Goal: Task Accomplishment & Management: Use online tool/utility

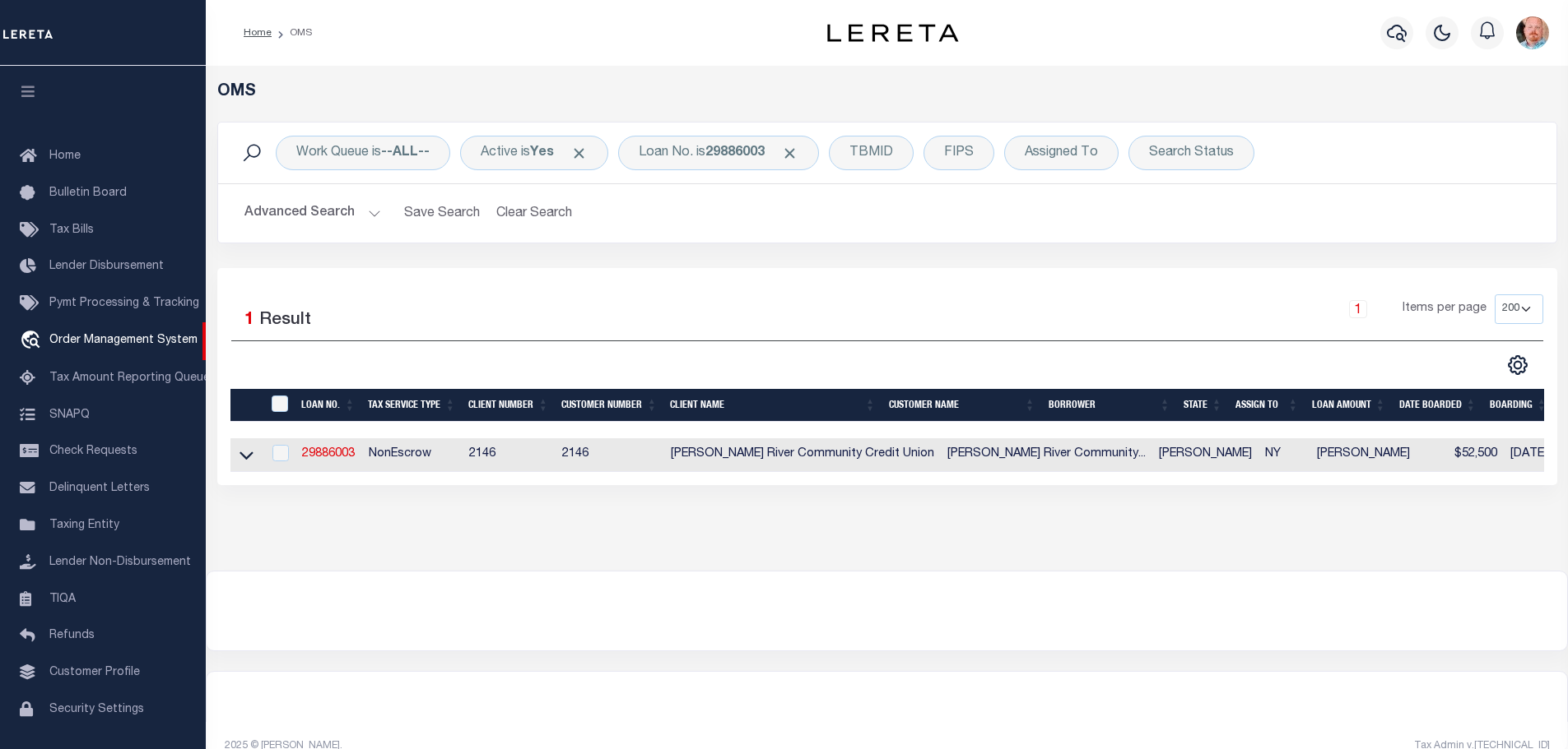
select select "200"
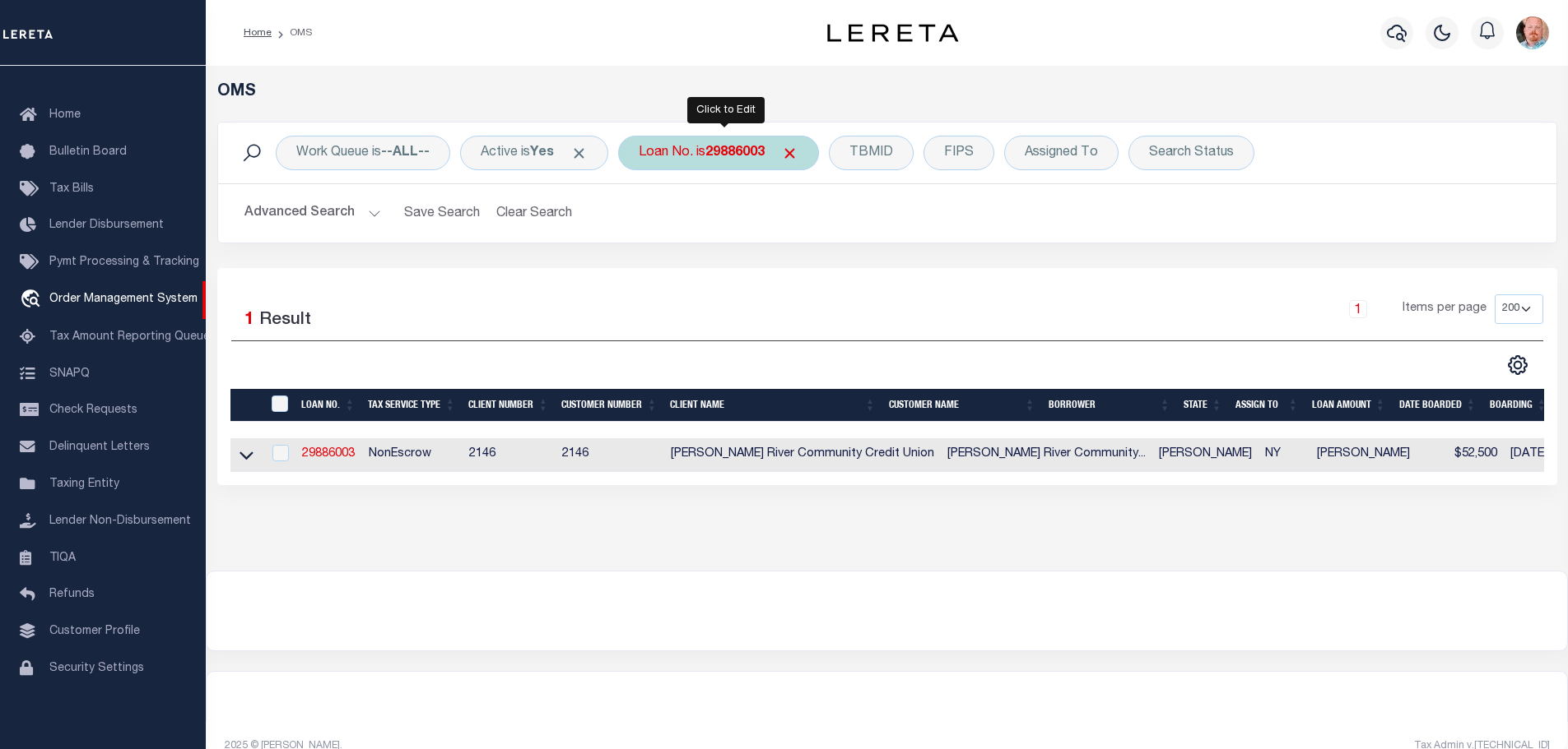
click at [749, 160] on b "29886003" at bounding box center [735, 153] width 59 height 13
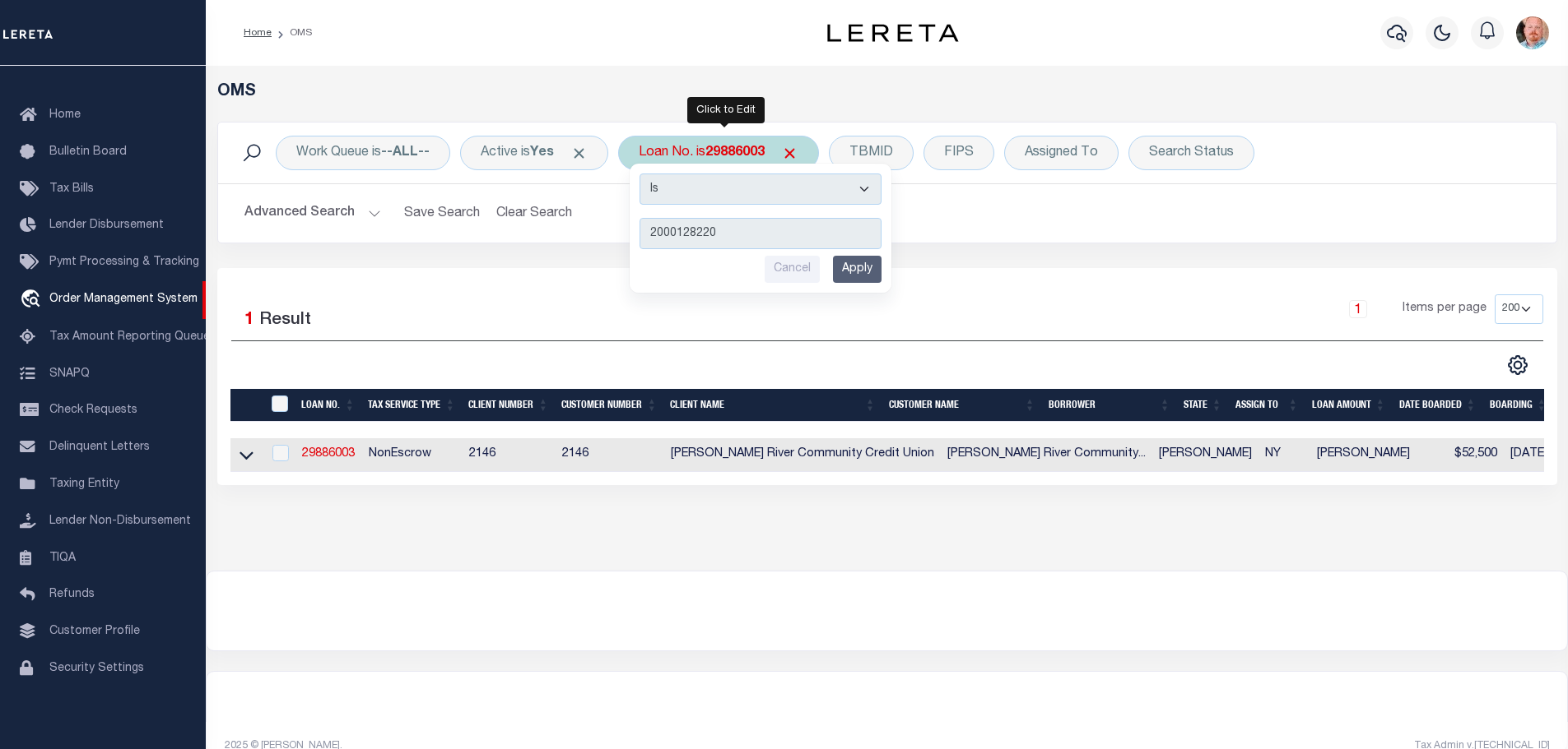
type input "2000128220"
click at [858, 263] on input "Apply" at bounding box center [857, 270] width 48 height 28
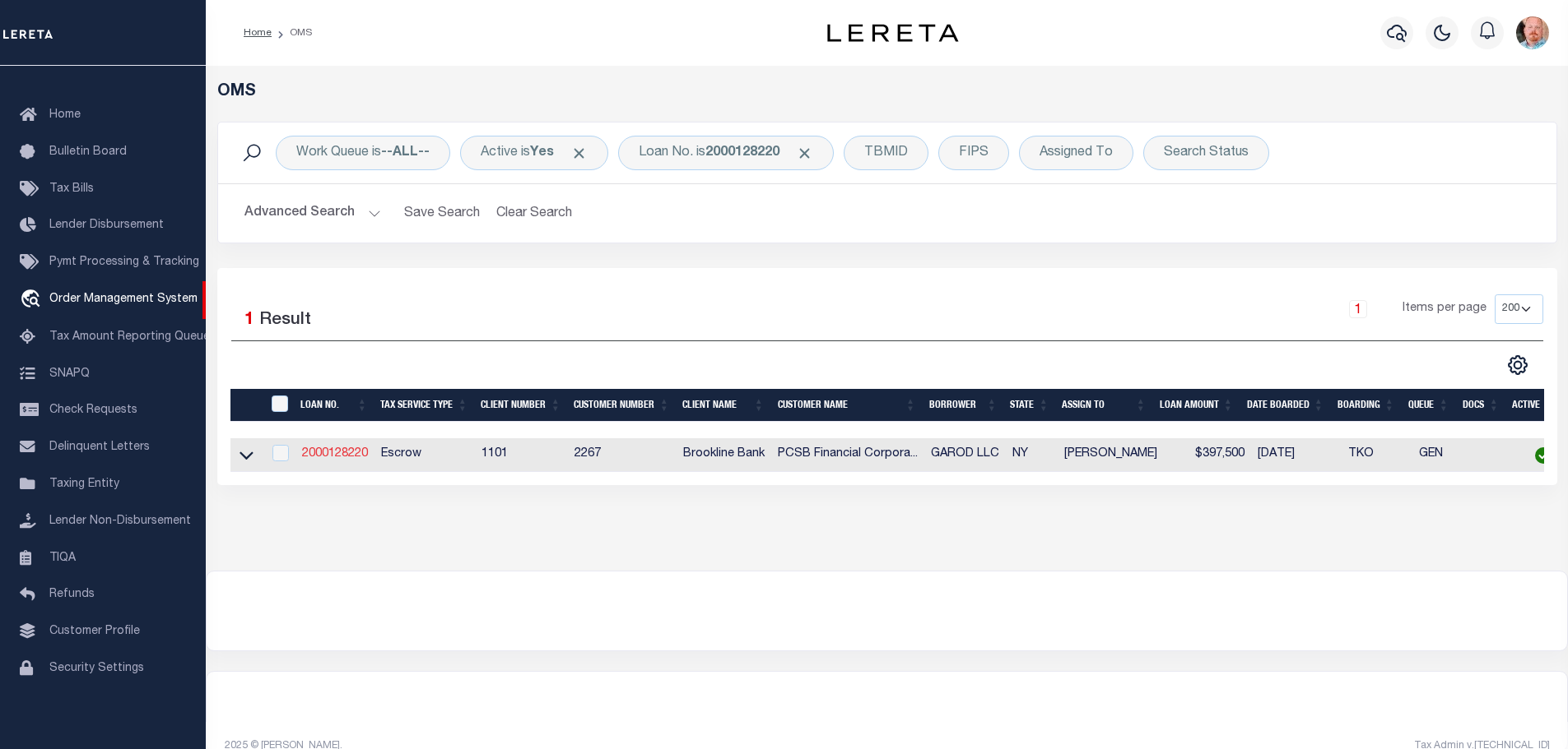
click at [329, 448] on link "2000128220" at bounding box center [334, 454] width 66 height 12
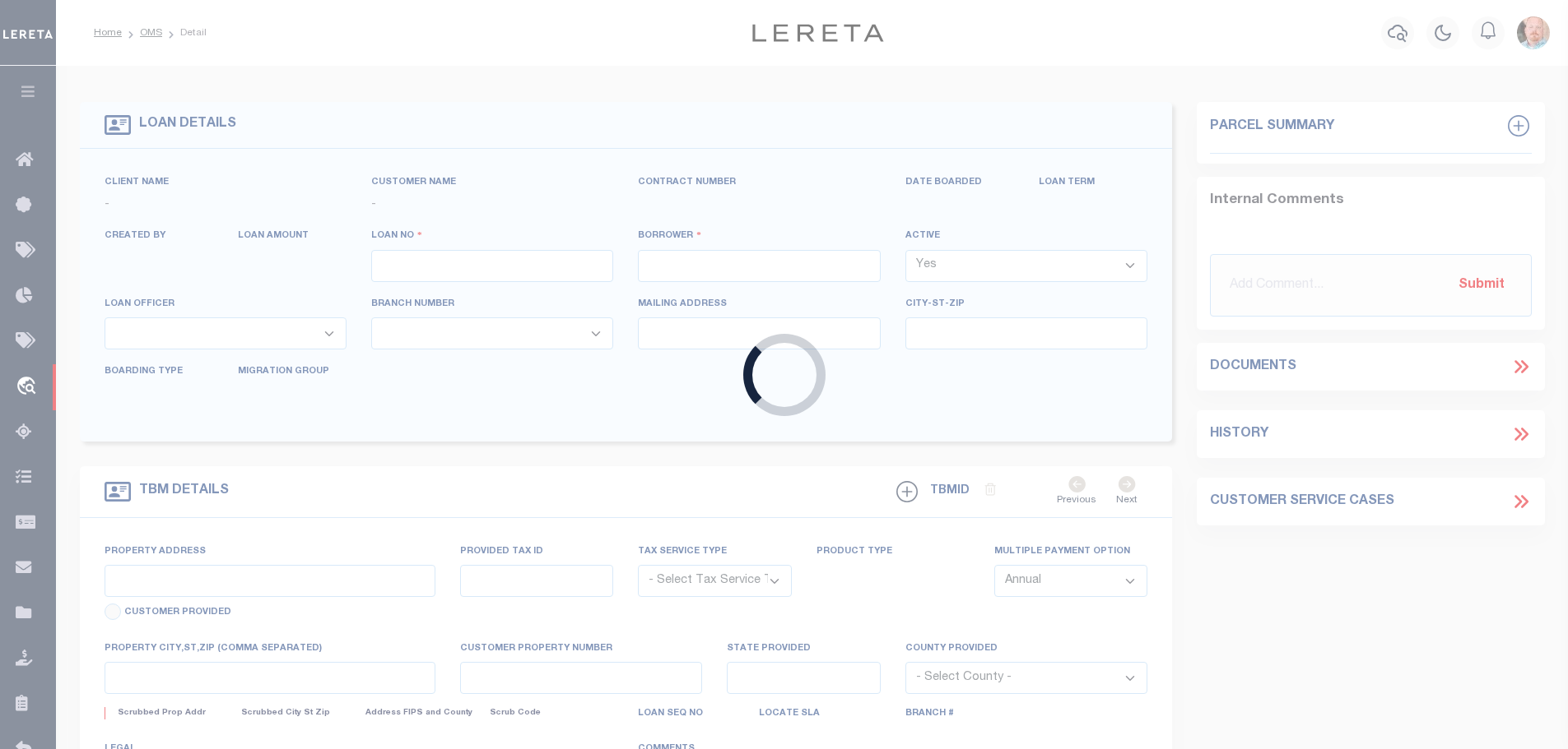
type input "2000128220"
type input "GAROD LLC"
select select
select select "Escrow"
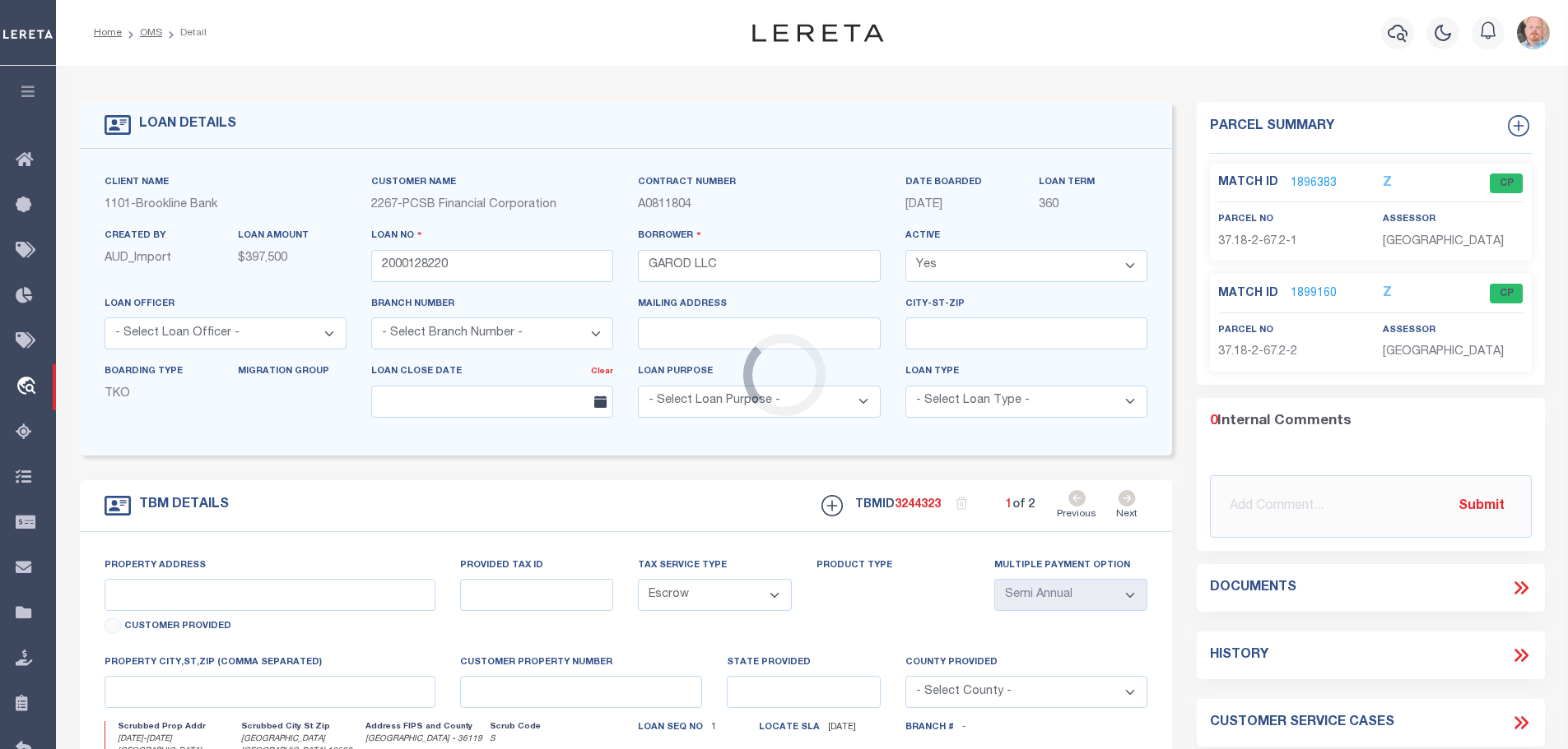
type input "[DATE]-[DATE] [GEOGRAPHIC_DATA]"
type input "55540003701800020670020001"
select select
type input "[GEOGRAPHIC_DATA] [GEOGRAPHIC_DATA] 10598"
type input "14533"
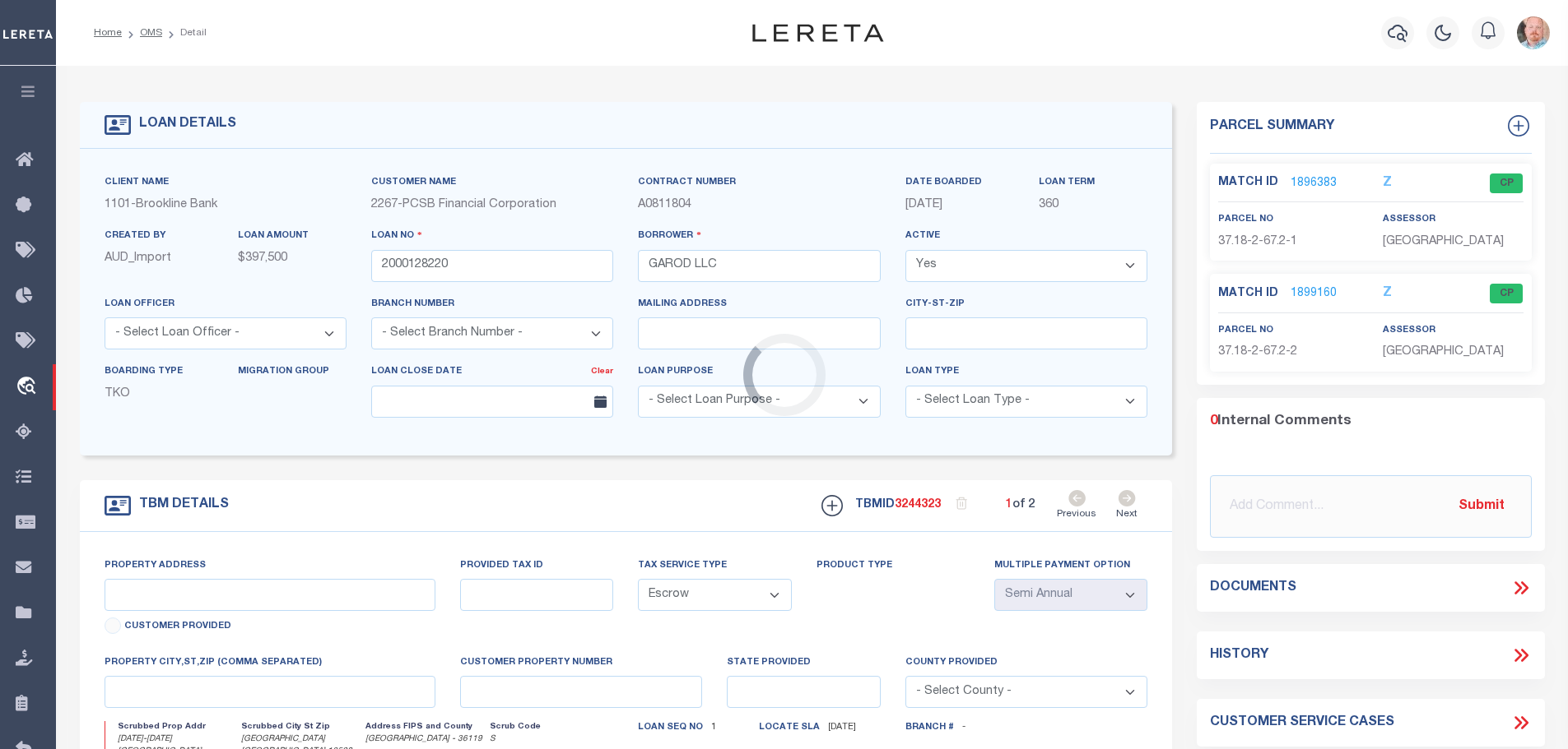
type input "NY"
select select
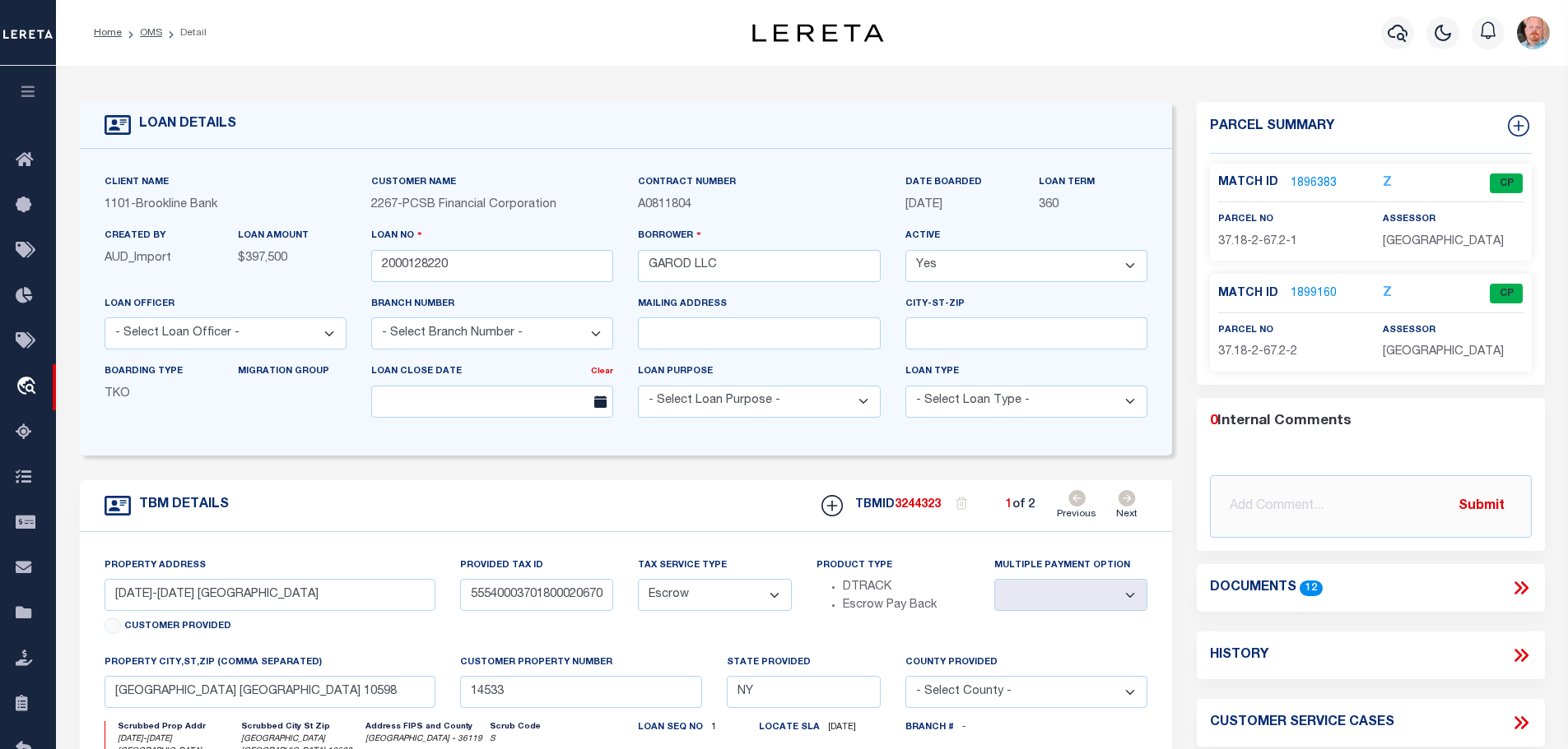
click at [1308, 180] on link "1896383" at bounding box center [1314, 184] width 46 height 18
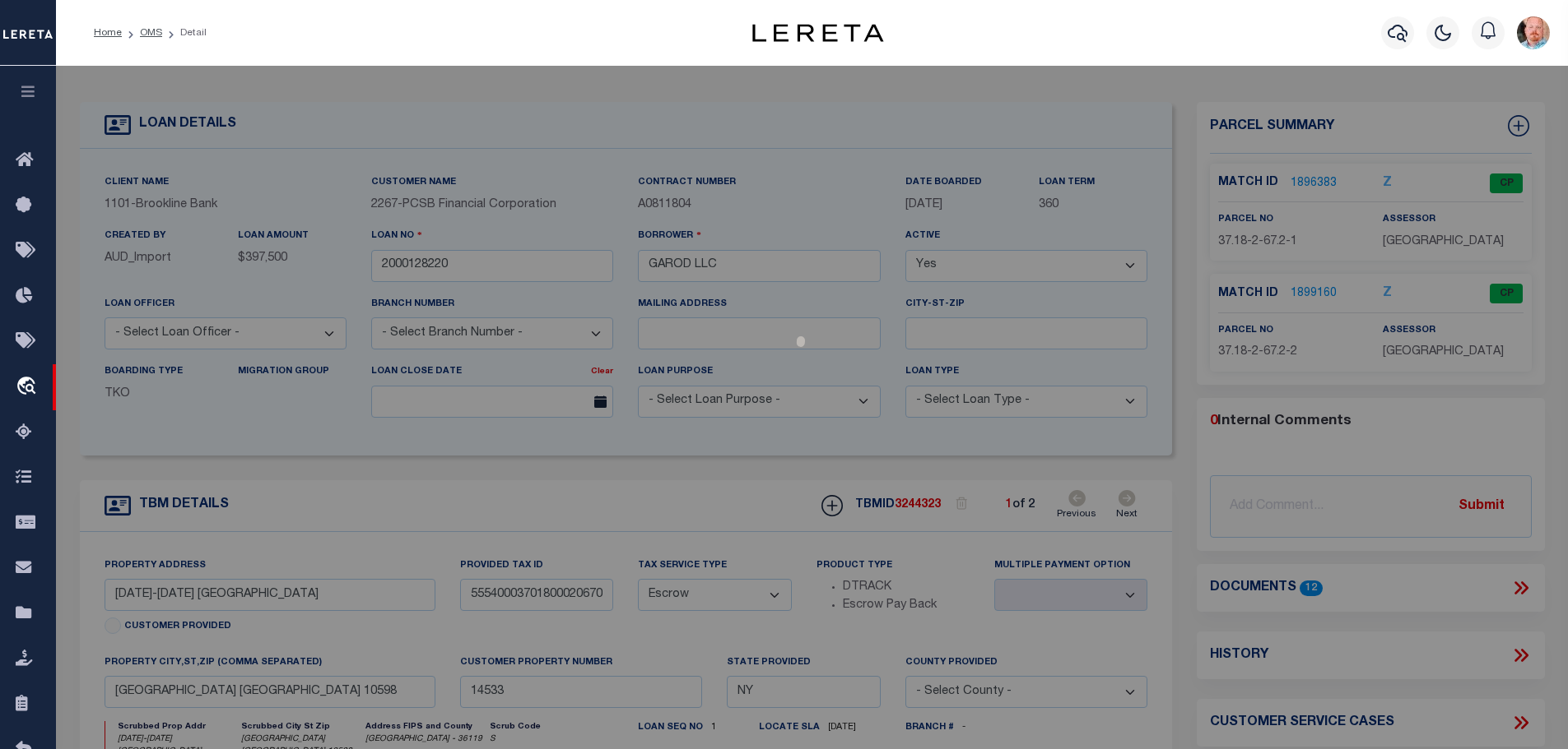
checkbox input "false"
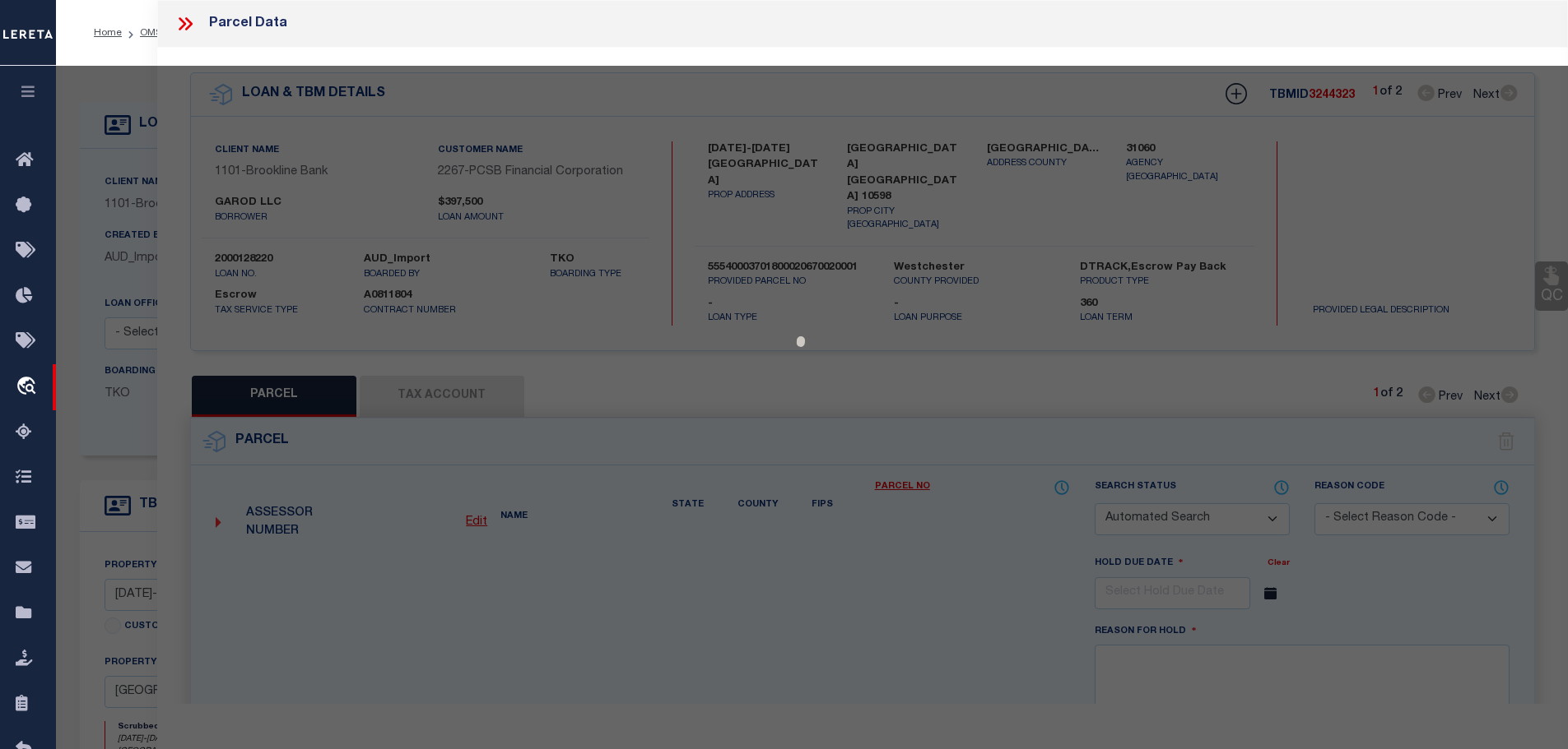
select select "CP"
type input "GAROD, LLC"
select select
type input "[STREET_ADDRESS]"
type input "[GEOGRAPHIC_DATA] [GEOGRAPHIC_DATA] 10598"
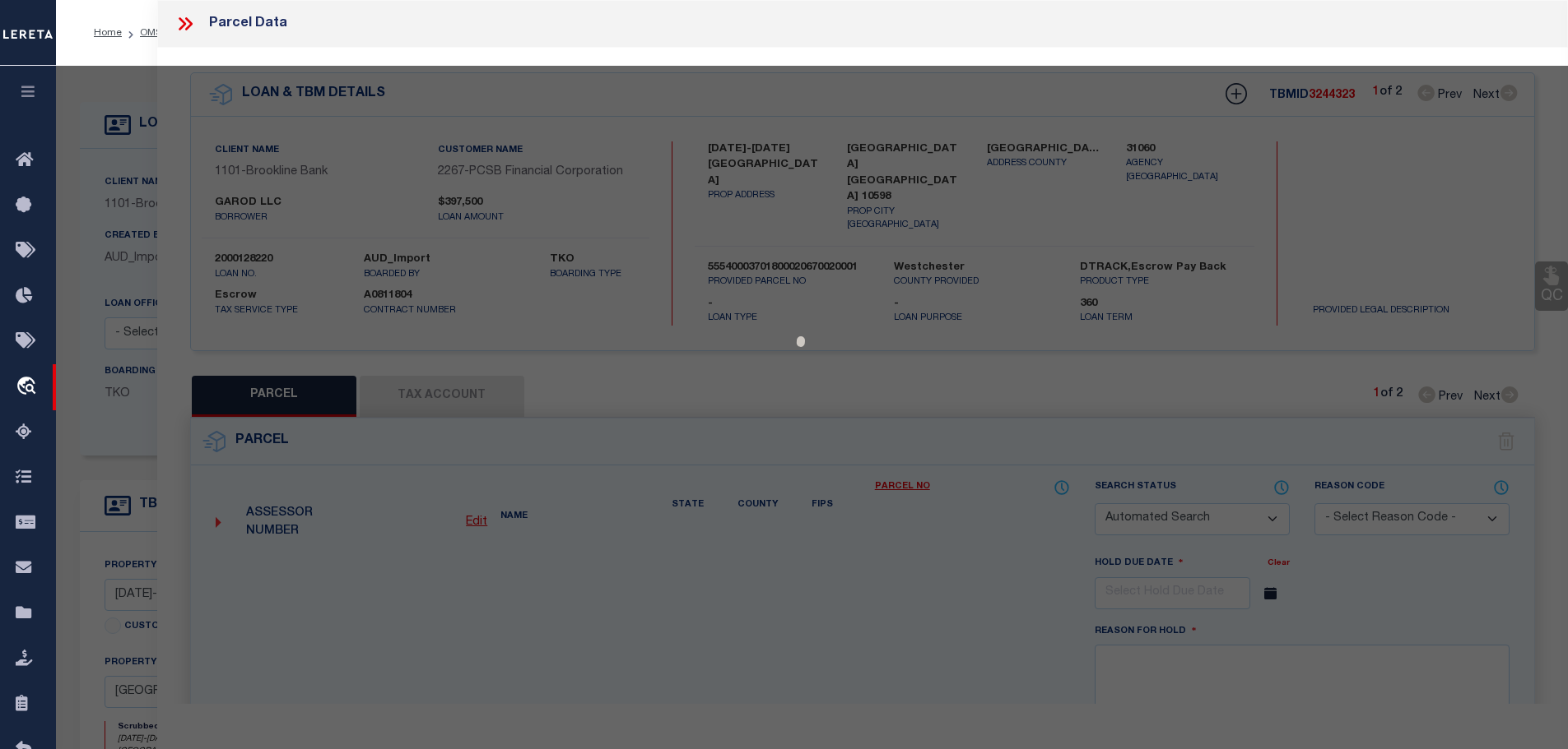
type textarea "ACCOUNT NUMBER 3642005"
type textarea "Tax ID Special Project"
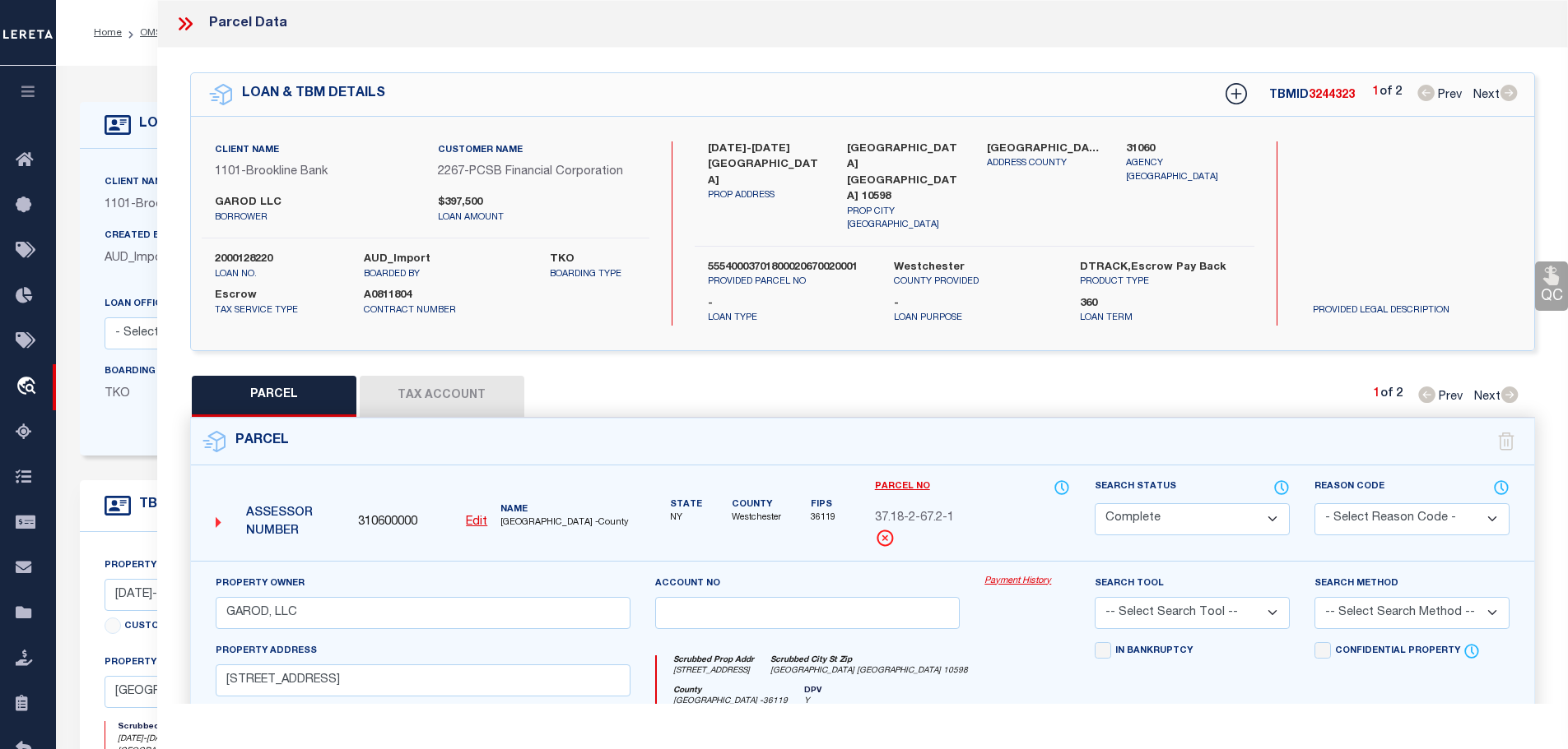
click at [1265, 195] on div "Client Name 1101 - Brookline Bank Customer Name 2267 - PCSB Financial Corporati…" at bounding box center [863, 234] width 1344 height 184
click at [470, 375] on button "Tax Account" at bounding box center [442, 396] width 165 height 41
select select "100"
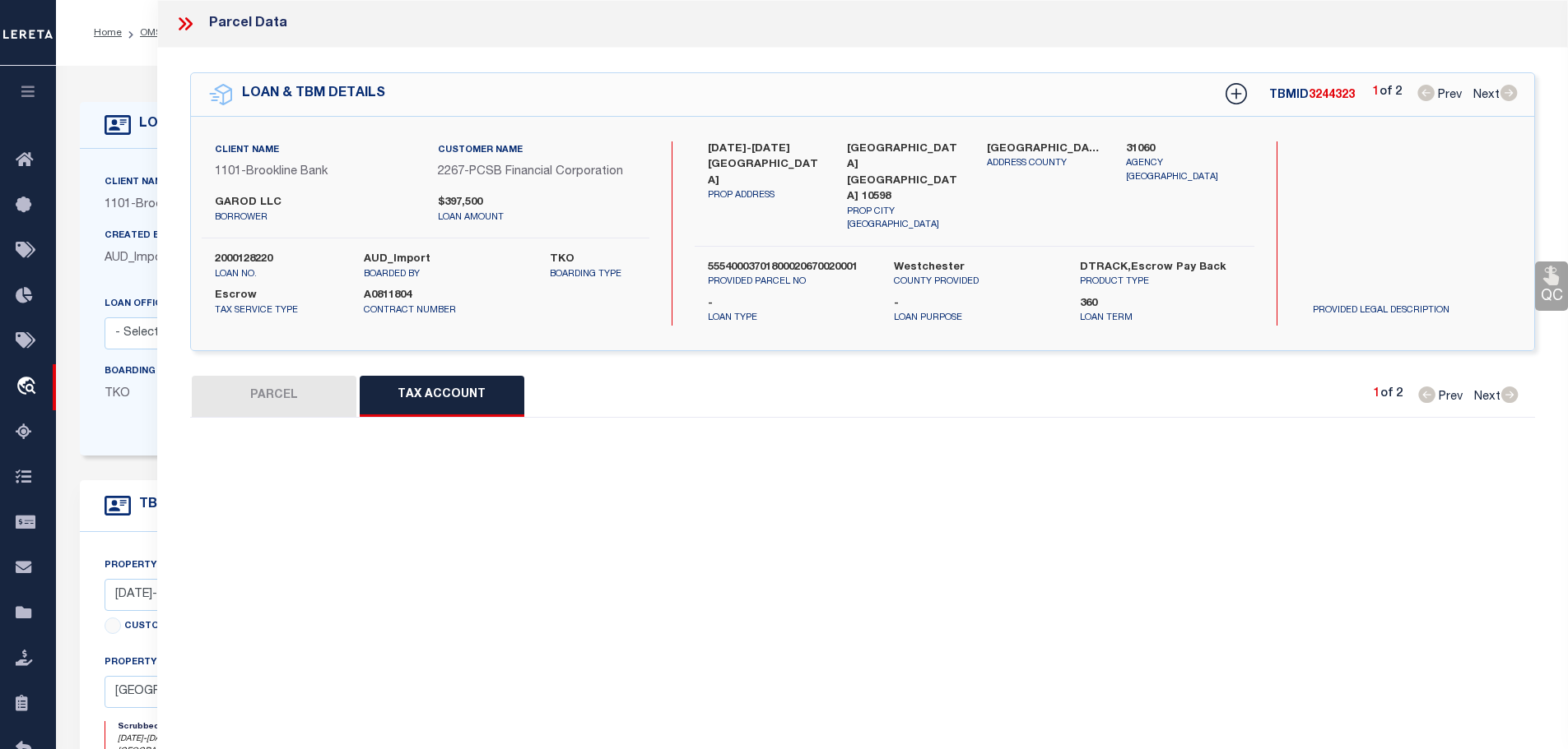
select select "100"
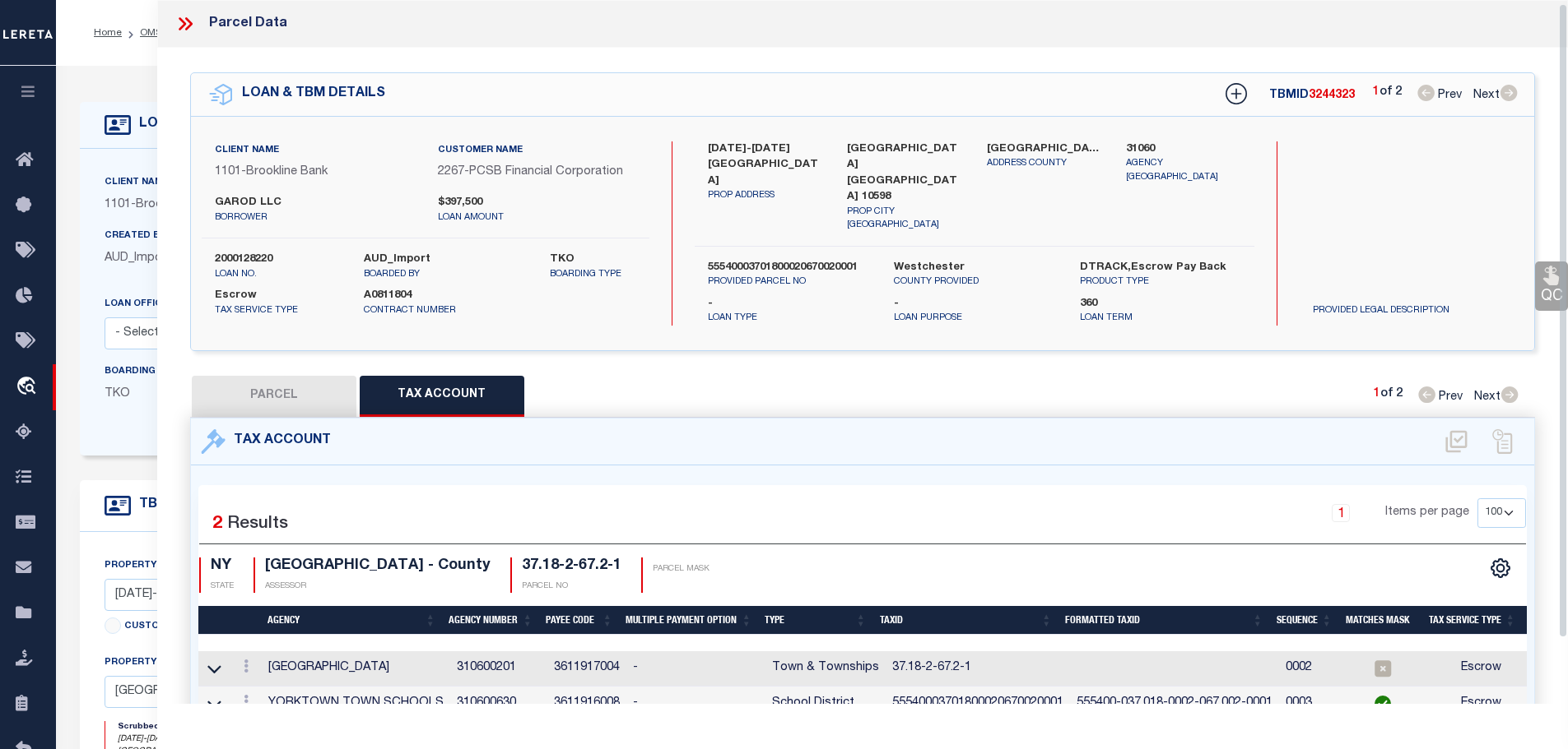
scroll to position [77, 0]
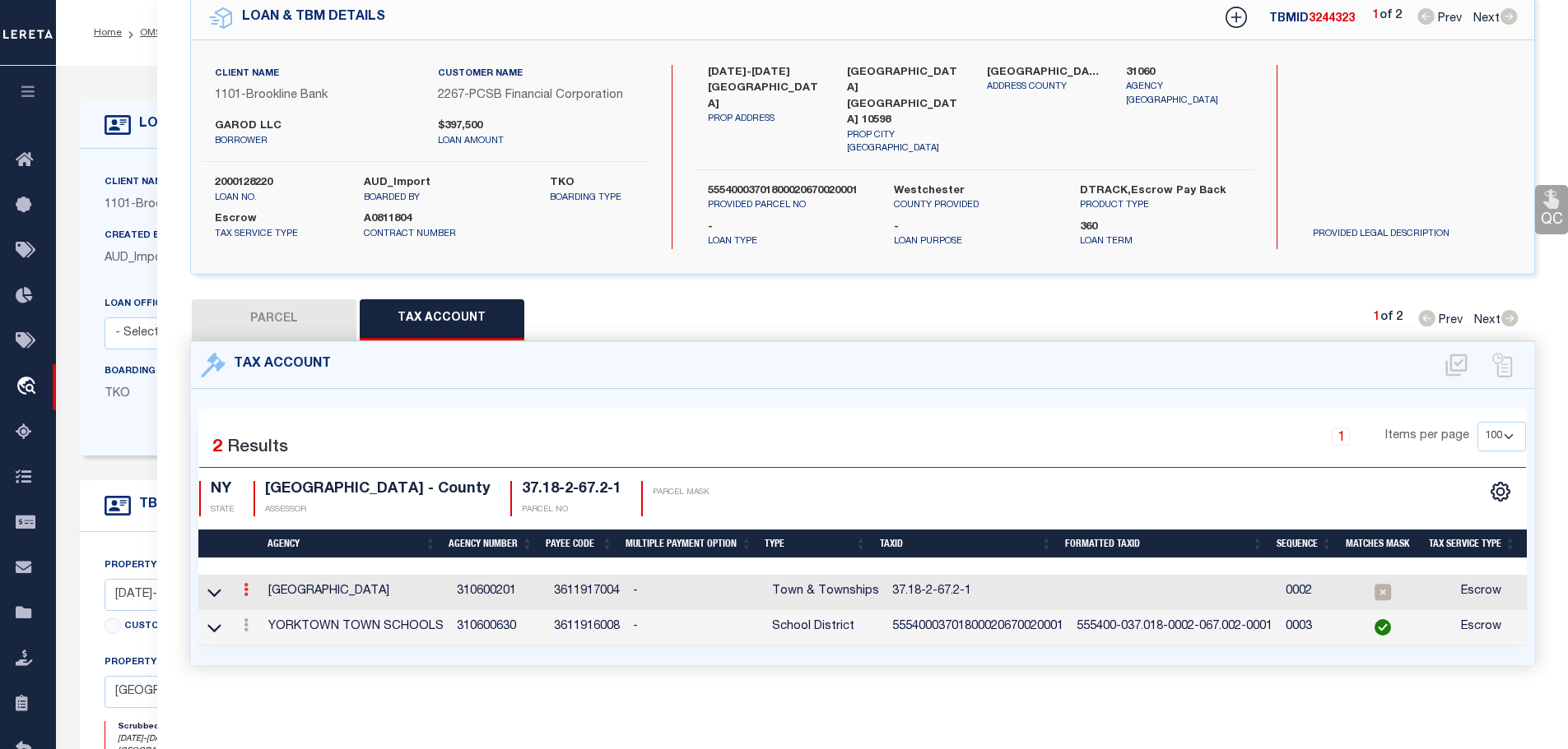
click at [249, 583] on icon at bounding box center [246, 589] width 5 height 13
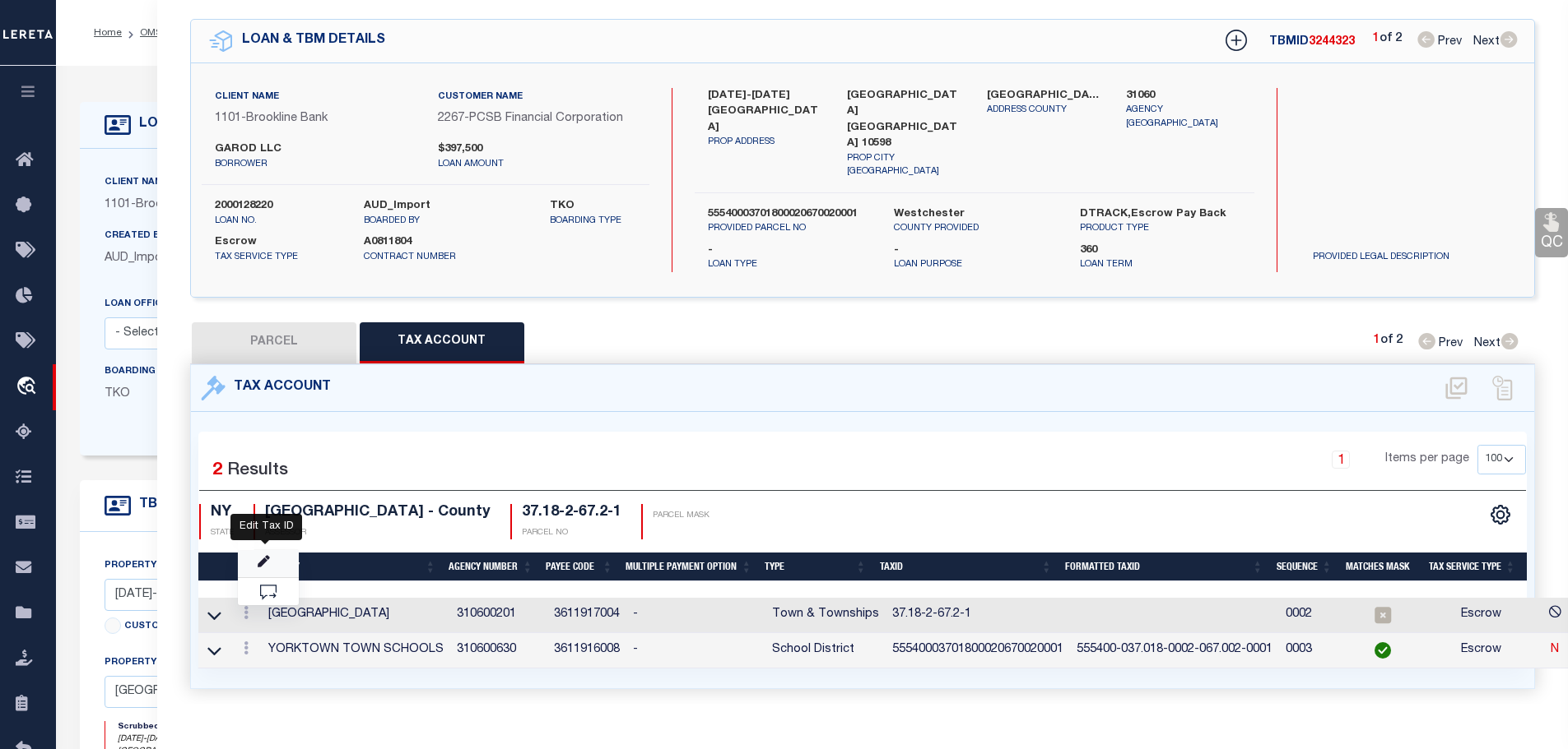
click at [263, 556] on icon "" at bounding box center [263, 562] width 13 height 13
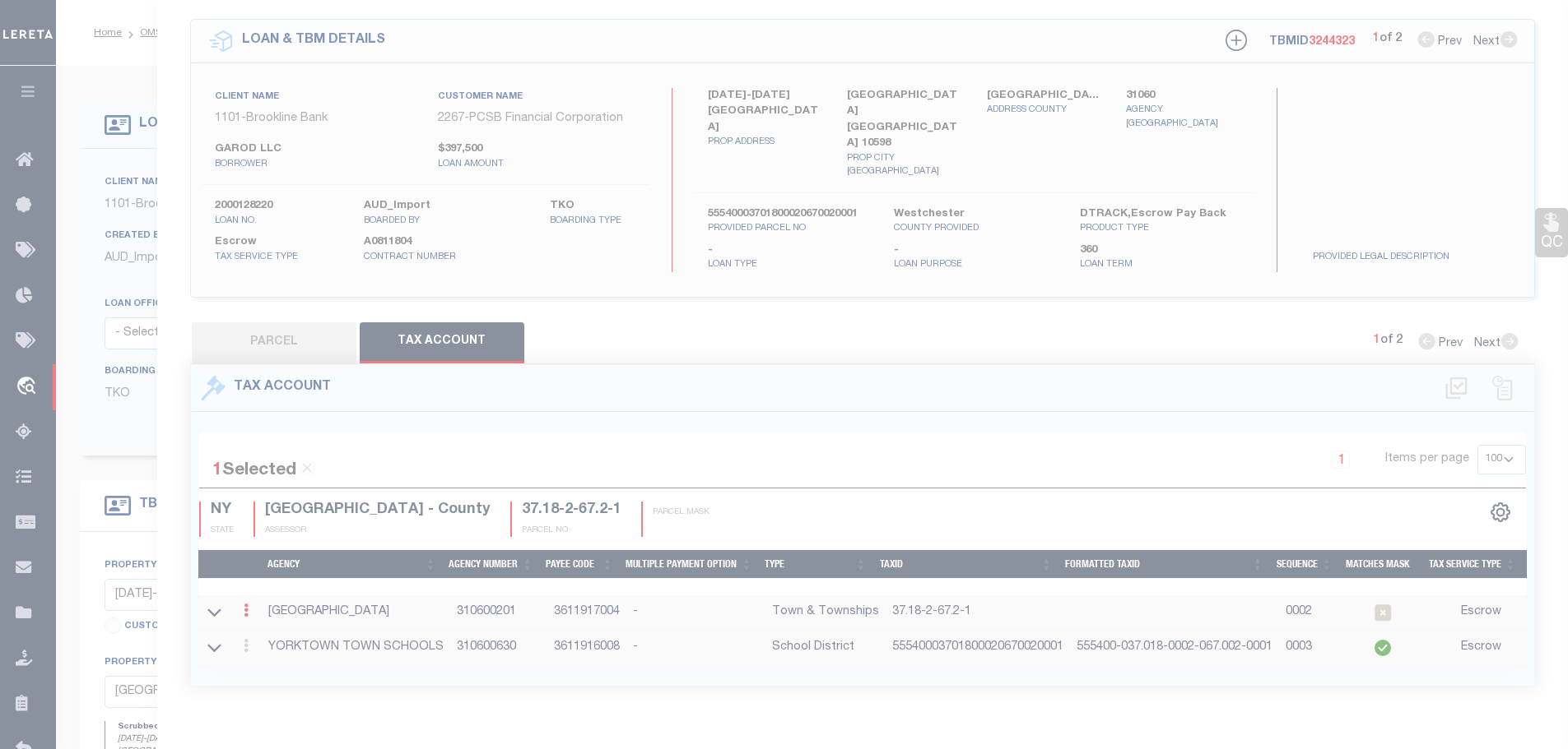
type input "37.18-2-67.2-1"
type textarea "555400$$$$$$$$$$$$$$$$$$$$"
checkbox input "true"
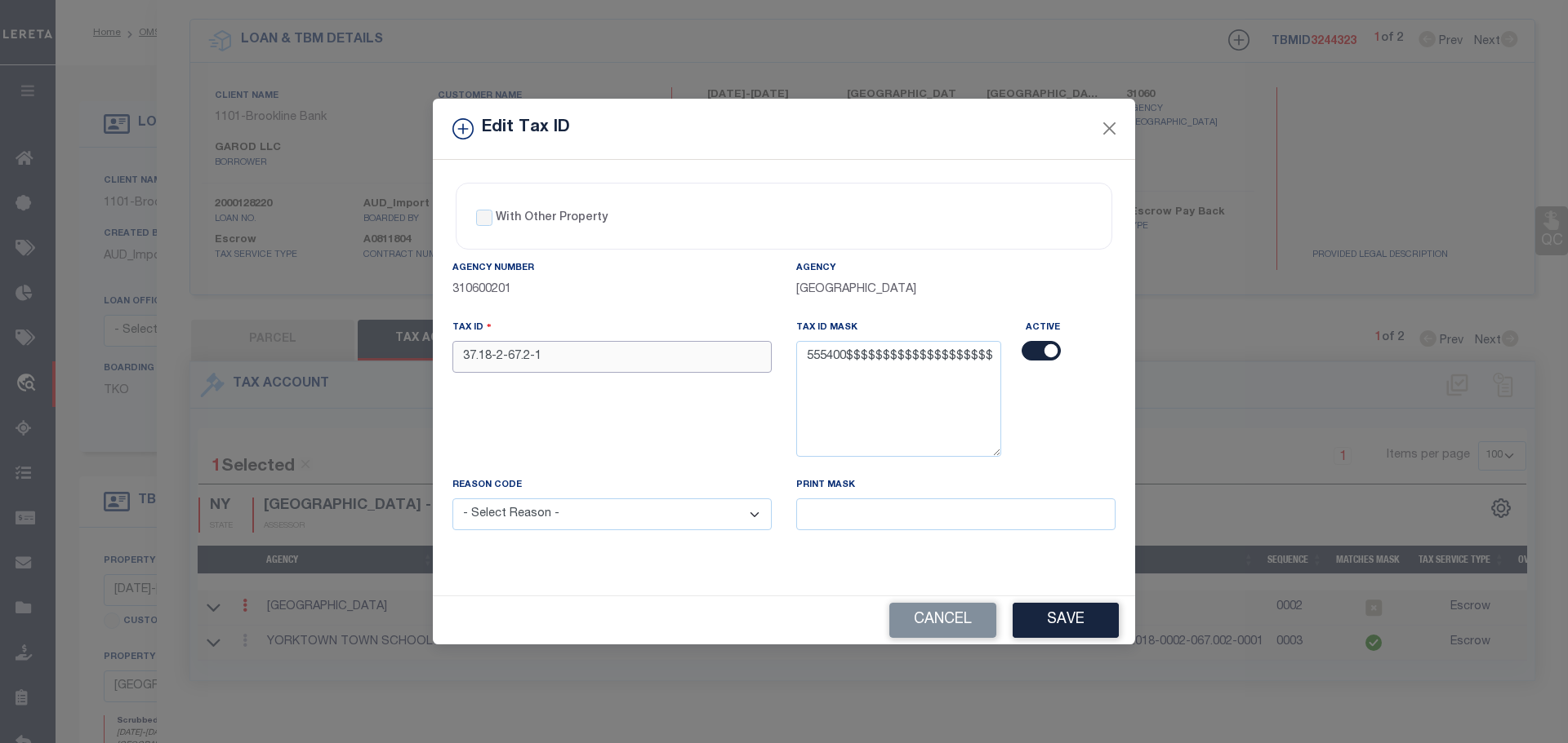
click at [550, 357] on input "37.18-2-67.2-1" at bounding box center [611, 357] width 319 height 32
paste input "5554000370180002067002000"
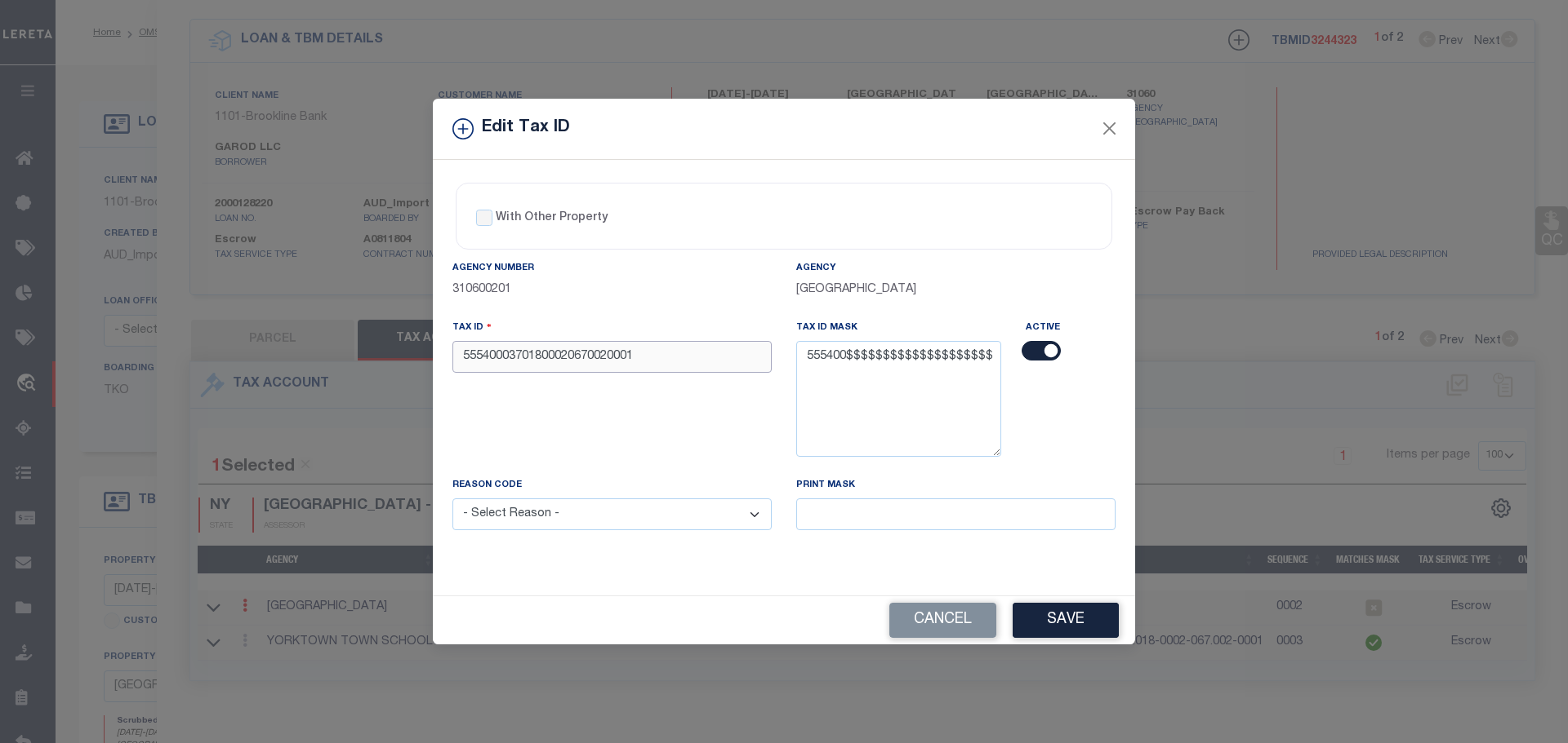
type input "55540003701800020670020001"
click at [651, 512] on select "- Select Reason - 099 - Other (Provide additional detail) ACT - Agency Changed …" at bounding box center [611, 514] width 319 height 32
select select "ACT"
click at [452, 500] on select "- Select Reason - 099 - Other (Provide additional detail) ACT - Agency Changed …" at bounding box center [611, 514] width 319 height 32
click at [1081, 605] on div "Cancel Save" at bounding box center [784, 620] width 702 height 48
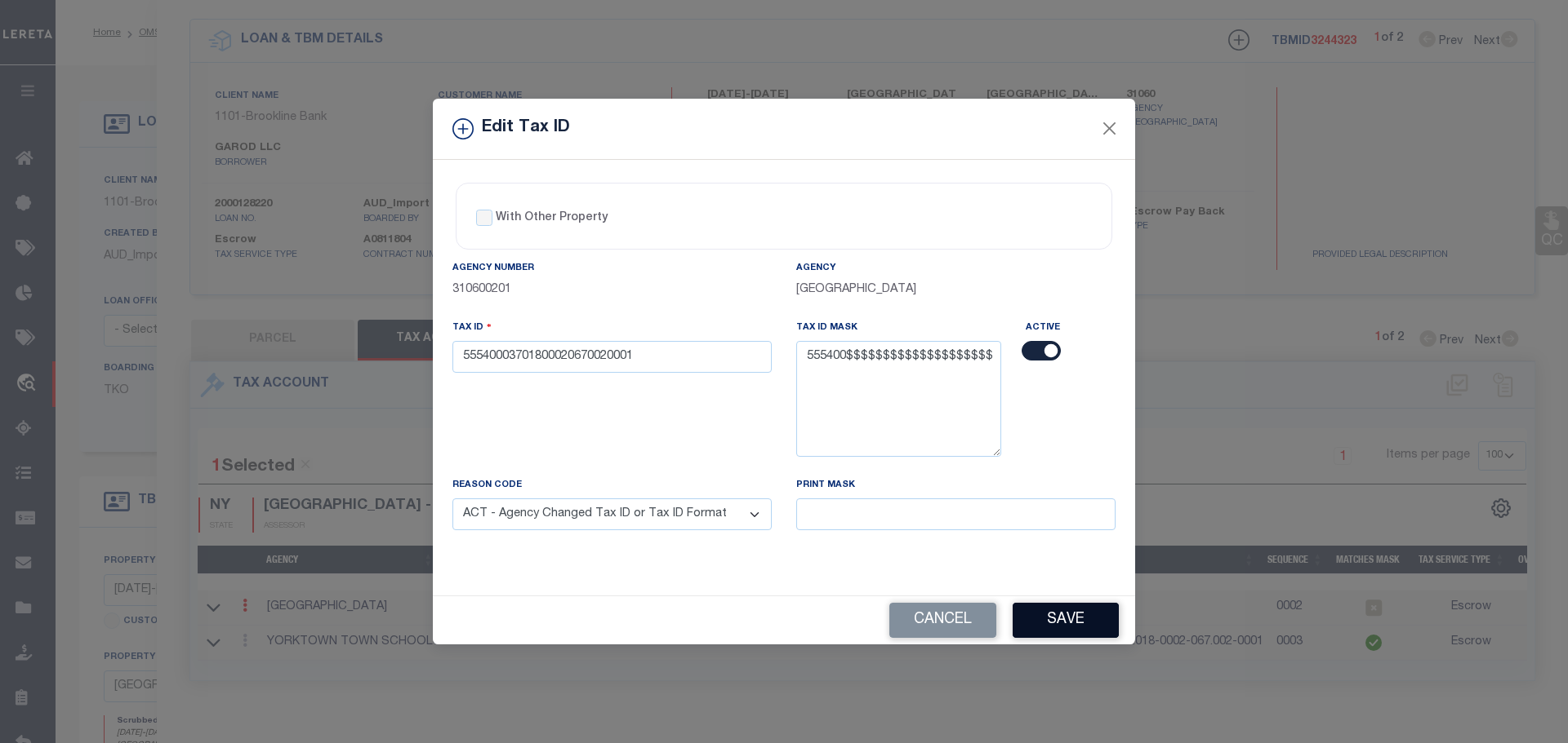
click at [1088, 630] on button "Save" at bounding box center [1065, 621] width 107 height 35
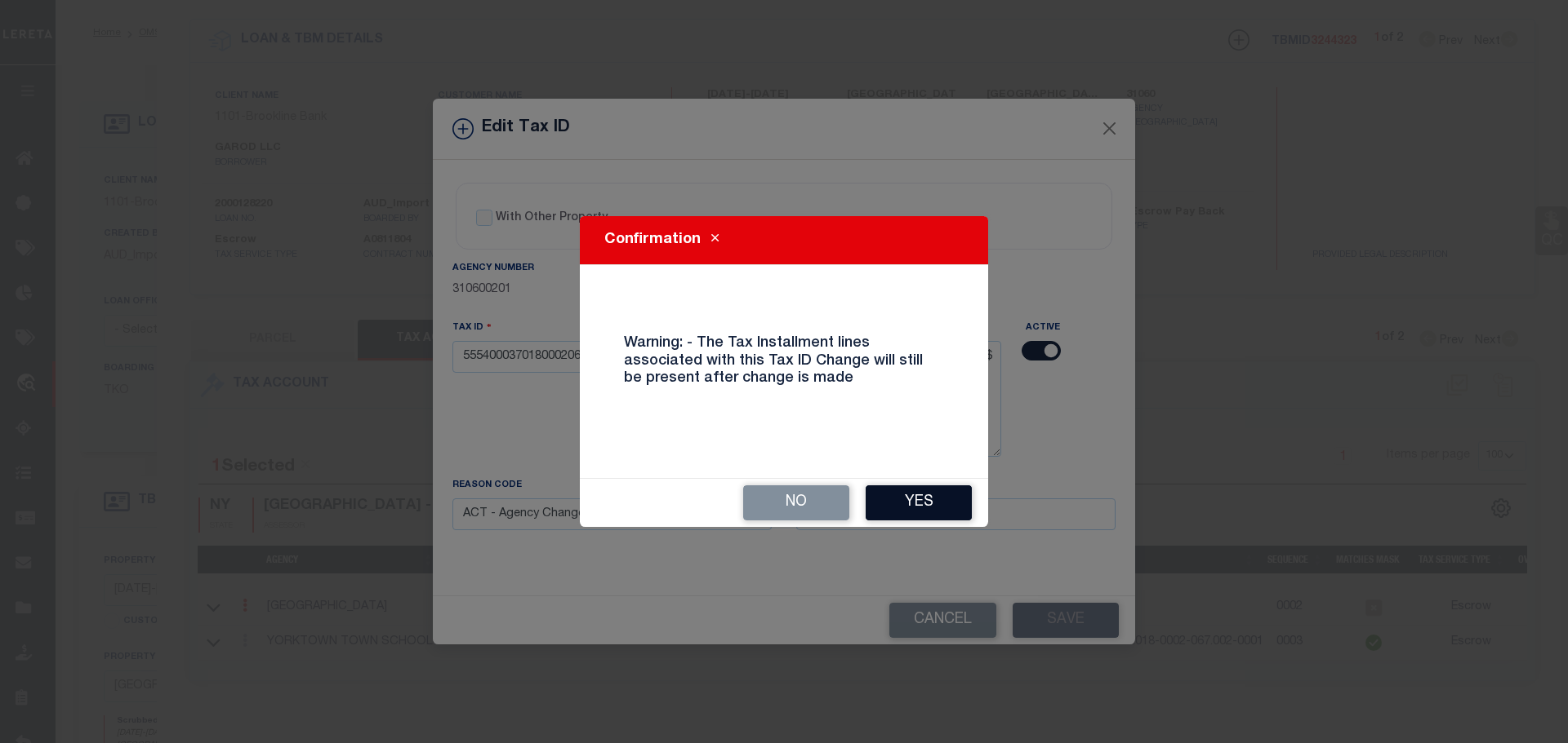
click at [944, 497] on button "Yes" at bounding box center [918, 503] width 107 height 35
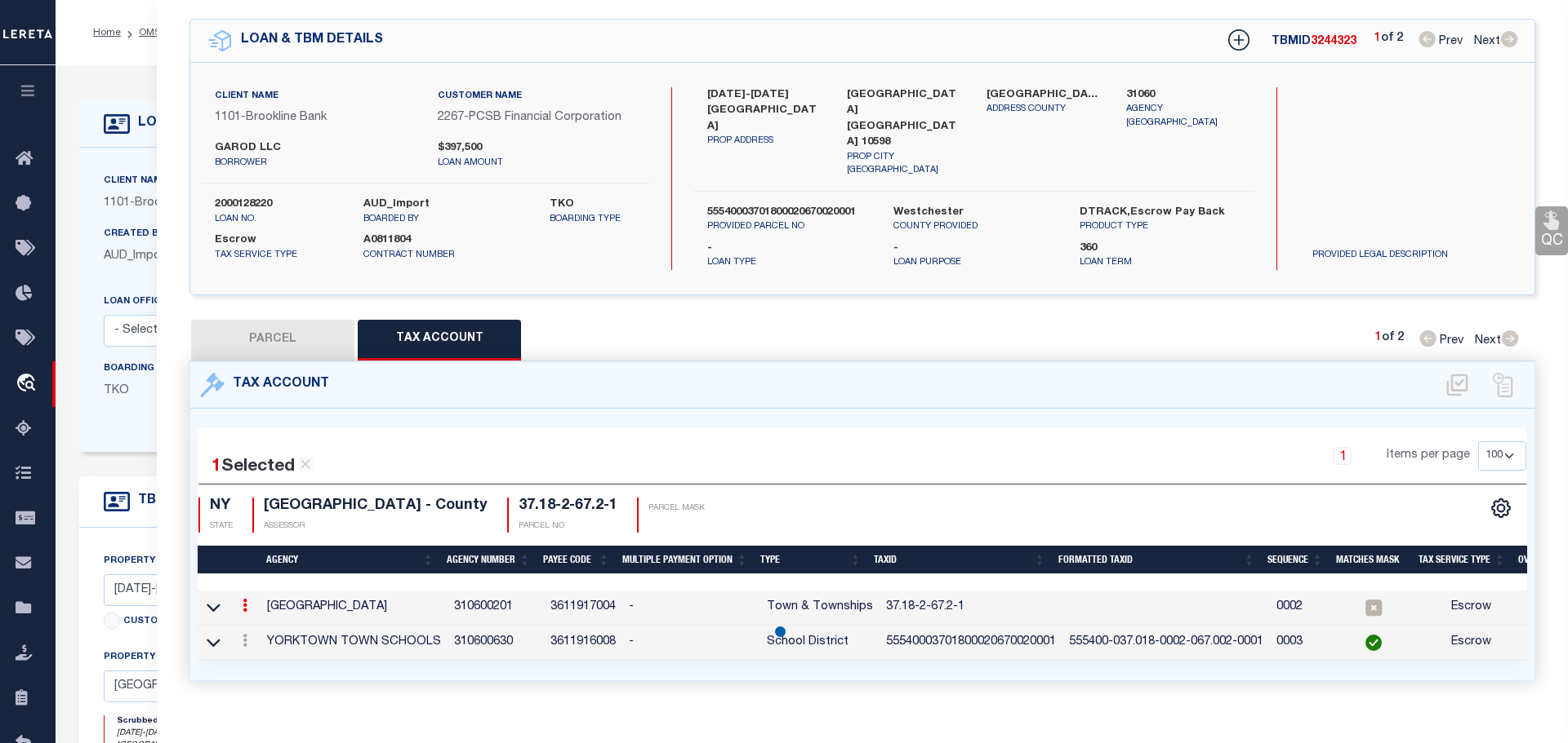
select select
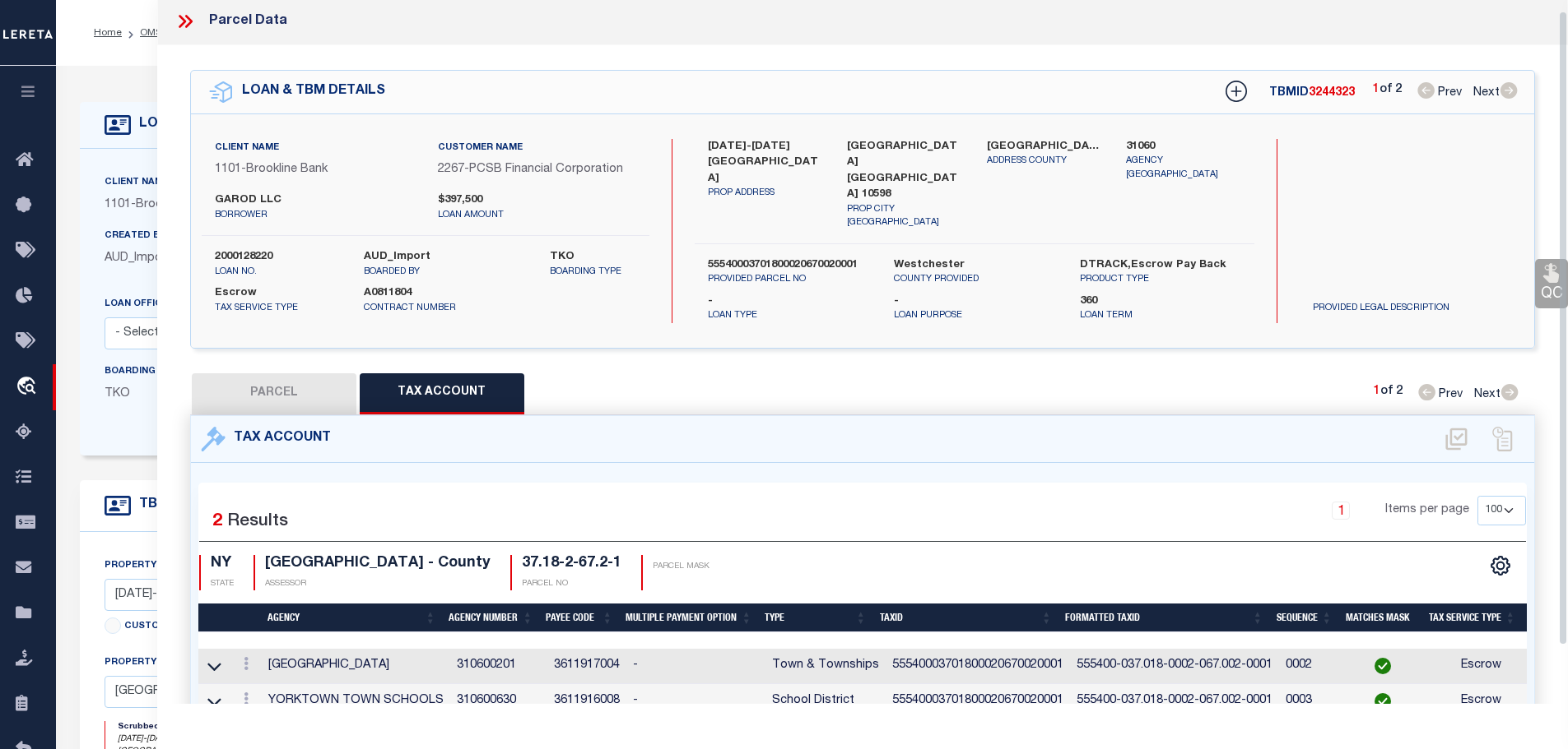
scroll to position [0, 0]
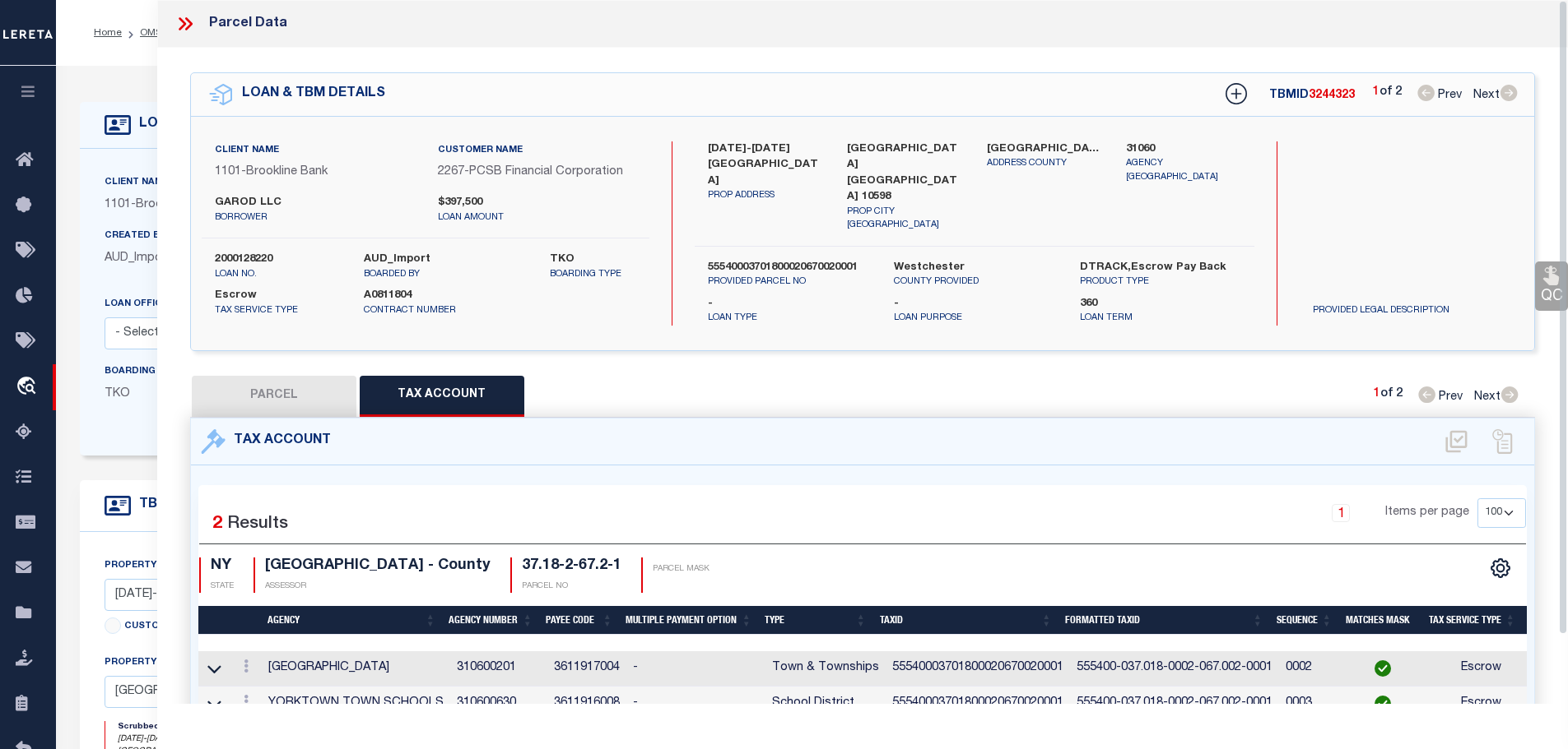
click at [181, 24] on icon at bounding box center [185, 24] width 22 height 22
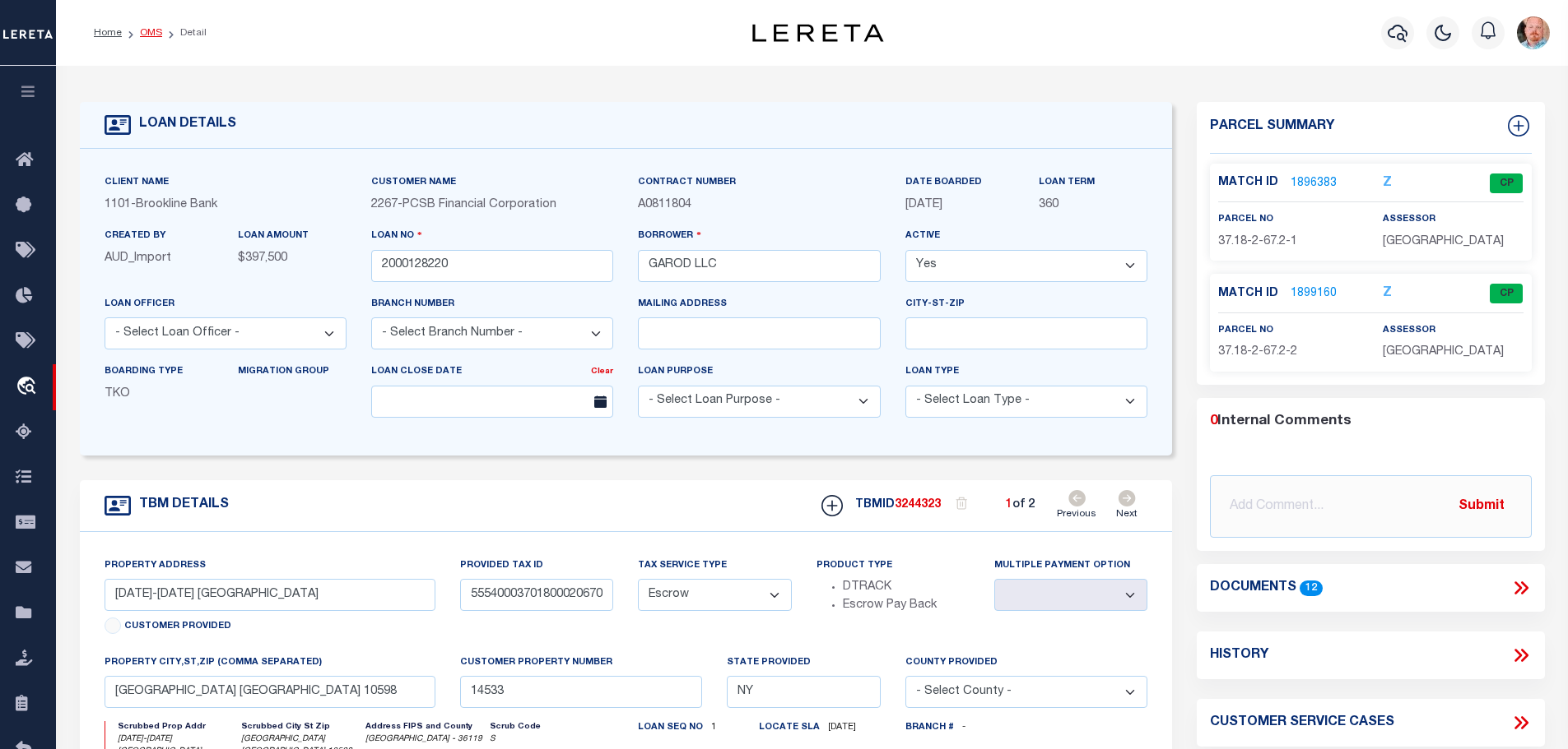
click at [140, 34] on link "OMS" at bounding box center [151, 33] width 23 height 10
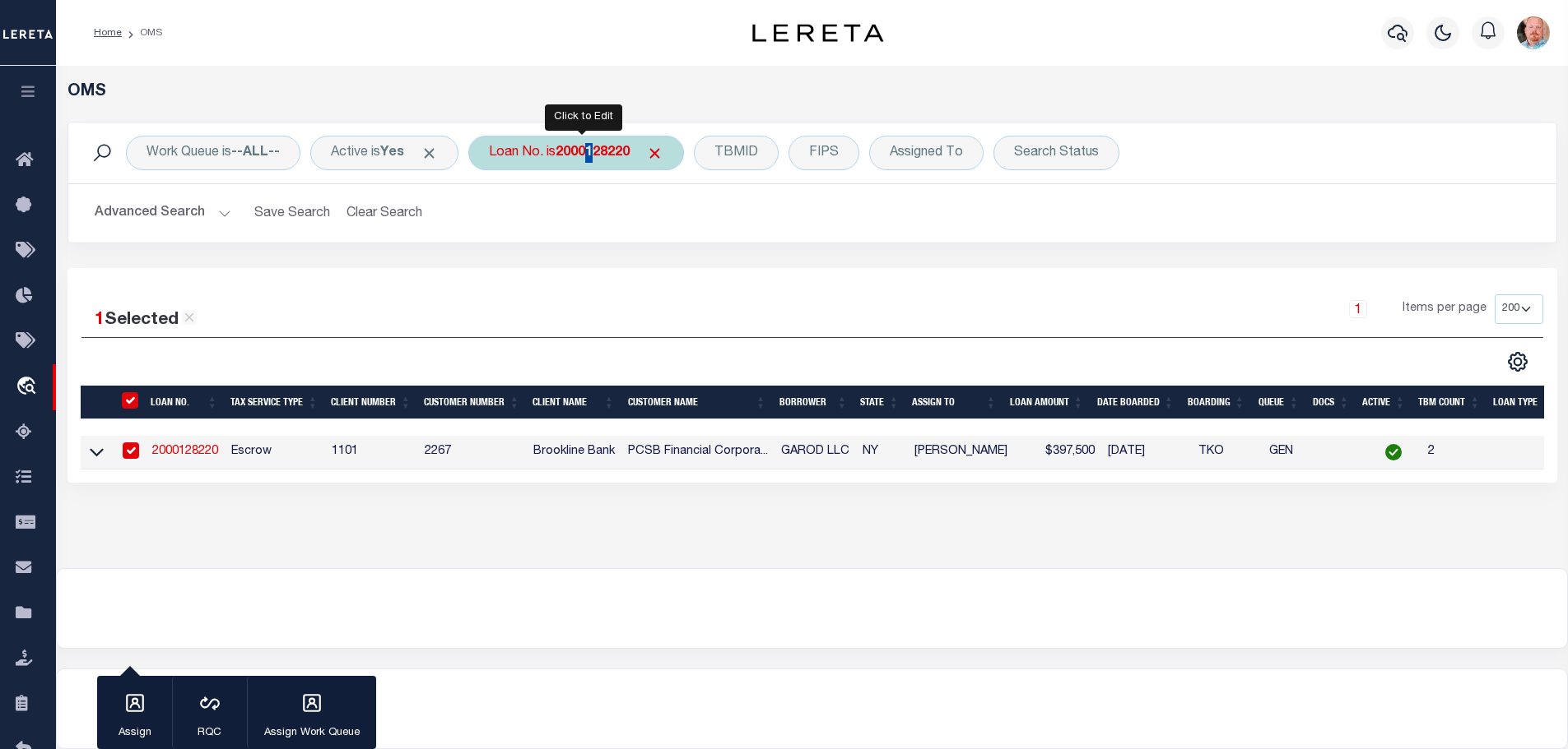
click at [600, 157] on b "2000128220" at bounding box center [592, 153] width 74 height 13
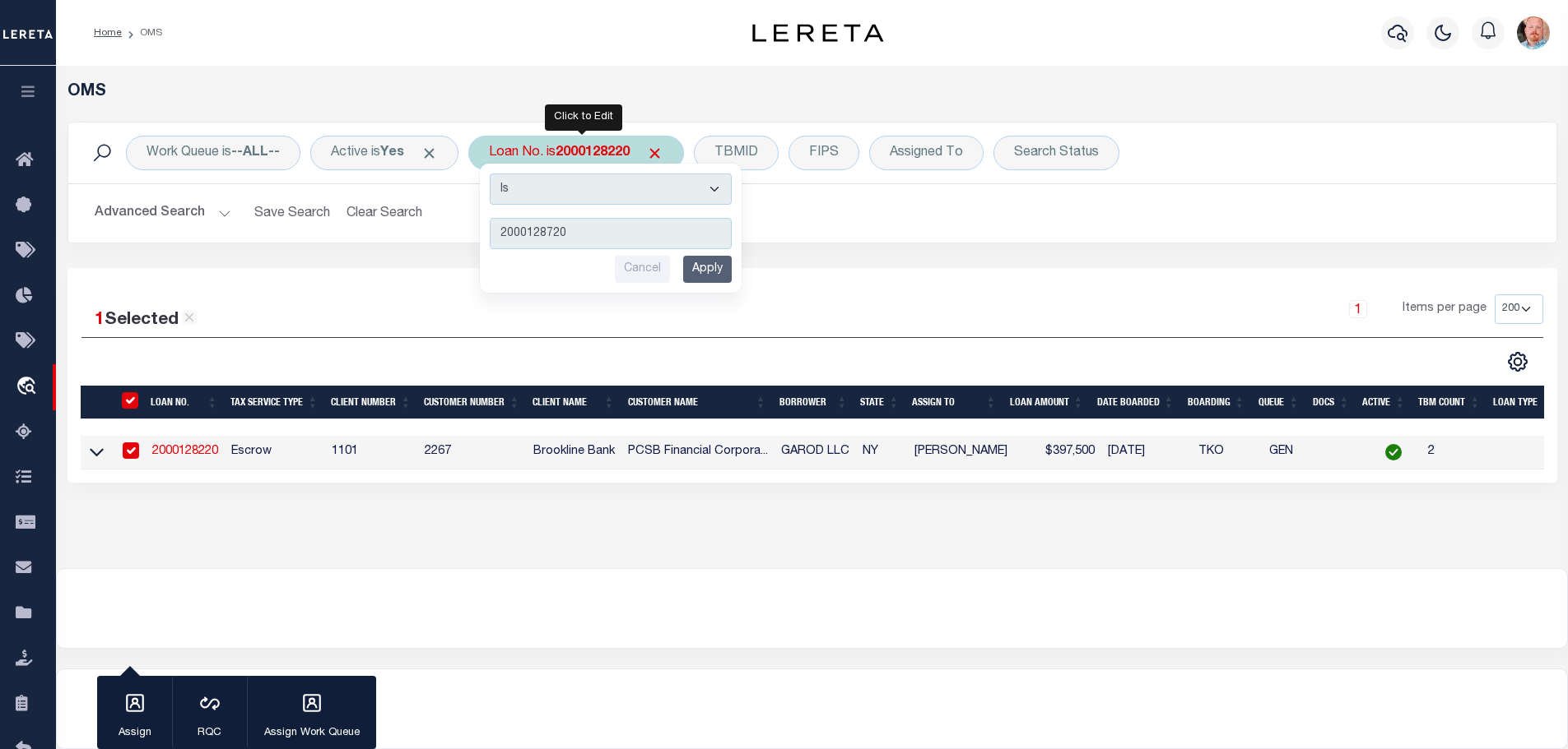
type input "2000128720"
drag, startPoint x: 713, startPoint y: 281, endPoint x: 713, endPoint y: 270, distance: 11.0
click at [713, 270] on input "Apply" at bounding box center [707, 270] width 48 height 28
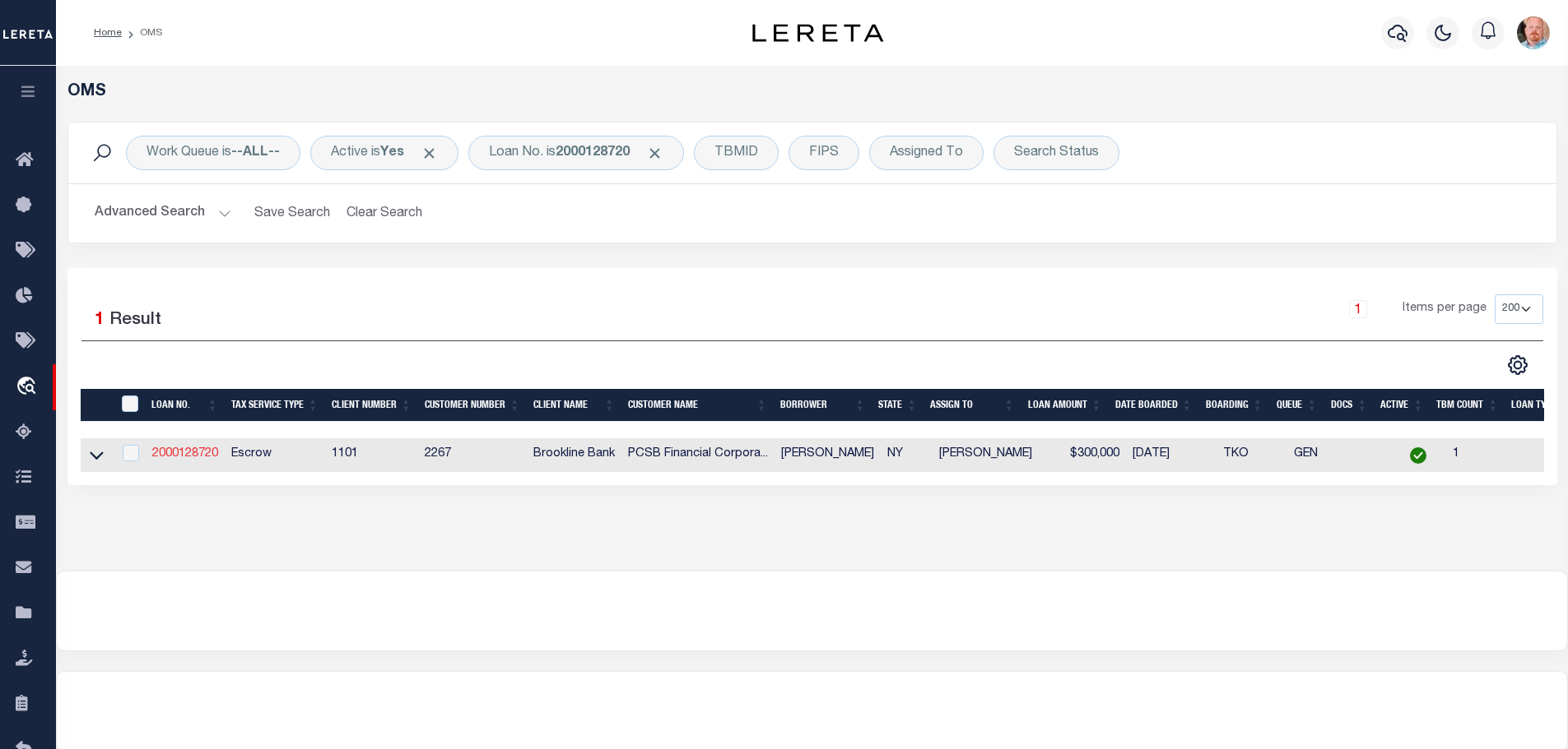
click at [212, 448] on link "2000128720" at bounding box center [184, 454] width 66 height 12
type input "2000128720"
type input "[PERSON_NAME]"
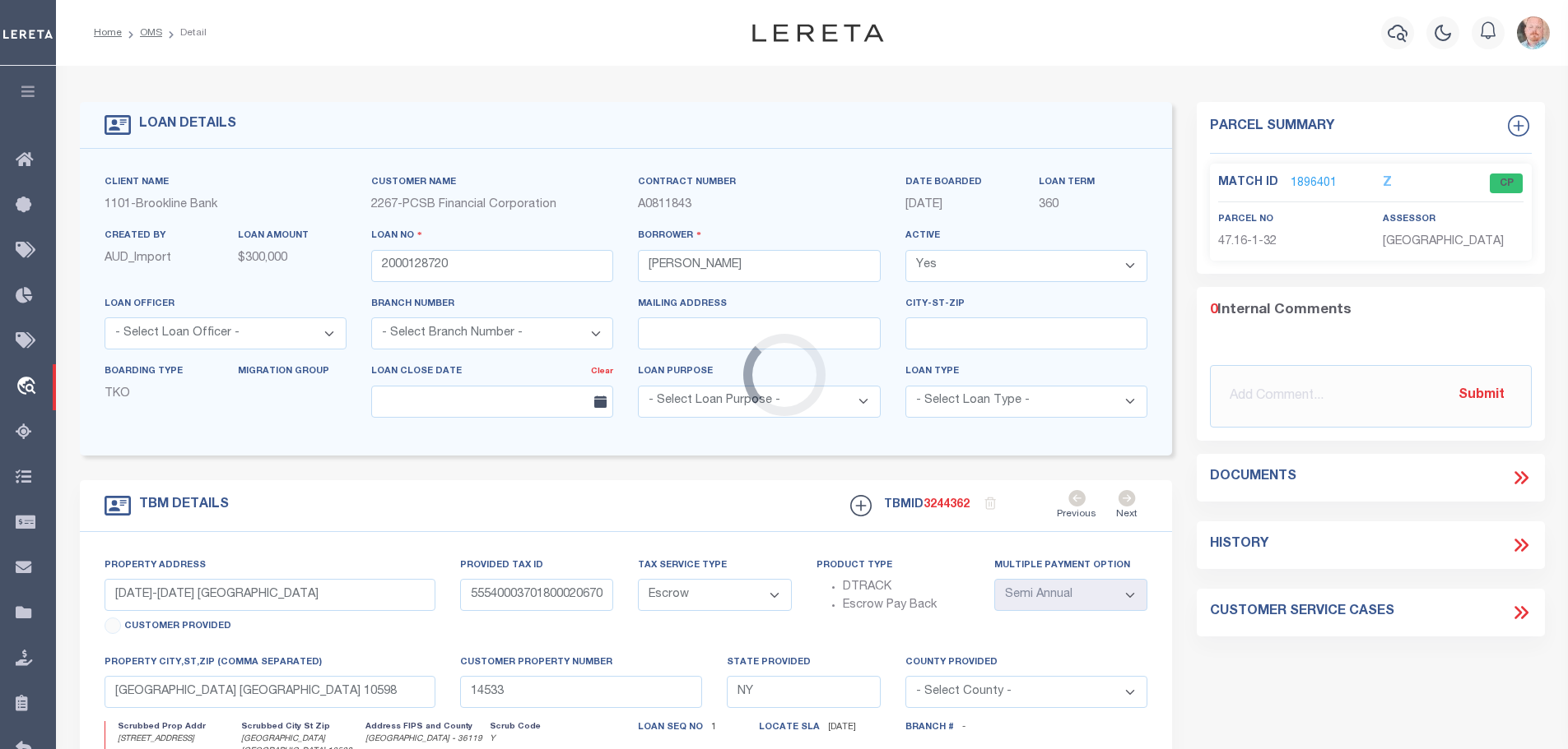
type input "[STREET_ADDRESS]"
type input "55540004701600010320000000"
select select
type input "14693"
select select
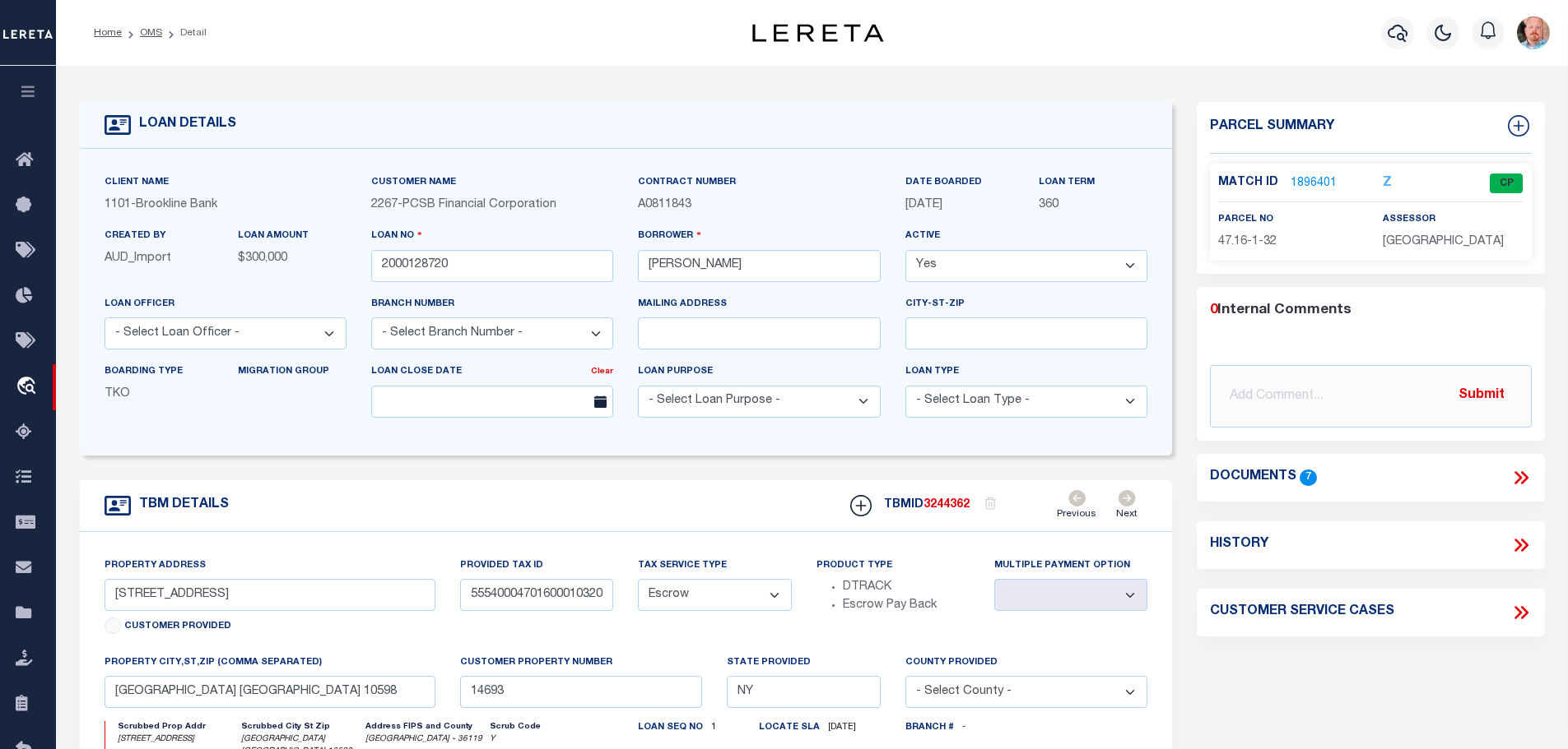
click at [1307, 183] on link "1896401" at bounding box center [1314, 184] width 46 height 18
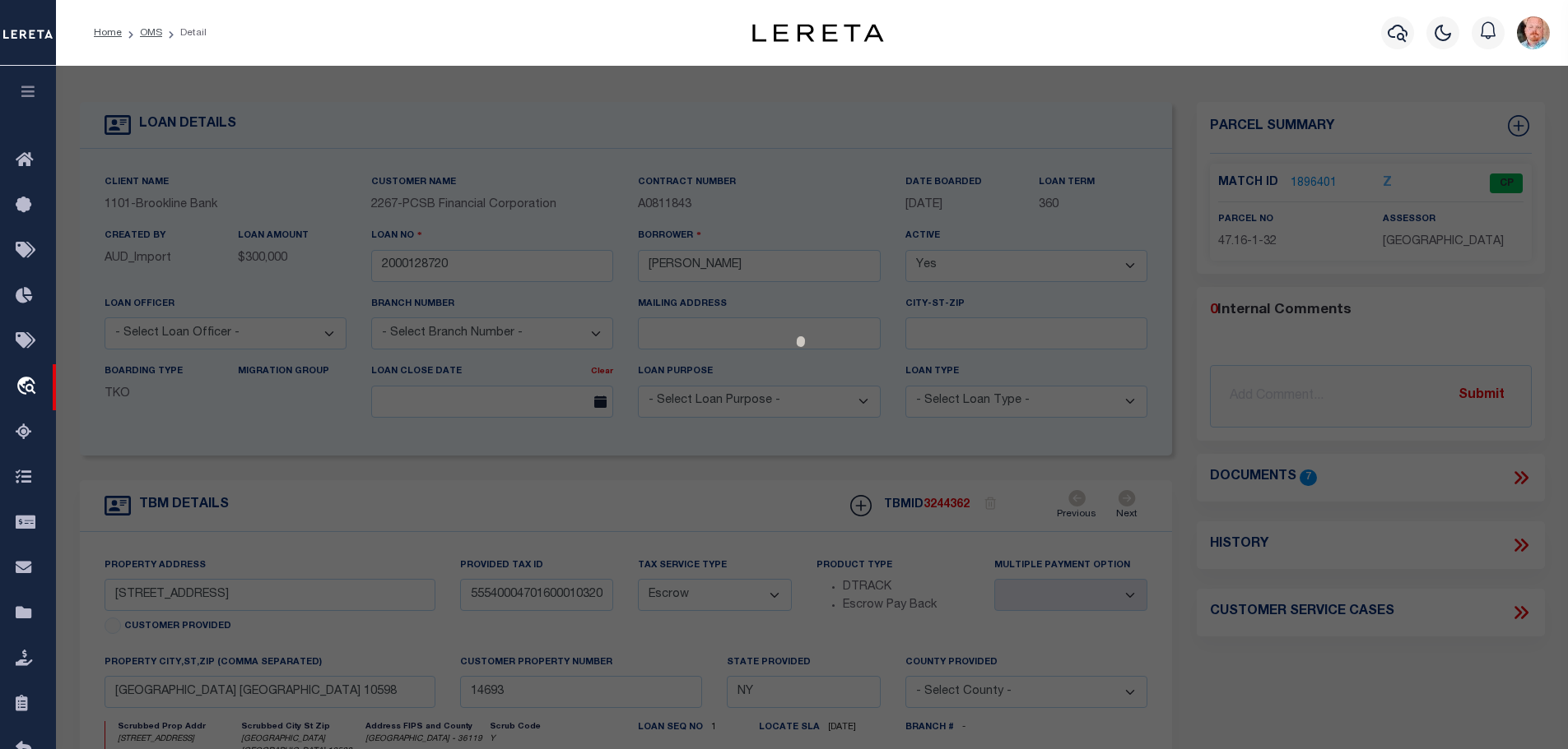
select select "AS"
checkbox input "false"
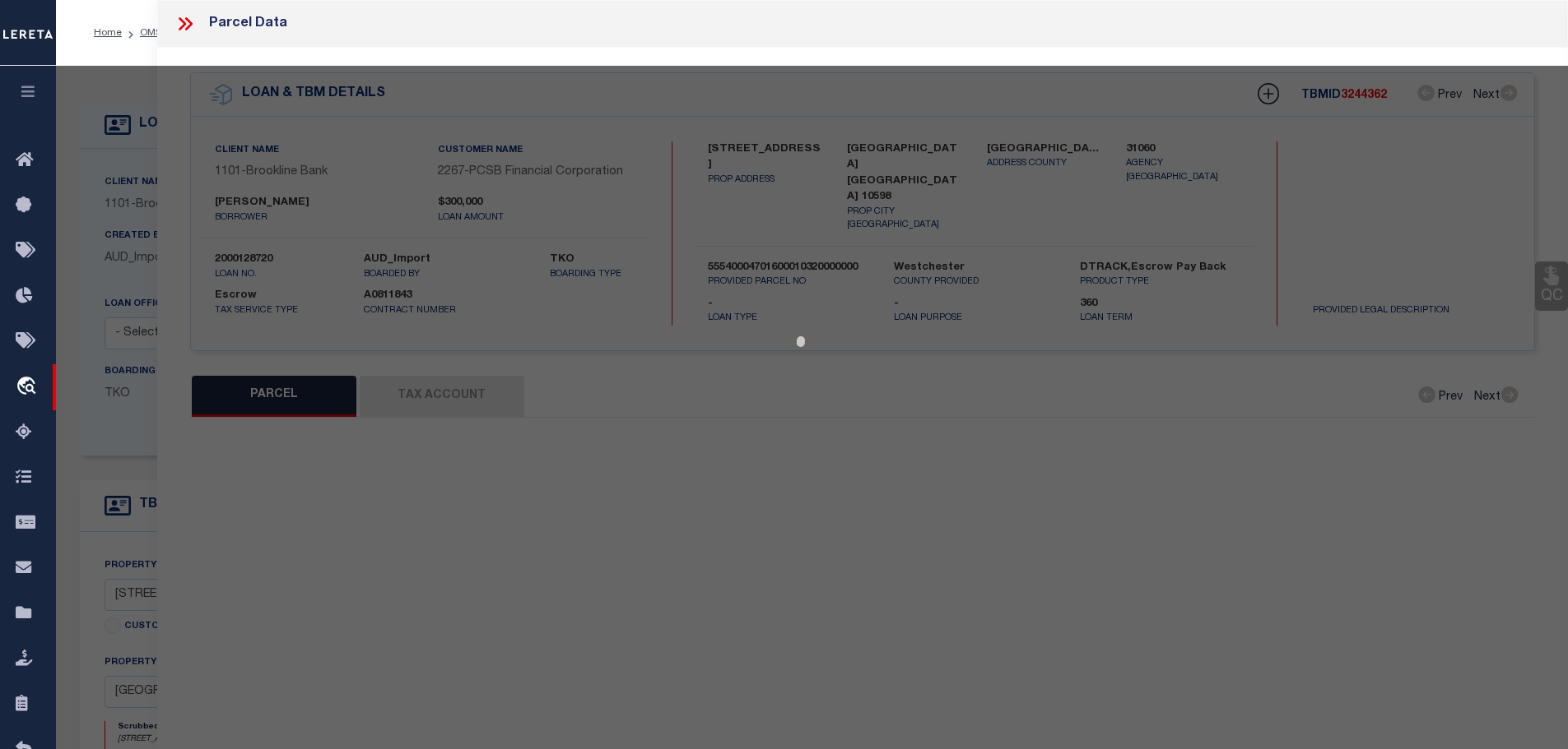
select select "CP"
type input "[PERSON_NAME]"
select select
type input "[STREET_ADDRESS]"
type input "[GEOGRAPHIC_DATA] [GEOGRAPHIC_DATA] 10598"
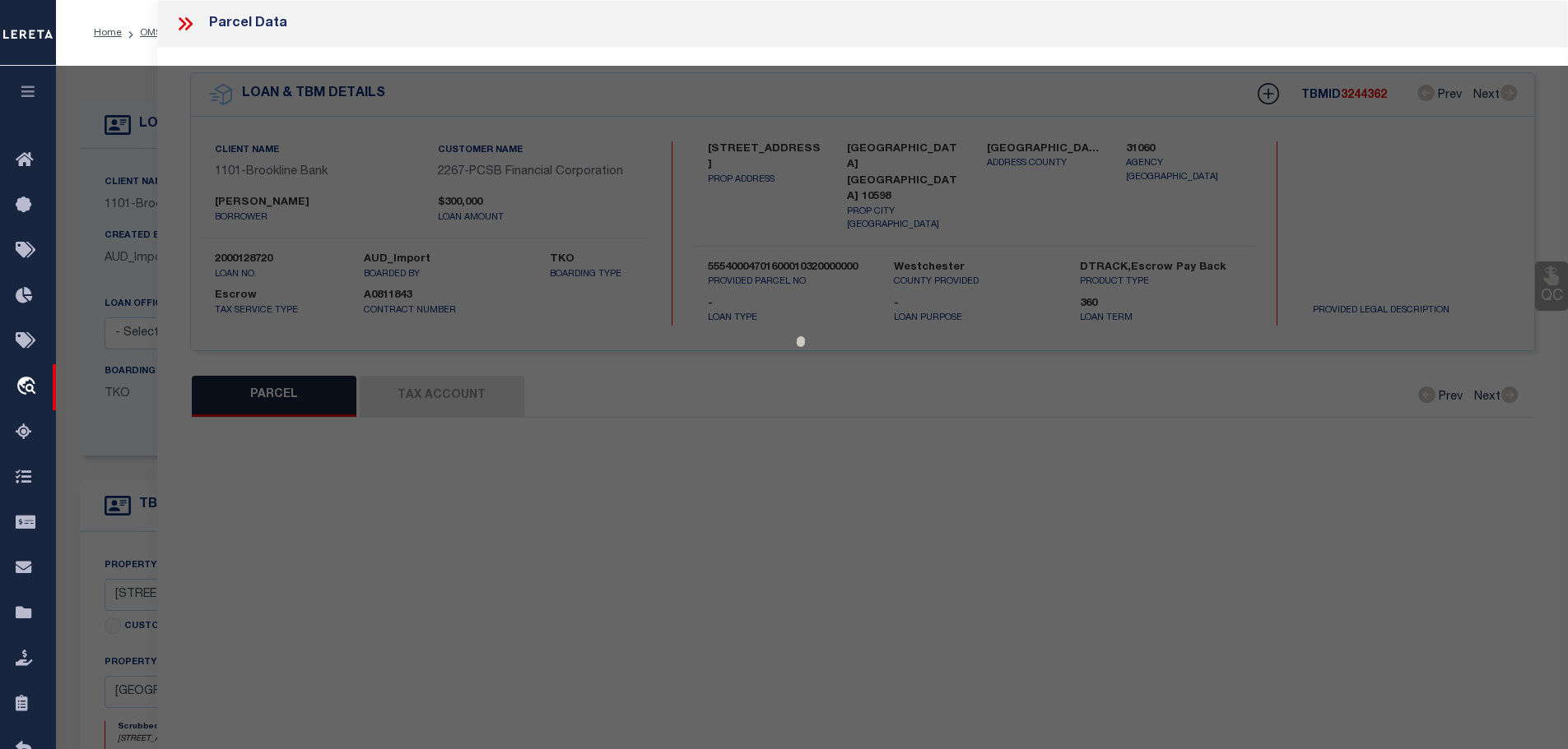
type textarea "Acreage = 1.25 ACCOUNT NUMBER 4177575"
type textarea "Tax ID Special Project"
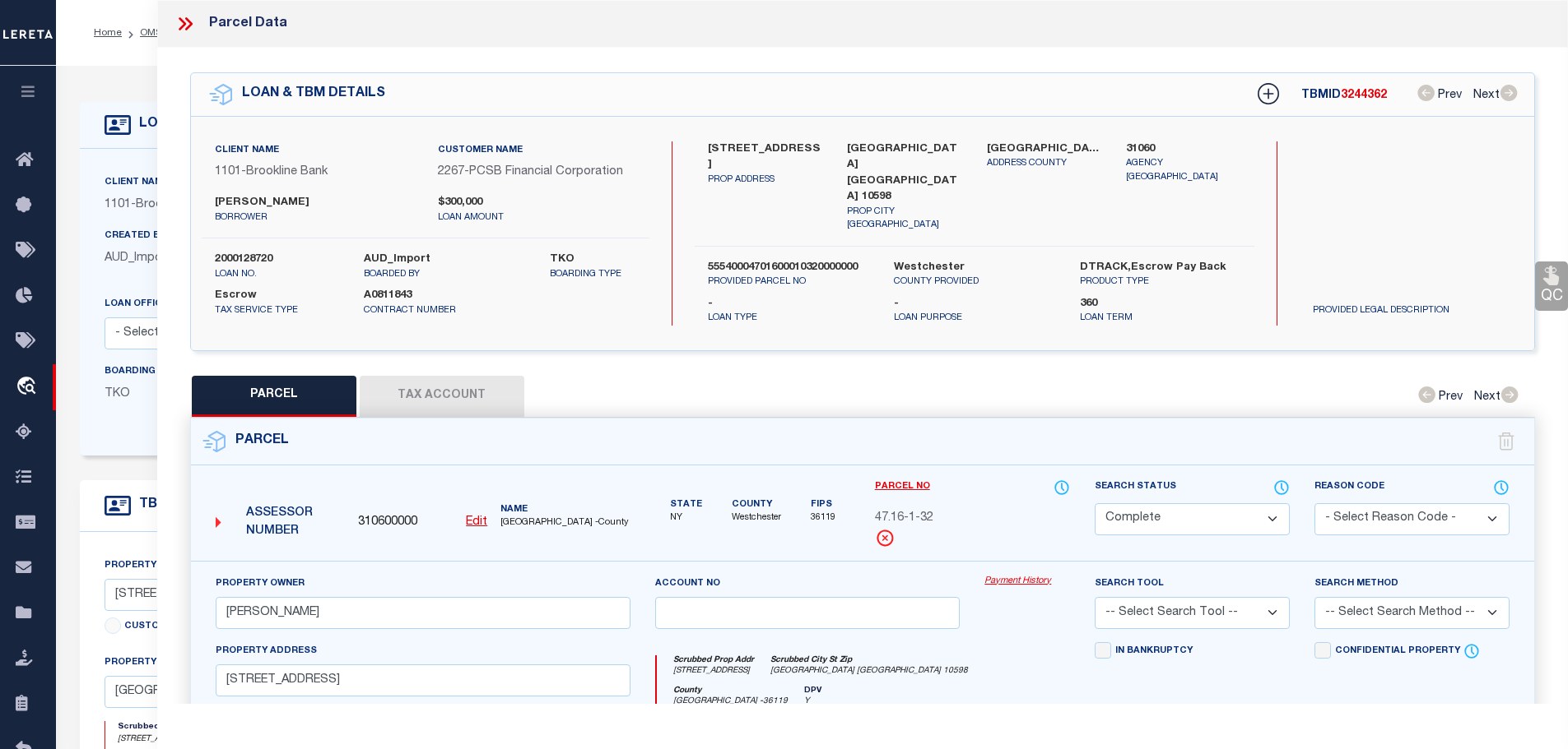
click at [501, 375] on button "Tax Account" at bounding box center [442, 396] width 165 height 41
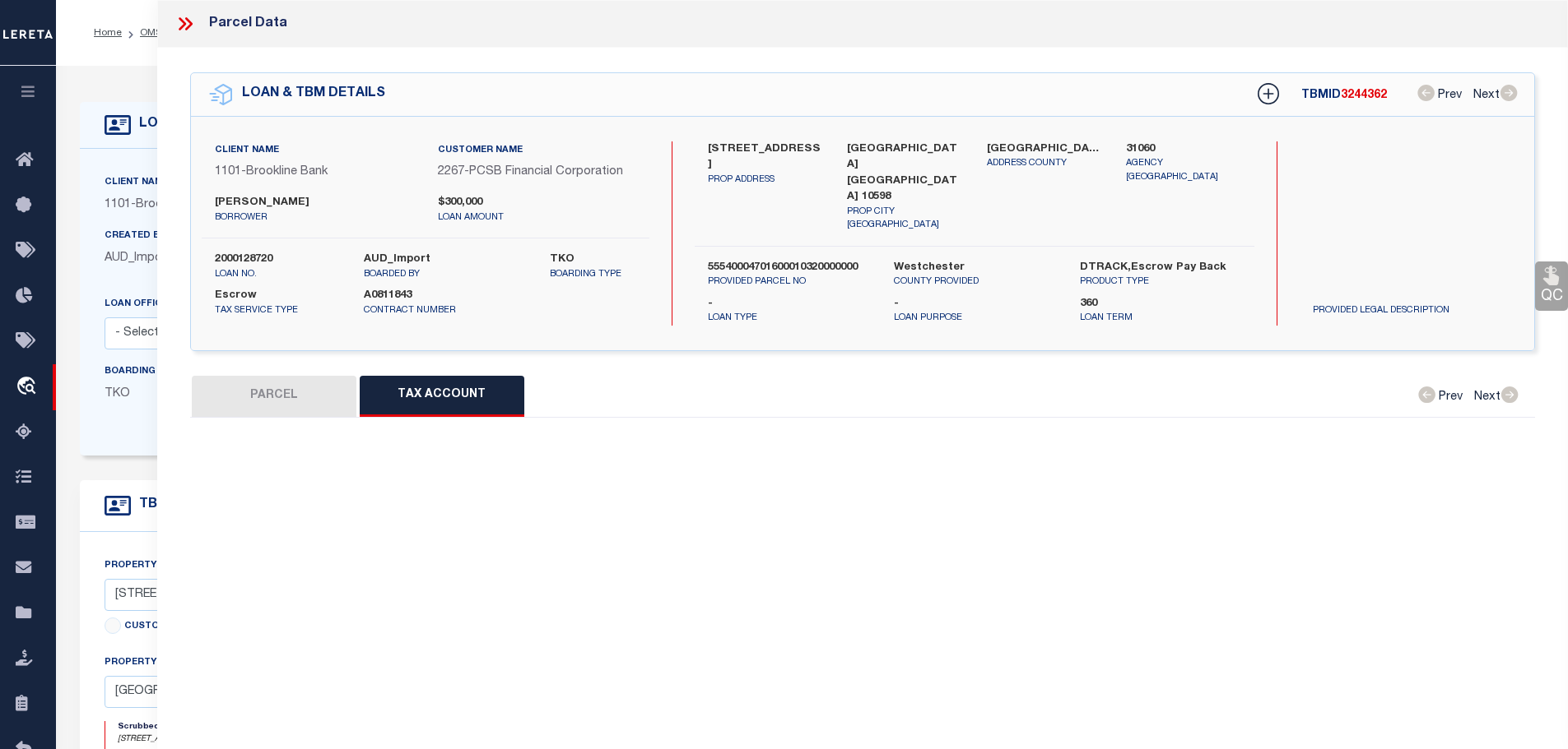
select select "100"
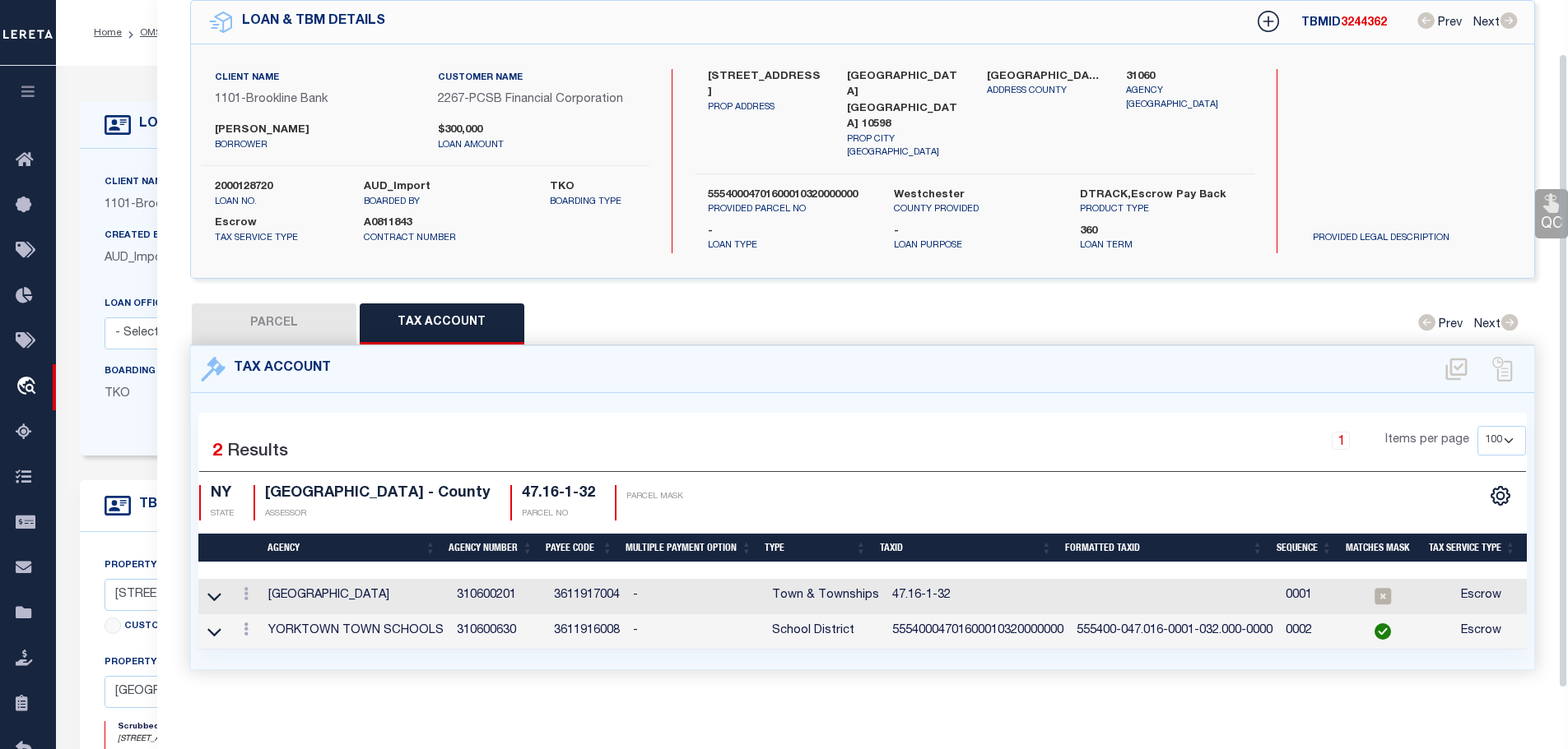
scroll to position [77, 0]
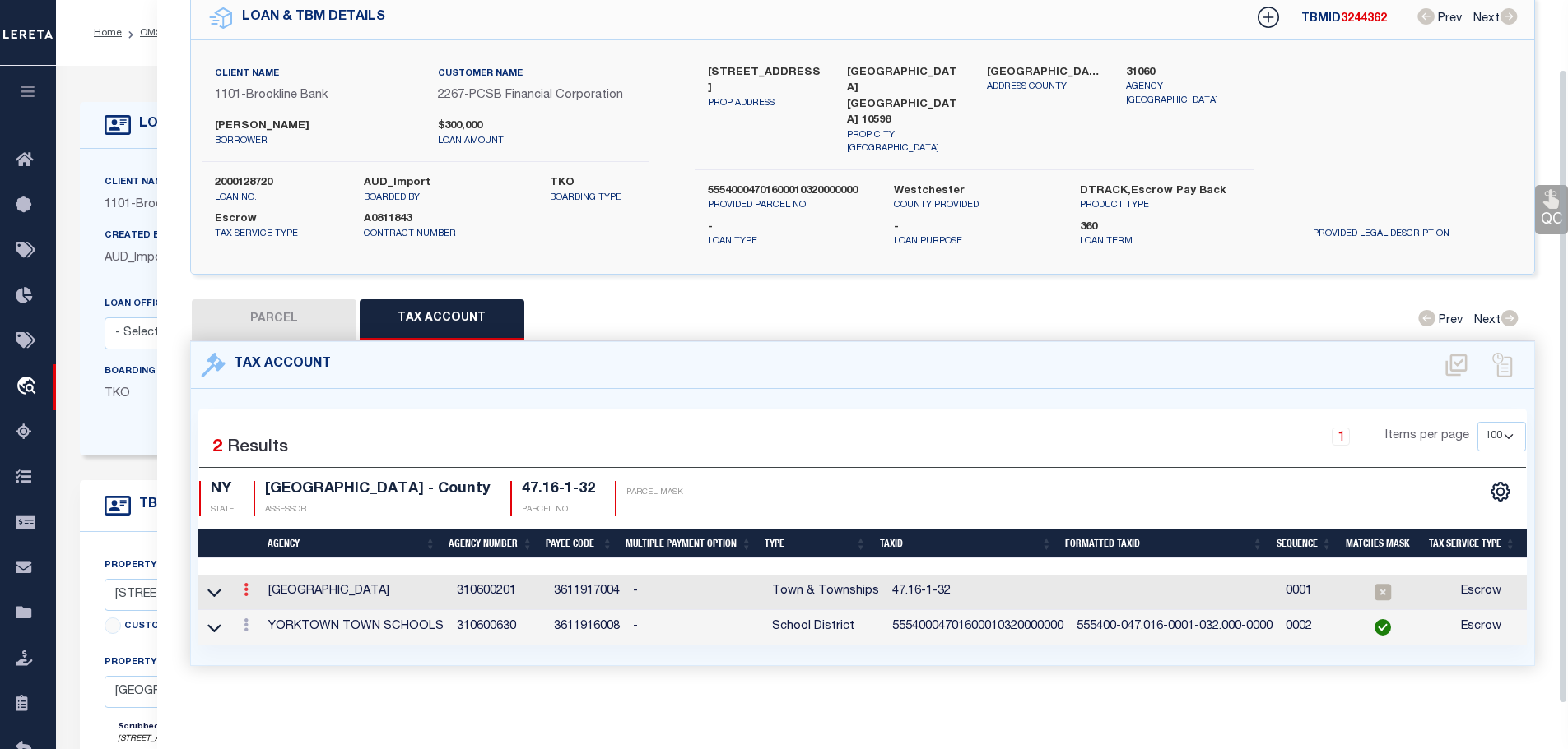
click at [247, 583] on icon at bounding box center [246, 589] width 5 height 13
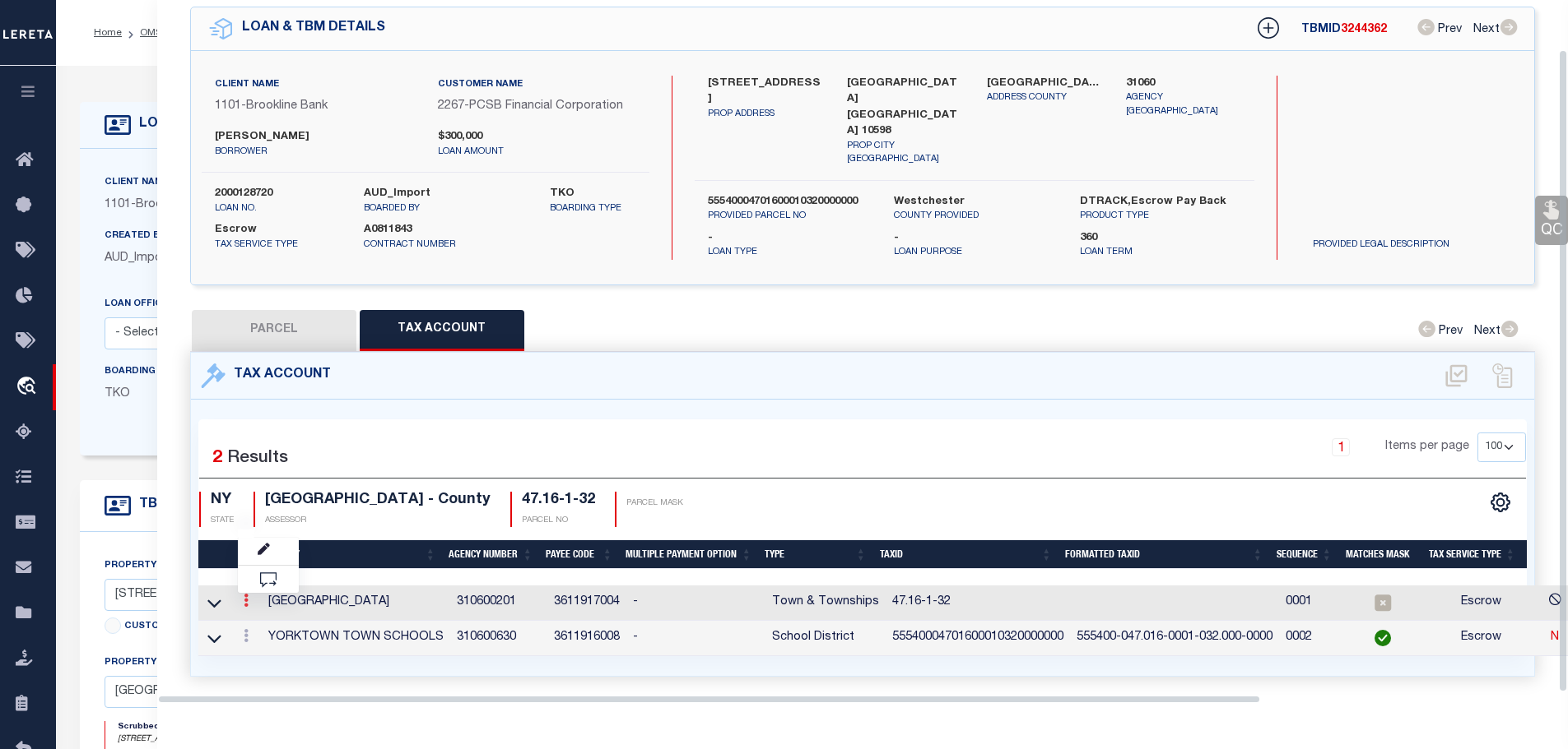
scroll to position [53, 0]
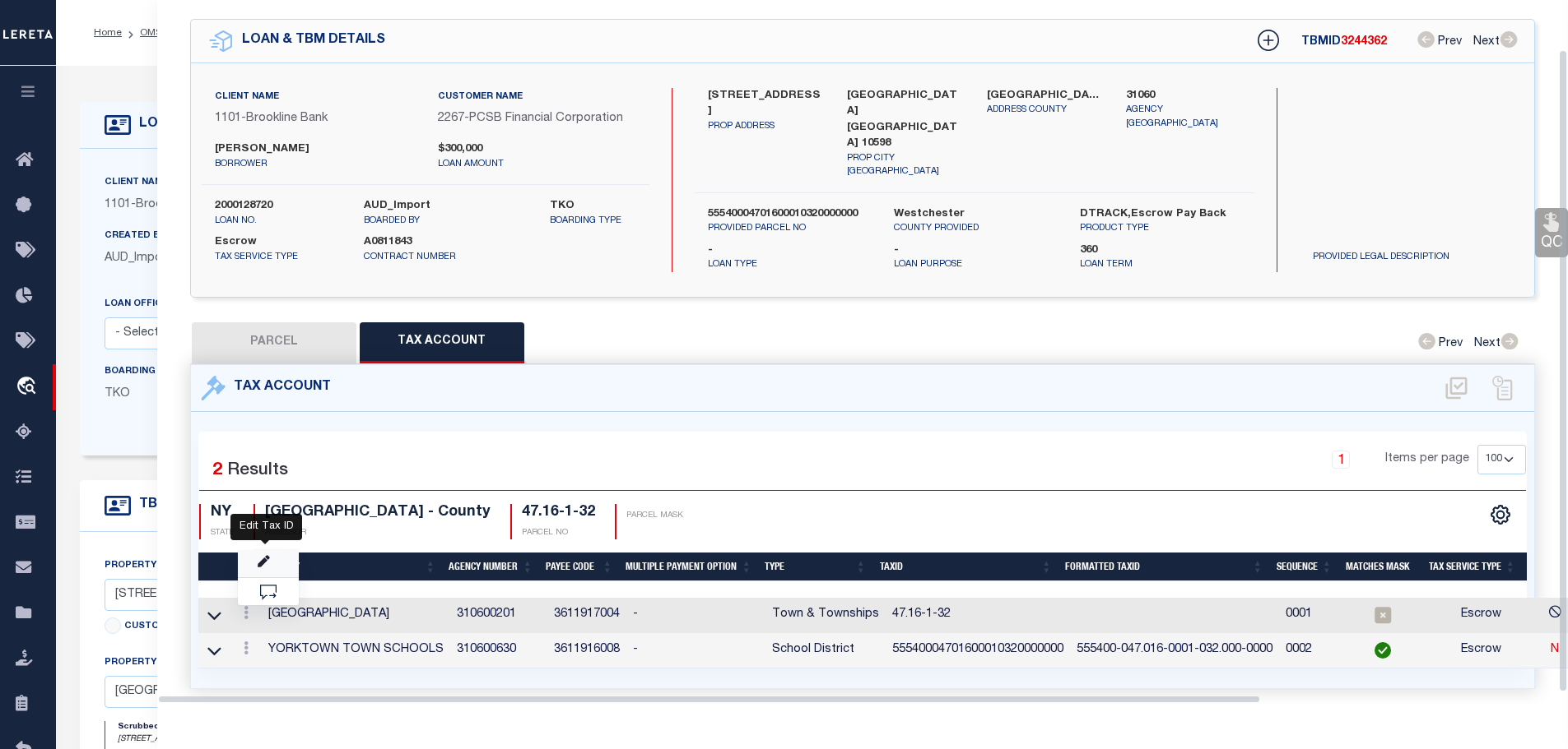
click at [267, 556] on icon "" at bounding box center [263, 562] width 13 height 13
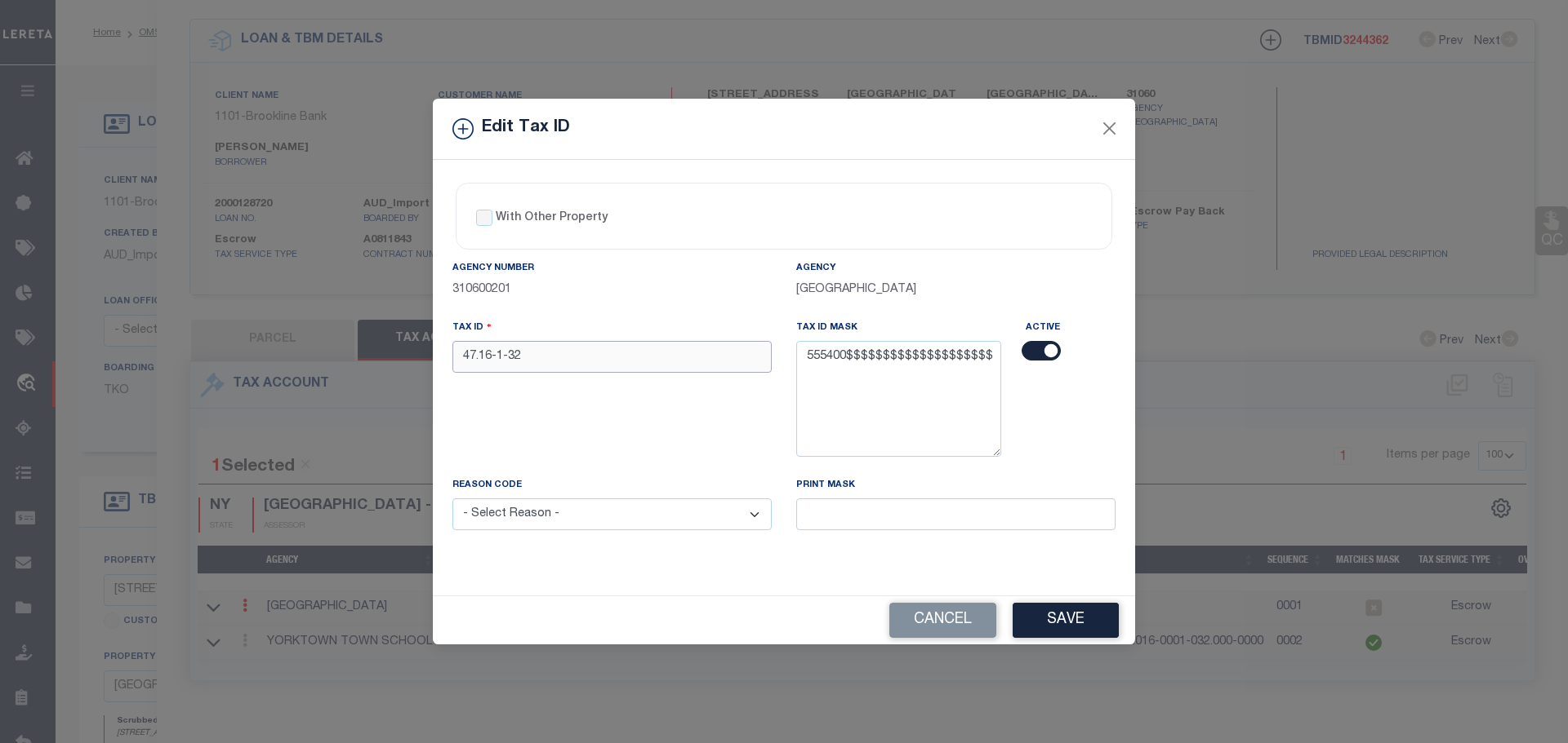
click at [576, 357] on input "47.16-1-32" at bounding box center [611, 357] width 319 height 32
paste input "55540004701600010320000000"
type input "55540004701600010320000000"
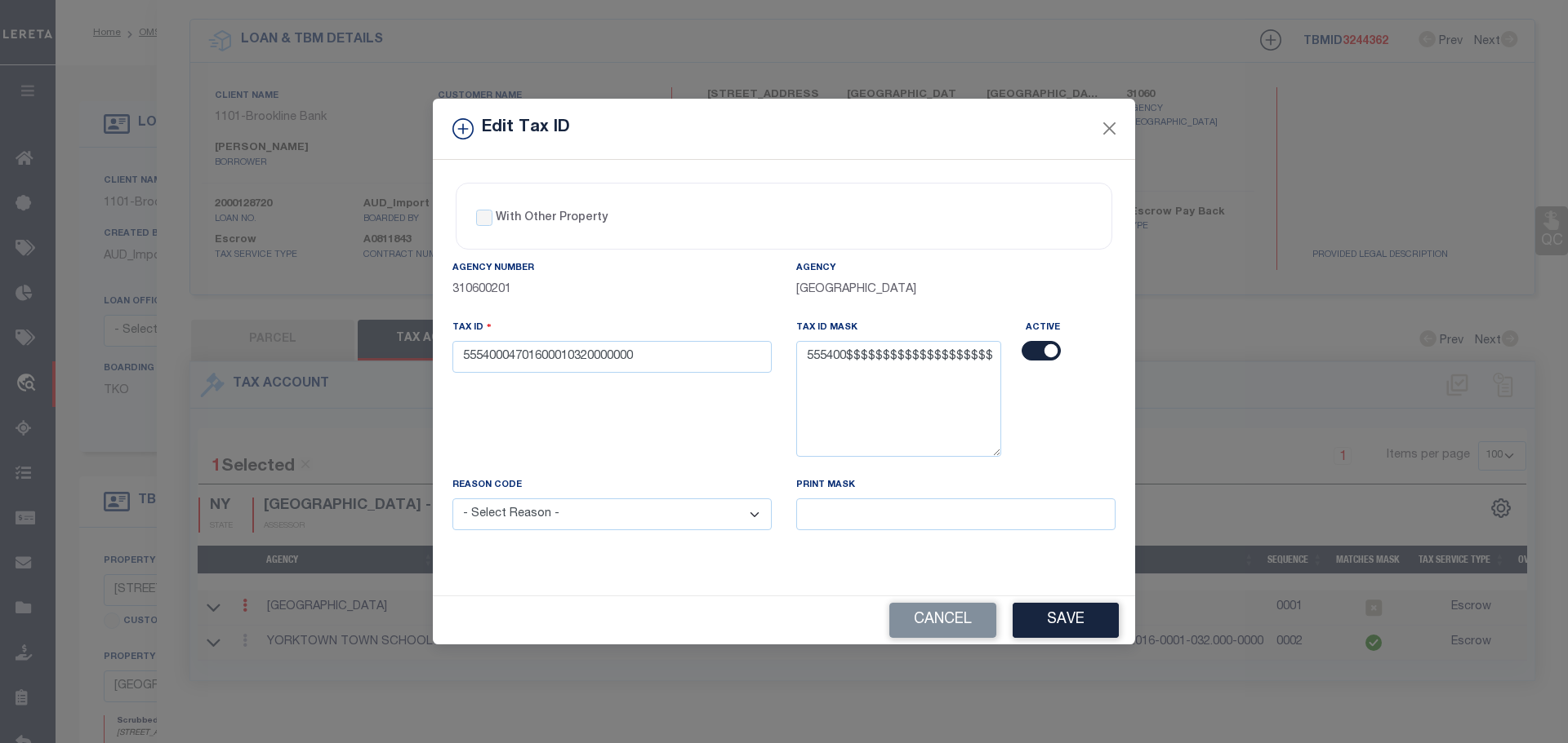
click at [600, 512] on select "- Select Reason - 099 - Other (Provide additional detail) ACT - Agency Changed …" at bounding box center [611, 514] width 319 height 32
select select "ACT"
click at [452, 500] on select "- Select Reason - 099 - Other (Provide additional detail) ACT - Agency Changed …" at bounding box center [611, 514] width 319 height 32
click at [1061, 620] on button "Save" at bounding box center [1065, 621] width 107 height 35
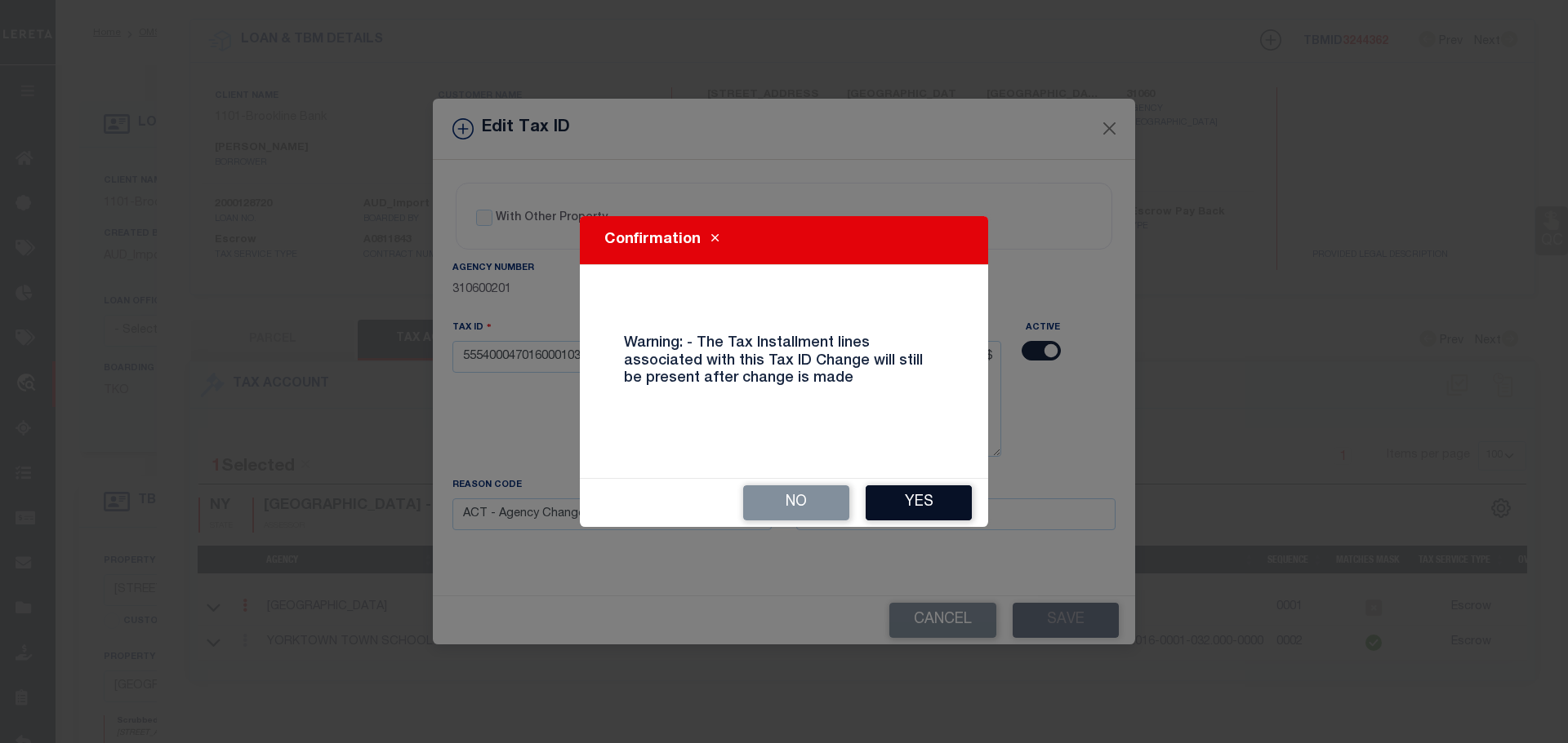
click at [907, 508] on button "Yes" at bounding box center [918, 503] width 107 height 35
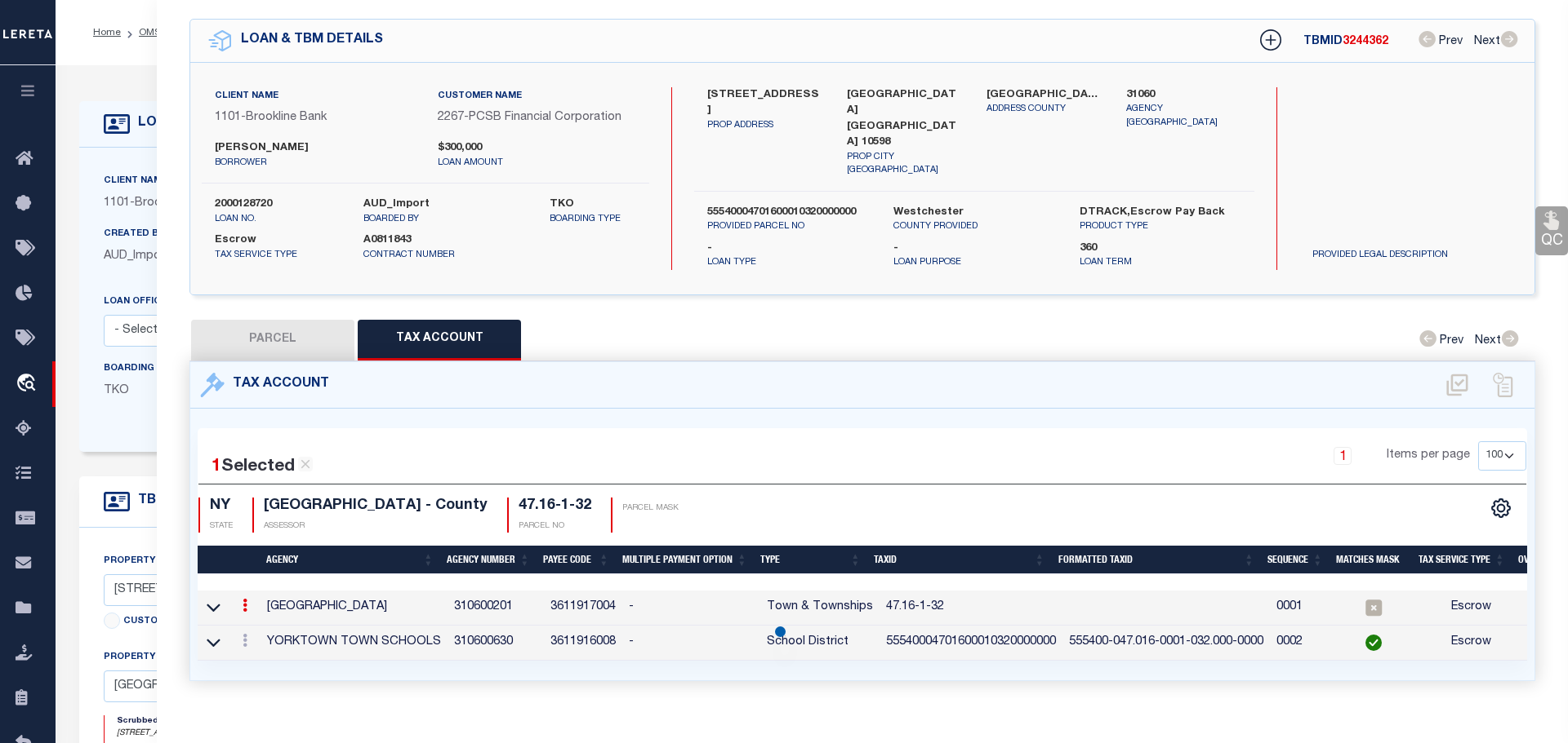
select select
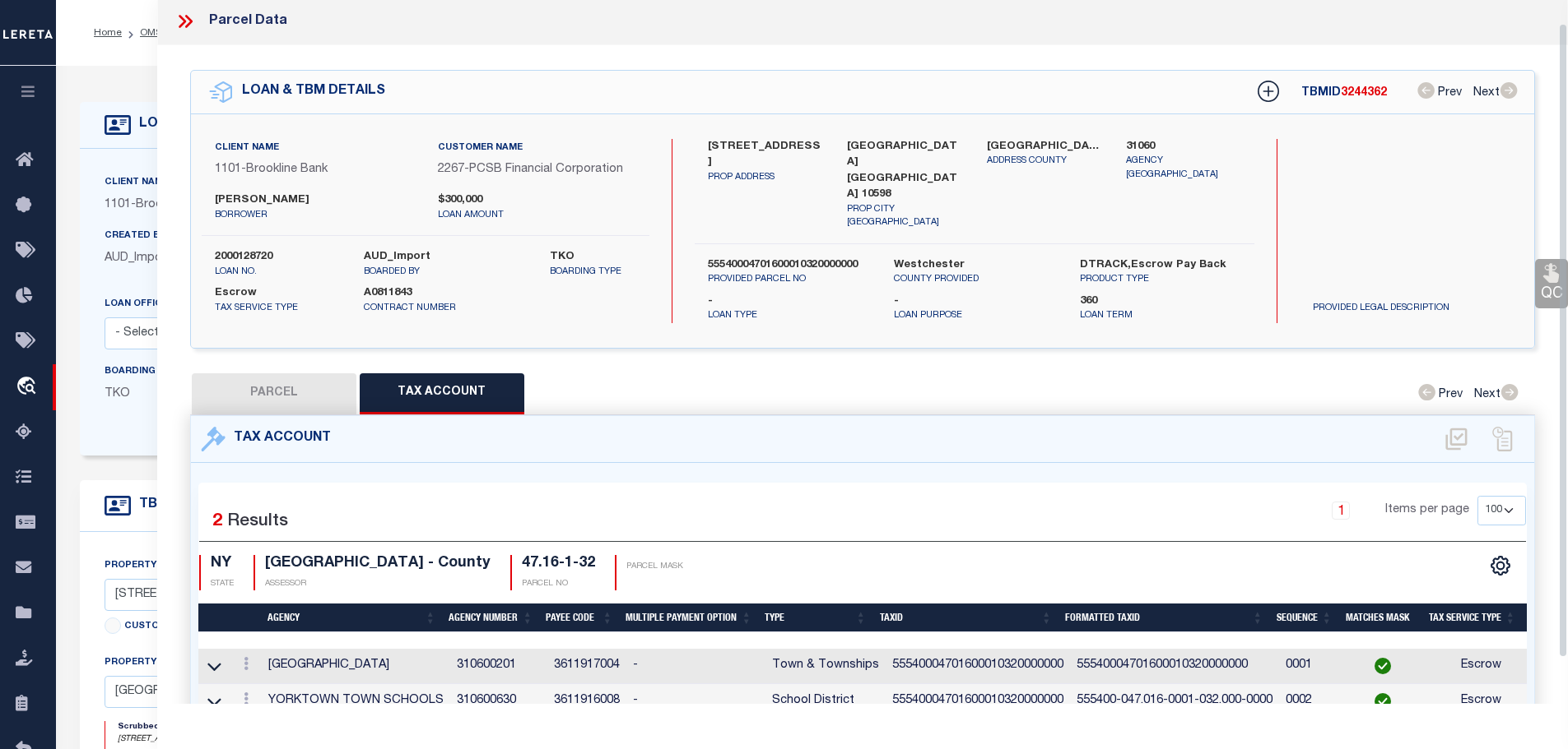
scroll to position [0, 0]
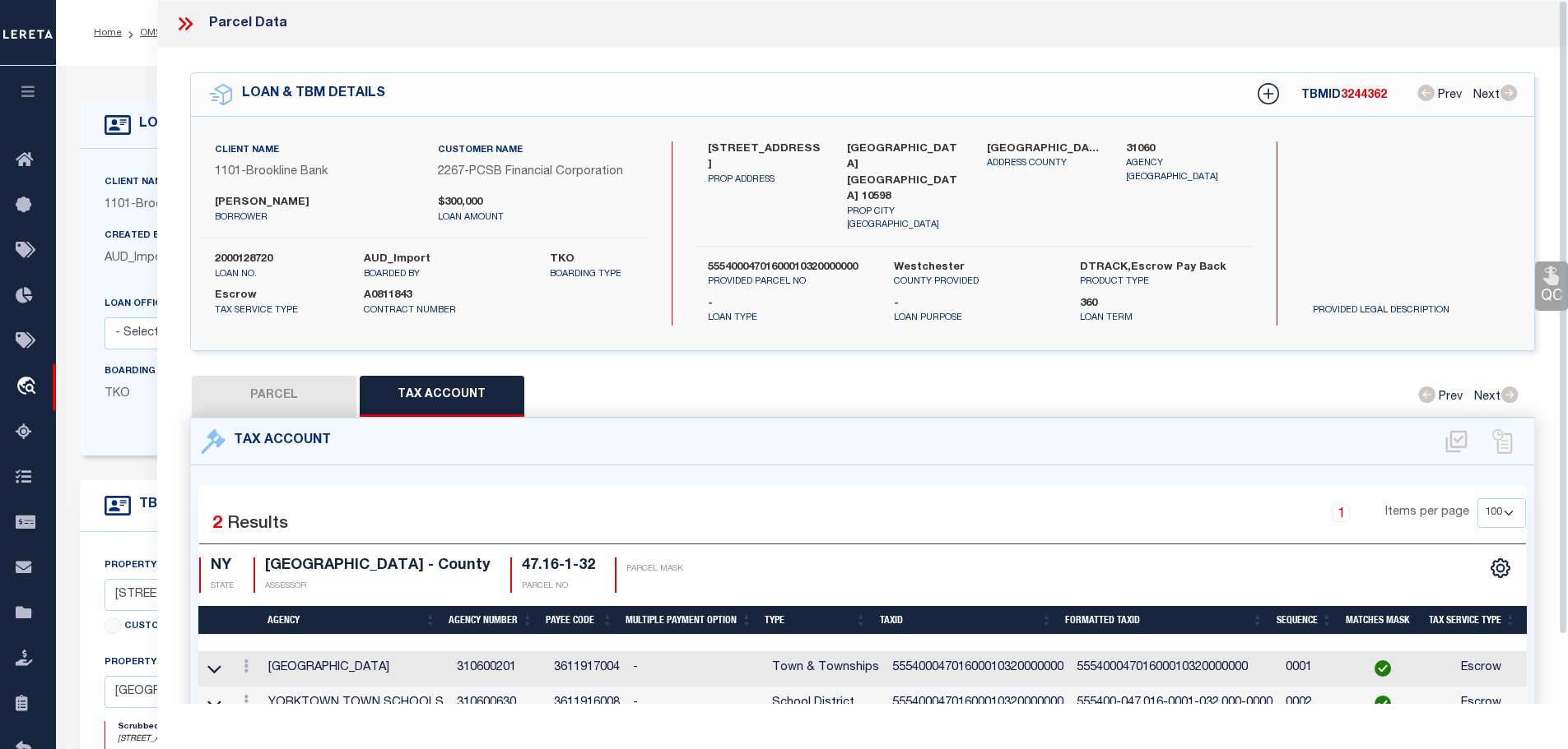
click at [186, 22] on icon at bounding box center [185, 24] width 22 height 22
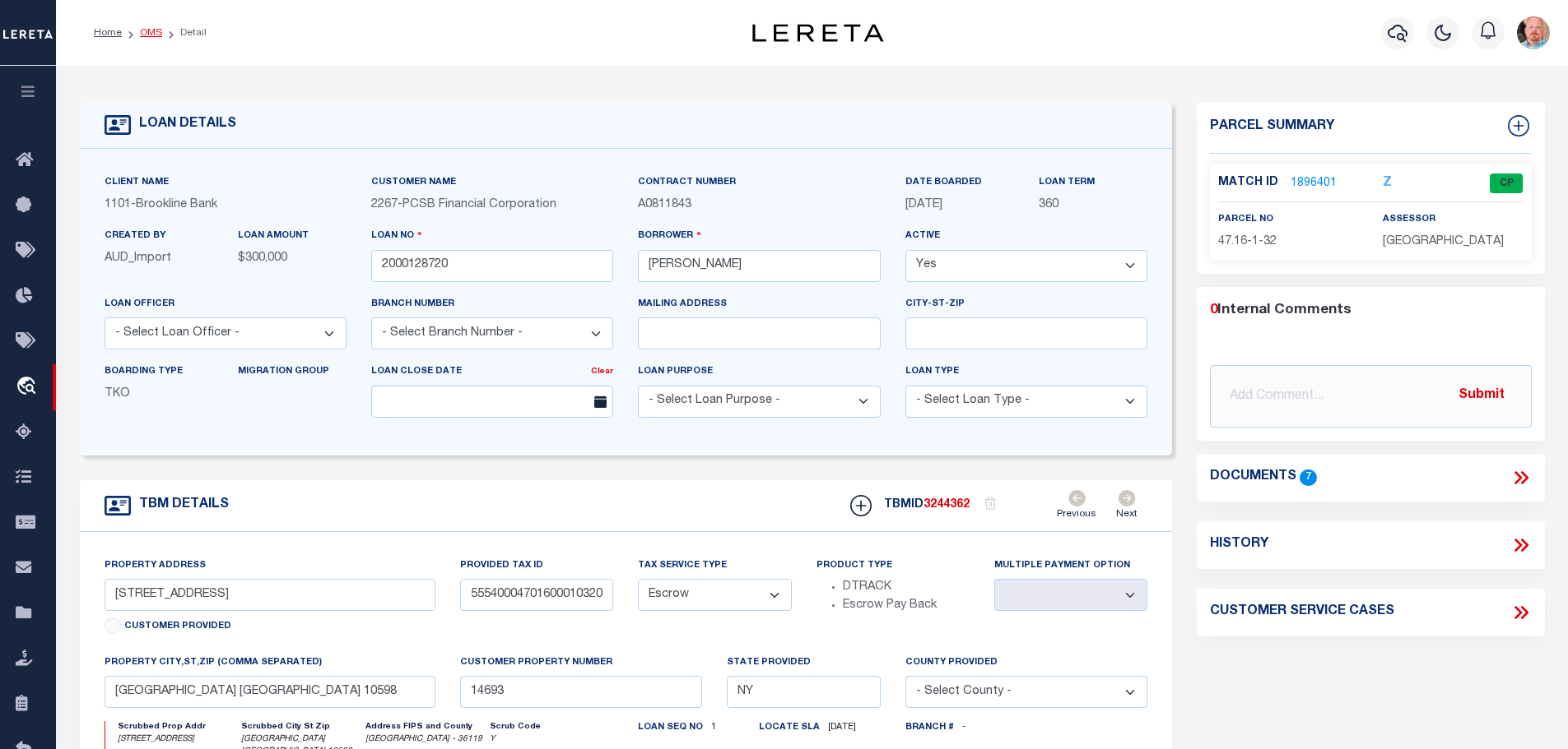
click at [140, 34] on link "OMS" at bounding box center [151, 33] width 23 height 10
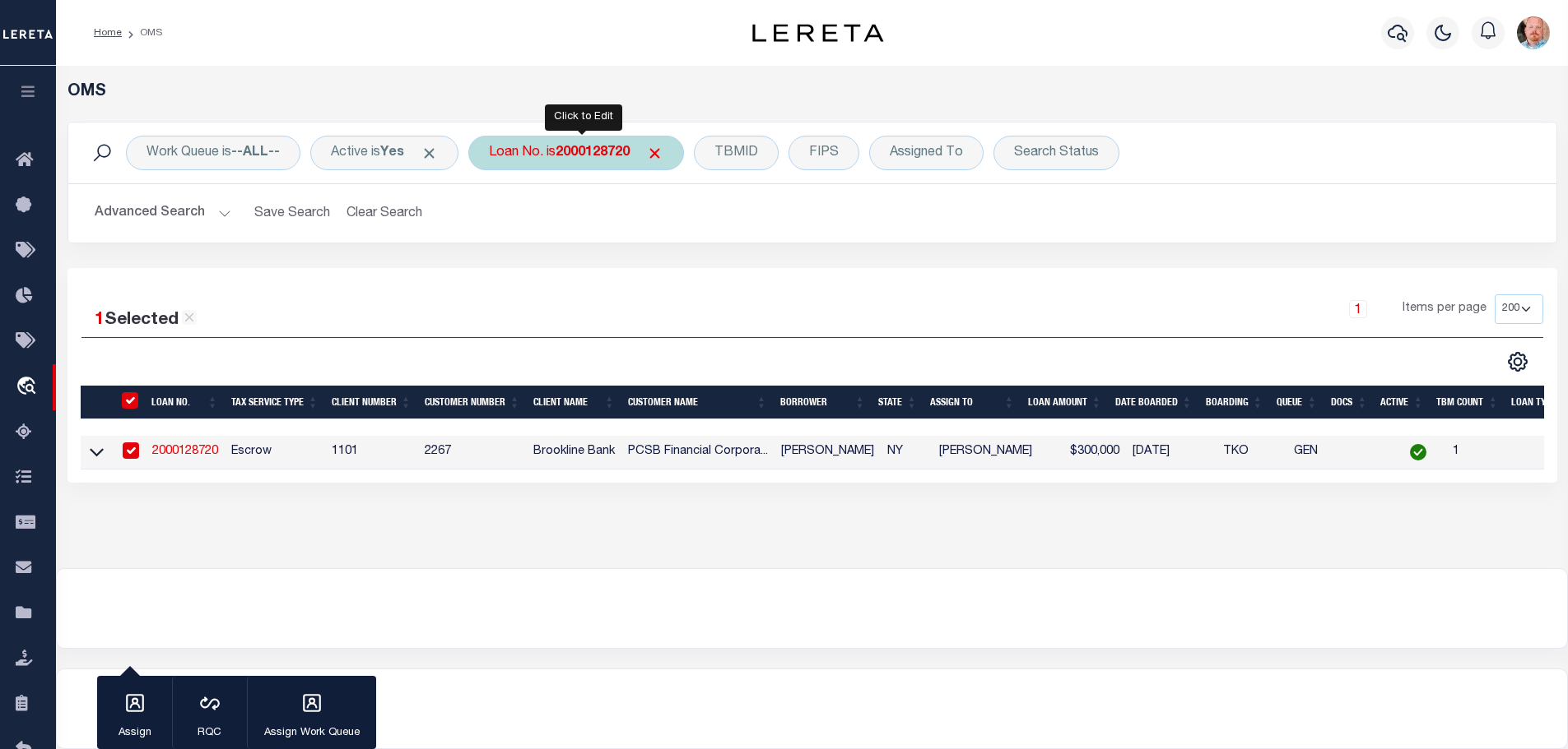
click at [608, 157] on b "2000128720" at bounding box center [592, 153] width 74 height 13
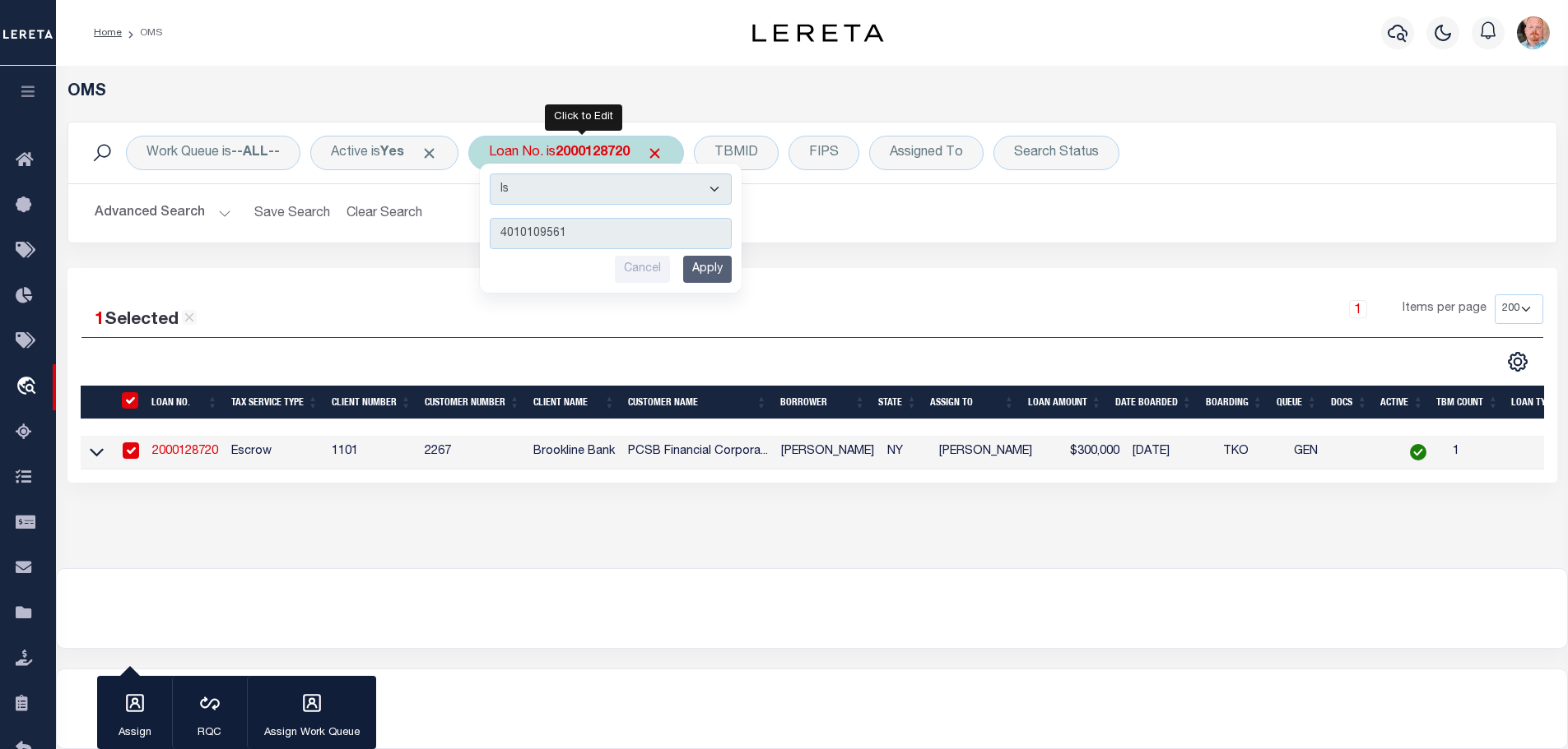
type input "4010109561"
click at [715, 275] on input "Apply" at bounding box center [707, 270] width 48 height 28
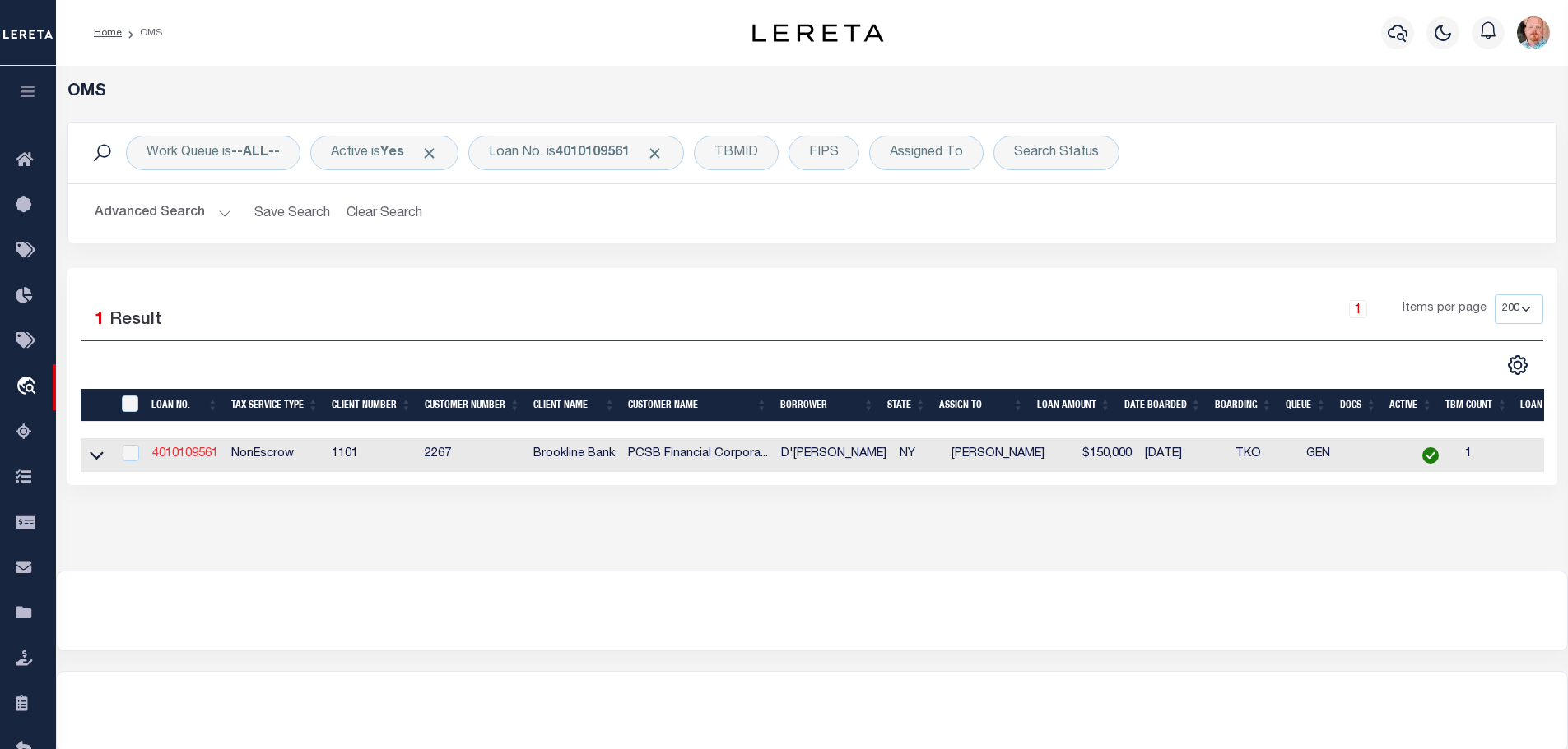
click at [202, 453] on link "4010109561" at bounding box center [184, 454] width 66 height 12
type input "4010109561"
type input "D'[PERSON_NAME]"
select select "NonEscrow"
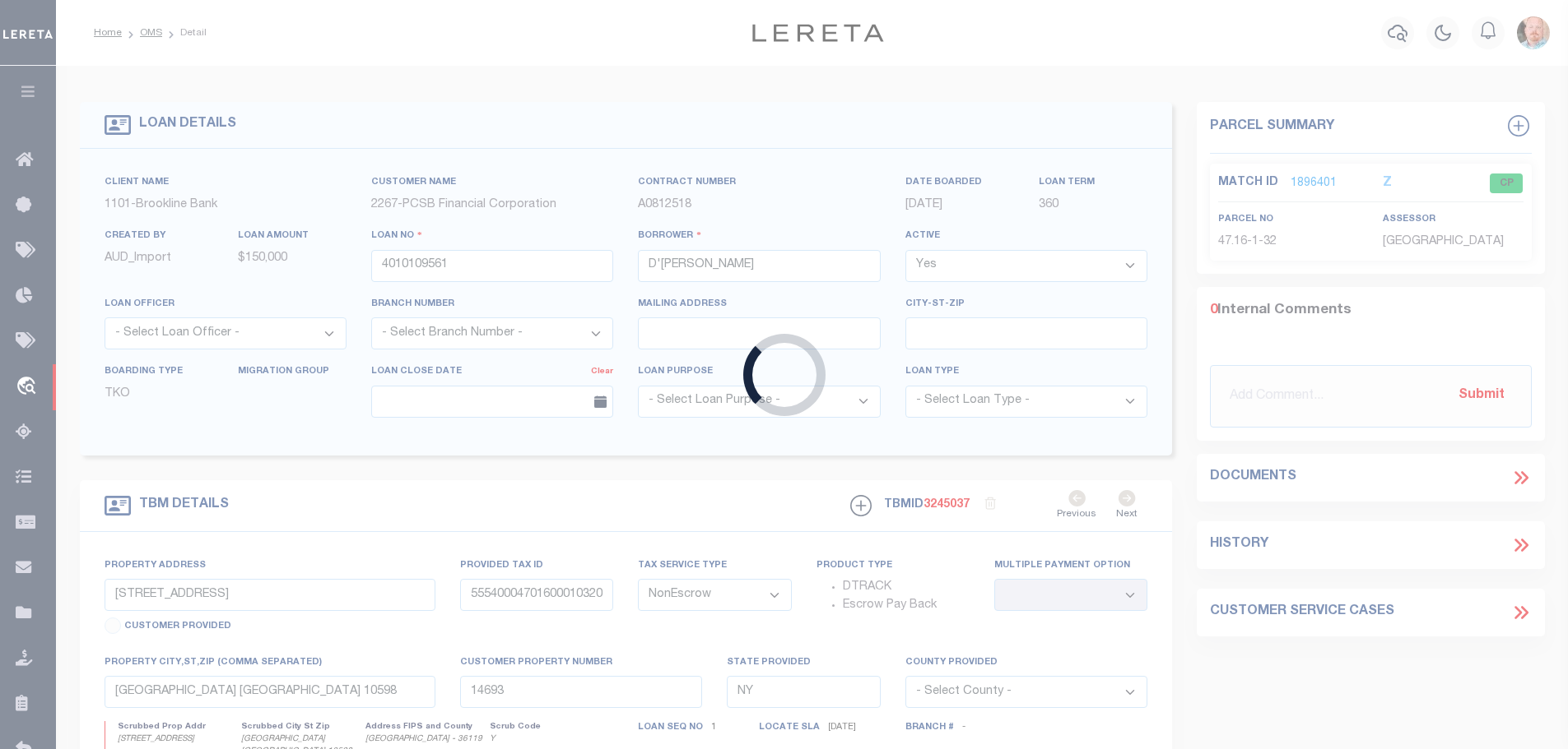
type input "[STREET_ADDRESS]"
type input "55540003600500020520000000"
type input "11923"
select select
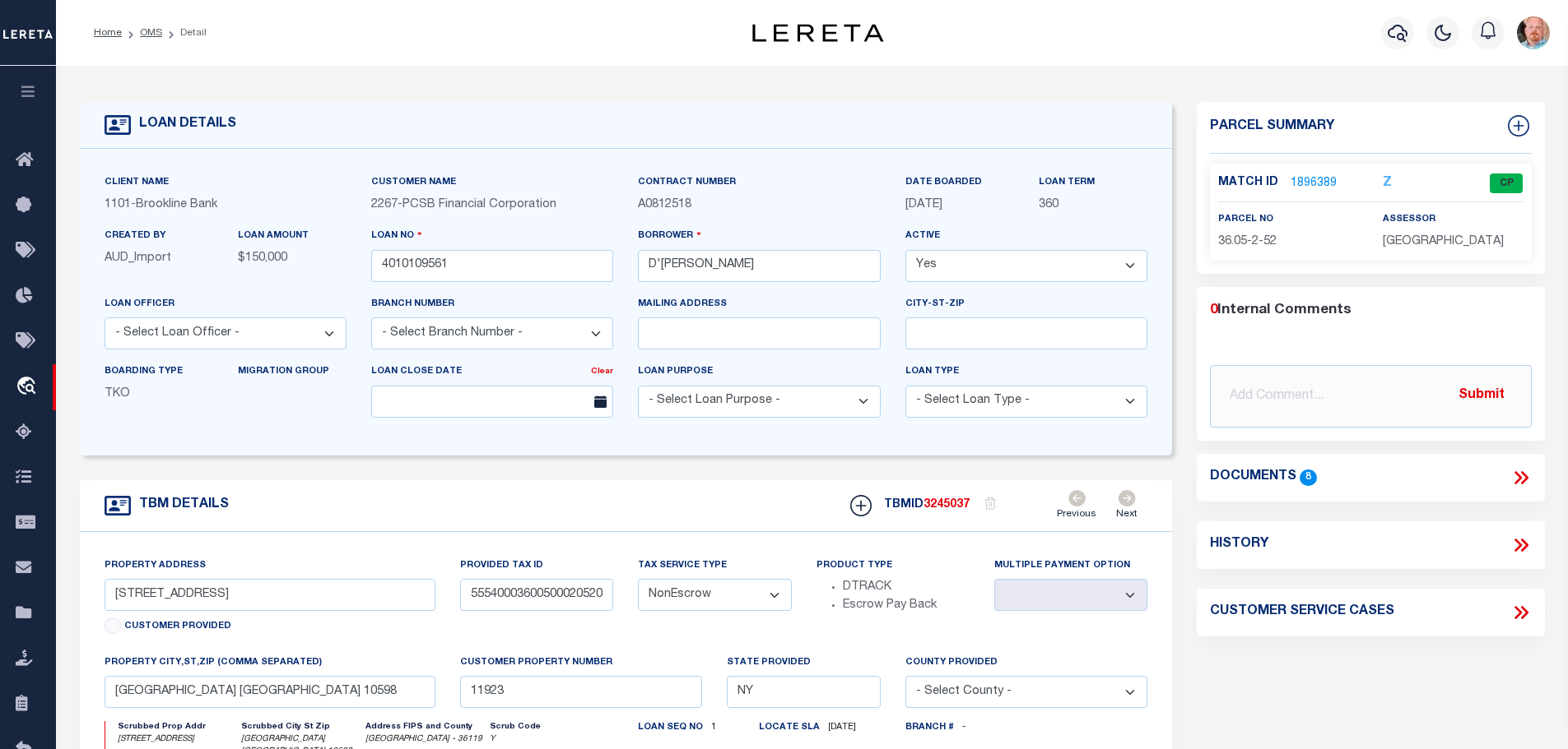
click at [1308, 182] on link "1896389" at bounding box center [1314, 184] width 46 height 18
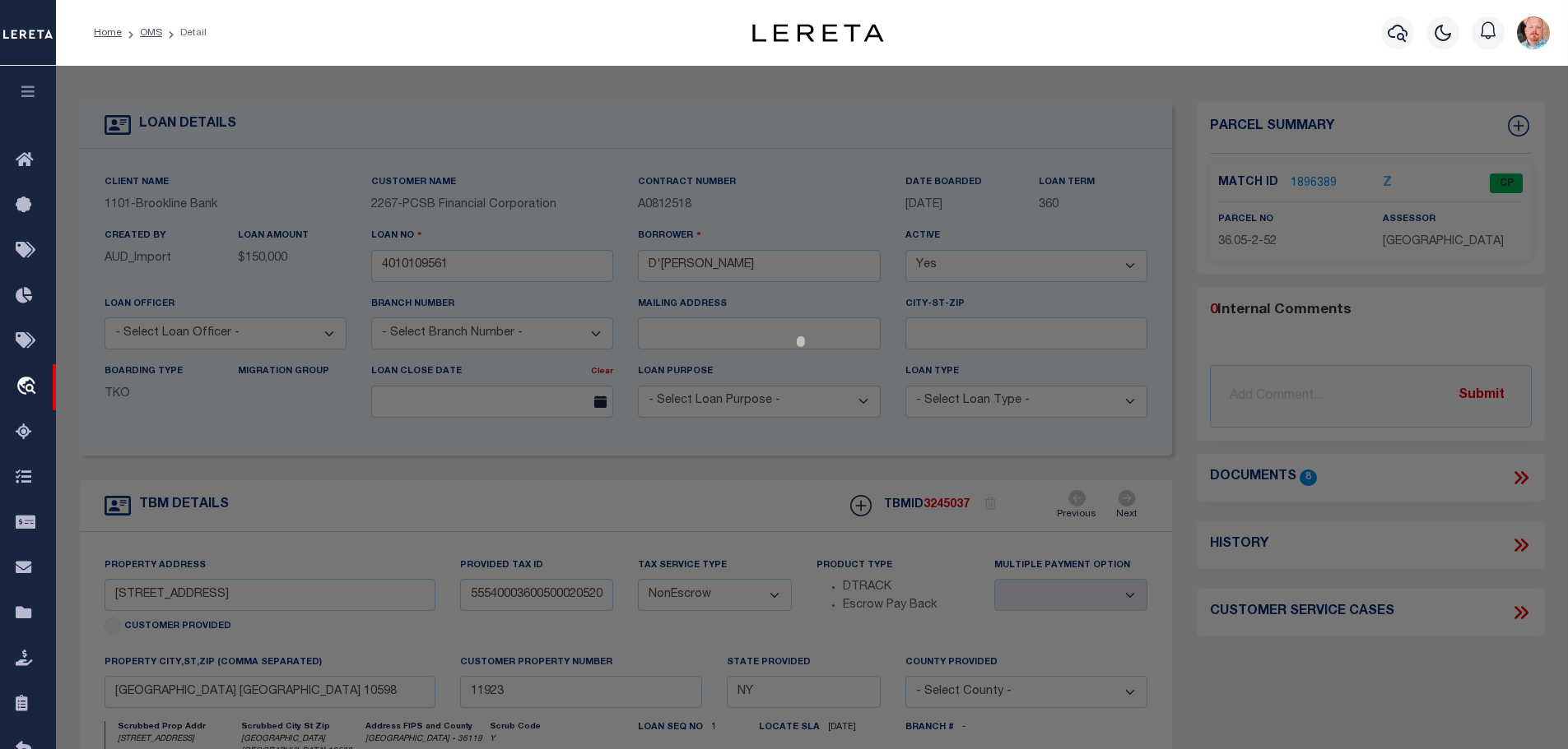
select select "AS"
checkbox input "false"
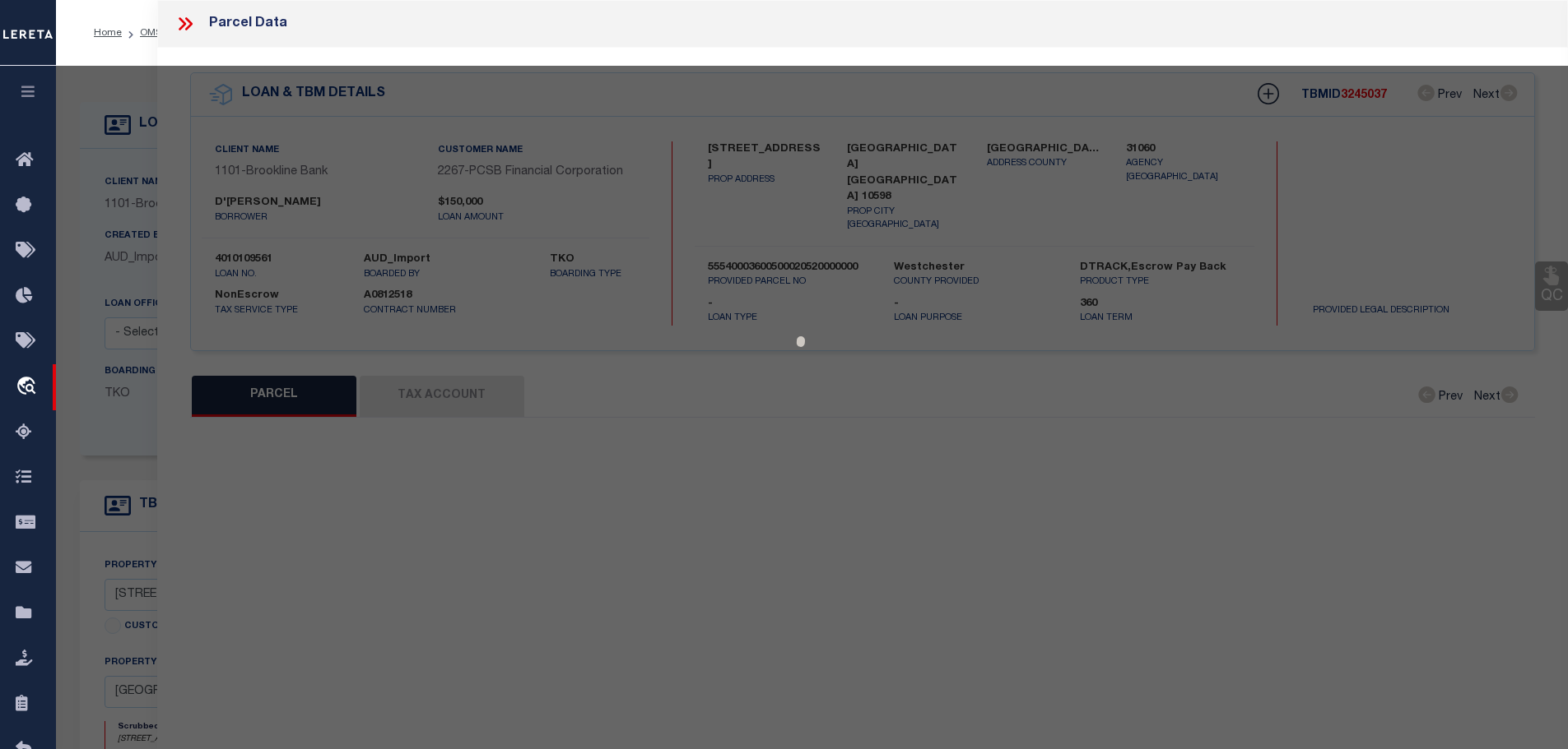
select select "CP"
type input "[PERSON_NAME] & [PERSON_NAME]"
select select
type input "[STREET_ADDRESS]"
checkbox input "false"
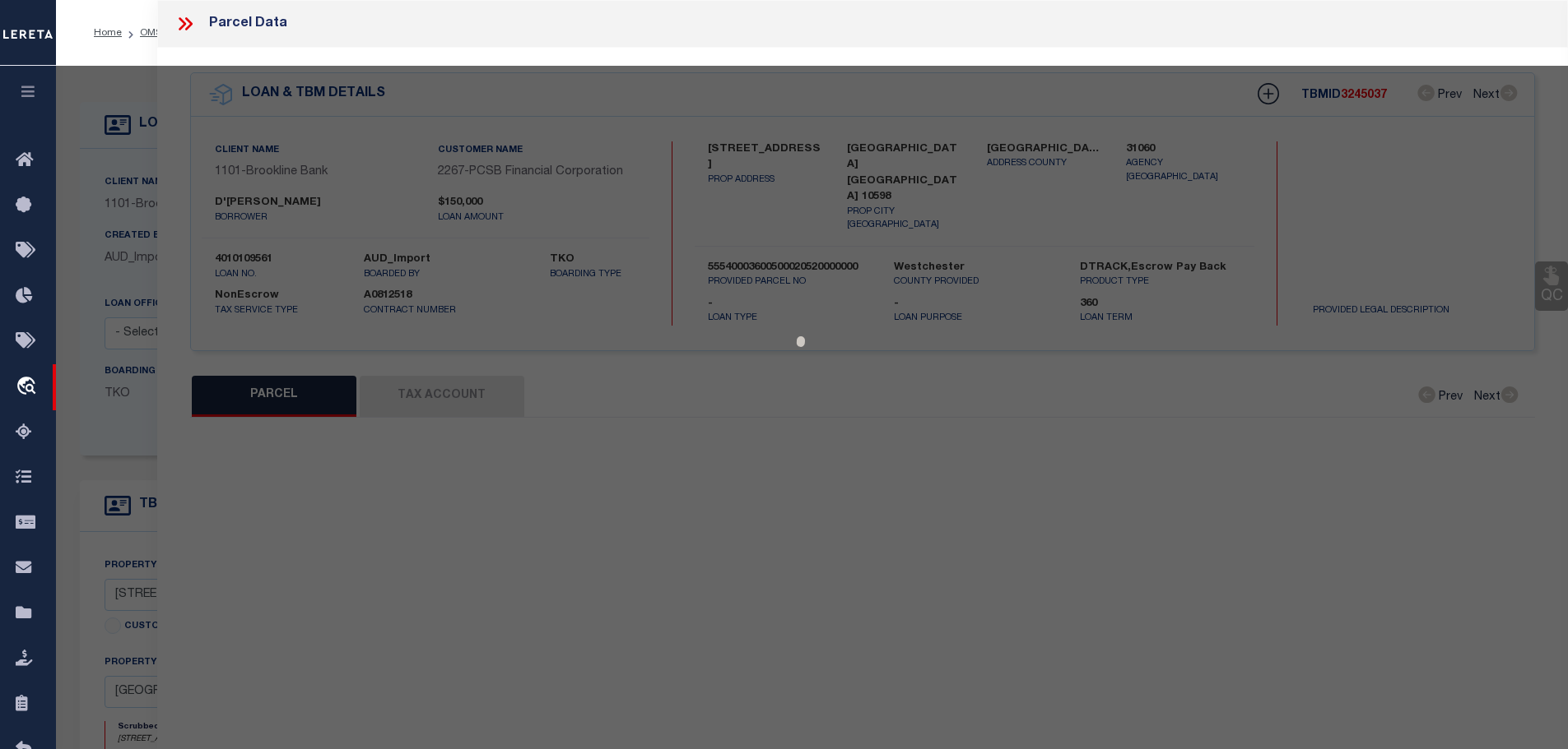
type input "YORKTOWN HGTS., [GEOGRAPHIC_DATA] 10598"
type textarea "Acreage = 0.75"
type textarea "Tax ID Special Project"
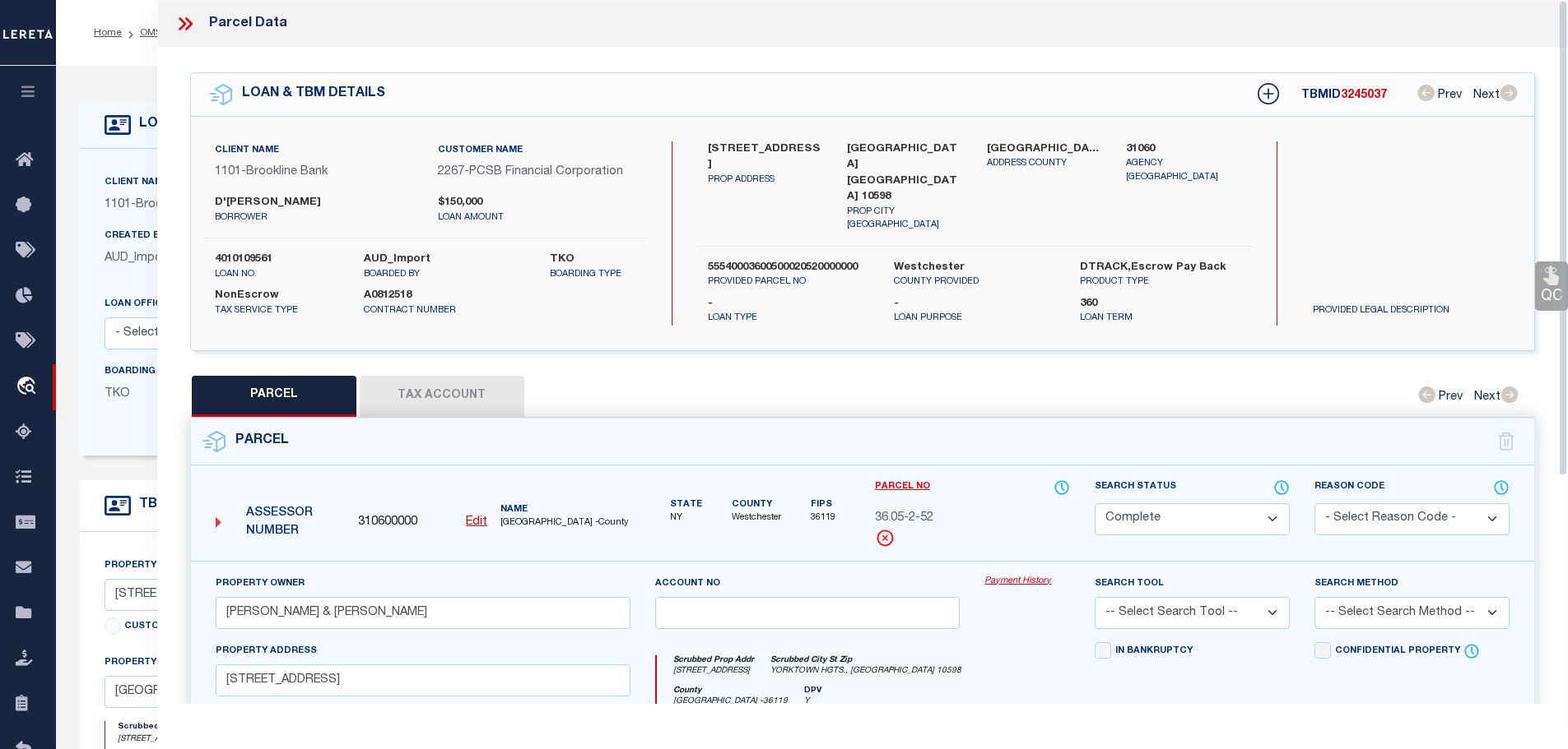
click at [436, 381] on button "Tax Account" at bounding box center [442, 396] width 165 height 41
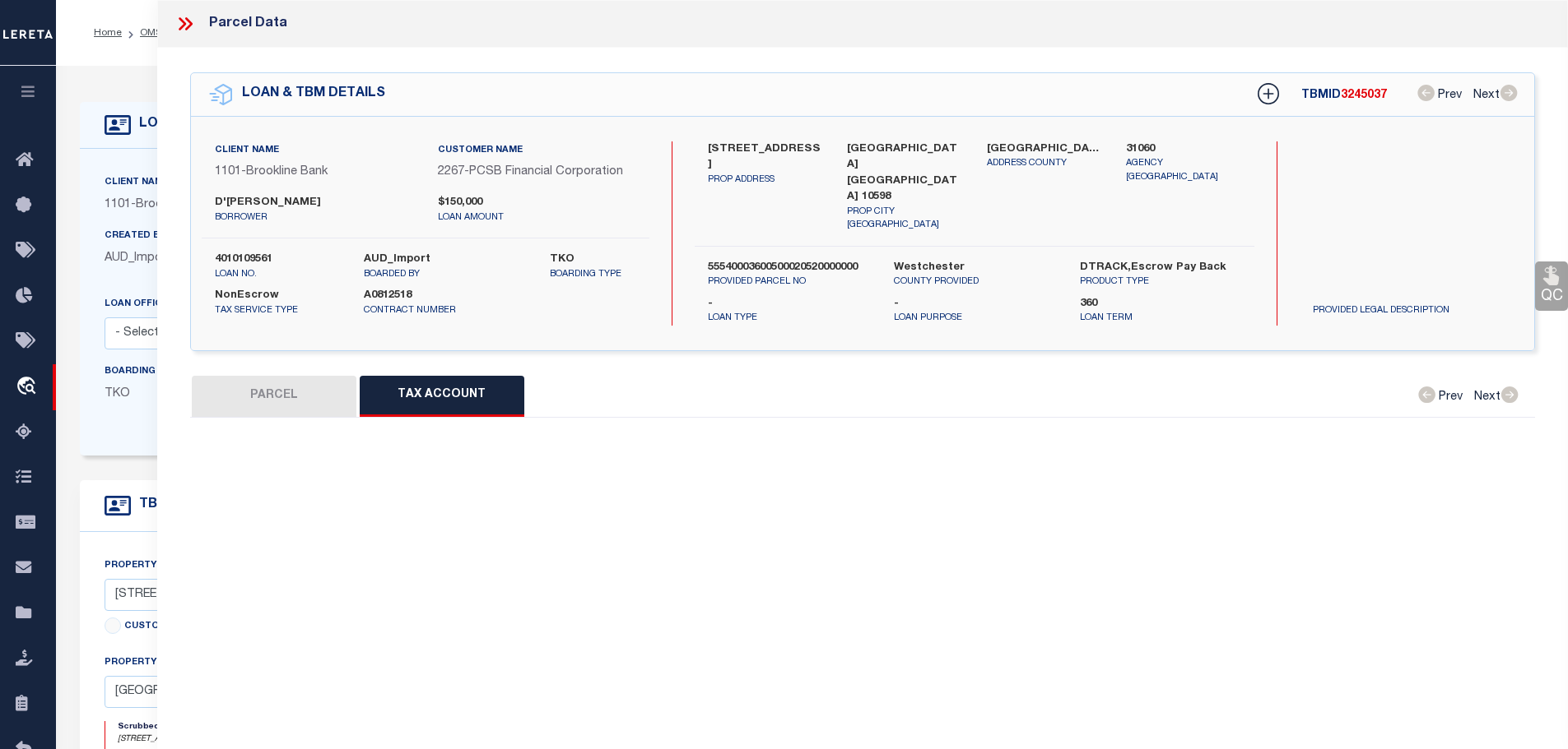
select select "100"
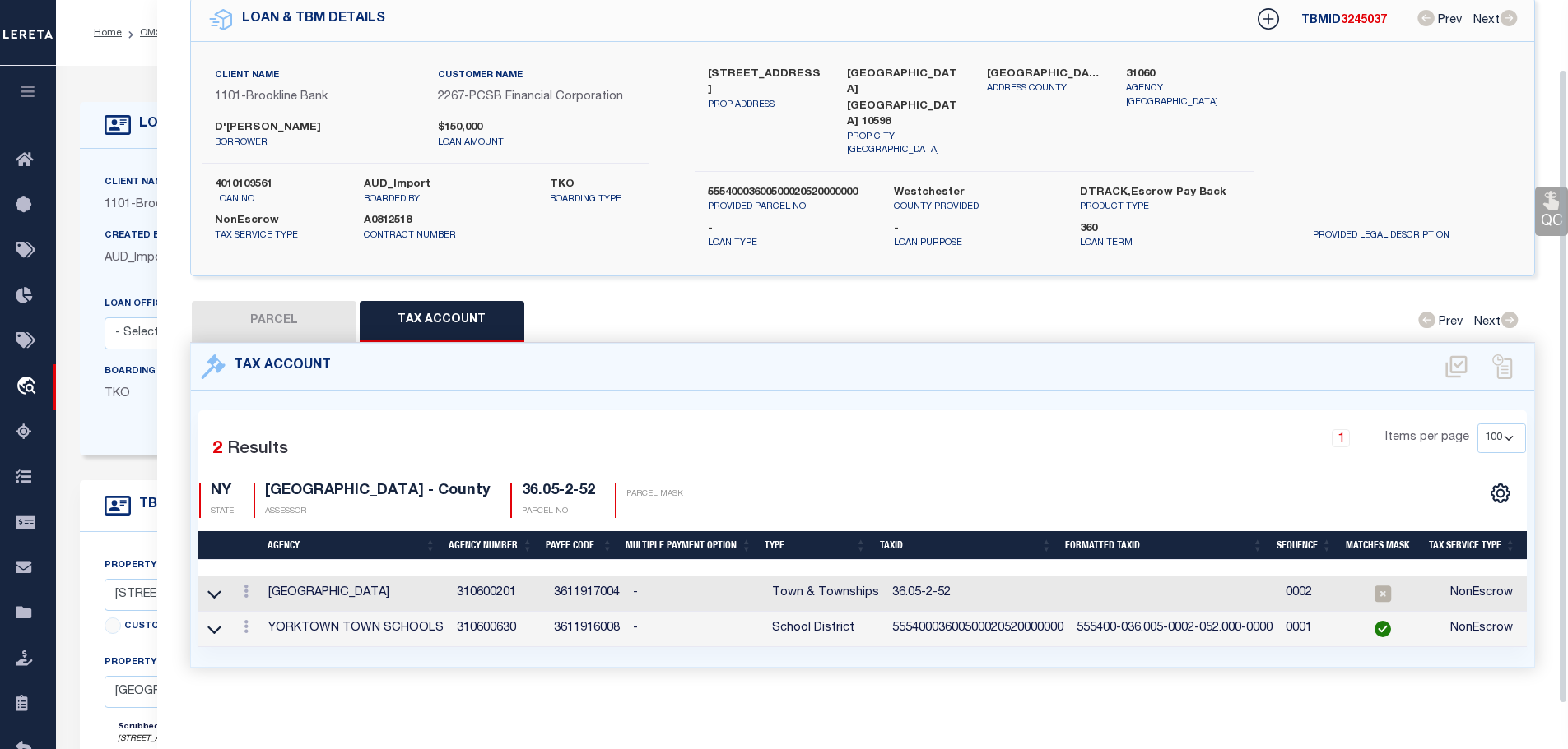
scroll to position [77, 0]
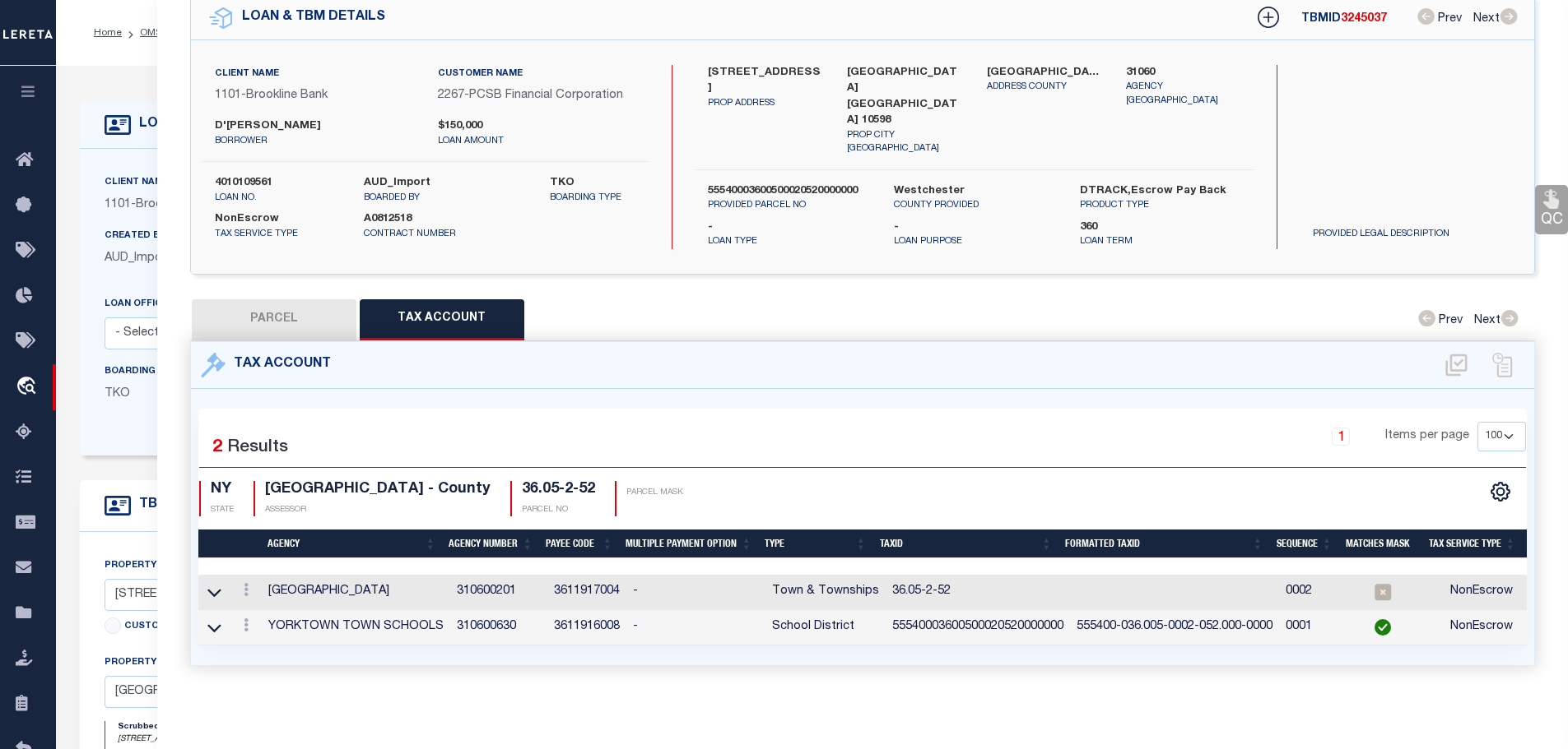
click at [246, 583] on icon at bounding box center [246, 589] width 5 height 13
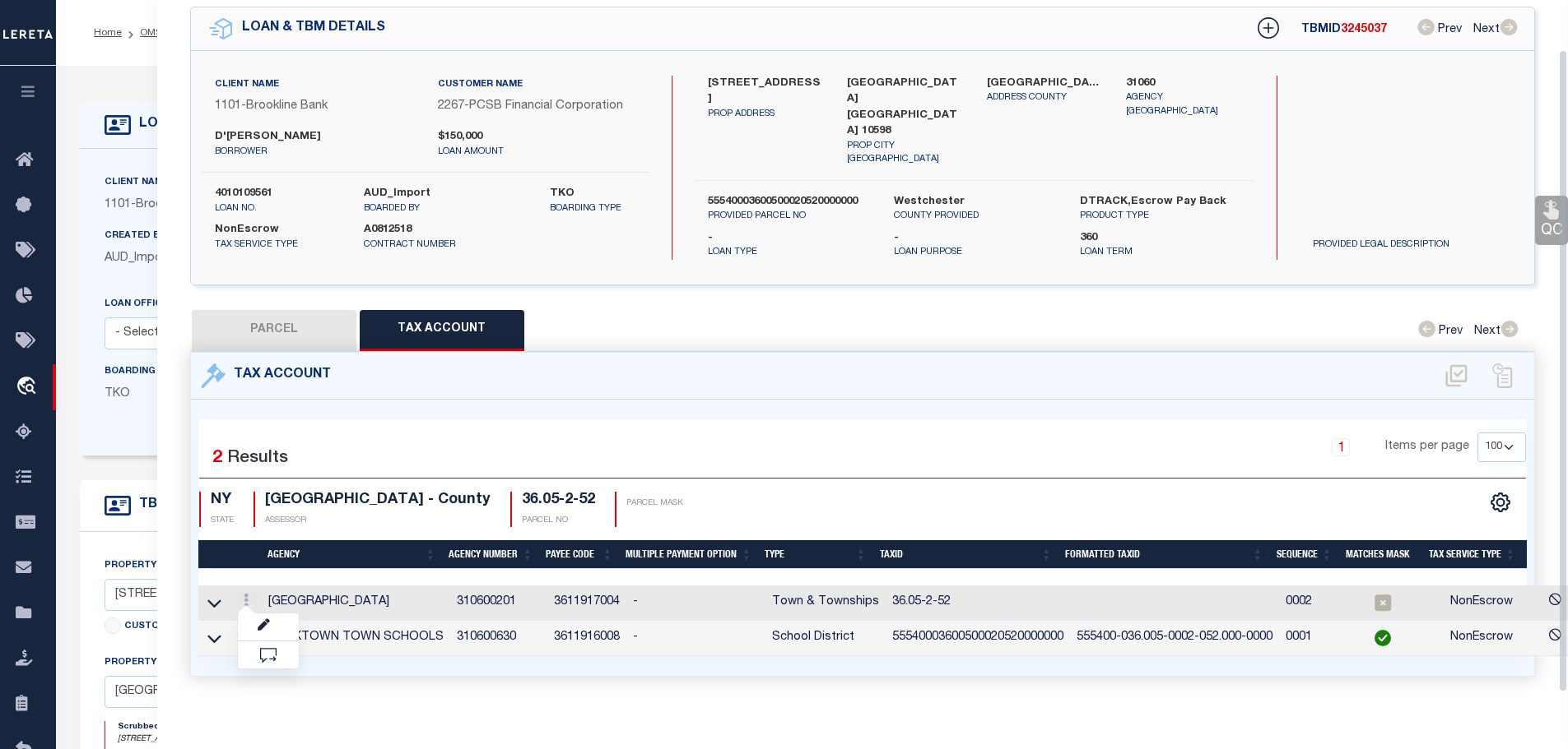
scroll to position [53, 0]
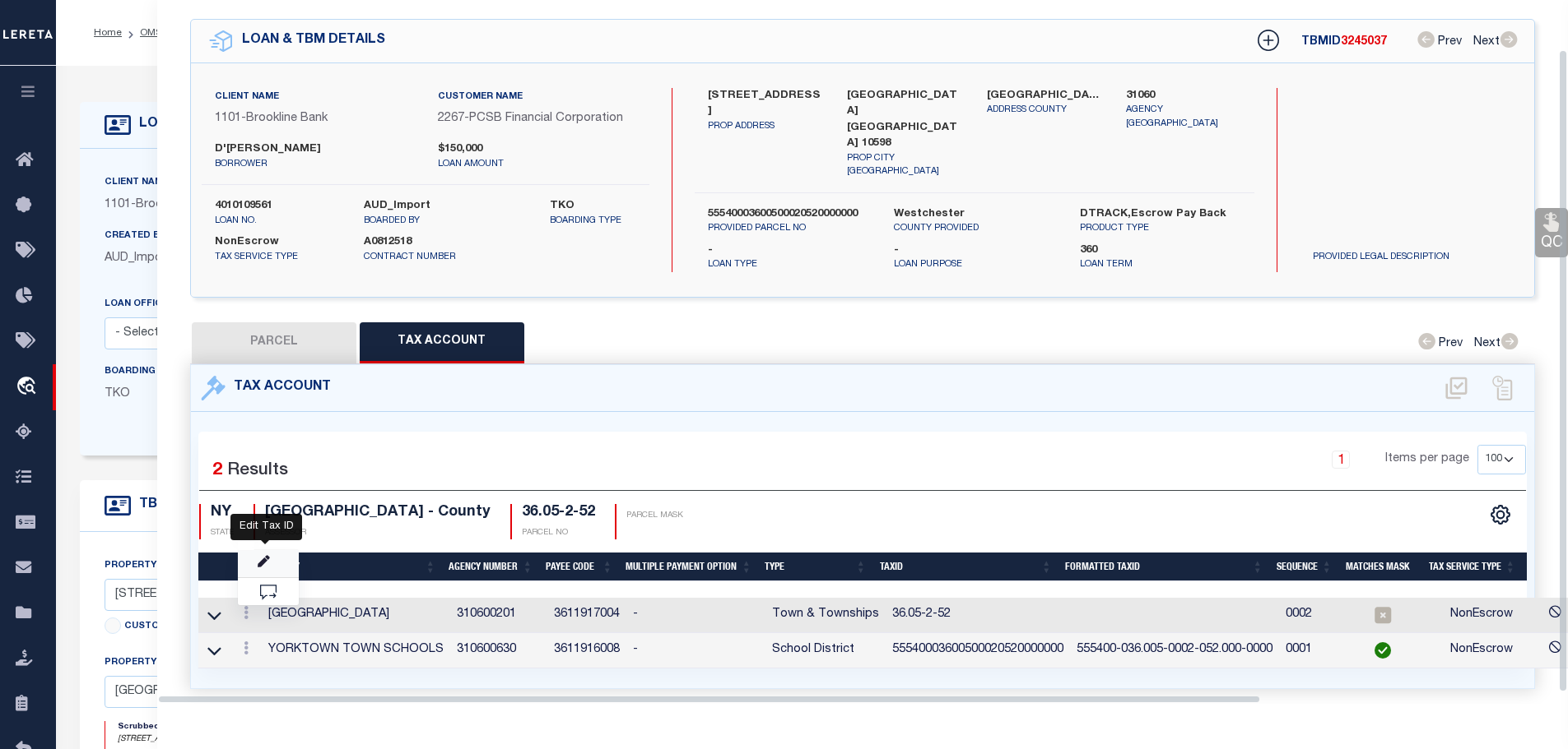
click at [266, 556] on icon "" at bounding box center [263, 562] width 13 height 13
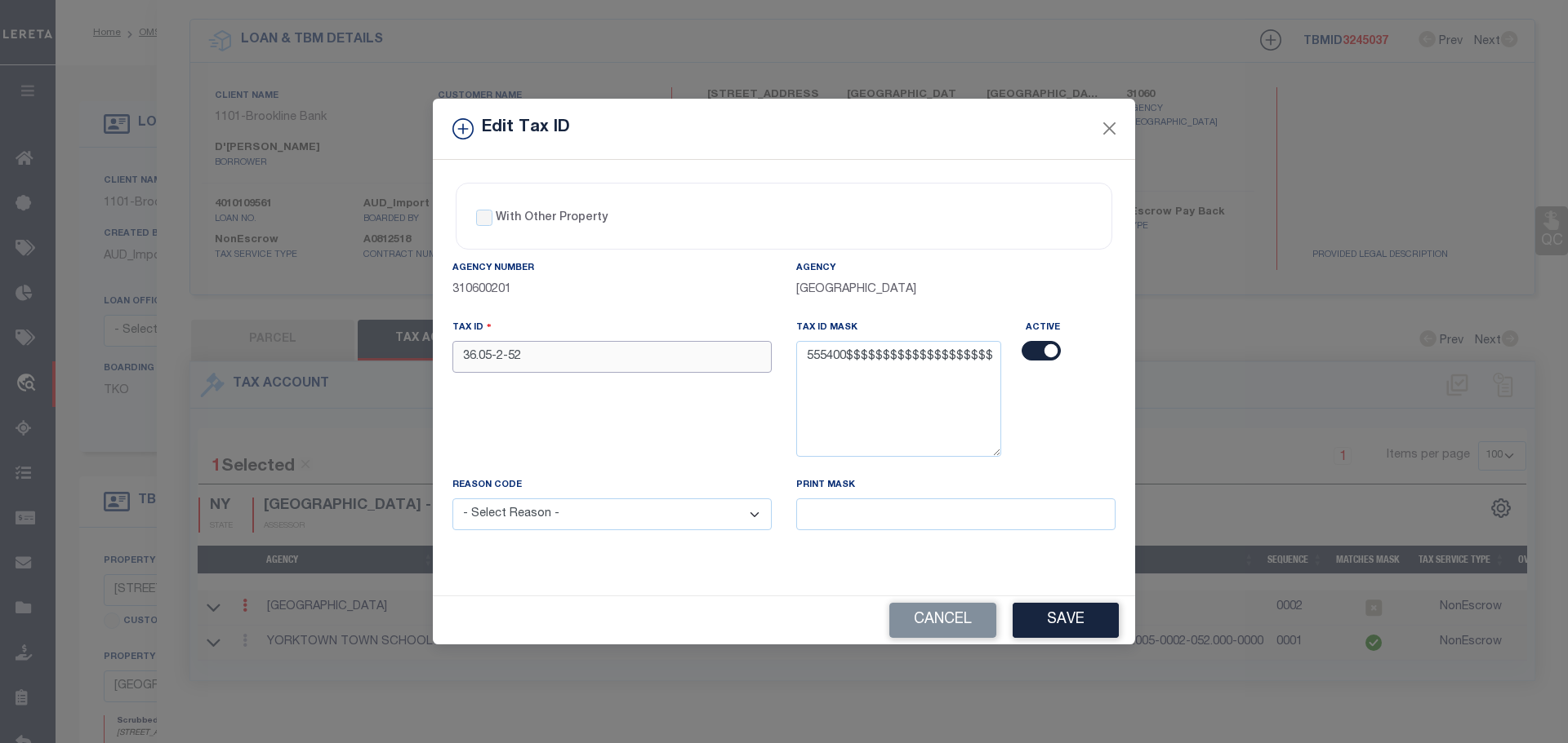
click at [536, 367] on input "36.05-2-52" at bounding box center [611, 357] width 319 height 32
paste input "55540003600500020520000000"
type input "55540003600500020520000000"
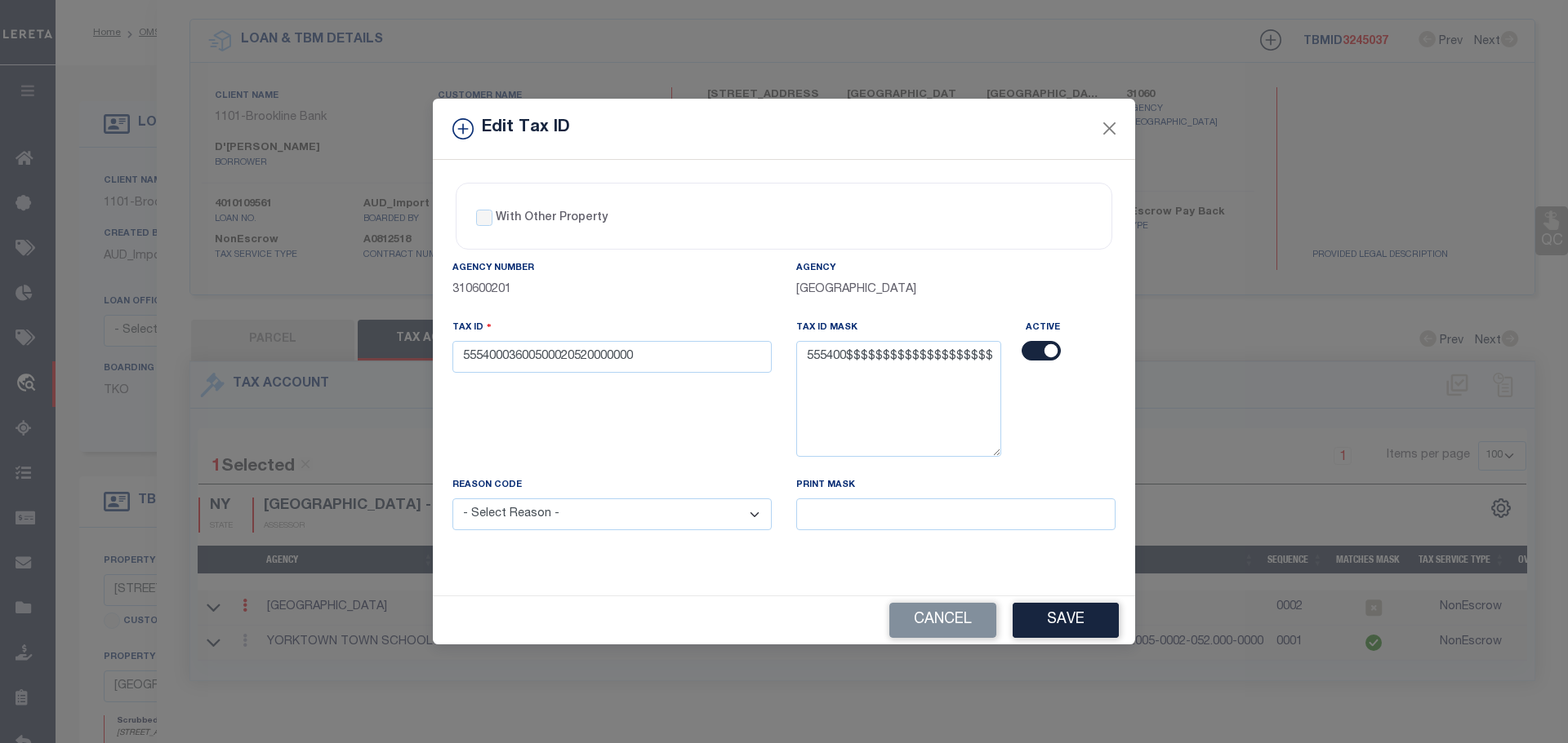
click at [659, 534] on div "Reason Code - Select Reason - 099 - Other (Provide additional detail) ACT - Age…" at bounding box center [611, 512] width 343 height 73
click at [670, 519] on select "- Select Reason - 099 - Other (Provide additional detail) ACT - Agency Changed …" at bounding box center [611, 514] width 319 height 32
select select "ACT"
click at [452, 500] on select "- Select Reason - 099 - Other (Provide additional detail) ACT - Agency Changed …" at bounding box center [611, 514] width 319 height 32
click at [1072, 605] on button "Save" at bounding box center [1065, 621] width 107 height 35
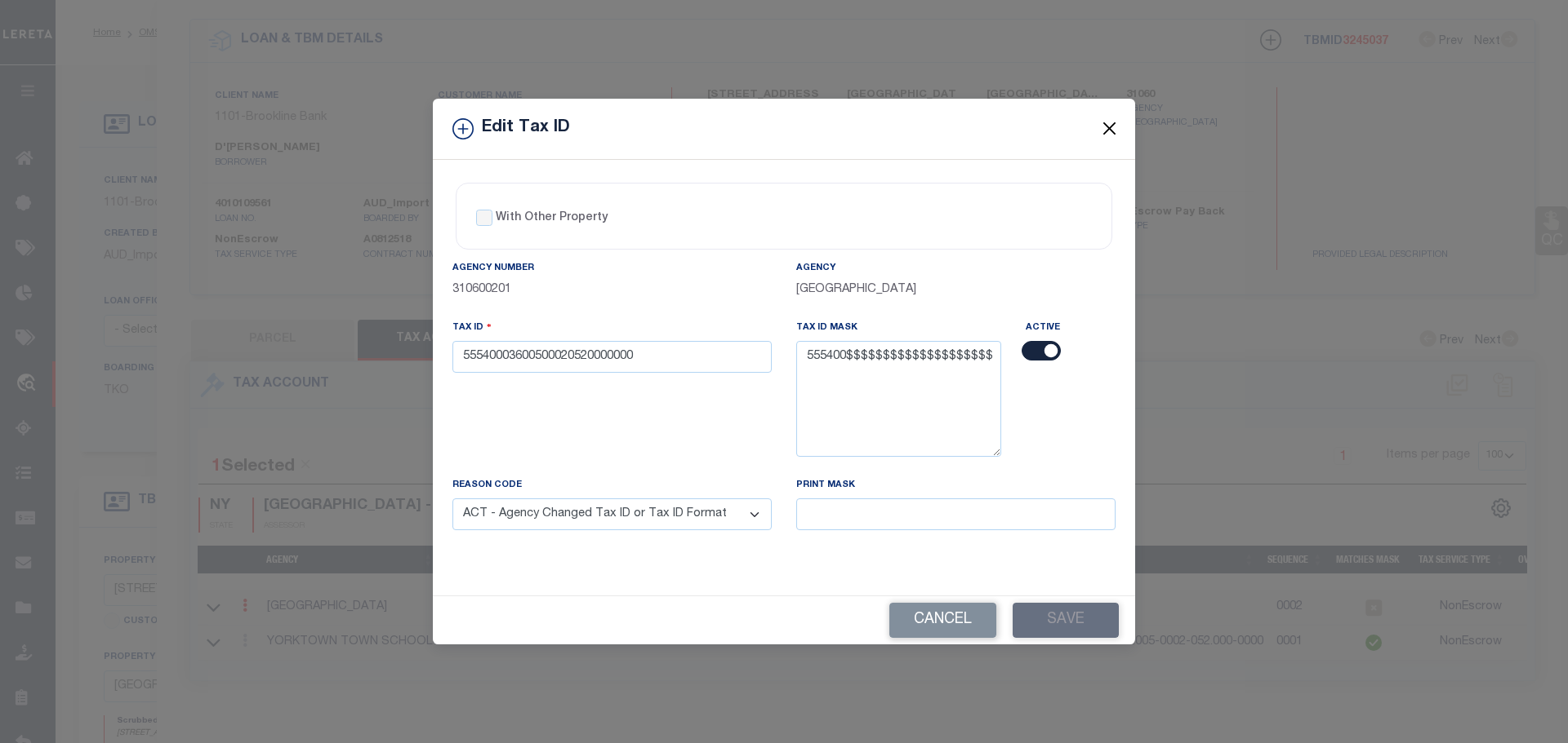
click at [0, 0] on div "Confirmation Warning: - The Tax Installment lines associated with this Tax ID C…" at bounding box center [0, 0] width 0 height 0
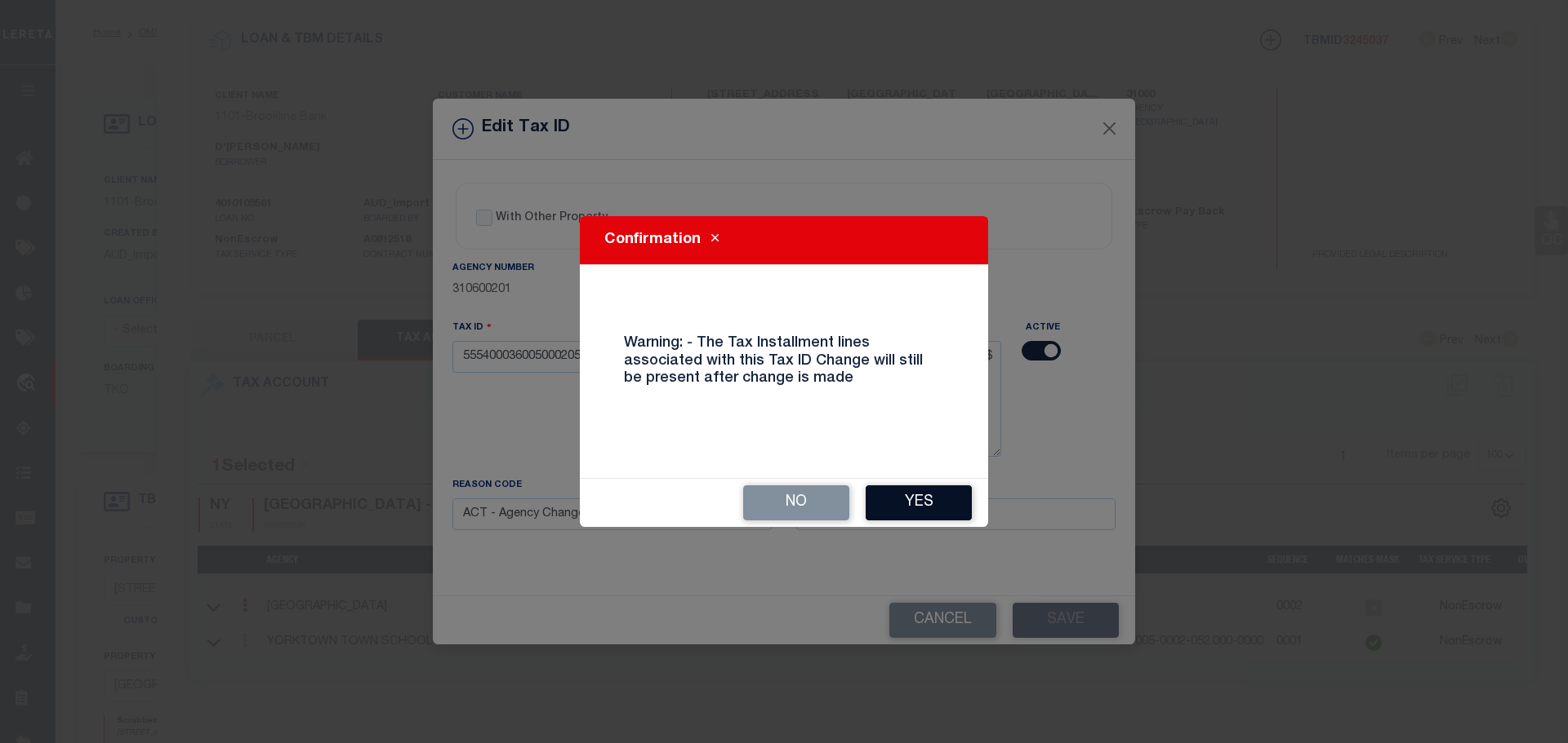
click at [946, 506] on button "Yes" at bounding box center [918, 503] width 107 height 35
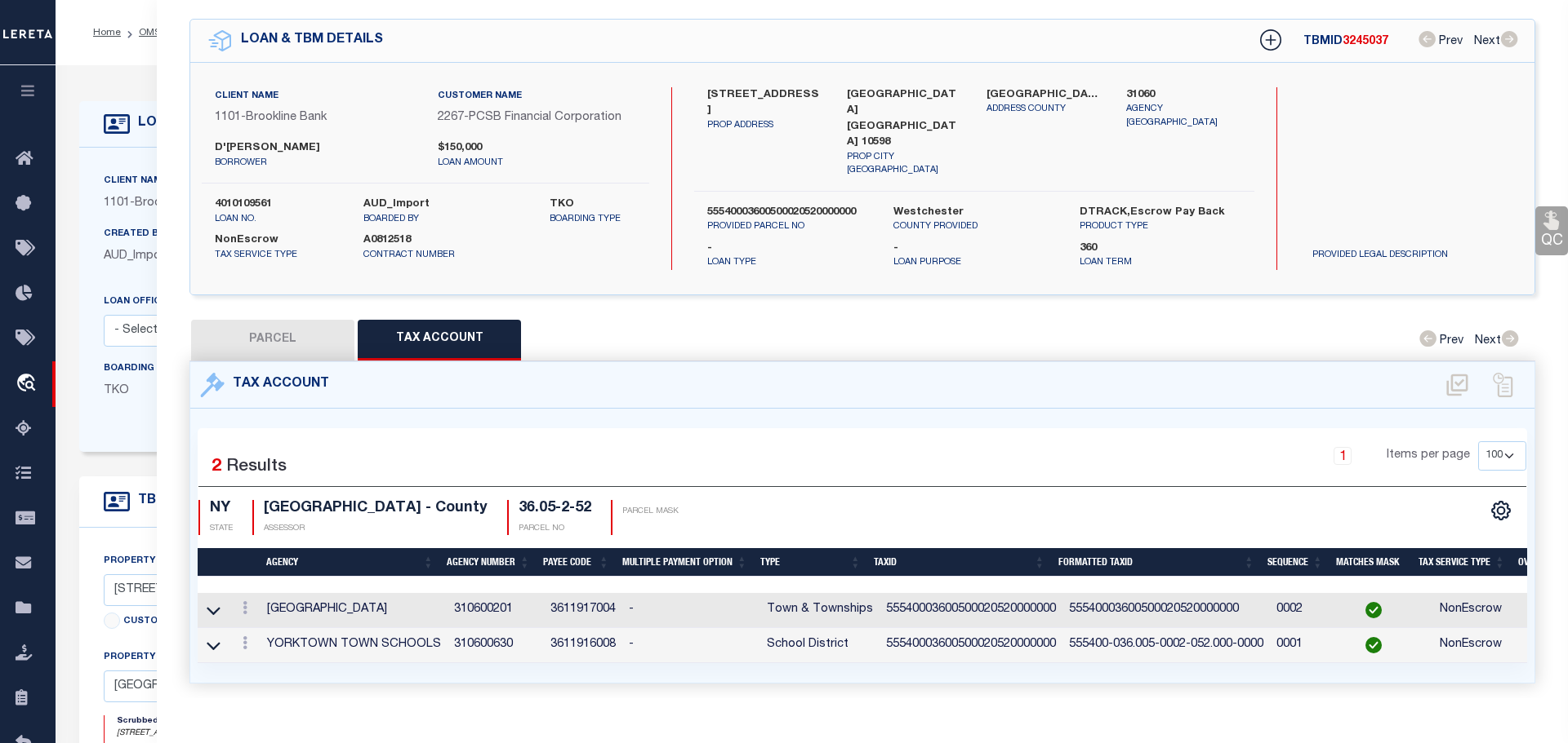
select select
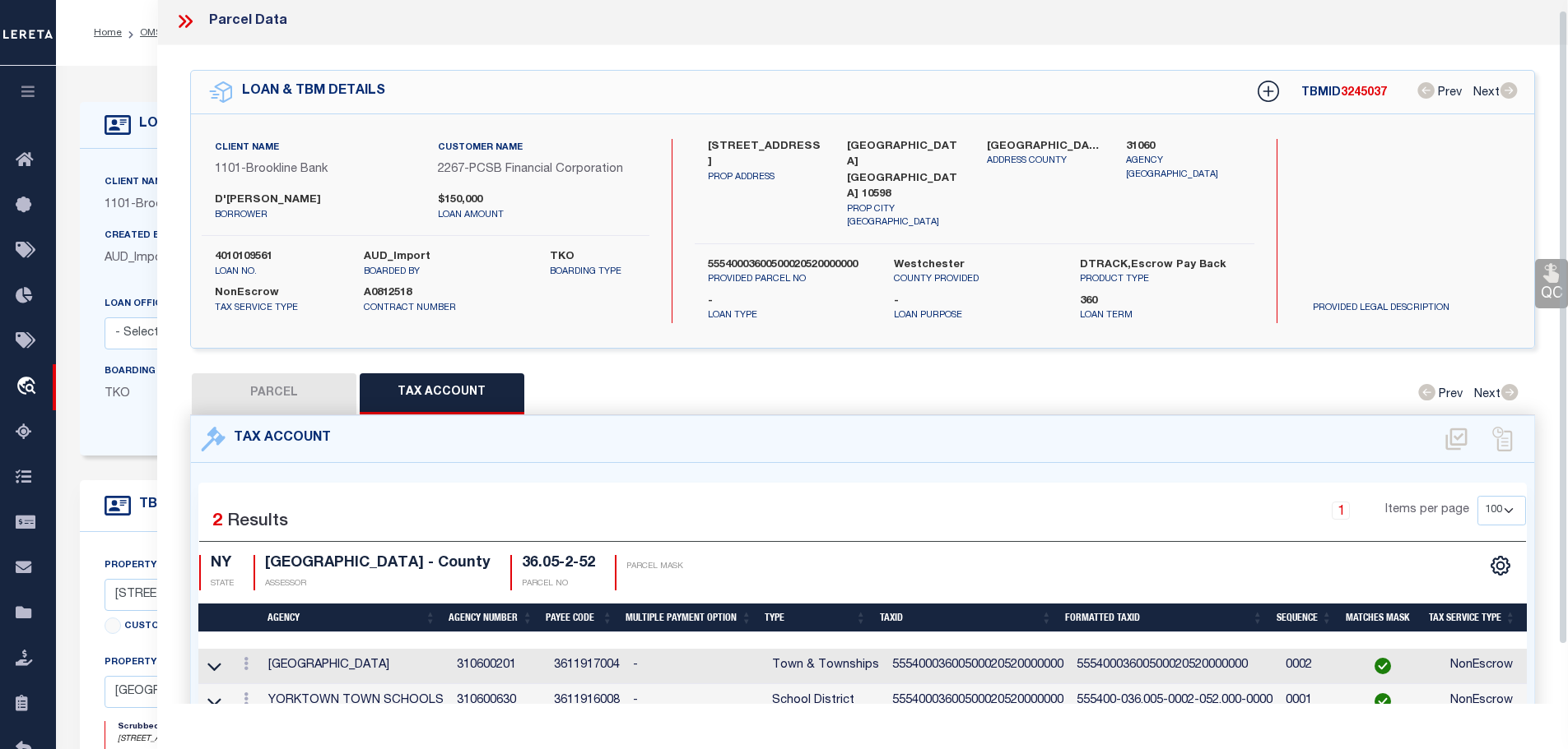
scroll to position [0, 0]
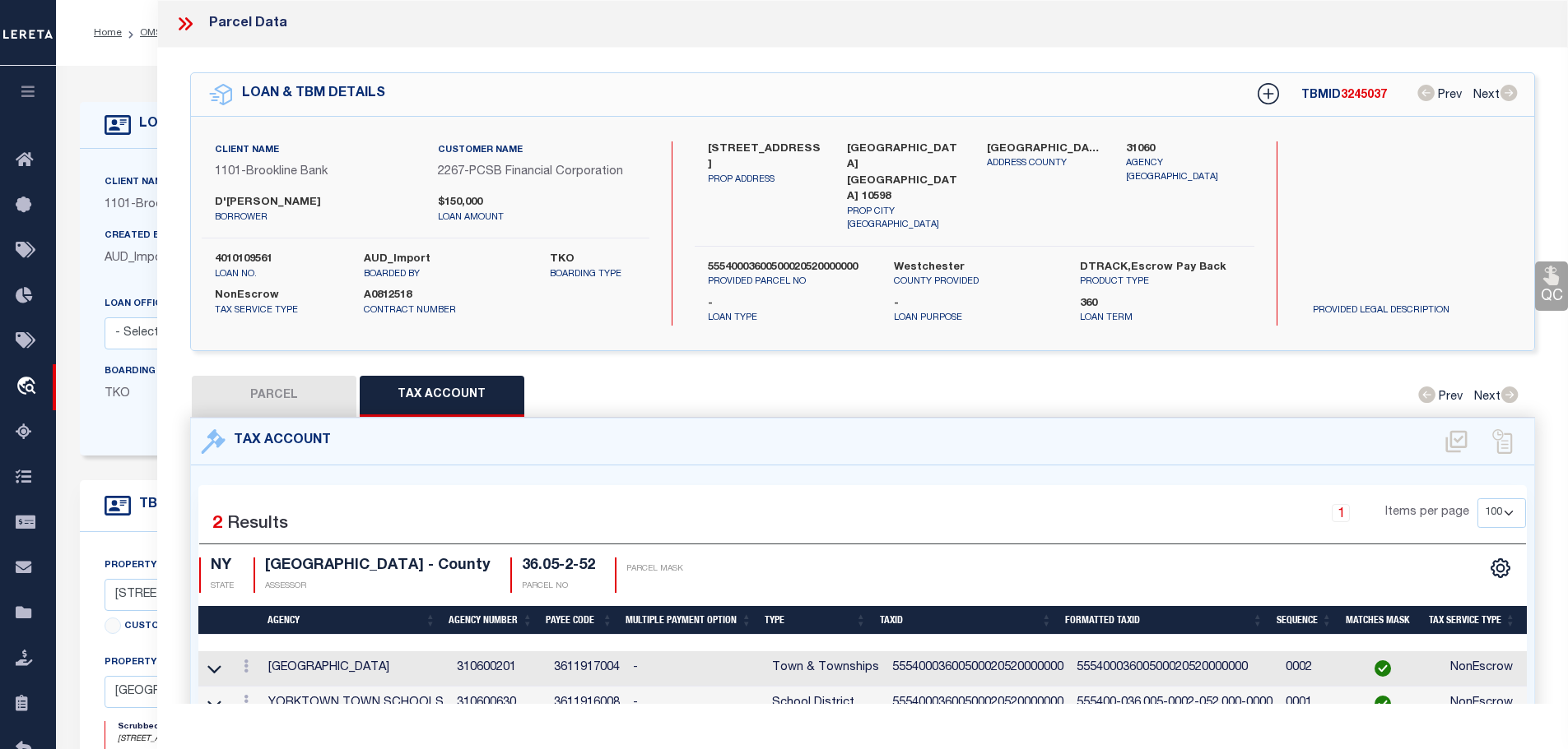
click at [183, 23] on icon at bounding box center [182, 24] width 8 height 13
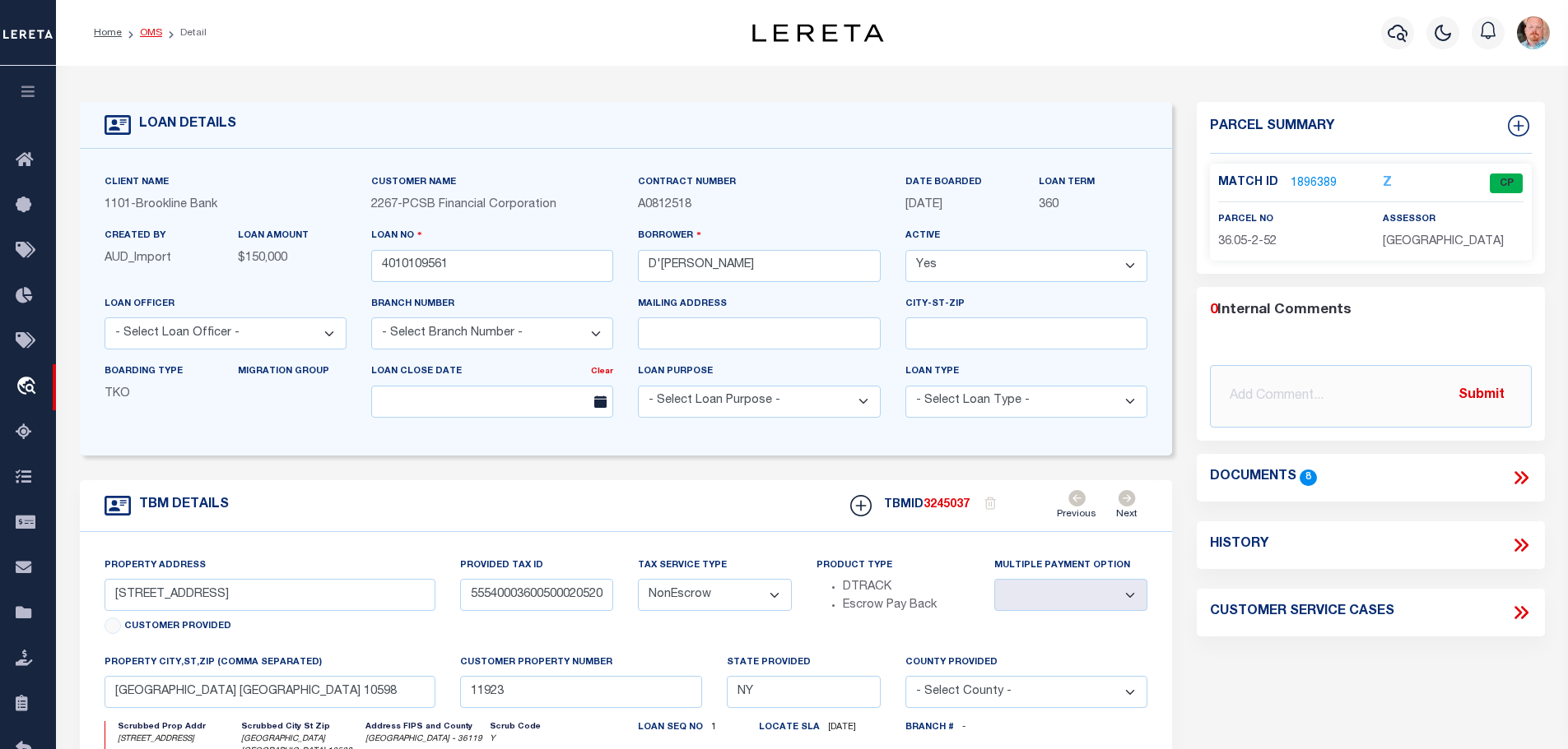
click at [149, 33] on link "OMS" at bounding box center [151, 33] width 23 height 10
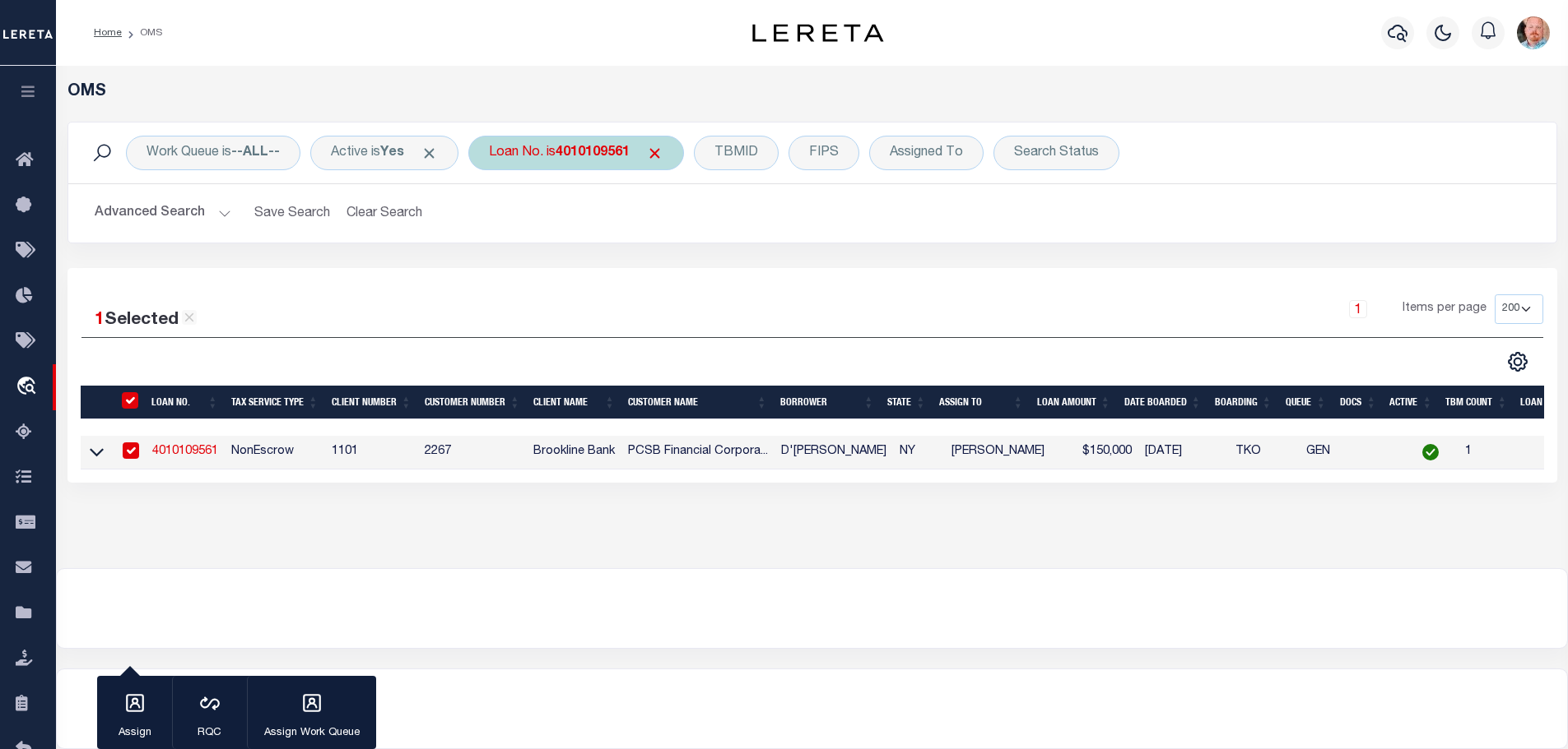
click at [587, 167] on div "Loan No. is 4010109561" at bounding box center [576, 153] width 216 height 34
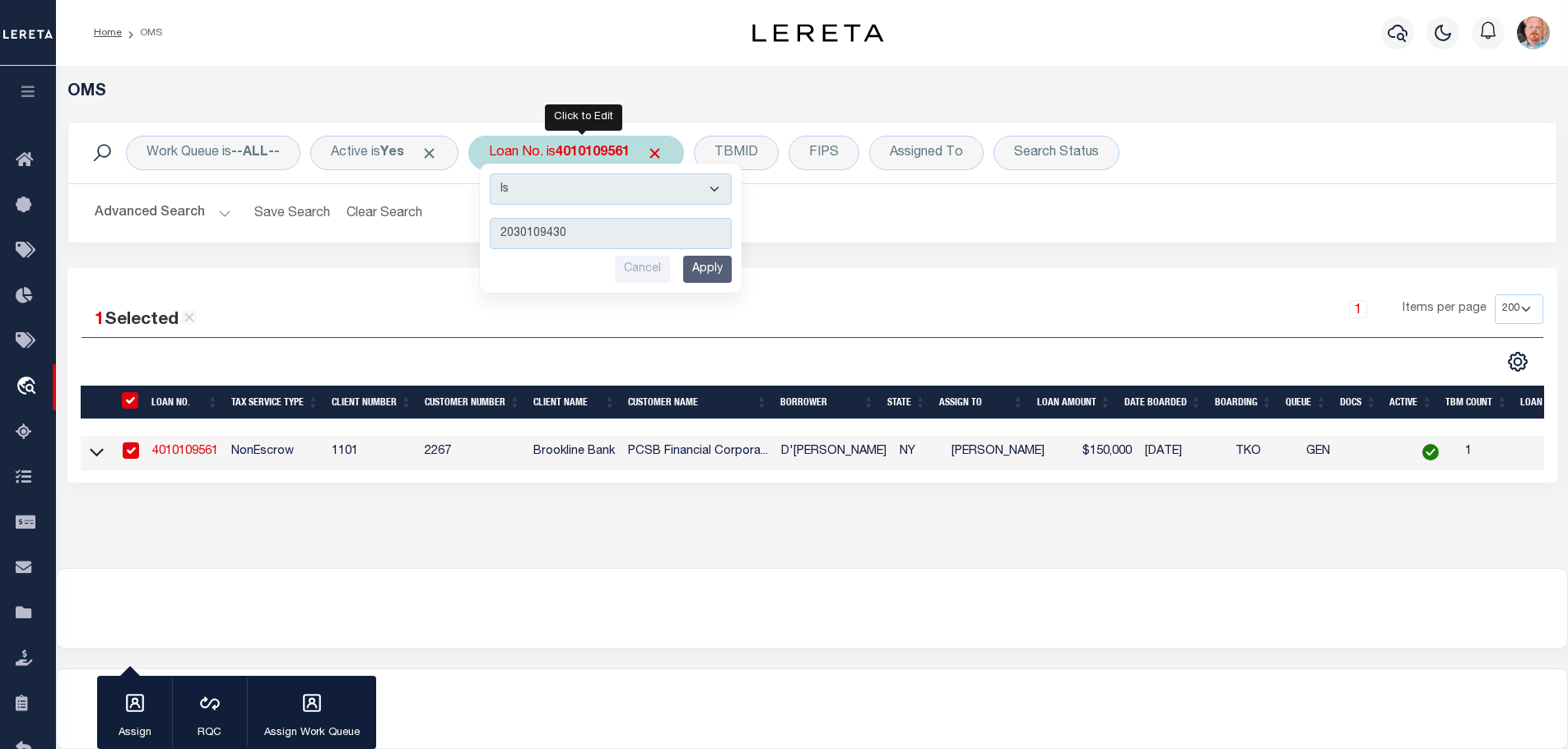
type input "2030109430"
click at [716, 275] on input "Apply" at bounding box center [707, 270] width 48 height 28
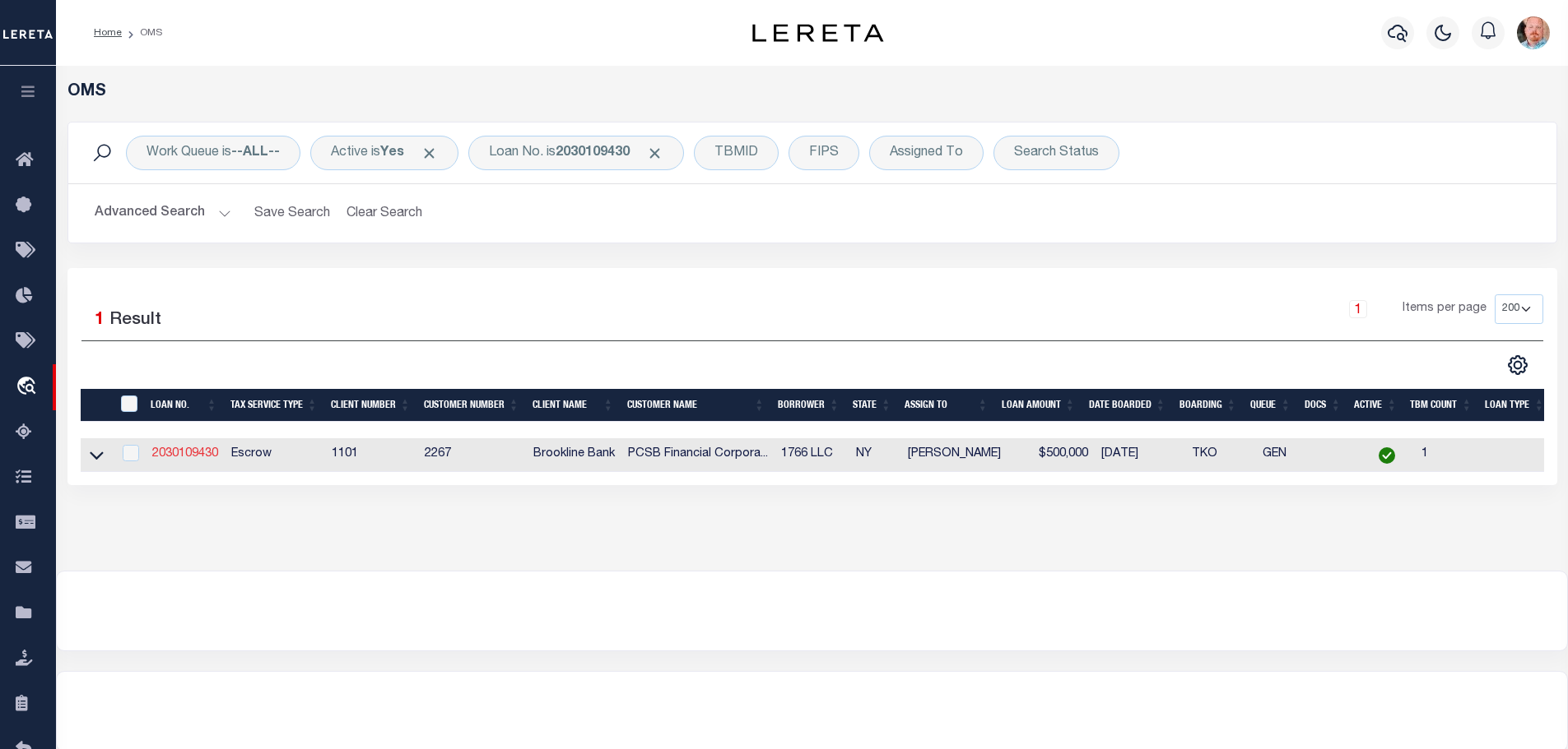
click at [178, 448] on link "2030109430" at bounding box center [184, 454] width 66 height 12
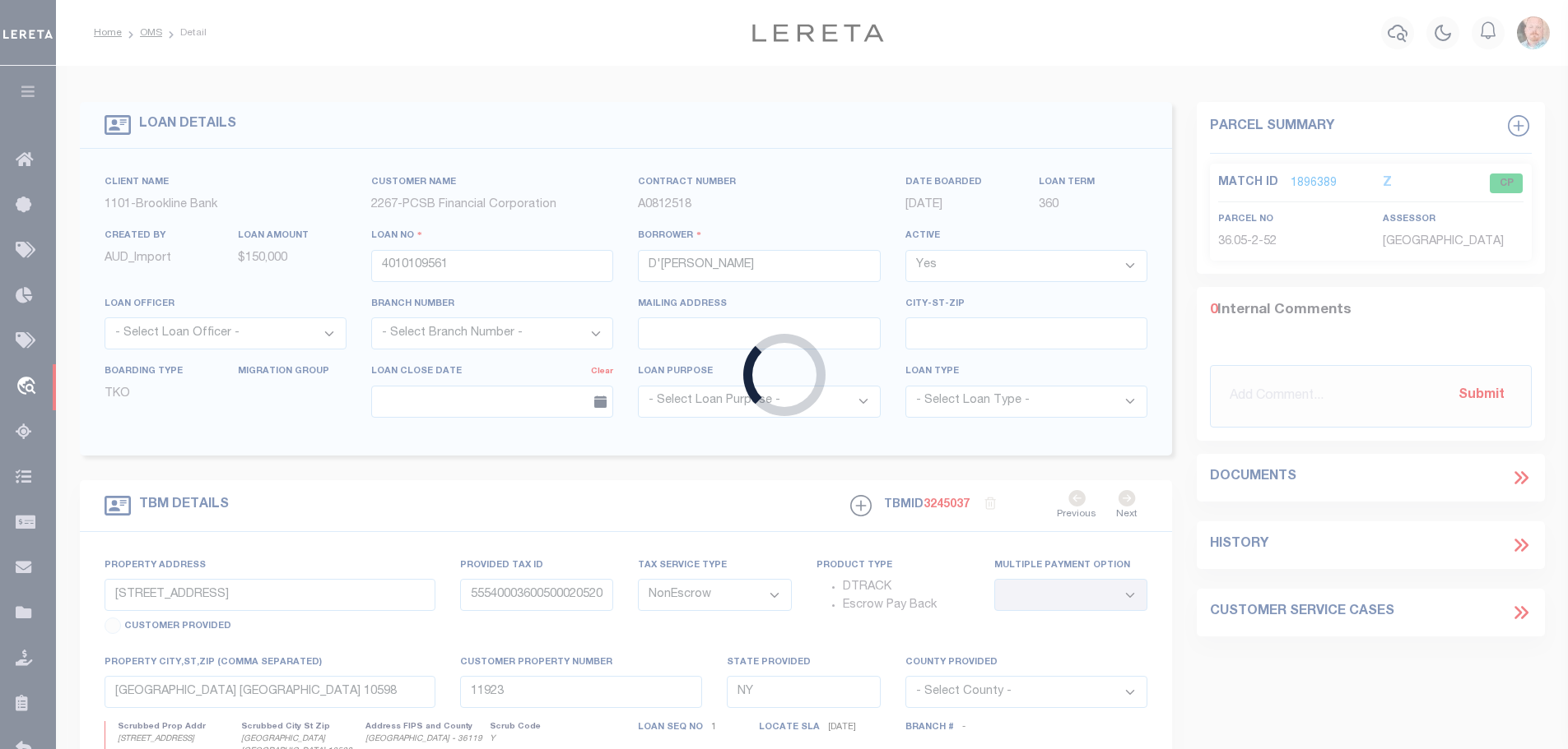
type input "2030109430"
type input "1766 LLC"
select select "Escrow"
type input "1766 [GEOGRAPHIC_DATA]"
type input "55540003701900010890000000"
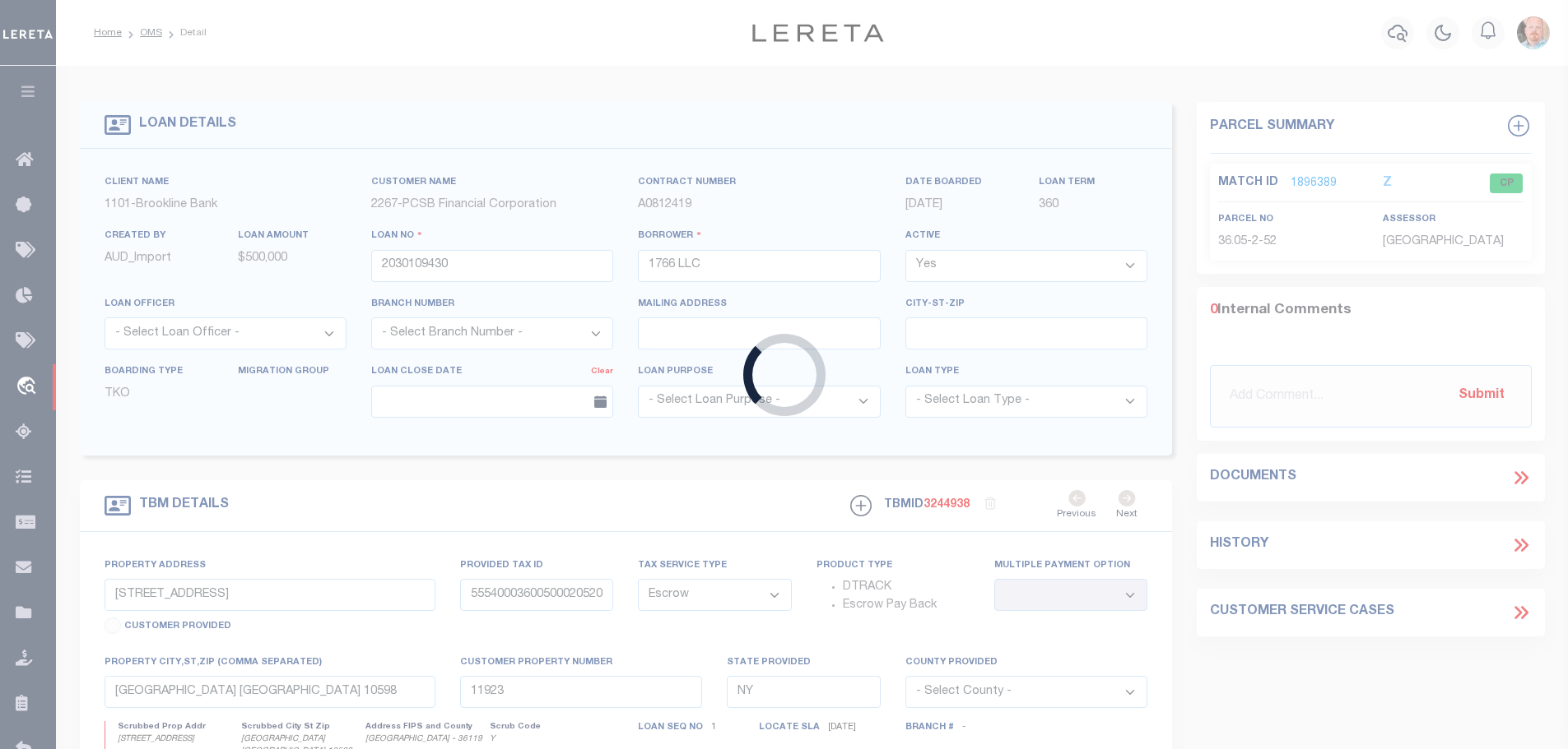
type input "14964"
select select
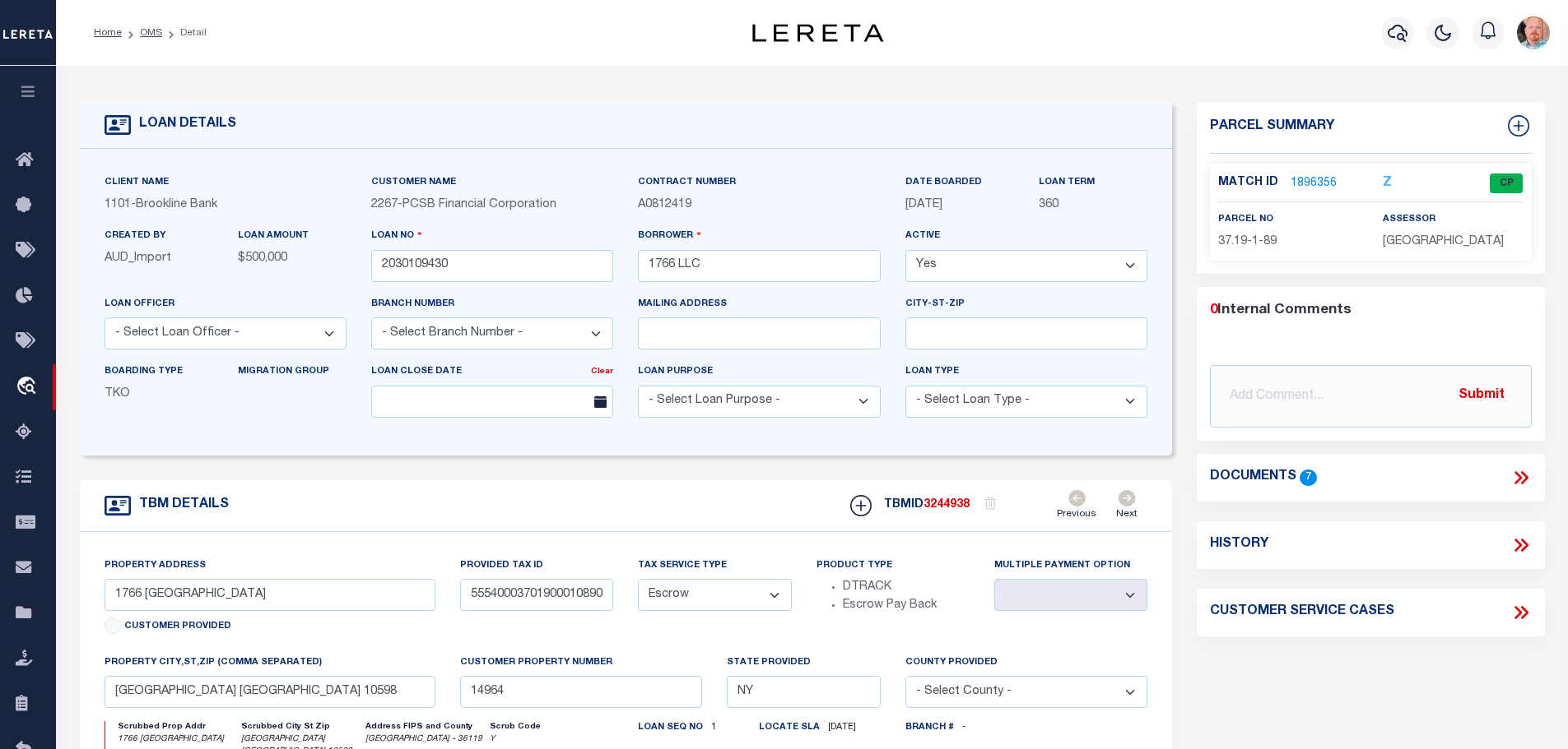
click at [1313, 180] on link "1896356" at bounding box center [1314, 184] width 46 height 18
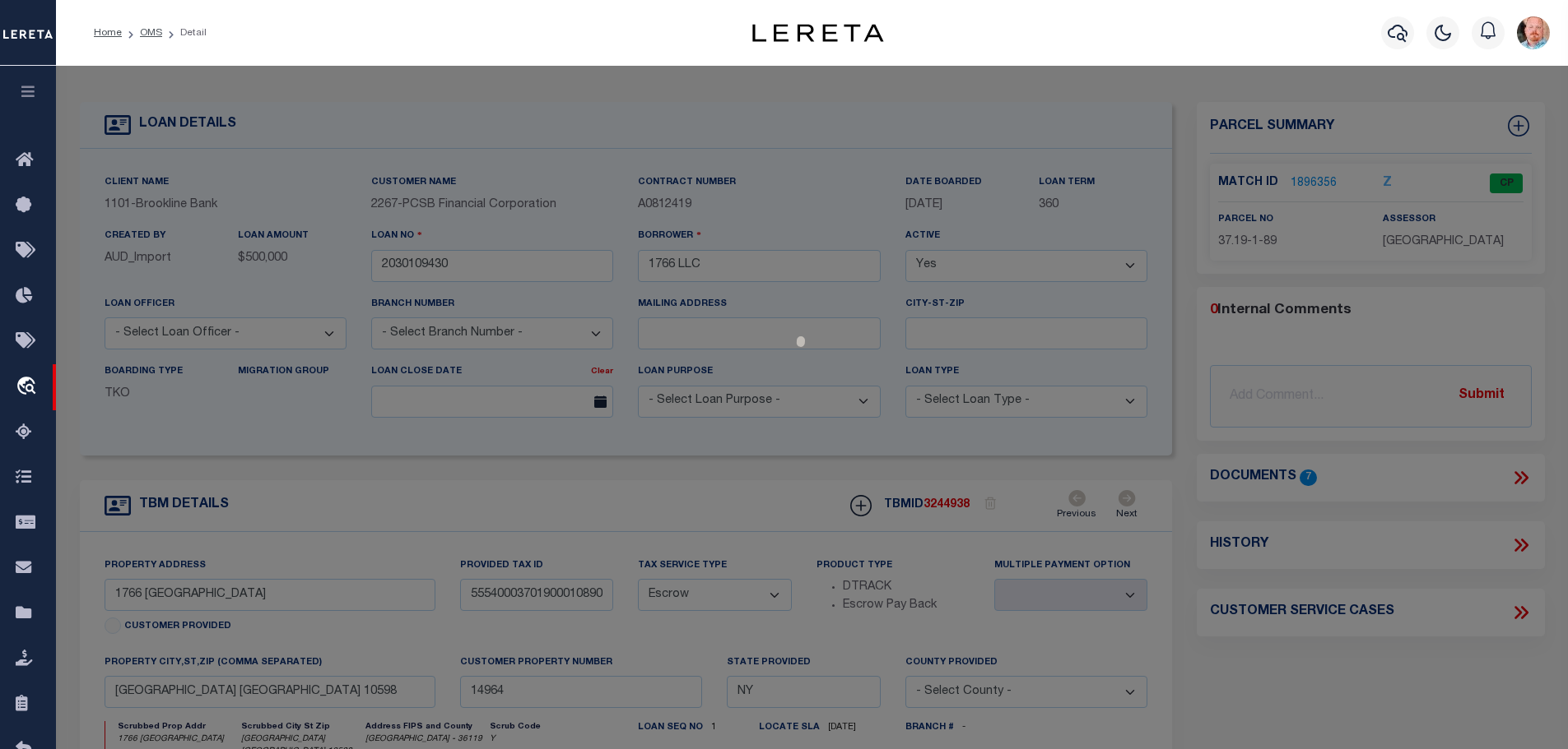
select select "AS"
checkbox input "false"
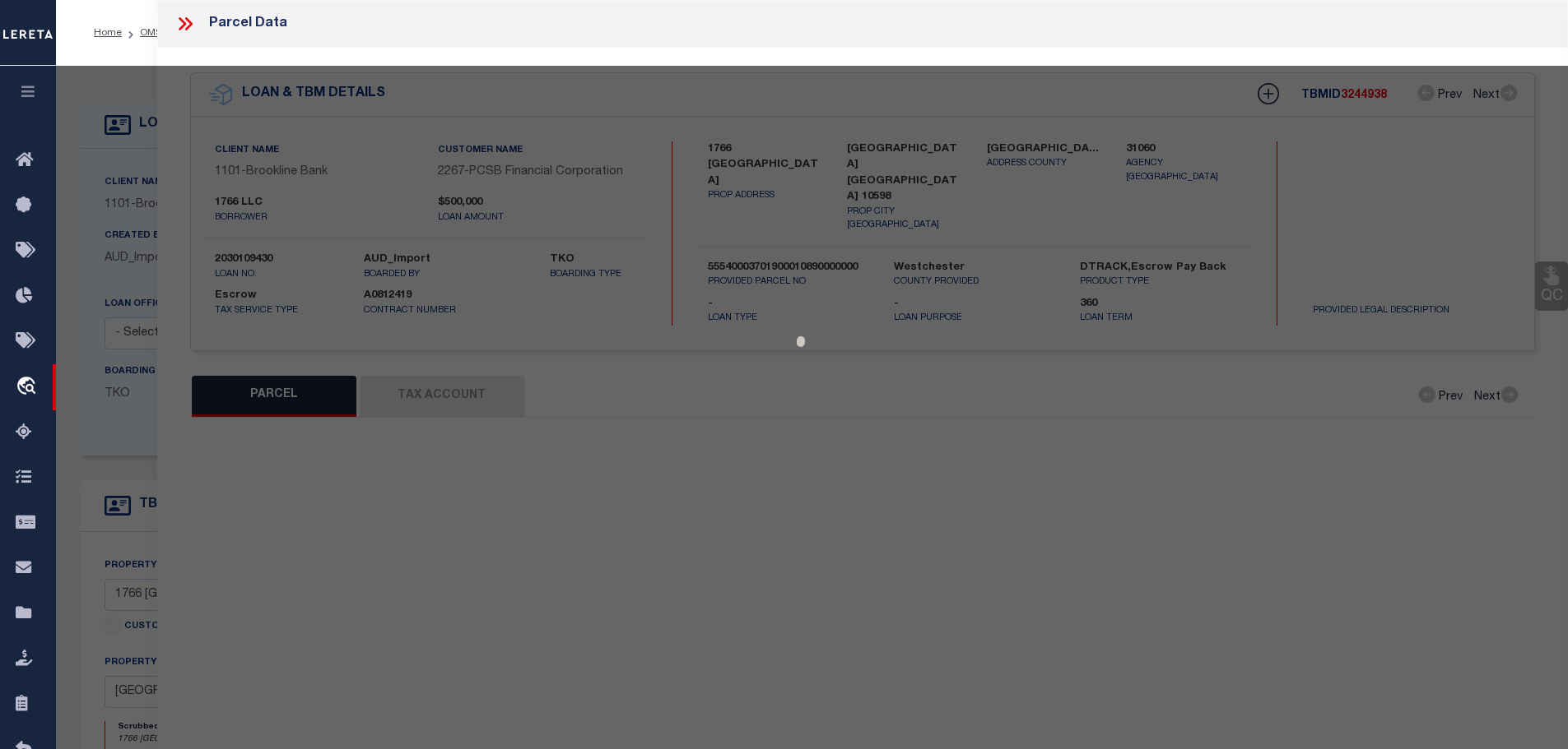
select select "CP"
type input "1776 LLC."
select select
type input "1766 FRONT ST."
type input "YORKTOWN HGTS., [GEOGRAPHIC_DATA] 10598"
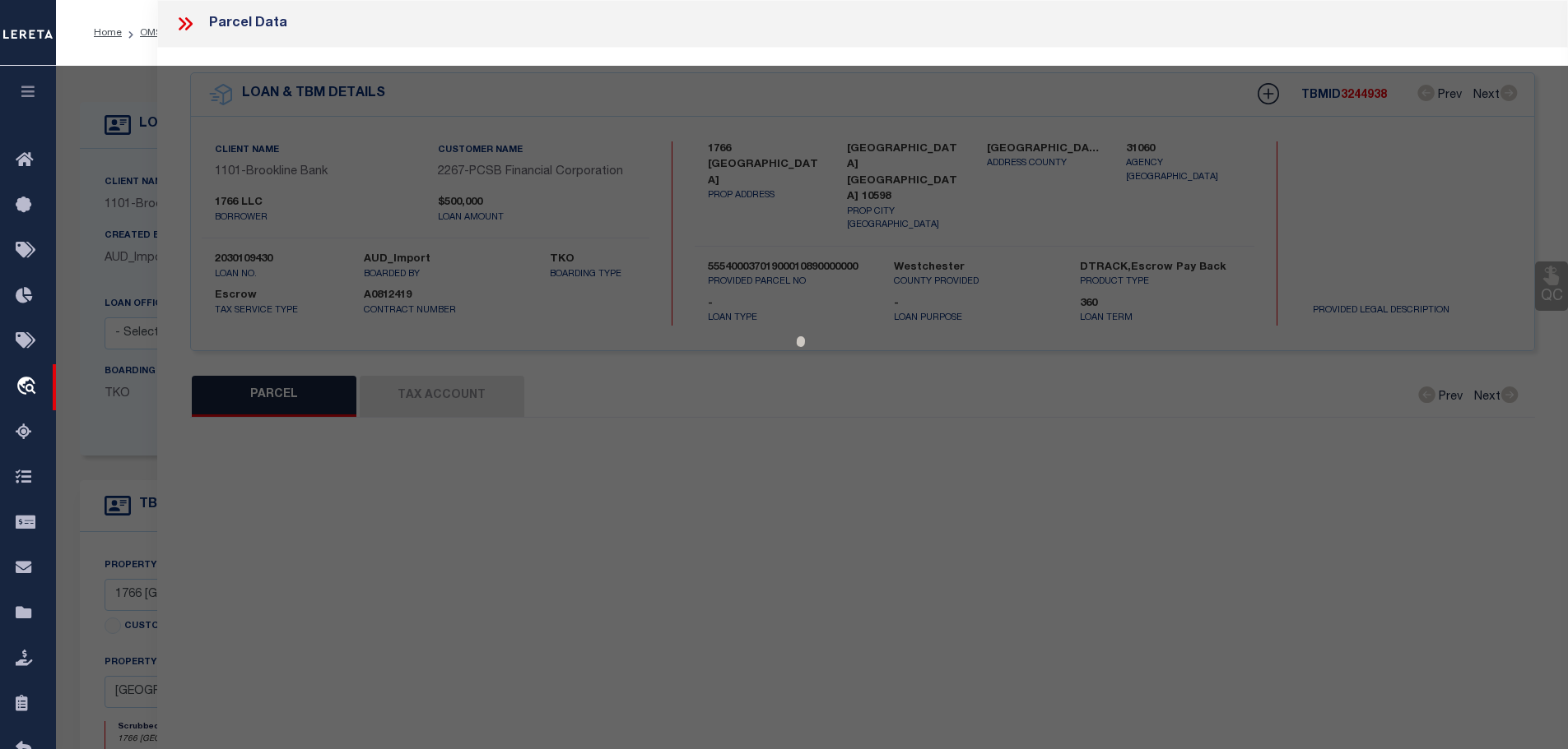
type textarea "ACCOUNT NUMBER 4468500"
type textarea "Tax ID Special Project"
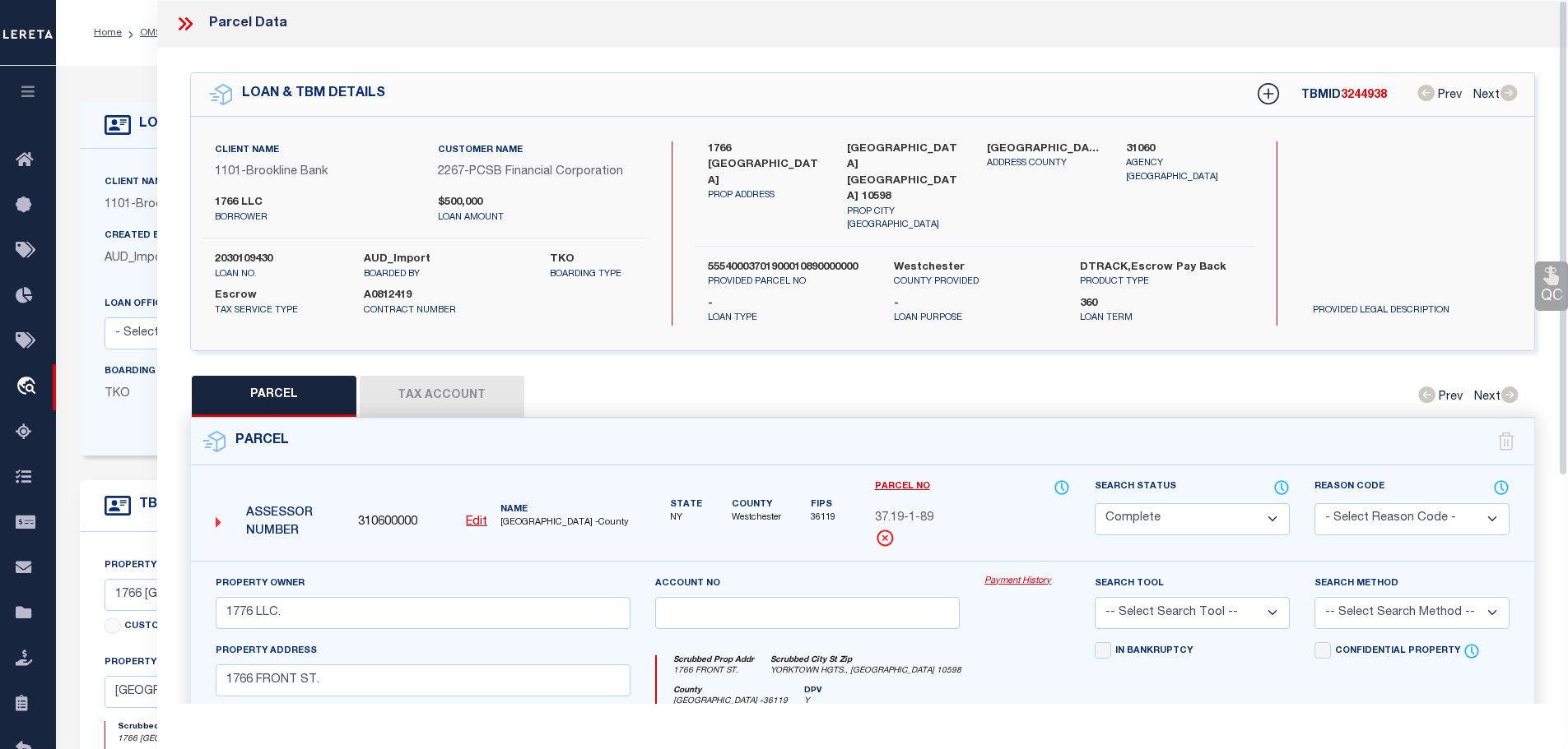
click at [457, 379] on button "Tax Account" at bounding box center [442, 396] width 165 height 41
select select "100"
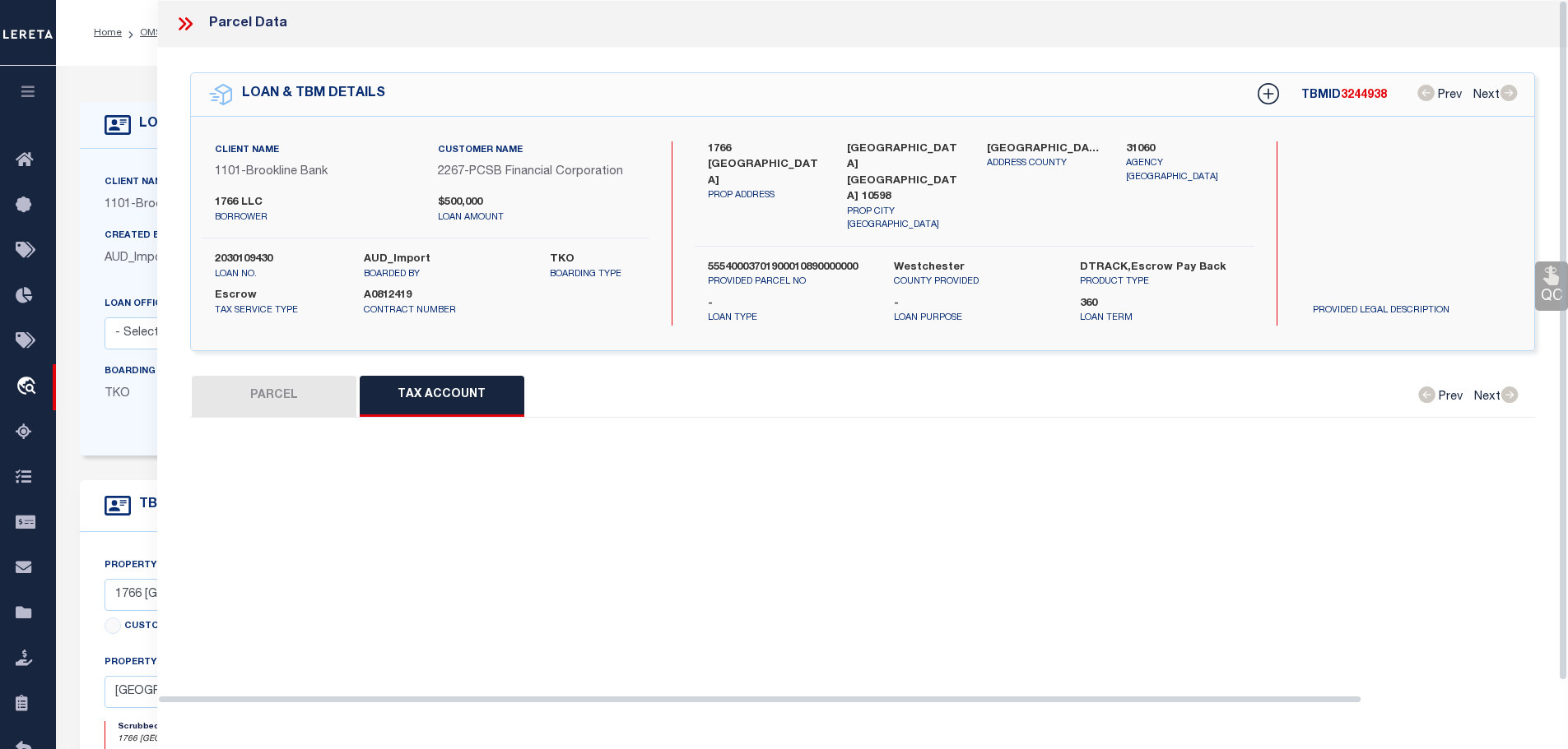
select select "100"
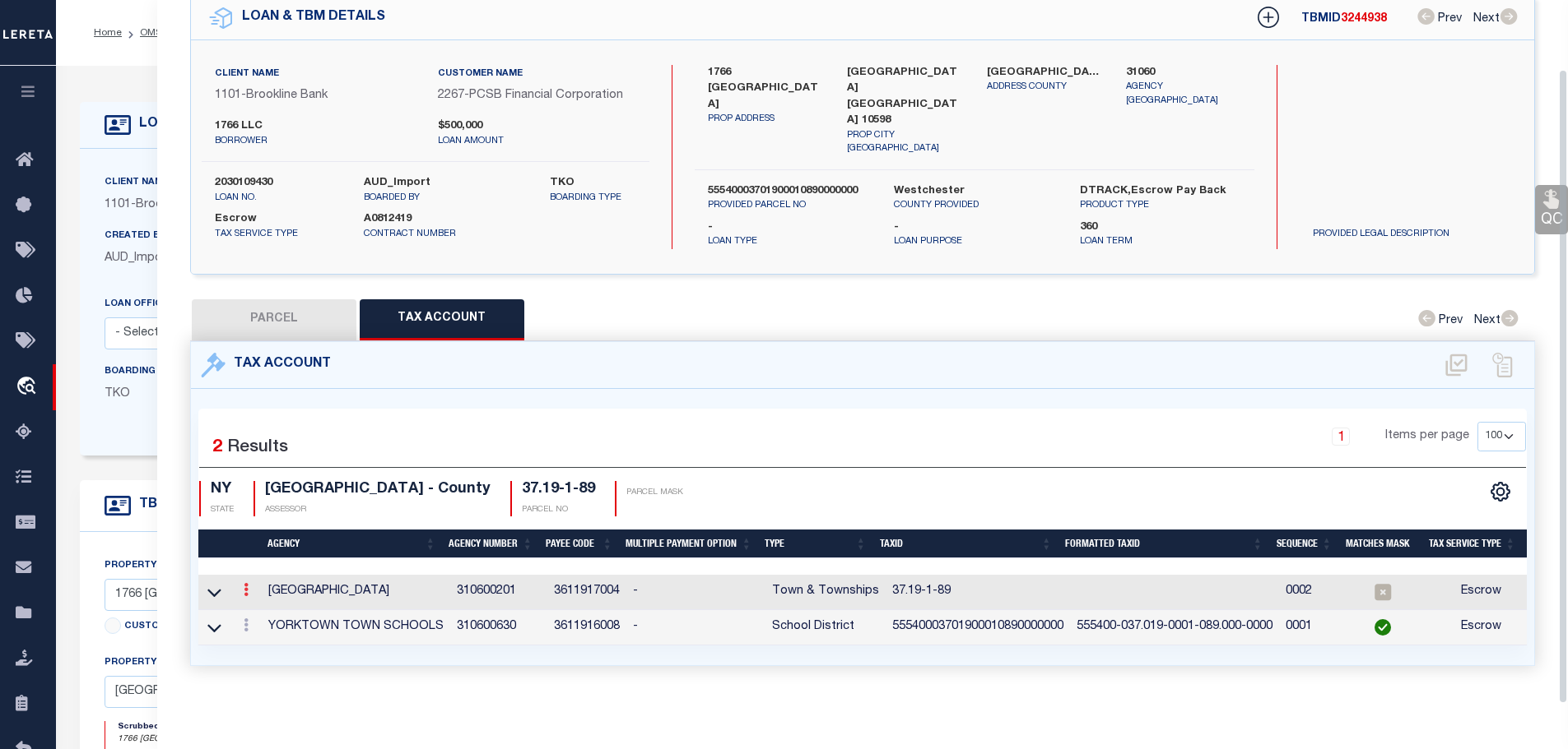
click at [249, 583] on icon at bounding box center [246, 589] width 5 height 13
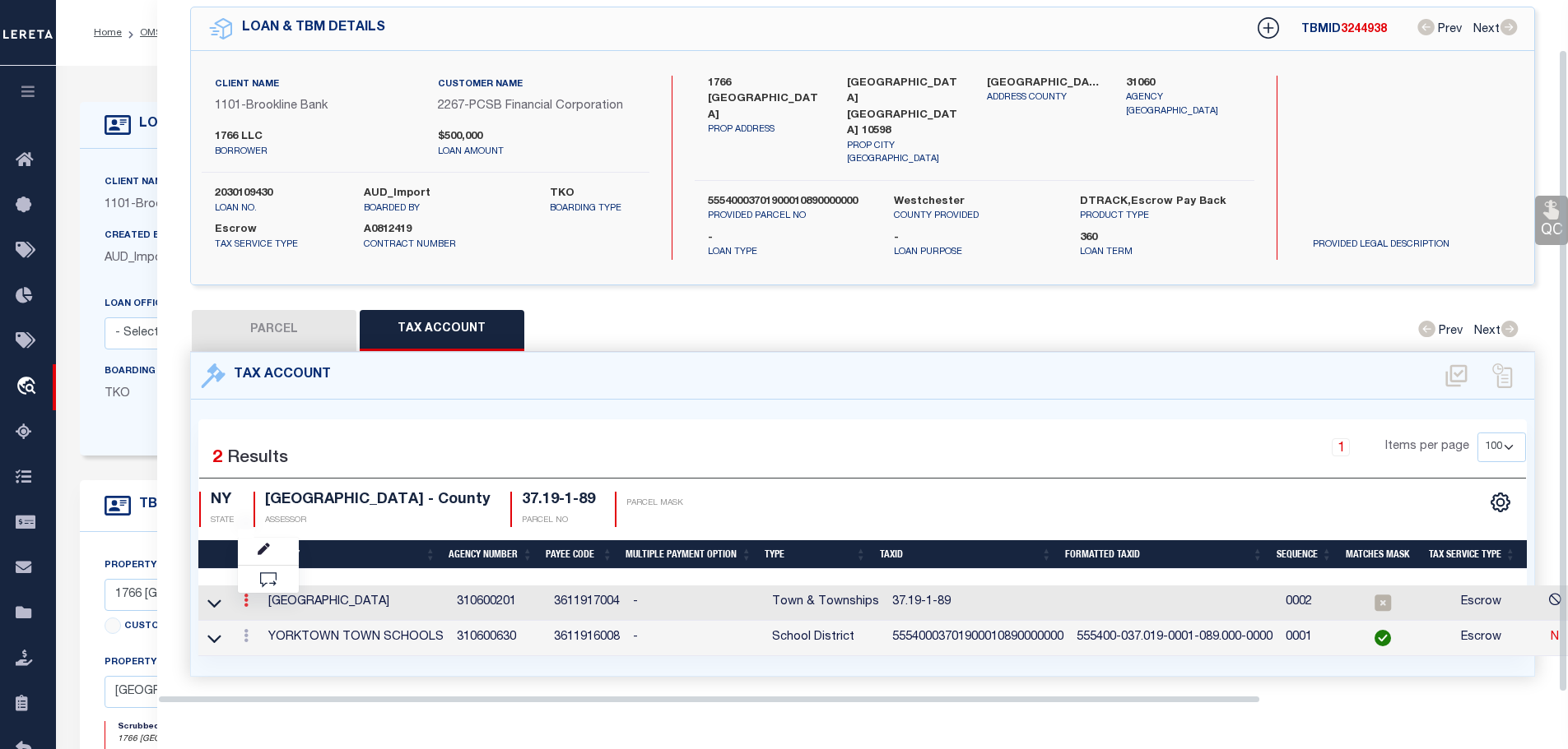
scroll to position [53, 0]
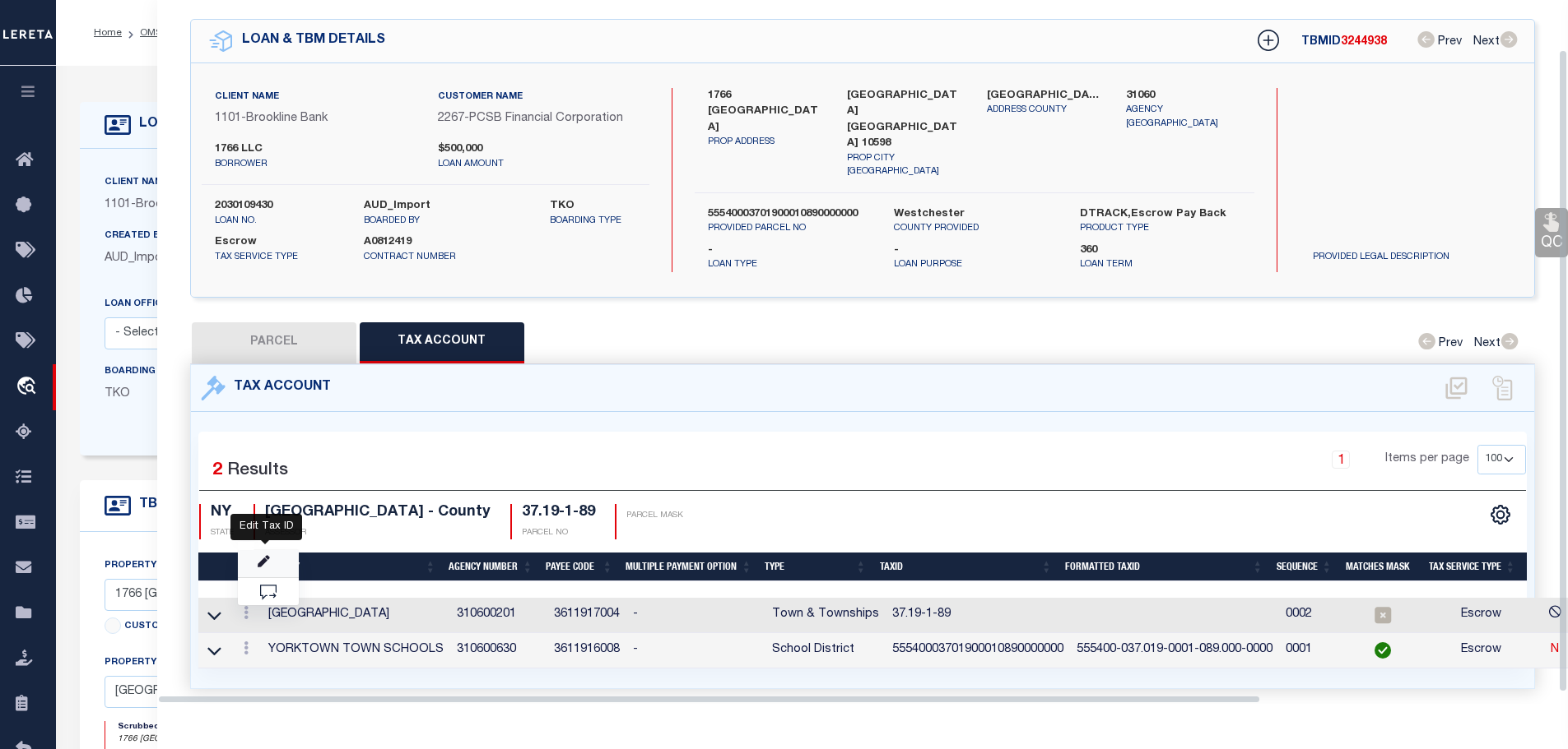
click at [264, 556] on icon "" at bounding box center [263, 562] width 13 height 13
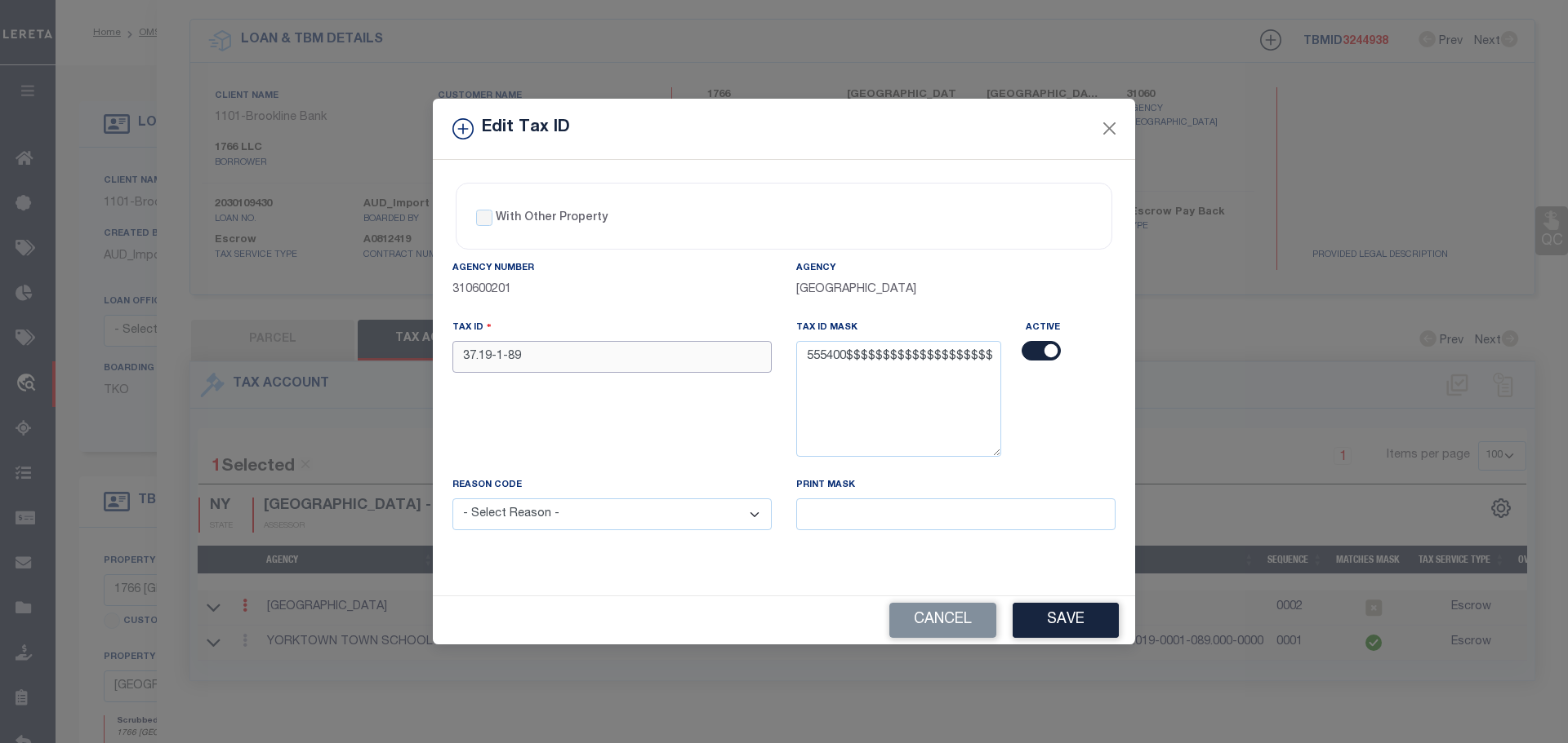
click at [578, 347] on input "37.19-1-89" at bounding box center [611, 357] width 319 height 32
paste input "55540003701900010890000000"
type input "55540003701900010890000000"
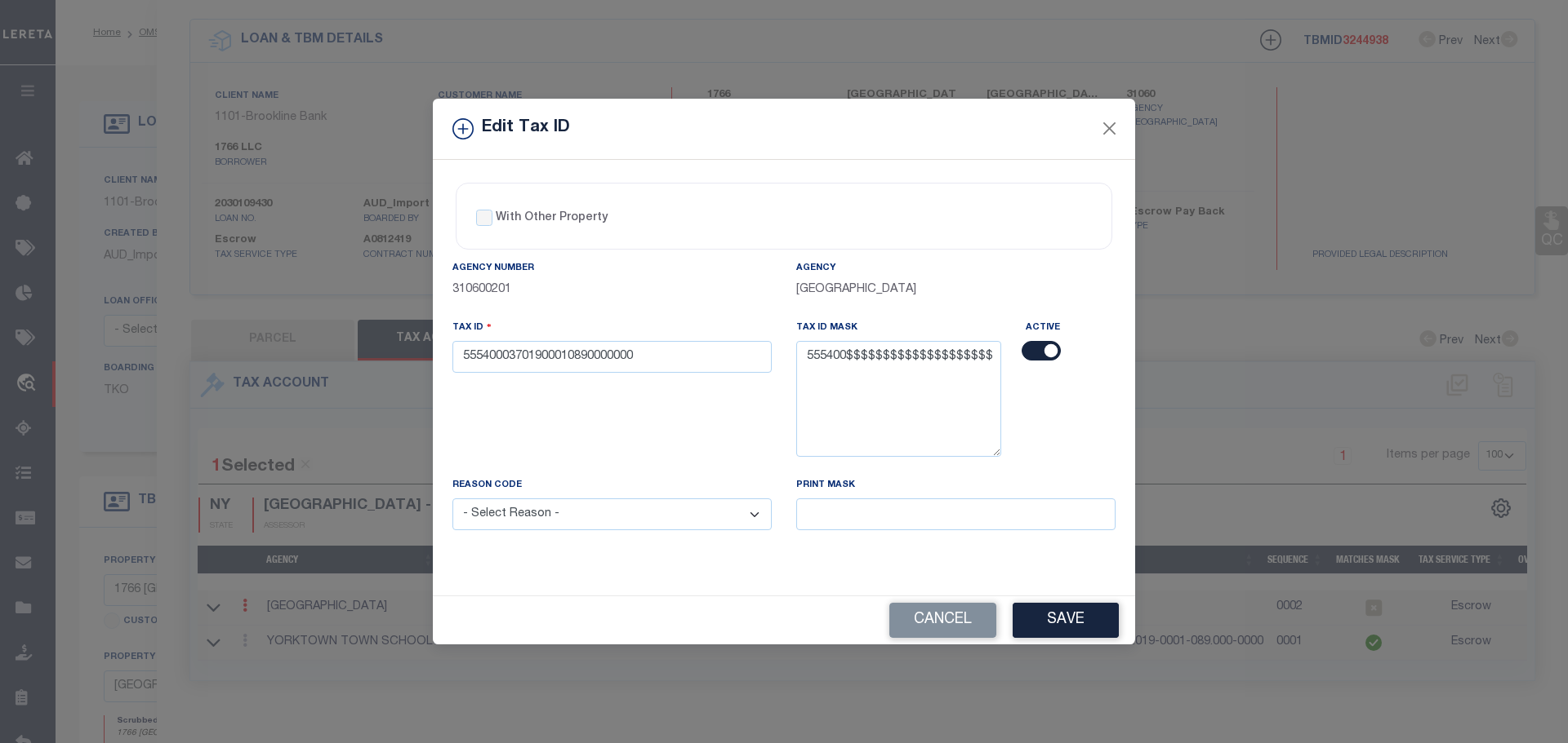
click at [618, 525] on select "- Select Reason - 099 - Other (Provide additional detail) ACT - Agency Changed …" at bounding box center [611, 514] width 319 height 32
select select "ACT"
click at [452, 500] on select "- Select Reason - 099 - Other (Provide additional detail) ACT - Agency Changed …" at bounding box center [611, 514] width 319 height 32
click at [1034, 625] on button "Save" at bounding box center [1065, 621] width 107 height 35
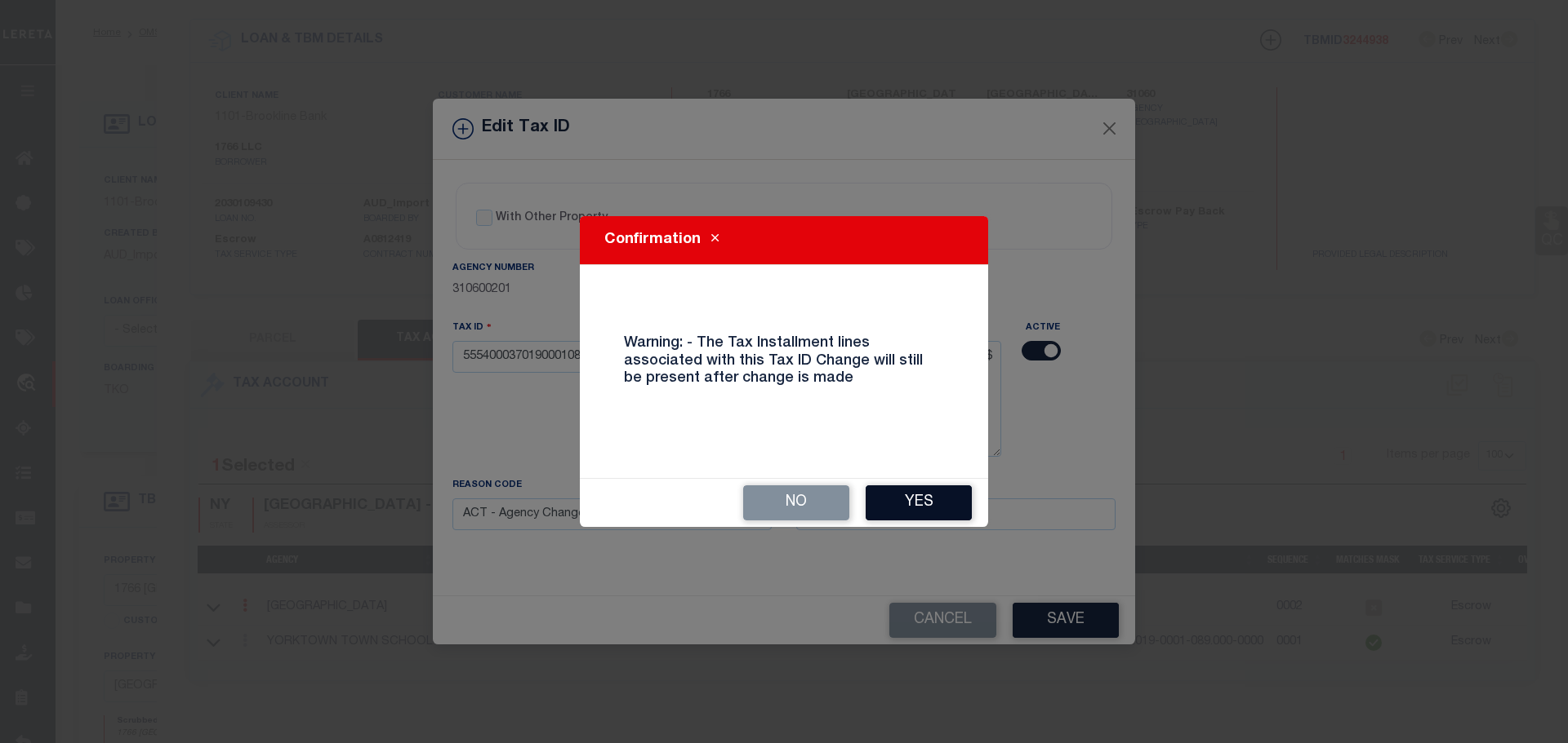
click at [900, 503] on button "Yes" at bounding box center [918, 503] width 107 height 35
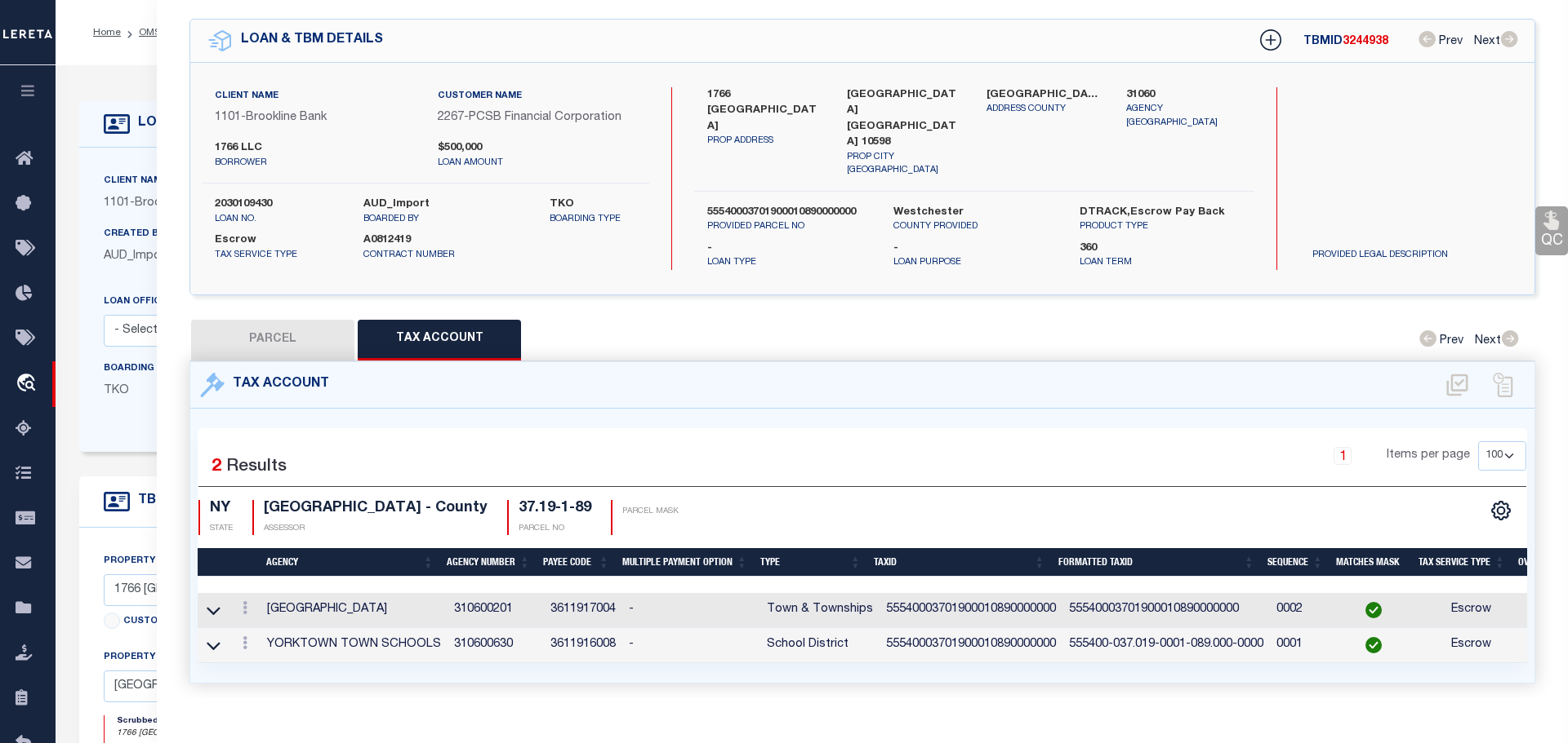
select select
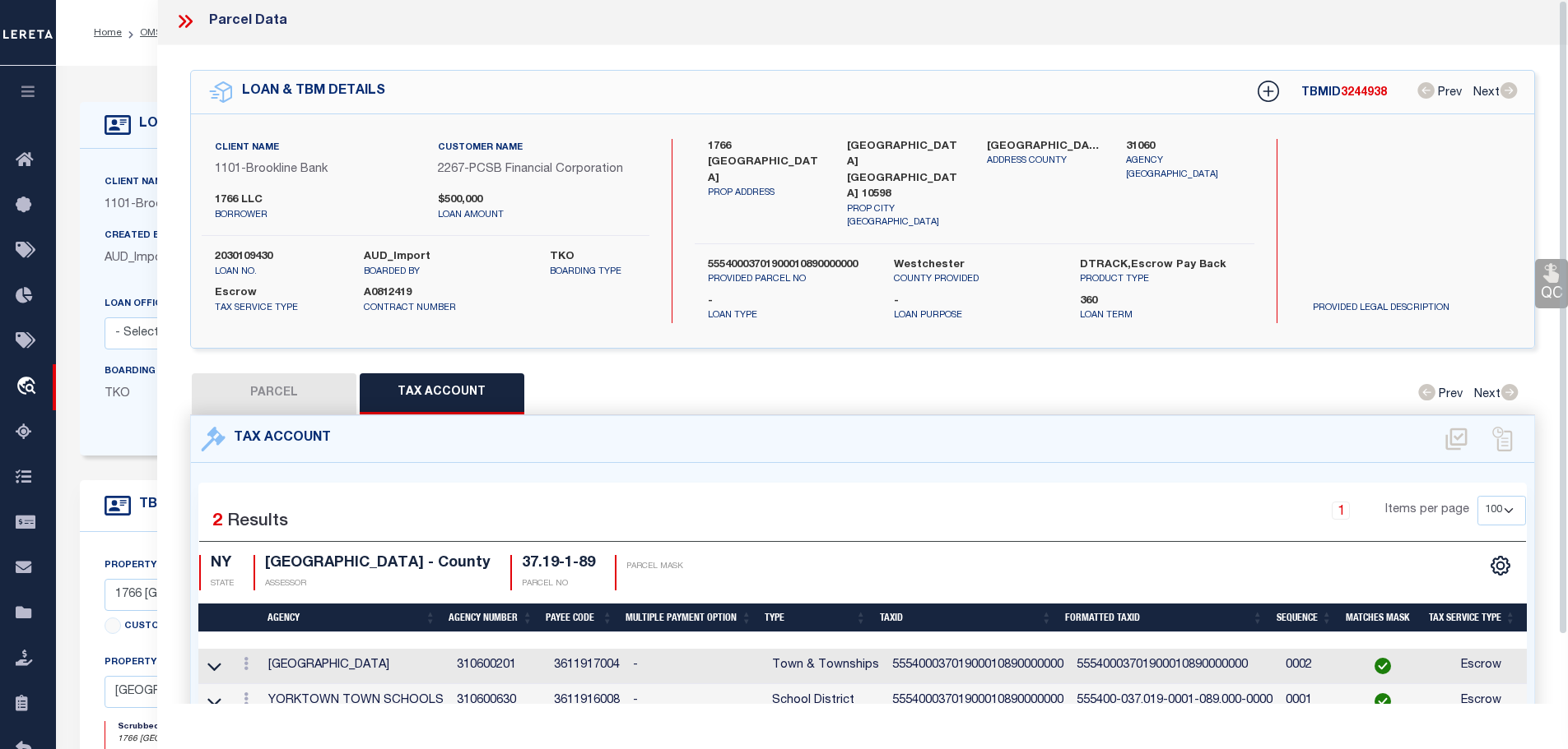
scroll to position [0, 0]
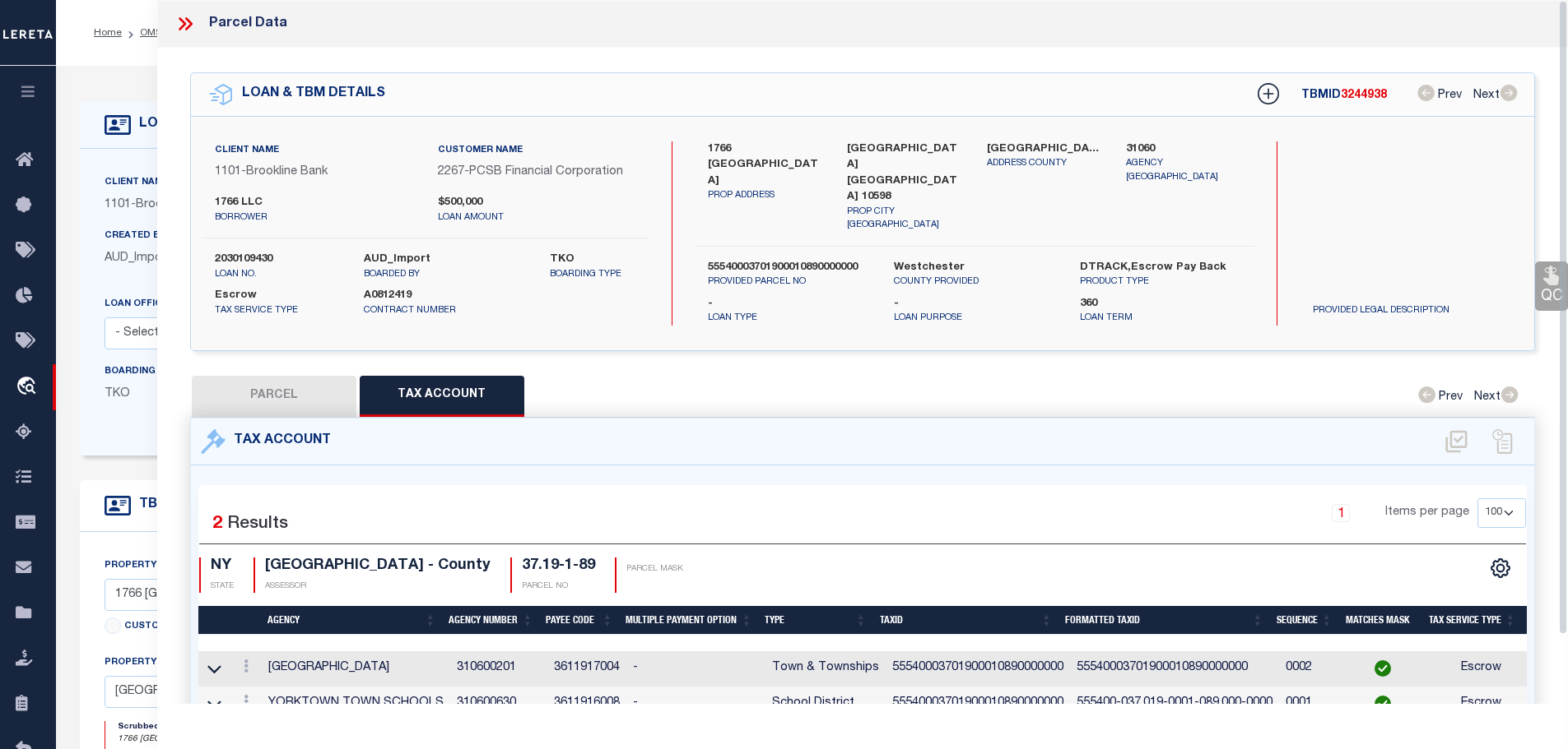
click at [183, 12] on div "Parcel Data" at bounding box center [863, 24] width 1412 height 47
click at [182, 23] on icon at bounding box center [182, 24] width 8 height 13
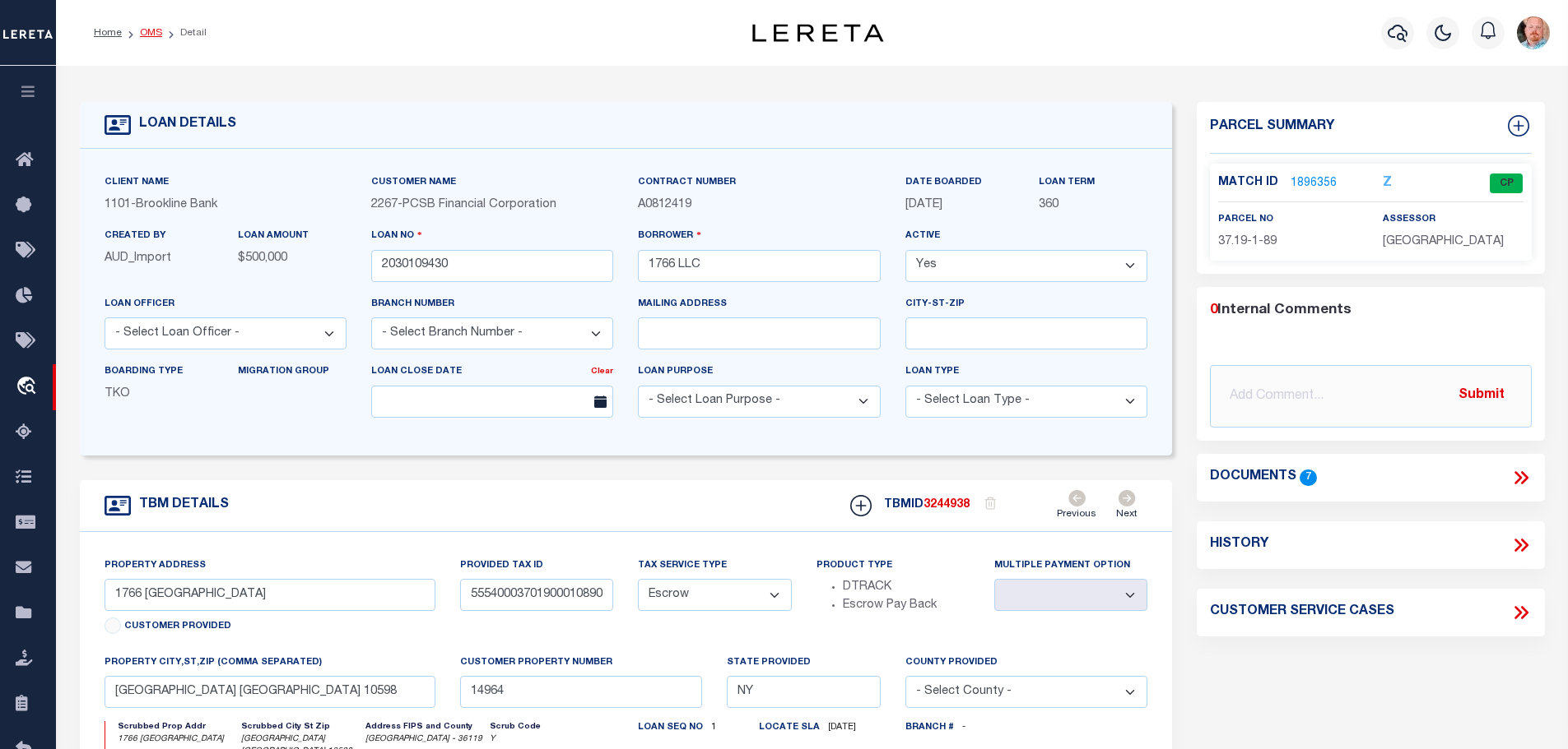
click at [143, 33] on link "OMS" at bounding box center [151, 33] width 23 height 10
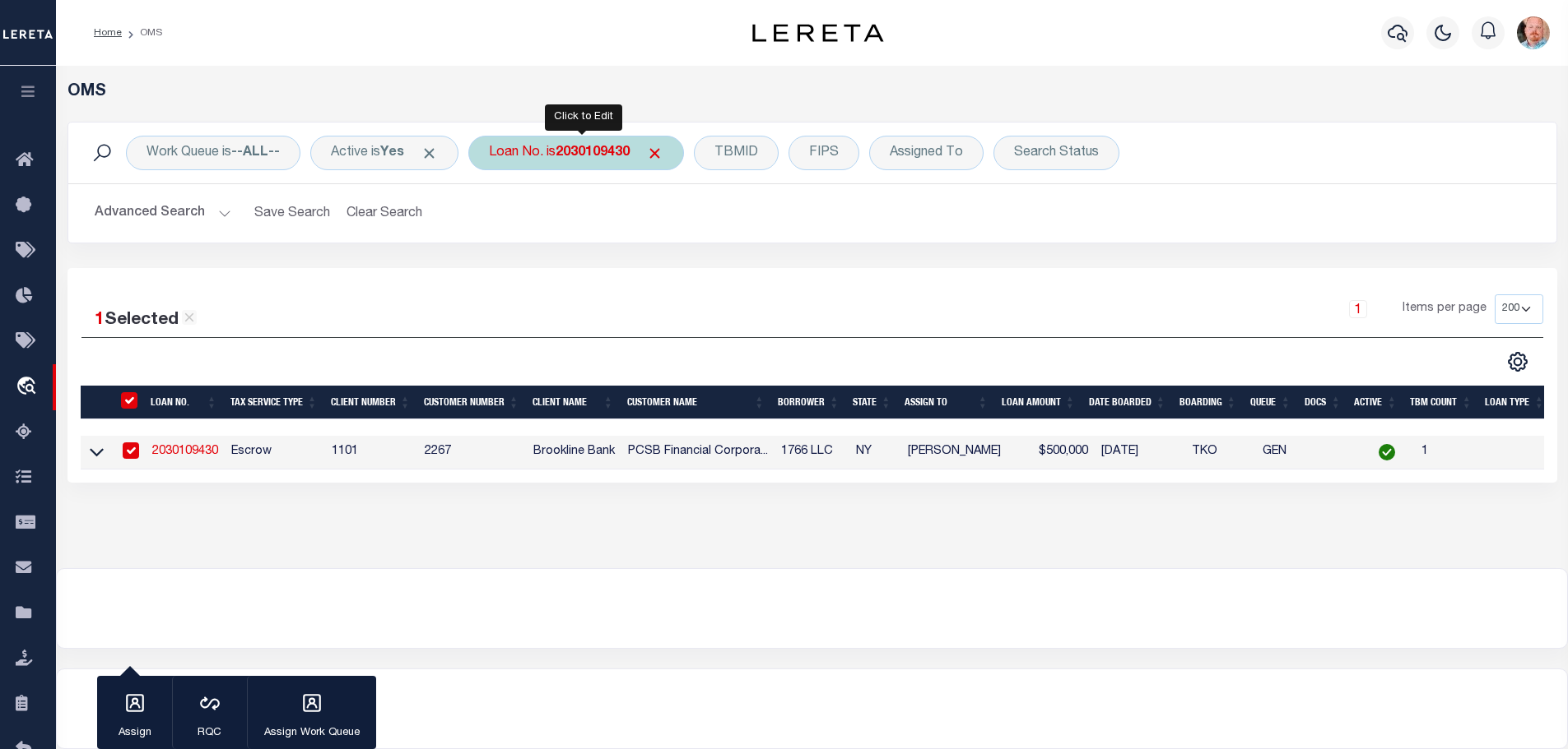
click at [606, 150] on b "2030109430" at bounding box center [592, 153] width 74 height 13
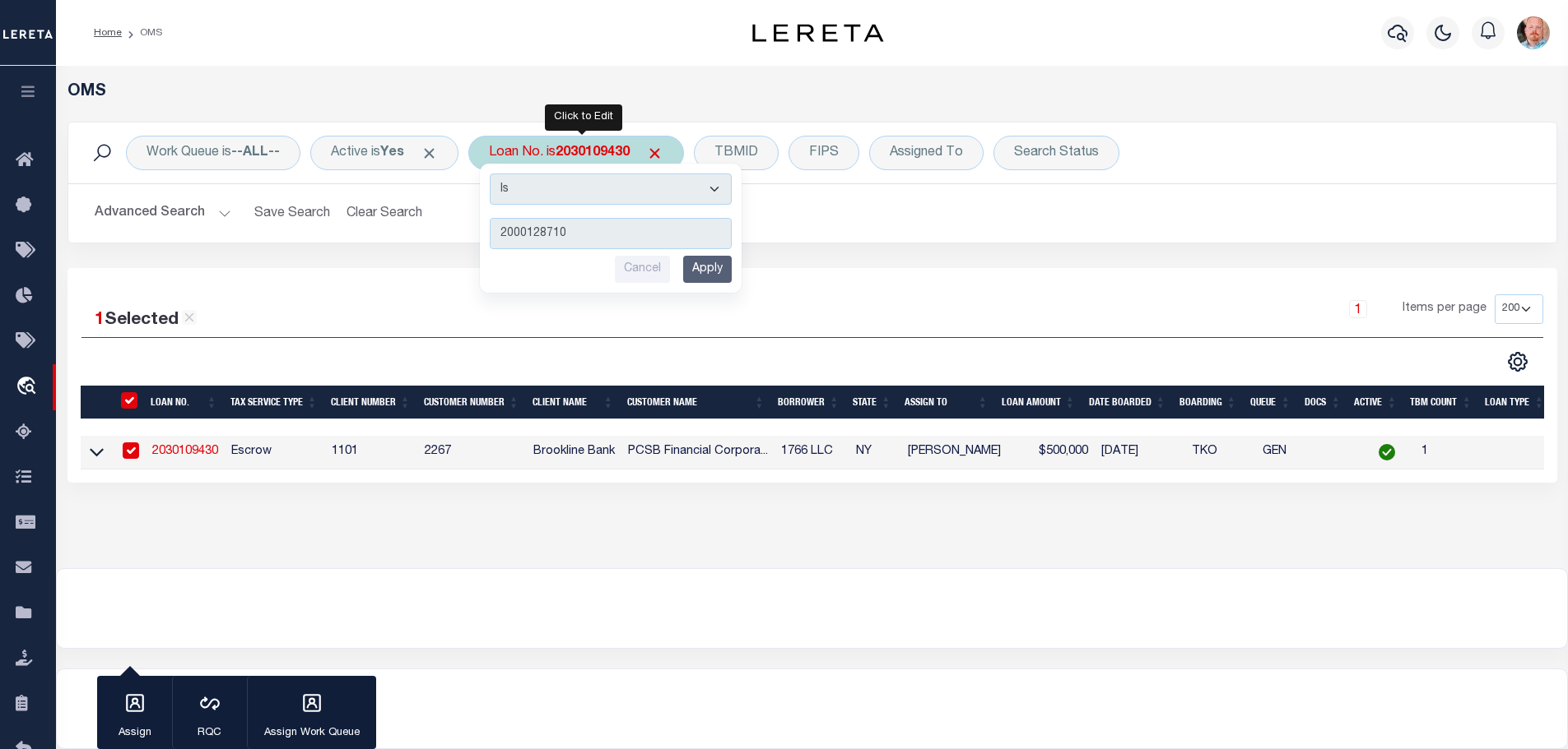
type input "2000128710"
click at [724, 273] on input "Apply" at bounding box center [707, 270] width 48 height 28
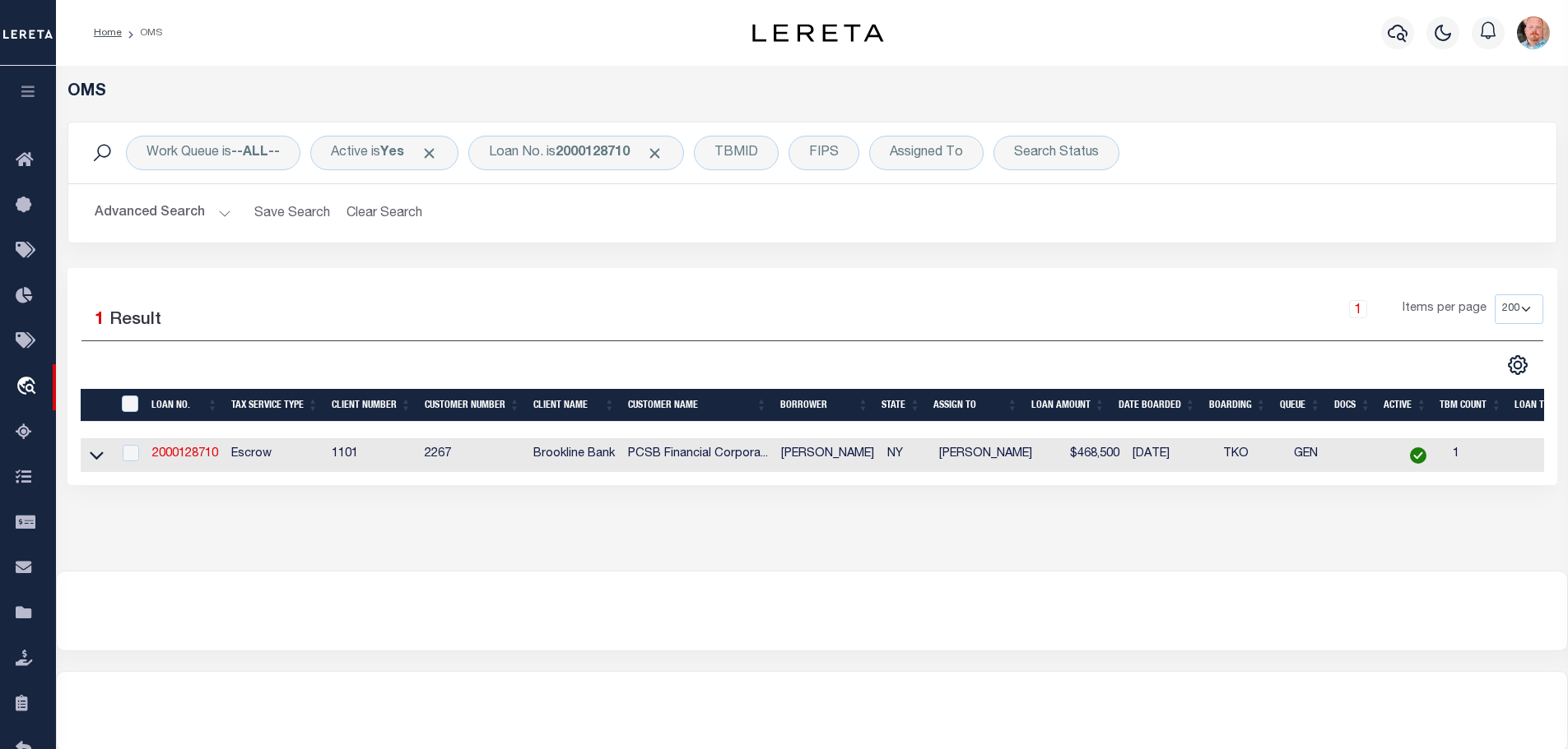
click at [198, 460] on td "2000128710" at bounding box center [185, 455] width 79 height 34
checkbox input "true"
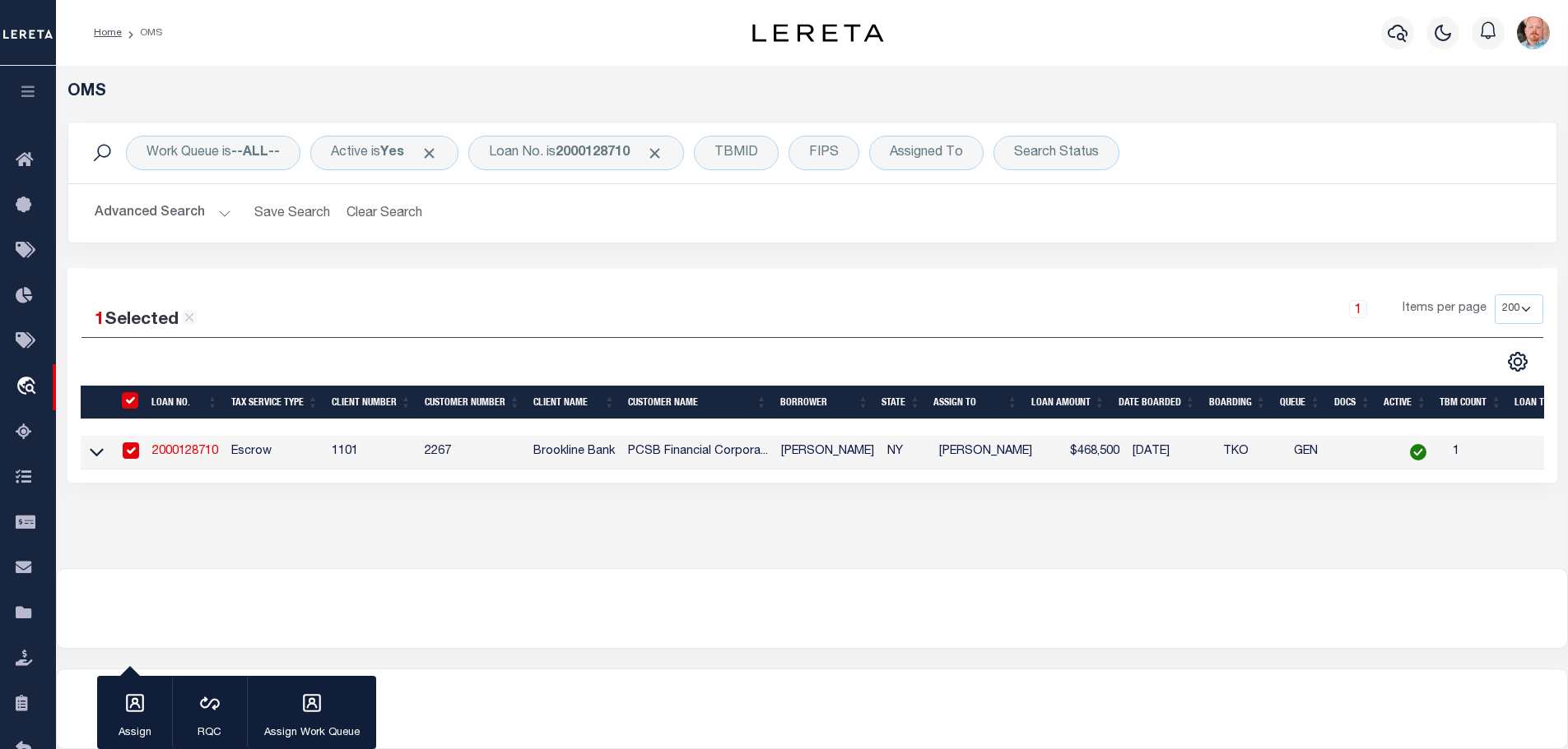
click at [200, 452] on link "2000128710" at bounding box center [184, 451] width 66 height 12
type input "2000128710"
type input "[PERSON_NAME]"
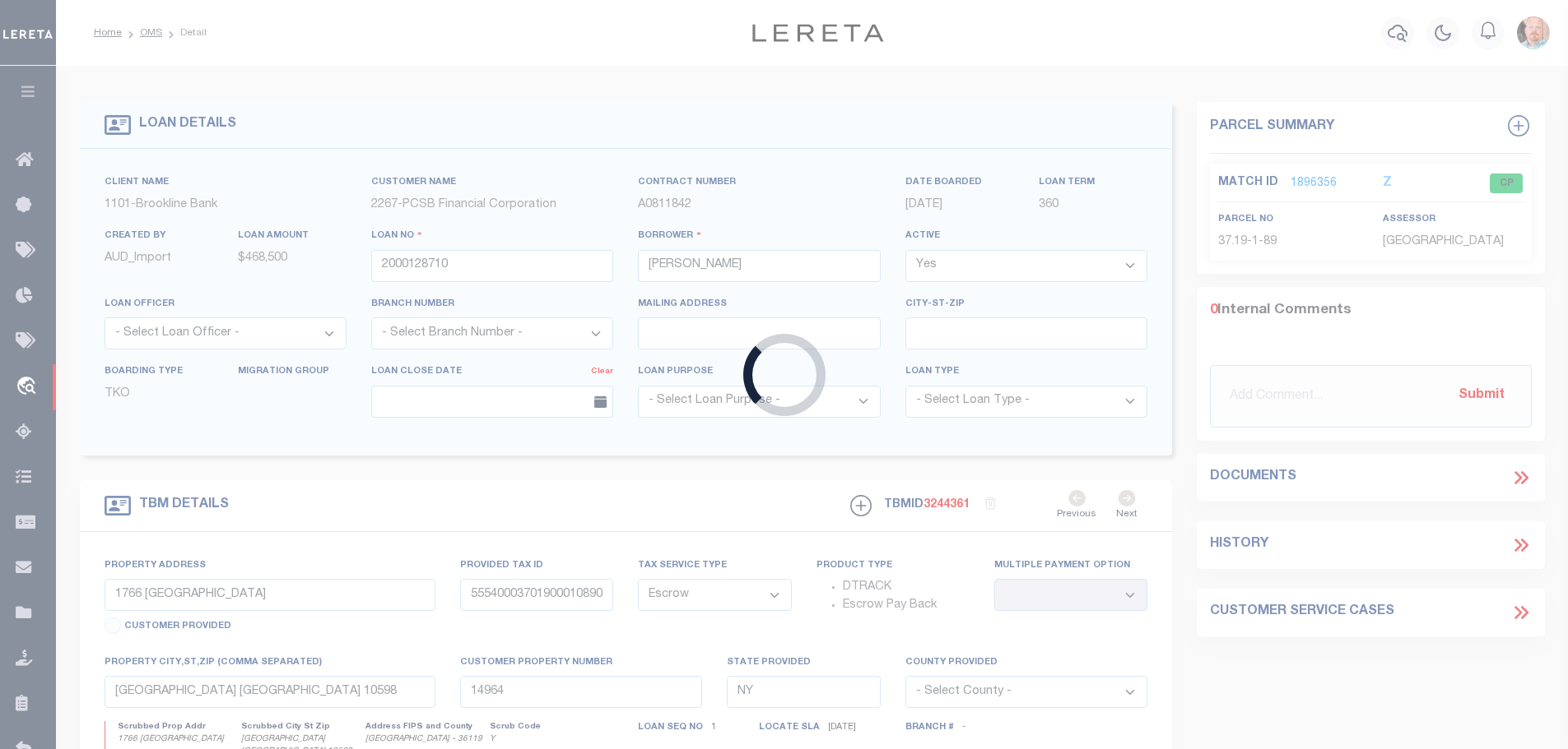
type input "[STREET_ADDRESS]"
type input "55540003600600020630000000"
type input "14680"
select select
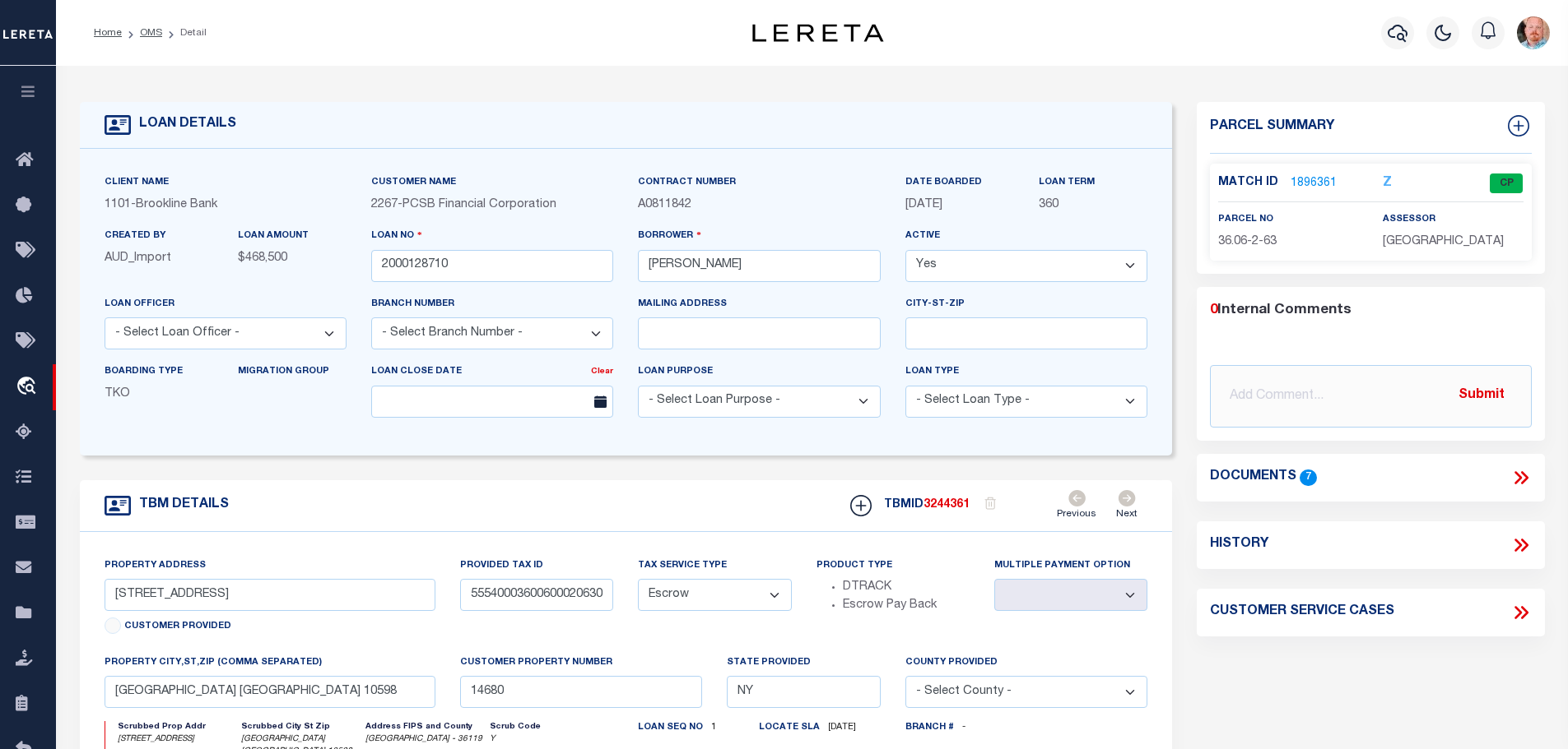
click at [1303, 178] on link "1896361" at bounding box center [1314, 184] width 46 height 18
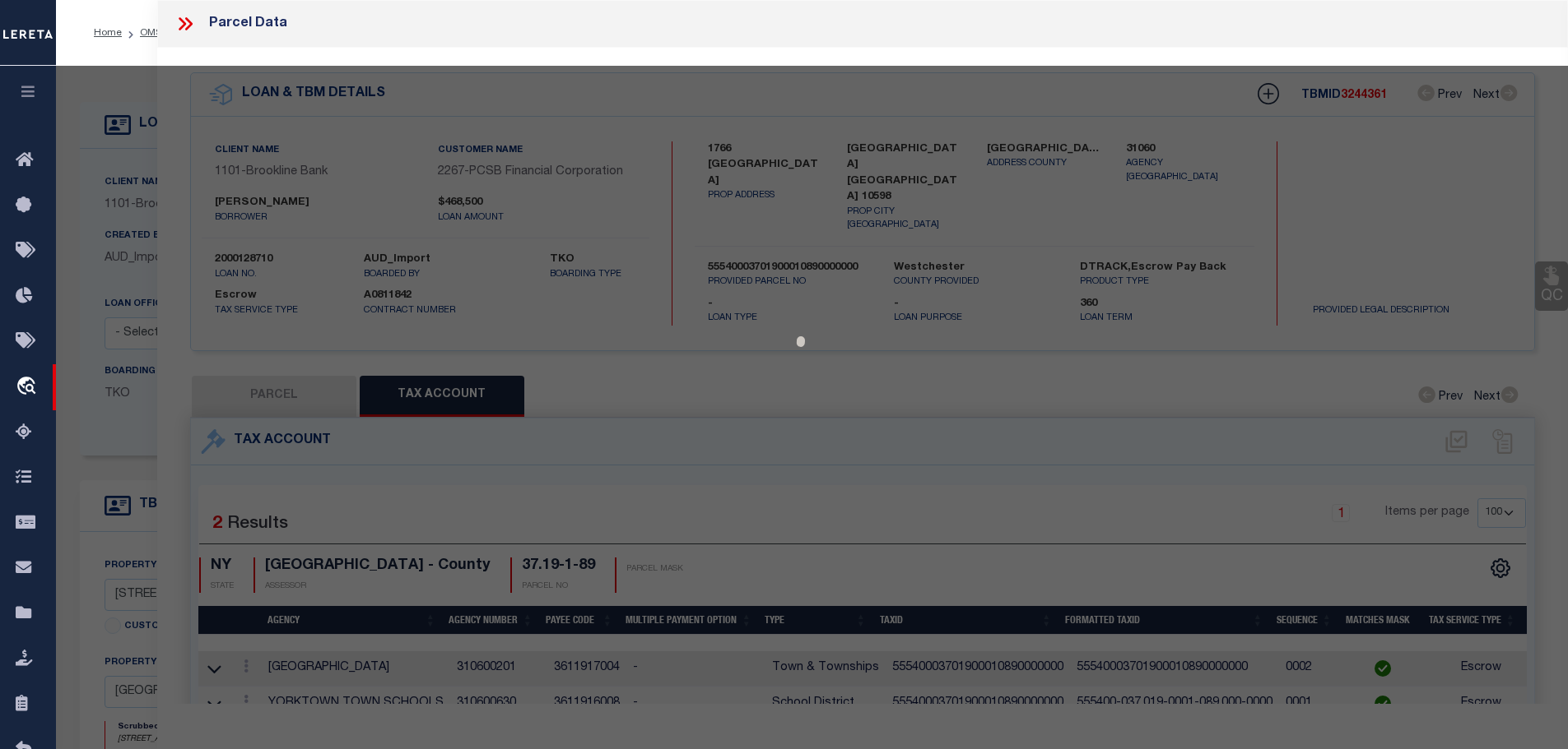
select select "AS"
checkbox input "false"
select select "CP"
type input "[PERSON_NAME] & [PERSON_NAME]"
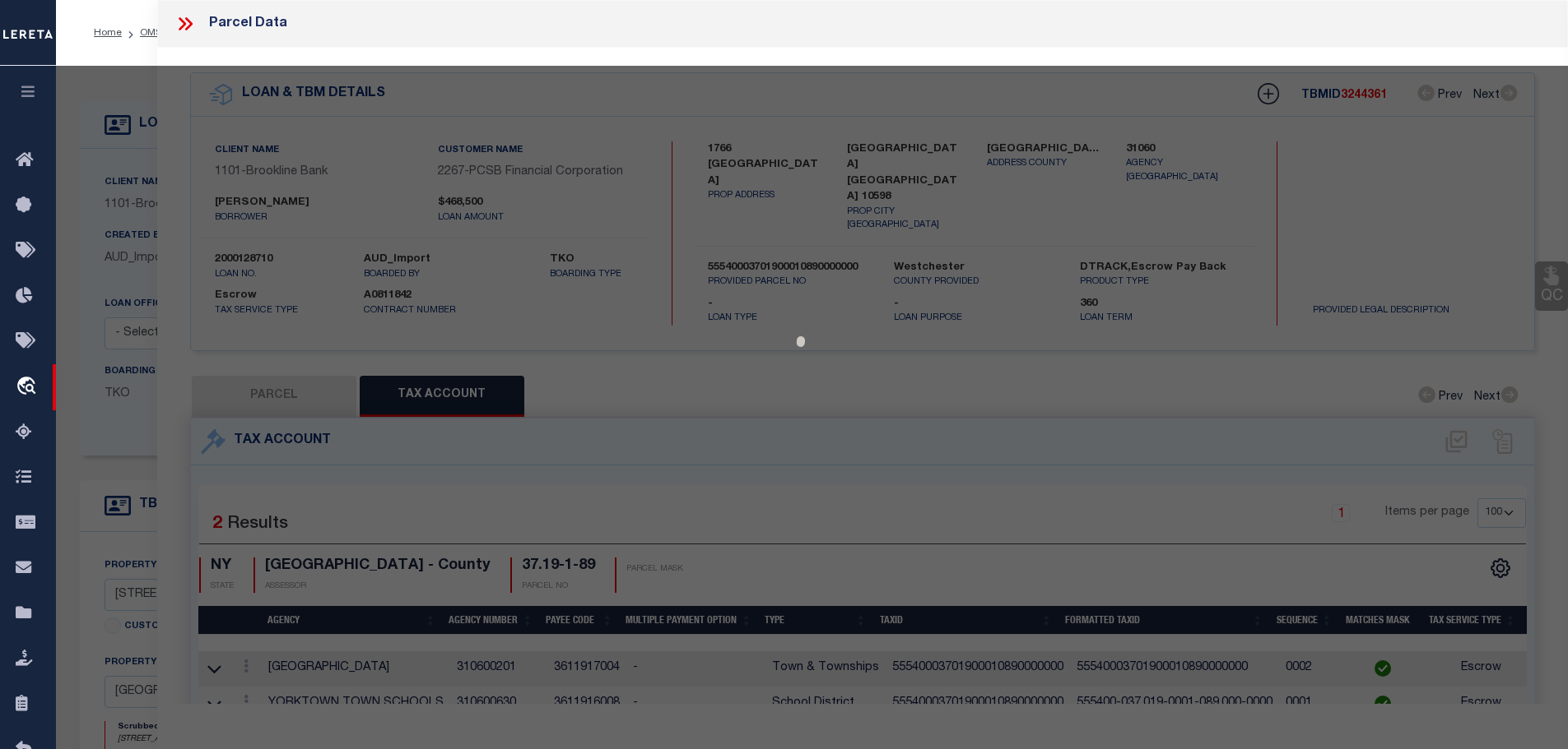
select select
type input "1190 PARK LA."
checkbox input "false"
type input "YORKTOWN HGTS., [GEOGRAPHIC_DATA] 10598"
type textarea "ACCOUNT NUMBER 3227509"
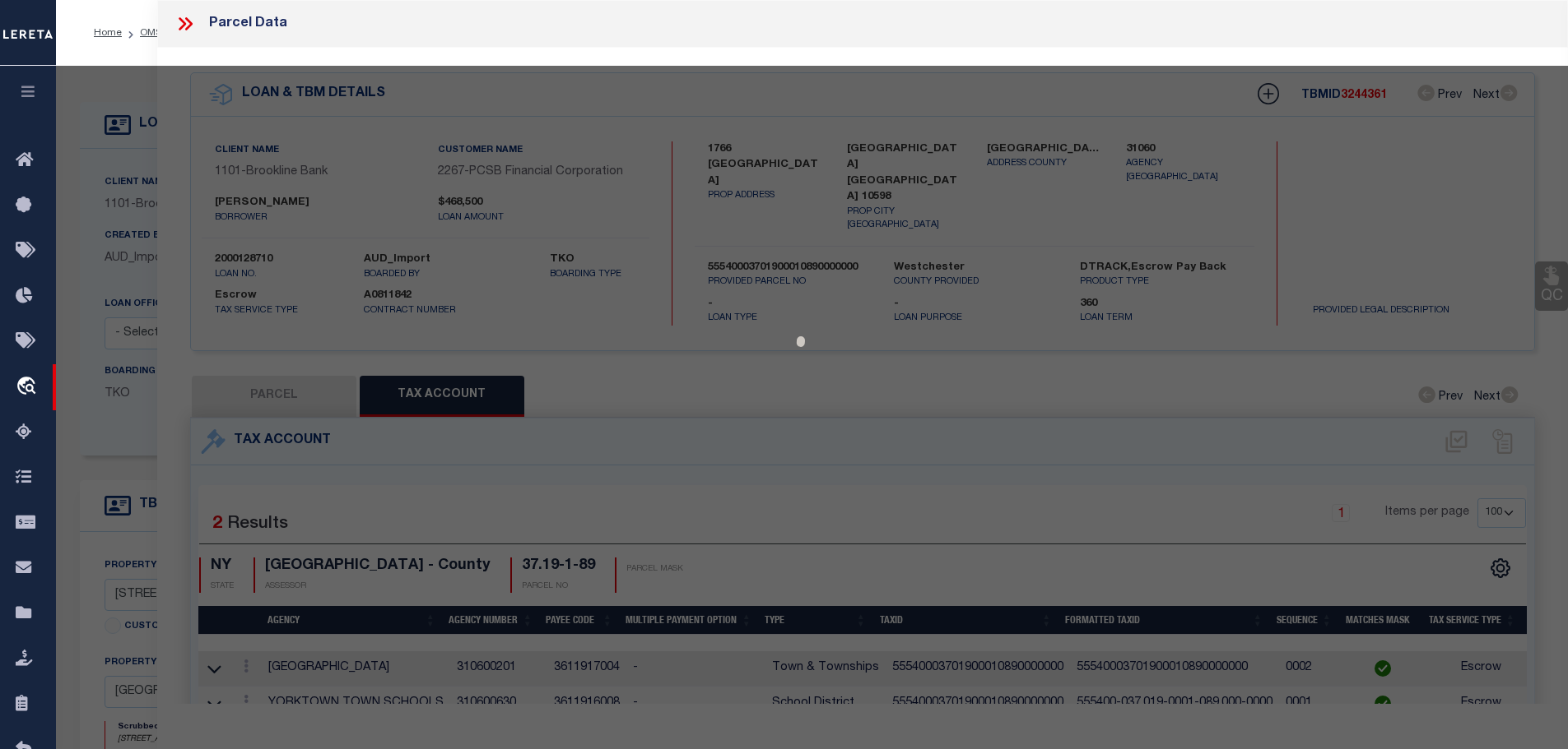
type textarea "Tax ID Special Project"
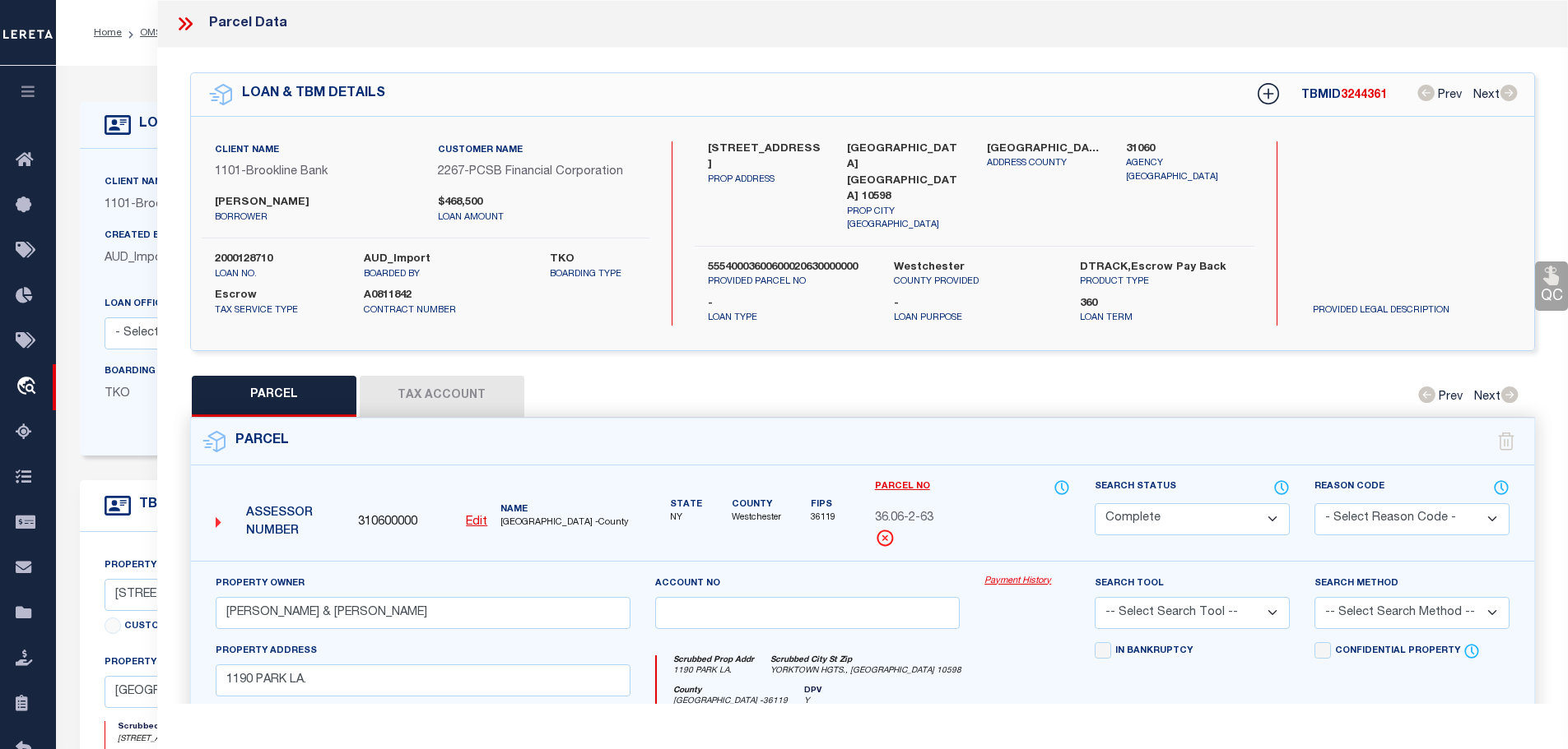
click at [436, 378] on button "Tax Account" at bounding box center [442, 396] width 165 height 41
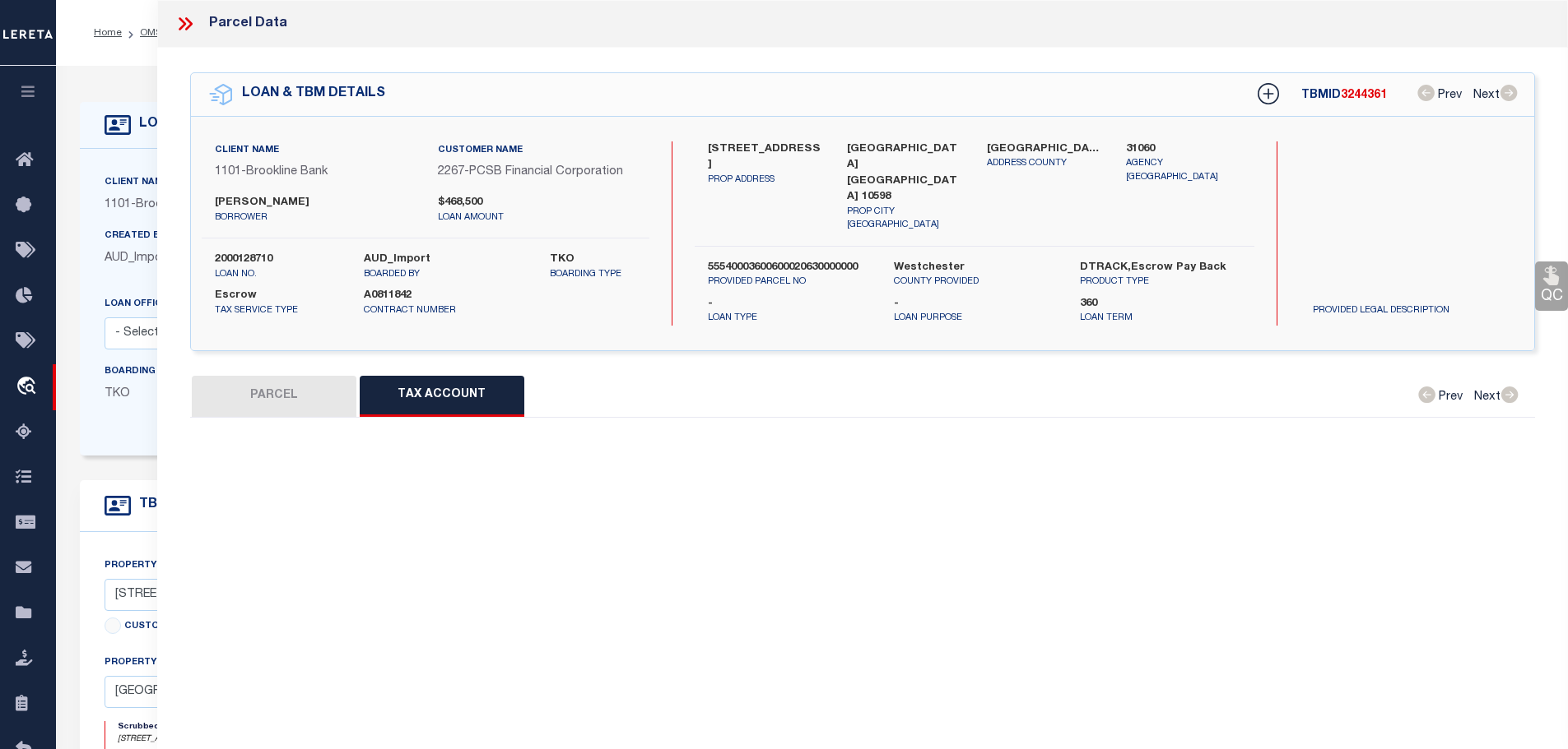
select select "100"
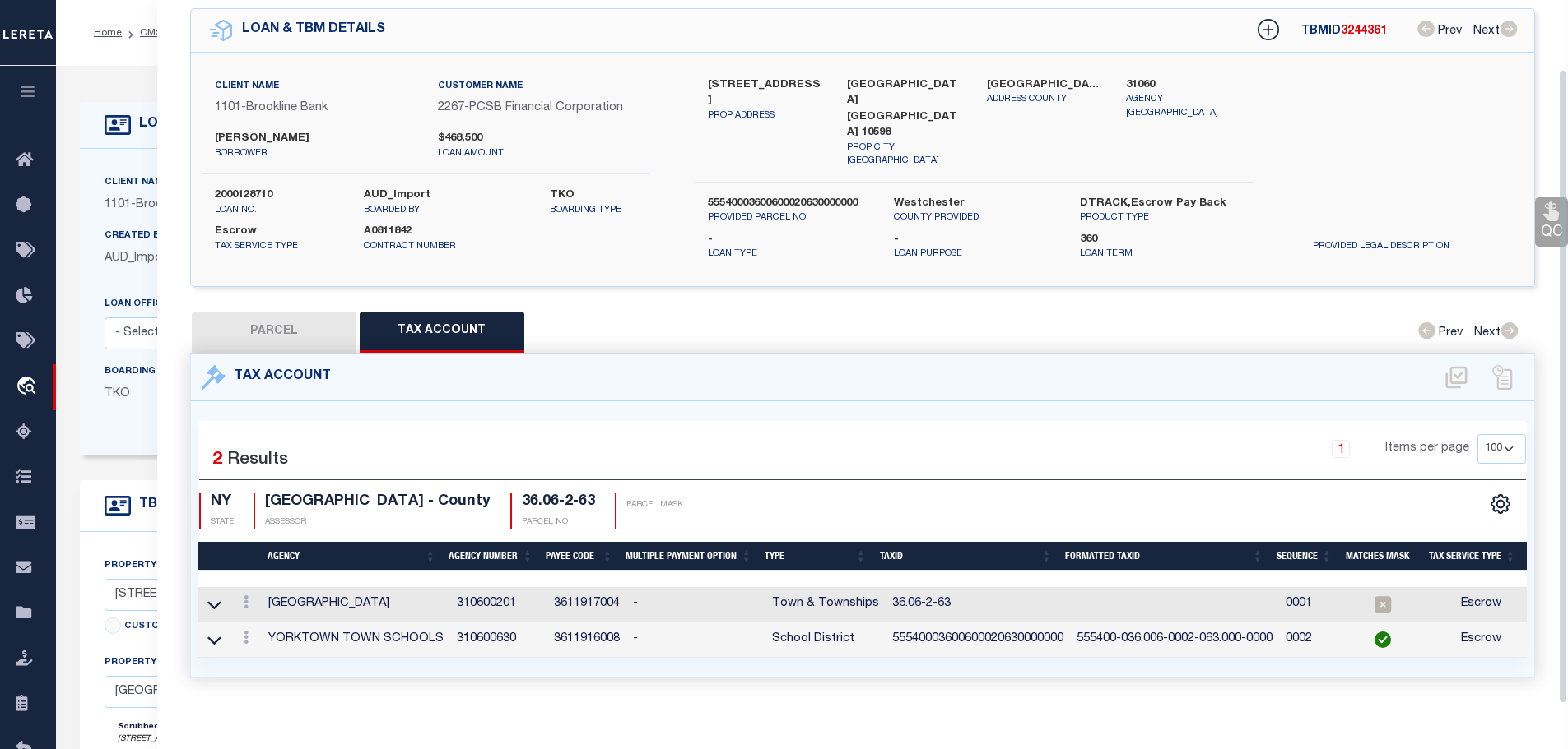
scroll to position [77, 0]
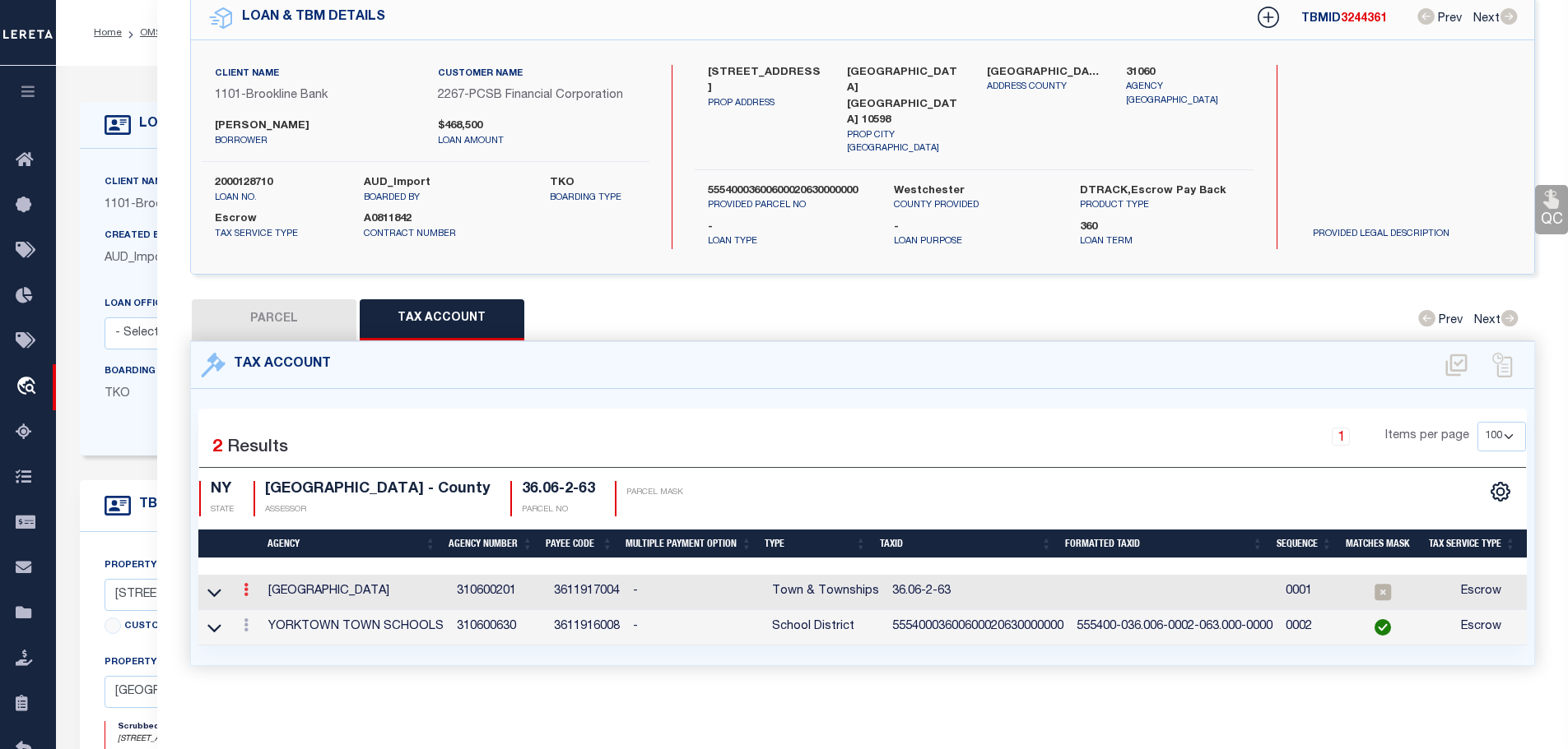
click at [247, 583] on icon at bounding box center [246, 589] width 5 height 13
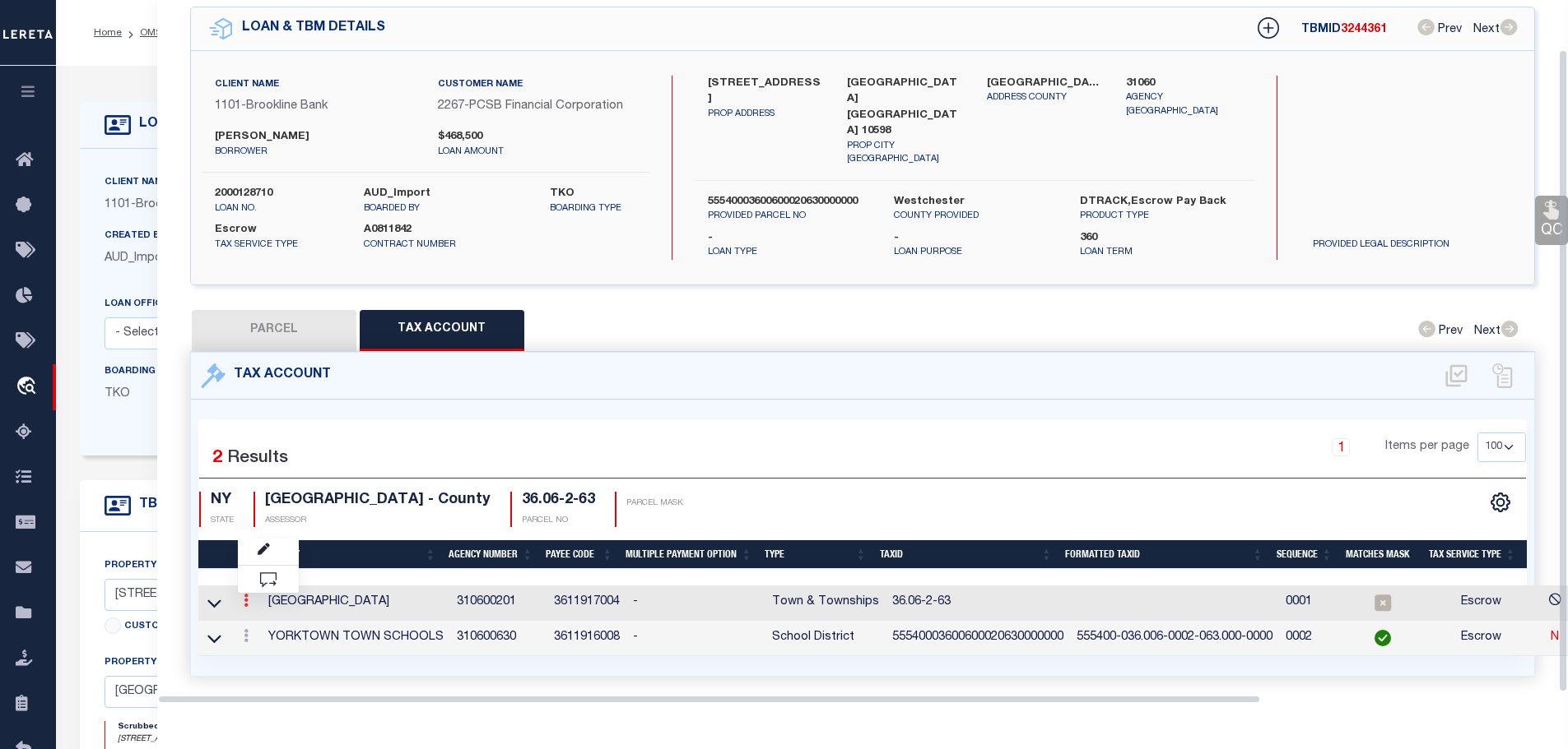
scroll to position [53, 0]
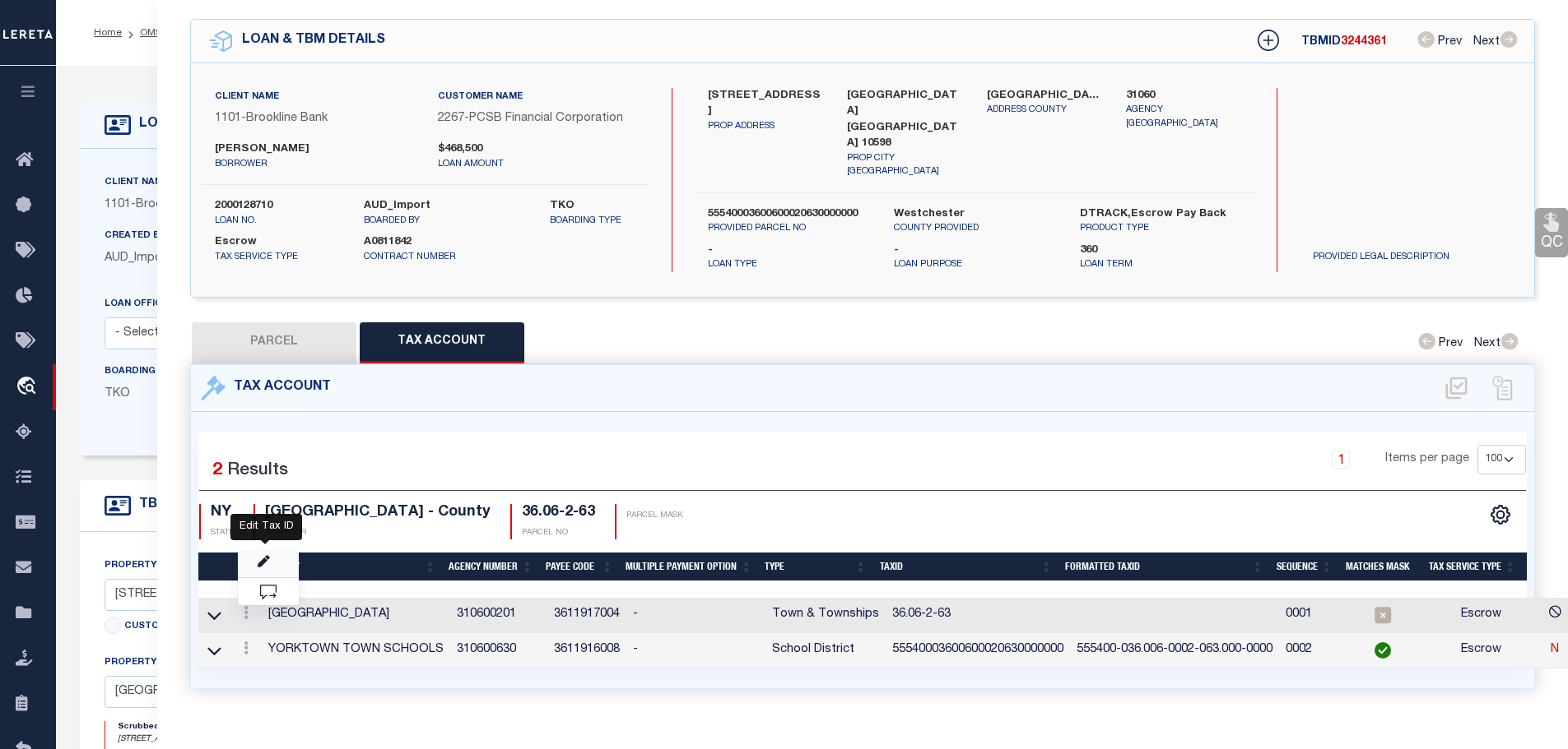
click at [263, 556] on icon "" at bounding box center [263, 562] width 13 height 13
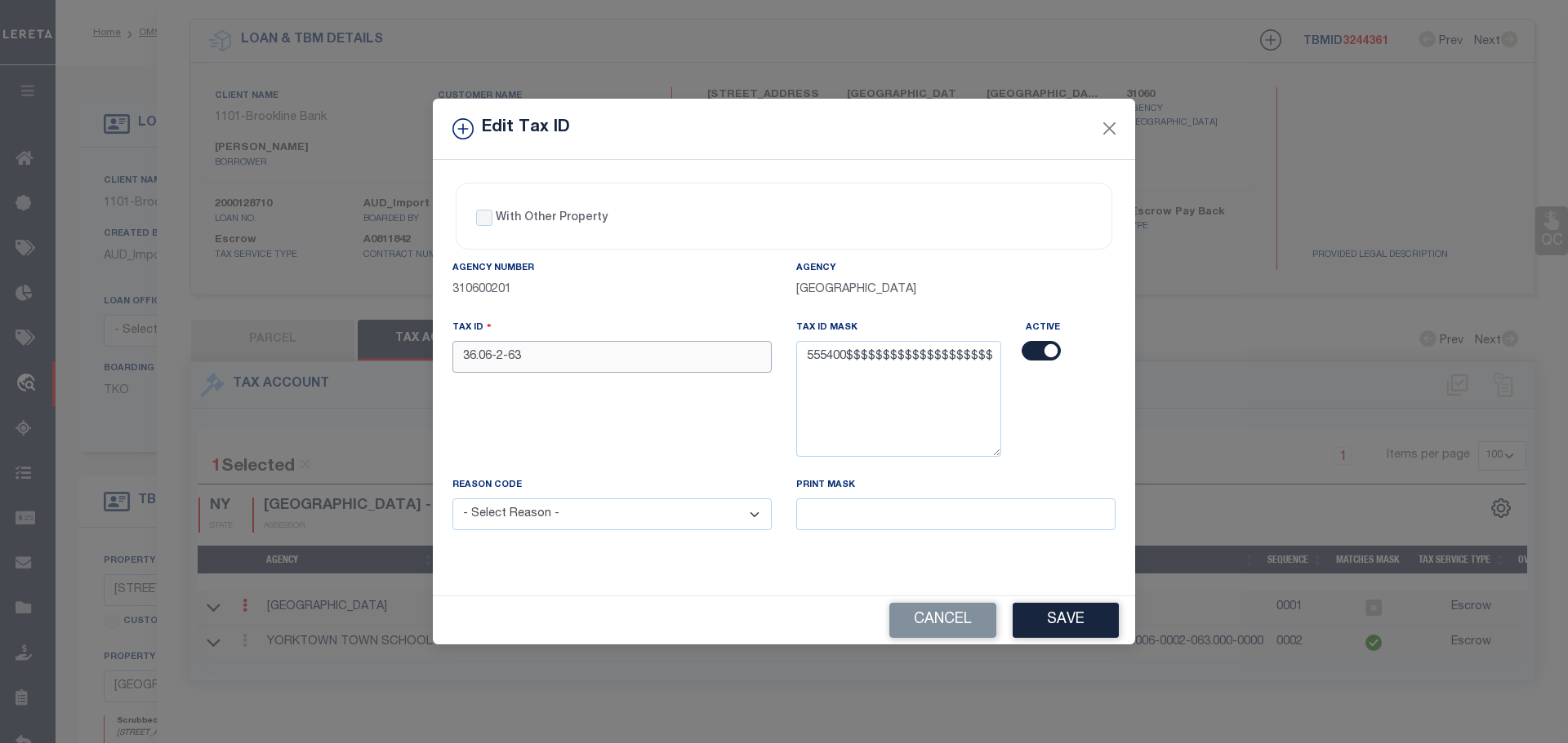
click at [565, 350] on input "36.06-2-63" at bounding box center [611, 357] width 319 height 32
paste input "55540003600600020630000000"
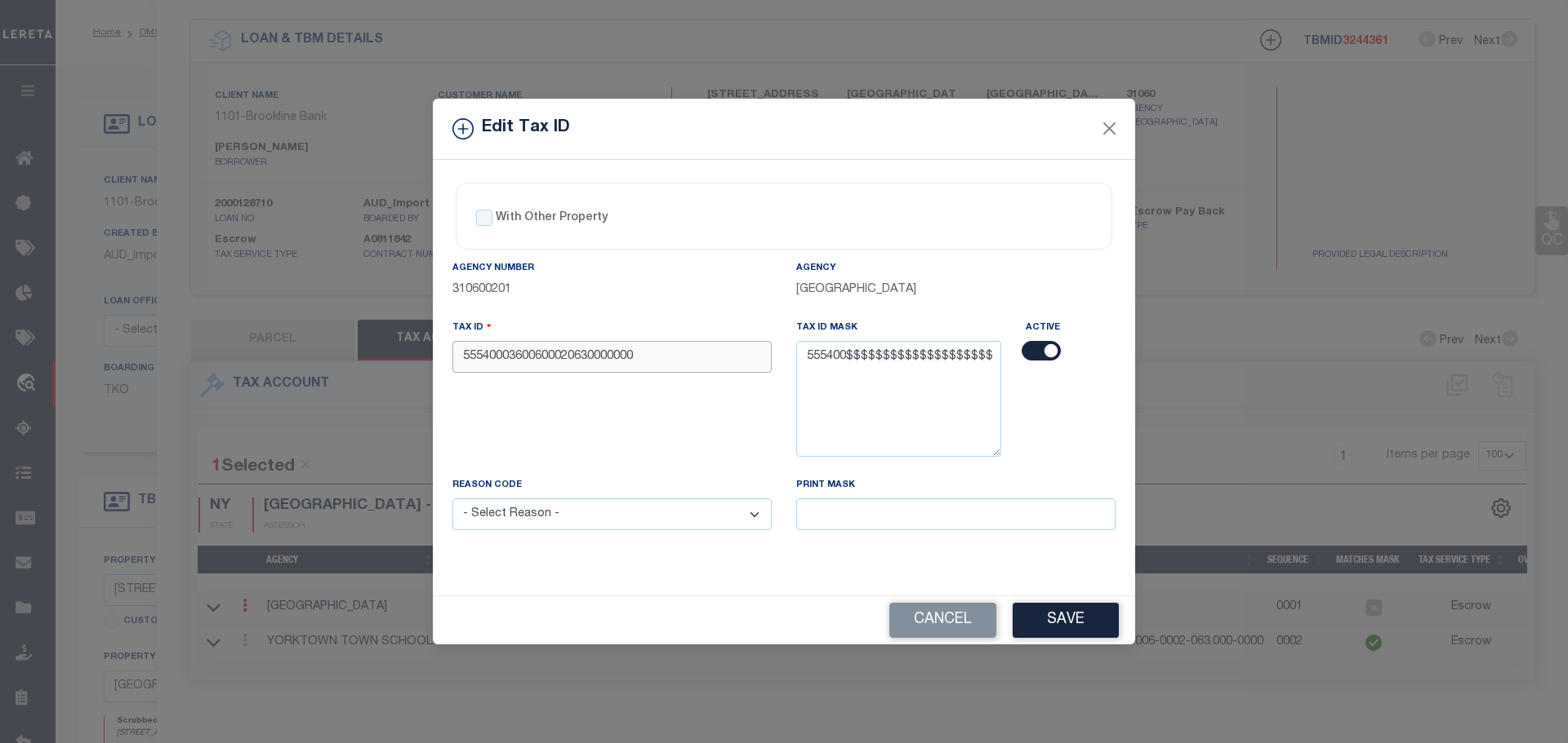
type input "55540003600600020630000000"
click at [526, 504] on select "- Select Reason - 099 - Other (Provide additional detail) ACT - Agency Changed …" at bounding box center [611, 514] width 319 height 32
select select "ACT"
click at [452, 500] on select "- Select Reason - 099 - Other (Provide additional detail) ACT - Agency Changed …" at bounding box center [611, 514] width 319 height 32
click at [1053, 627] on button "Save" at bounding box center [1065, 621] width 107 height 35
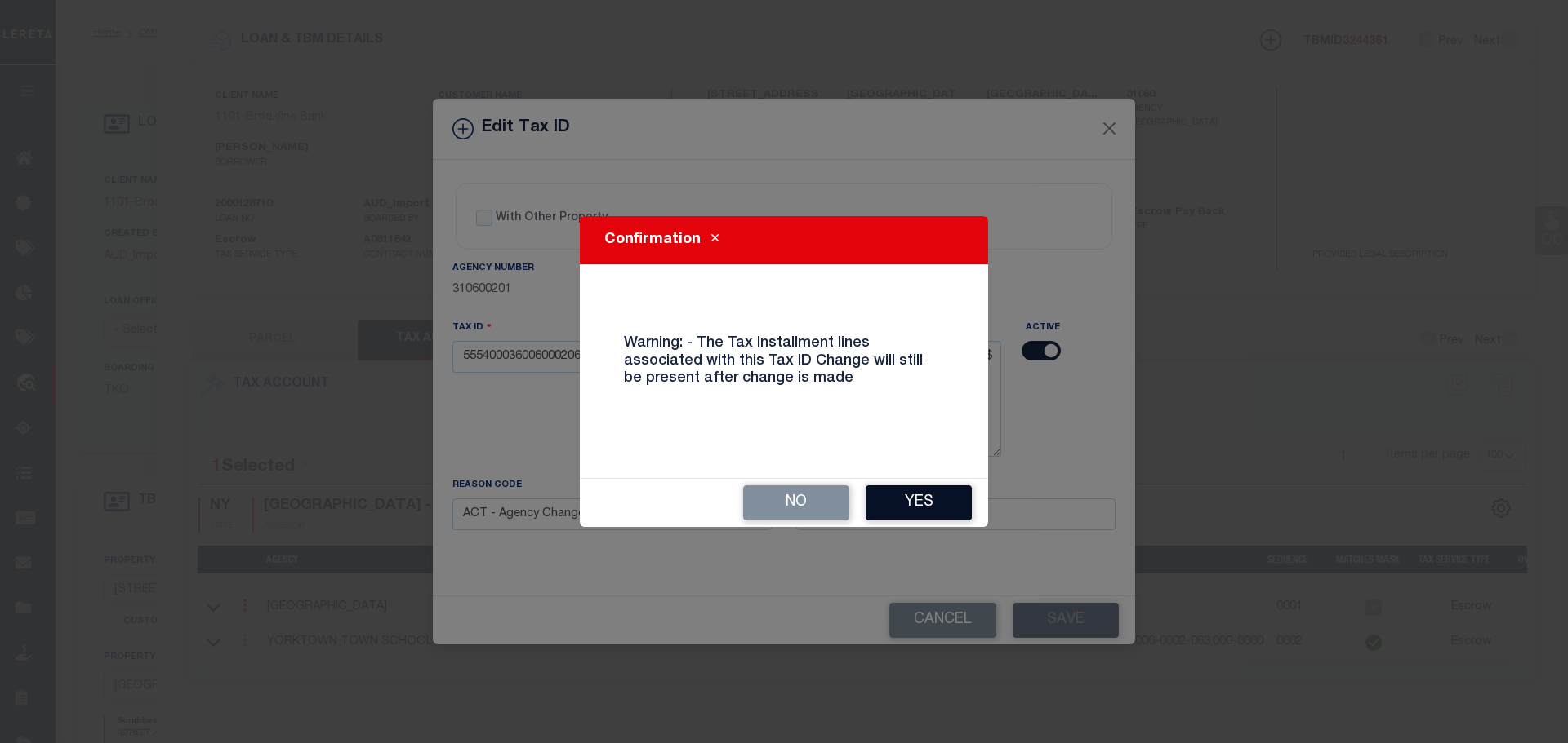
click at [917, 508] on button "Yes" at bounding box center [918, 503] width 107 height 35
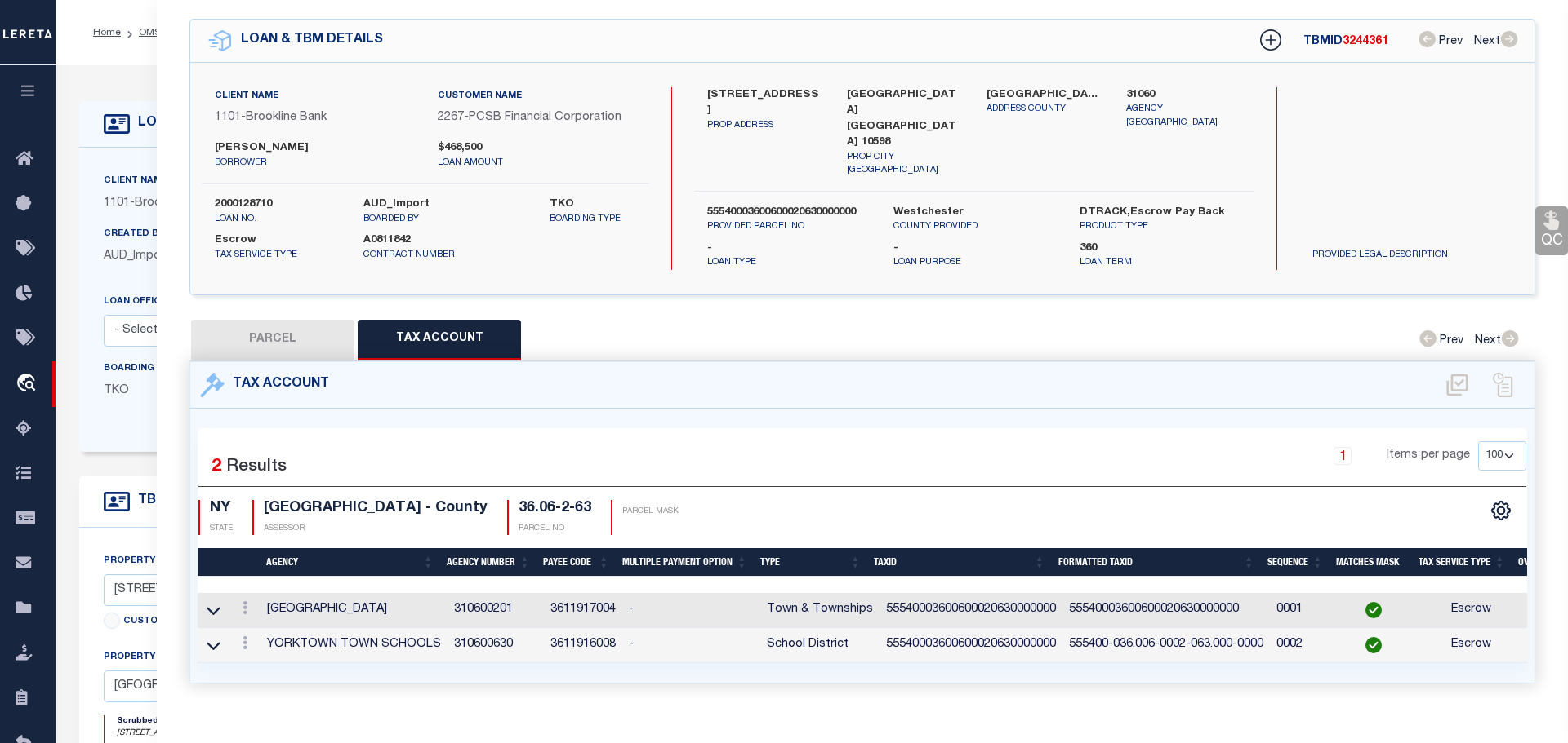
select select
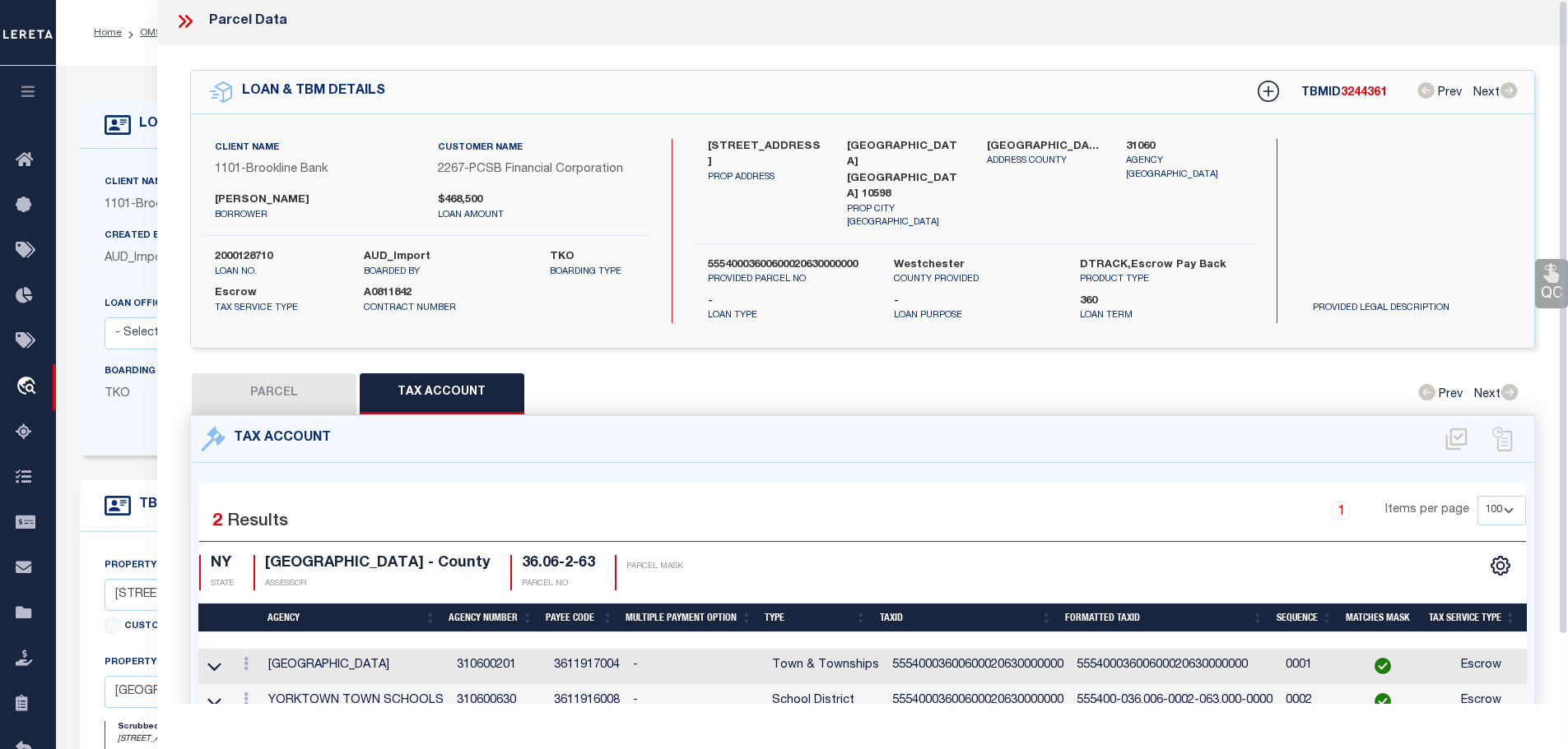
scroll to position [0, 0]
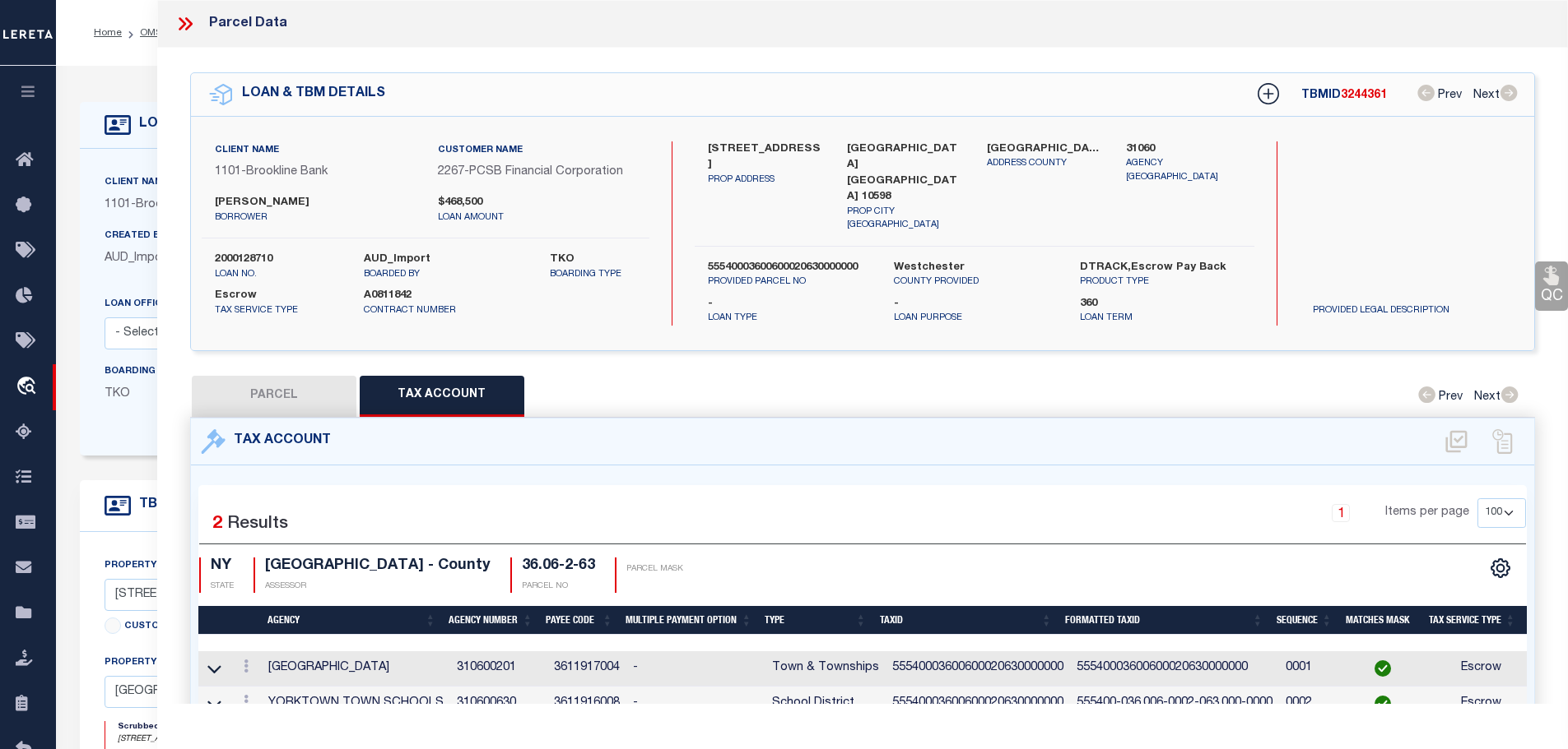
click at [185, 20] on icon at bounding box center [185, 24] width 22 height 22
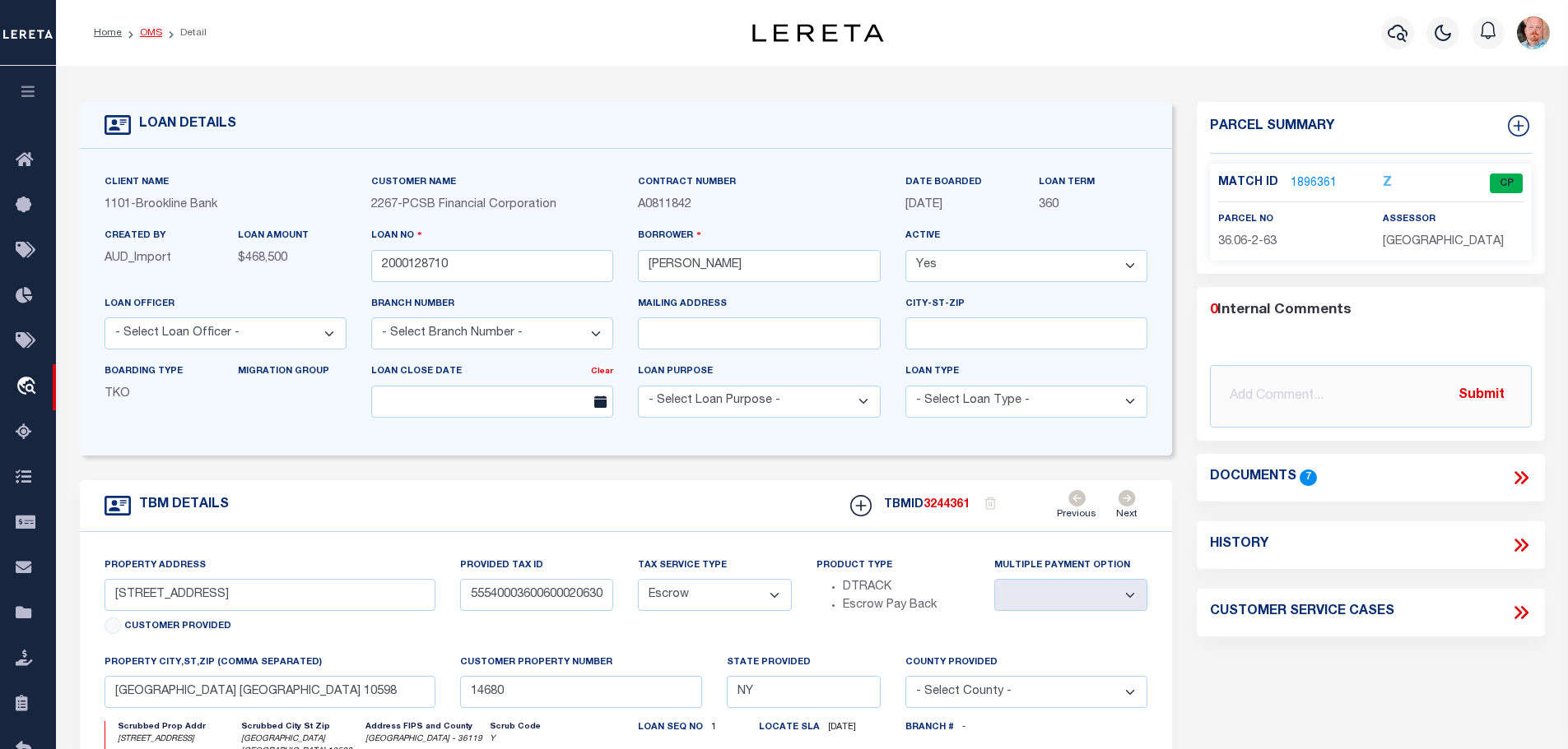
click at [143, 33] on link "OMS" at bounding box center [151, 33] width 23 height 10
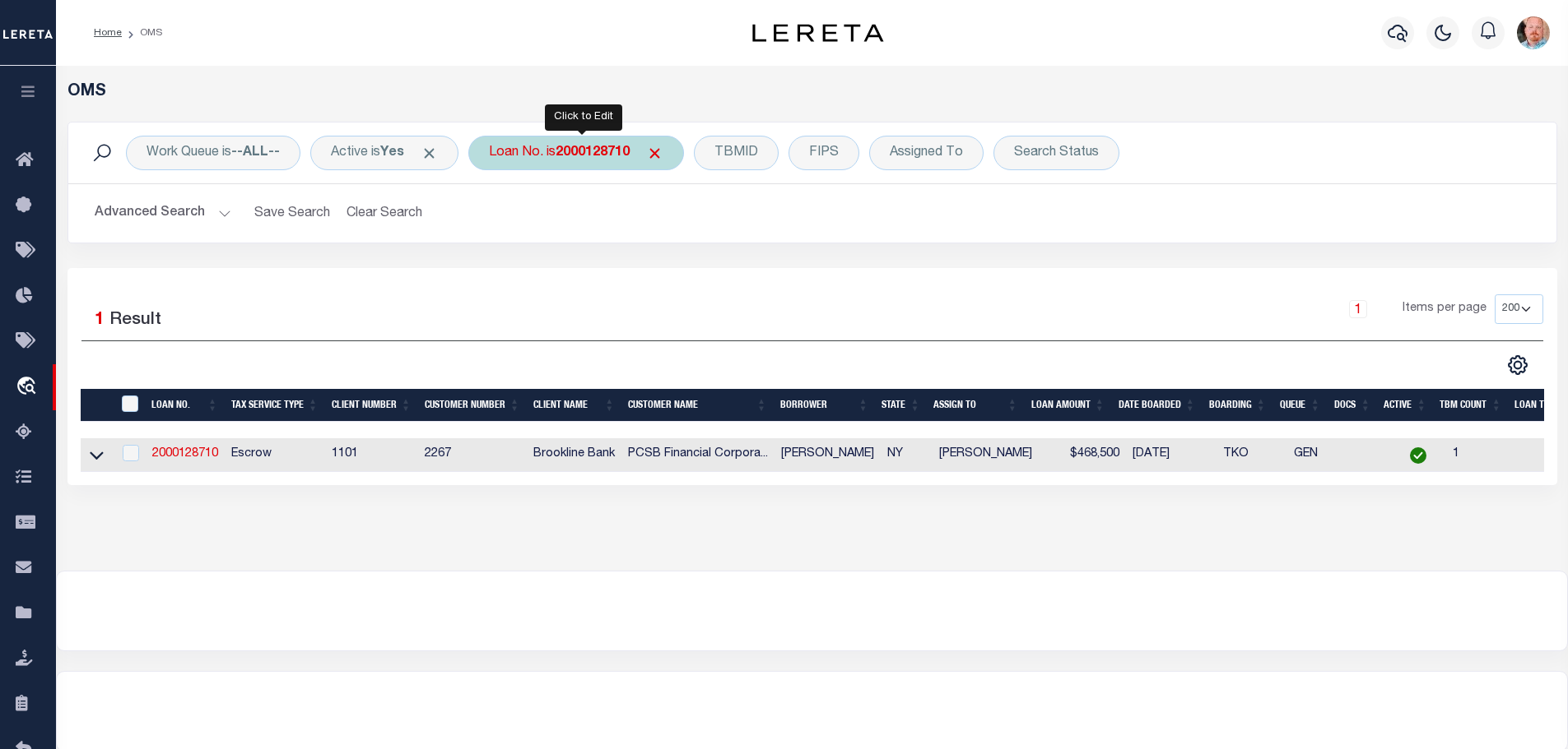
click at [591, 151] on b "2000128710" at bounding box center [592, 153] width 74 height 13
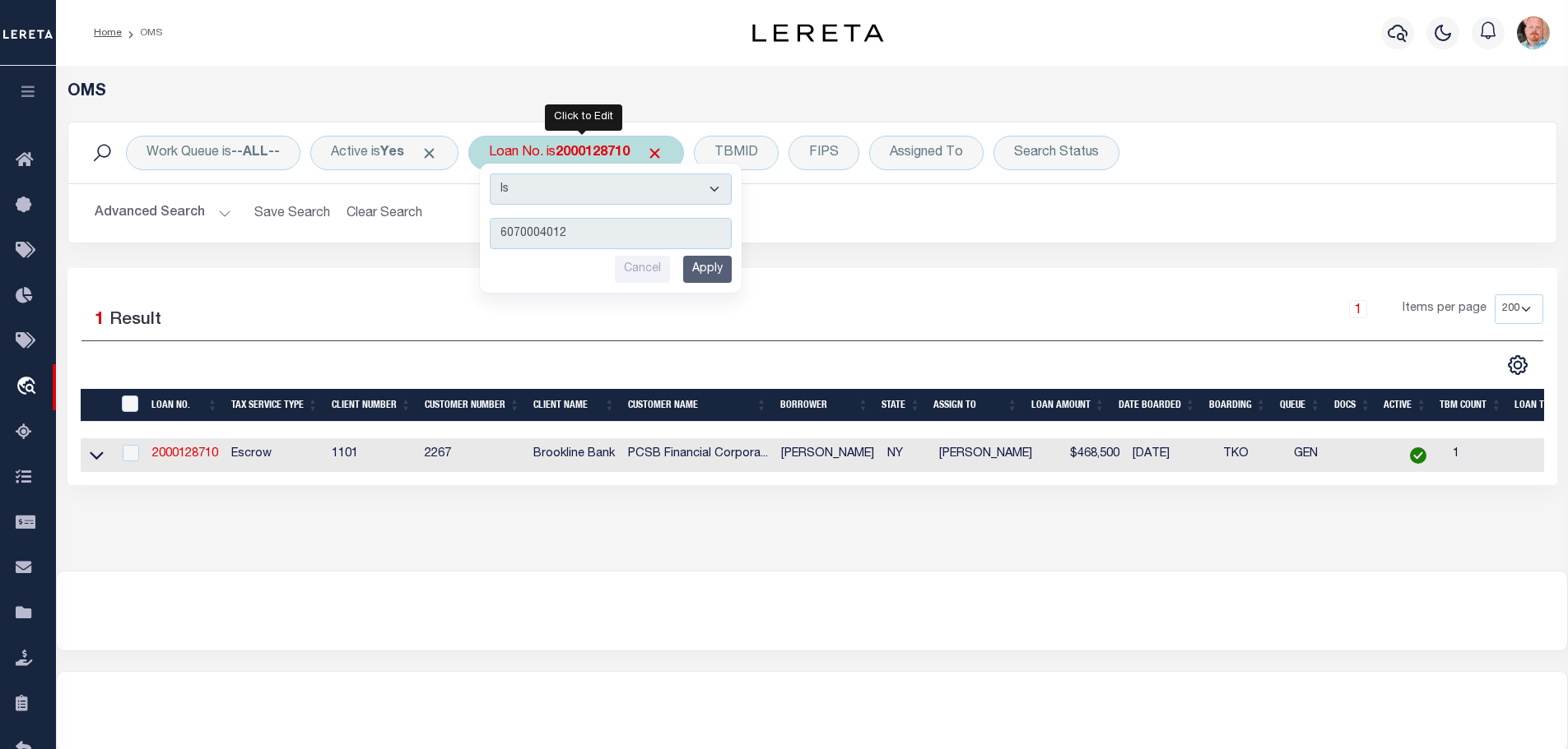
type input "6070004012"
click at [716, 275] on input "Apply" at bounding box center [707, 270] width 48 height 28
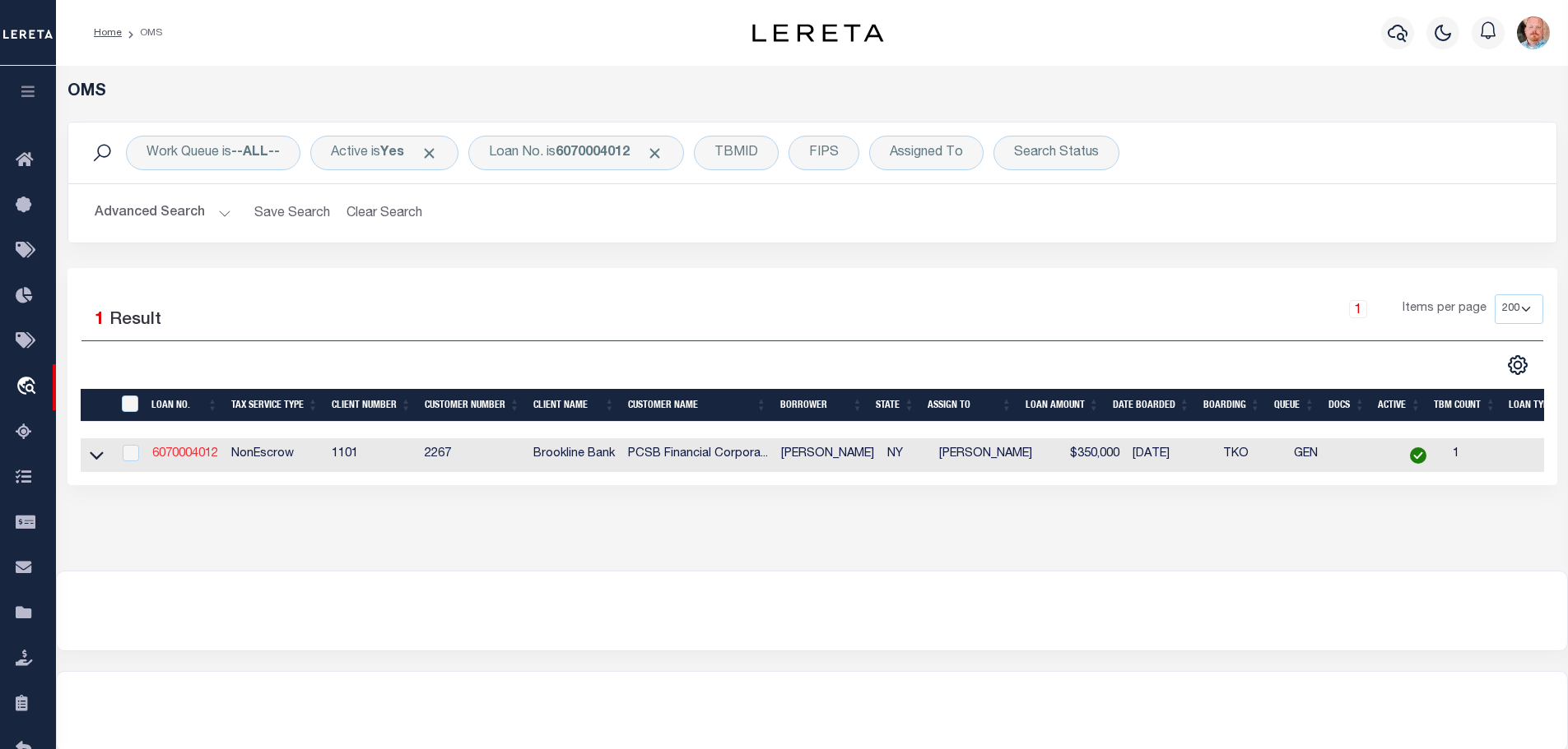
click at [189, 448] on link "6070004012" at bounding box center [184, 454] width 66 height 12
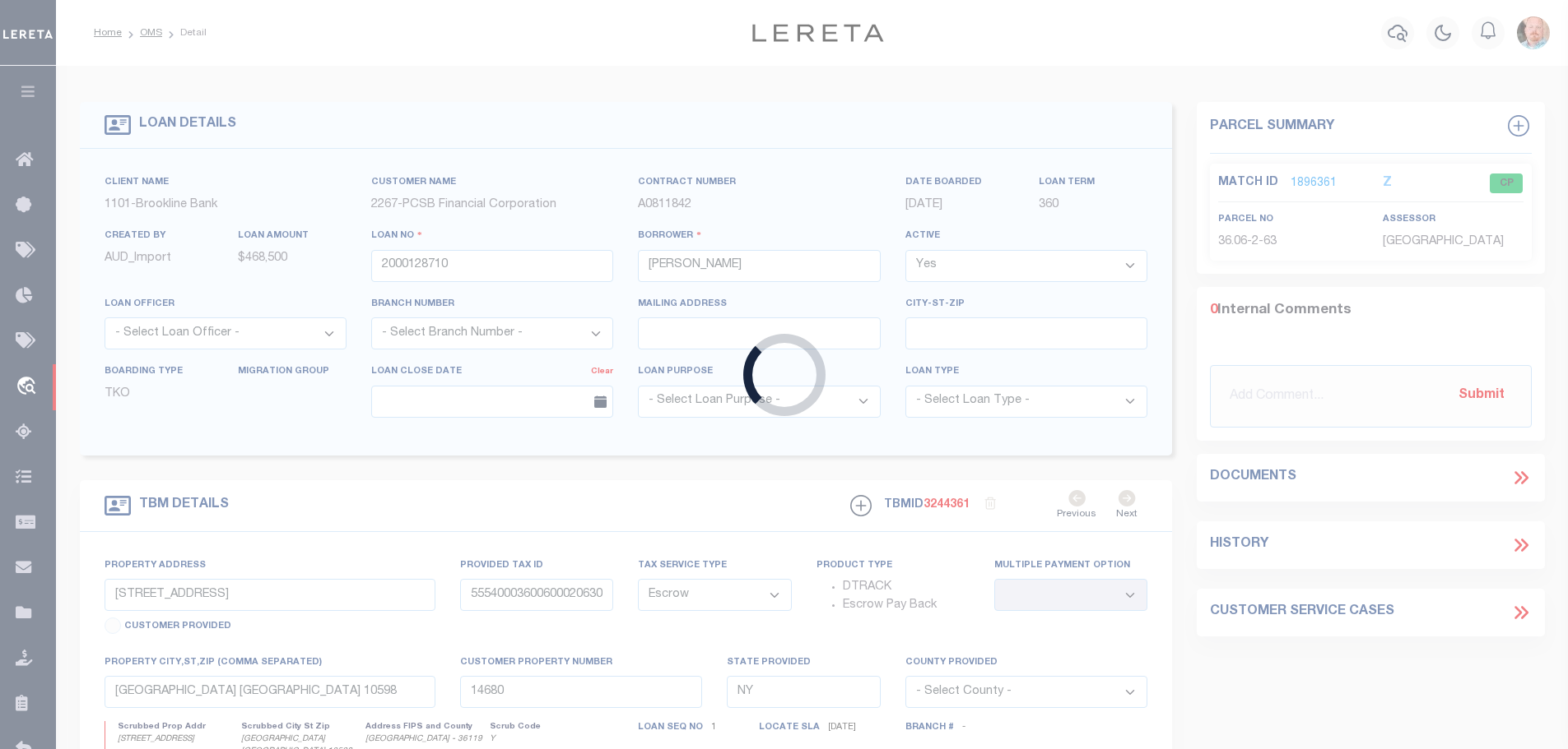
type input "6070004012"
type input "[PERSON_NAME]"
select select "NonEscrow"
type input "[STREET_ADDRESS]"
type input "55540002701900010350000000"
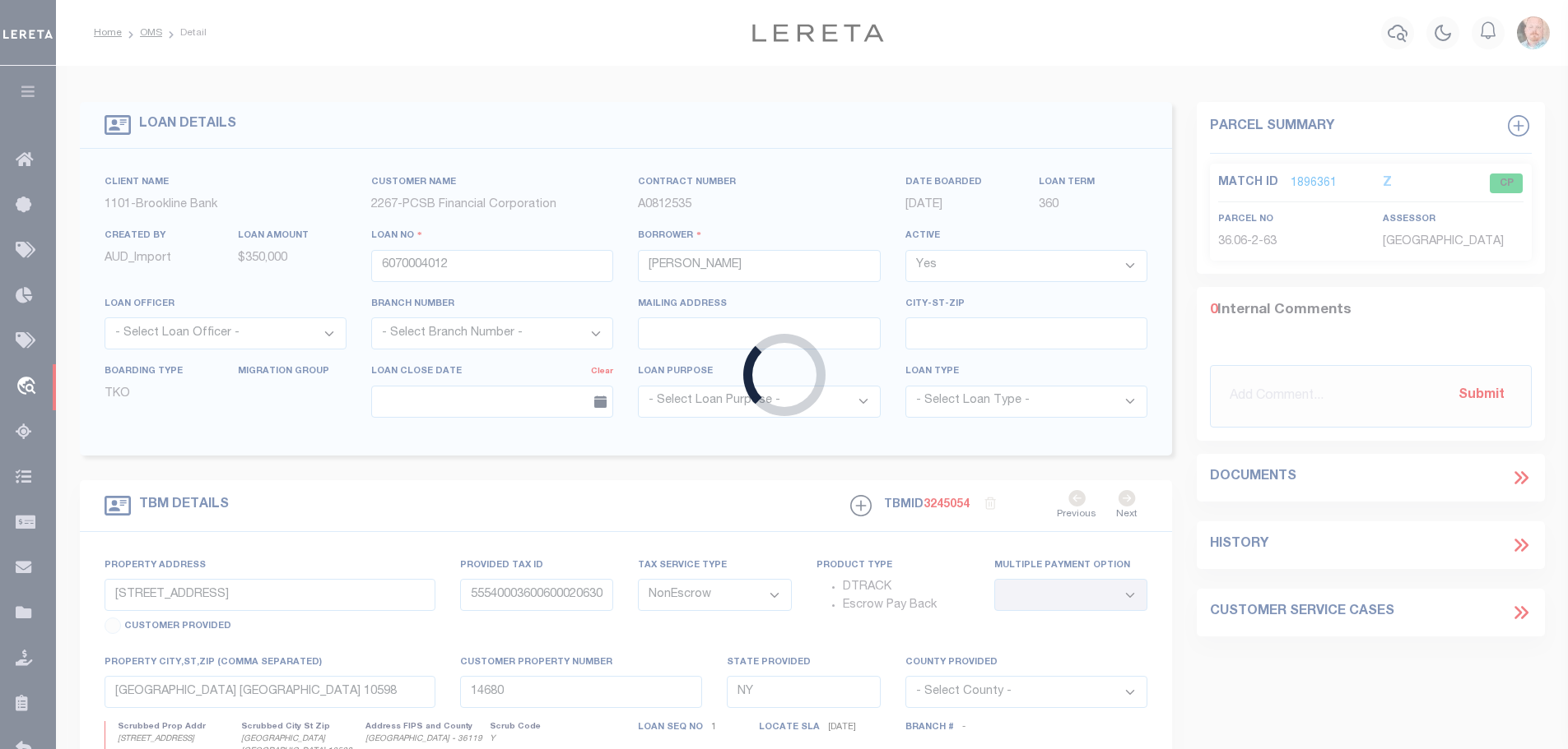
type input "8449"
select select
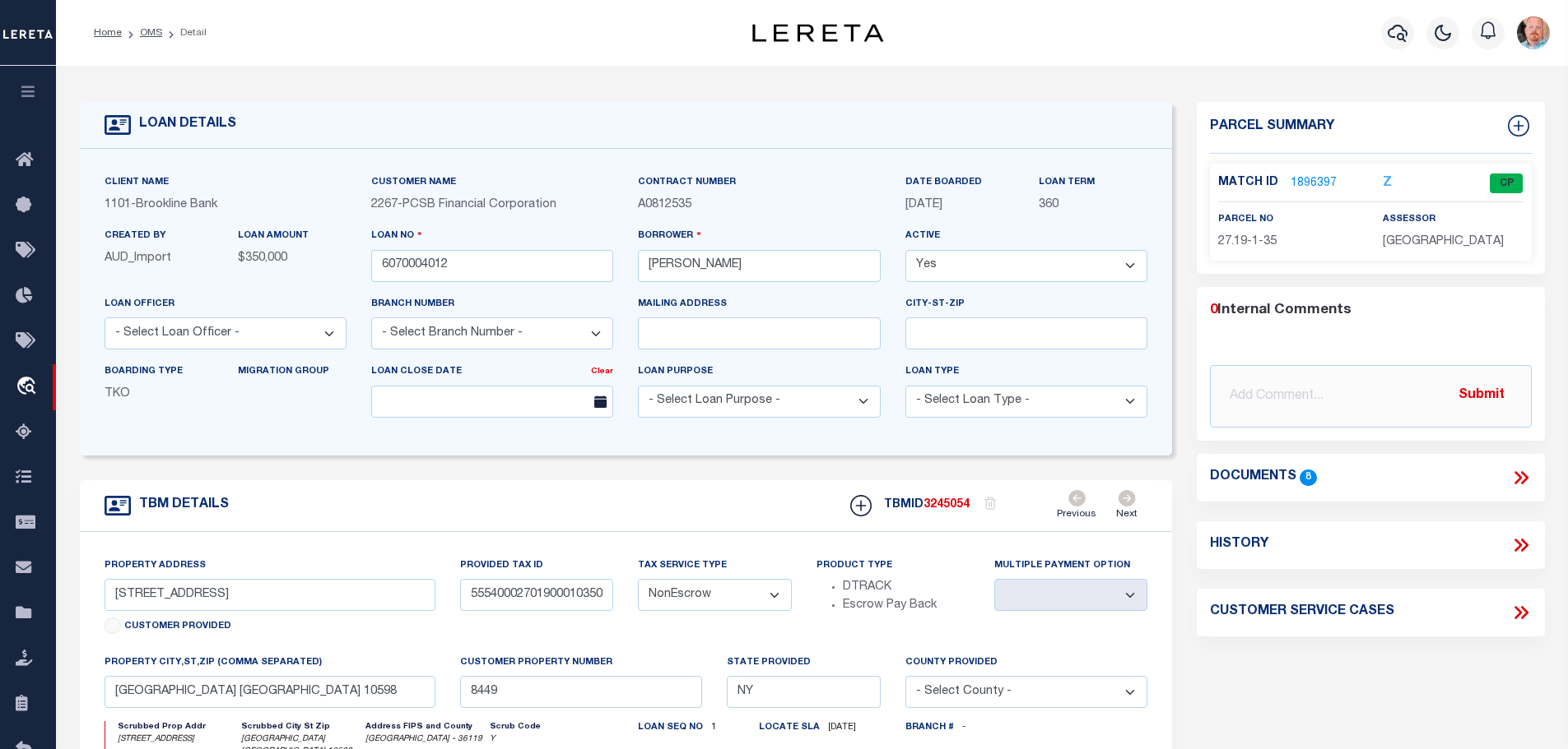
click at [1312, 176] on link "1896397" at bounding box center [1314, 184] width 46 height 18
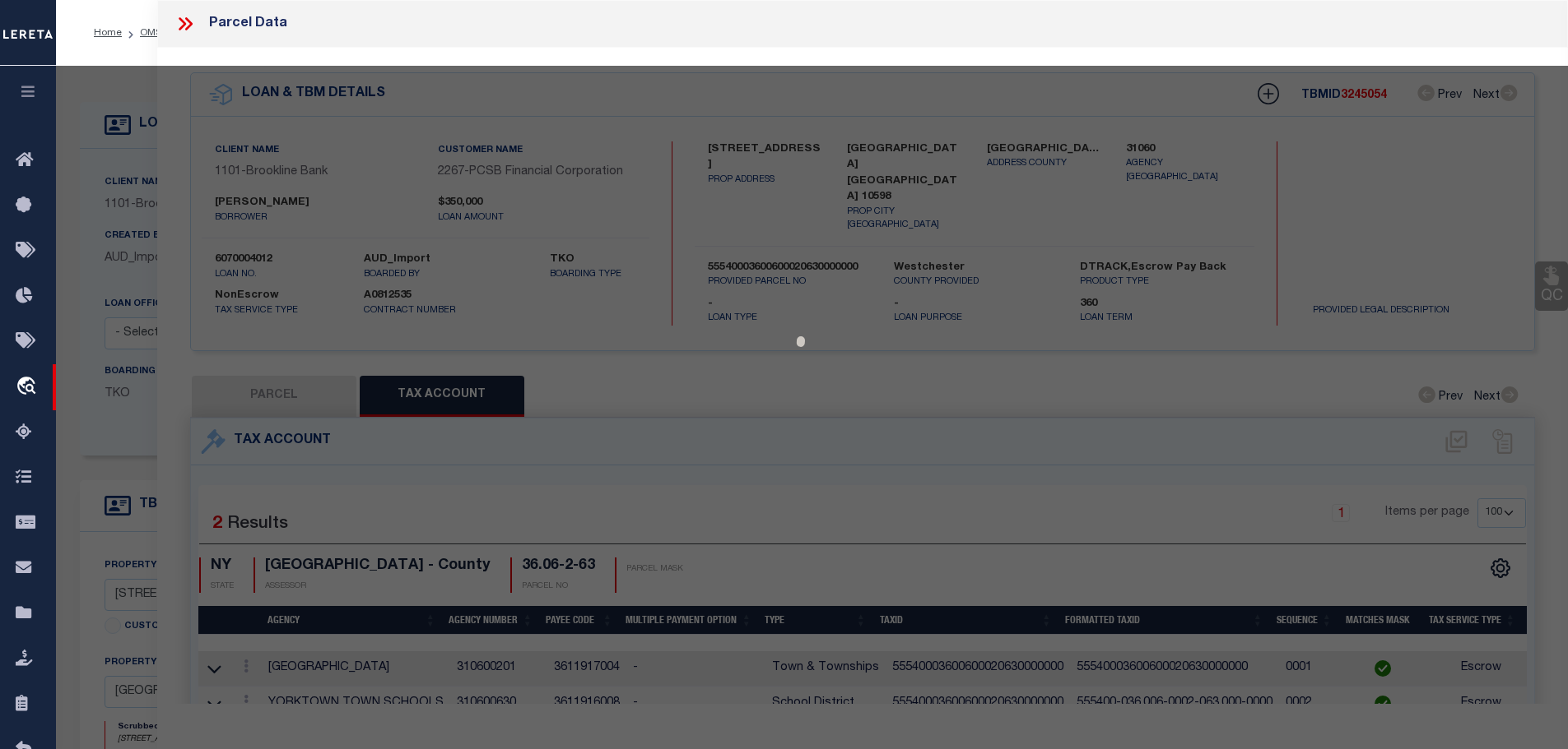
select select "AS"
checkbox input "false"
select select "CP"
type input "[PERSON_NAME], [PERSON_NAME] & [PERSON_NAME]"
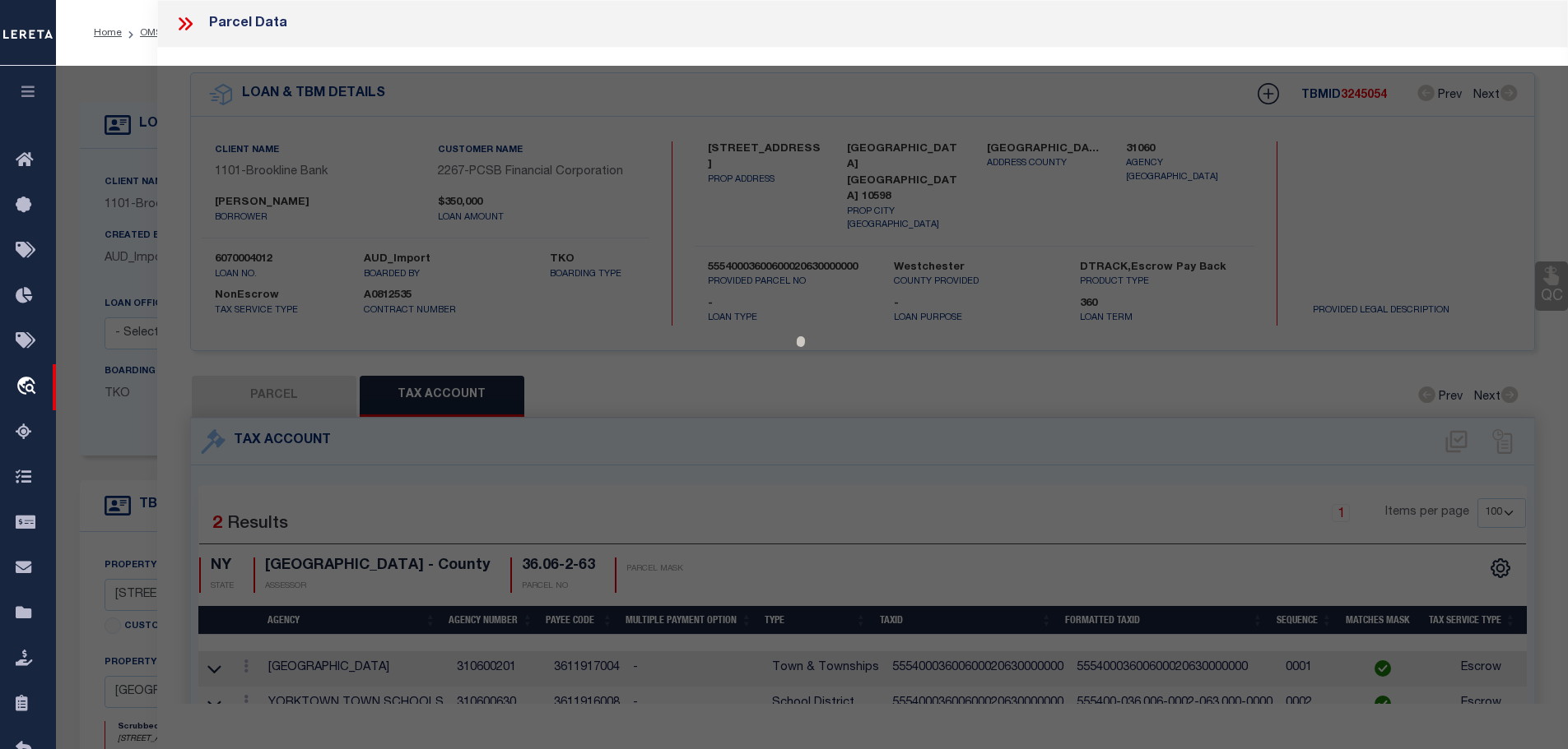
select select
type input "[STREET_ADDRESS]"
checkbox input "false"
type input "YORKTOWN HGTS., [GEOGRAPHIC_DATA] 10598"
type textarea "PARCEL DIMENSIONS Acreage = 2.24"
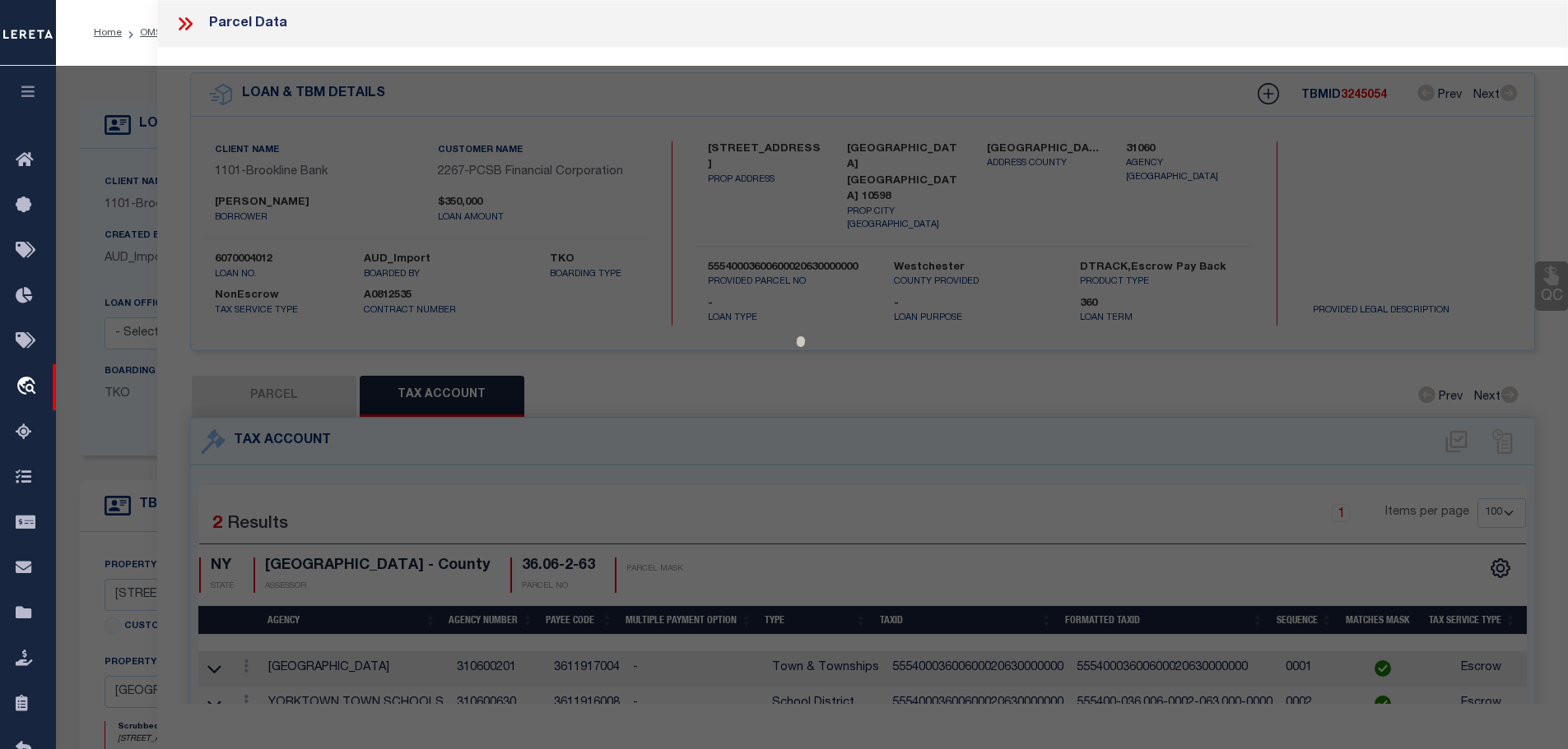
type textarea "Tax ID Special Project"
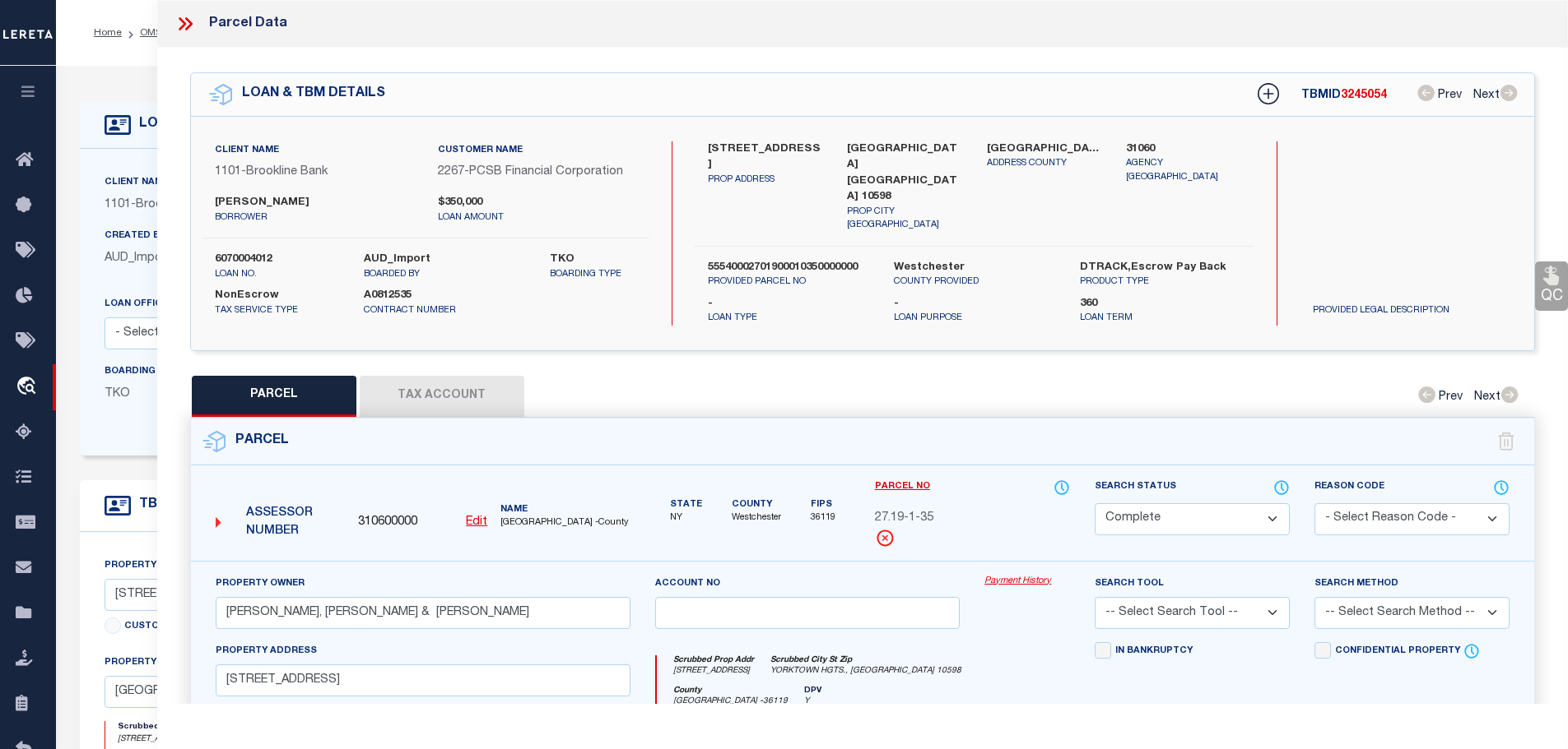
click at [436, 375] on button "Tax Account" at bounding box center [442, 396] width 165 height 41
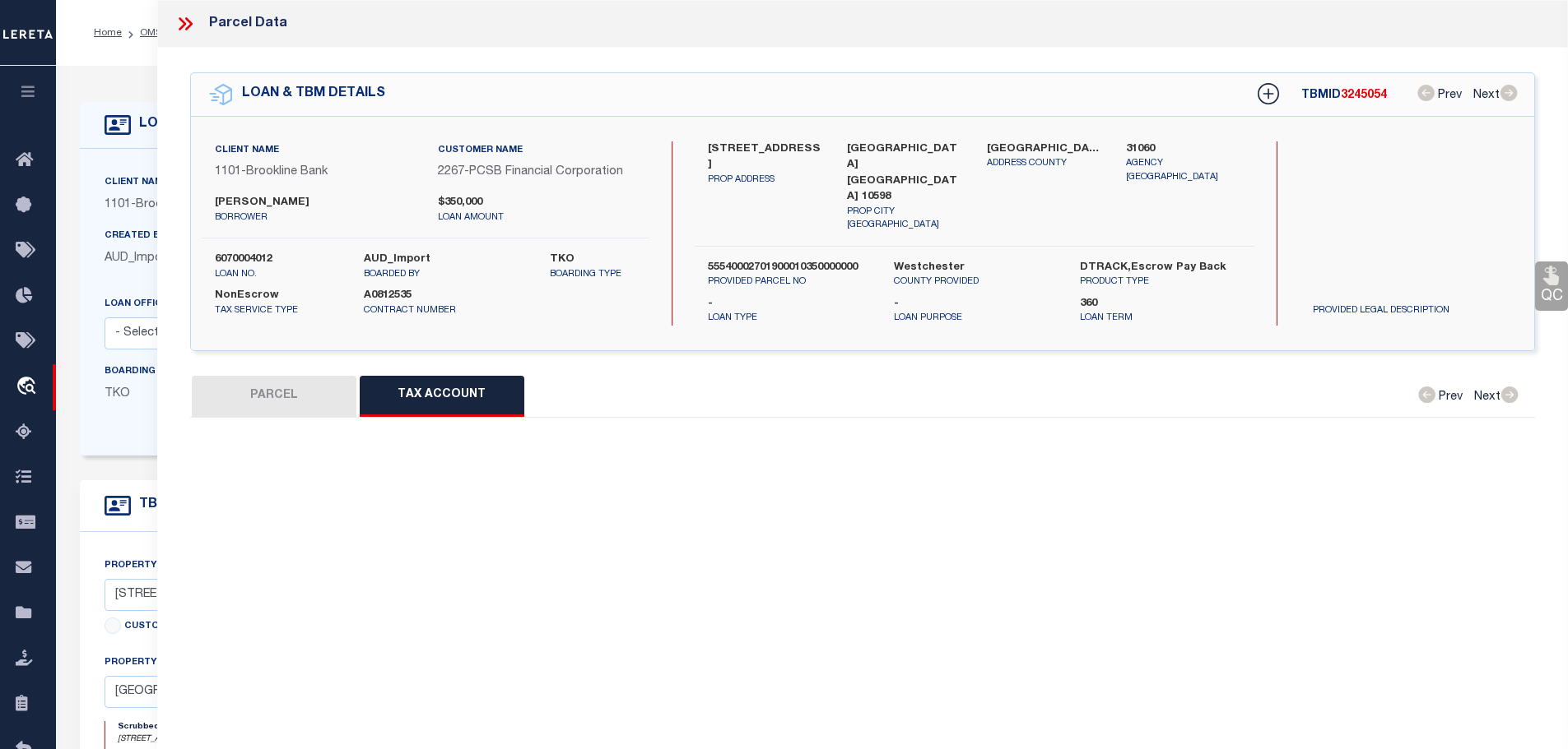
select select "100"
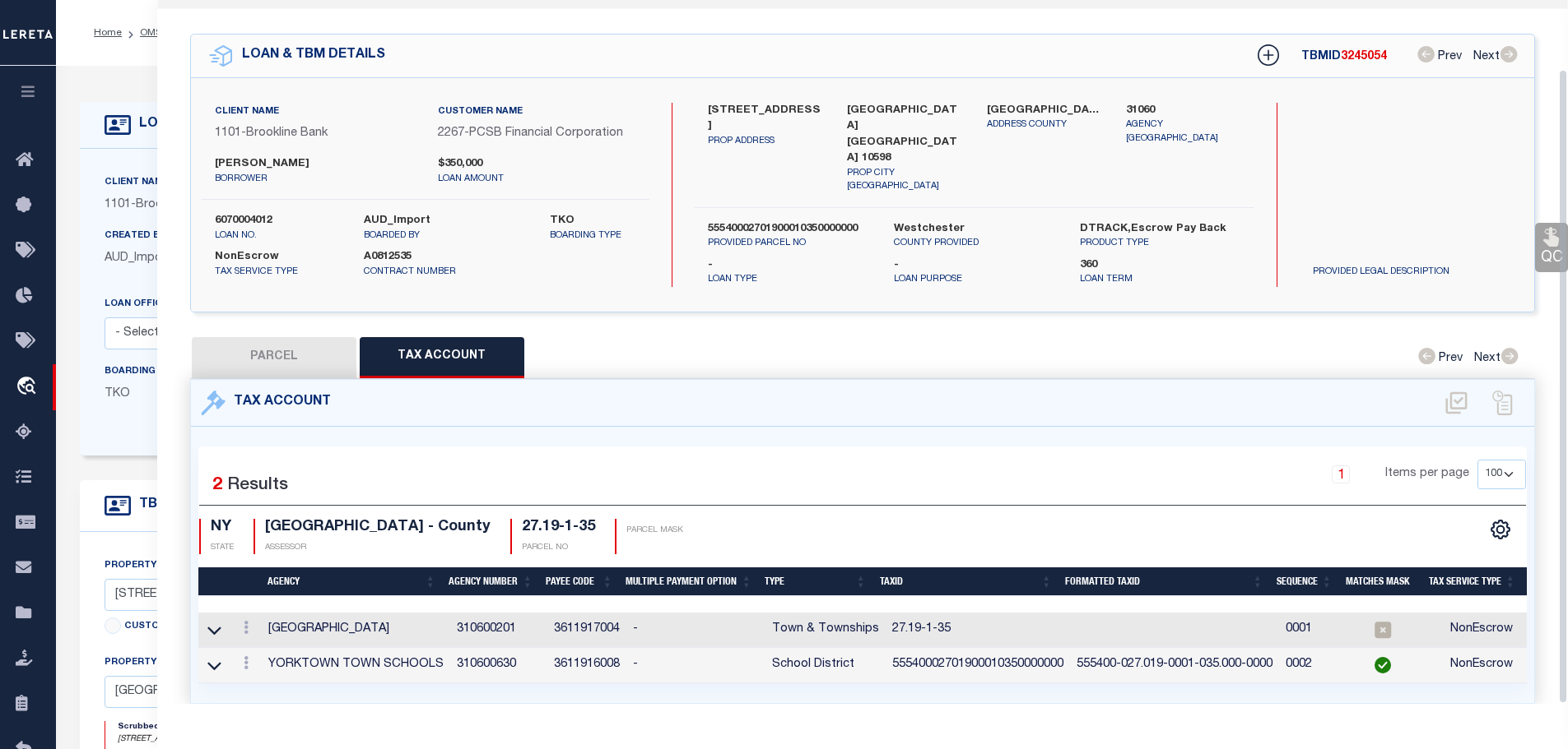
scroll to position [77, 0]
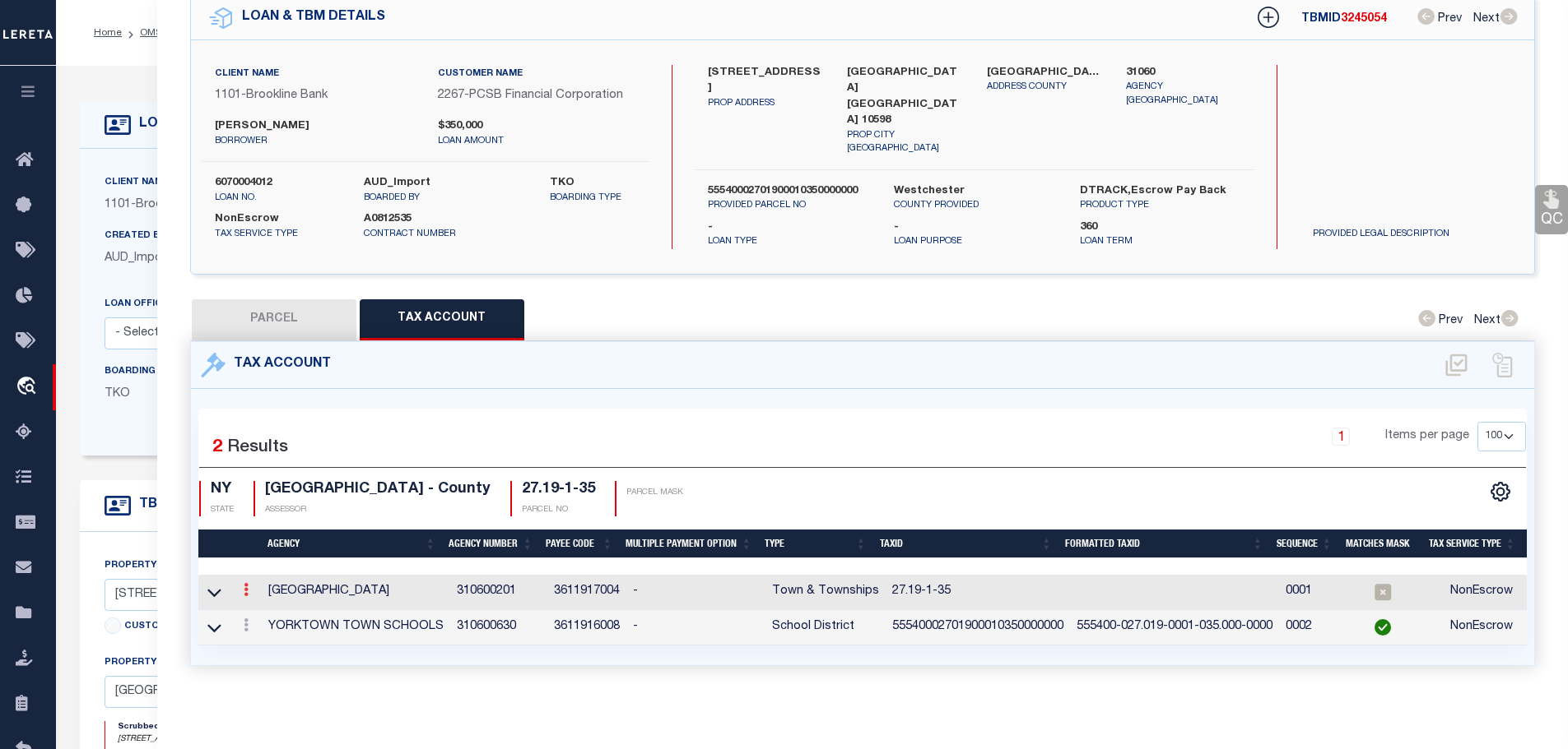
click at [245, 585] on link at bounding box center [246, 591] width 18 height 13
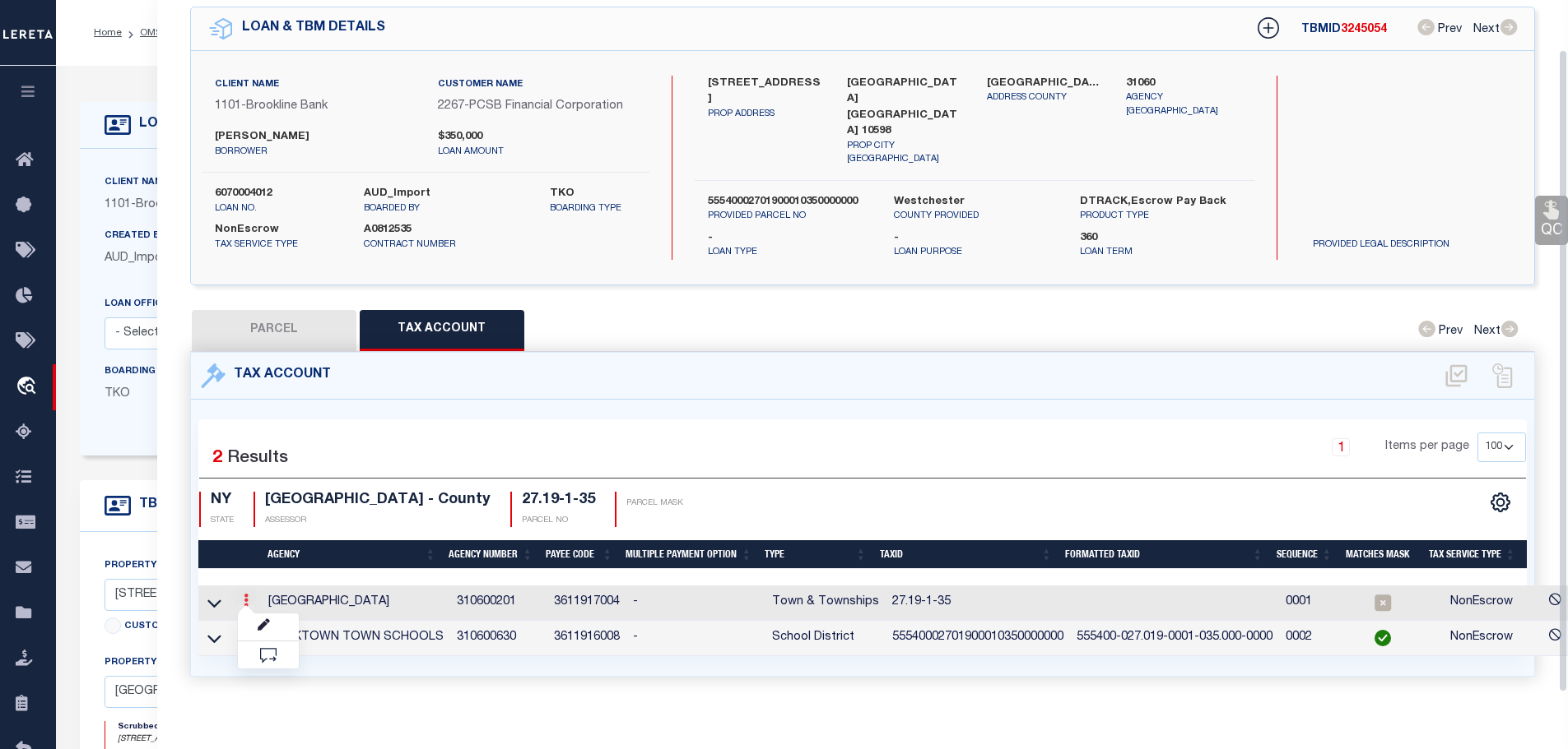
scroll to position [53, 0]
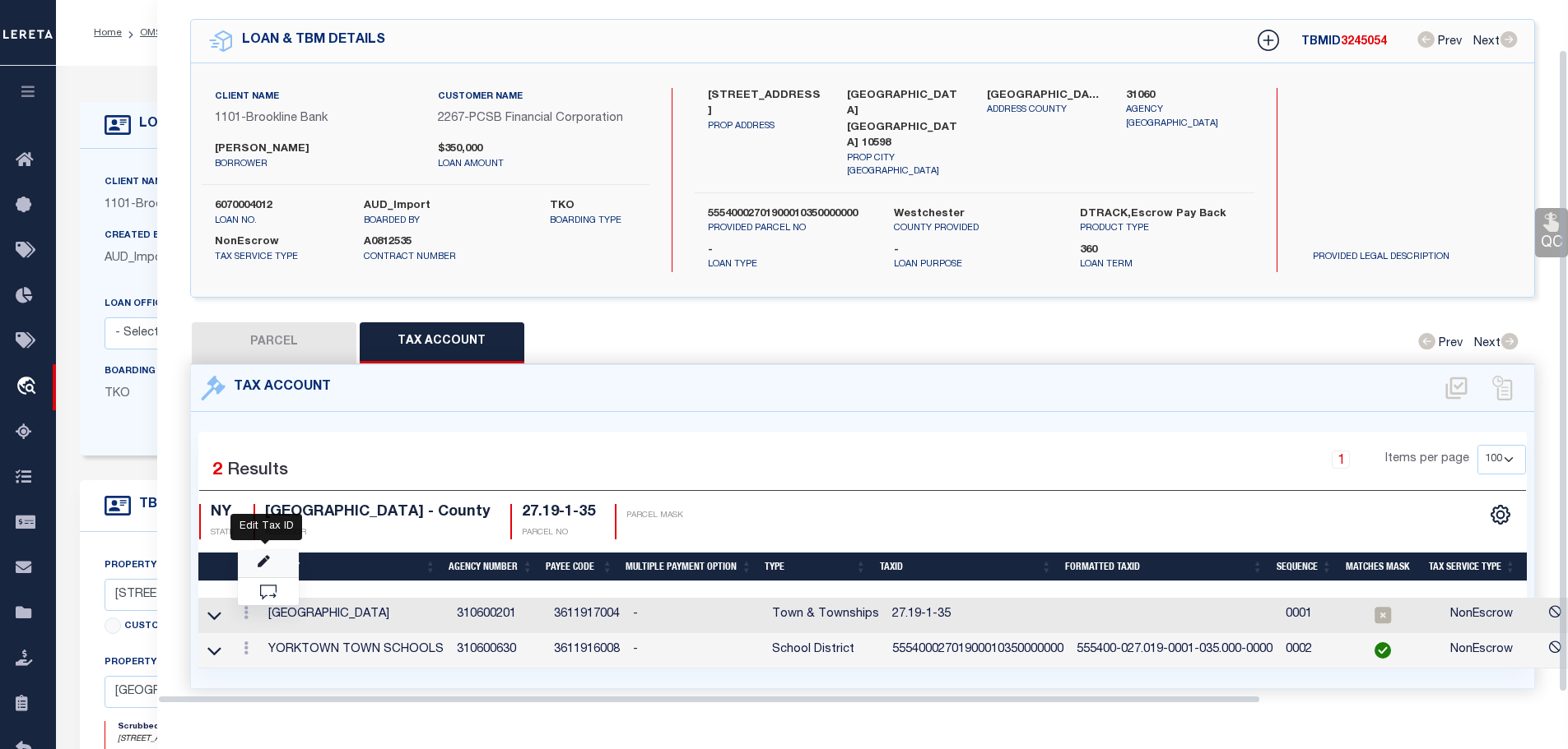
click at [260, 556] on icon "" at bounding box center [263, 562] width 13 height 13
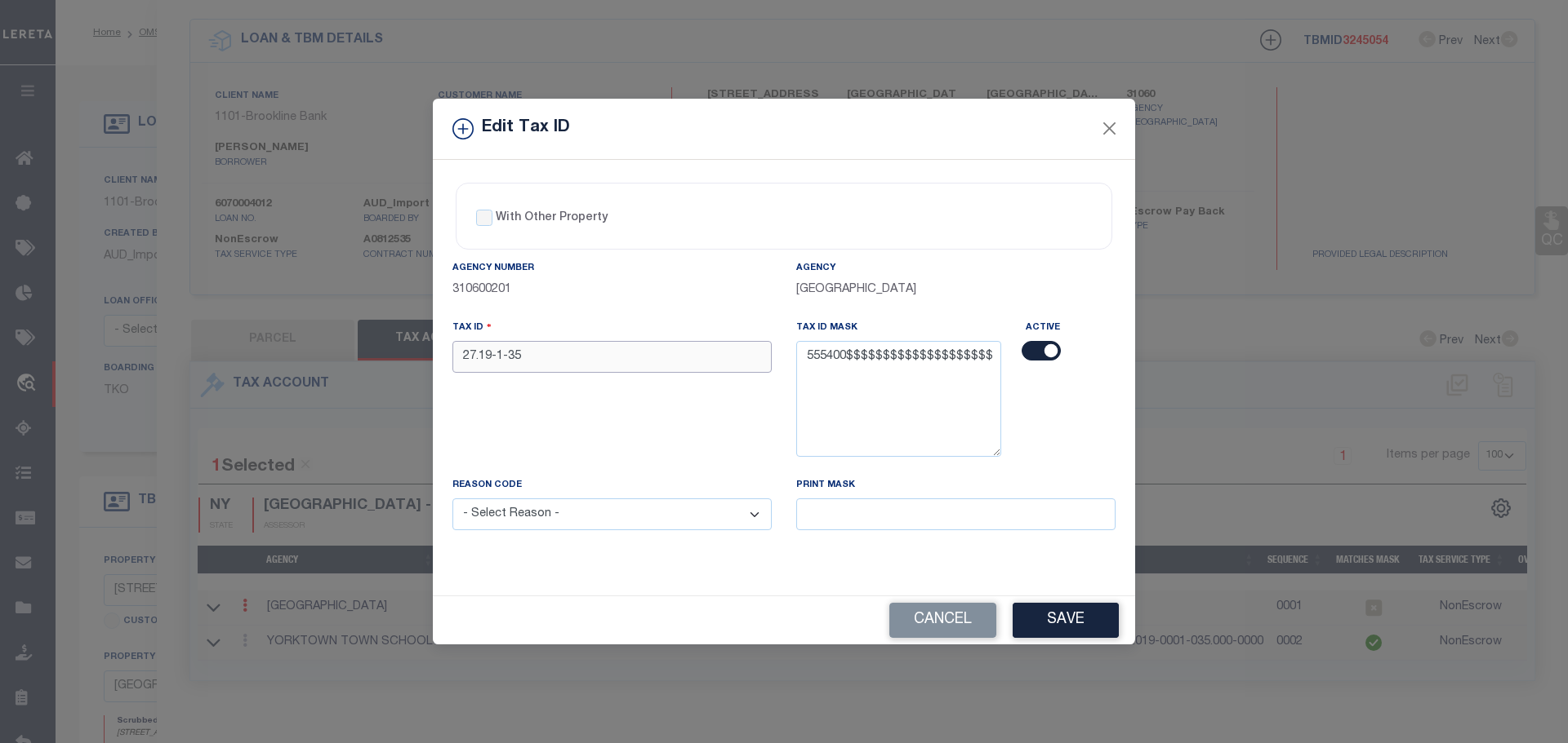
click at [642, 365] on input "27.19-1-35" at bounding box center [611, 357] width 319 height 32
paste input "55540002701900010350000000"
type input "55540002701900010350000000"
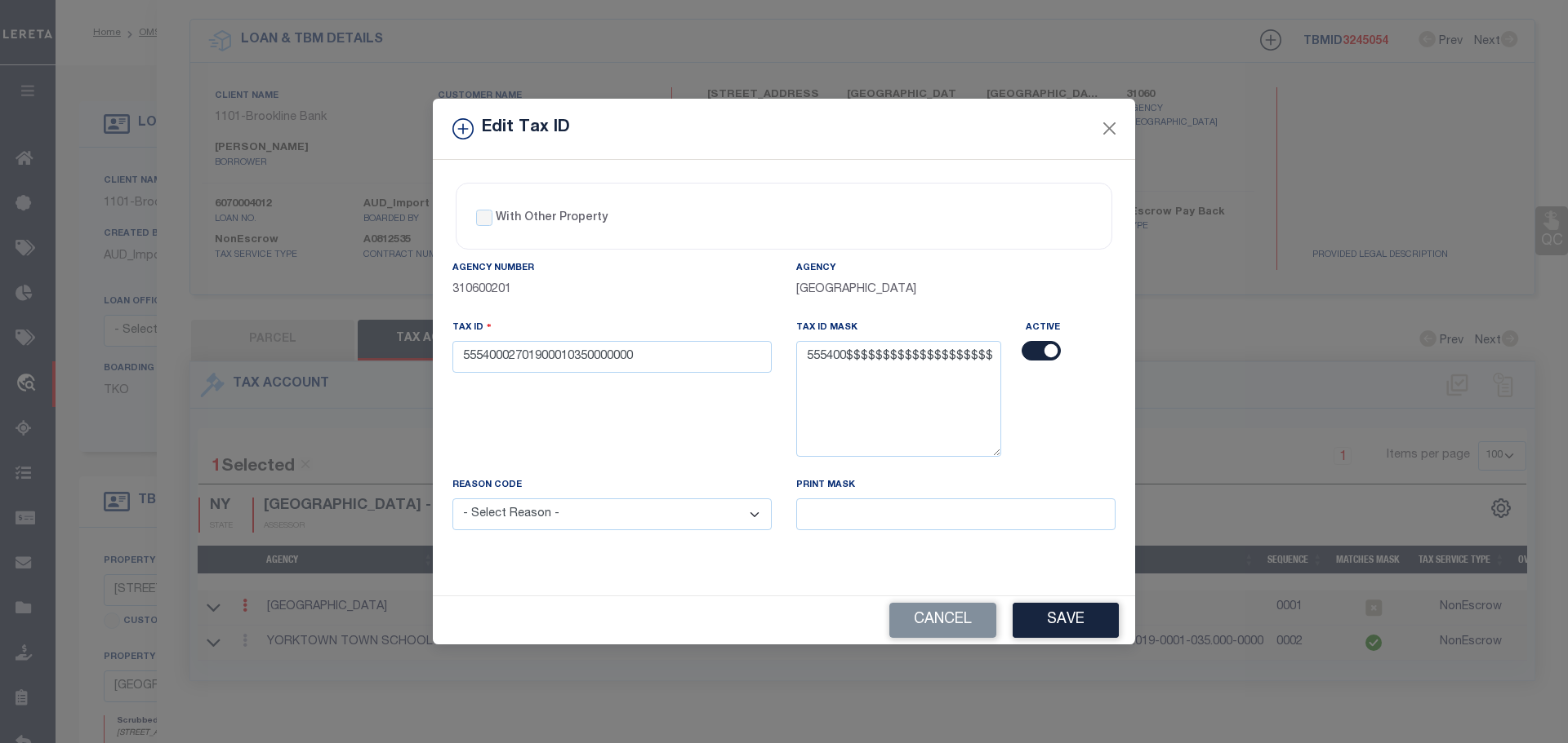
click at [550, 519] on select "- Select Reason - 099 - Other (Provide additional detail) ACT - Agency Changed …" at bounding box center [611, 514] width 319 height 32
select select "ACT"
click at [452, 500] on select "- Select Reason - 099 - Other (Provide additional detail) ACT - Agency Changed …" at bounding box center [611, 514] width 319 height 32
click at [1057, 620] on button "Save" at bounding box center [1065, 621] width 107 height 35
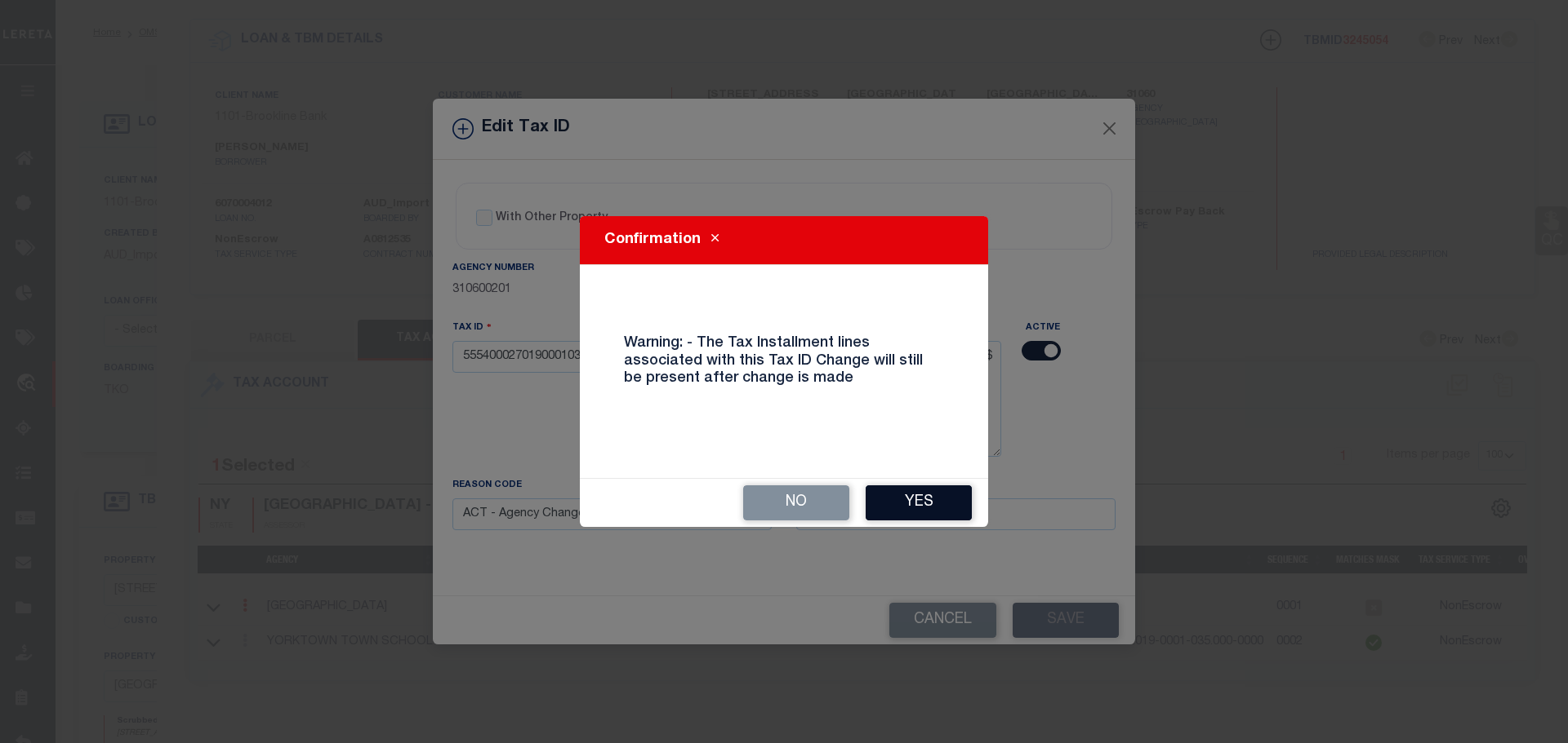
click at [923, 518] on button "Yes" at bounding box center [918, 503] width 107 height 35
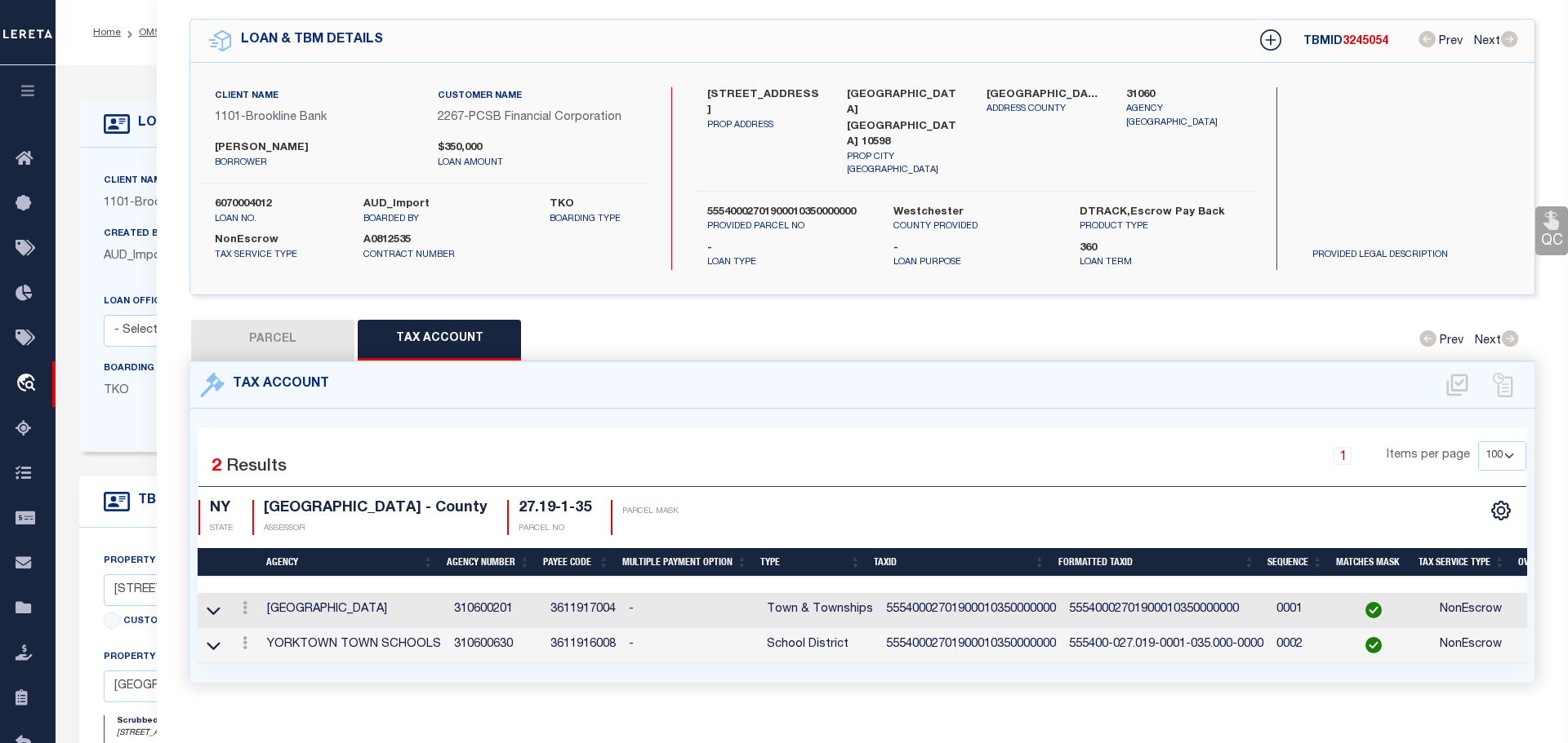
select select
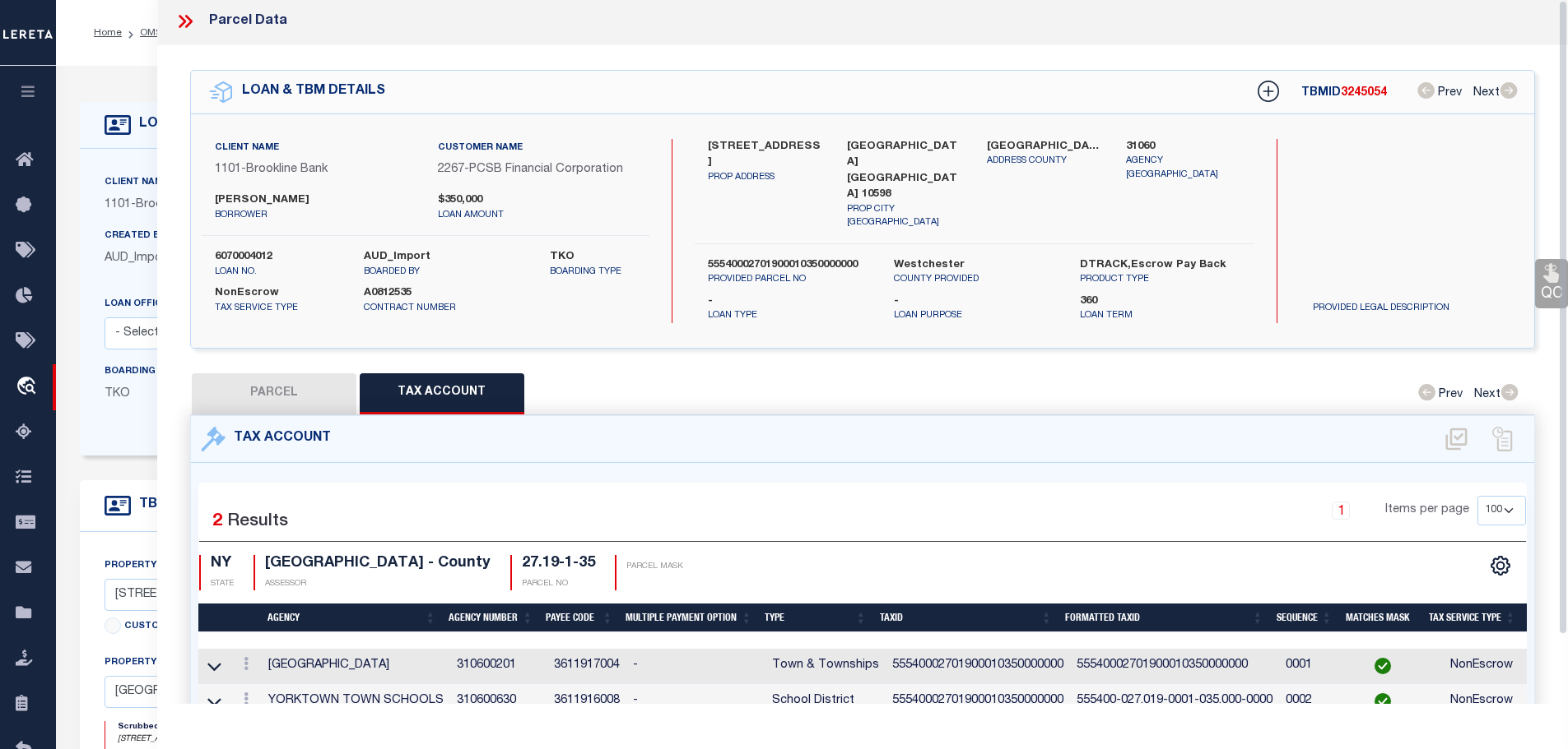
scroll to position [0, 0]
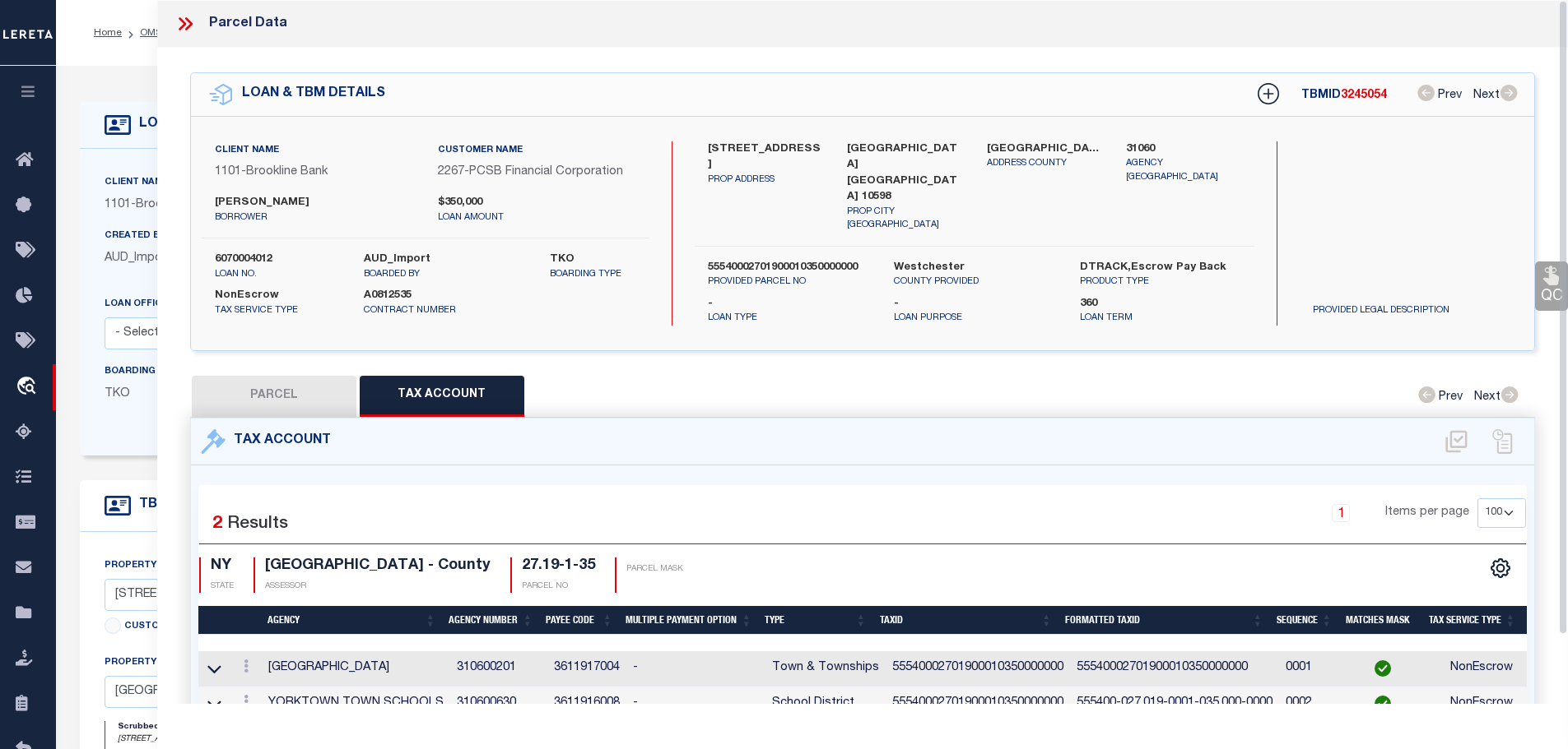
click at [187, 21] on icon at bounding box center [188, 24] width 8 height 13
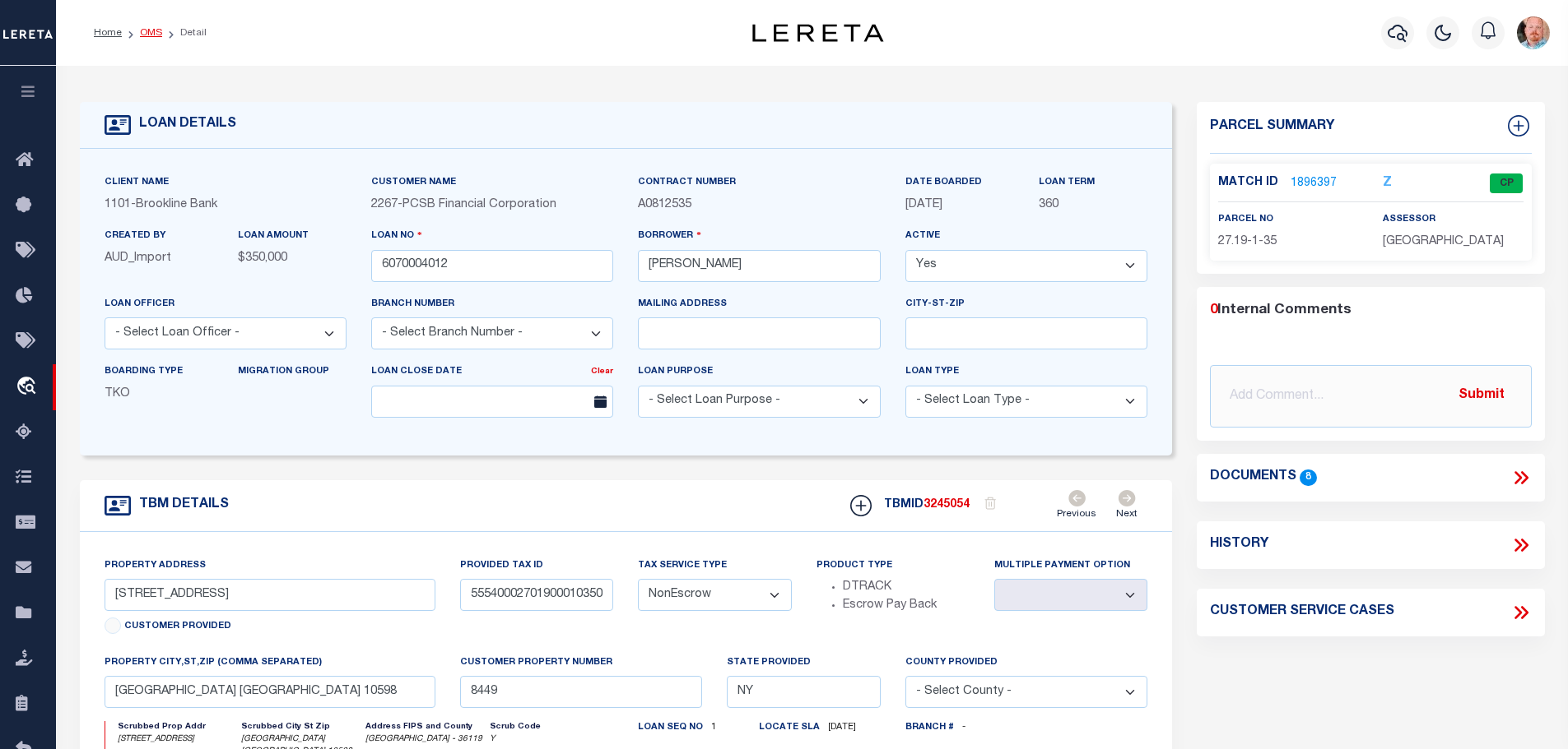
click at [143, 33] on link "OMS" at bounding box center [151, 33] width 23 height 10
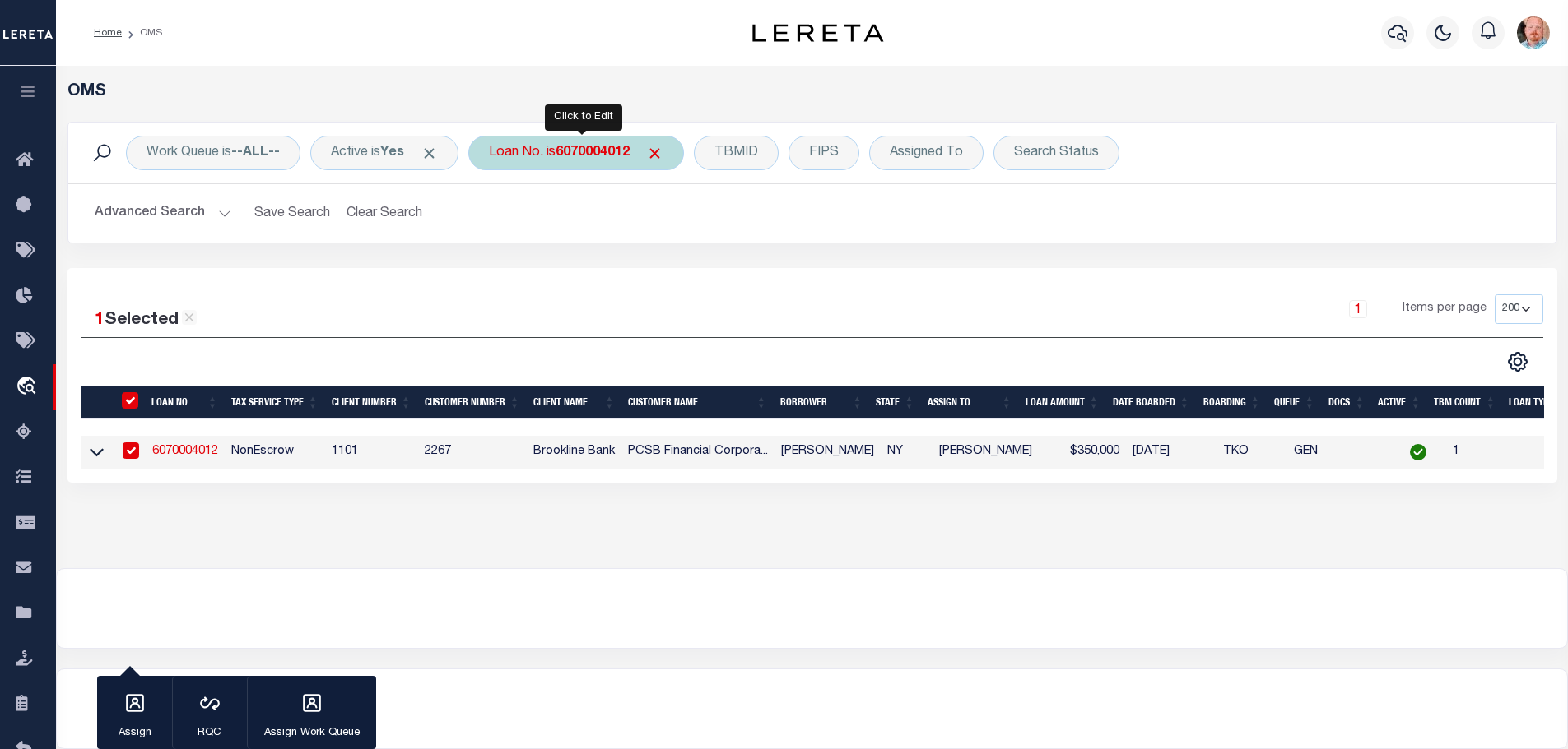
click at [596, 147] on b "6070004012" at bounding box center [592, 153] width 74 height 13
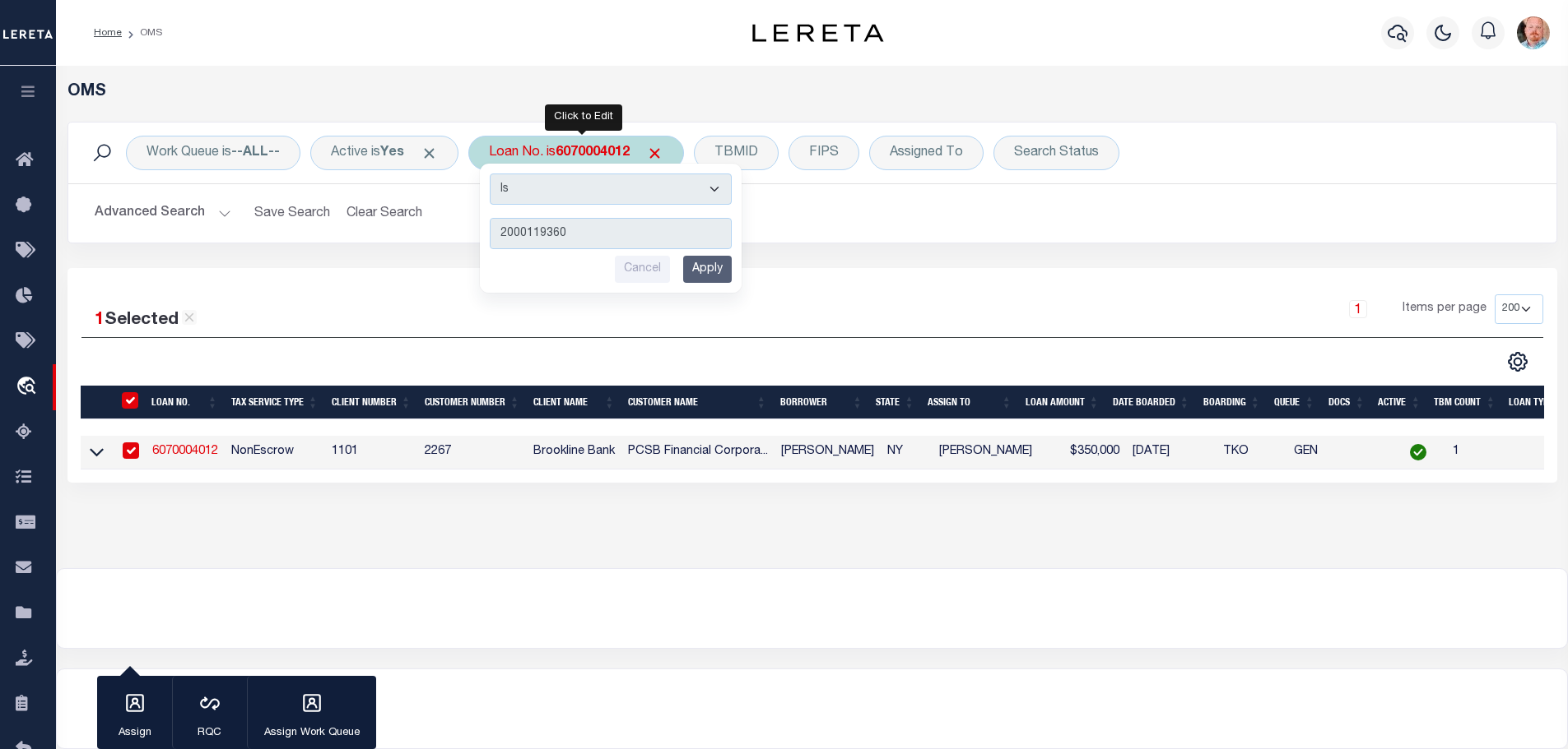
type input "2000119360"
click at [706, 265] on input "Apply" at bounding box center [707, 270] width 48 height 28
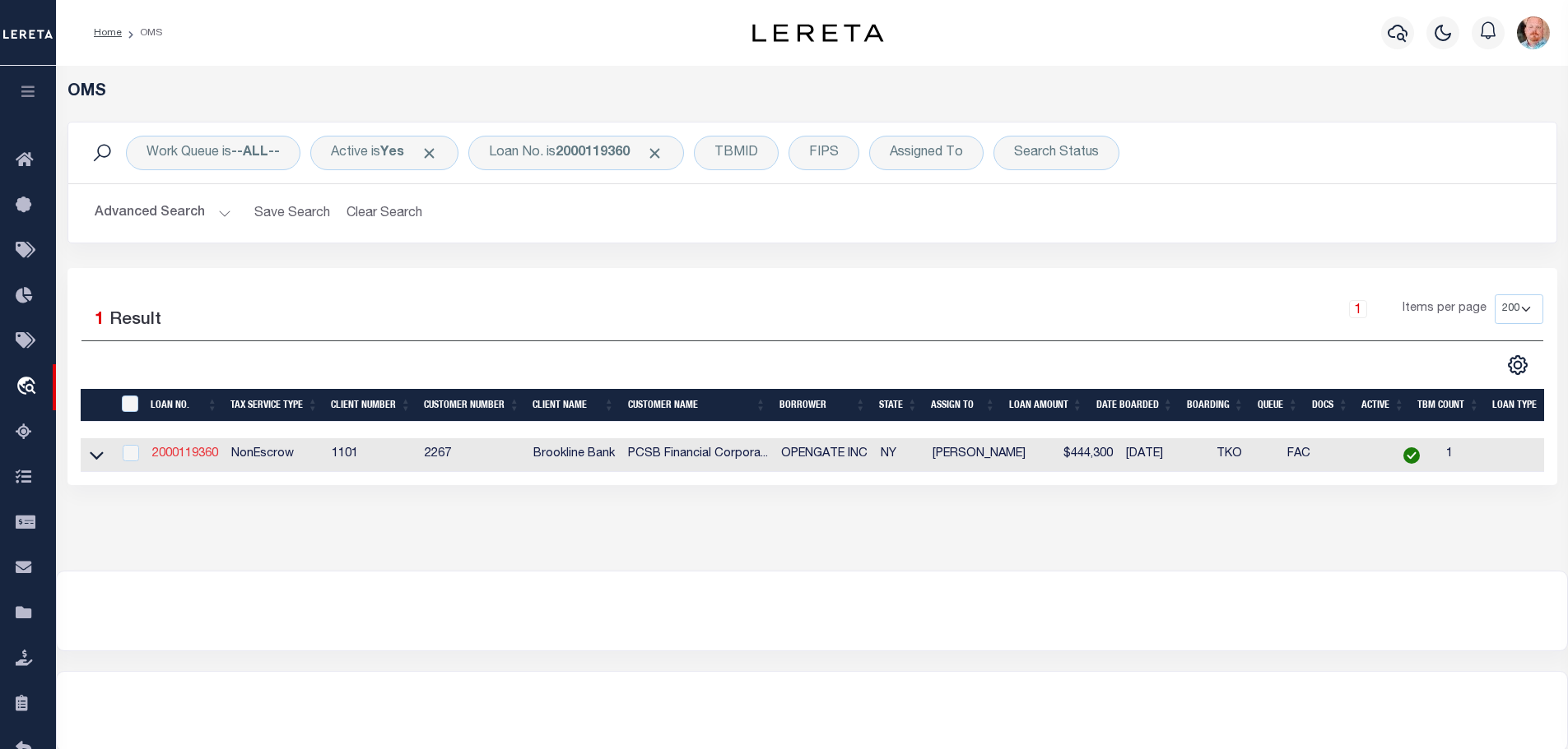
click at [185, 452] on link "2000119360" at bounding box center [184, 454] width 66 height 12
type input "2000119360"
type input "OPENGATE INC"
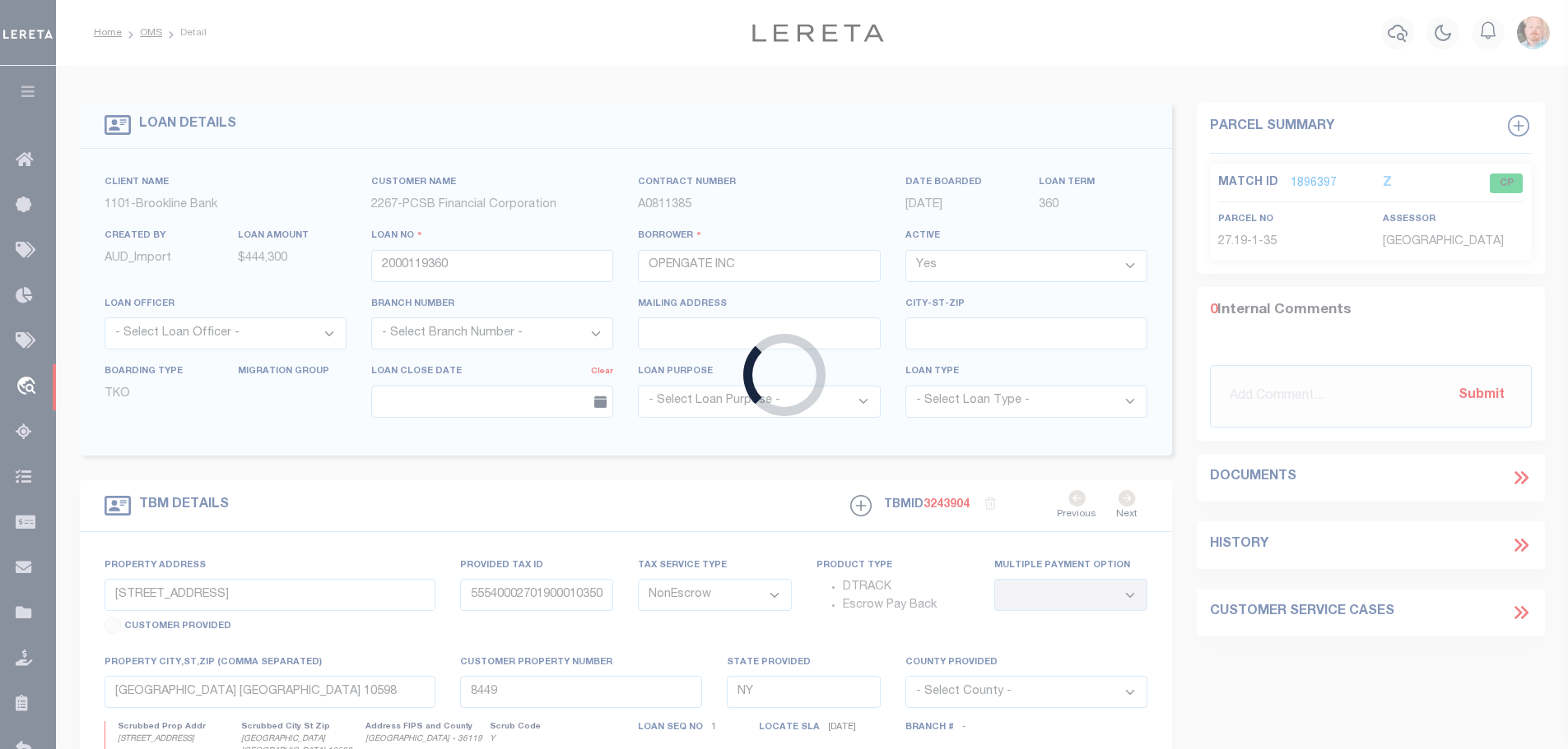
type input "[STREET_ADDRESS][PERSON_NAME]"
type input "55540001500800020940000000"
type input "[GEOGRAPHIC_DATA] 10547"
select select
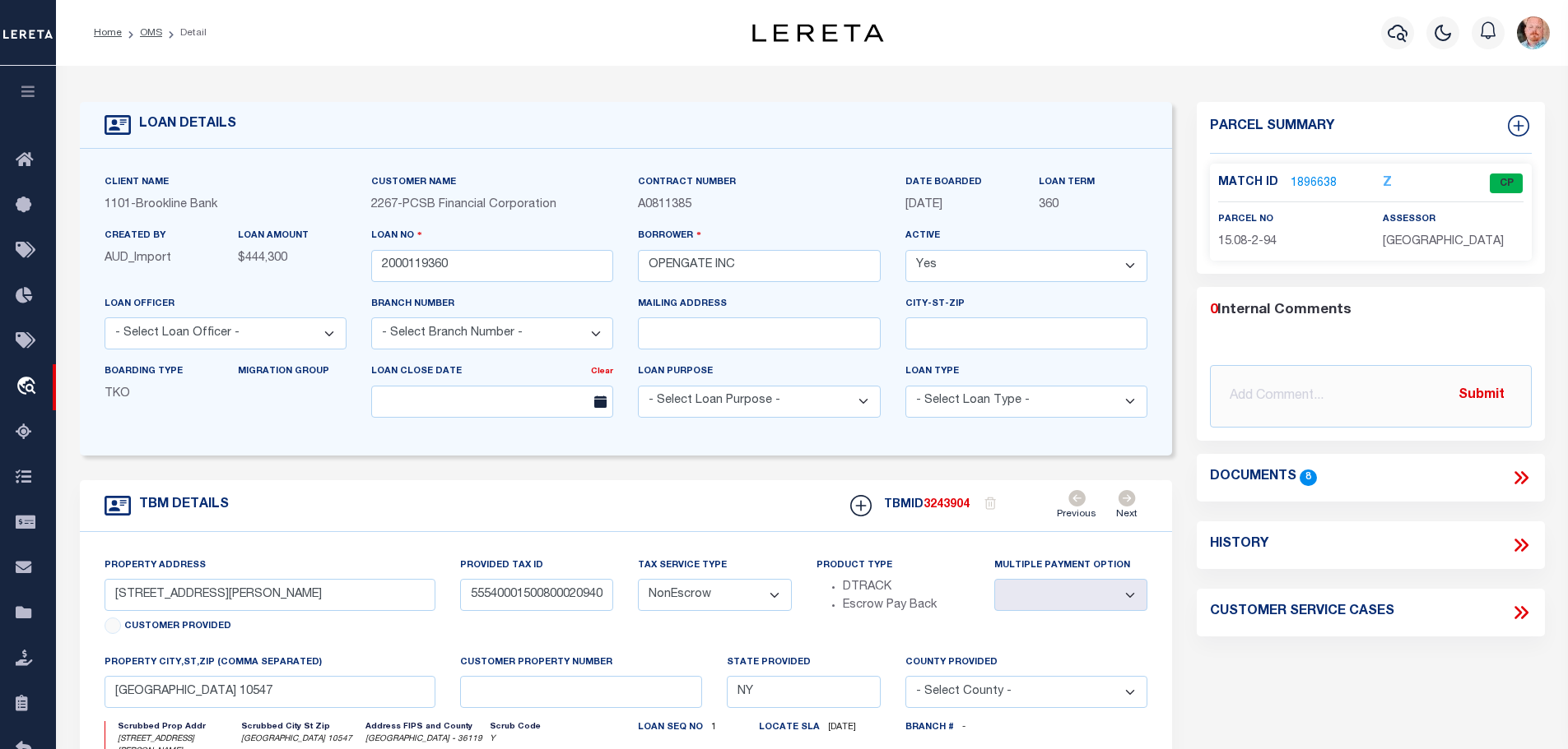
click at [1308, 176] on link "1896638" at bounding box center [1314, 184] width 46 height 18
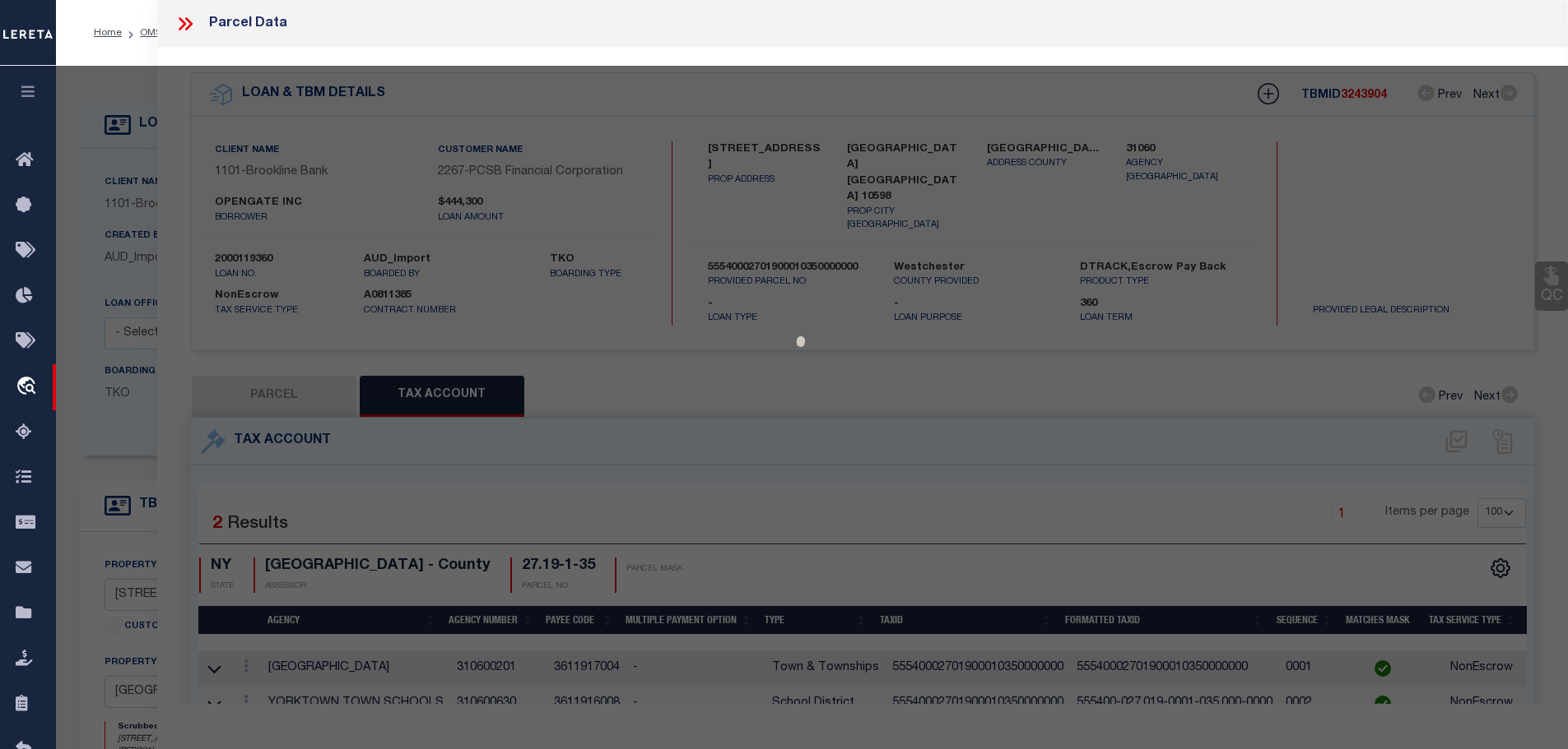
select select "AS"
checkbox input "false"
select select "CP"
select select
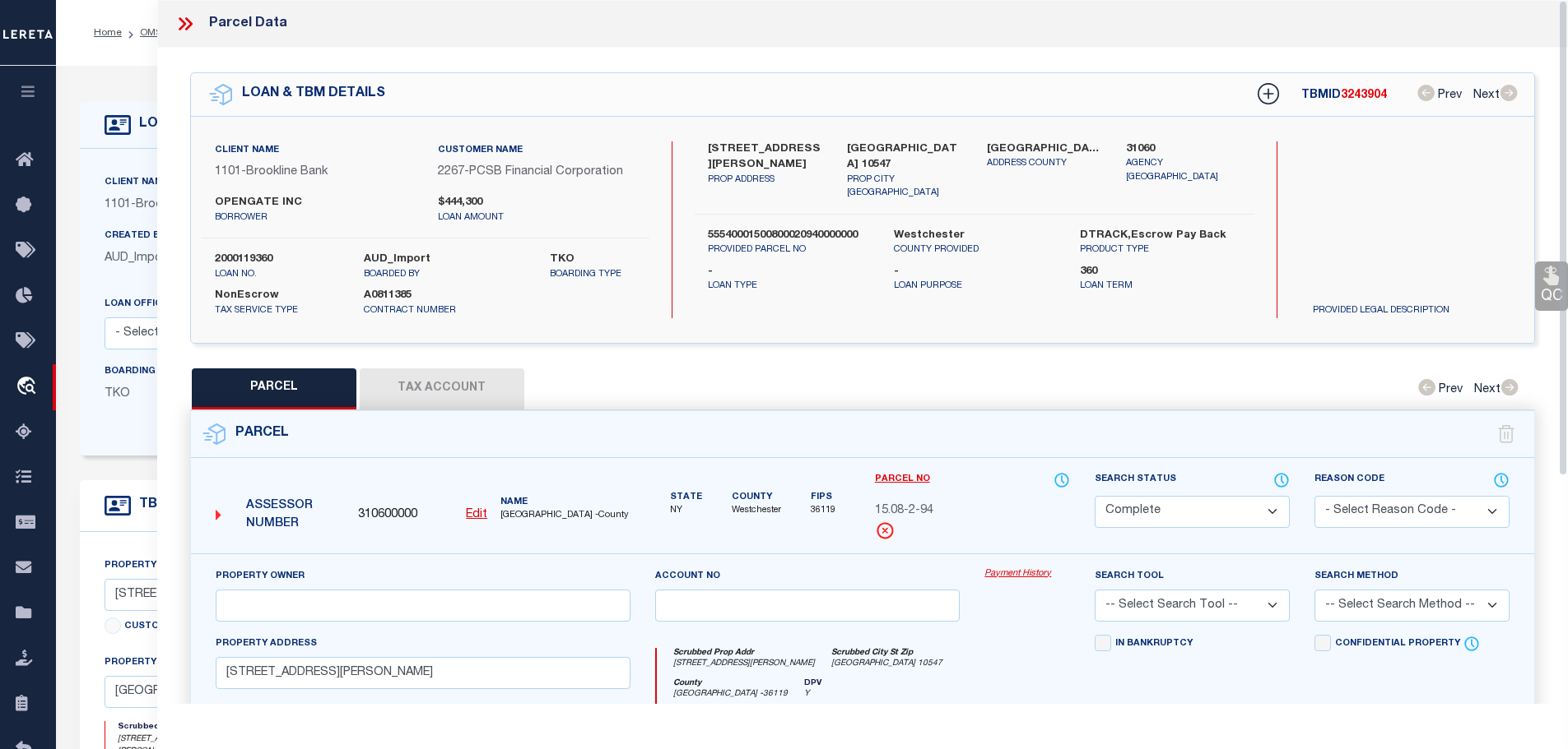
click at [452, 385] on button "Tax Account" at bounding box center [442, 389] width 165 height 41
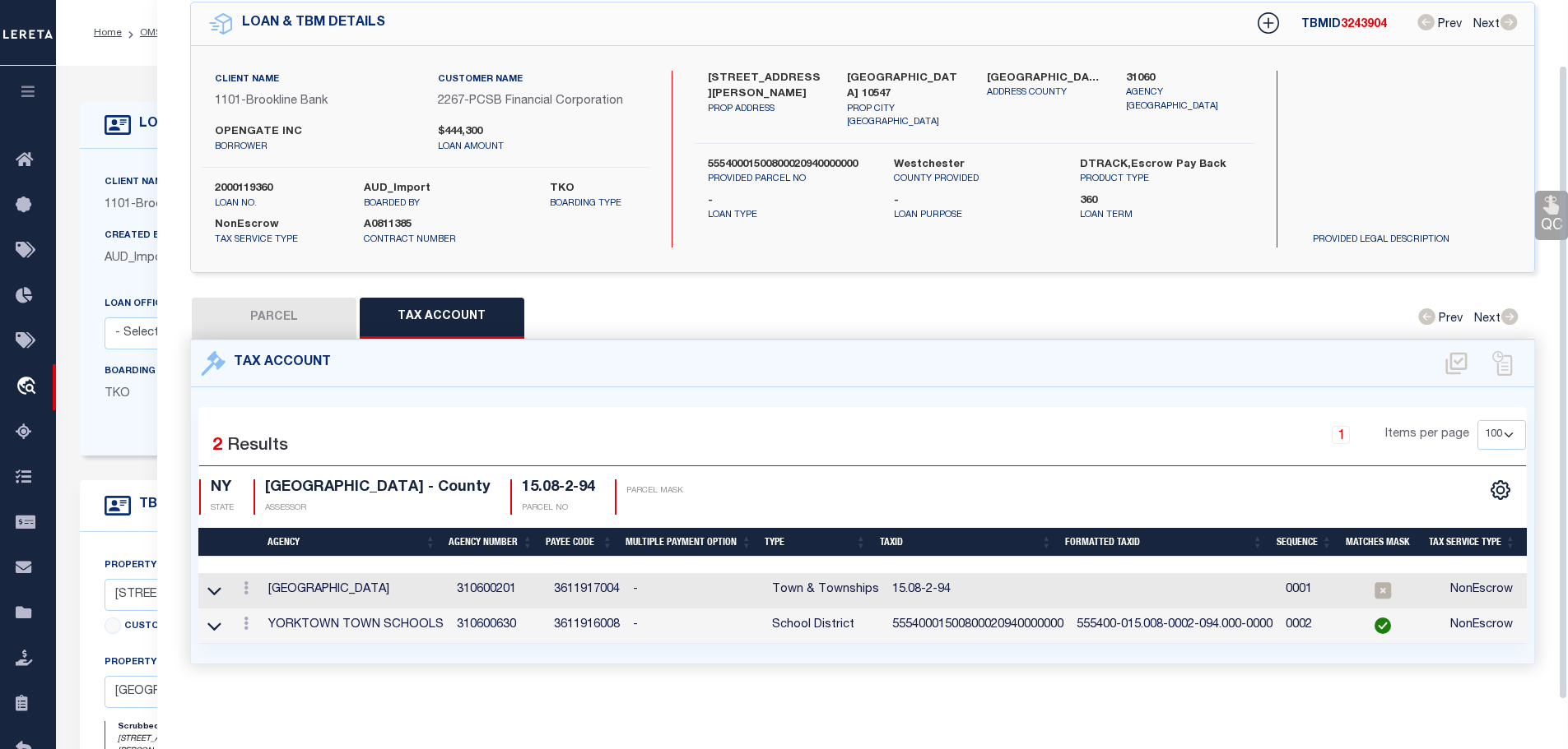
scroll to position [77, 0]
click at [247, 584] on link at bounding box center [246, 590] width 18 height 13
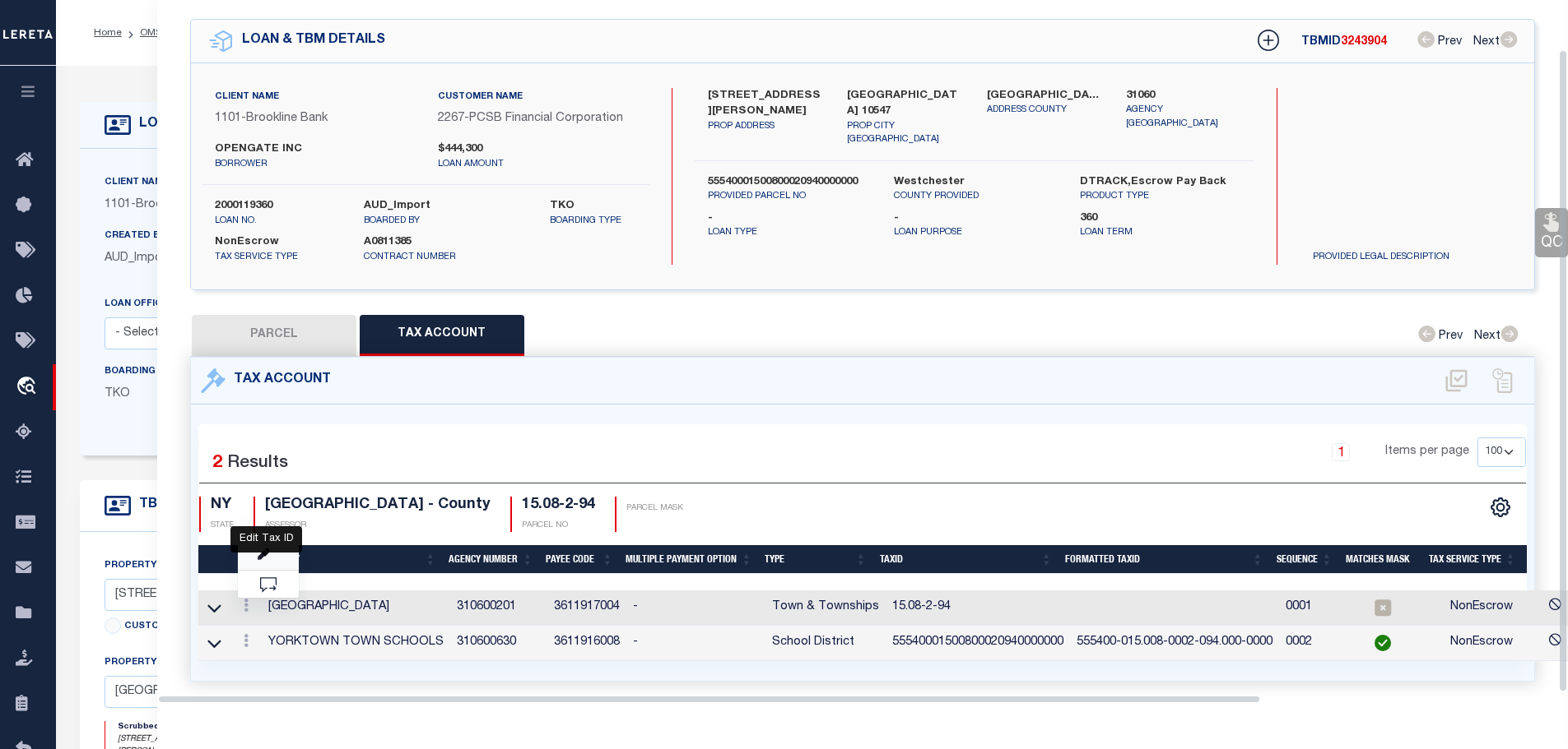
click at [263, 549] on icon "" at bounding box center [263, 555] width 13 height 13
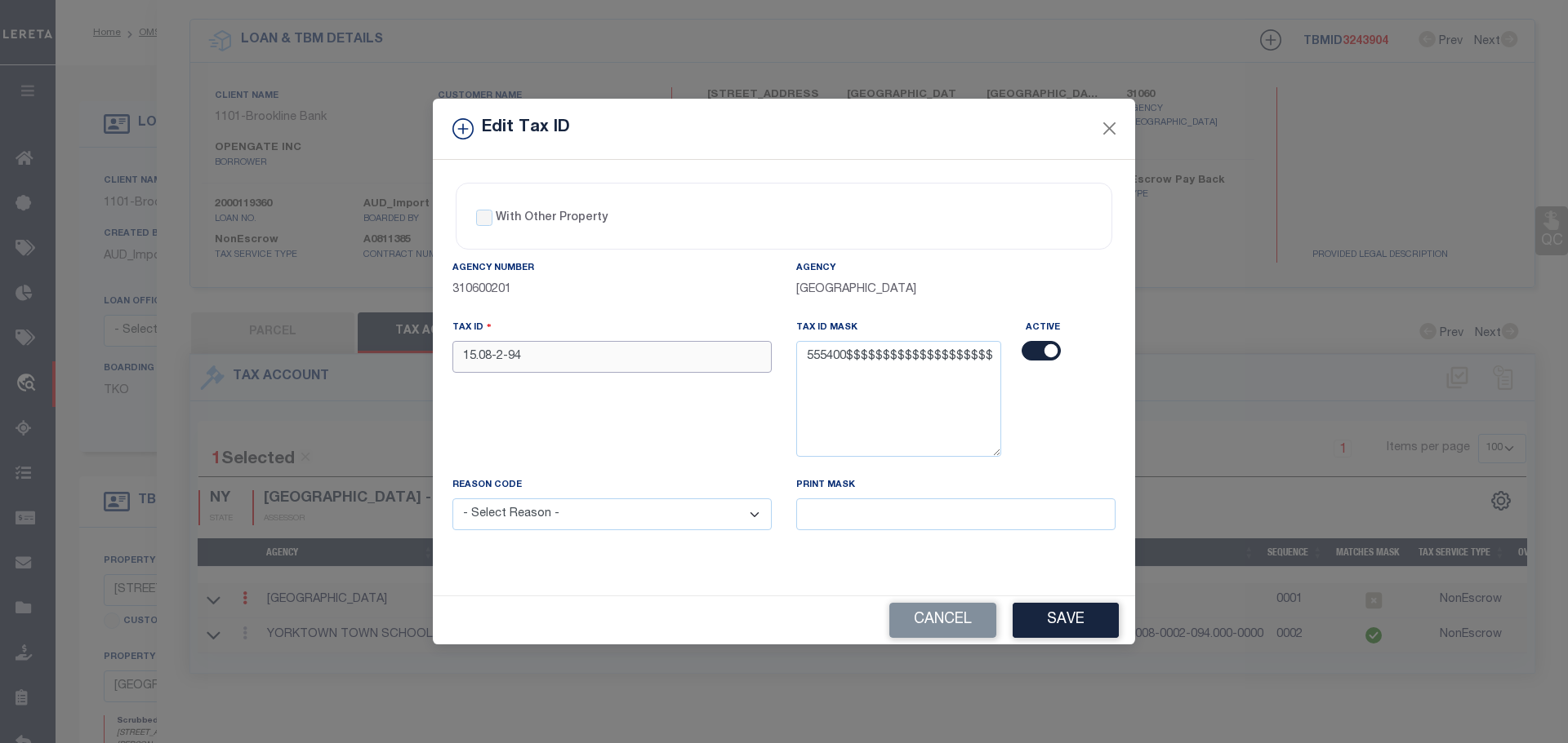
click at [565, 343] on input "15.08-2-94" at bounding box center [611, 357] width 319 height 32
paste input "55540001500800020940000000"
click at [574, 517] on select "- Select Reason - 099 - Other (Provide additional detail) ACT - Agency Changed …" at bounding box center [611, 514] width 319 height 32
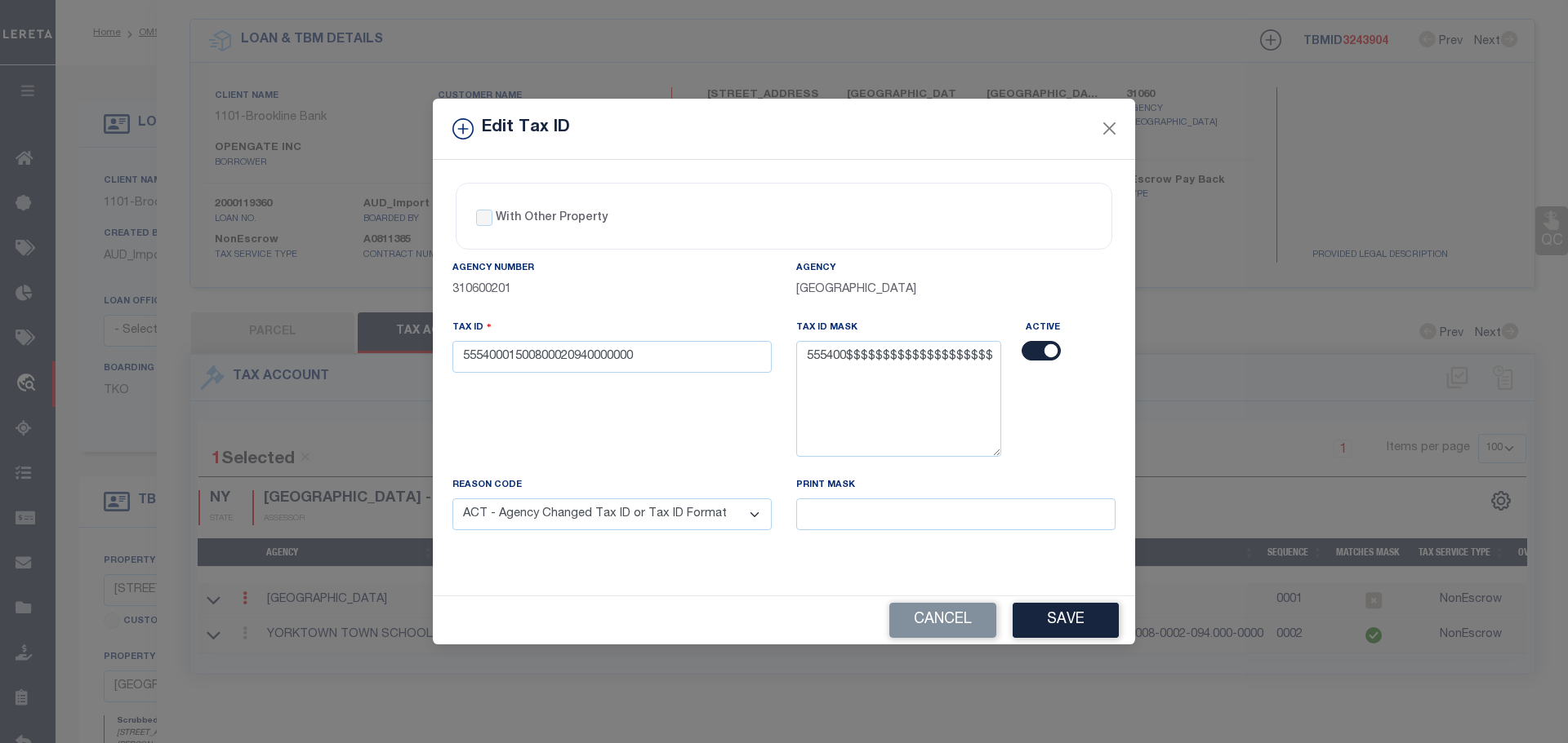
click at [452, 500] on select "- Select Reason - 099 - Other (Provide additional detail) ACT - Agency Changed …" at bounding box center [611, 514] width 319 height 32
click at [1037, 620] on button "Save" at bounding box center [1065, 621] width 107 height 35
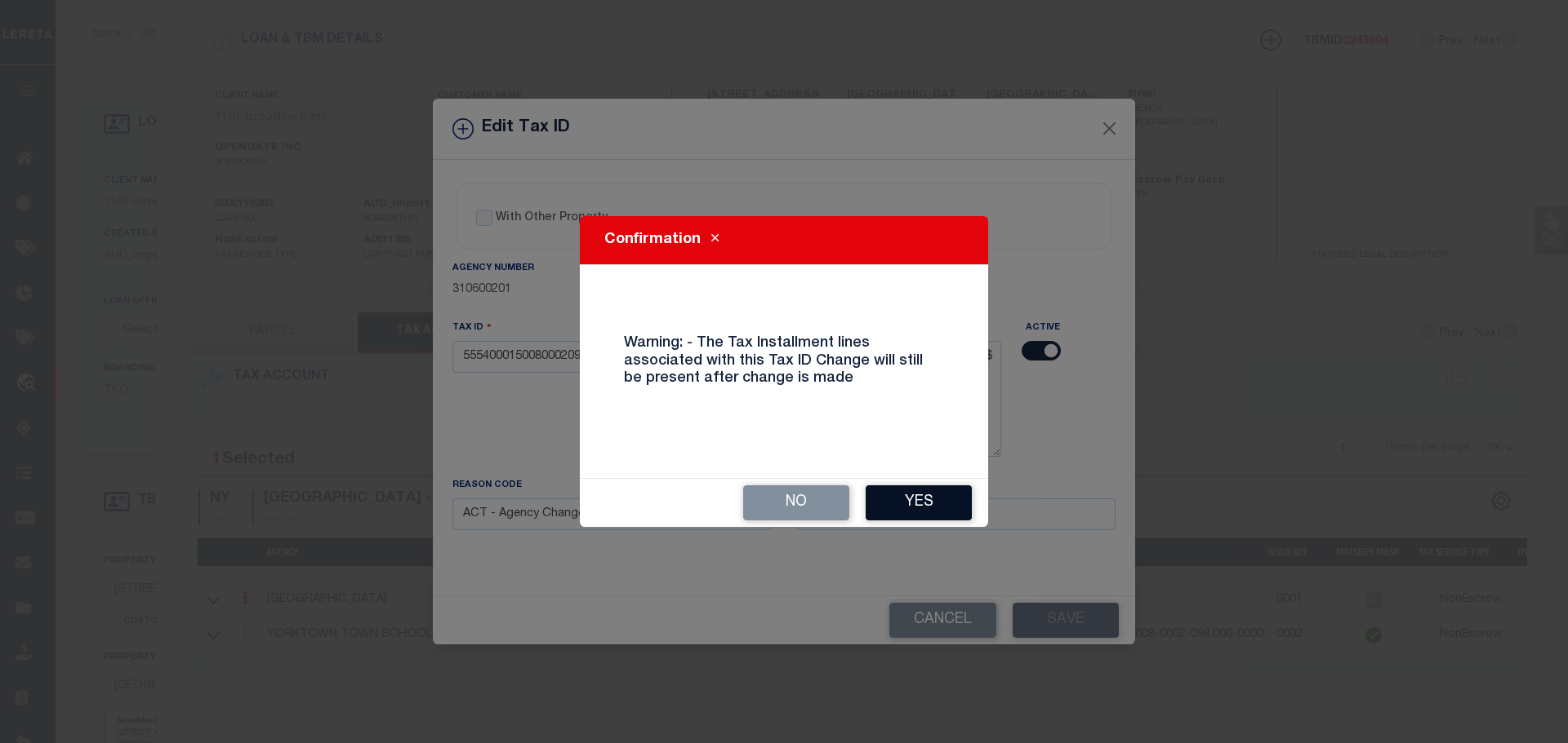
click at [923, 492] on button "Yes" at bounding box center [918, 503] width 107 height 35
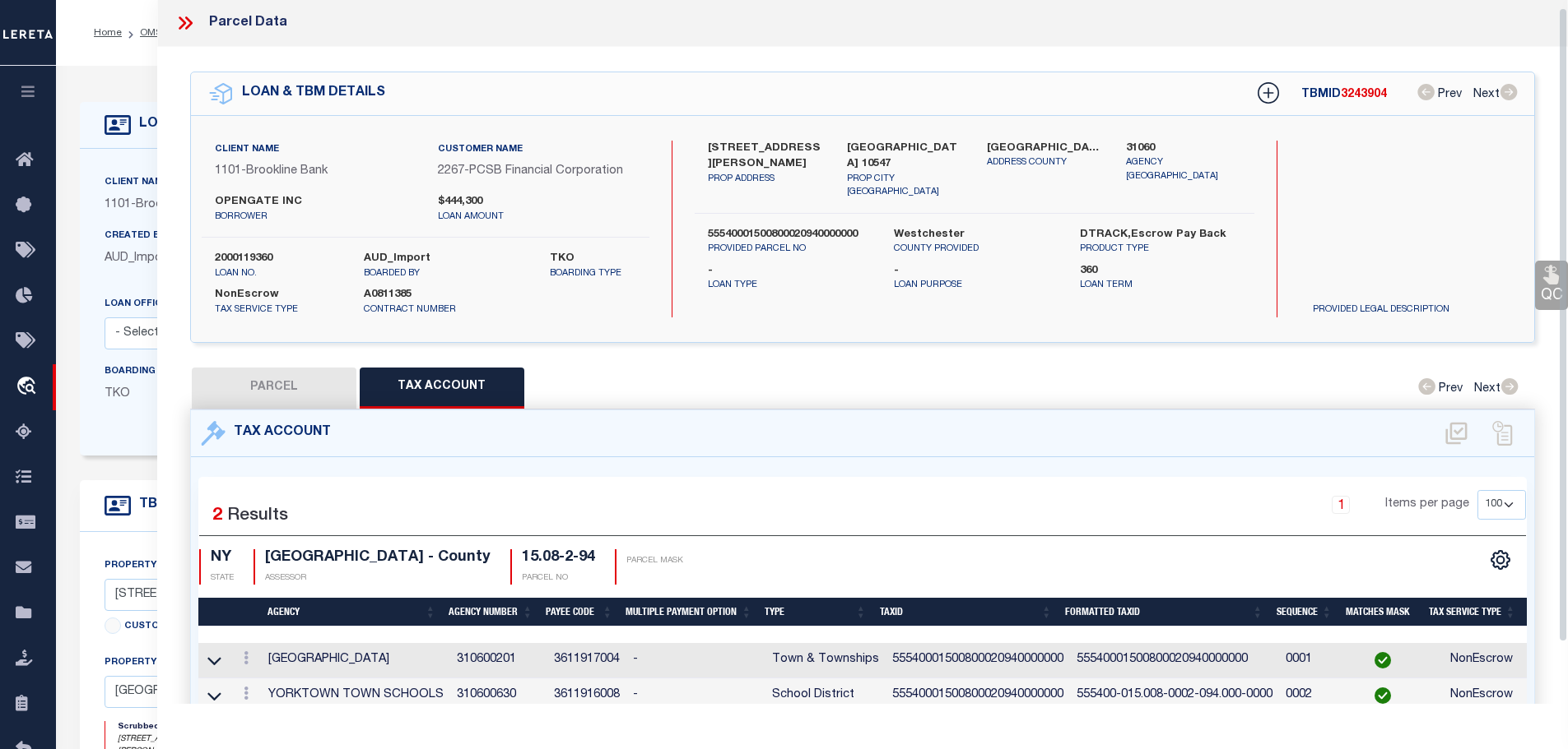
scroll to position [0, 0]
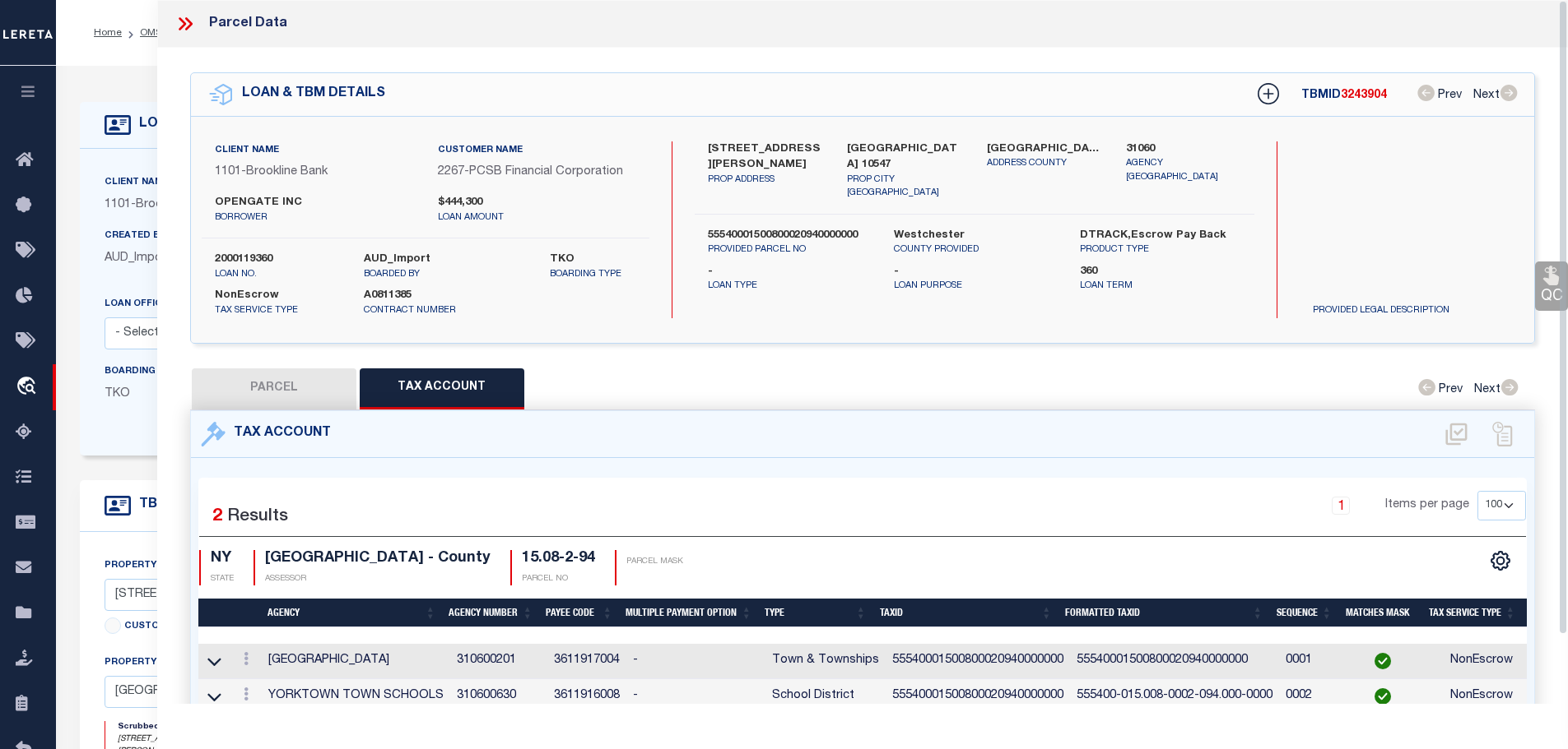
click at [184, 24] on icon at bounding box center [182, 24] width 8 height 13
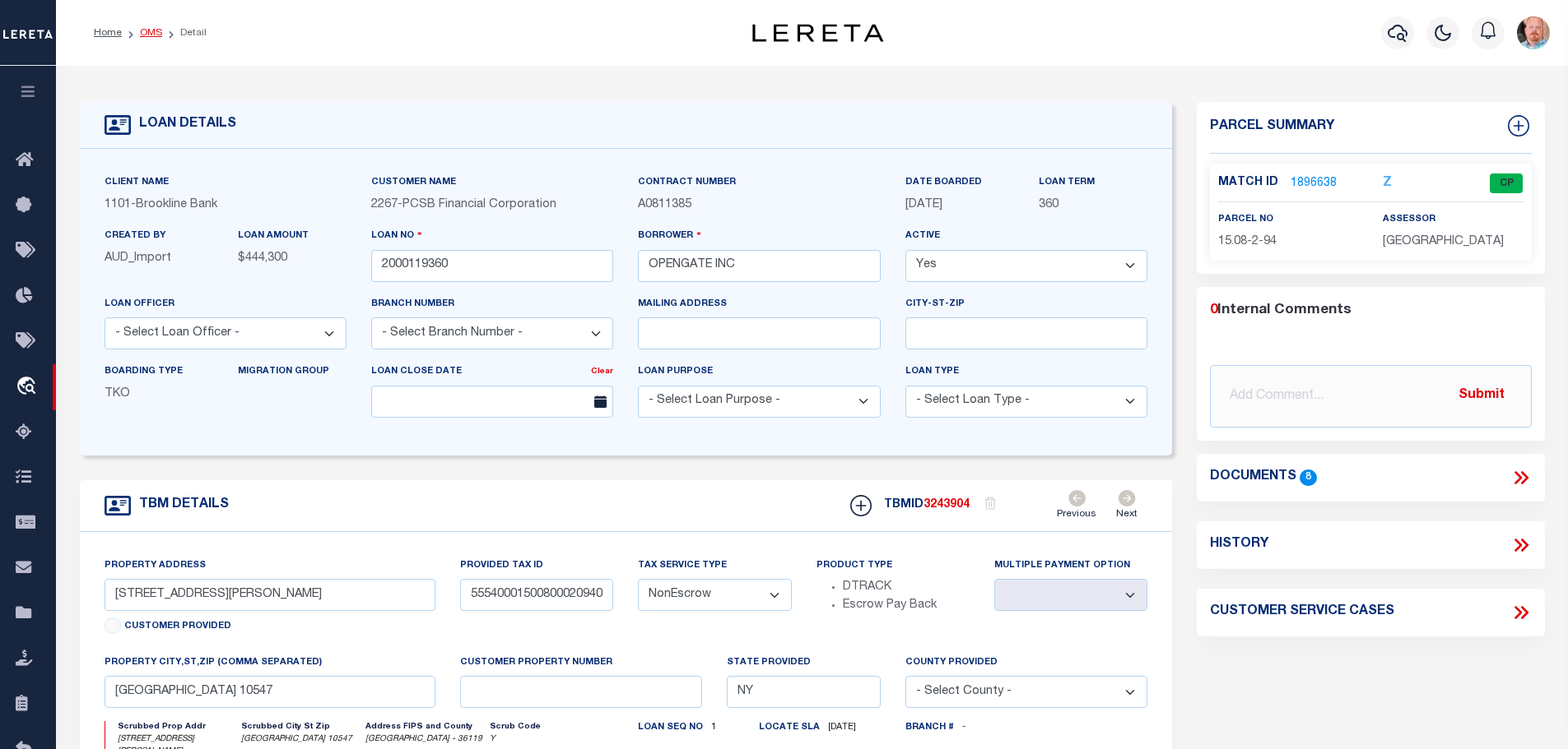
click at [147, 28] on link "OMS" at bounding box center [151, 33] width 23 height 10
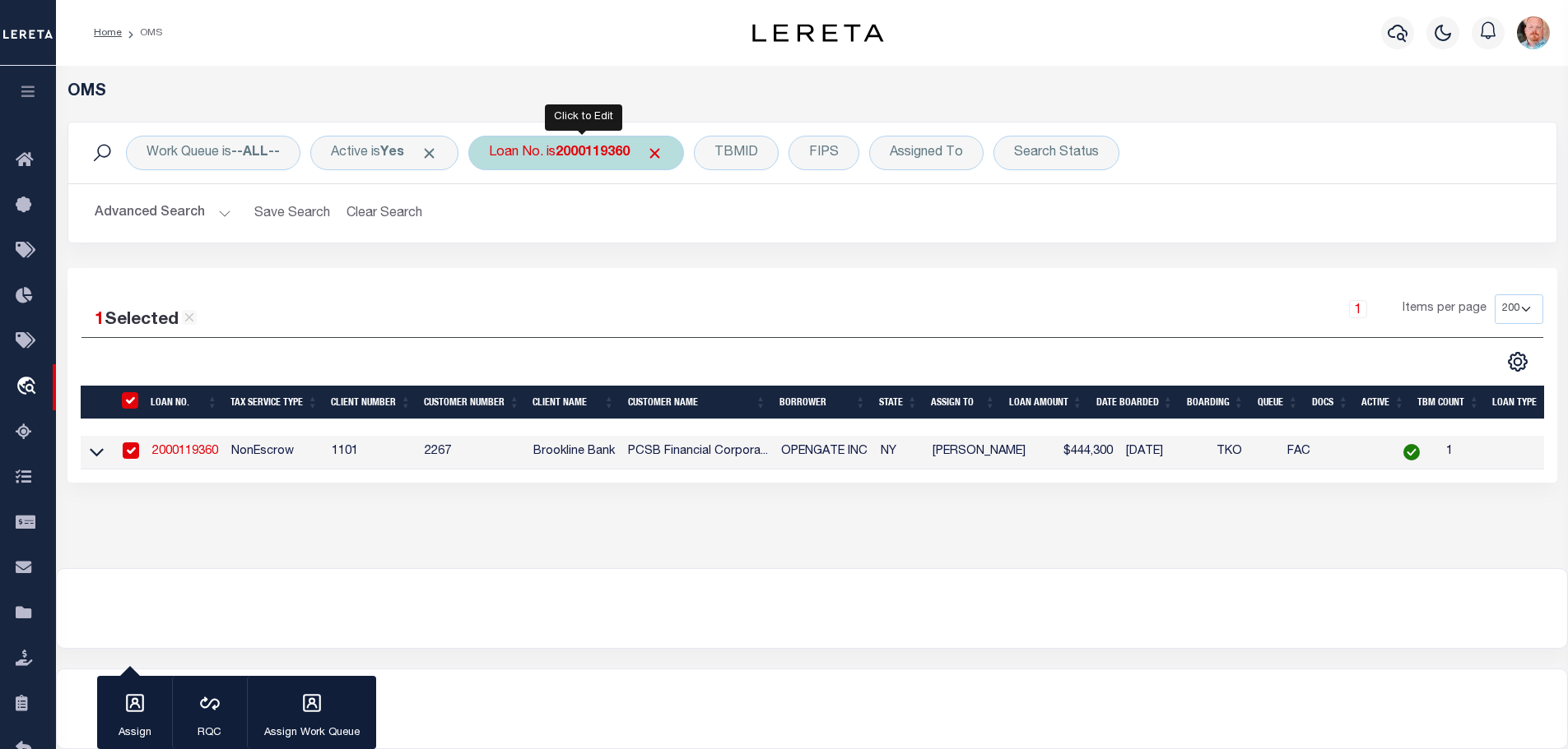
click at [585, 147] on b "2000119360" at bounding box center [592, 153] width 74 height 13
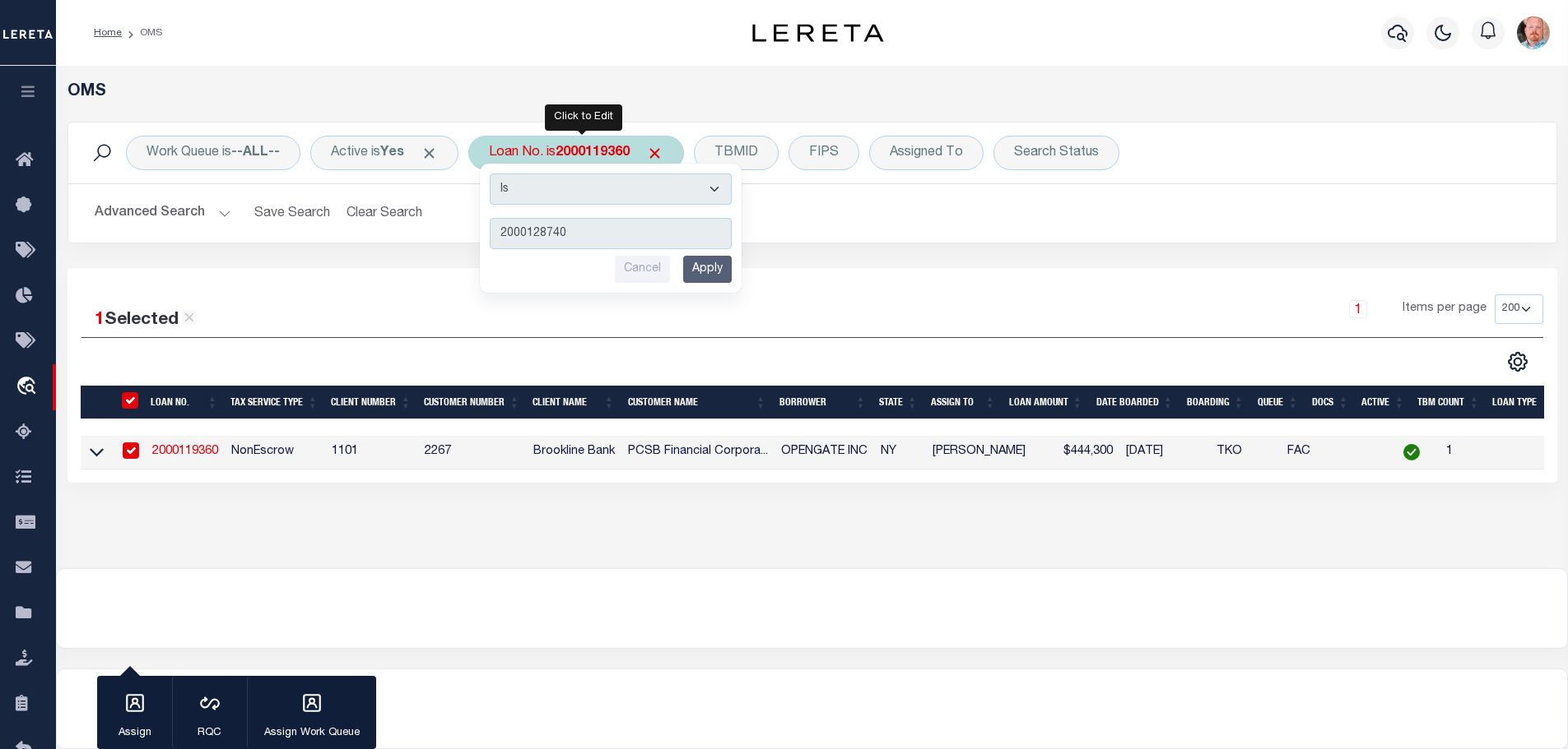
click at [695, 275] on input "Apply" at bounding box center [707, 270] width 48 height 28
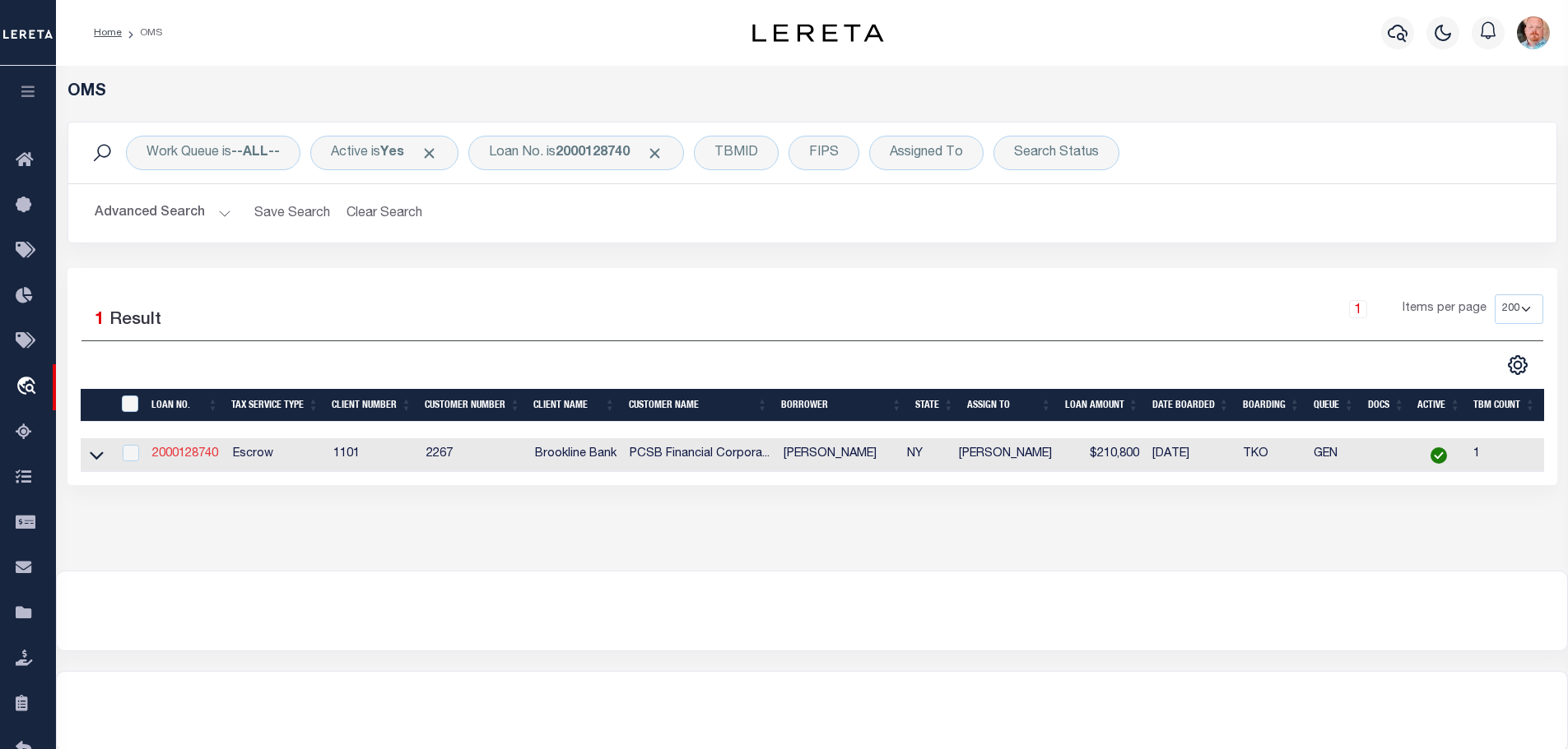
click at [179, 450] on link "2000128740" at bounding box center [184, 454] width 66 height 12
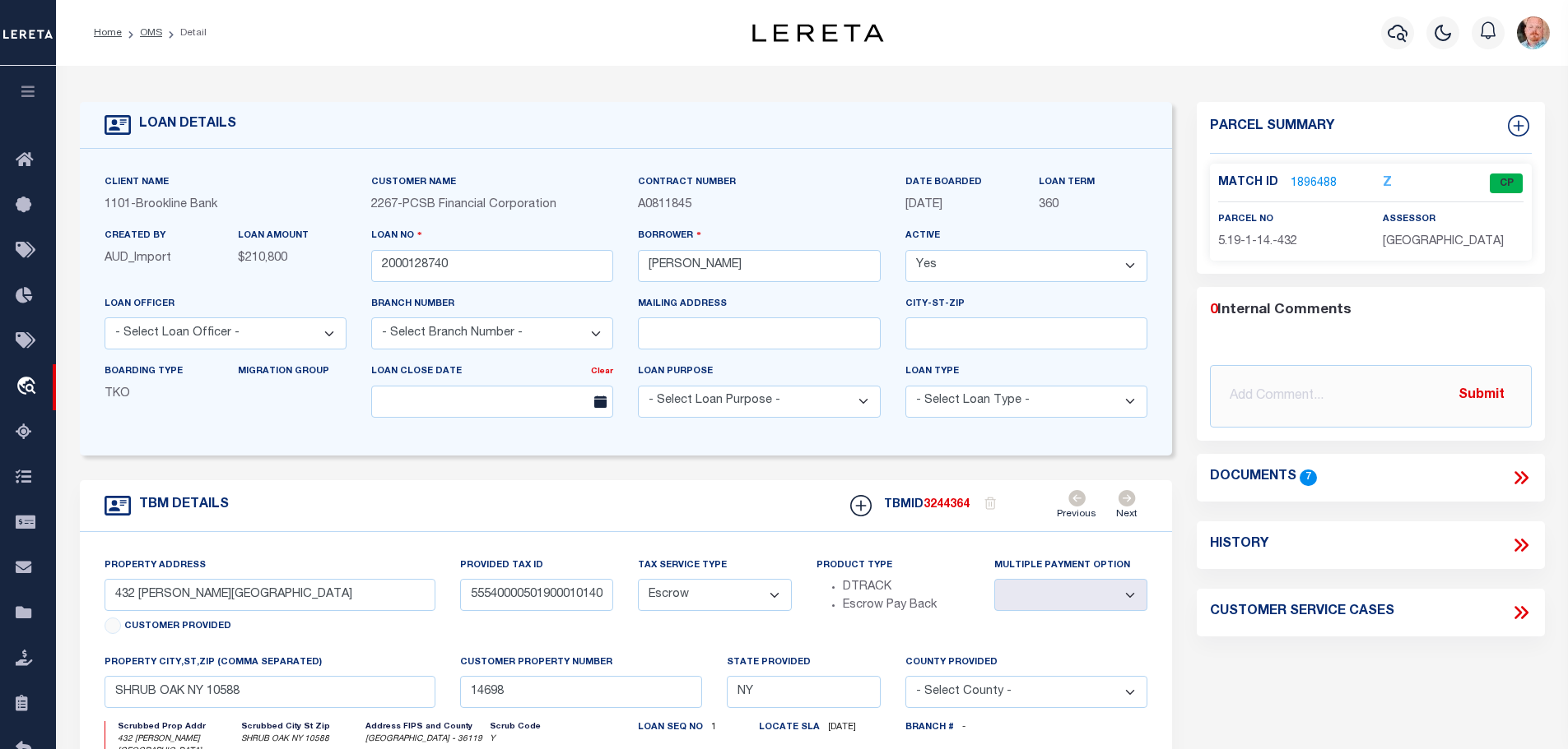
click at [1325, 178] on link "1896488" at bounding box center [1314, 184] width 46 height 18
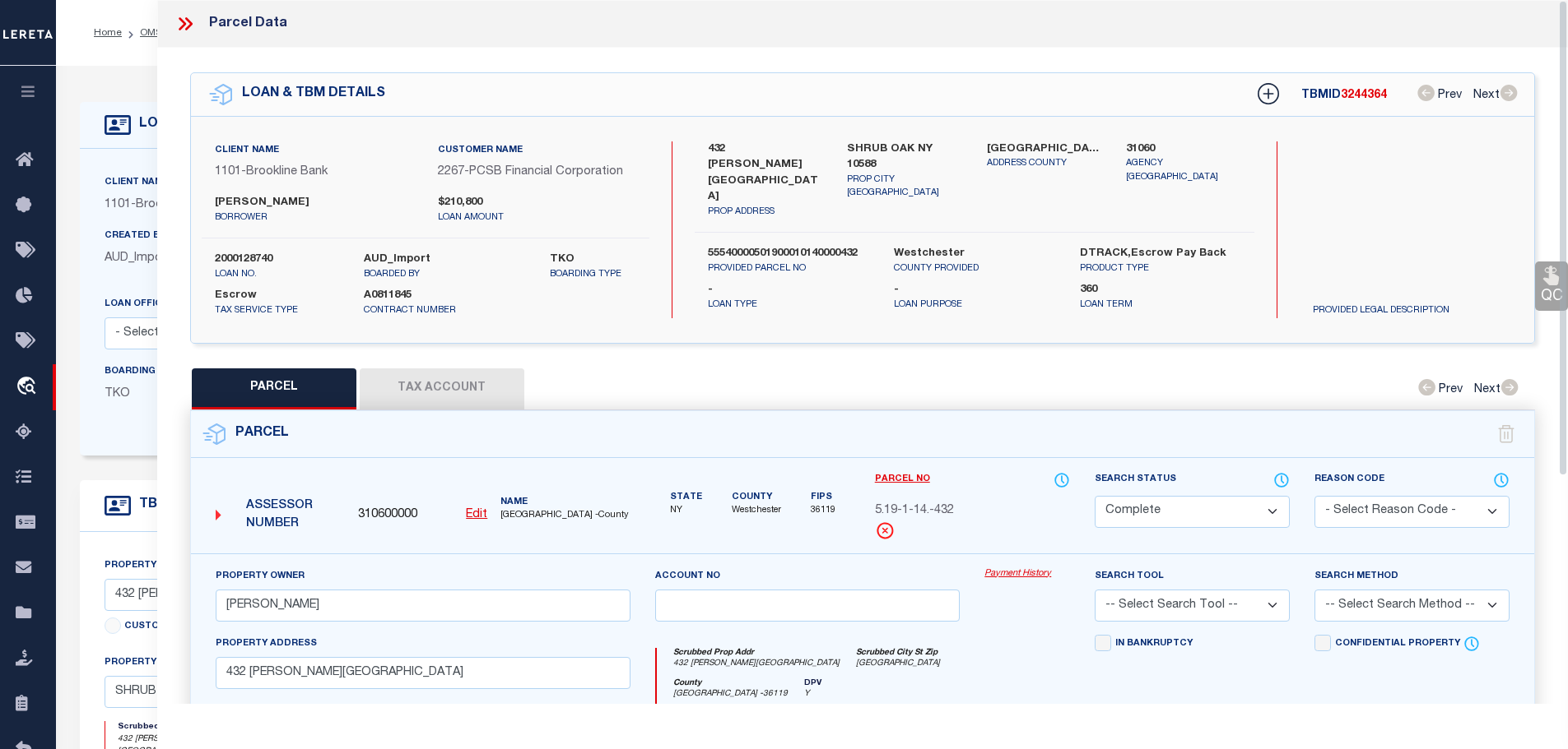
click at [425, 377] on button "Tax Account" at bounding box center [442, 389] width 165 height 41
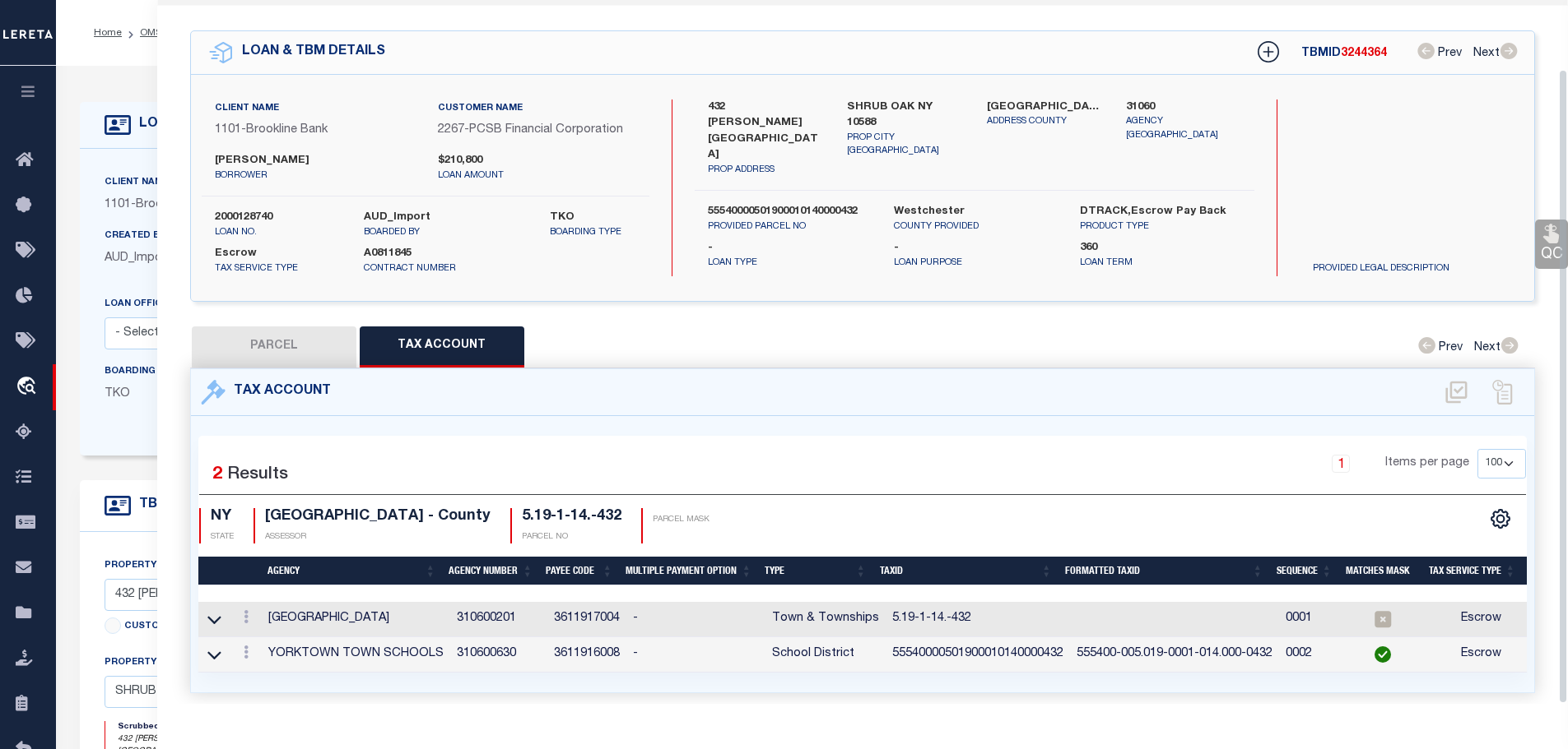
scroll to position [77, 0]
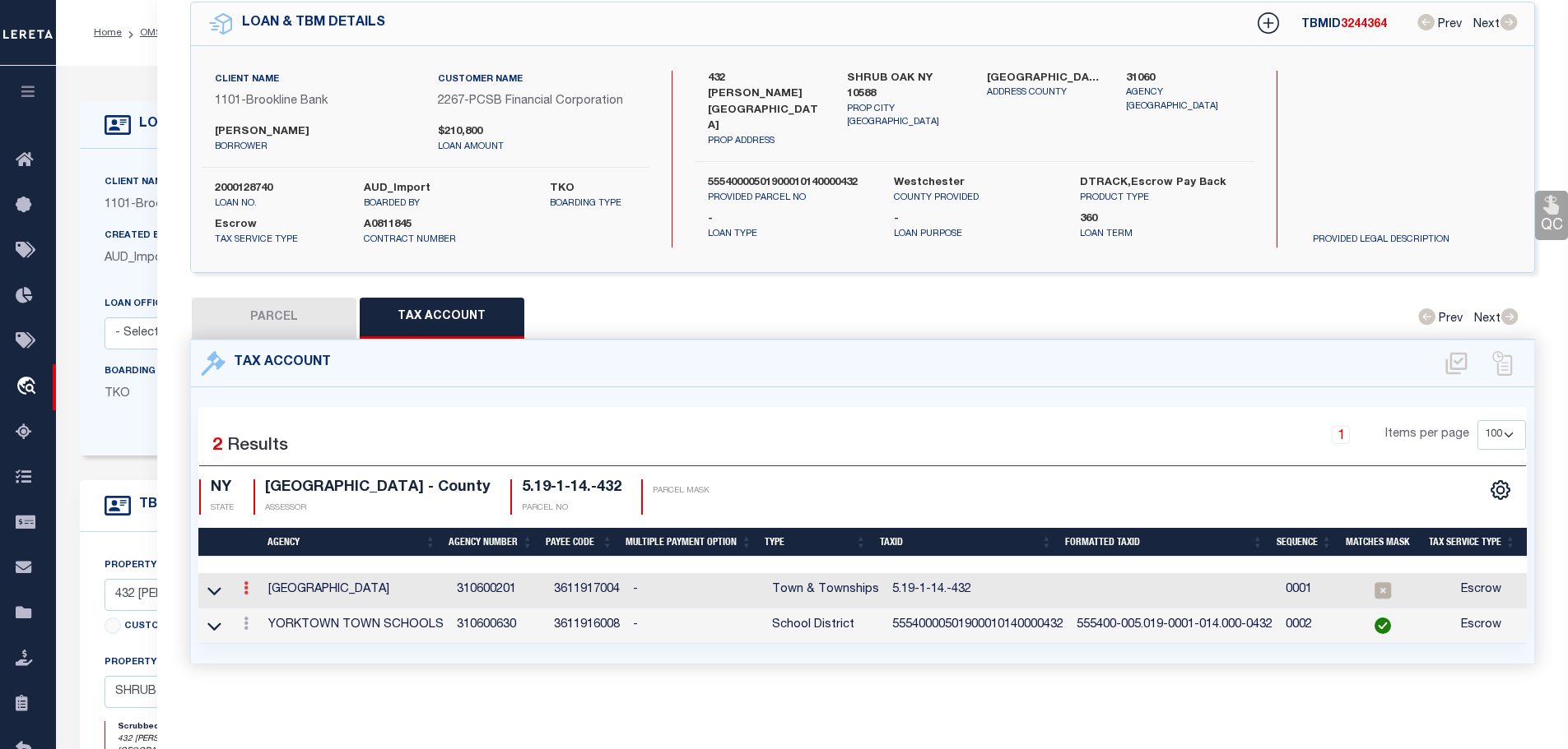
click at [242, 584] on link at bounding box center [246, 590] width 18 height 13
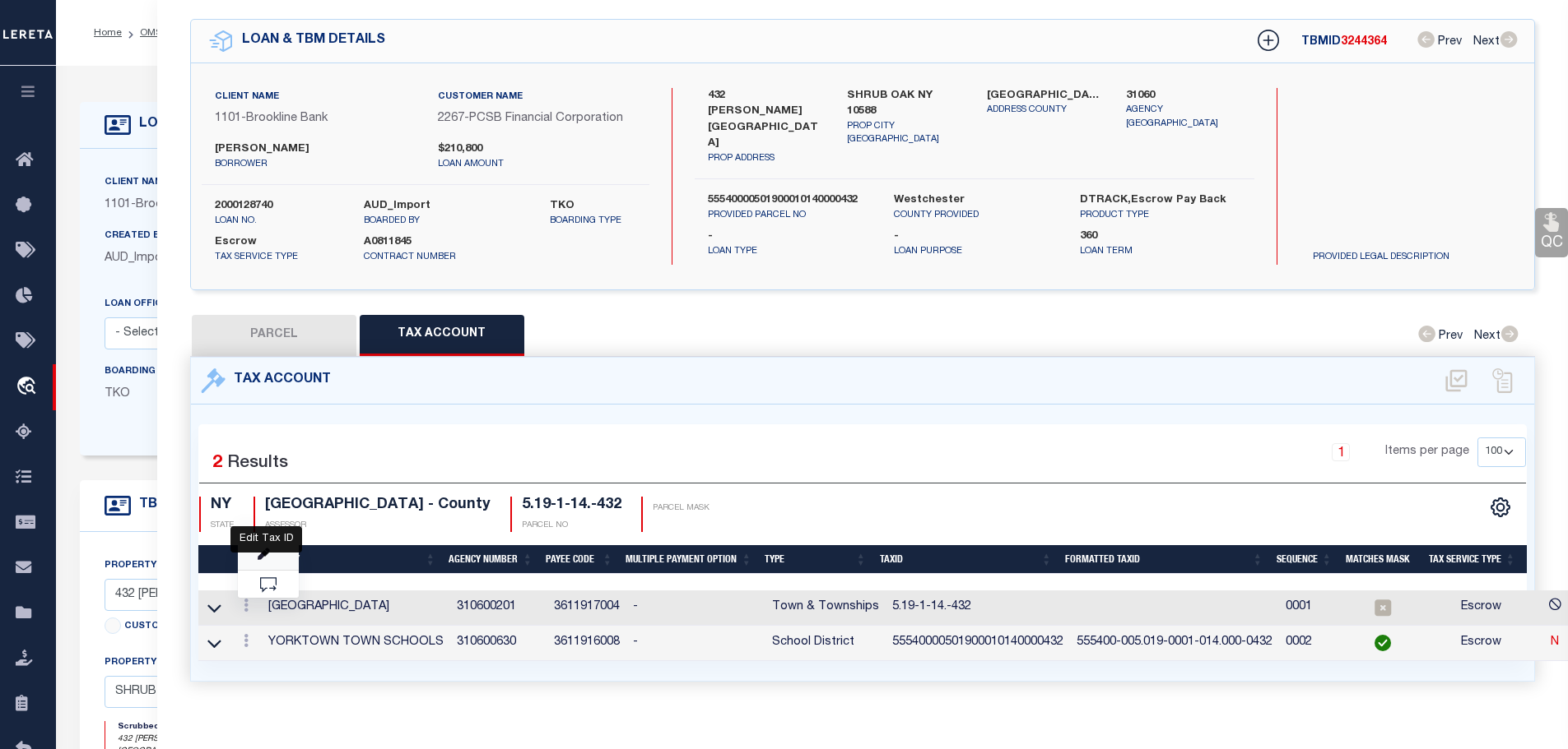
click at [267, 549] on icon "" at bounding box center [263, 555] width 13 height 13
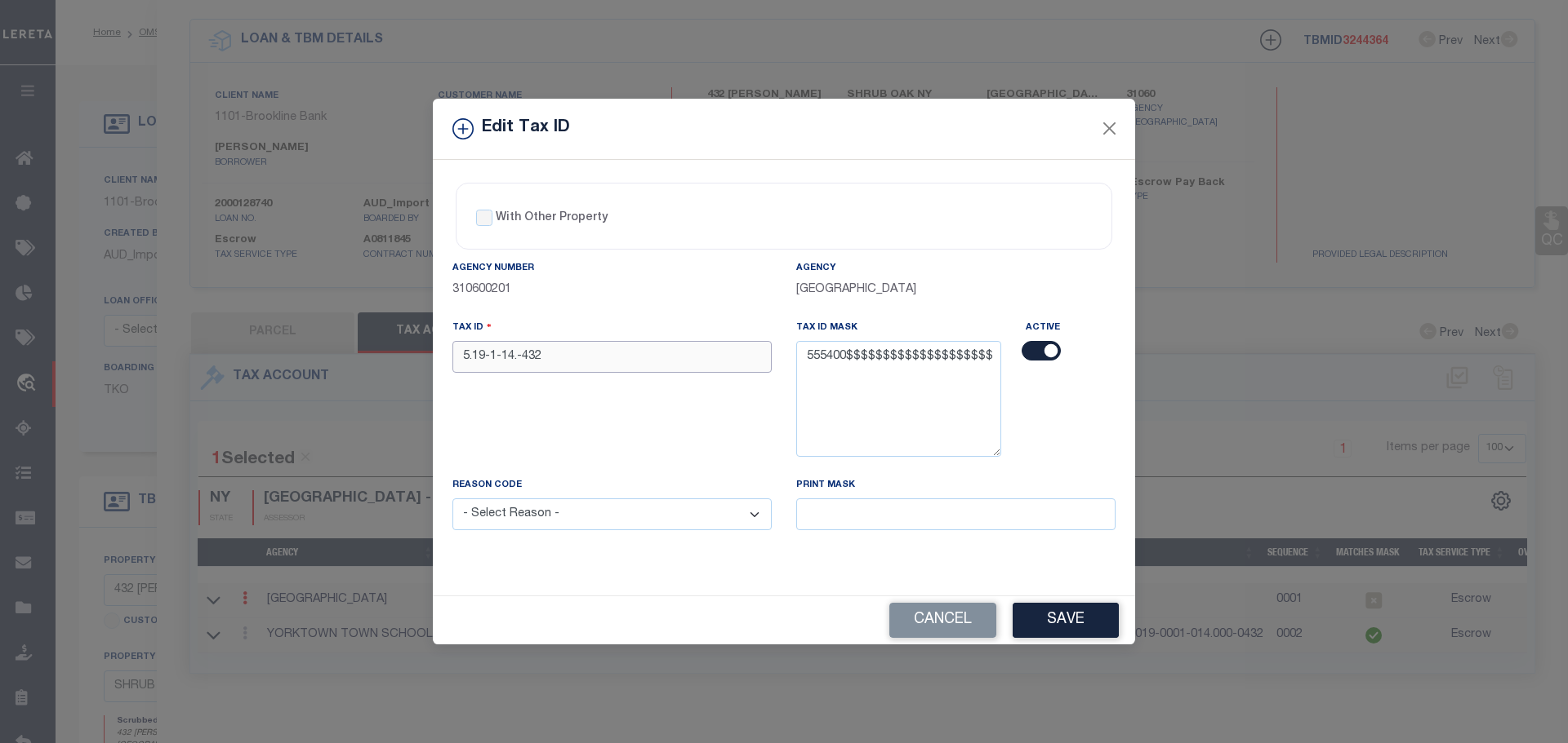
click at [578, 353] on input "5.19-1-14.-432" at bounding box center [611, 357] width 319 height 32
paste input "5540000501900010140000"
click at [565, 529] on select "- Select Reason - 099 - Other (Provide additional detail) ACT - Agency Changed …" at bounding box center [611, 514] width 319 height 32
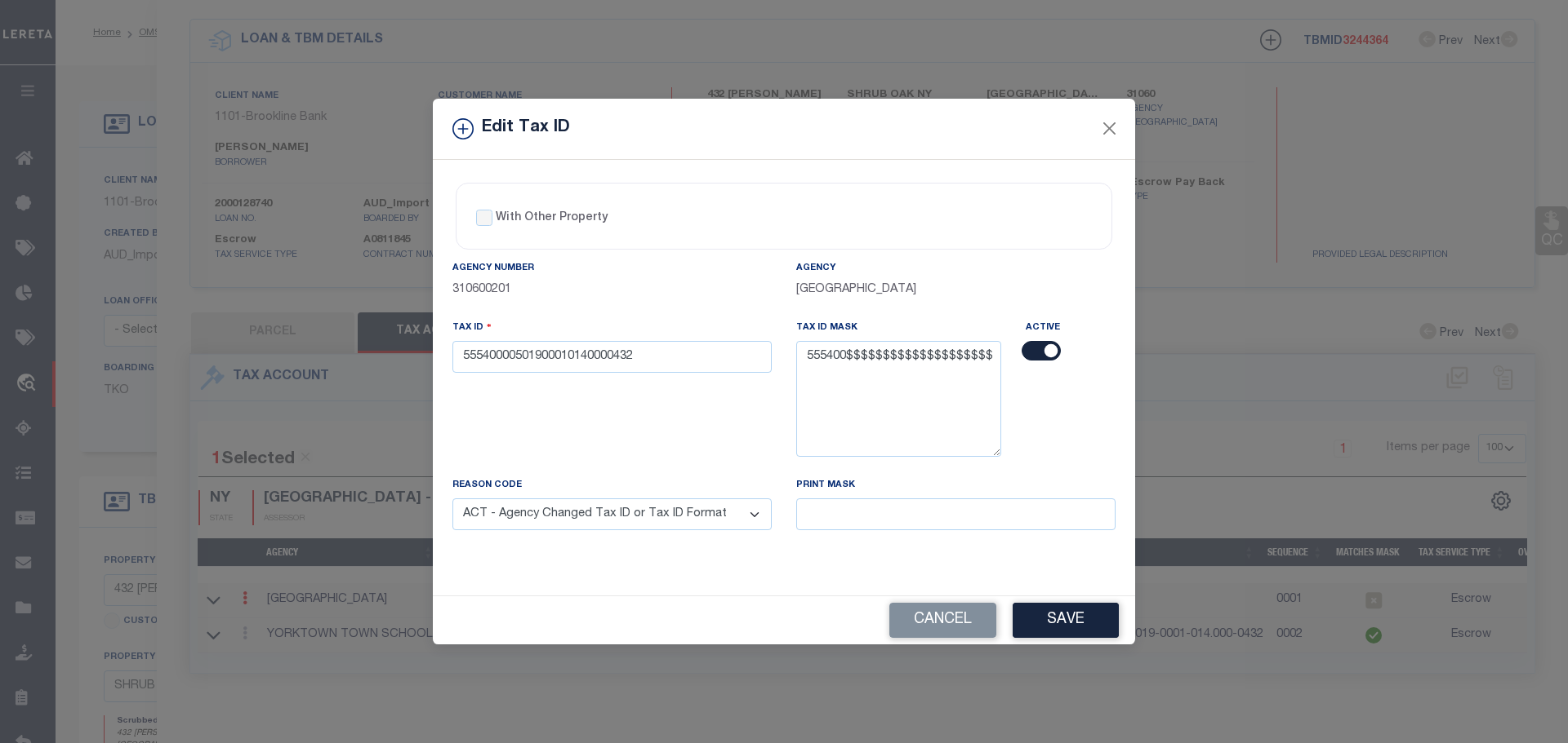
click at [452, 500] on select "- Select Reason - 099 - Other (Provide additional detail) ACT - Agency Changed …" at bounding box center [611, 514] width 319 height 32
click at [1075, 619] on button "Save" at bounding box center [1065, 621] width 107 height 35
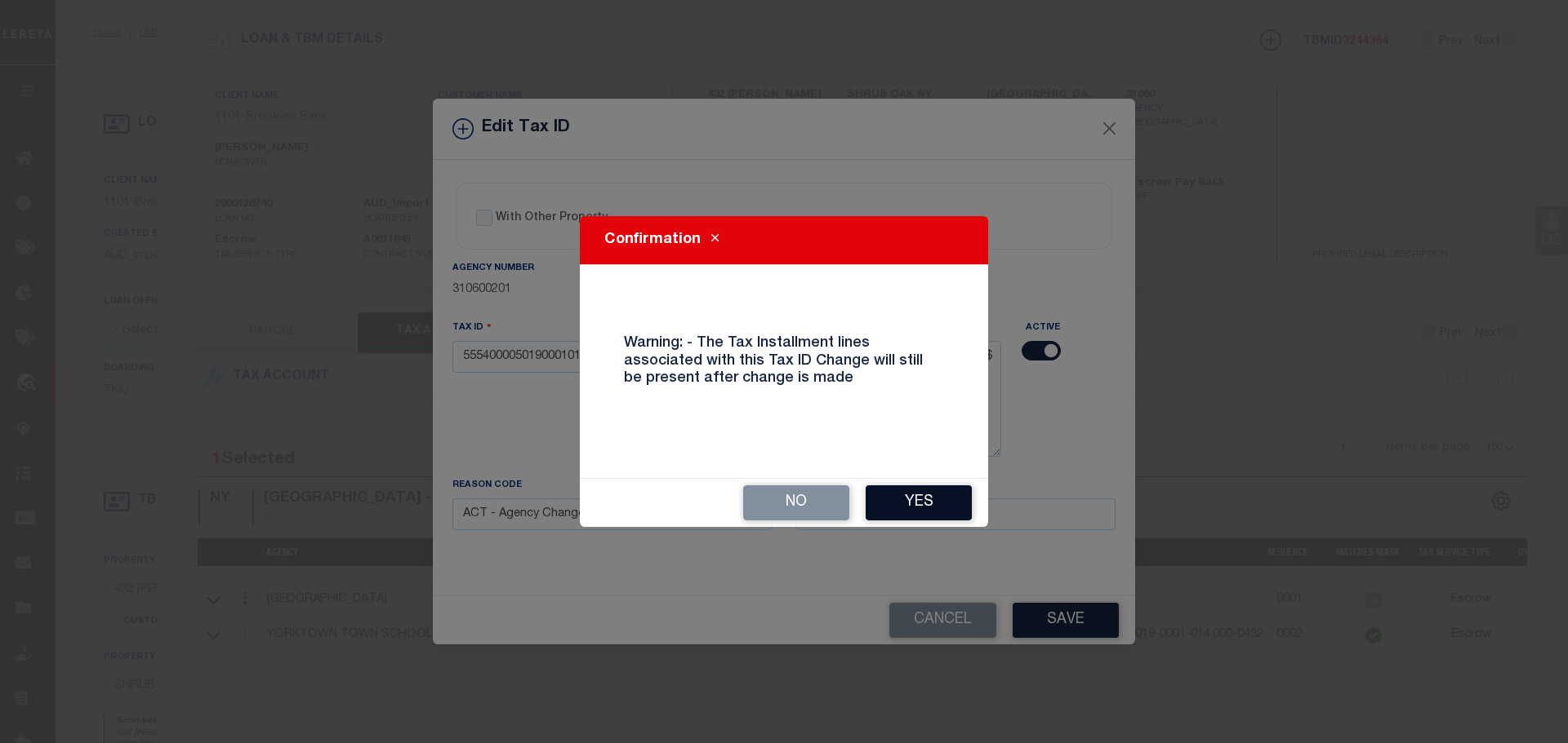
click at [930, 497] on button "Yes" at bounding box center [918, 503] width 107 height 35
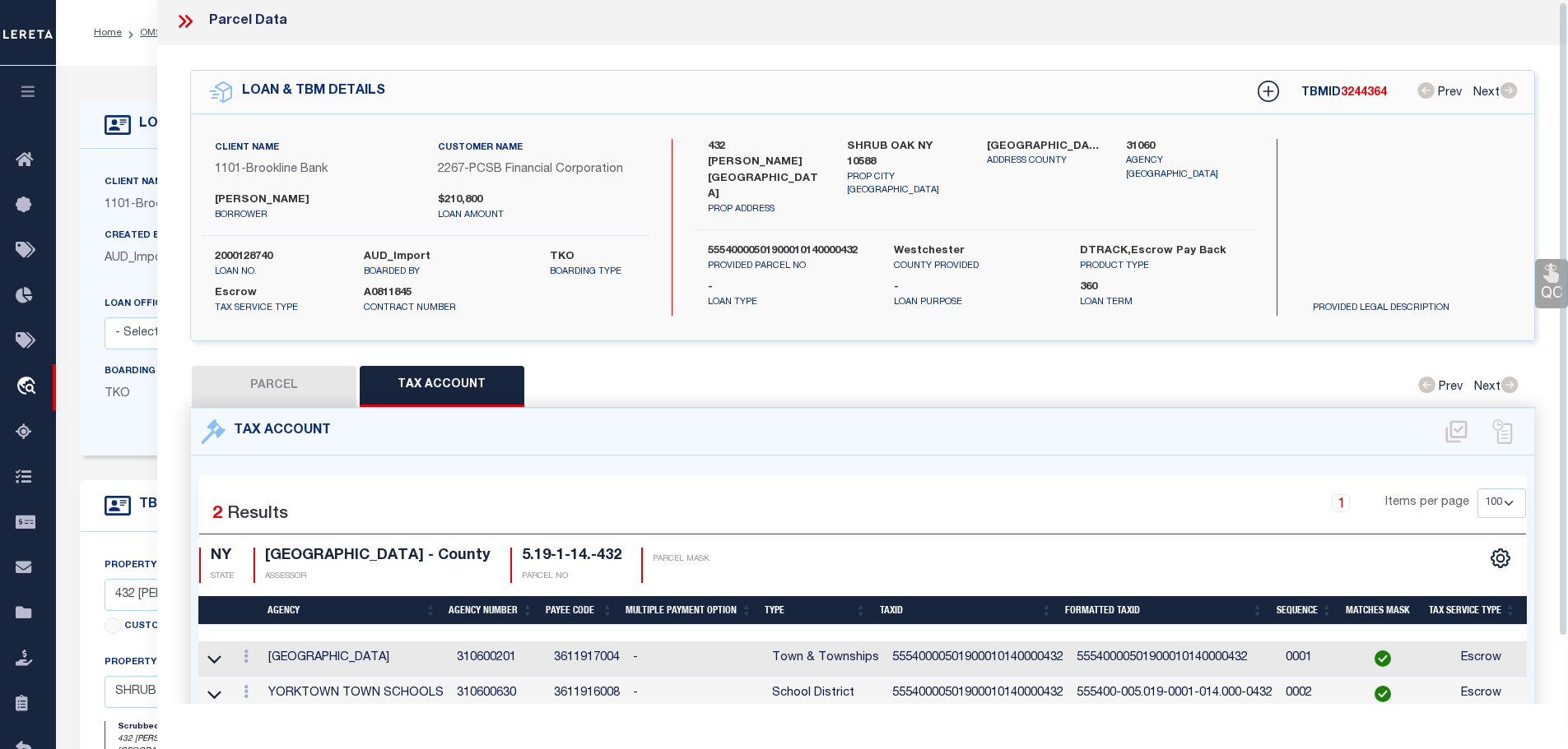
scroll to position [0, 0]
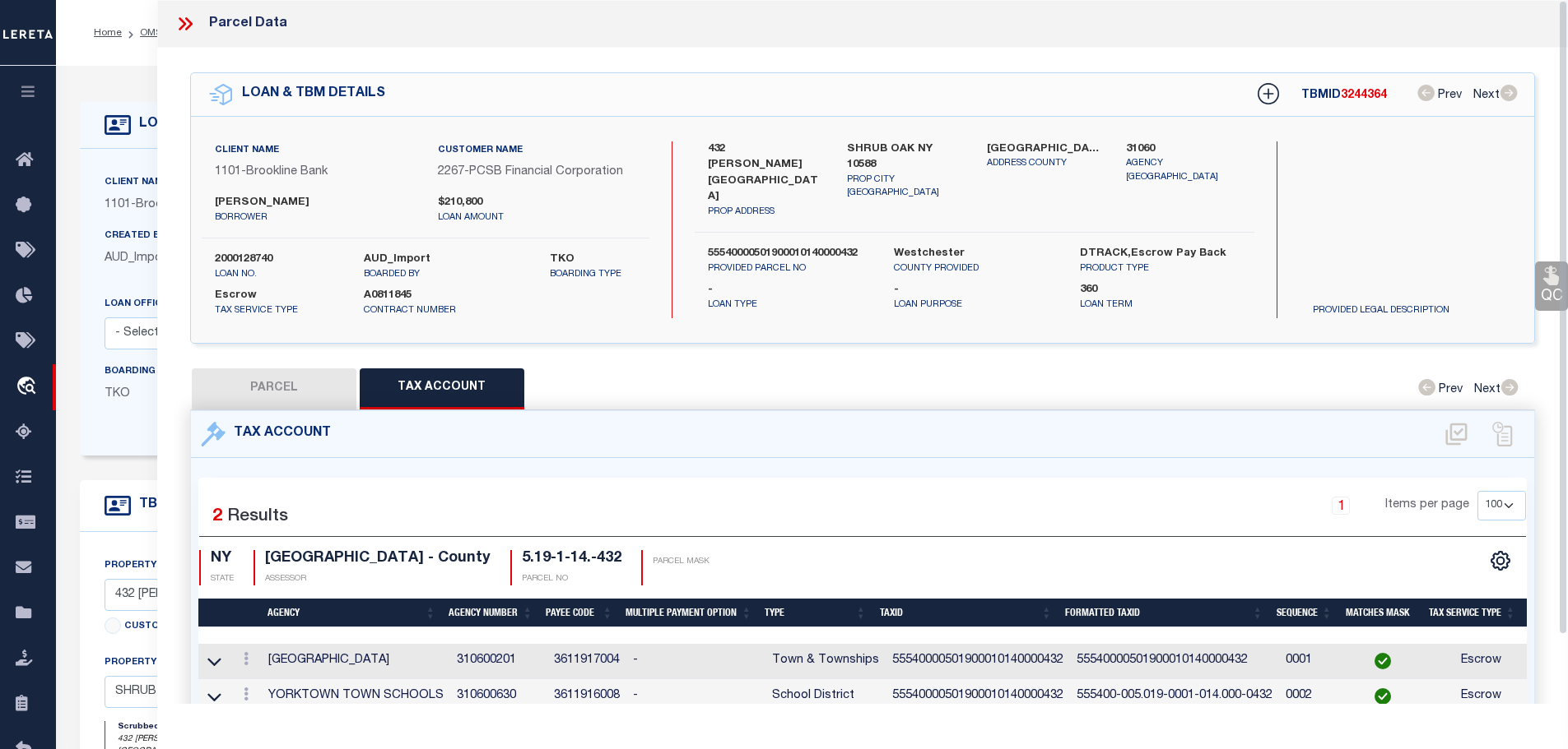
click at [178, 17] on icon at bounding box center [185, 24] width 22 height 22
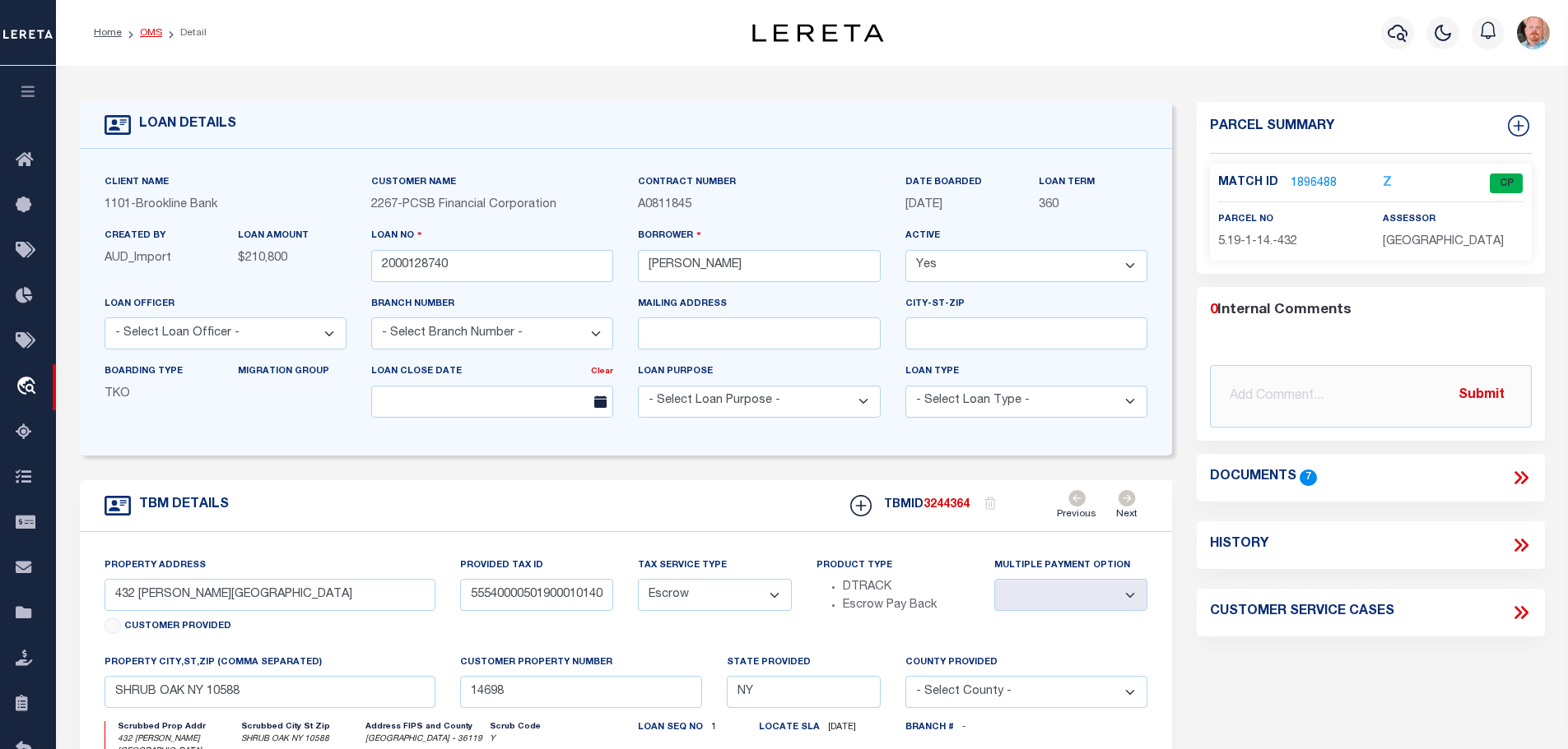
click at [142, 33] on link "OMS" at bounding box center [151, 33] width 23 height 10
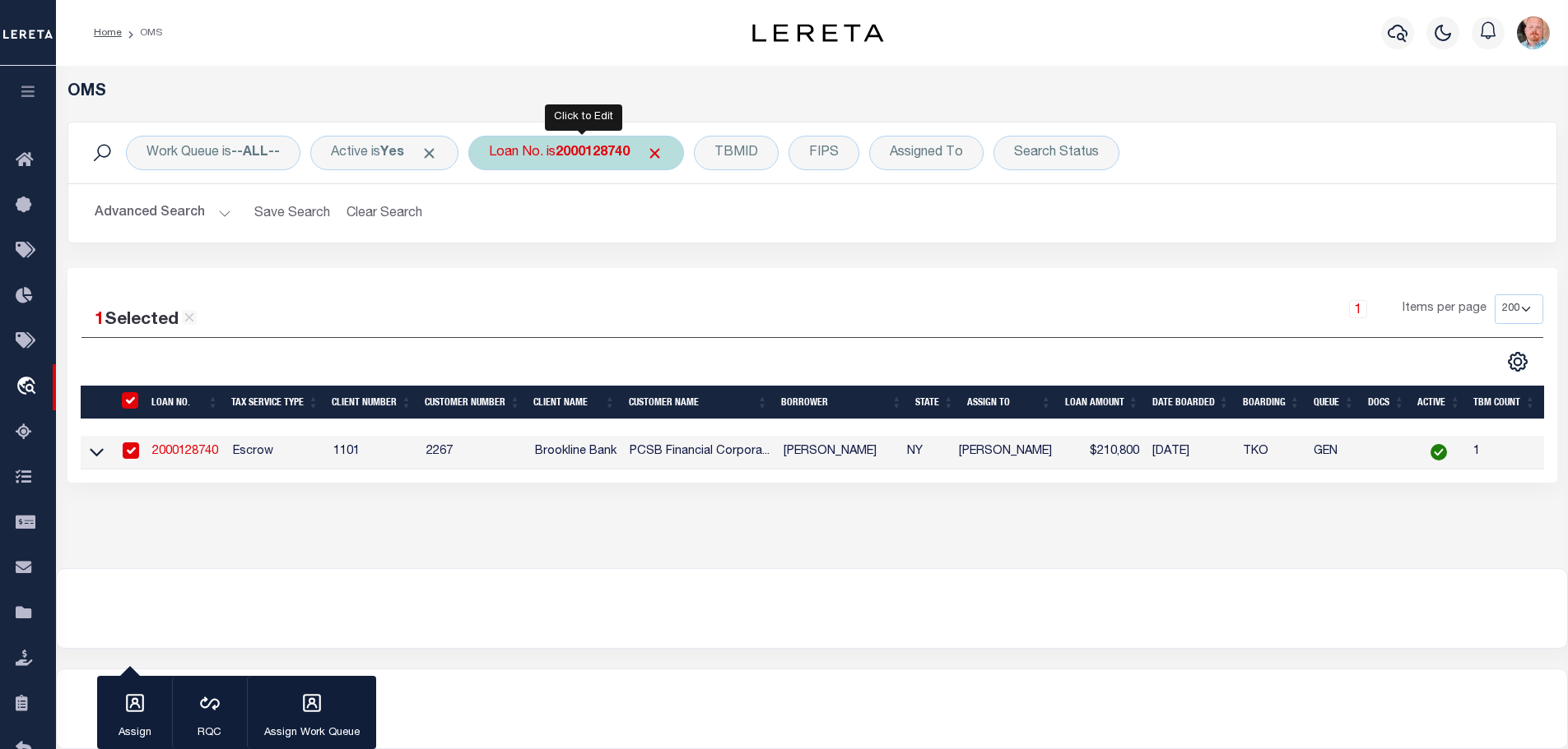
click at [601, 144] on div "Loan No. is 2000128740" at bounding box center [576, 153] width 216 height 34
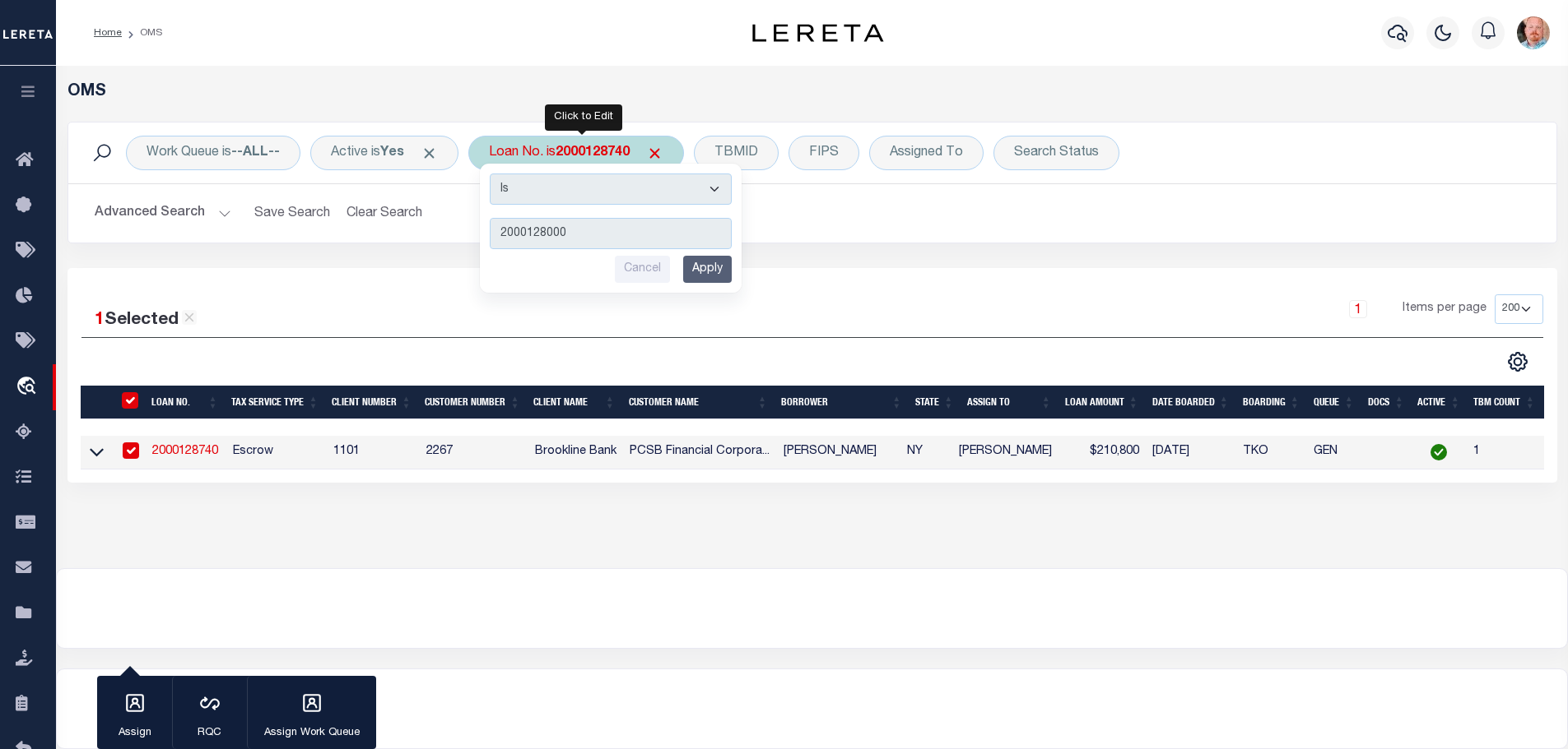
click at [725, 266] on input "Apply" at bounding box center [707, 270] width 48 height 28
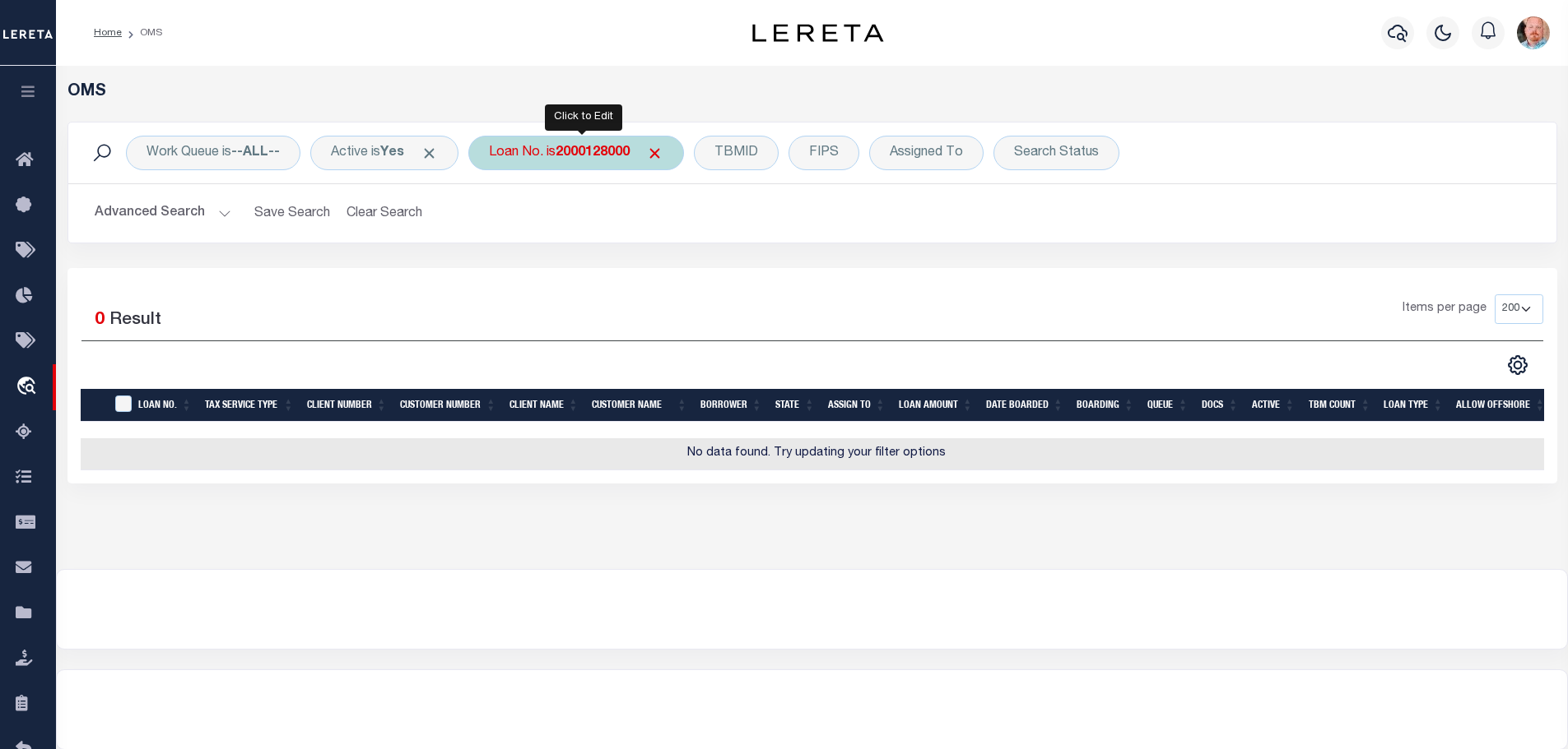
click at [572, 162] on div "Loan No. is 2000128000" at bounding box center [576, 153] width 216 height 34
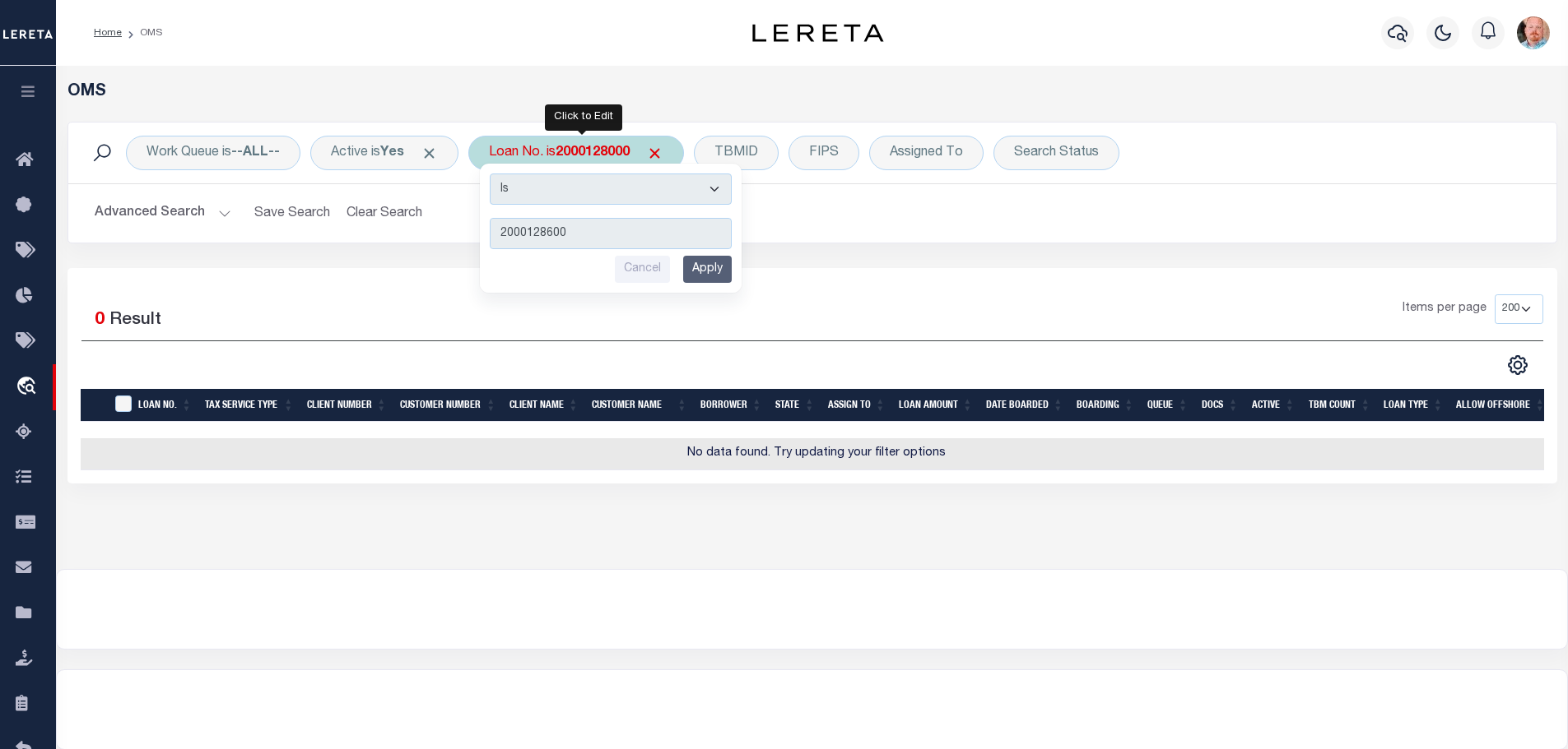
click at [704, 256] on div "Is Contains 2000128600 Cancel Apply" at bounding box center [610, 228] width 261 height 129
drag, startPoint x: 709, startPoint y: 267, endPoint x: 704, endPoint y: 259, distance: 9.4
click at [707, 266] on input "Apply" at bounding box center [707, 270] width 48 height 28
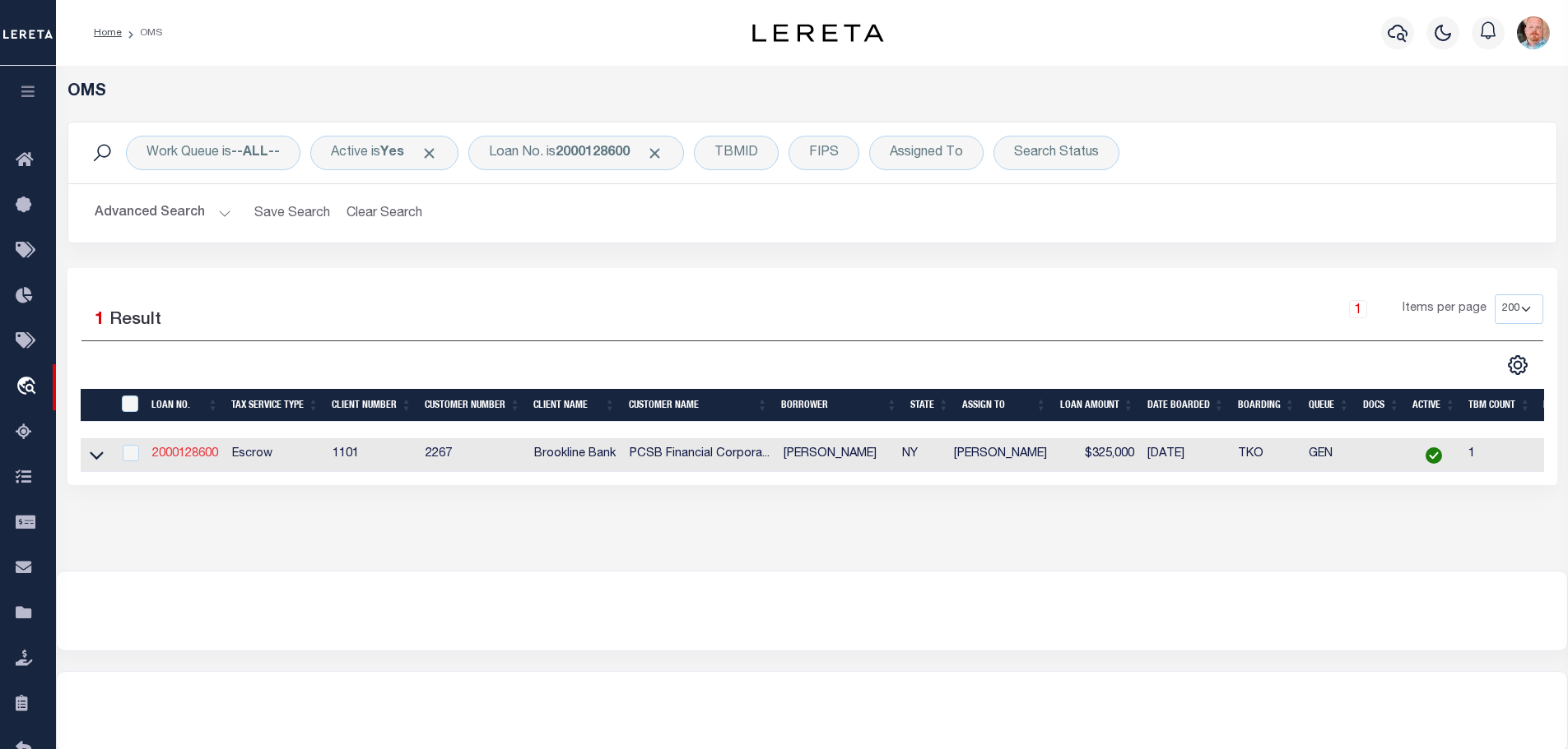
click at [204, 455] on link "2000128600" at bounding box center [184, 454] width 66 height 12
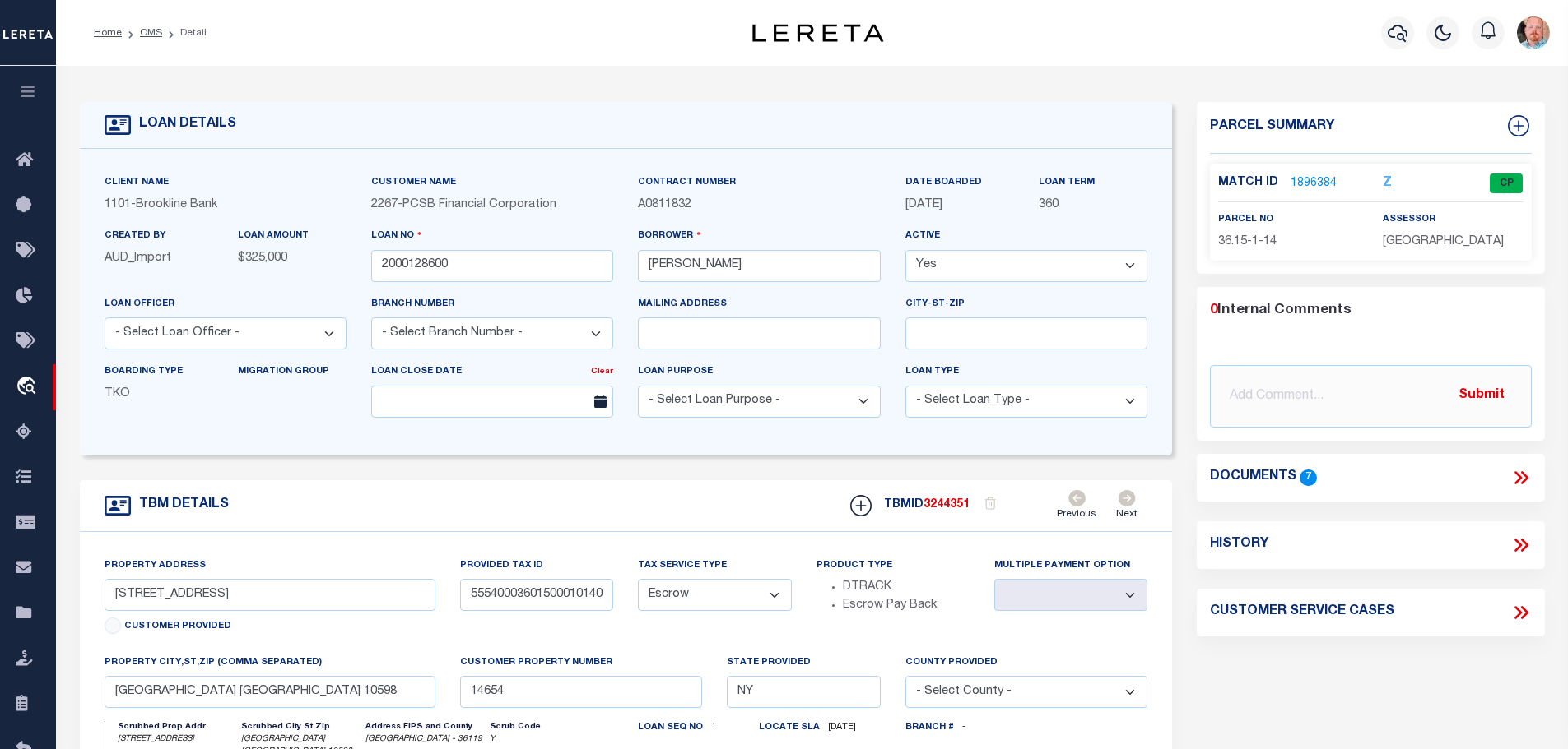
click at [1308, 183] on link "1896384" at bounding box center [1314, 184] width 46 height 18
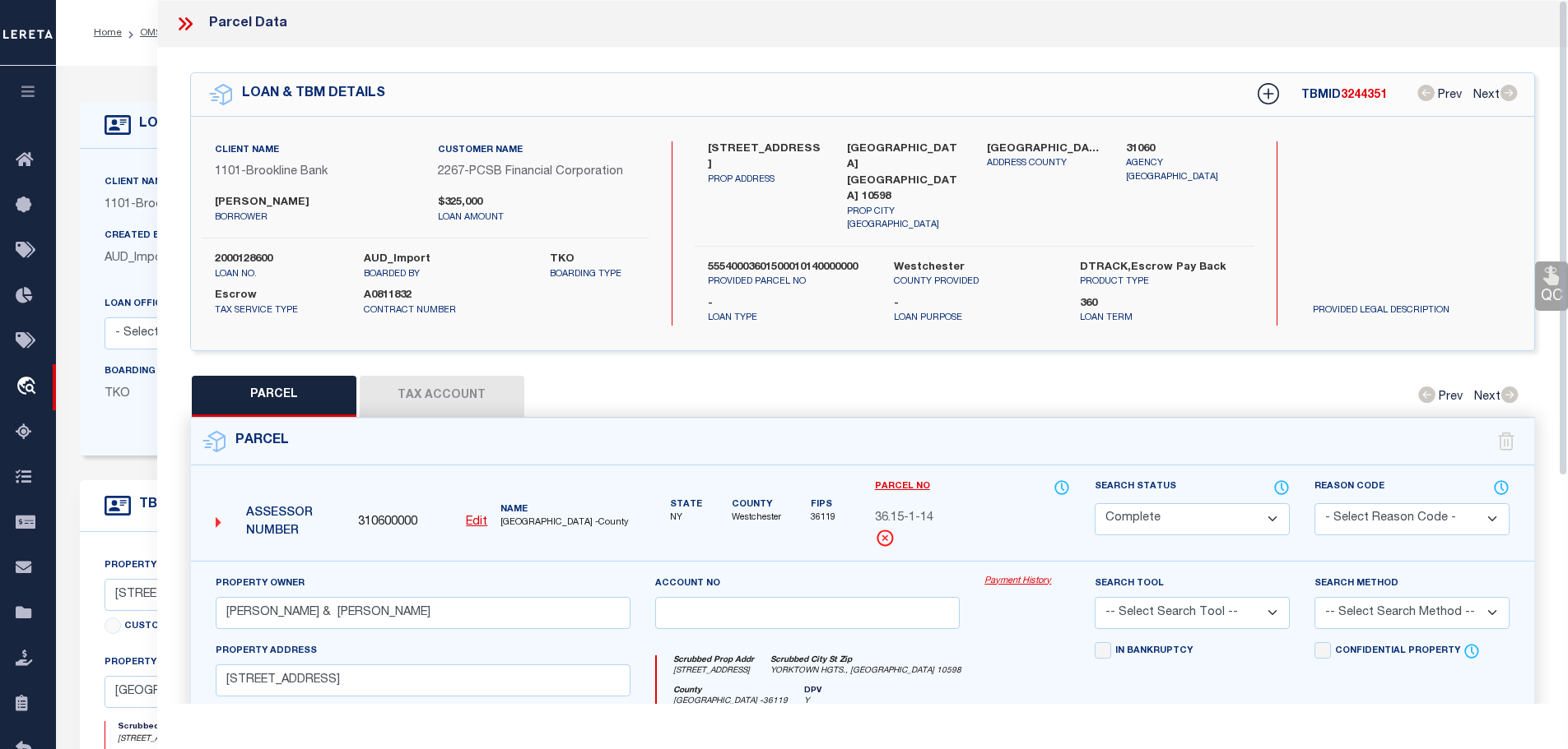
click at [442, 386] on button "Tax Account" at bounding box center [442, 396] width 165 height 41
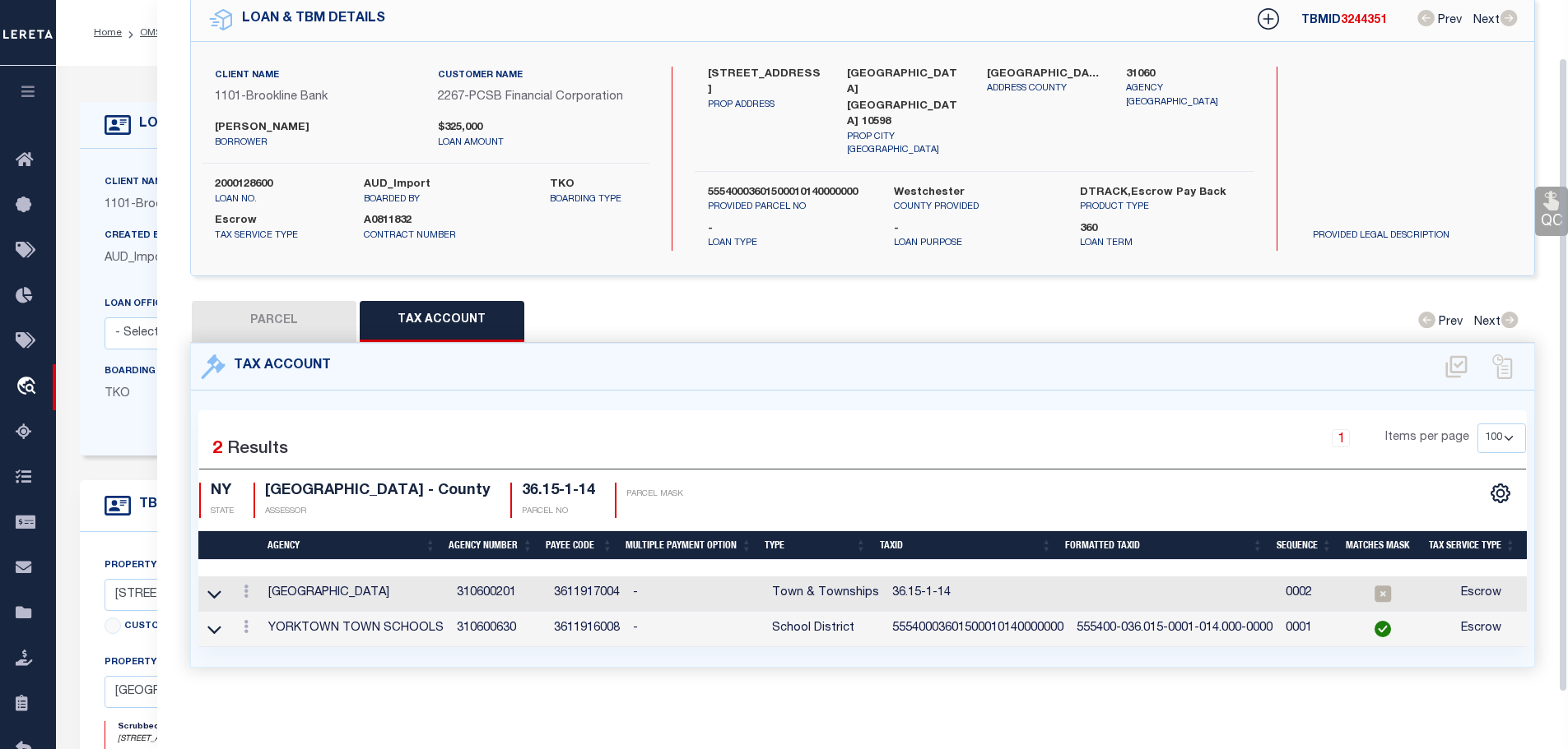
scroll to position [77, 0]
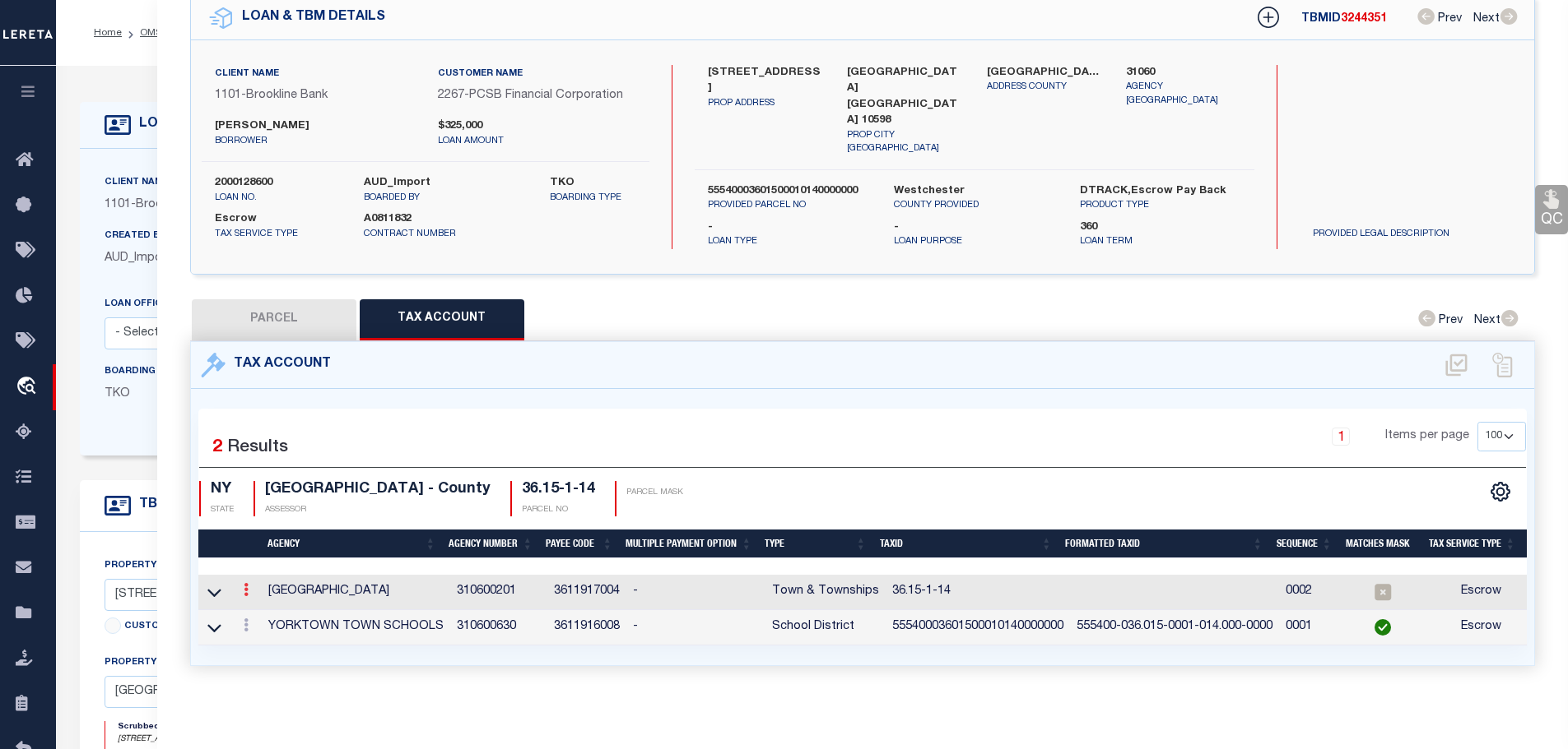
click at [245, 585] on link at bounding box center [246, 591] width 18 height 13
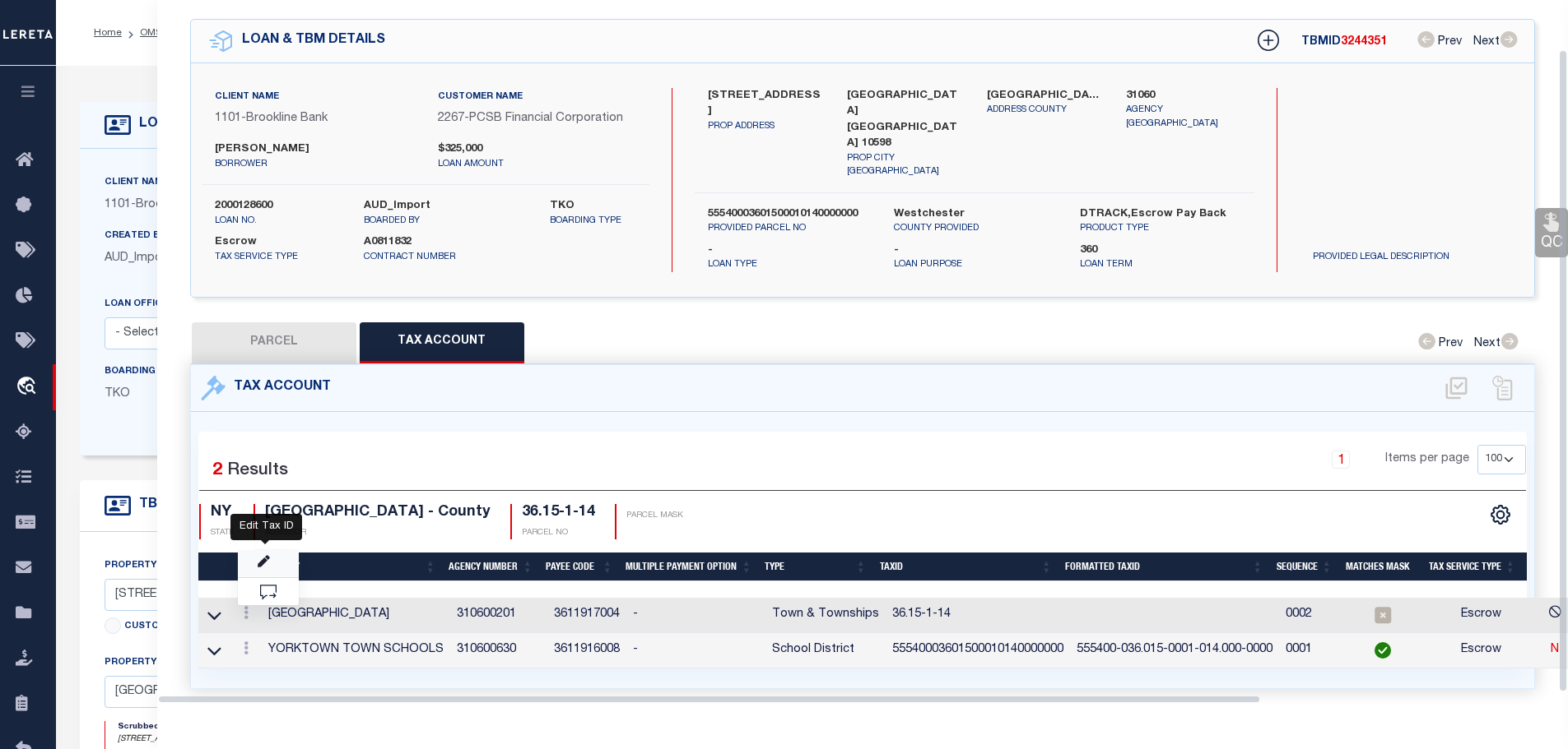
click at [265, 556] on icon "" at bounding box center [263, 562] width 13 height 13
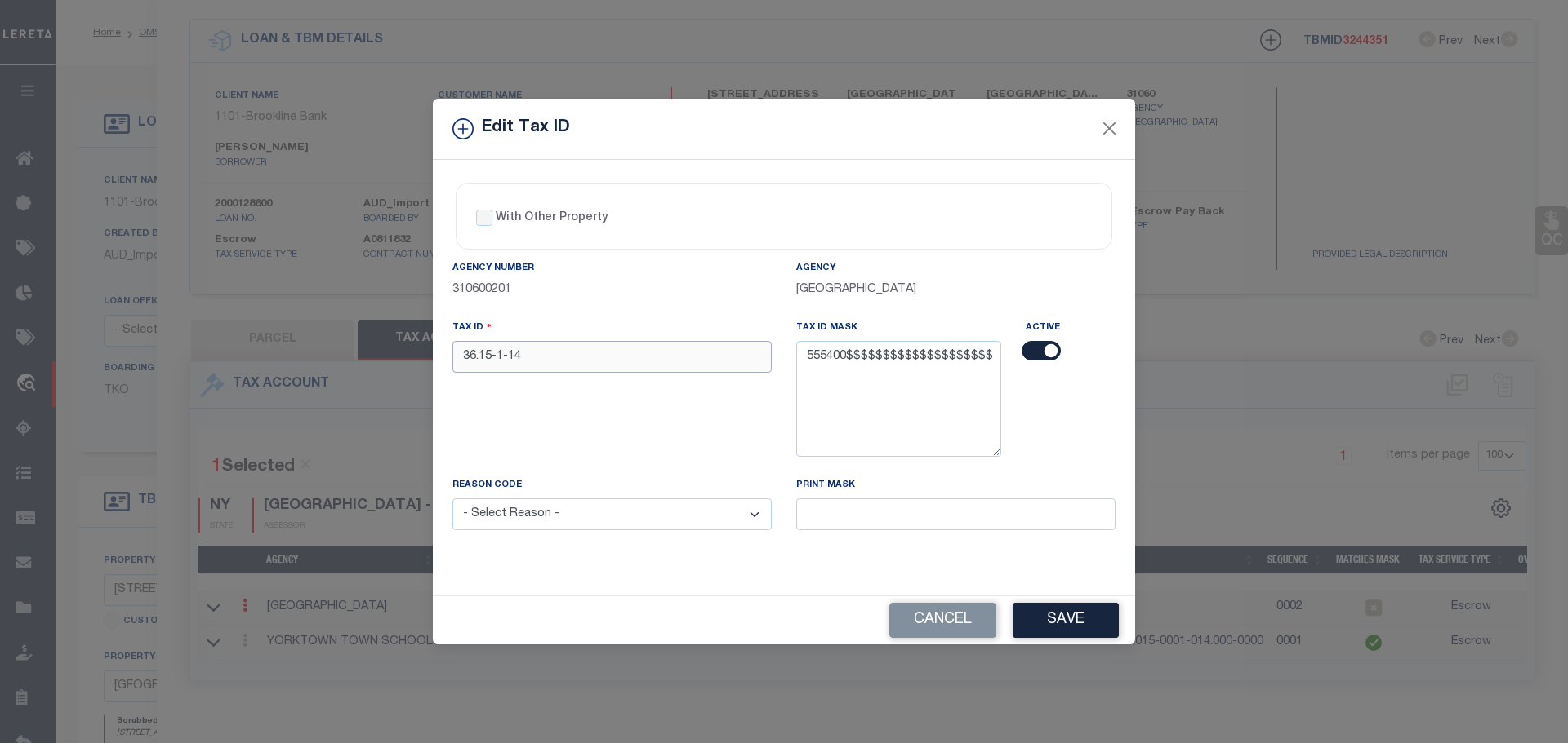
click at [551, 351] on input "36.15-1-14" at bounding box center [611, 357] width 319 height 32
paste input "55540003601500010140000000"
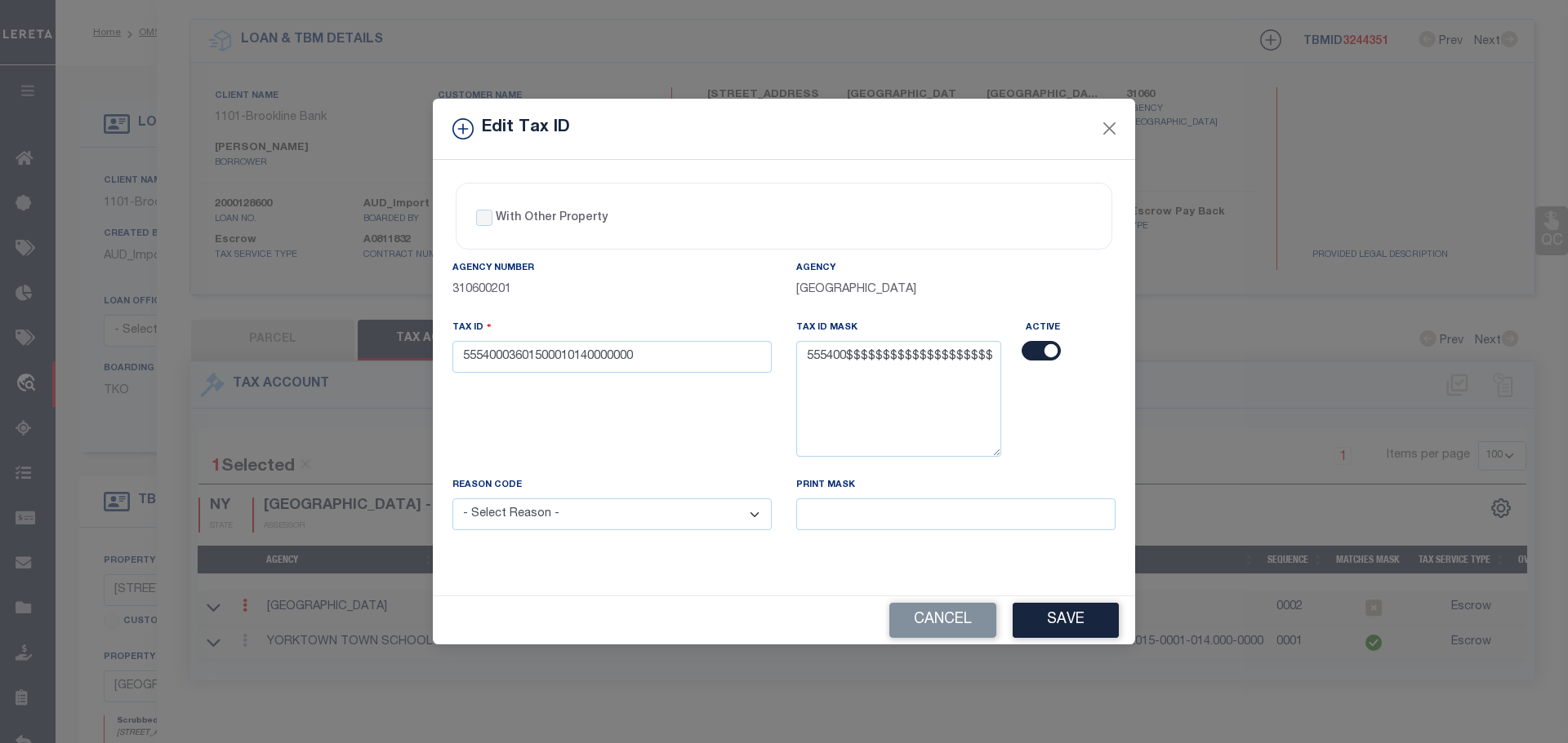
click at [635, 521] on select "- Select Reason - 099 - Other (Provide additional detail) ACT - Agency Changed …" at bounding box center [611, 514] width 319 height 32
click at [452, 500] on select "- Select Reason - 099 - Other (Provide additional detail) ACT - Agency Changed …" at bounding box center [611, 514] width 319 height 32
click at [1063, 619] on button "Save" at bounding box center [1065, 621] width 107 height 35
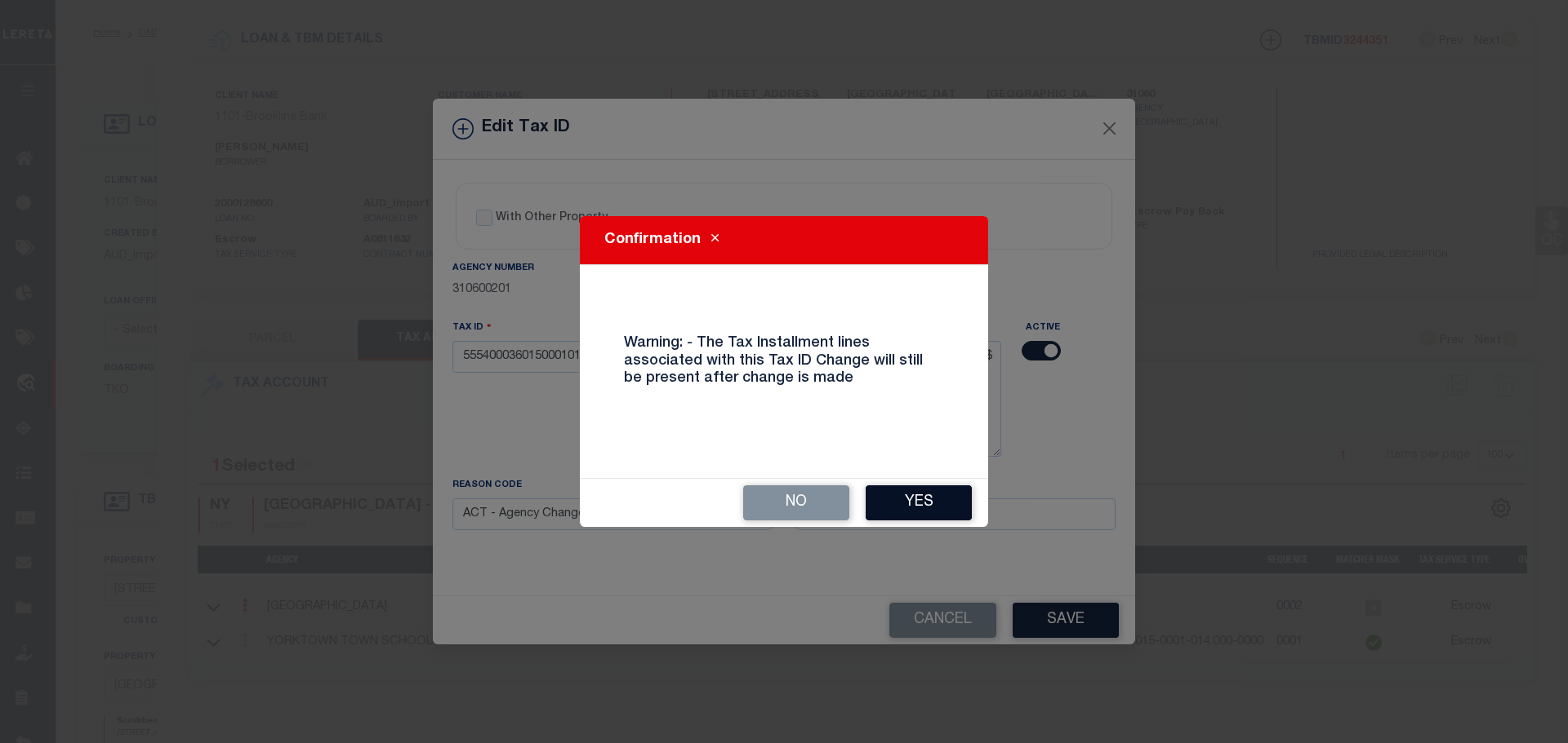
click at [947, 492] on button "Yes" at bounding box center [918, 503] width 107 height 35
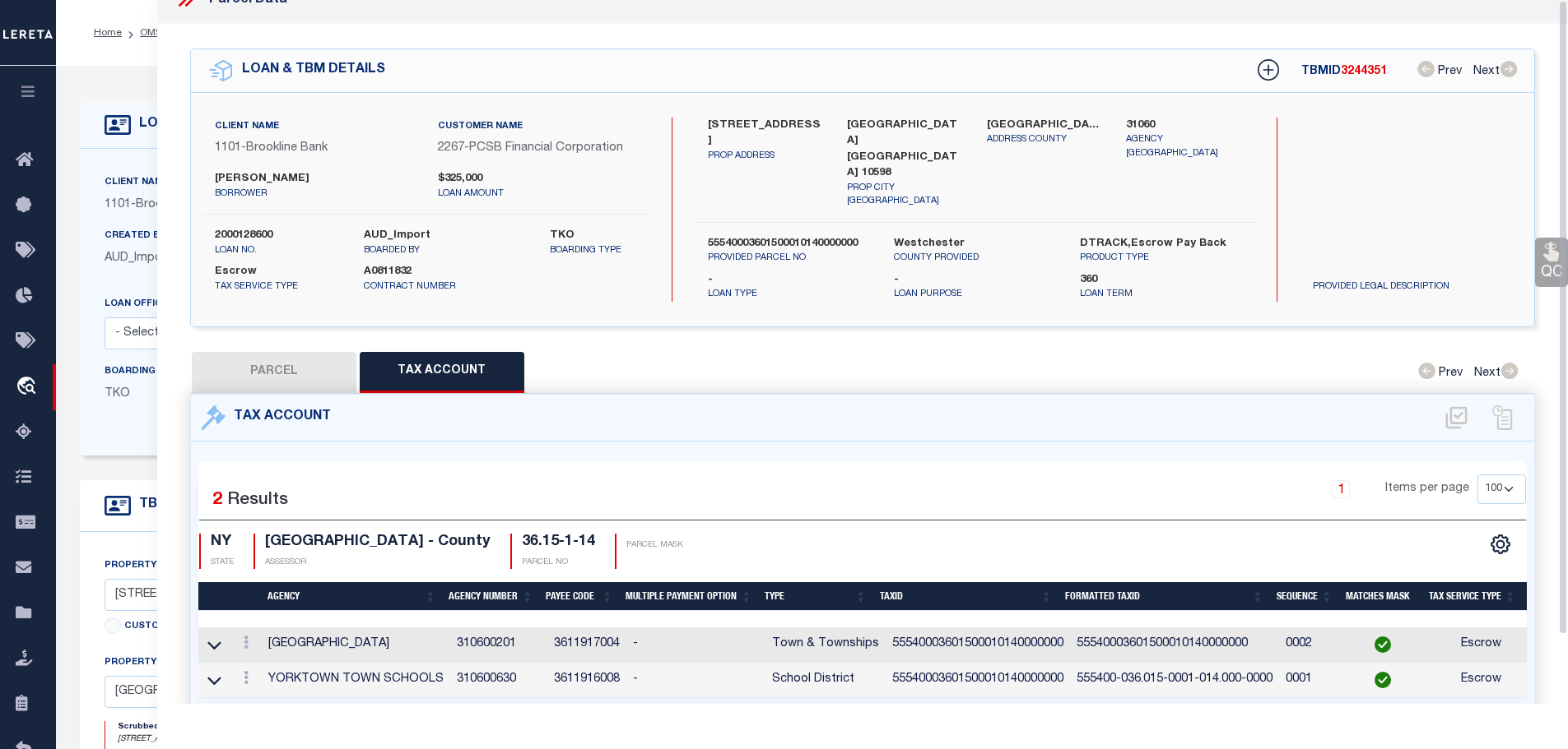
scroll to position [0, 0]
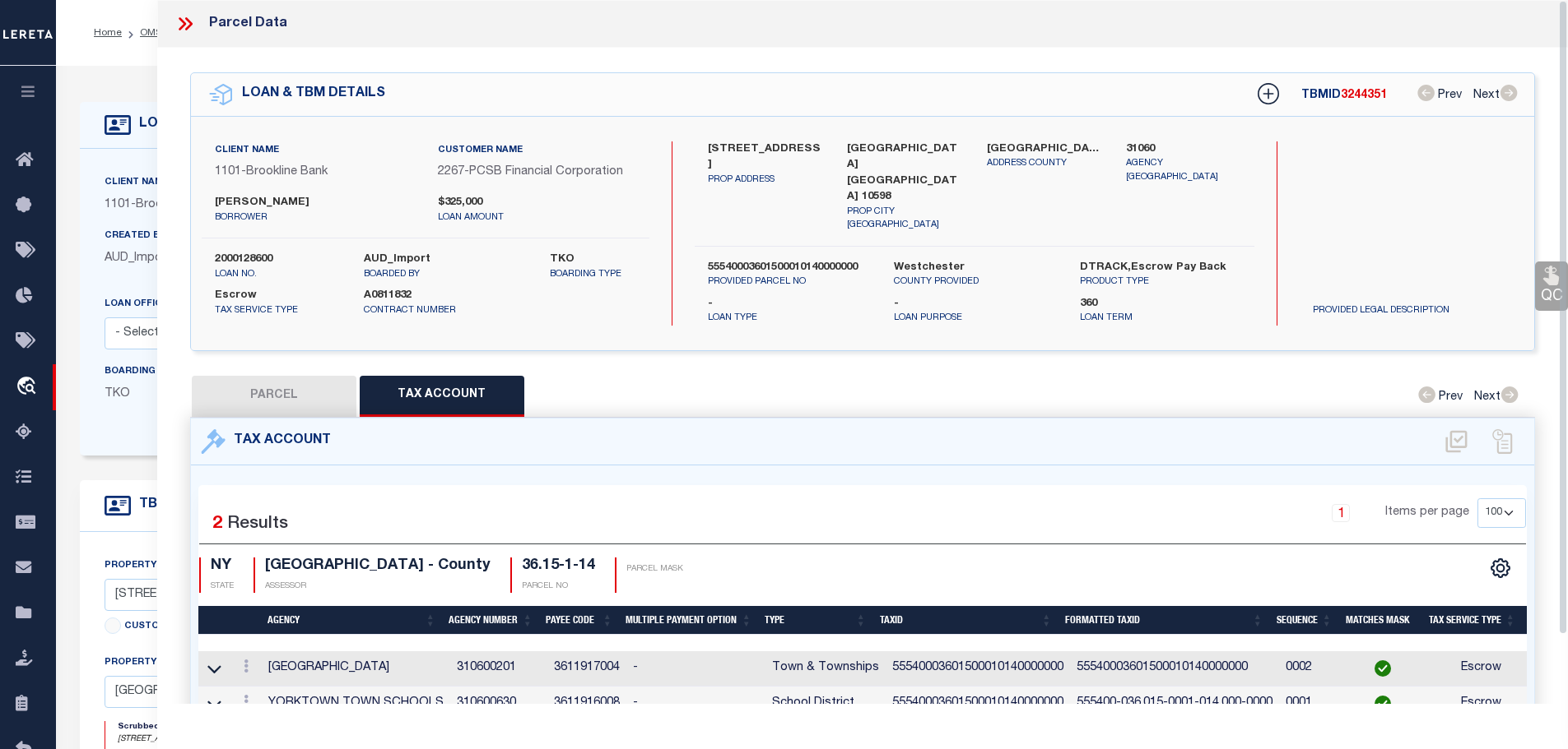
click at [186, 22] on icon at bounding box center [185, 24] width 22 height 22
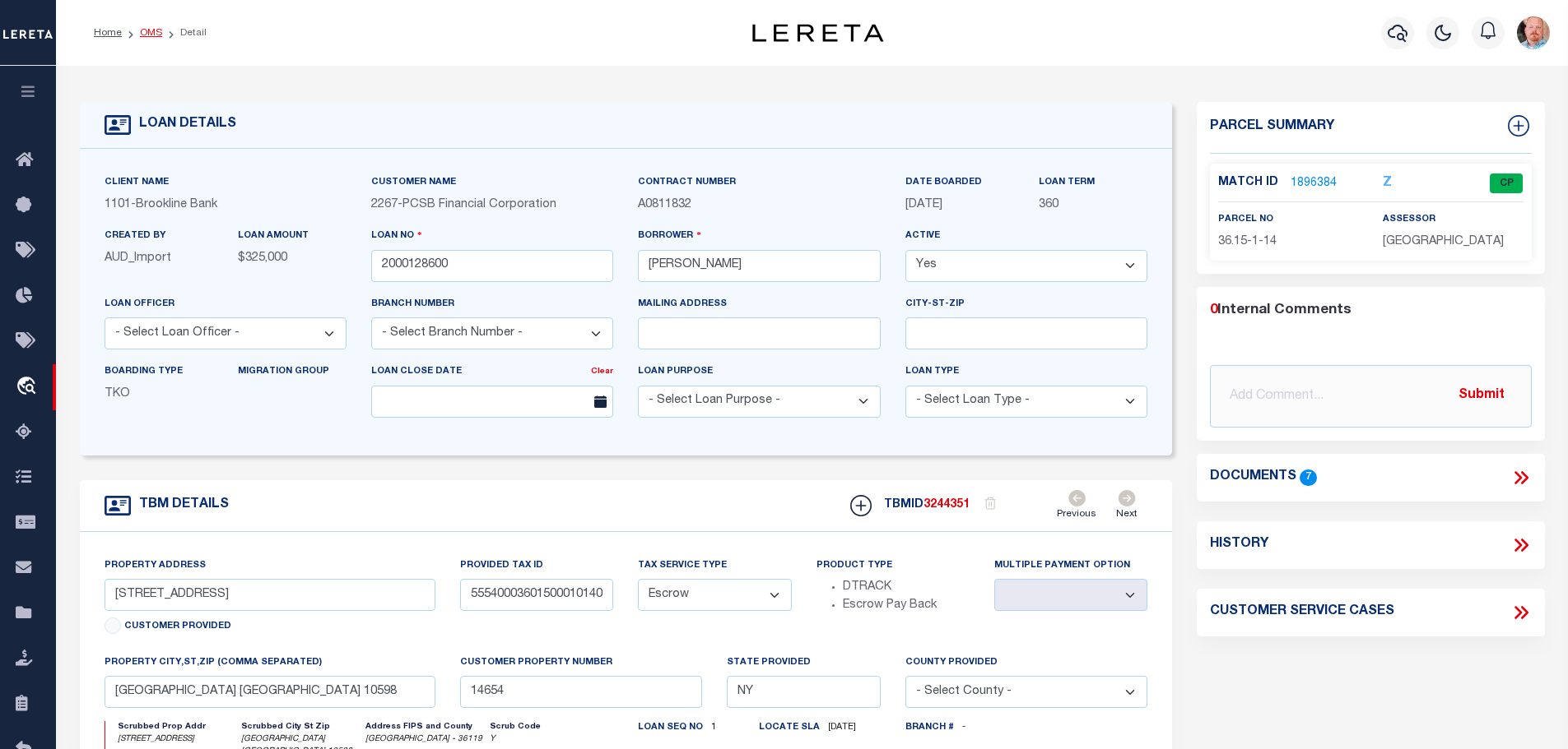
click at [148, 33] on link "OMS" at bounding box center [151, 33] width 23 height 10
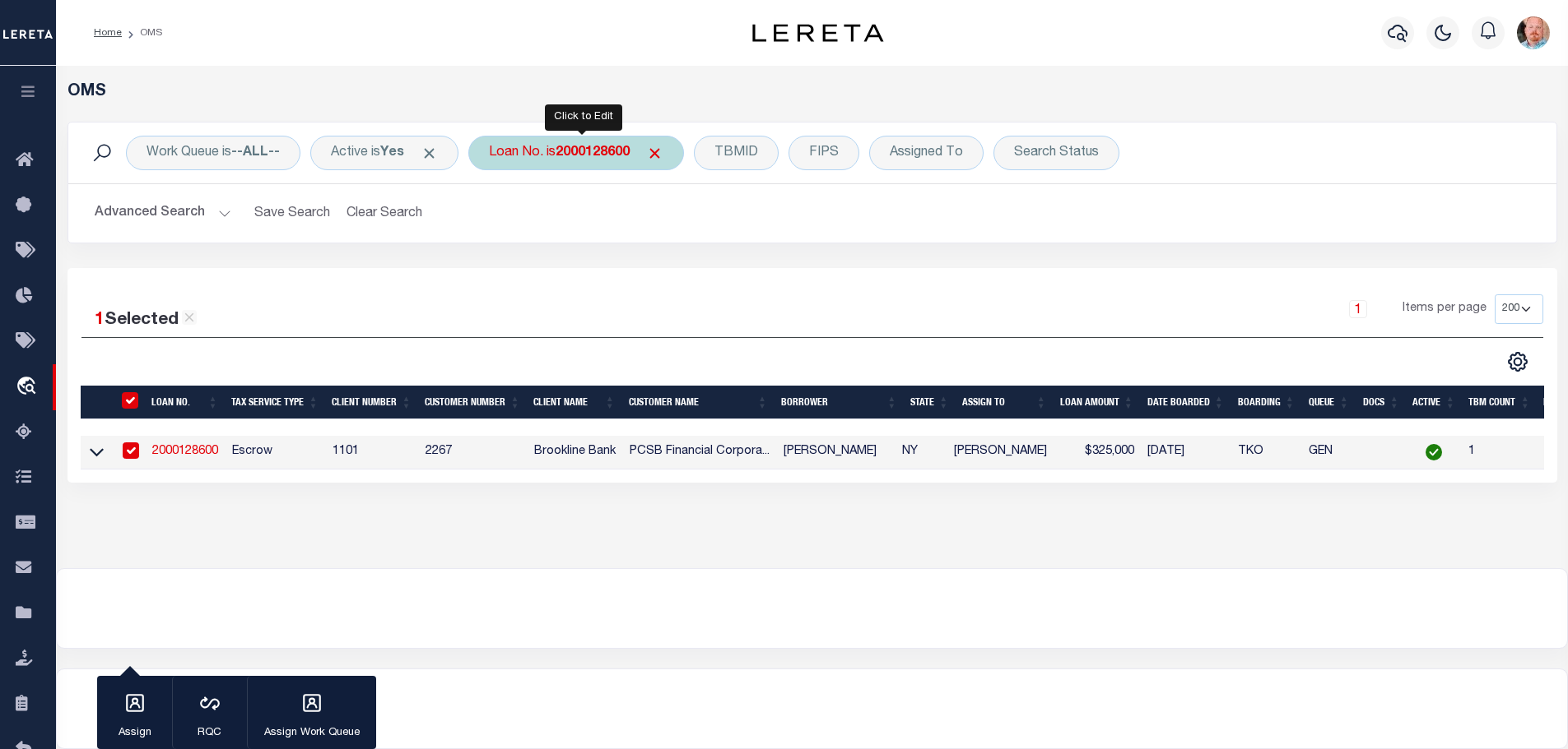
click at [612, 162] on div "Loan No. is 2000128600" at bounding box center [576, 153] width 216 height 34
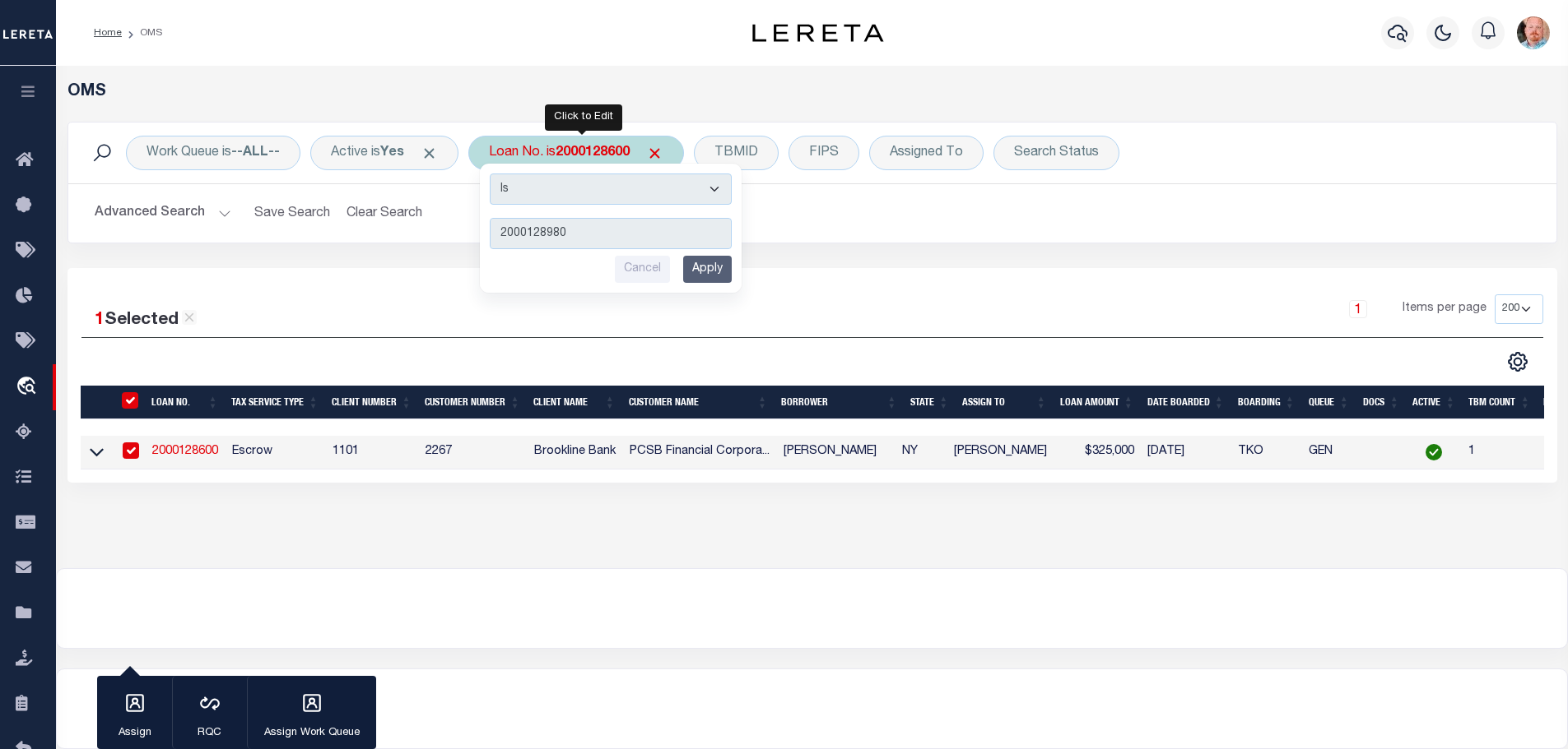
click at [703, 281] on input "Apply" at bounding box center [707, 270] width 48 height 28
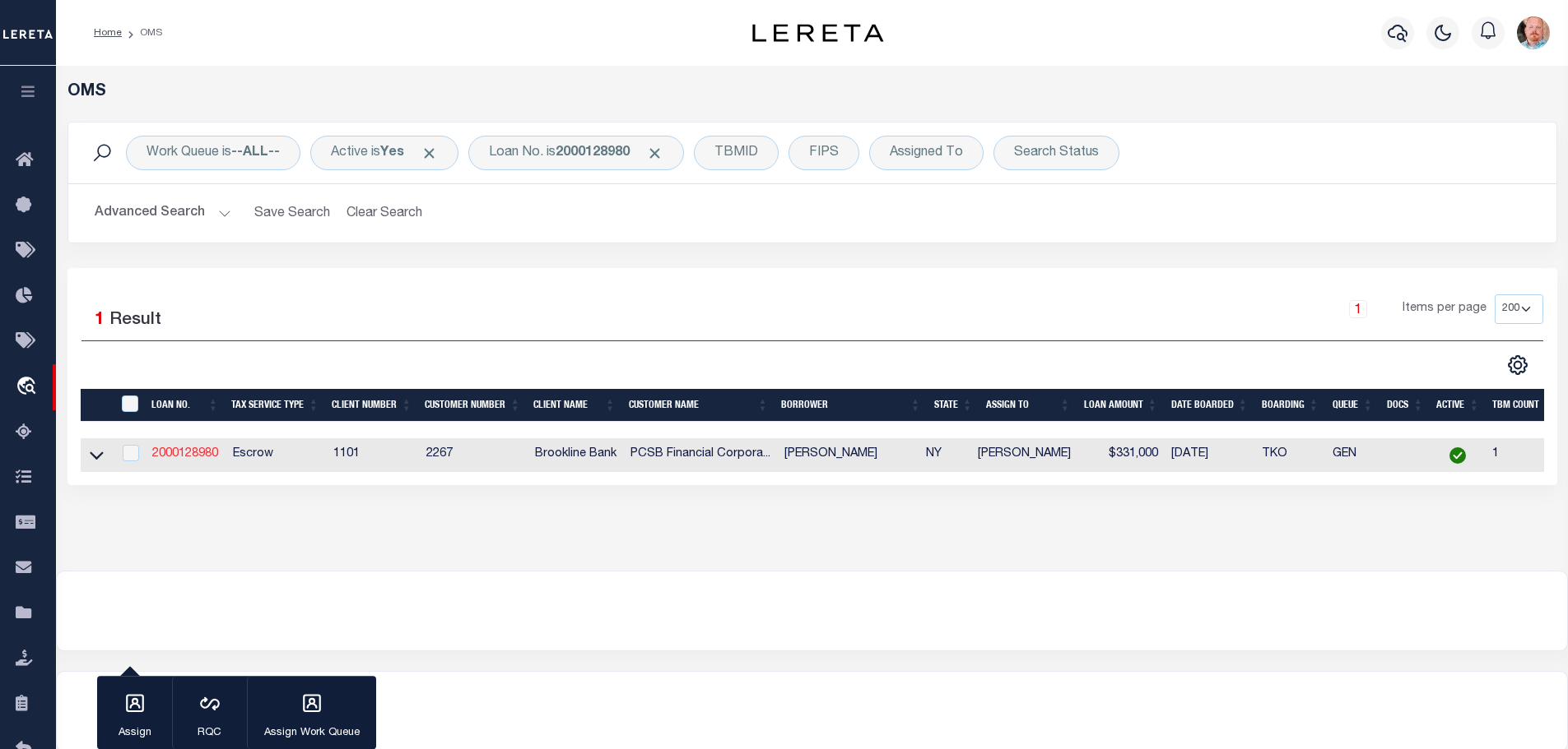
click at [186, 448] on link "2000128980" at bounding box center [184, 454] width 66 height 12
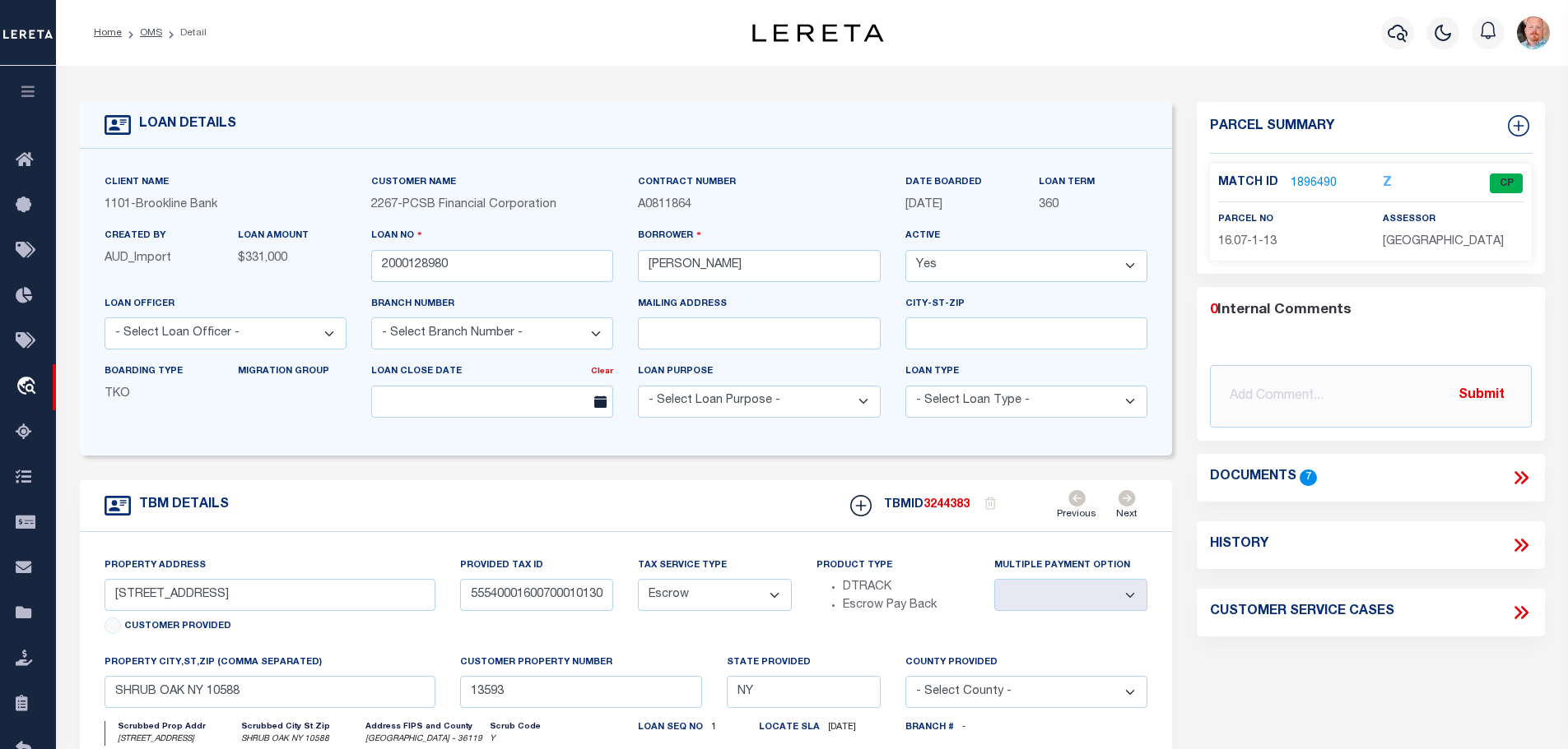
click at [1319, 175] on link "1896490" at bounding box center [1314, 184] width 46 height 18
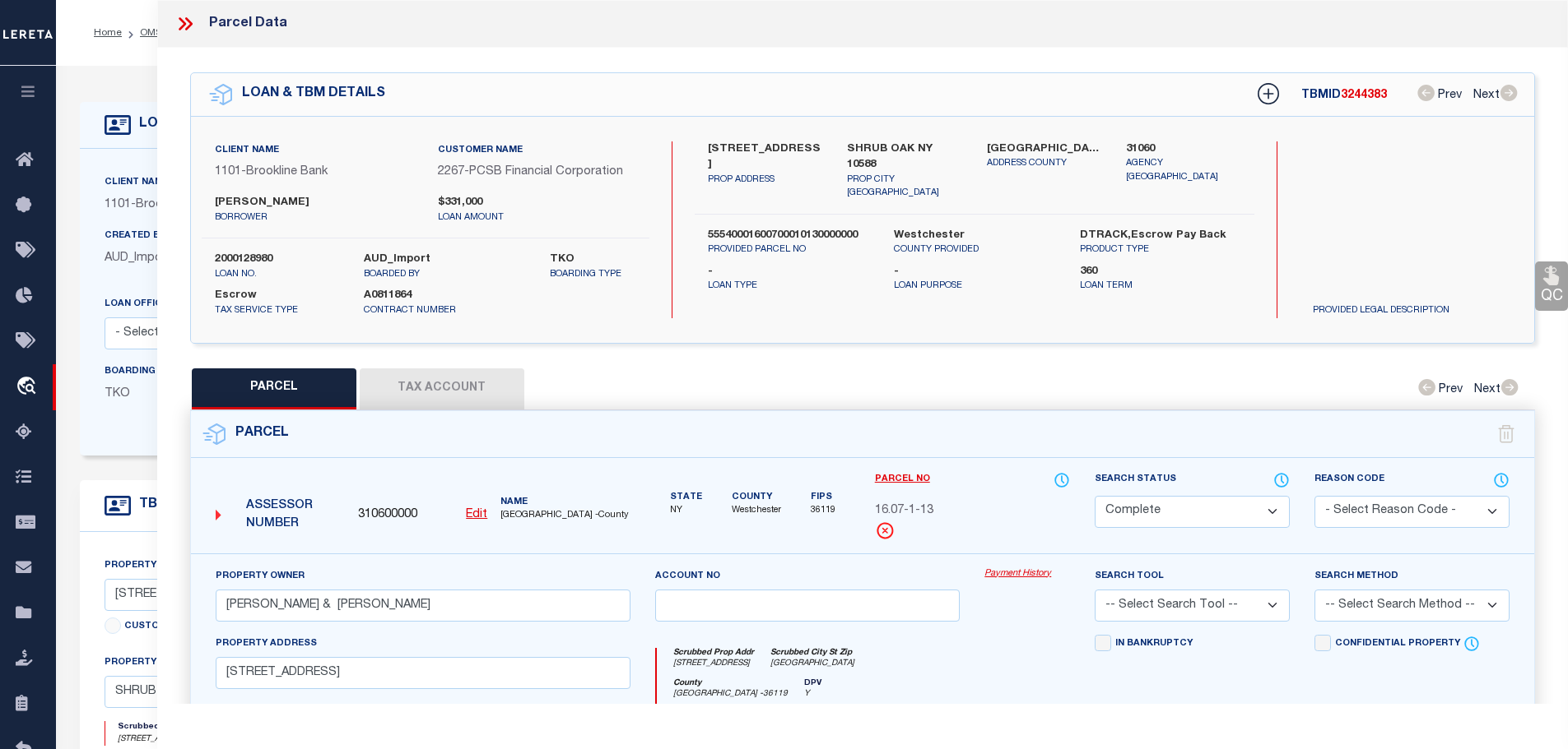
click at [491, 382] on button "Tax Account" at bounding box center [442, 389] width 165 height 41
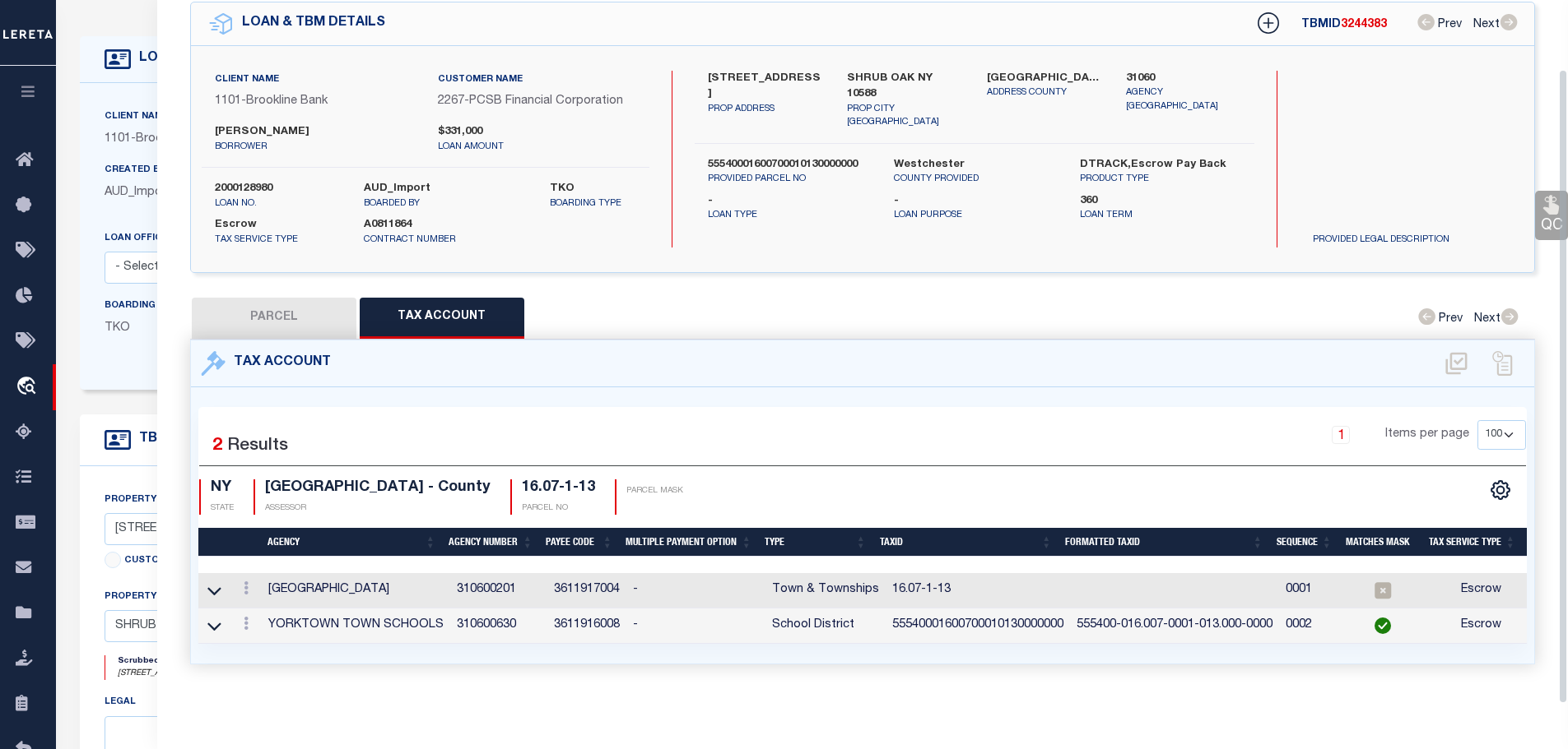
scroll to position [82, 0]
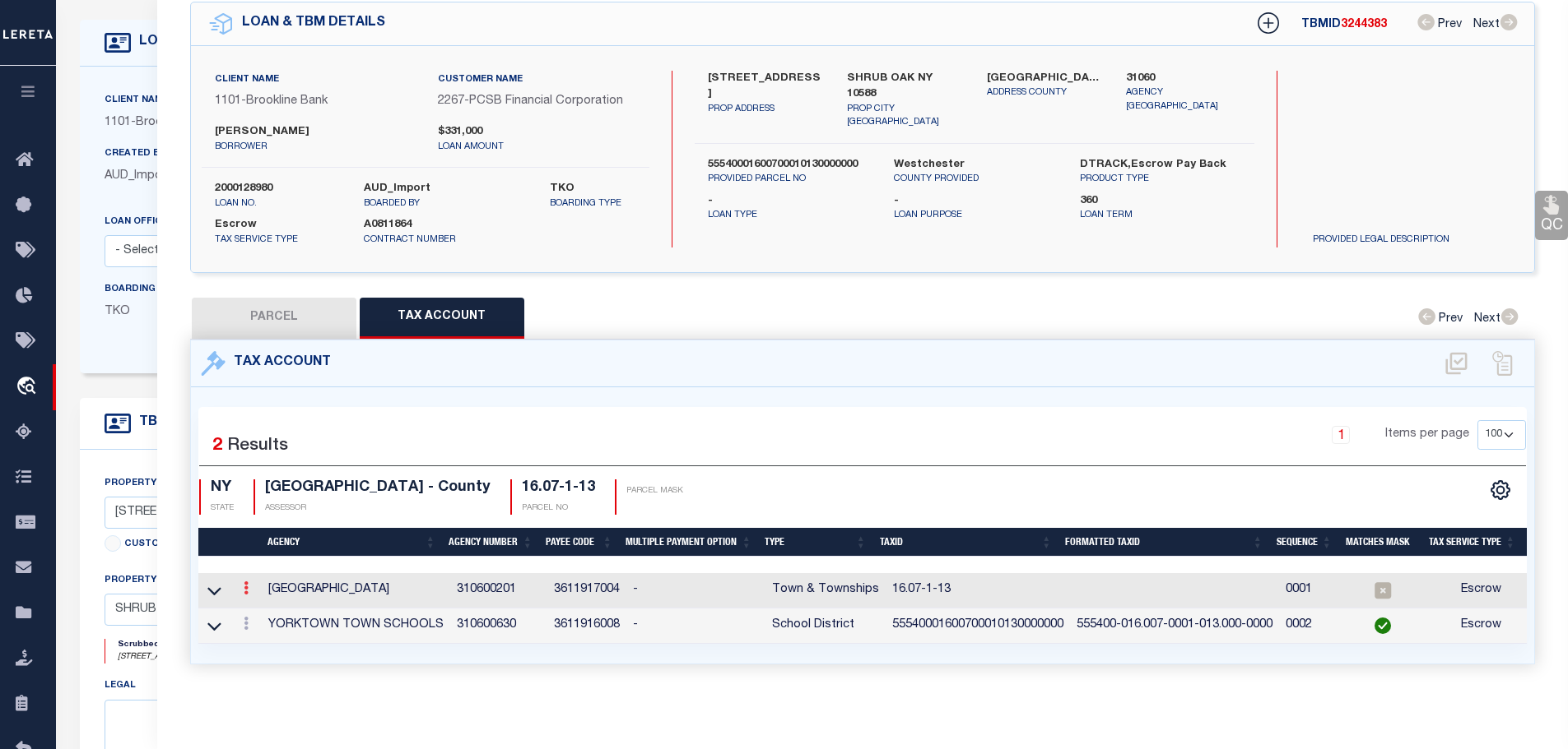
click at [246, 581] on icon at bounding box center [246, 587] width 5 height 13
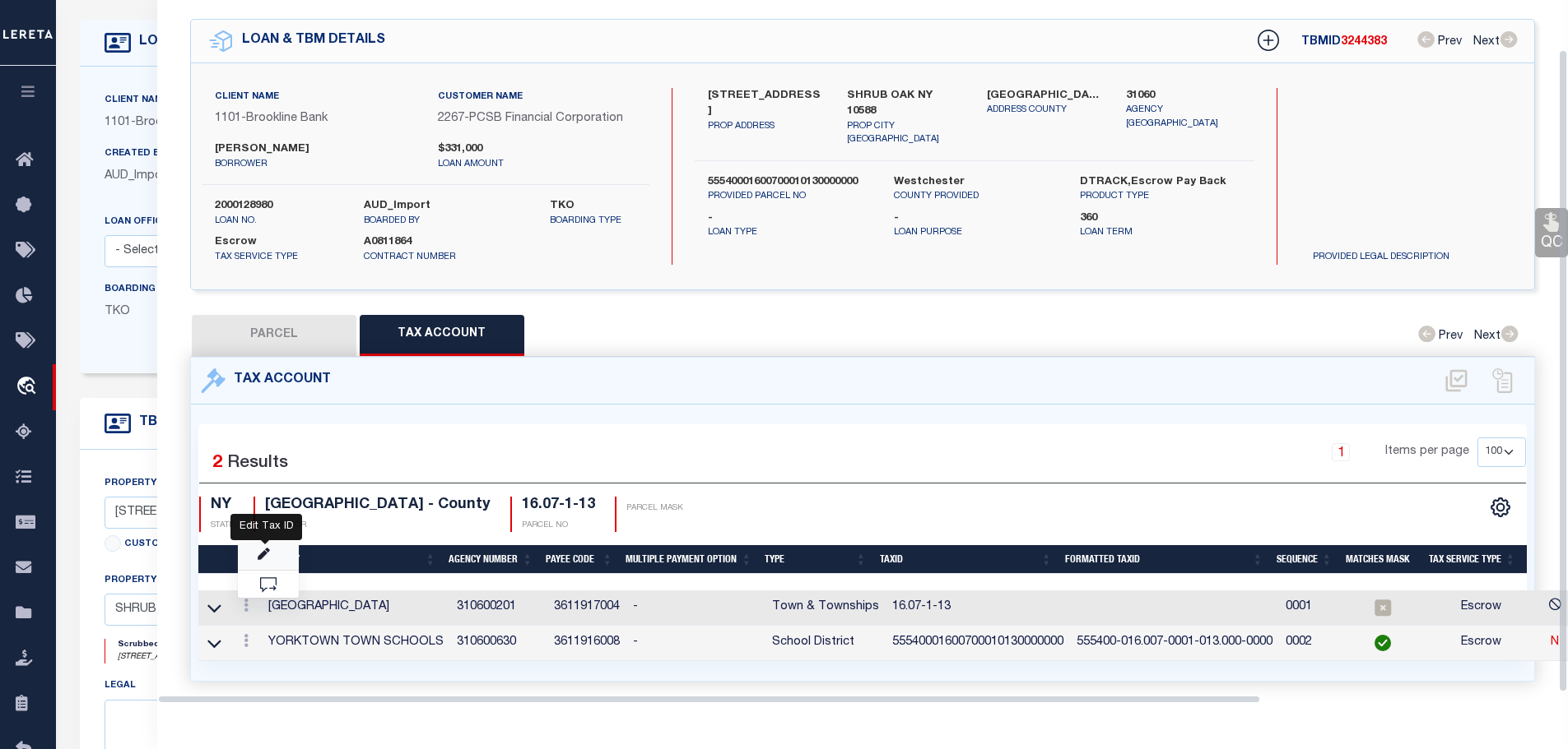
click at [263, 549] on icon "" at bounding box center [263, 555] width 13 height 13
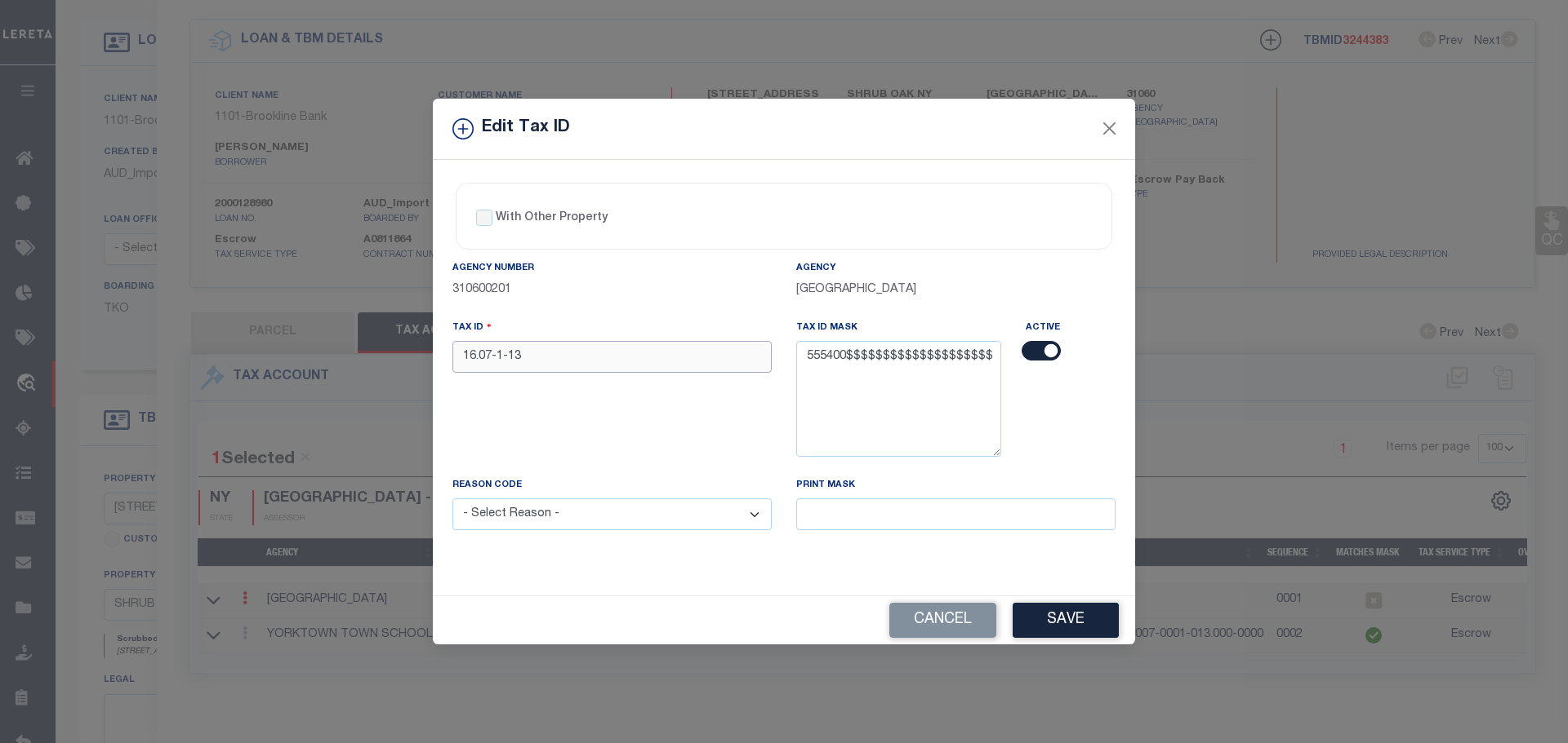
click at [586, 358] on input "16.07-1-13" at bounding box center [611, 357] width 319 height 32
paste input "55540001600700010130000000"
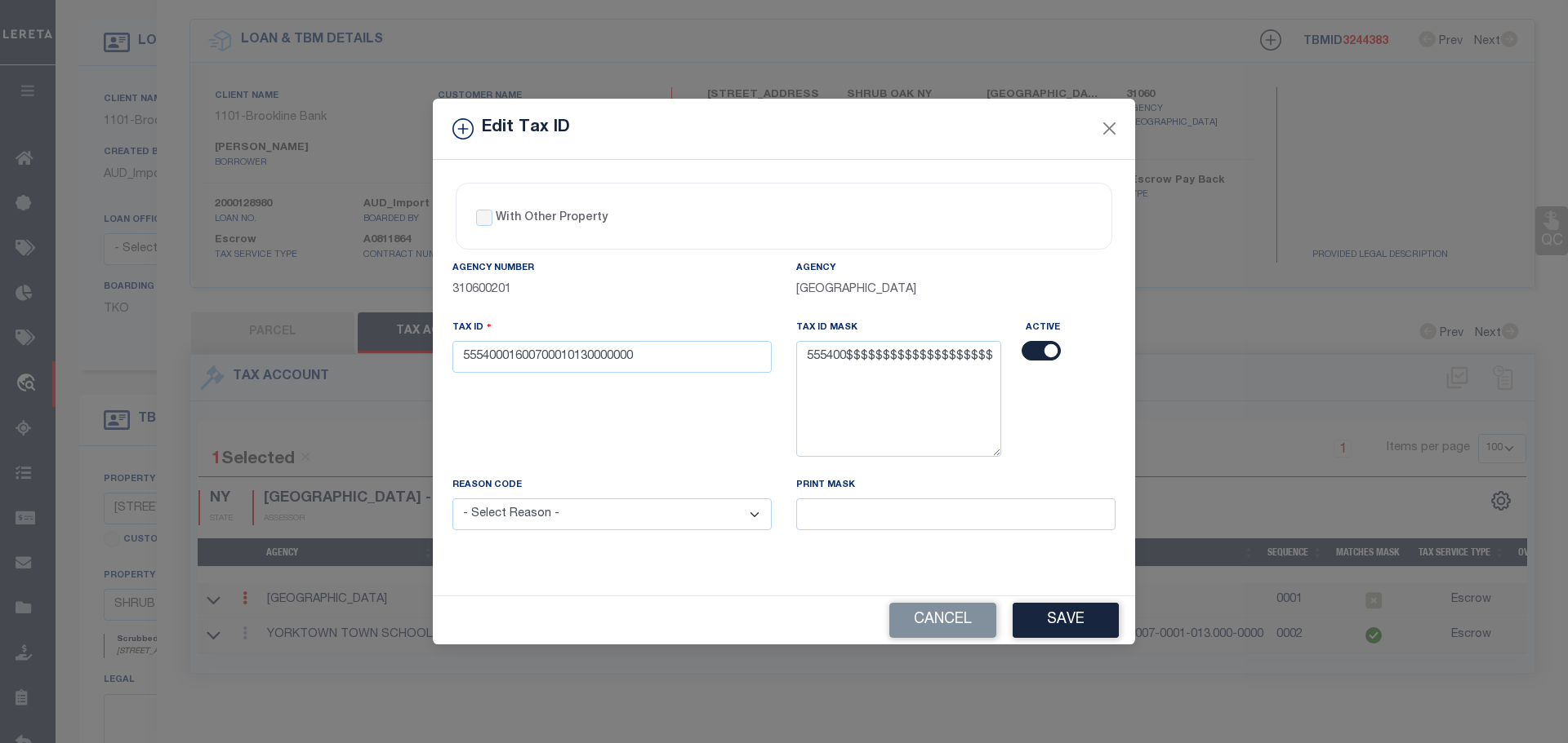
click at [622, 526] on select "- Select Reason - 099 - Other (Provide additional detail) ACT - Agency Changed …" at bounding box center [611, 514] width 319 height 32
click at [452, 500] on select "- Select Reason - 099 - Other (Provide additional detail) ACT - Agency Changed …" at bounding box center [611, 514] width 319 height 32
click at [1081, 605] on button "Save" at bounding box center [1065, 621] width 107 height 35
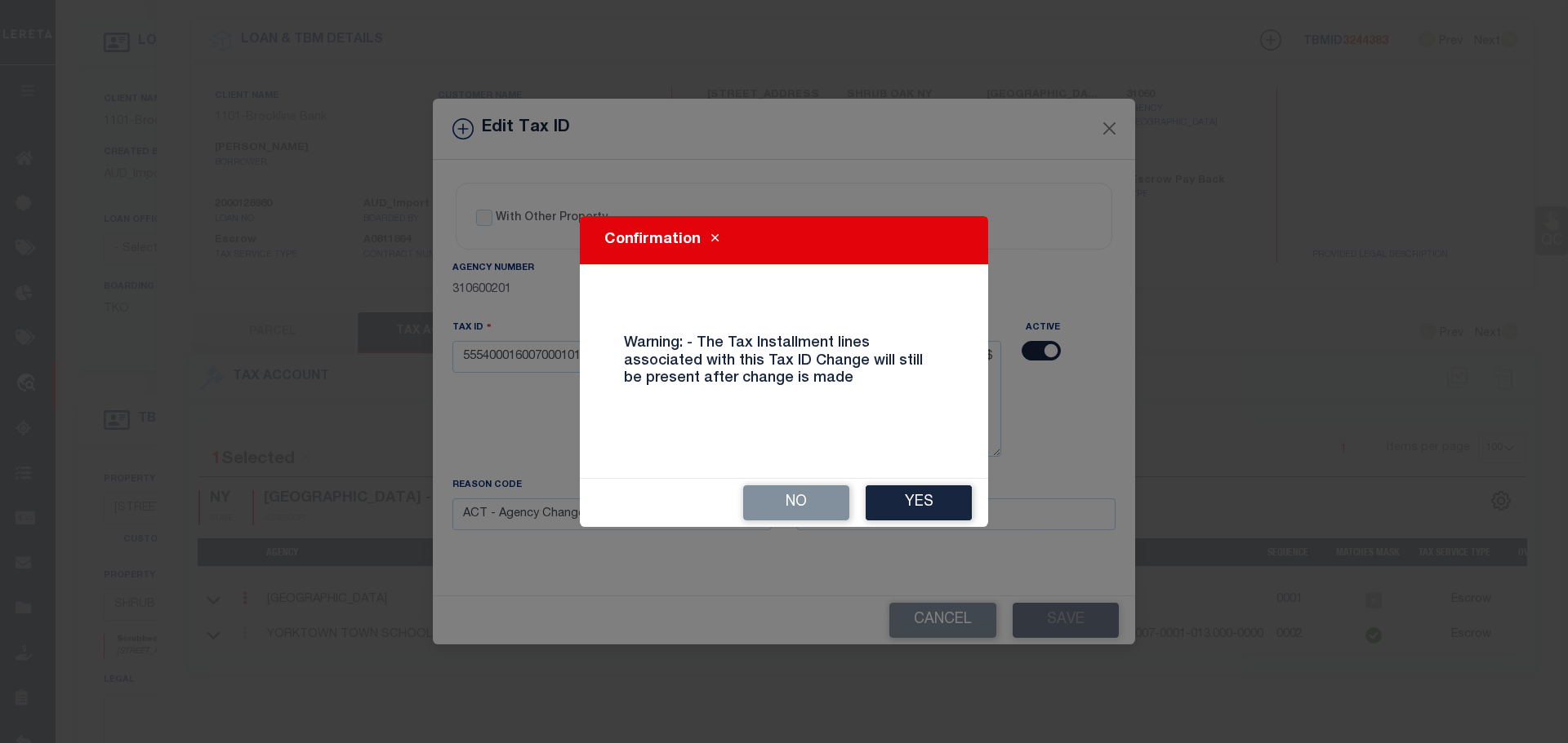
click at [913, 509] on button "Yes" at bounding box center [918, 503] width 107 height 35
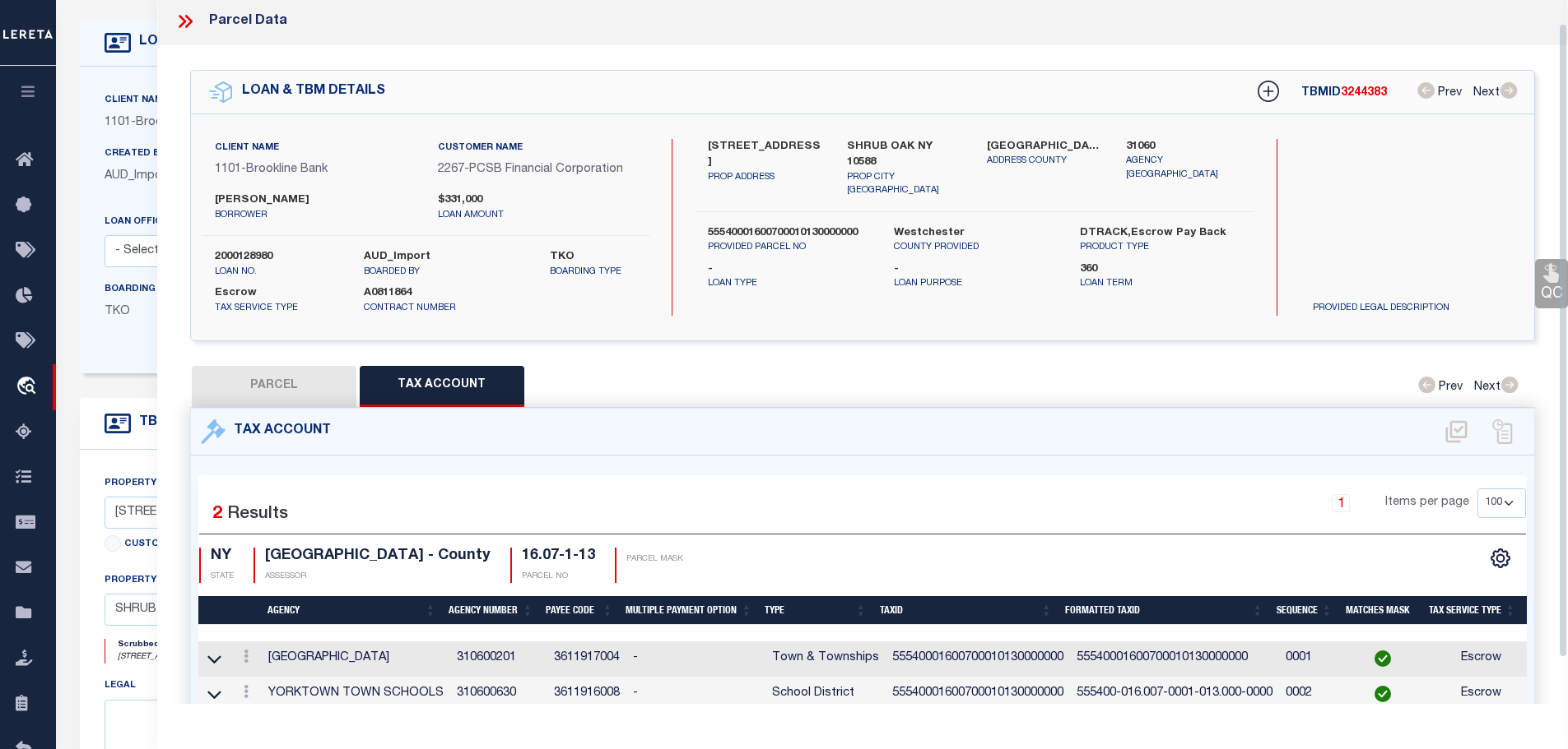
scroll to position [0, 0]
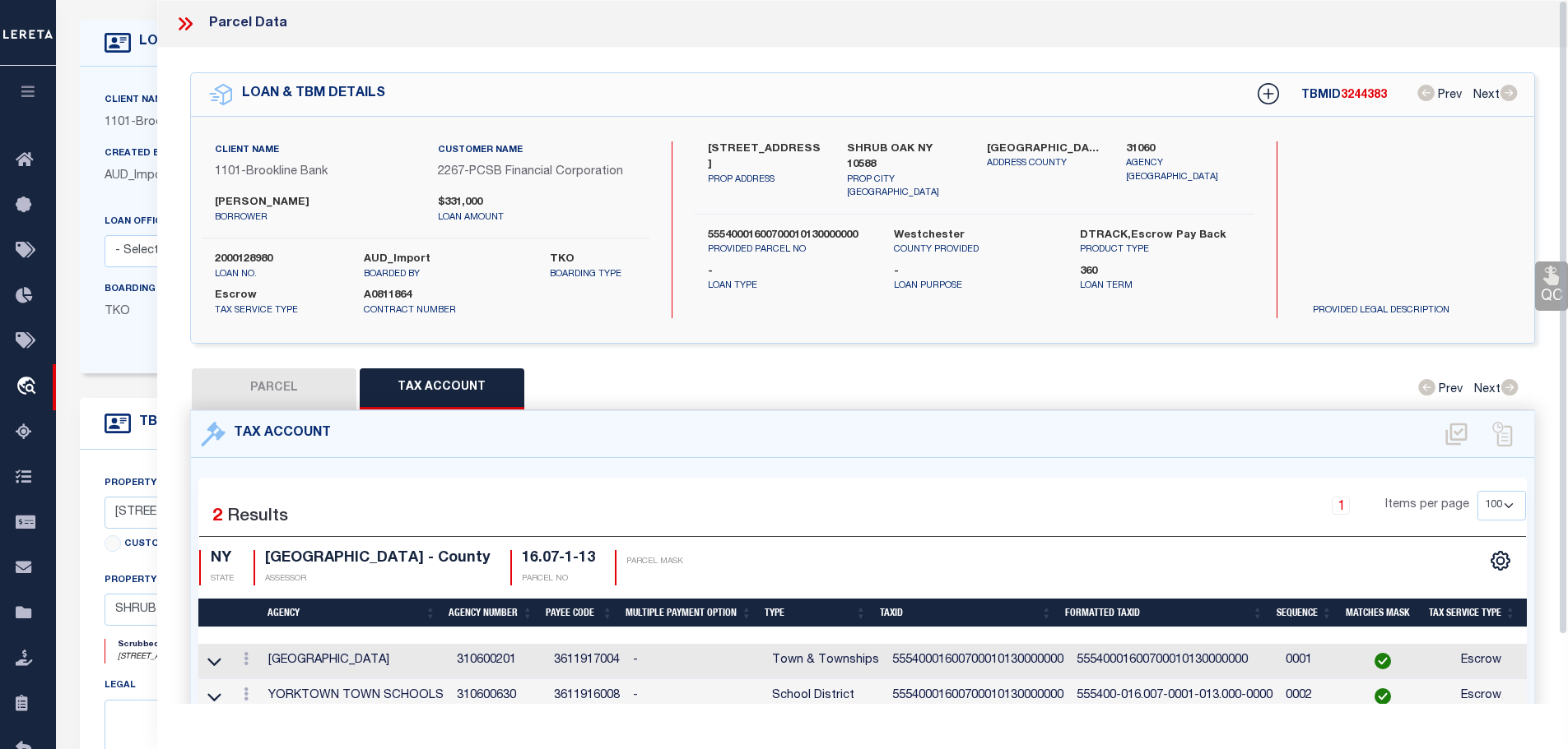
click at [182, 21] on icon at bounding box center [182, 24] width 8 height 13
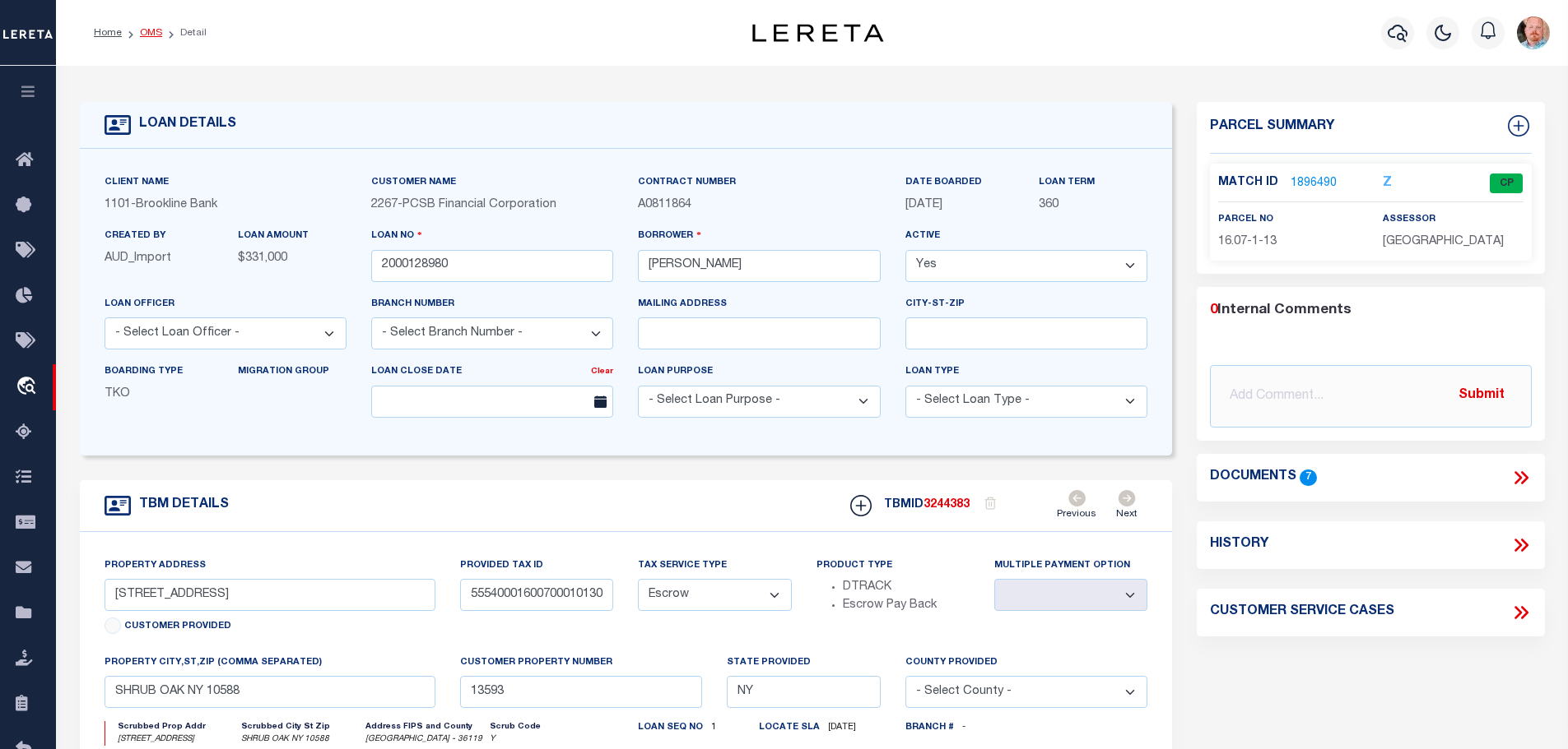
click at [142, 28] on link "OMS" at bounding box center [151, 33] width 23 height 10
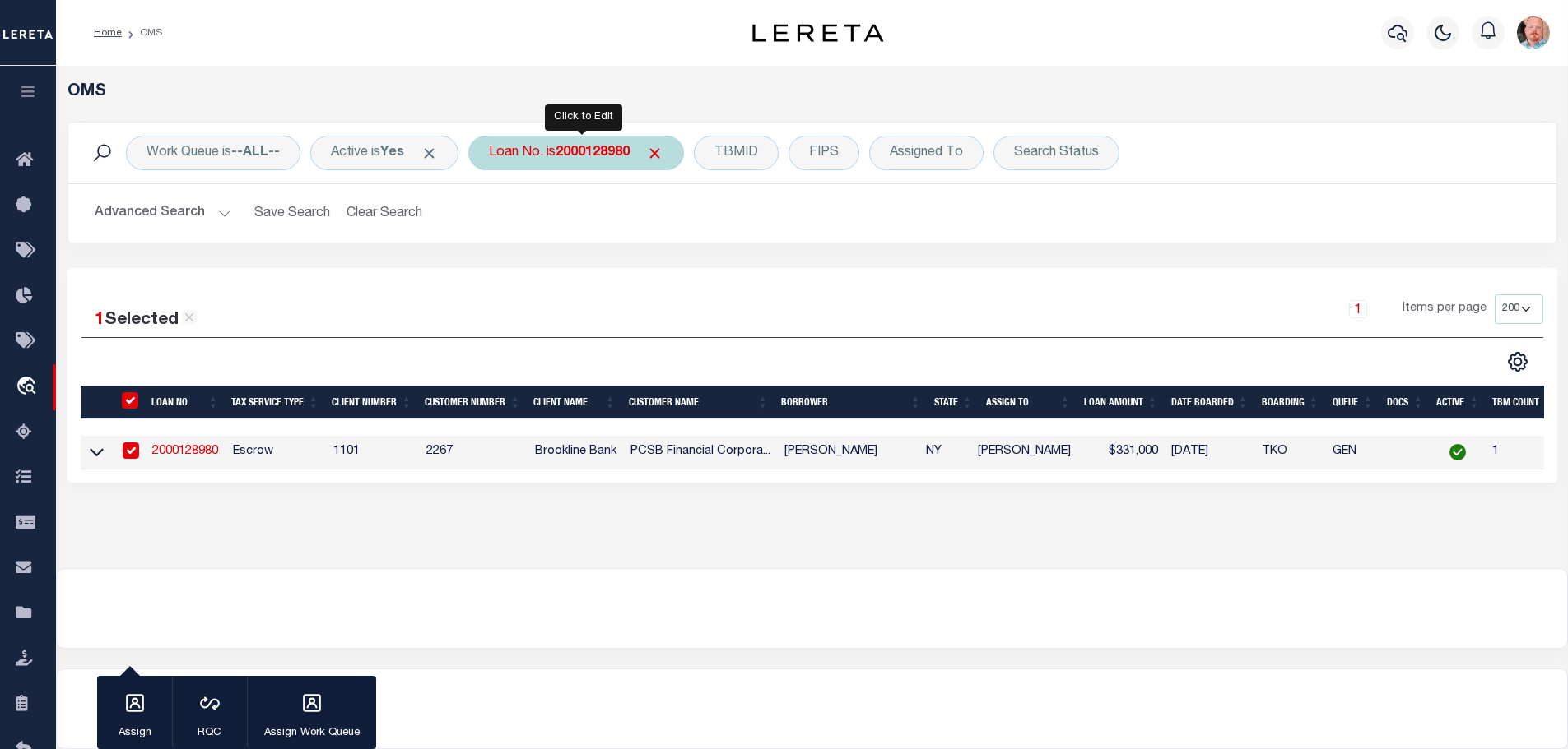
click at [603, 152] on b "2000128980" at bounding box center [592, 153] width 74 height 13
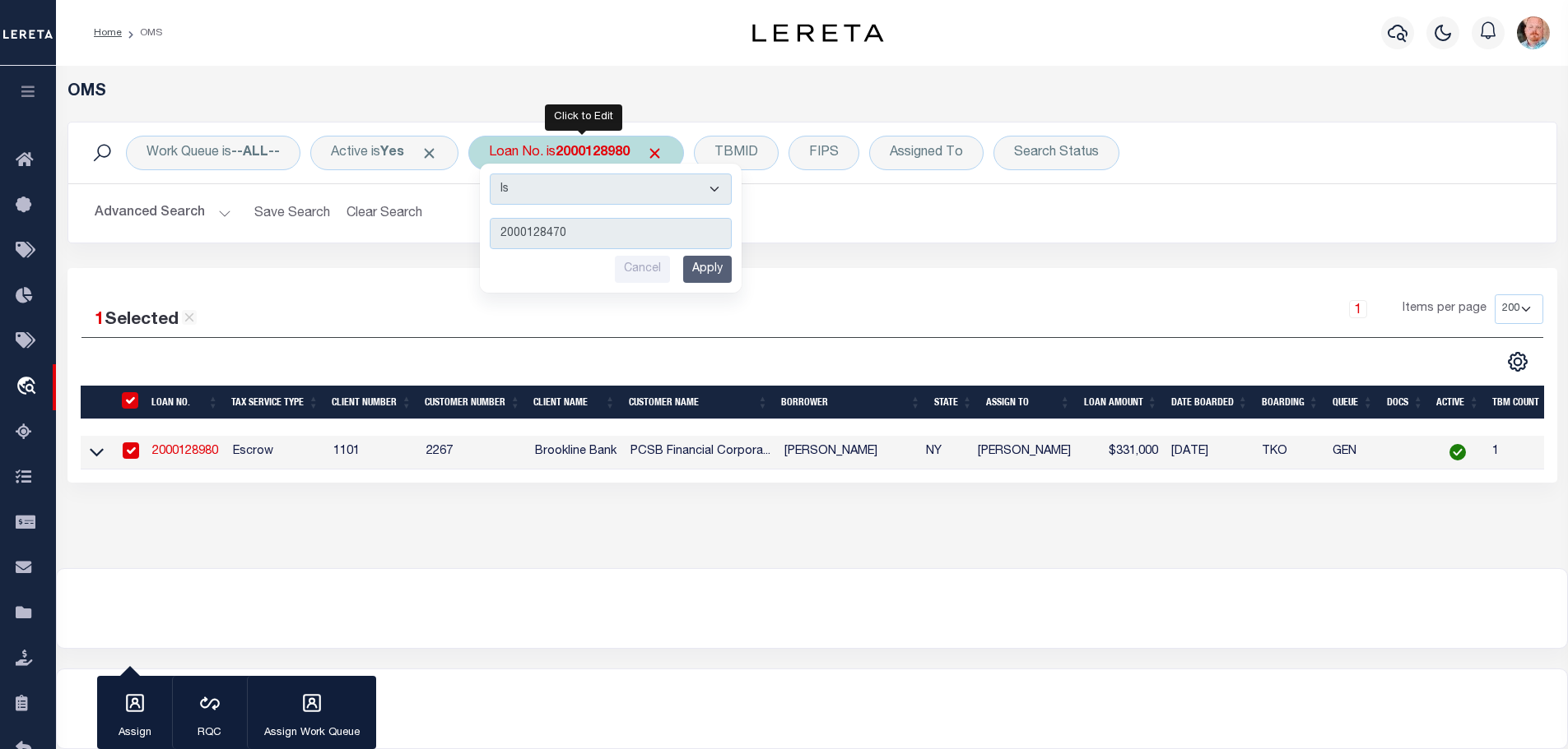
click at [709, 271] on input "Apply" at bounding box center [707, 270] width 48 height 28
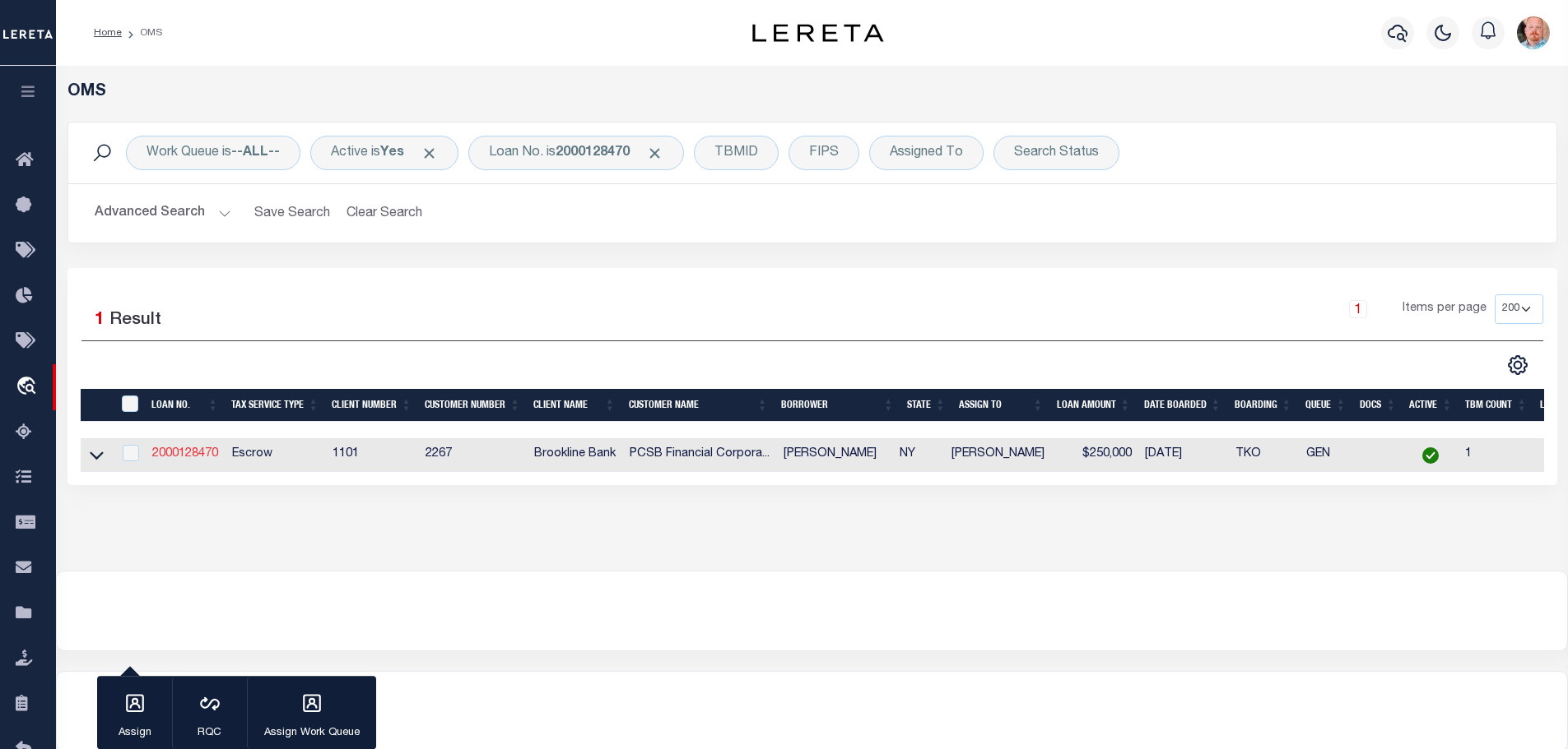
click at [185, 450] on link "2000128470" at bounding box center [184, 454] width 66 height 12
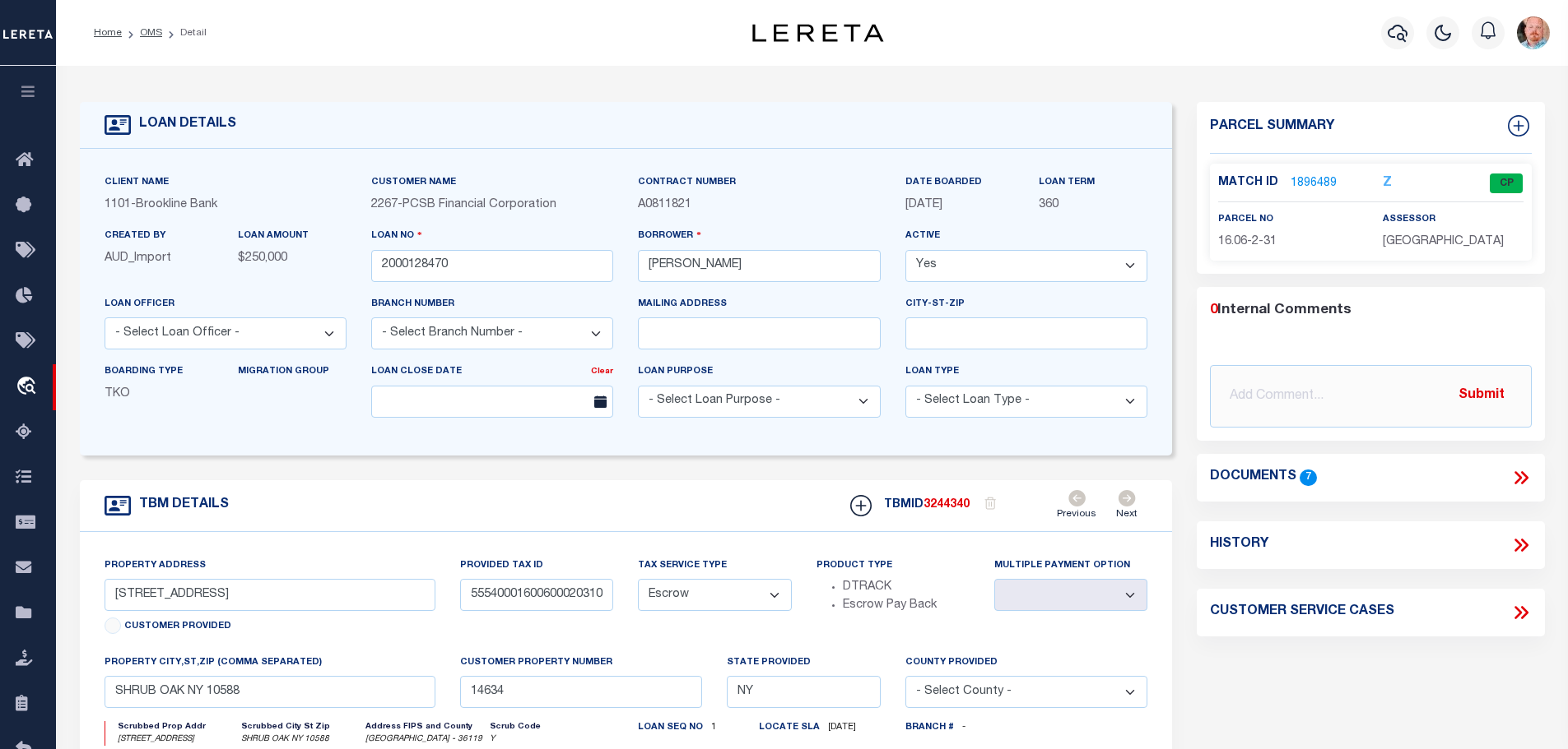
click at [1303, 180] on link "1896489" at bounding box center [1314, 184] width 46 height 18
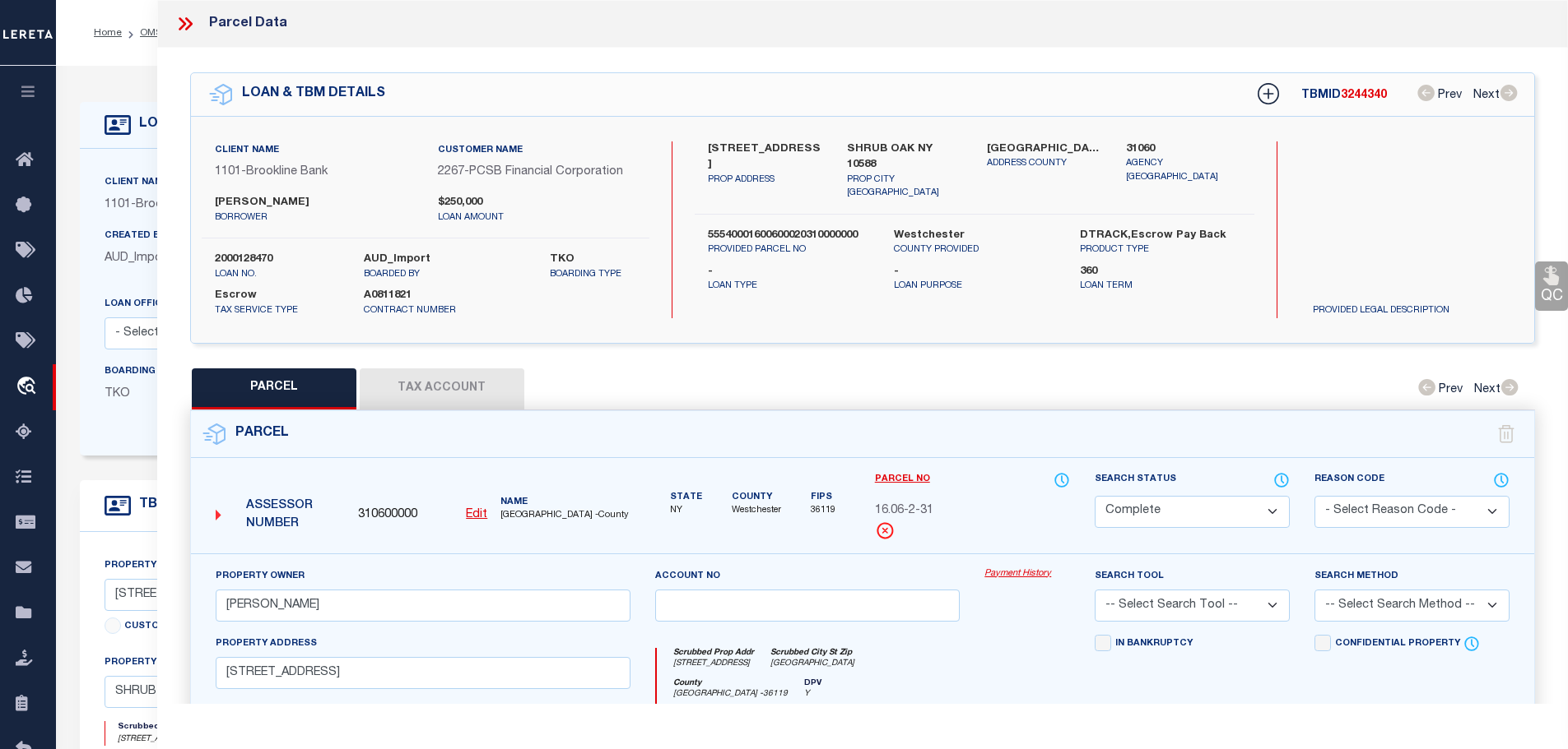
click at [466, 375] on button "Tax Account" at bounding box center [442, 389] width 165 height 41
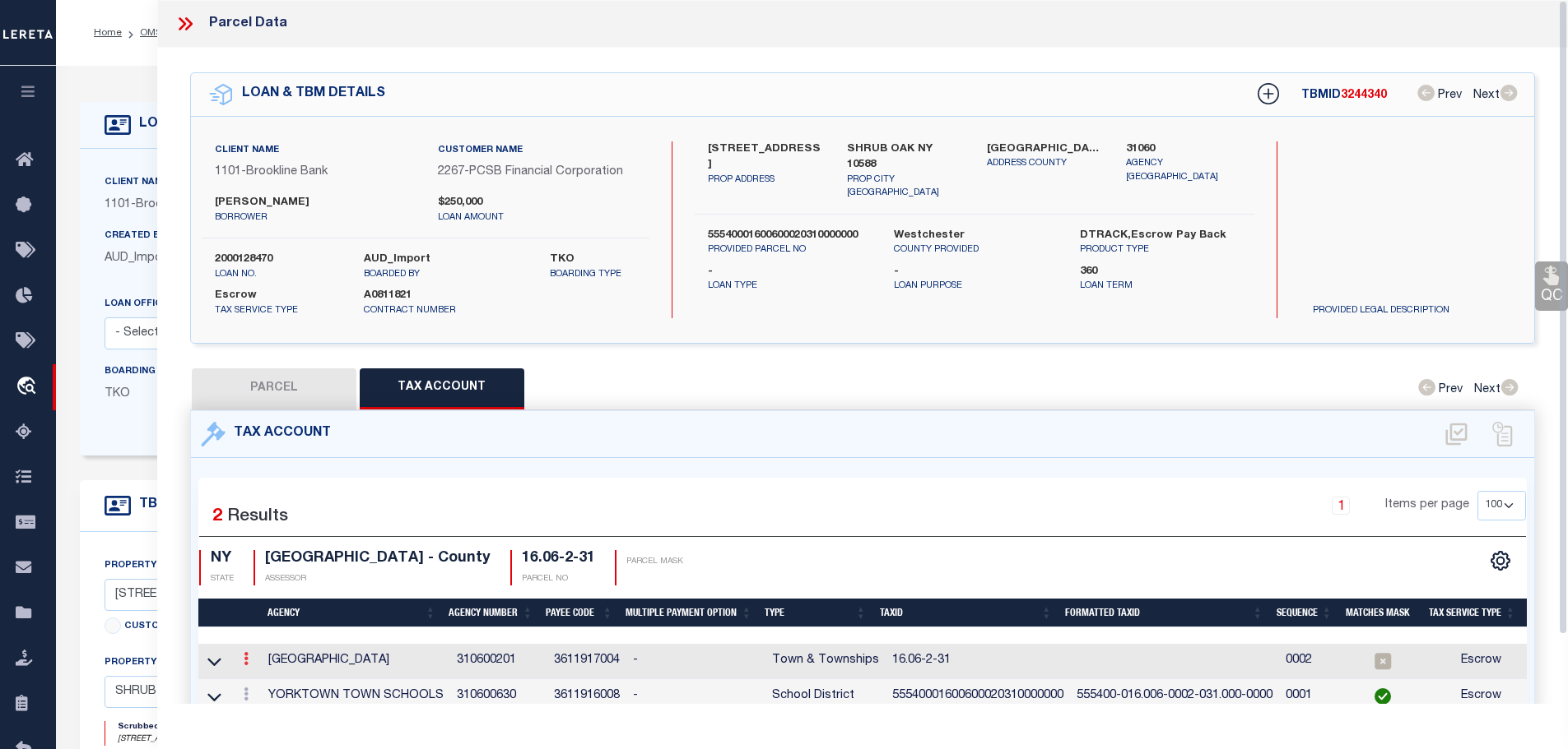
click at [247, 653] on icon at bounding box center [246, 658] width 5 height 13
click at [266, 678] on icon "" at bounding box center [263, 684] width 13 height 13
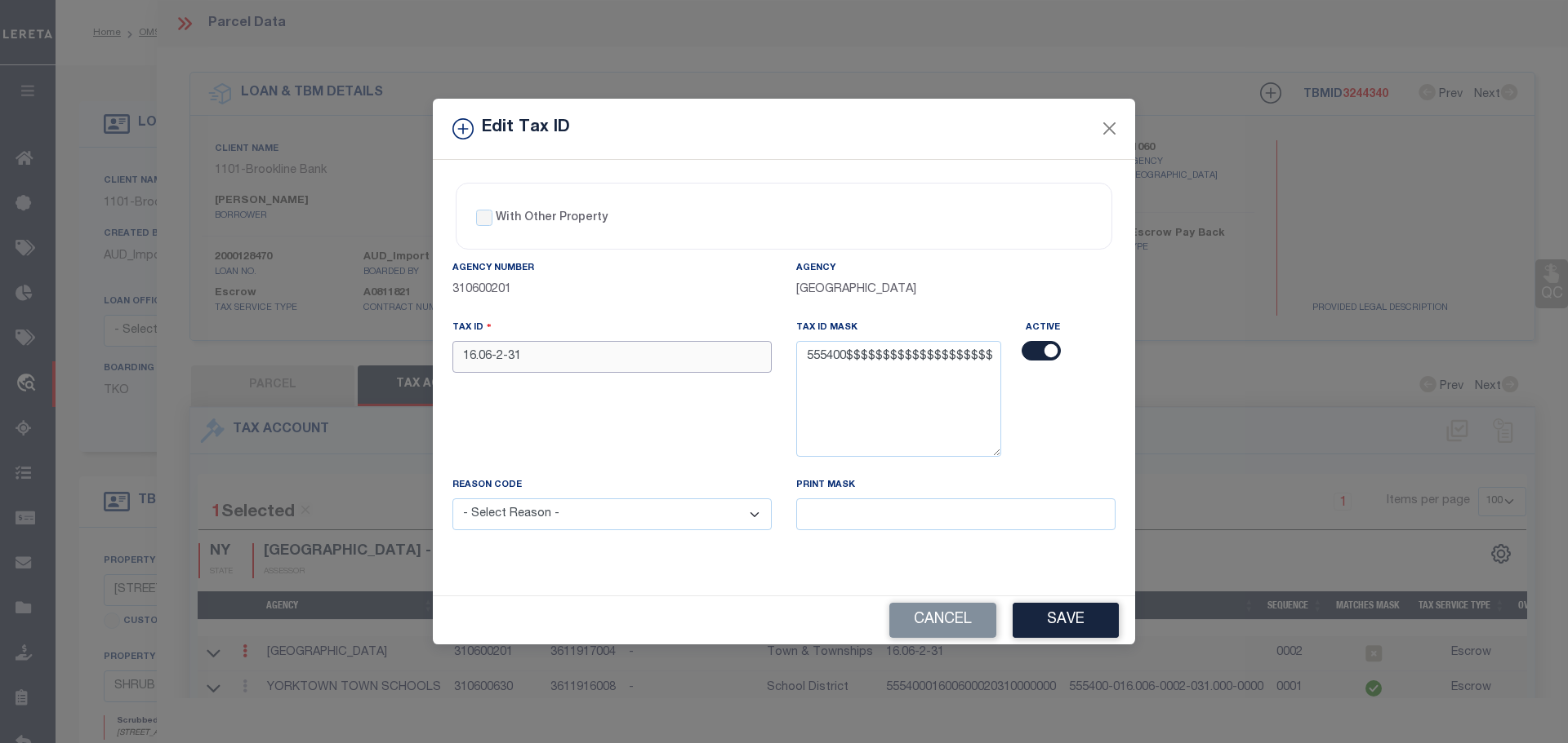
click at [545, 347] on input "16.06-2-31" at bounding box center [611, 357] width 319 height 32
paste input "55540001600600020310000000"
click at [531, 515] on select "- Select Reason - 099 - Other (Provide additional detail) ACT - Agency Changed …" at bounding box center [611, 514] width 319 height 32
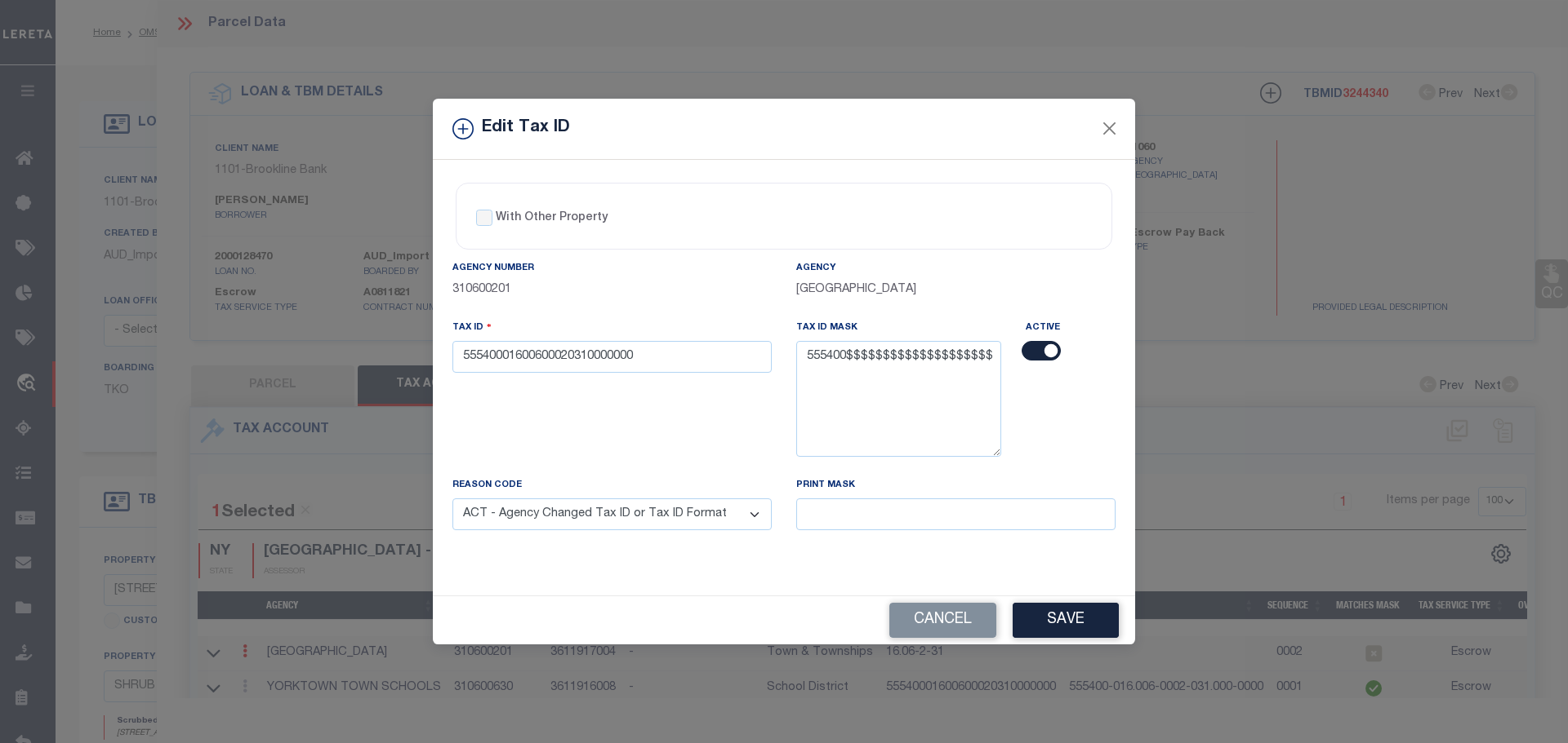
click at [452, 500] on select "- Select Reason - 099 - Other (Provide additional detail) ACT - Agency Changed …" at bounding box center [611, 514] width 319 height 32
click at [1074, 621] on button "Save" at bounding box center [1065, 621] width 107 height 35
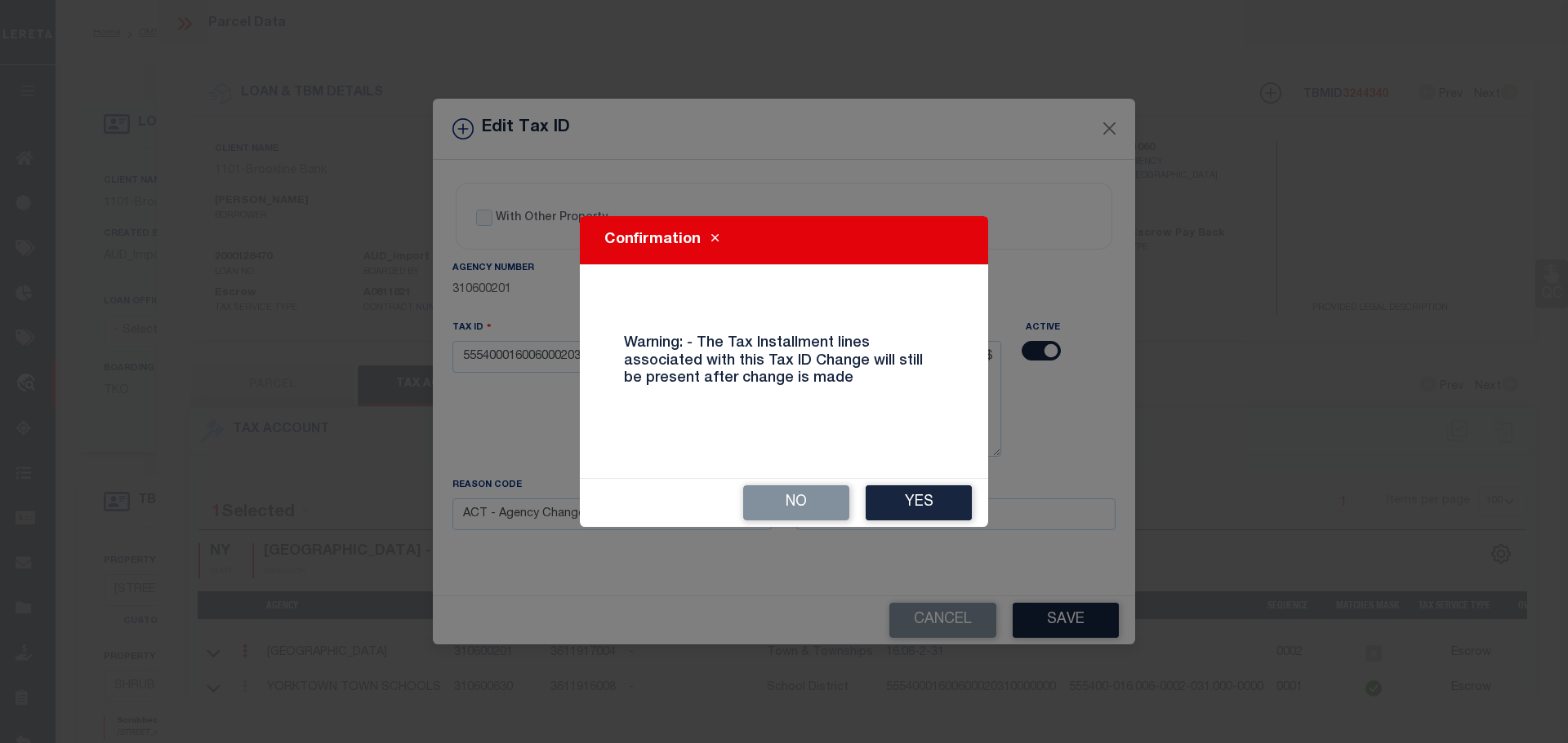
click at [941, 511] on button "Yes" at bounding box center [918, 503] width 107 height 35
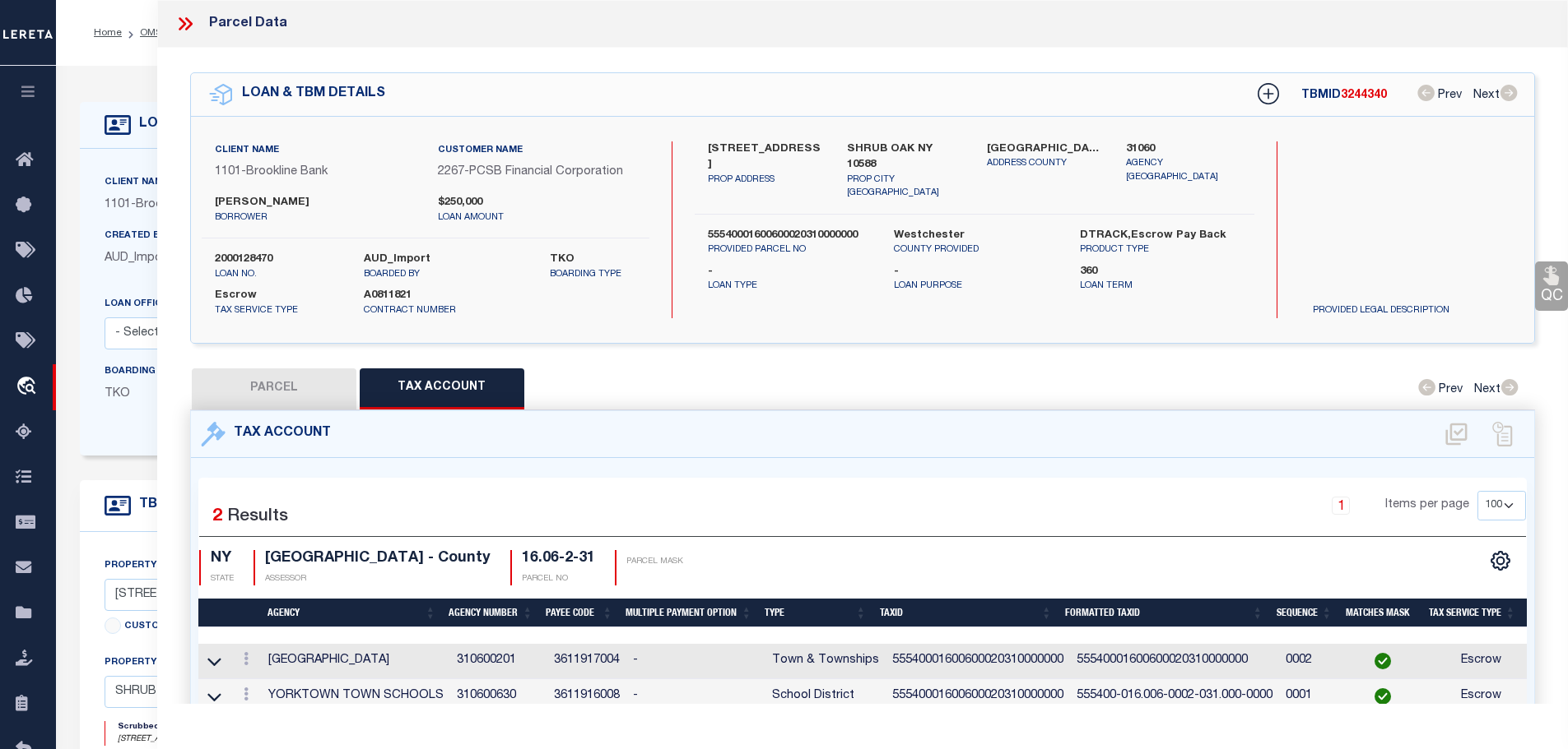
click at [184, 24] on icon at bounding box center [182, 24] width 8 height 13
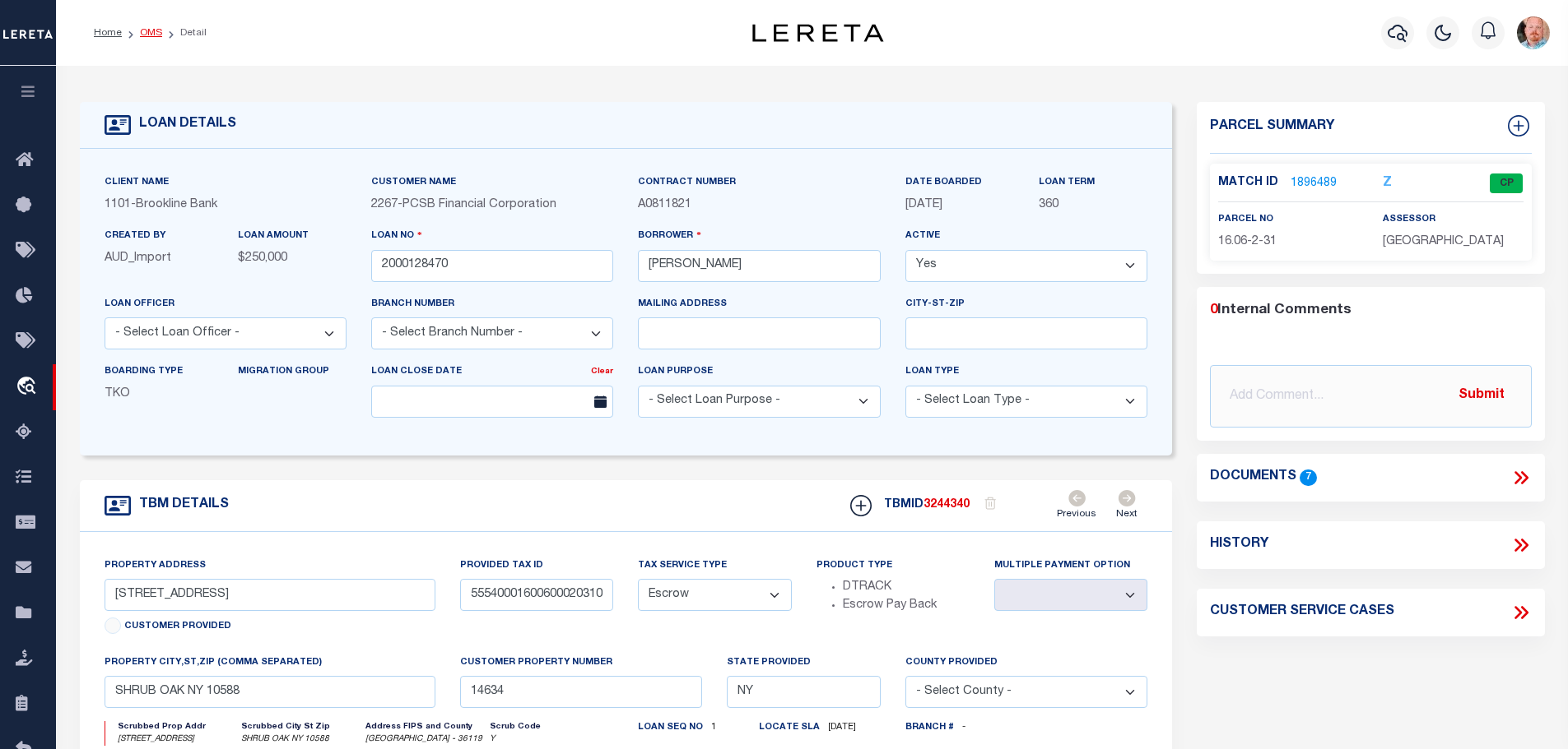
click at [140, 34] on link "OMS" at bounding box center [151, 33] width 23 height 10
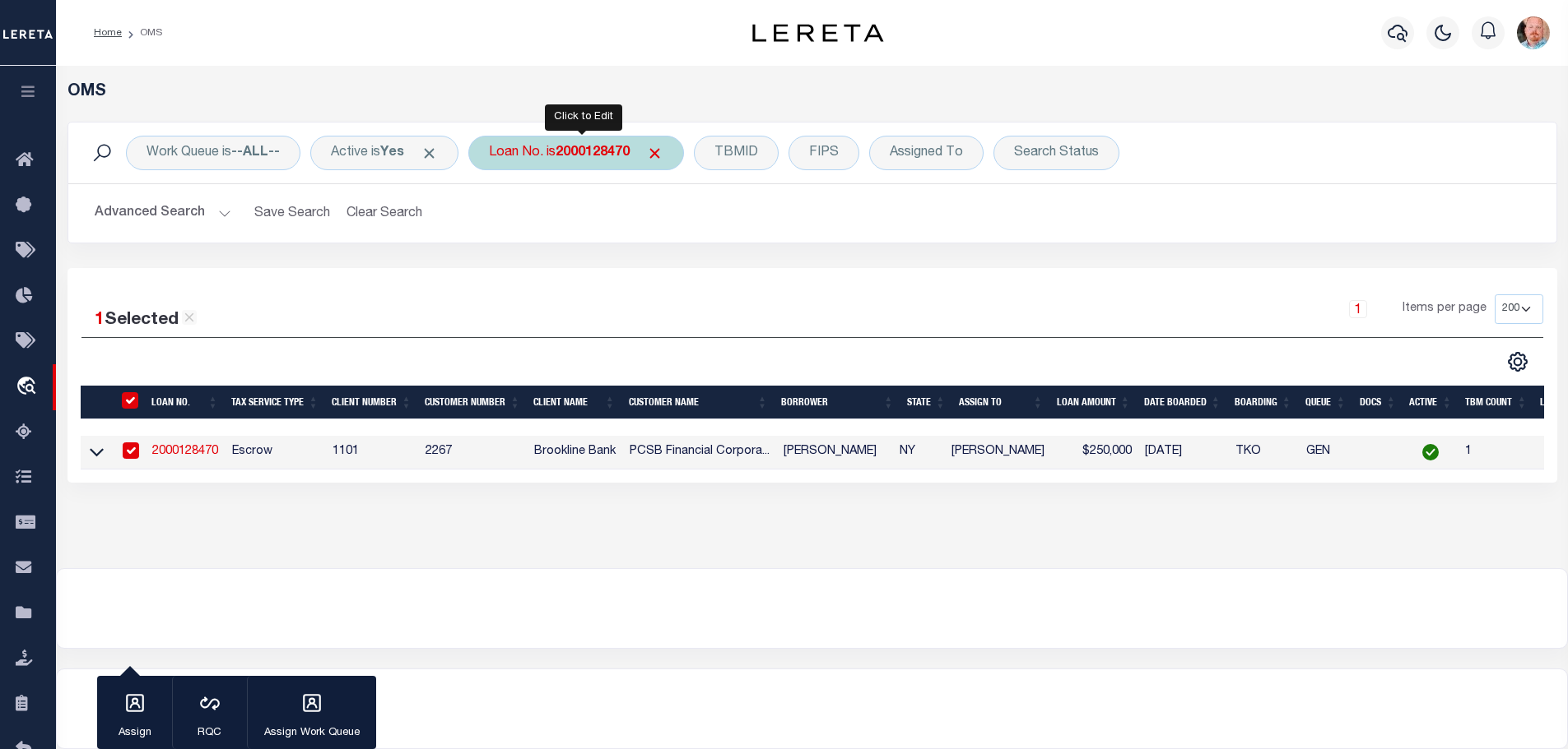
click at [592, 150] on b "2000128470" at bounding box center [592, 153] width 74 height 13
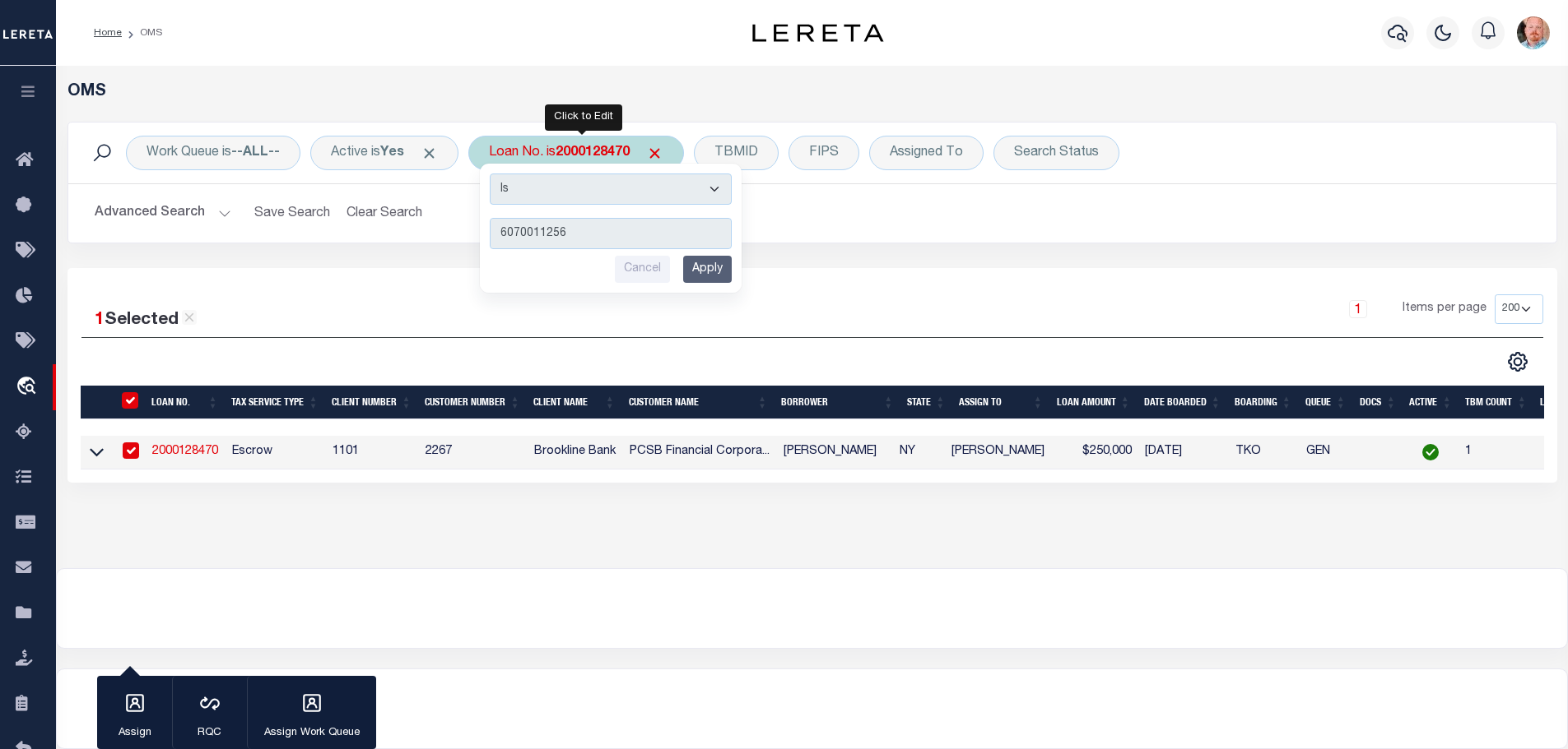
click at [700, 267] on input "Apply" at bounding box center [707, 270] width 48 height 28
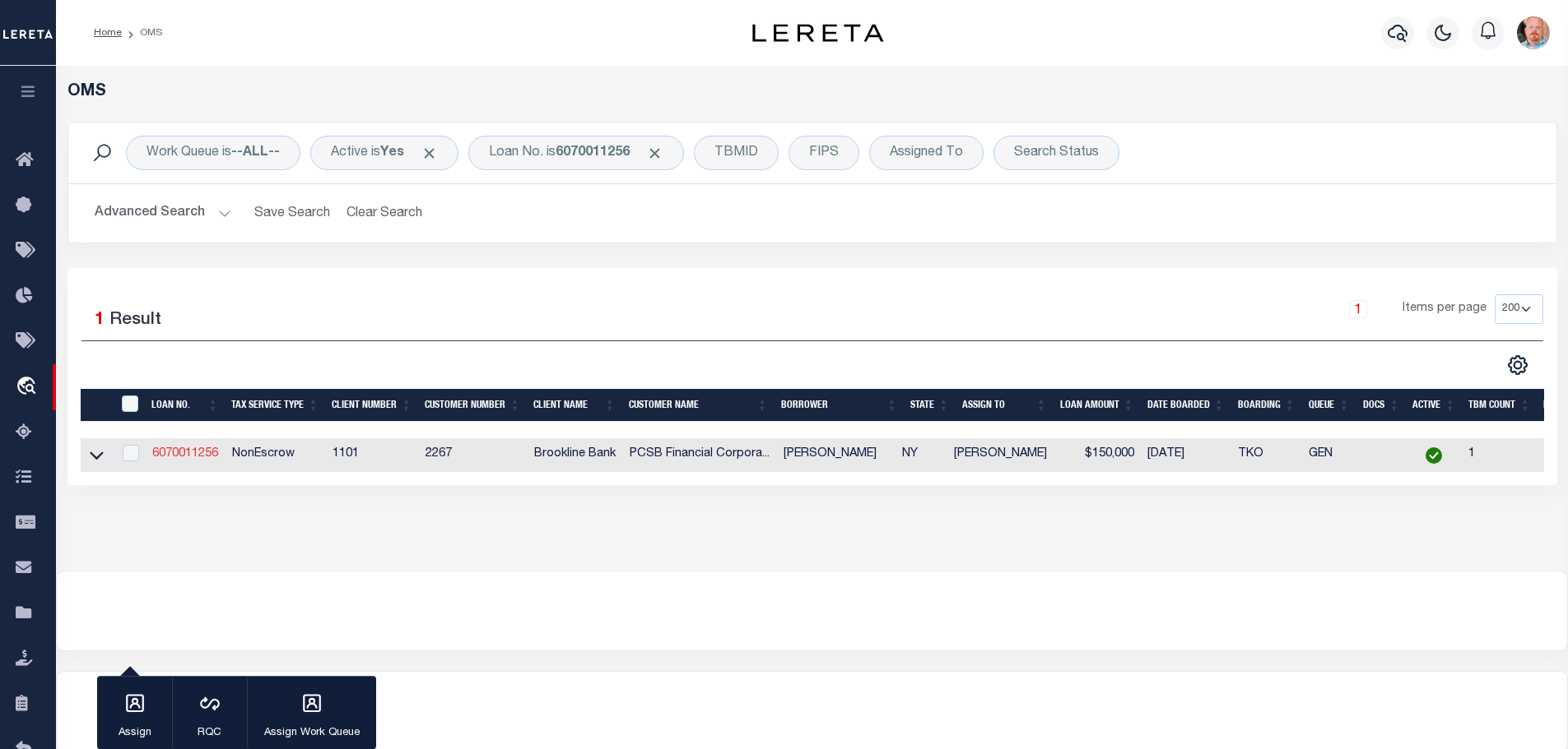
click at [188, 448] on link "6070011256" at bounding box center [184, 454] width 66 height 12
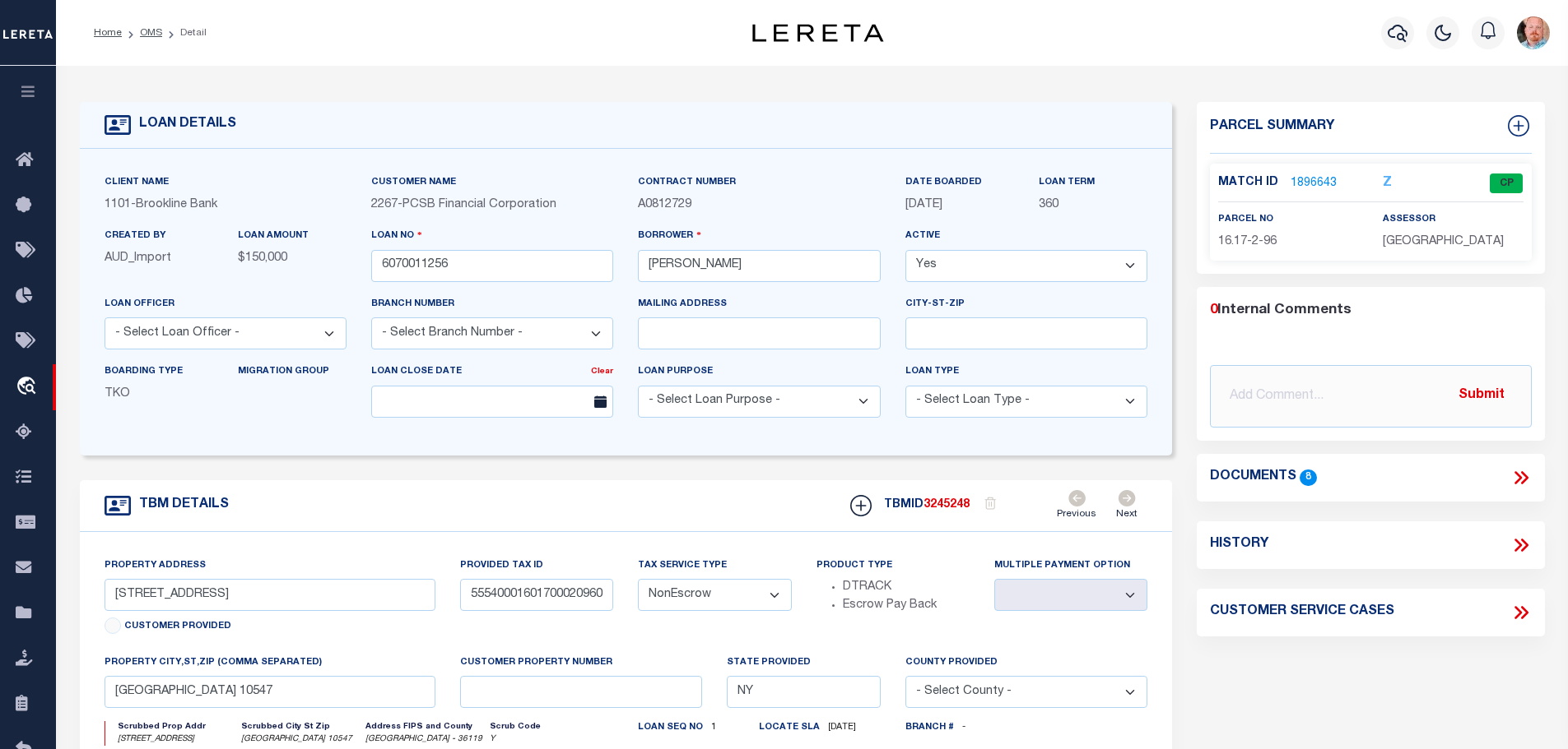
click at [1305, 177] on link "1896643" at bounding box center [1314, 184] width 46 height 18
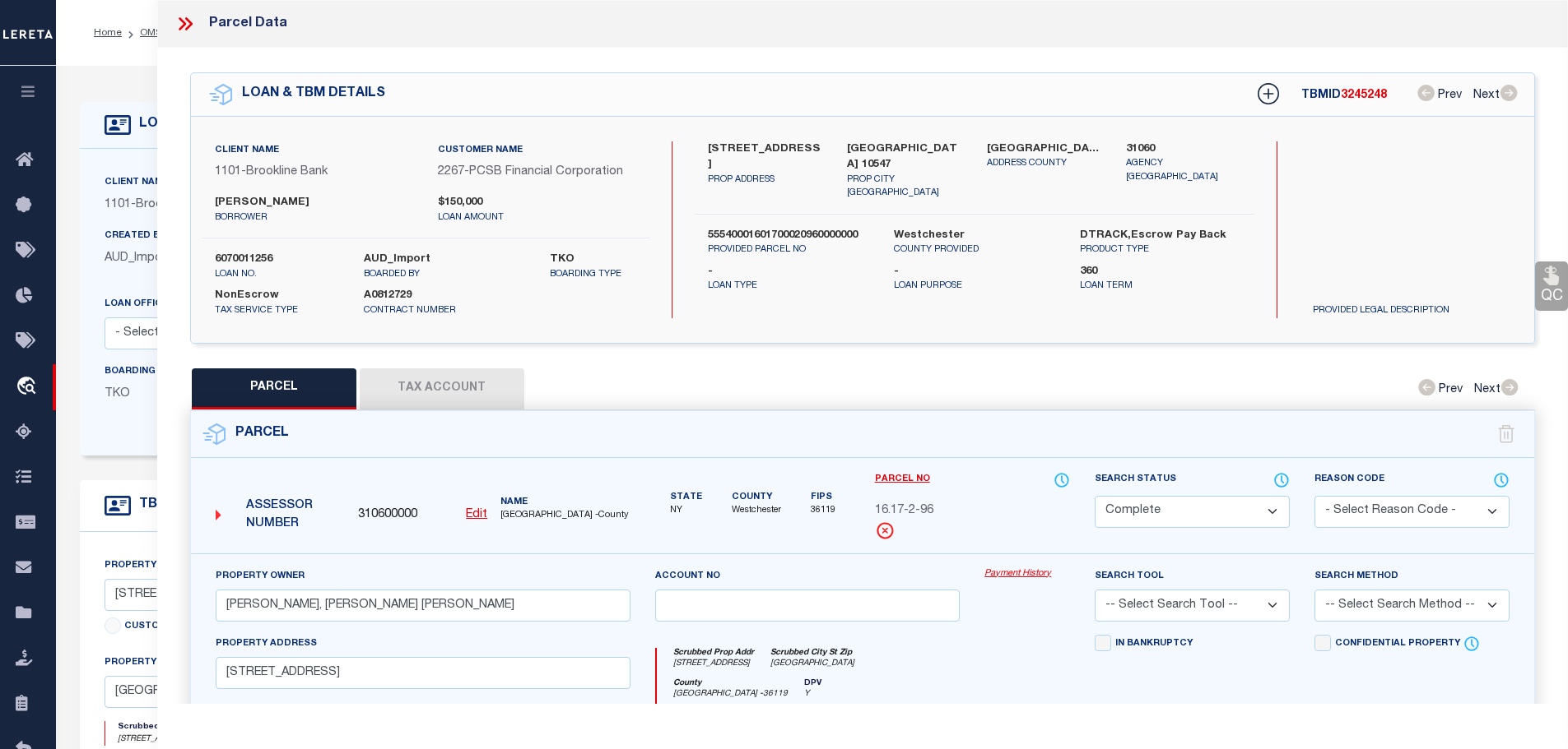
click at [441, 369] on button "Tax Account" at bounding box center [442, 389] width 165 height 41
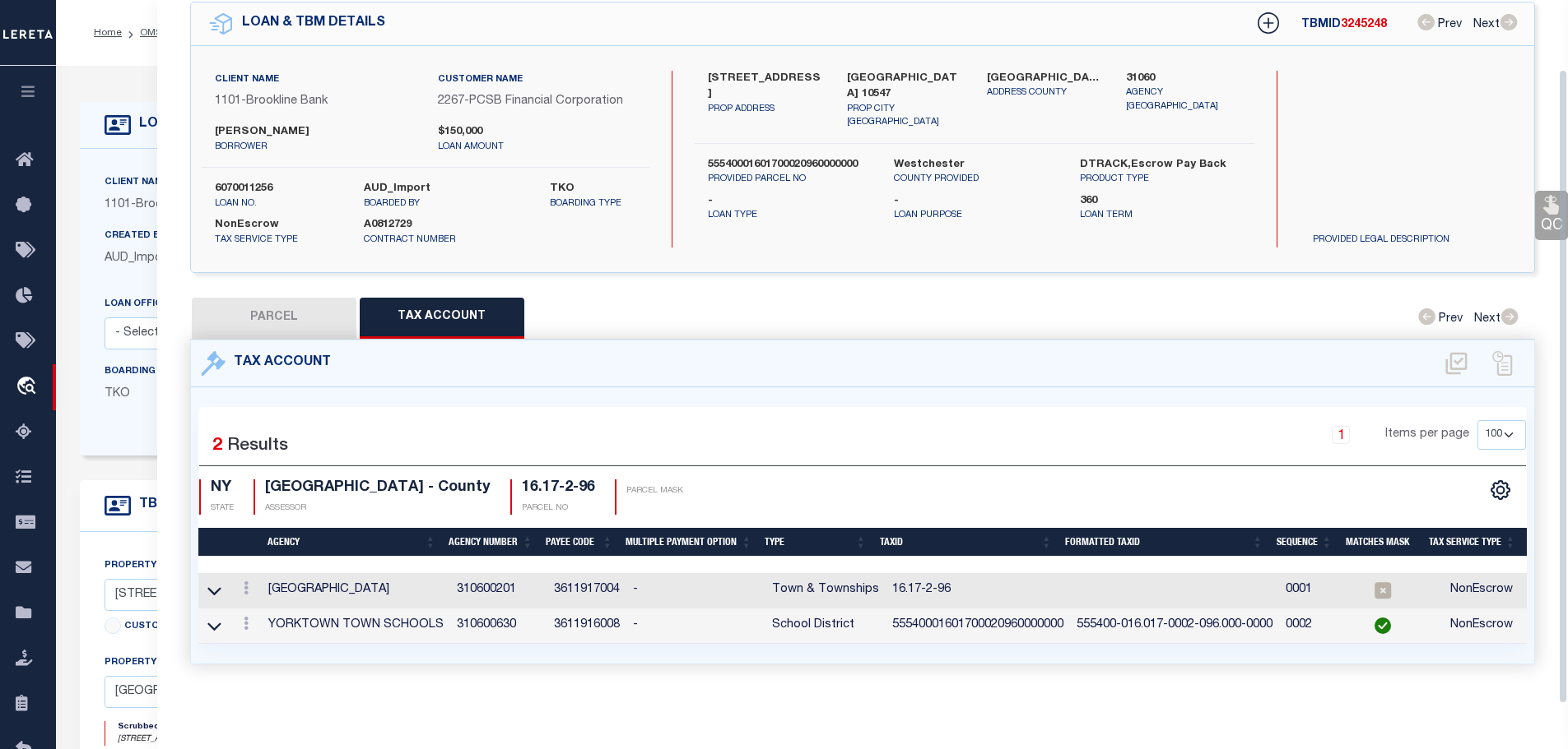
scroll to position [77, 0]
click at [247, 581] on icon at bounding box center [246, 587] width 5 height 13
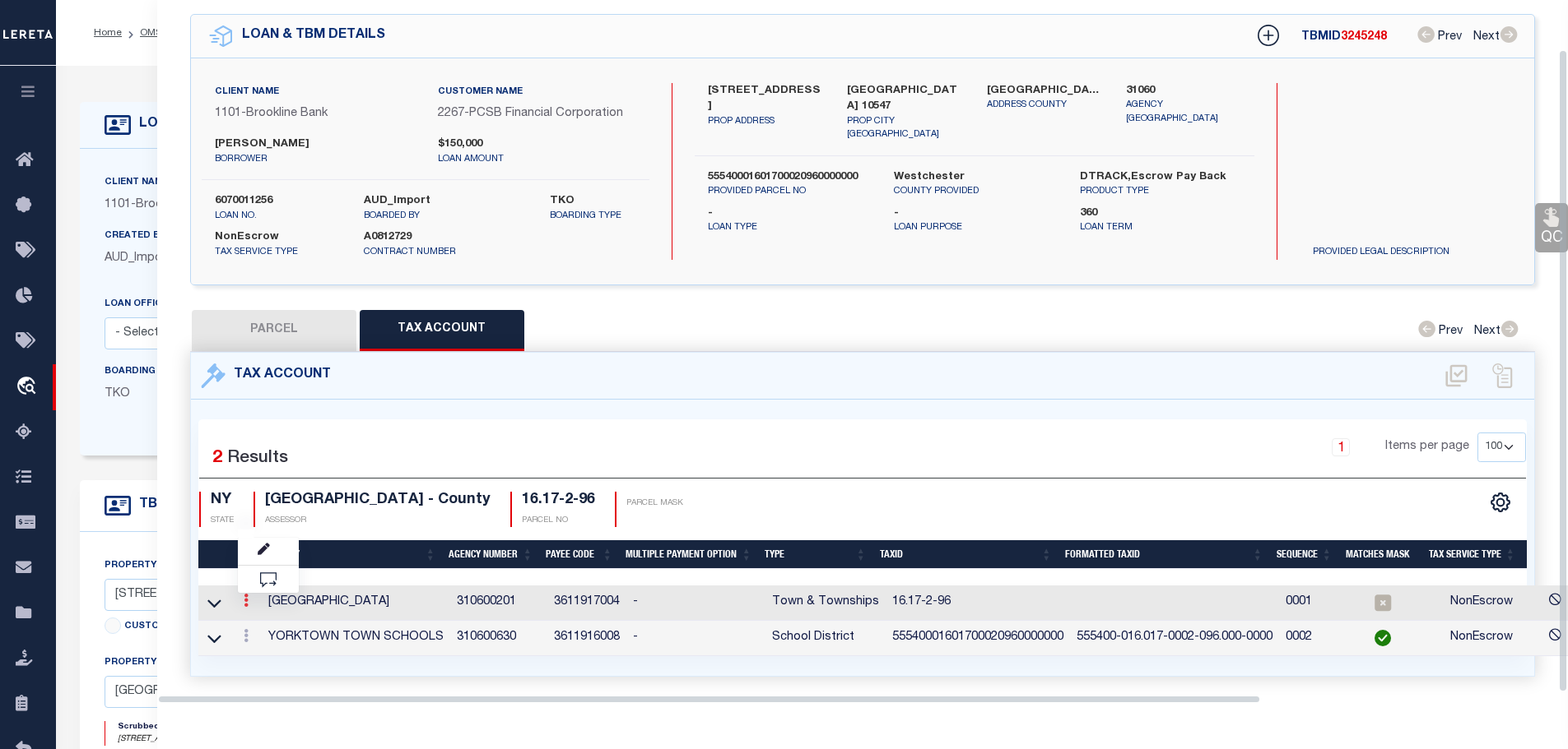
scroll to position [53, 0]
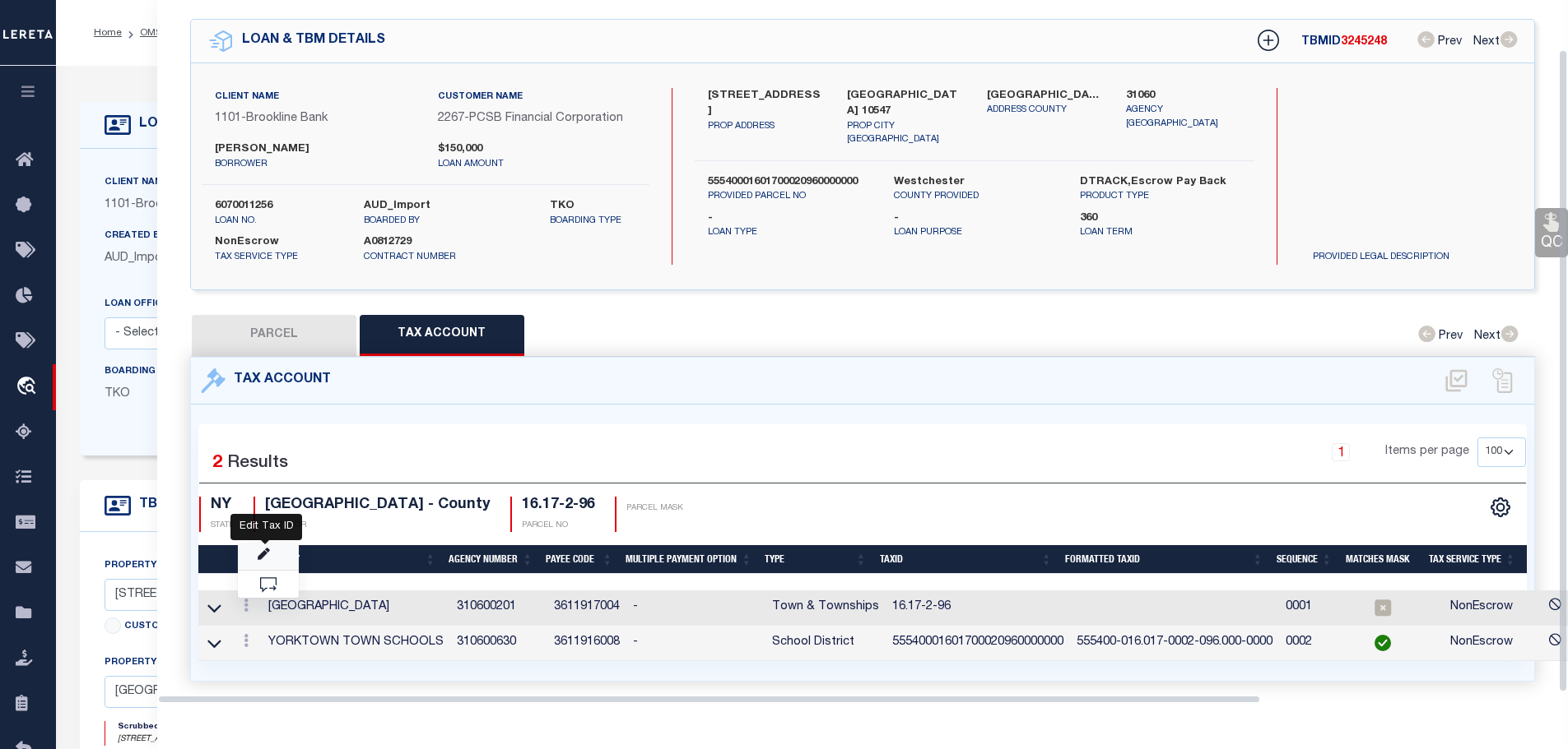
click at [267, 549] on icon "" at bounding box center [263, 555] width 13 height 13
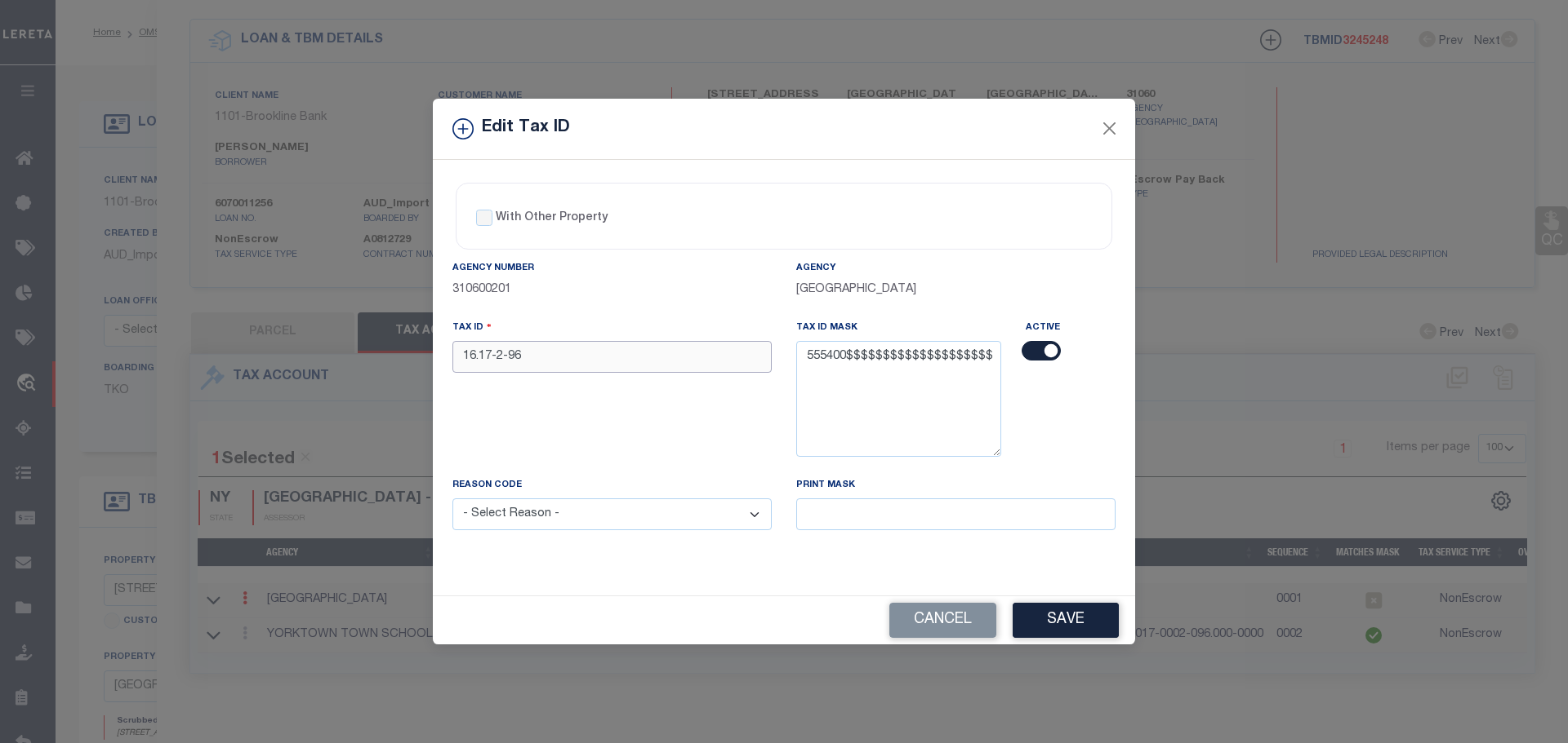
click at [587, 344] on input "16.17-2-96" at bounding box center [611, 357] width 319 height 32
paste input "55540001601700020960000000"
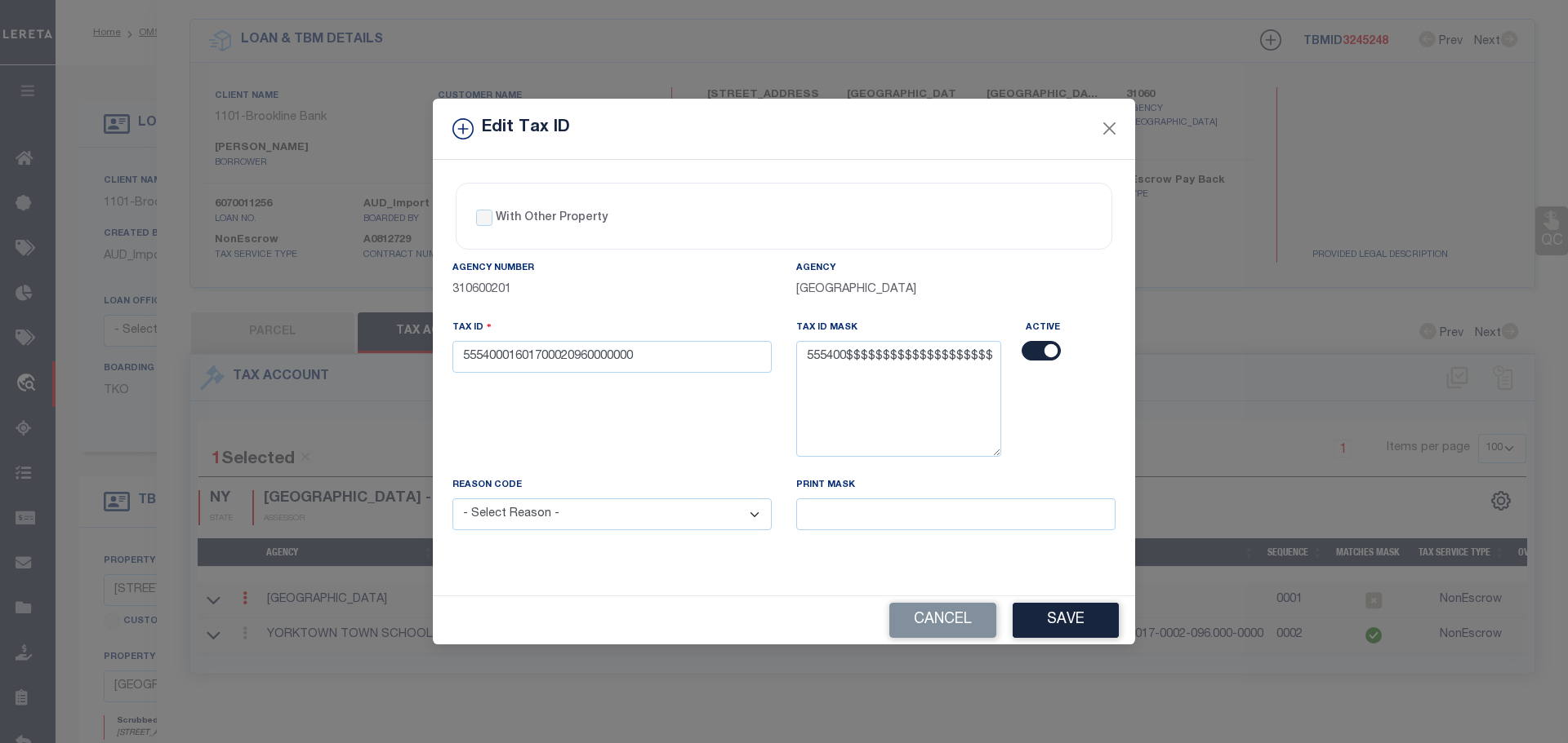
click at [629, 523] on select "- Select Reason - 099 - Other (Provide additional detail) ACT - Agency Changed …" at bounding box center [611, 514] width 319 height 32
click at [452, 500] on select "- Select Reason - 099 - Other (Provide additional detail) ACT - Agency Changed …" at bounding box center [611, 514] width 319 height 32
click at [1060, 625] on button "Save" at bounding box center [1065, 621] width 107 height 35
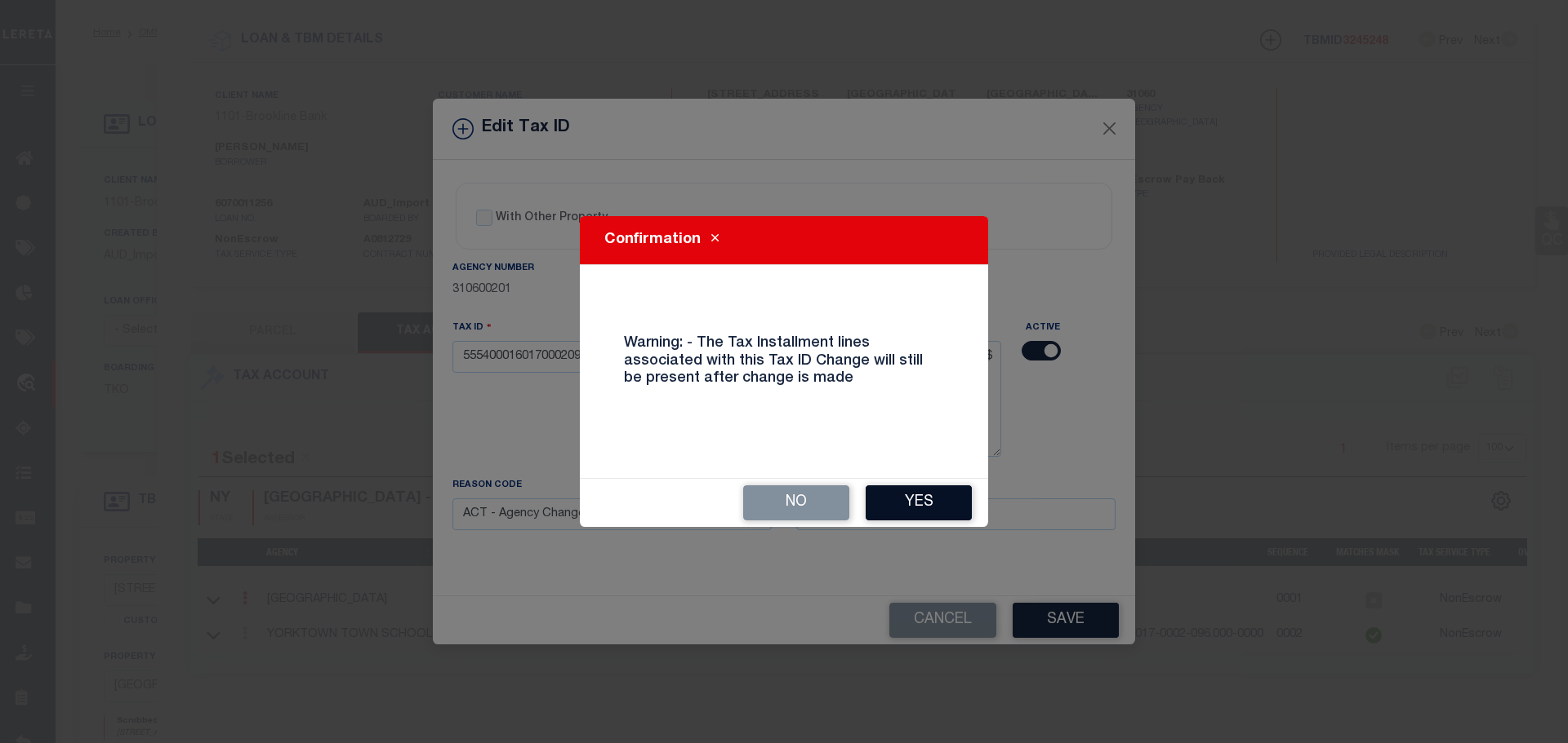
click at [944, 503] on button "Yes" at bounding box center [918, 503] width 107 height 35
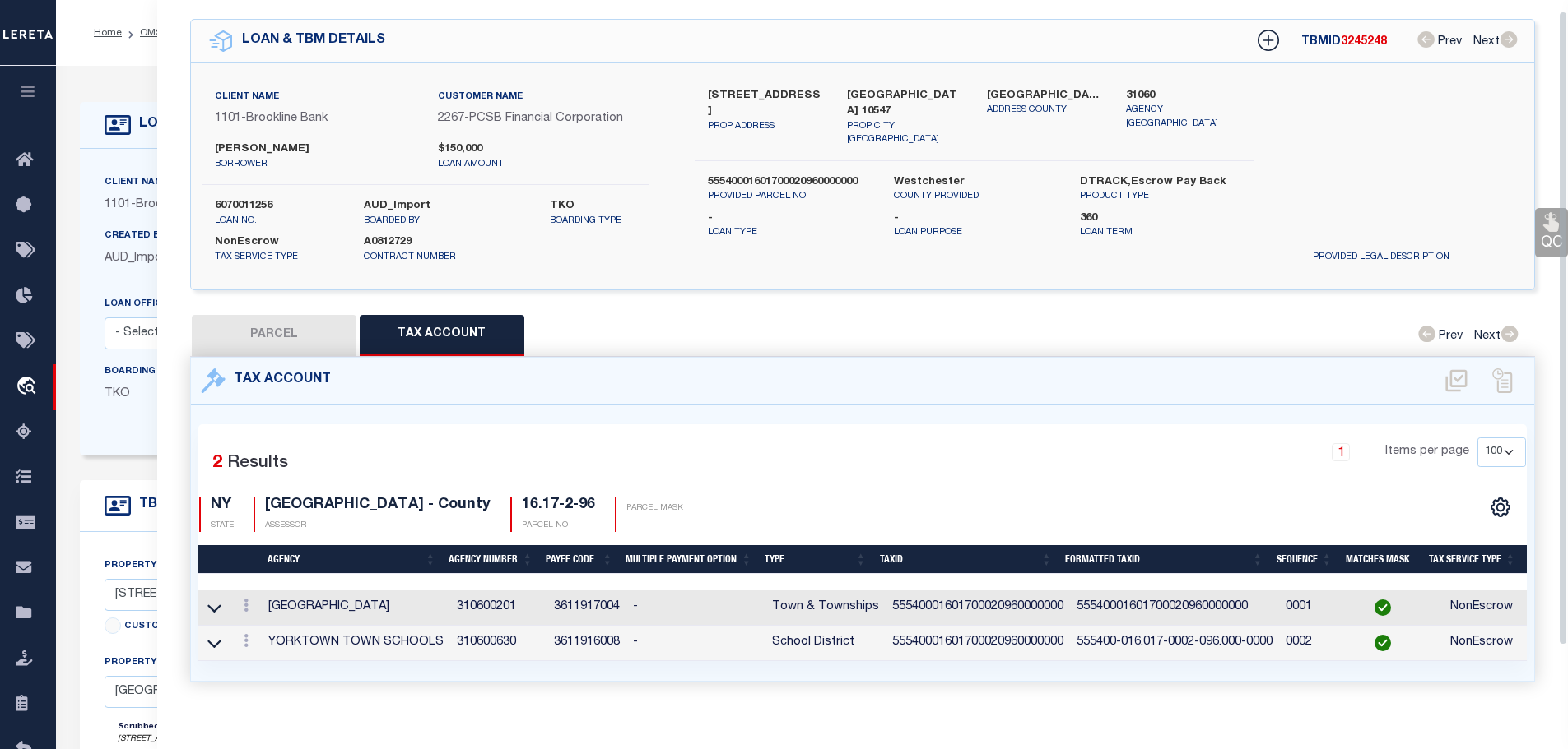
scroll to position [0, 0]
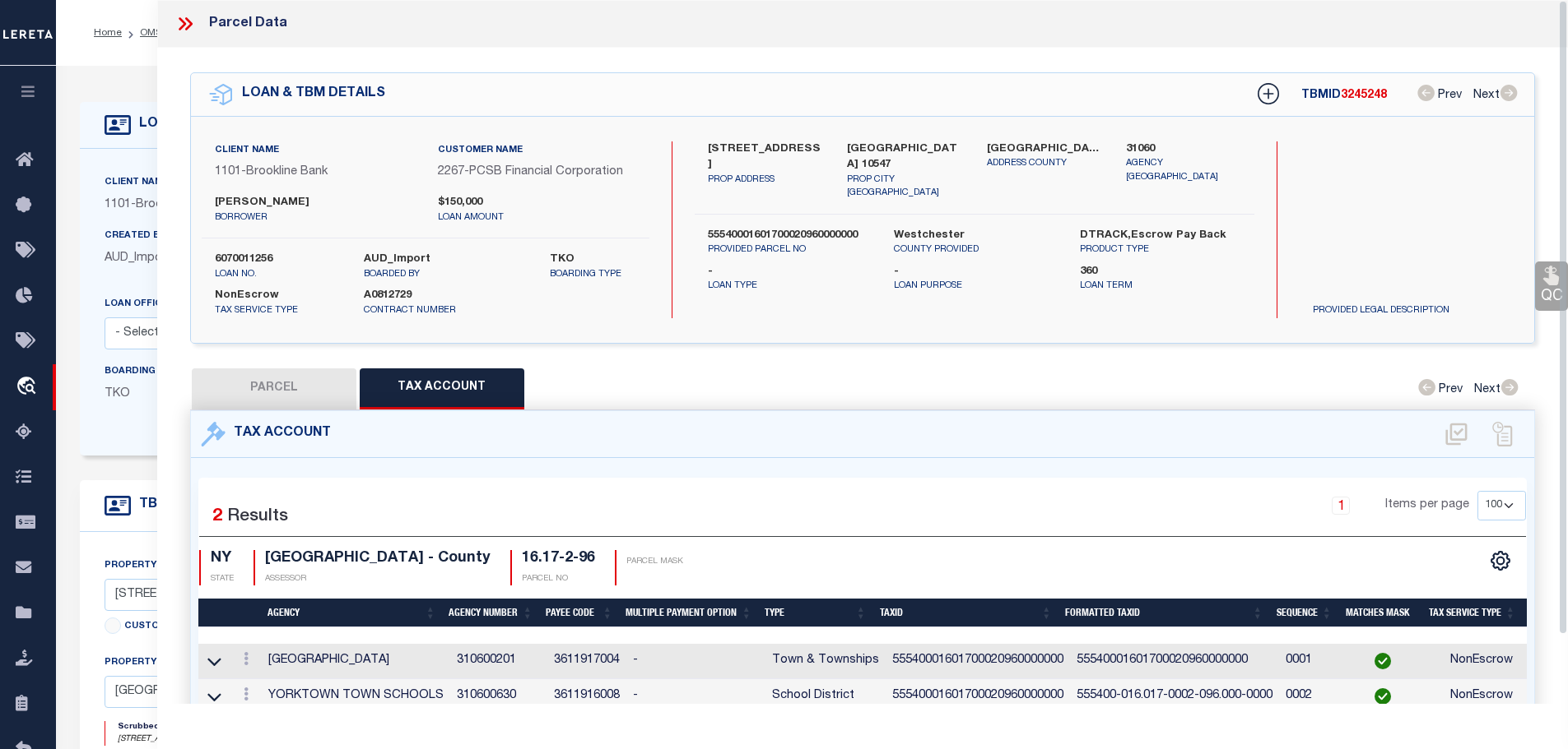
click at [177, 28] on icon at bounding box center [185, 24] width 22 height 22
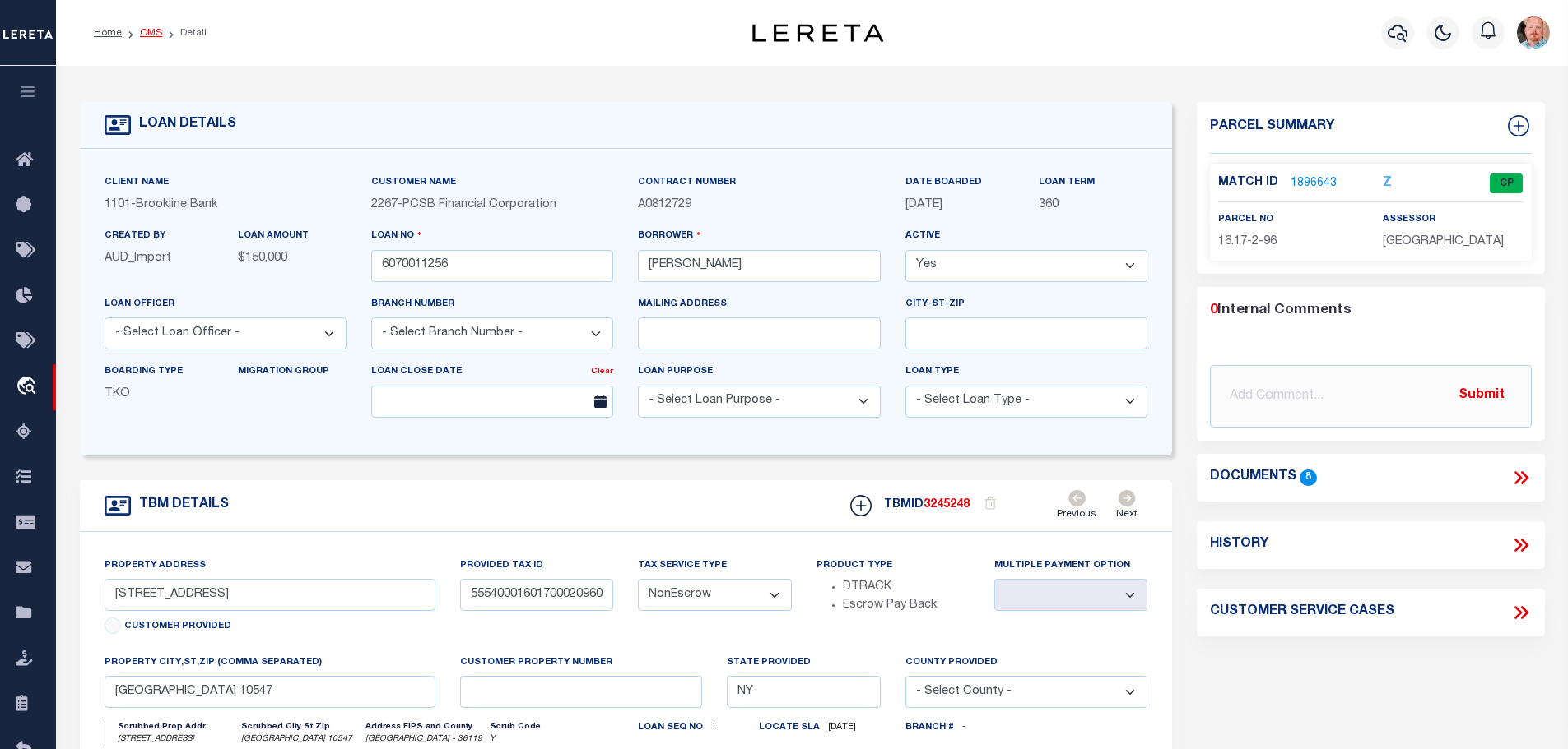
click at [143, 34] on link "OMS" at bounding box center [151, 33] width 23 height 10
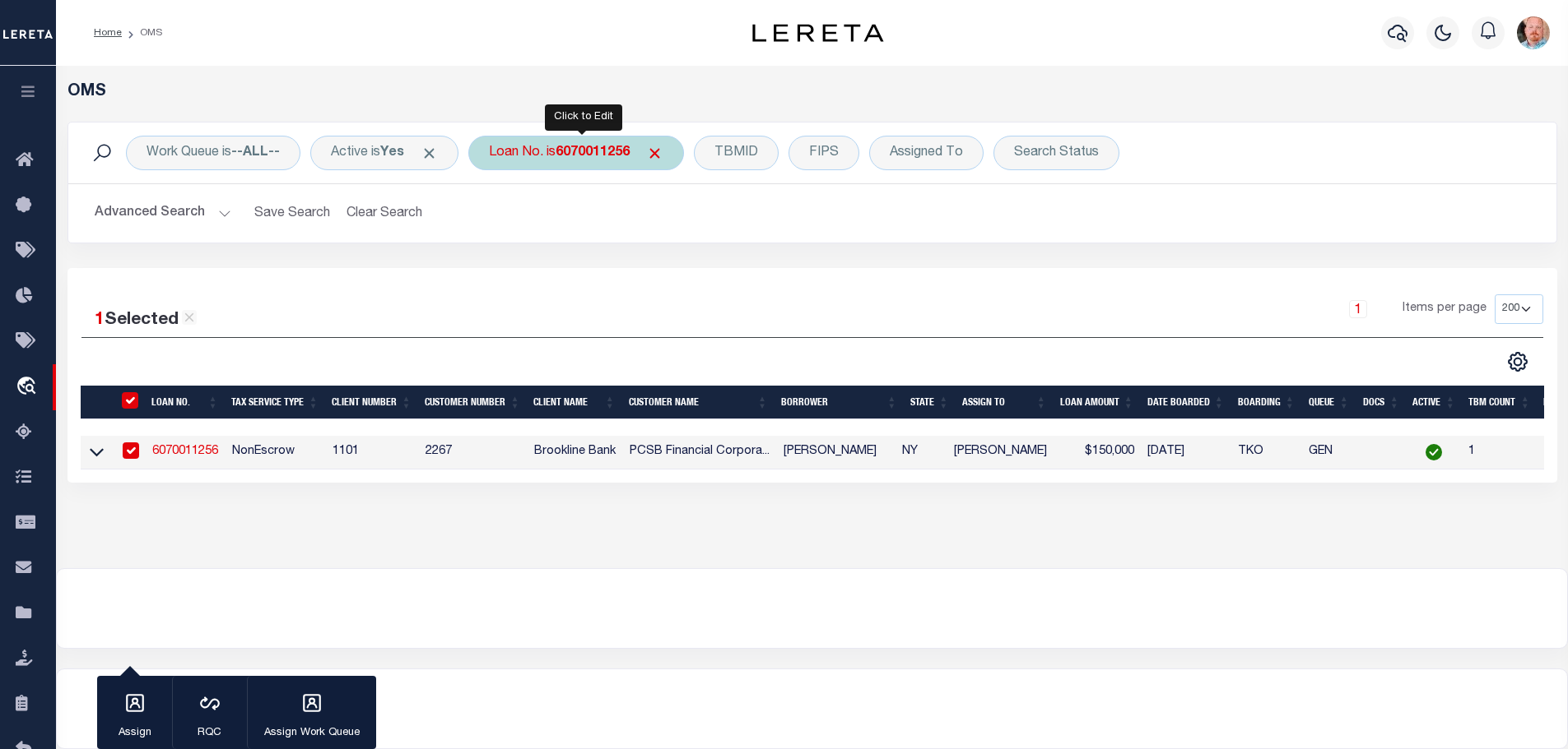
click at [565, 156] on b "6070011256" at bounding box center [592, 153] width 74 height 13
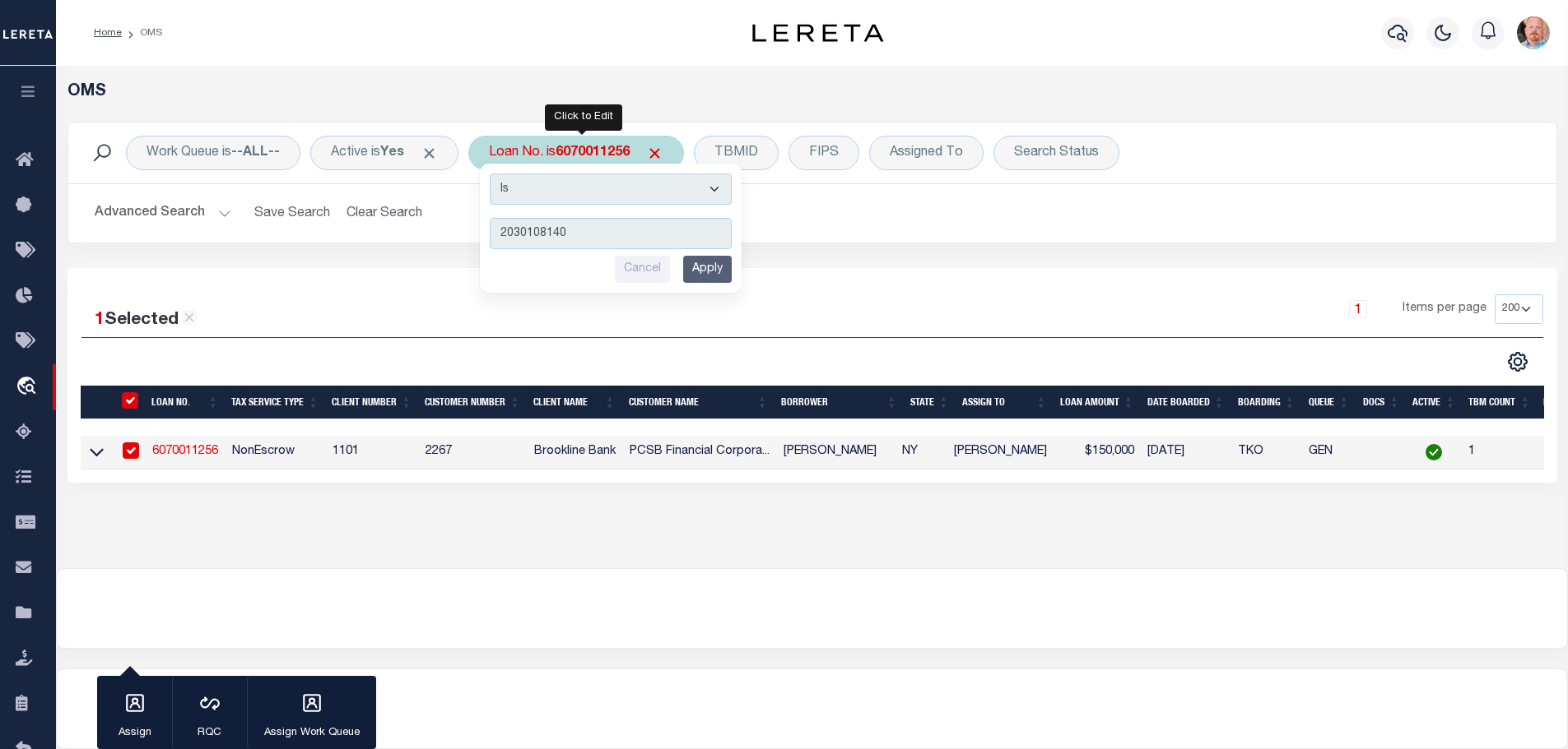
click at [719, 272] on input "Apply" at bounding box center [707, 270] width 48 height 28
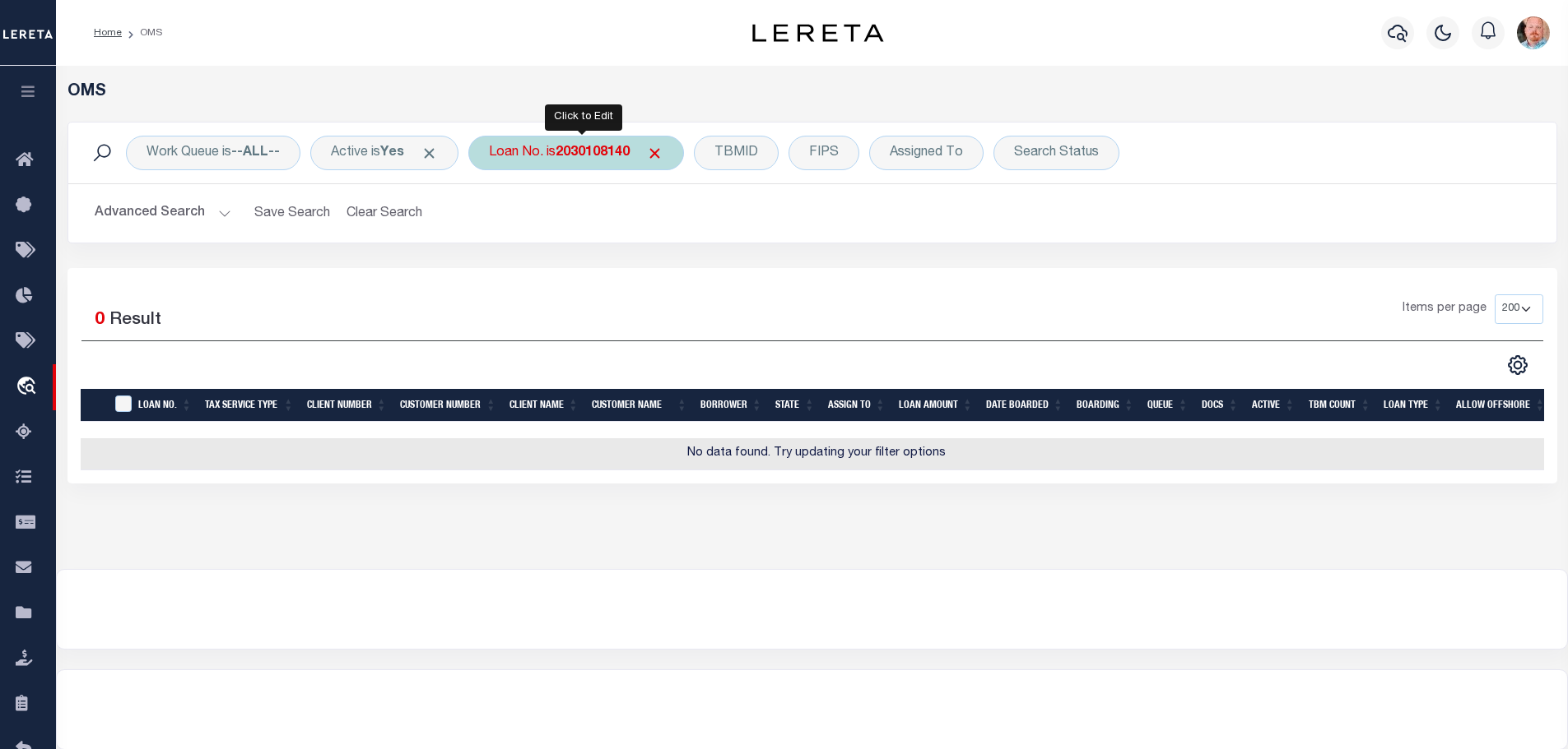
click at [592, 157] on b "2030108140" at bounding box center [592, 153] width 74 height 13
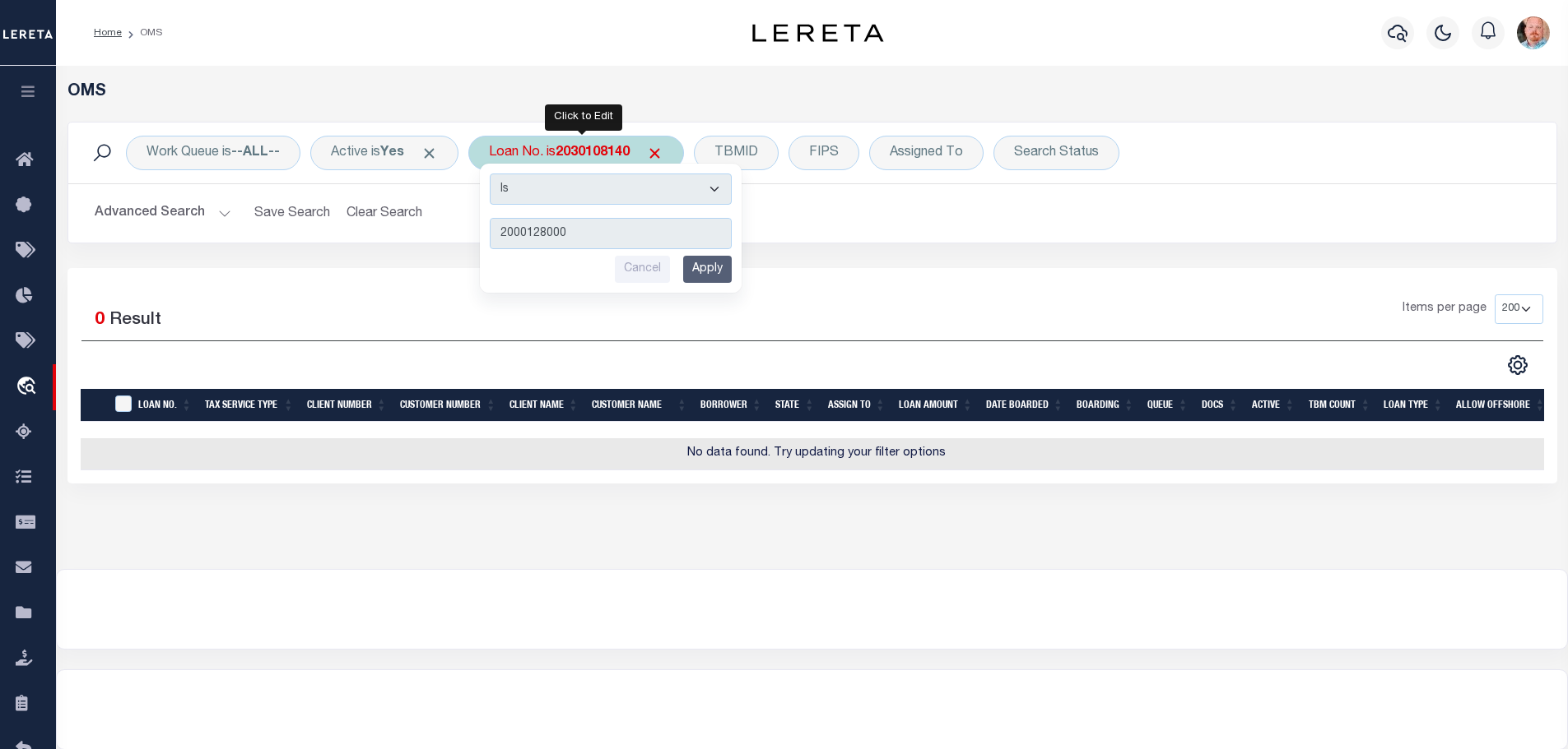
click at [715, 273] on input "Apply" at bounding box center [707, 270] width 48 height 28
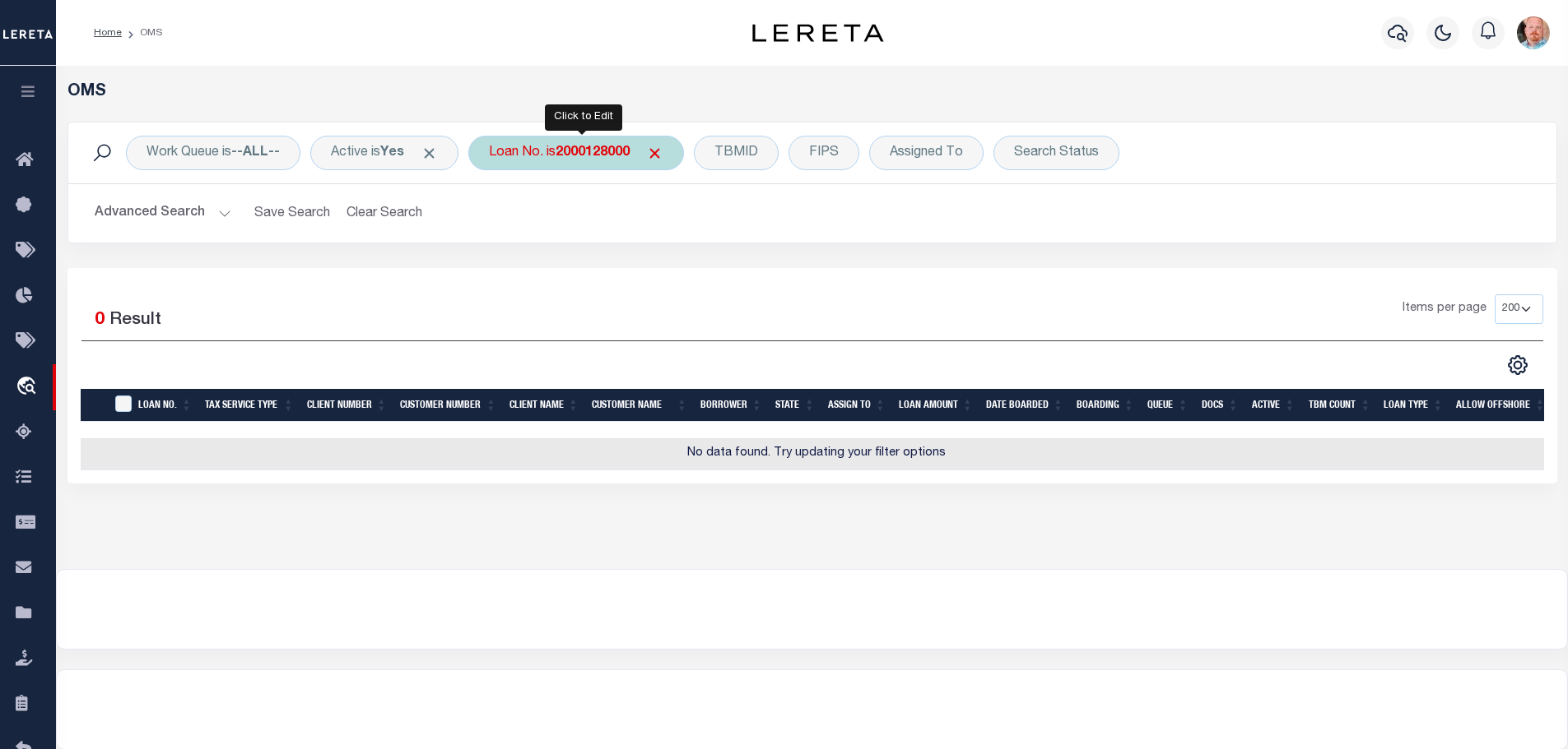
click at [607, 161] on div "Loan No. is 2000128000" at bounding box center [576, 153] width 216 height 34
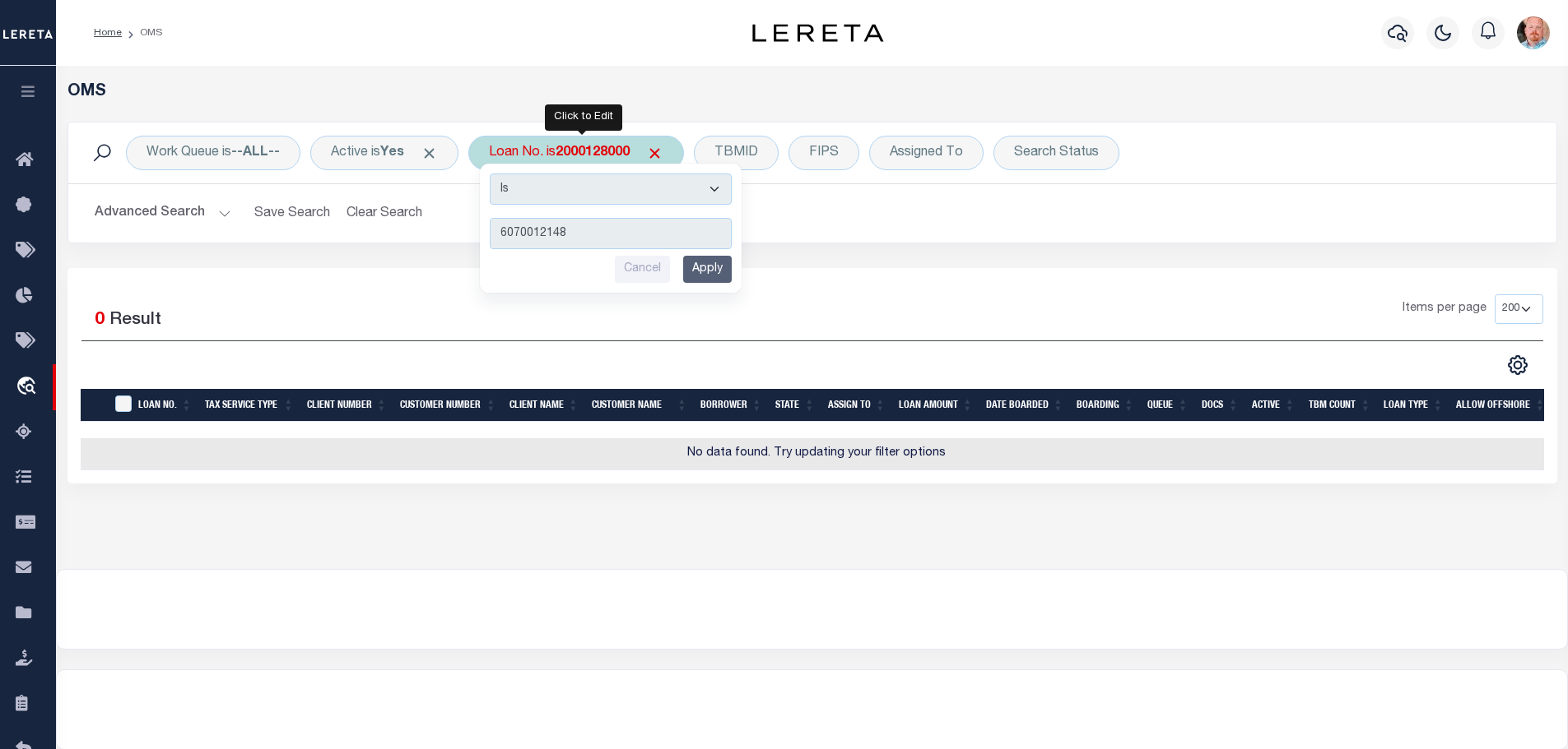
click at [703, 270] on input "Apply" at bounding box center [707, 270] width 48 height 28
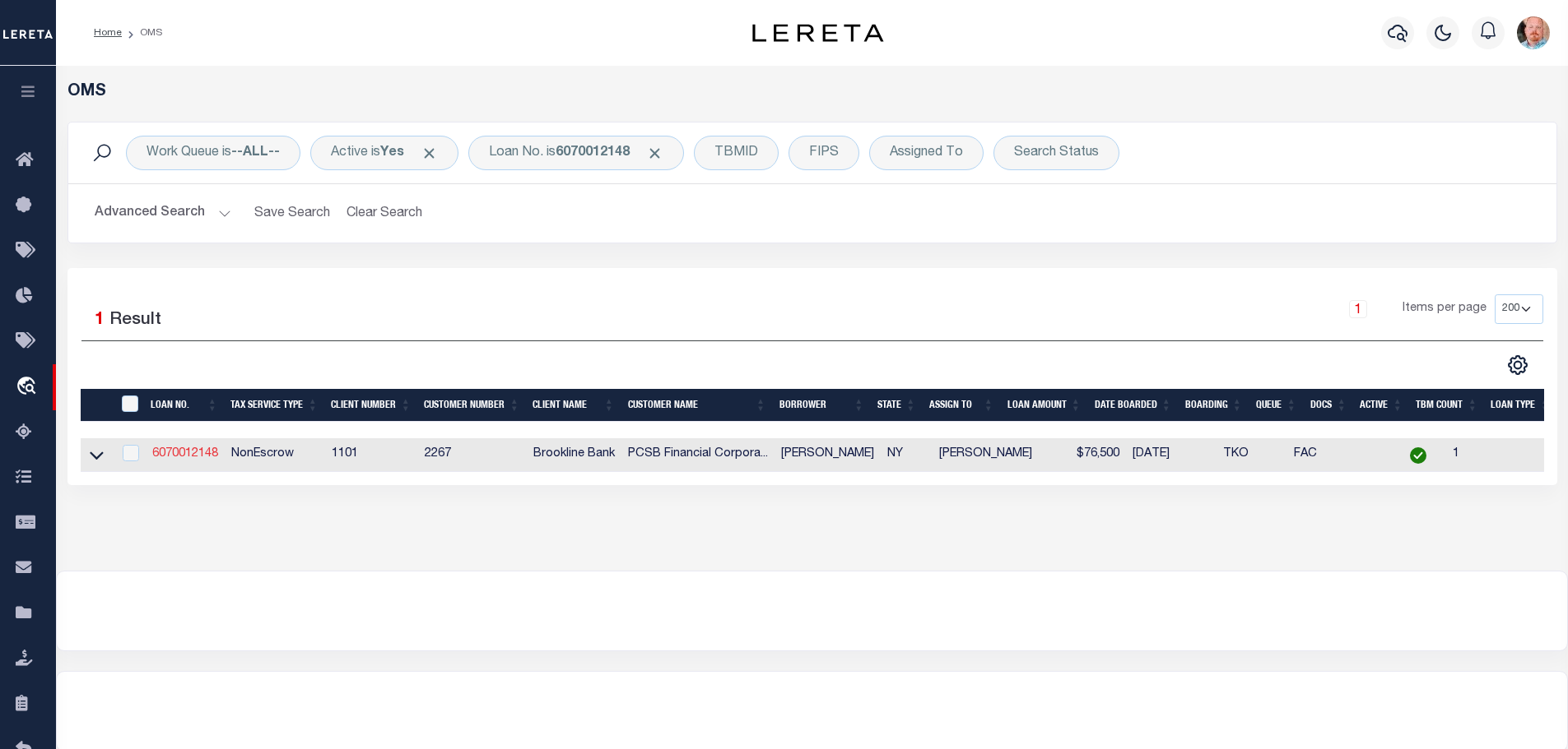
click at [167, 451] on link "6070012148" at bounding box center [184, 454] width 66 height 12
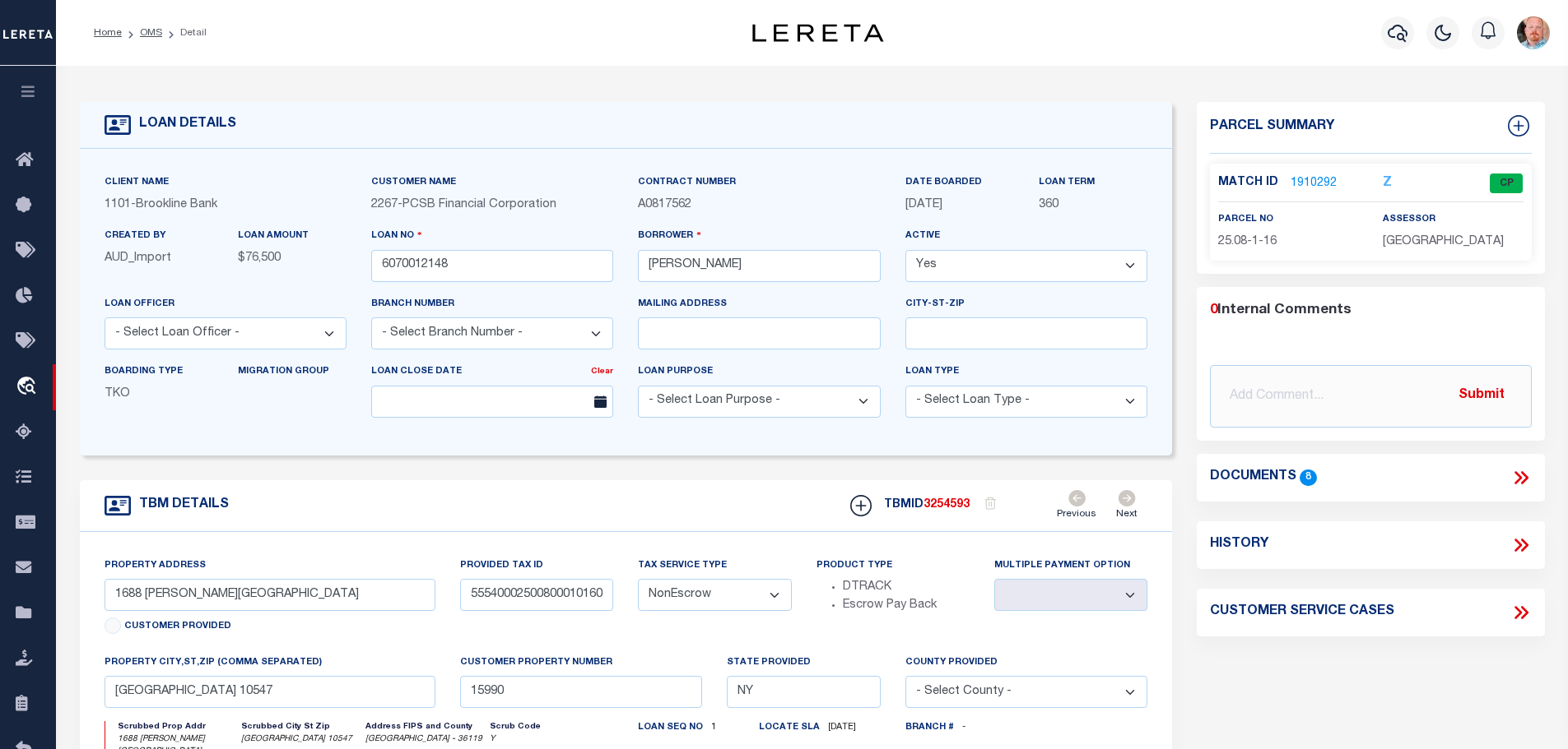
click at [1306, 180] on link "1910292" at bounding box center [1314, 184] width 46 height 18
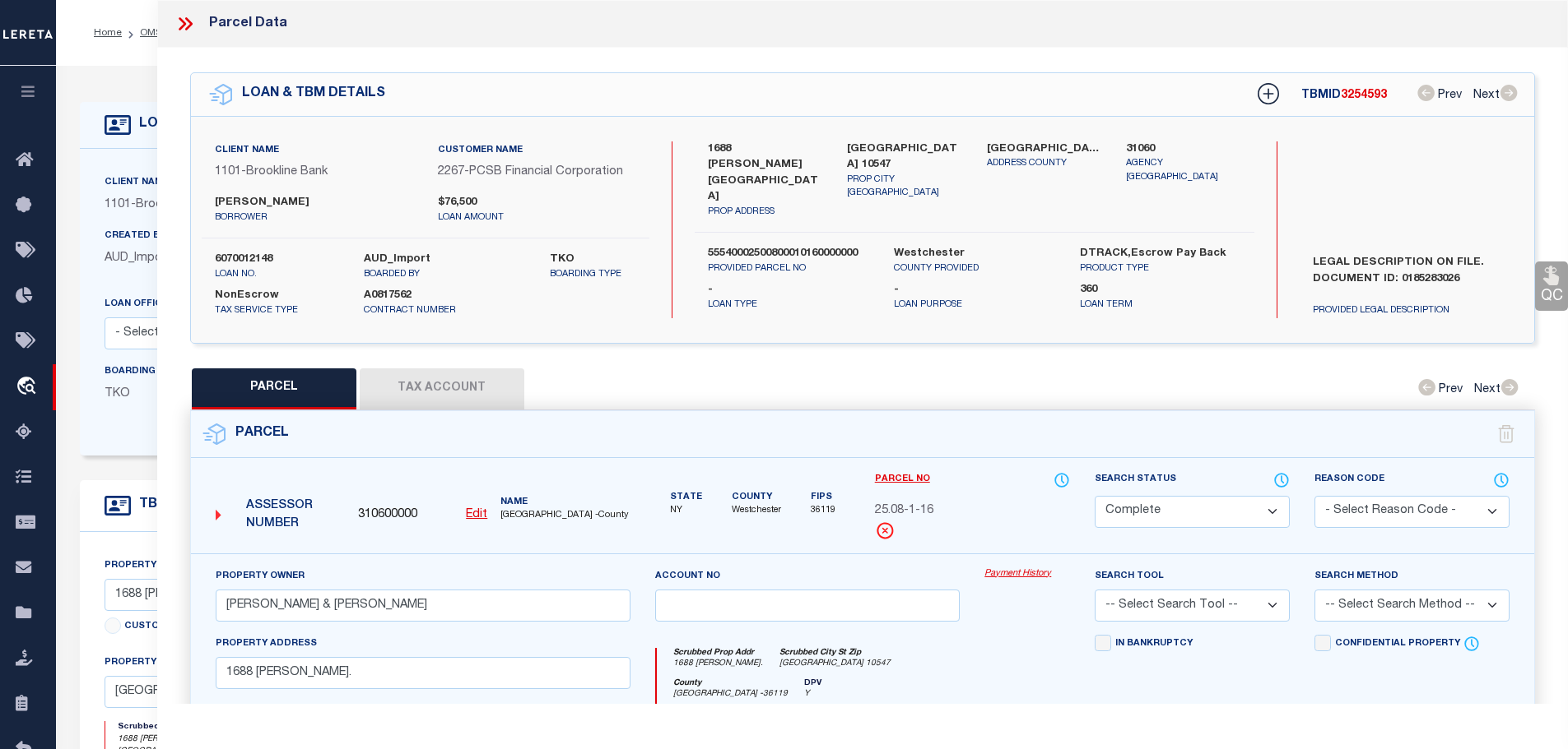
click at [437, 383] on button "Tax Account" at bounding box center [442, 389] width 165 height 41
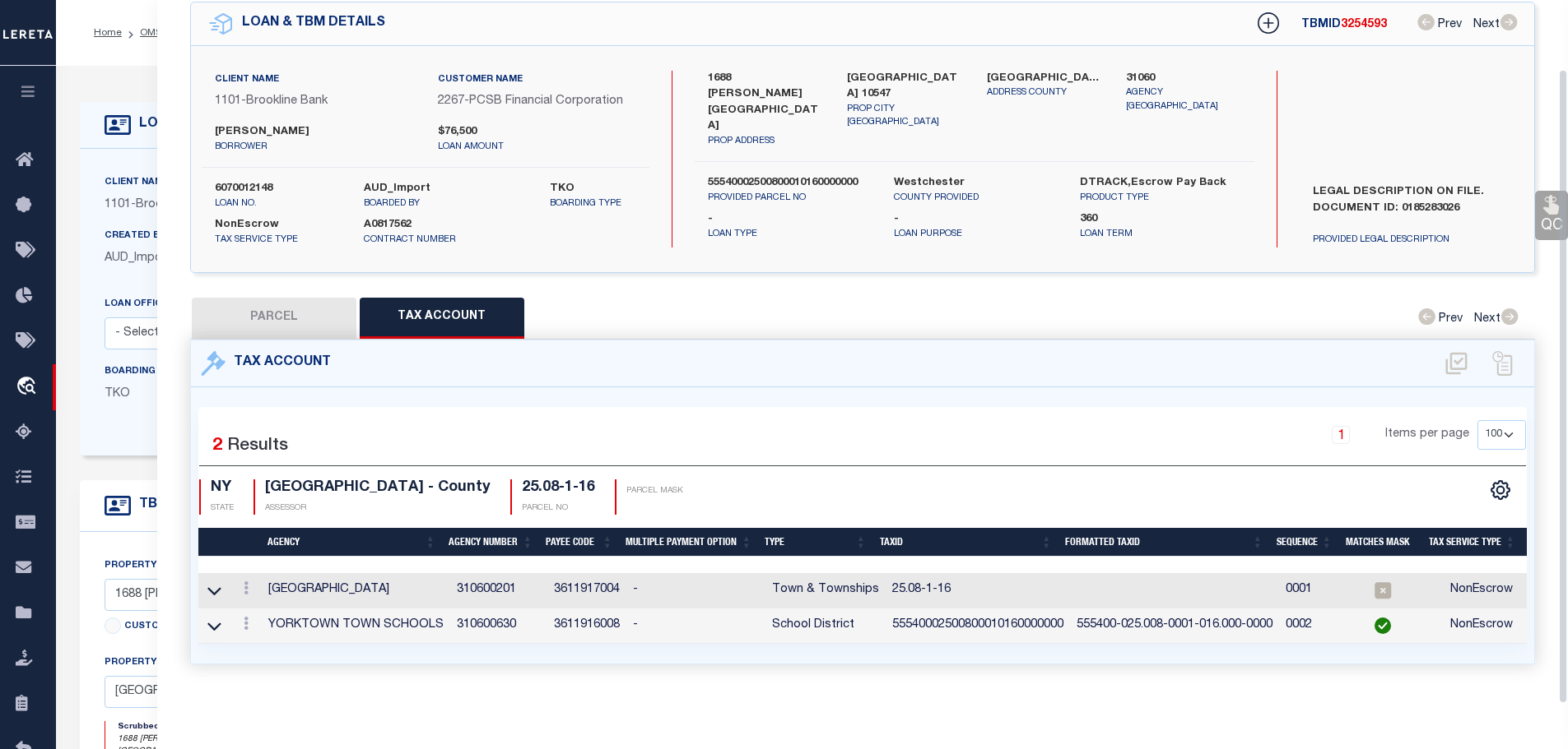
scroll to position [77, 0]
click at [249, 581] on icon at bounding box center [246, 587] width 5 height 13
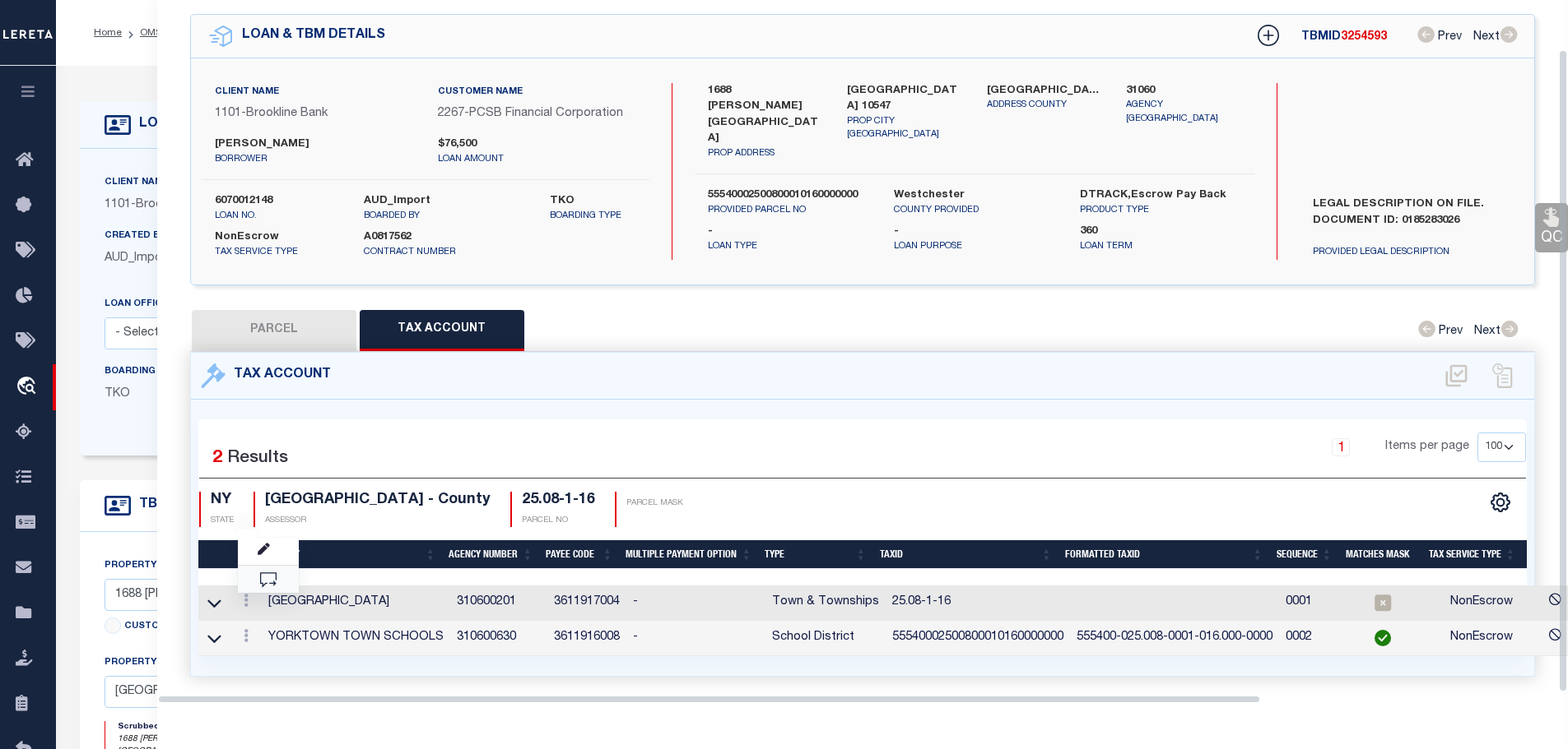
scroll to position [53, 0]
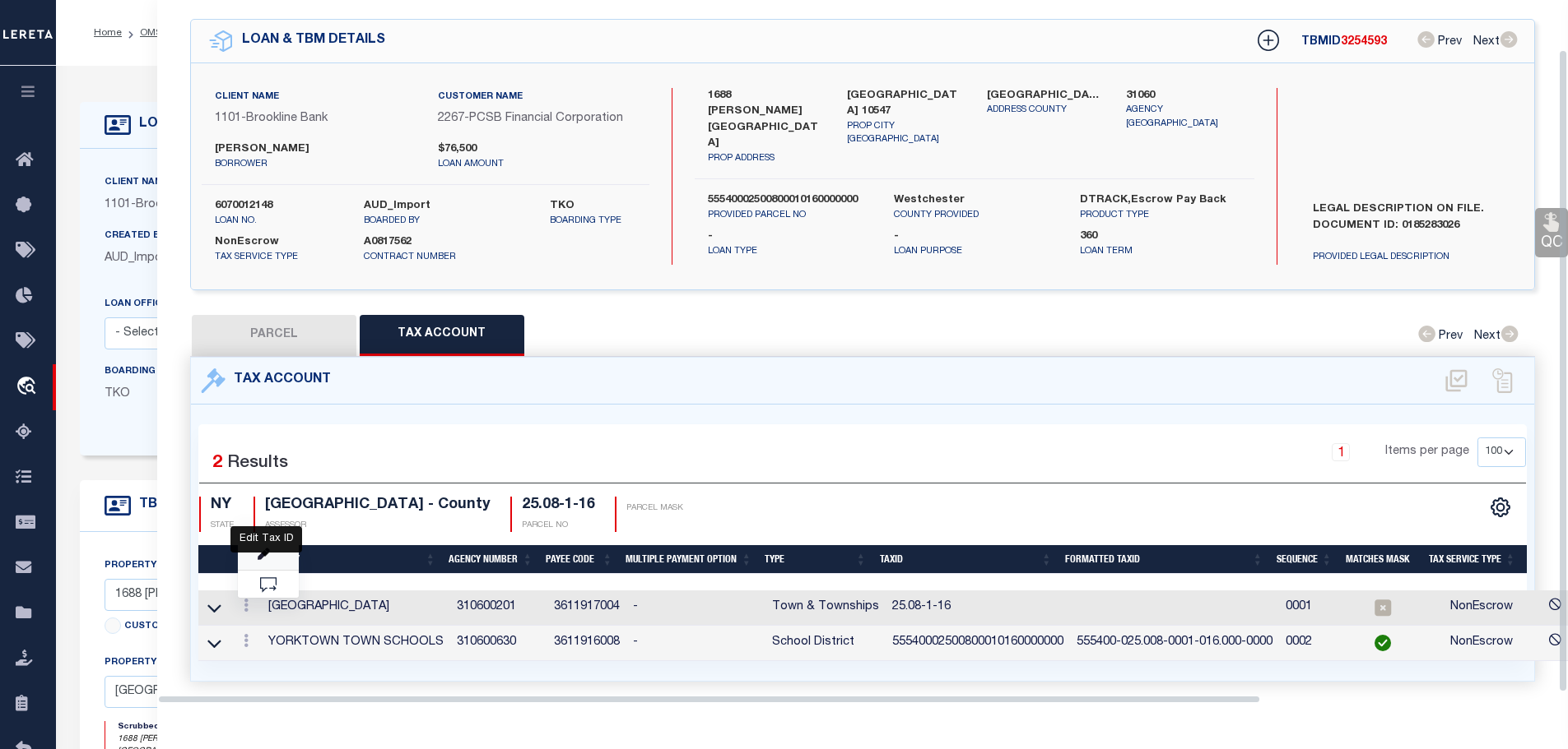
click at [266, 549] on icon "" at bounding box center [263, 555] width 13 height 13
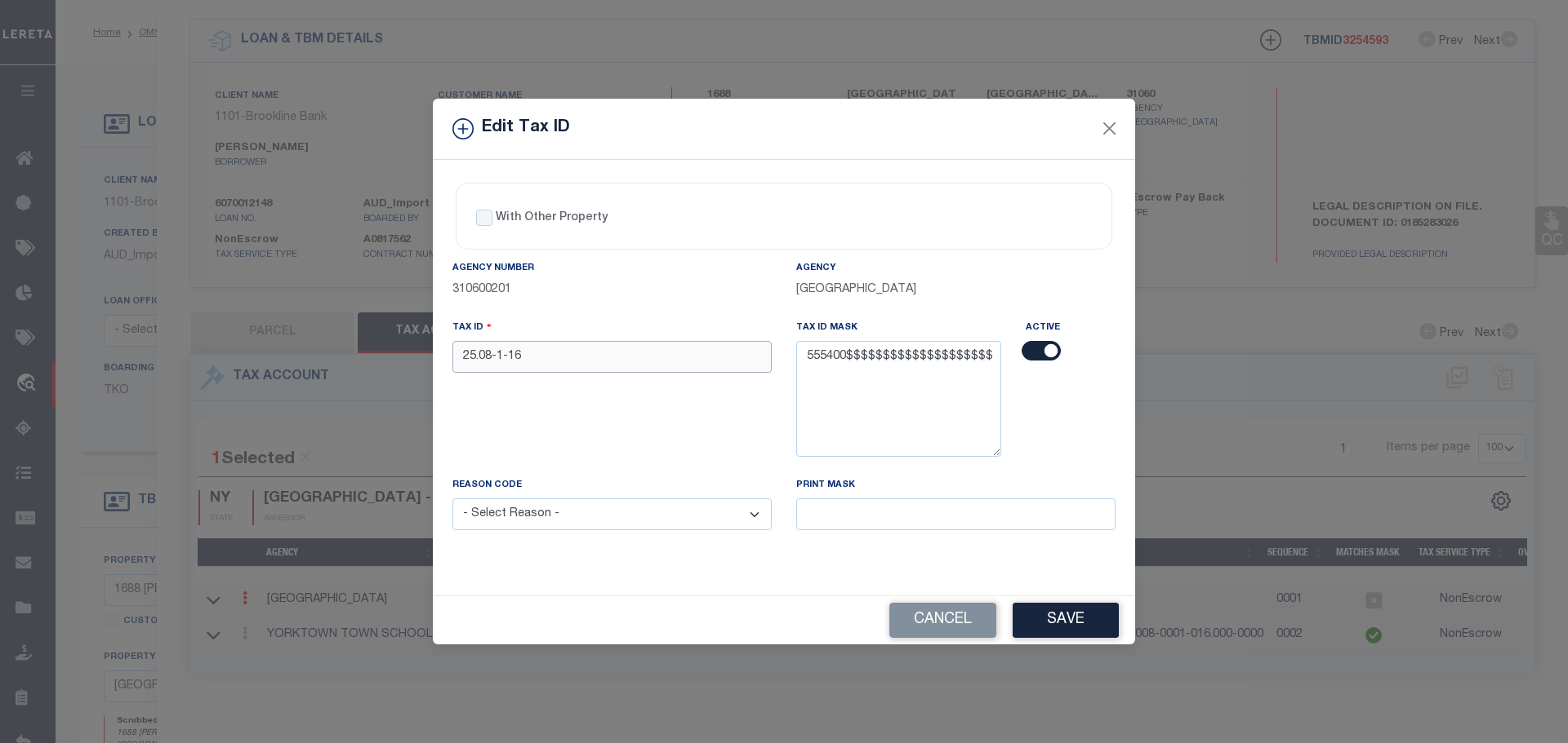
click at [574, 358] on input "25.08-1-16" at bounding box center [611, 357] width 319 height 32
paste input "55540002500800010160000000"
click at [588, 522] on select "- Select Reason - 099 - Other (Provide additional detail) ACT - Agency Changed …" at bounding box center [611, 514] width 319 height 32
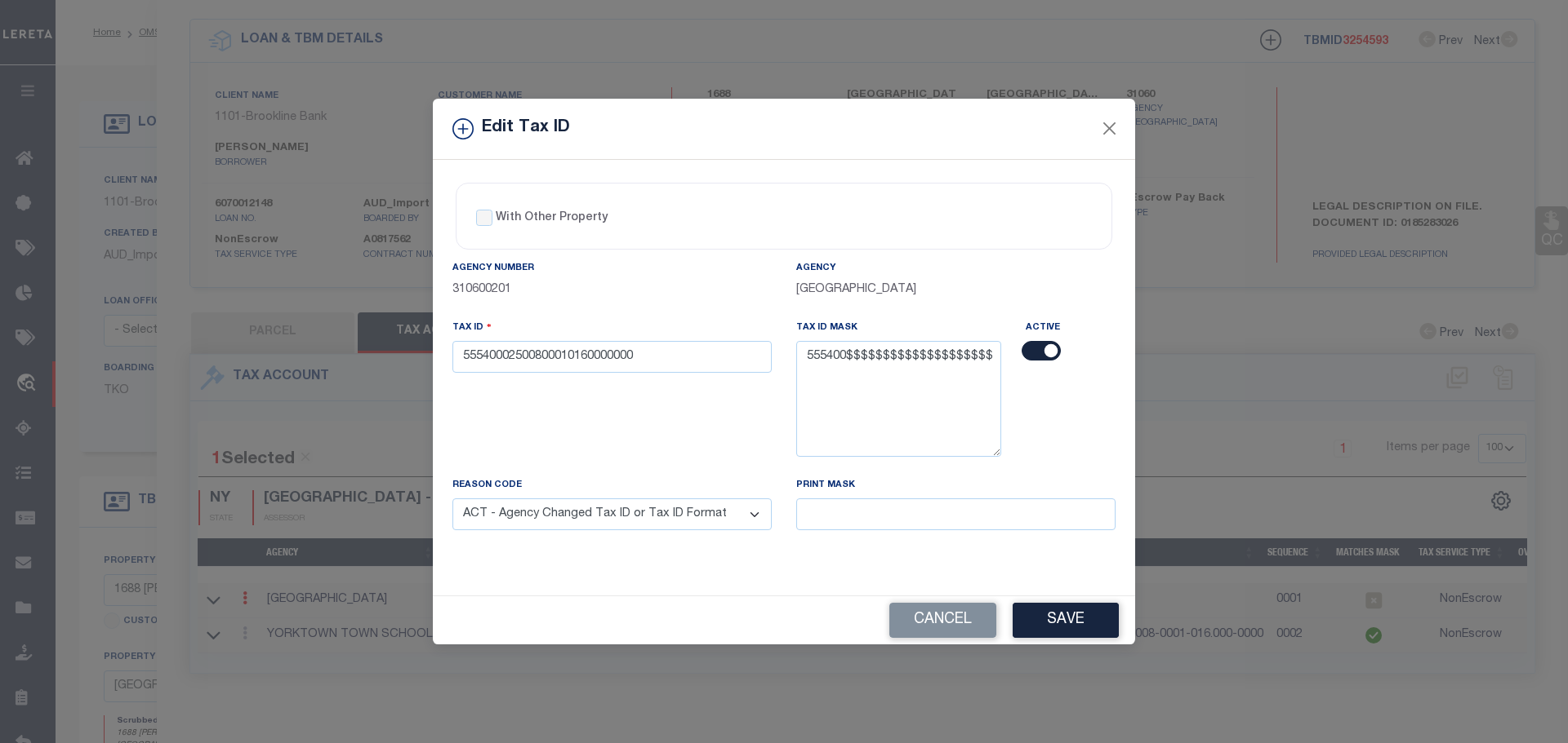
click at [452, 500] on select "- Select Reason - 099 - Other (Provide additional detail) ACT - Agency Changed …" at bounding box center [611, 514] width 319 height 32
click at [1073, 636] on button "Save" at bounding box center [1065, 621] width 107 height 35
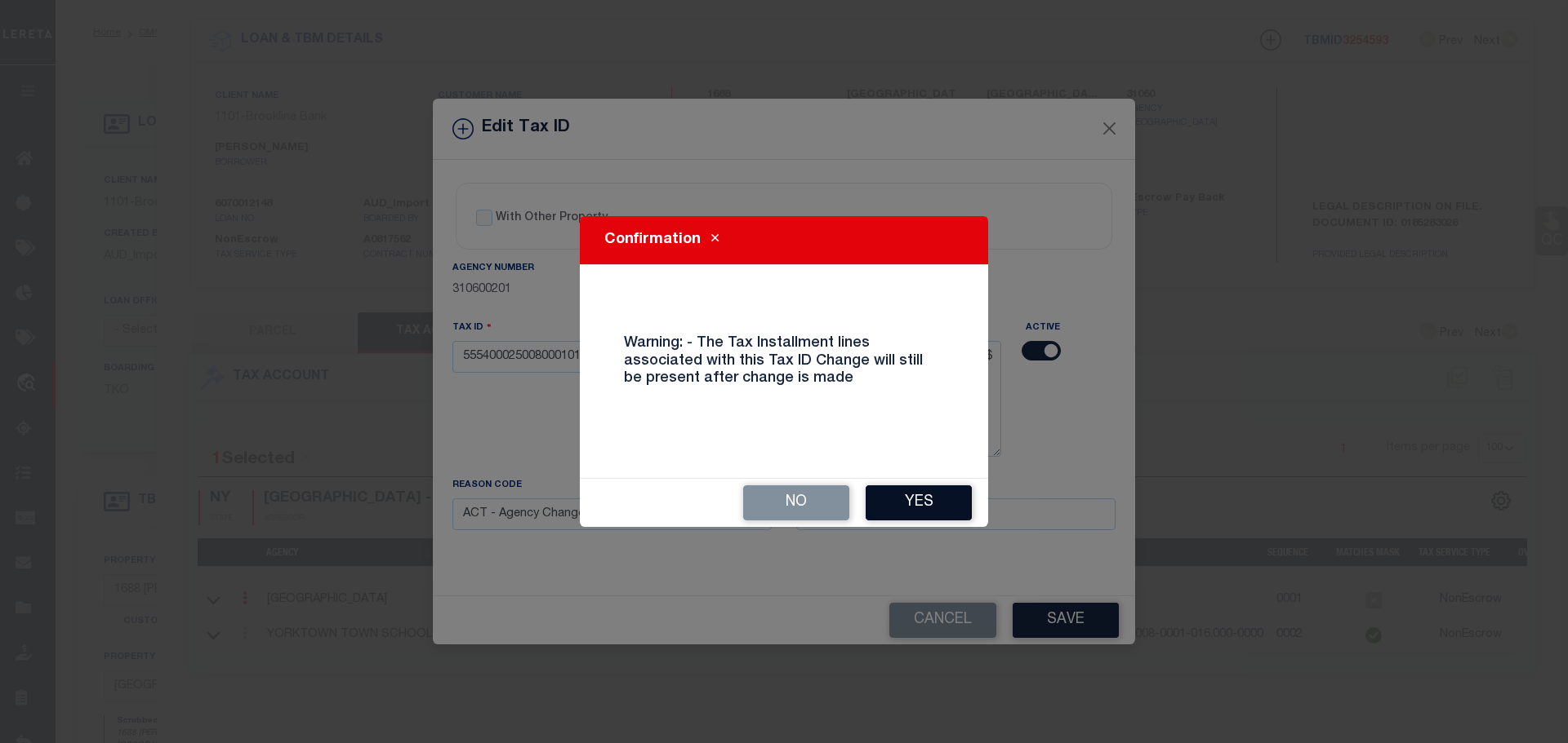
click at [931, 514] on button "Yes" at bounding box center [918, 503] width 107 height 35
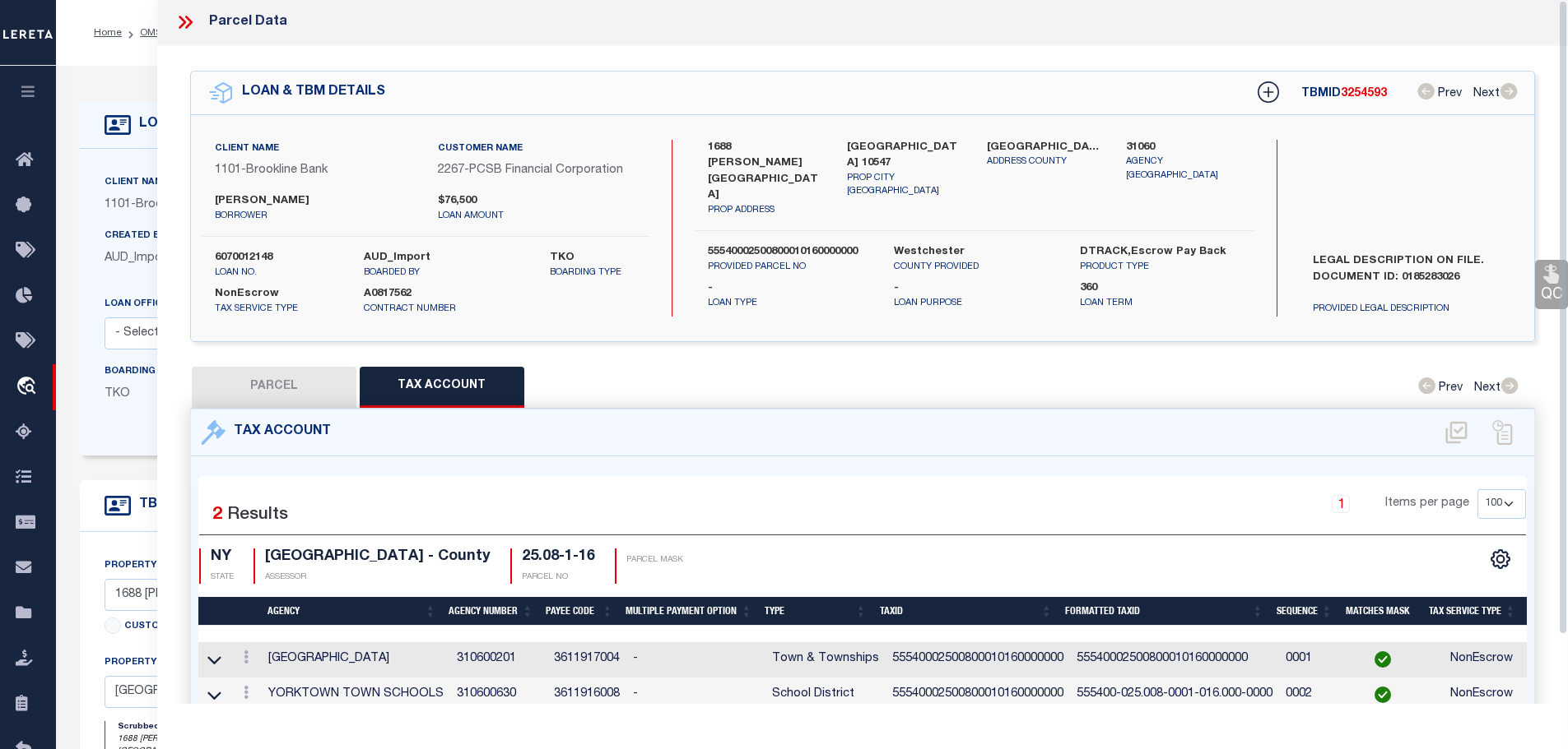
scroll to position [0, 0]
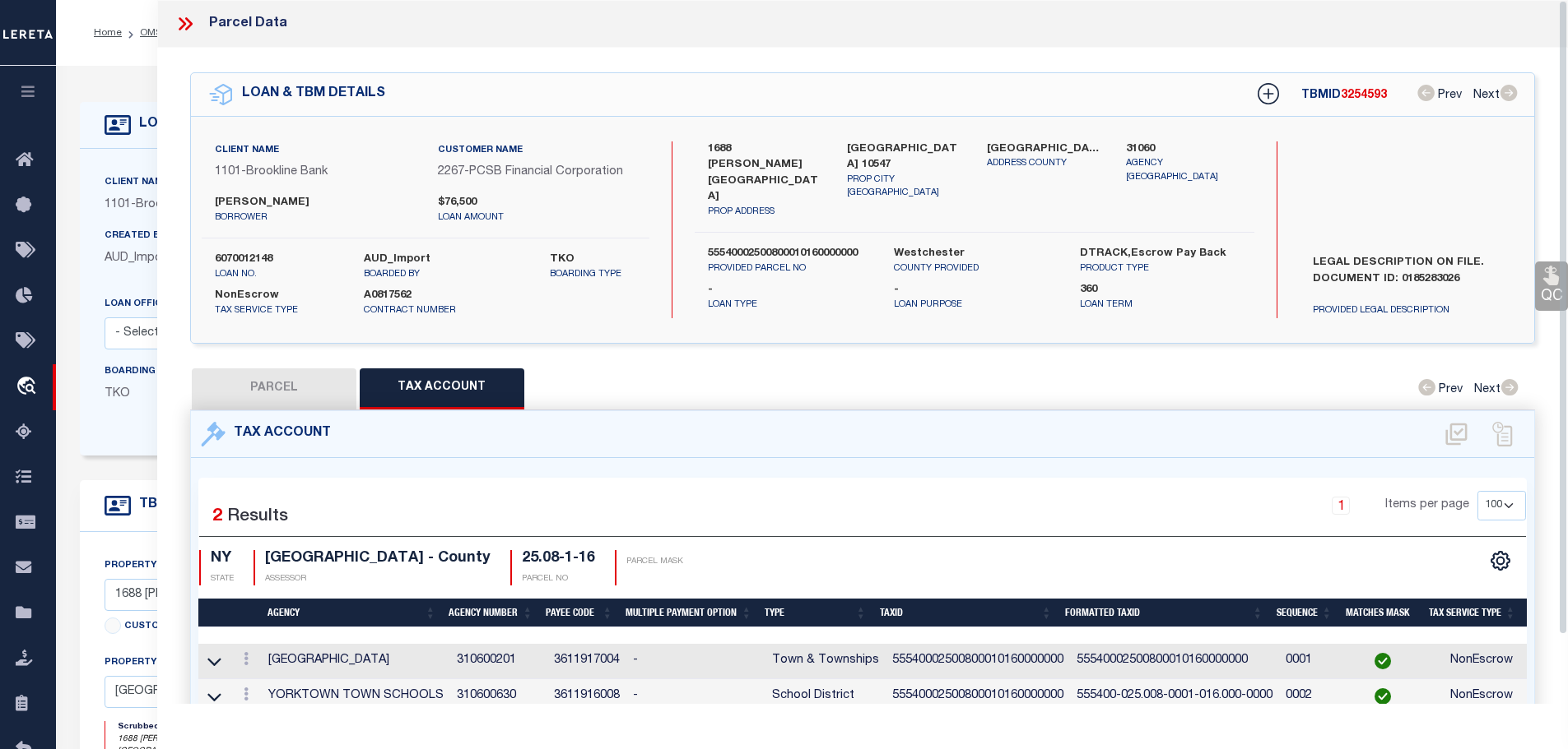
click at [182, 27] on icon at bounding box center [185, 24] width 22 height 22
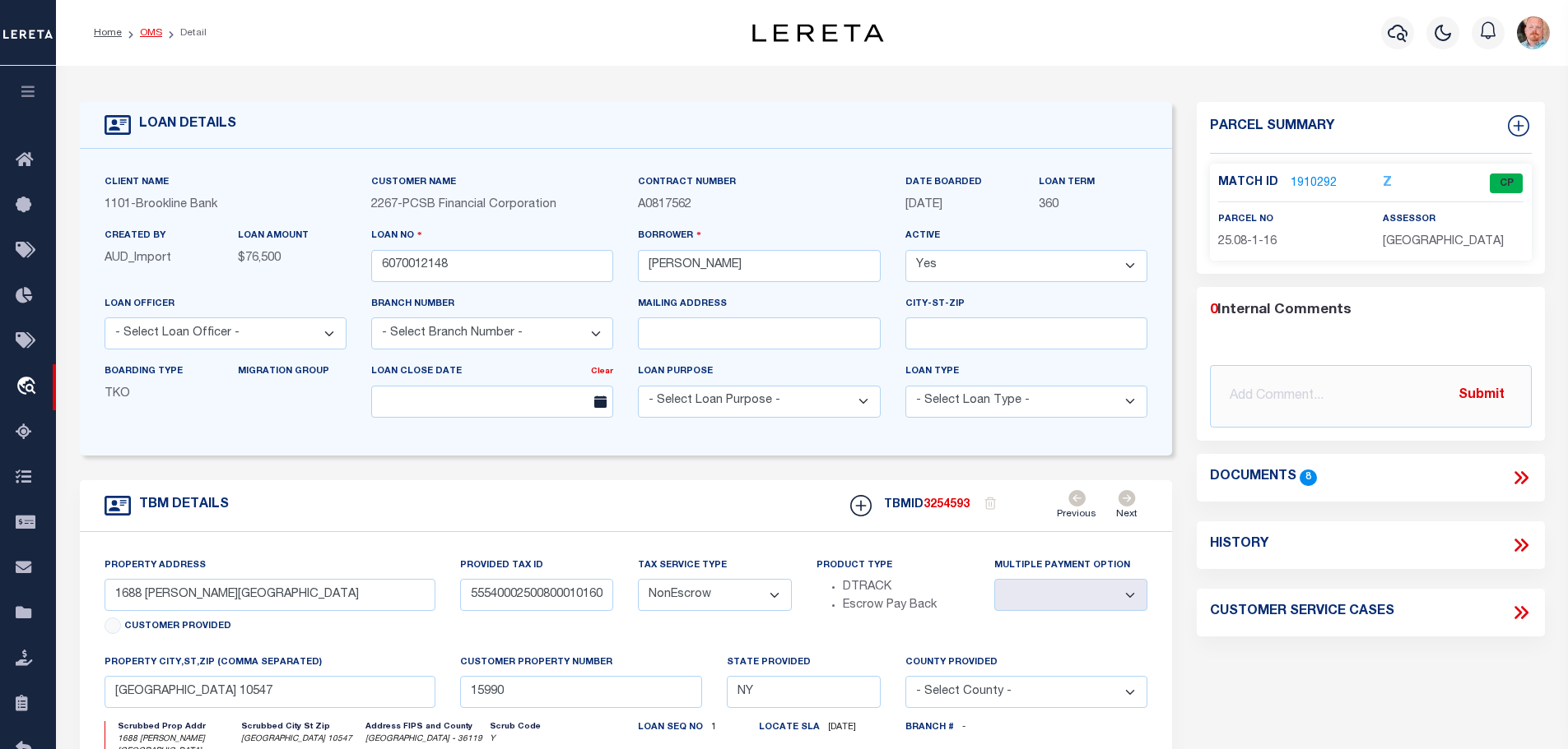
click at [146, 36] on link "OMS" at bounding box center [151, 33] width 23 height 10
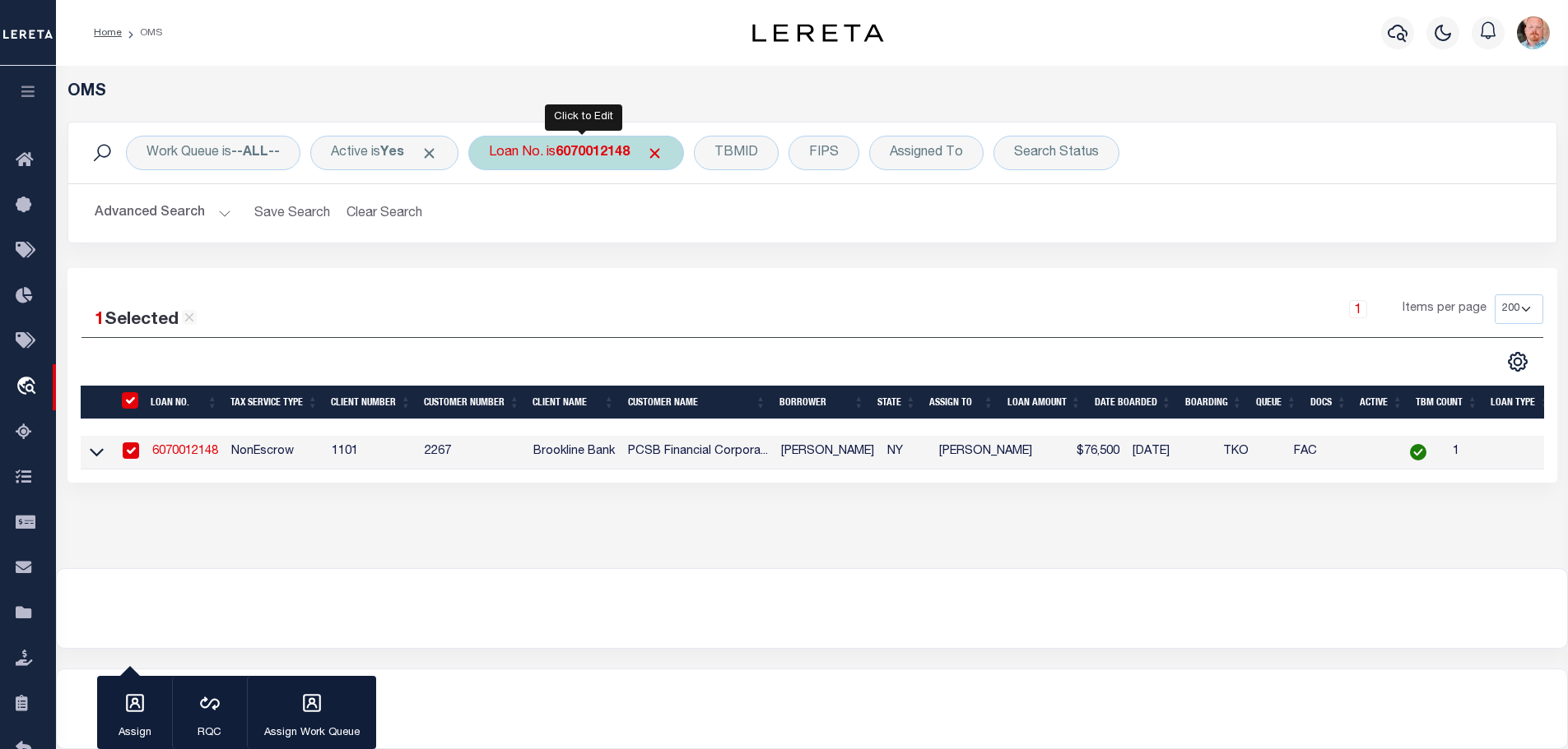
click at [615, 155] on b "6070012148" at bounding box center [592, 153] width 74 height 13
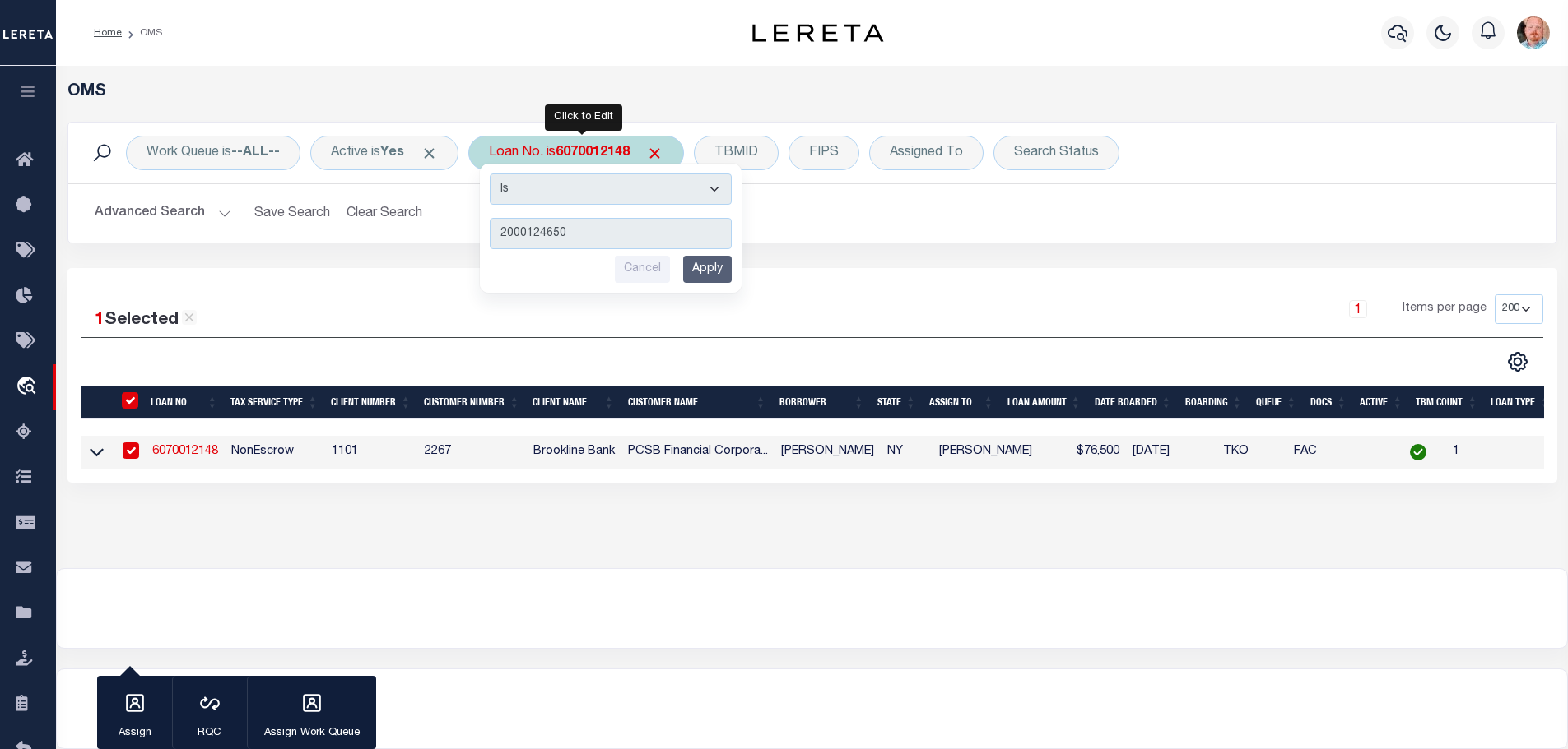
click at [715, 267] on input "Apply" at bounding box center [707, 270] width 48 height 28
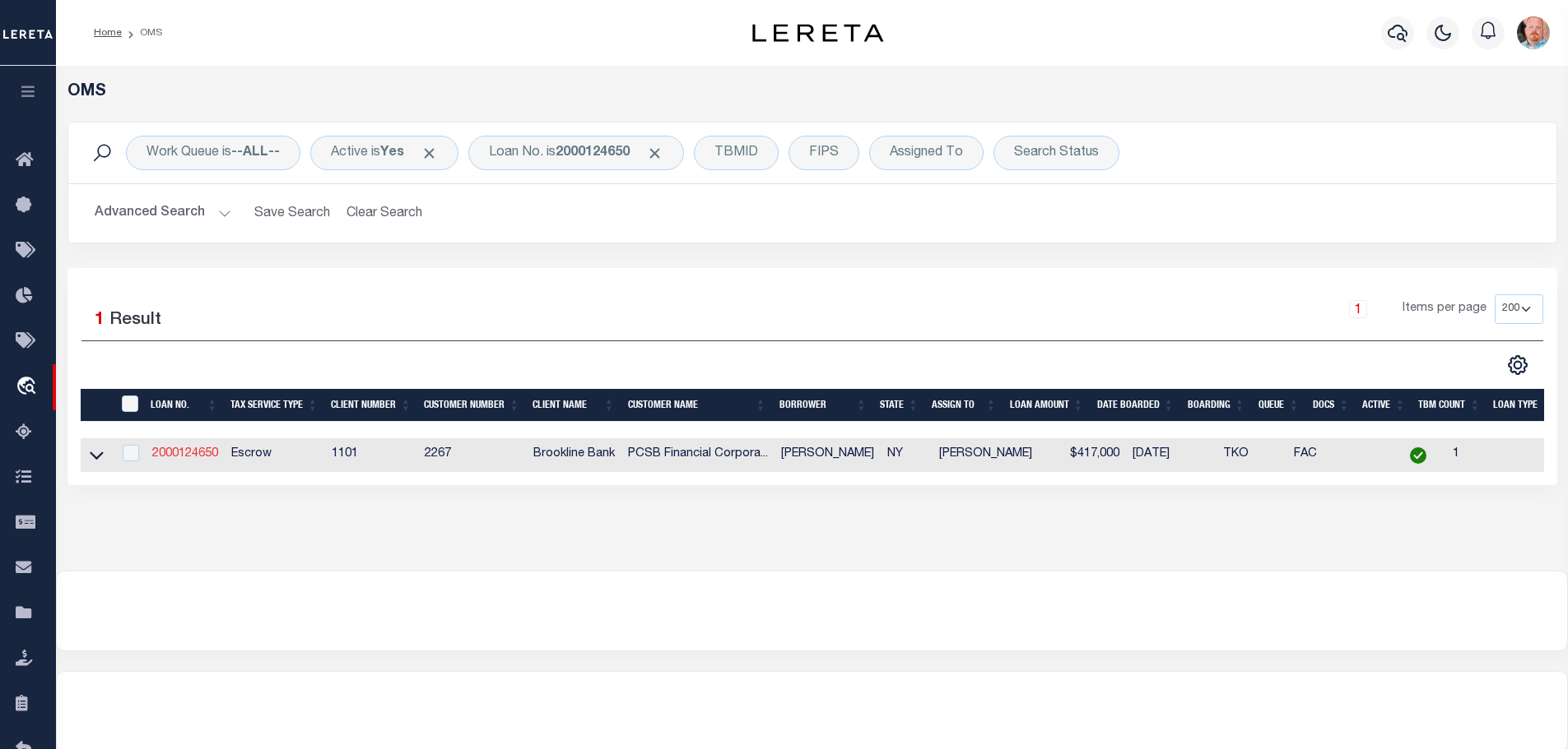
click at [184, 455] on link "2000124650" at bounding box center [184, 454] width 66 height 12
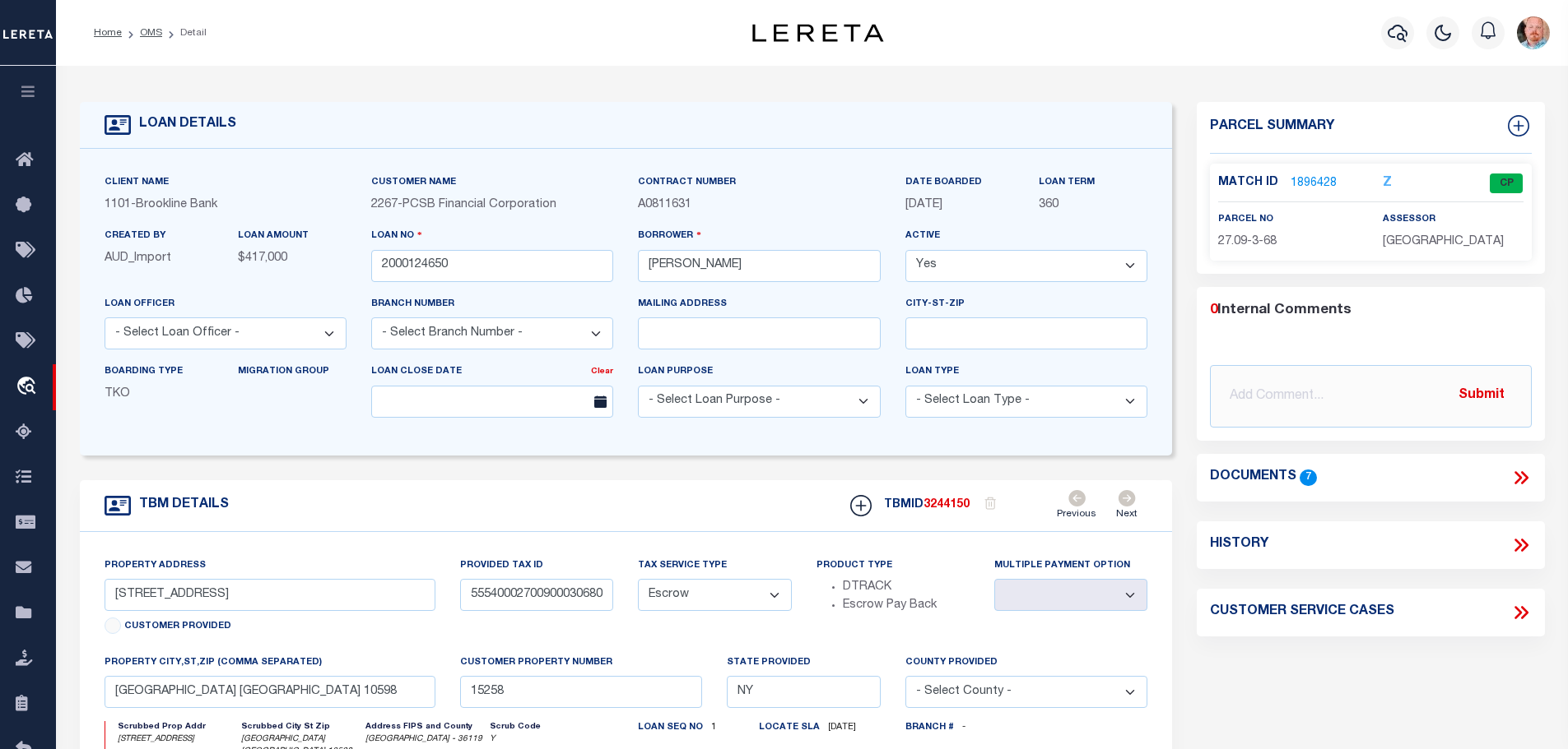
click at [1306, 181] on link "1896428" at bounding box center [1314, 184] width 46 height 18
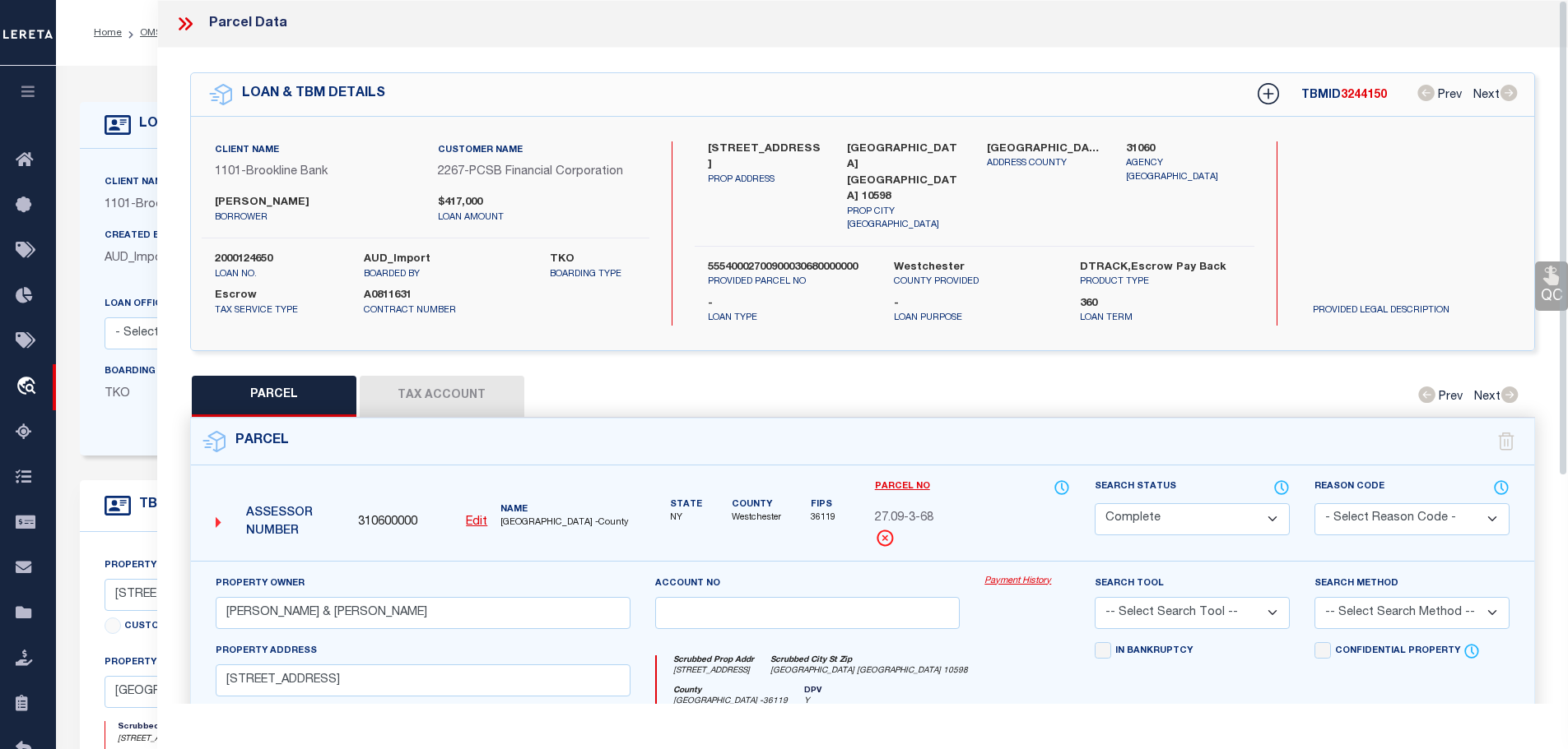
click at [408, 380] on button "Tax Account" at bounding box center [442, 396] width 165 height 41
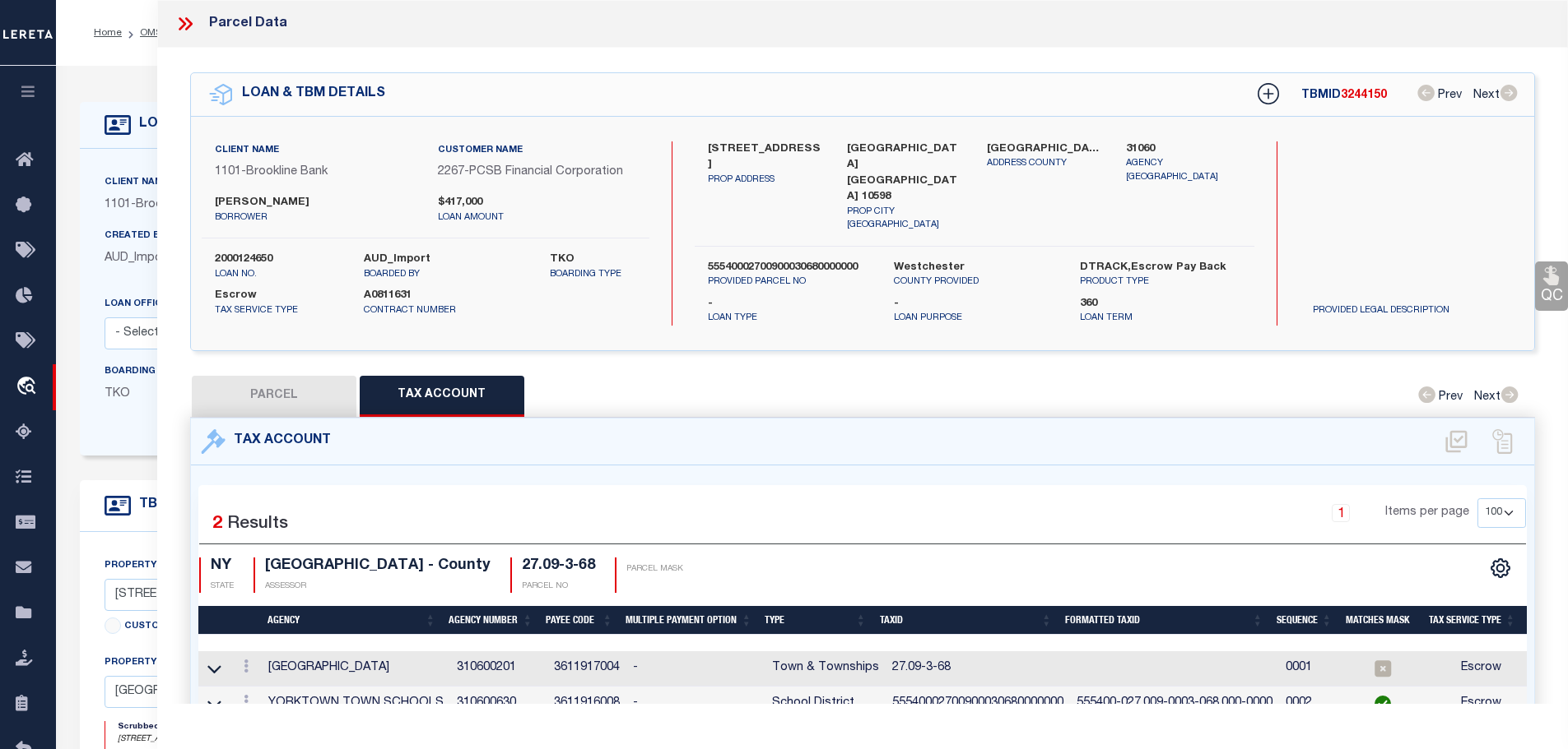
scroll to position [77, 0]
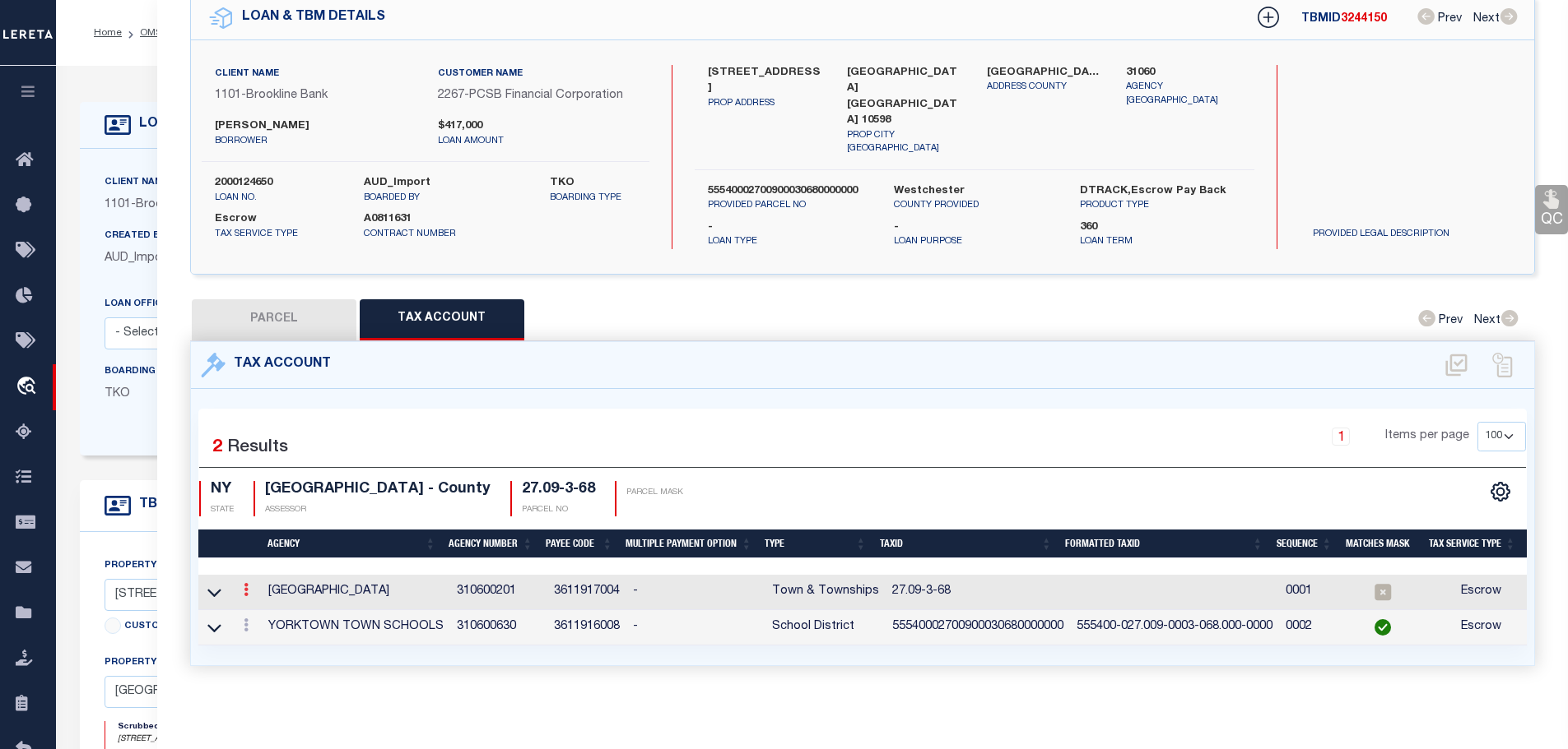
click at [249, 583] on icon at bounding box center [246, 589] width 5 height 13
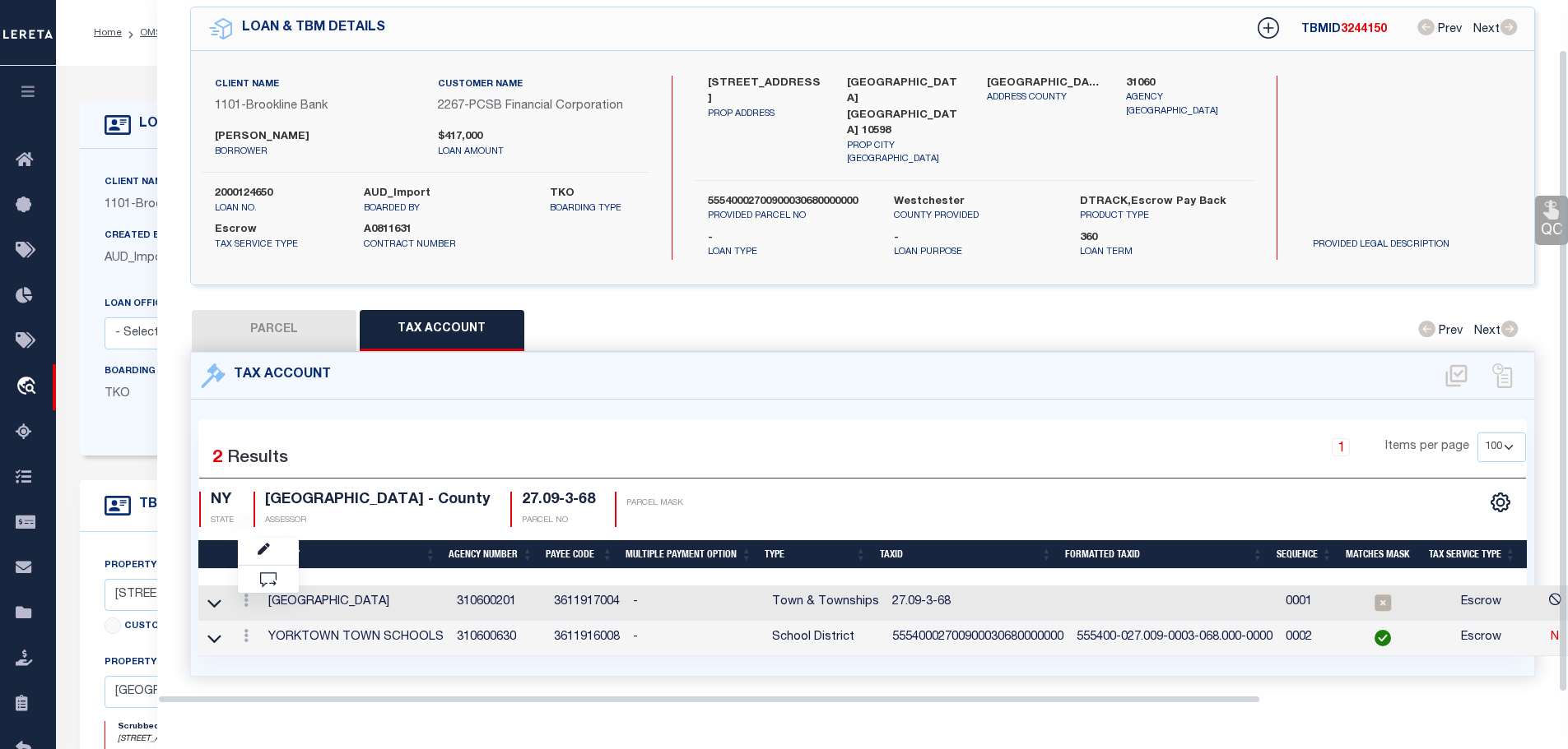
scroll to position [53, 0]
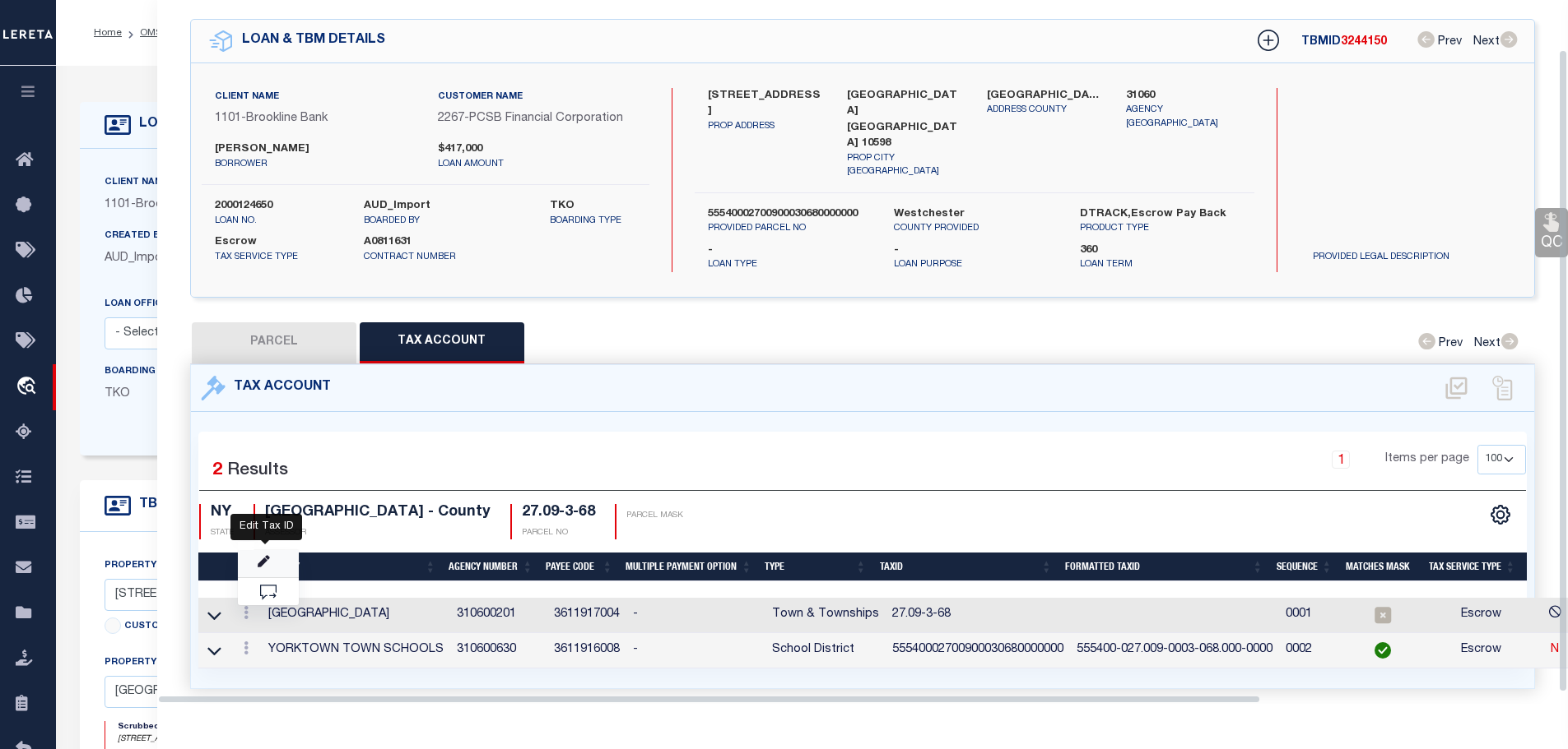
click at [267, 556] on icon "" at bounding box center [263, 562] width 13 height 13
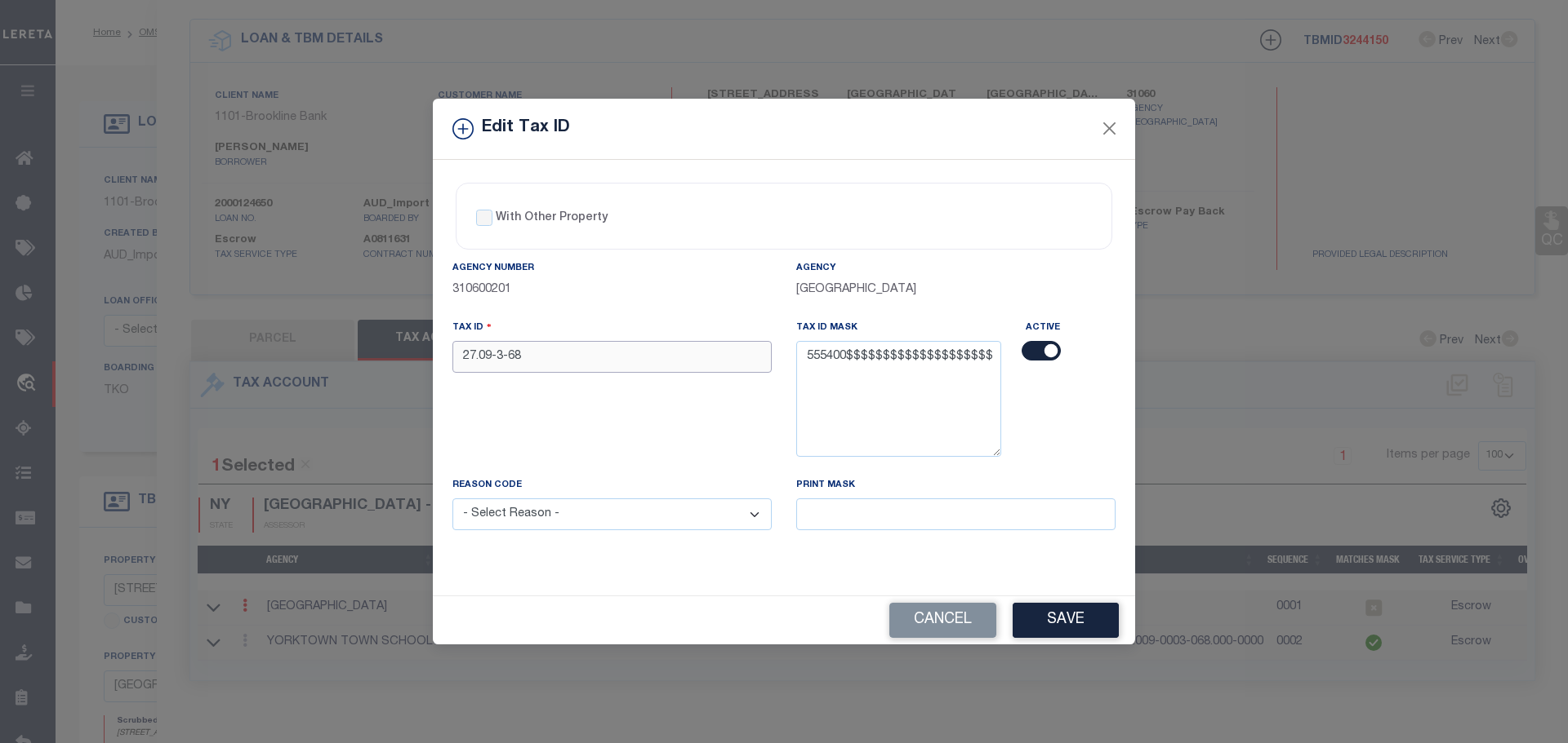
click at [586, 352] on input "27.09-3-68" at bounding box center [611, 357] width 319 height 32
paste input "55540002700900030680000000"
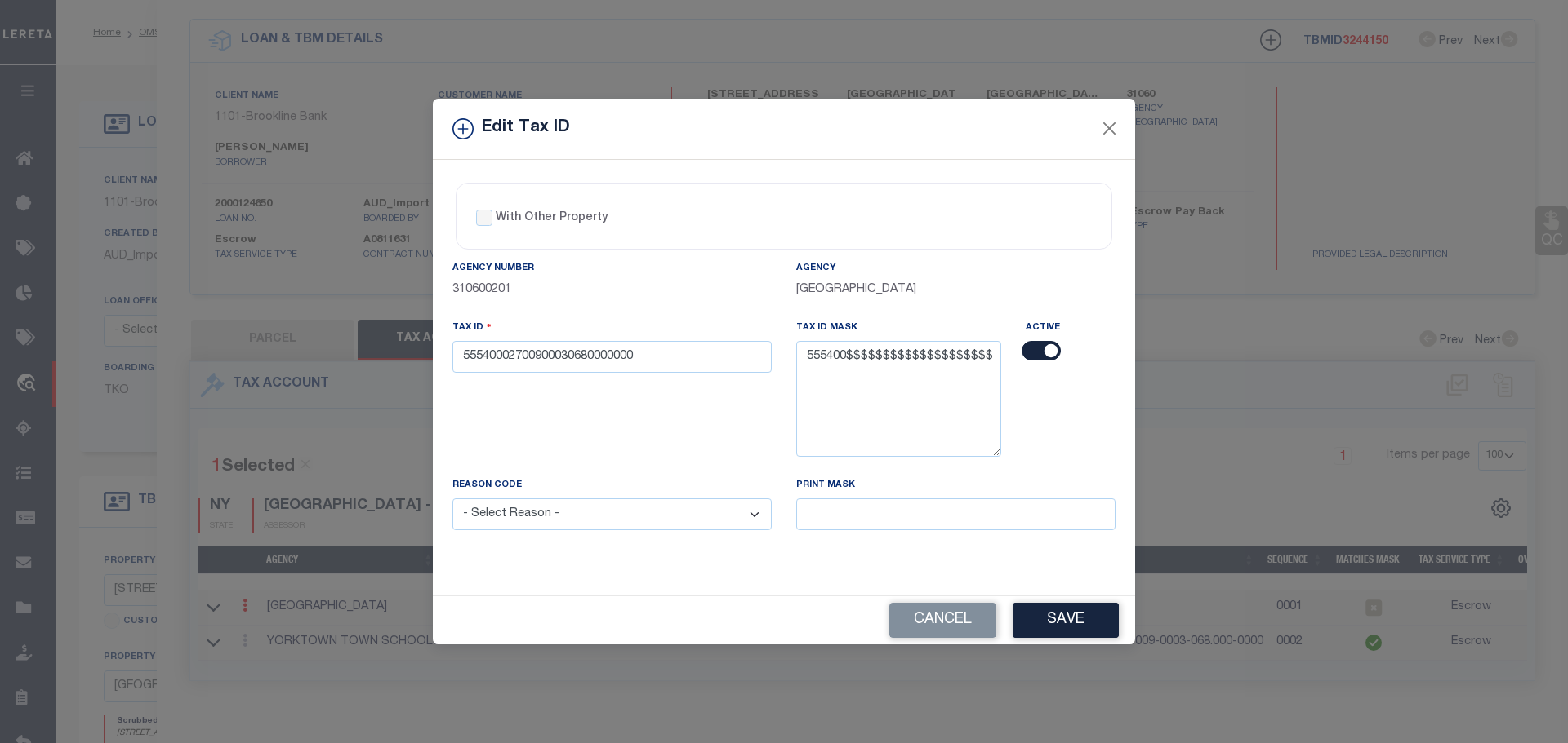
click at [687, 517] on select "- Select Reason - 099 - Other (Provide additional detail) ACT - Agency Changed …" at bounding box center [611, 514] width 319 height 32
click at [452, 500] on select "- Select Reason - 099 - Other (Provide additional detail) ACT - Agency Changed …" at bounding box center [611, 514] width 319 height 32
click at [1072, 621] on button "Save" at bounding box center [1065, 621] width 107 height 35
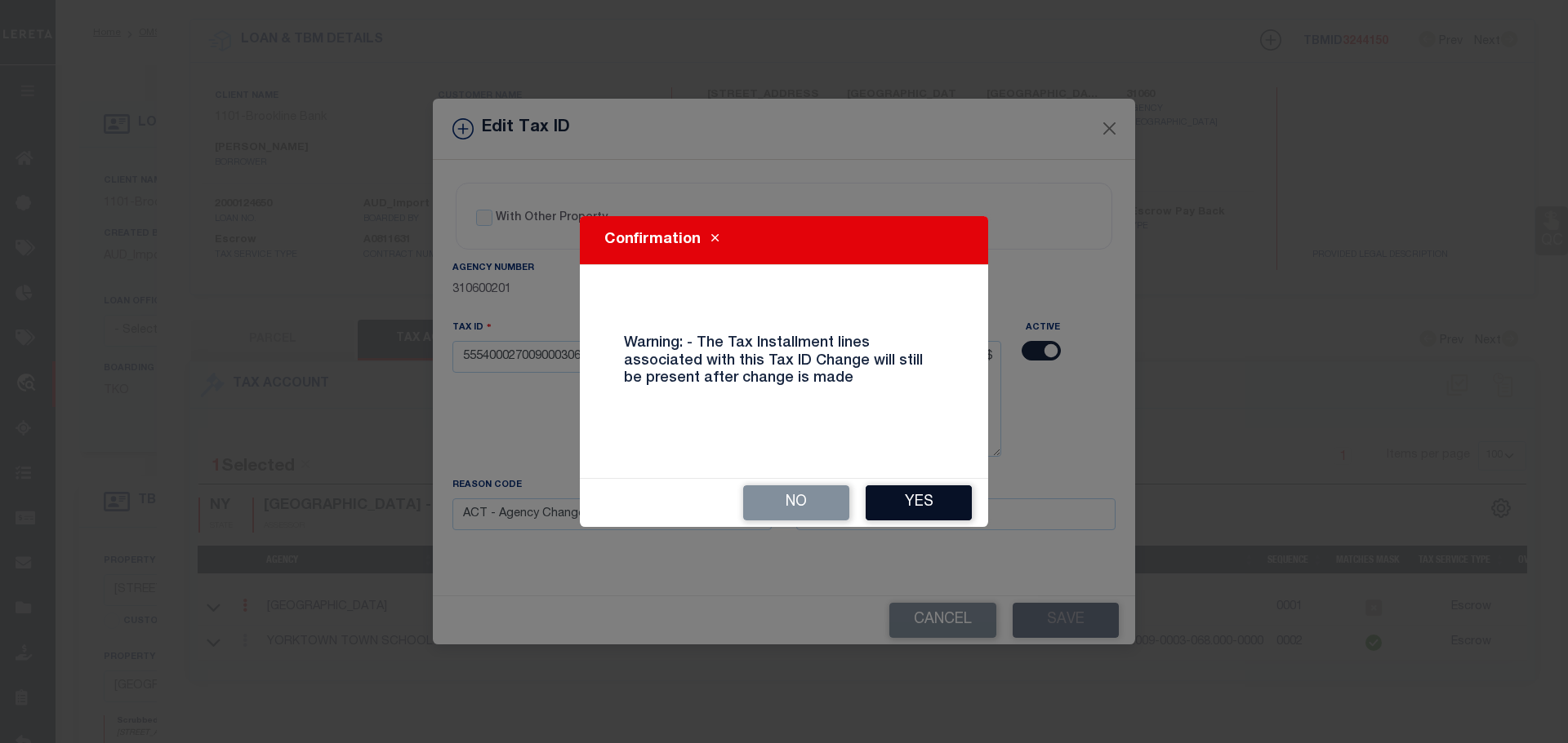
click at [909, 506] on button "Yes" at bounding box center [918, 503] width 107 height 35
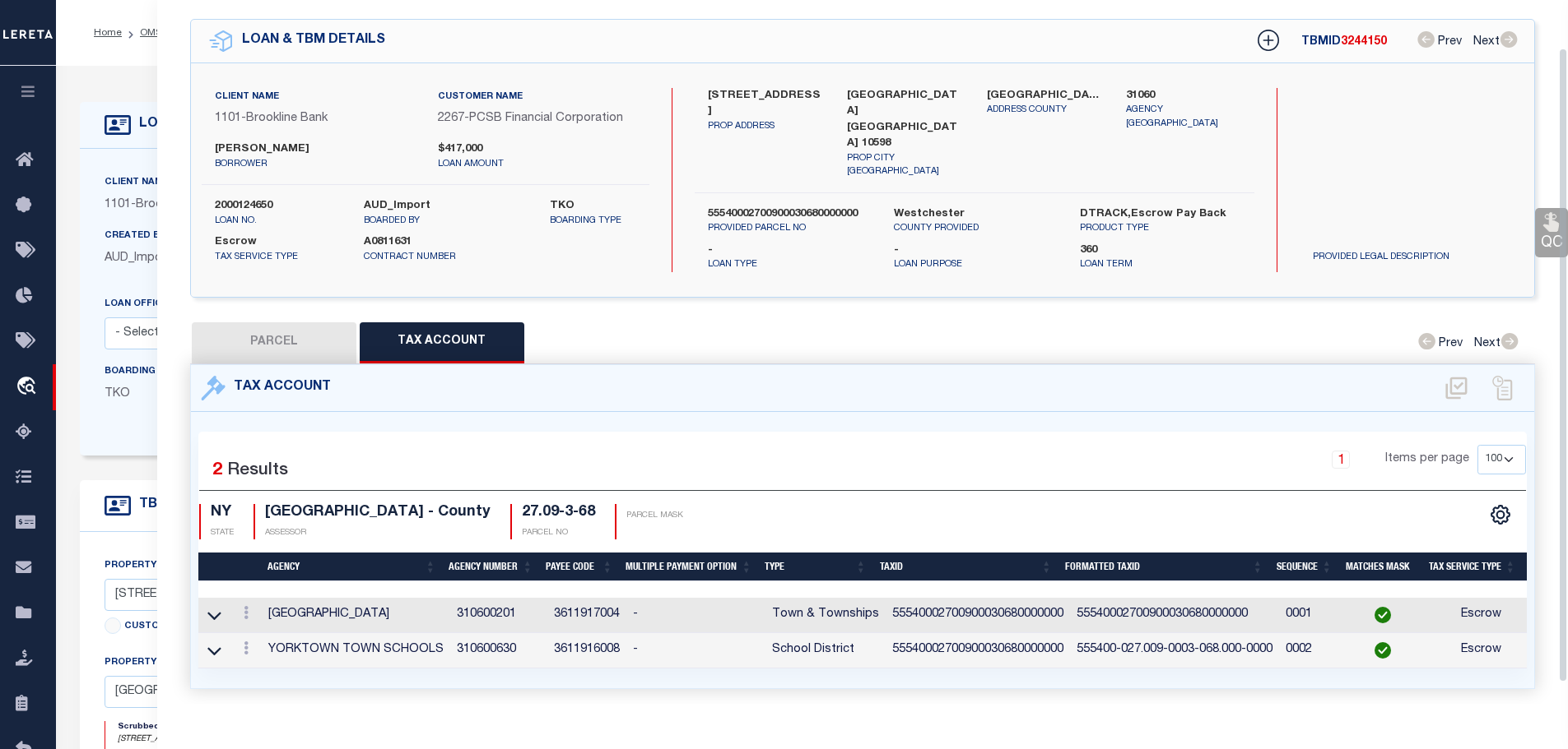
scroll to position [0, 0]
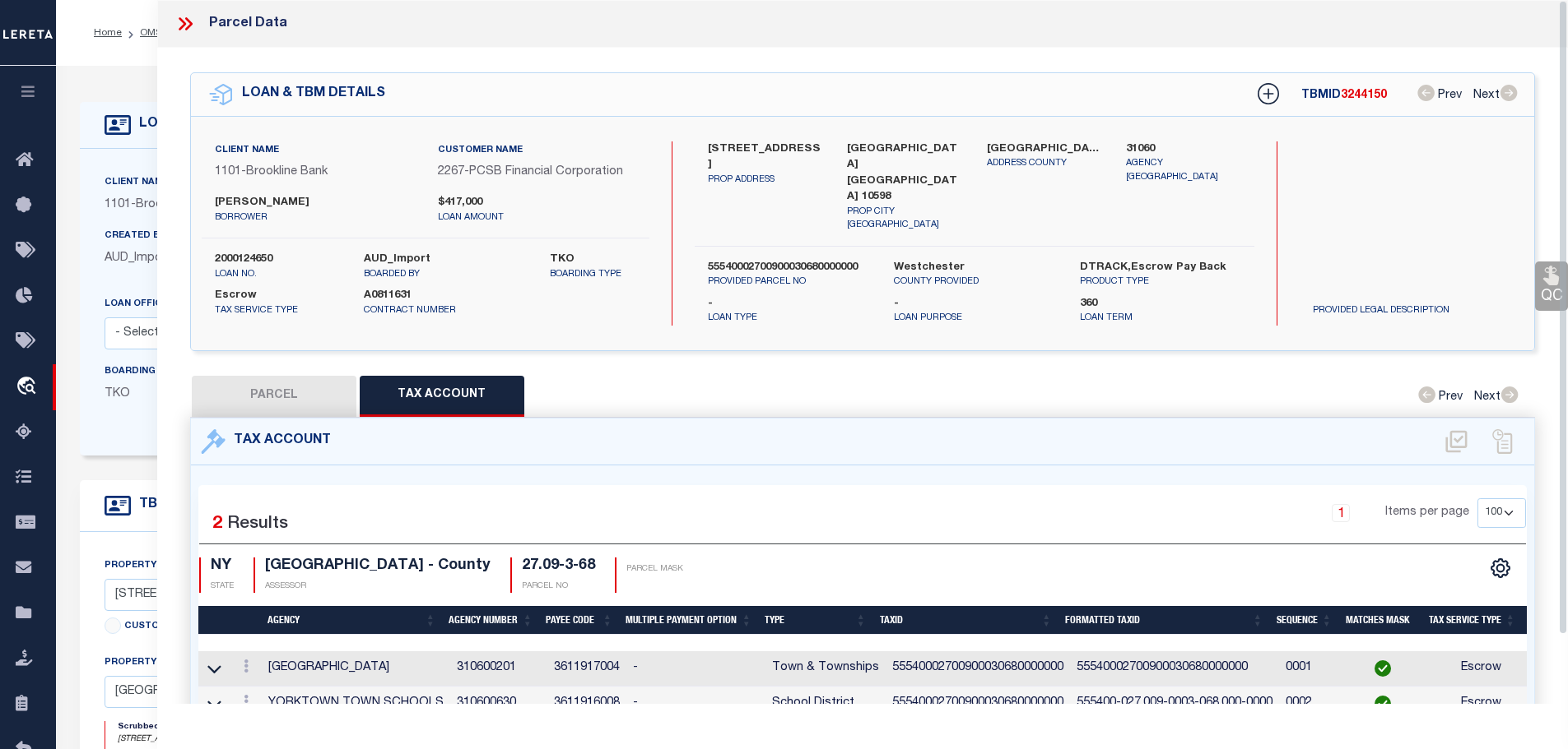
click at [178, 28] on icon at bounding box center [185, 24] width 22 height 22
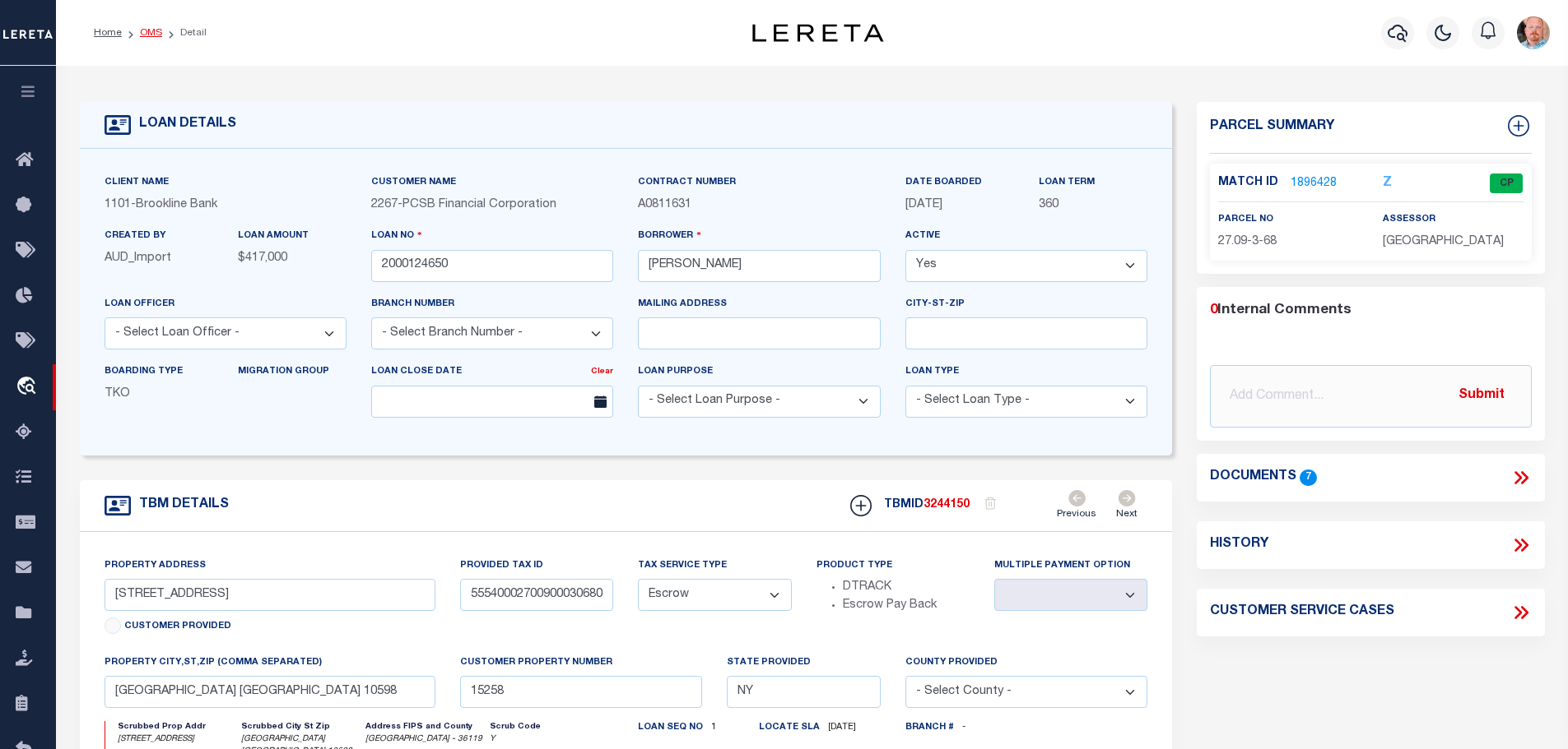
click at [142, 33] on link "OMS" at bounding box center [151, 33] width 23 height 10
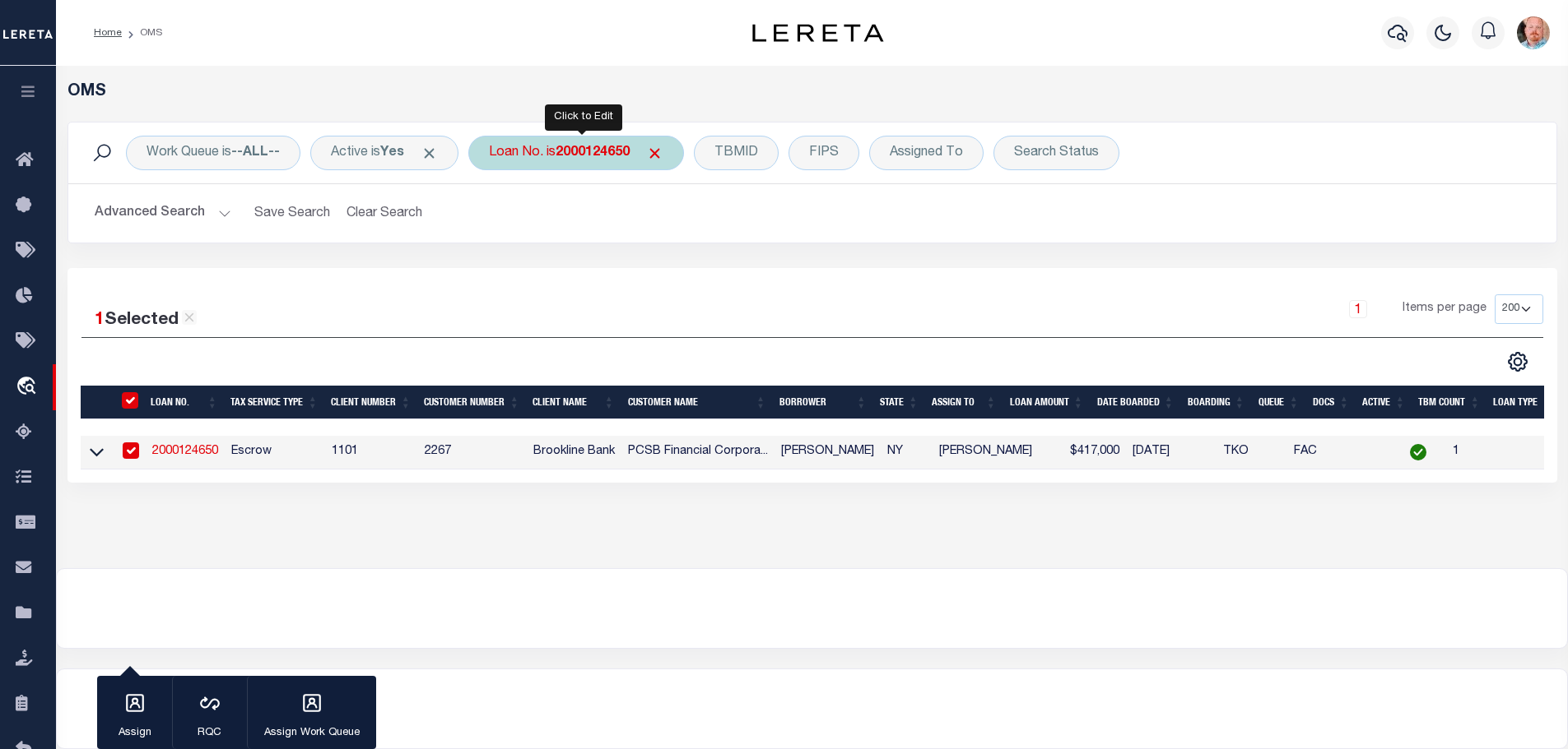
click at [611, 157] on b "2000124650" at bounding box center [592, 153] width 74 height 13
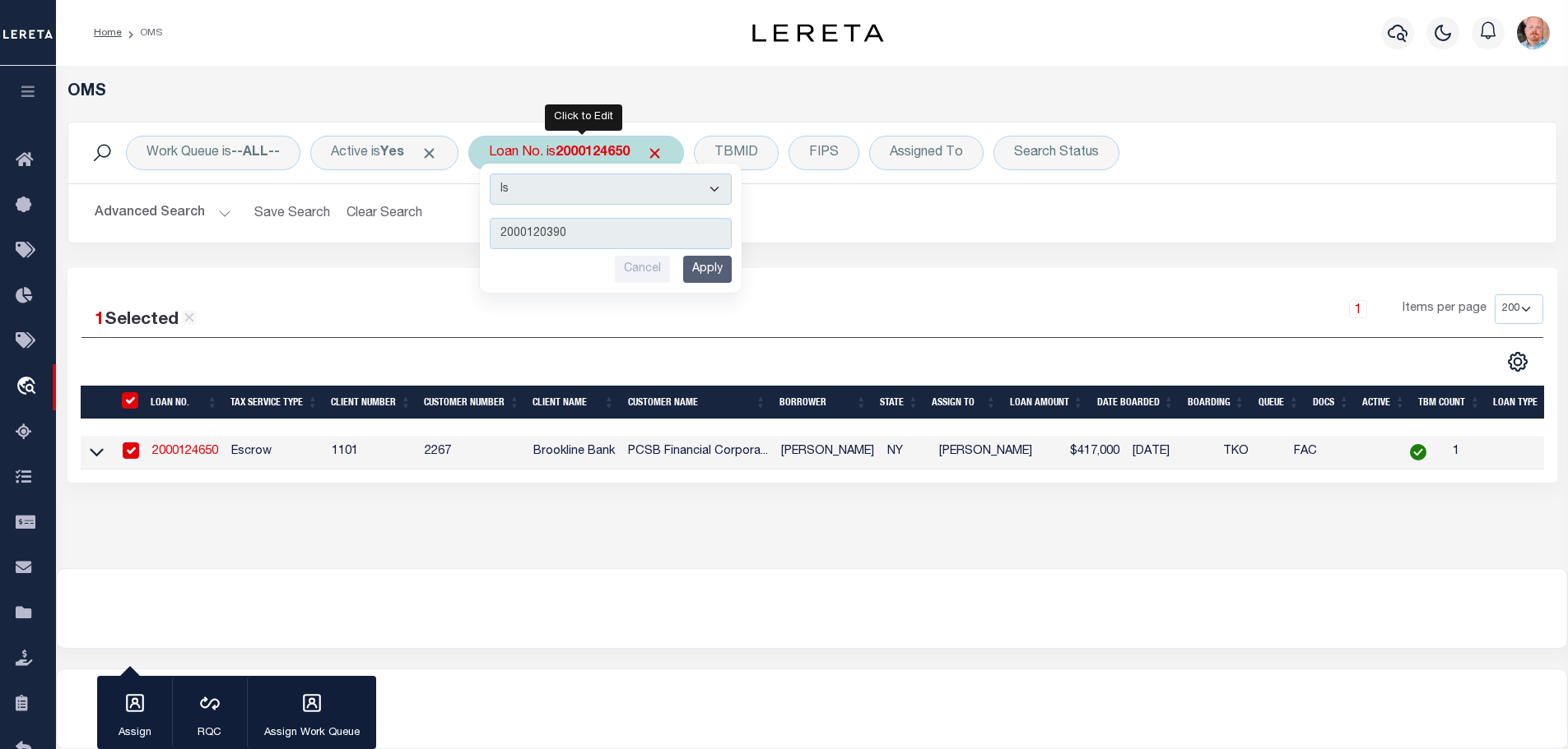
click at [725, 275] on input "Apply" at bounding box center [707, 270] width 48 height 28
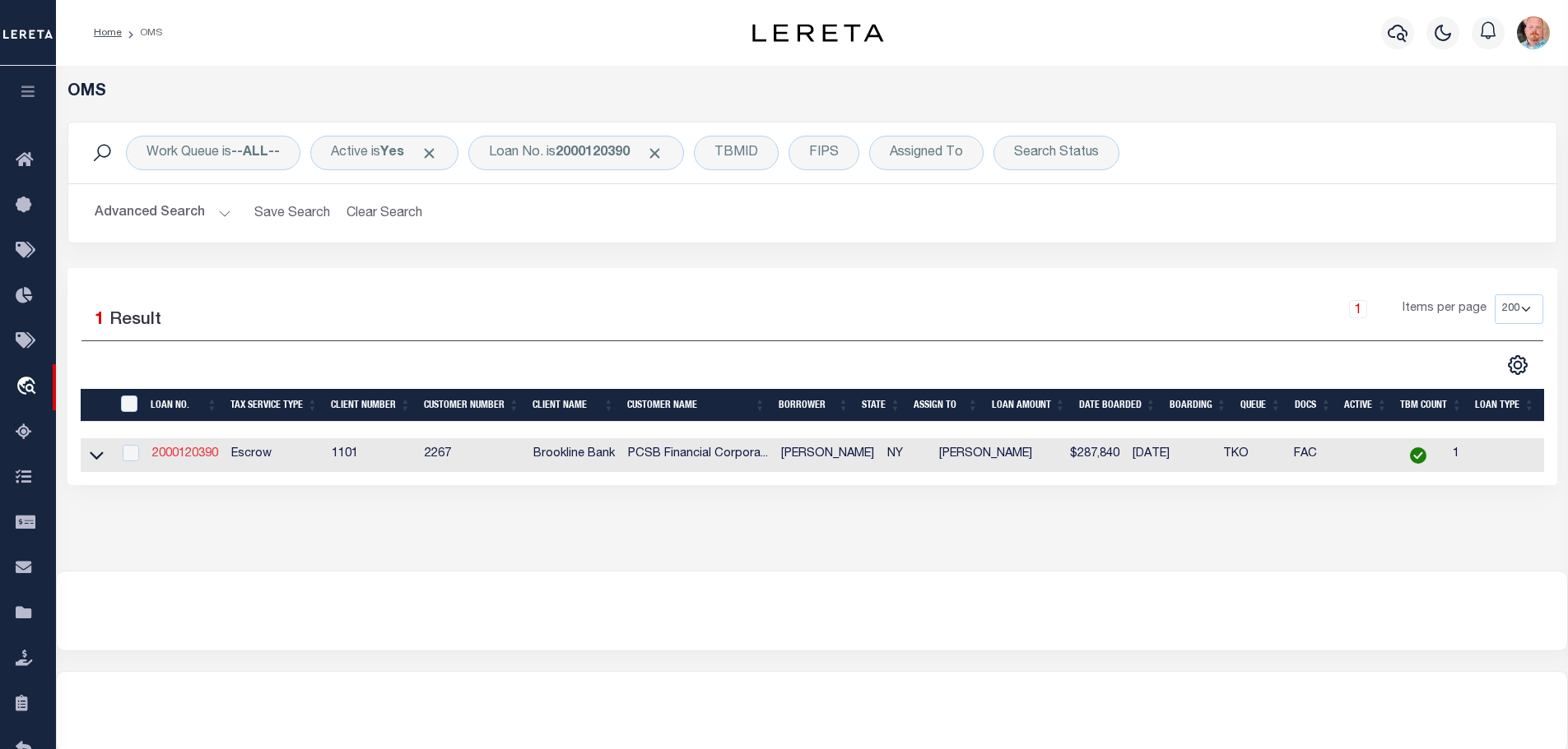
click at [191, 450] on link "2000120390" at bounding box center [184, 454] width 66 height 12
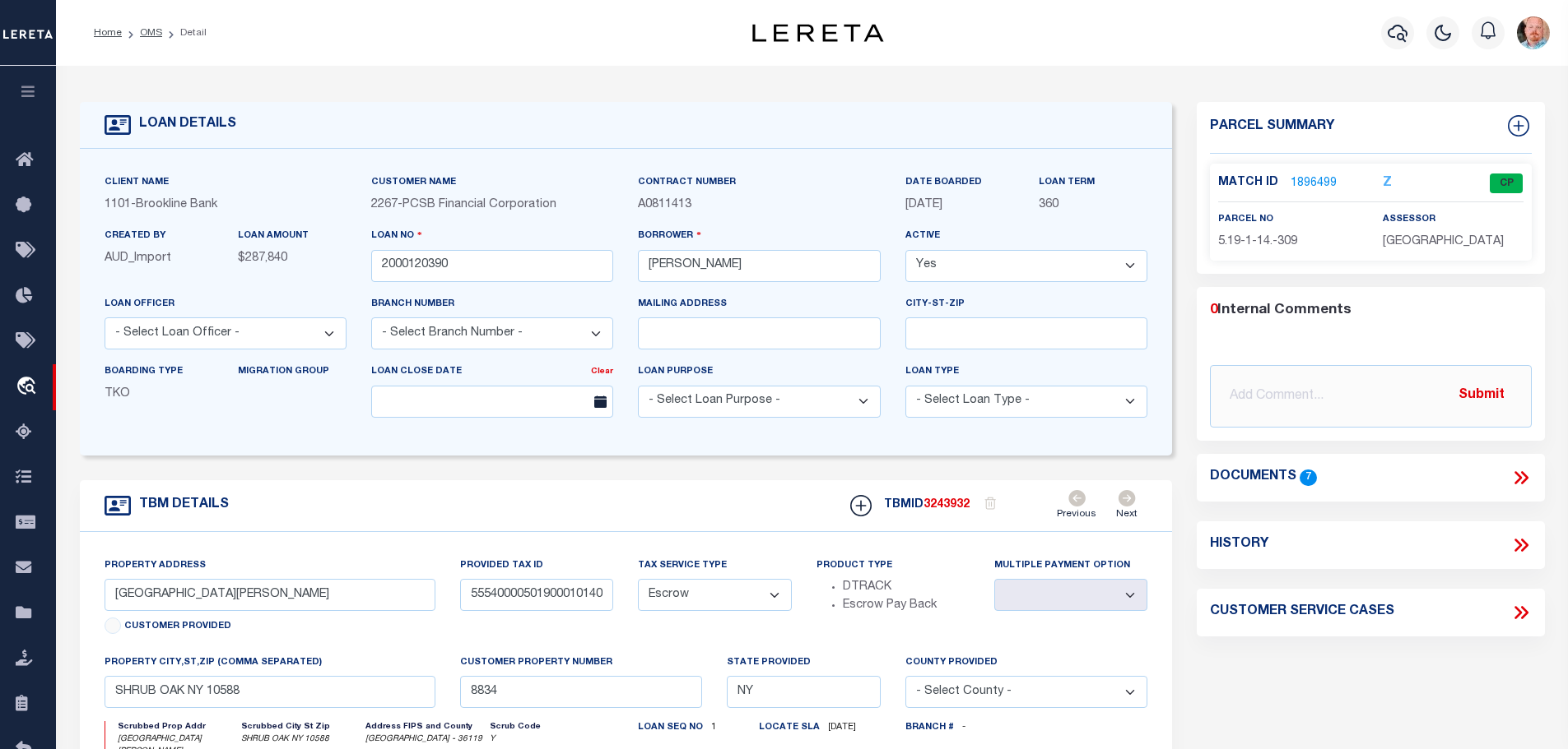
click at [1310, 181] on link "1896499" at bounding box center [1314, 184] width 46 height 18
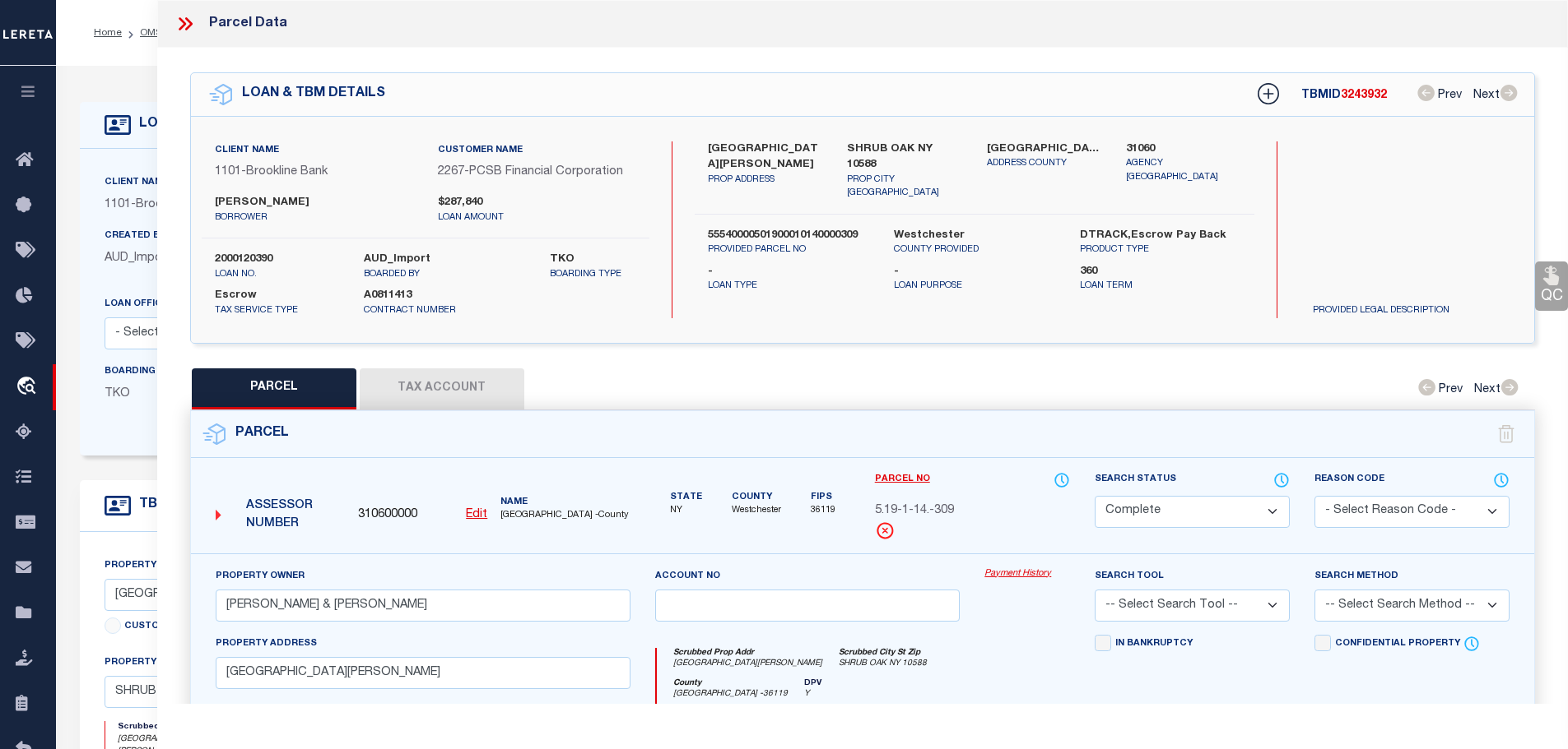
click at [363, 395] on button "Tax Account" at bounding box center [442, 389] width 165 height 41
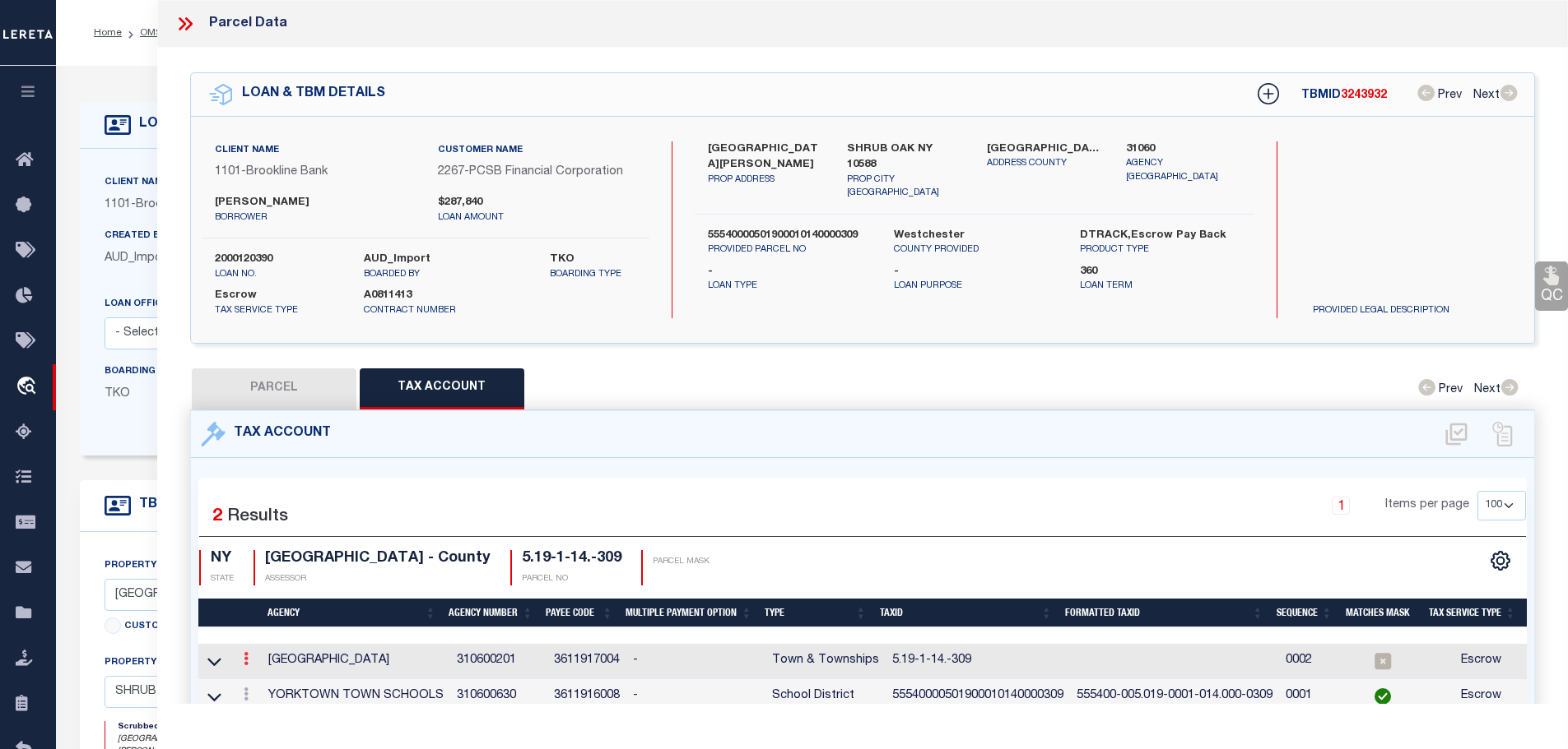
click at [249, 655] on icon at bounding box center [246, 658] width 5 height 13
click at [266, 678] on icon "" at bounding box center [263, 684] width 13 height 13
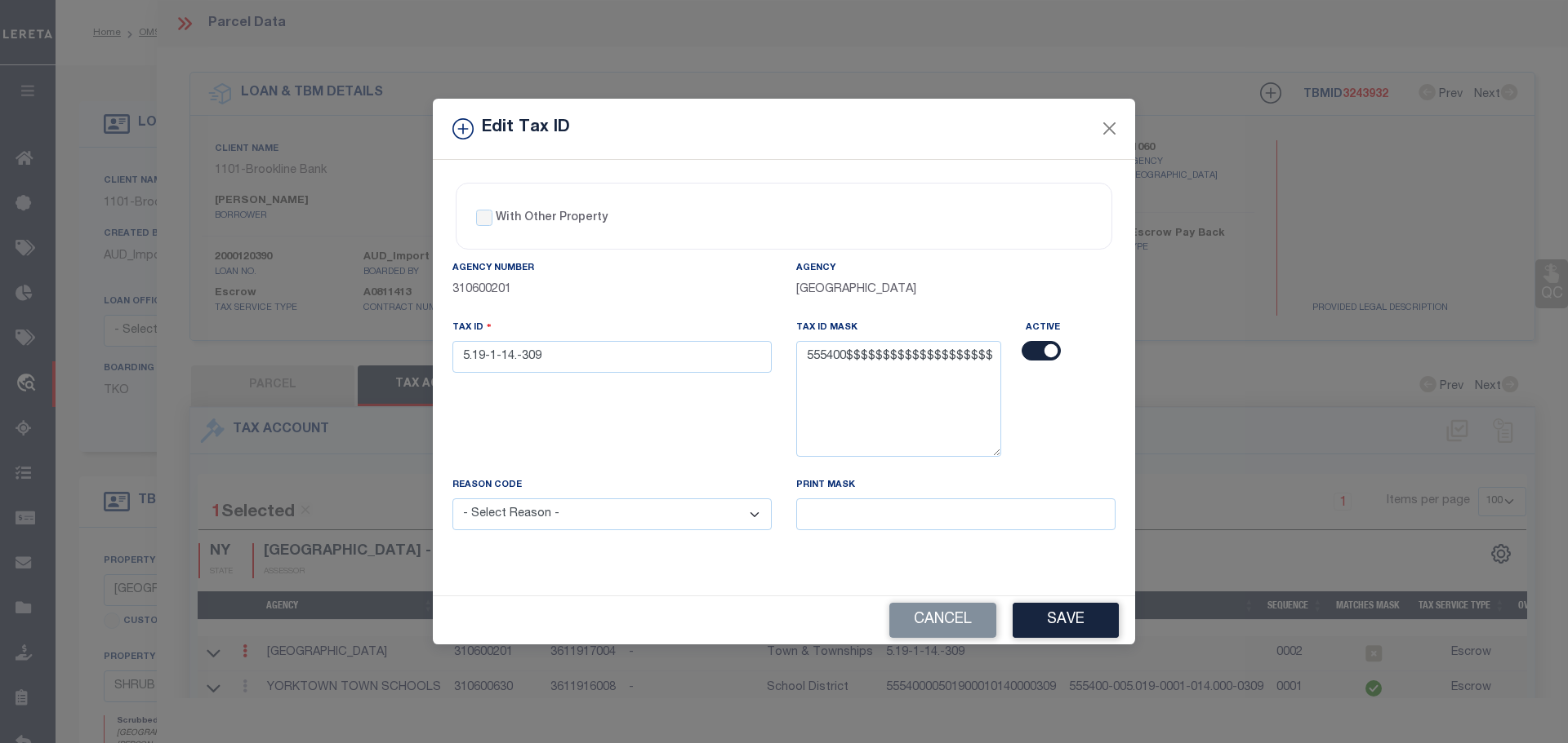
click at [576, 319] on div "Tax ID 5.19-1-14.-309" at bounding box center [611, 345] width 319 height 54
click at [575, 368] on input "5.19-1-14.-309" at bounding box center [611, 357] width 319 height 32
paste input "5540000501900010140000"
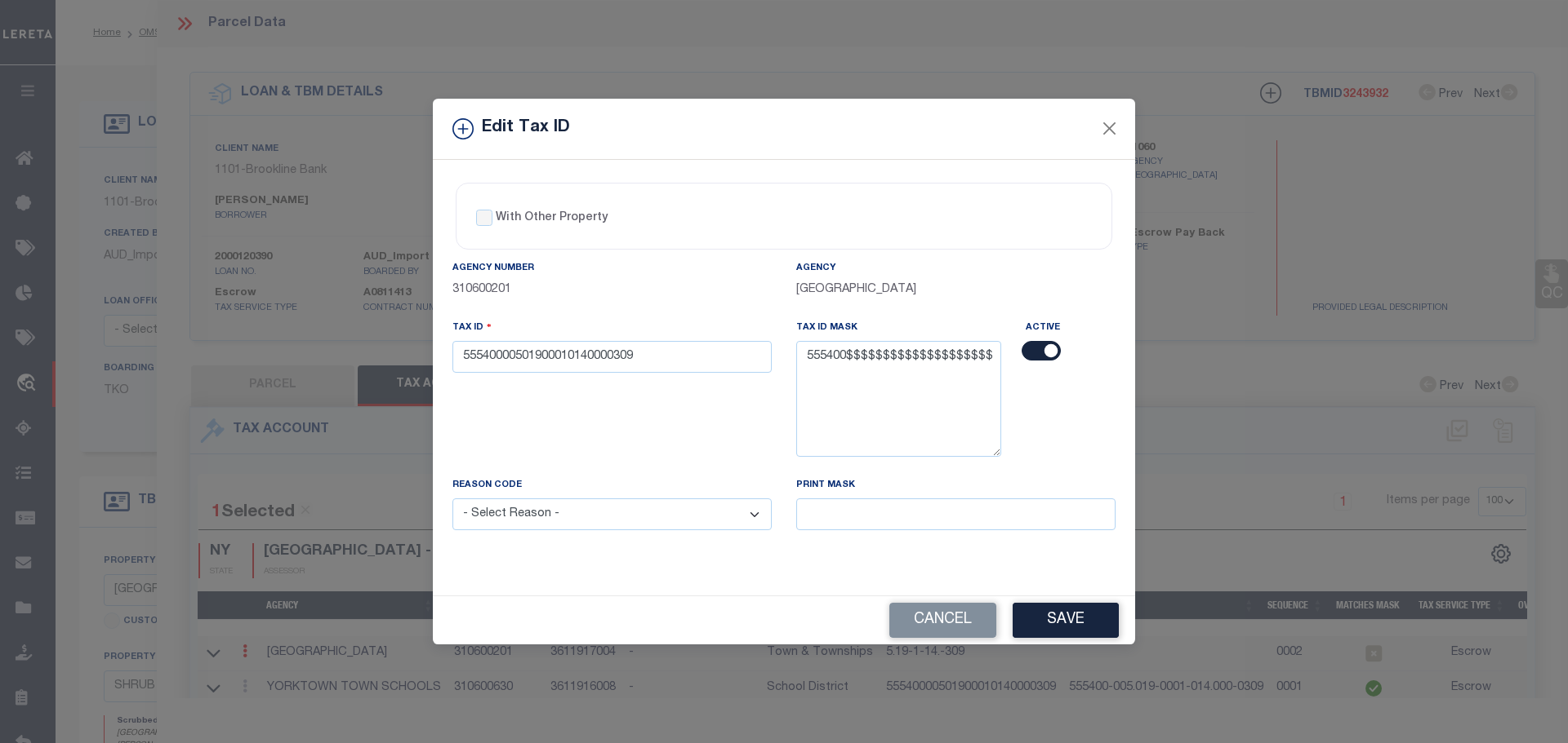
click at [570, 527] on select "- Select Reason - 099 - Other (Provide additional detail) ACT - Agency Changed …" at bounding box center [611, 514] width 319 height 32
click at [452, 500] on select "- Select Reason - 099 - Other (Provide additional detail) ACT - Agency Changed …" at bounding box center [611, 514] width 319 height 32
click at [1077, 625] on button "Save" at bounding box center [1065, 621] width 107 height 35
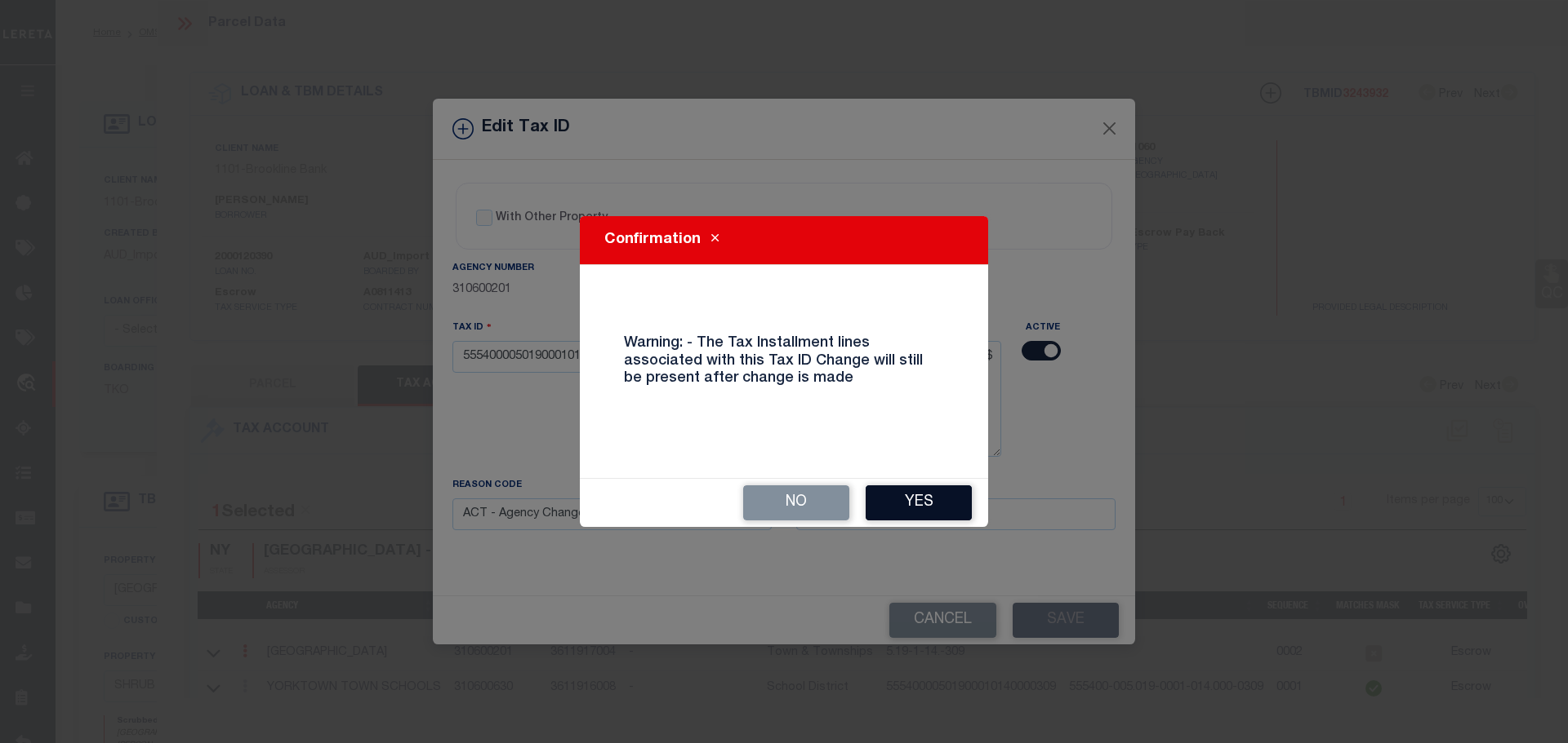
click at [942, 508] on button "Yes" at bounding box center [918, 503] width 107 height 35
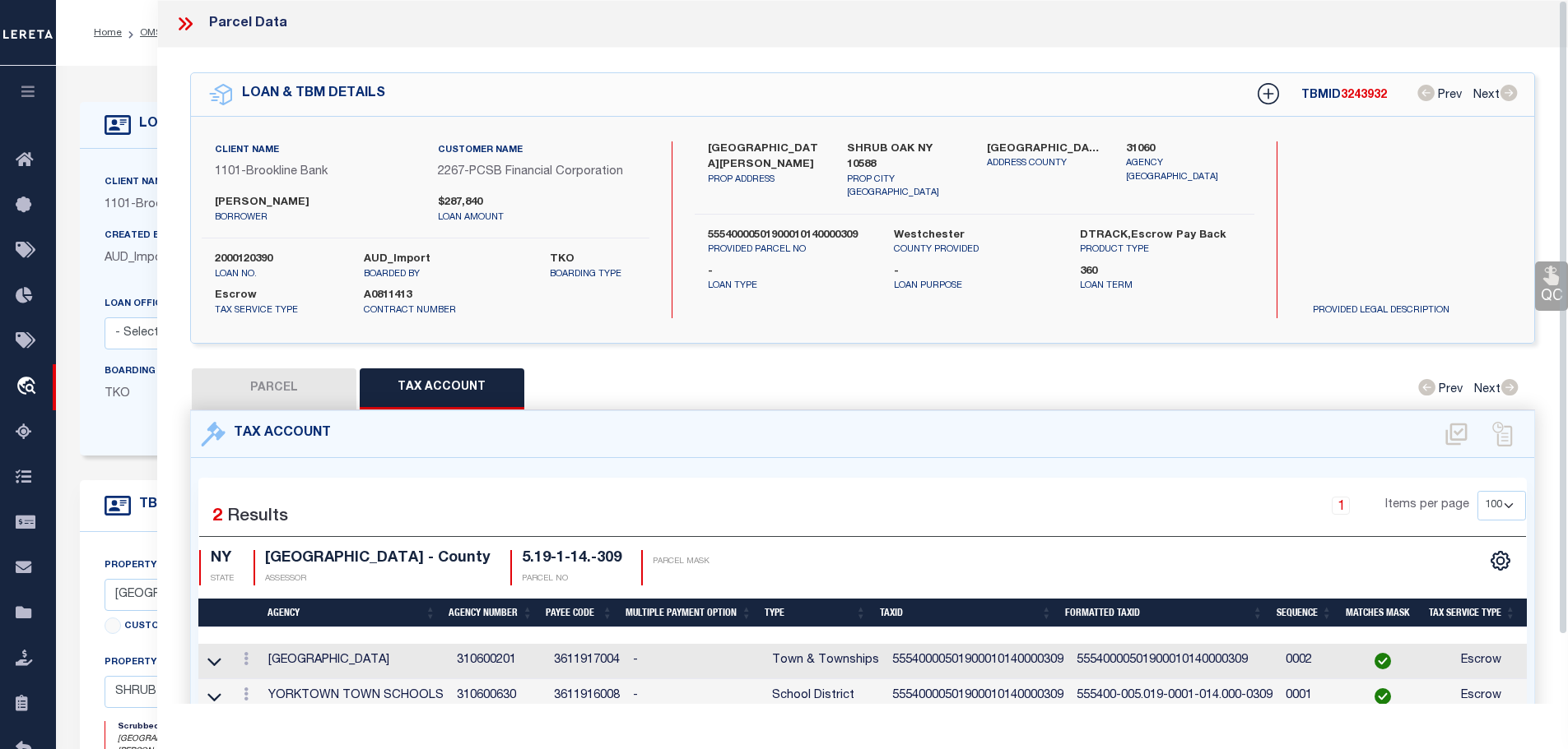
click at [188, 24] on icon at bounding box center [185, 24] width 22 height 22
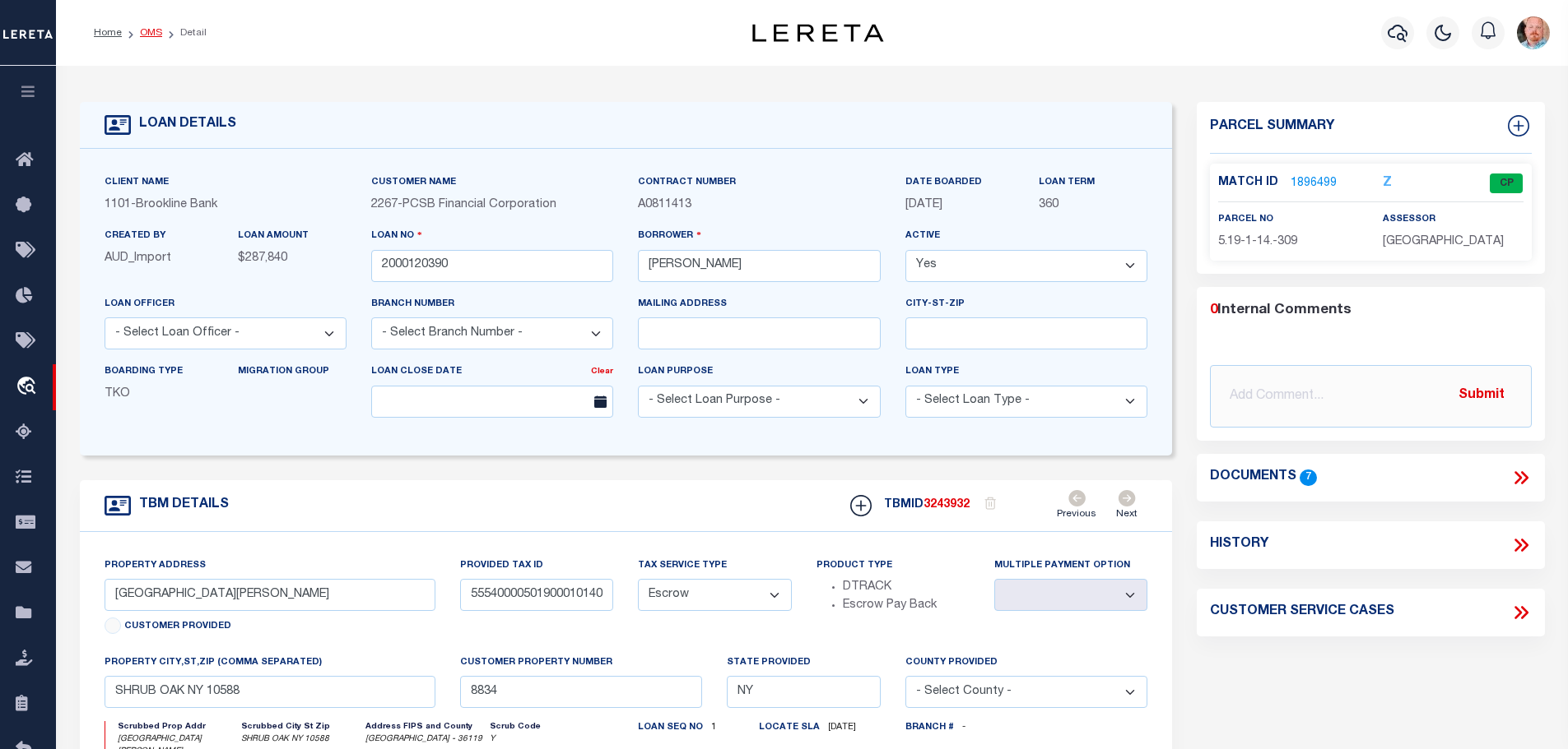
click at [145, 28] on link "OMS" at bounding box center [151, 33] width 23 height 10
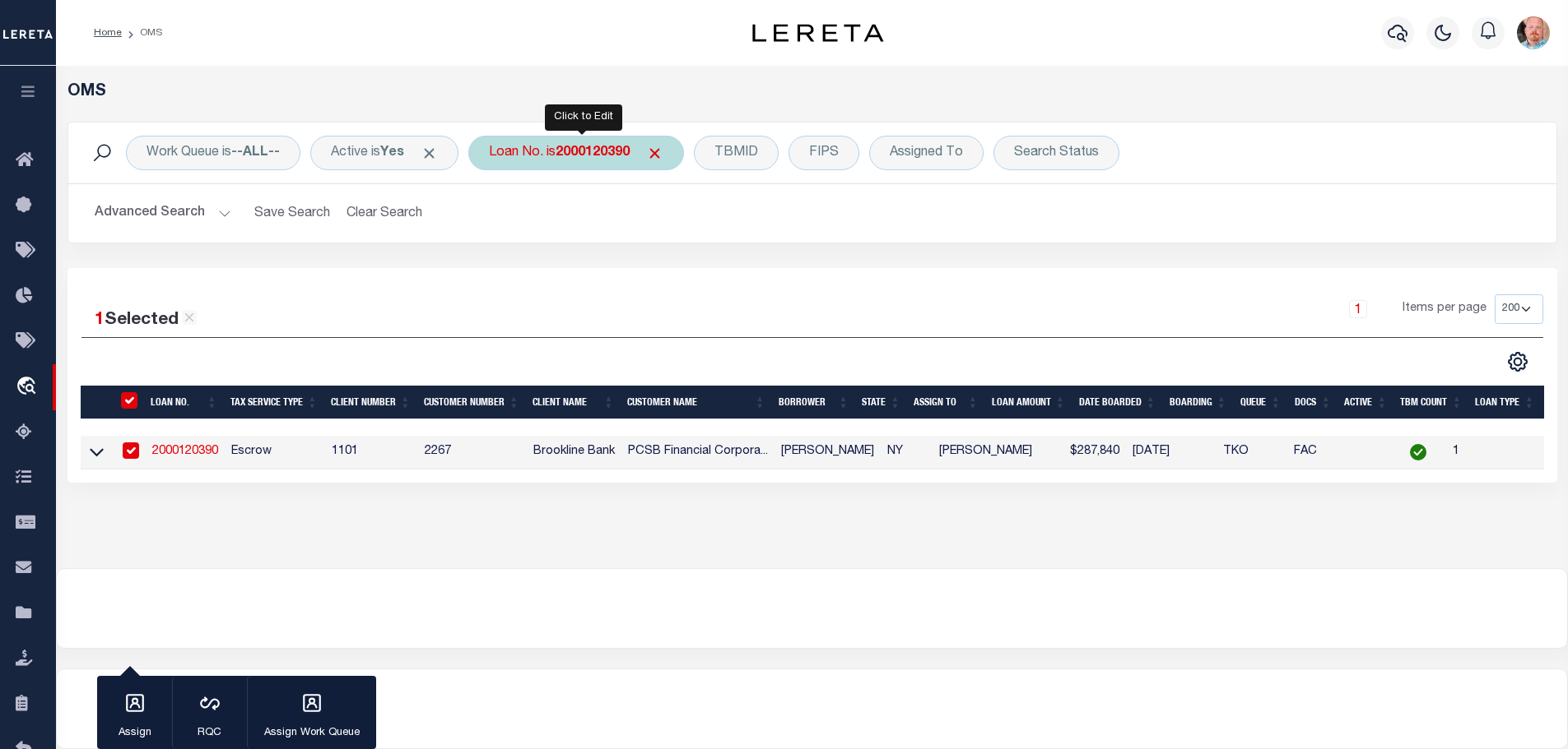
click at [594, 144] on div "Loan No. is 2000120390" at bounding box center [576, 153] width 216 height 34
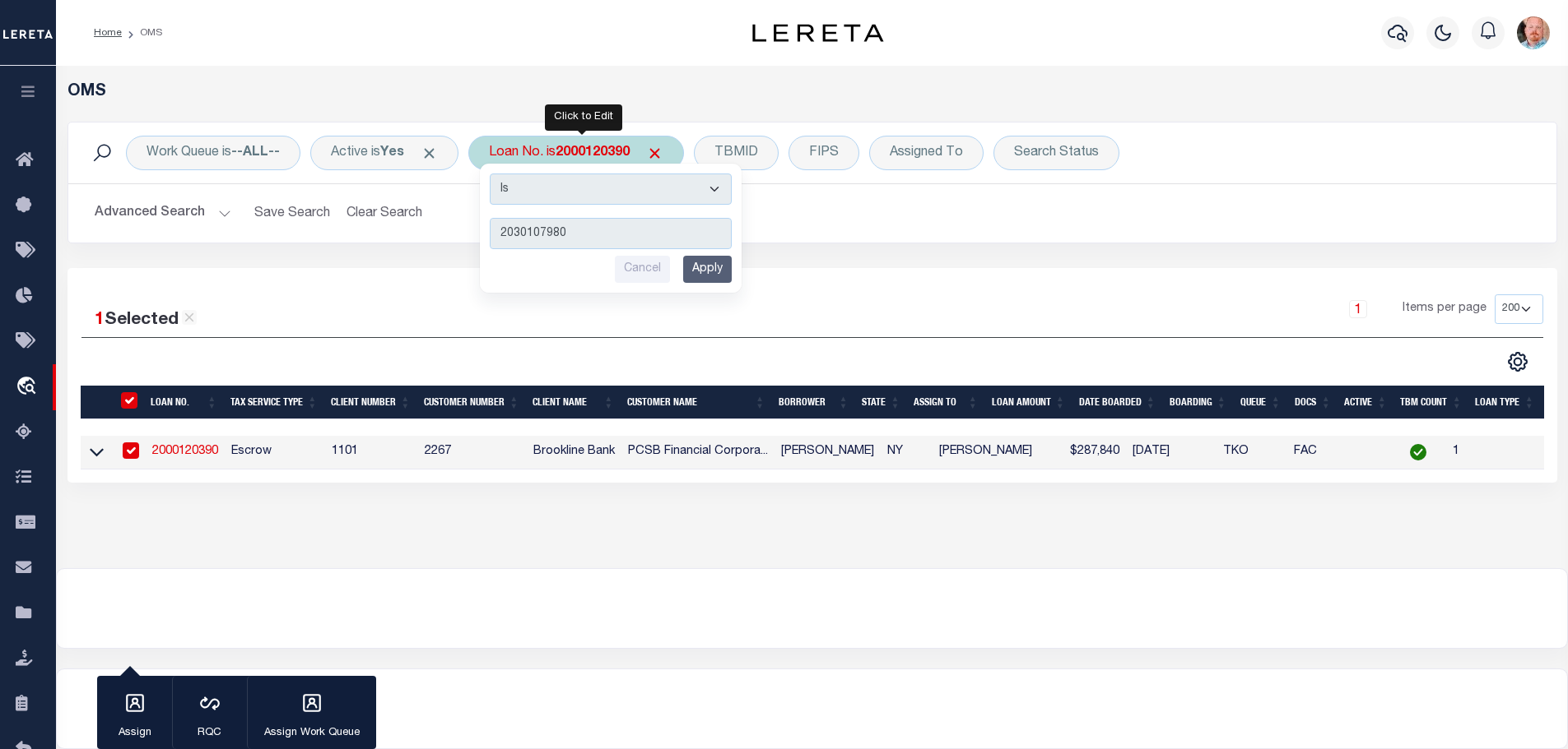
click at [723, 274] on input "Apply" at bounding box center [707, 270] width 48 height 28
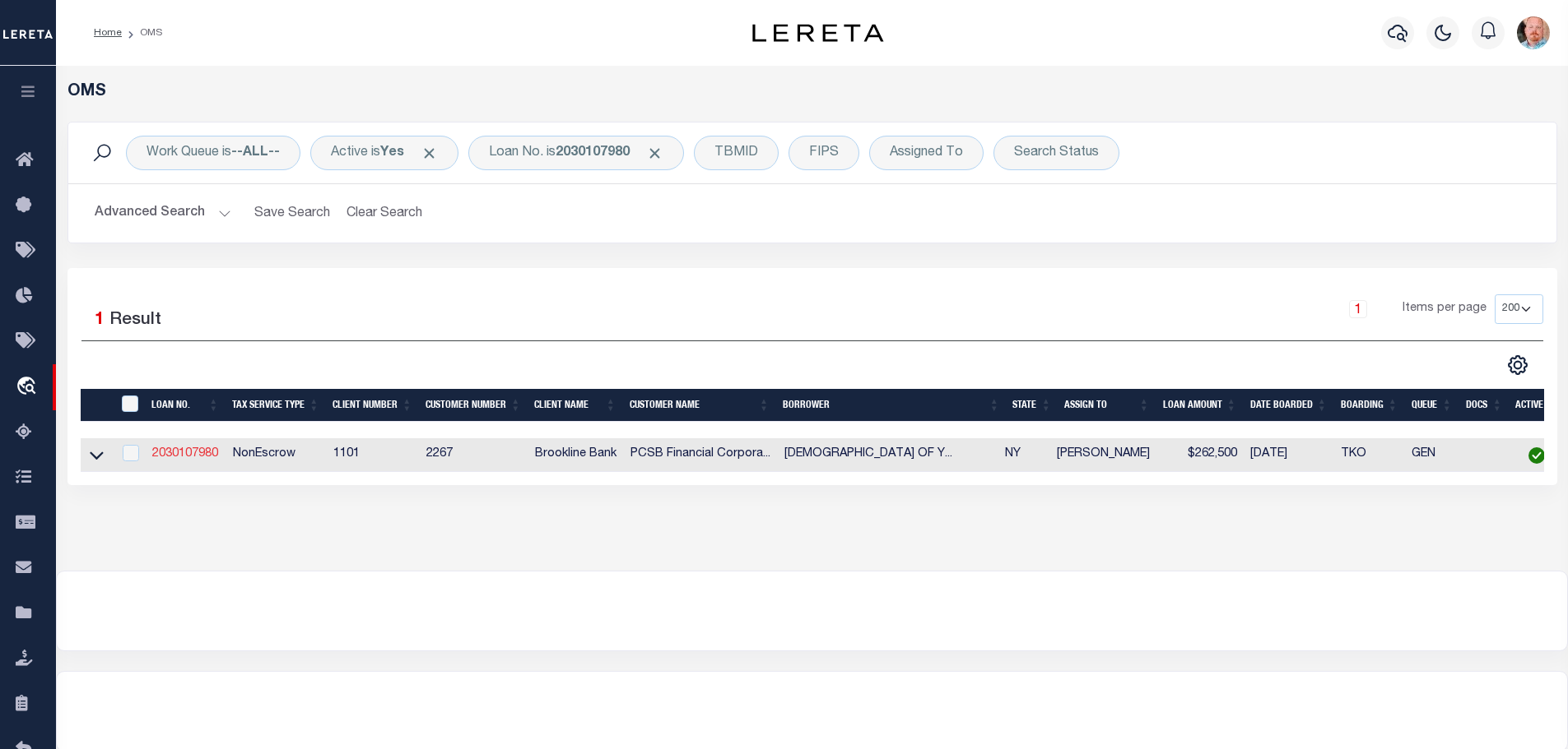
click at [207, 453] on link "2030107980" at bounding box center [184, 454] width 66 height 12
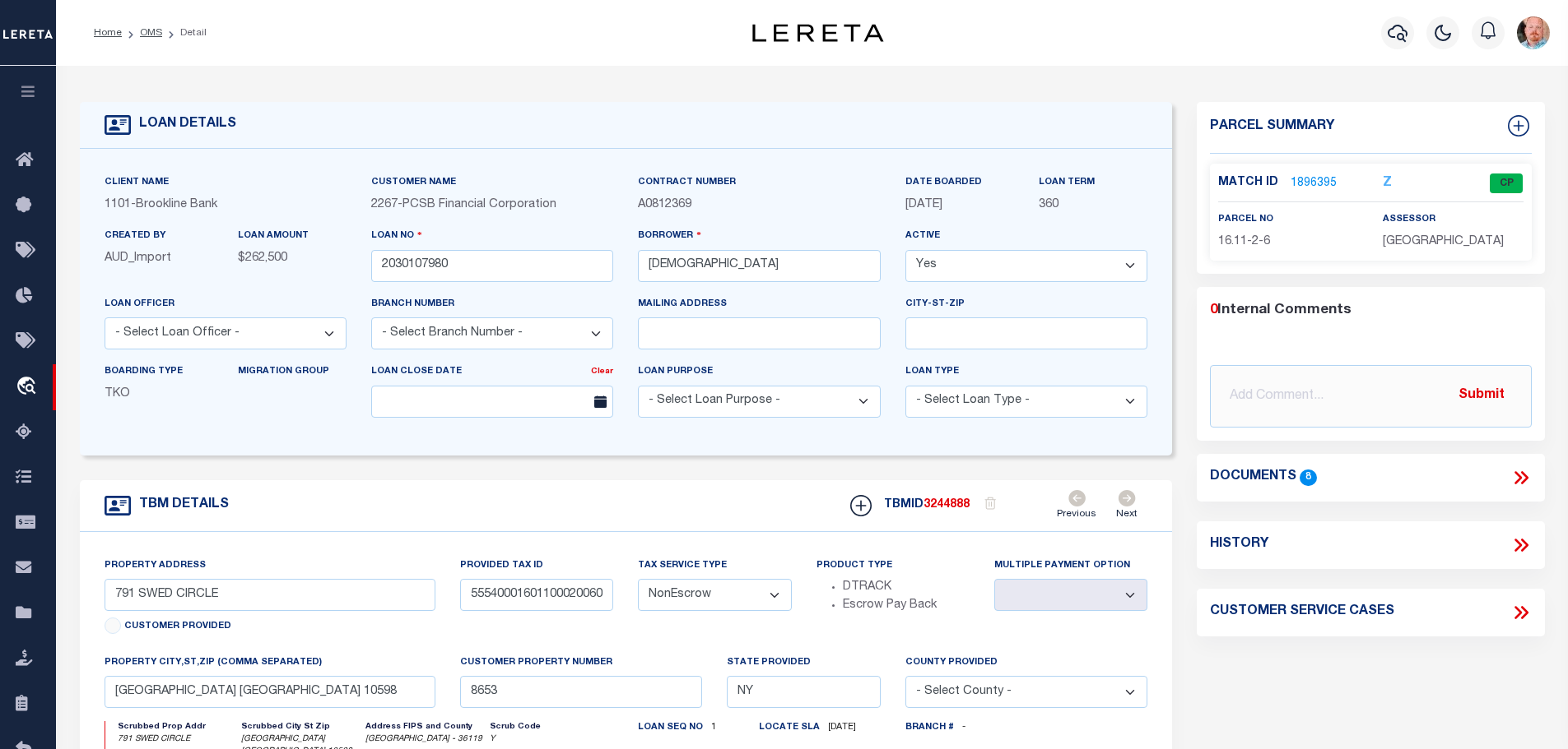
click at [1312, 179] on link "1896395" at bounding box center [1314, 184] width 46 height 18
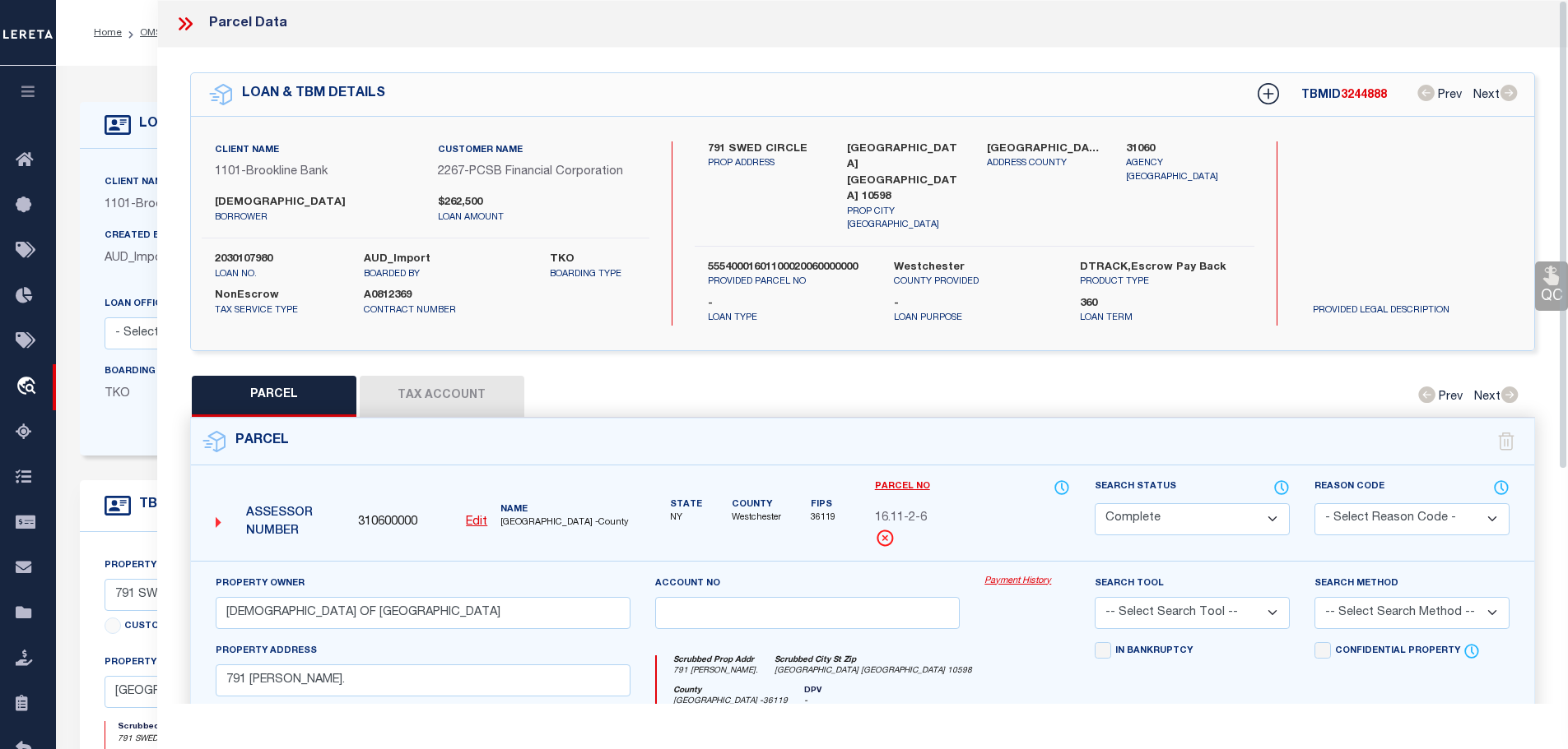
click at [475, 403] on button "Tax Account" at bounding box center [442, 396] width 165 height 41
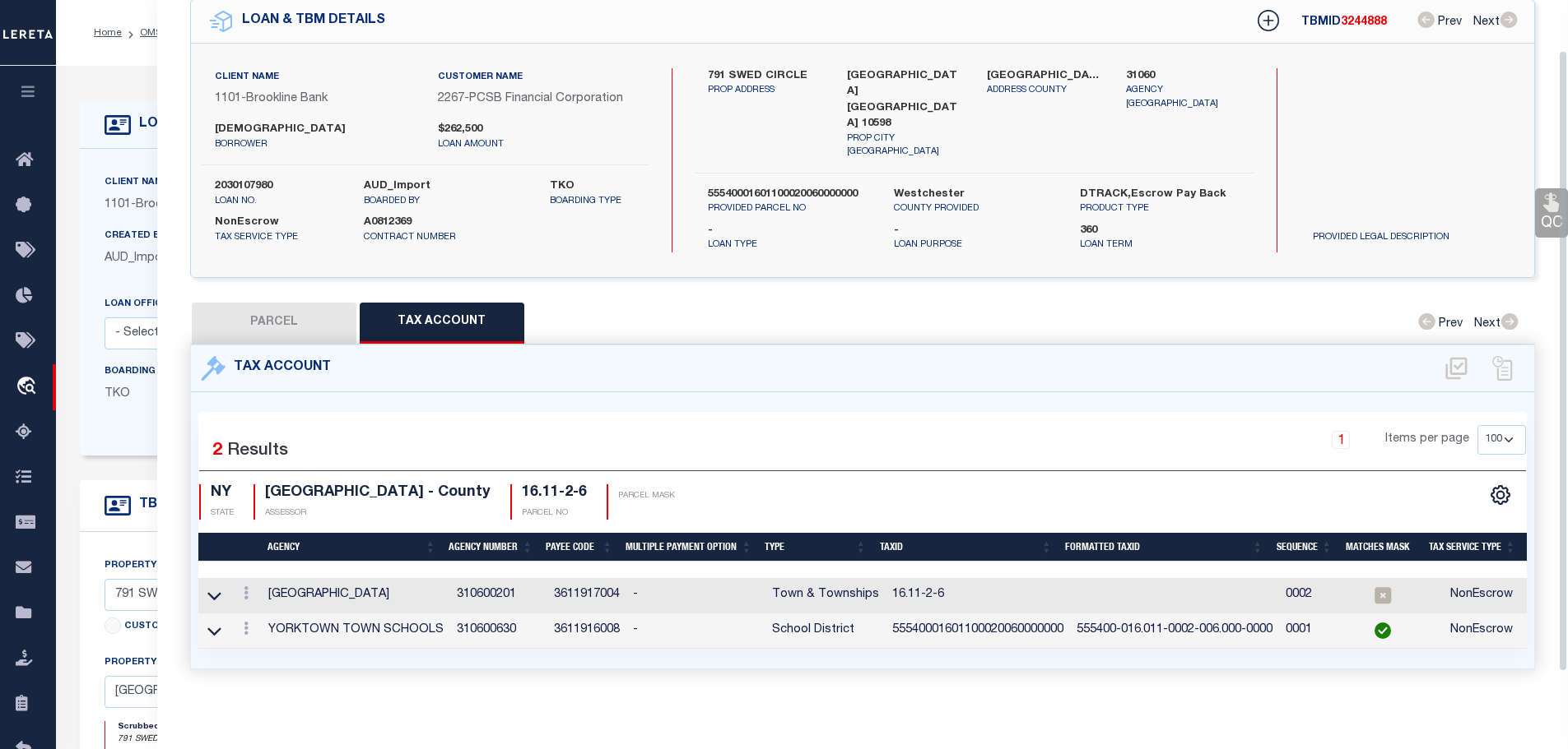
scroll to position [92, 0]
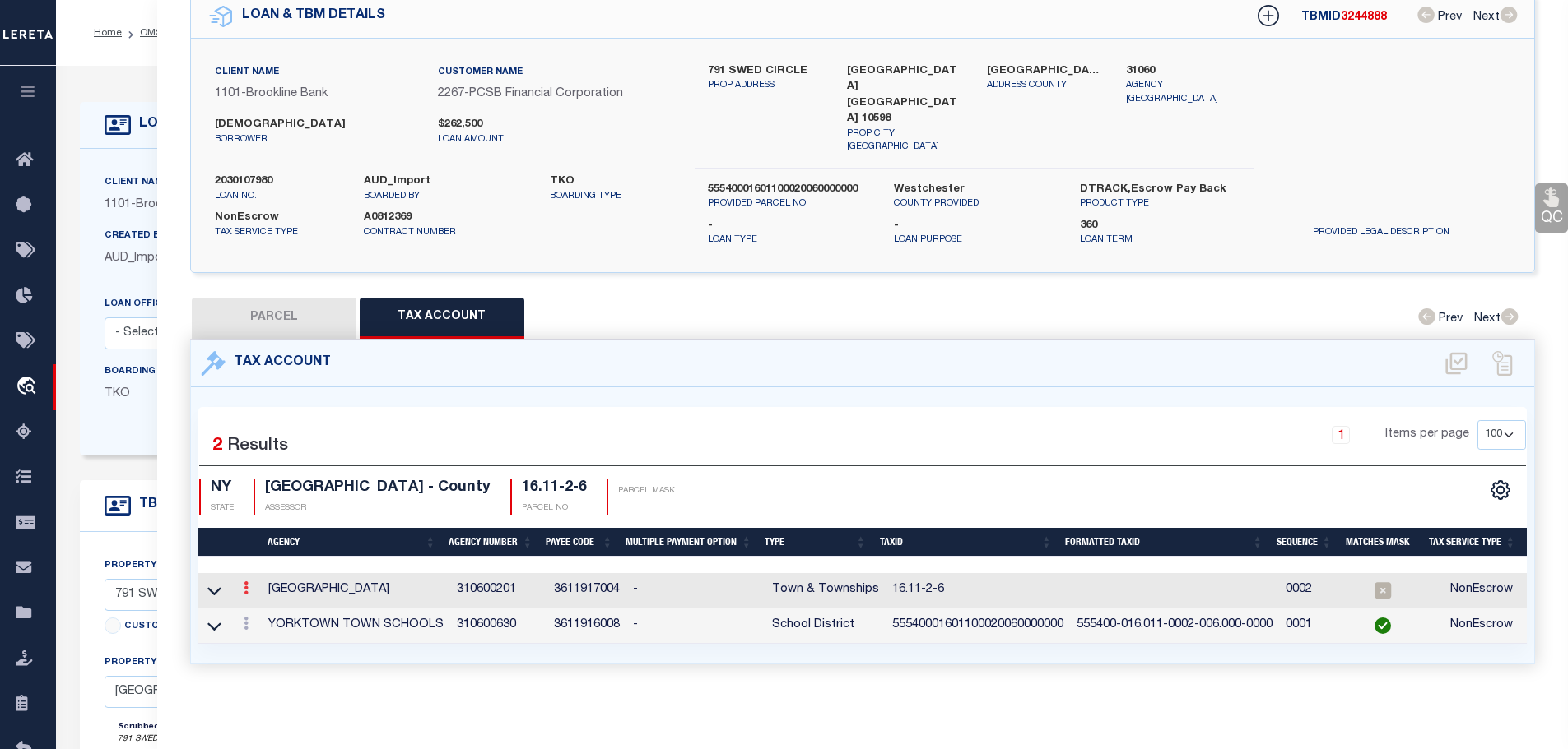
click at [249, 581] on icon at bounding box center [246, 587] width 5 height 13
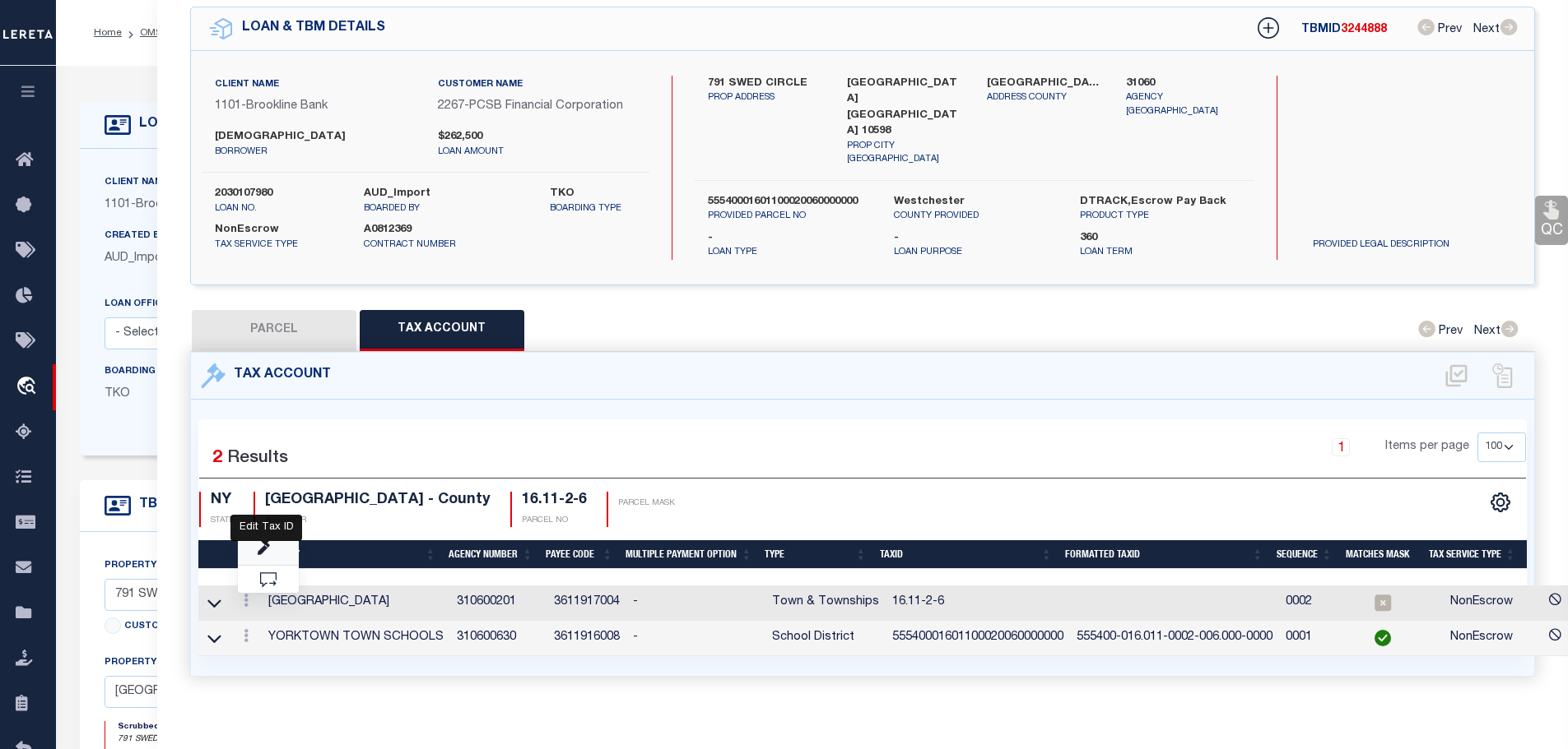
click at [264, 548] on icon "" at bounding box center [263, 550] width 13 height 13
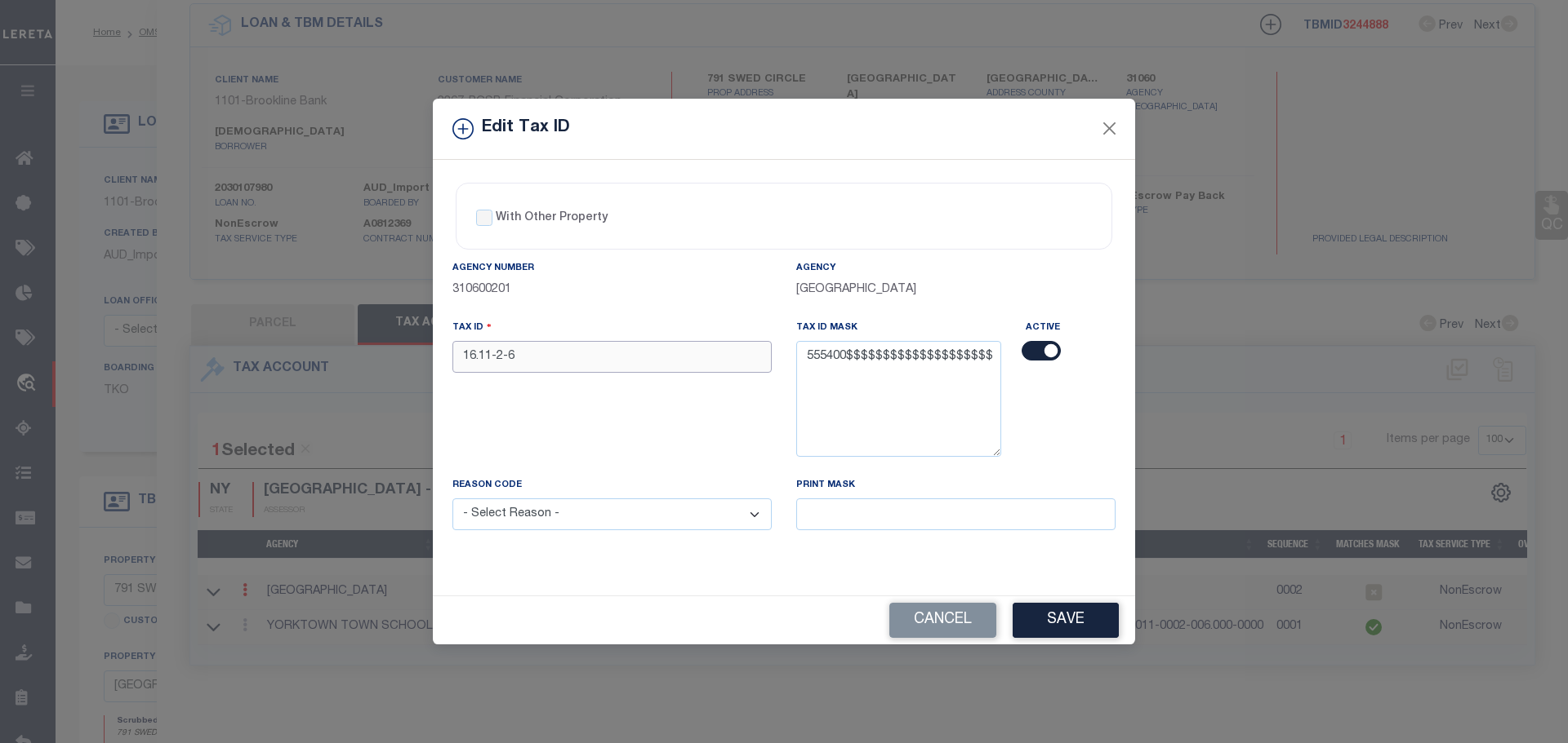
click at [590, 367] on input "16.11-2-6" at bounding box center [611, 357] width 319 height 32
paste input "55540001601100020060000000"
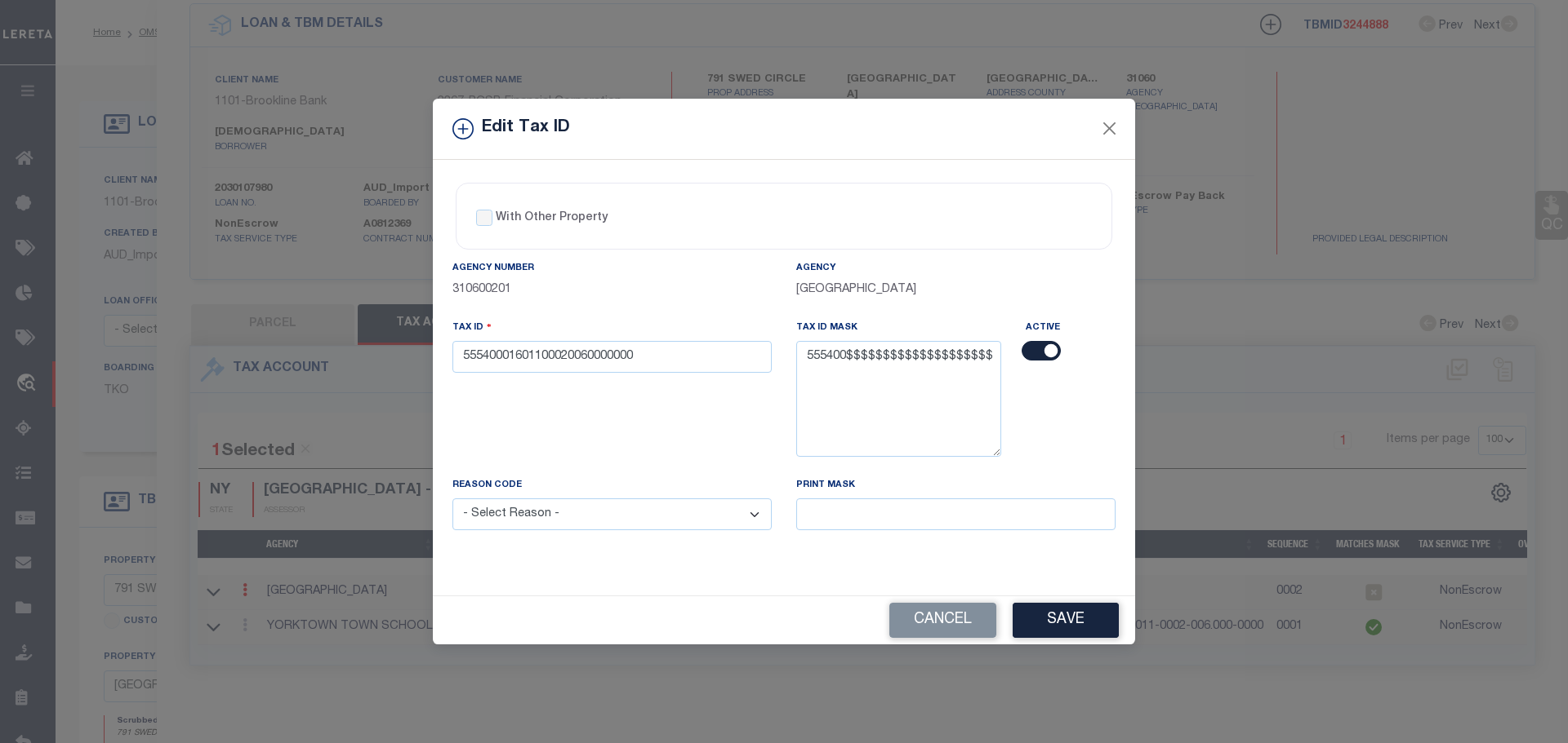
click at [647, 523] on select "- Select Reason - 099 - Other (Provide additional detail) ACT - Agency Changed …" at bounding box center [611, 514] width 319 height 32
click at [452, 500] on select "- Select Reason - 099 - Other (Provide additional detail) ACT - Agency Changed …" at bounding box center [611, 514] width 319 height 32
click at [1078, 624] on button "Save" at bounding box center [1065, 621] width 107 height 35
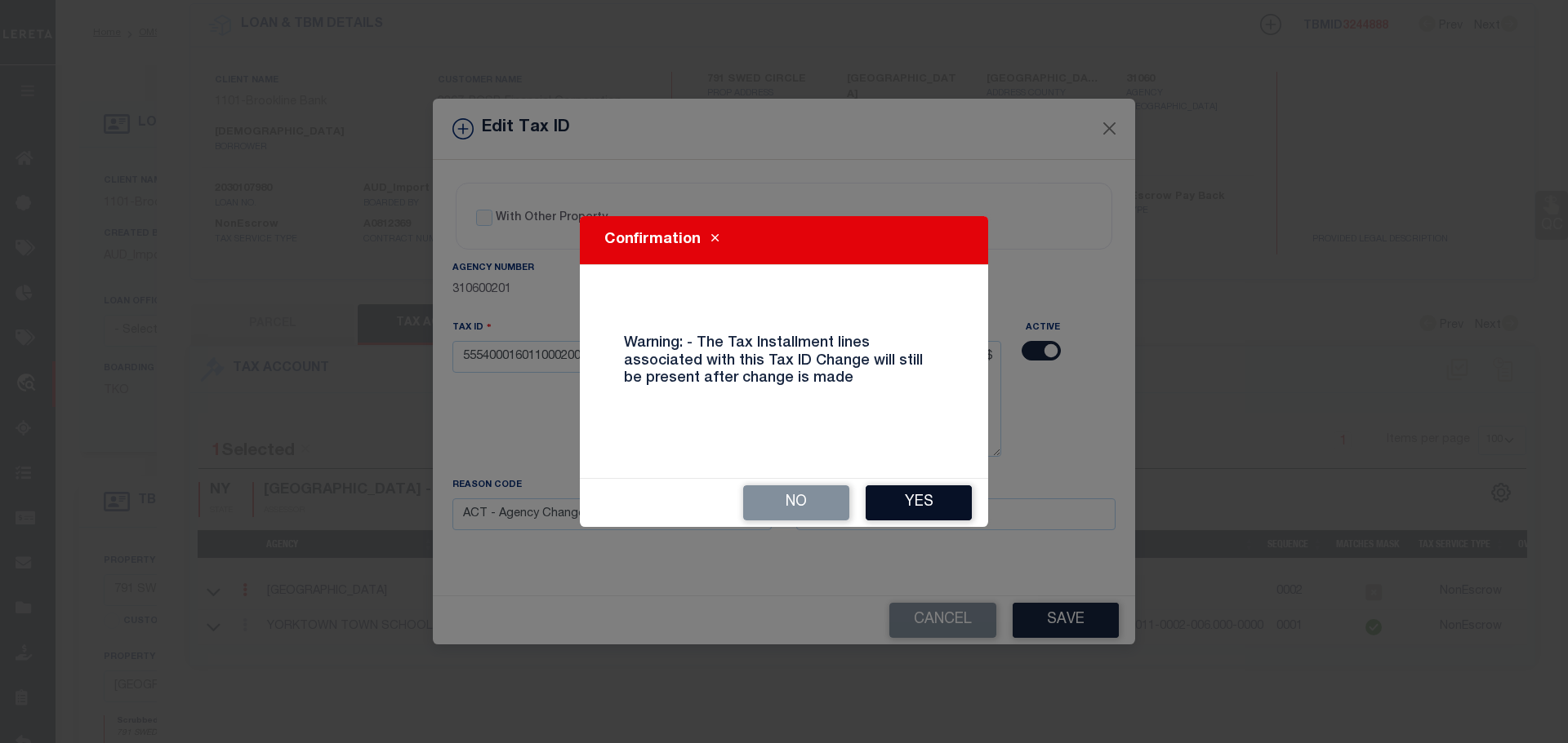
click at [917, 497] on button "Yes" at bounding box center [918, 503] width 107 height 35
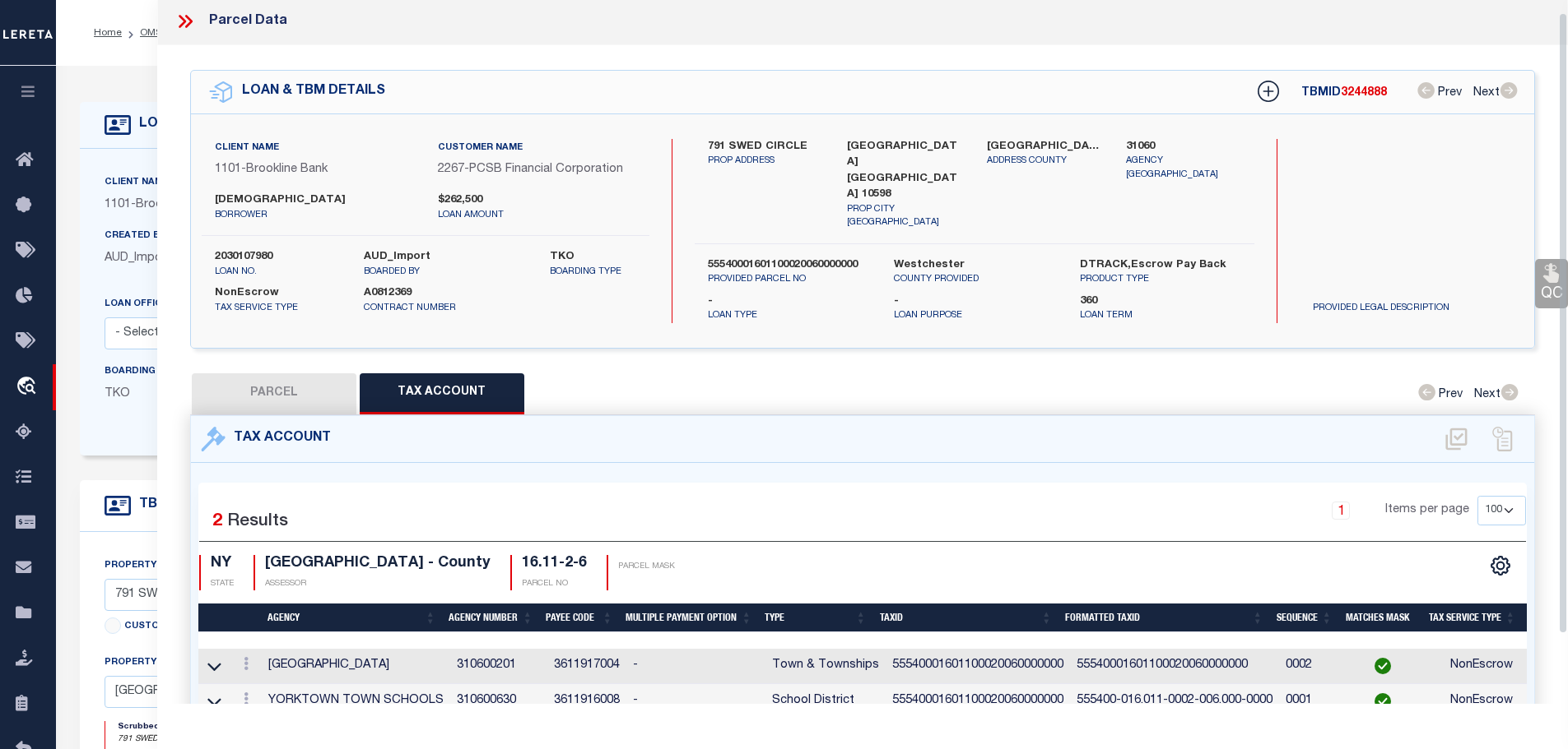
scroll to position [0, 0]
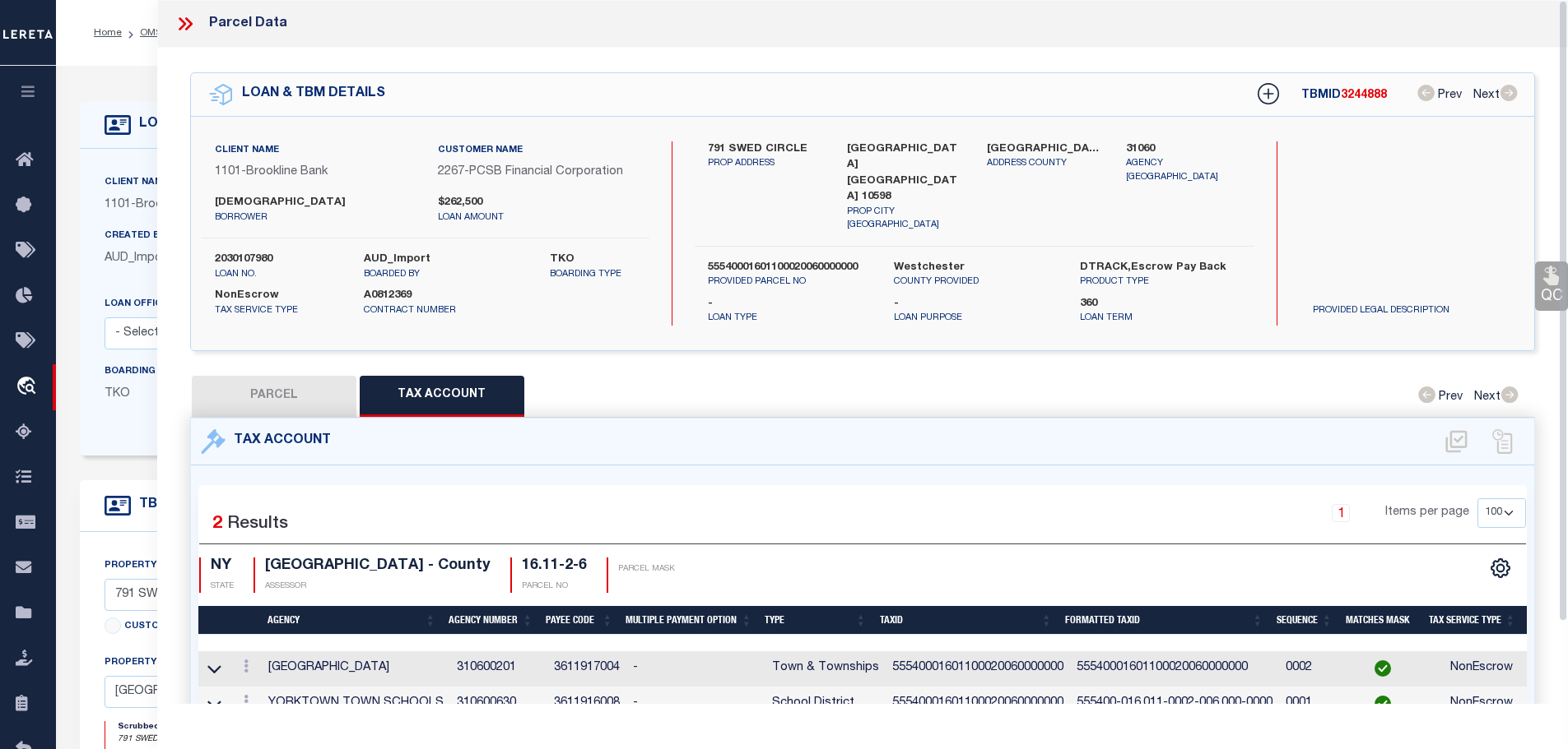
click at [180, 22] on icon at bounding box center [185, 24] width 22 height 22
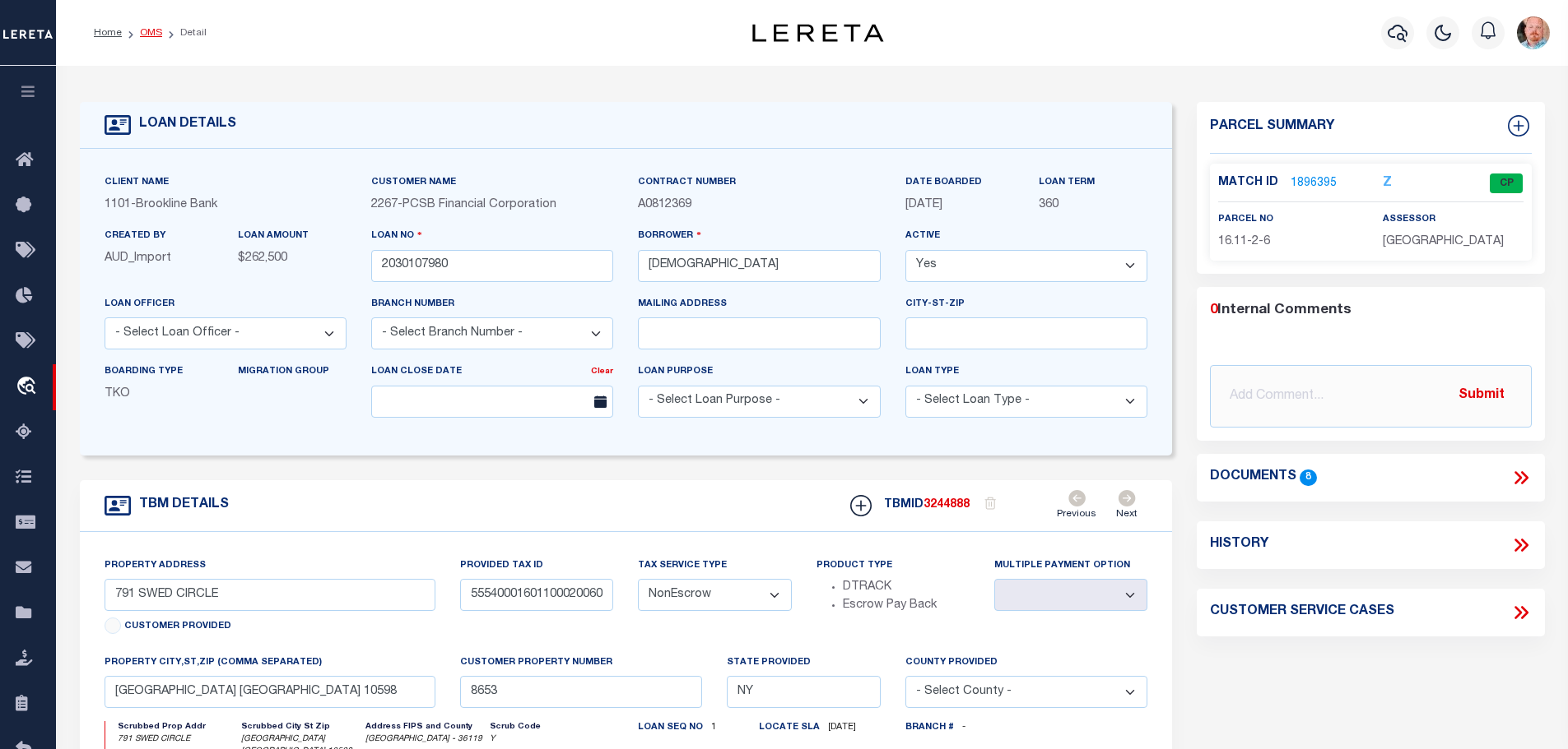
click at [142, 35] on link "OMS" at bounding box center [151, 33] width 23 height 10
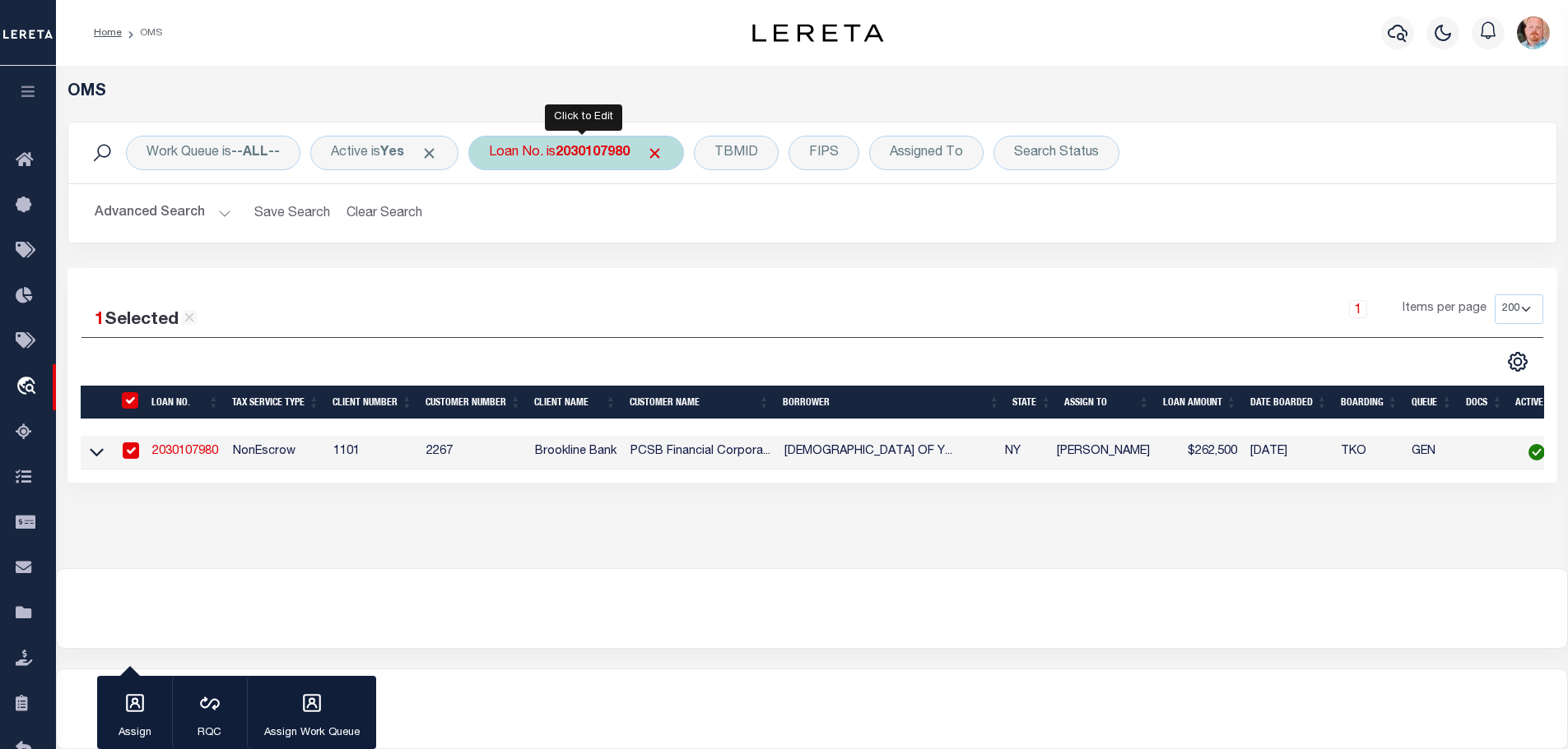
click at [605, 157] on b "2030107980" at bounding box center [592, 153] width 74 height 13
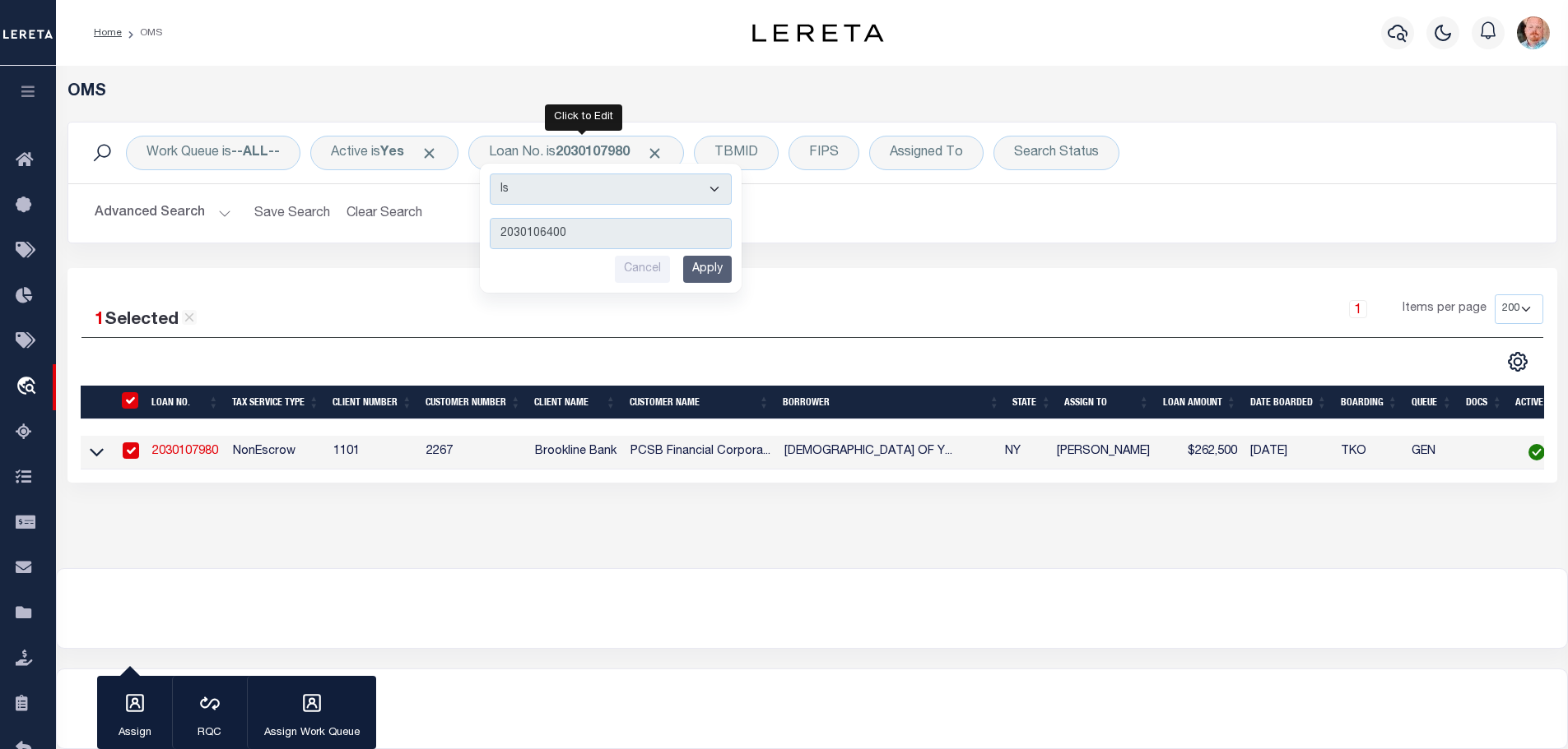
click at [713, 269] on input "Apply" at bounding box center [707, 270] width 48 height 28
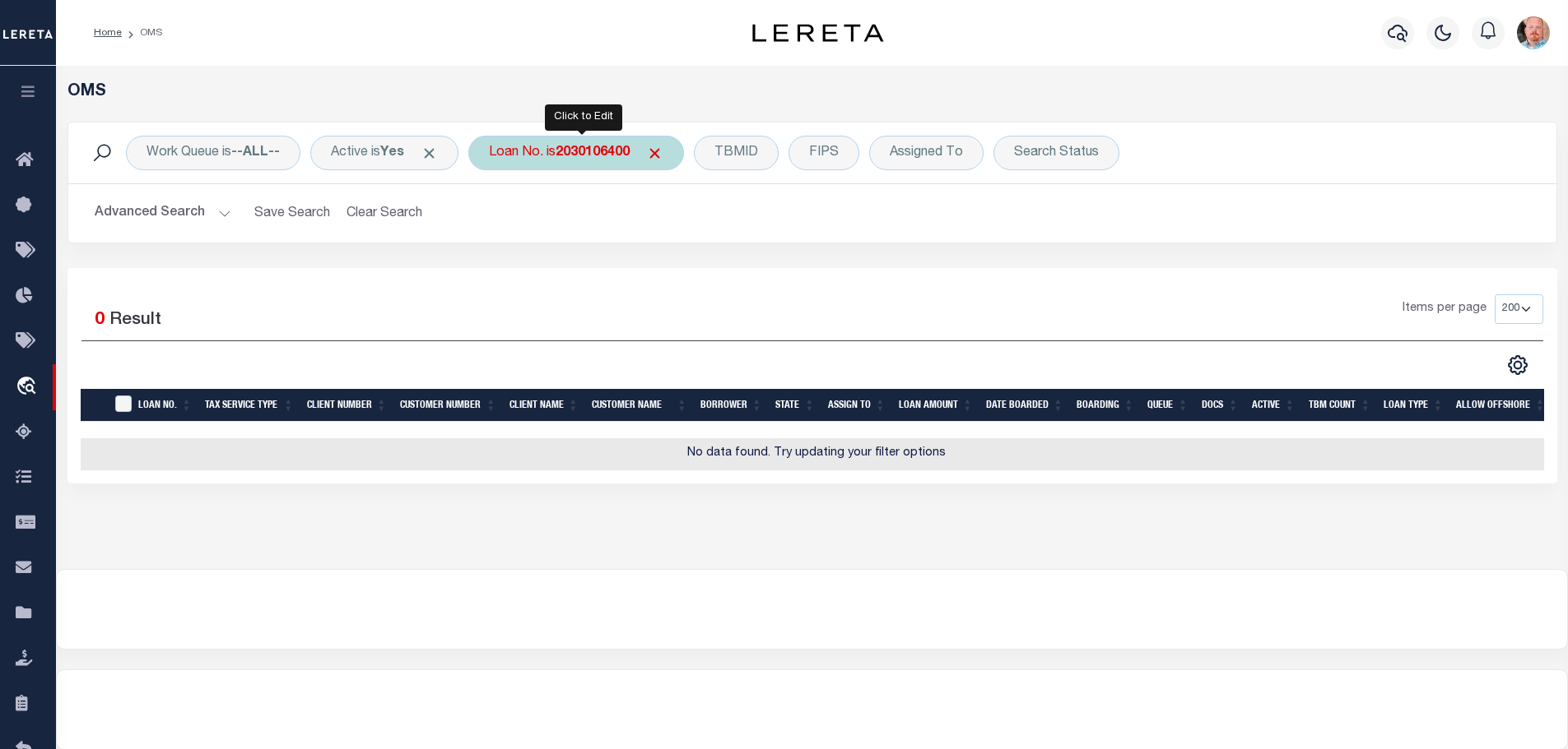
click at [603, 149] on b "2030106400" at bounding box center [592, 153] width 74 height 13
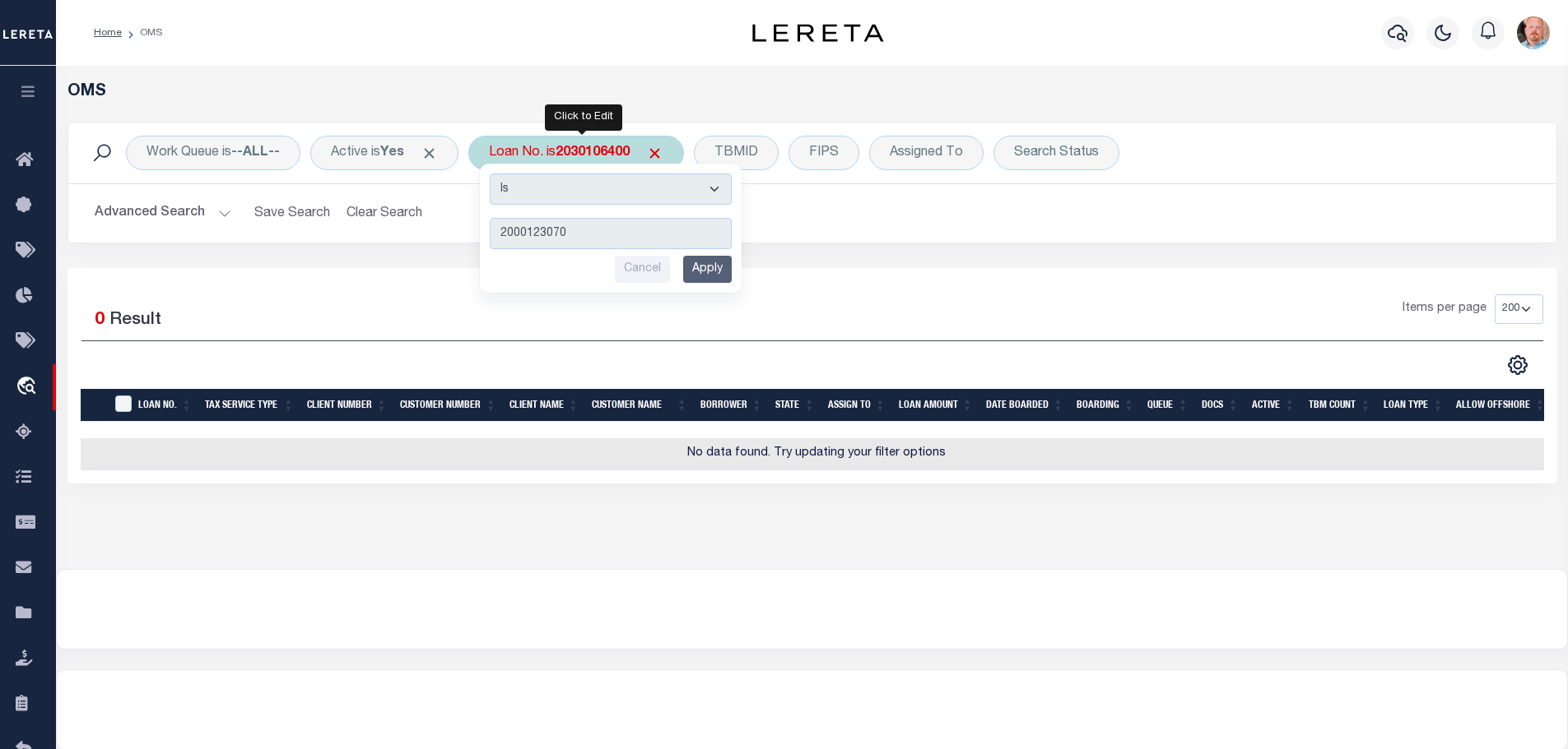
click at [721, 266] on input "Apply" at bounding box center [707, 270] width 48 height 28
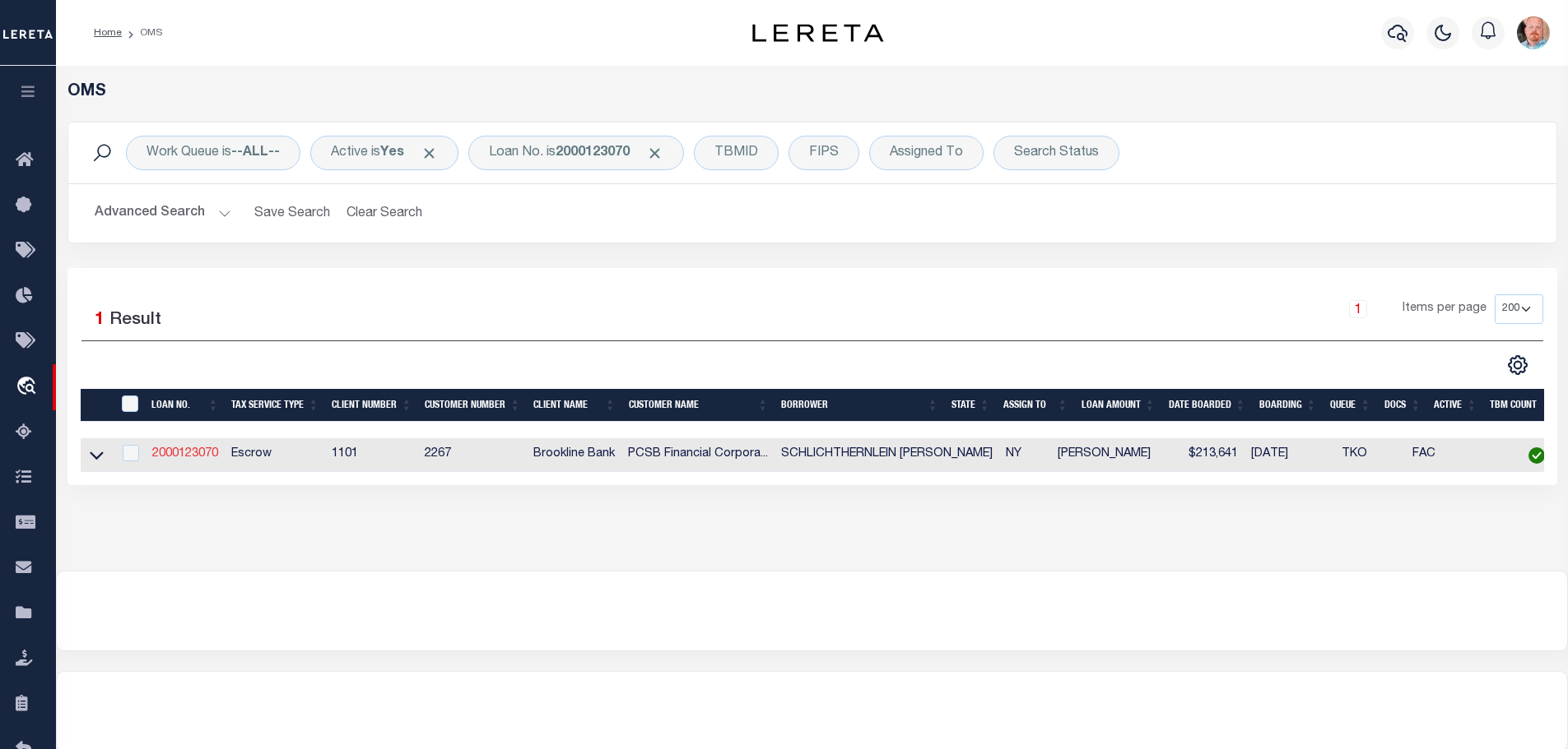
click at [189, 450] on link "2000123070" at bounding box center [184, 454] width 66 height 12
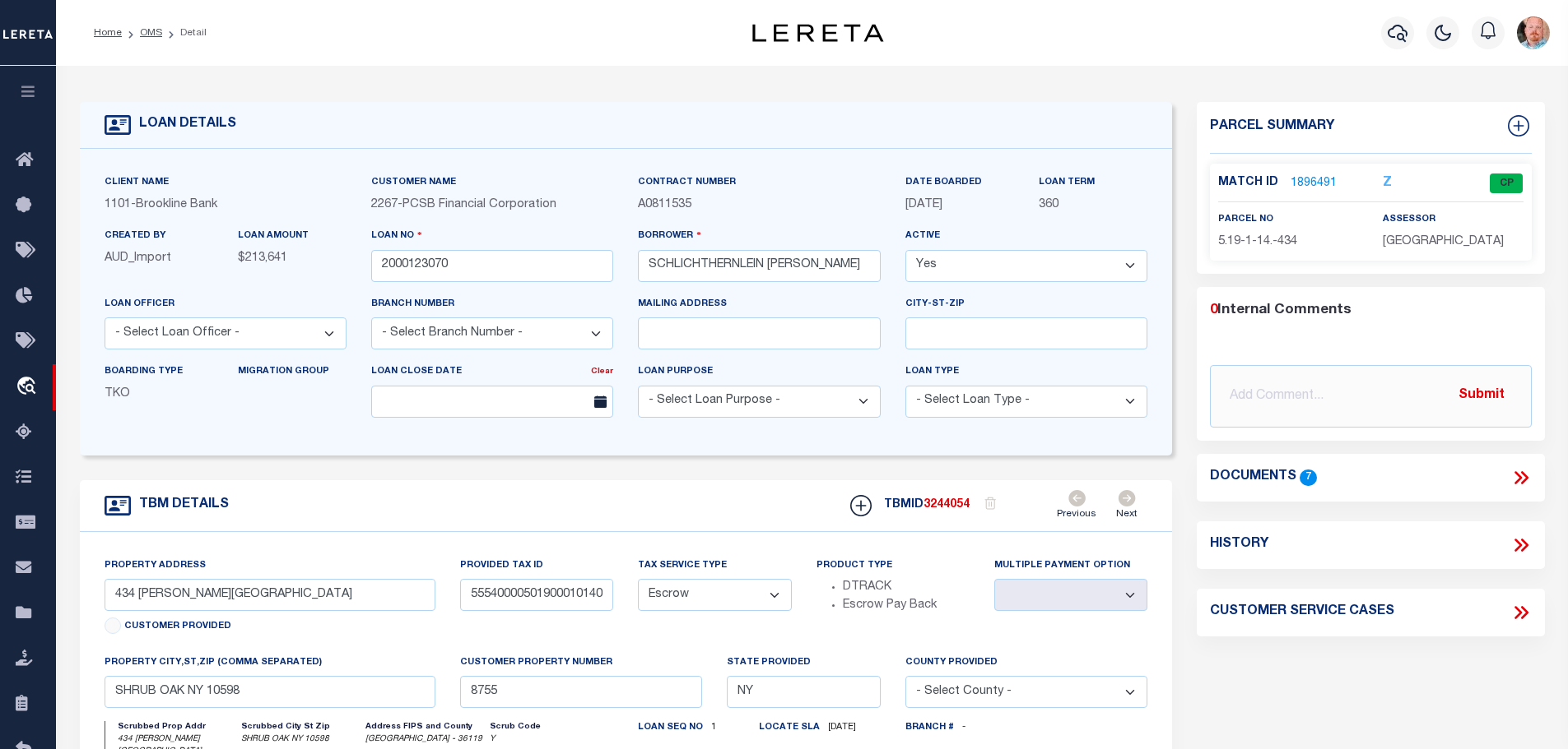
click at [1316, 180] on link "1896491" at bounding box center [1314, 184] width 46 height 18
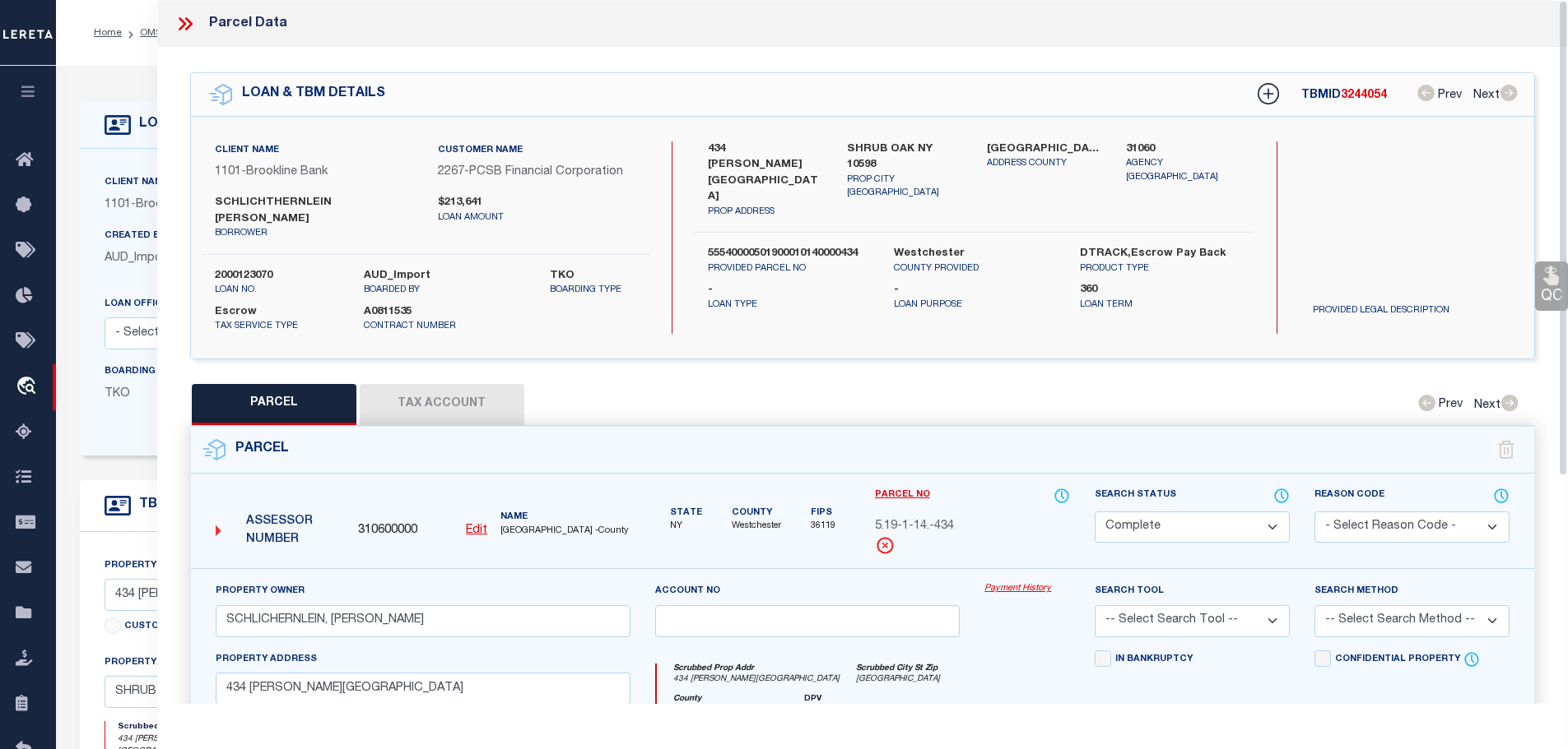
click at [452, 384] on button "Tax Account" at bounding box center [442, 405] width 165 height 41
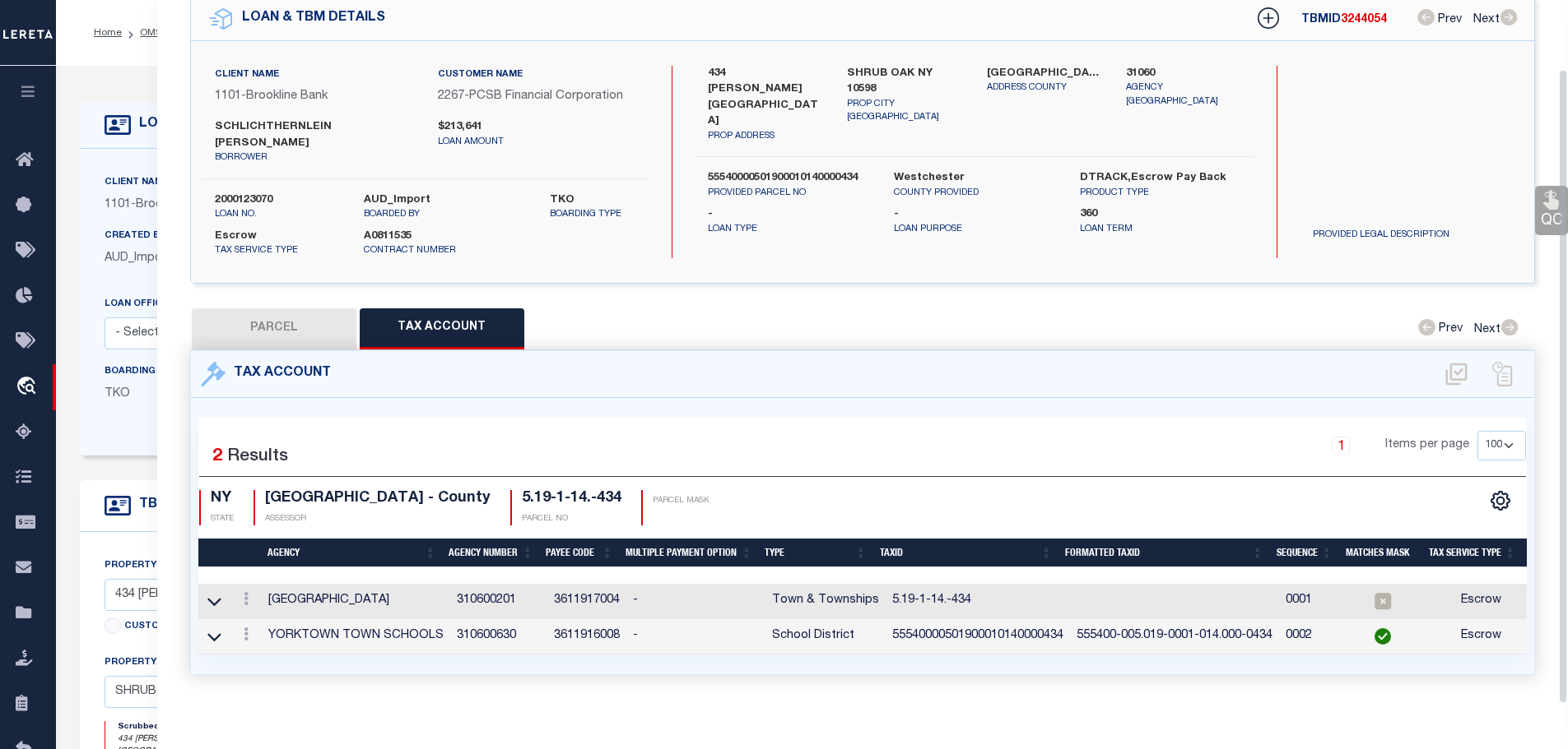
scroll to position [77, 0]
click at [245, 594] on link at bounding box center [246, 600] width 18 height 13
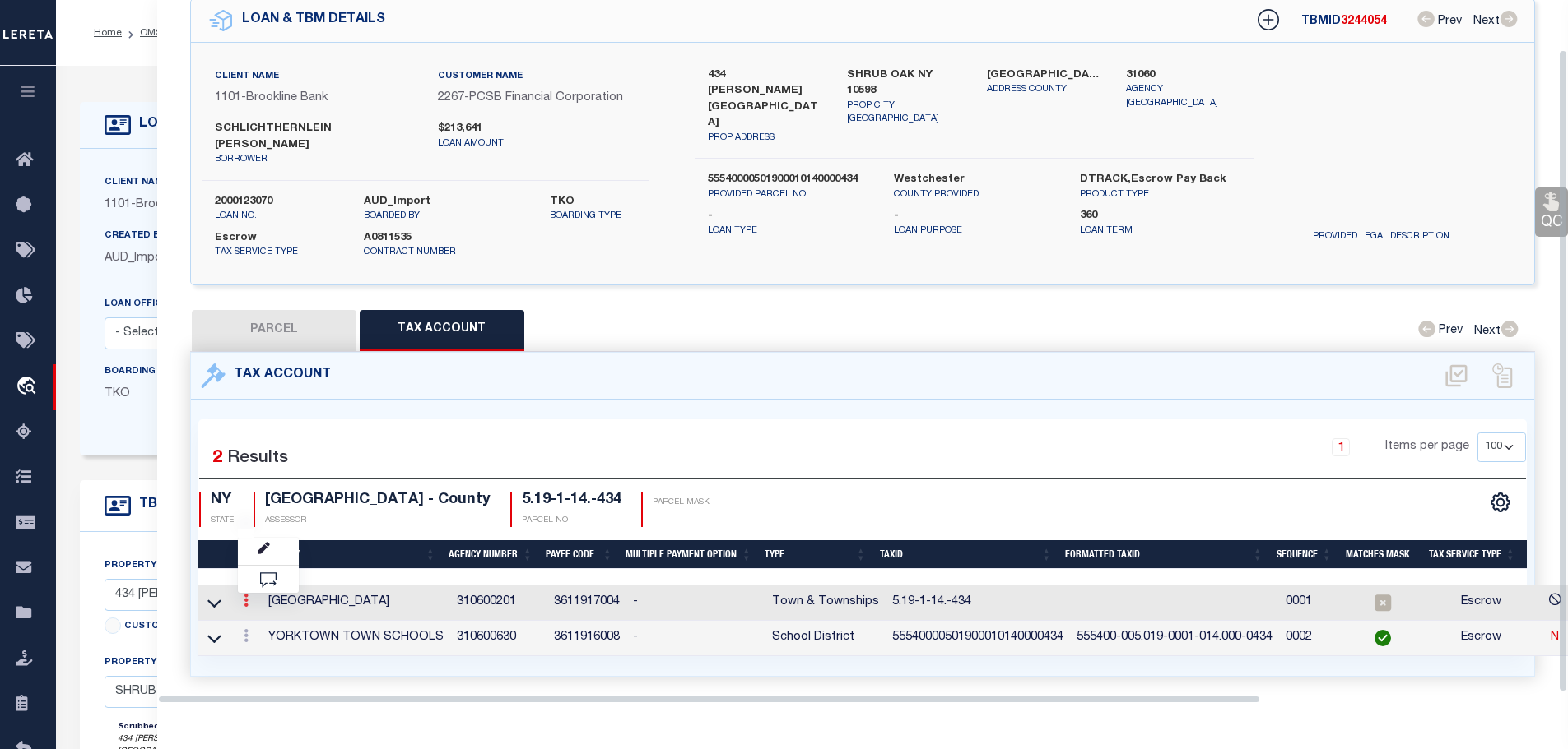
scroll to position [53, 0]
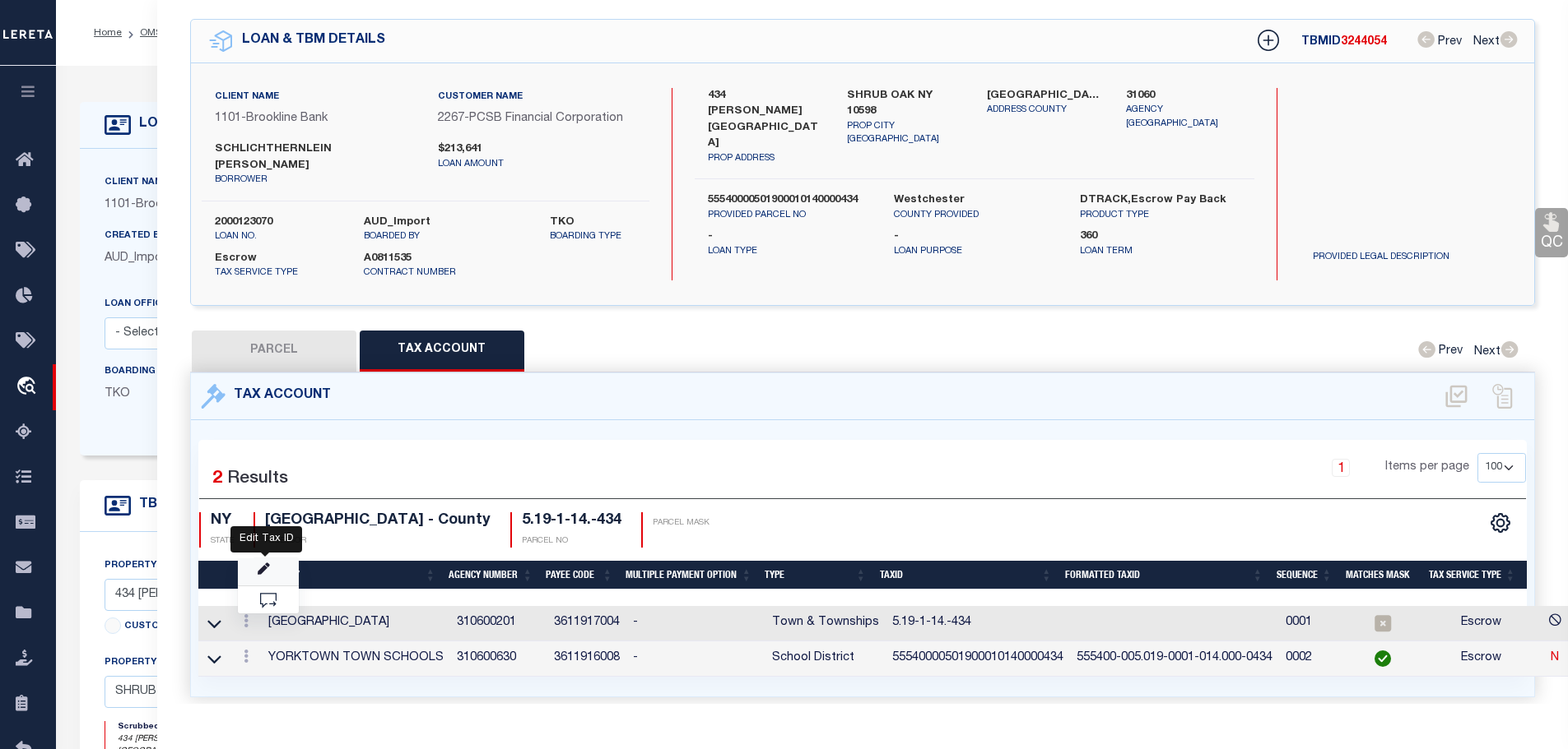
click at [264, 564] on icon "" at bounding box center [263, 570] width 13 height 13
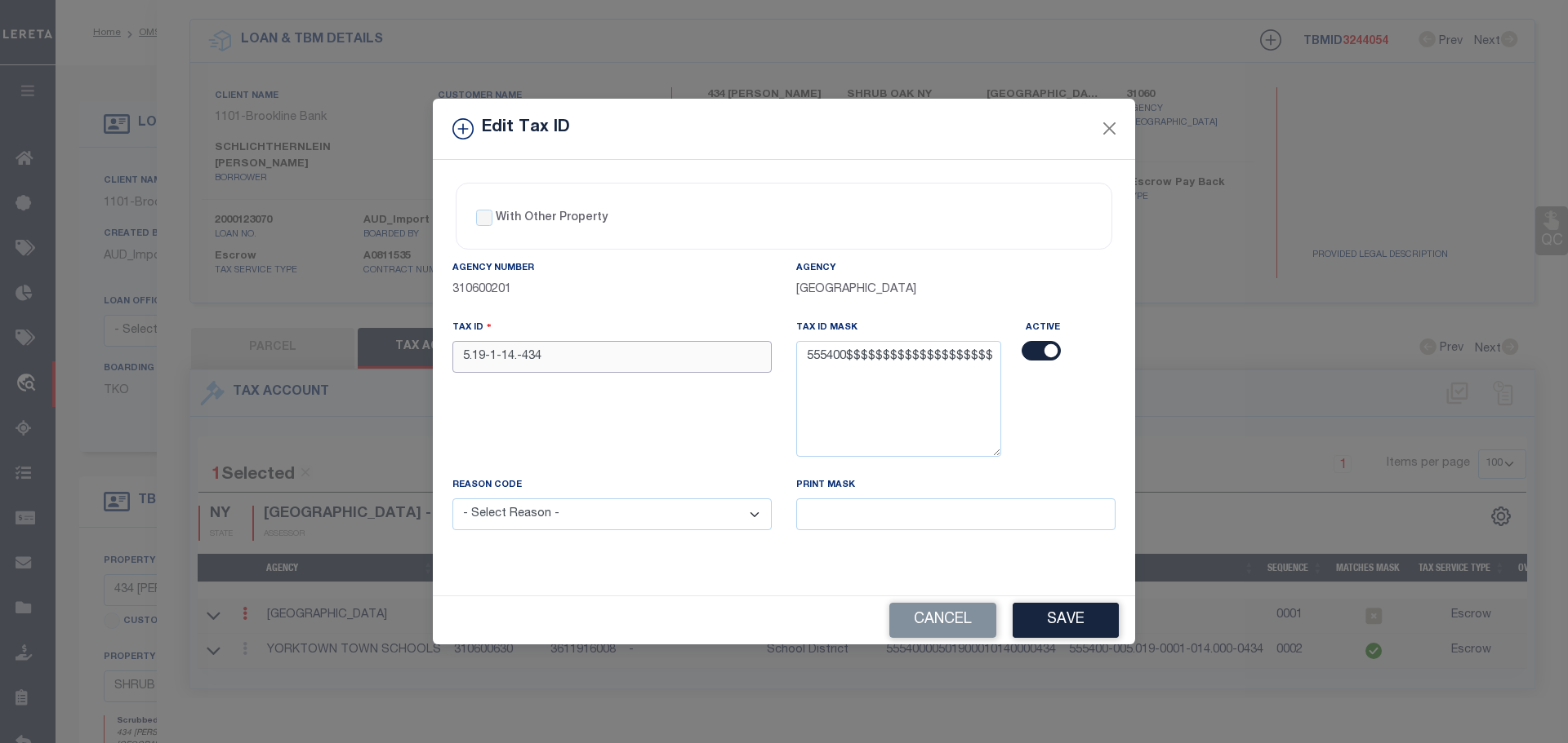
click at [636, 355] on input "5.19-1-14.-434" at bounding box center [611, 357] width 319 height 32
paste input "5540000501900010140000"
click at [651, 527] on select "- Select Reason - 099 - Other (Provide additional detail) ACT - Agency Changed …" at bounding box center [611, 514] width 319 height 32
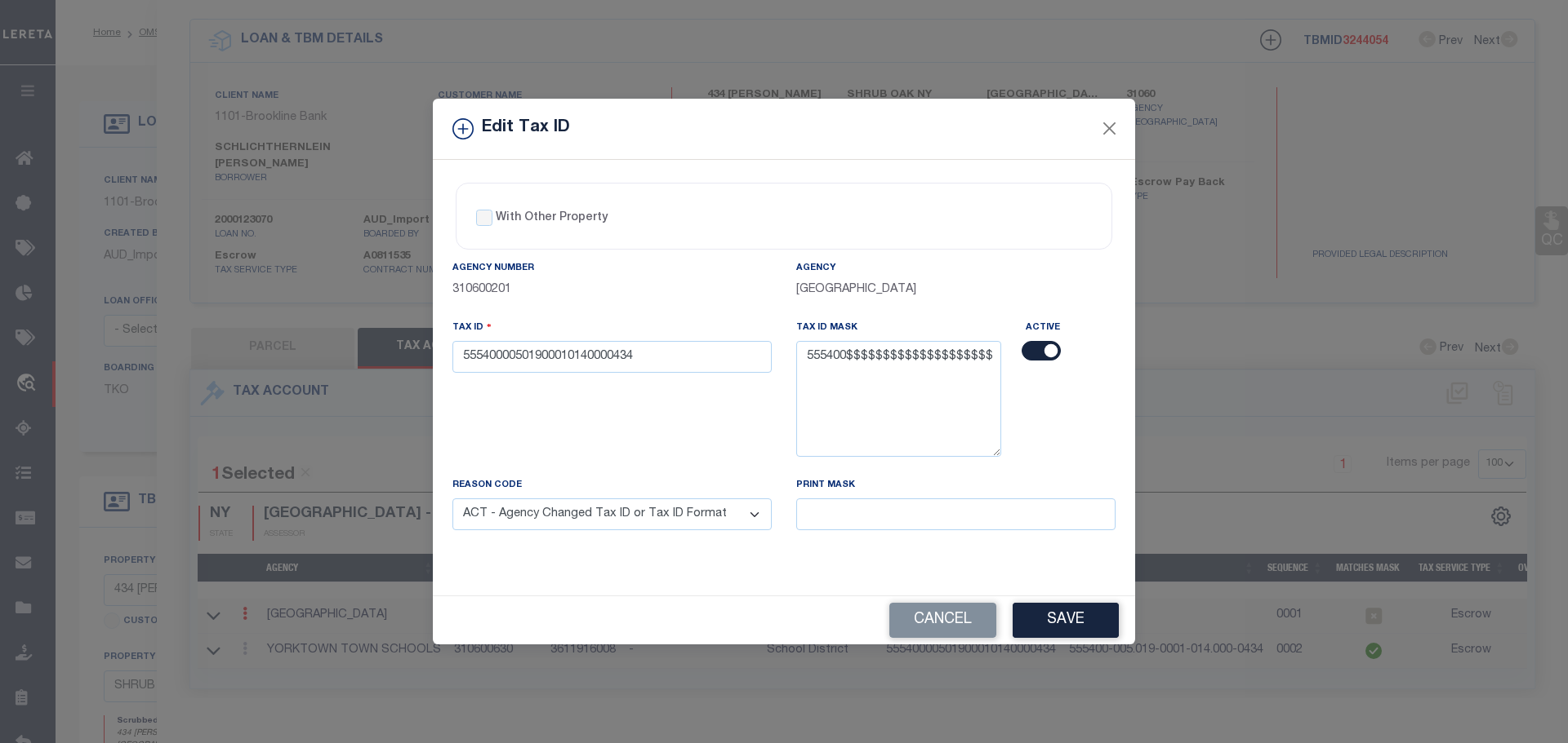
click at [452, 500] on select "- Select Reason - 099 - Other (Provide additional detail) ACT - Agency Changed …" at bounding box center [611, 514] width 319 height 32
click at [1060, 628] on button "Save" at bounding box center [1065, 621] width 107 height 35
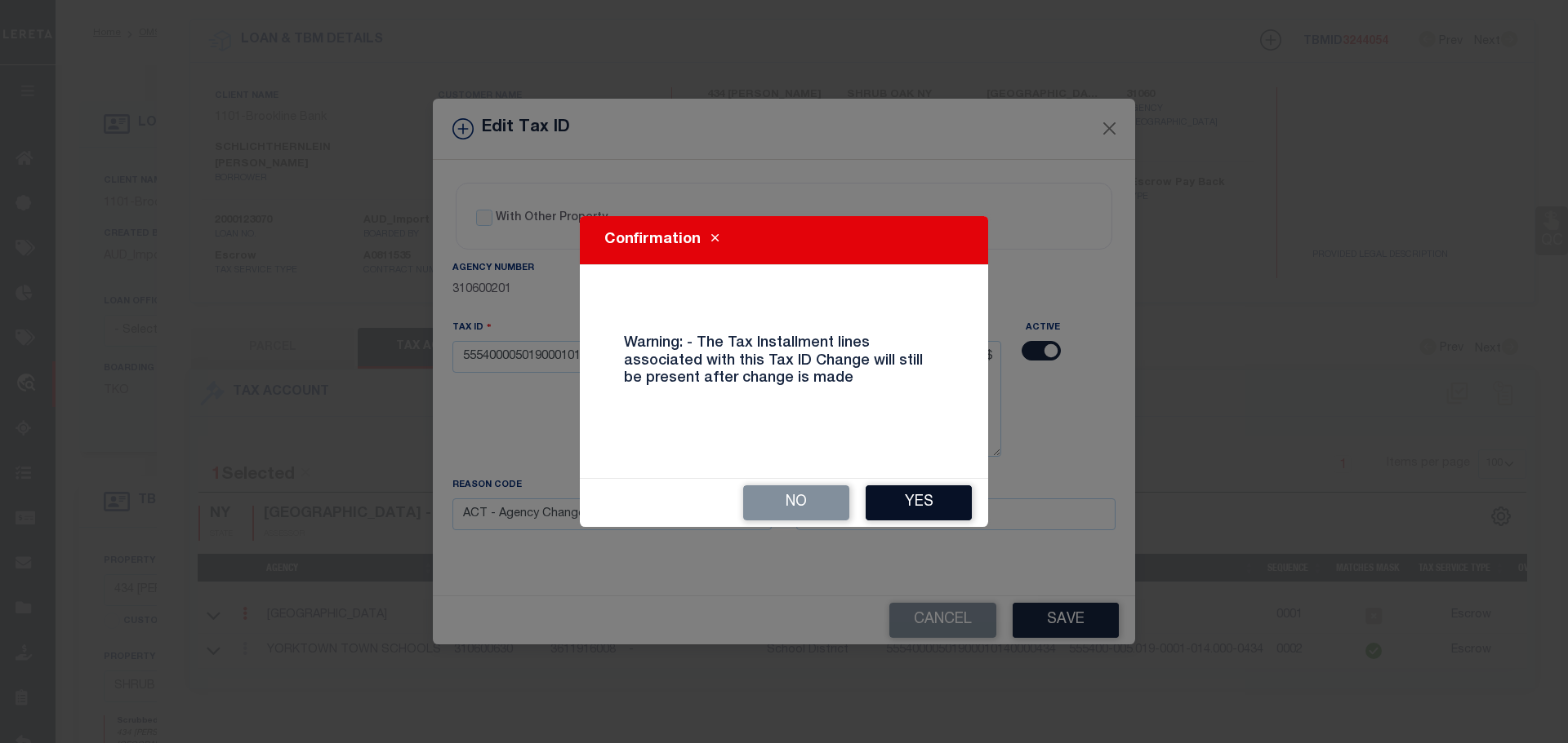
click at [905, 504] on button "Yes" at bounding box center [918, 503] width 107 height 35
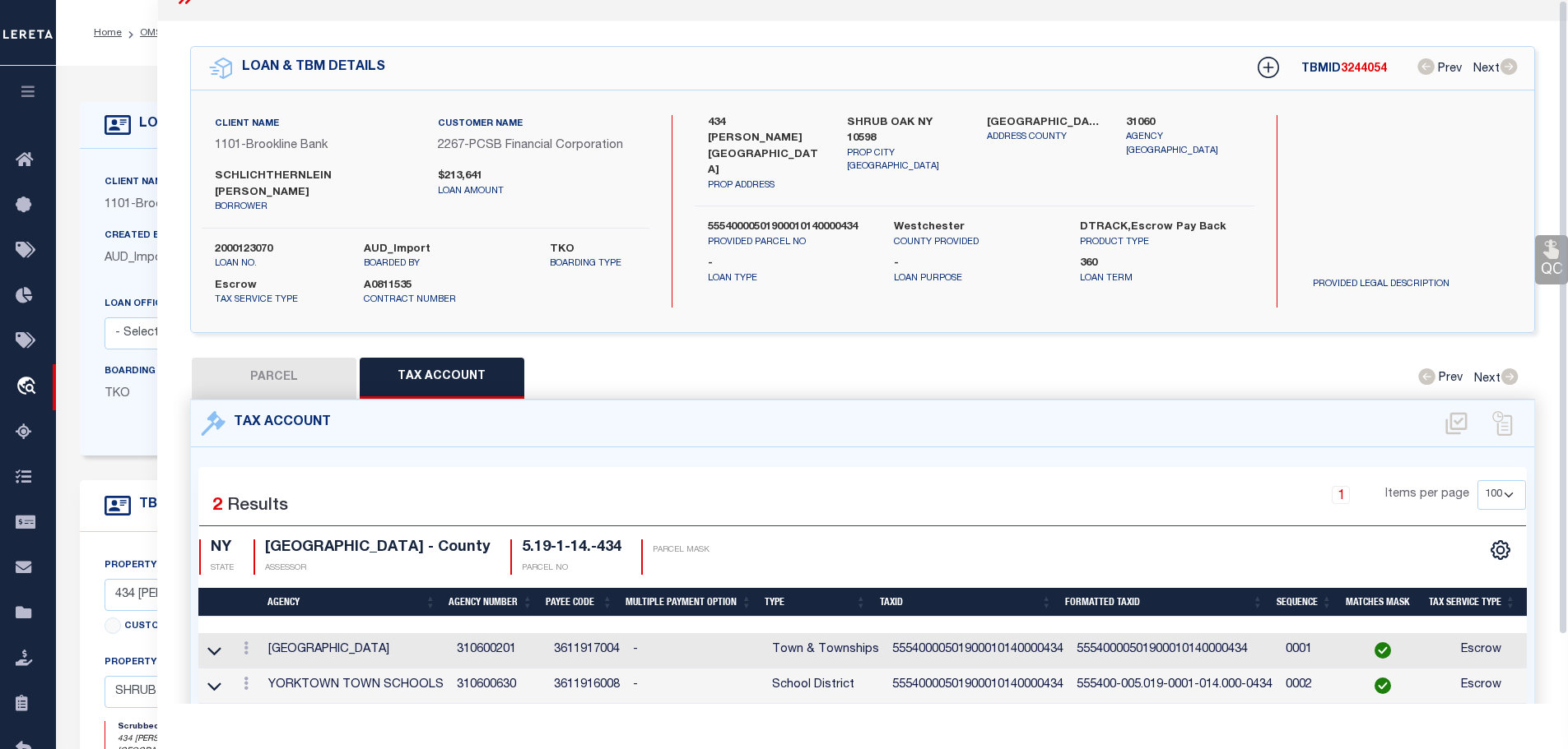
scroll to position [0, 0]
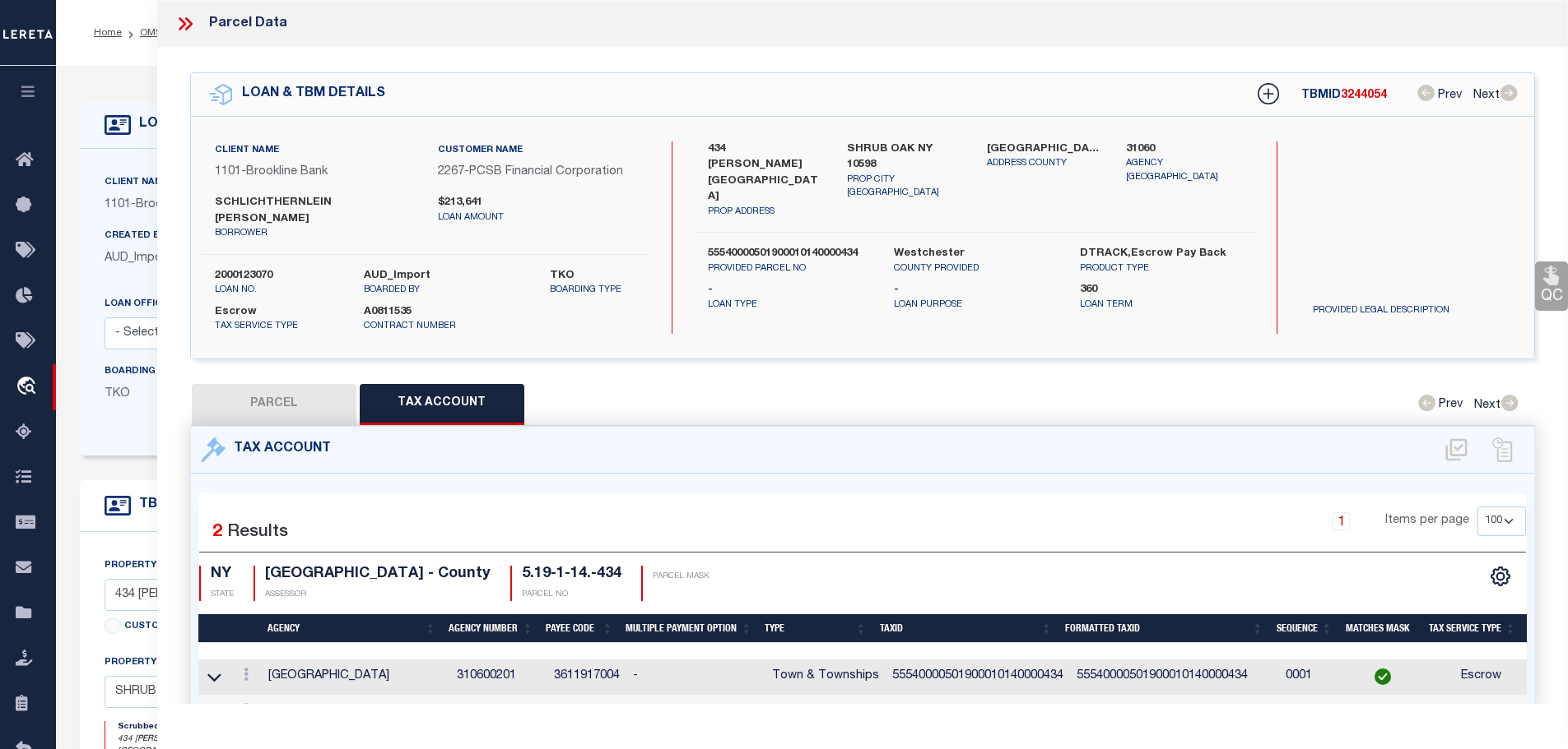
click at [181, 16] on icon at bounding box center [185, 24] width 22 height 22
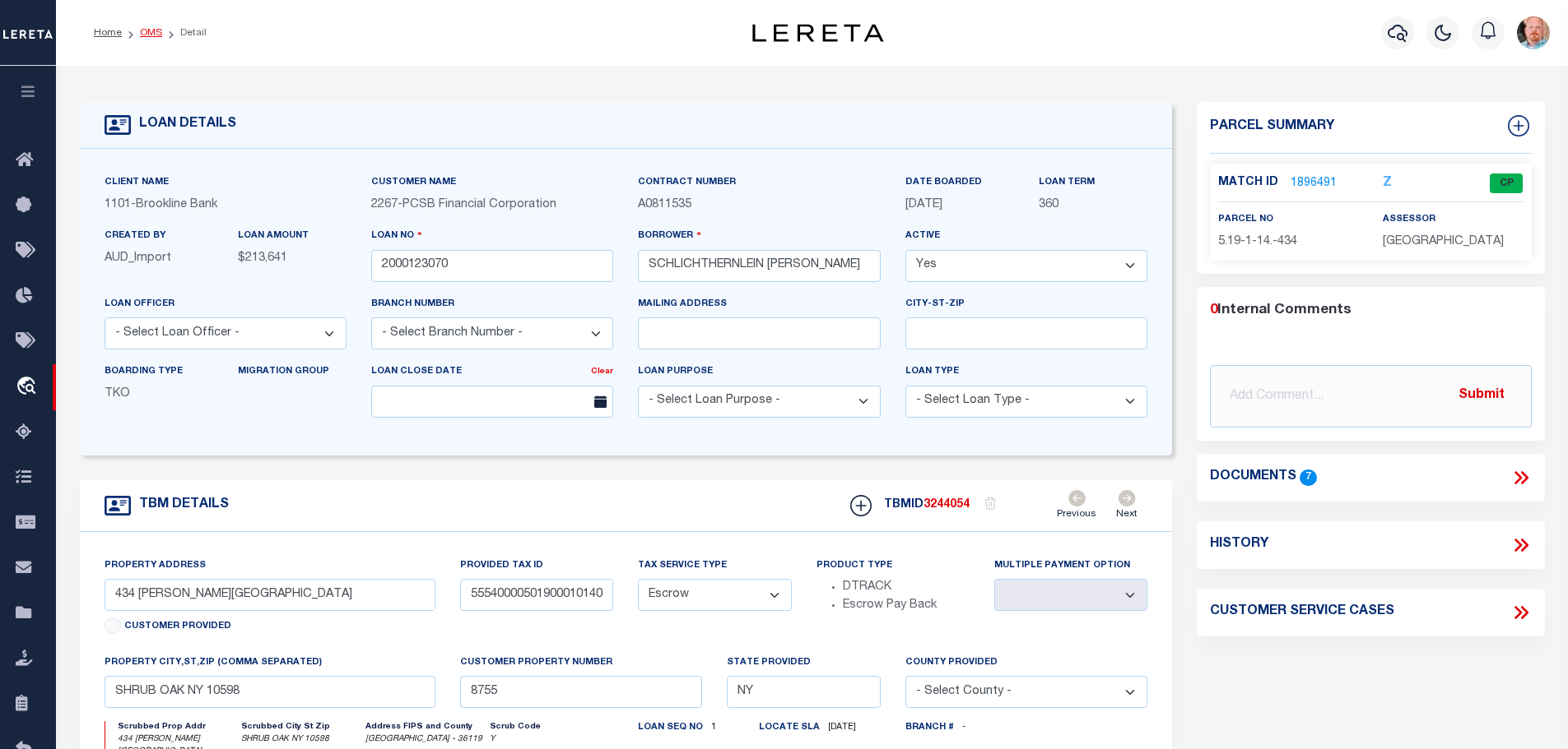
click at [141, 33] on link "OMS" at bounding box center [151, 33] width 23 height 10
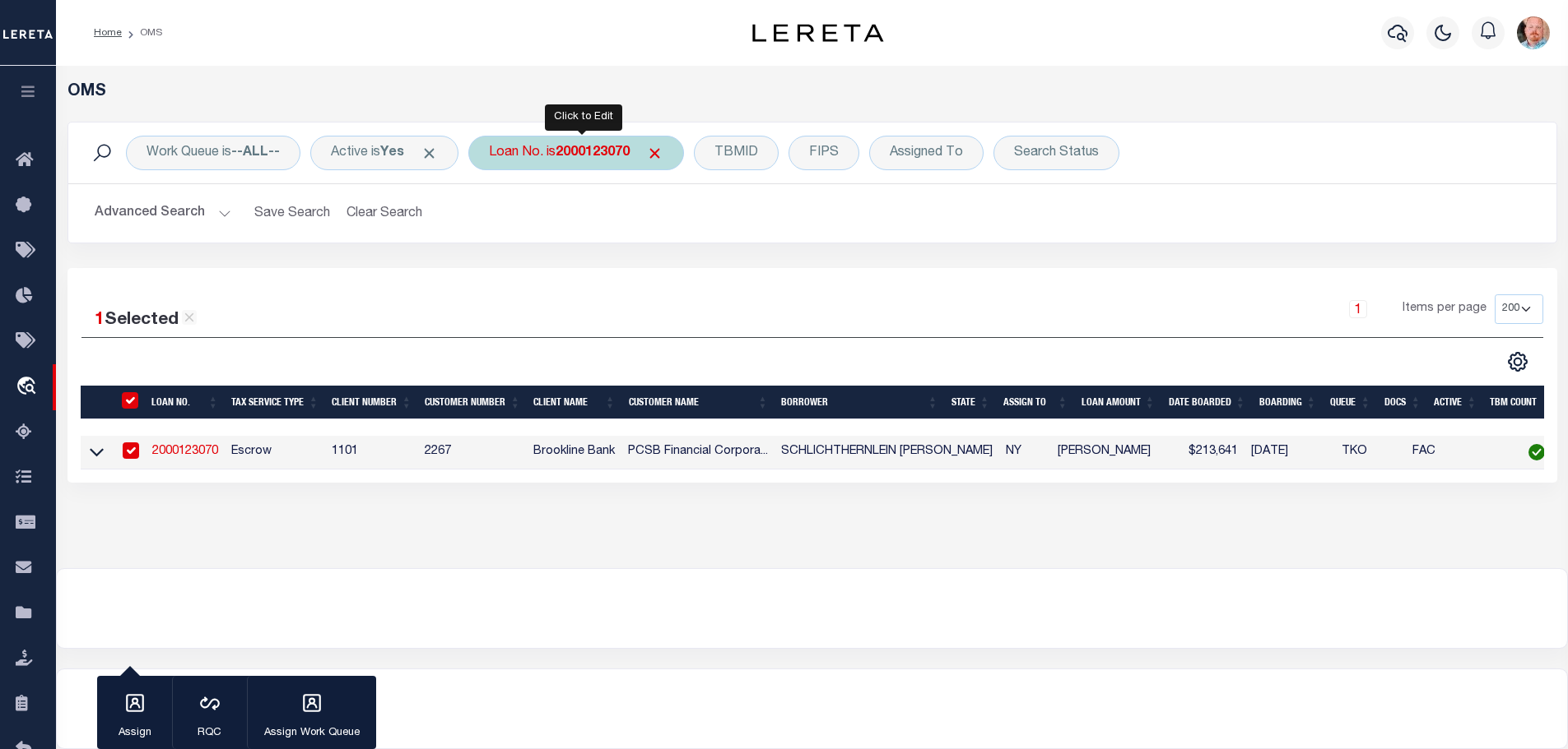
click at [595, 153] on b "2000123070" at bounding box center [592, 153] width 74 height 13
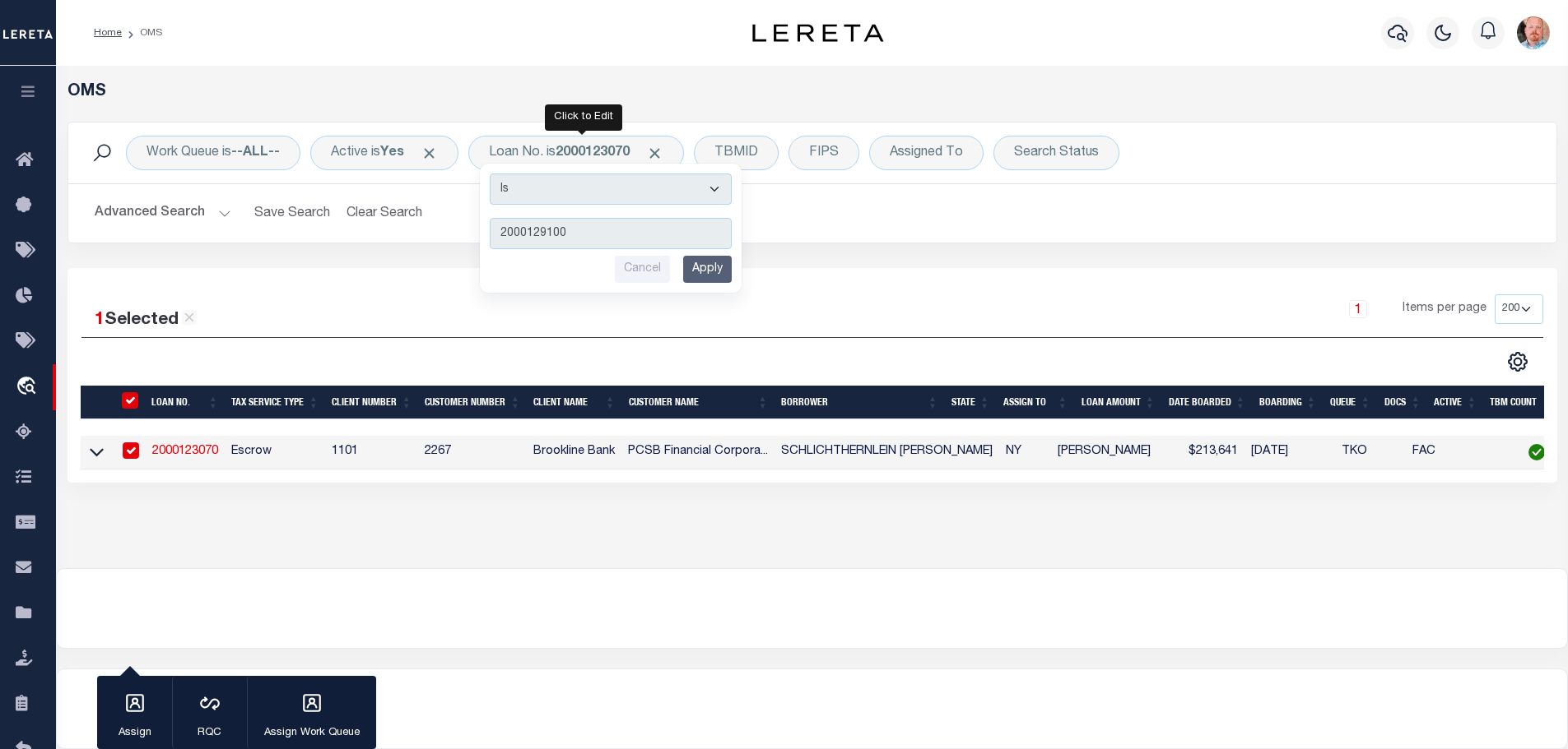
click at [714, 271] on input "Apply" at bounding box center [707, 270] width 48 height 28
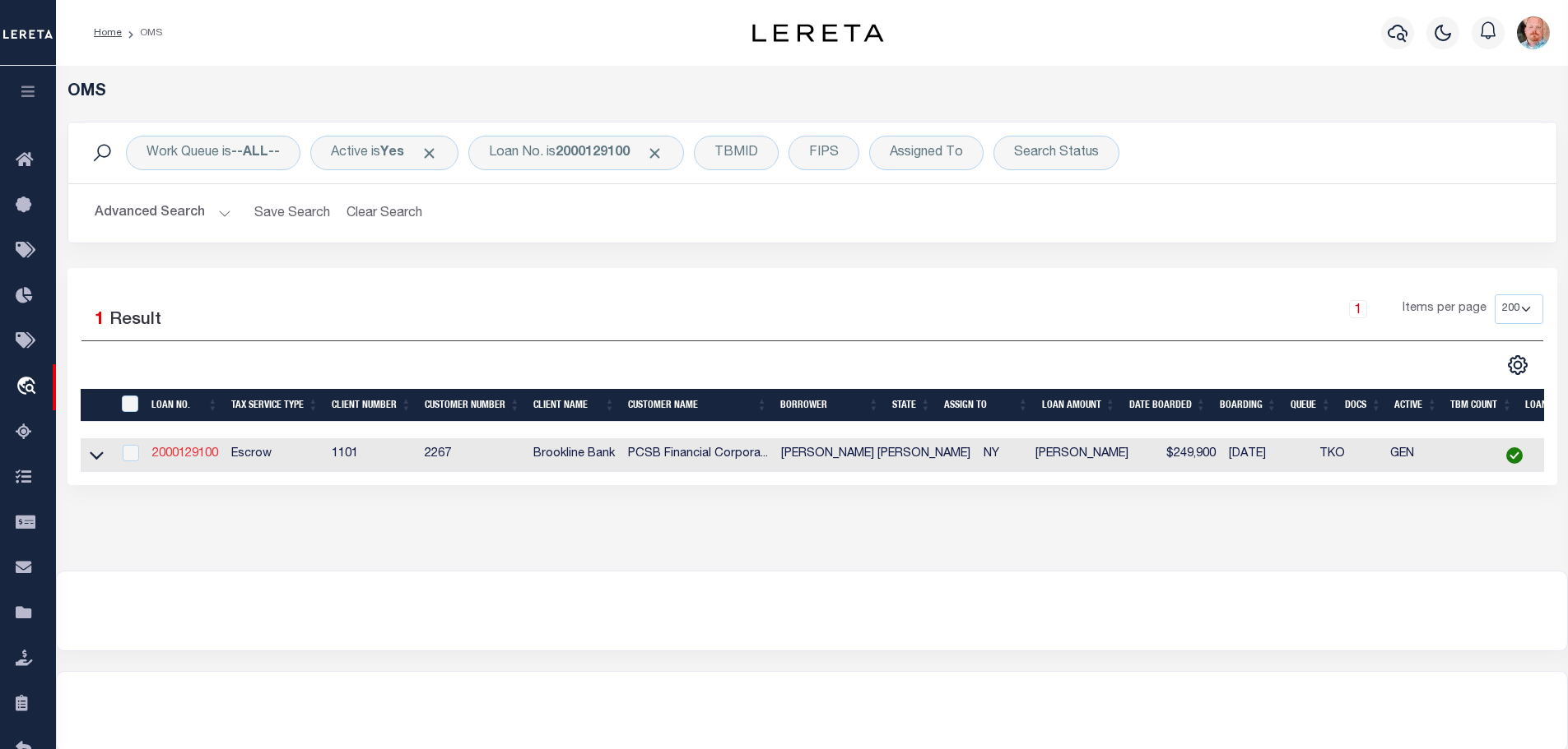
click at [181, 454] on link "2000129100" at bounding box center [184, 454] width 66 height 12
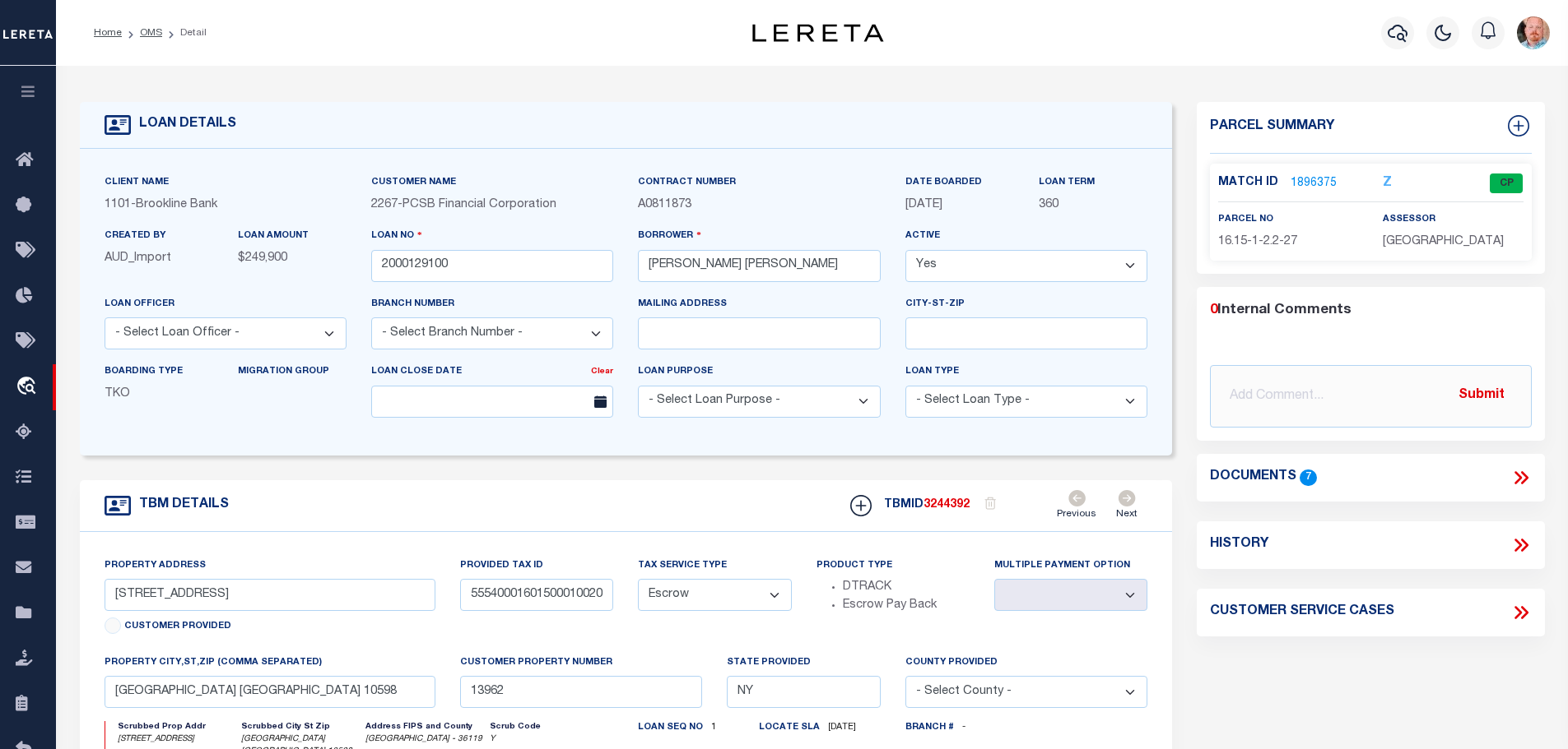
click at [1300, 178] on link "1896375" at bounding box center [1314, 184] width 46 height 18
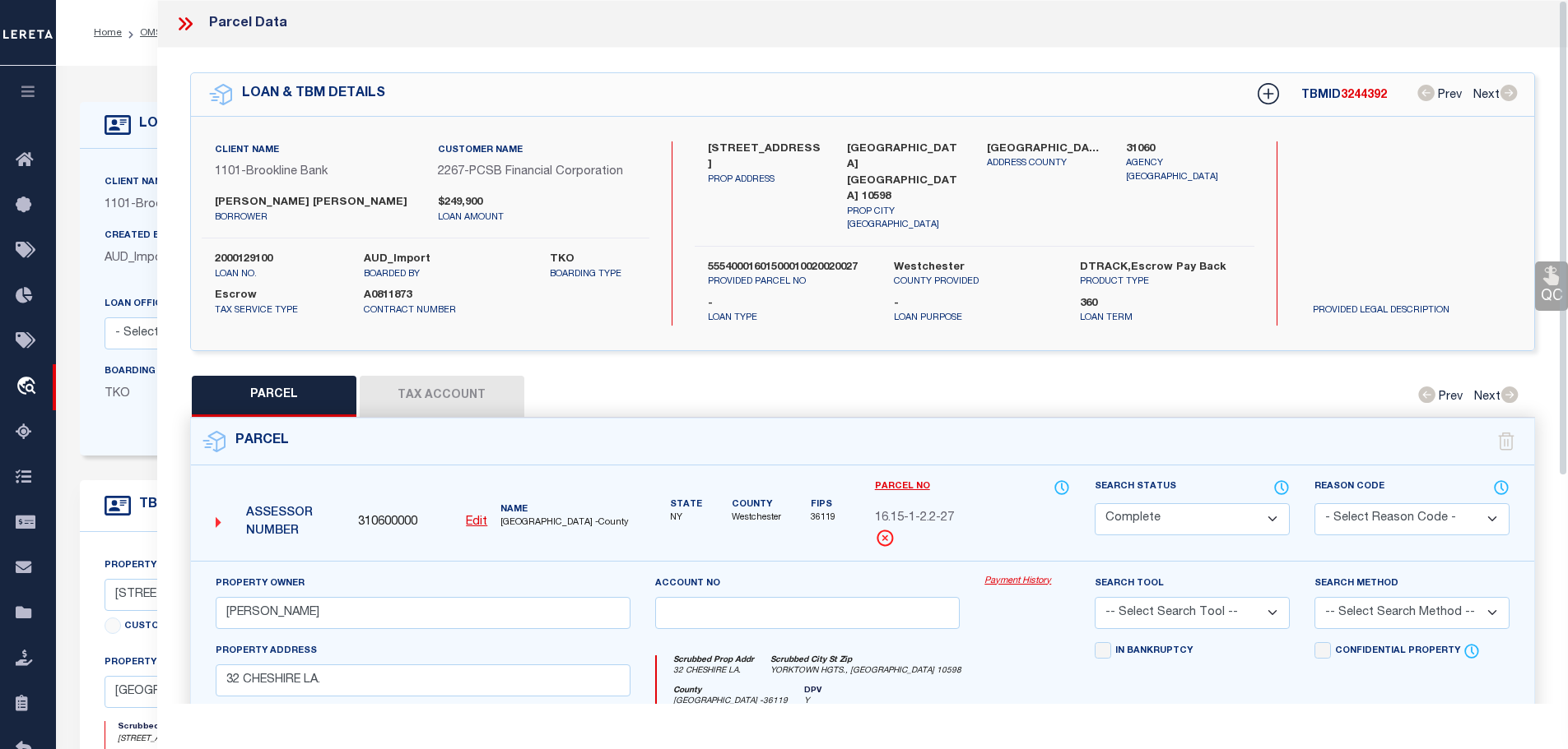
click at [450, 390] on button "Tax Account" at bounding box center [442, 396] width 165 height 41
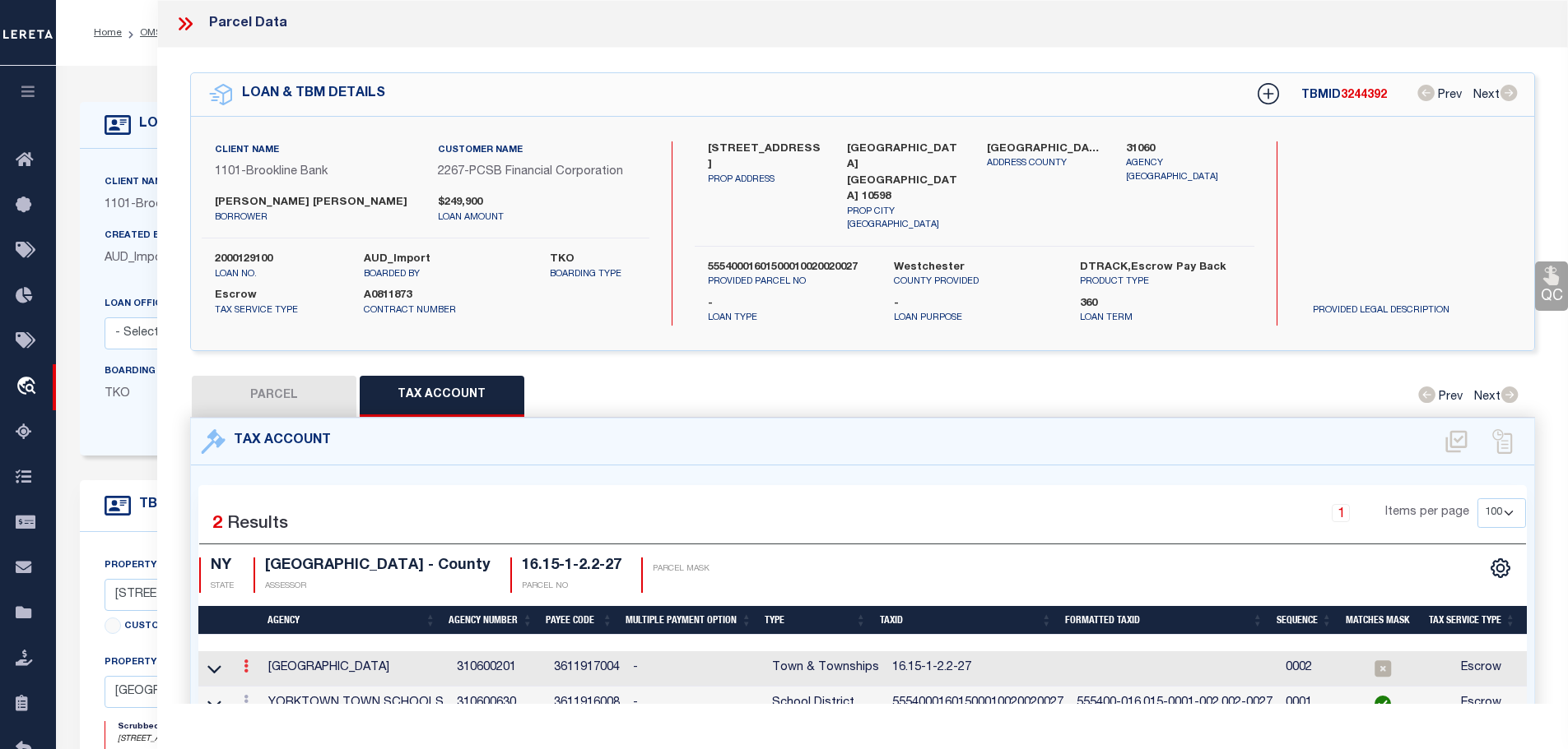
click at [247, 659] on icon at bounding box center [246, 665] width 5 height 13
click at [269, 685] on icon "" at bounding box center [263, 691] width 13 height 13
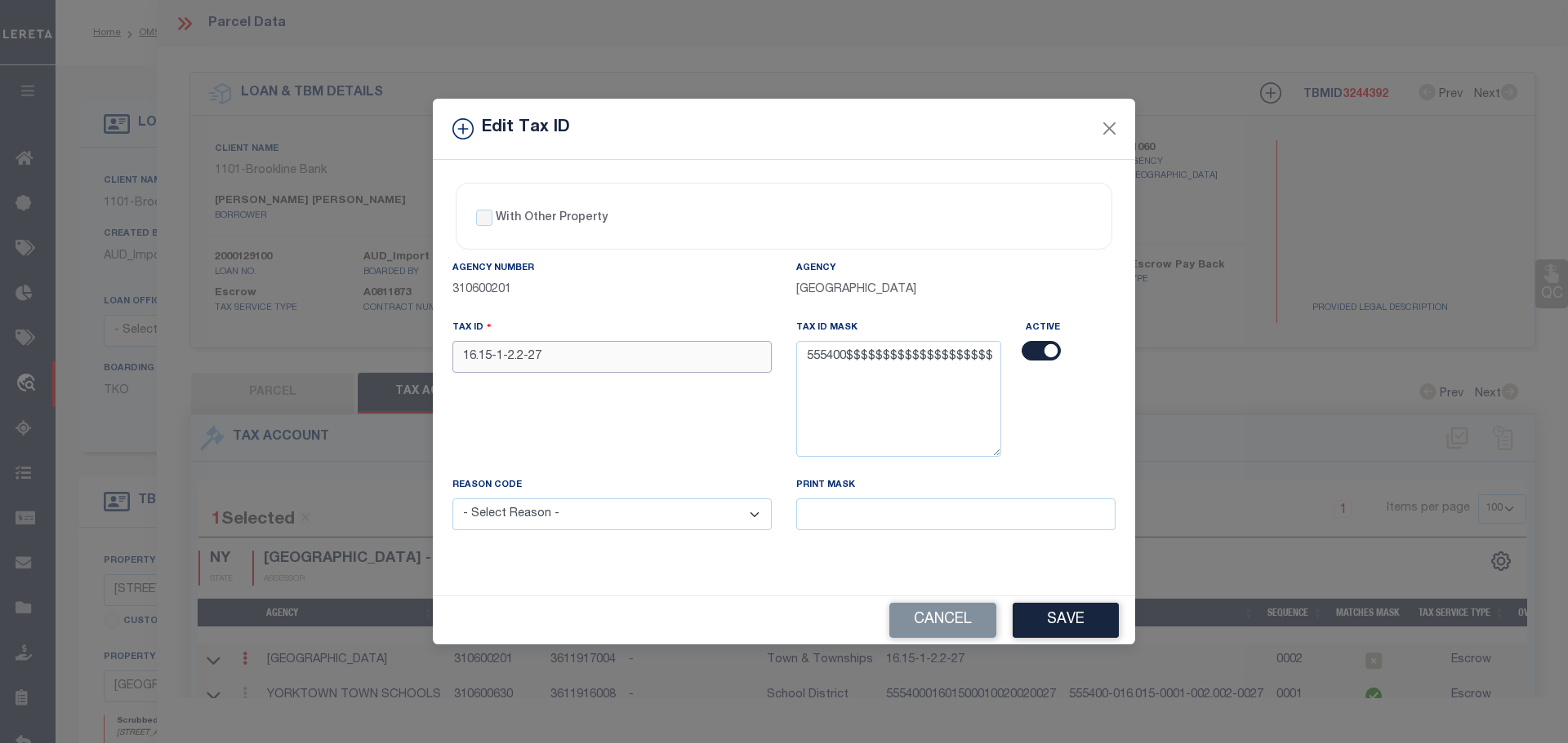
click at [571, 372] on input "16.15-1-2.2-27" at bounding box center [611, 357] width 319 height 32
paste input "555400016015000100200200"
click at [659, 525] on select "- Select Reason - 099 - Other (Provide additional detail) ACT - Agency Changed …" at bounding box center [611, 514] width 319 height 32
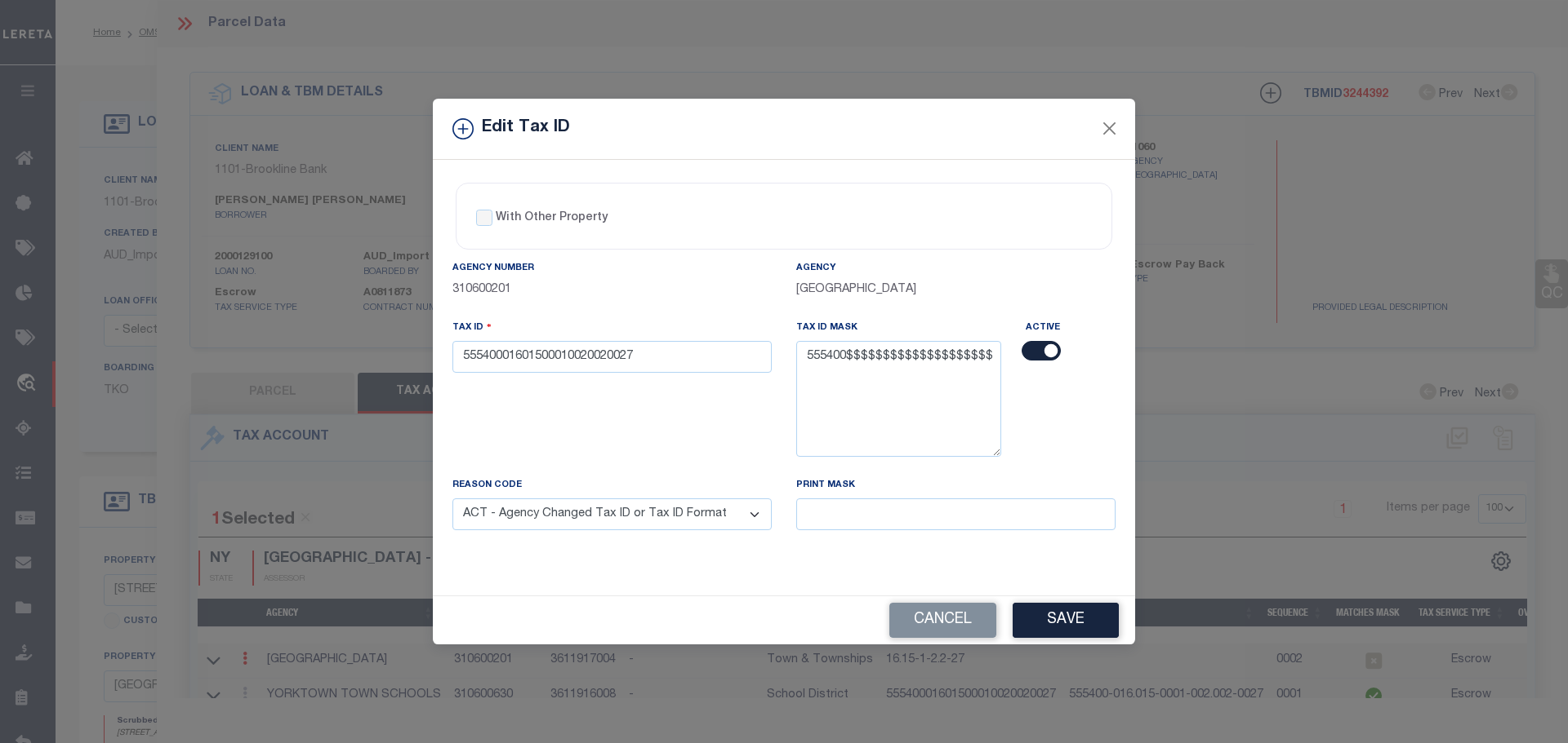
click at [452, 500] on select "- Select Reason - 099 - Other (Provide additional detail) ACT - Agency Changed …" at bounding box center [611, 514] width 319 height 32
click at [1045, 625] on button "Save" at bounding box center [1065, 621] width 107 height 35
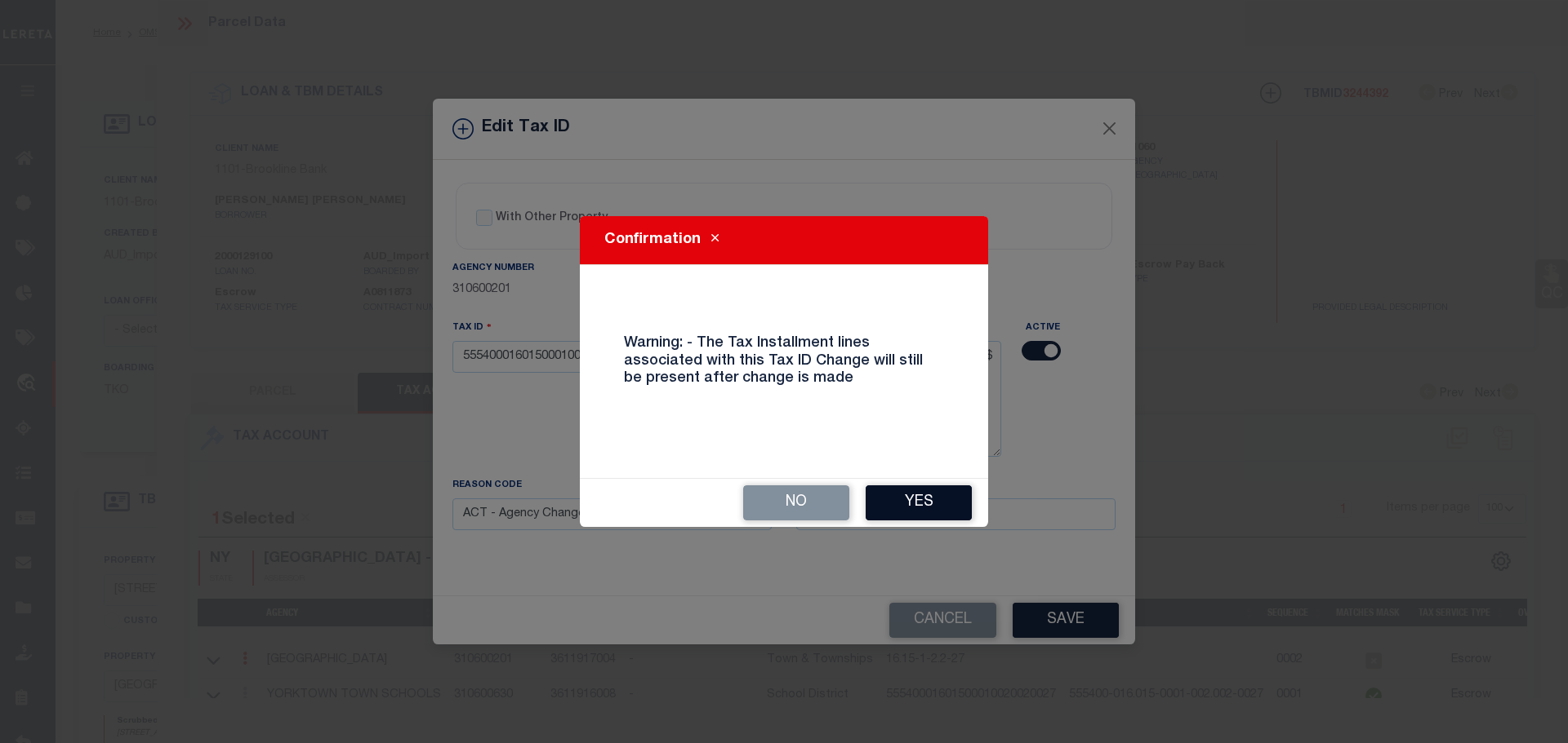
click at [923, 501] on button "Yes" at bounding box center [918, 503] width 107 height 35
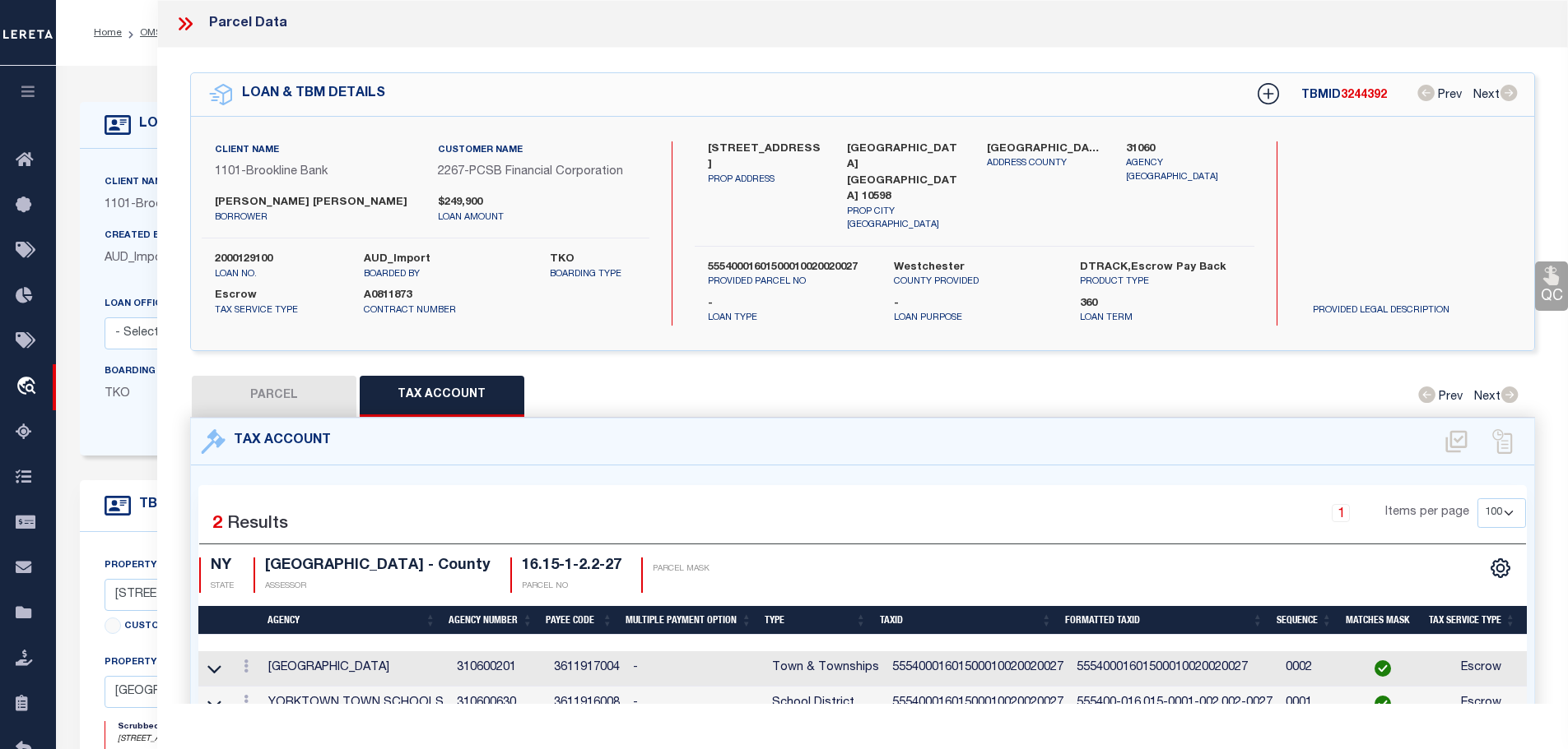
click at [183, 22] on icon at bounding box center [182, 24] width 8 height 13
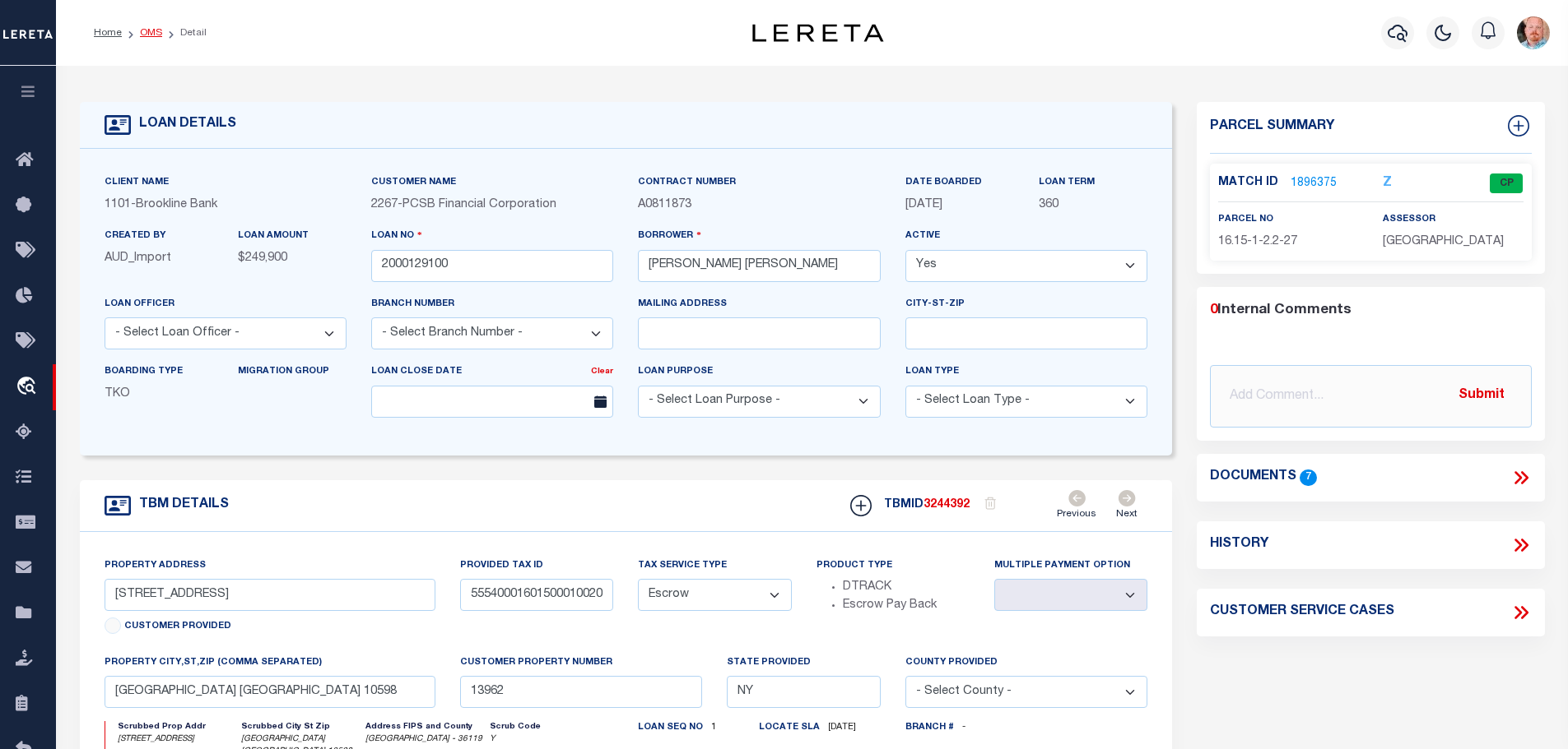
click at [146, 33] on link "OMS" at bounding box center [151, 33] width 23 height 10
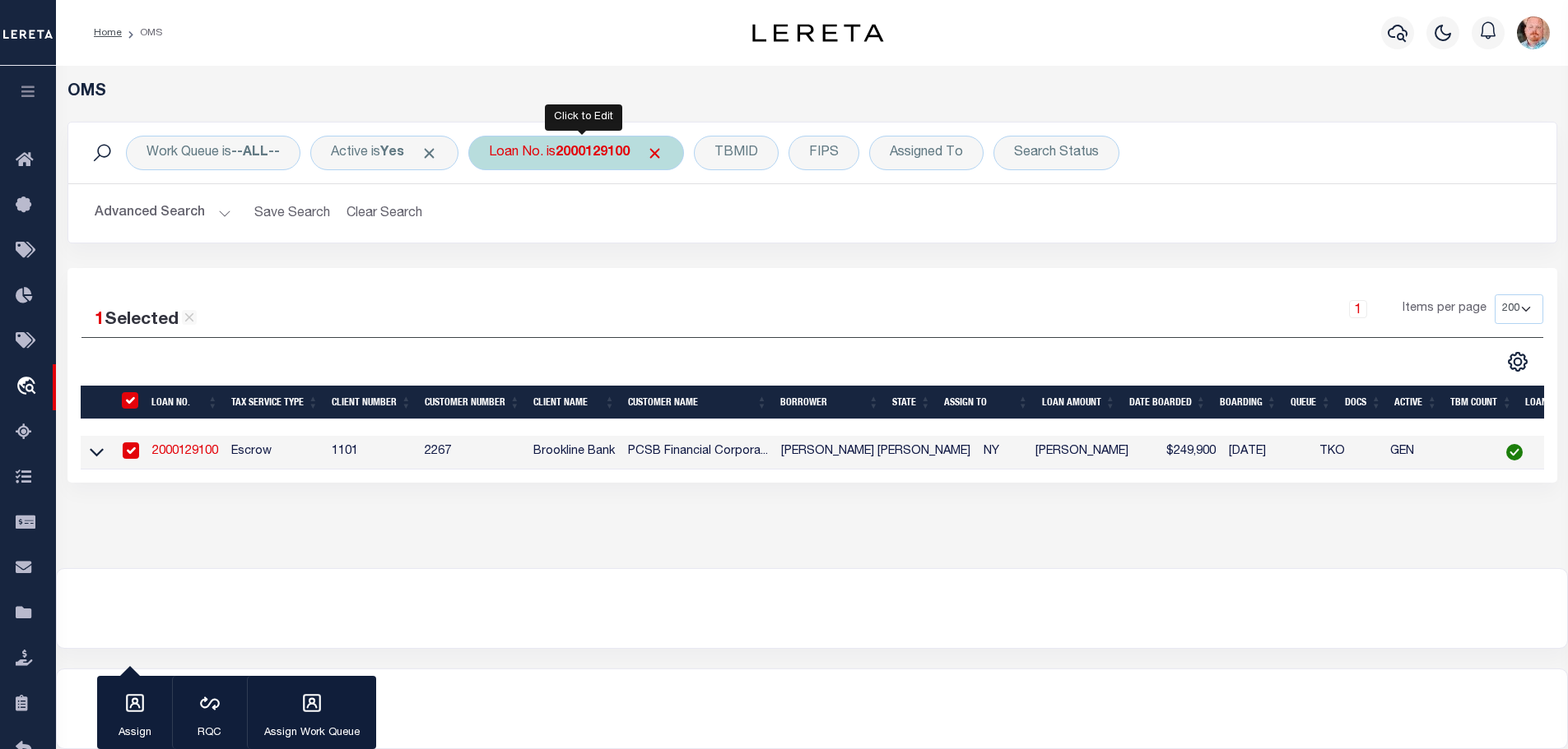
click at [589, 161] on div "Loan No. is 2000129100" at bounding box center [576, 153] width 216 height 34
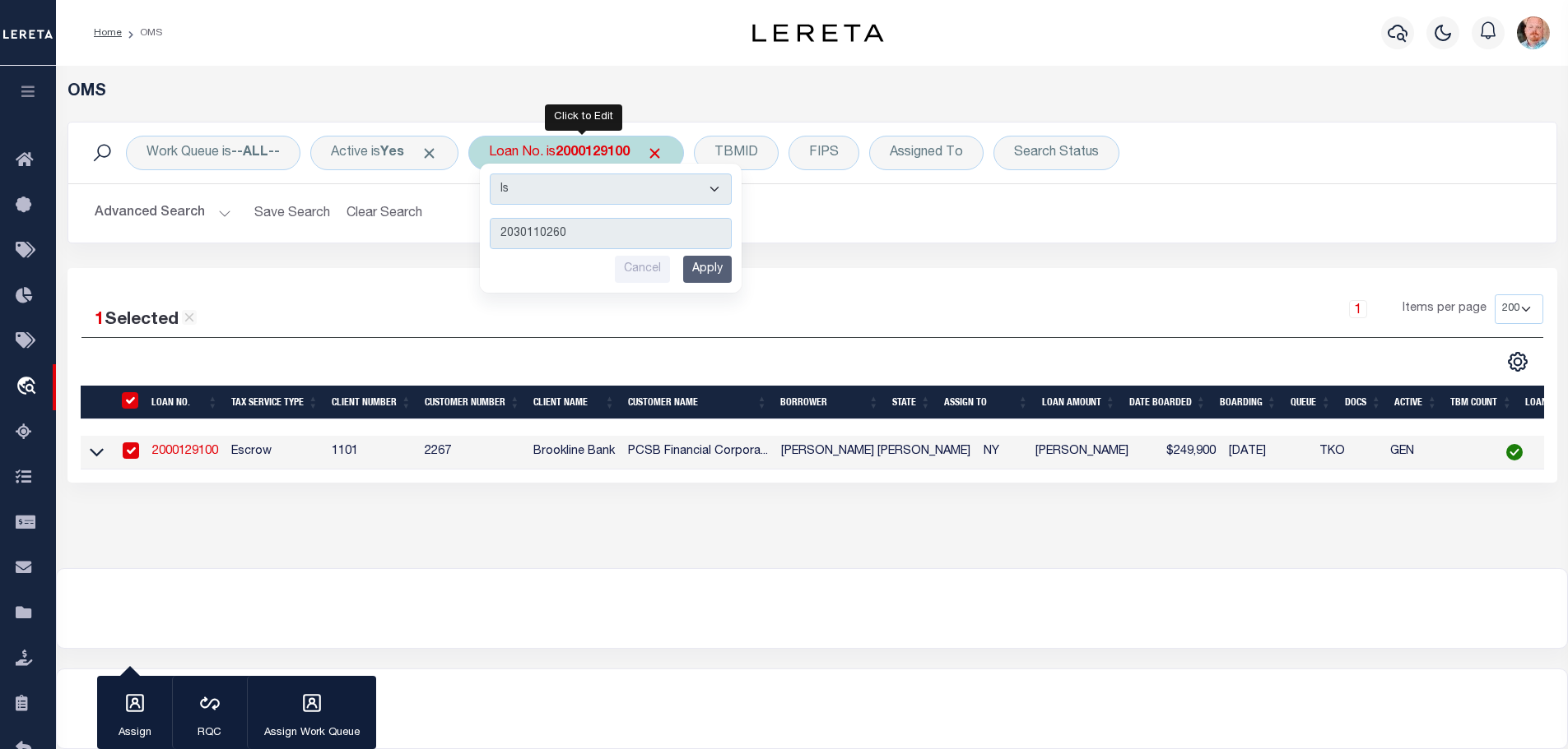
click at [709, 275] on input "Apply" at bounding box center [707, 270] width 48 height 28
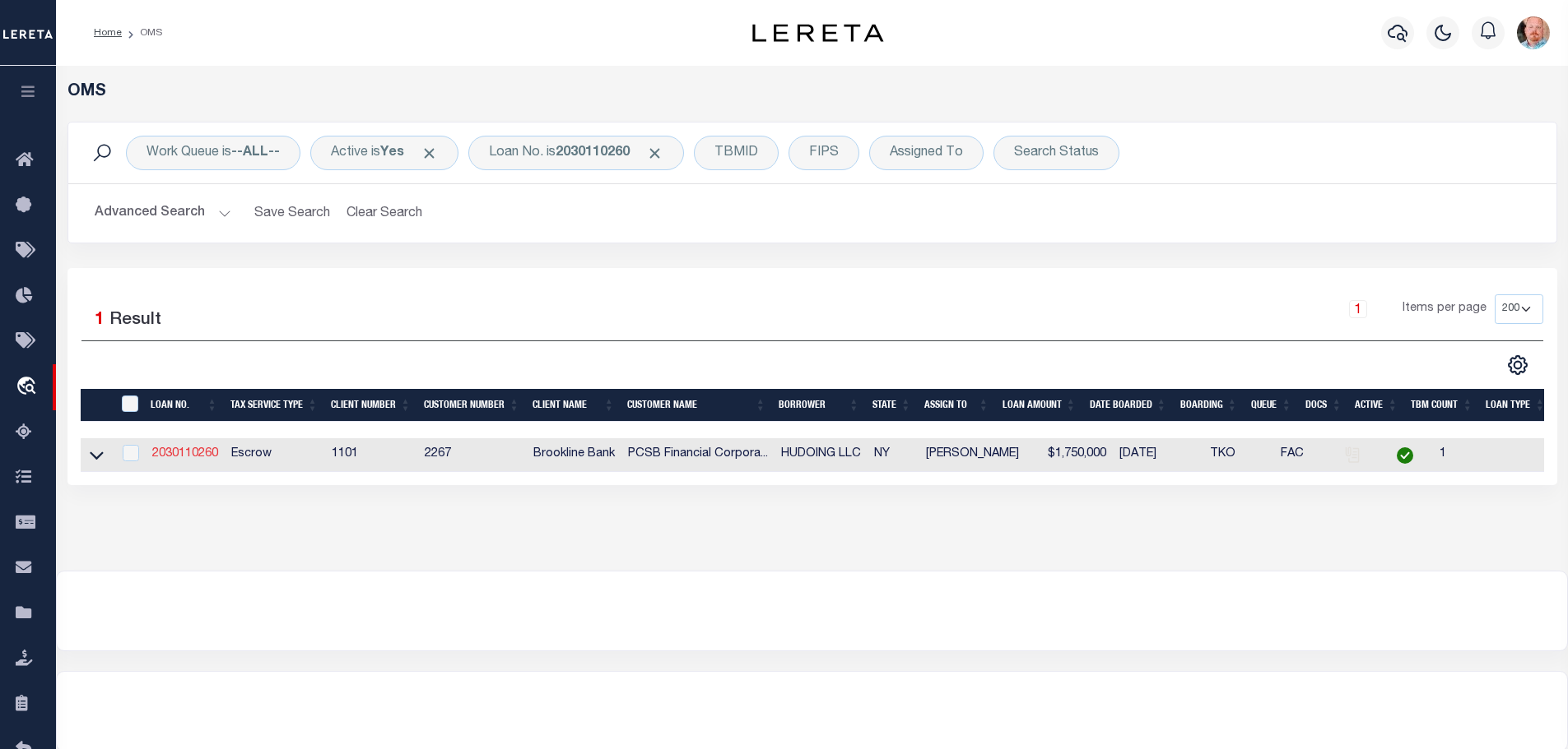
click at [186, 450] on link "2030110260" at bounding box center [184, 454] width 66 height 12
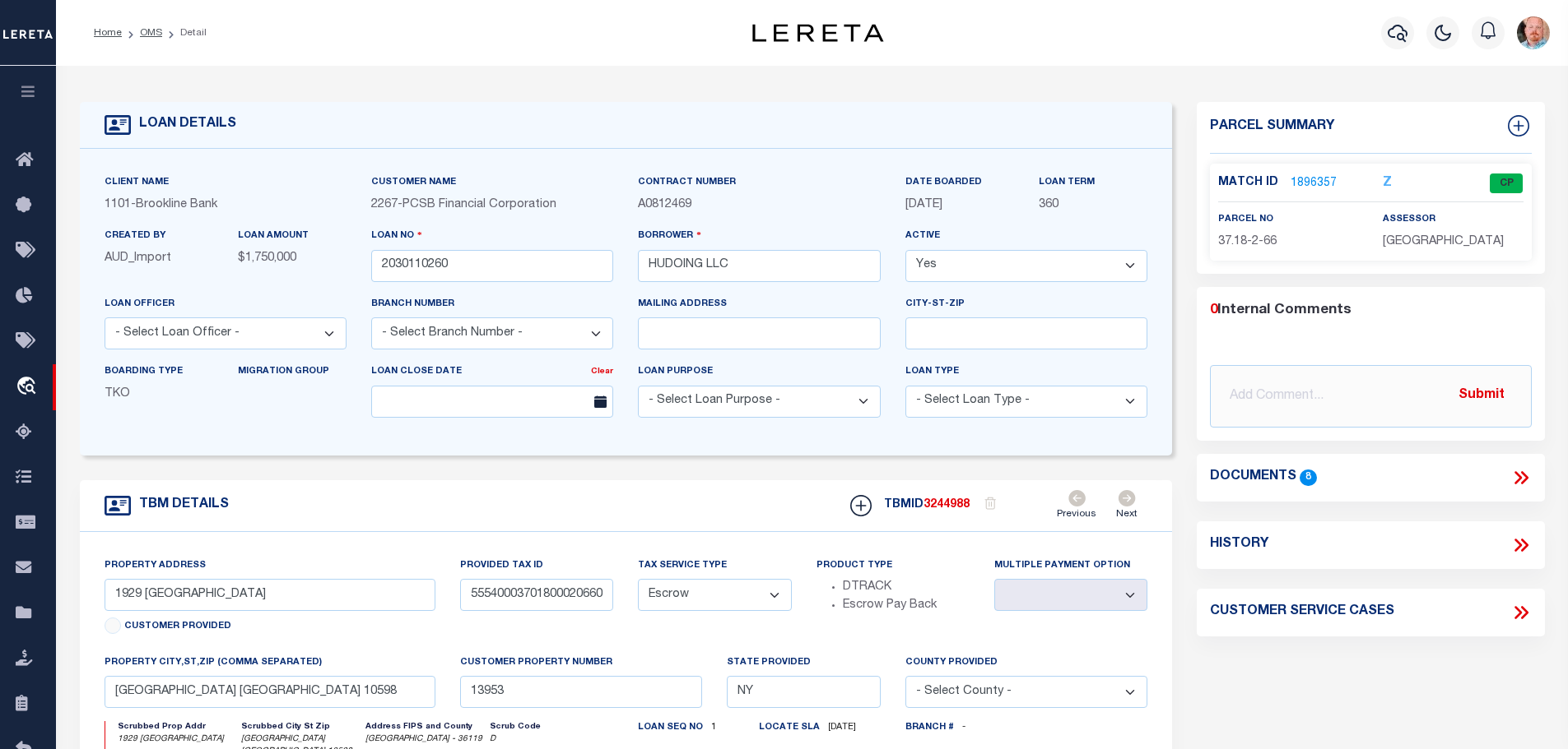
click at [1307, 185] on link "1896357" at bounding box center [1314, 184] width 46 height 18
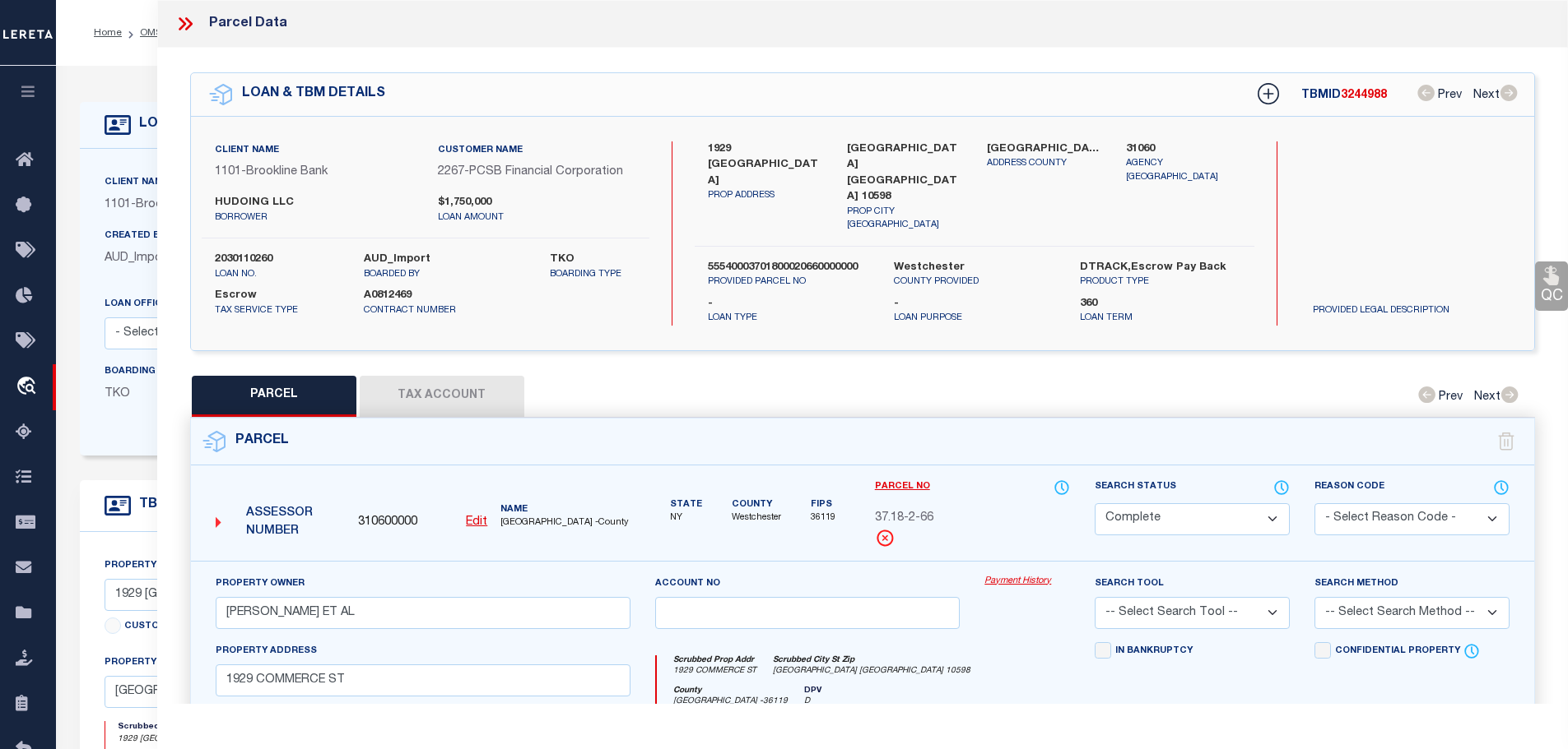
click at [460, 380] on button "Tax Account" at bounding box center [442, 396] width 165 height 41
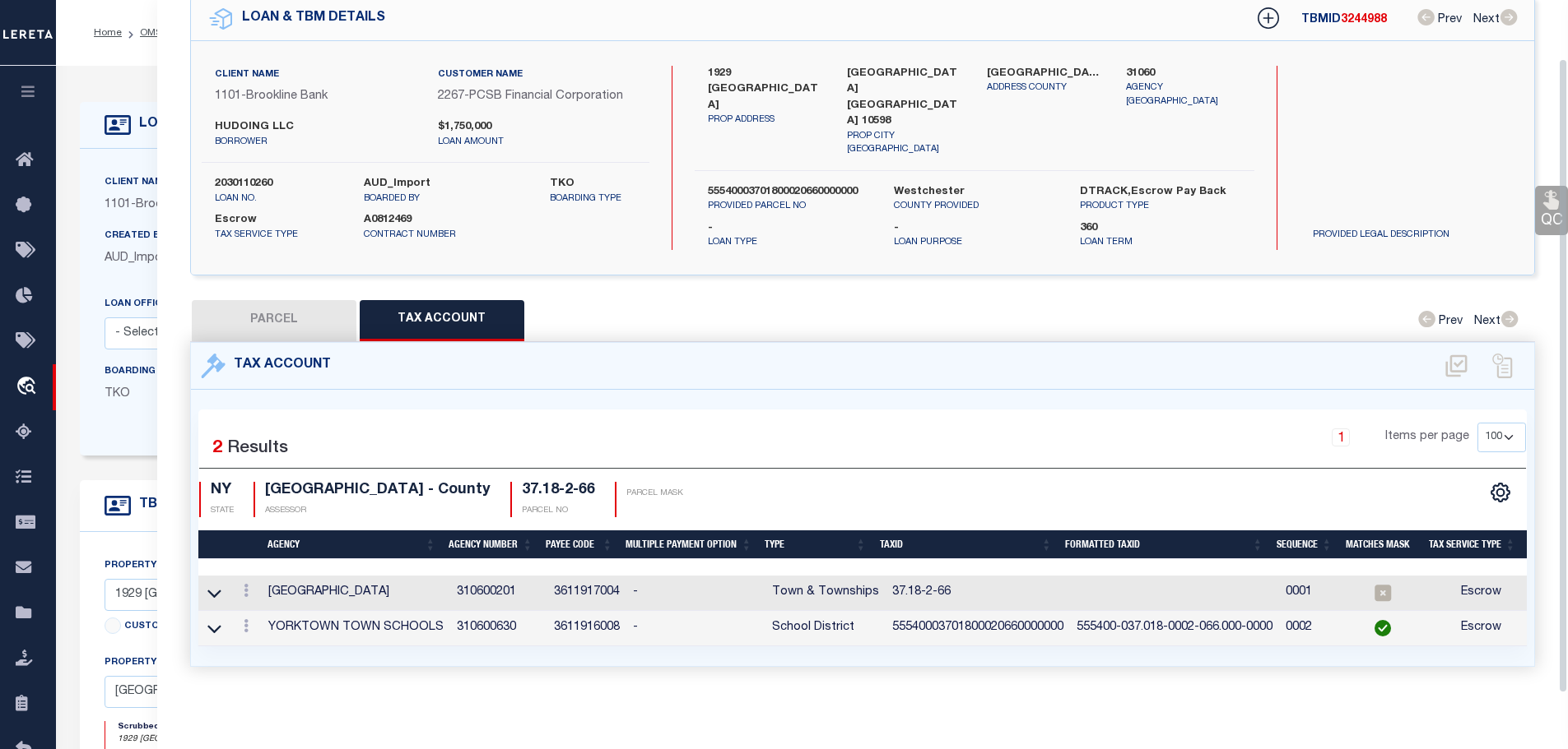
scroll to position [77, 0]
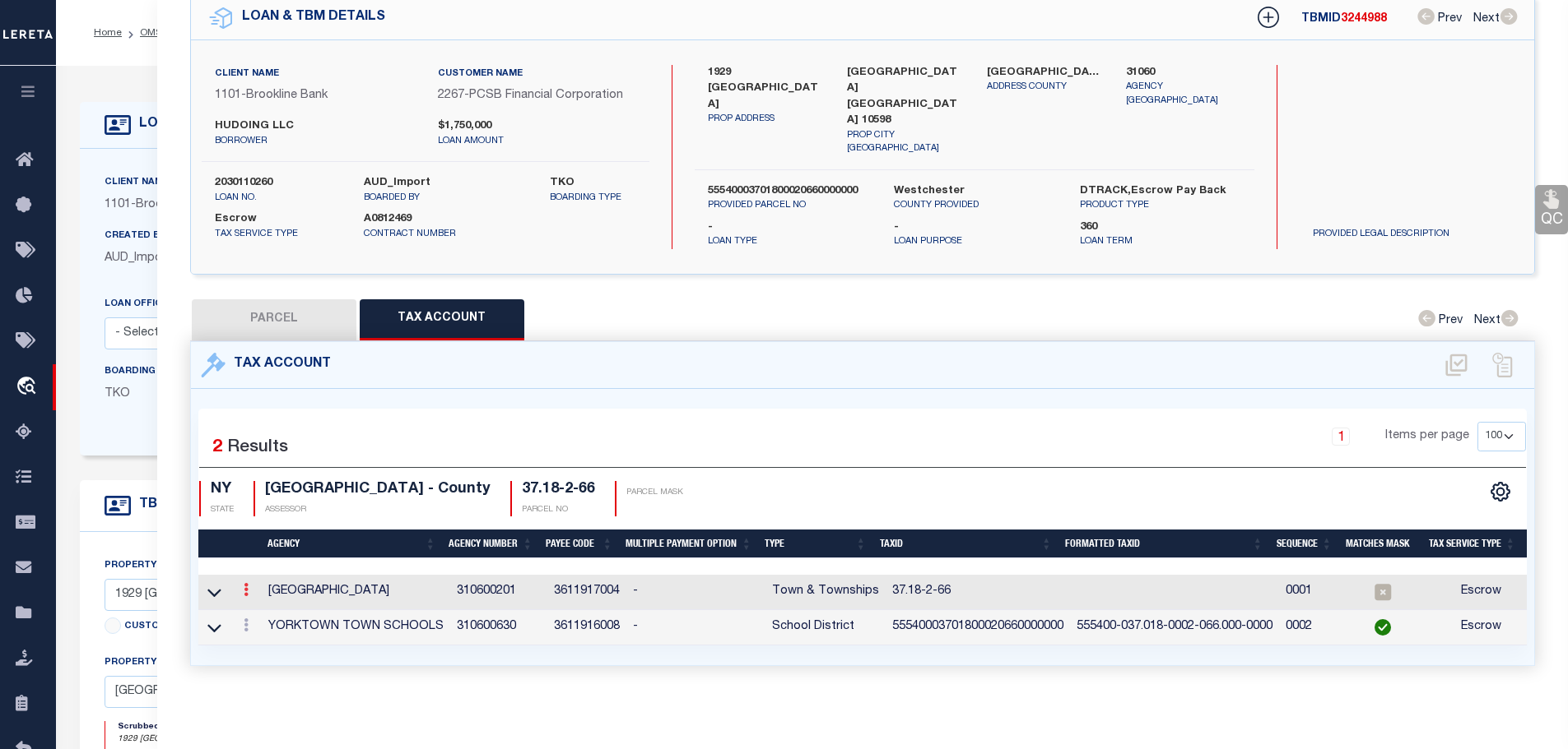
click at [249, 583] on icon at bounding box center [246, 589] width 5 height 13
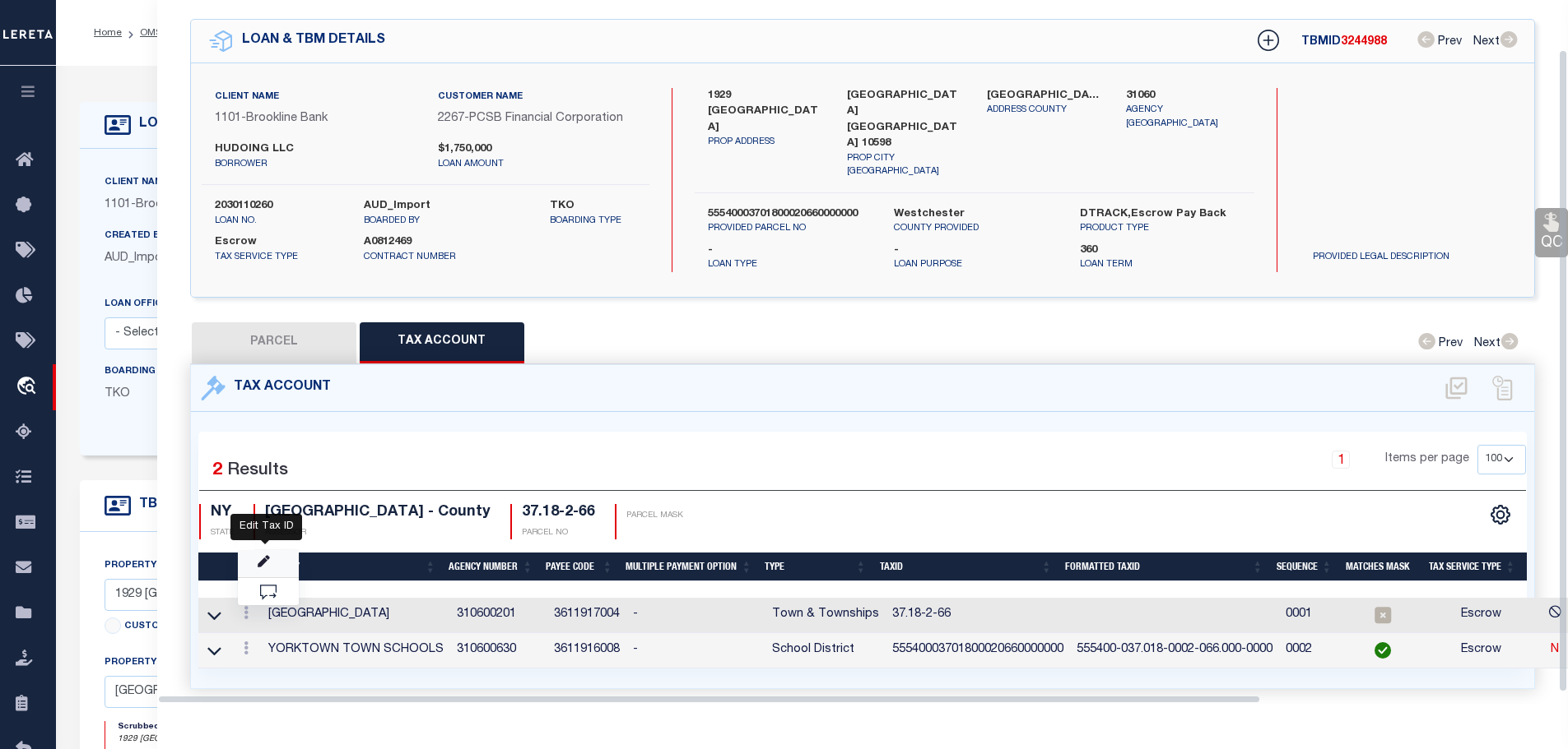
click at [263, 556] on icon "" at bounding box center [263, 562] width 13 height 13
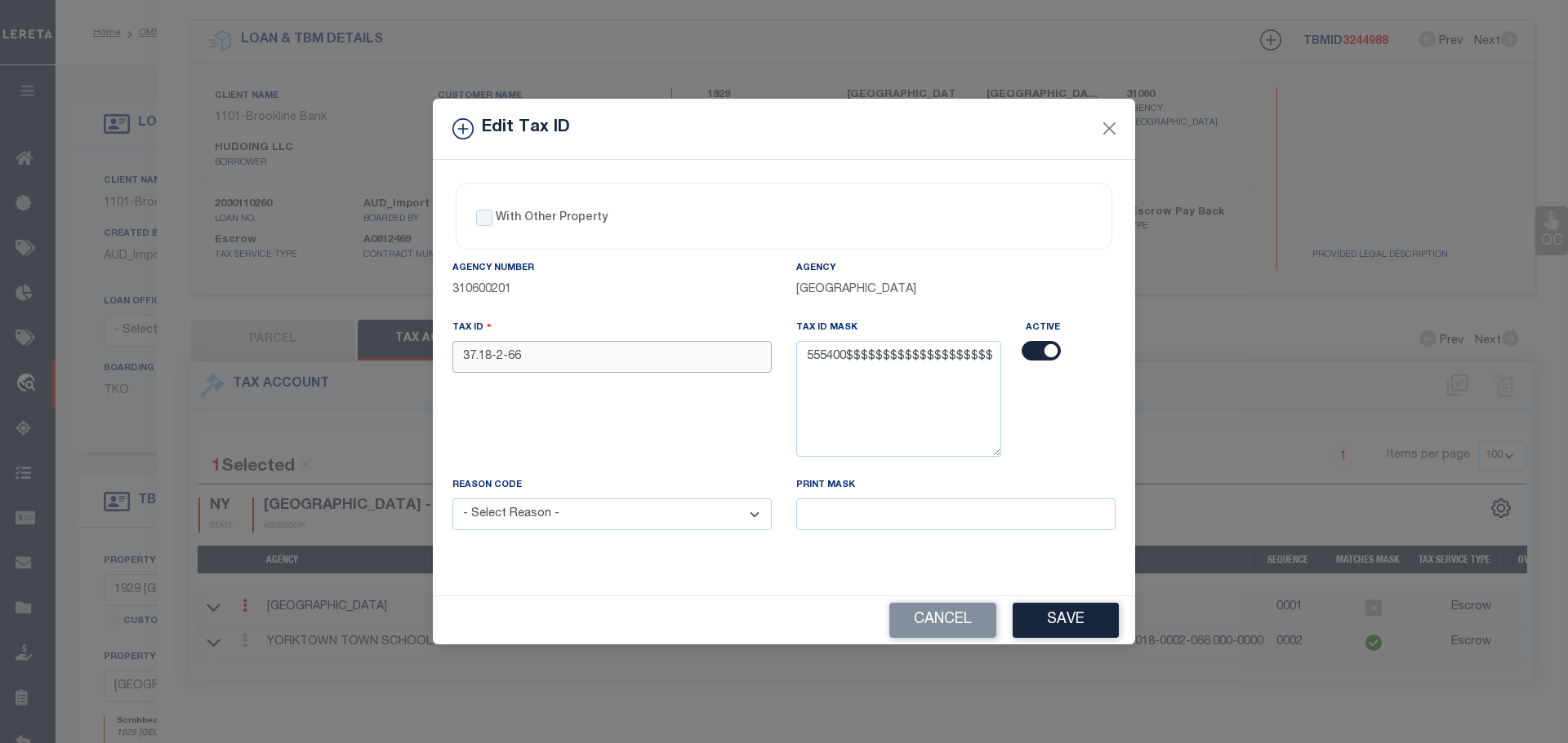
click at [627, 357] on input "37.18-2-66" at bounding box center [611, 357] width 319 height 32
paste input "55540003701800020660000000"
click at [604, 520] on select "- Select Reason - 099 - Other (Provide additional detail) ACT - Agency Changed …" at bounding box center [611, 514] width 319 height 32
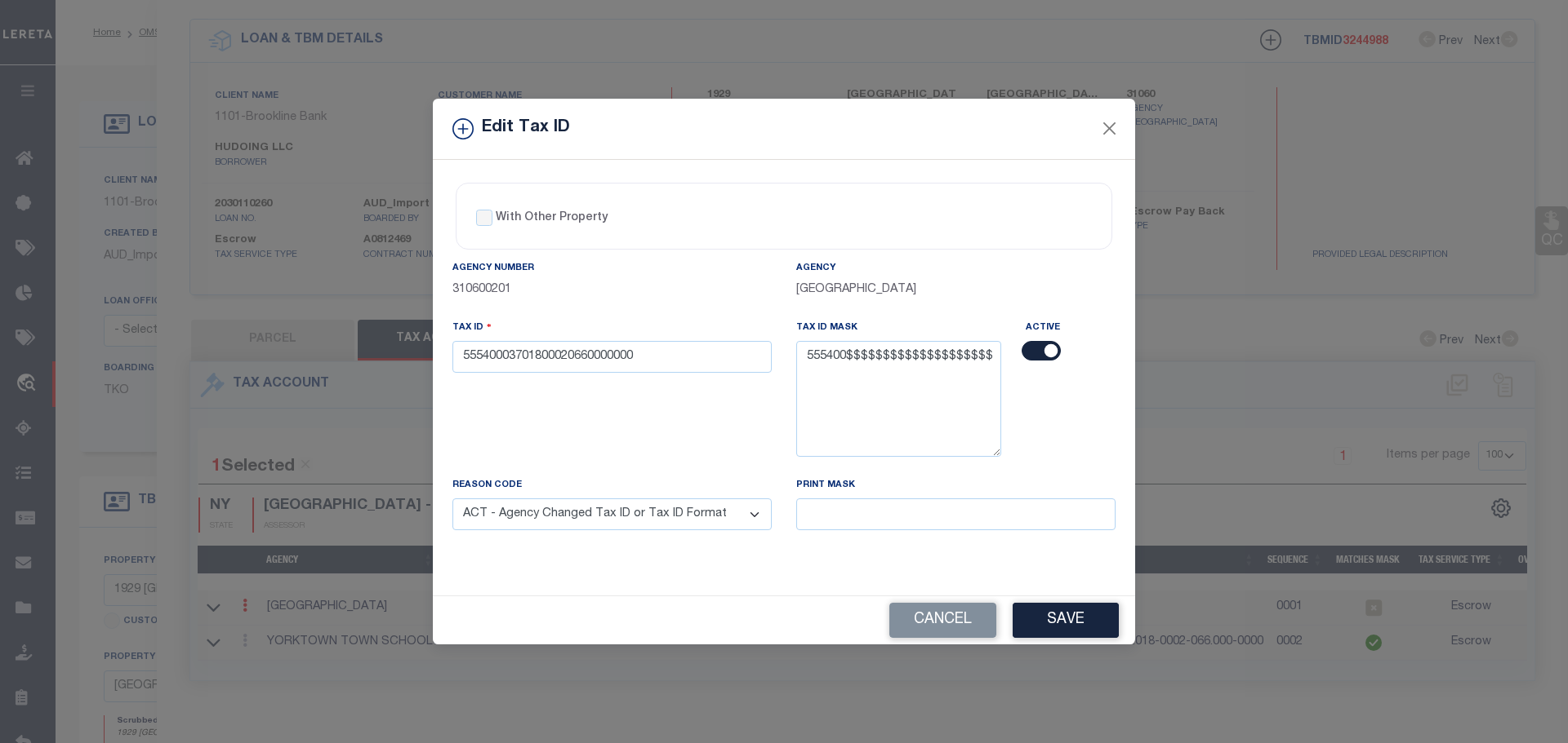
click at [452, 500] on select "- Select Reason - 099 - Other (Provide additional detail) ACT - Agency Changed …" at bounding box center [611, 514] width 319 height 32
click at [1053, 623] on button "Save" at bounding box center [1065, 621] width 107 height 35
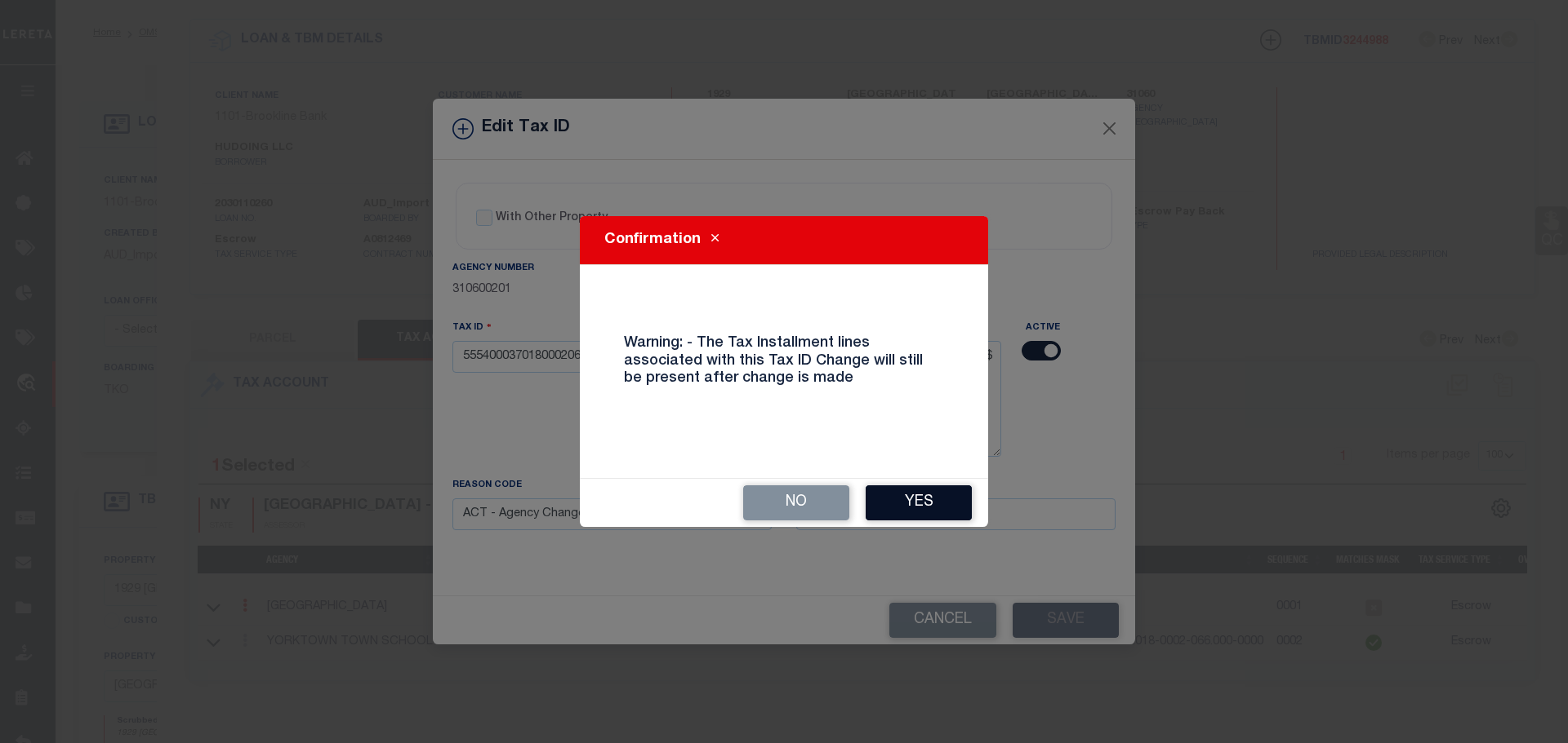
click at [932, 505] on button "Yes" at bounding box center [918, 503] width 107 height 35
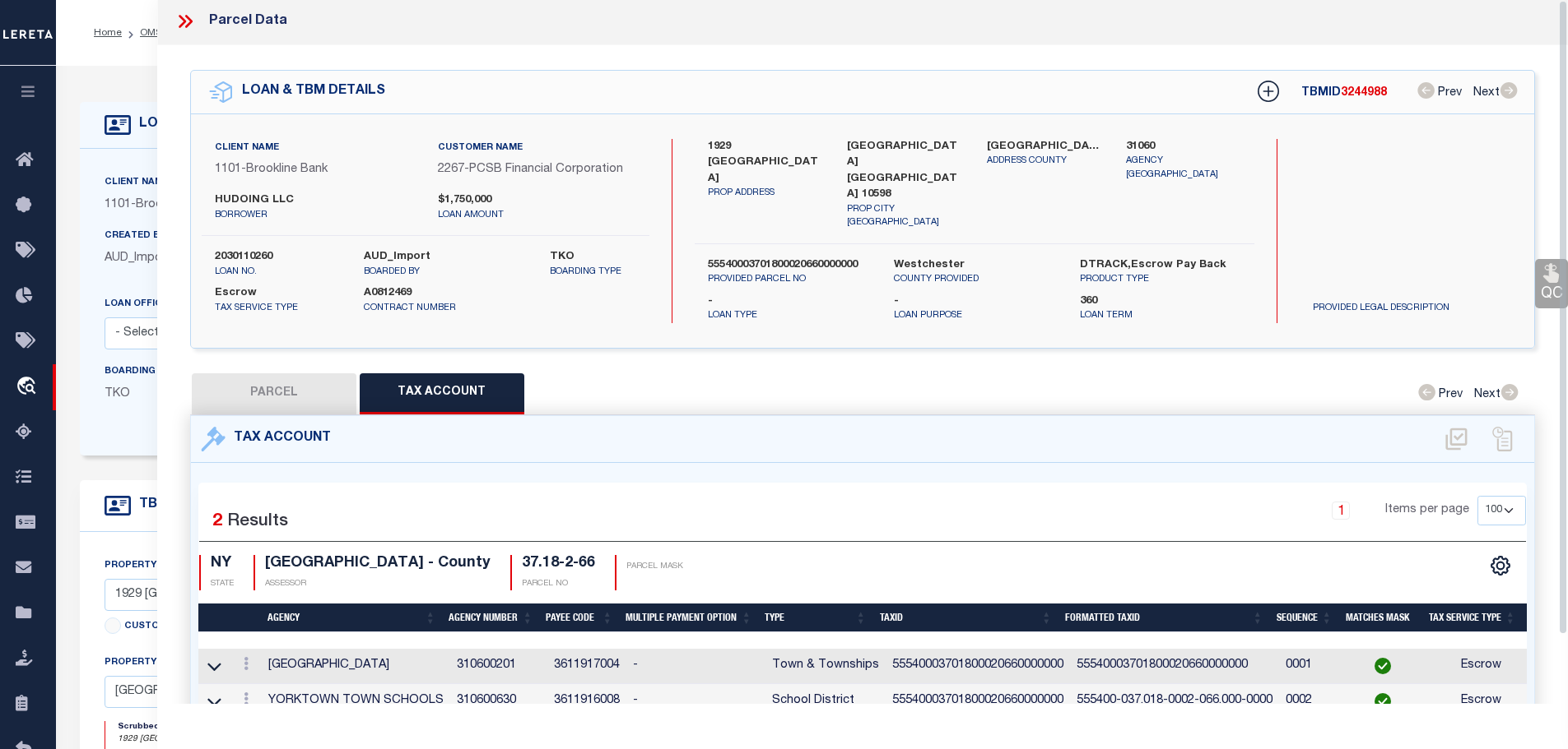
scroll to position [0, 0]
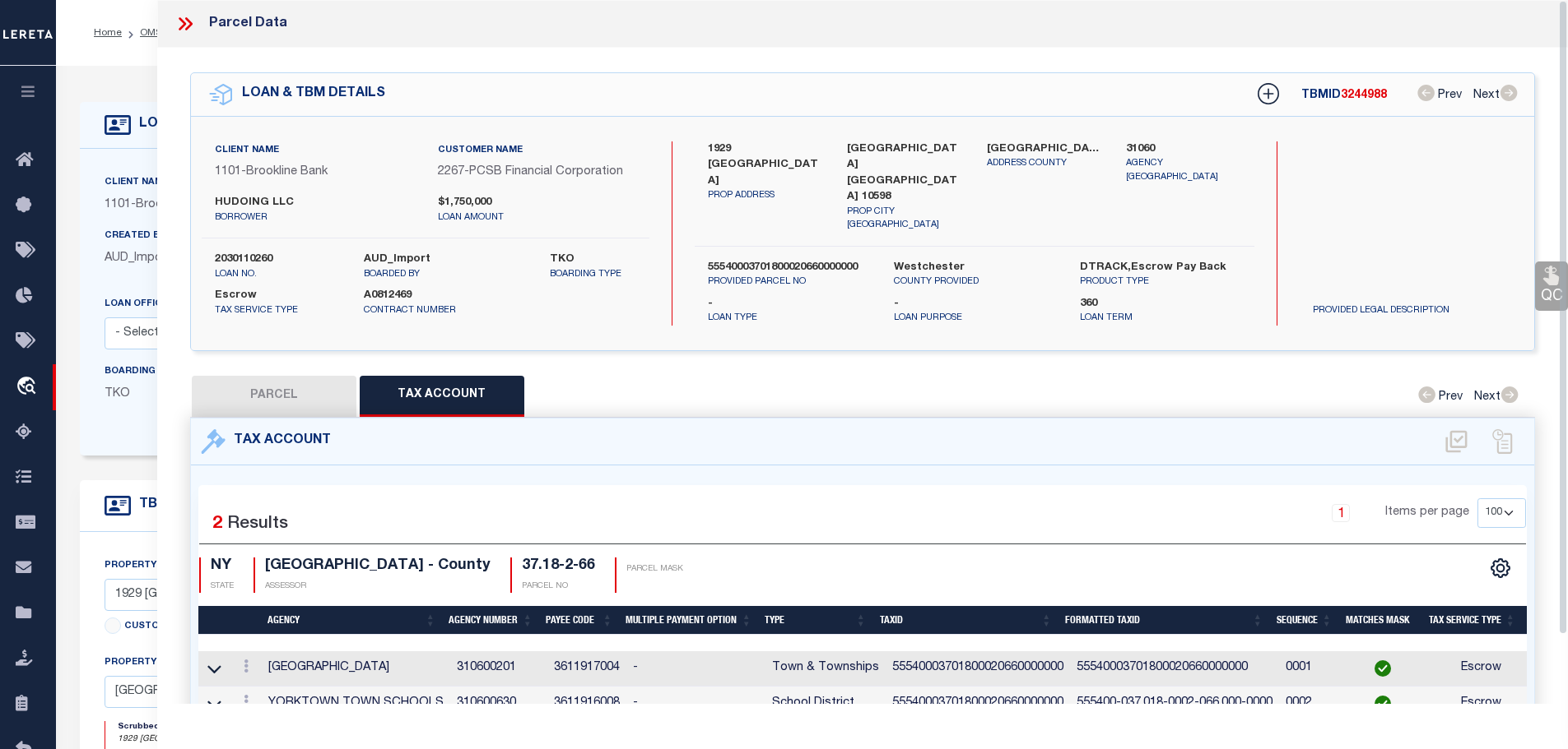
click at [181, 22] on icon at bounding box center [182, 24] width 8 height 13
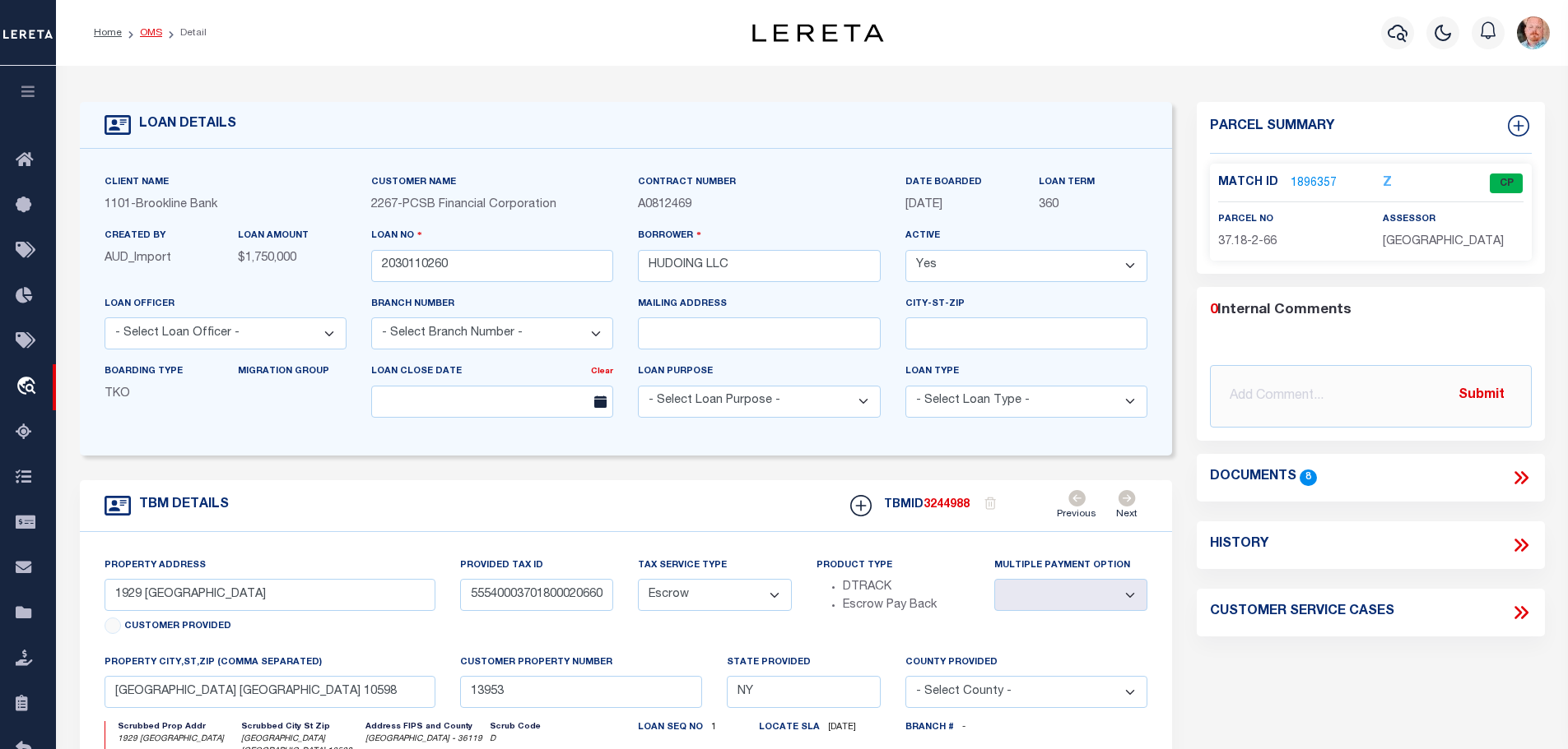
click at [144, 31] on link "OMS" at bounding box center [151, 33] width 23 height 10
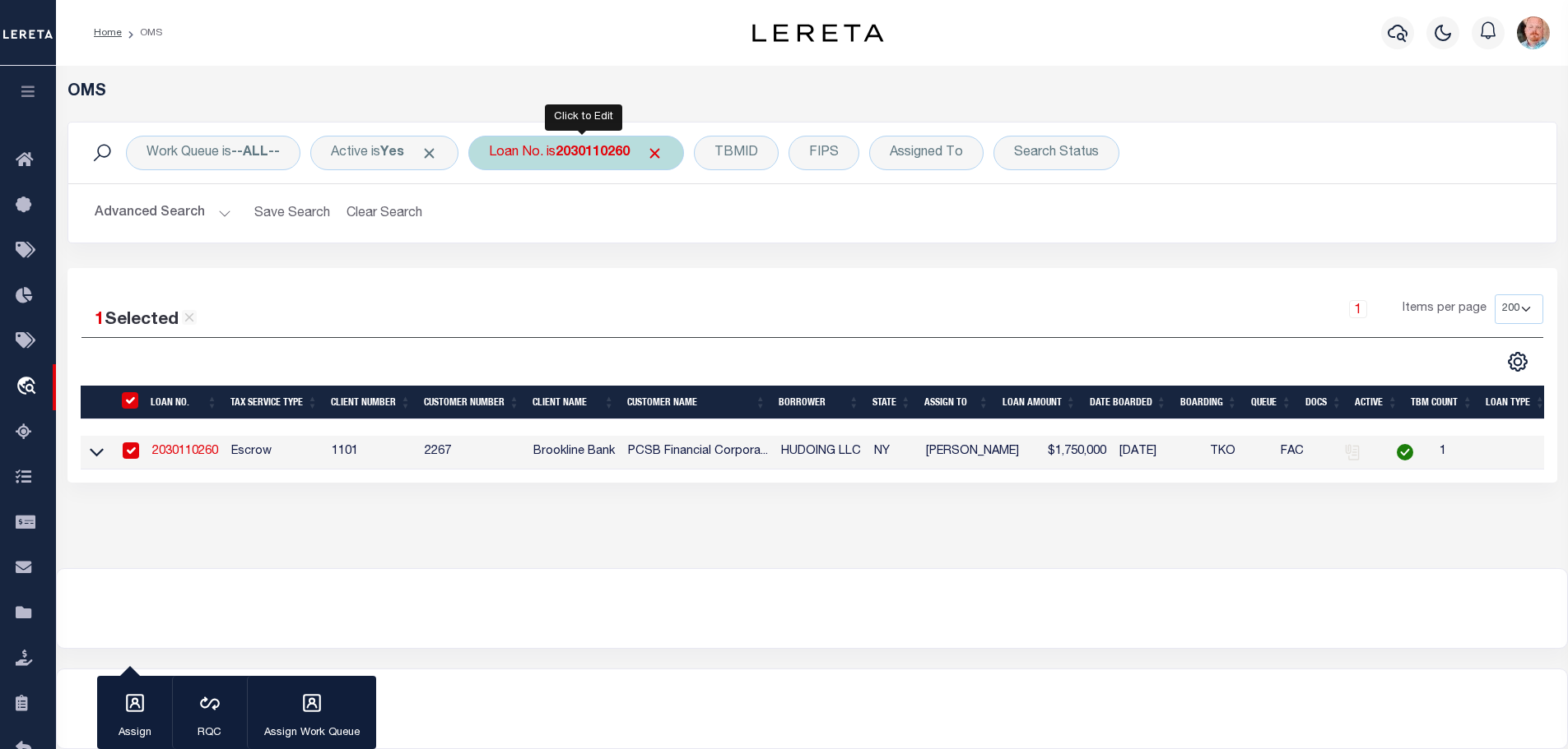
click at [572, 159] on b "2030110260" at bounding box center [592, 153] width 74 height 13
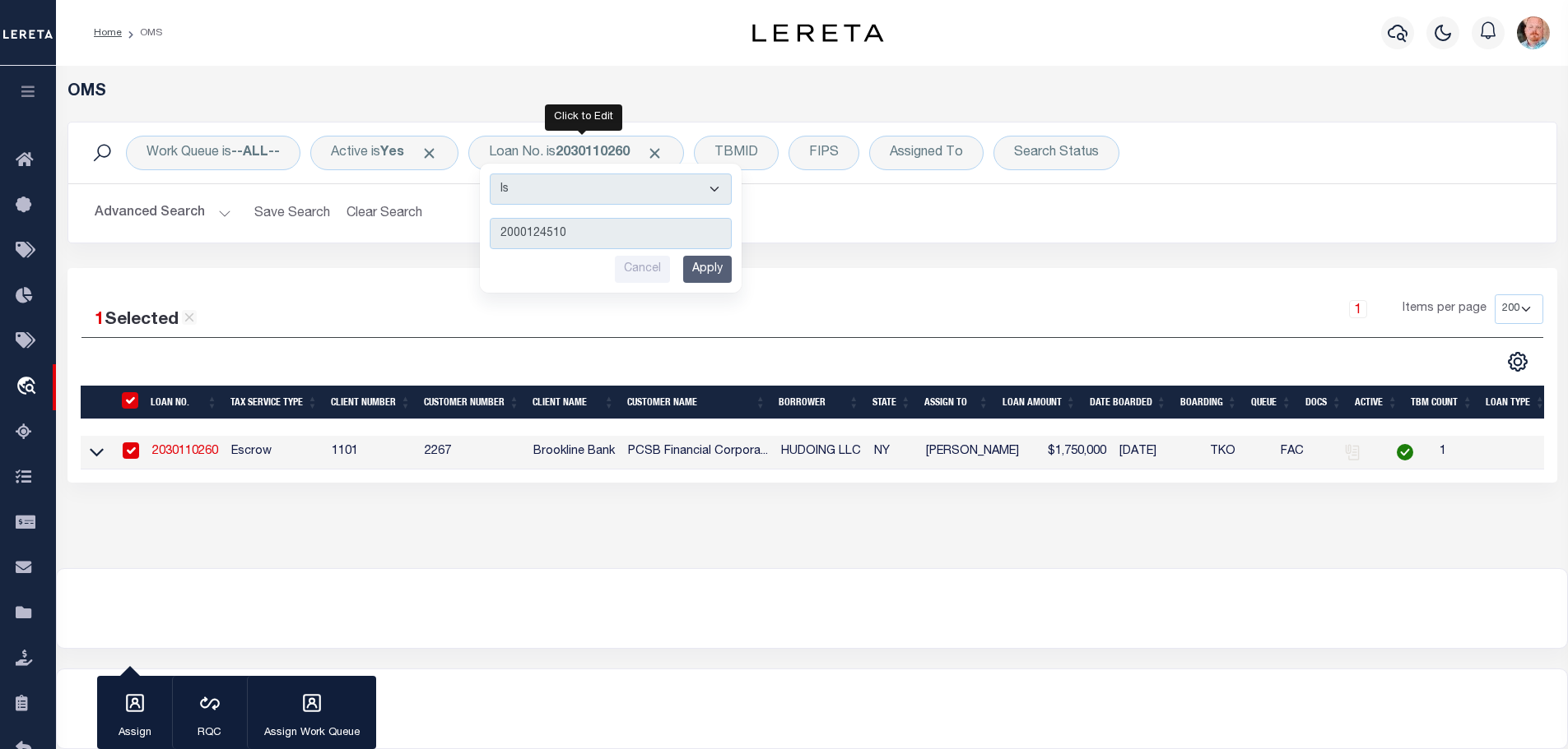
click at [715, 266] on input "Apply" at bounding box center [707, 270] width 48 height 28
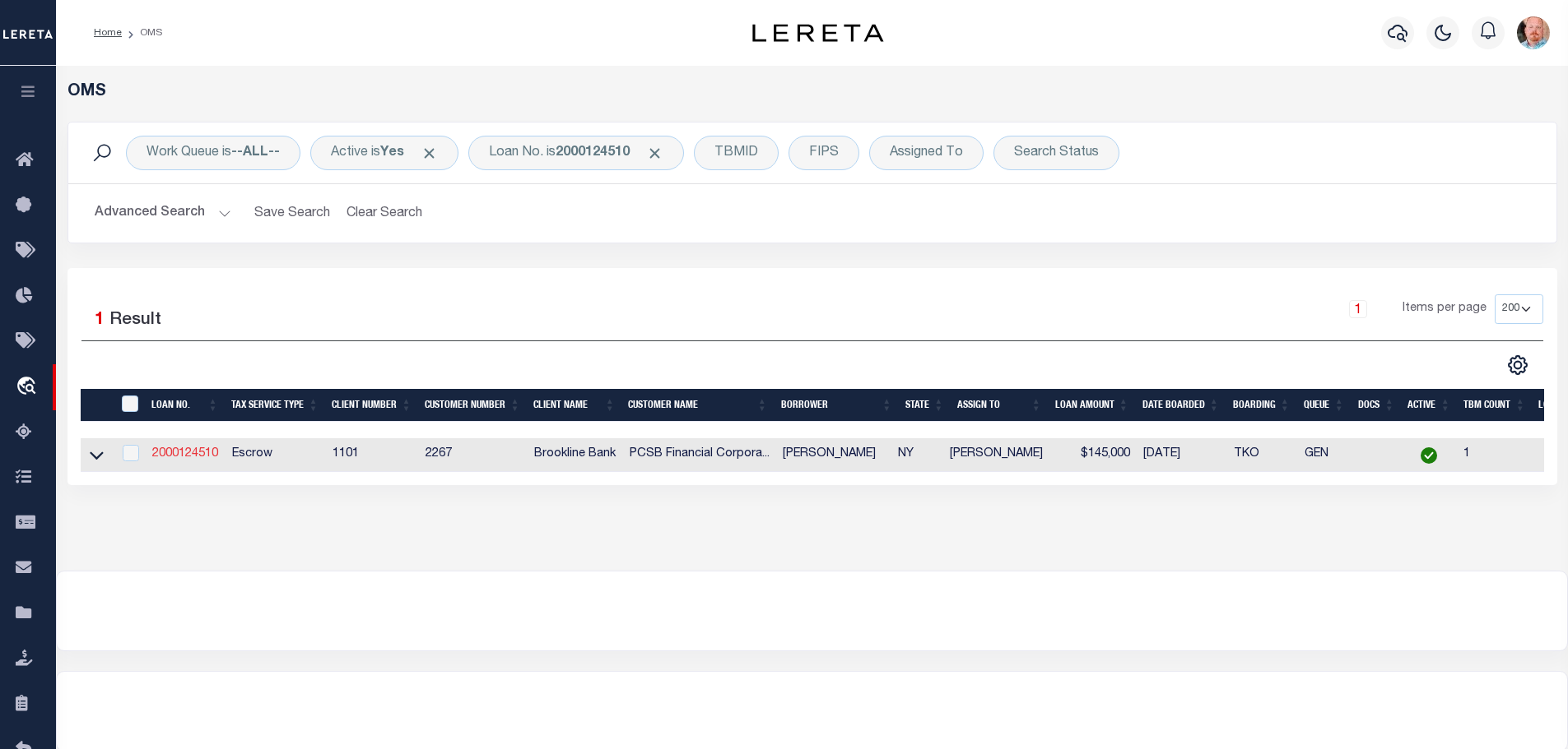
click at [178, 448] on link "2000124510" at bounding box center [184, 454] width 66 height 12
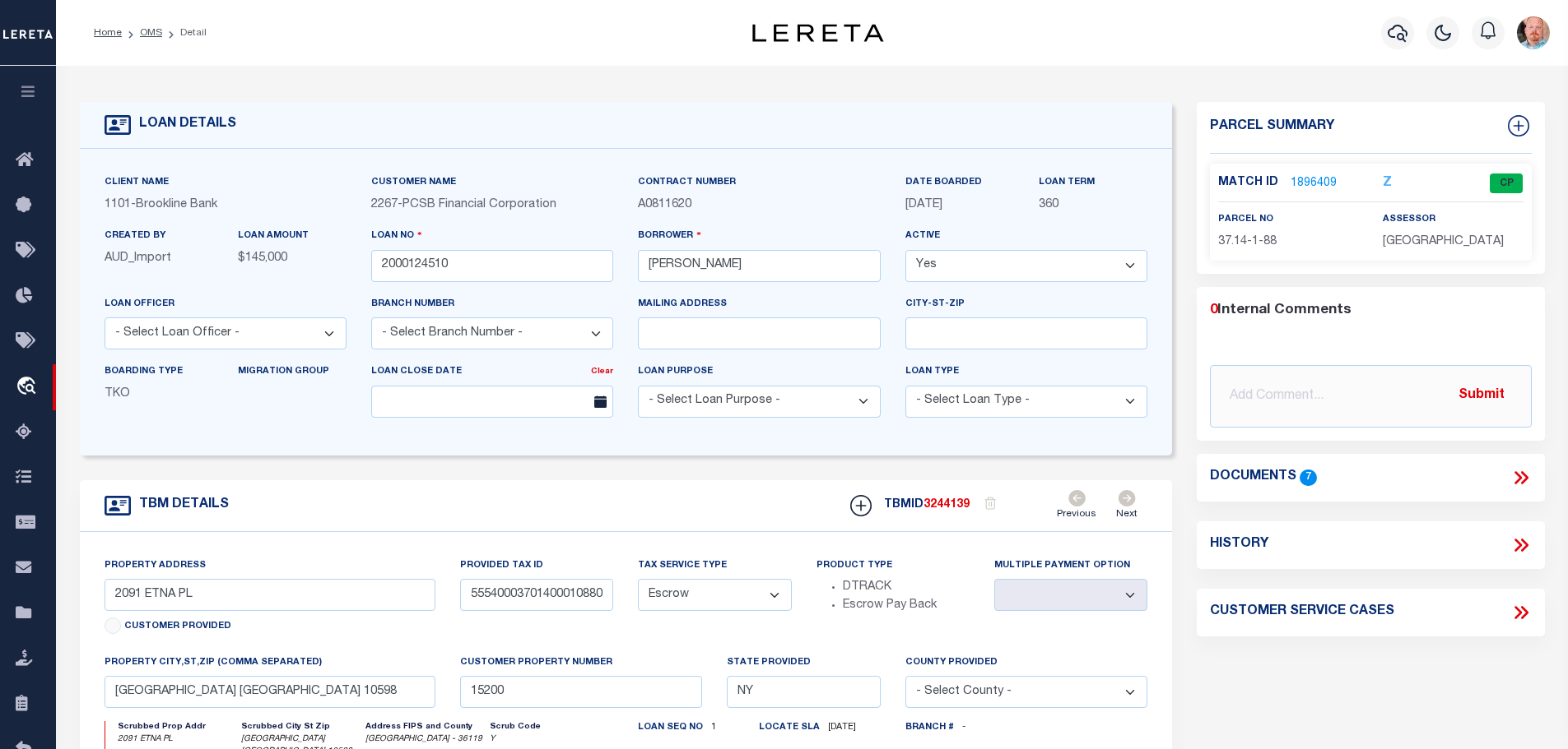
click at [1307, 180] on link "1896409" at bounding box center [1314, 184] width 46 height 18
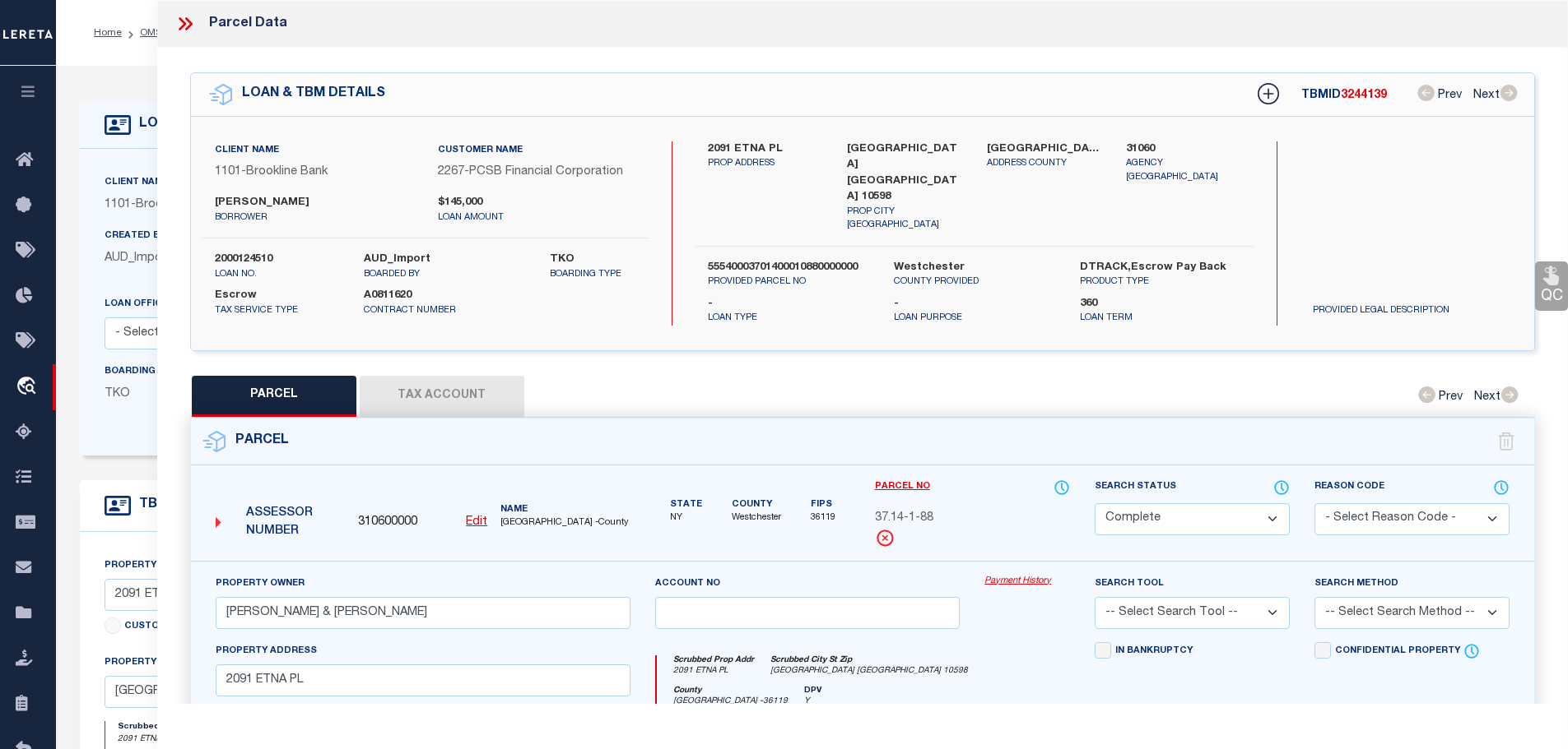
click at [438, 378] on button "Tax Account" at bounding box center [442, 396] width 165 height 41
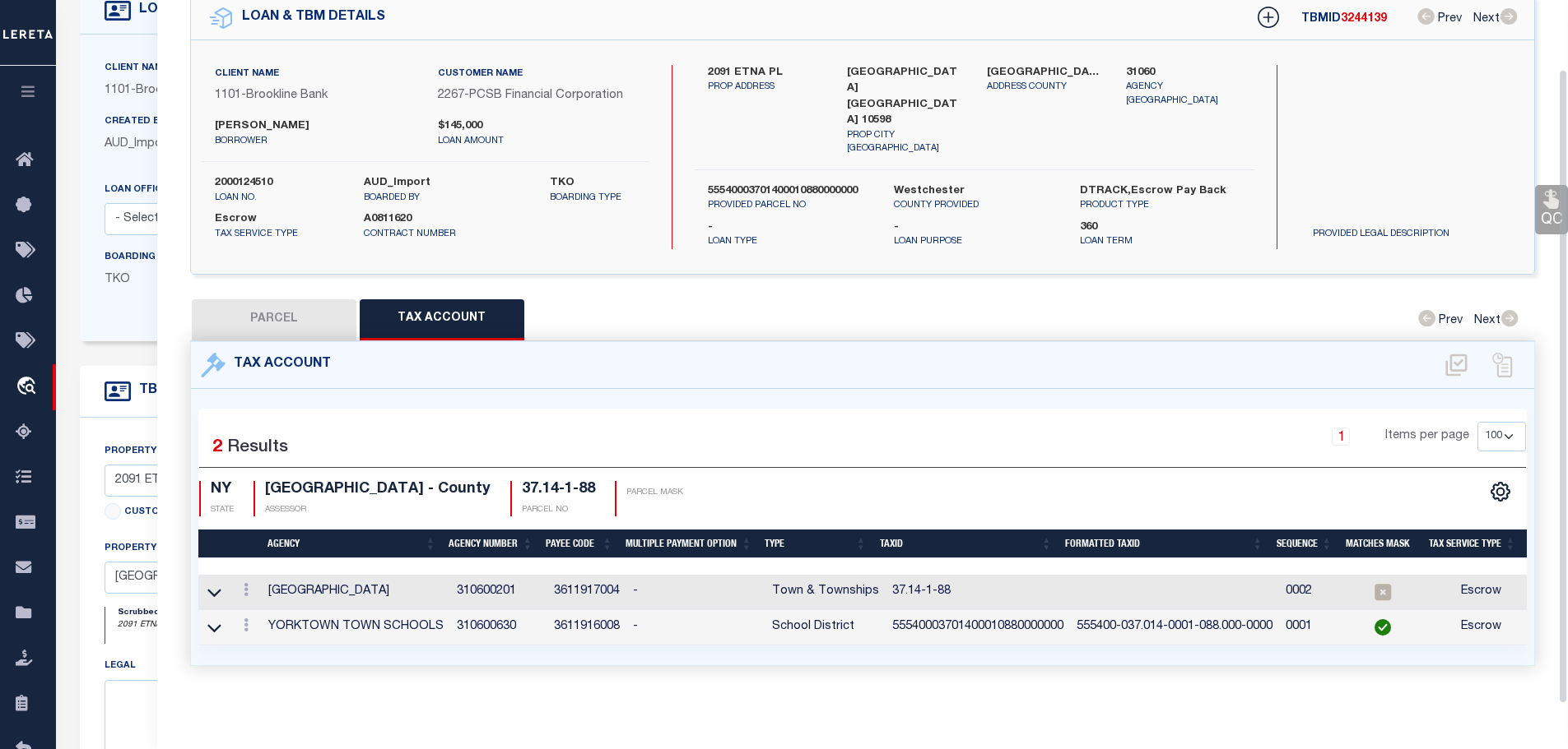
scroll to position [165, 0]
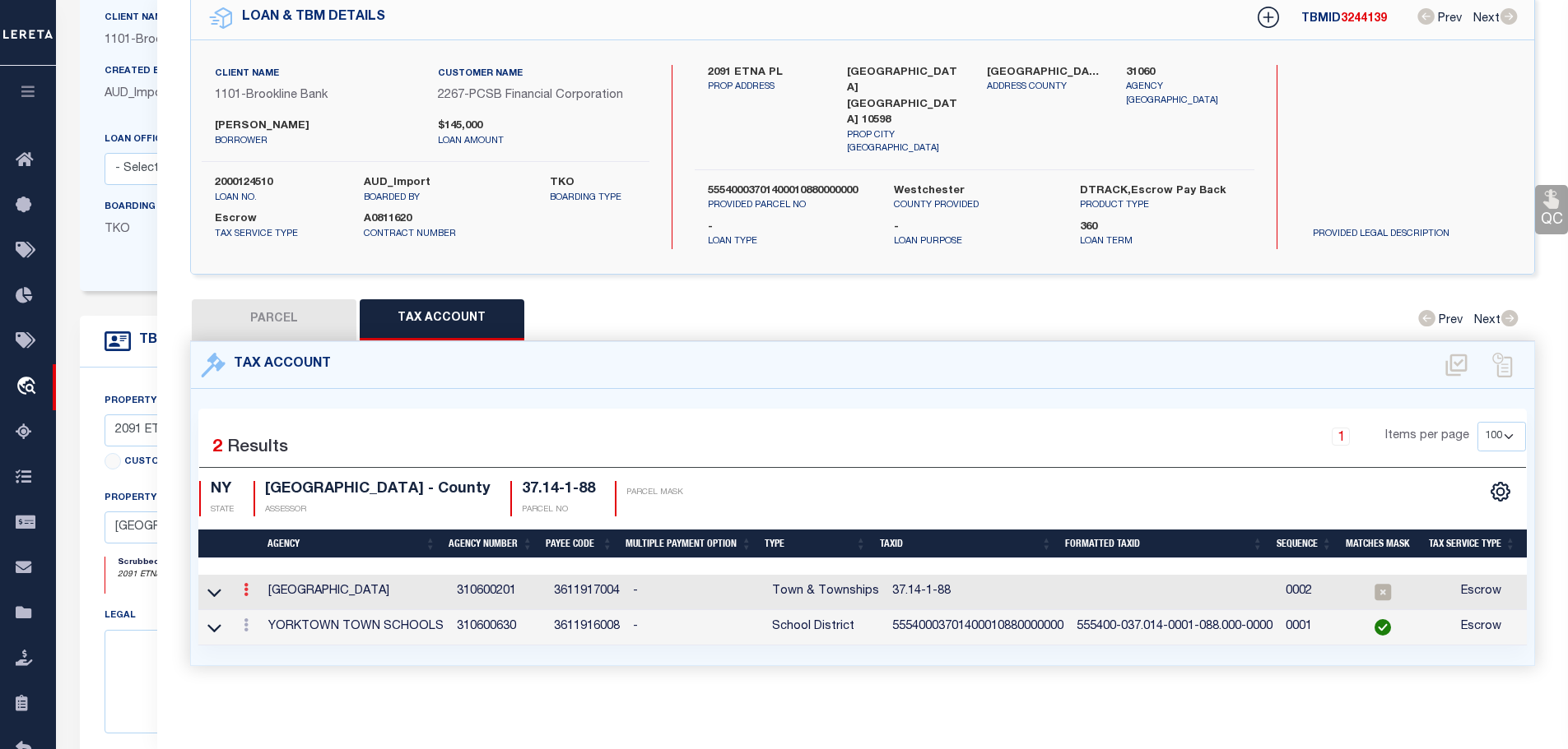
click at [249, 583] on icon at bounding box center [246, 589] width 5 height 13
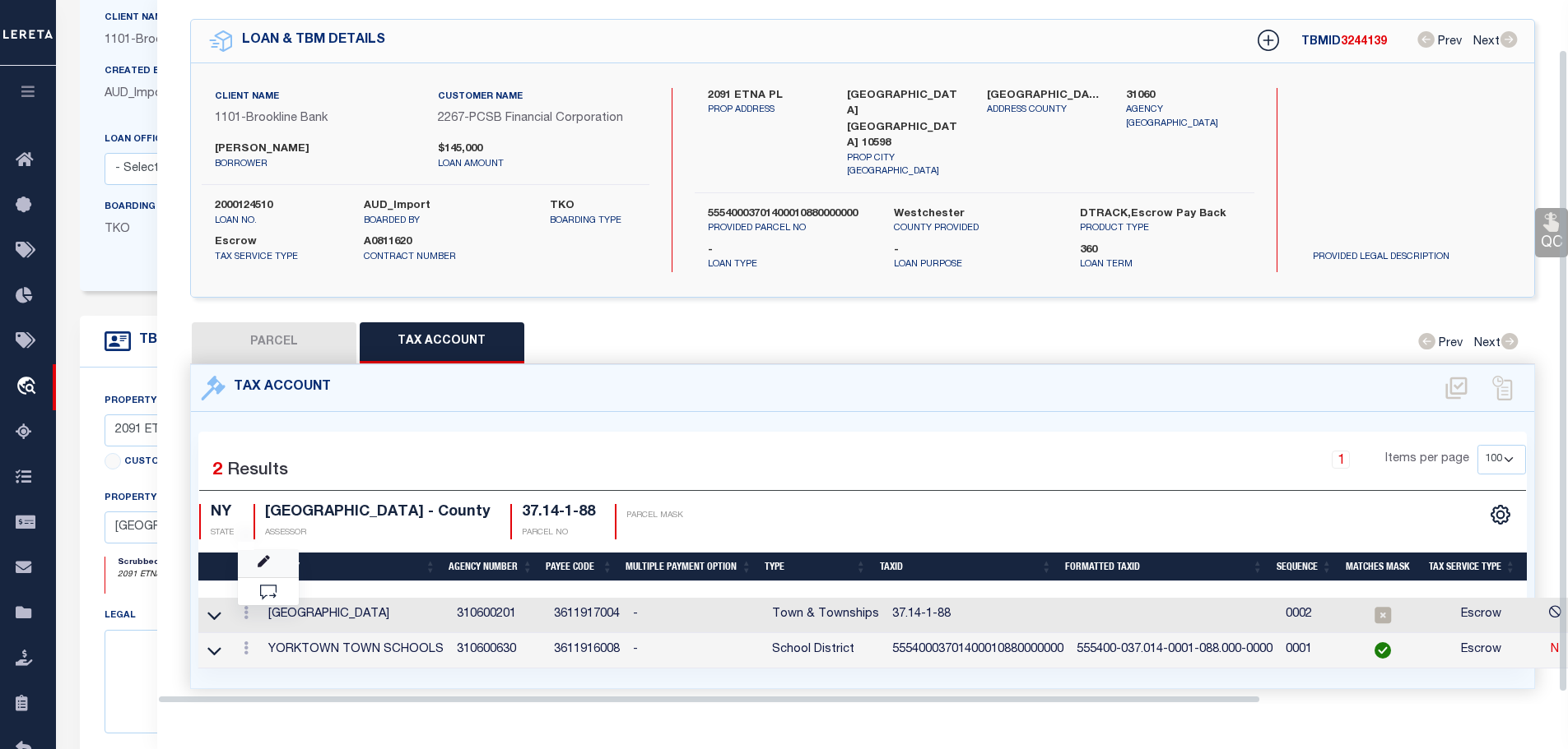
click at [266, 542] on body "Home OMS Detail" at bounding box center [784, 467] width 1568 height 1263
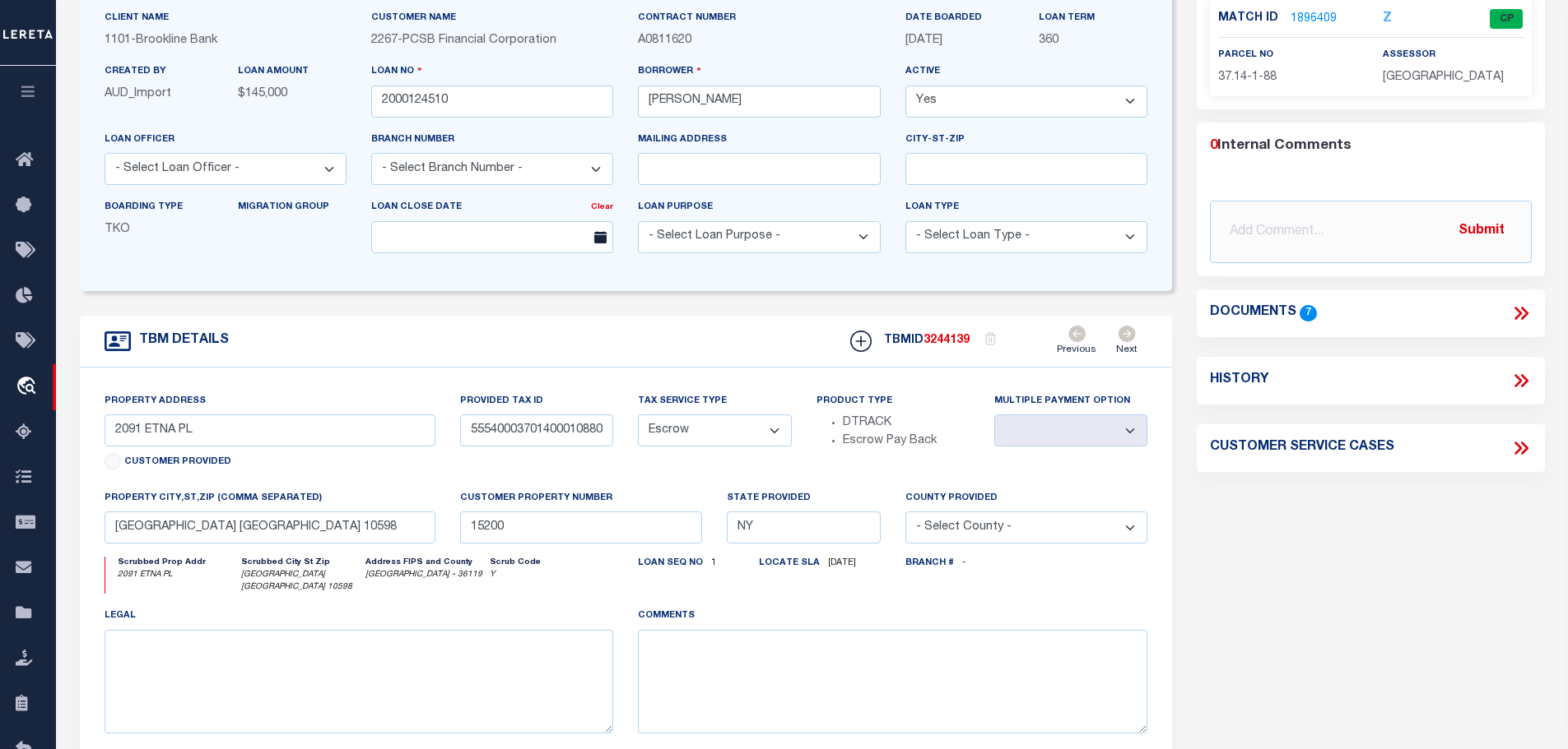
click at [1306, 13] on link "1896409" at bounding box center [1314, 20] width 46 height 18
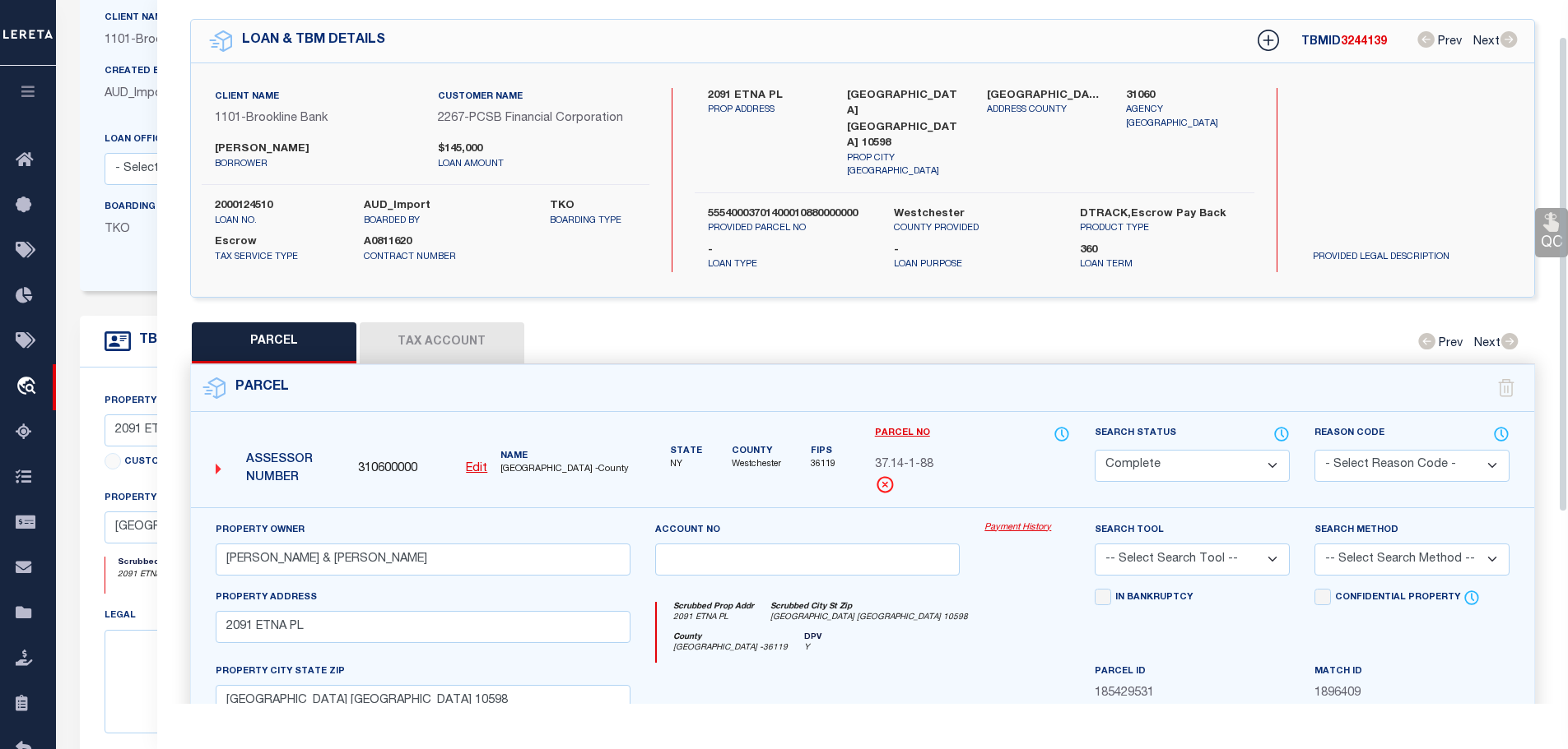
click at [431, 337] on button "Tax Account" at bounding box center [442, 343] width 165 height 41
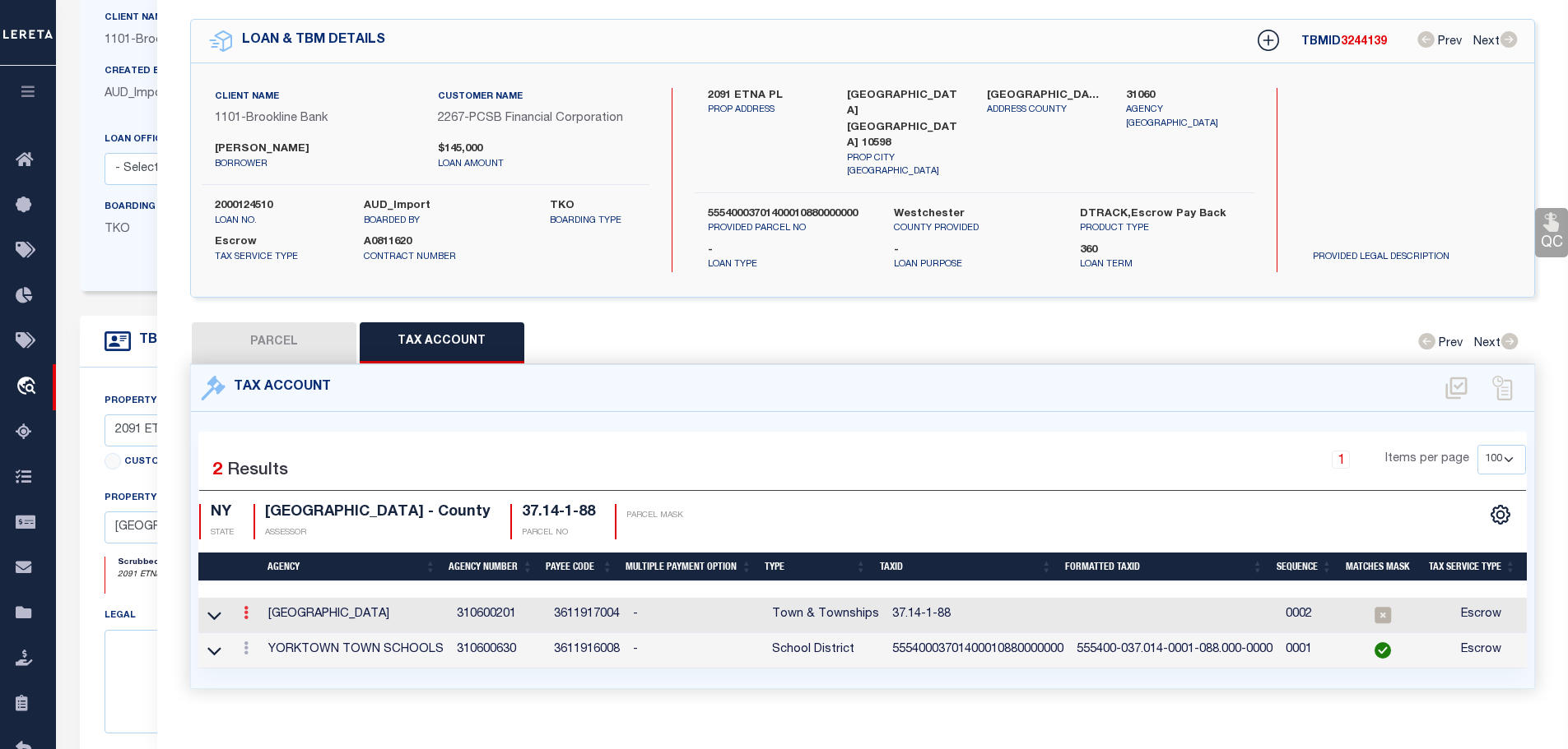
click at [251, 609] on link at bounding box center [246, 615] width 18 height 13
click at [266, 632] on icon "" at bounding box center [263, 638] width 13 height 13
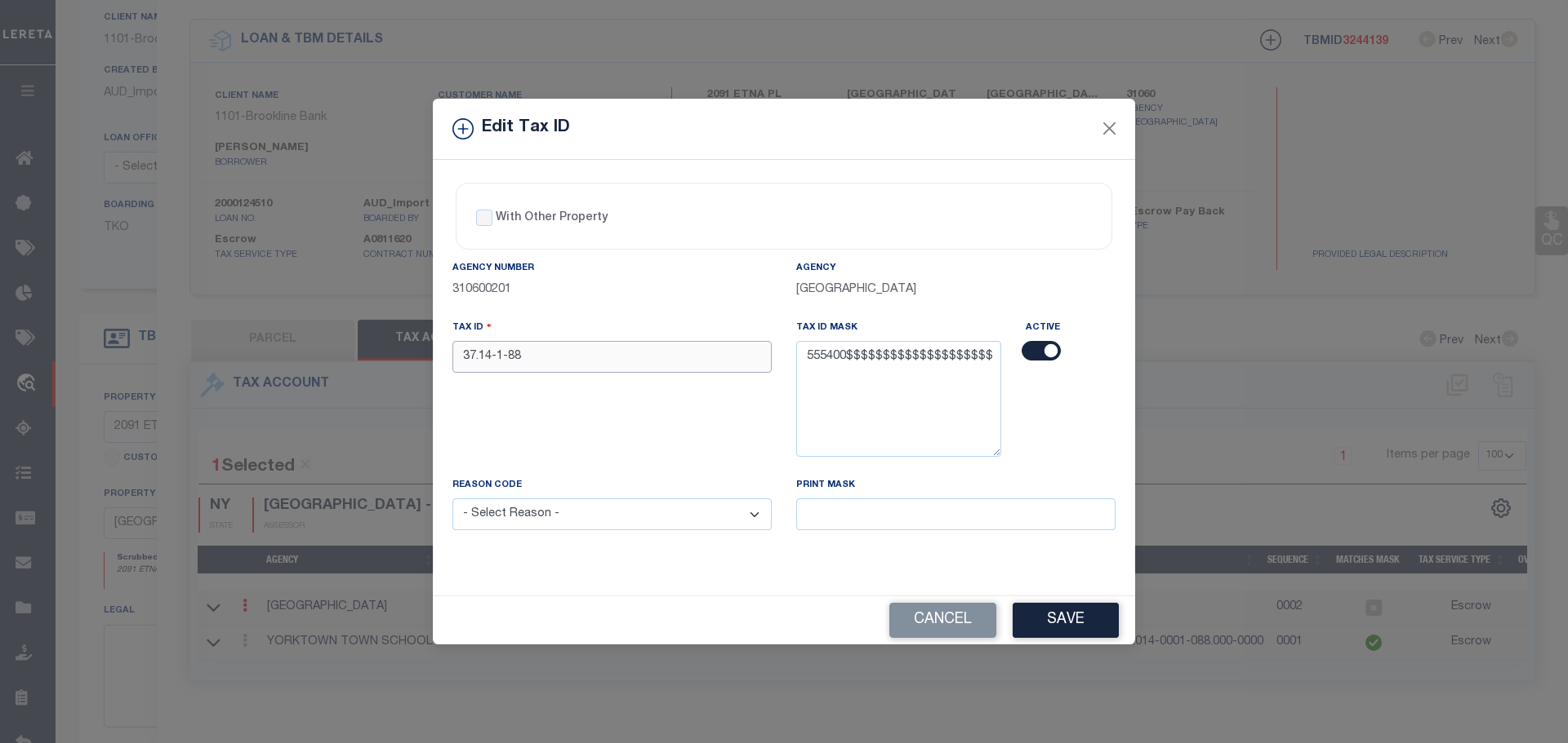
click at [571, 355] on input "37.14-1-88" at bounding box center [611, 357] width 319 height 32
paste input "55540003701400010880000000"
drag, startPoint x: 590, startPoint y: 509, endPoint x: 590, endPoint y: 522, distance: 13.0
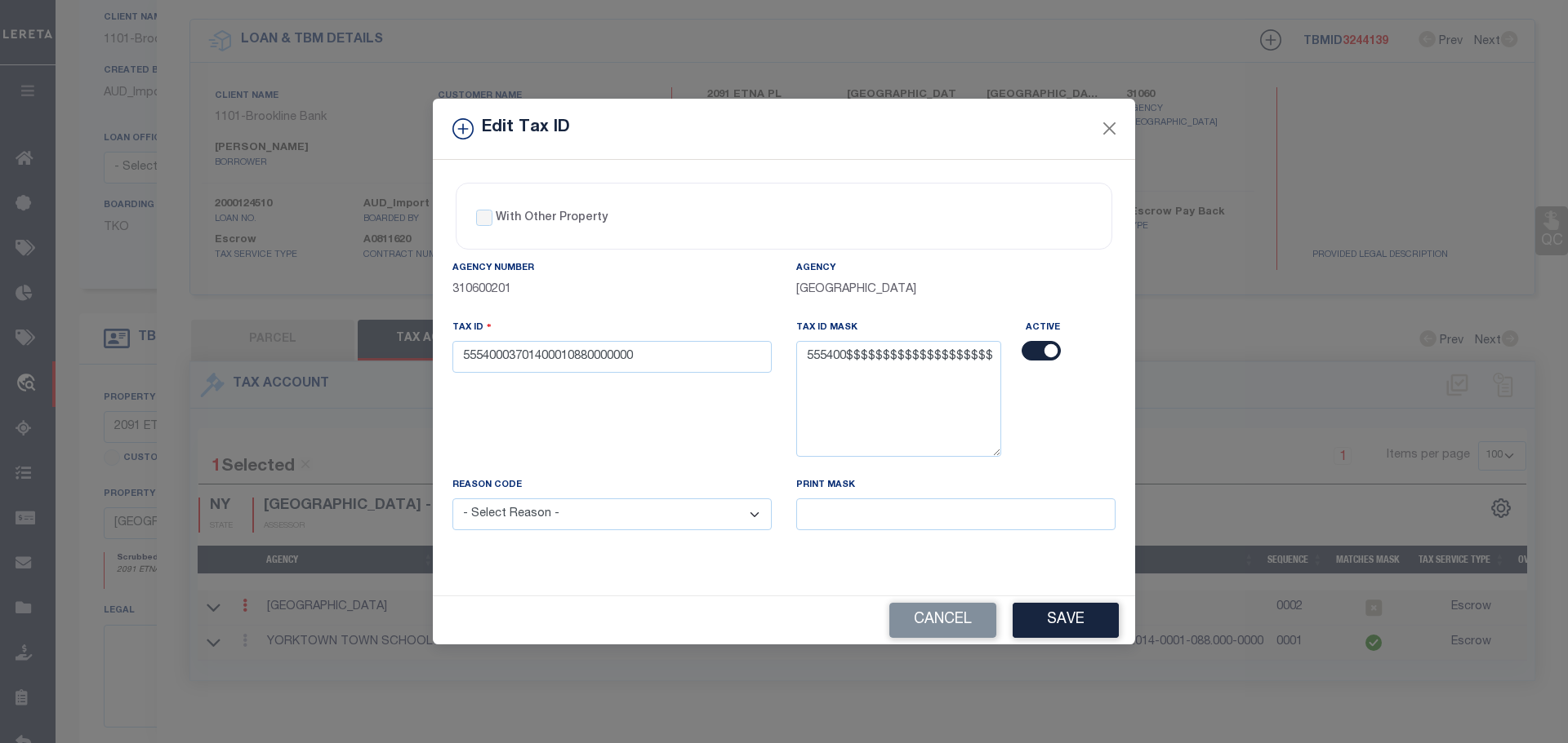
click at [590, 518] on select "- Select Reason - 099 - Other (Provide additional detail) ACT - Agency Changed …" at bounding box center [611, 514] width 319 height 32
click at [452, 500] on select "- Select Reason - 099 - Other (Provide additional detail) ACT - Agency Changed …" at bounding box center [611, 514] width 319 height 32
click at [1094, 618] on button "Save" at bounding box center [1065, 621] width 107 height 35
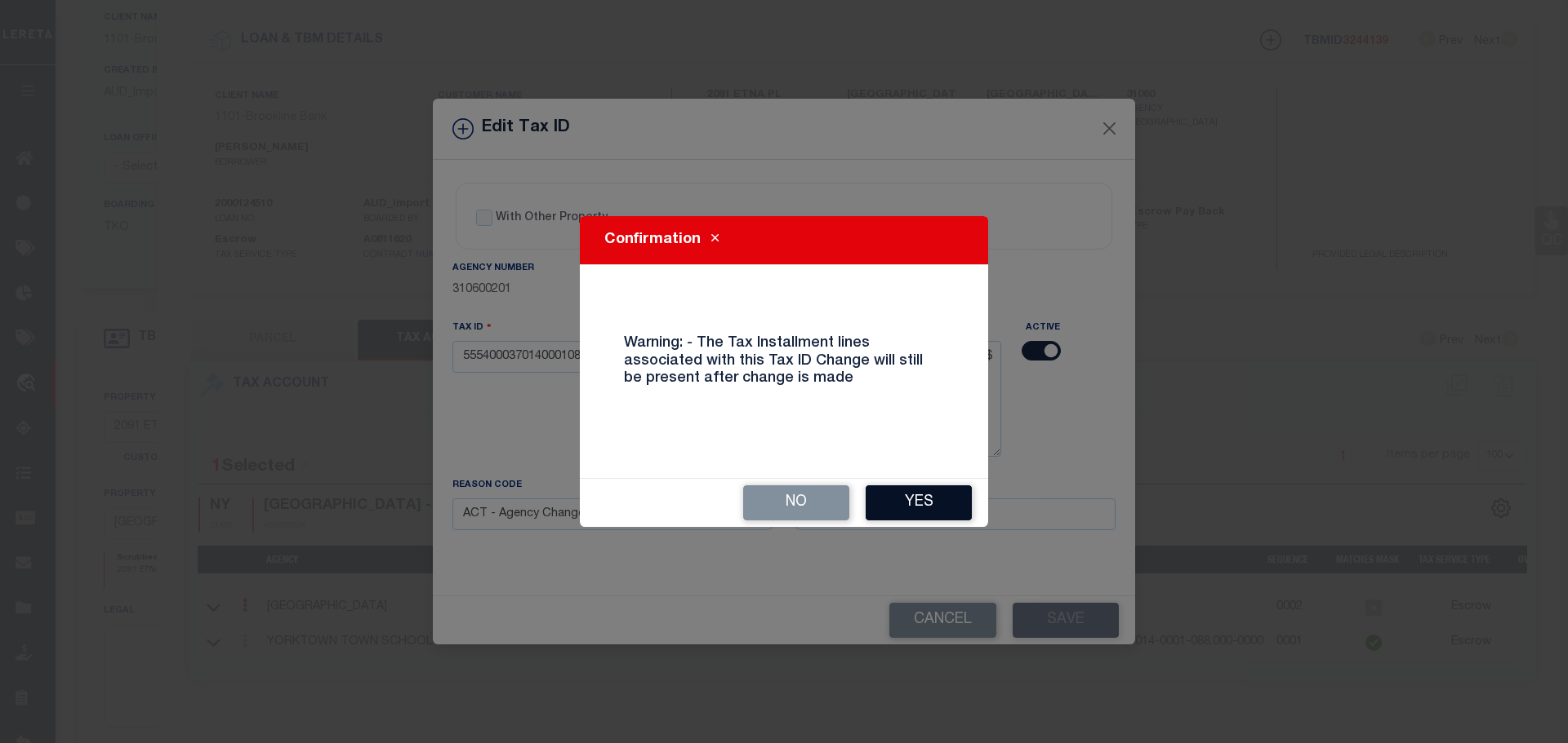
click at [936, 503] on button "Yes" at bounding box center [918, 503] width 107 height 35
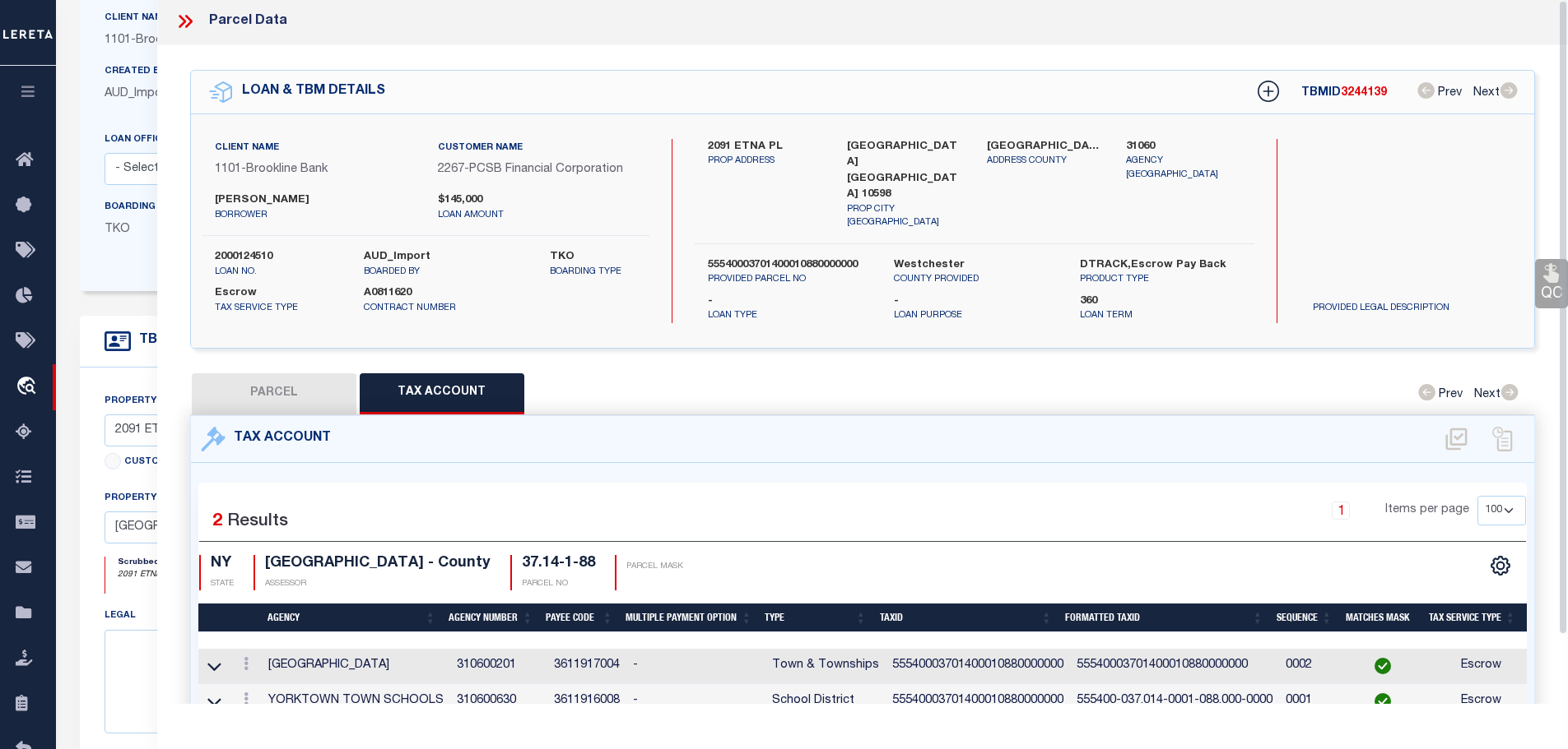
scroll to position [0, 0]
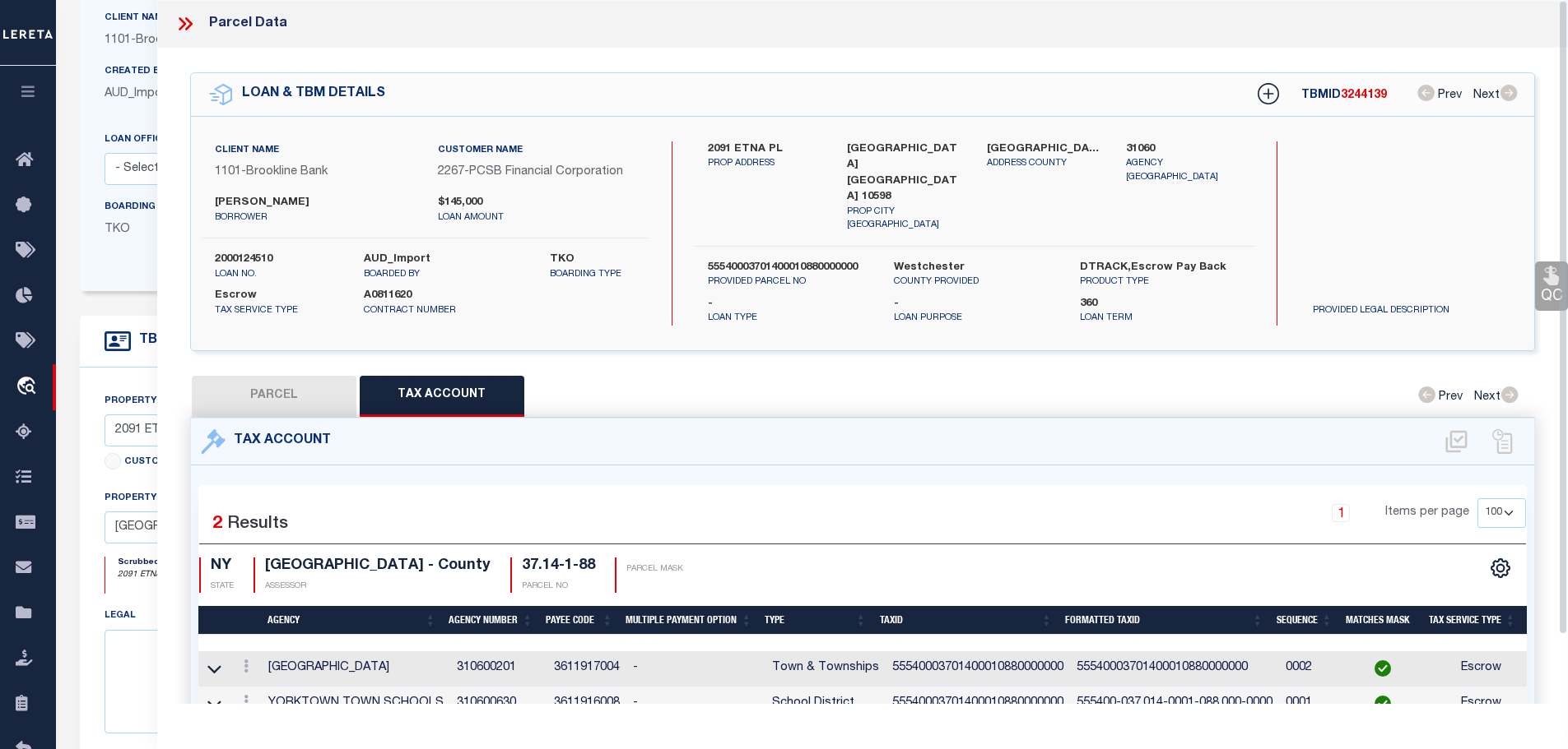
click at [180, 18] on icon at bounding box center [185, 24] width 22 height 22
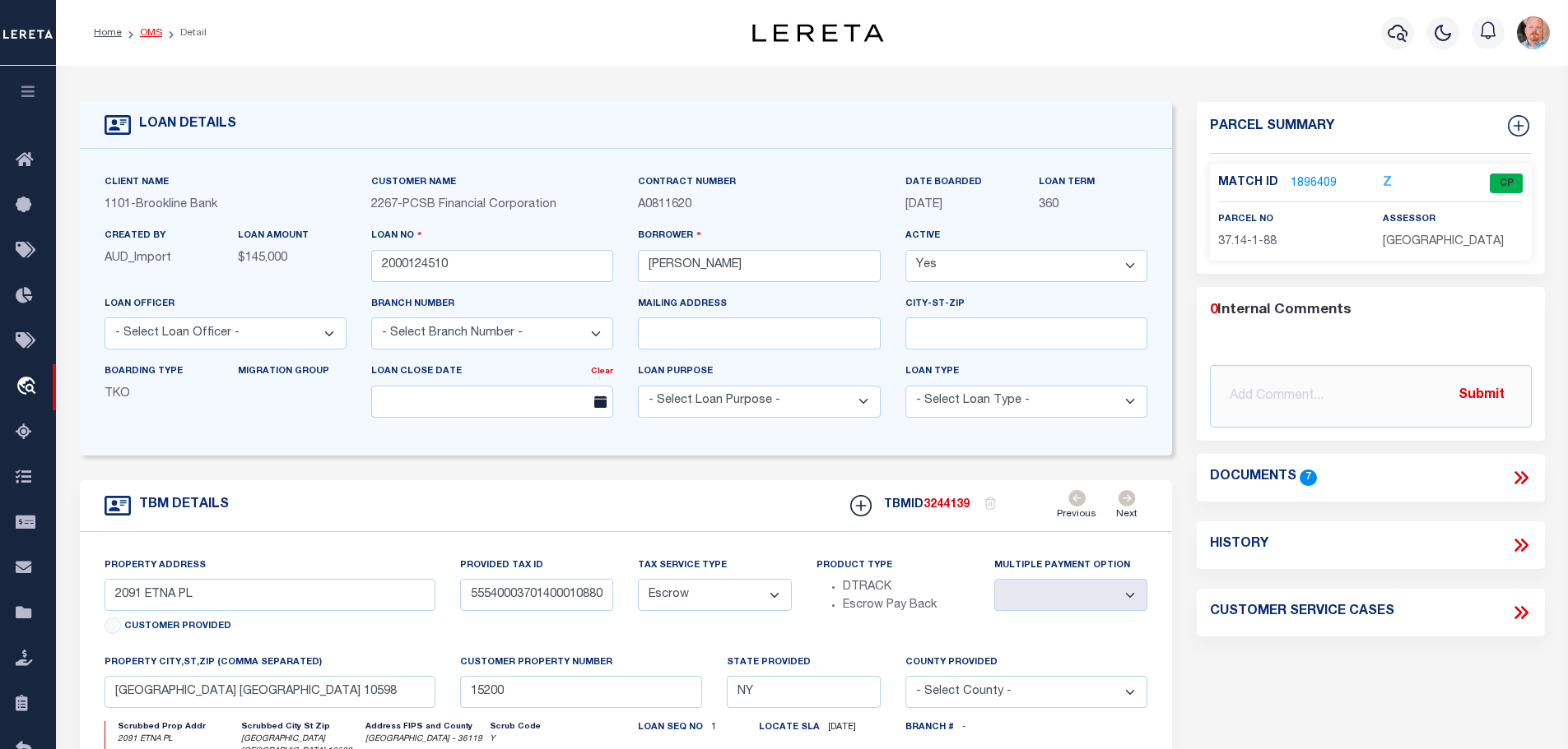
click at [146, 33] on link "OMS" at bounding box center [151, 33] width 23 height 10
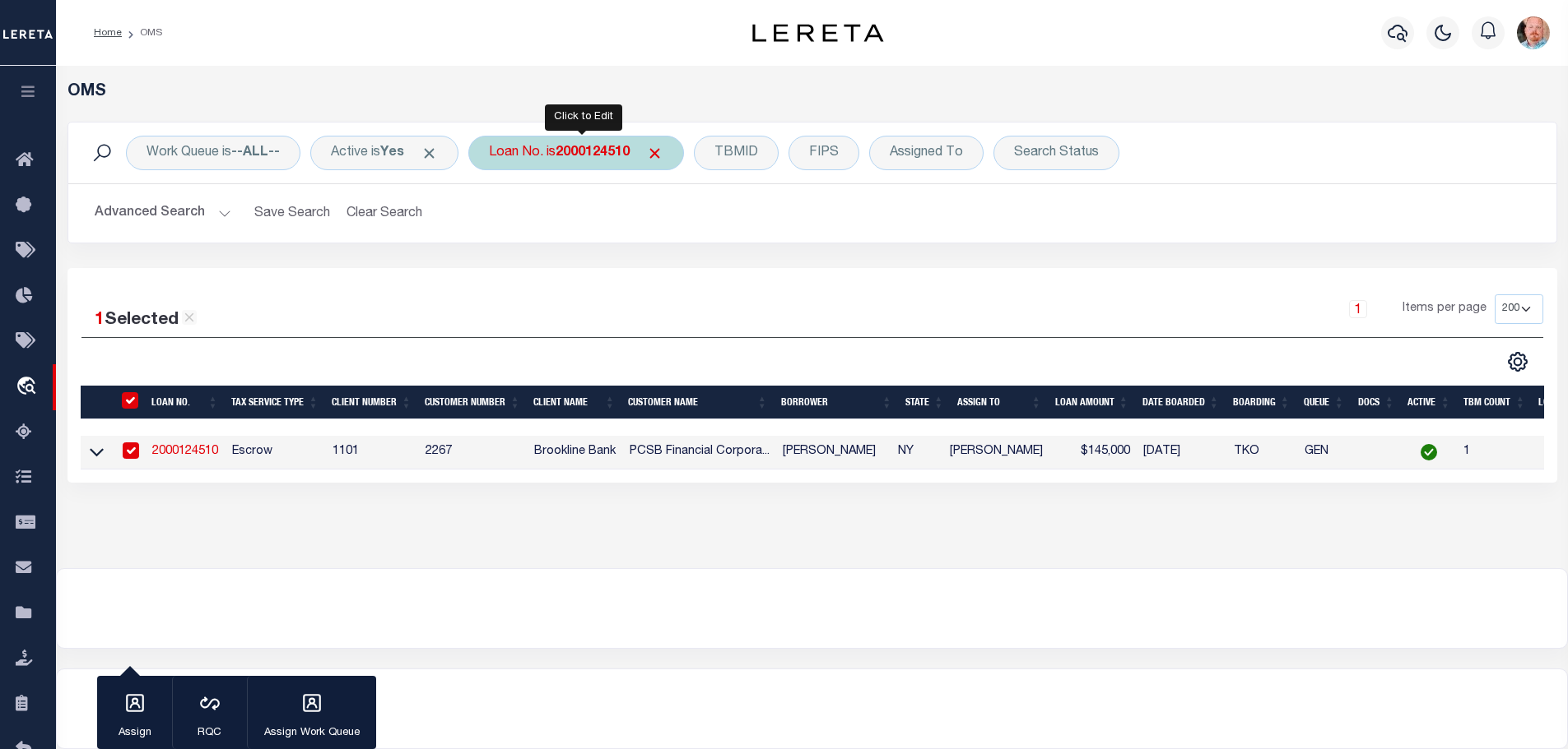
click at [590, 153] on b "2000124510" at bounding box center [592, 153] width 74 height 13
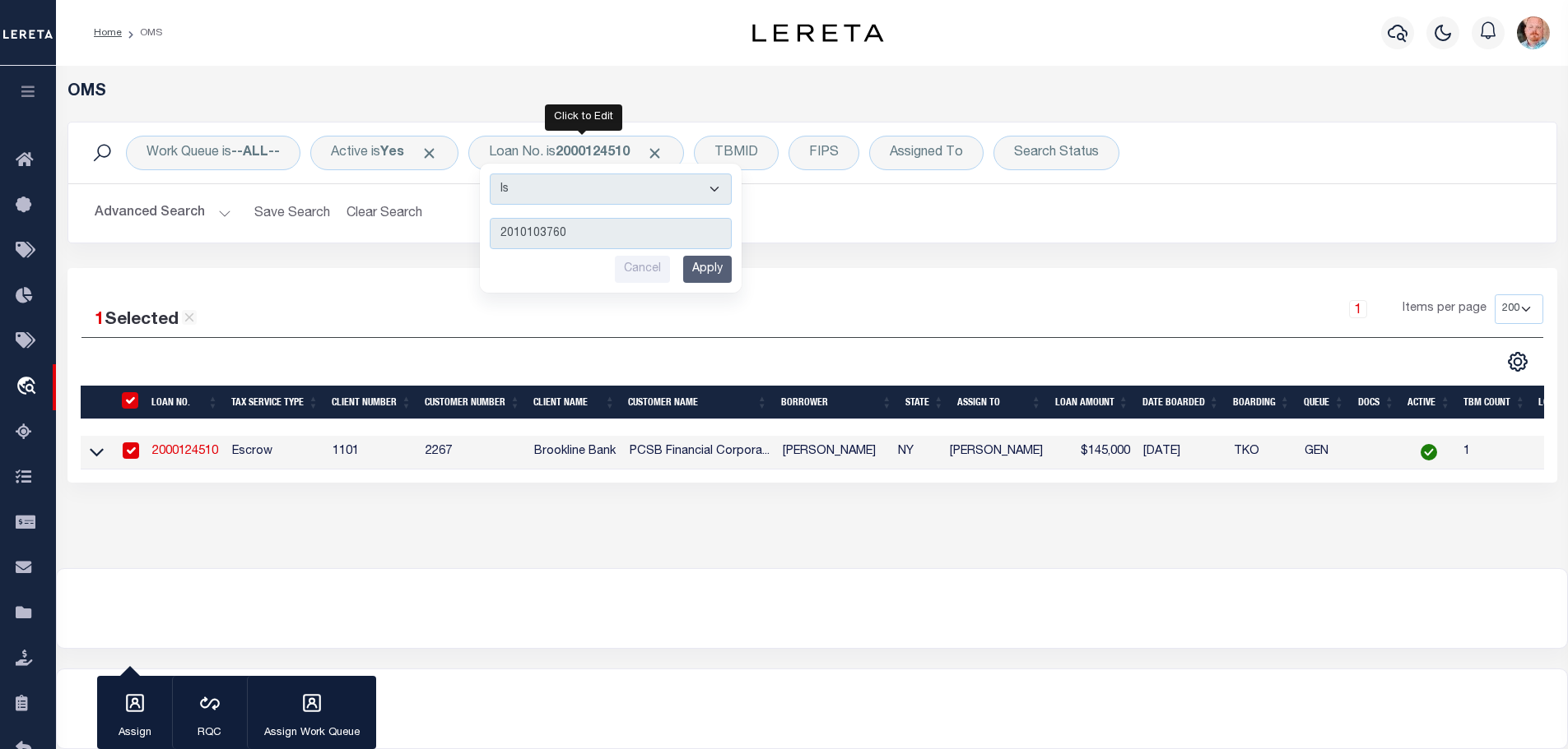
click at [717, 276] on input "Apply" at bounding box center [707, 270] width 48 height 28
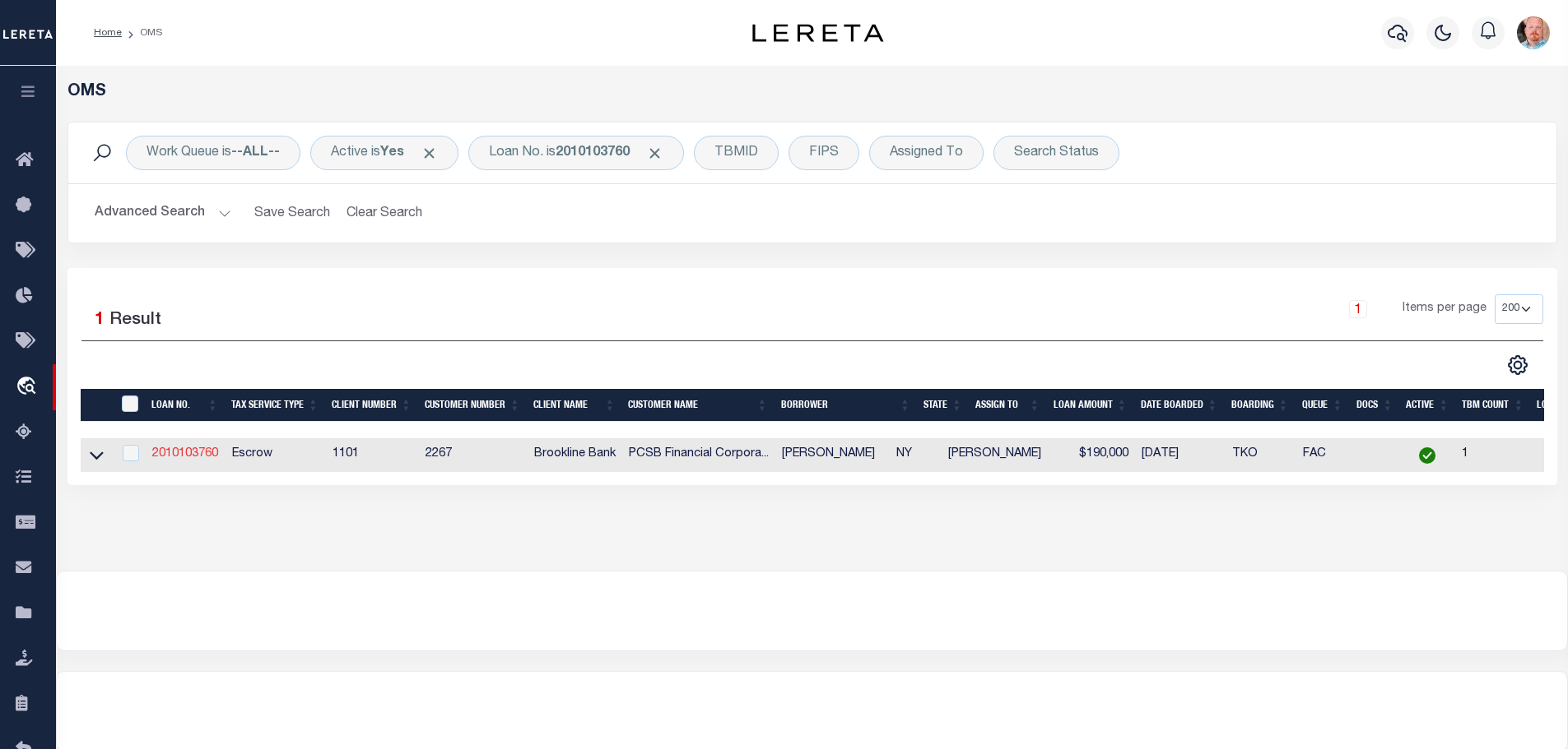
click at [172, 449] on link "2010103760" at bounding box center [184, 454] width 66 height 12
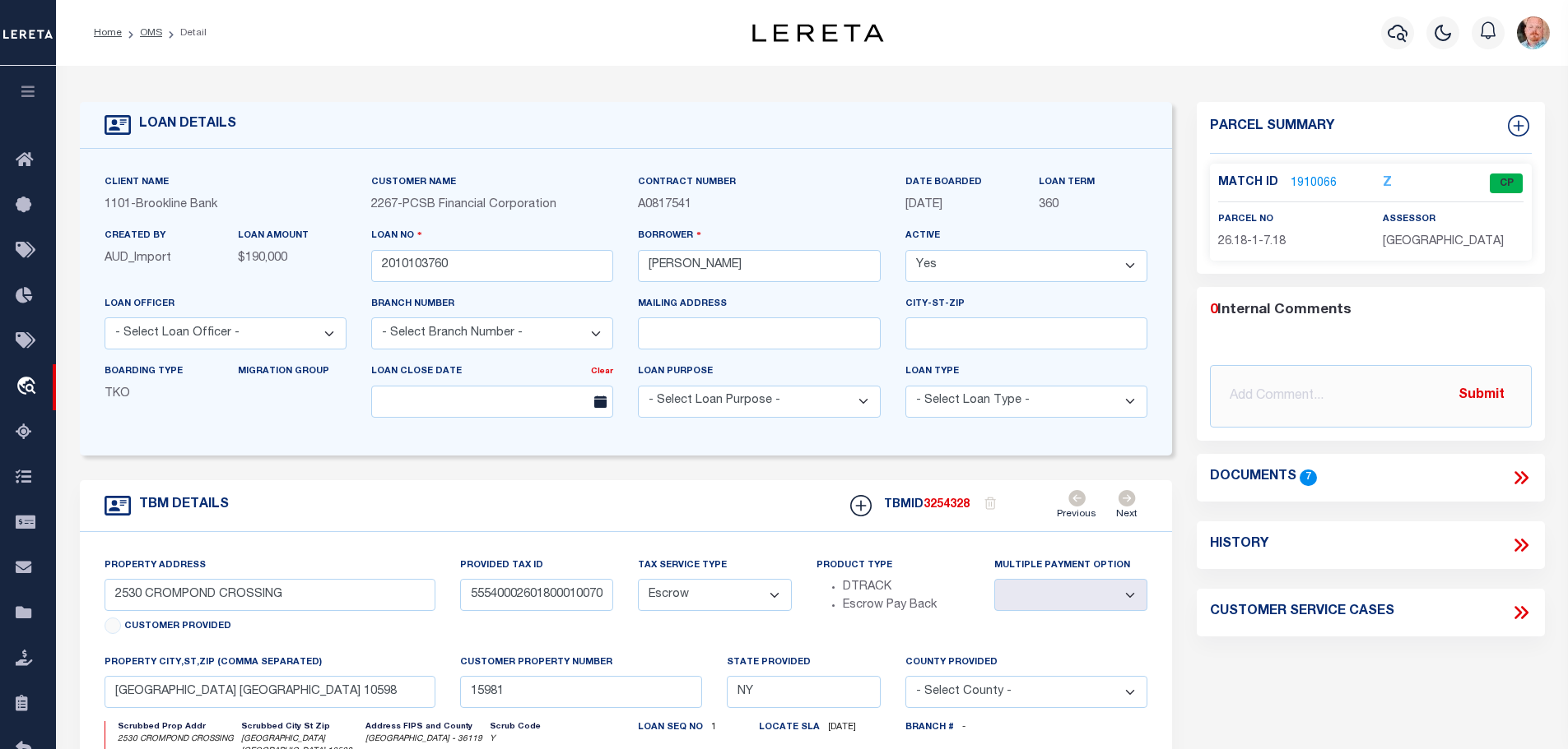
click at [1296, 179] on link "1910066" at bounding box center [1314, 184] width 46 height 18
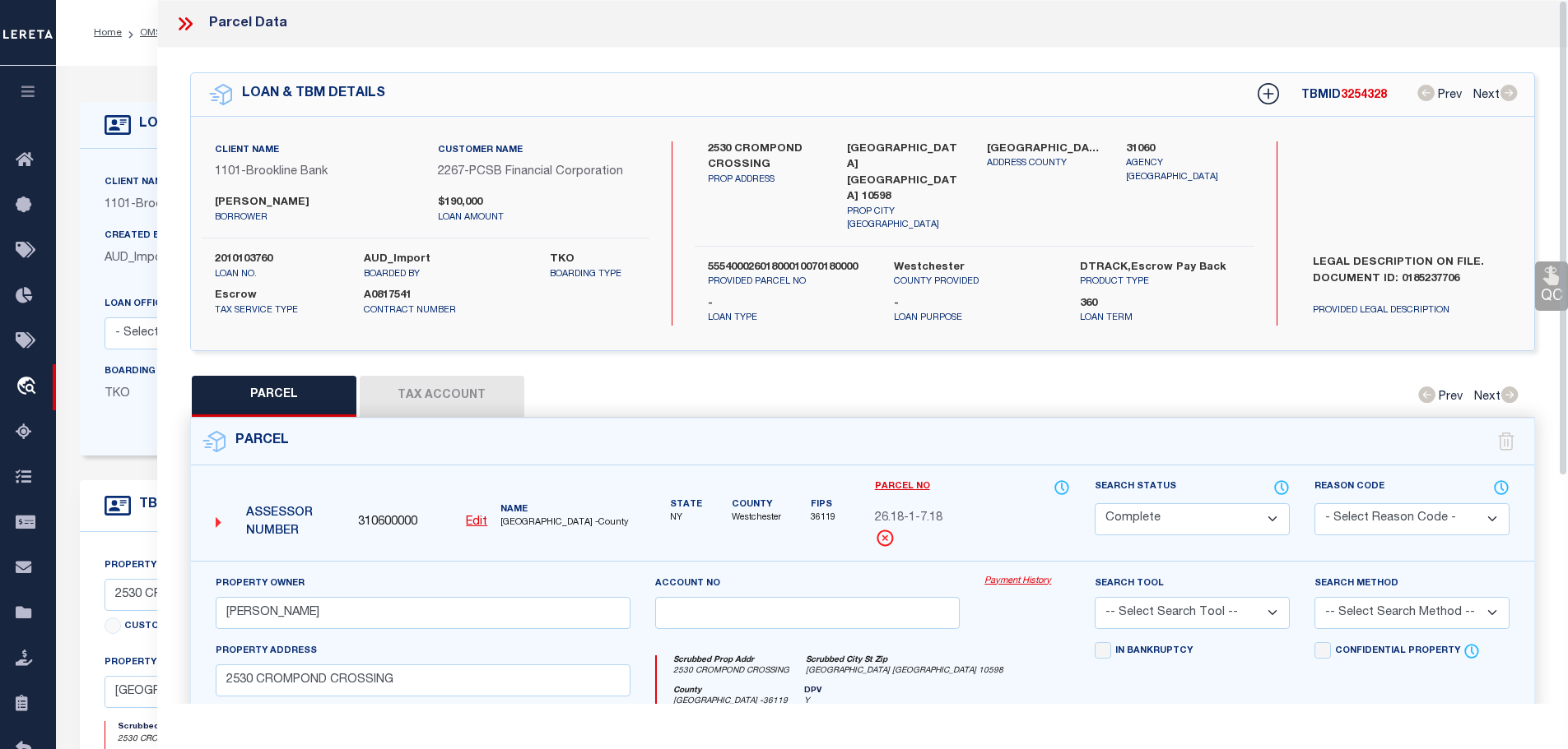
click at [457, 376] on button "Tax Account" at bounding box center [442, 396] width 165 height 41
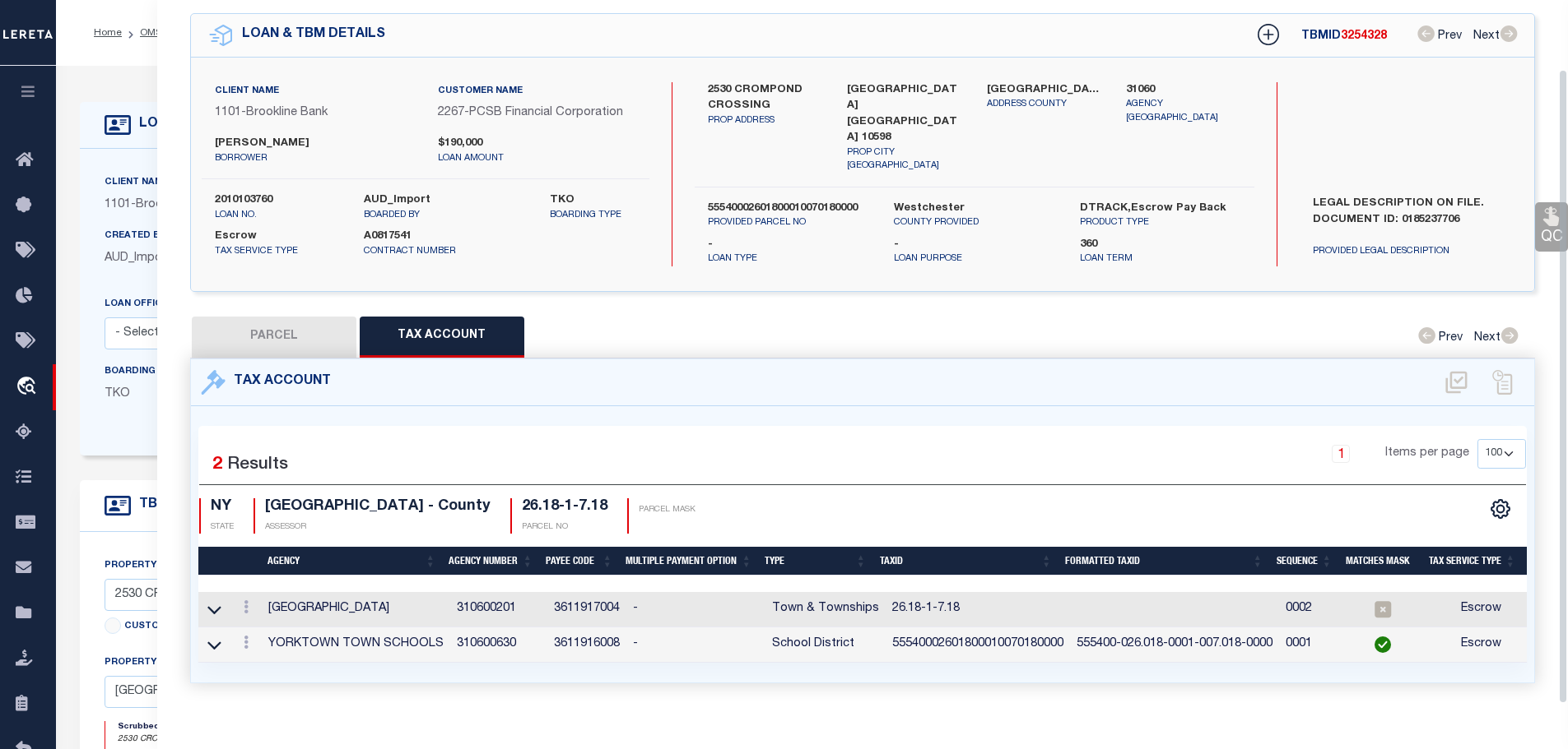
scroll to position [77, 0]
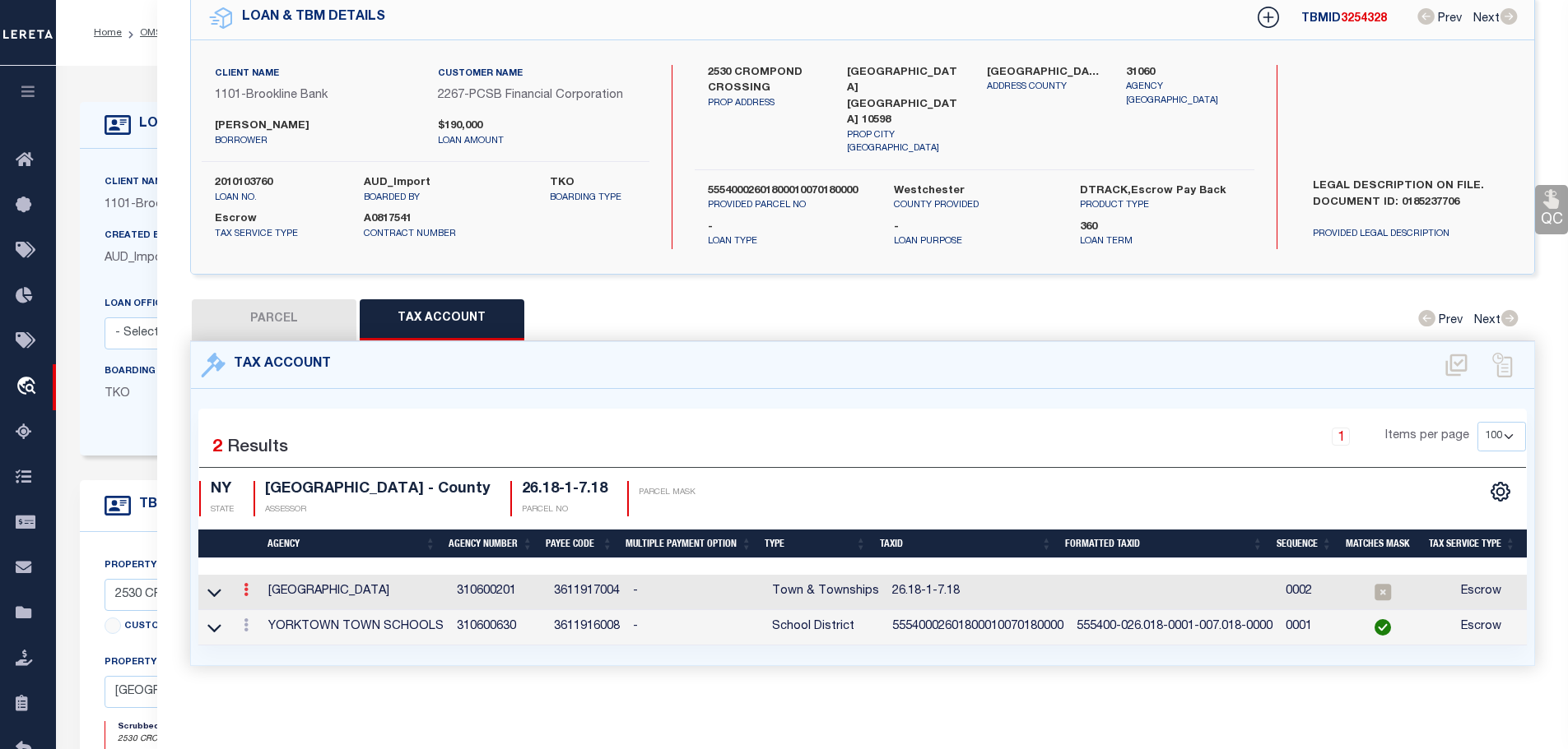
click at [247, 583] on icon at bounding box center [246, 589] width 5 height 13
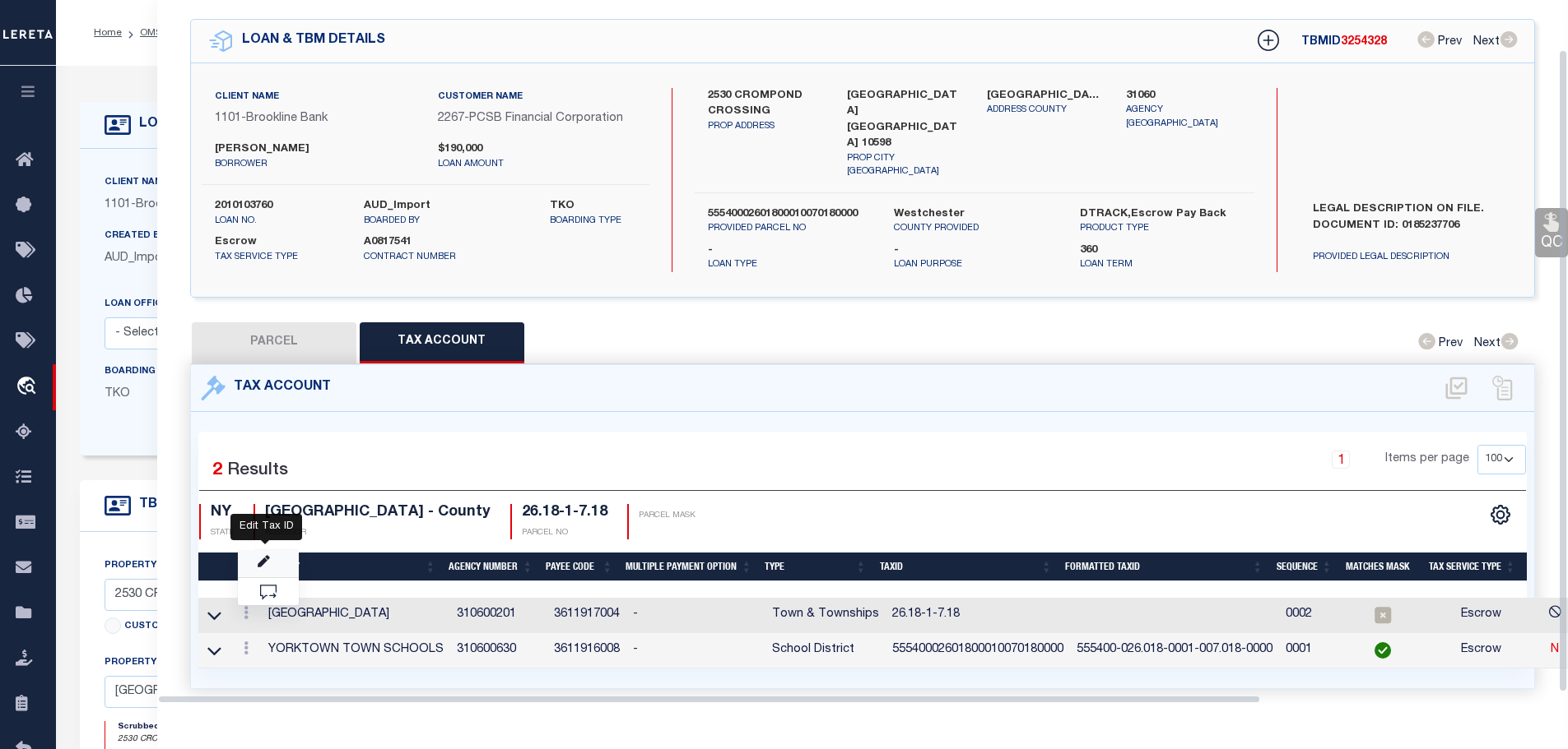
click at [266, 556] on icon "" at bounding box center [263, 562] width 13 height 13
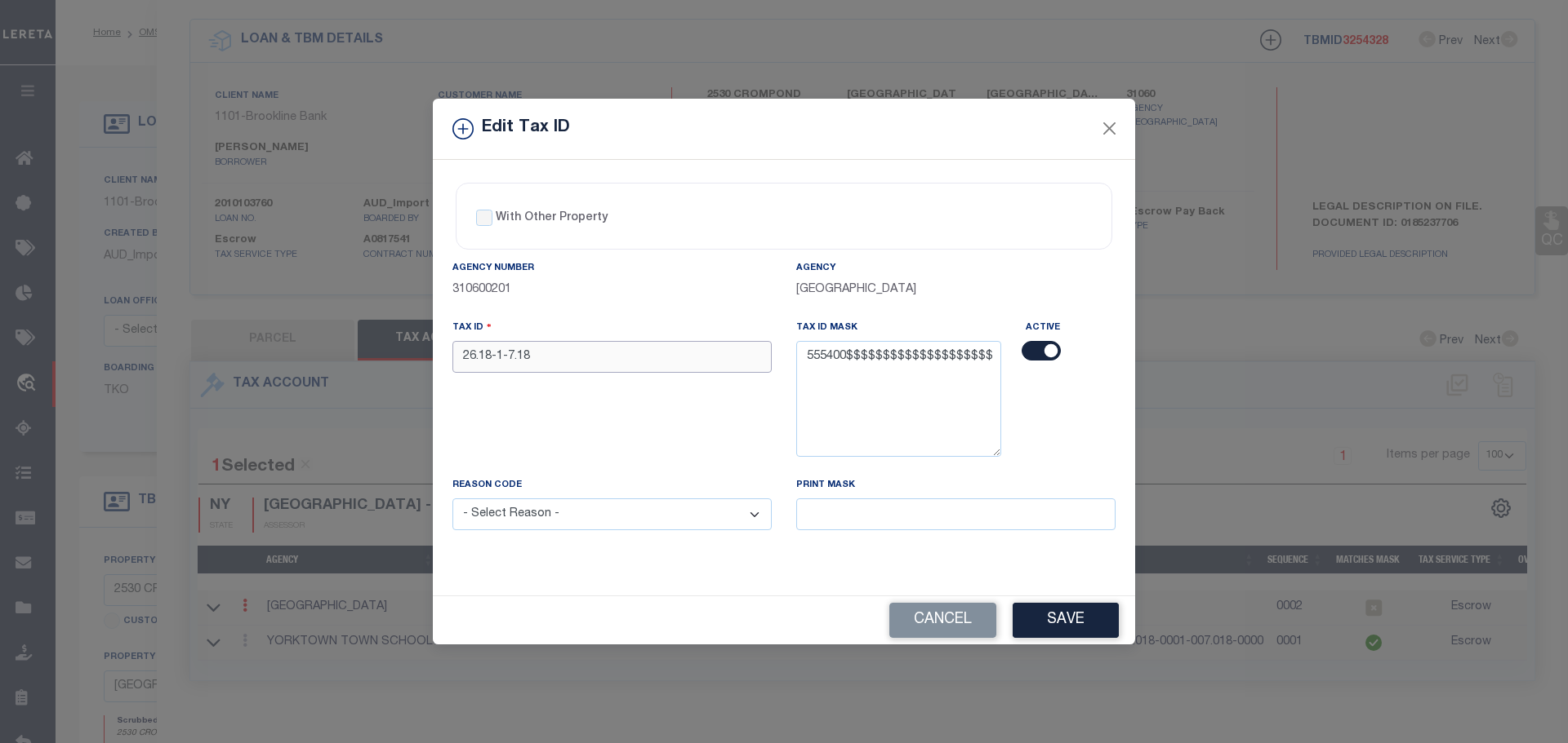
click at [655, 358] on input "26.18-1-7.18" at bounding box center [611, 357] width 319 height 32
paste input "55540002601800010070180000"
drag, startPoint x: 621, startPoint y: 516, endPoint x: 627, endPoint y: 522, distance: 8.5
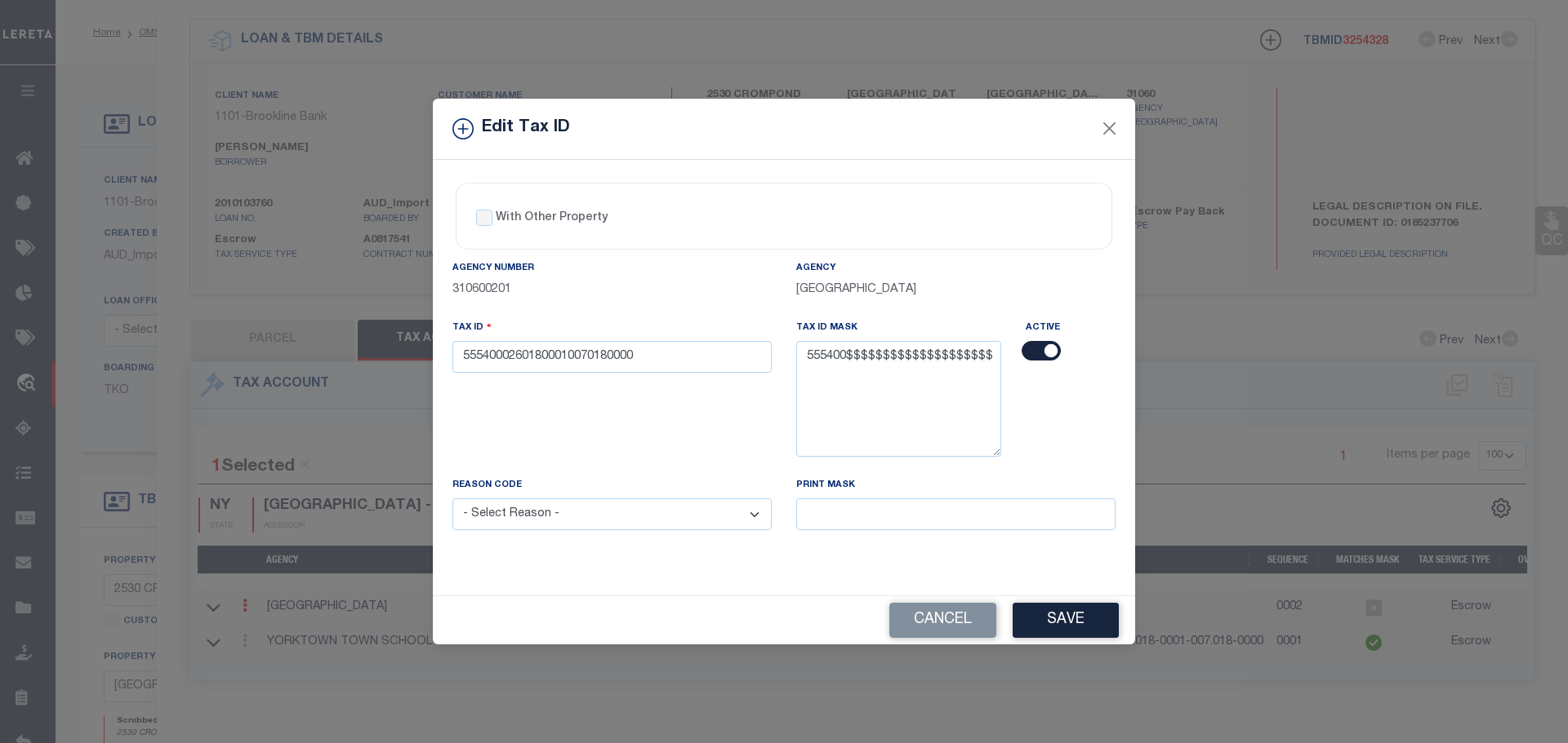
click at [622, 514] on select "- Select Reason - 099 - Other (Provide additional detail) ACT - Agency Changed …" at bounding box center [611, 514] width 319 height 32
click at [452, 500] on select "- Select Reason - 099 - Other (Provide additional detail) ACT - Agency Changed …" at bounding box center [611, 514] width 319 height 32
click at [1055, 618] on button "Save" at bounding box center [1065, 621] width 107 height 35
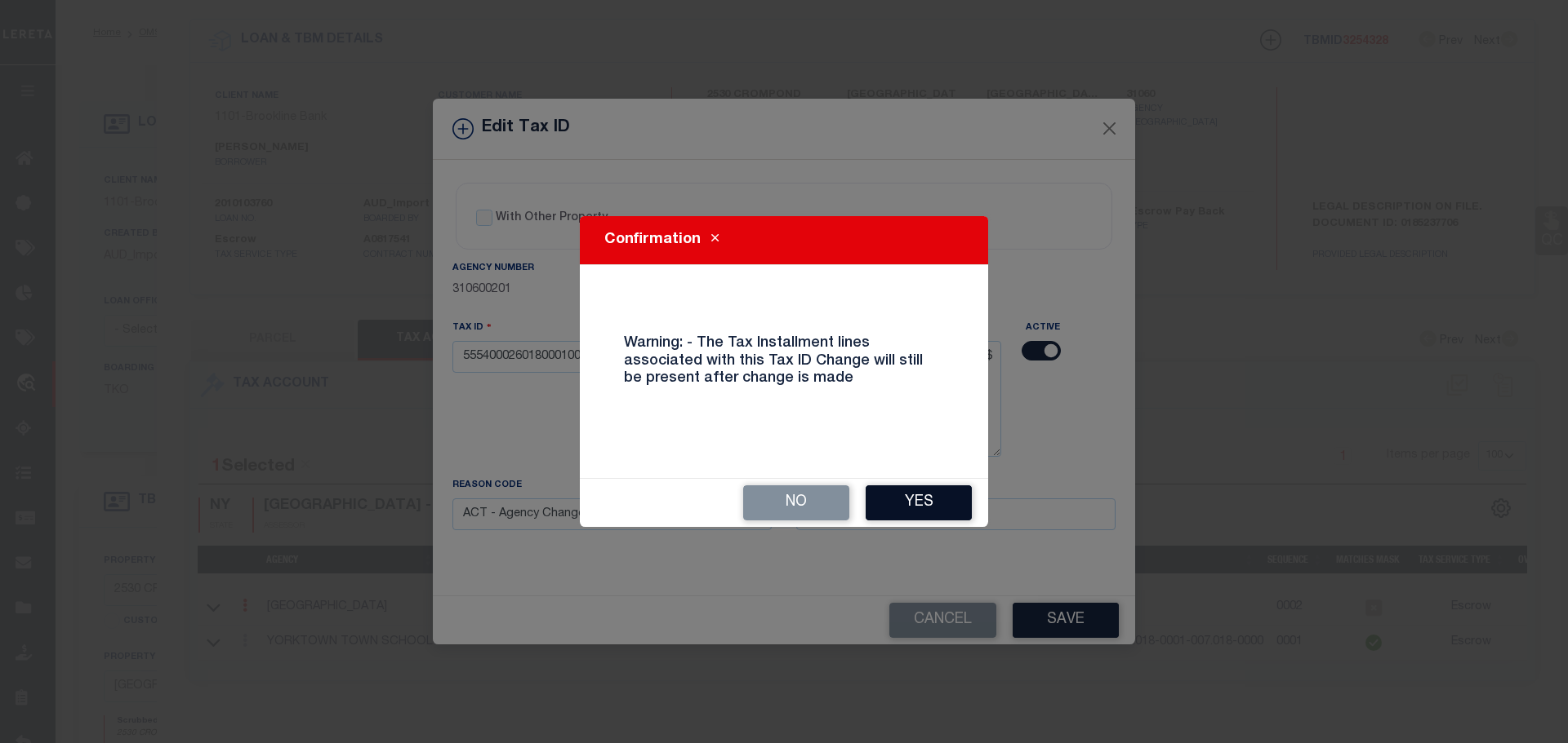
click at [941, 505] on button "Yes" at bounding box center [918, 503] width 107 height 35
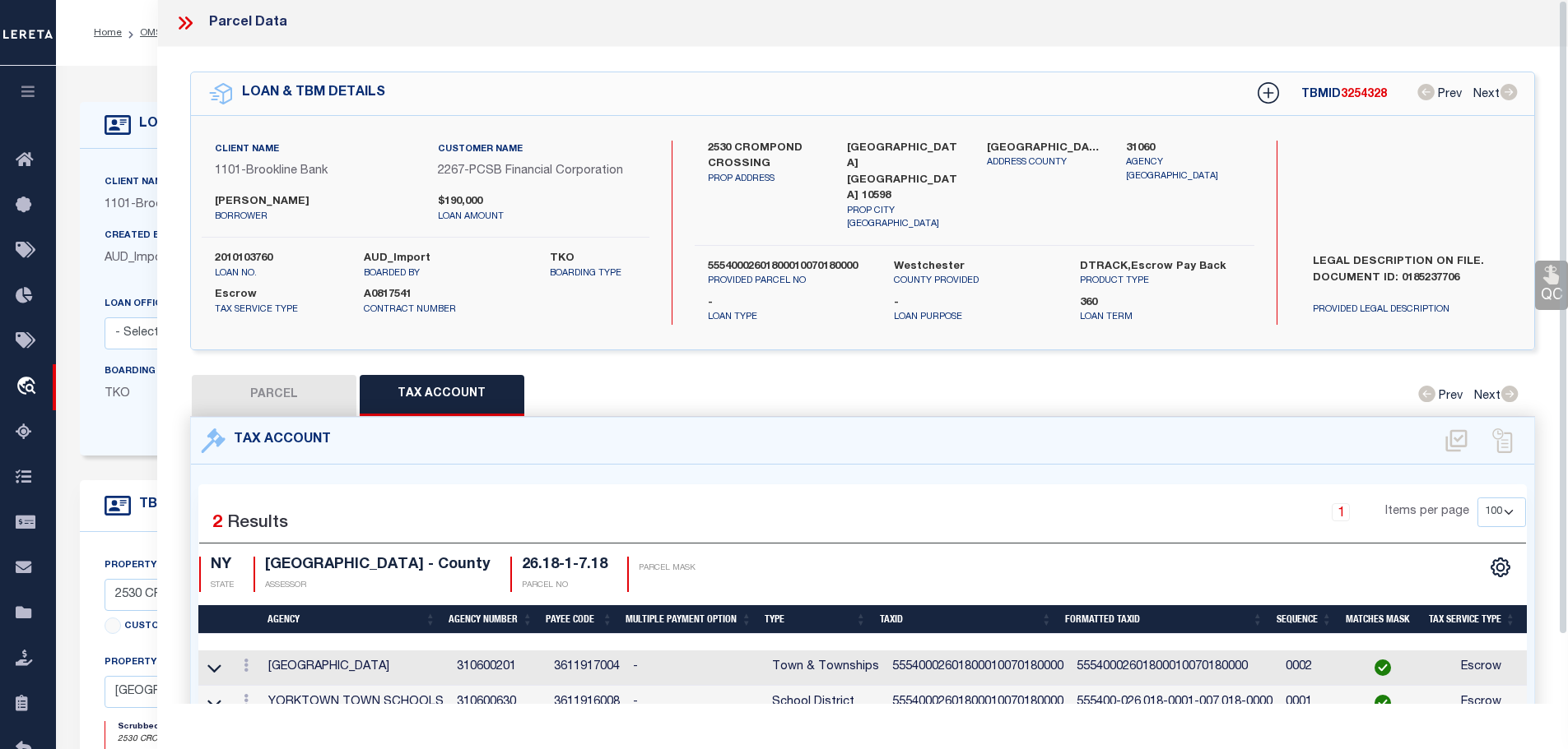
scroll to position [0, 0]
click at [186, 19] on icon at bounding box center [188, 24] width 8 height 13
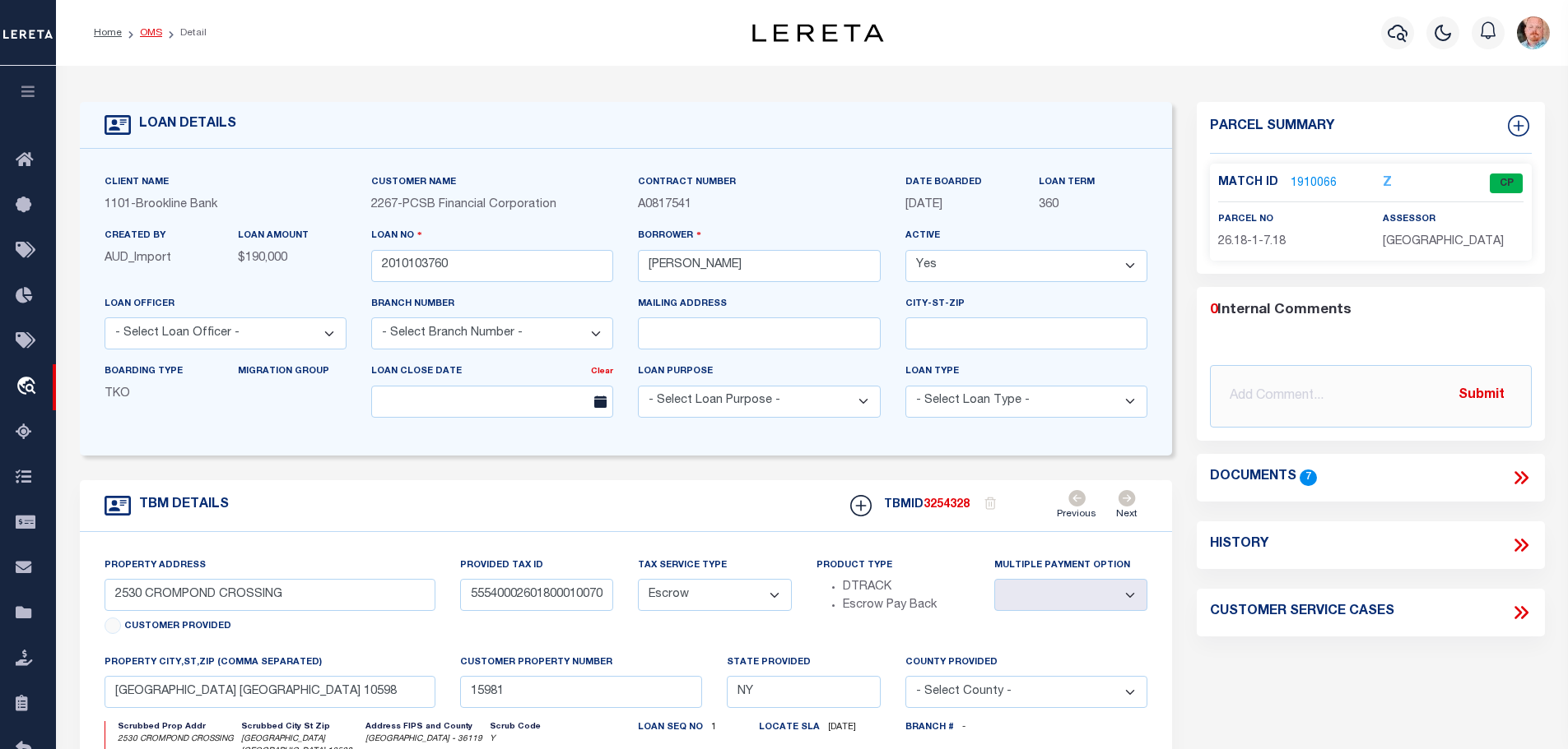
click at [147, 33] on link "OMS" at bounding box center [151, 33] width 23 height 10
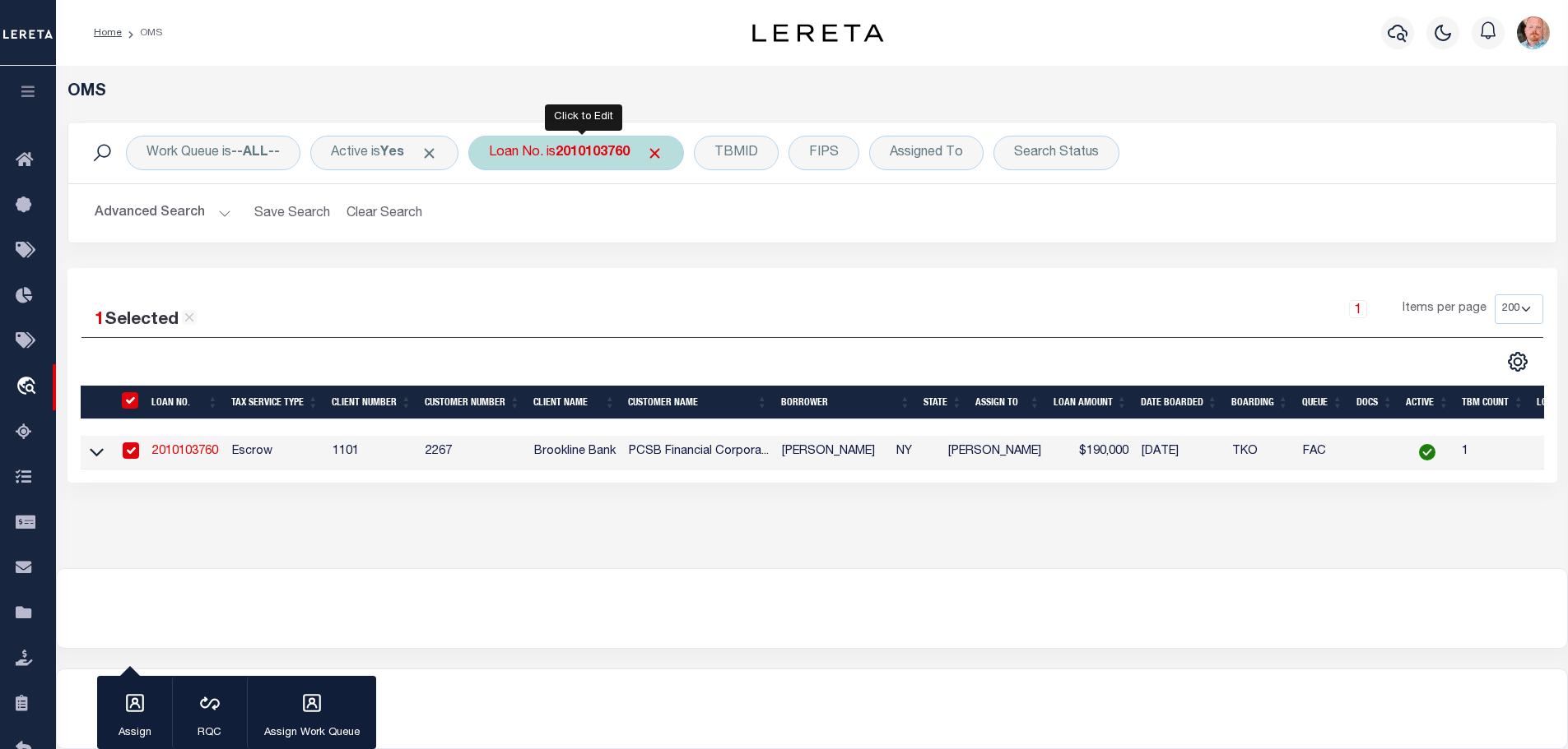
click at [610, 156] on b "2010103760" at bounding box center [592, 153] width 74 height 13
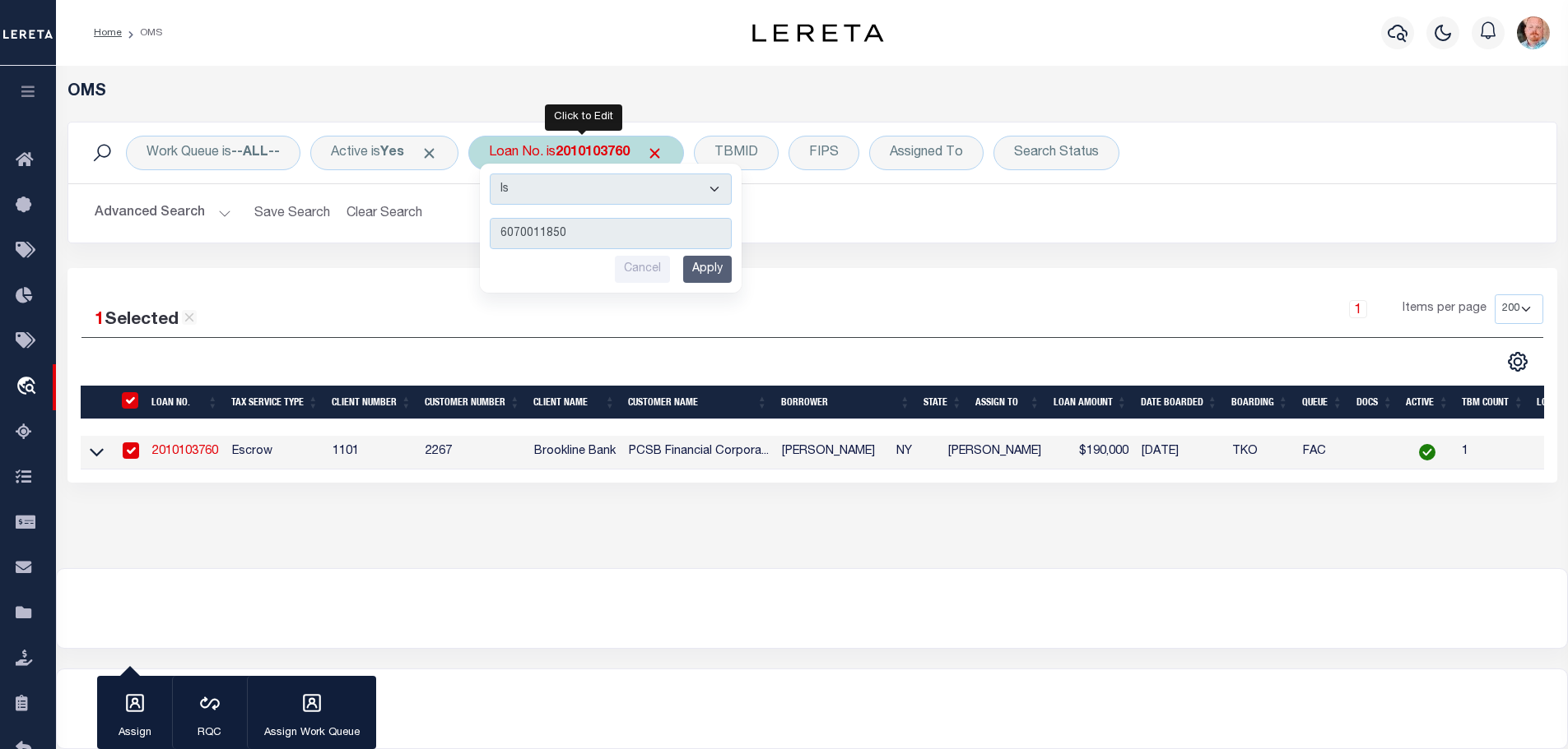
click at [718, 267] on input "Apply" at bounding box center [707, 270] width 48 height 28
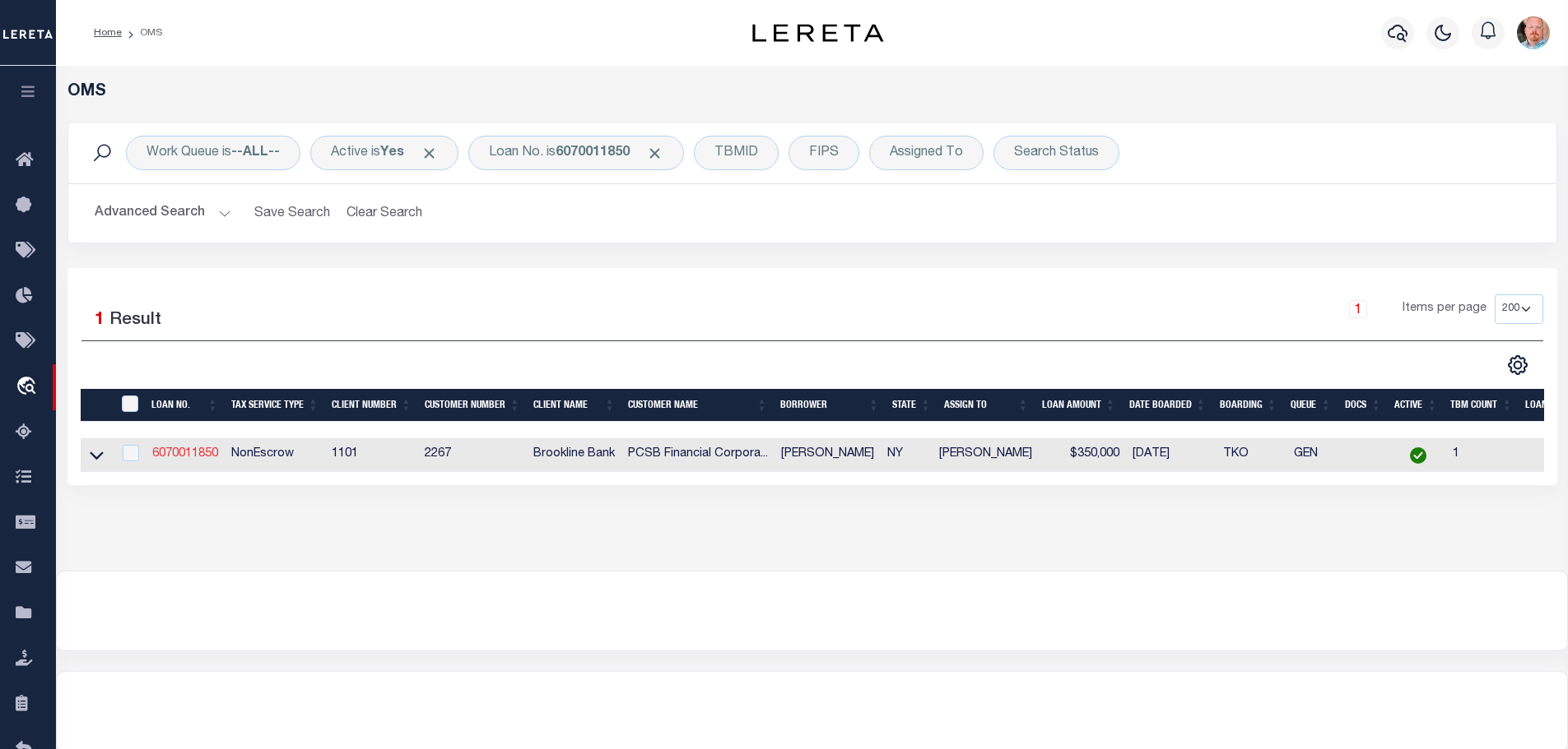
click at [181, 451] on link "6070011850" at bounding box center [184, 454] width 66 height 12
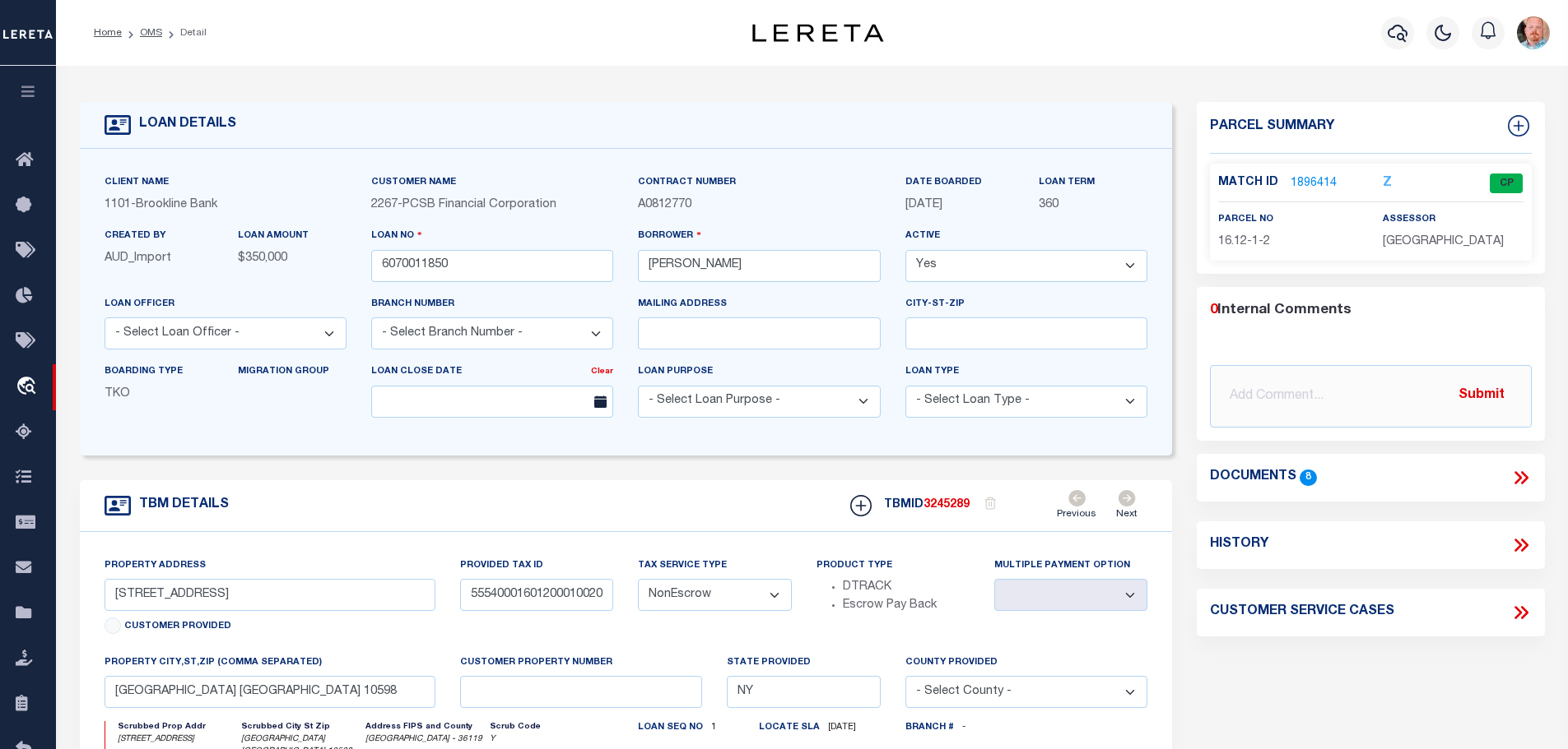
click at [1302, 175] on link "1896414" at bounding box center [1314, 184] width 46 height 18
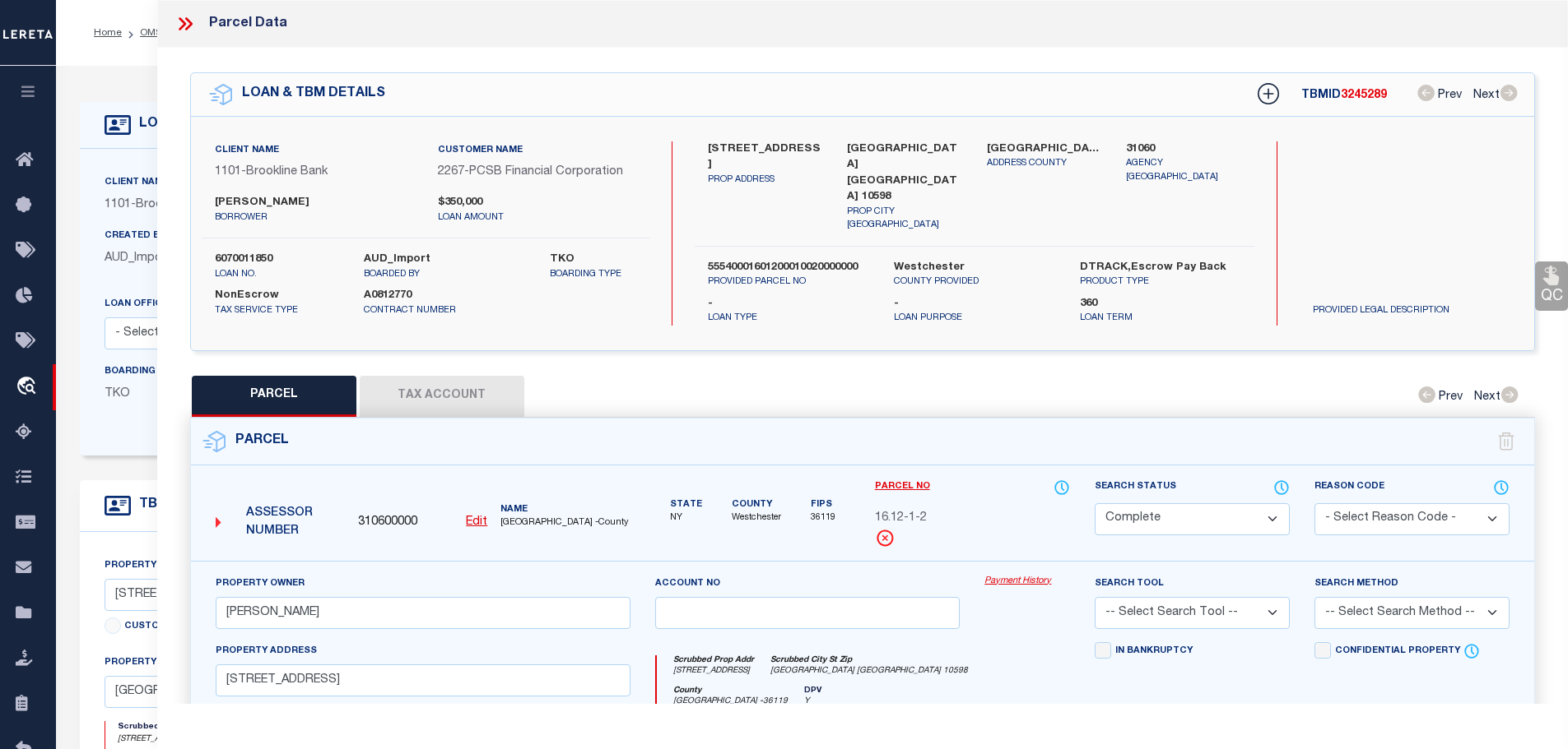
click at [446, 381] on button "Tax Account" at bounding box center [442, 396] width 165 height 41
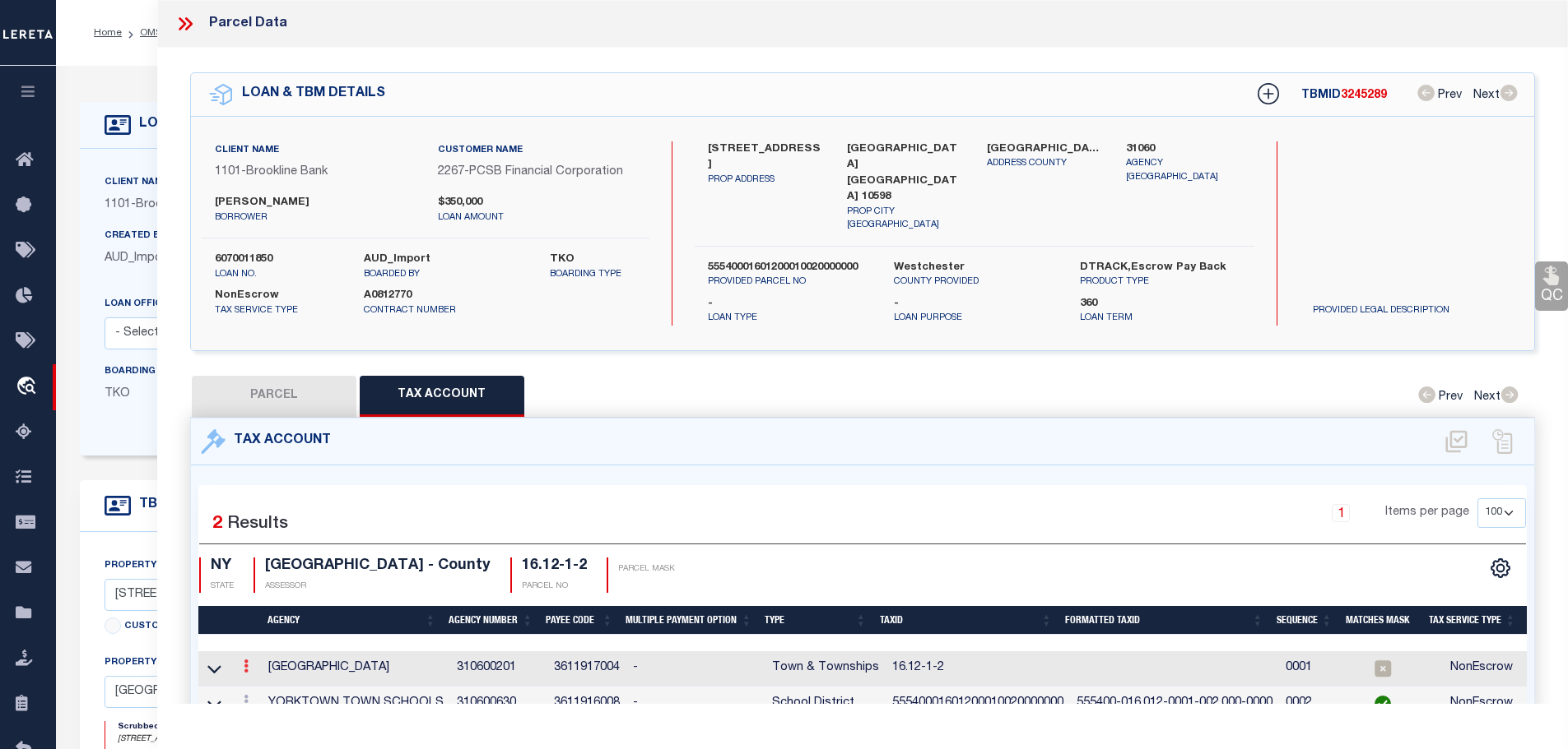
click at [243, 662] on link at bounding box center [246, 668] width 18 height 13
click at [266, 685] on icon "" at bounding box center [263, 691] width 13 height 13
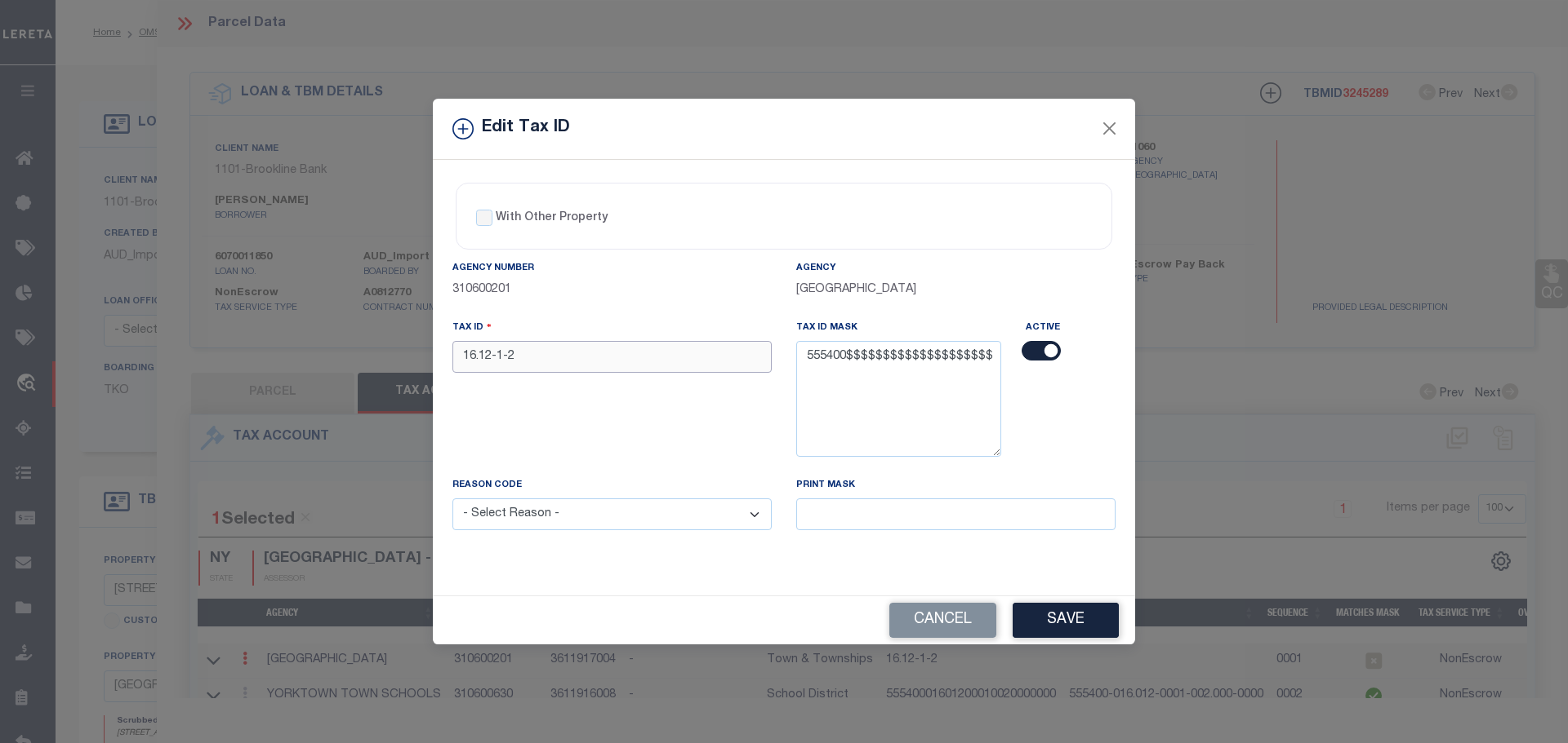
click at [534, 361] on input "16.12-1-2" at bounding box center [611, 357] width 319 height 32
paste input "55540001601200010020000000"
click at [570, 523] on select "- Select Reason - 099 - Other (Provide additional detail) ACT - Agency Changed …" at bounding box center [611, 514] width 319 height 32
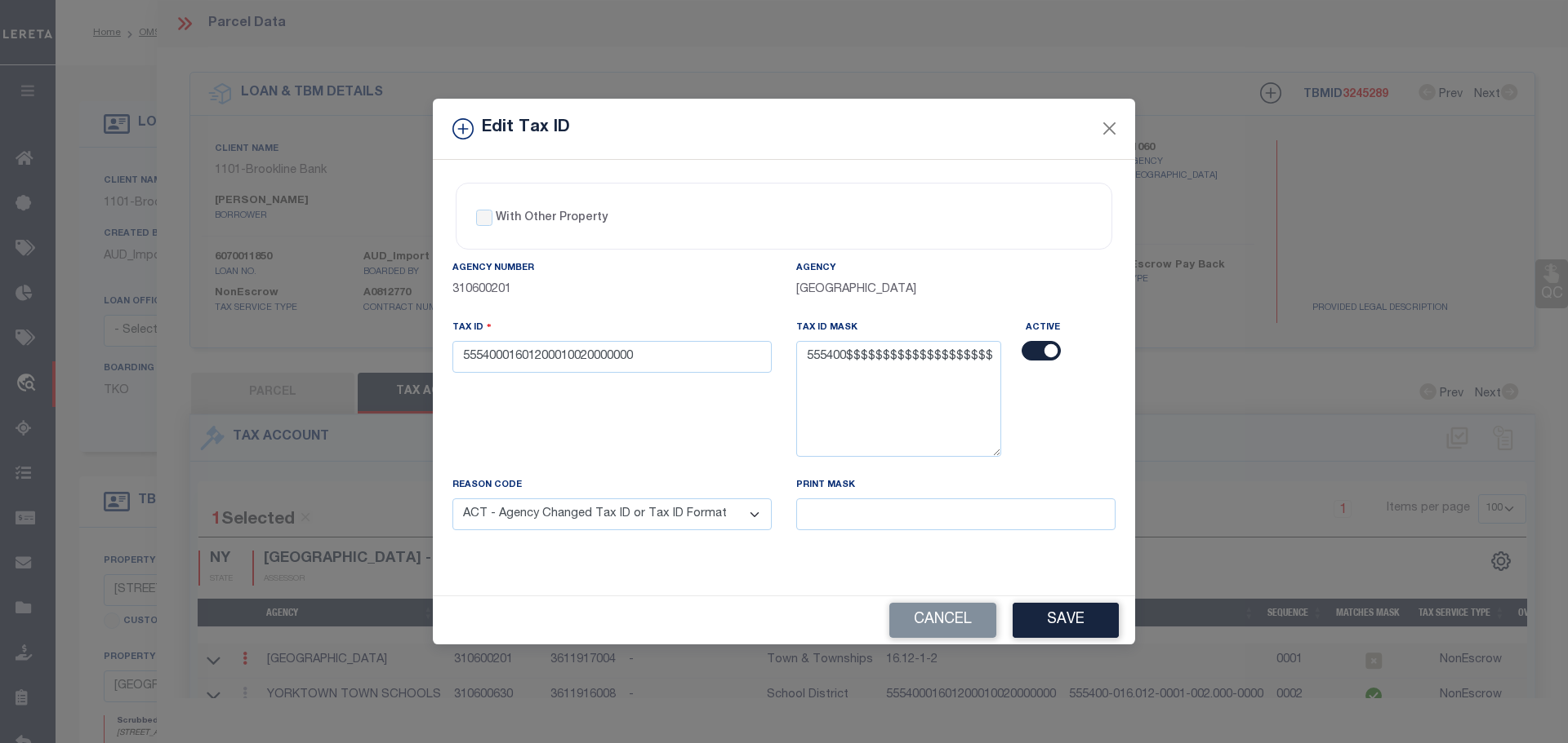
click at [452, 500] on select "- Select Reason - 099 - Other (Provide additional detail) ACT - Agency Changed …" at bounding box center [611, 514] width 319 height 32
click at [1053, 619] on button "Save" at bounding box center [1065, 621] width 107 height 35
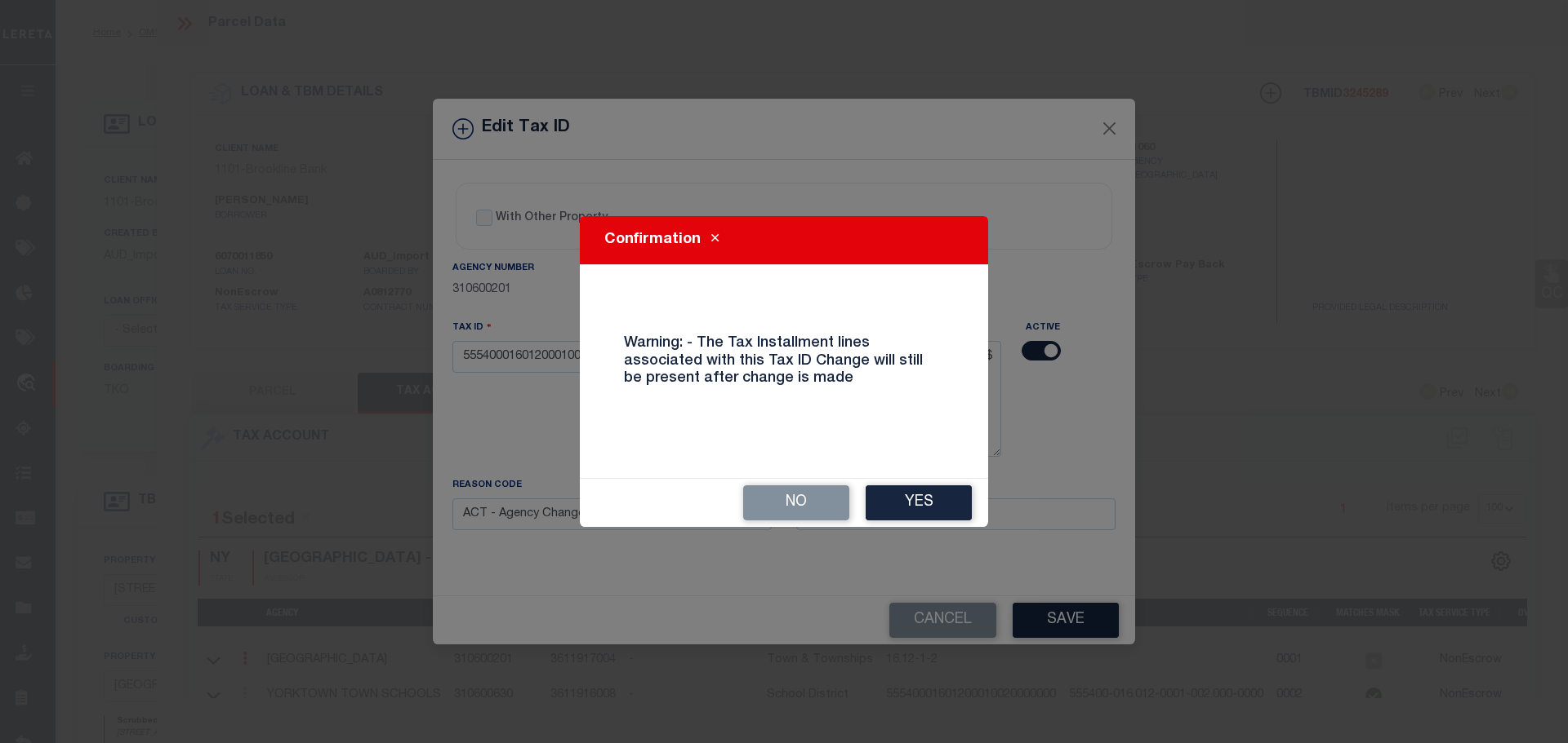
click at [925, 493] on button "Yes" at bounding box center [918, 503] width 107 height 35
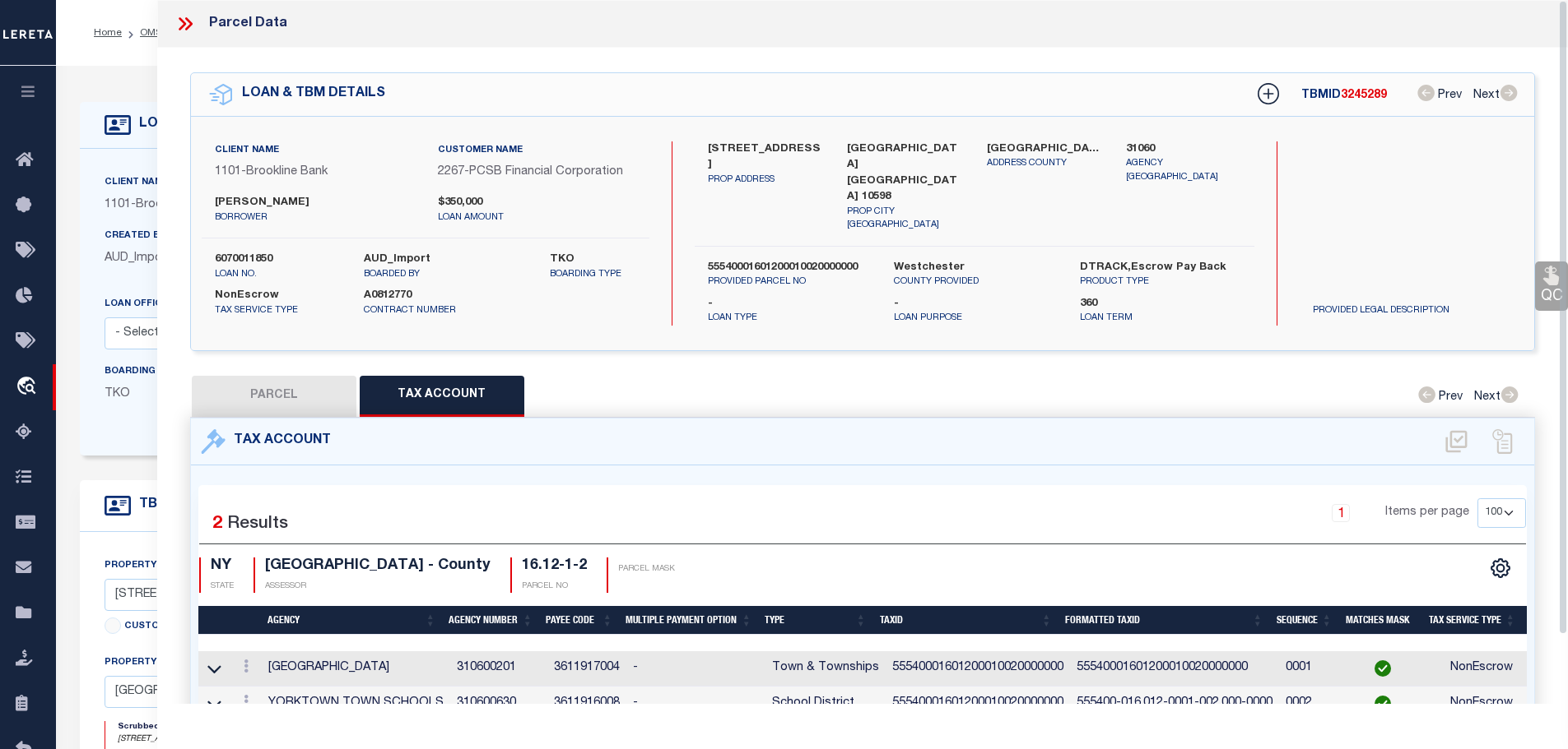
click at [181, 18] on icon at bounding box center [185, 24] width 22 height 22
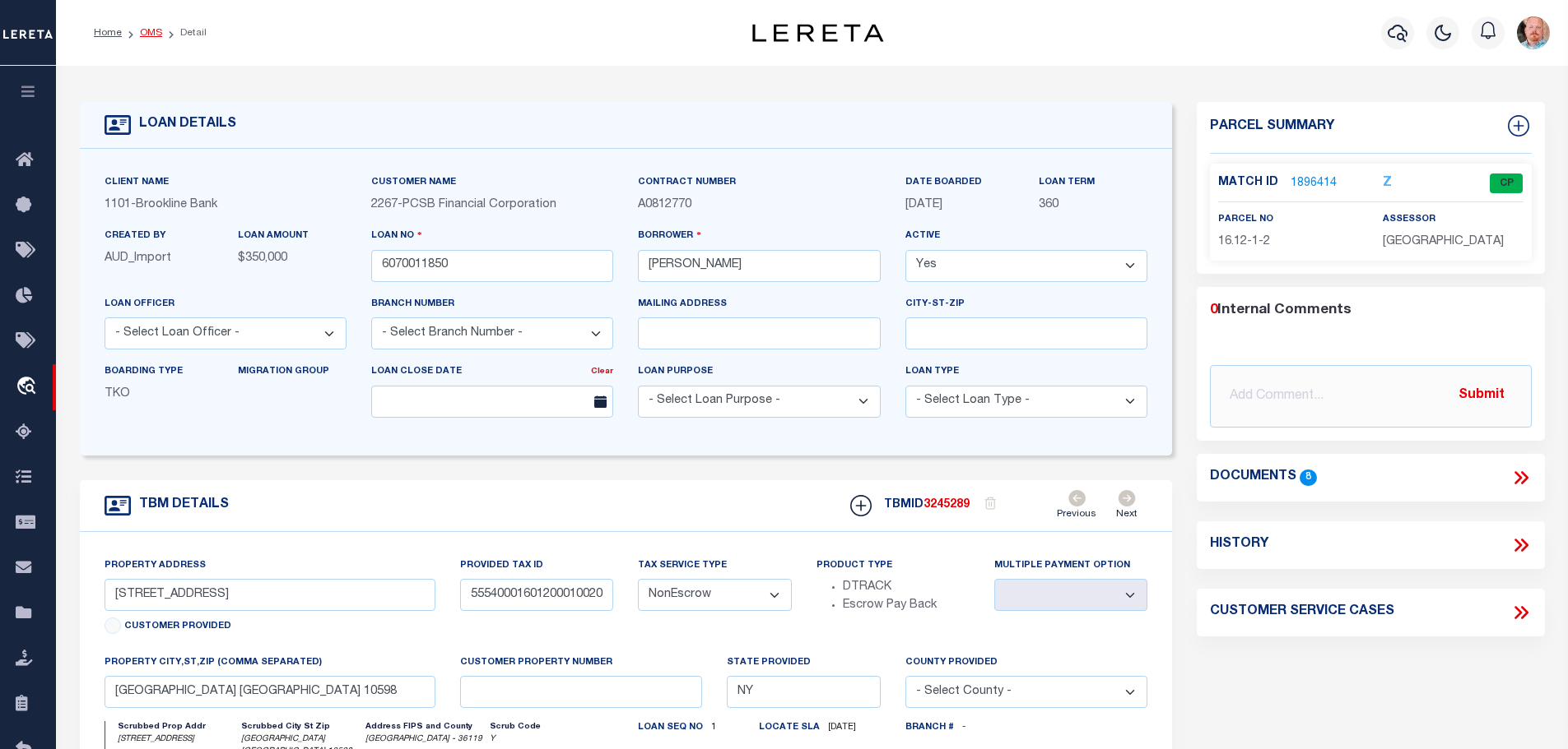
click at [152, 28] on link "OMS" at bounding box center [151, 33] width 23 height 10
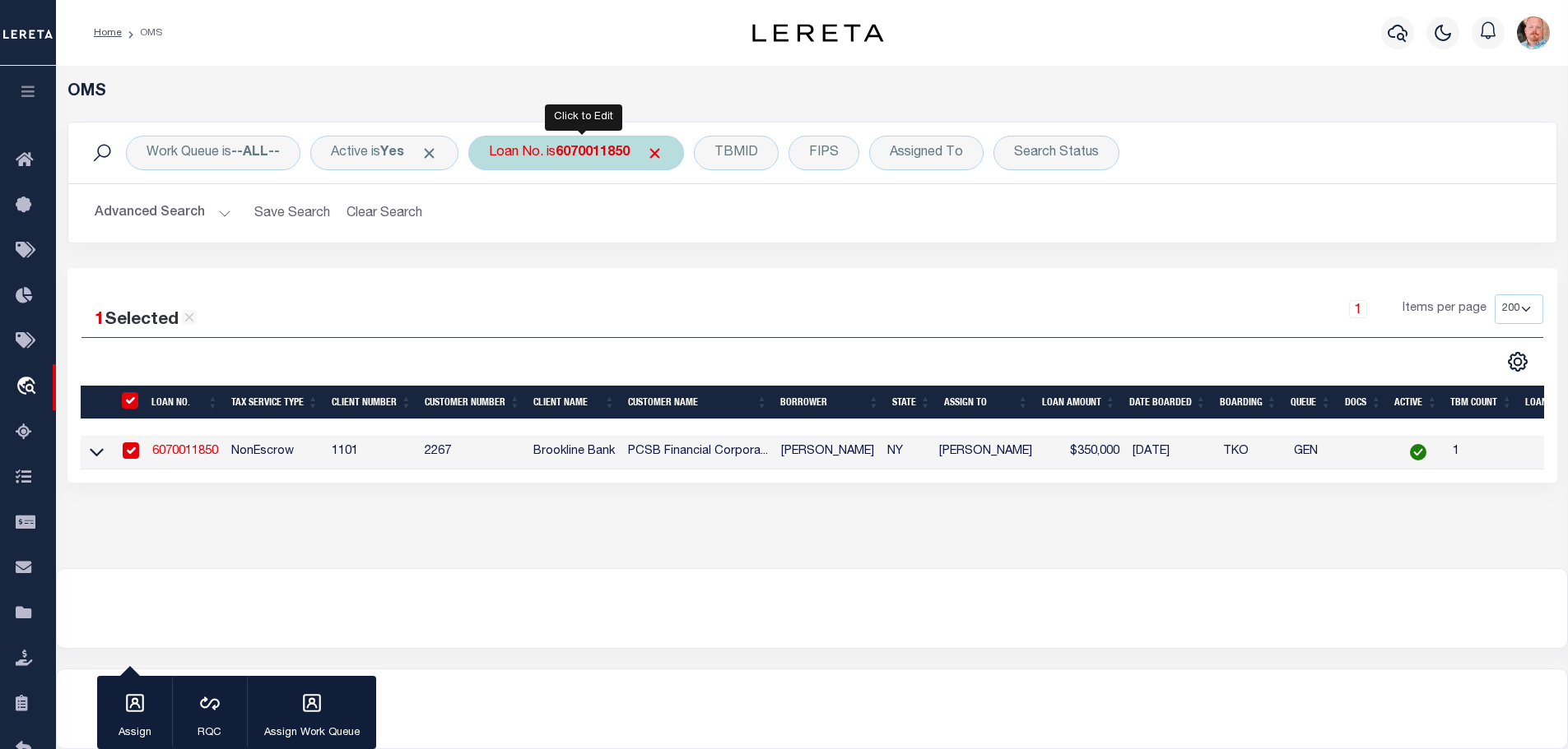
click at [597, 152] on b "6070011850" at bounding box center [592, 153] width 74 height 13
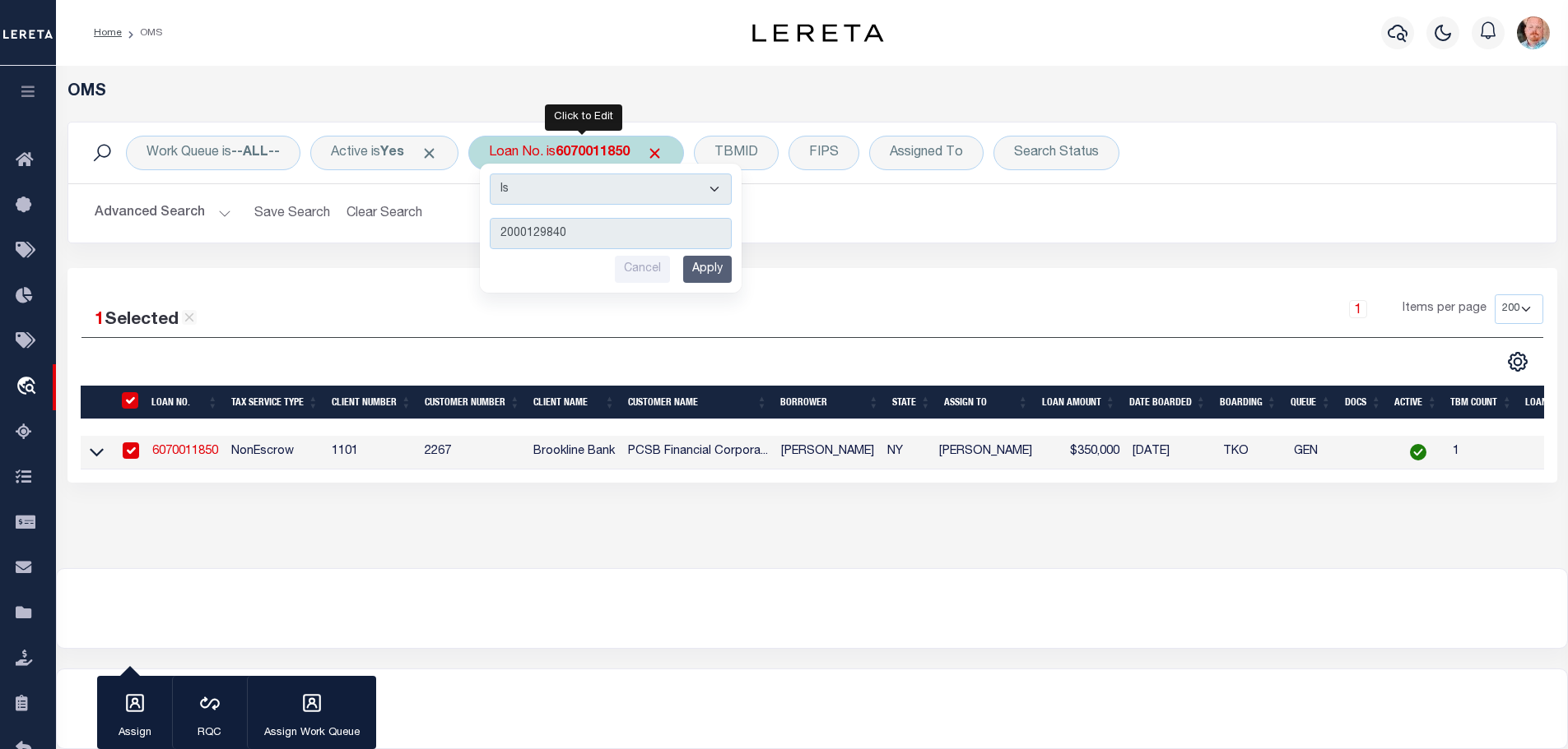
click at [708, 276] on input "Apply" at bounding box center [707, 270] width 48 height 28
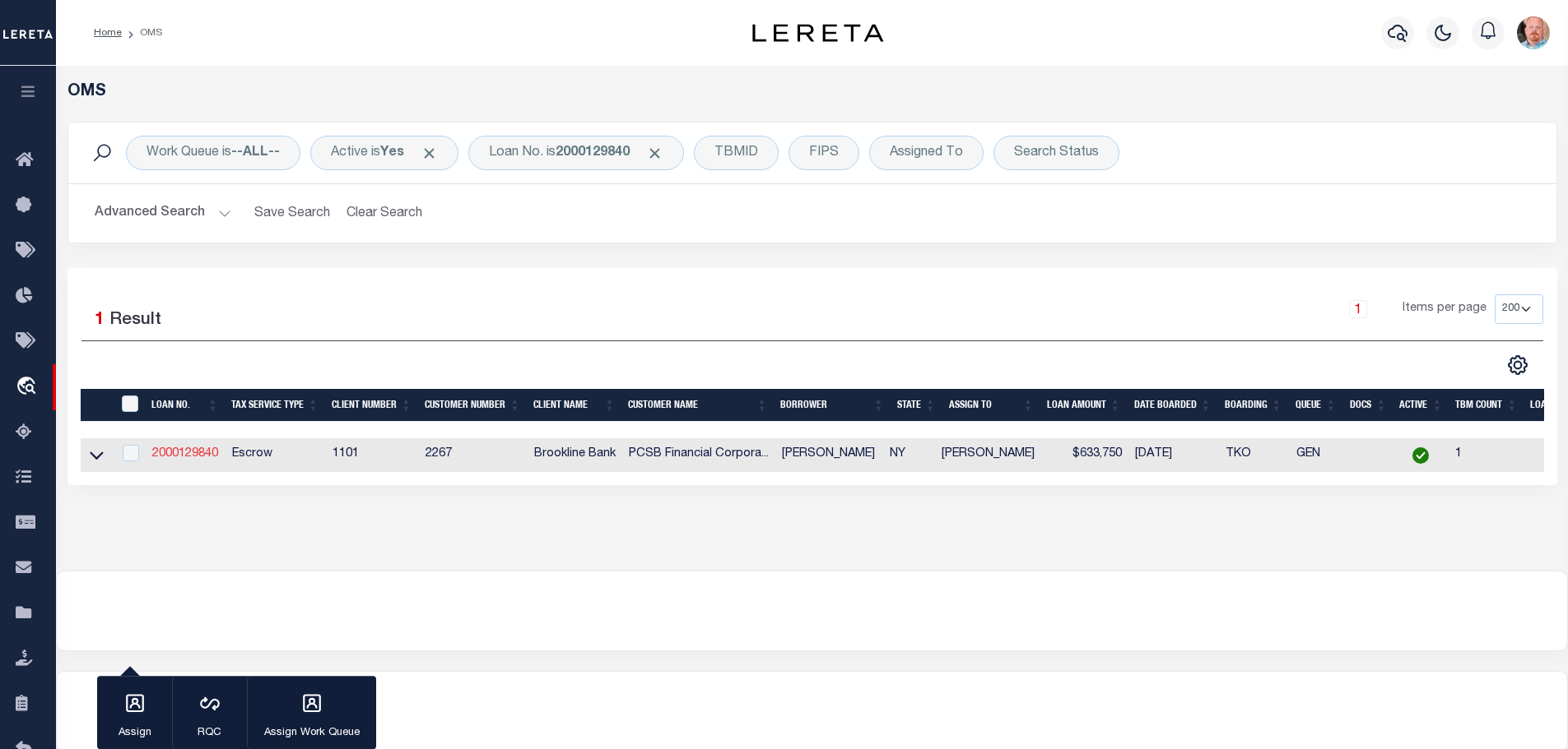
click at [184, 450] on link "2000129840" at bounding box center [184, 454] width 66 height 12
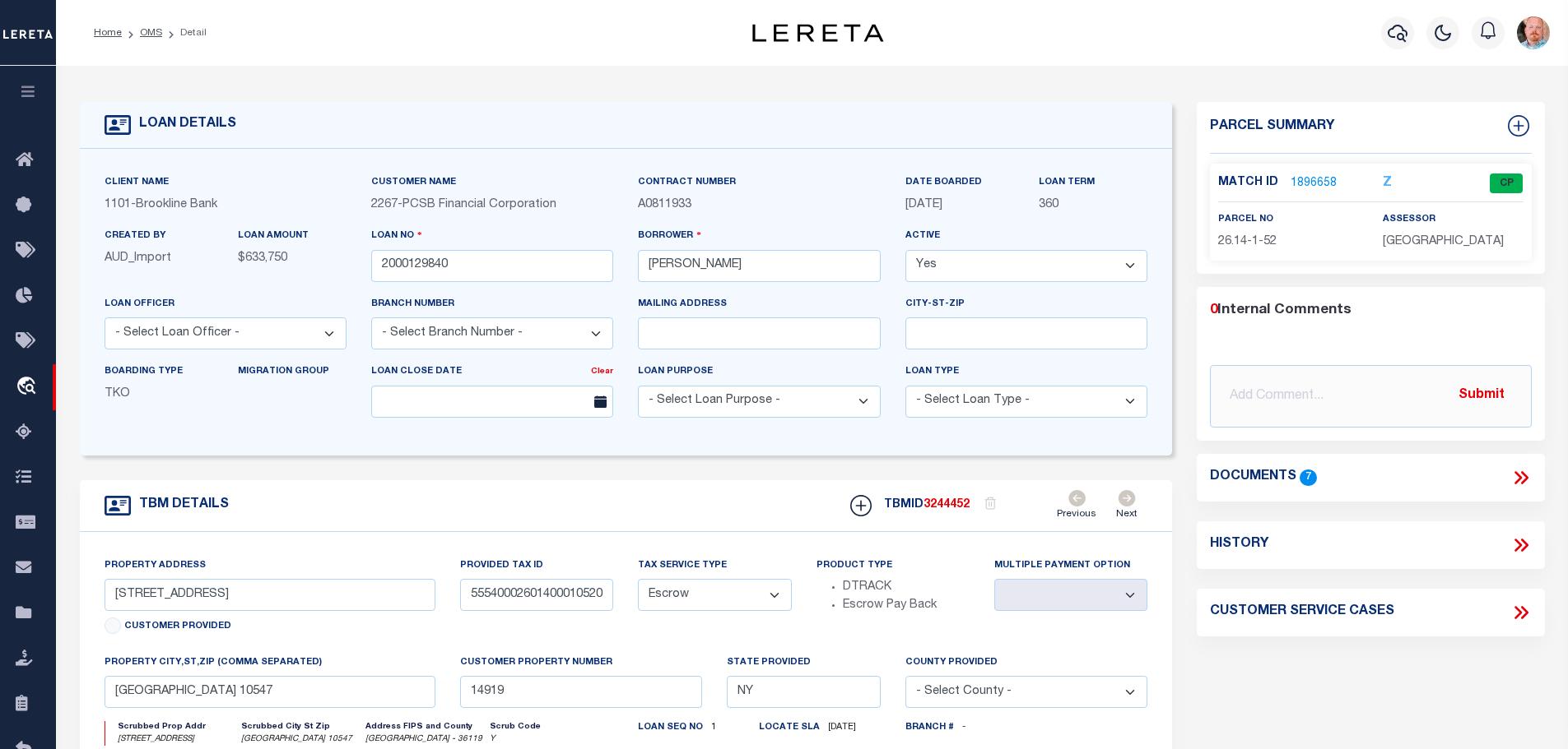
click at [1302, 175] on link "1896658" at bounding box center [1314, 184] width 46 height 18
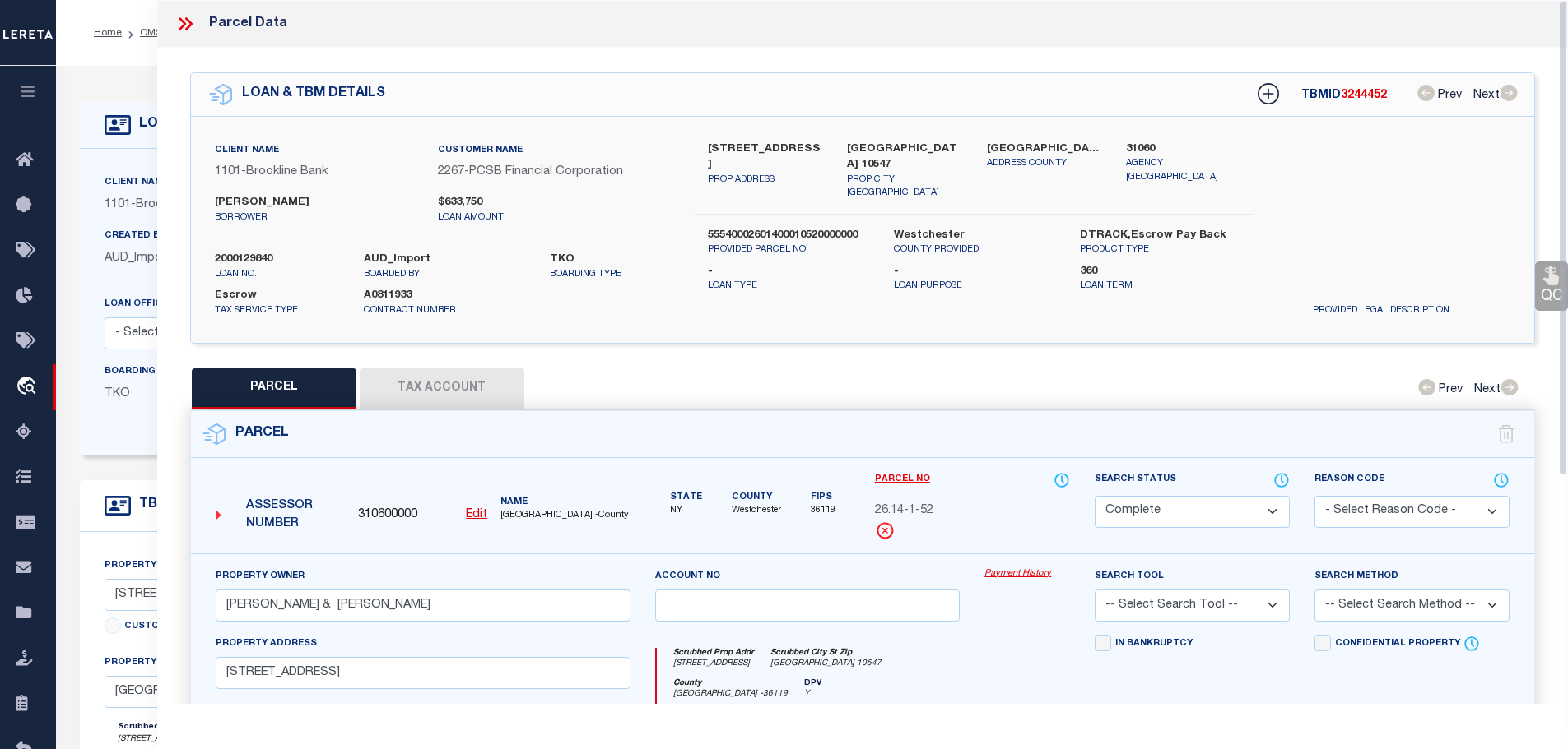
click at [458, 374] on button "Tax Account" at bounding box center [442, 389] width 165 height 41
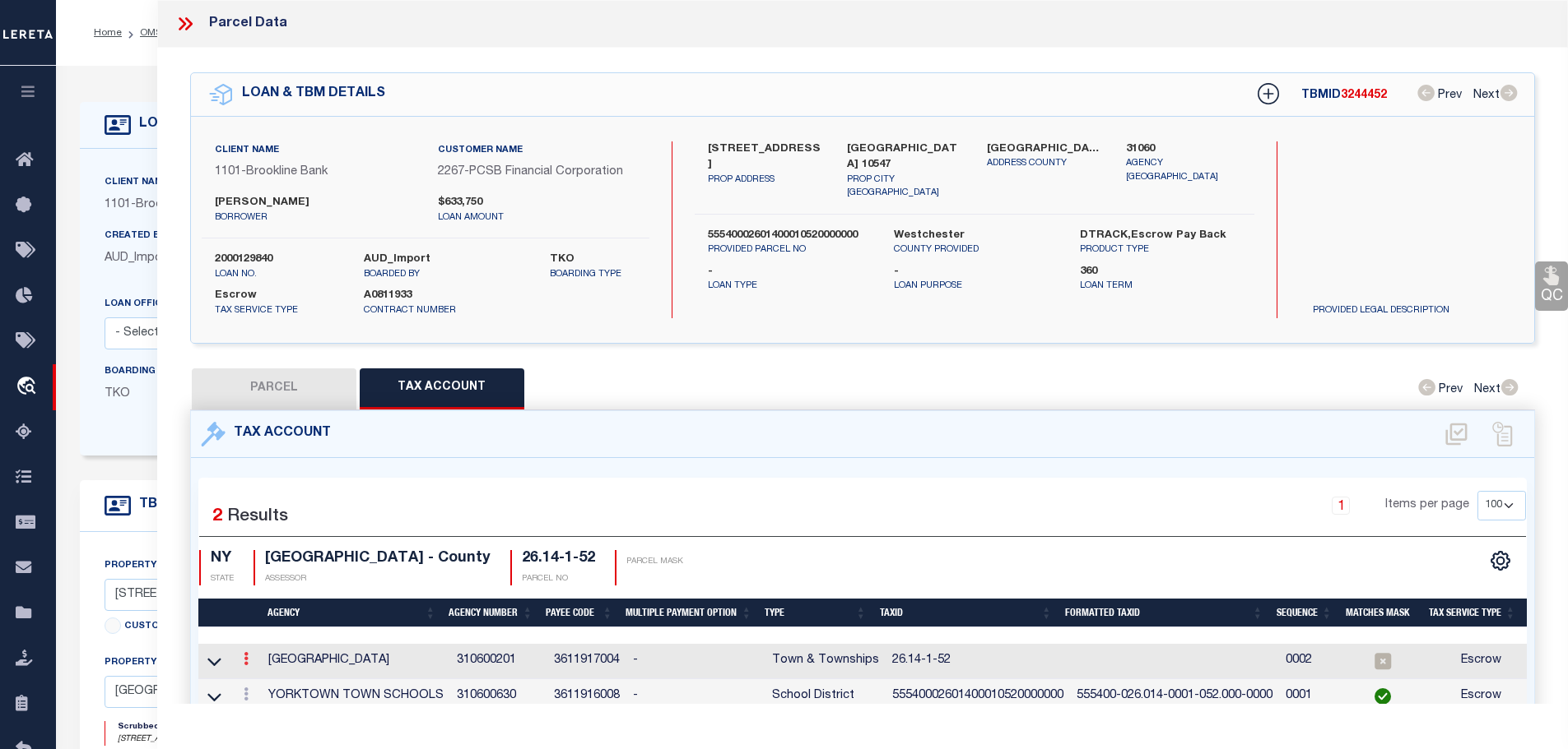
click at [241, 654] on div at bounding box center [246, 661] width 18 height 20
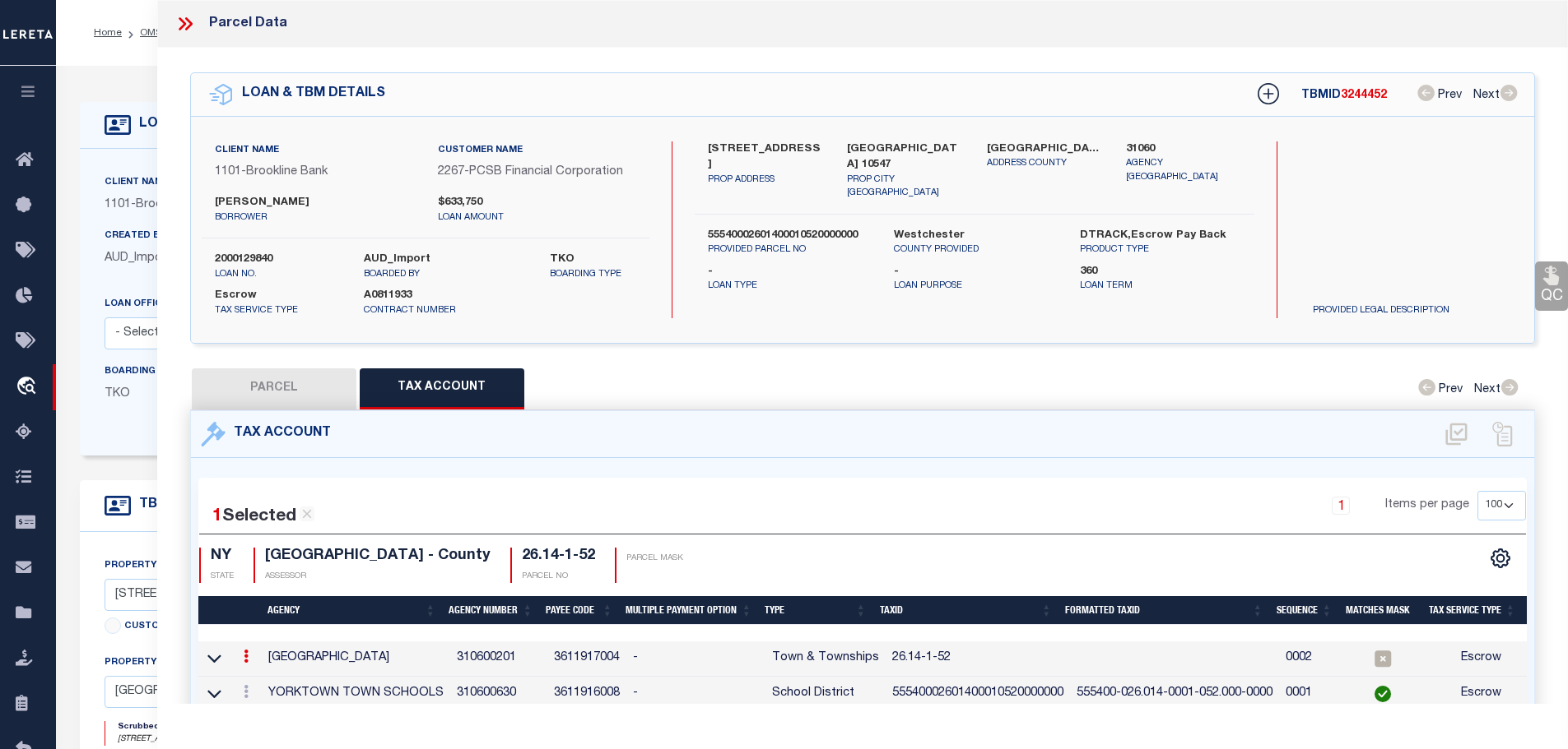
click at [247, 651] on icon at bounding box center [246, 655] width 5 height 13
click at [264, 676] on icon "" at bounding box center [263, 680] width 13 height 13
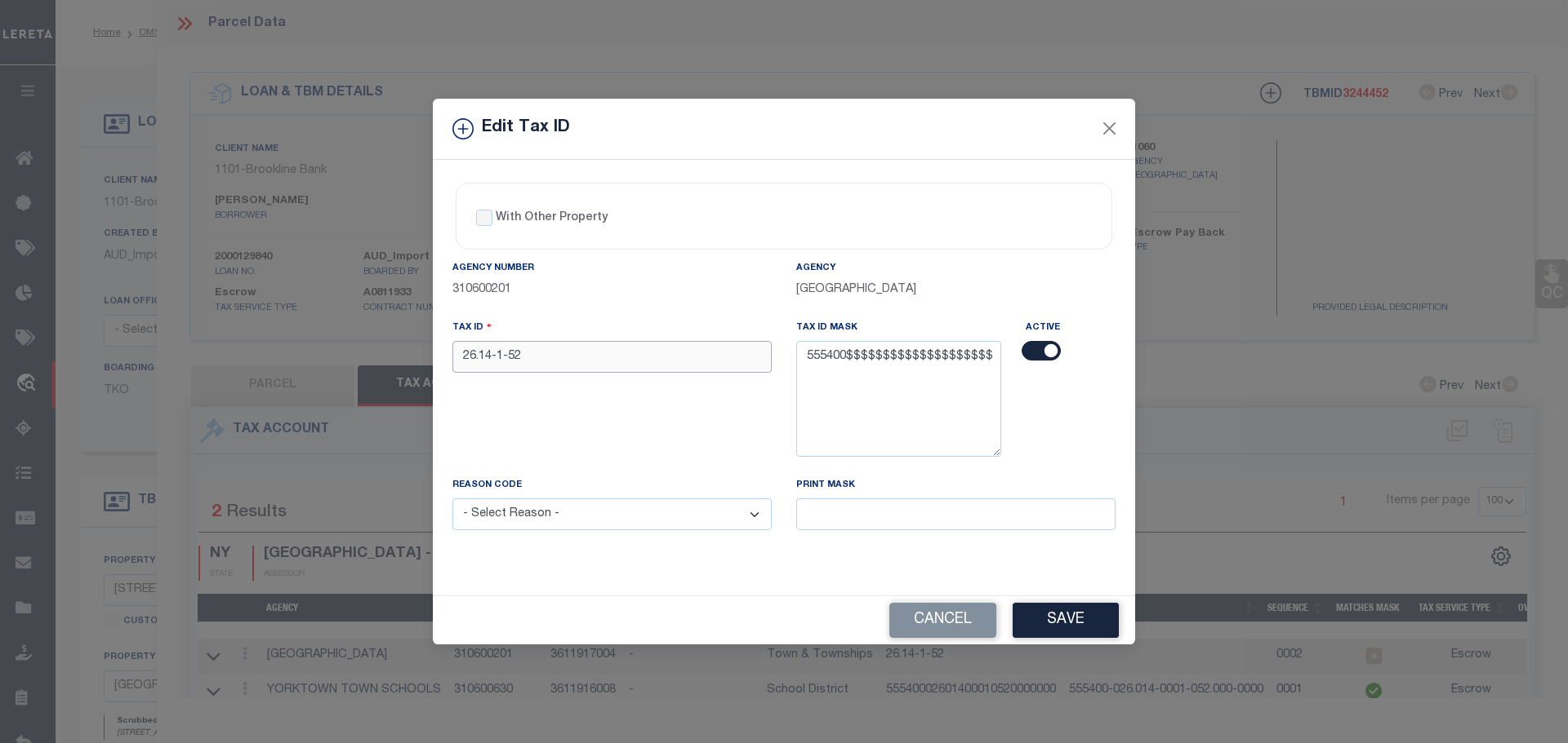
click at [551, 357] on input "26.14-1-52" at bounding box center [611, 357] width 319 height 32
paste input "55540002601400010520000000"
click at [670, 506] on select "- Select Reason - 099 - Other (Provide additional detail) ACT - Agency Changed …" at bounding box center [611, 514] width 319 height 32
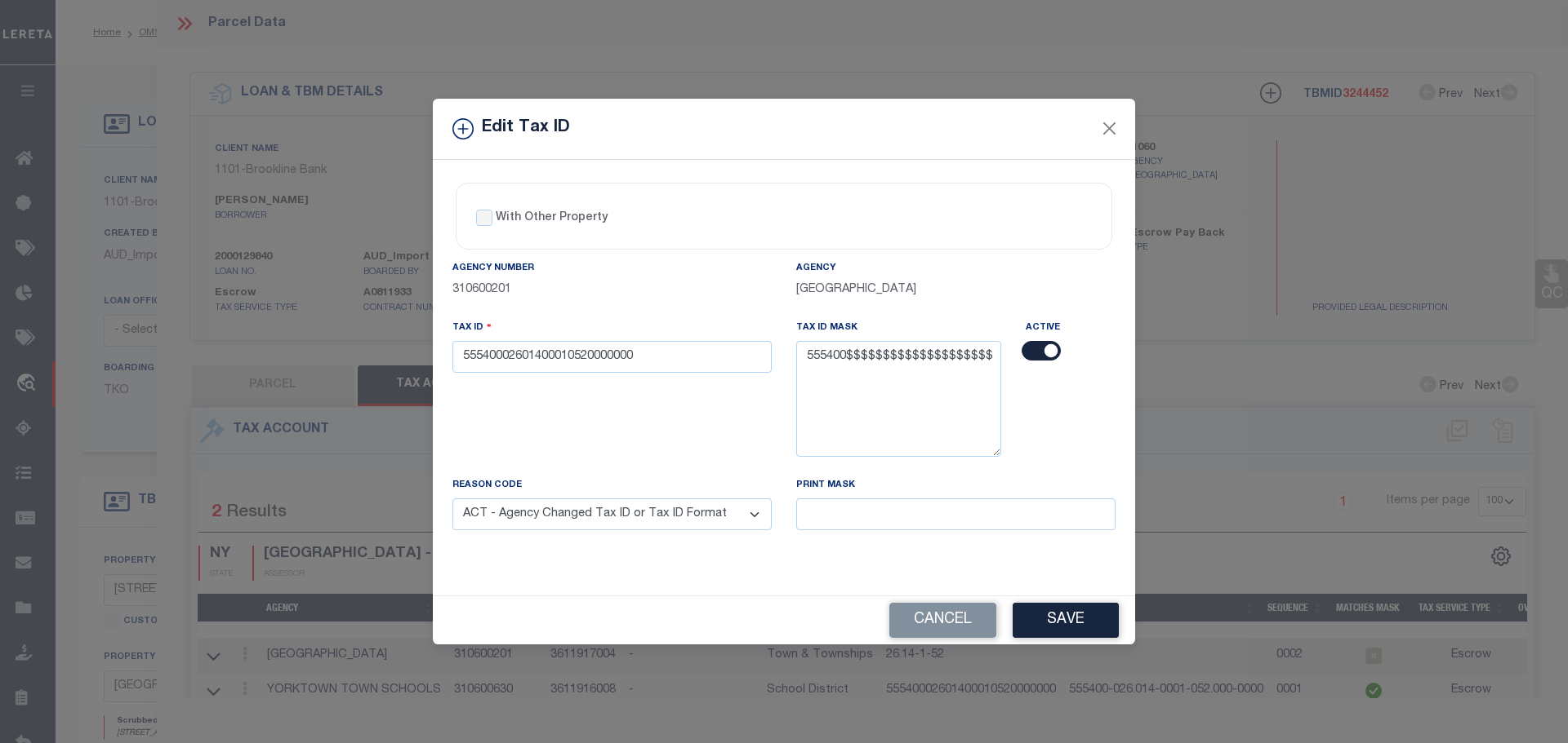
click at [452, 500] on select "- Select Reason - 099 - Other (Provide additional detail) ACT - Agency Changed …" at bounding box center [611, 514] width 319 height 32
click at [1066, 625] on button "Save" at bounding box center [1065, 621] width 107 height 35
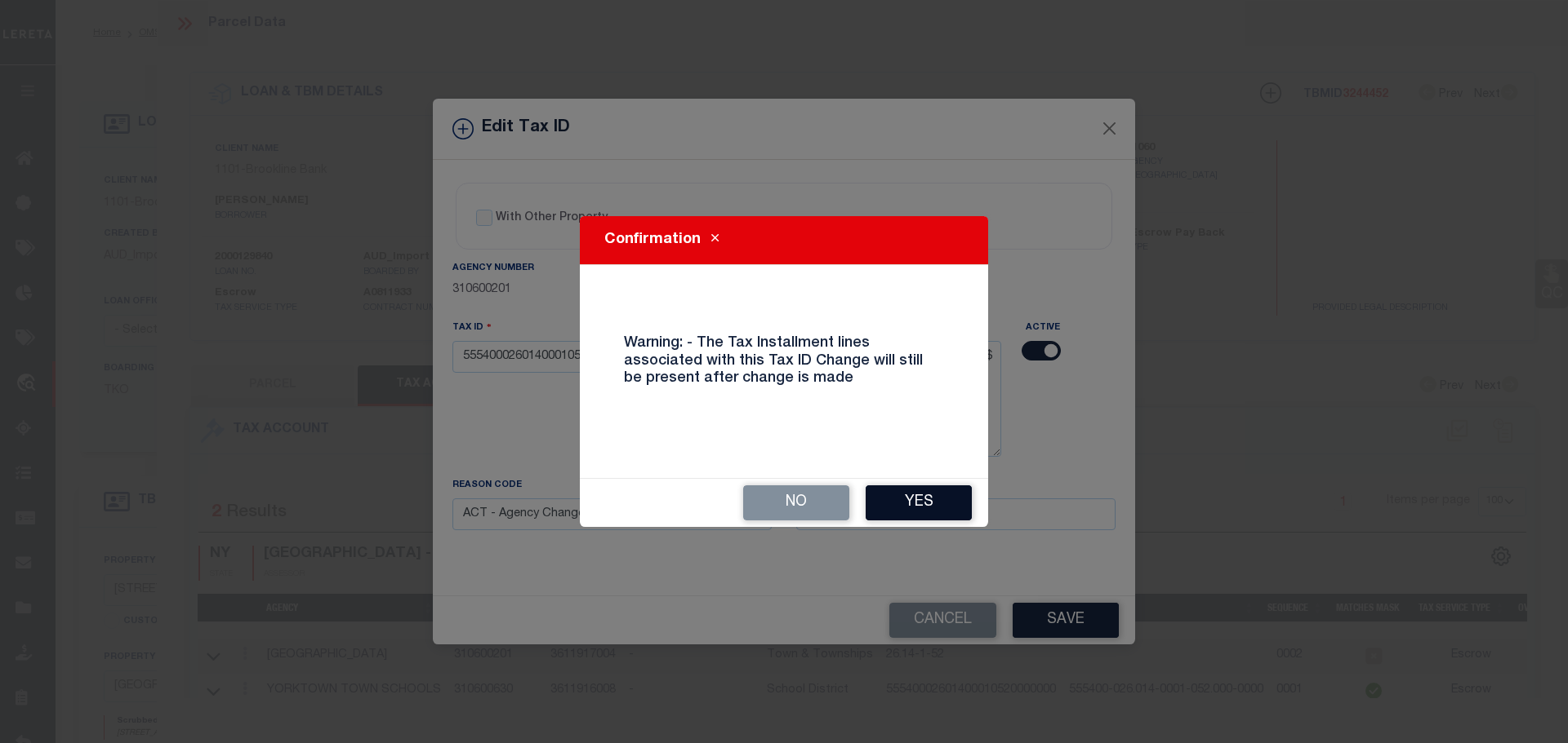
click at [937, 502] on button "Yes" at bounding box center [918, 503] width 107 height 35
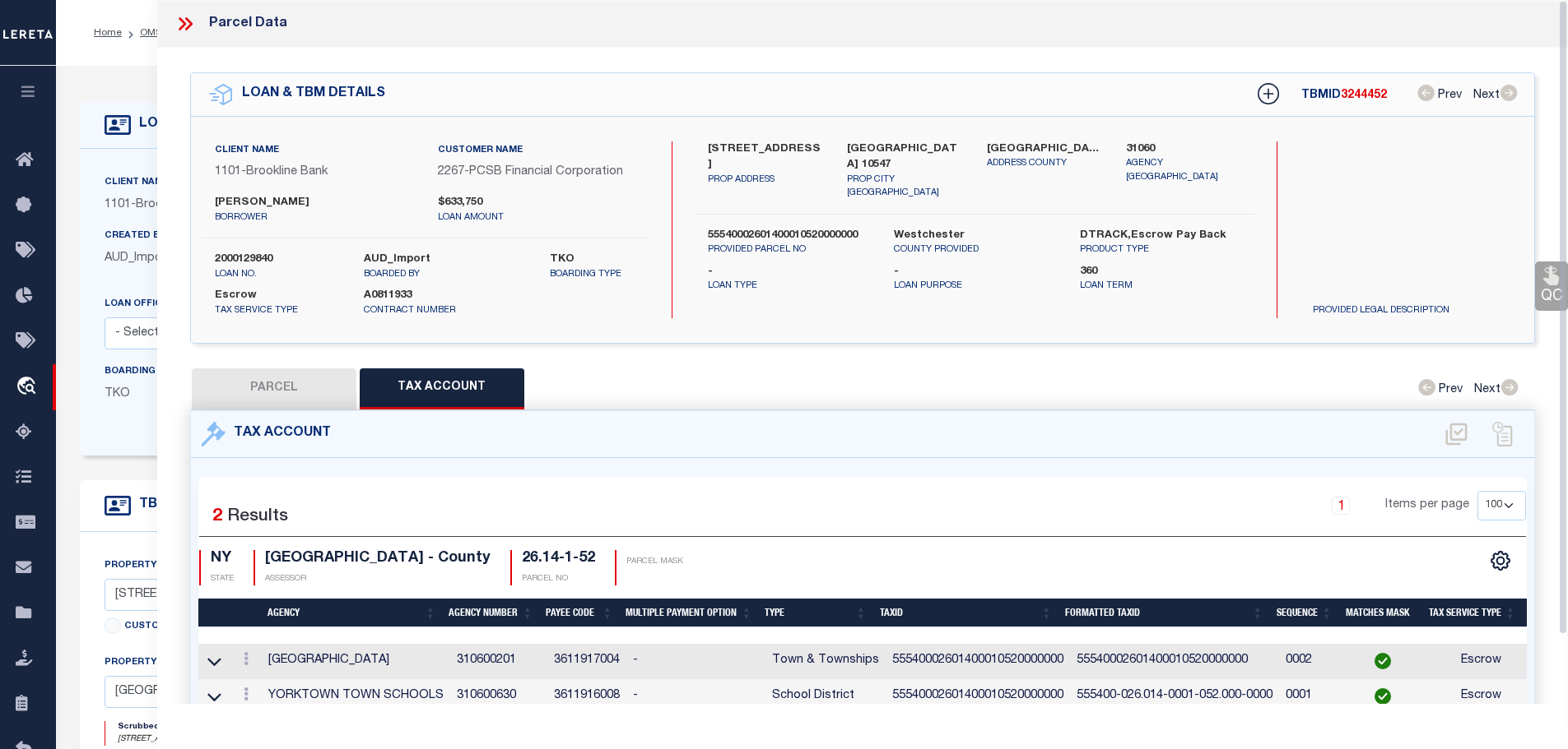
click at [190, 19] on icon at bounding box center [185, 24] width 22 height 22
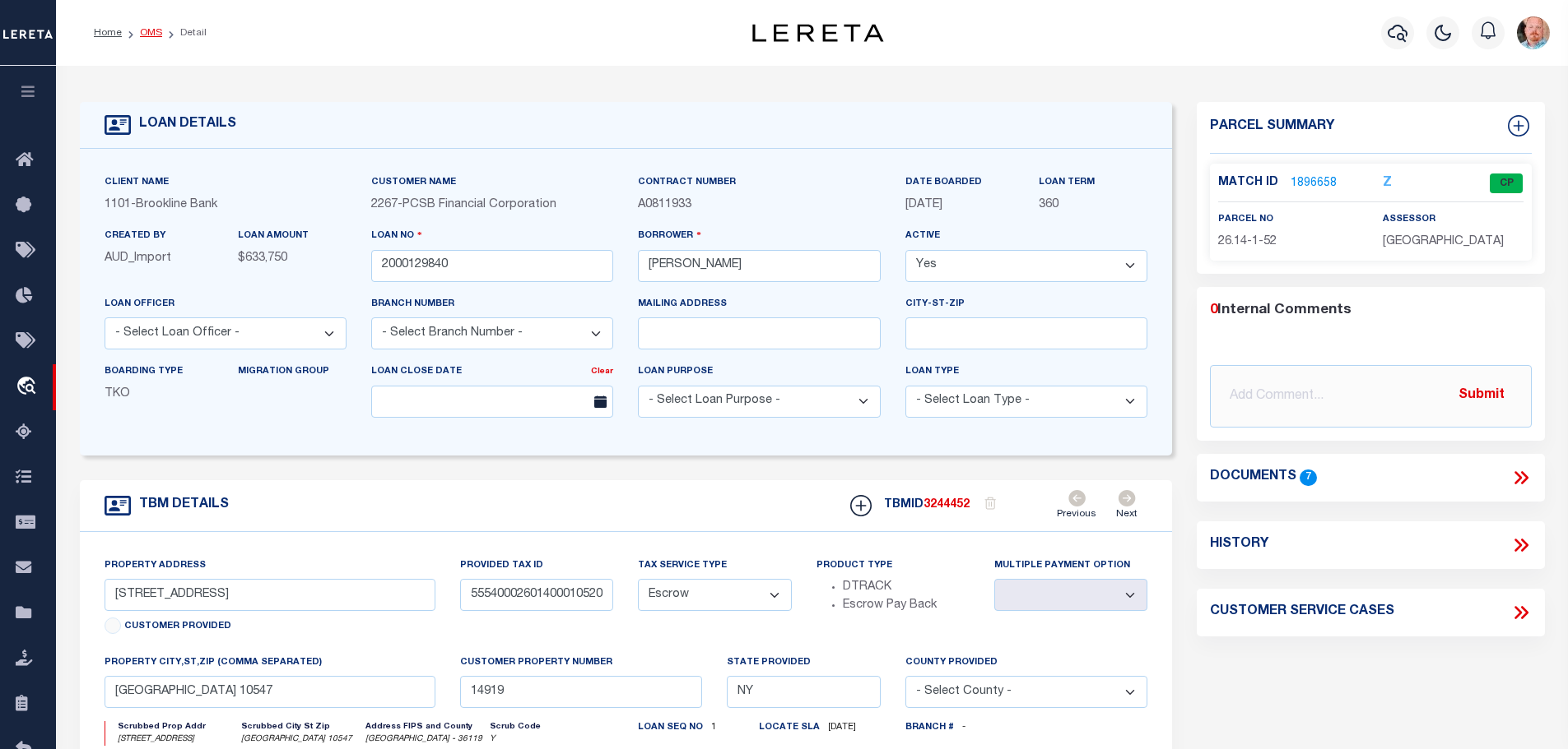
click at [143, 34] on link "OMS" at bounding box center [151, 33] width 23 height 10
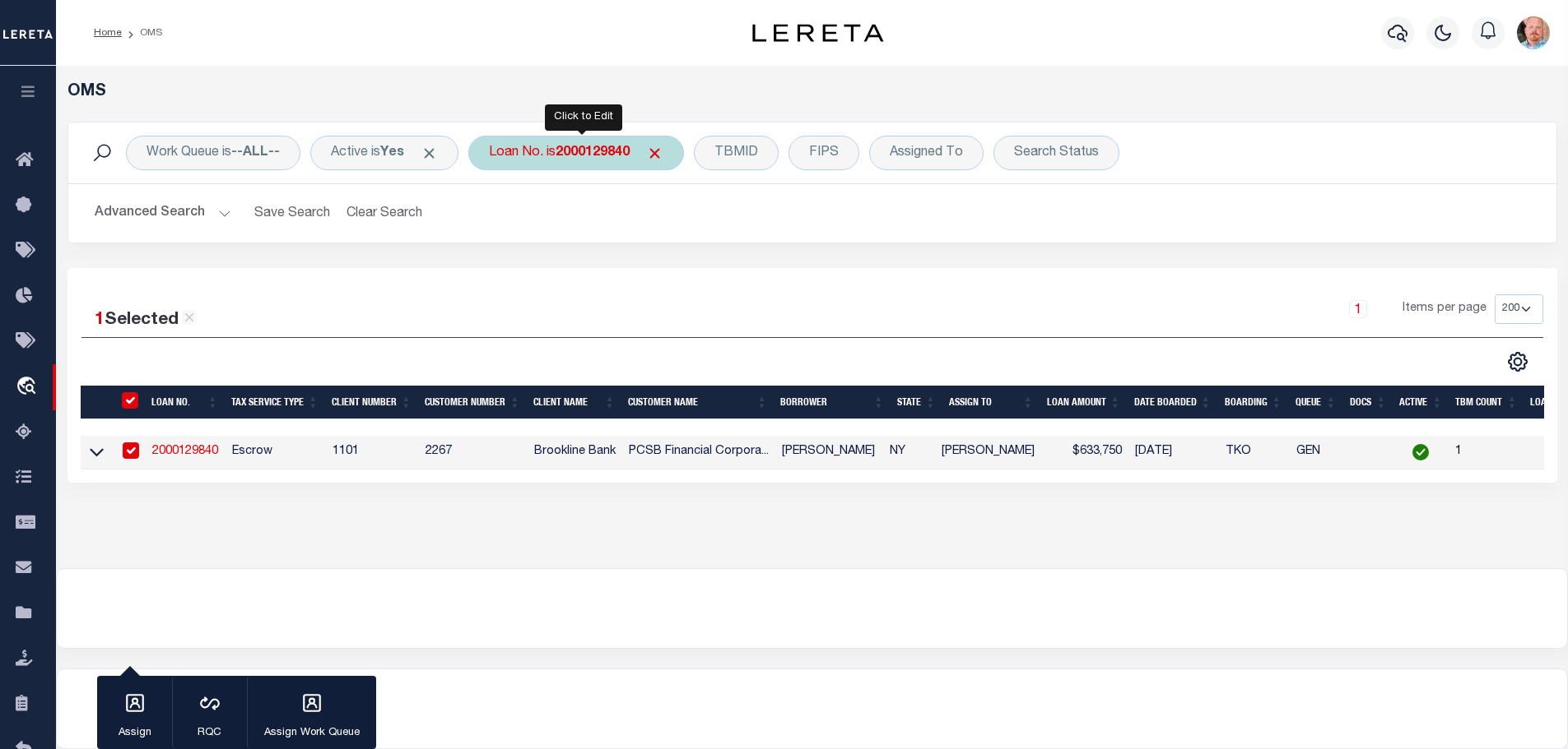
click at [560, 155] on div "Loan No. is 2000129840" at bounding box center [576, 153] width 216 height 34
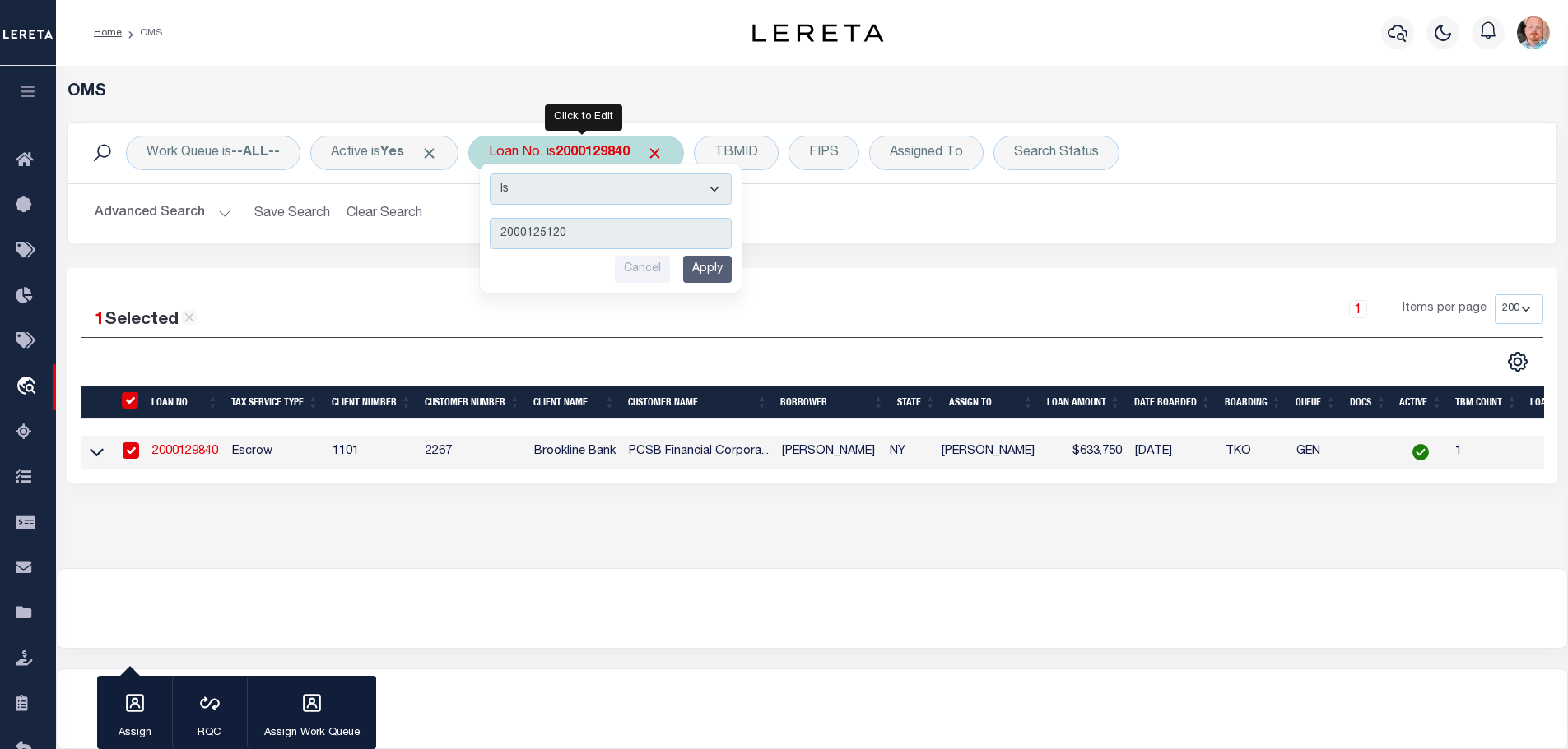
click at [716, 267] on input "Apply" at bounding box center [707, 270] width 48 height 28
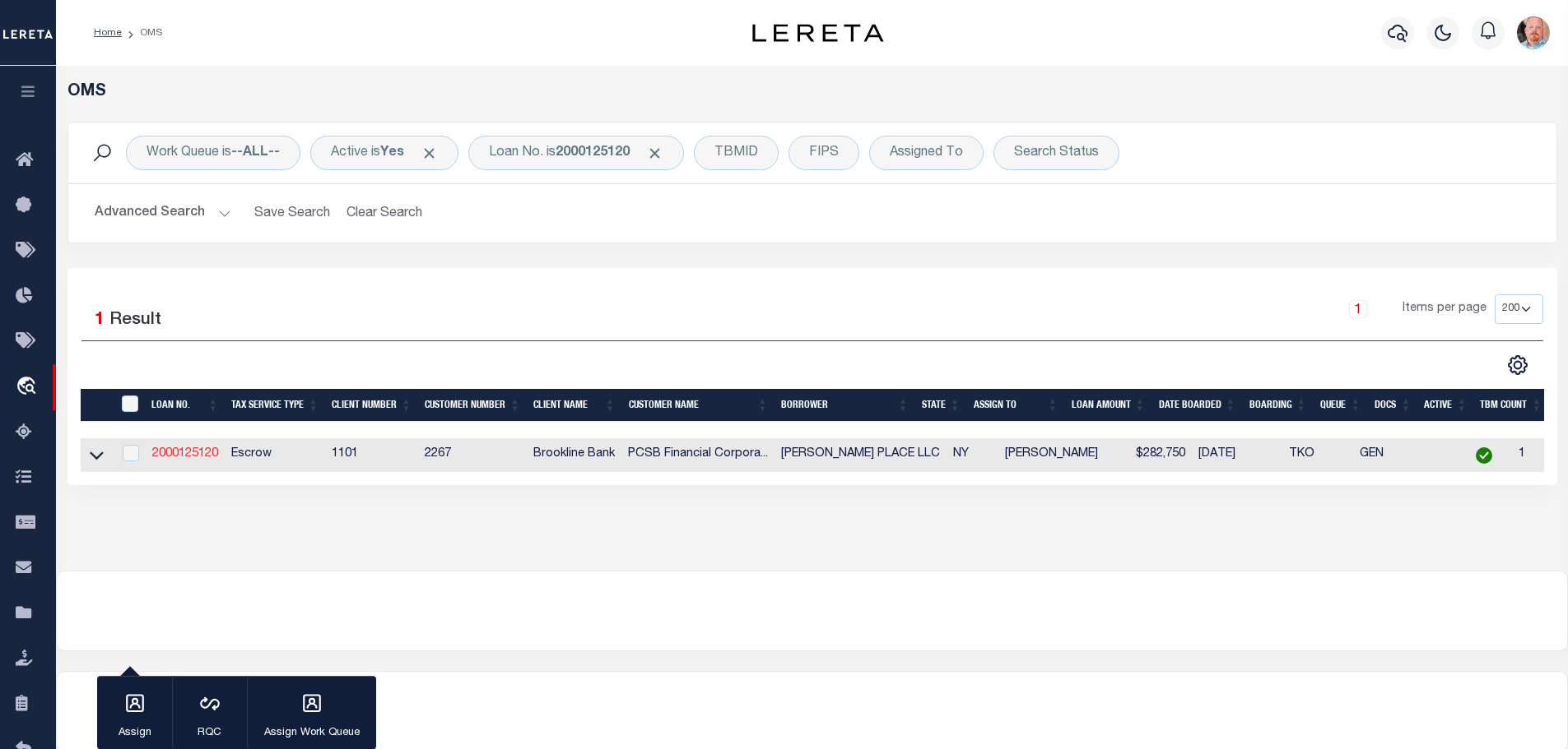
click at [198, 455] on link "2000125120" at bounding box center [184, 454] width 66 height 12
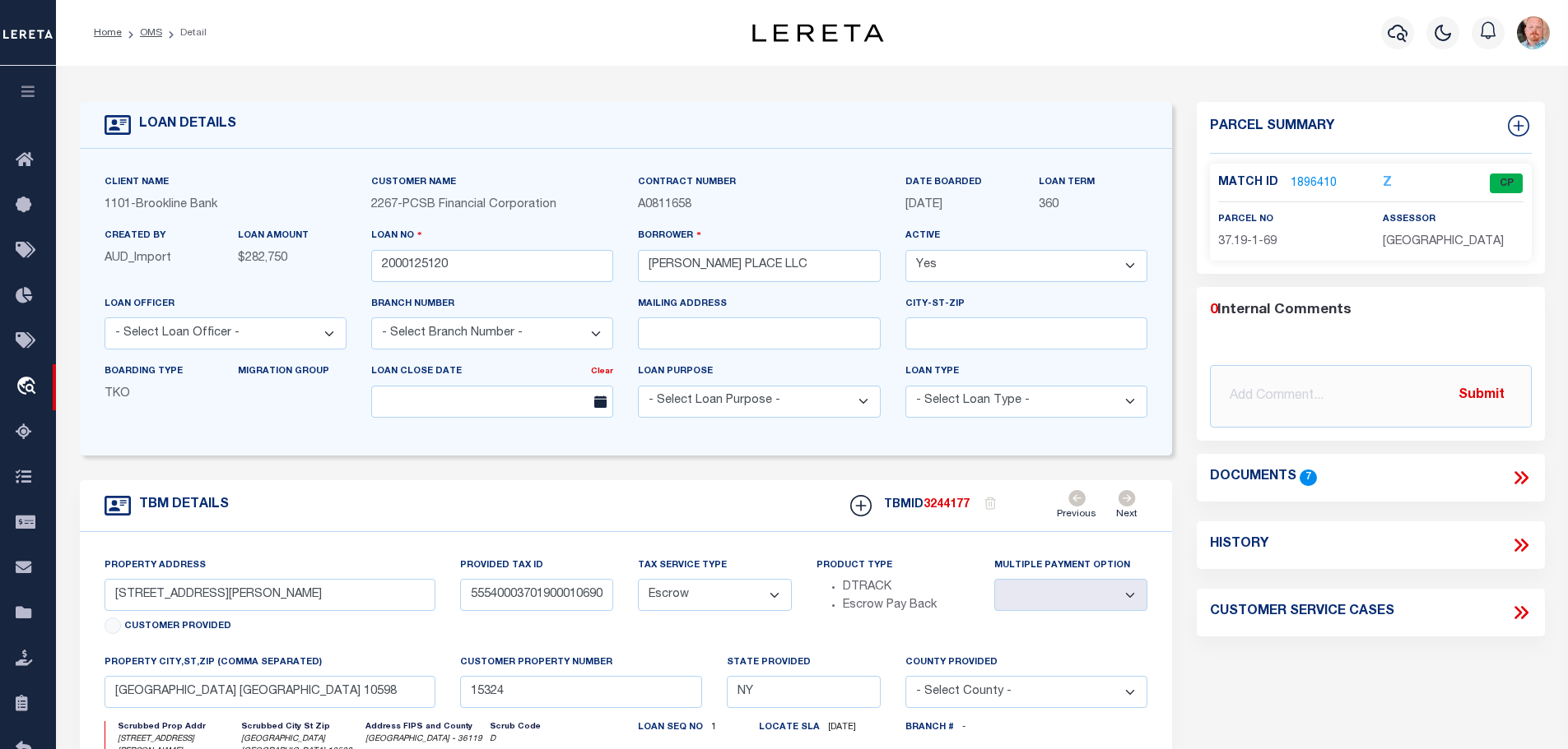
click at [1308, 176] on link "1896410" at bounding box center [1314, 184] width 46 height 18
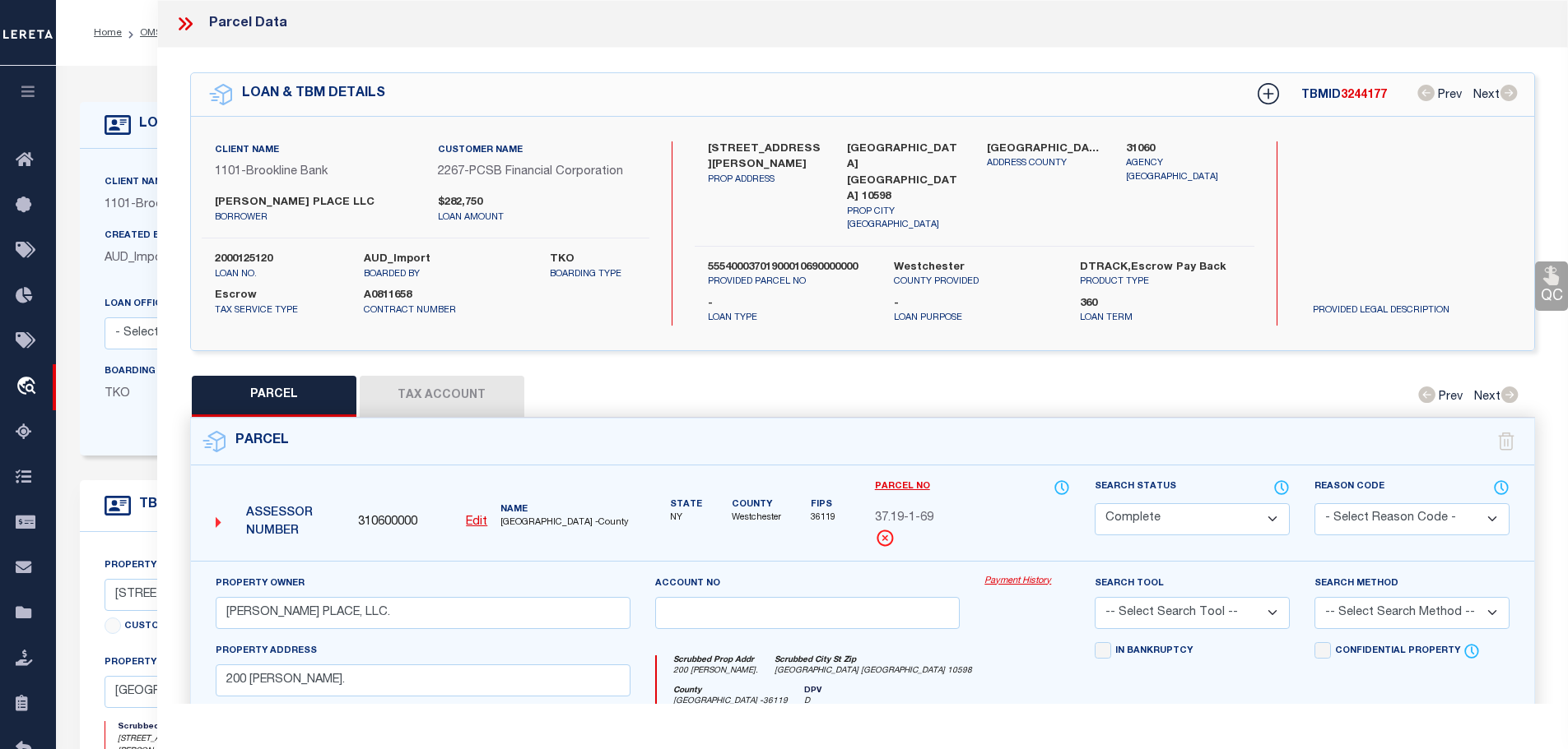
click at [458, 379] on button "Tax Account" at bounding box center [442, 396] width 165 height 41
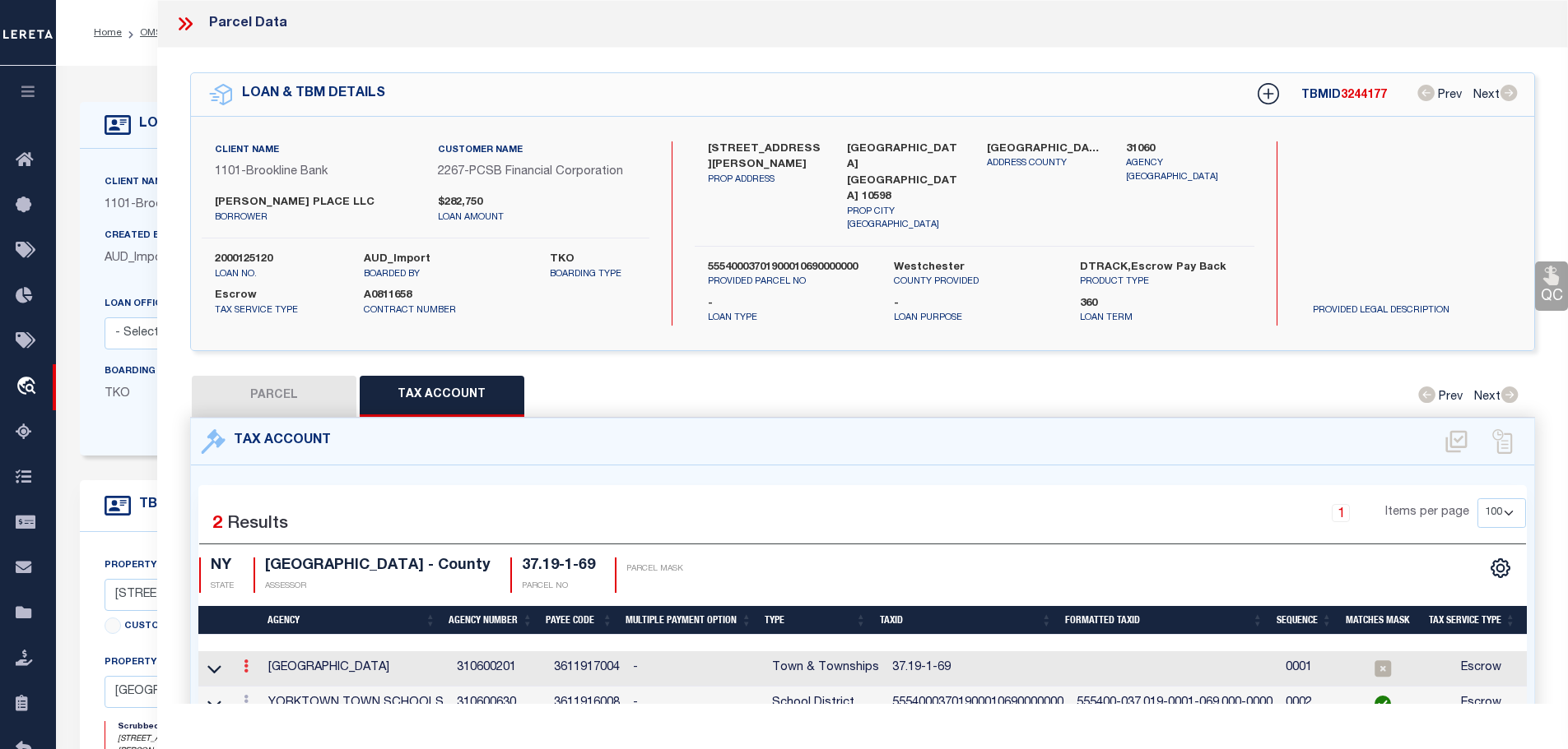
click at [246, 659] on icon at bounding box center [246, 665] width 5 height 13
click at [258, 680] on link at bounding box center [268, 694] width 61 height 28
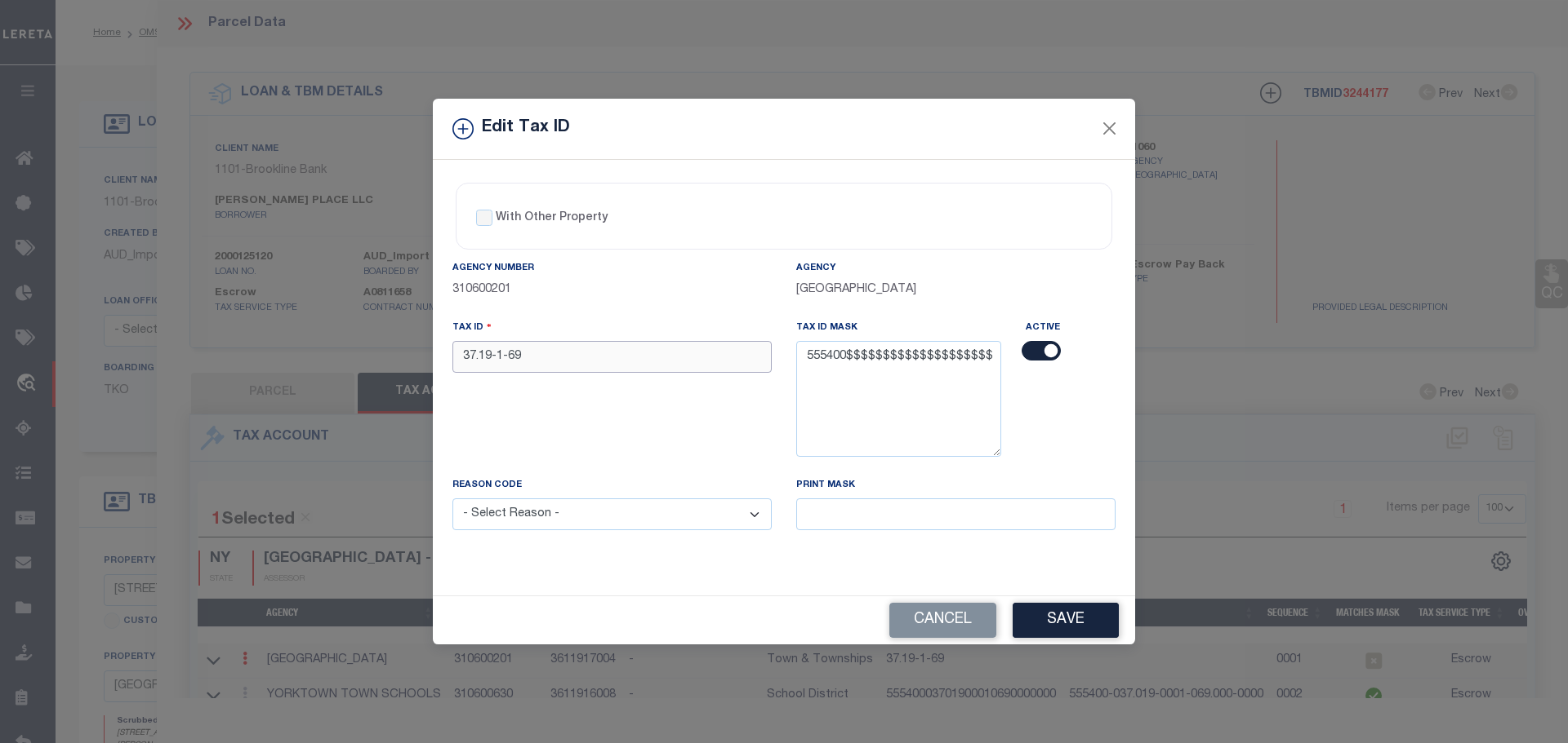
click at [564, 350] on input "37.19-1-69" at bounding box center [611, 357] width 319 height 32
paste input "55540003701900010690000000"
click at [613, 511] on select "- Select Reason - 099 - Other (Provide additional detail) ACT - Agency Changed …" at bounding box center [611, 514] width 319 height 32
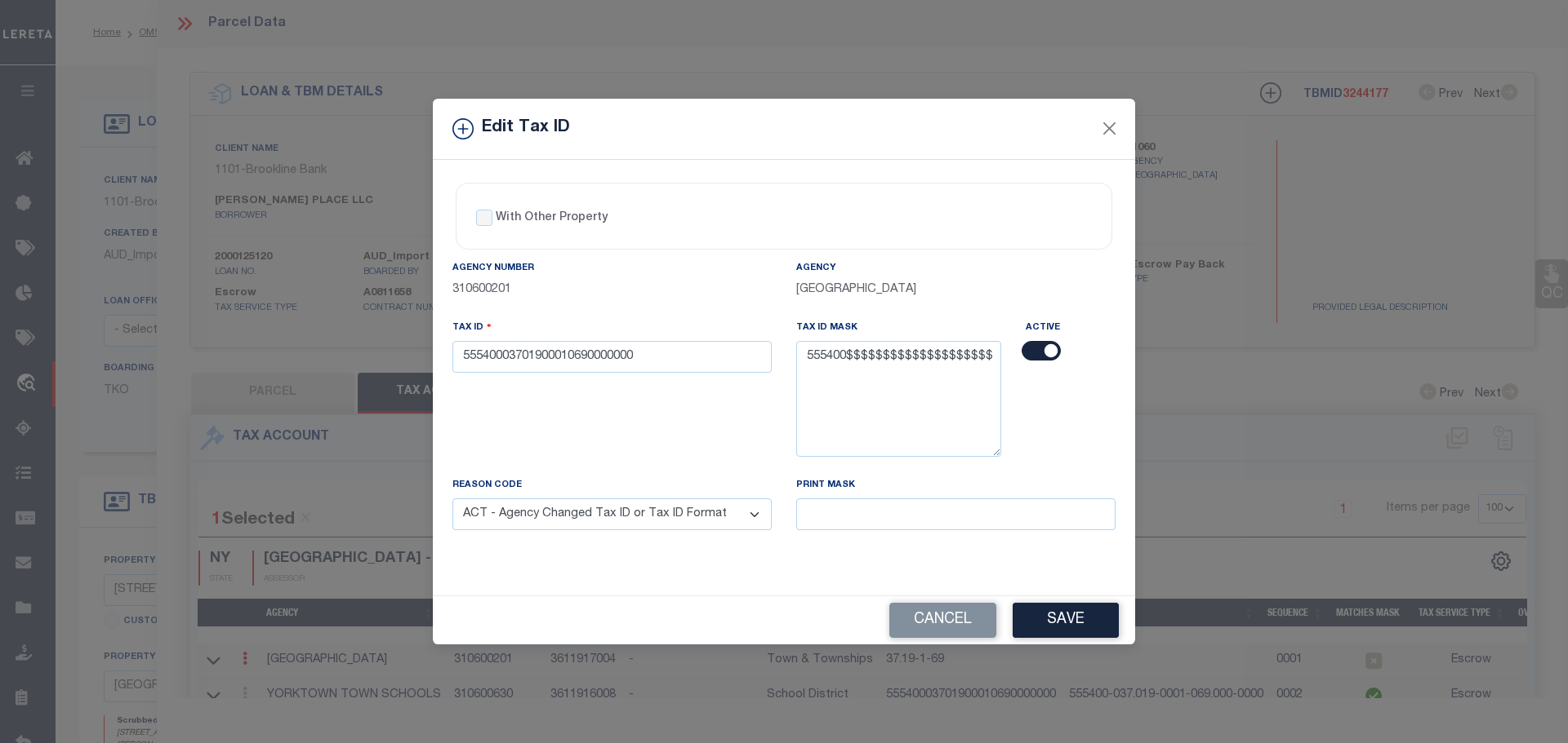
click at [452, 500] on select "- Select Reason - 099 - Other (Provide additional detail) ACT - Agency Changed …" at bounding box center [611, 514] width 319 height 32
click at [1073, 623] on button "Save" at bounding box center [1065, 621] width 107 height 35
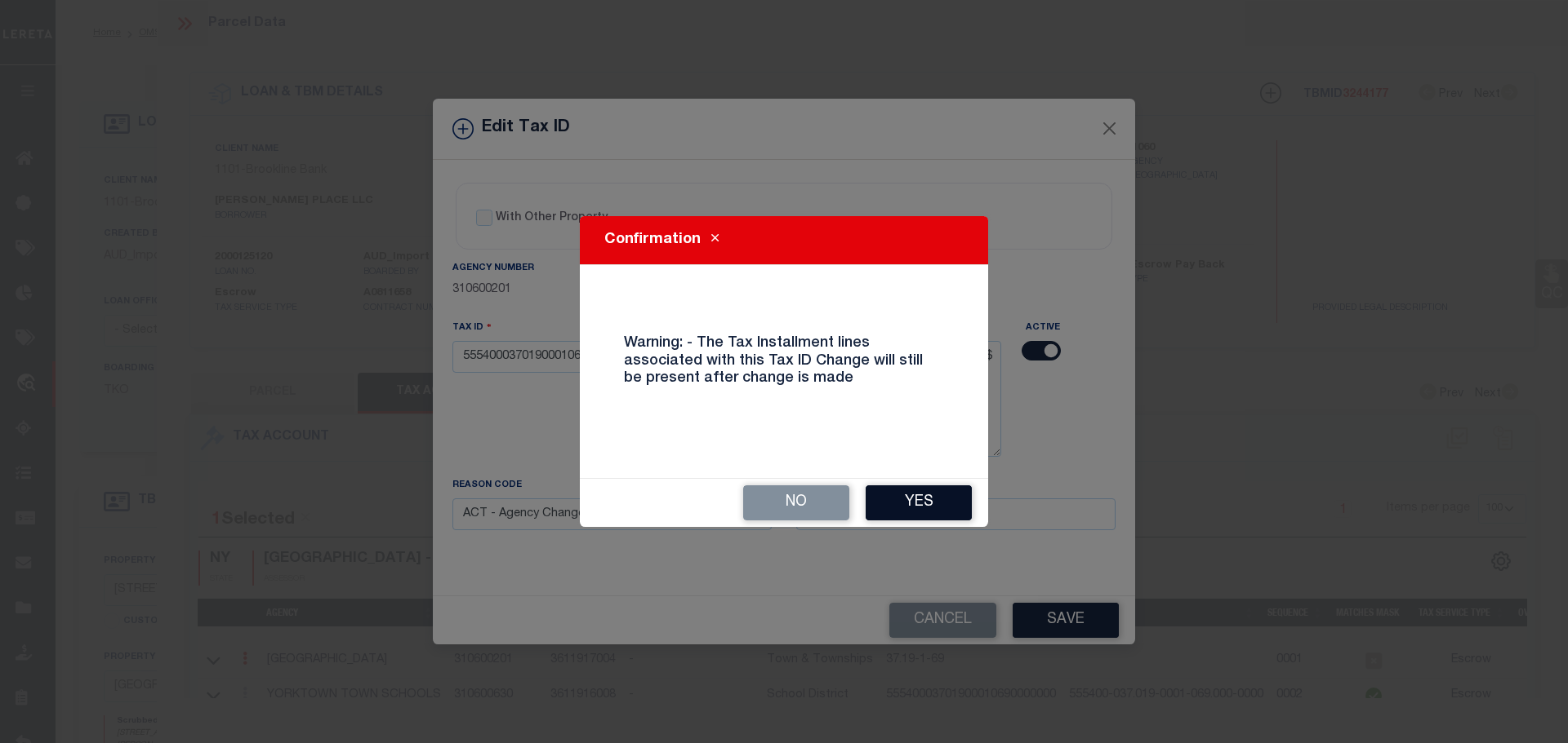
click at [937, 512] on button "Yes" at bounding box center [918, 503] width 107 height 35
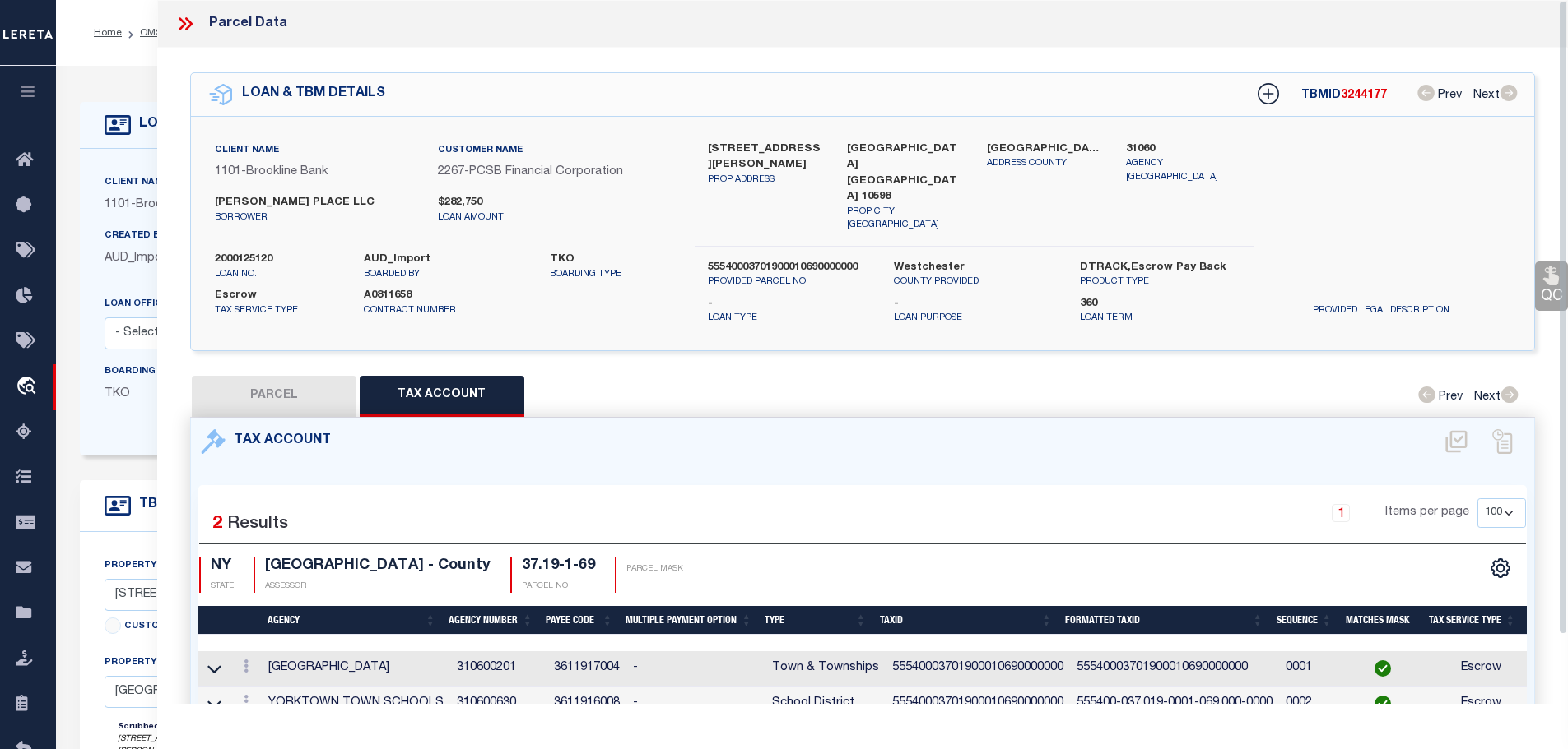
click at [186, 25] on icon at bounding box center [185, 24] width 22 height 22
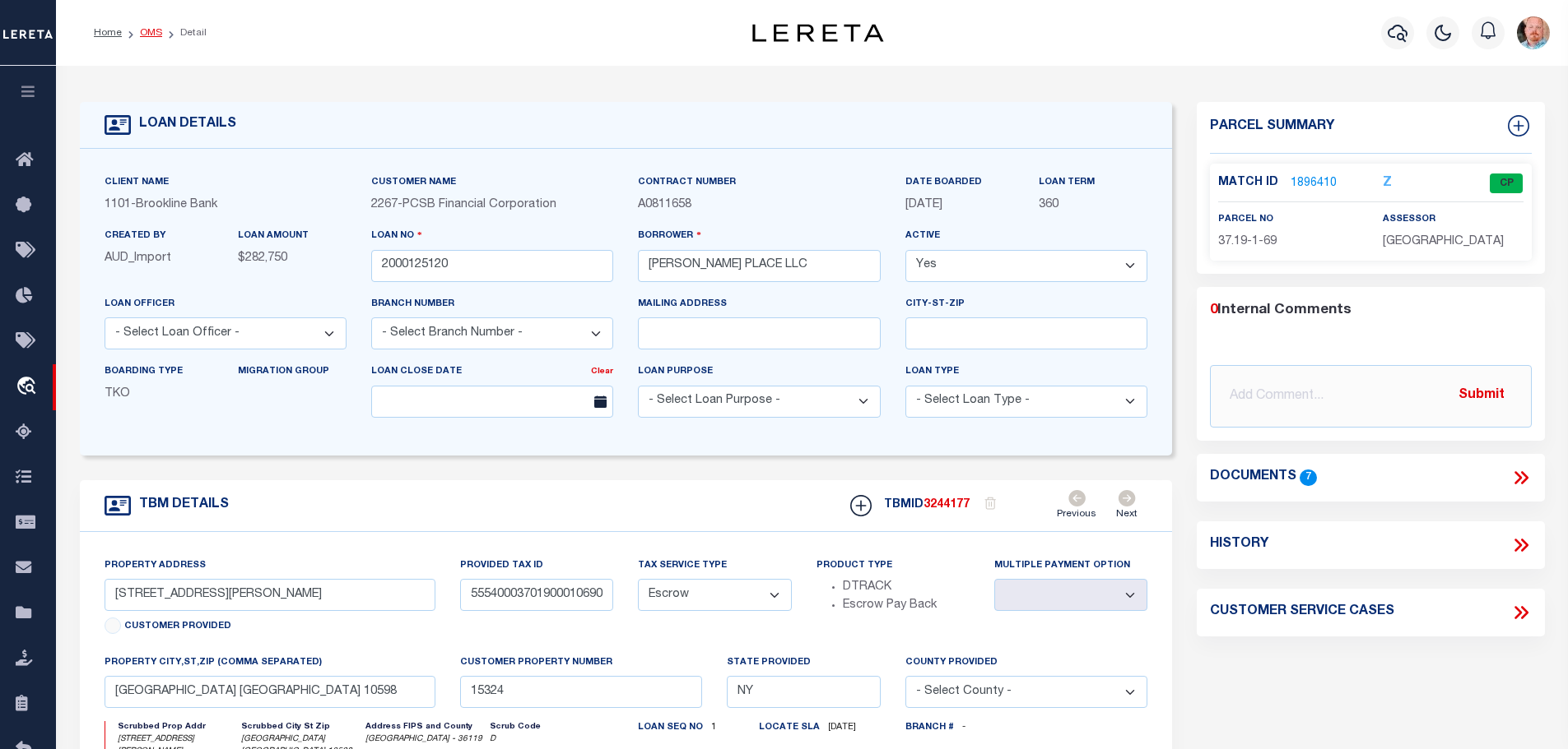
click at [147, 33] on link "OMS" at bounding box center [151, 33] width 23 height 10
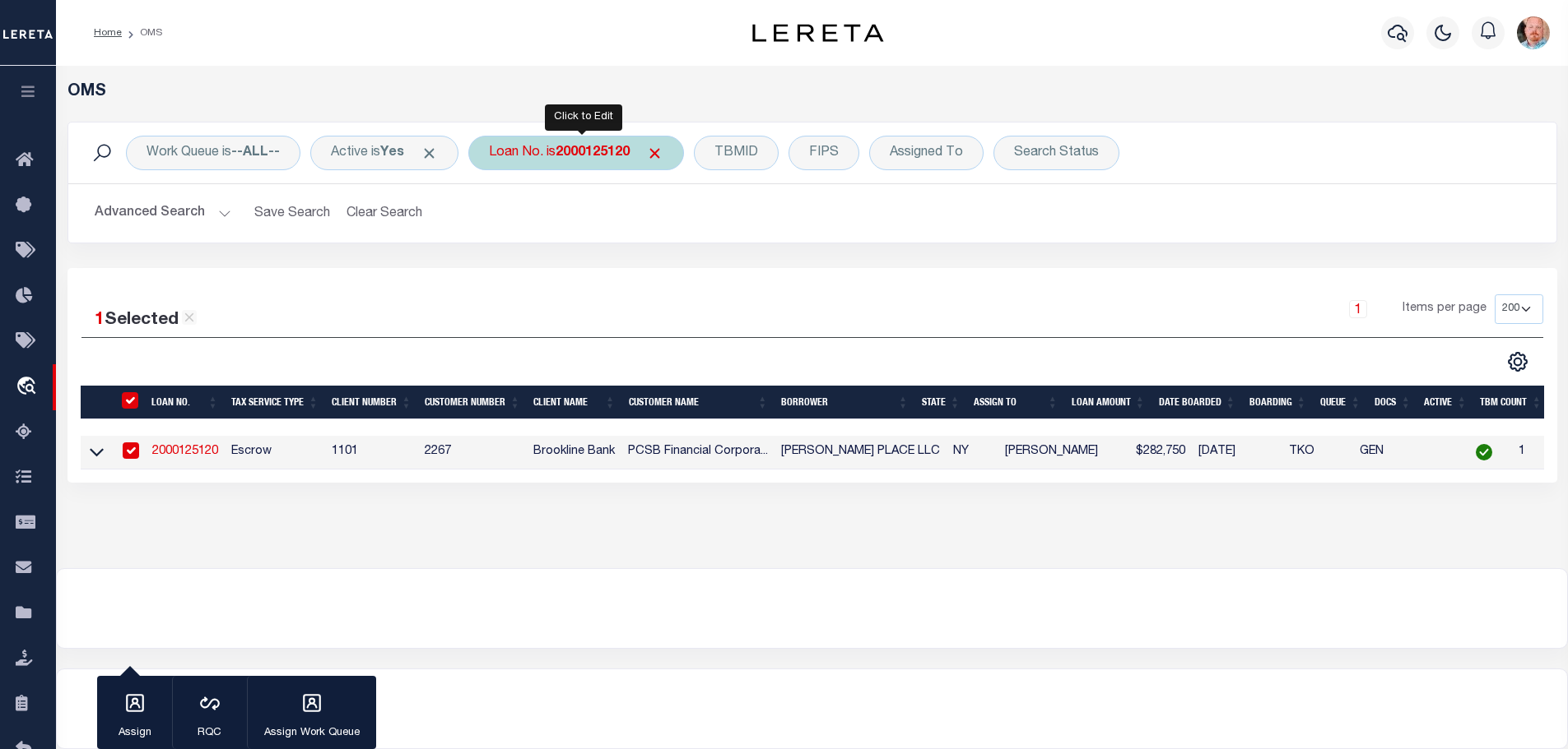
click at [572, 154] on b "2000125120" at bounding box center [592, 153] width 74 height 13
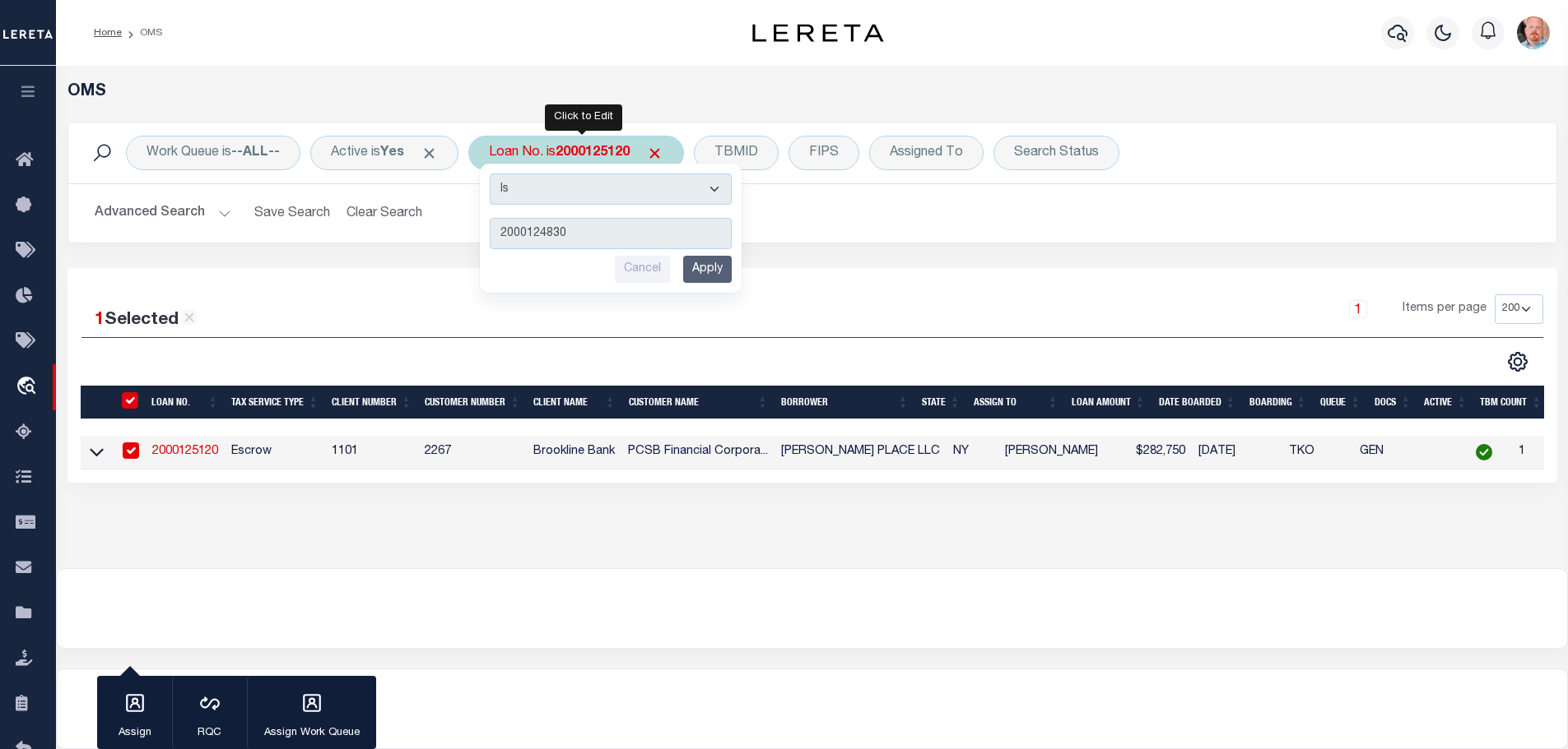
click at [738, 257] on div "Is Contains 2000124830 Cancel Apply" at bounding box center [610, 228] width 261 height 129
click at [722, 271] on input "Apply" at bounding box center [707, 270] width 48 height 28
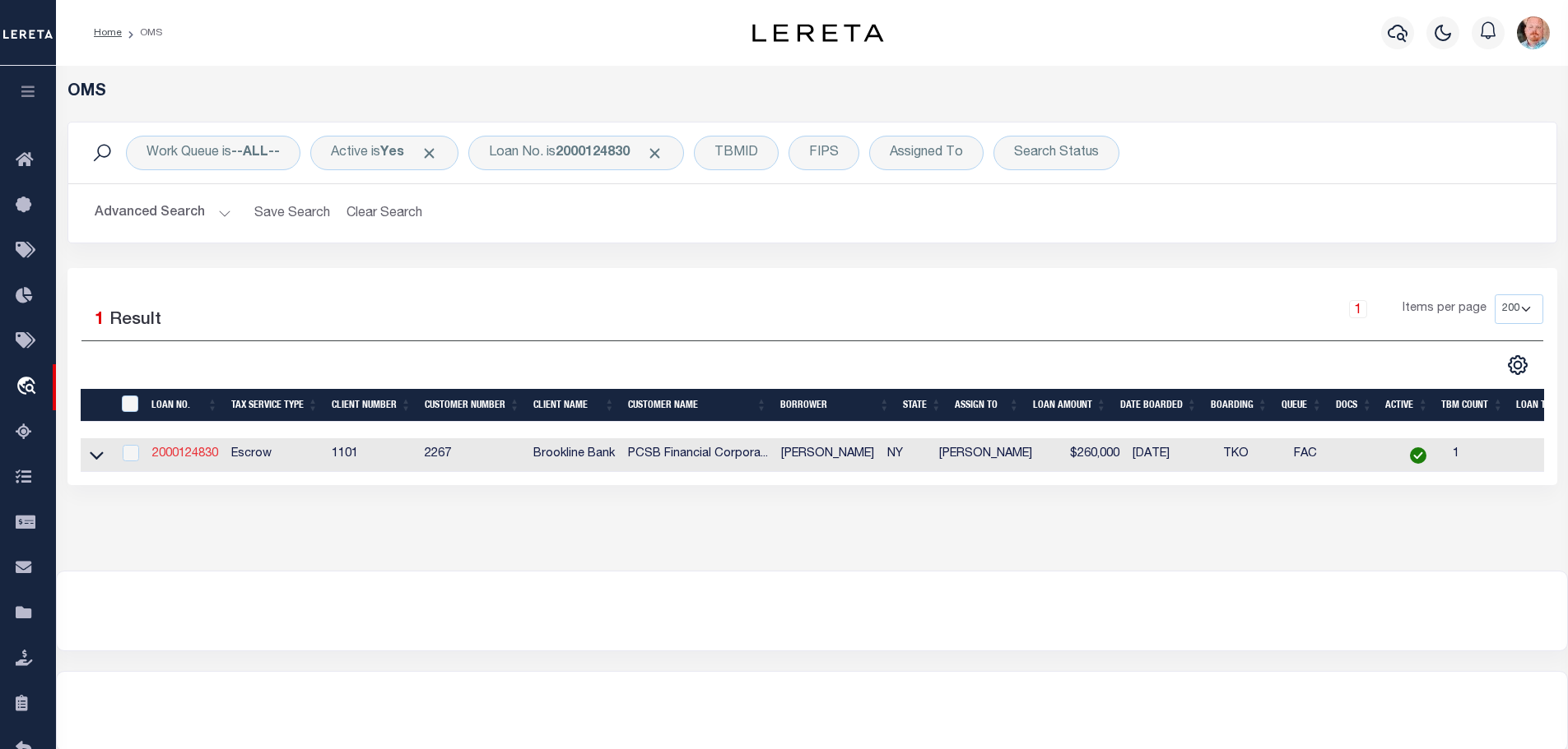
click at [190, 450] on link "2000124830" at bounding box center [184, 454] width 66 height 12
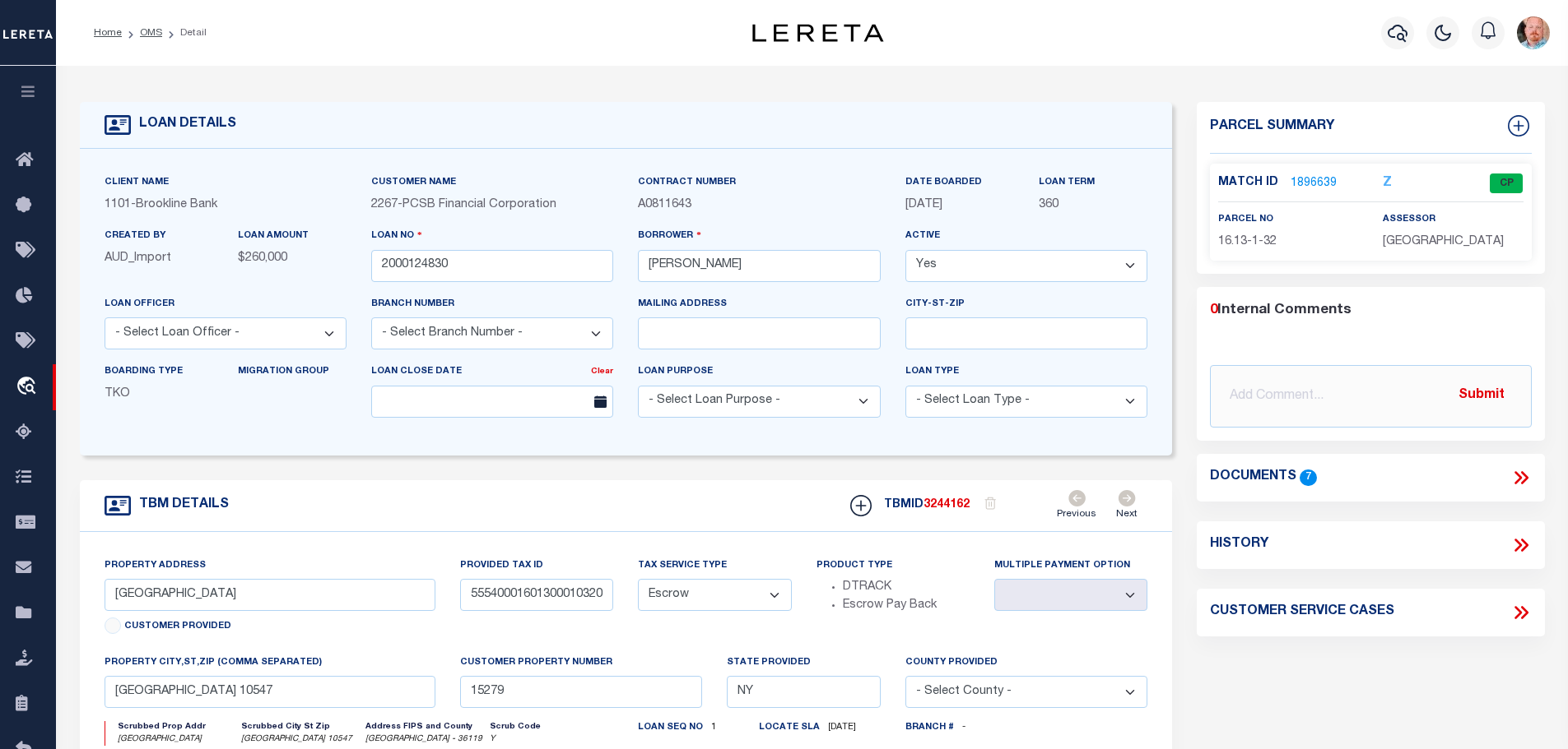
click at [1308, 181] on link "1896639" at bounding box center [1314, 184] width 46 height 18
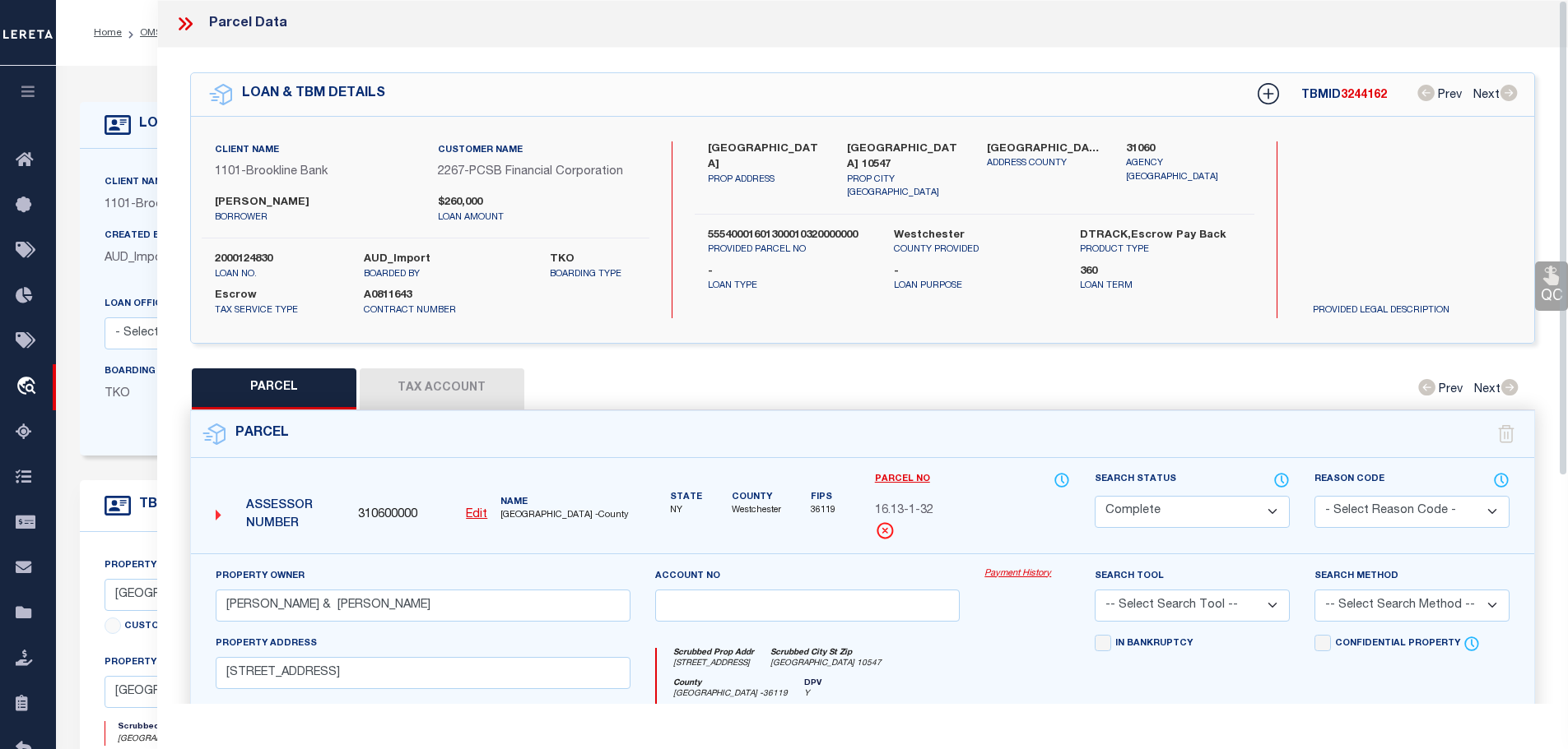
click at [443, 389] on button "Tax Account" at bounding box center [442, 389] width 165 height 41
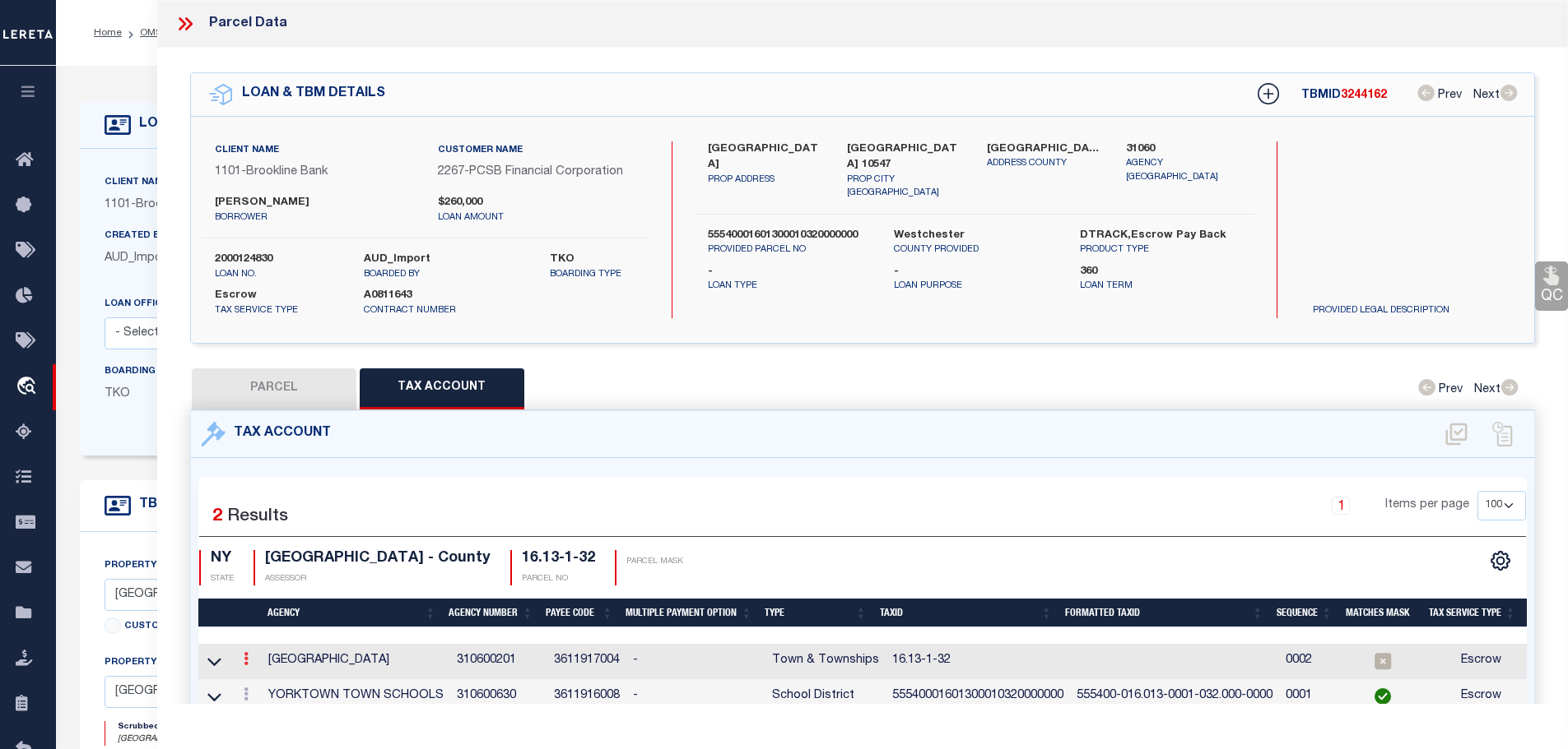
click at [252, 657] on link at bounding box center [246, 660] width 18 height 13
click at [265, 678] on icon "" at bounding box center [263, 684] width 13 height 13
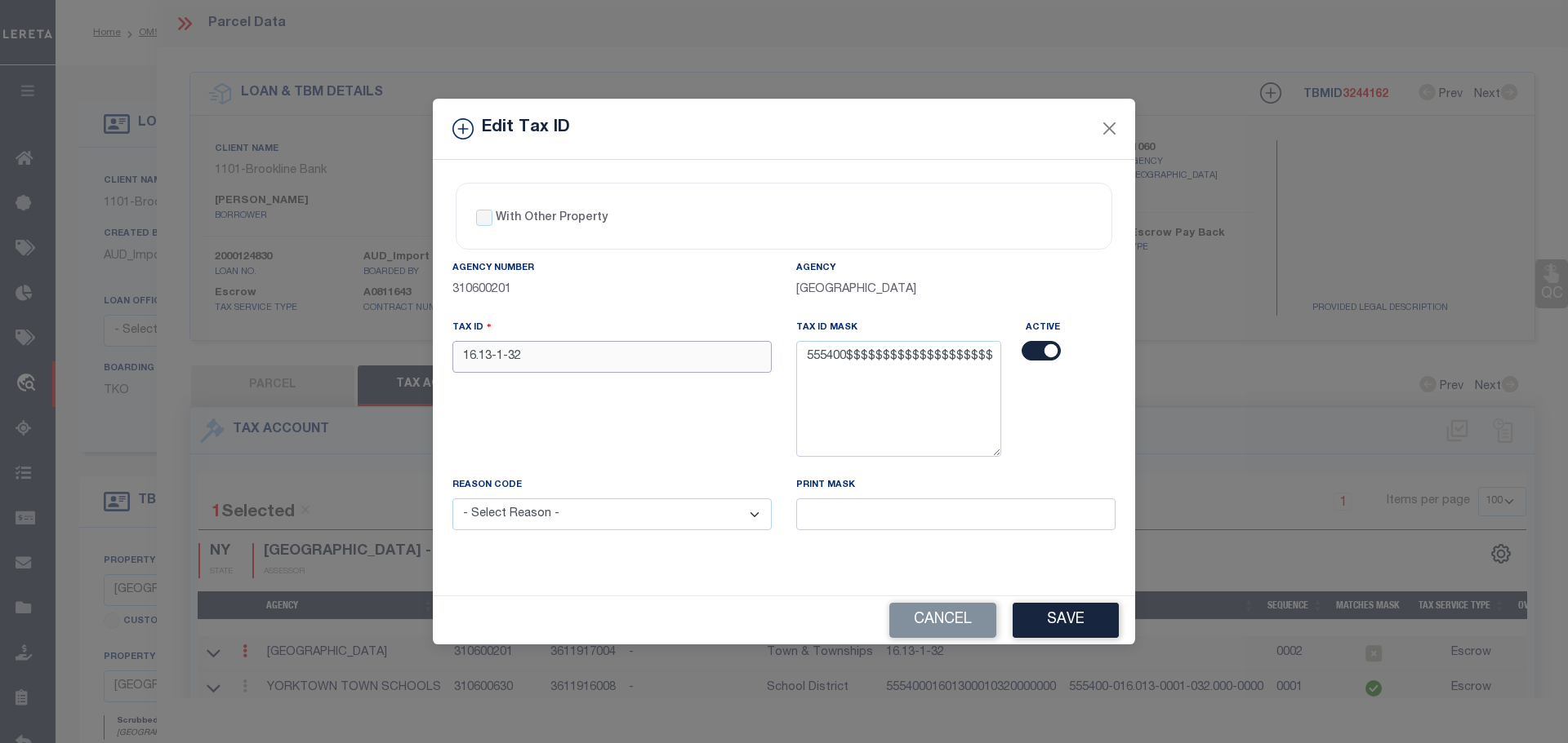
click at [539, 348] on input "16.13-1-32" at bounding box center [611, 357] width 319 height 32
paste input "55540001601300010320000000"
click at [640, 529] on select "- Select Reason - 099 - Other (Provide additional detail) ACT - Agency Changed …" at bounding box center [611, 514] width 319 height 32
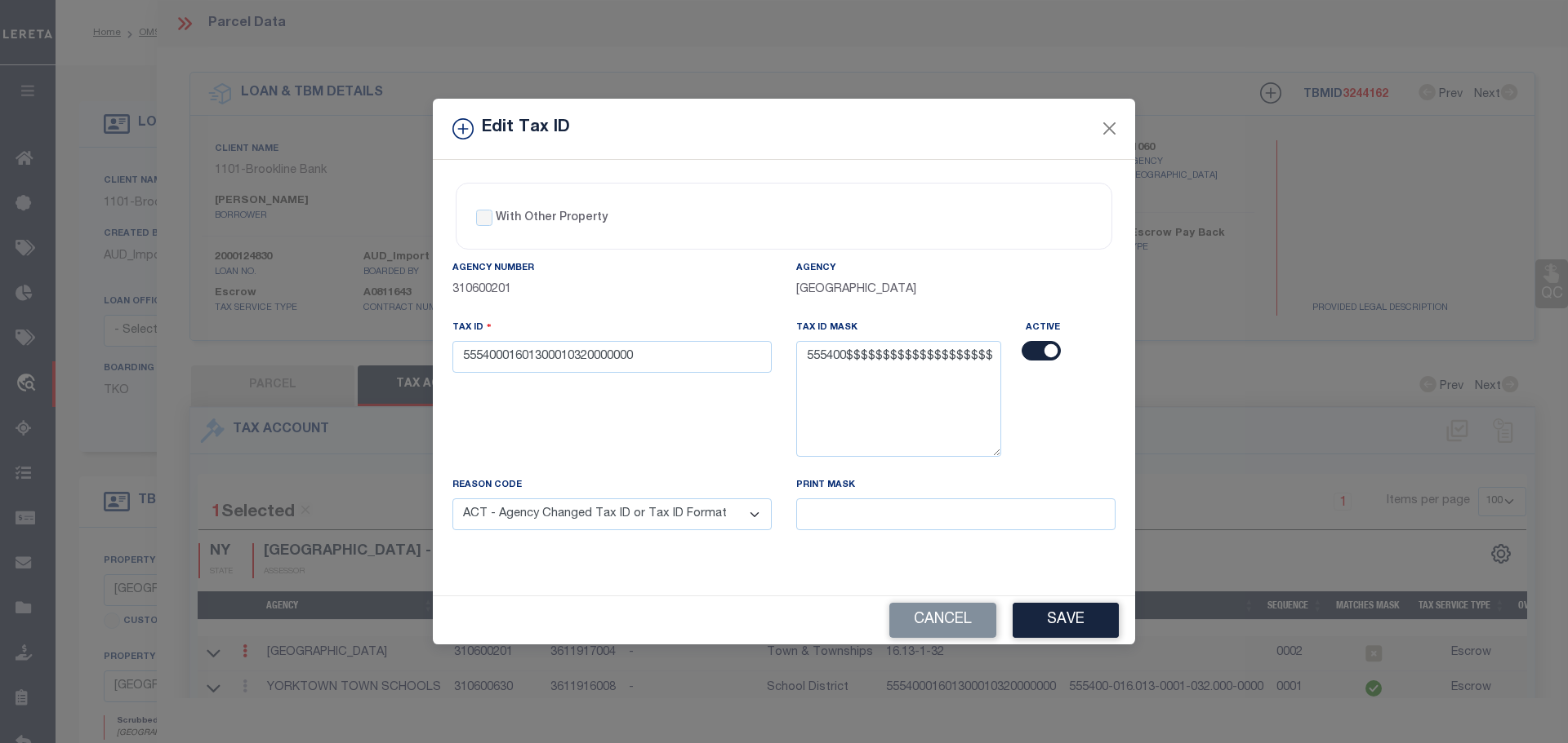
click at [452, 500] on select "- Select Reason - 099 - Other (Provide additional detail) ACT - Agency Changed …" at bounding box center [611, 514] width 319 height 32
click at [1100, 627] on button "Save" at bounding box center [1065, 621] width 107 height 35
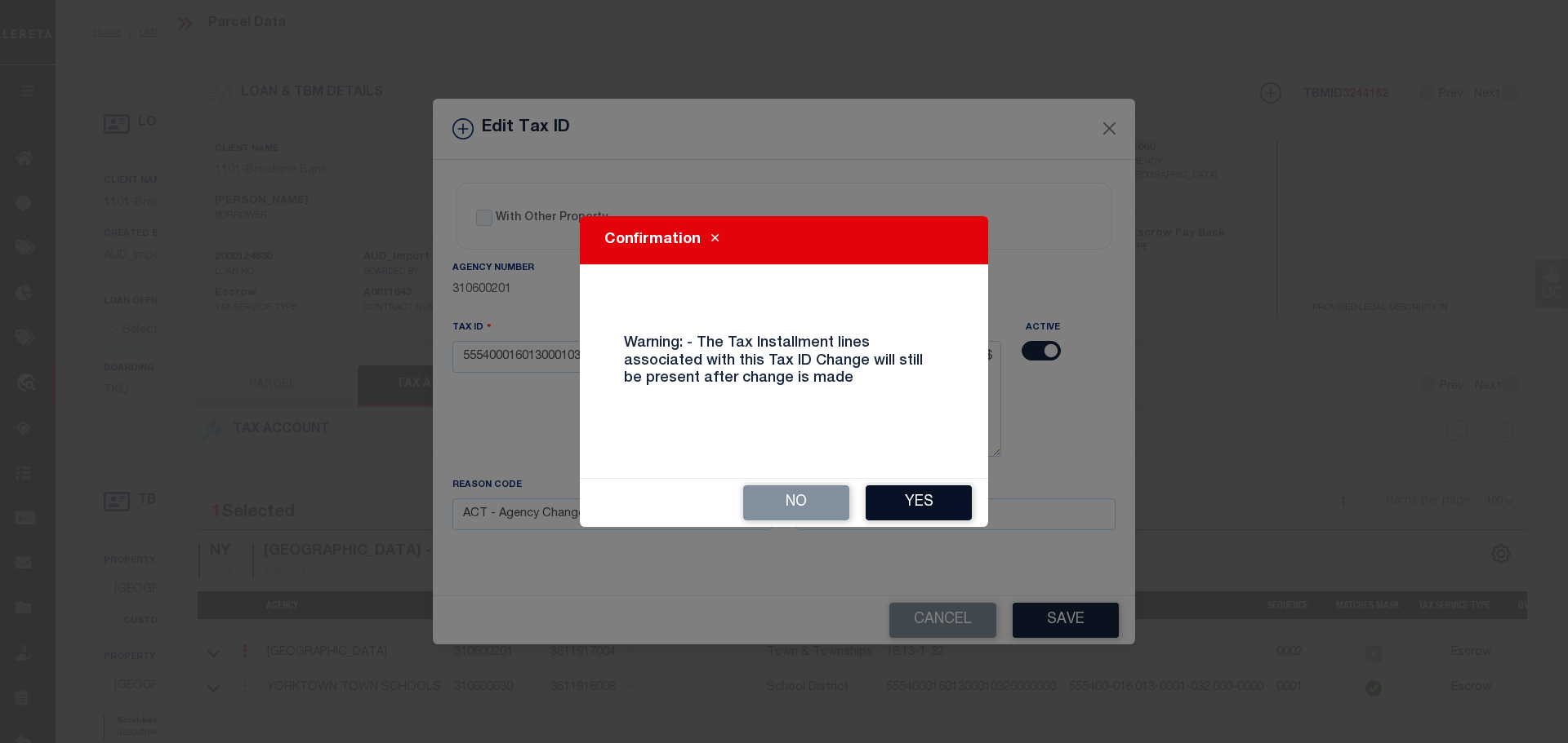
click at [918, 502] on button "Yes" at bounding box center [918, 503] width 107 height 35
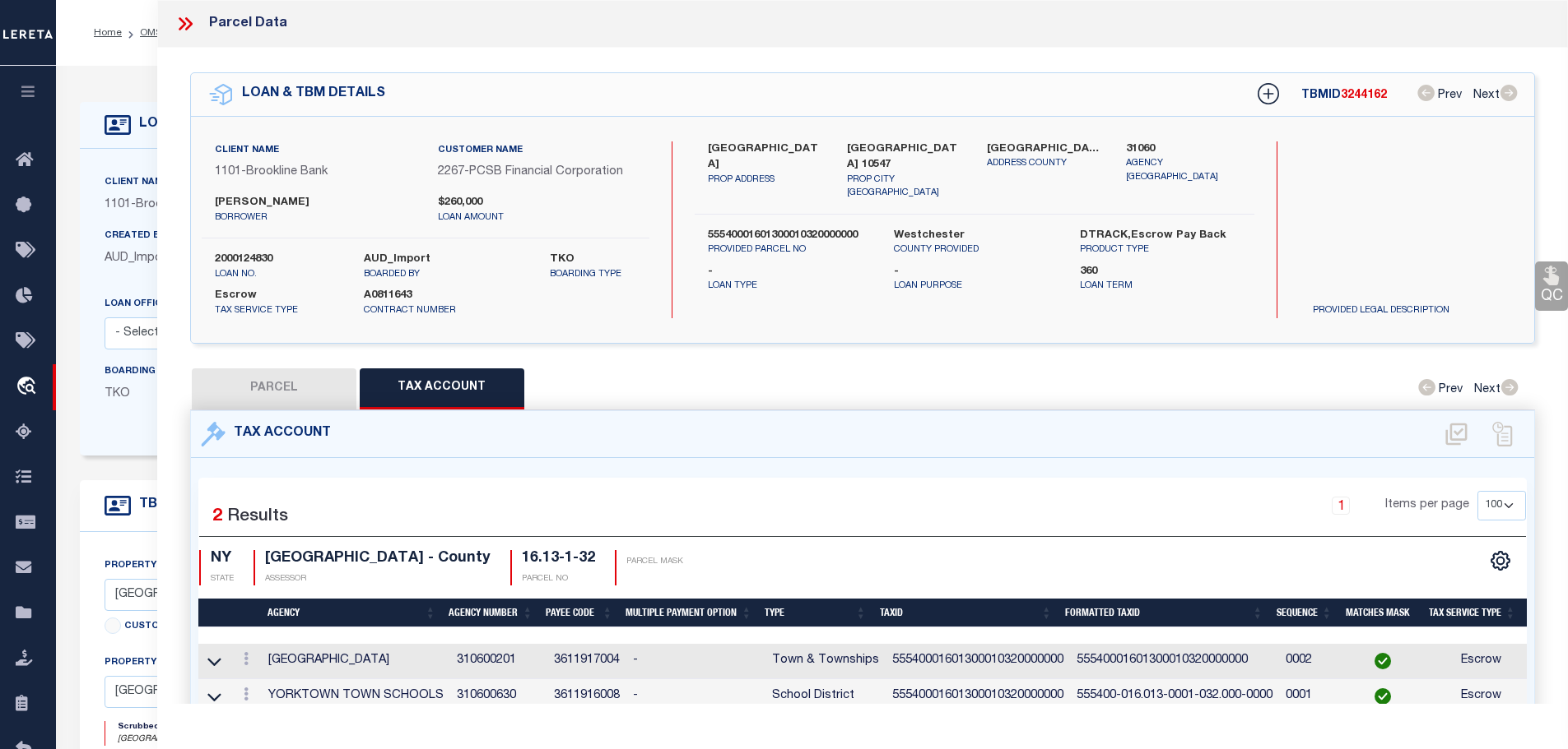
click at [186, 28] on icon at bounding box center [188, 24] width 8 height 13
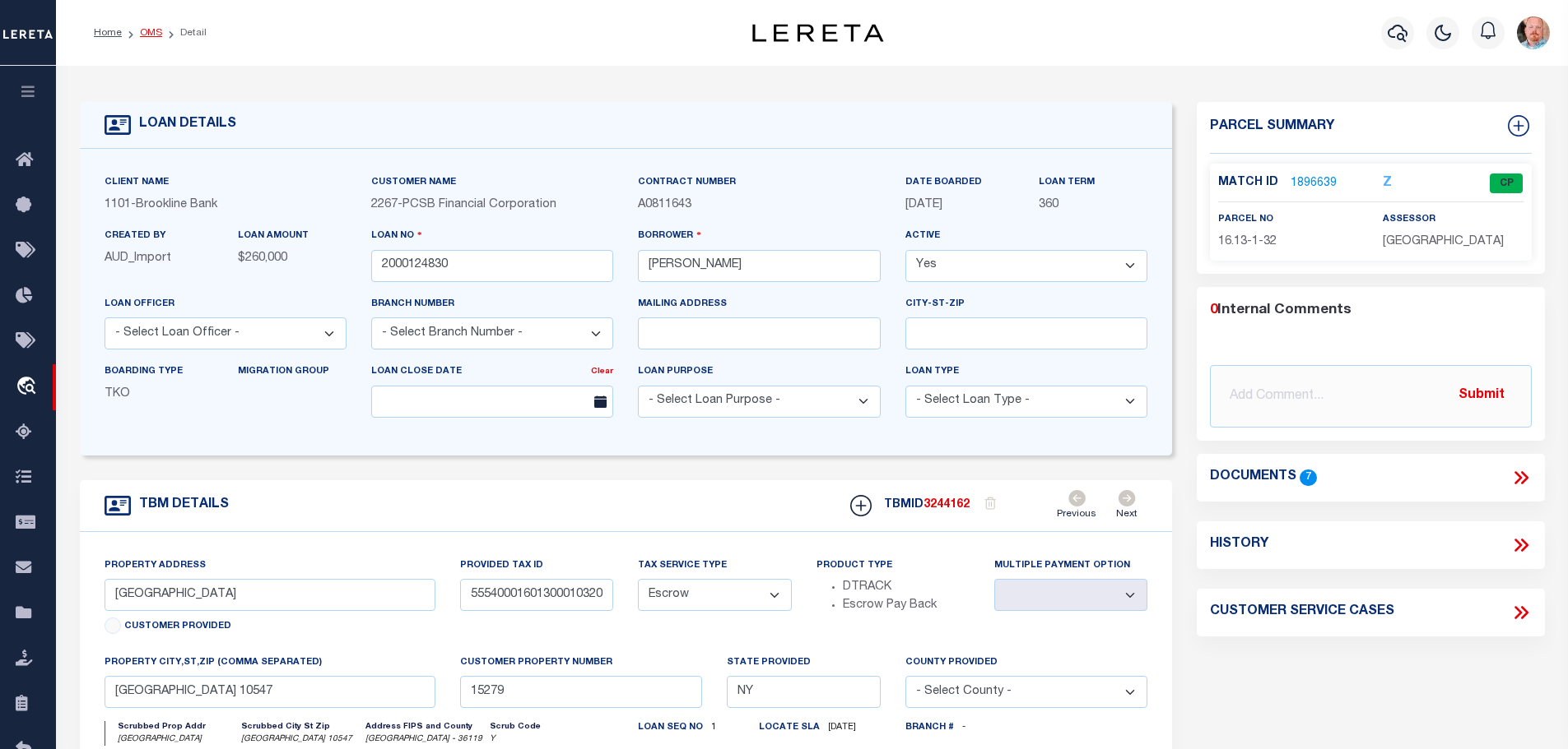
click at [140, 28] on link "OMS" at bounding box center [151, 33] width 23 height 10
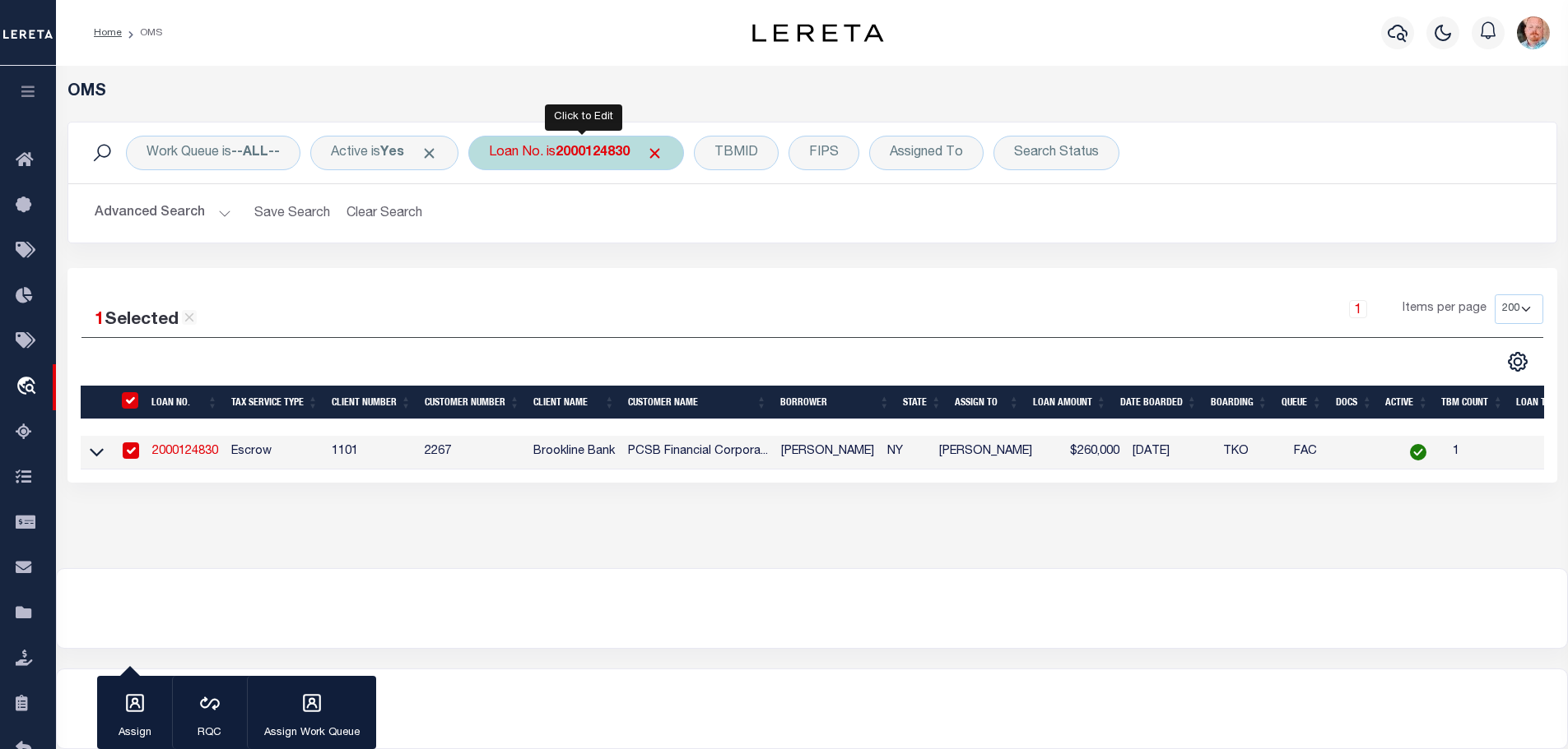
click at [589, 149] on b "2000124830" at bounding box center [592, 153] width 74 height 13
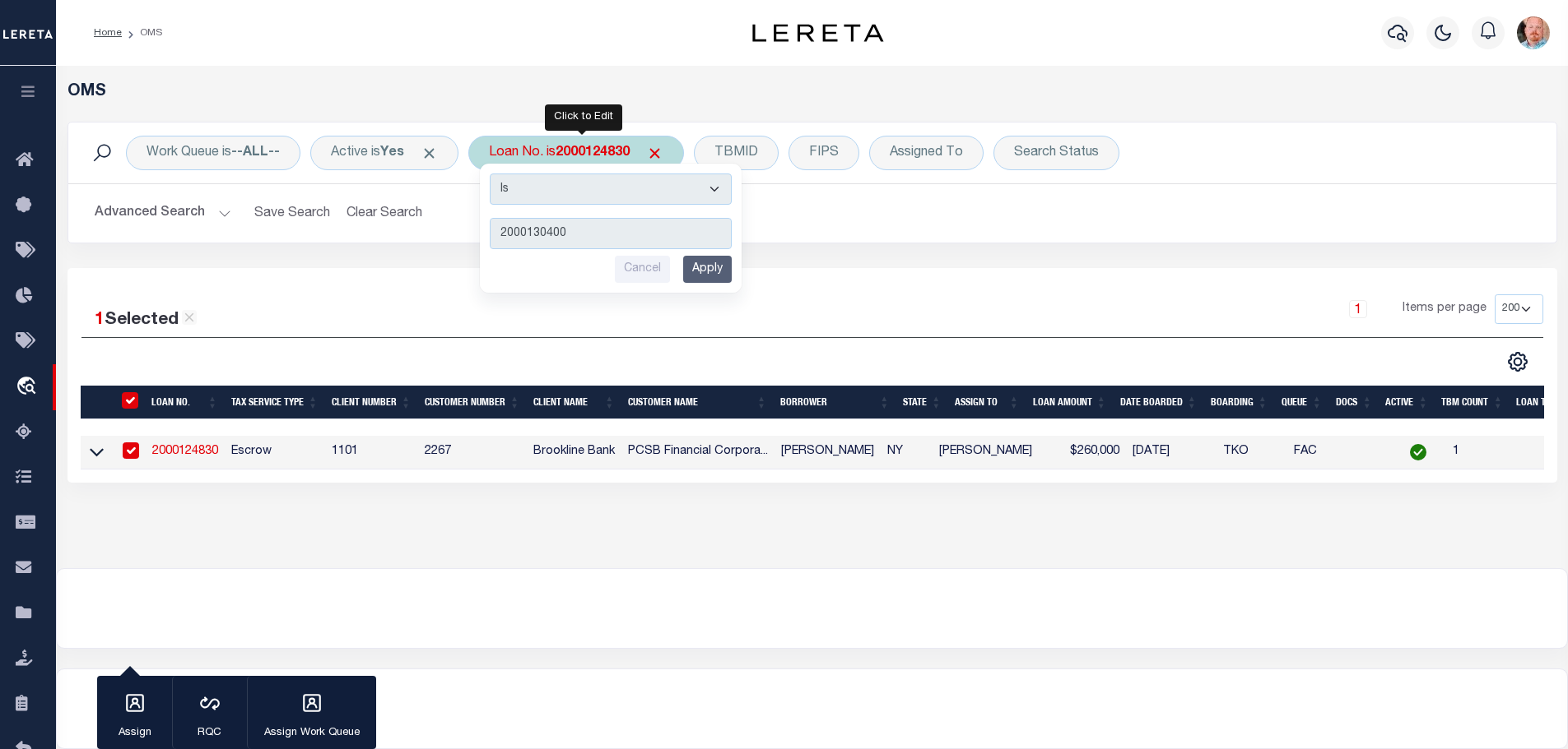
click at [715, 265] on input "Apply" at bounding box center [707, 270] width 48 height 28
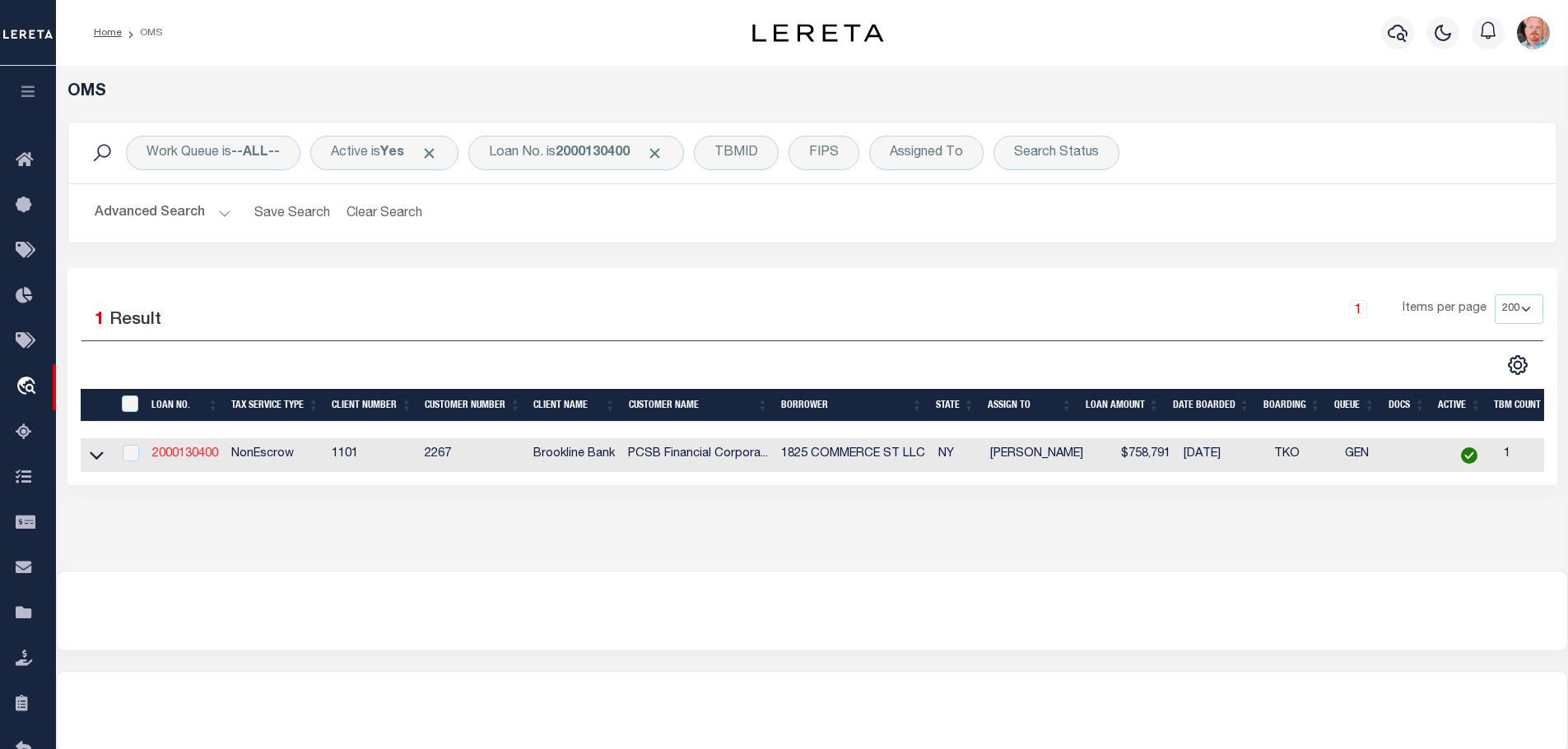
click at [180, 452] on link "2000130400" at bounding box center [184, 454] width 66 height 12
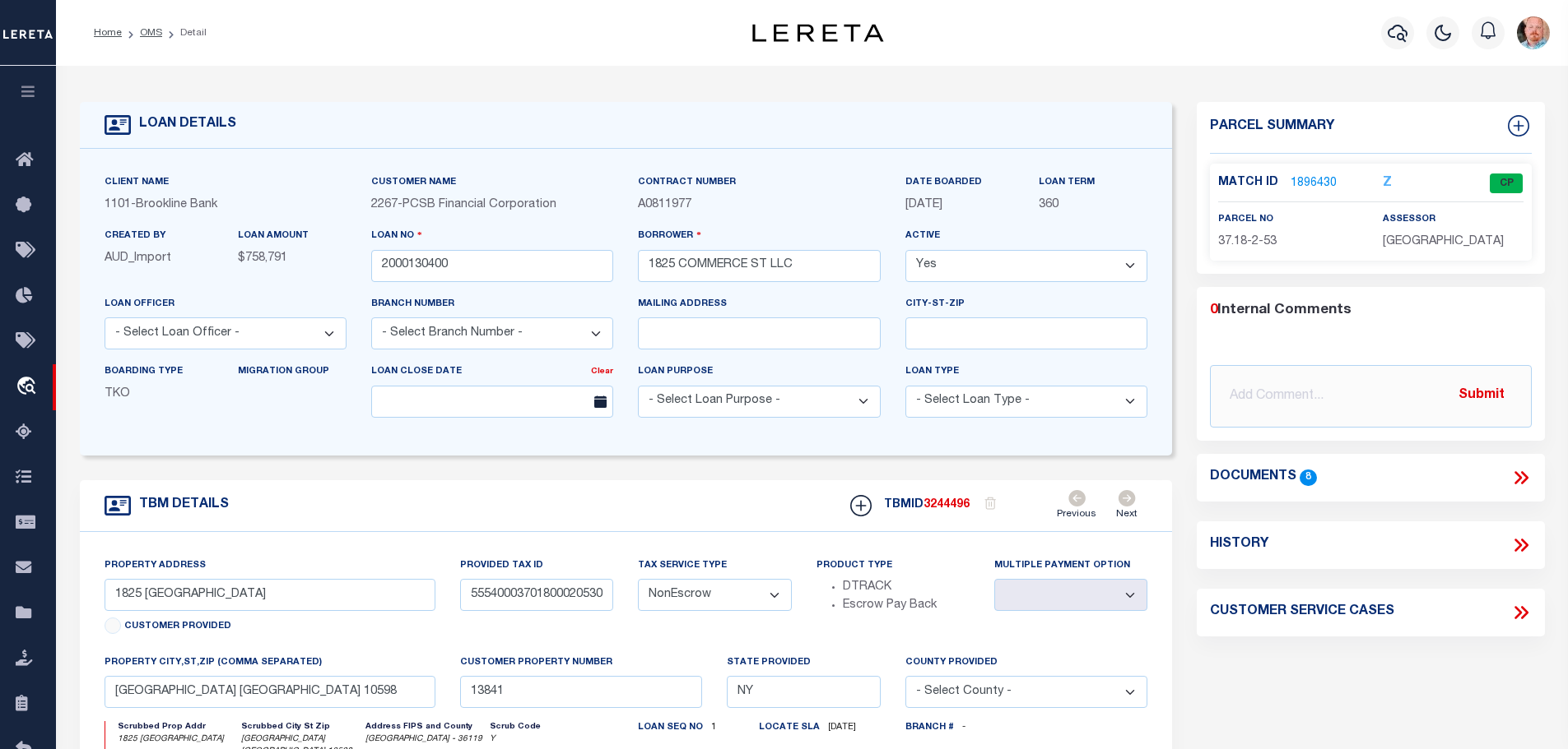
click at [1315, 183] on link "1896430" at bounding box center [1314, 184] width 46 height 18
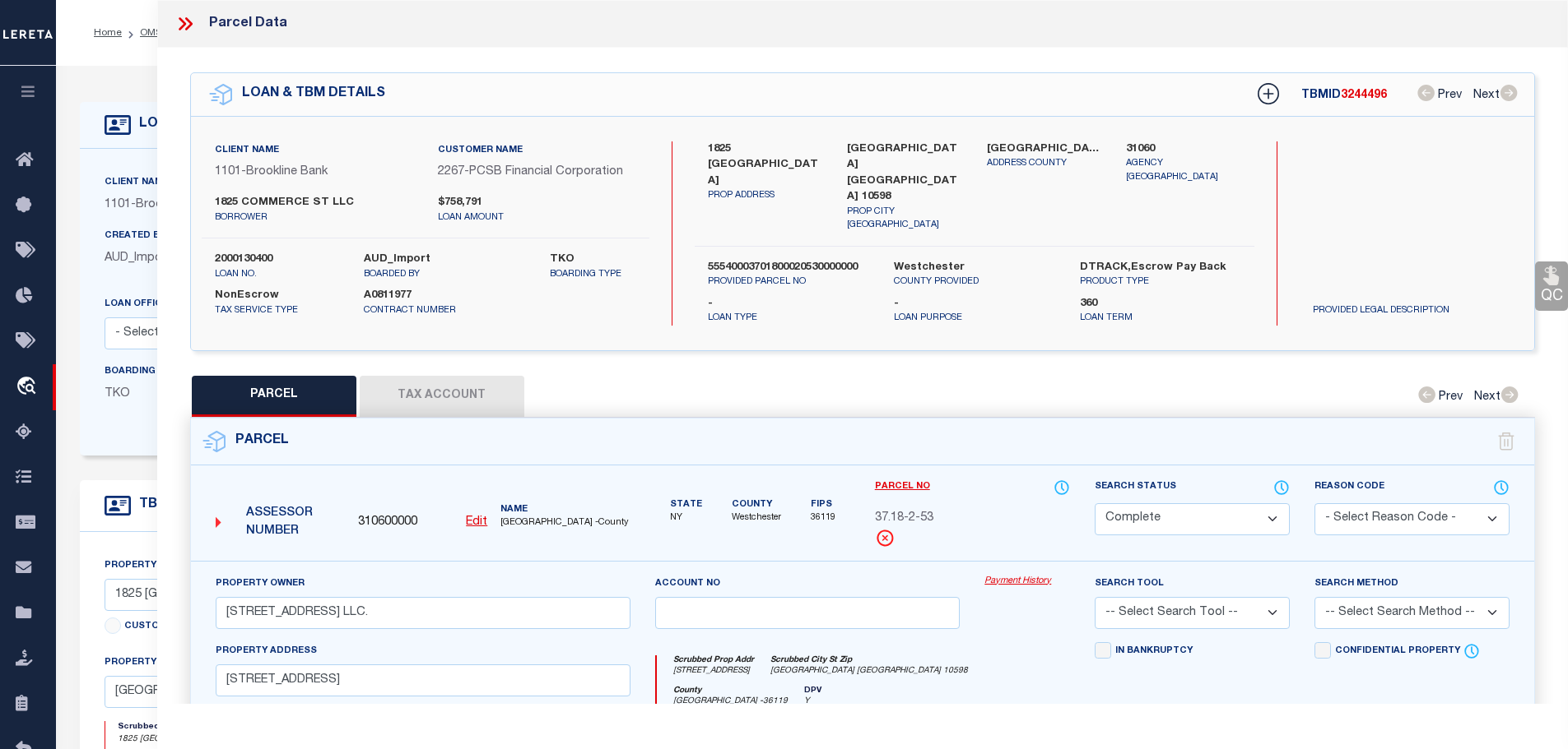
click at [416, 359] on div "QC QC QC" at bounding box center [863, 548] width 1412 height 1002
click at [417, 375] on button "Tax Account" at bounding box center [442, 396] width 165 height 41
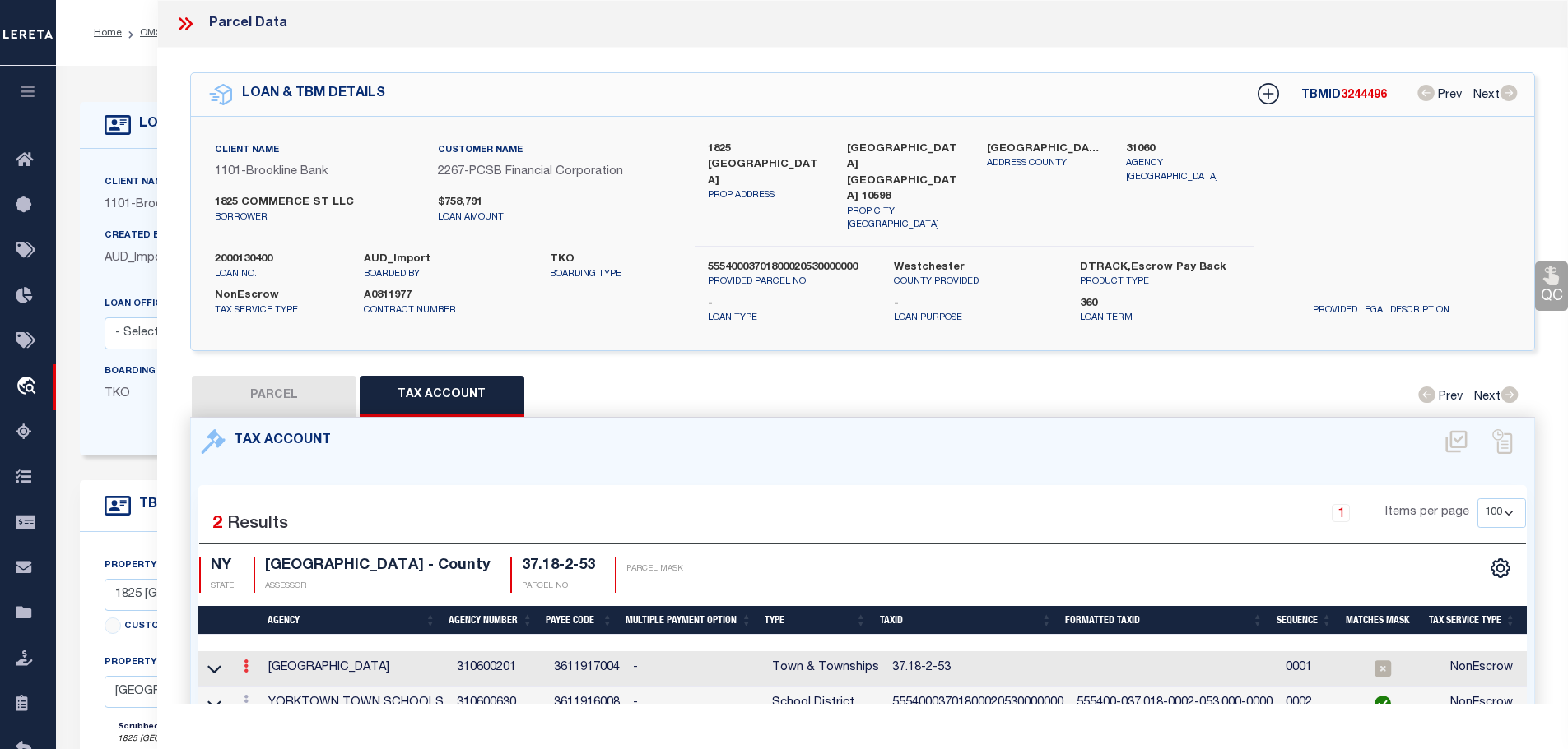
click at [247, 659] on icon at bounding box center [246, 665] width 5 height 13
click at [265, 685] on icon "" at bounding box center [263, 691] width 13 height 13
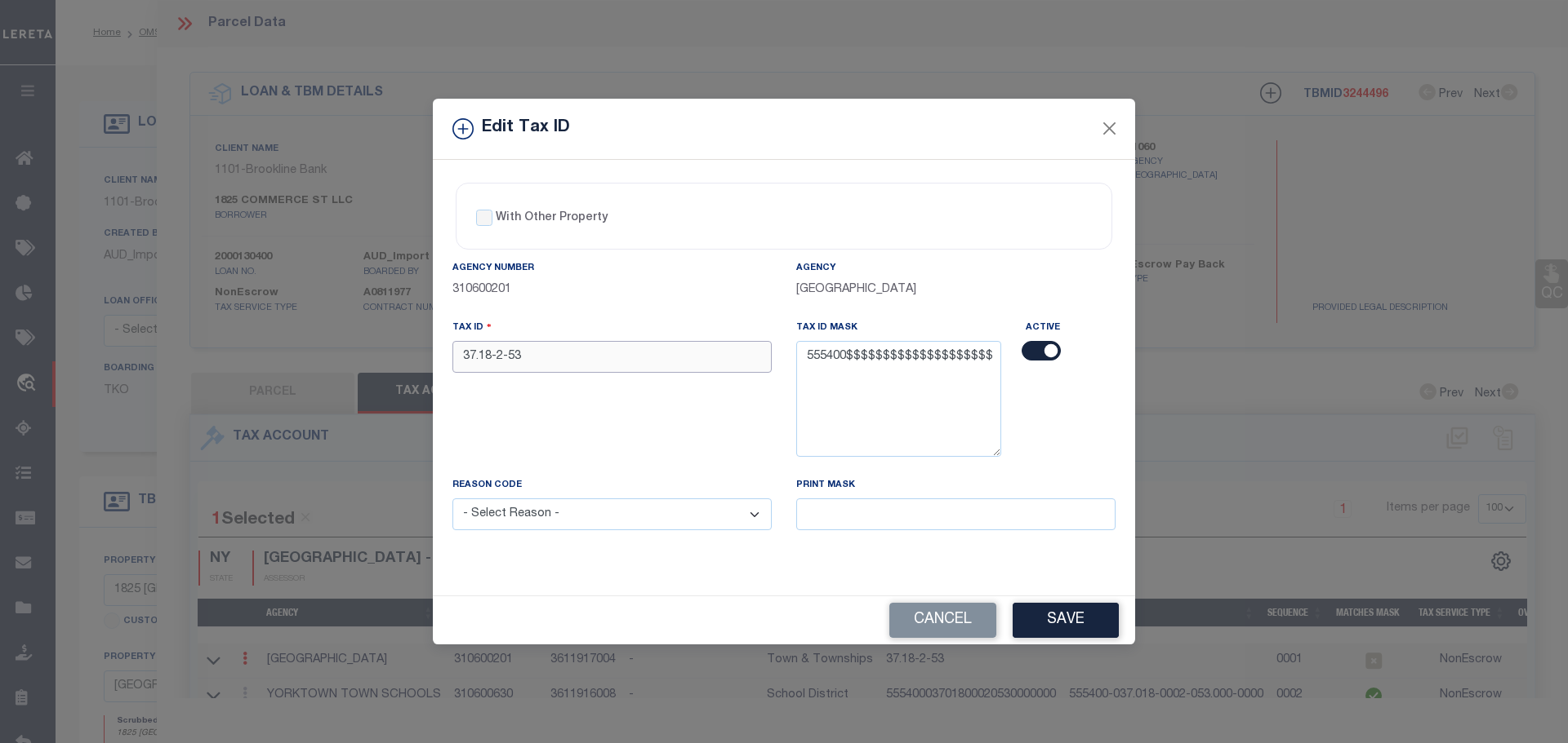
click at [635, 359] on input "37.18-2-53" at bounding box center [611, 357] width 319 height 32
paste input "55540003701800020530000000"
click at [715, 511] on select "- Select Reason - 099 - Other (Provide additional detail) ACT - Agency Changed …" at bounding box center [611, 514] width 319 height 32
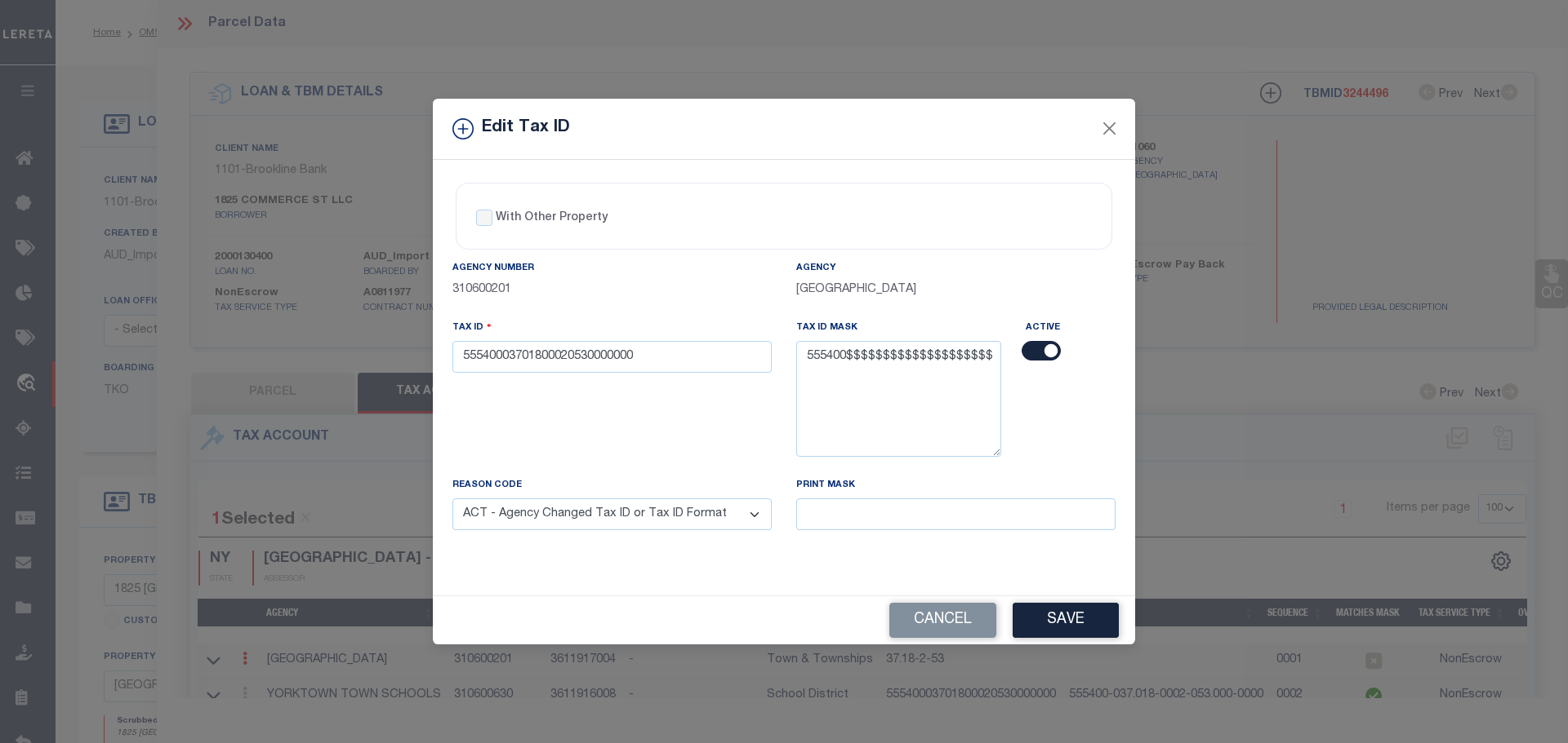
click at [452, 500] on select "- Select Reason - 099 - Other (Provide additional detail) ACT - Agency Changed …" at bounding box center [611, 514] width 319 height 32
click at [1067, 619] on button "Save" at bounding box center [1065, 621] width 107 height 35
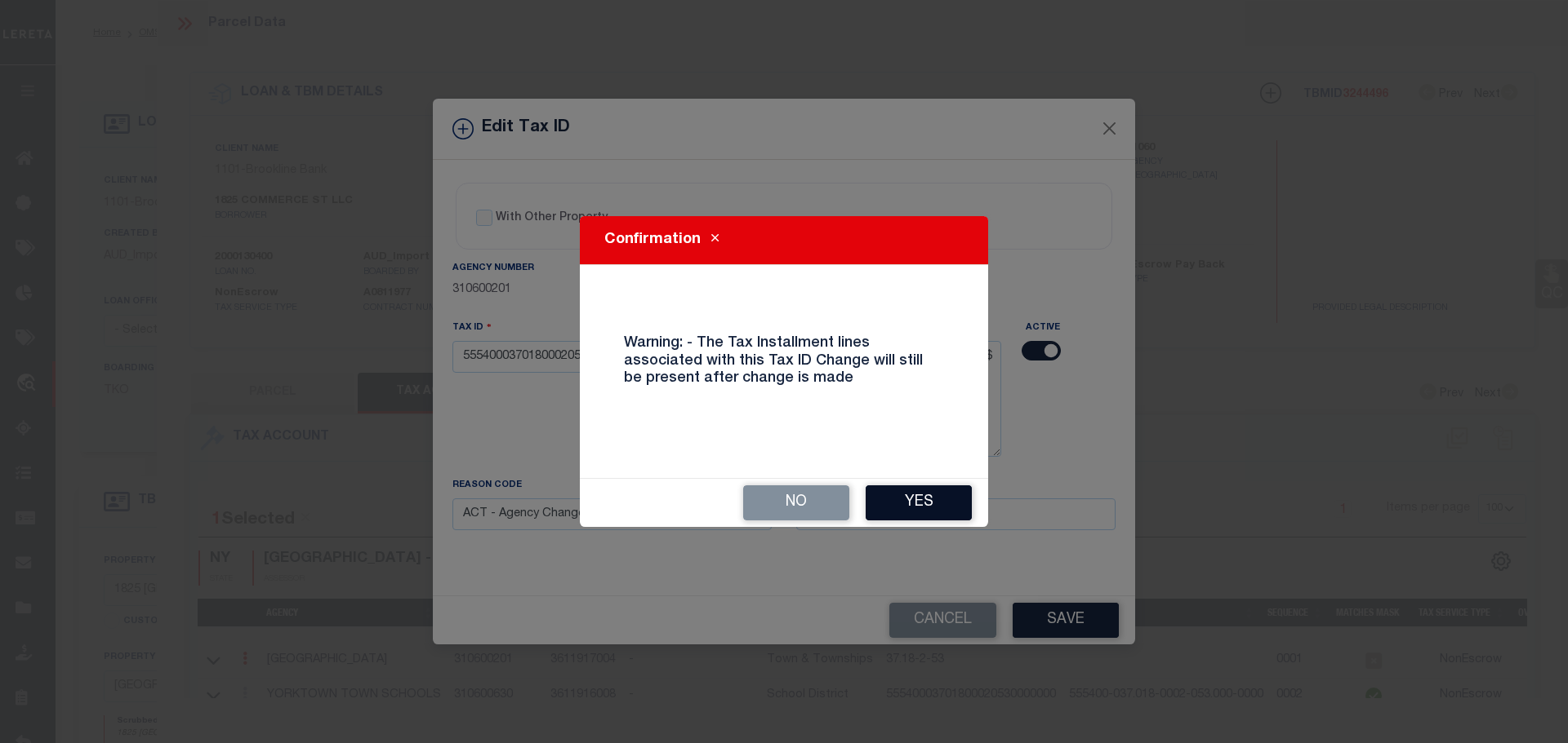
click at [934, 512] on button "Yes" at bounding box center [918, 503] width 107 height 35
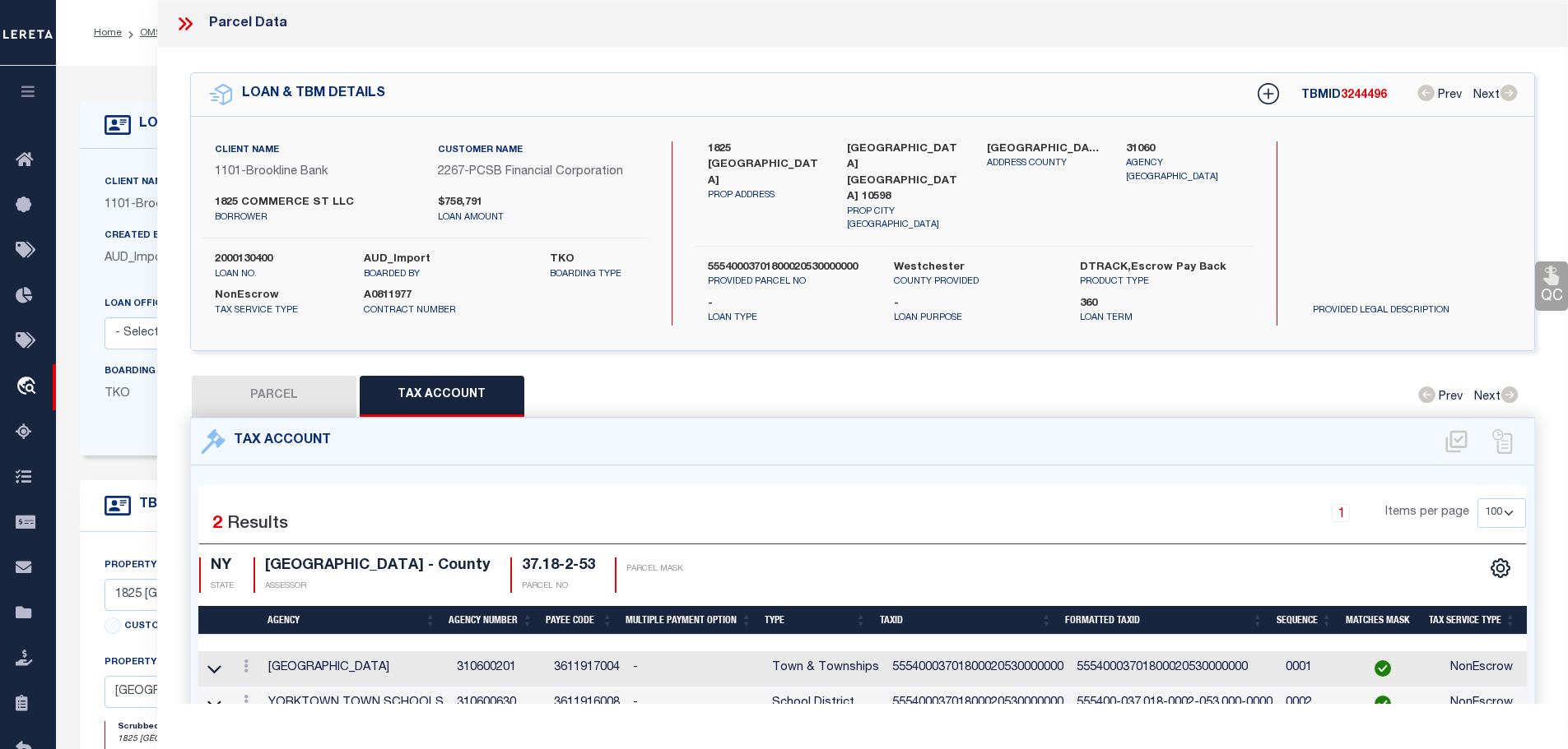
click at [186, 25] on icon at bounding box center [185, 24] width 22 height 22
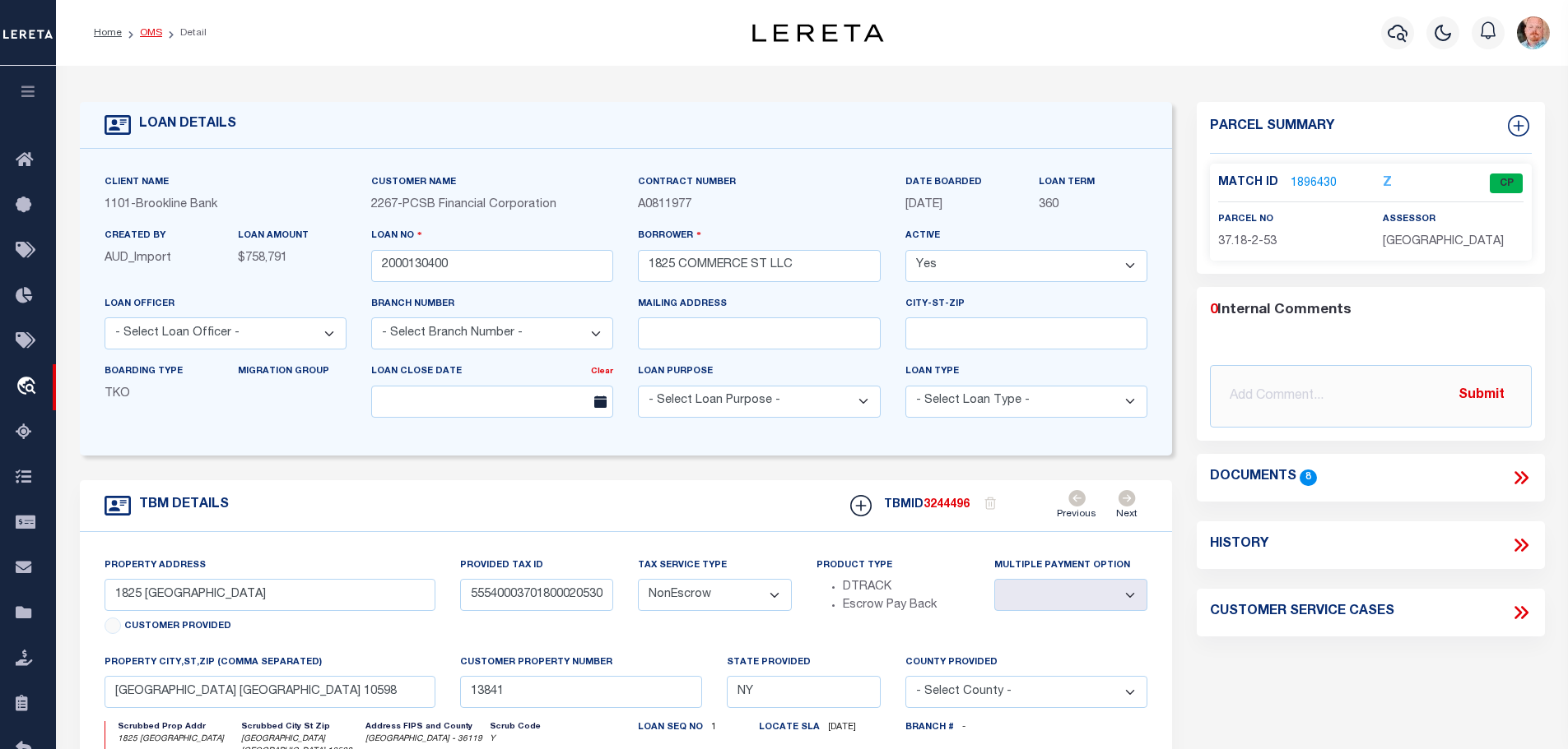
click at [140, 35] on link "OMS" at bounding box center [151, 33] width 23 height 10
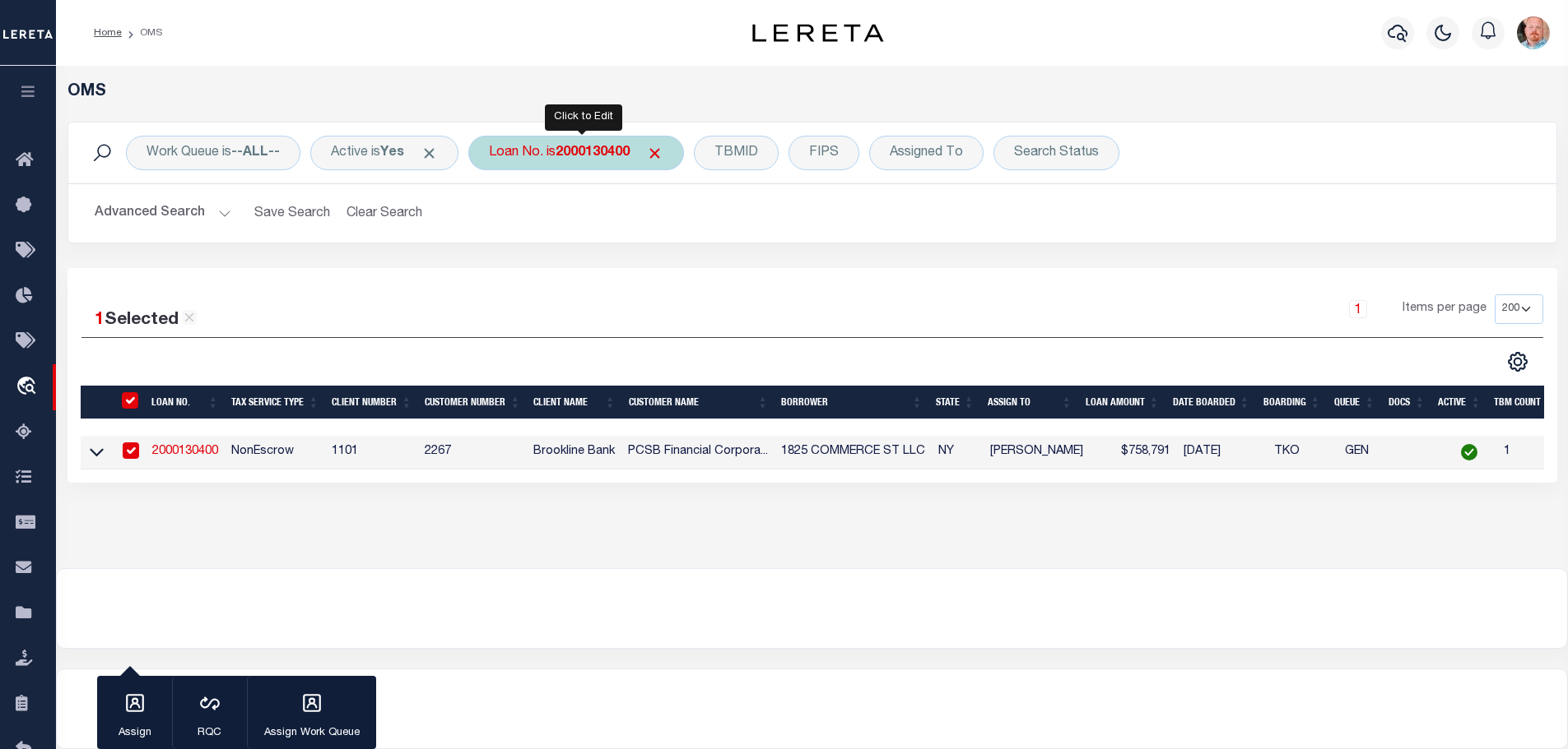
click at [547, 146] on div "Loan No. is 2000130400" at bounding box center [576, 153] width 216 height 34
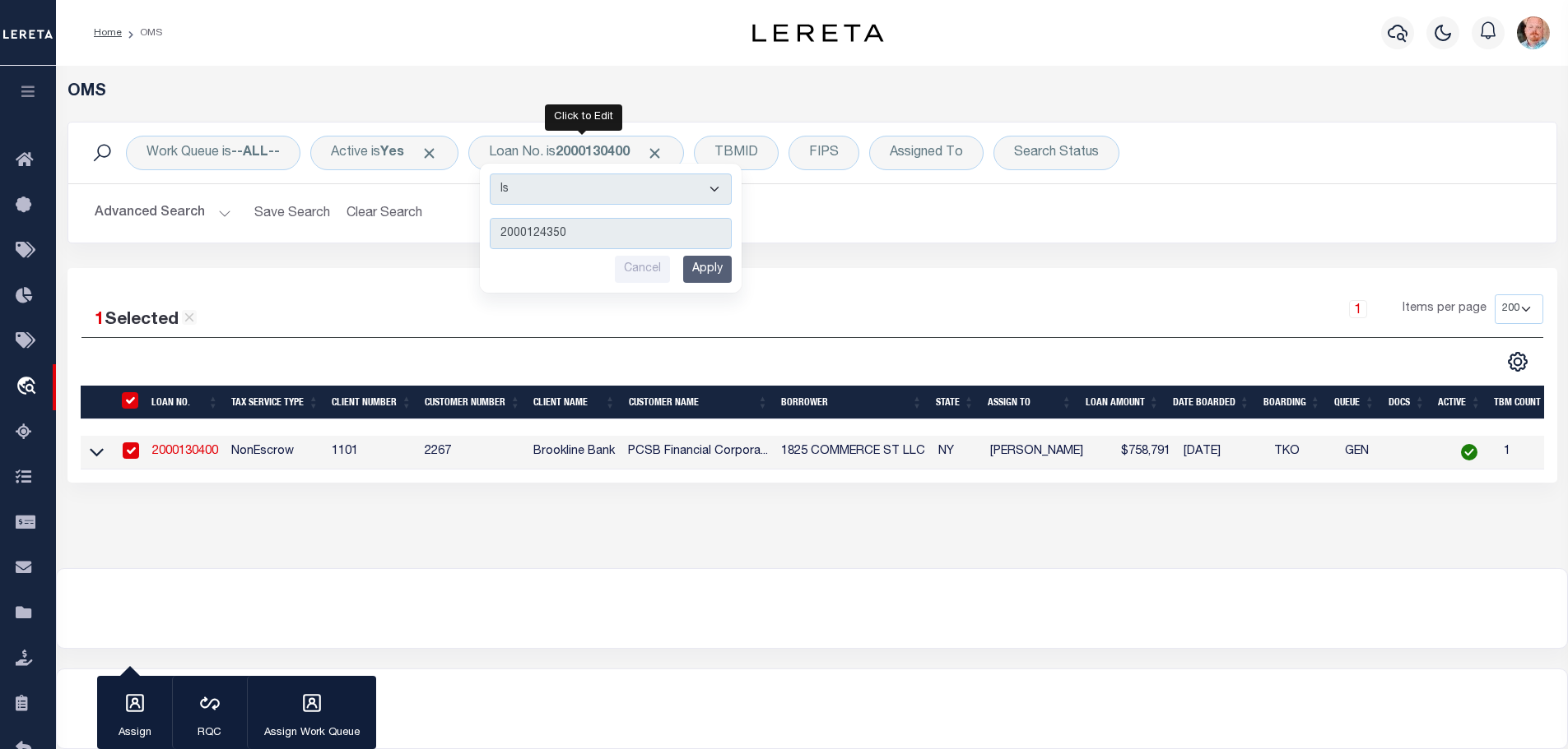
click at [710, 267] on input "Apply" at bounding box center [707, 270] width 48 height 28
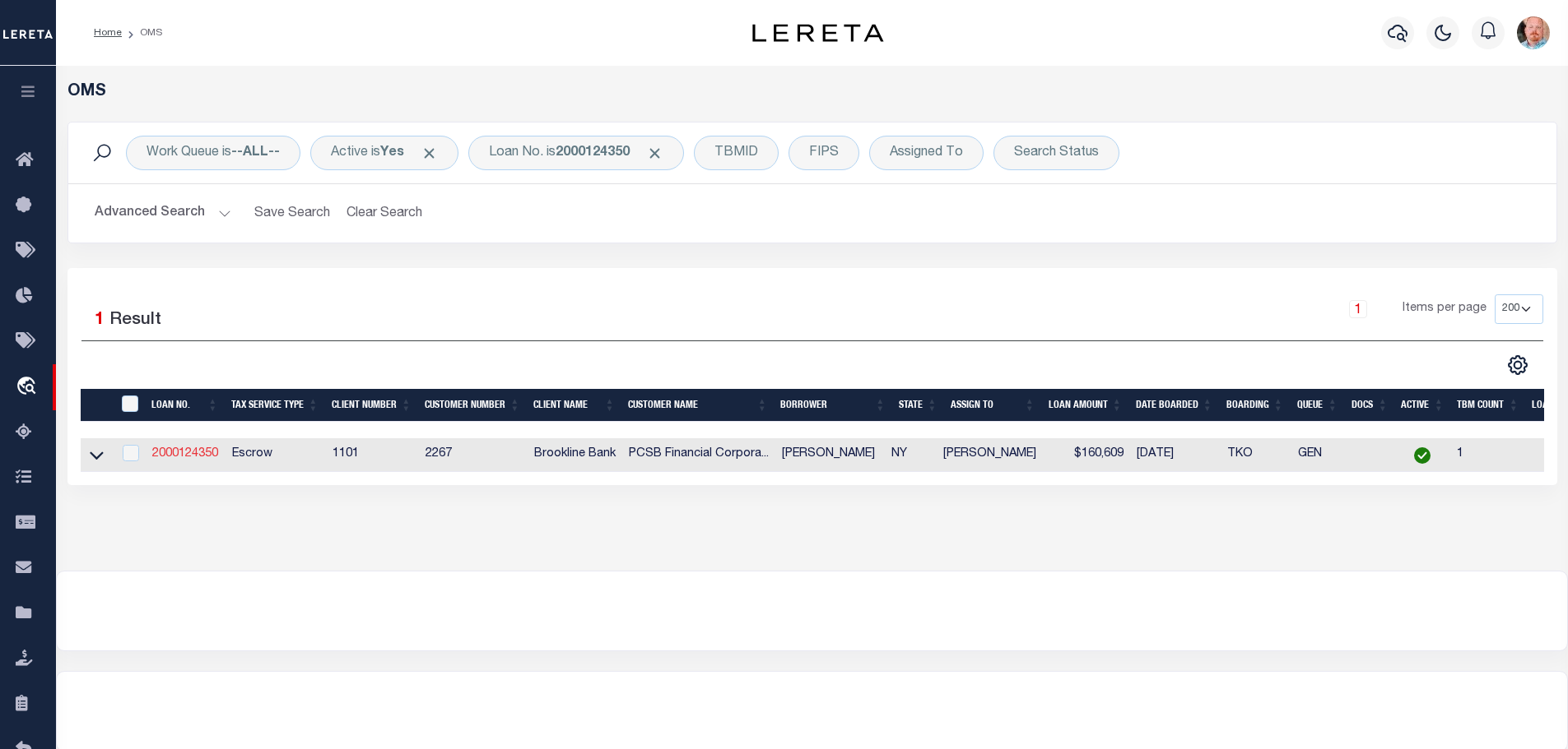
click at [176, 455] on link "2000124350" at bounding box center [184, 454] width 66 height 12
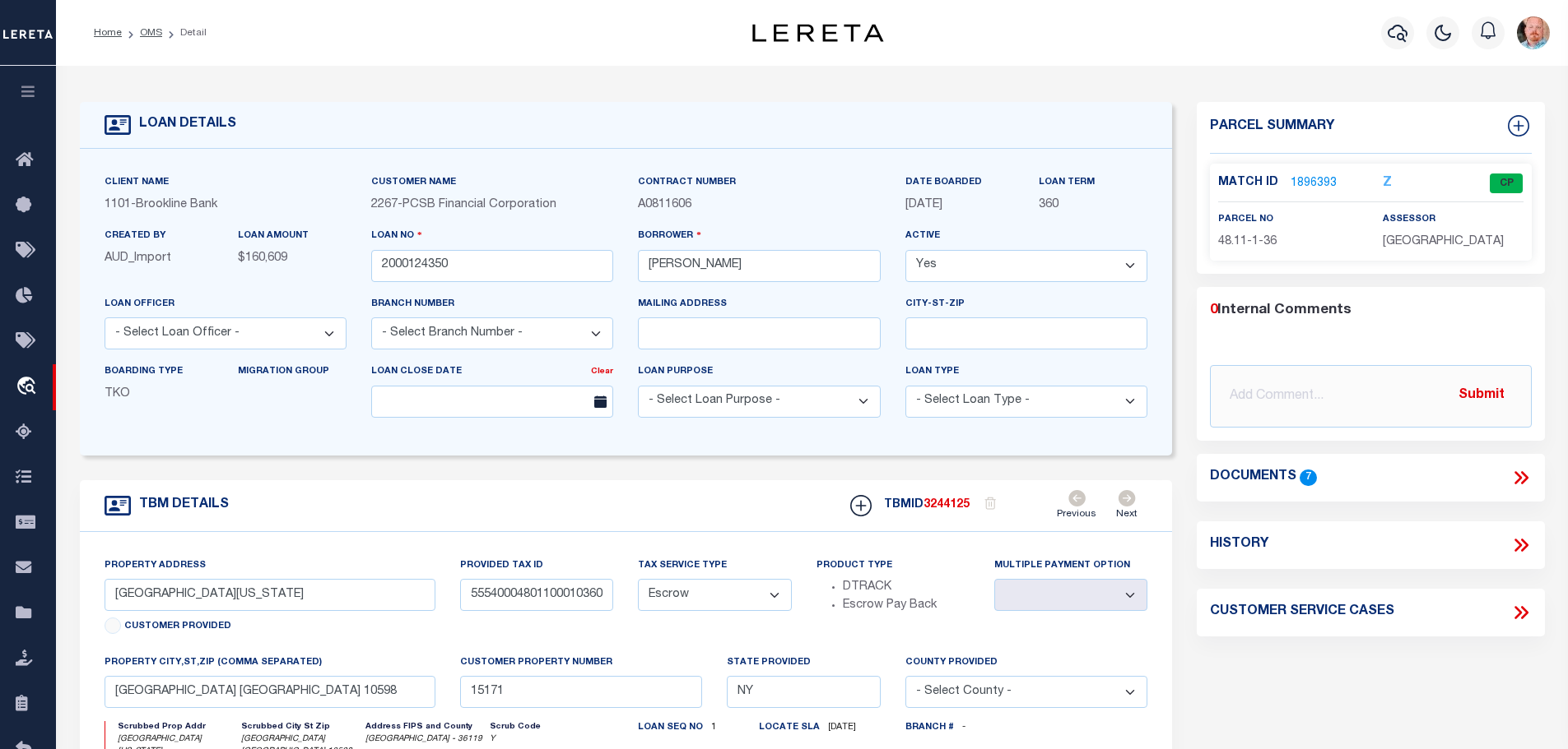
click at [1306, 184] on link "1896393" at bounding box center [1314, 184] width 46 height 18
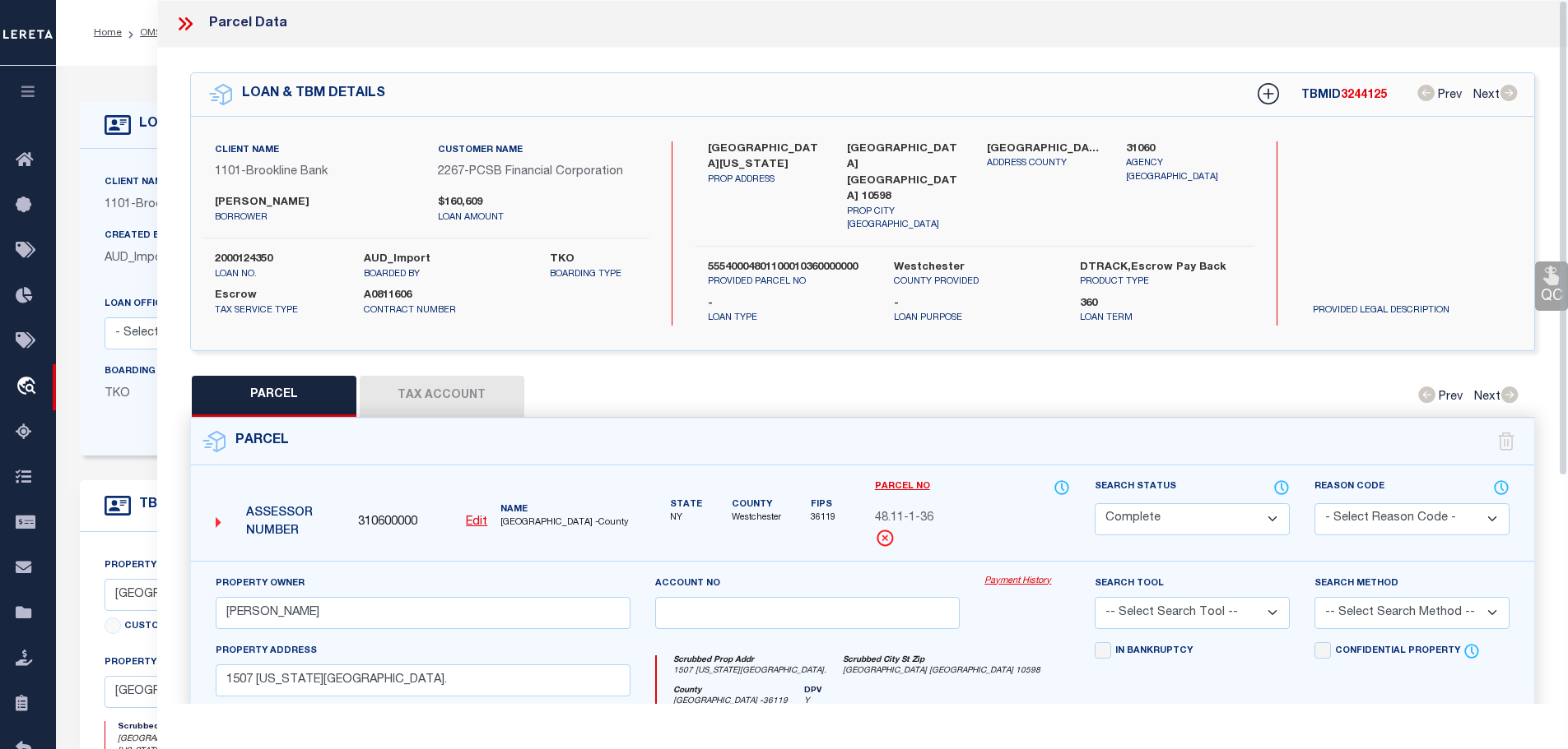
click at [454, 380] on button "Tax Account" at bounding box center [442, 396] width 165 height 41
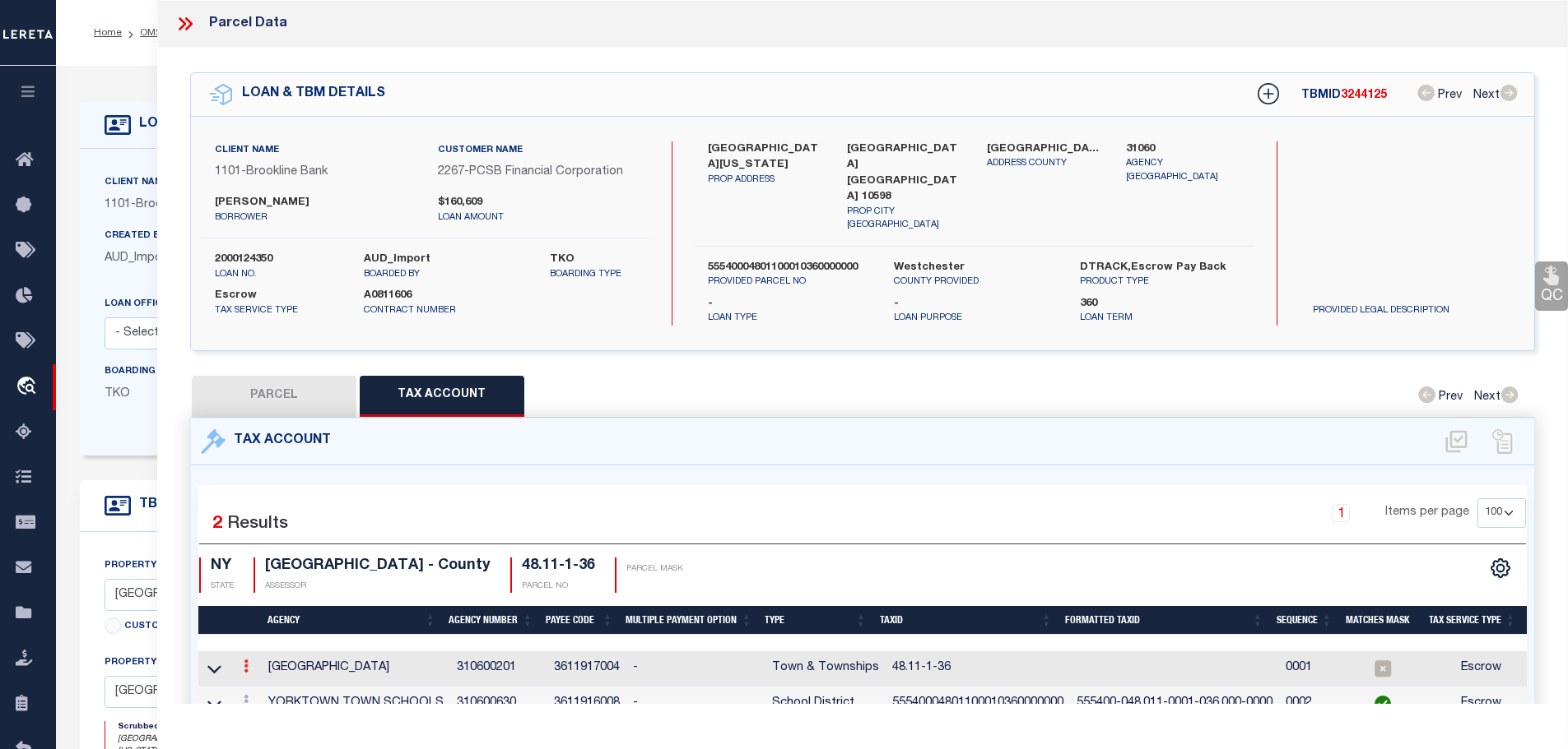
click at [246, 659] on icon at bounding box center [246, 665] width 5 height 13
click at [262, 685] on icon "" at bounding box center [263, 691] width 13 height 13
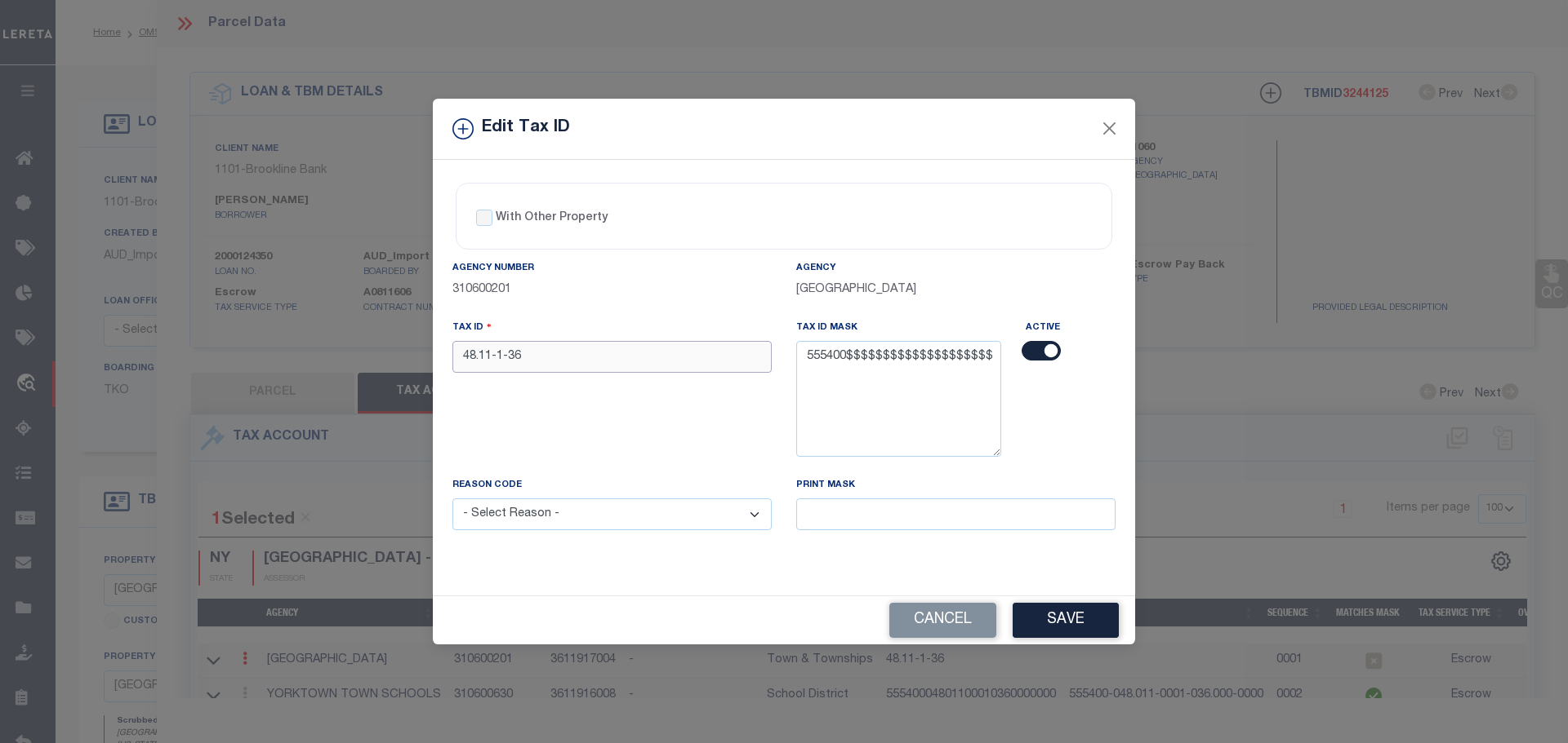
click at [685, 363] on input "48.11-1-36" at bounding box center [611, 357] width 319 height 32
paste input "55540004801100010360000000"
click at [662, 521] on select "- Select Reason - 099 - Other (Provide additional detail) ACT - Agency Changed …" at bounding box center [611, 514] width 319 height 32
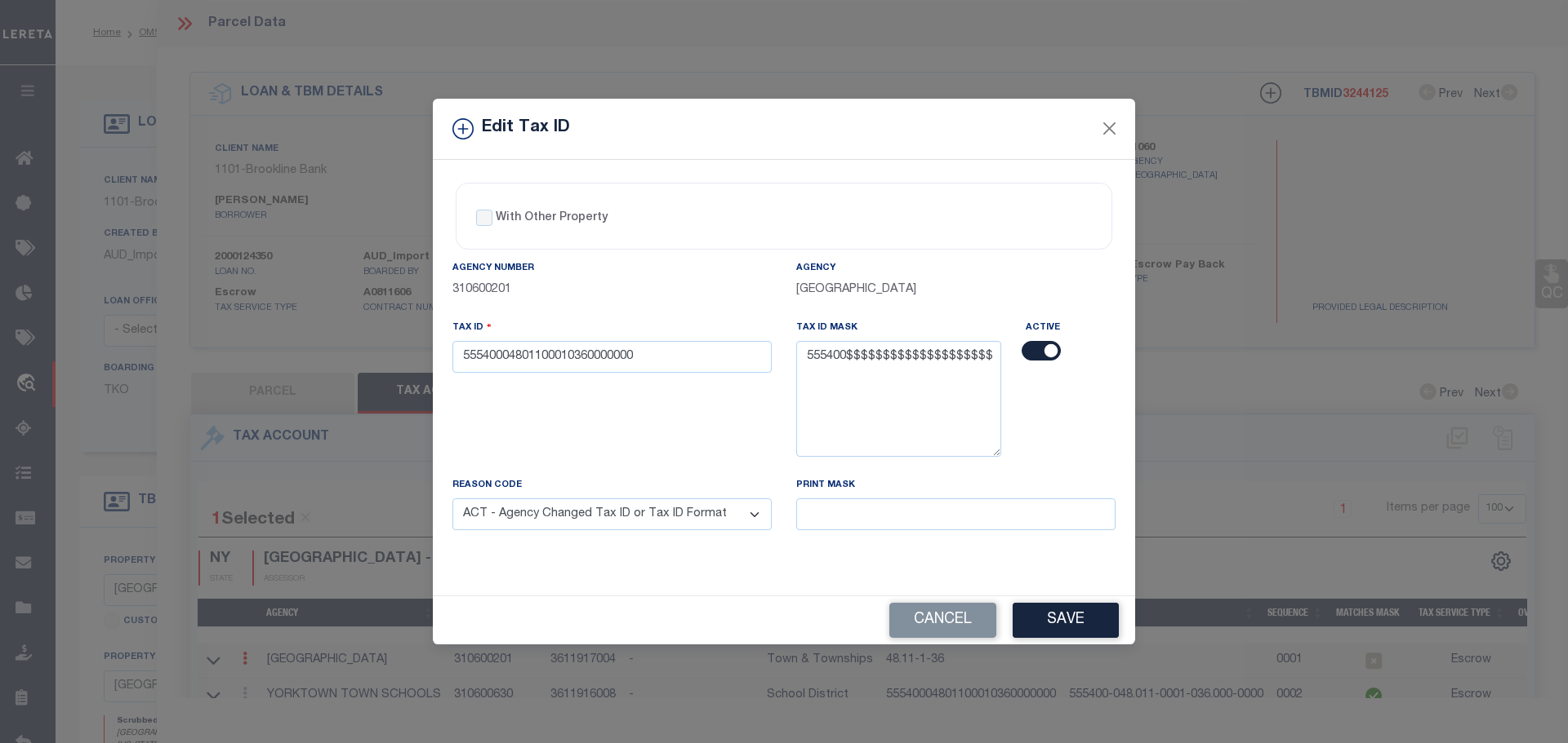
click at [452, 500] on select "- Select Reason - 099 - Other (Provide additional detail) ACT - Agency Changed …" at bounding box center [611, 514] width 319 height 32
click at [1061, 623] on button "Save" at bounding box center [1065, 621] width 107 height 35
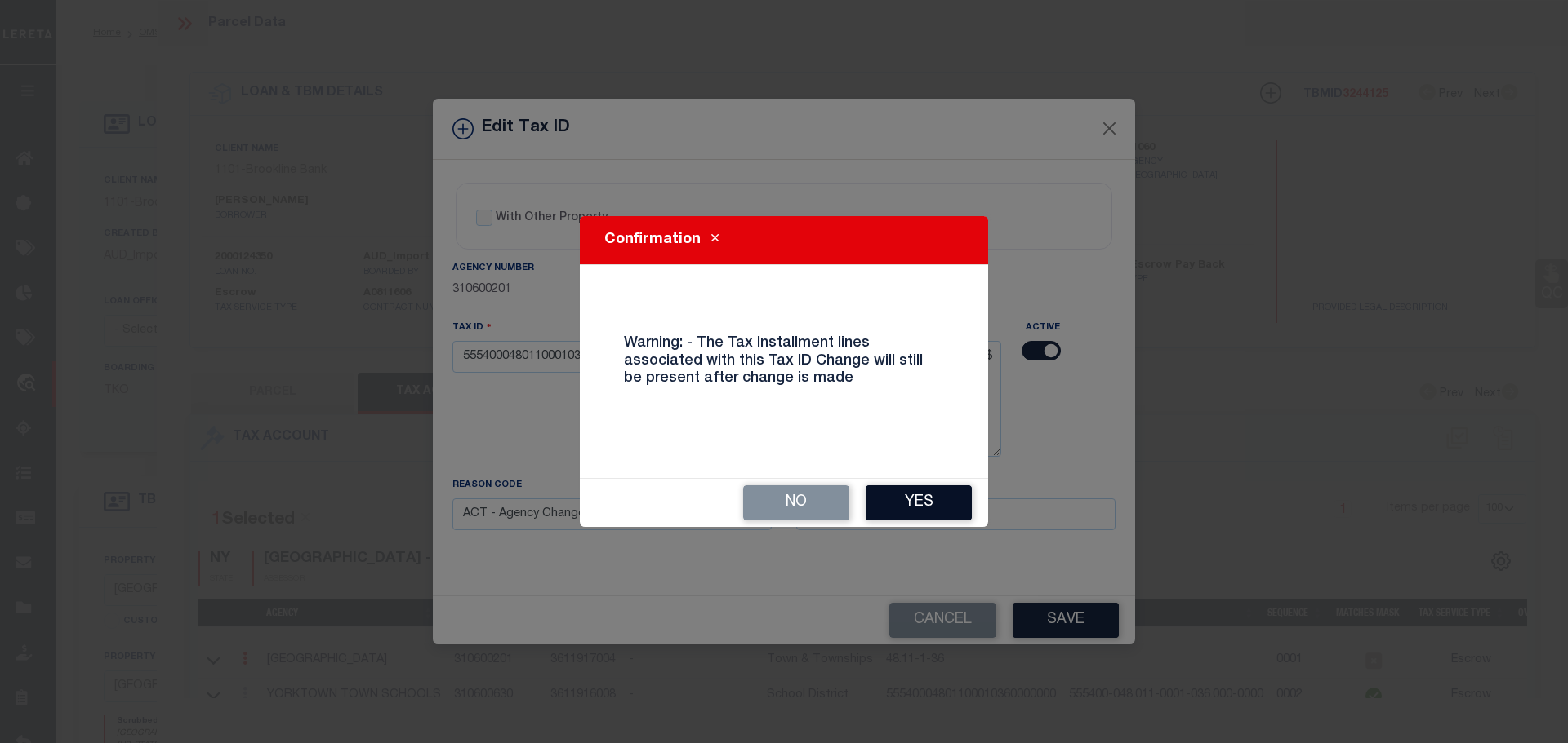
click at [950, 511] on button "Yes" at bounding box center [918, 503] width 107 height 35
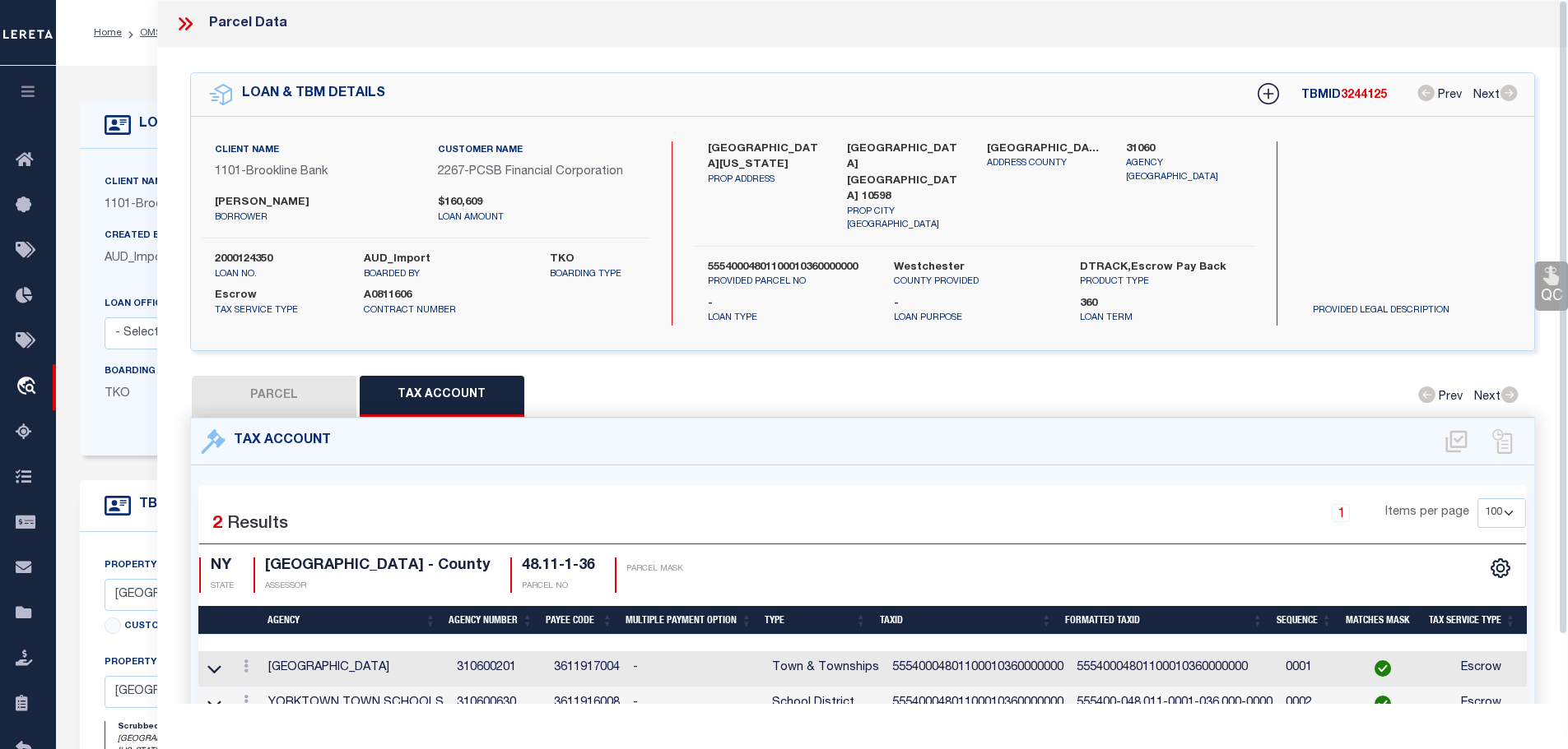
click at [185, 23] on icon at bounding box center [182, 24] width 8 height 13
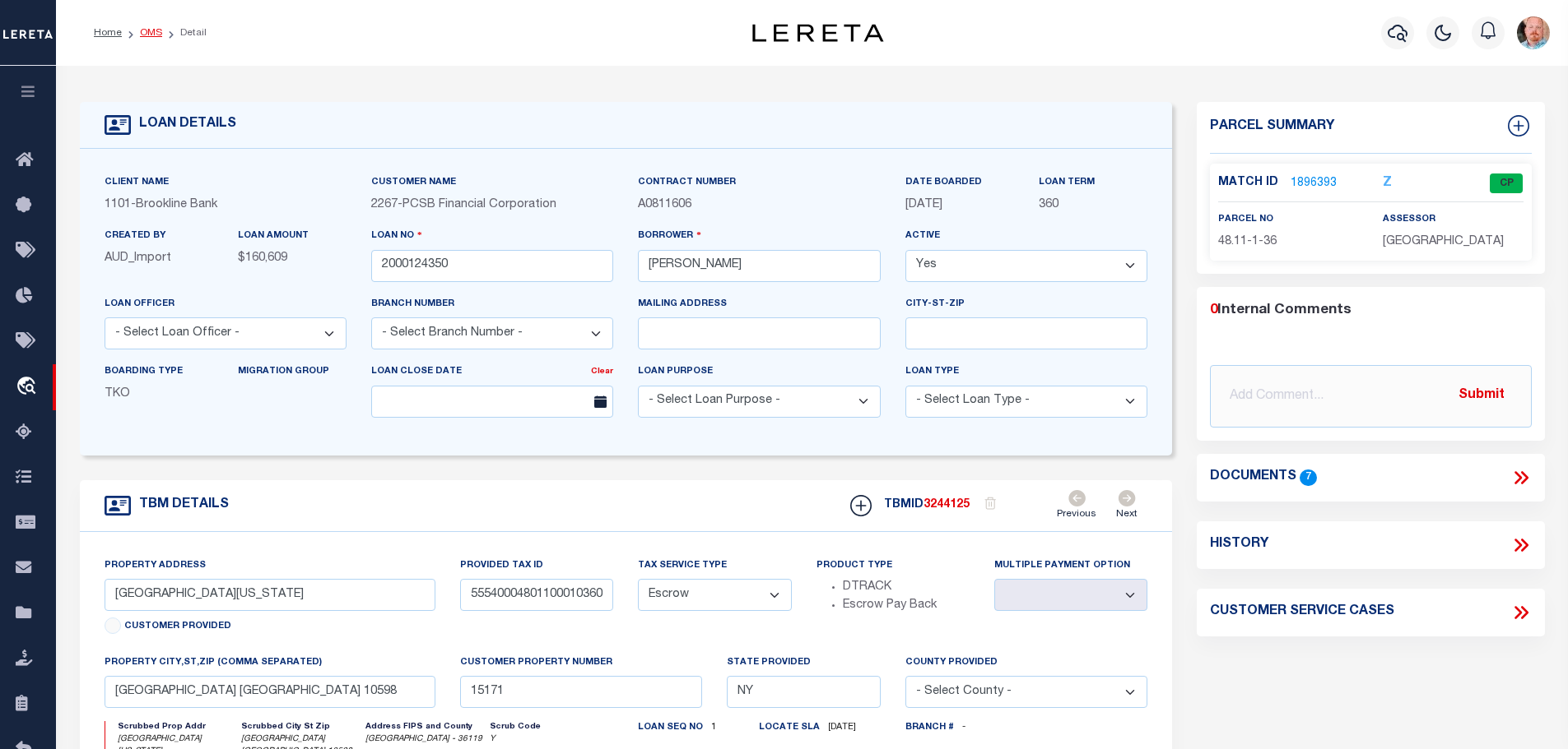
click at [143, 32] on link "OMS" at bounding box center [151, 33] width 23 height 10
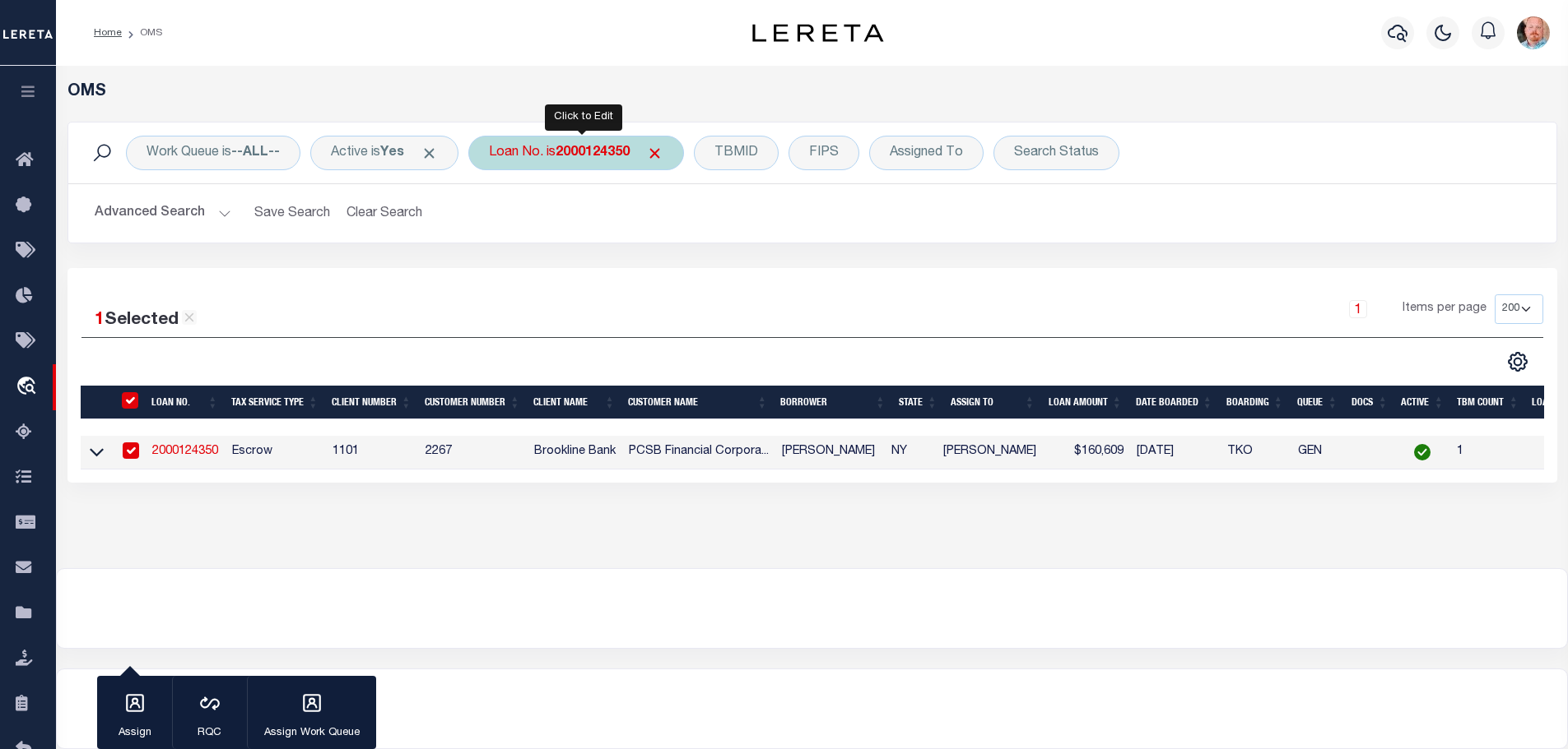
click at [609, 160] on b "2000124350" at bounding box center [592, 153] width 74 height 13
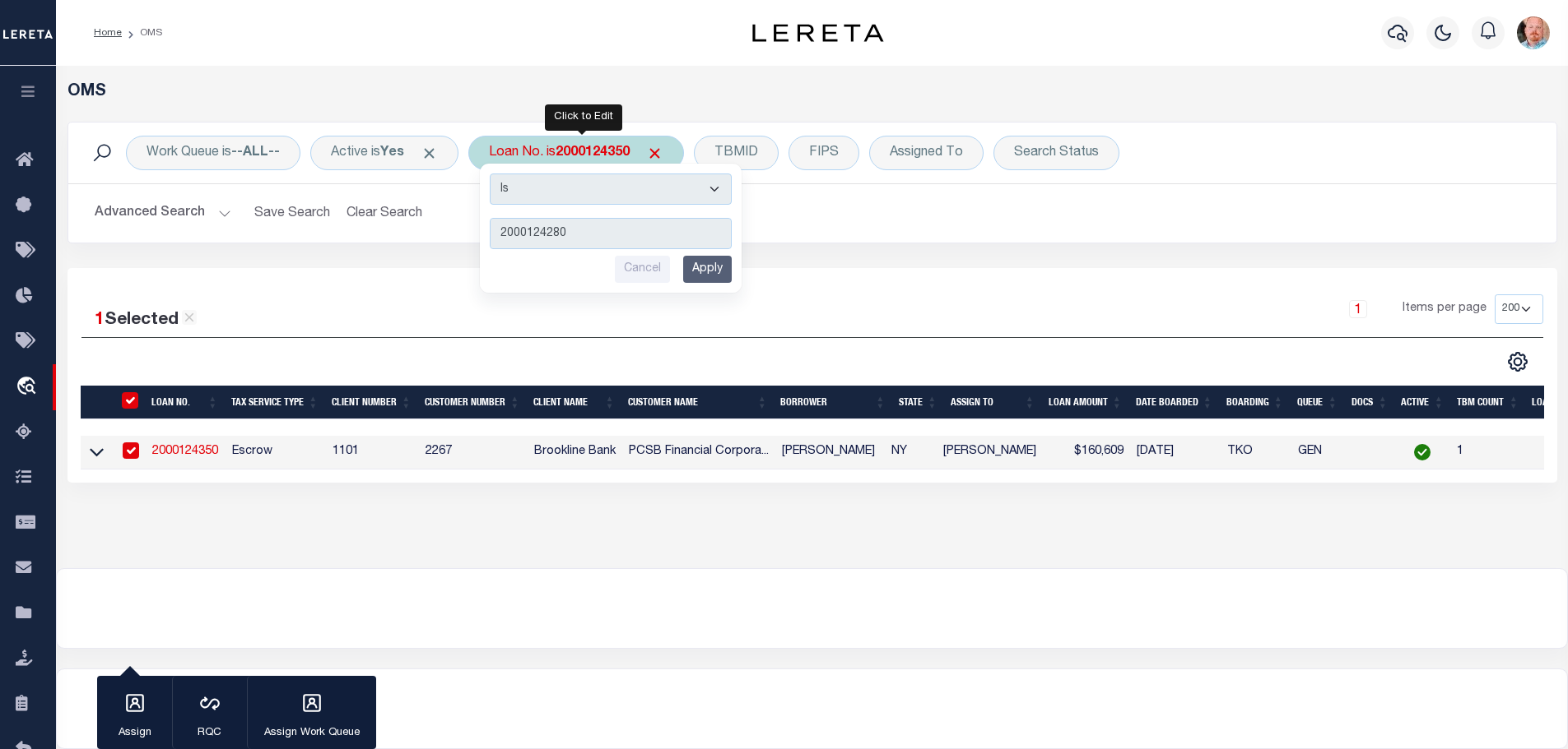
click at [729, 267] on input "Apply" at bounding box center [707, 270] width 48 height 28
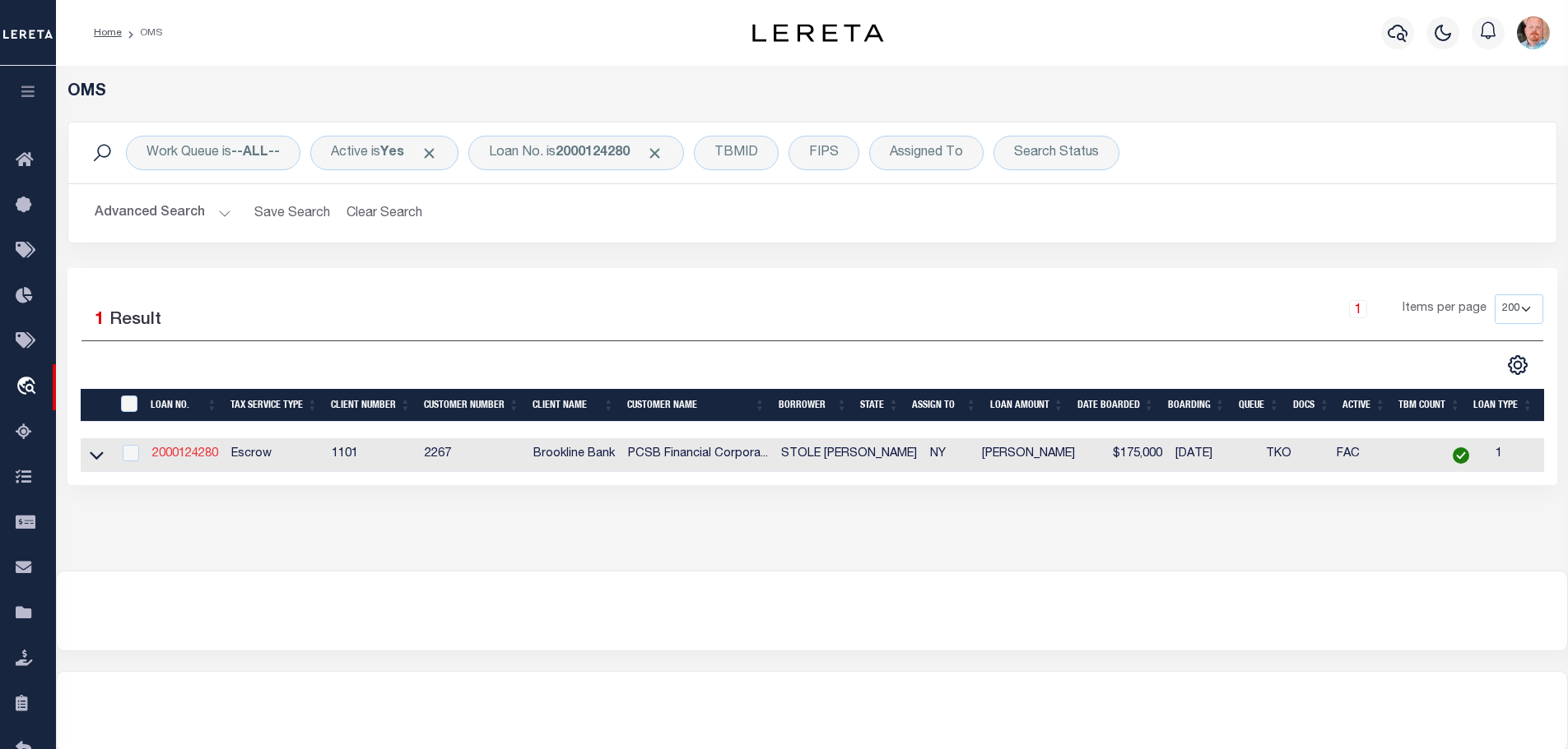
click at [207, 452] on link "2000124280" at bounding box center [184, 454] width 66 height 12
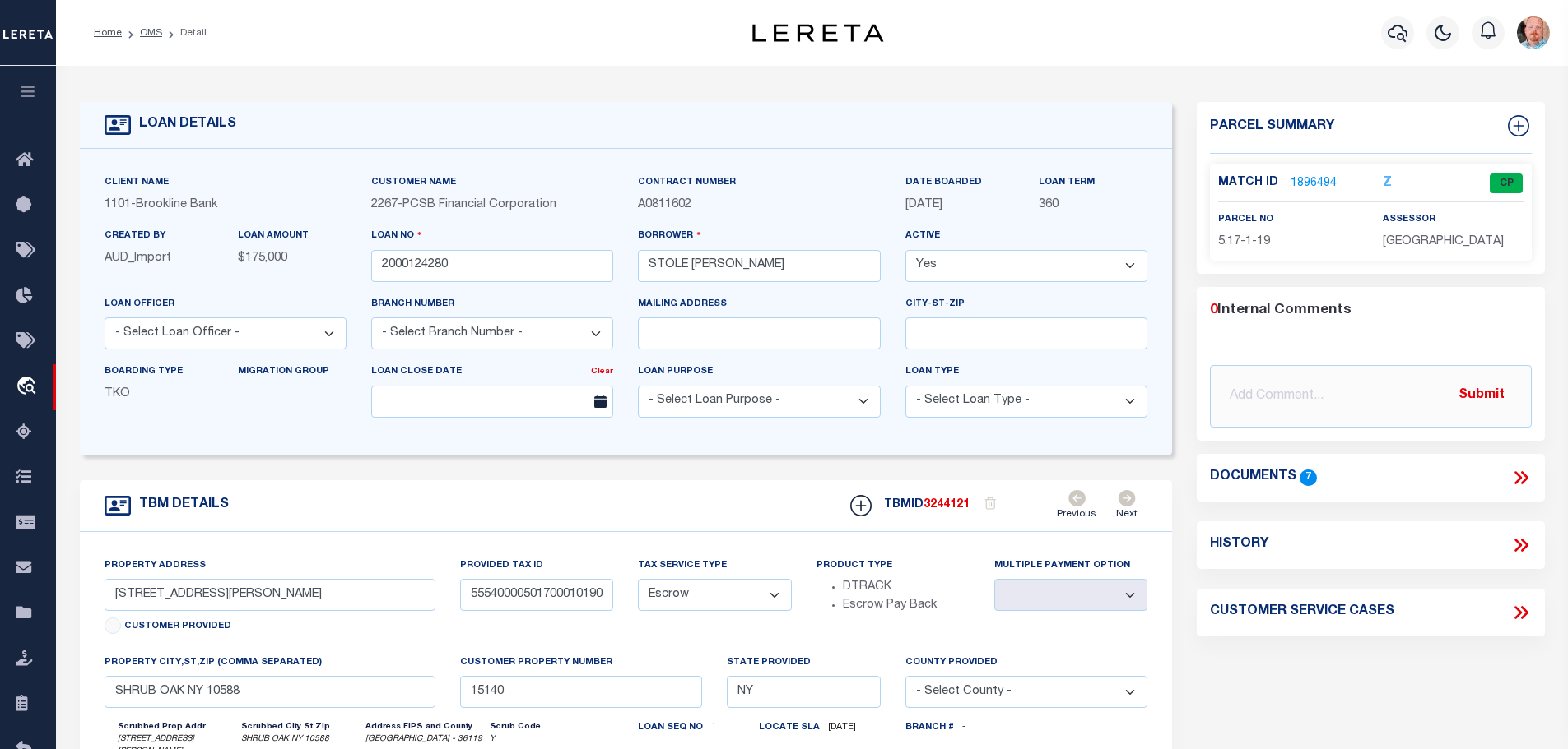
click at [1317, 174] on p "1896494" at bounding box center [1314, 183] width 46 height 18
click at [1316, 184] on link "1896494" at bounding box center [1314, 184] width 46 height 18
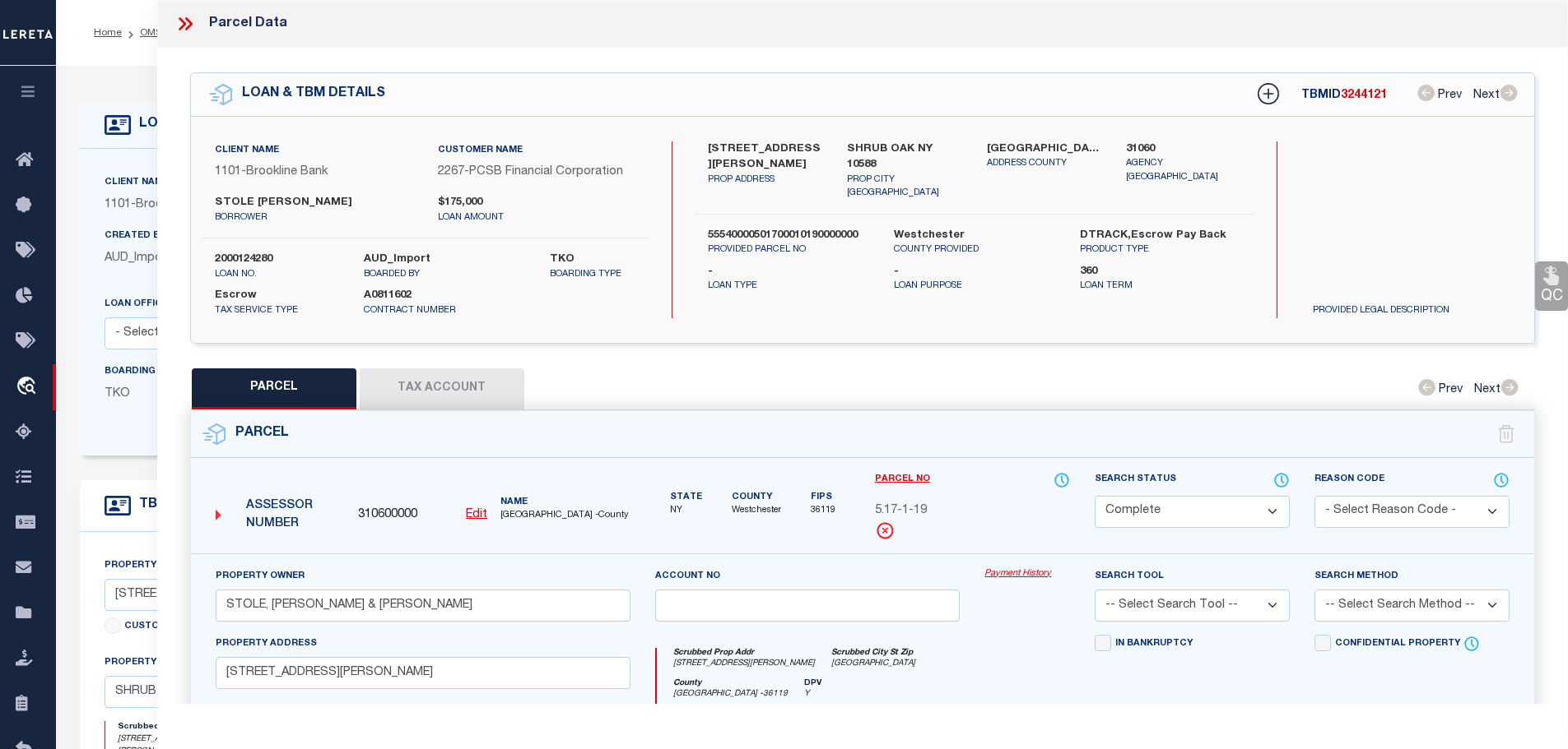
click at [451, 381] on button "Tax Account" at bounding box center [442, 389] width 165 height 41
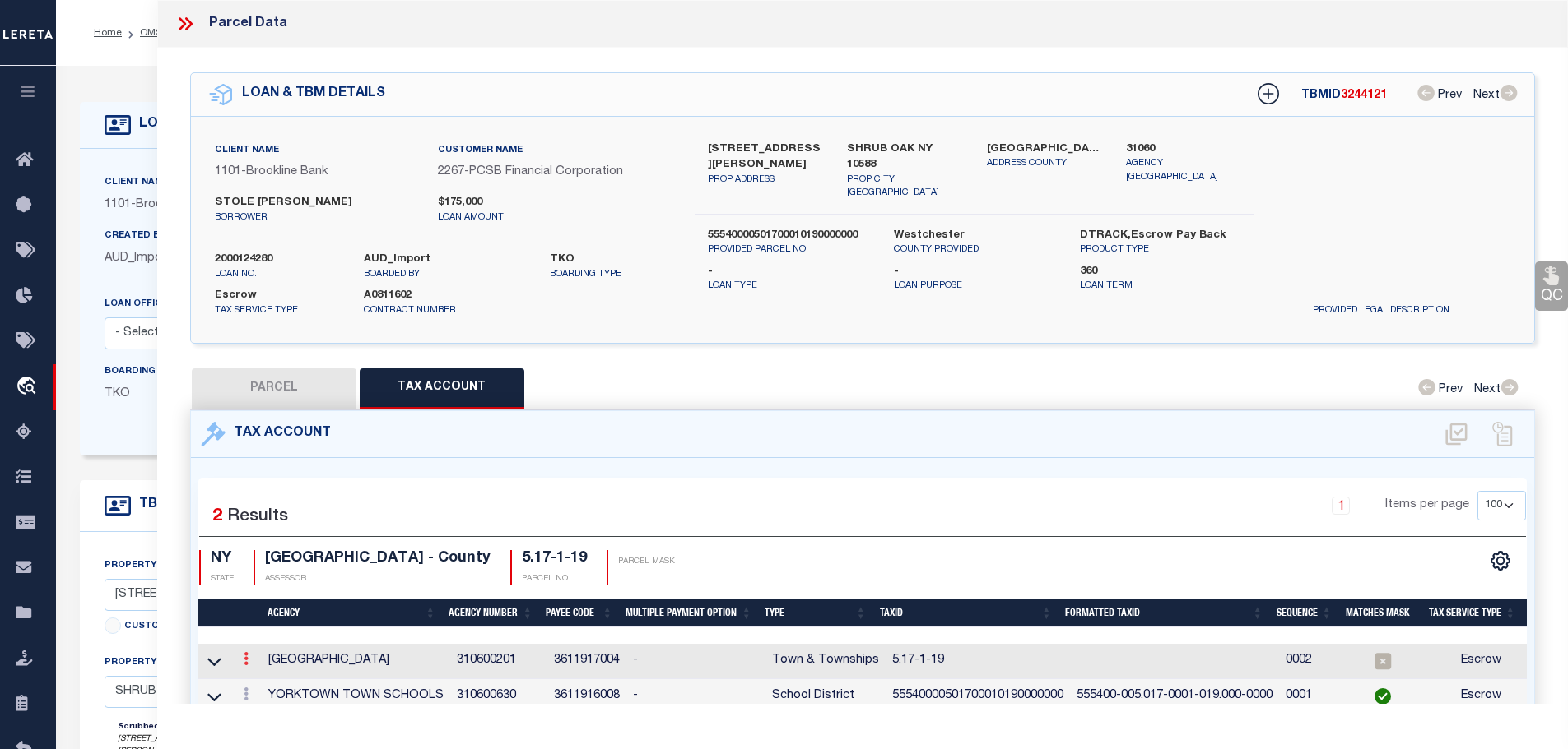
click at [247, 652] on icon at bounding box center [246, 658] width 5 height 13
click at [262, 680] on icon "" at bounding box center [263, 684] width 13 height 13
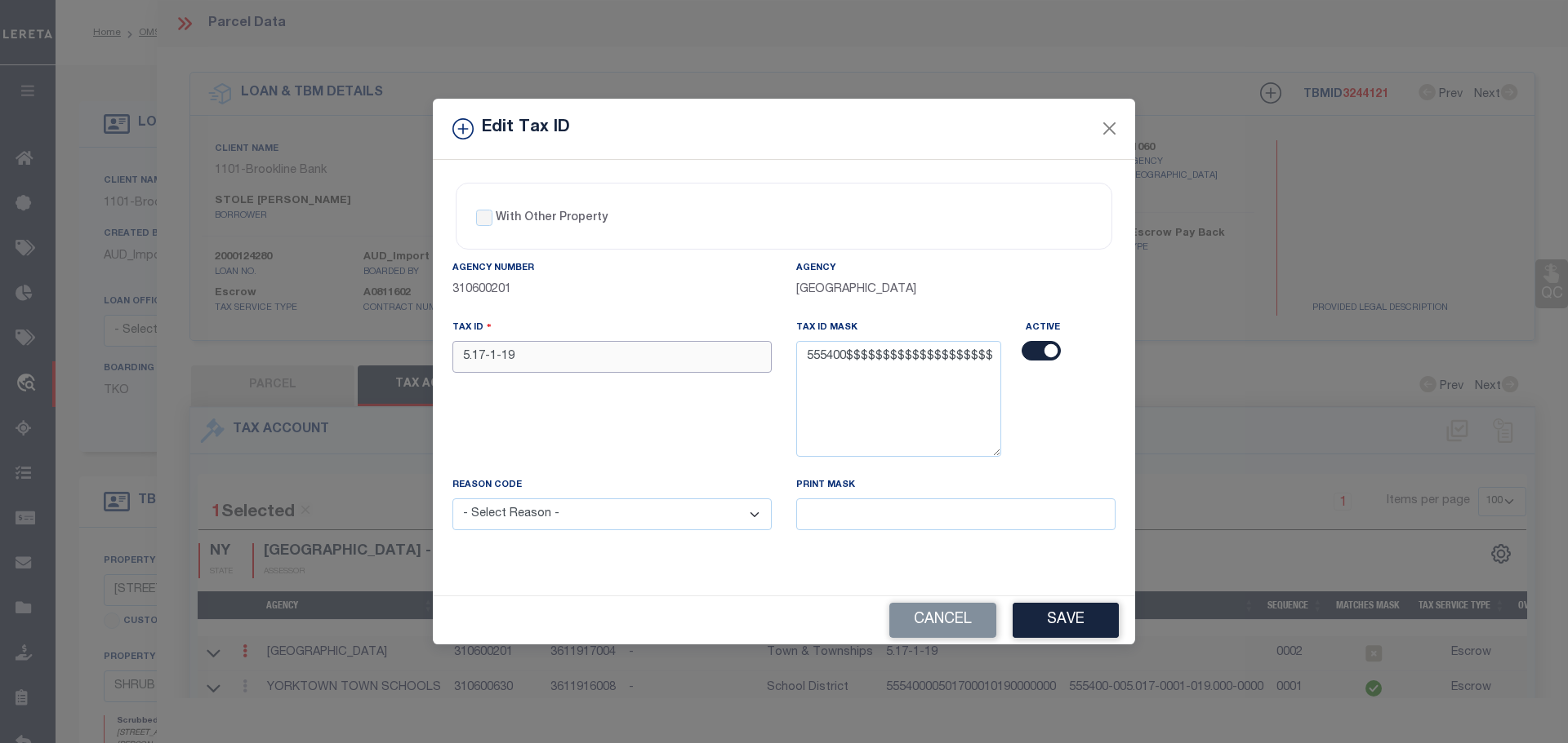
click at [570, 363] on input "5.17-1-19" at bounding box center [611, 357] width 319 height 32
paste input "5540000501700010190000000"
click at [605, 517] on select "- Select Reason - 099 - Other (Provide additional detail) ACT - Agency Changed …" at bounding box center [611, 514] width 319 height 32
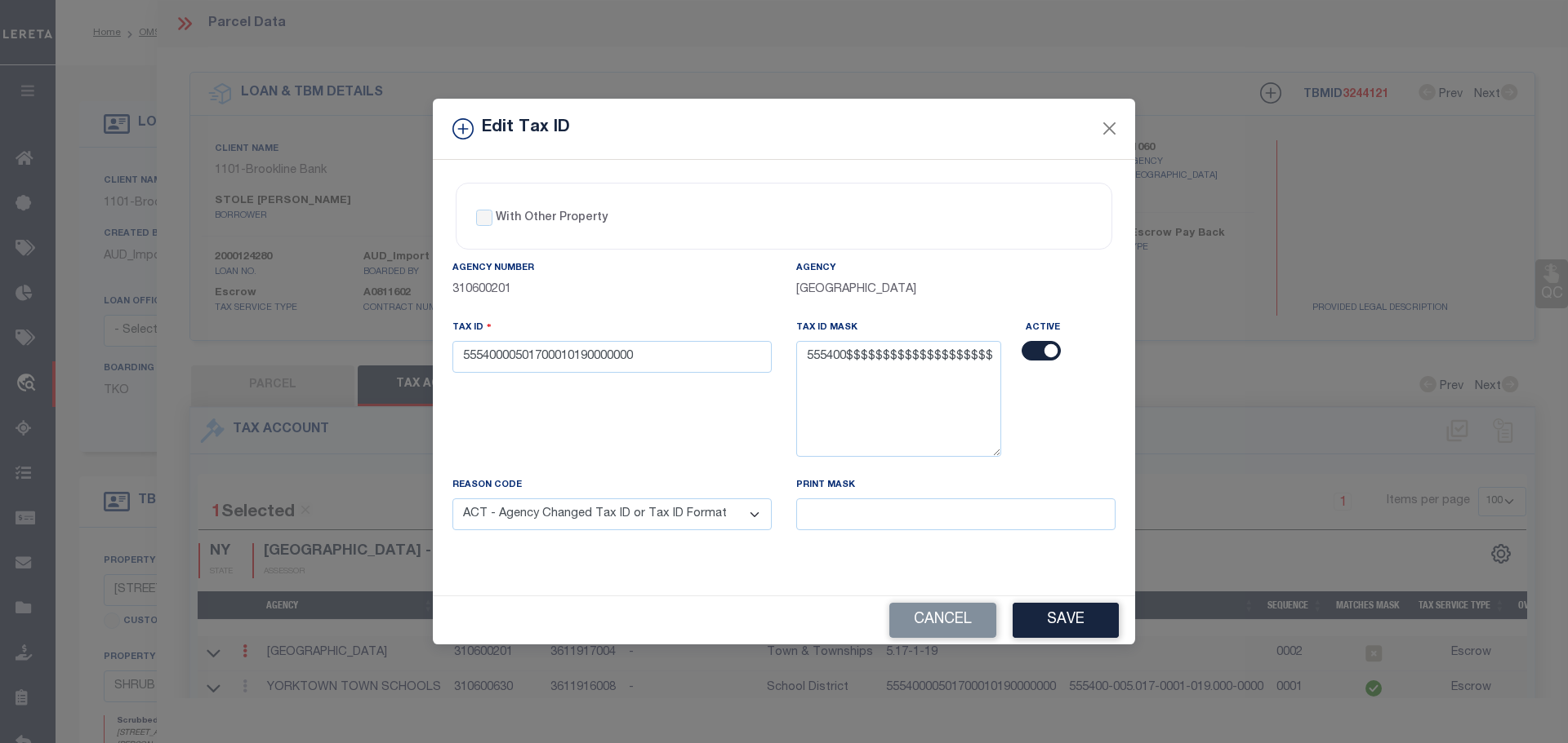
click at [452, 500] on select "- Select Reason - 099 - Other (Provide additional detail) ACT - Agency Changed …" at bounding box center [611, 514] width 319 height 32
click at [1051, 625] on button "Save" at bounding box center [1065, 621] width 107 height 35
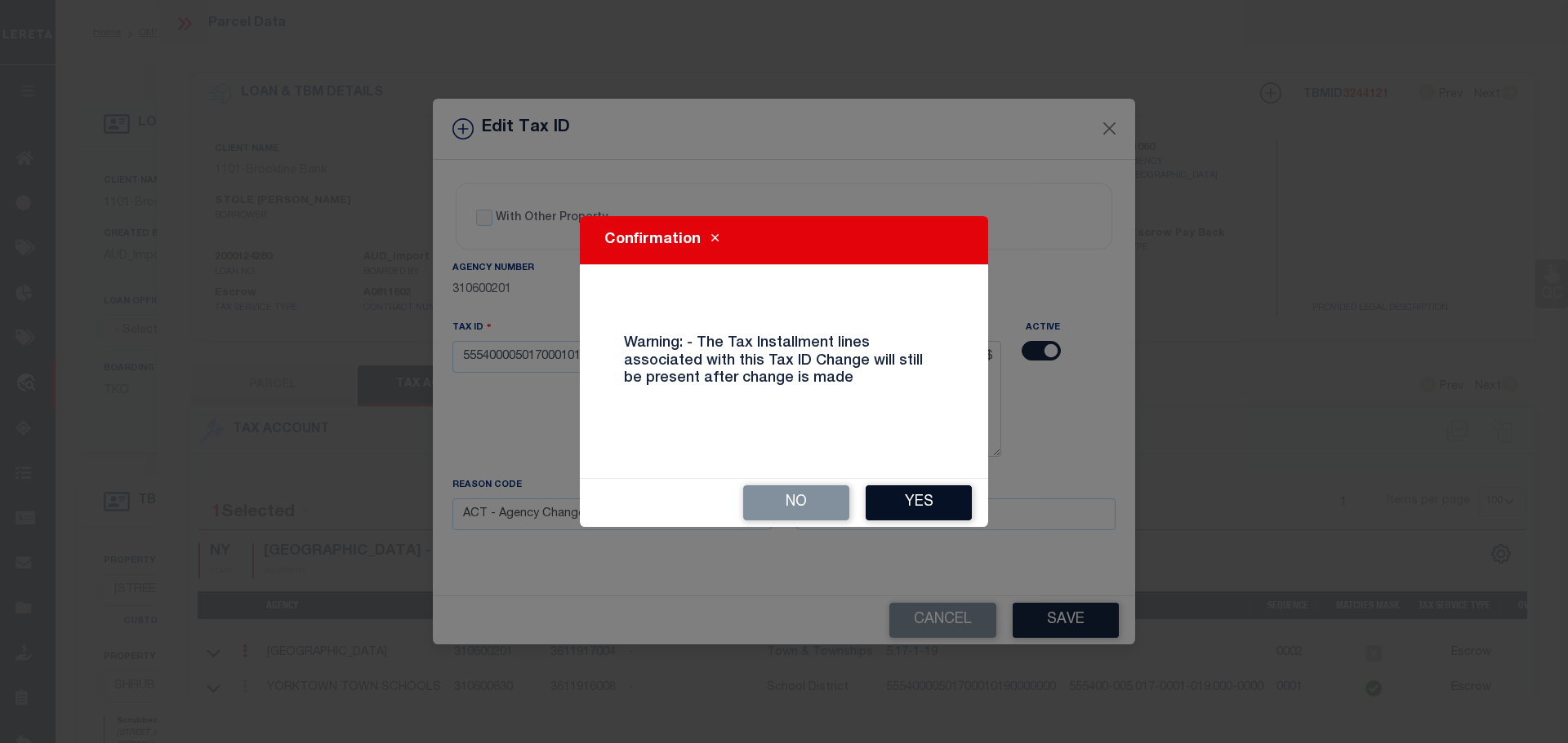
click at [928, 498] on button "Yes" at bounding box center [918, 503] width 107 height 35
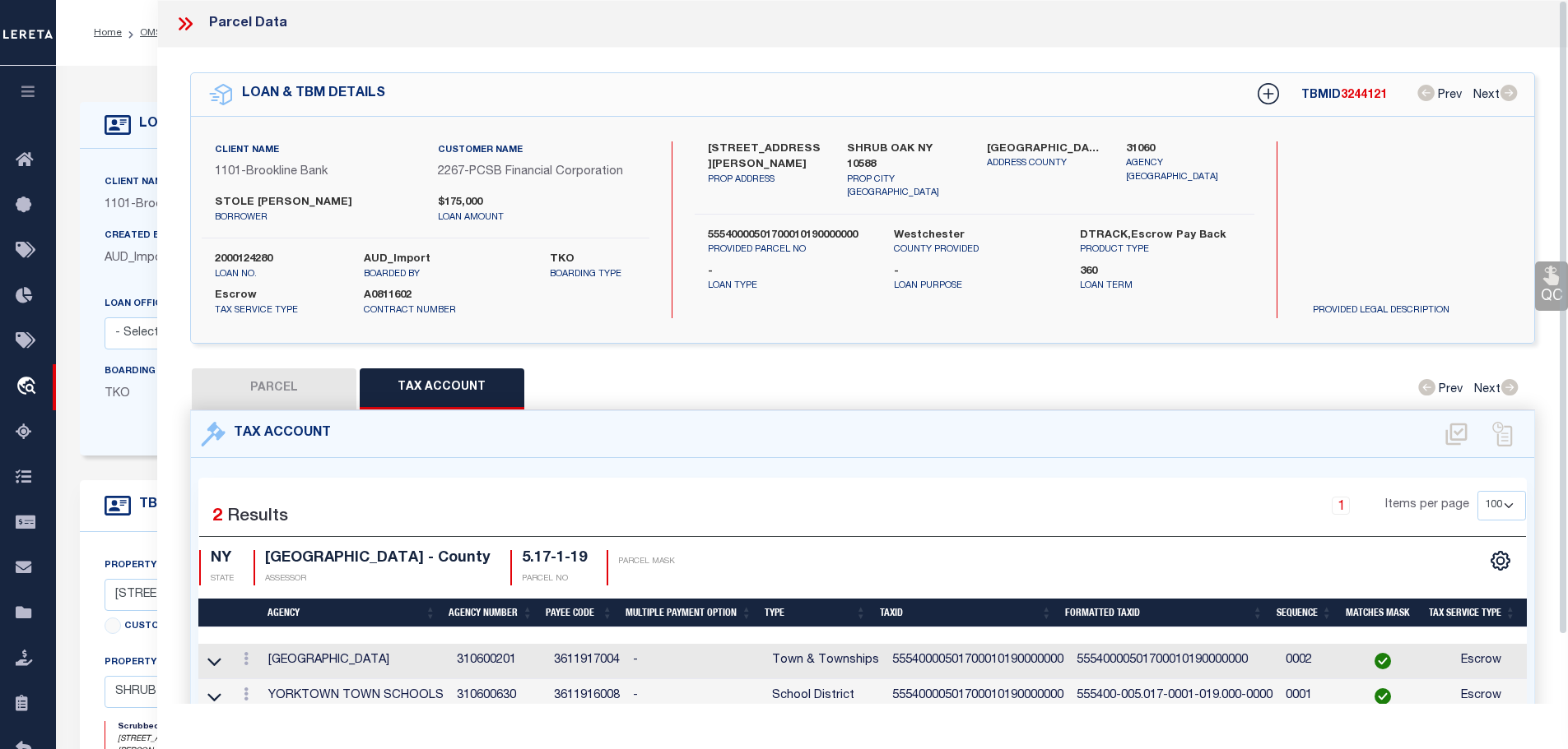
click at [187, 22] on icon at bounding box center [185, 24] width 22 height 22
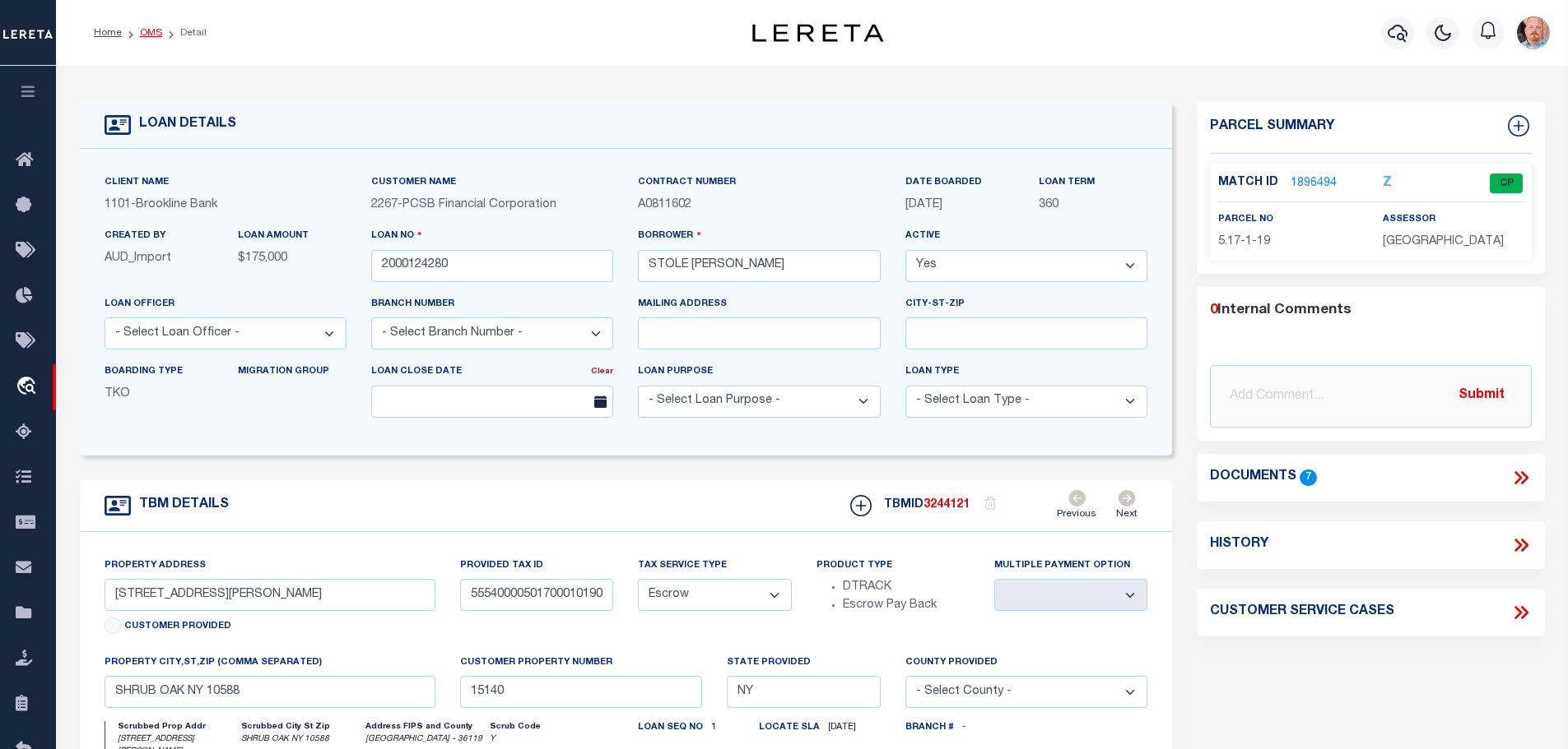
click at [140, 33] on link "OMS" at bounding box center [151, 33] width 23 height 10
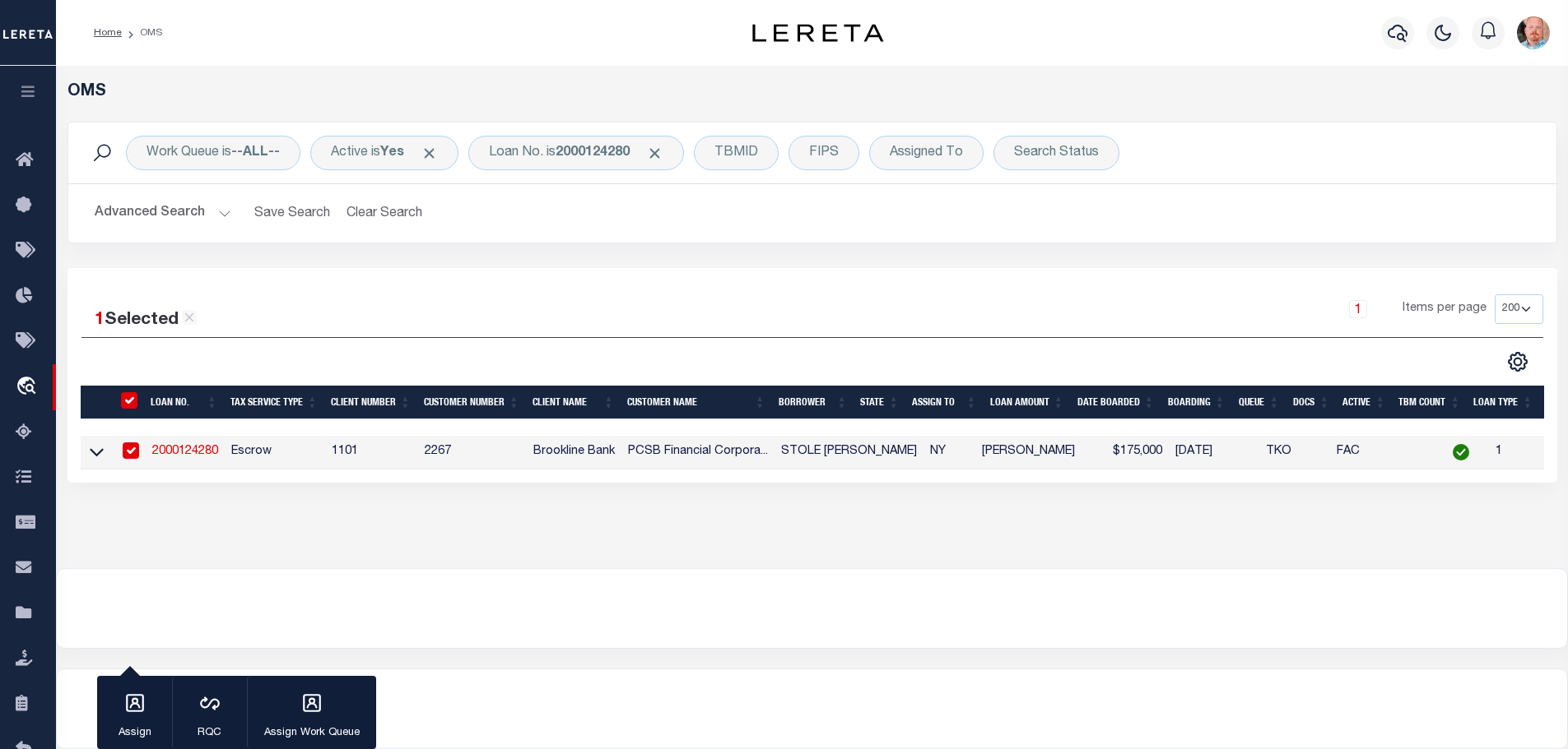
click at [194, 445] on link "2000124280" at bounding box center [184, 451] width 66 height 12
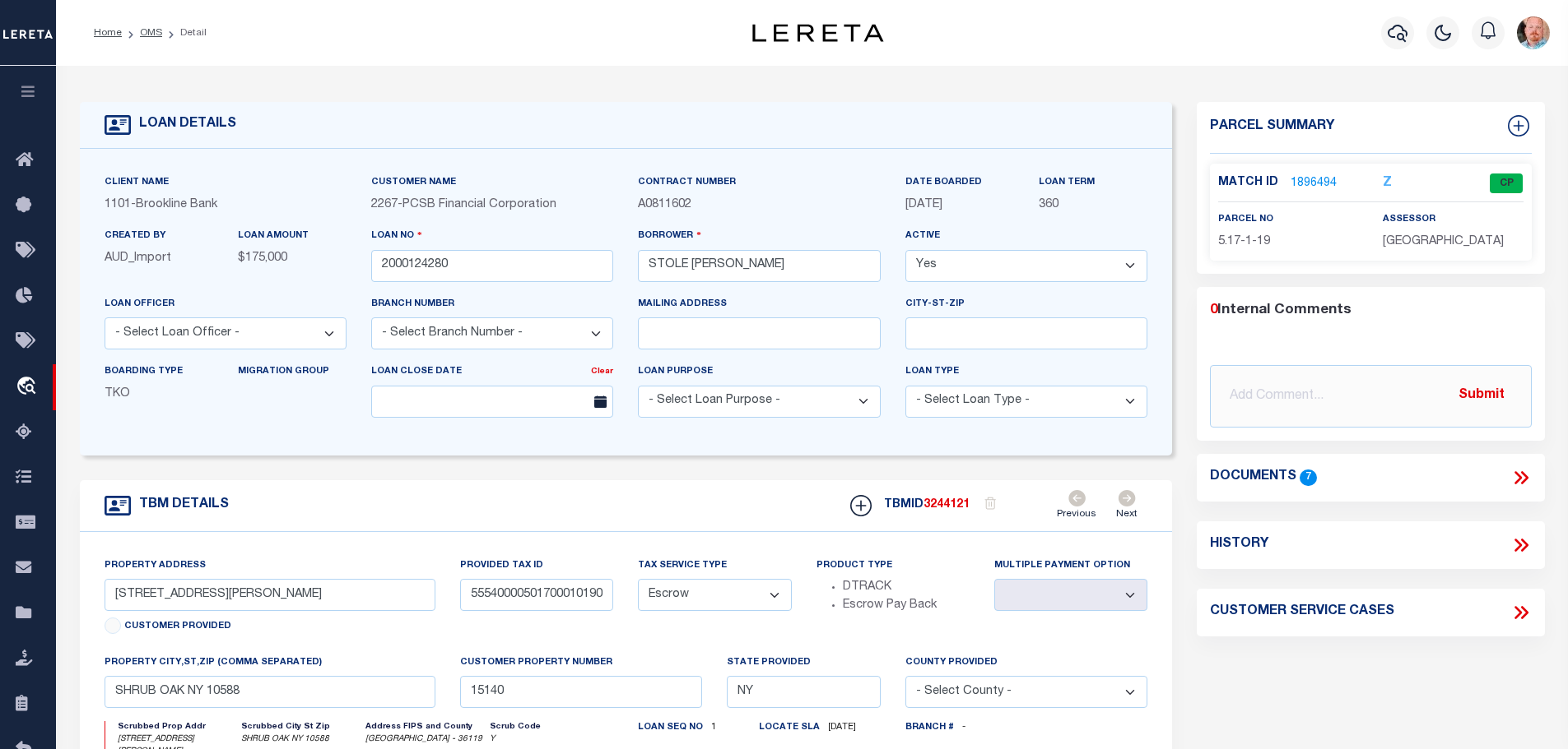
click at [1300, 176] on link "1896494" at bounding box center [1314, 184] width 46 height 18
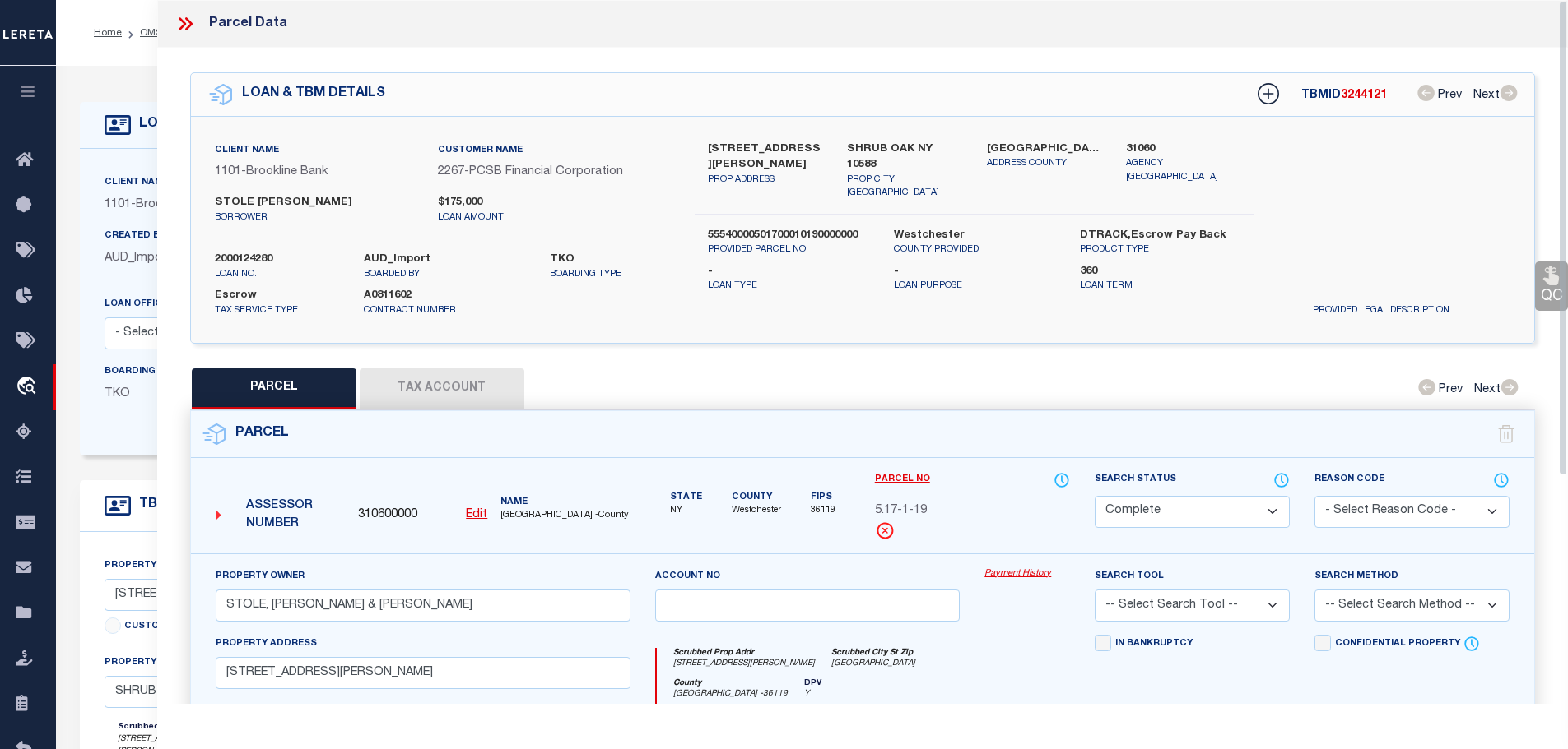
click at [439, 380] on button "Tax Account" at bounding box center [442, 389] width 165 height 41
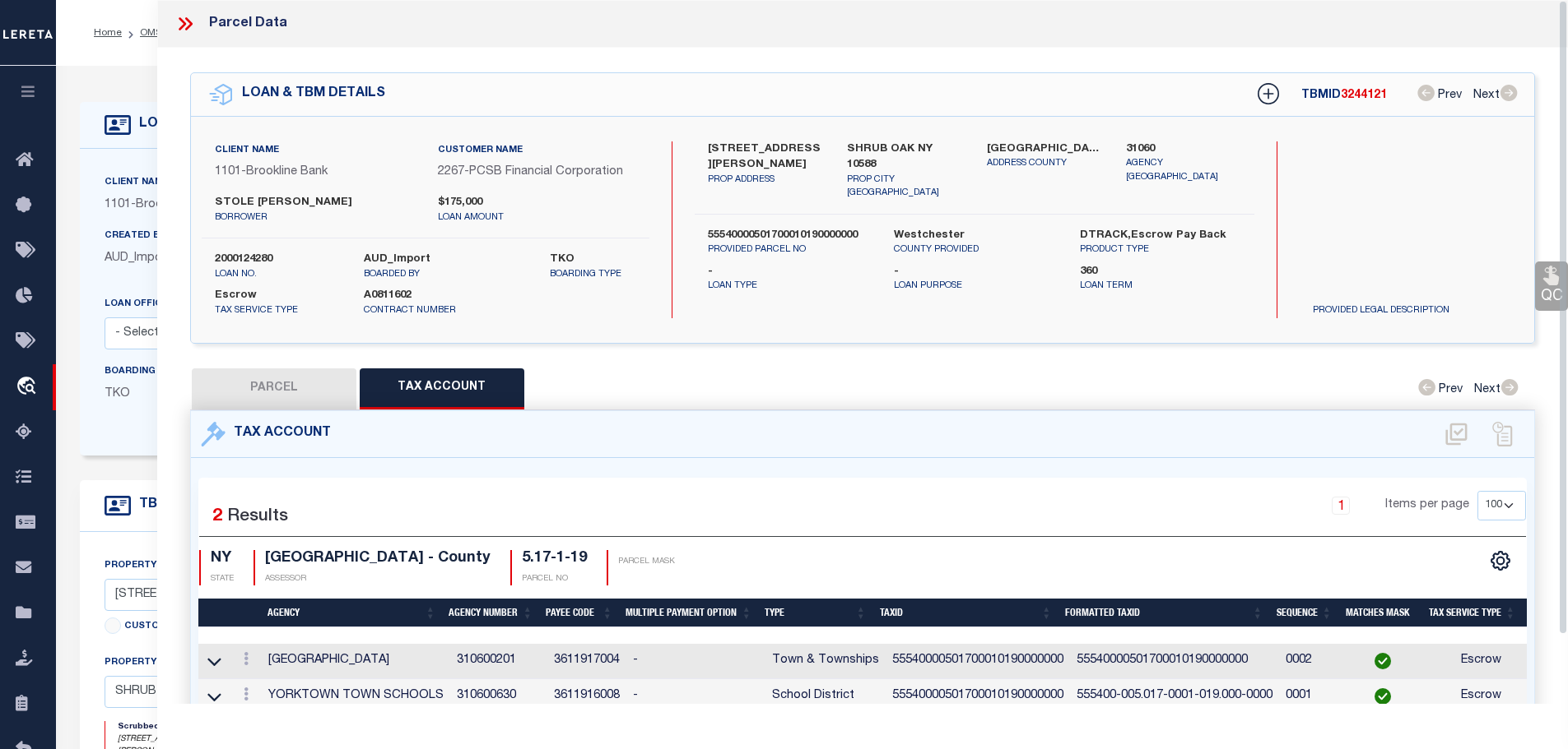
click at [182, 20] on icon at bounding box center [185, 24] width 22 height 22
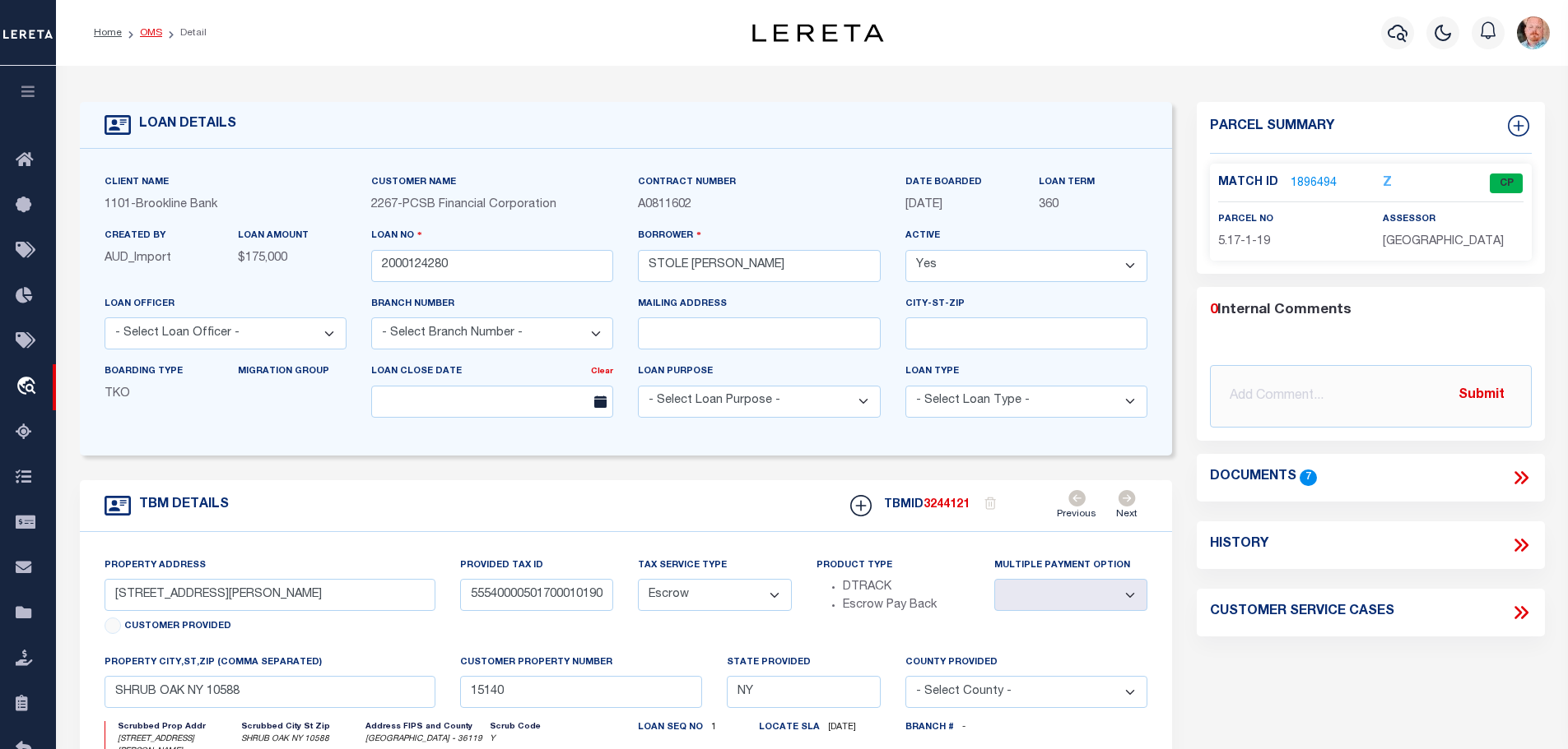
click at [146, 34] on link "OMS" at bounding box center [151, 33] width 23 height 10
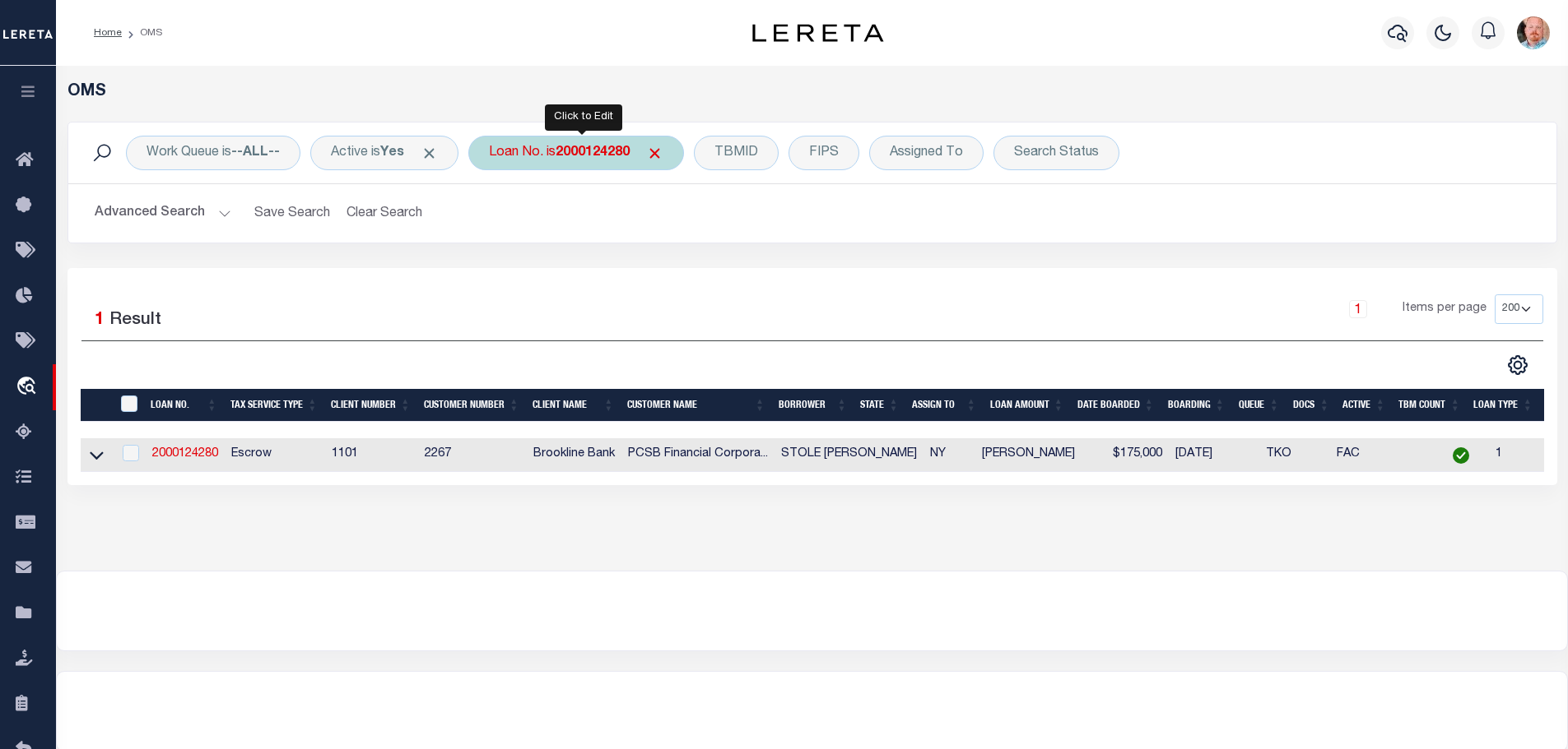
click at [582, 154] on b "2000124280" at bounding box center [592, 153] width 74 height 13
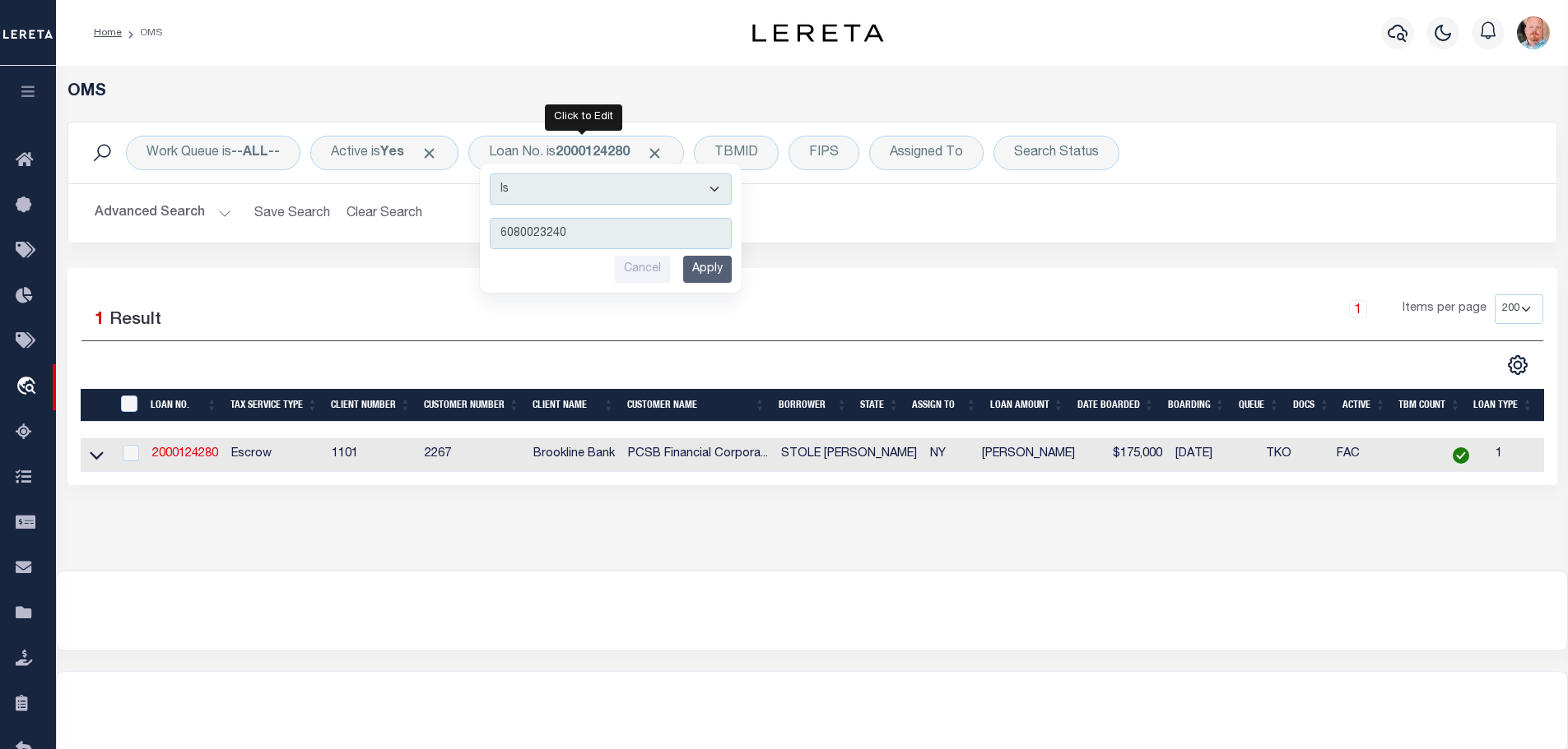
click at [715, 273] on input "Apply" at bounding box center [707, 270] width 48 height 28
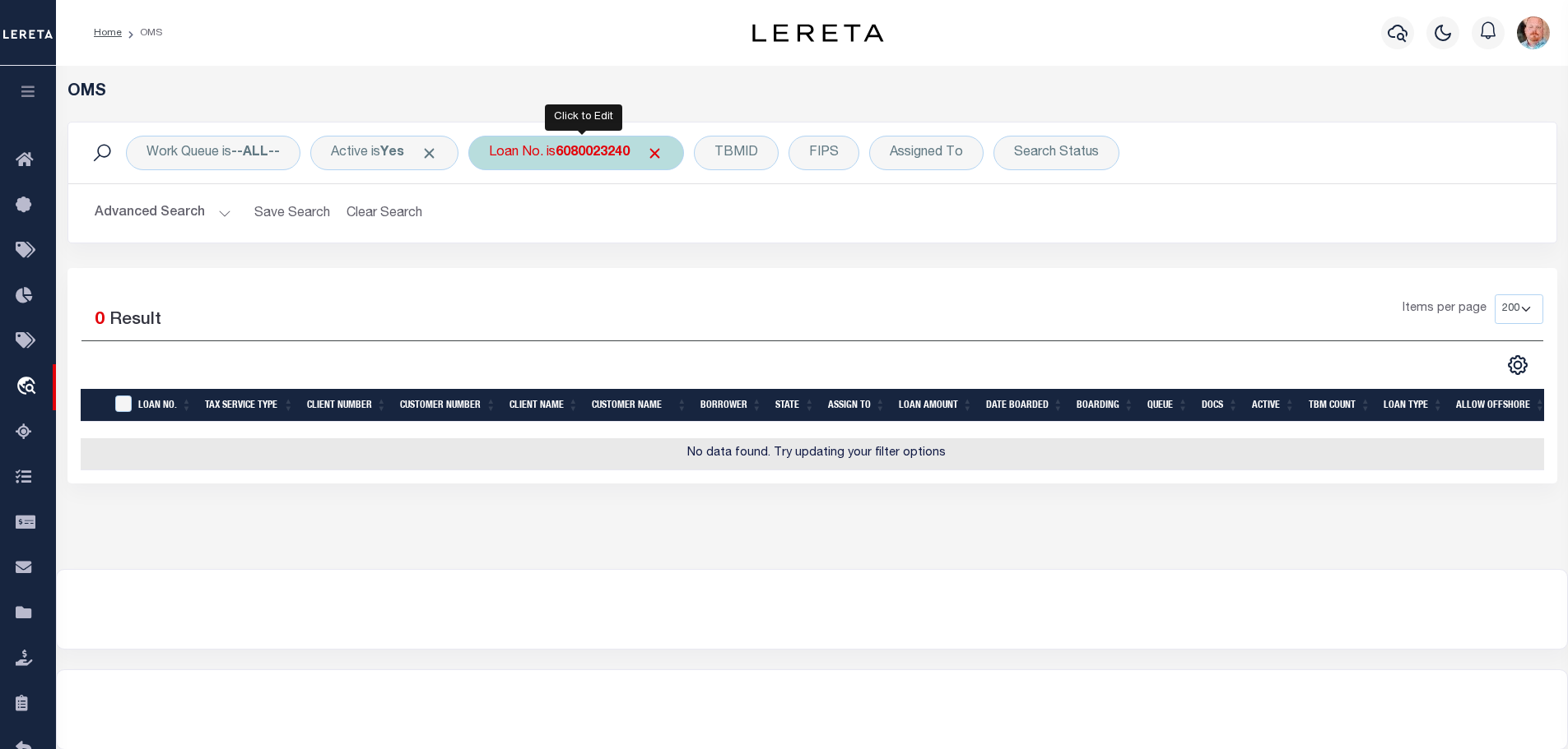
click at [584, 148] on b "6080023240" at bounding box center [592, 153] width 74 height 13
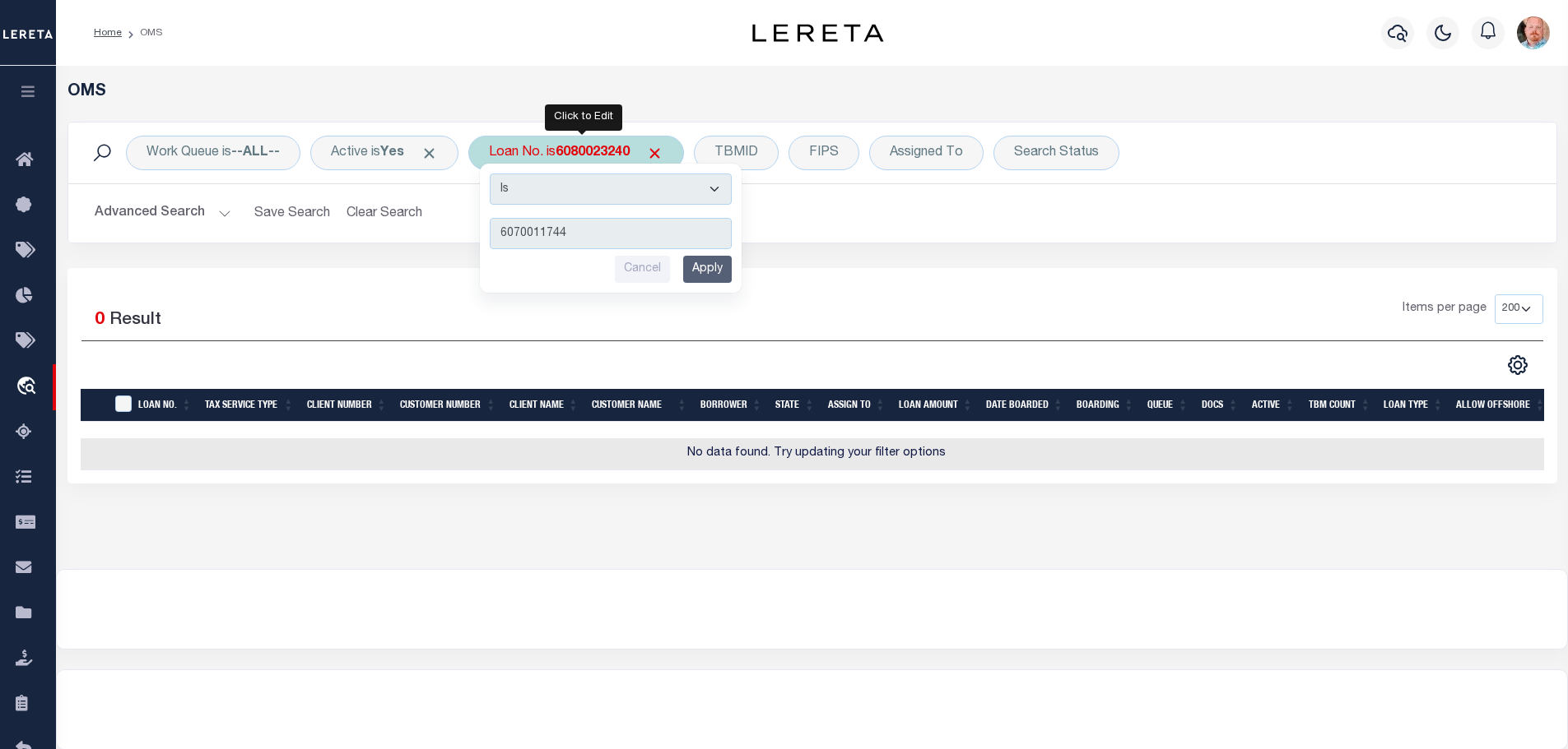
click at [707, 264] on input "Apply" at bounding box center [707, 270] width 48 height 28
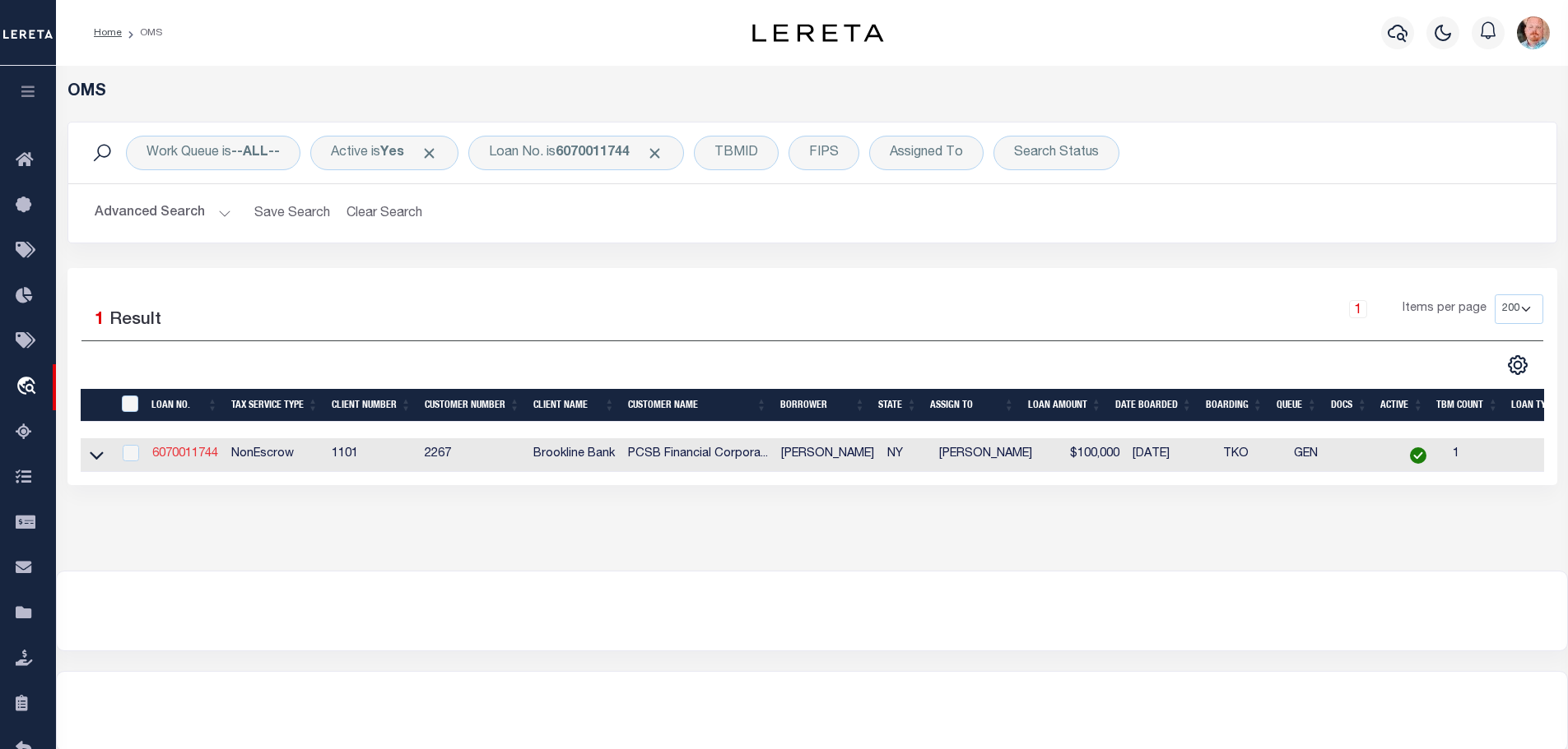
click at [180, 450] on link "6070011744" at bounding box center [184, 454] width 66 height 12
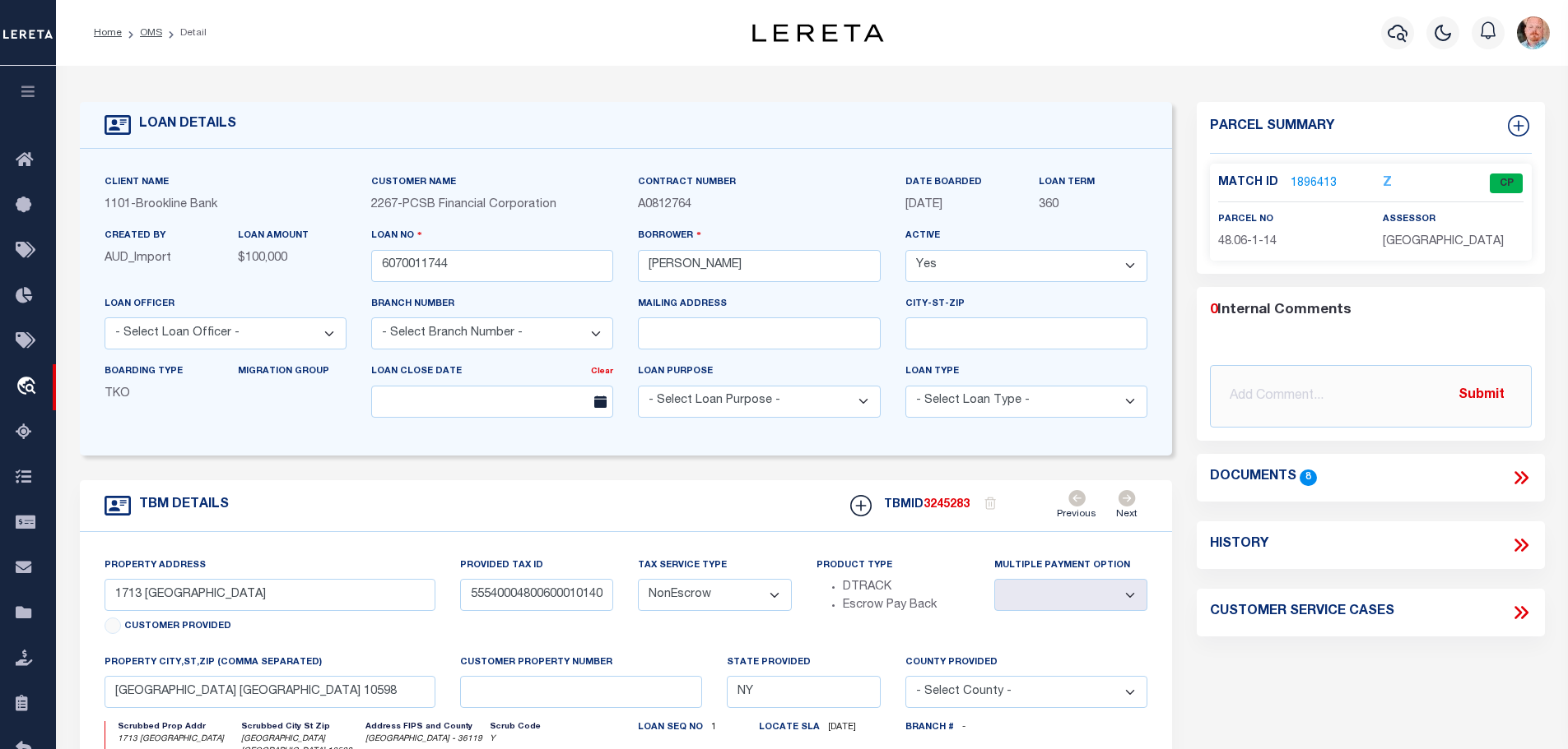
click at [1318, 178] on link "1896413" at bounding box center [1314, 184] width 46 height 18
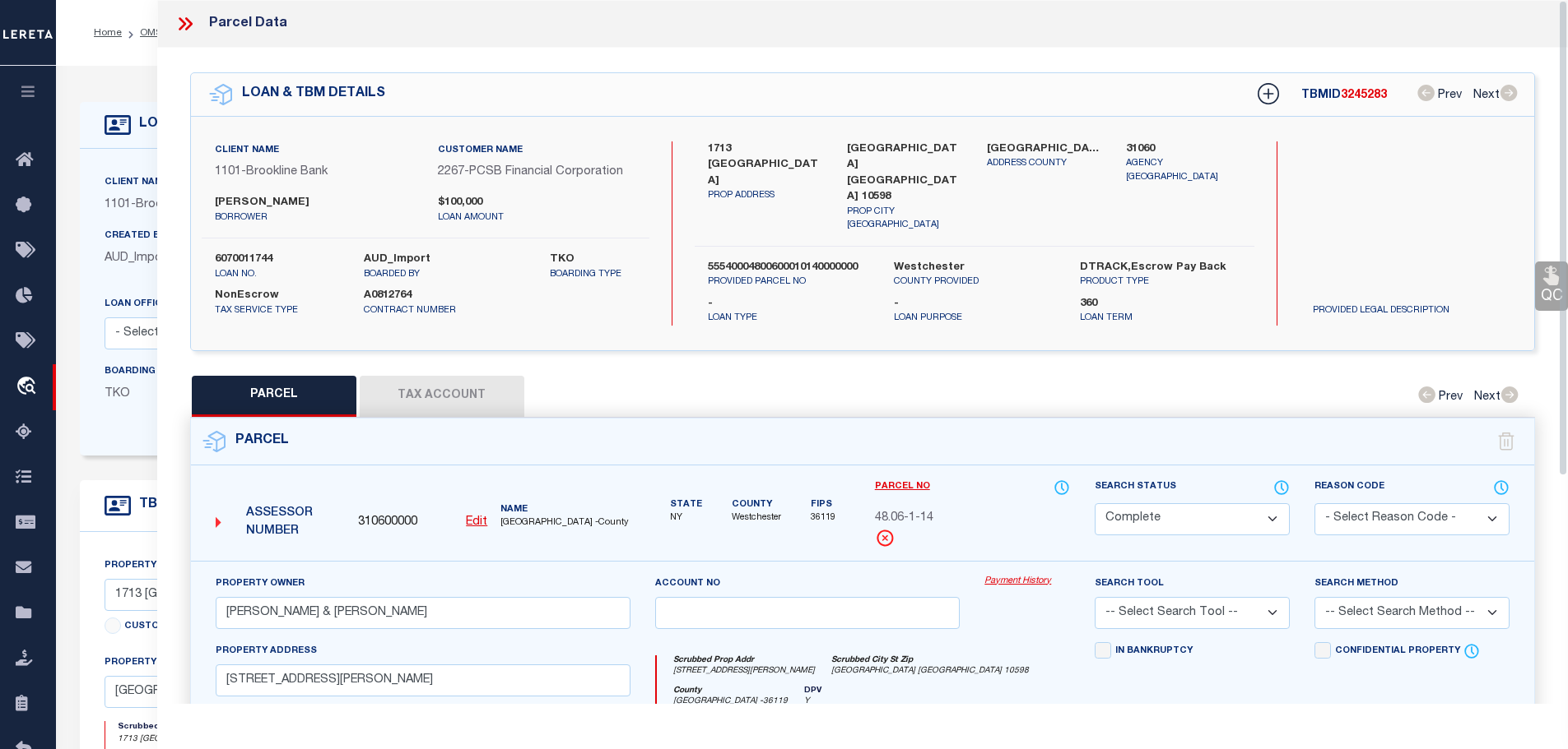
click at [463, 384] on button "Tax Account" at bounding box center [442, 396] width 165 height 41
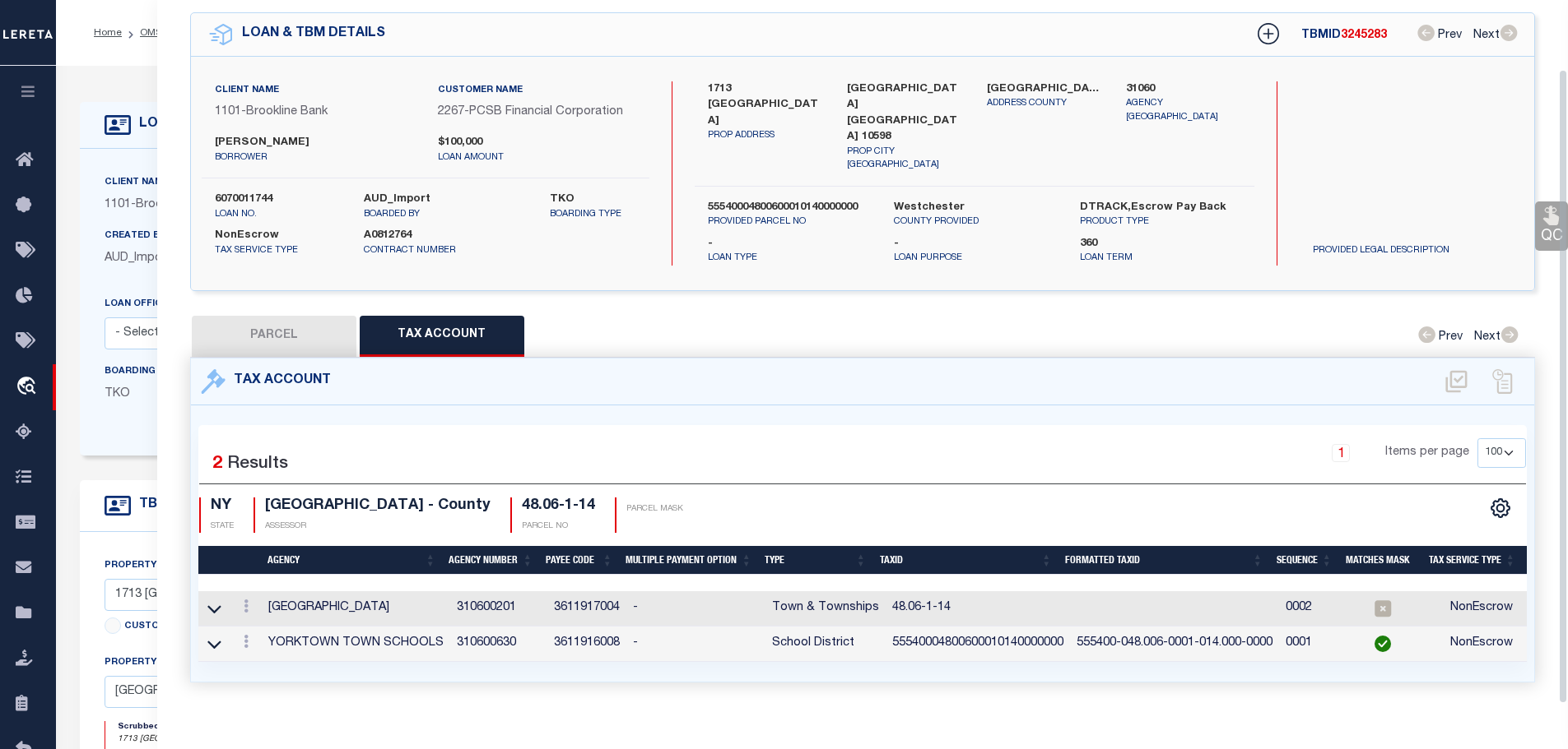
scroll to position [77, 0]
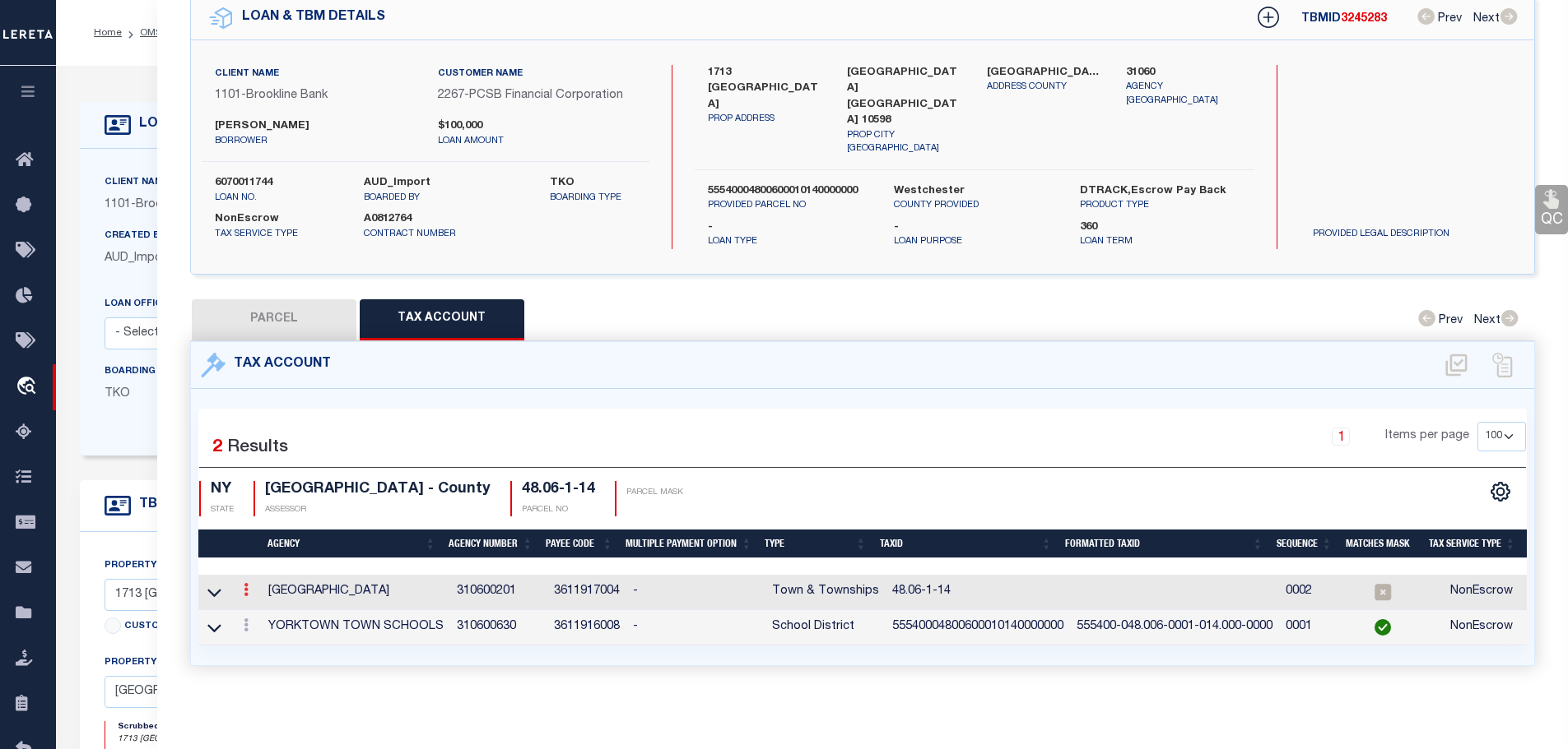
click at [251, 585] on link at bounding box center [246, 591] width 18 height 13
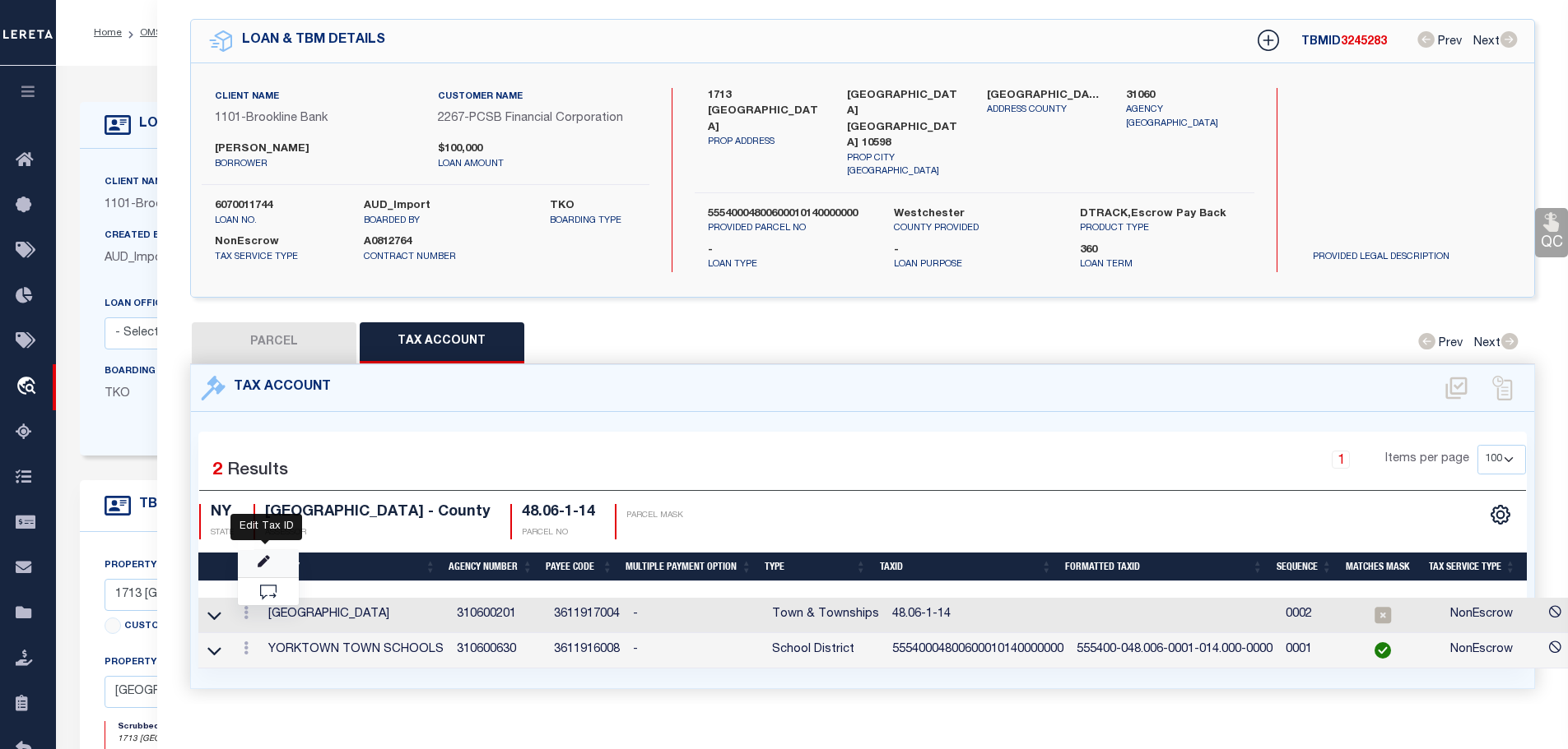
click at [261, 556] on icon "" at bounding box center [263, 562] width 13 height 13
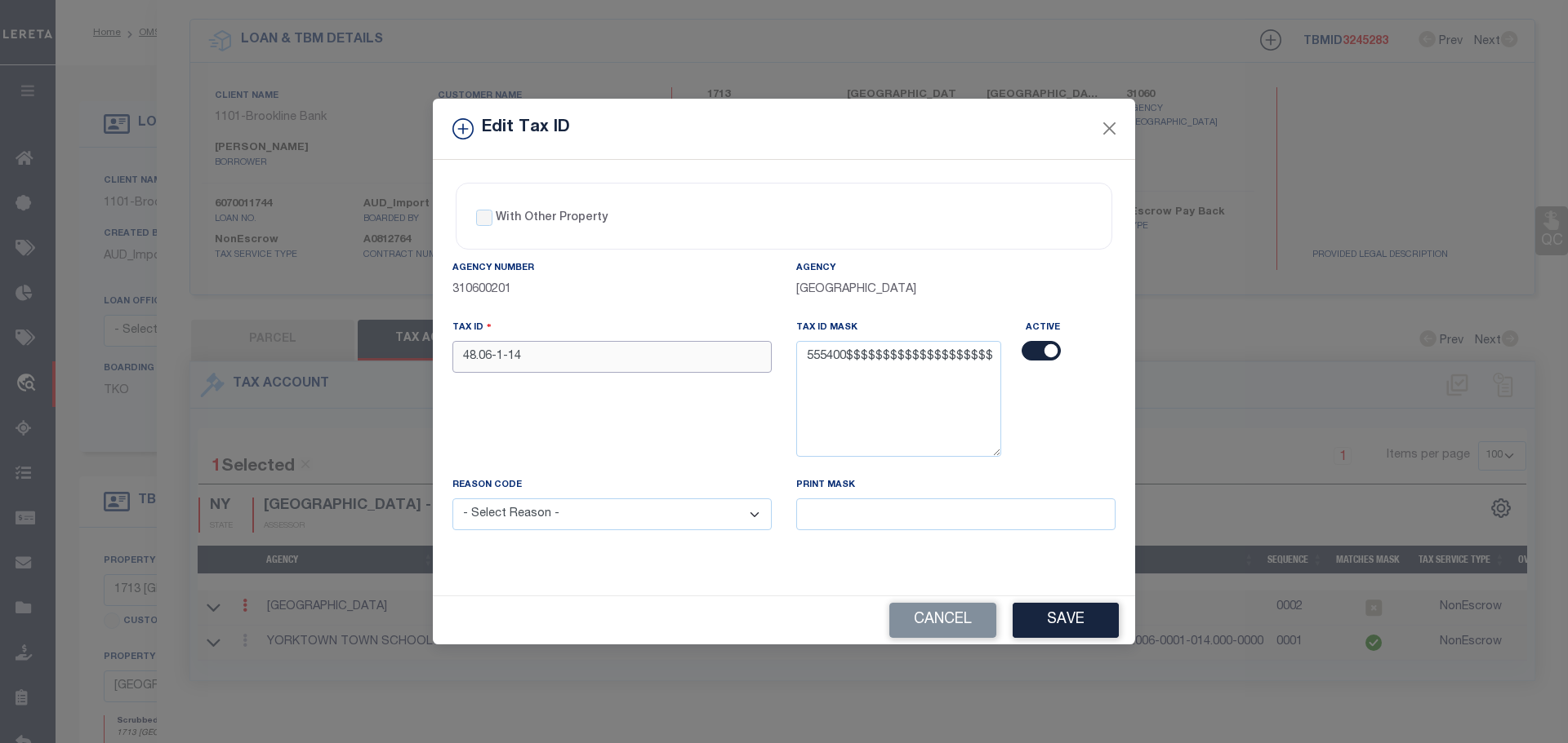
click at [545, 358] on input "48.06-1-14" at bounding box center [611, 357] width 319 height 32
paste input "55540004800600010140000000"
click at [597, 520] on select "- Select Reason - 099 - Other (Provide additional detail) ACT - Agency Changed …" at bounding box center [611, 514] width 319 height 32
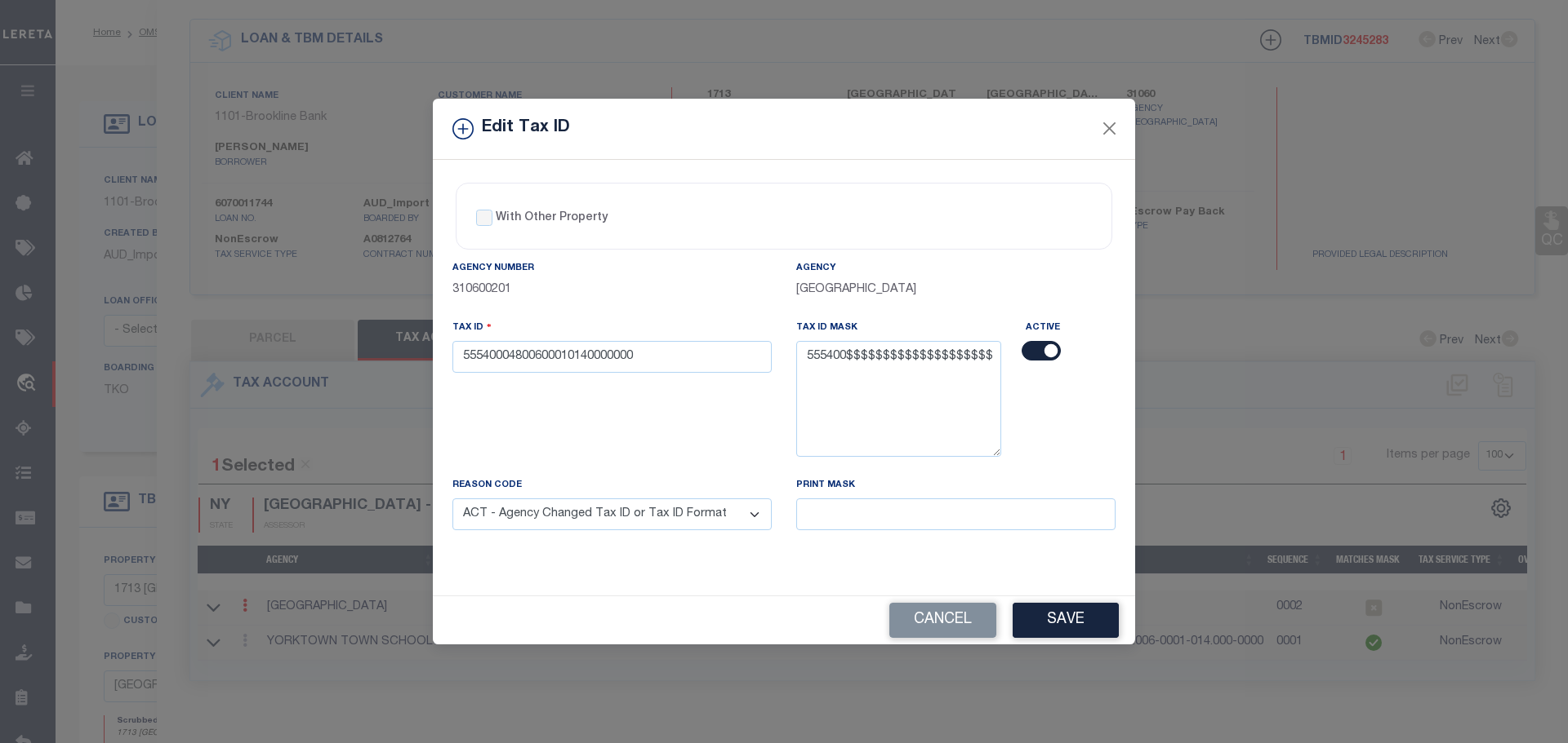
click at [452, 500] on select "- Select Reason - 099 - Other (Provide additional detail) ACT - Agency Changed …" at bounding box center [611, 514] width 319 height 32
click at [1065, 623] on button "Save" at bounding box center [1065, 621] width 107 height 35
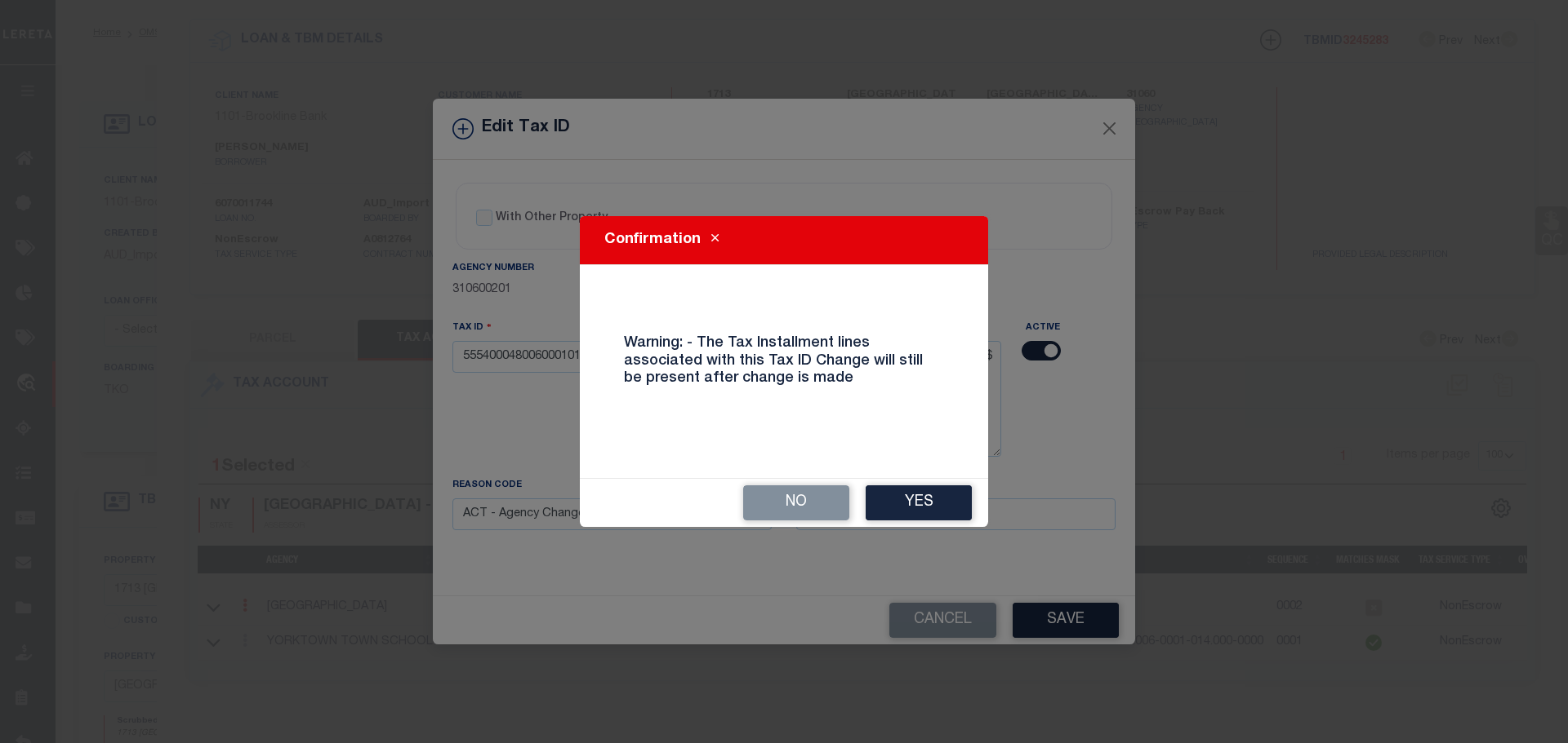
drag, startPoint x: 949, startPoint y: 494, endPoint x: 944, endPoint y: 502, distance: 9.4
click at [944, 502] on button "Yes" at bounding box center [918, 503] width 107 height 35
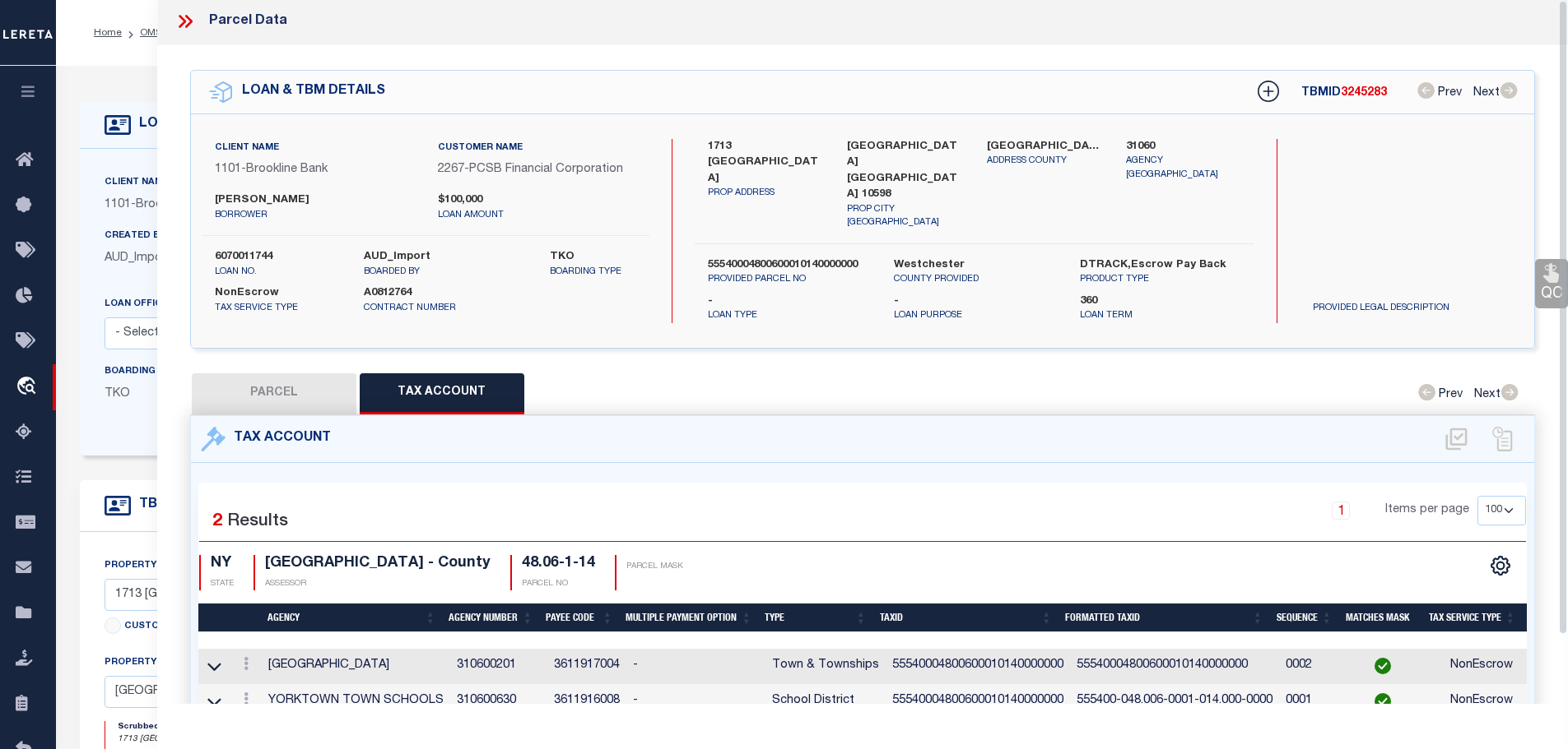
scroll to position [0, 0]
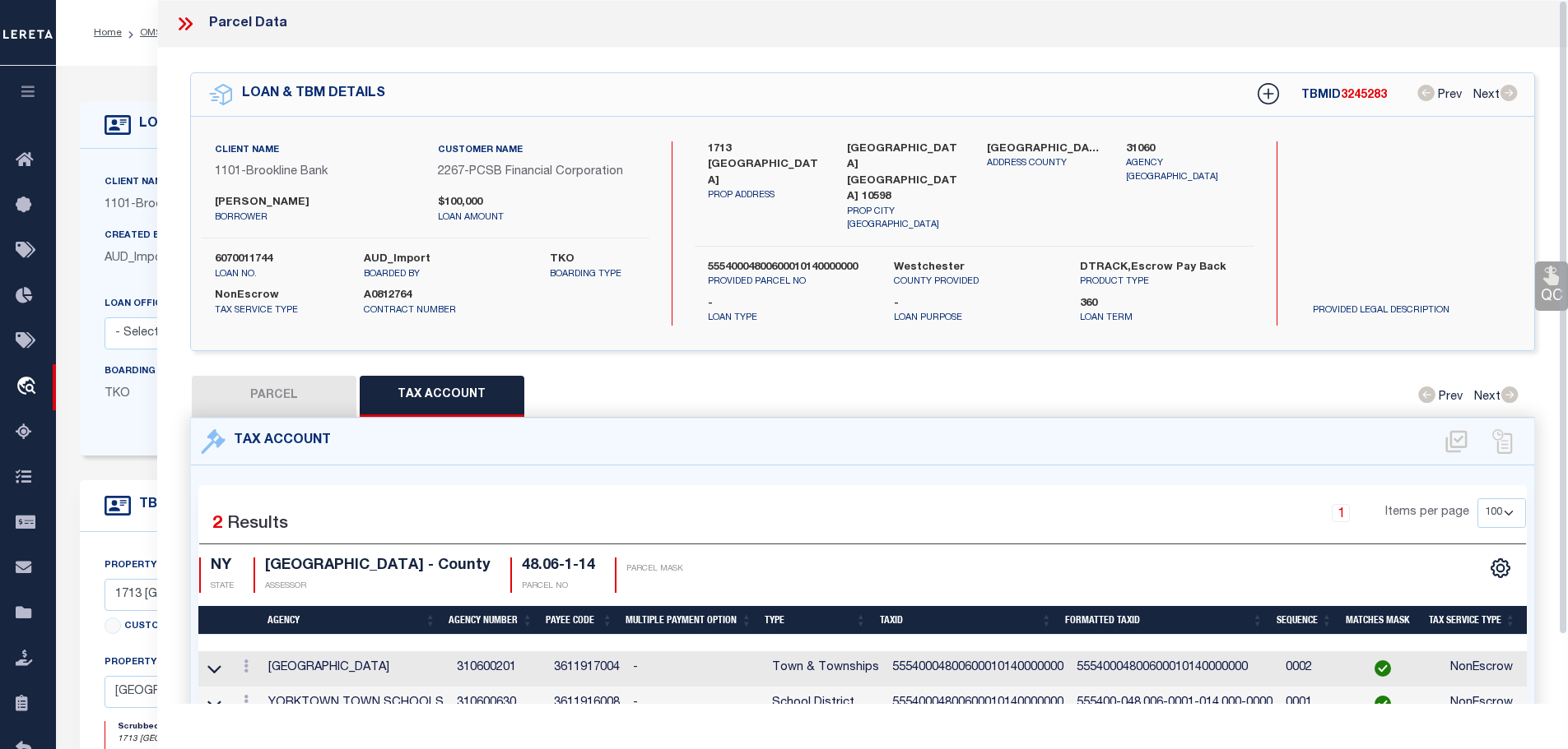
click at [184, 23] on icon at bounding box center [182, 24] width 8 height 13
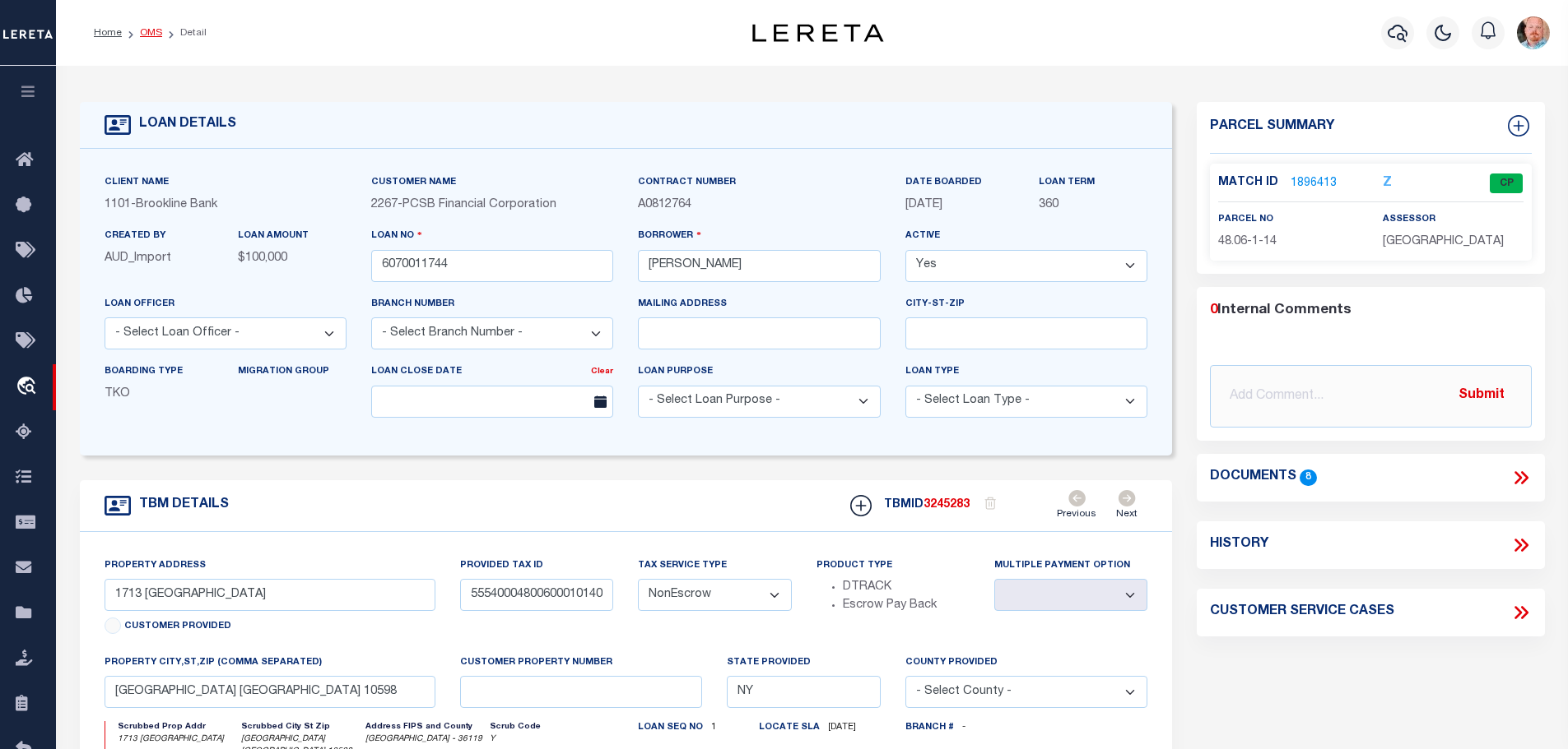
click at [143, 34] on link "OMS" at bounding box center [151, 33] width 23 height 10
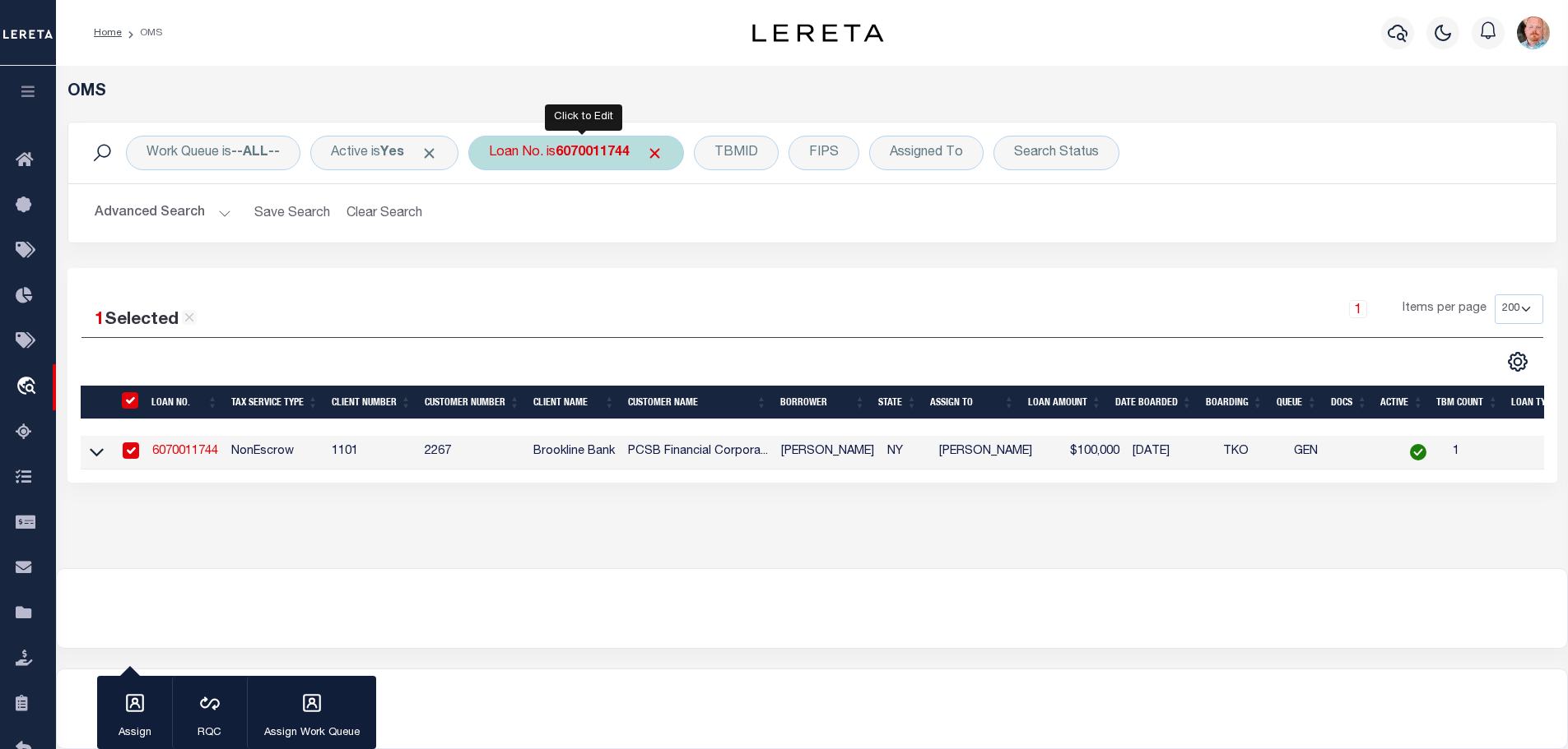
click at [603, 148] on b "6070011744" at bounding box center [592, 153] width 74 height 13
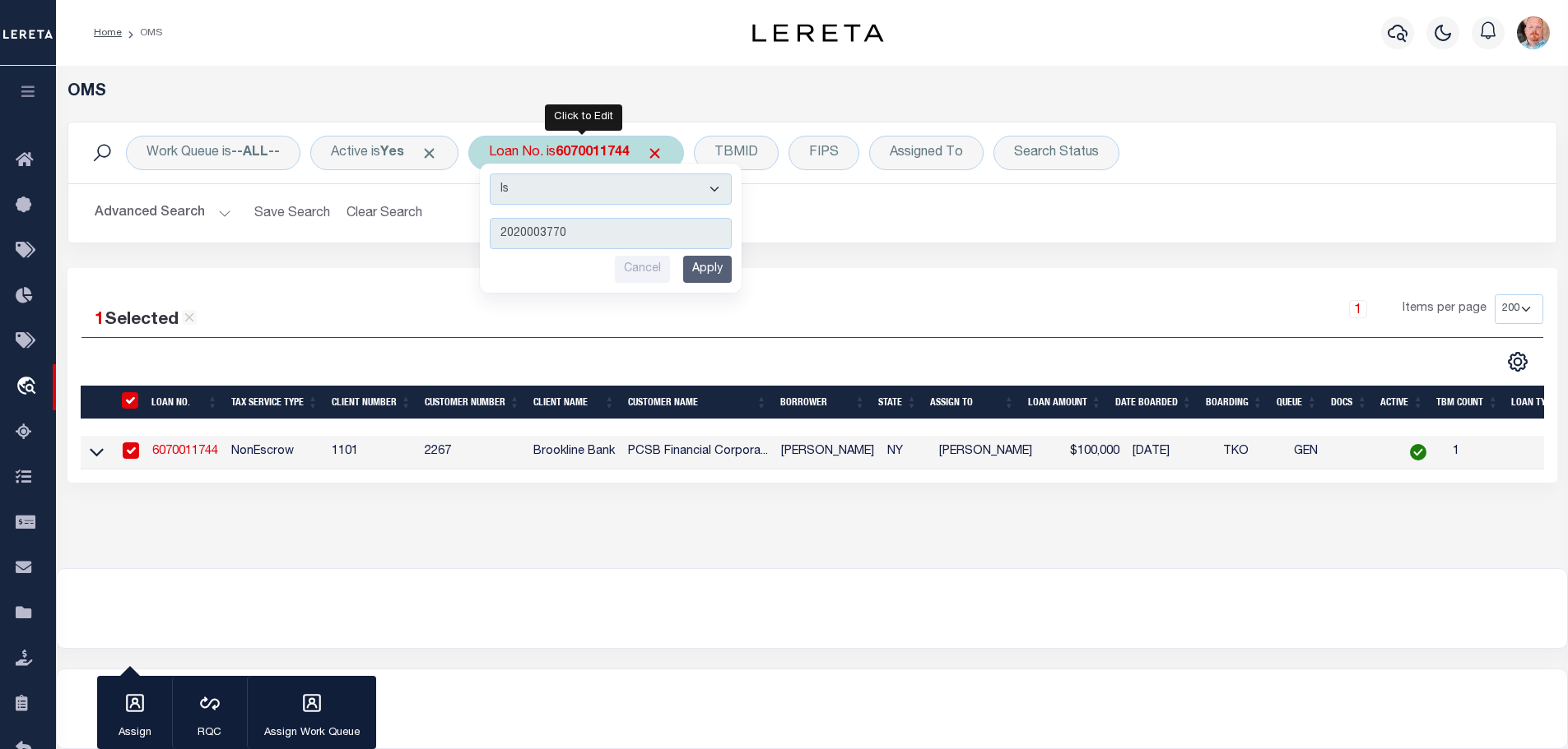
click at [703, 274] on input "Apply" at bounding box center [707, 270] width 48 height 28
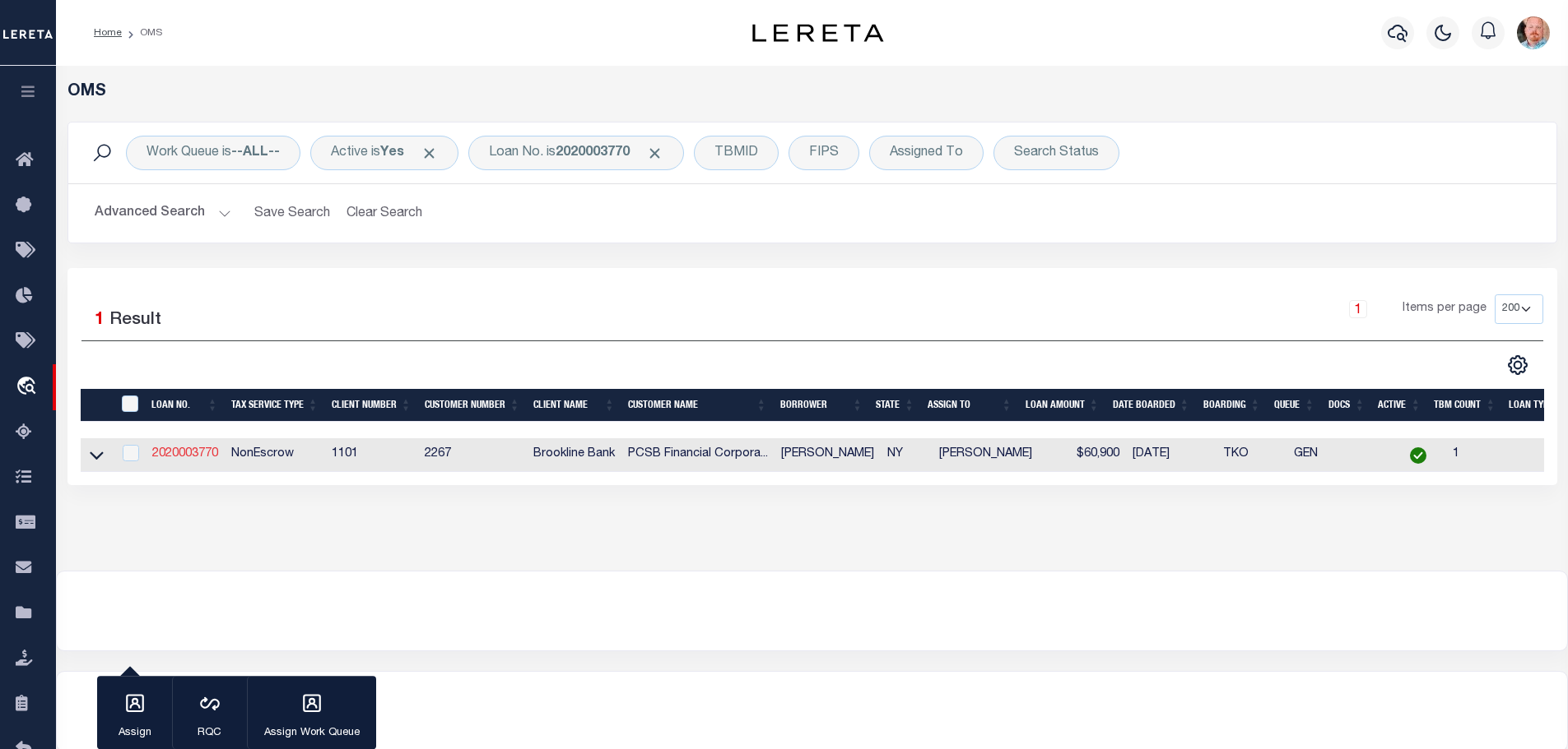
click at [197, 452] on link "2020003770" at bounding box center [184, 454] width 66 height 12
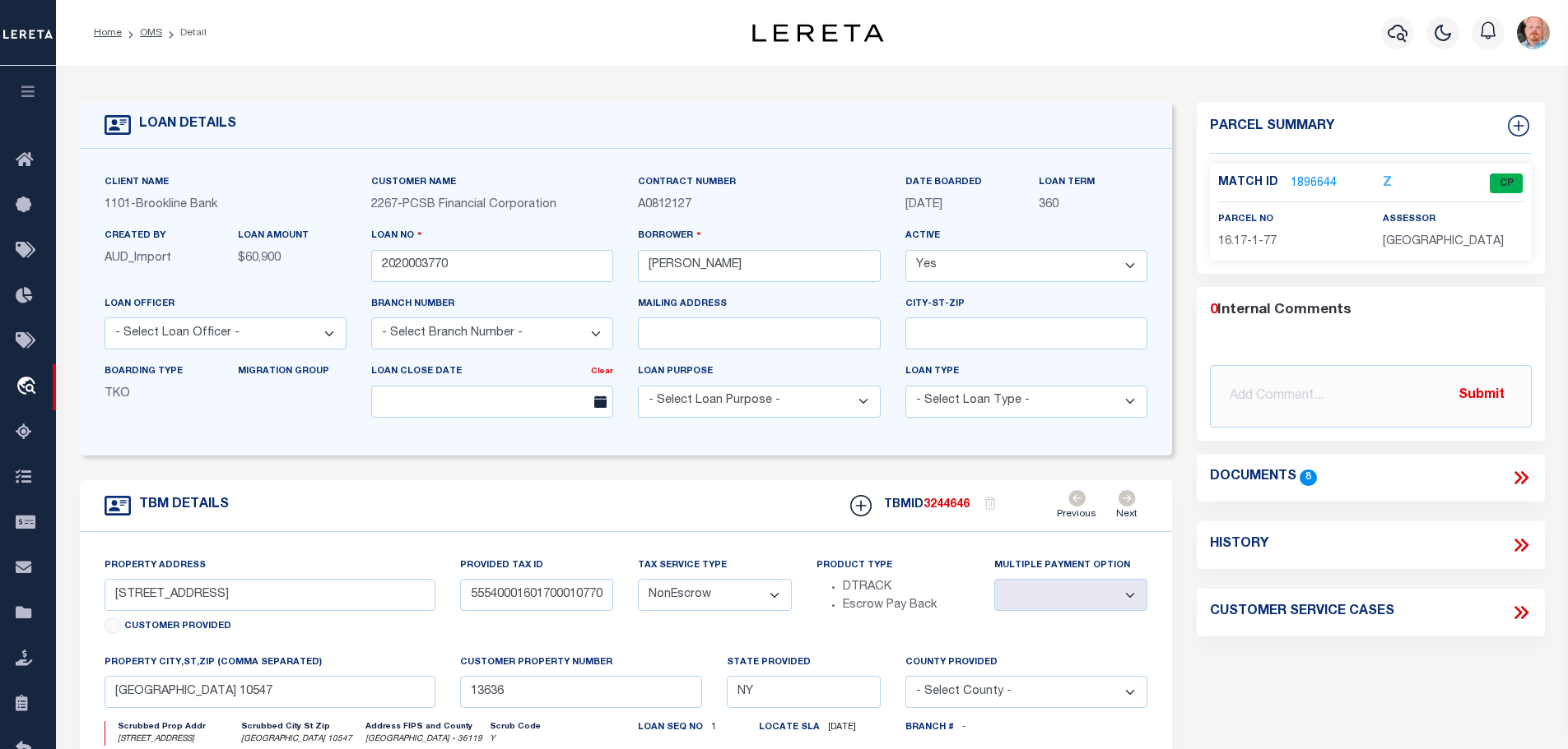
click at [1300, 183] on link "1896644" at bounding box center [1314, 184] width 46 height 18
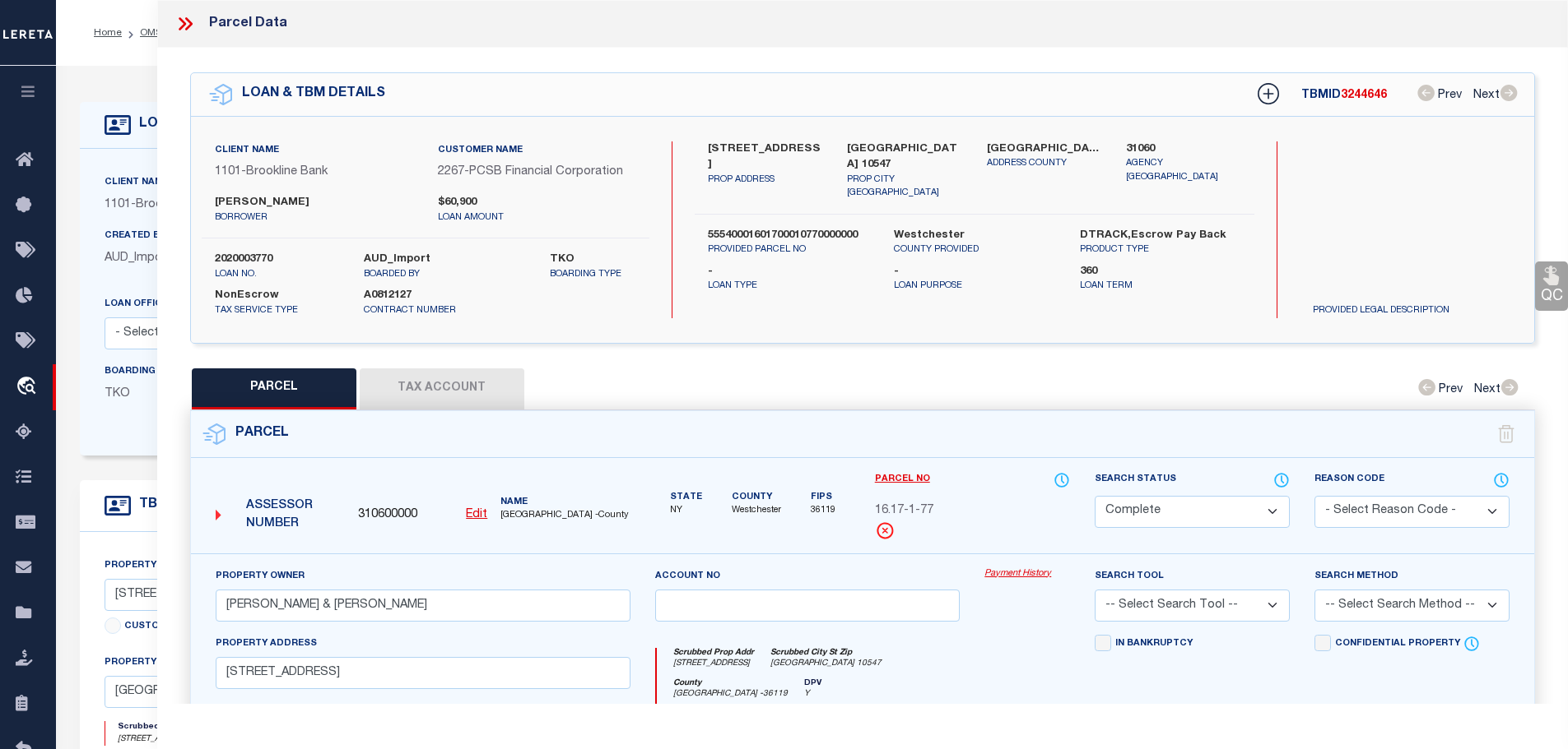
click at [471, 369] on button "Tax Account" at bounding box center [442, 389] width 165 height 41
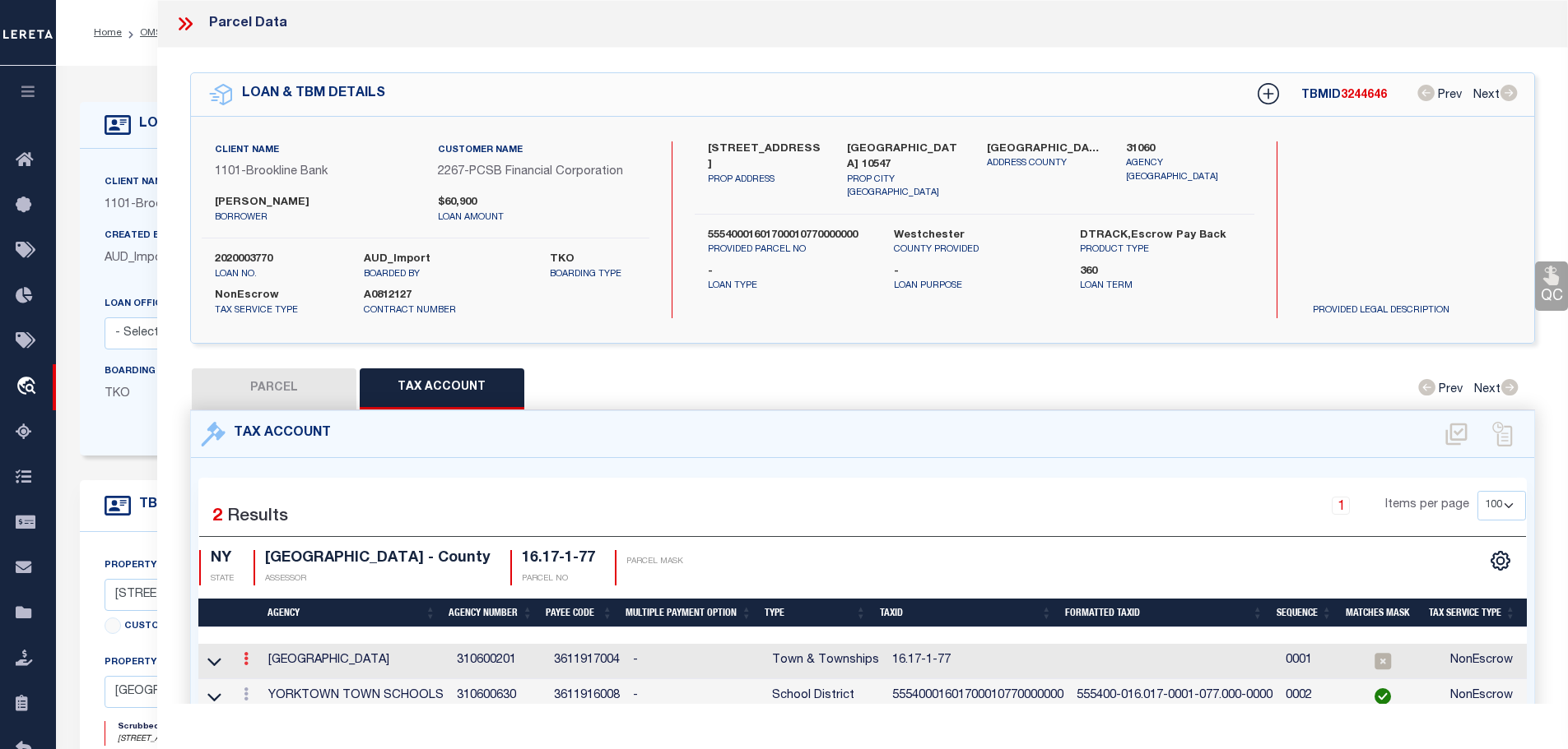
click at [251, 657] on link at bounding box center [246, 660] width 18 height 13
click at [268, 684] on icon "" at bounding box center [263, 684] width 13 height 13
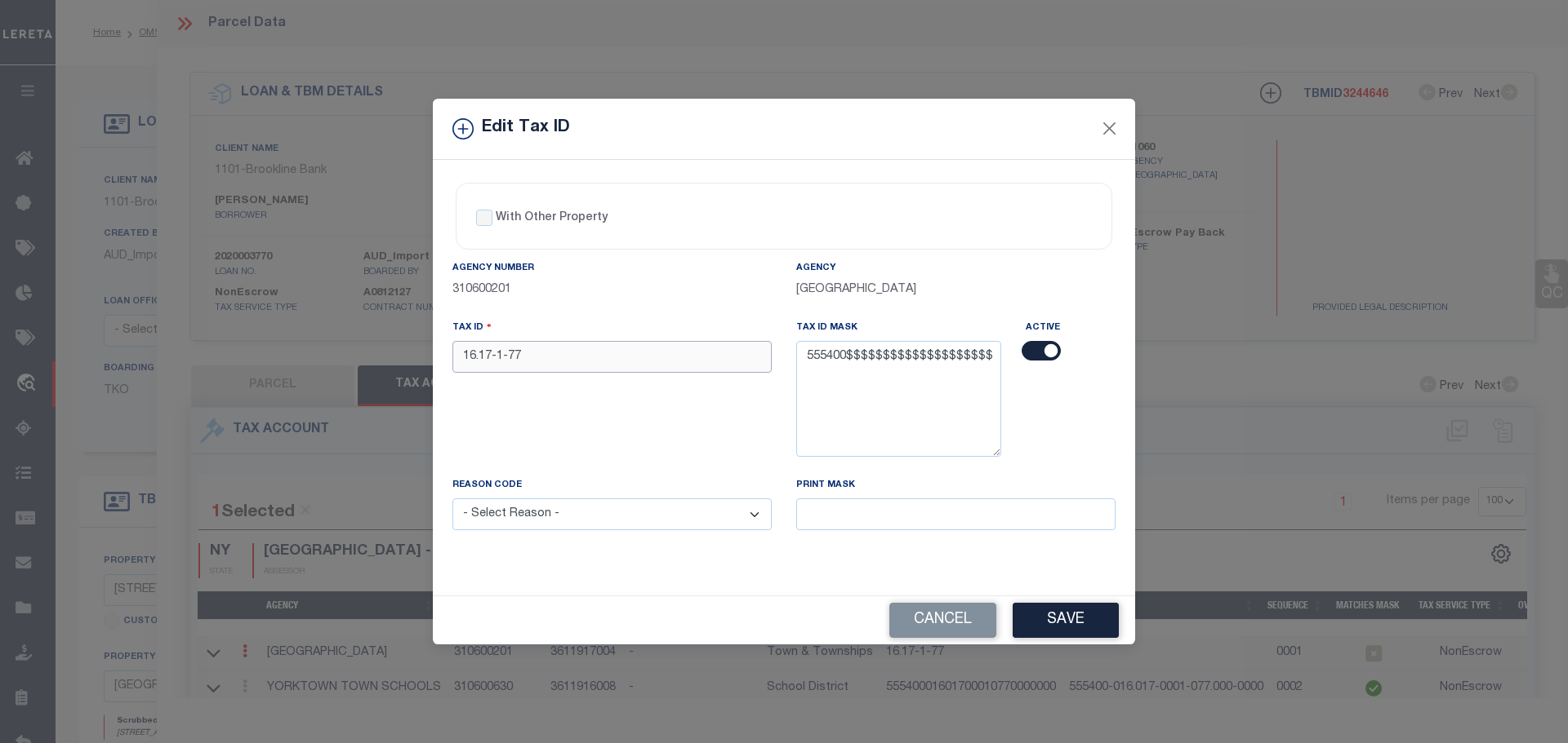
click at [575, 361] on input "16.17-1-77" at bounding box center [611, 357] width 319 height 32
paste input "55540001601700010770000000"
click at [610, 526] on select "- Select Reason - 099 - Other (Provide additional detail) ACT - Agency Changed …" at bounding box center [611, 514] width 319 height 32
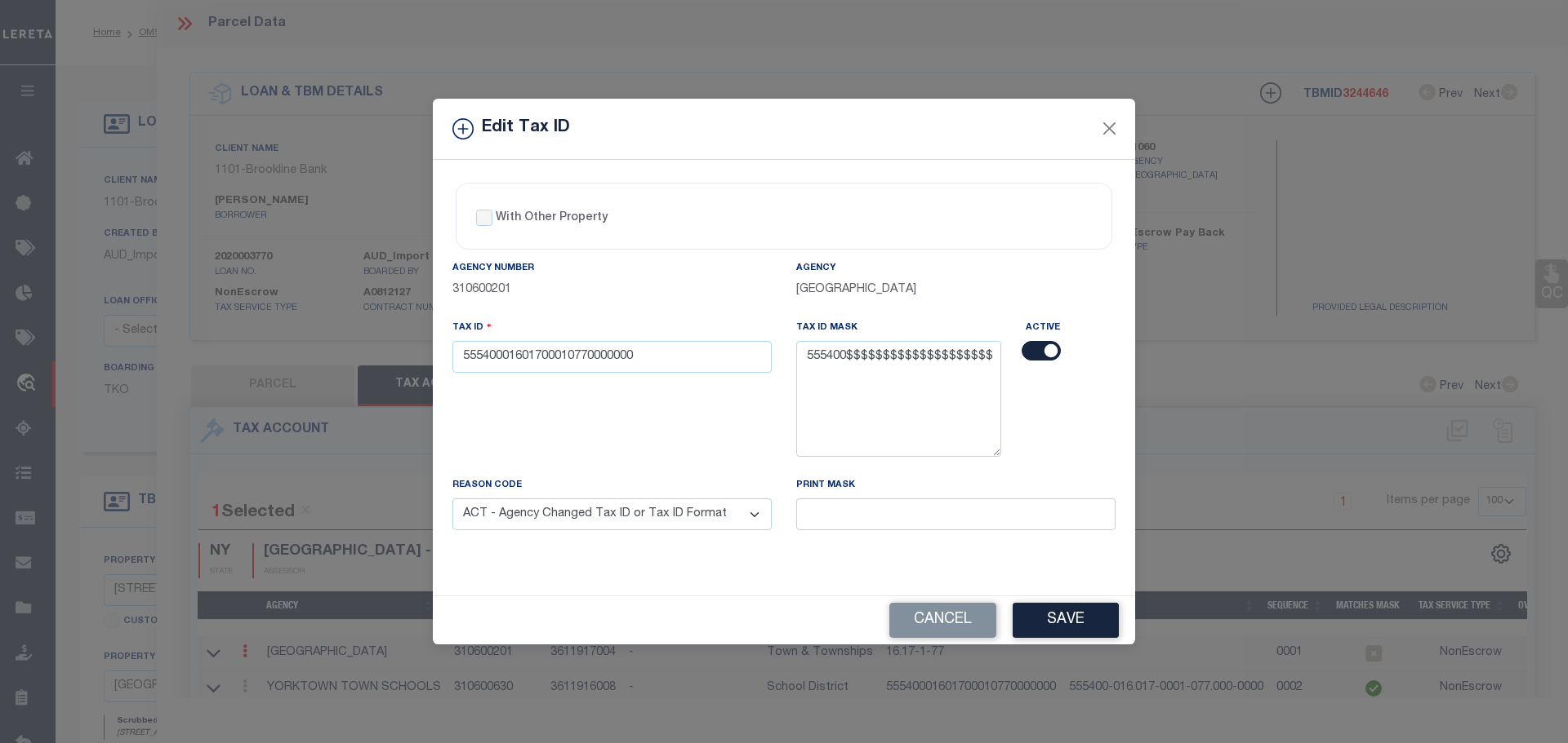
click at [452, 500] on select "- Select Reason - 099 - Other (Provide additional detail) ACT - Agency Changed …" at bounding box center [611, 514] width 319 height 32
click at [1124, 612] on div "Cancel Save" at bounding box center [784, 620] width 702 height 48
click at [1053, 611] on button "Save" at bounding box center [1065, 621] width 107 height 35
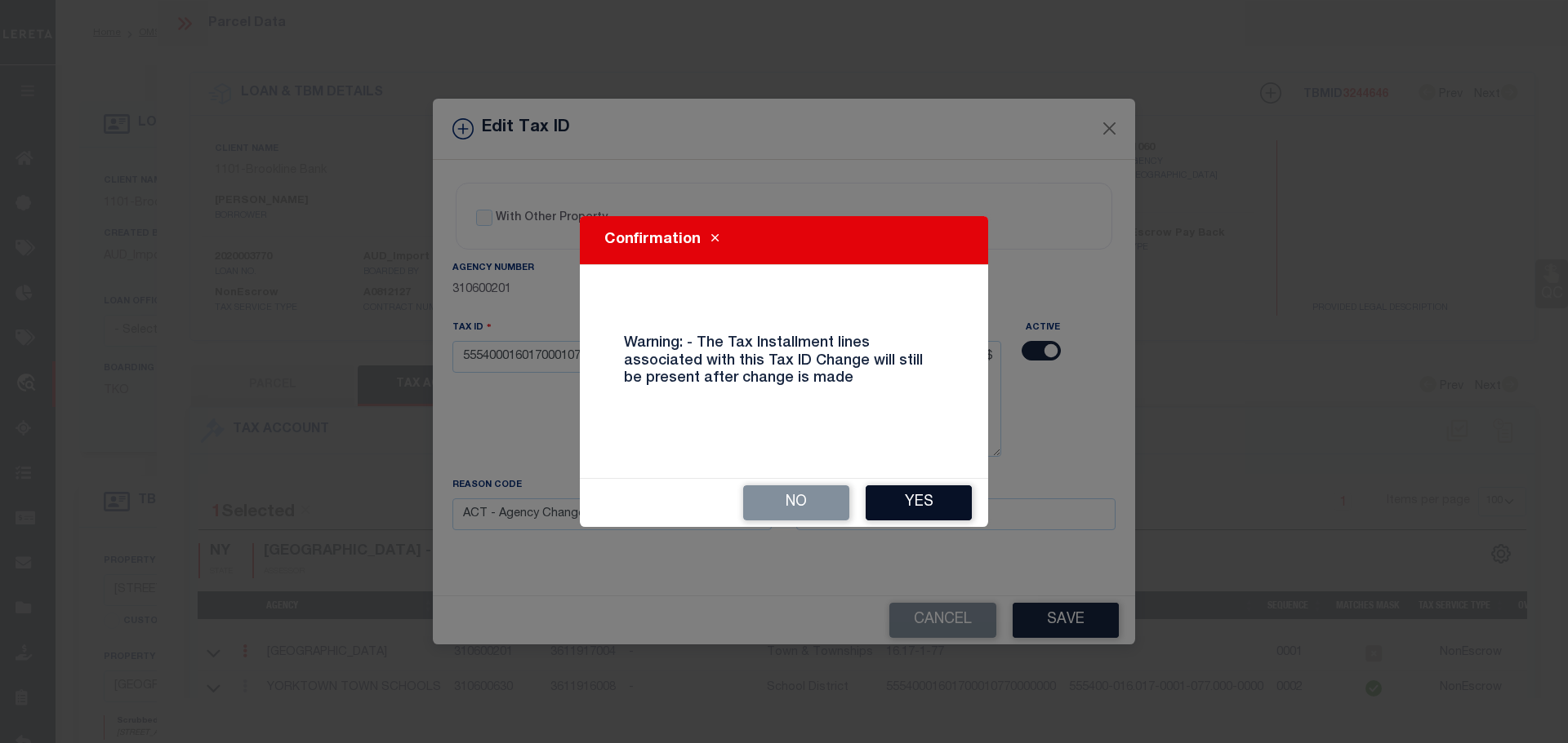
click at [920, 504] on button "Yes" at bounding box center [918, 503] width 107 height 35
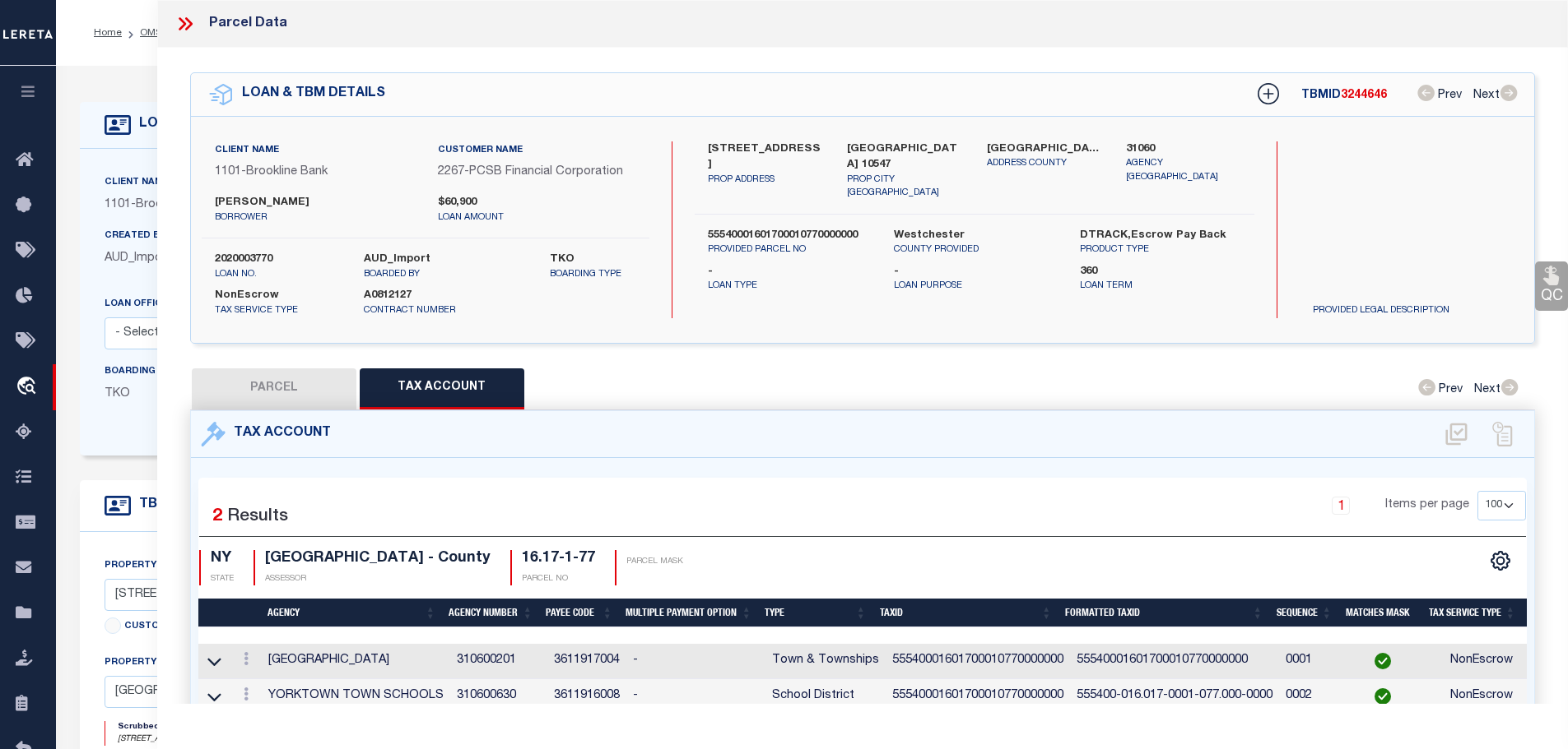
click at [182, 23] on icon at bounding box center [182, 24] width 8 height 13
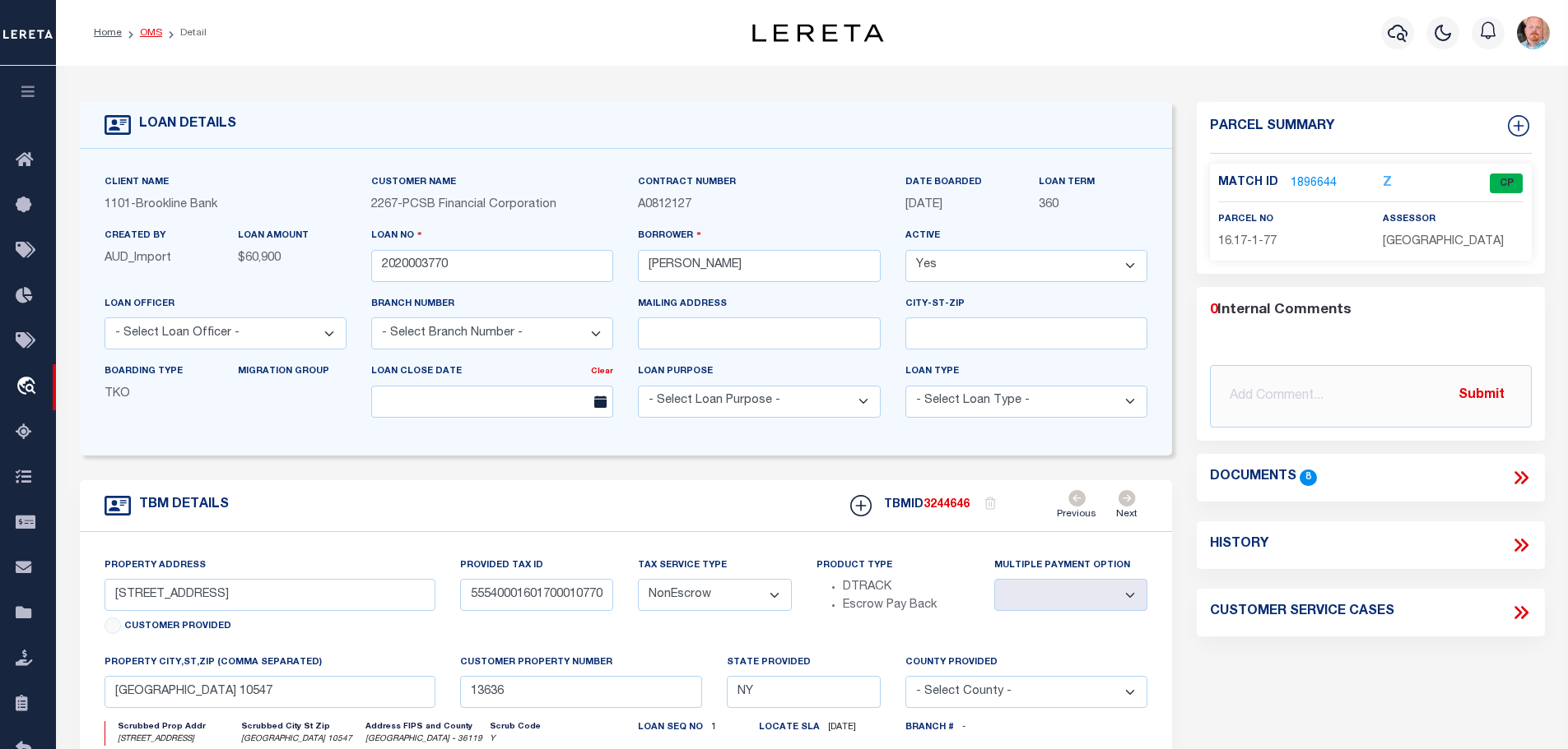
click at [143, 34] on link "OMS" at bounding box center [151, 33] width 23 height 10
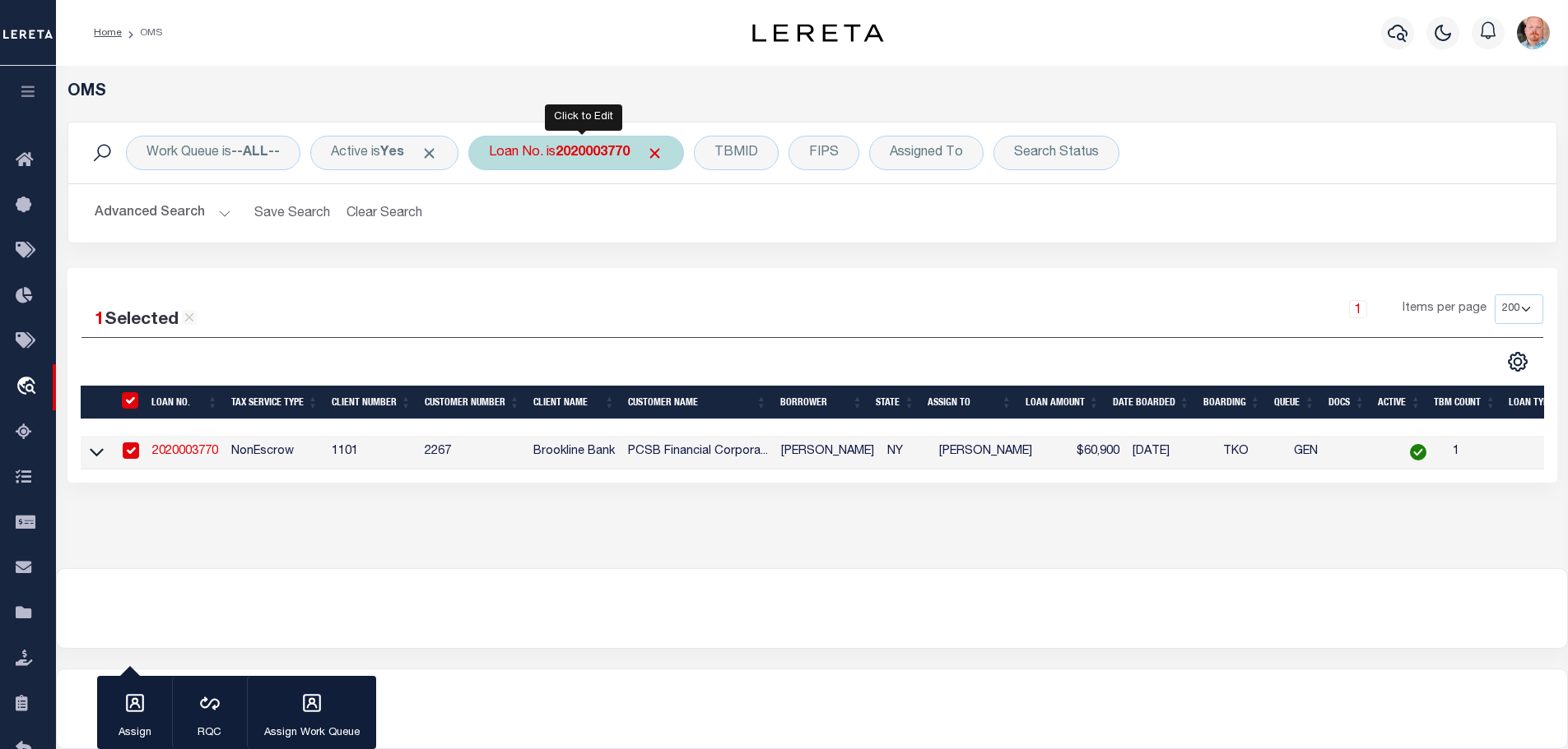
click at [598, 147] on b "2020003770" at bounding box center [592, 153] width 74 height 13
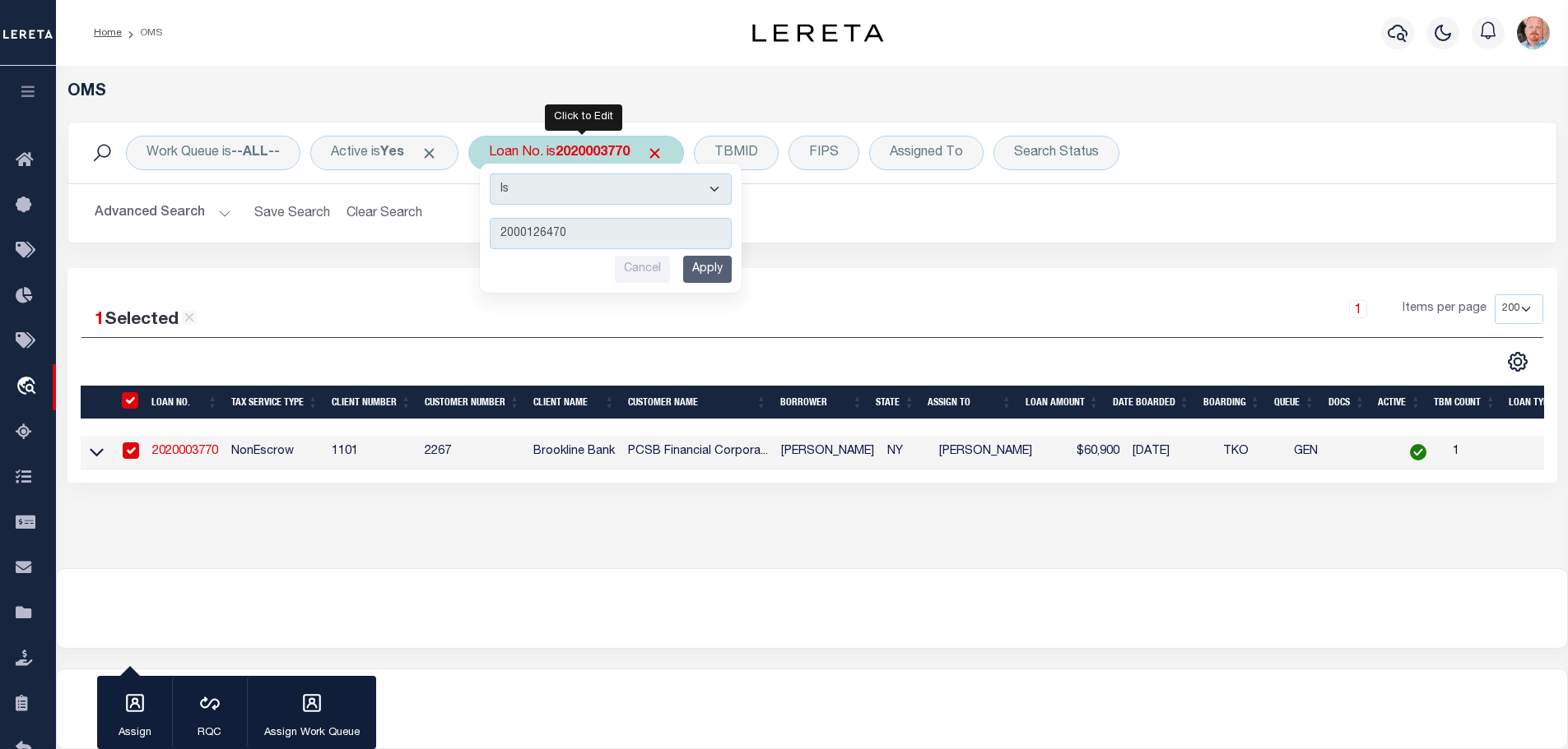
click at [690, 276] on input "Apply" at bounding box center [707, 270] width 48 height 28
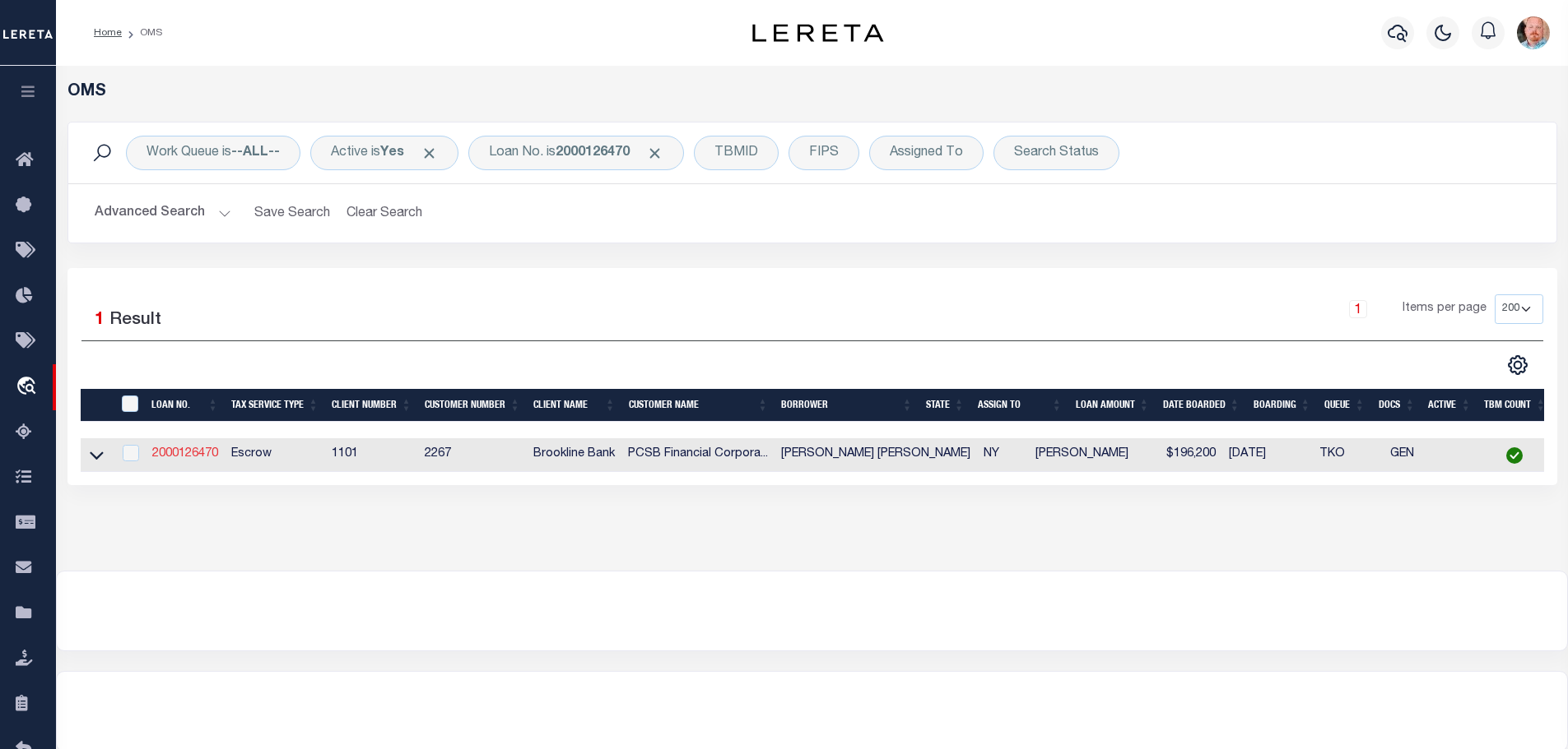
click at [170, 458] on link "2000126470" at bounding box center [184, 454] width 66 height 12
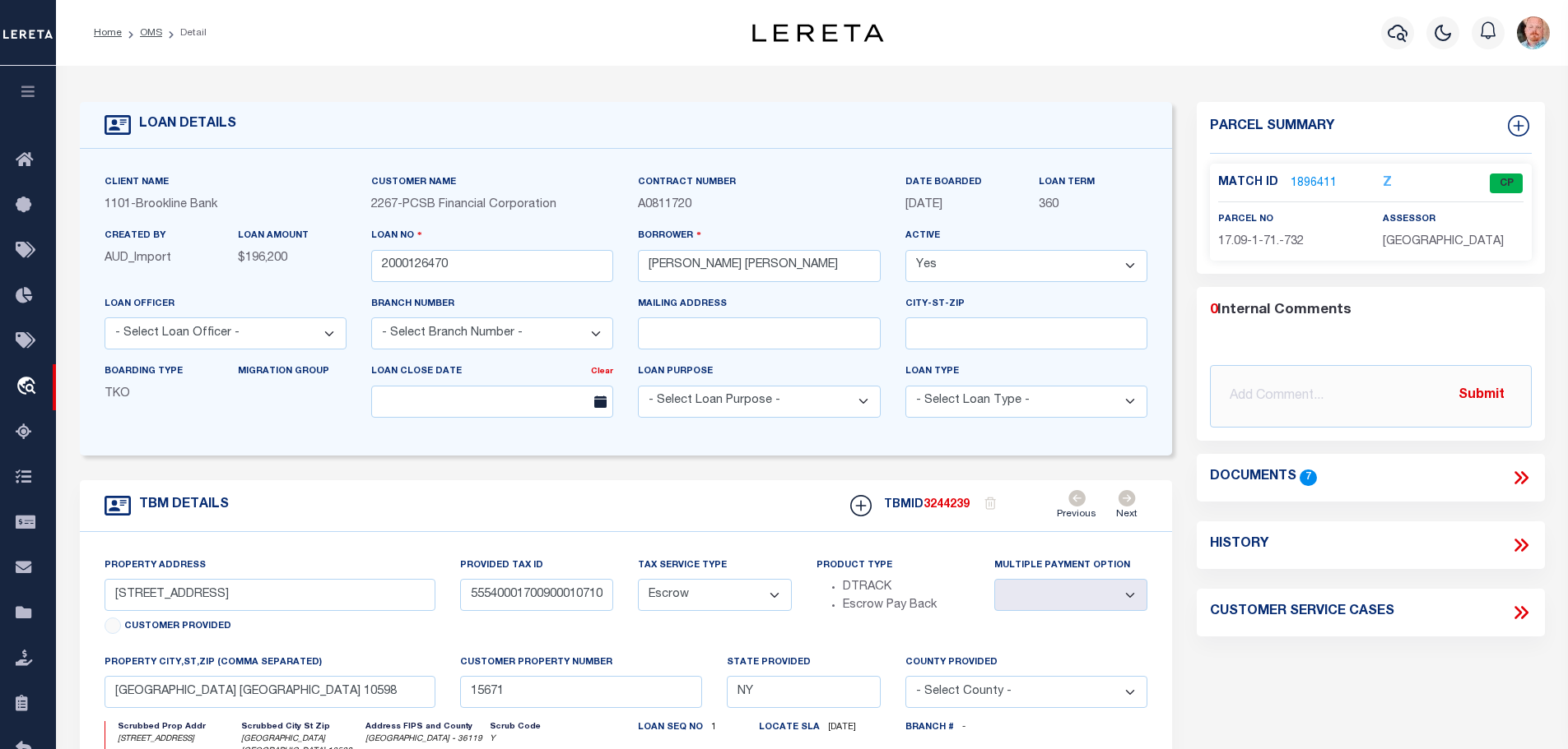
click at [1315, 181] on link "1896411" at bounding box center [1314, 184] width 46 height 18
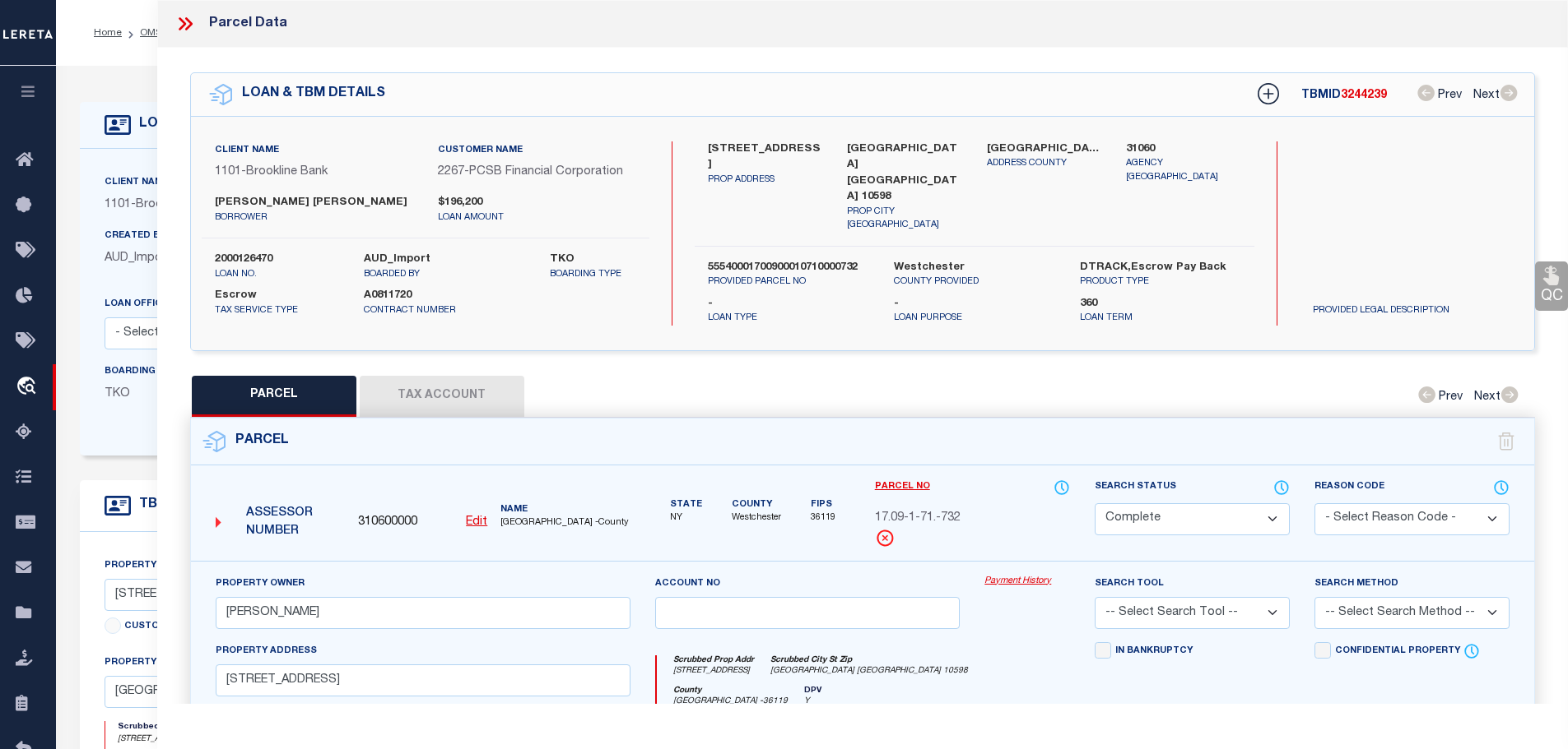
click at [427, 379] on button "Tax Account" at bounding box center [442, 396] width 165 height 41
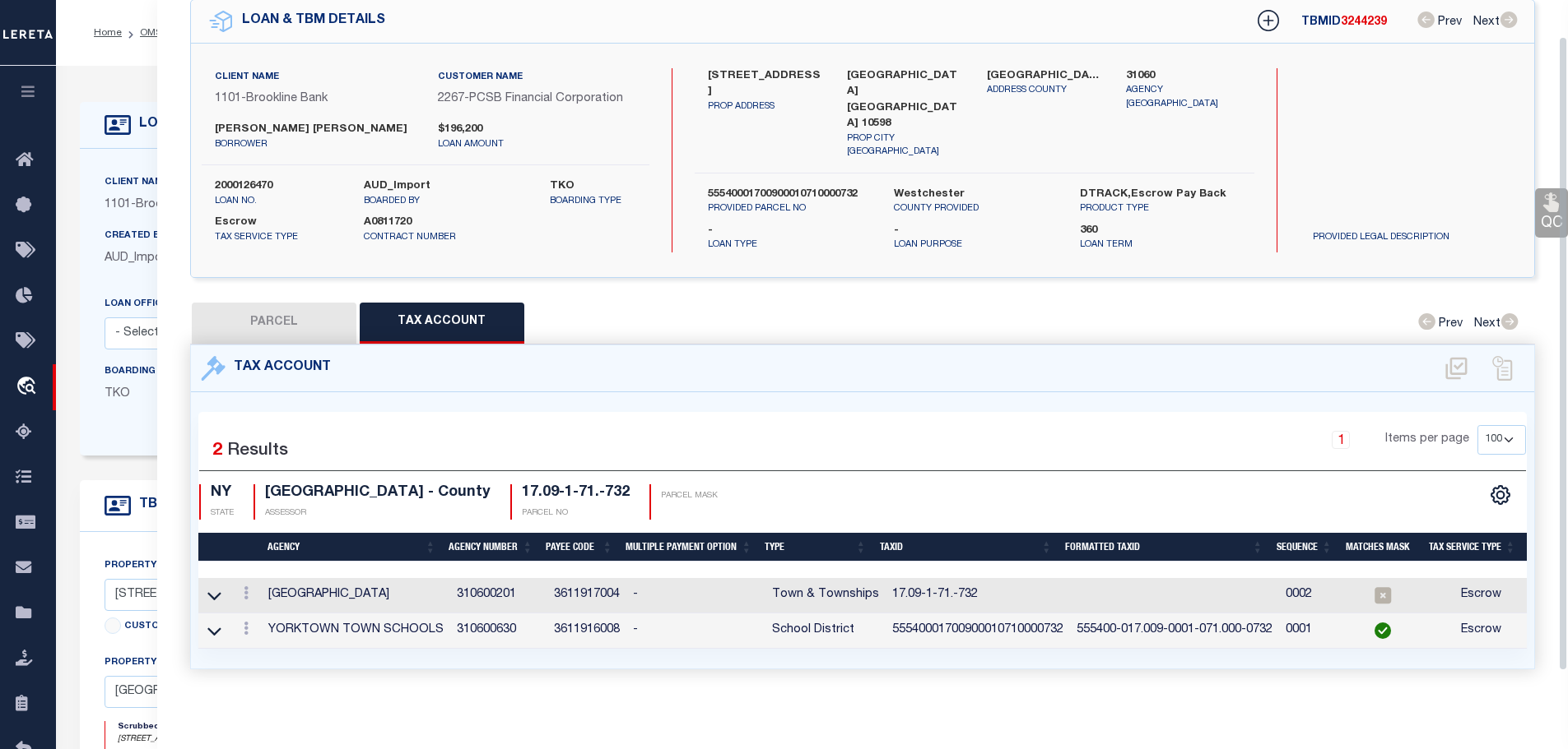
scroll to position [77, 0]
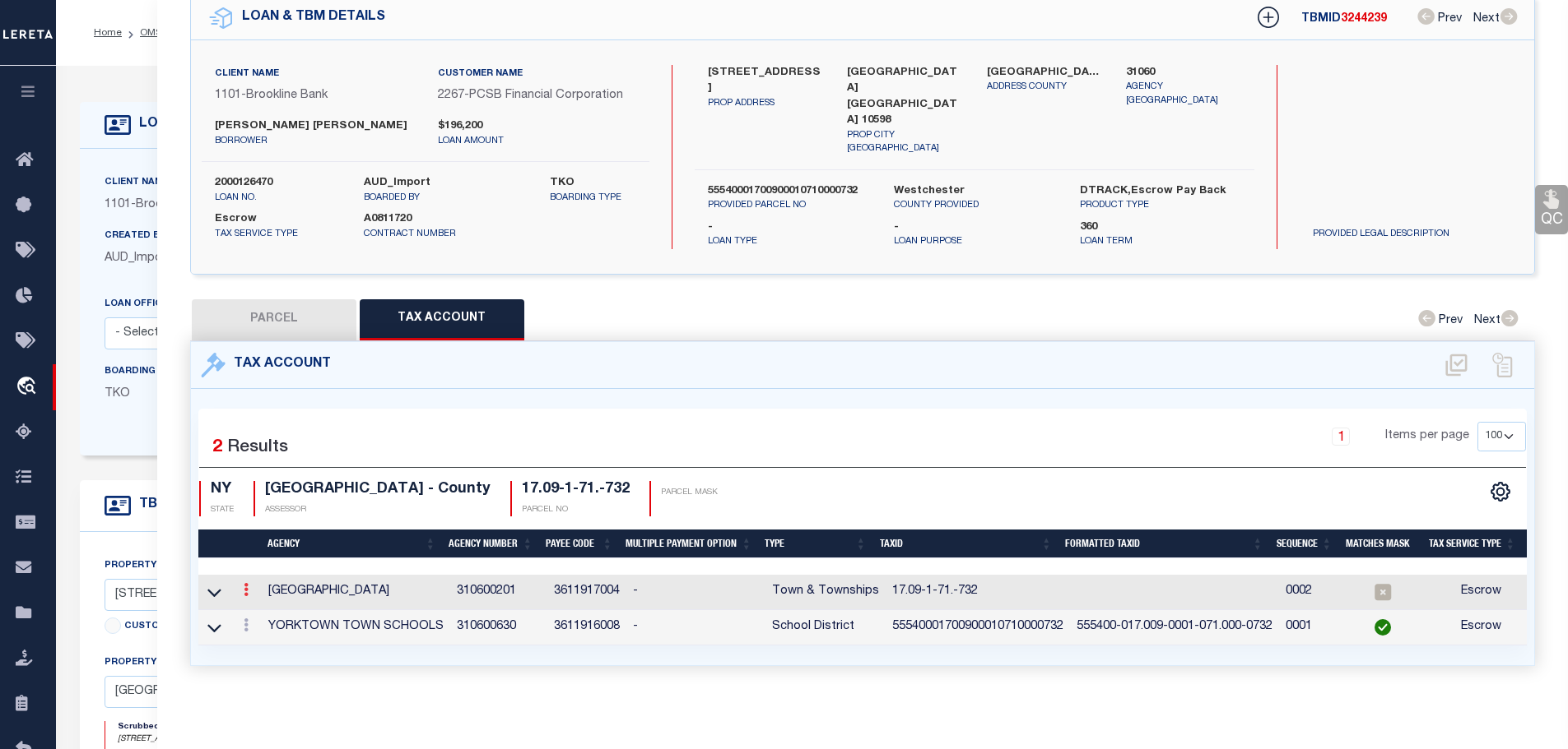
click at [247, 583] on icon at bounding box center [246, 589] width 5 height 13
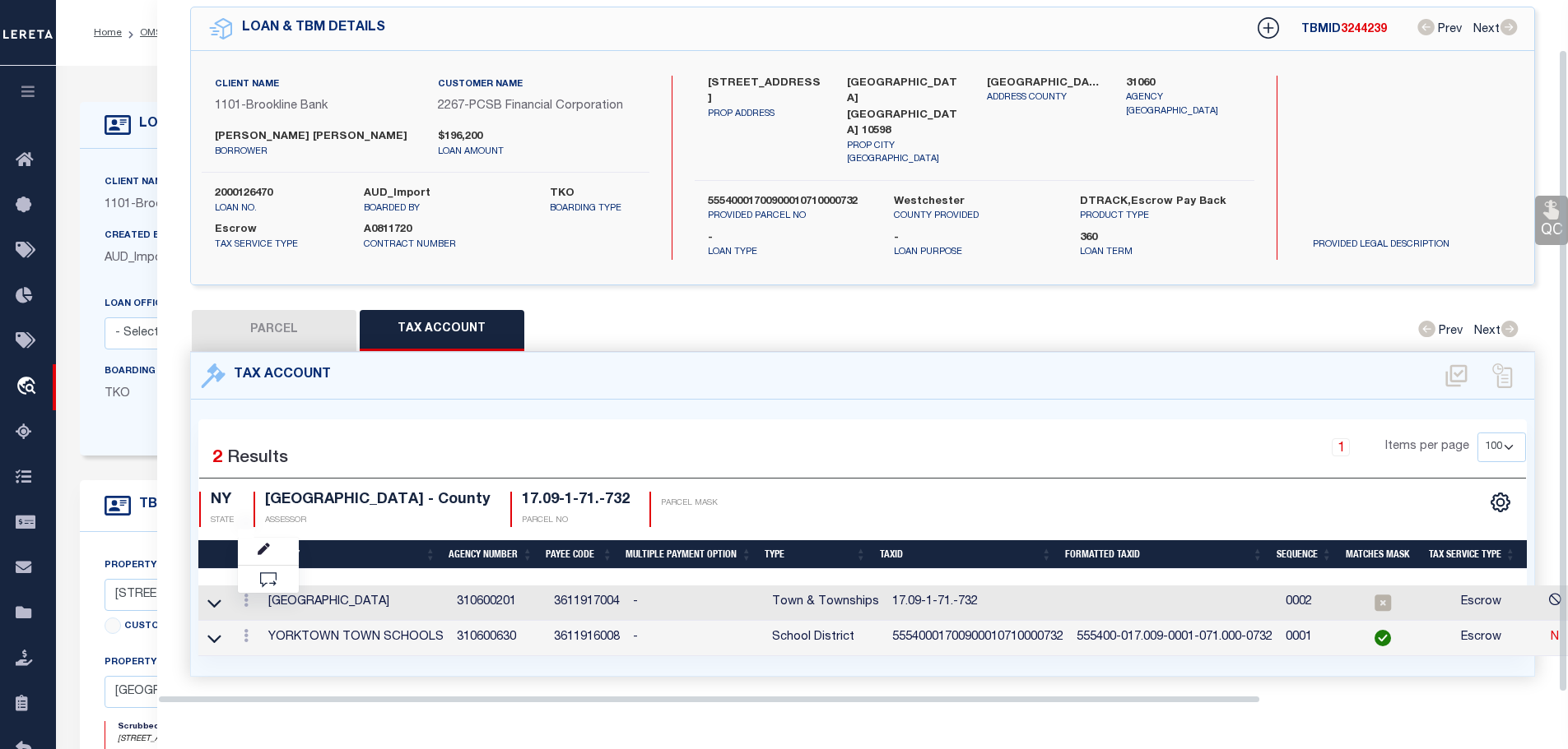
scroll to position [53, 0]
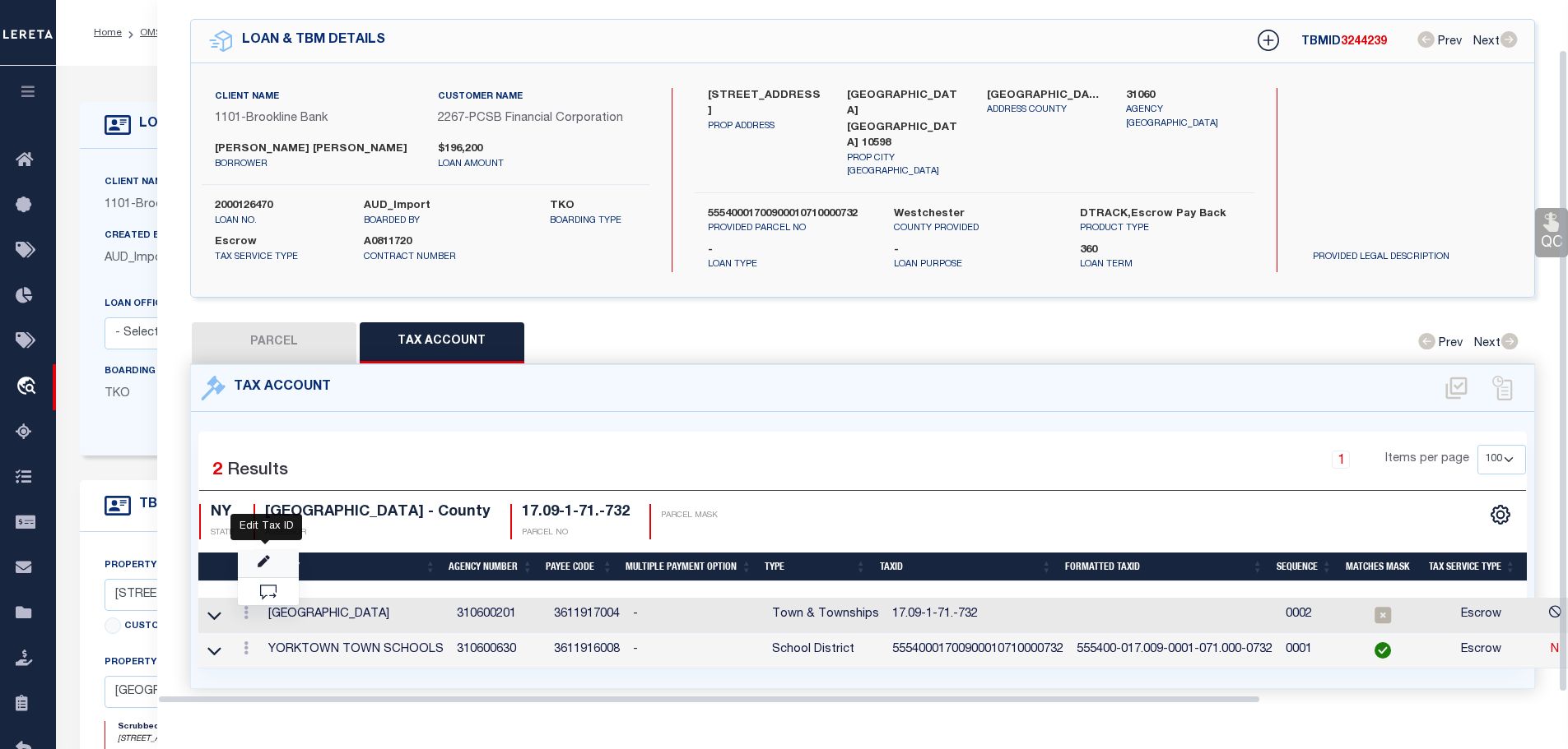
click at [266, 556] on icon "" at bounding box center [263, 562] width 13 height 13
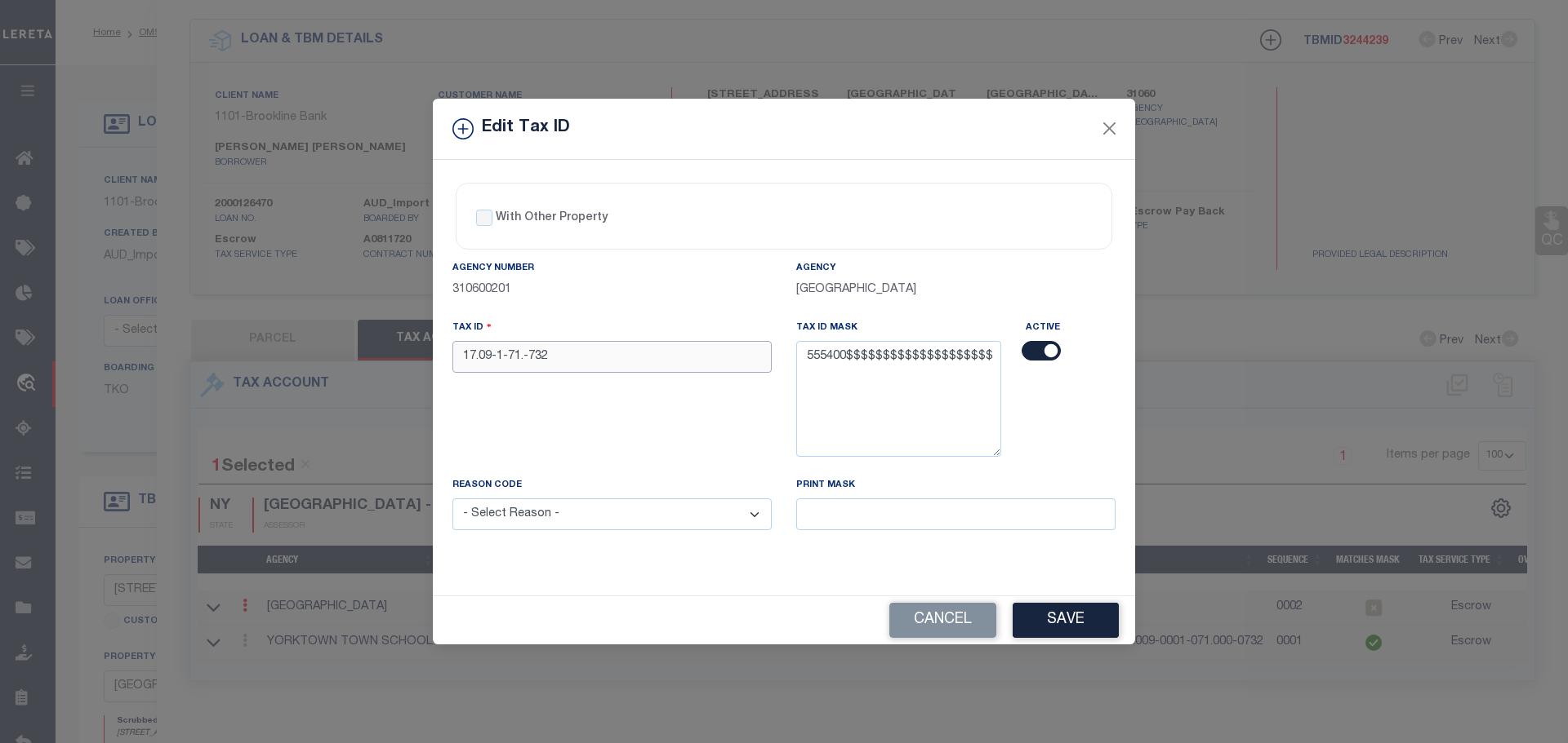
click at [607, 348] on input "17.09-1-71.-732" at bounding box center [611, 357] width 319 height 32
paste input "55540001700900010710000"
click at [635, 516] on select "- Select Reason - 099 - Other (Provide additional detail) ACT - Agency Changed …" at bounding box center [611, 514] width 319 height 32
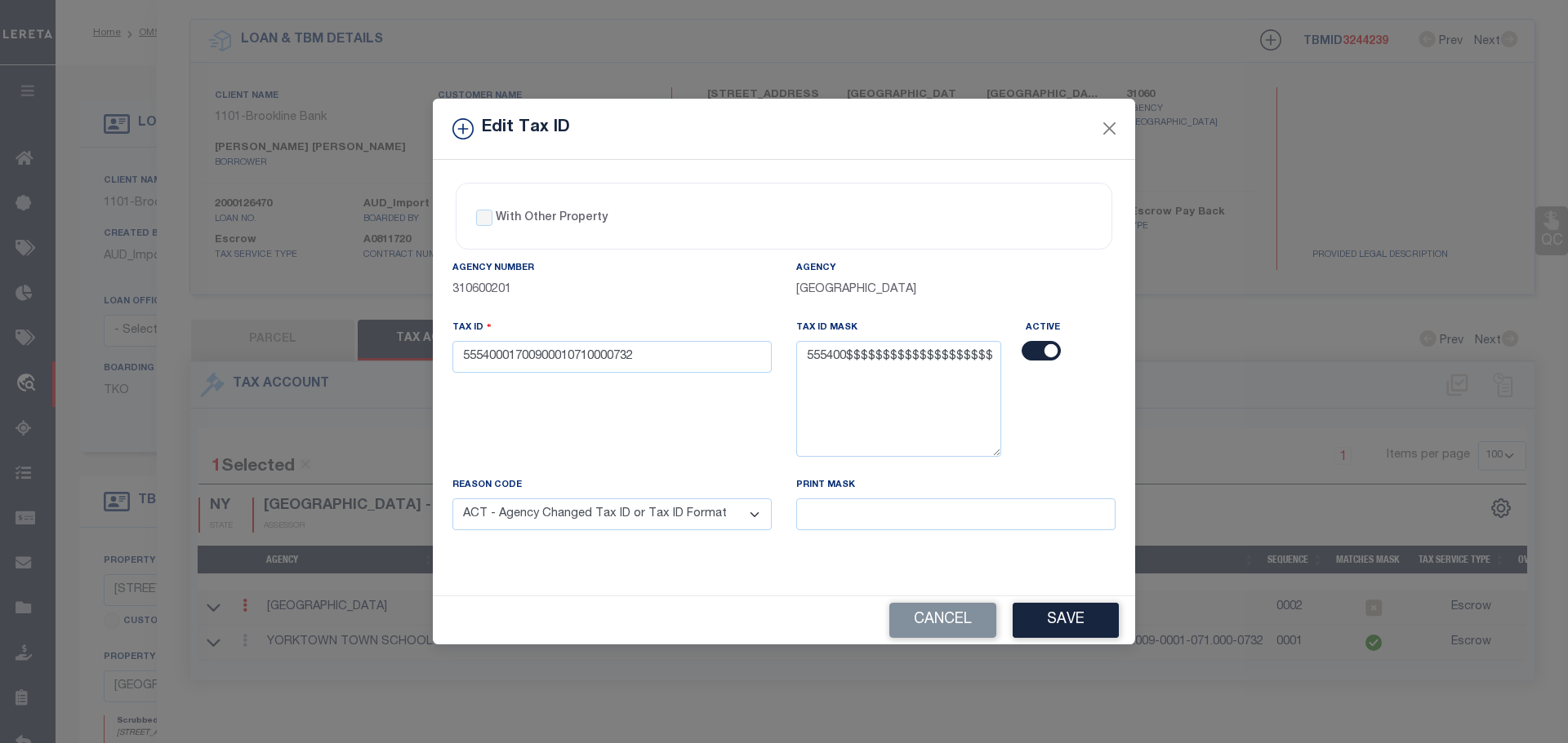
click at [452, 500] on select "- Select Reason - 099 - Other (Provide additional detail) ACT - Agency Changed …" at bounding box center [611, 514] width 319 height 32
click at [1060, 621] on button "Save" at bounding box center [1065, 621] width 107 height 35
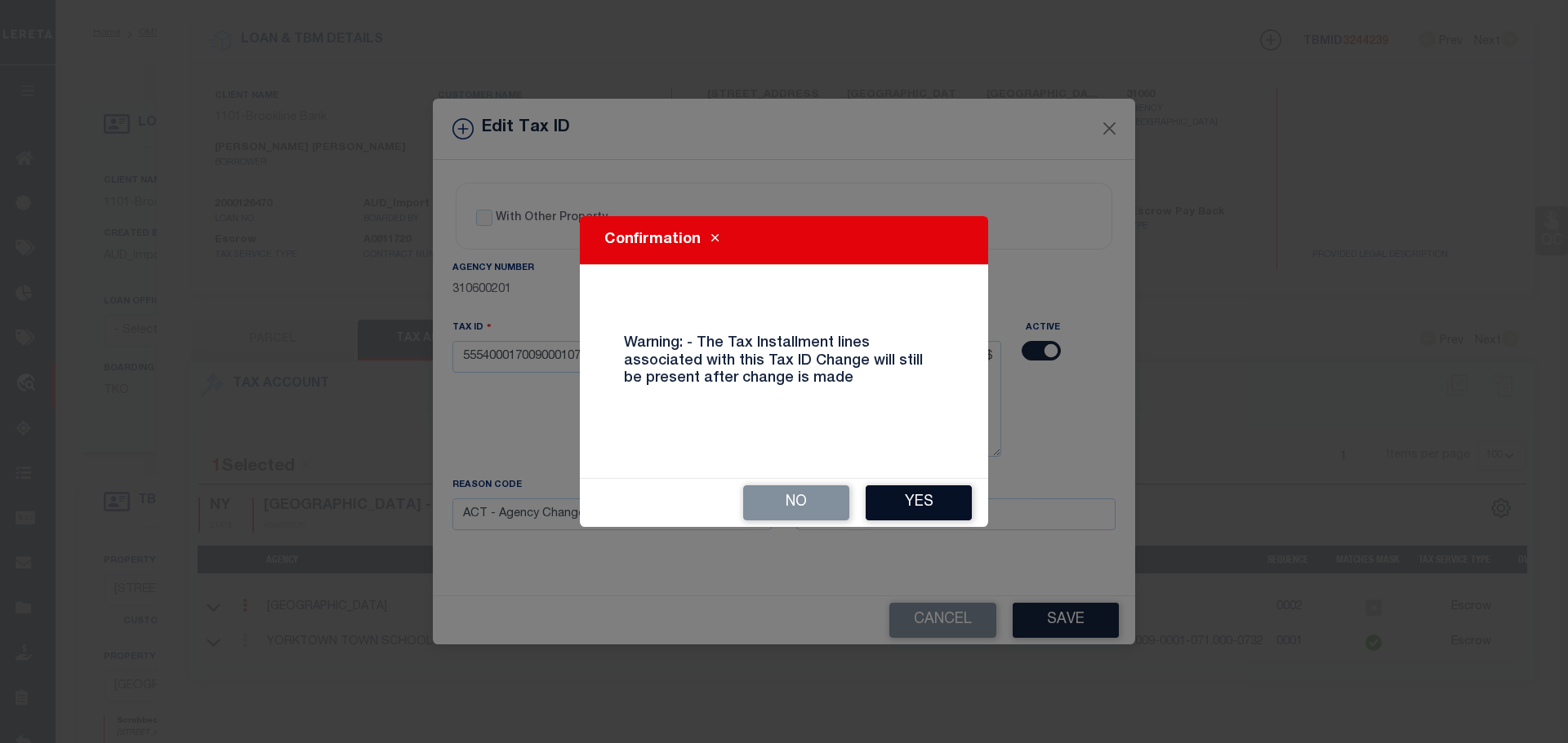
click at [949, 501] on button "Yes" at bounding box center [918, 503] width 107 height 35
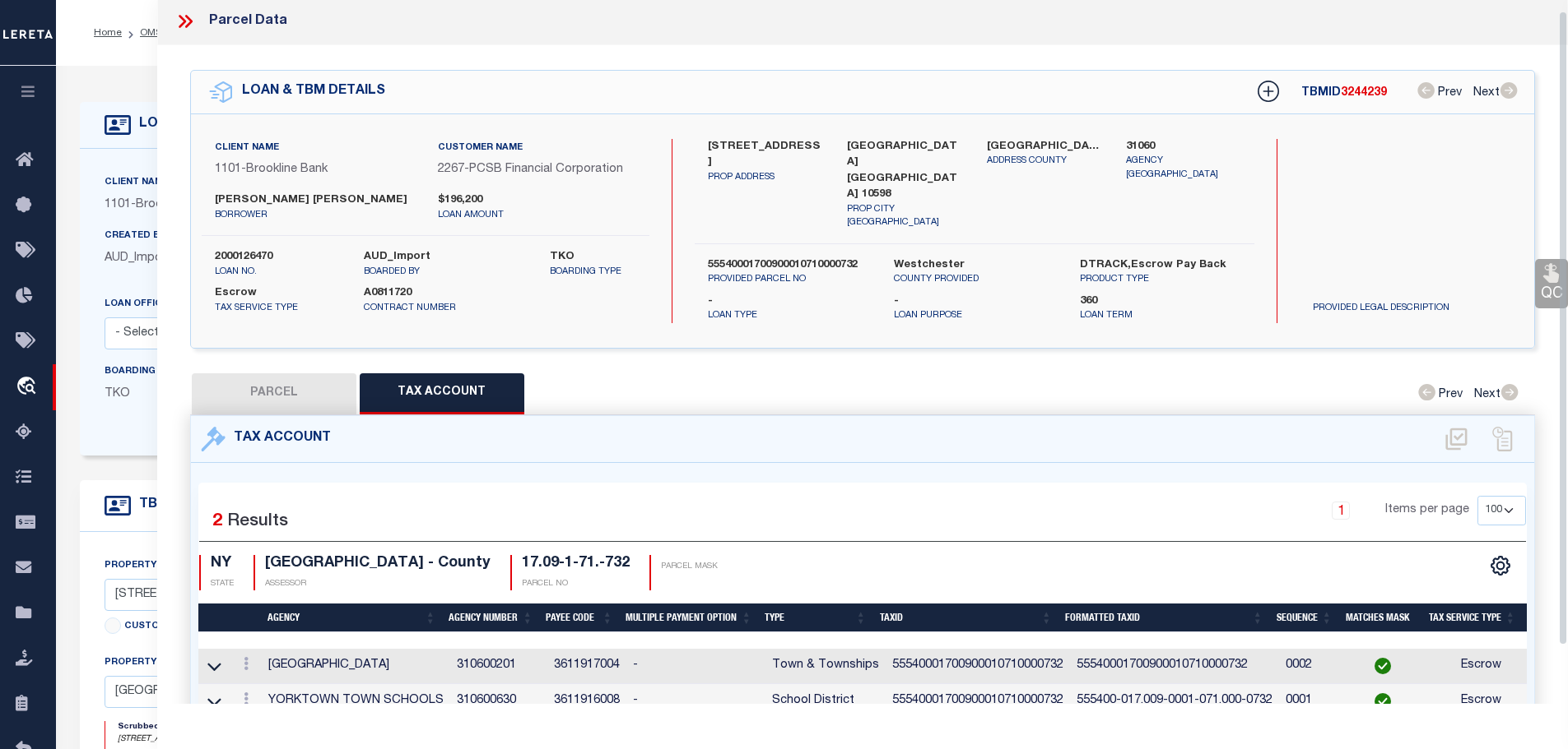
scroll to position [0, 0]
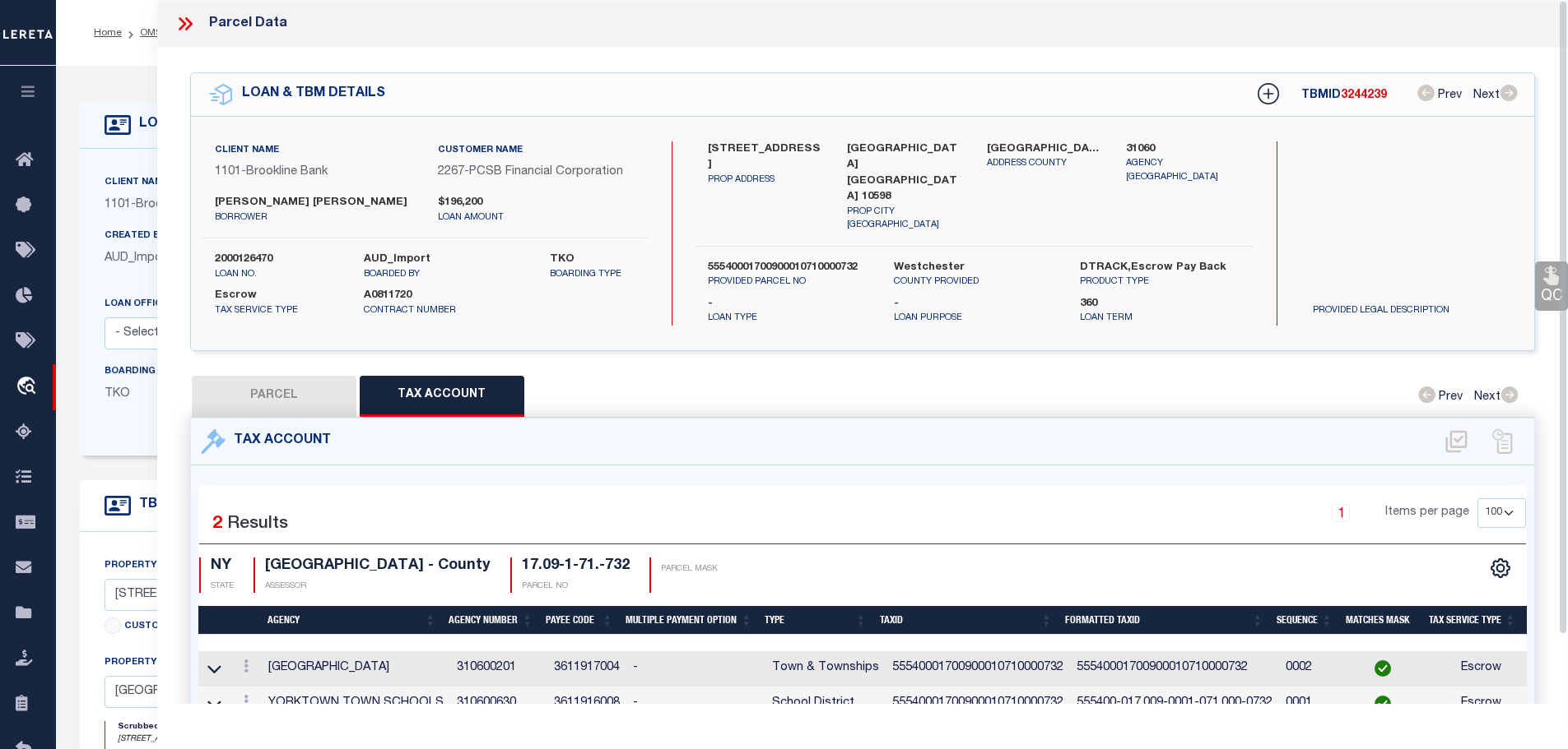
click at [186, 19] on icon at bounding box center [188, 24] width 8 height 13
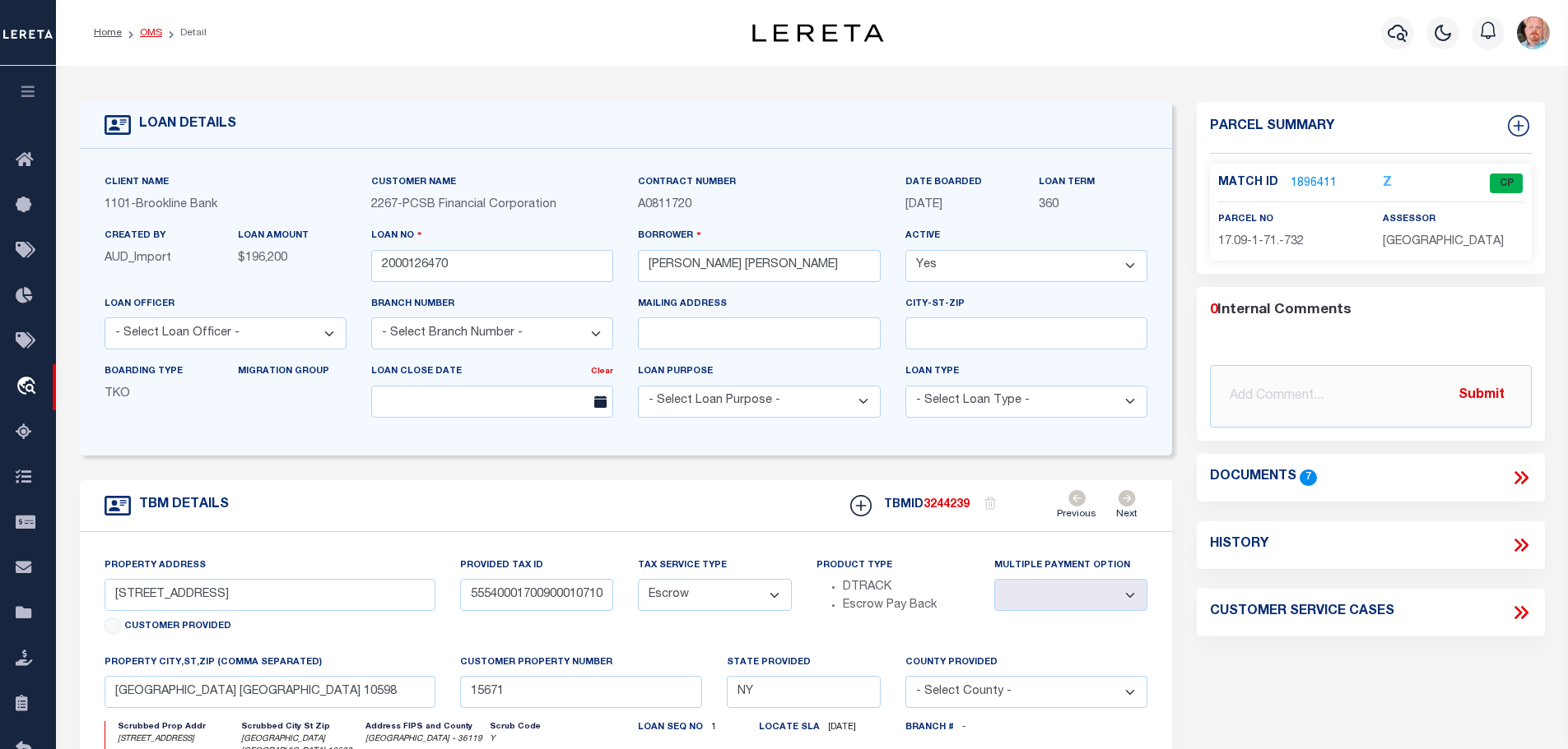
click at [140, 32] on link "OMS" at bounding box center [151, 33] width 23 height 10
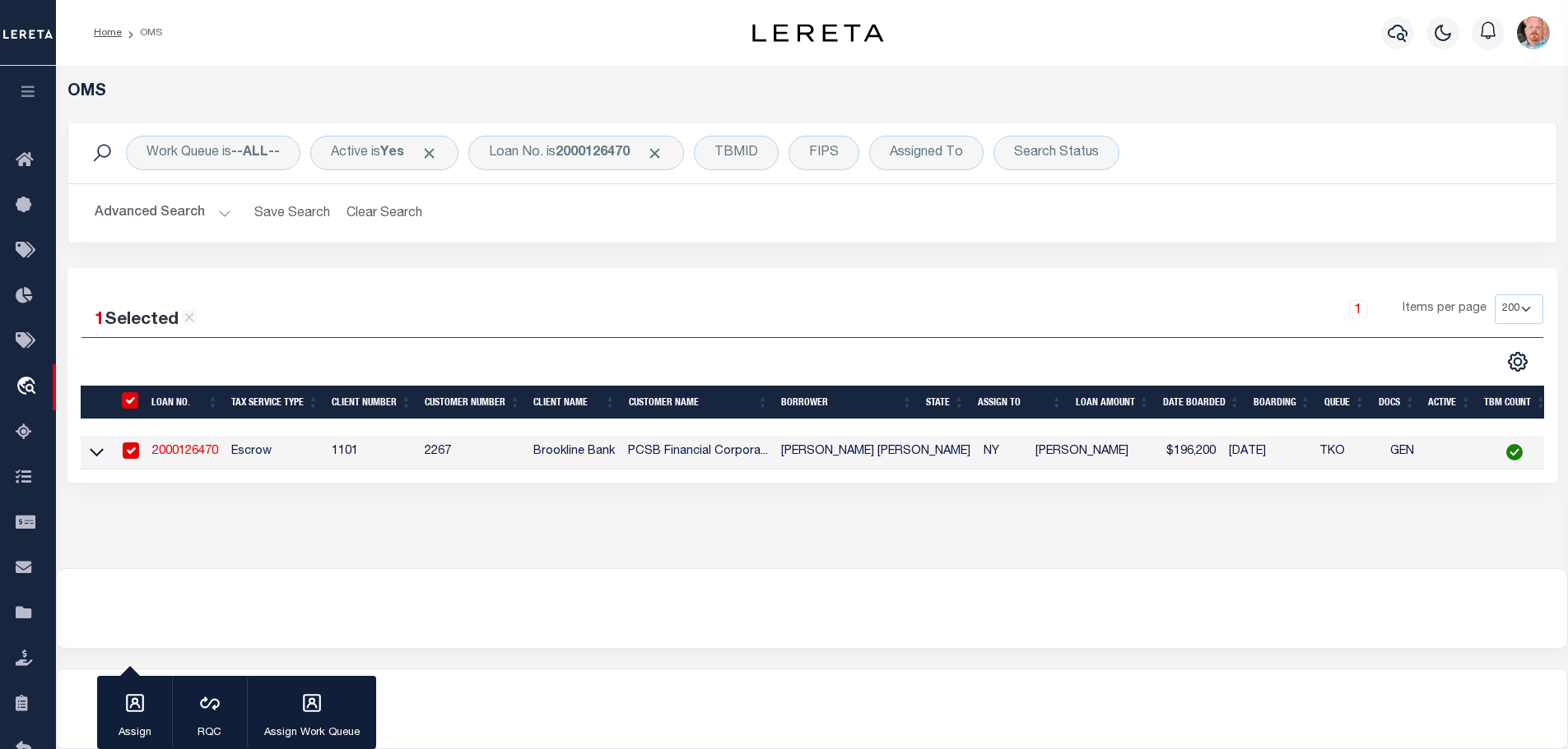
select select "200"
click at [598, 161] on div "Loan No. is 2000126470" at bounding box center [576, 153] width 216 height 34
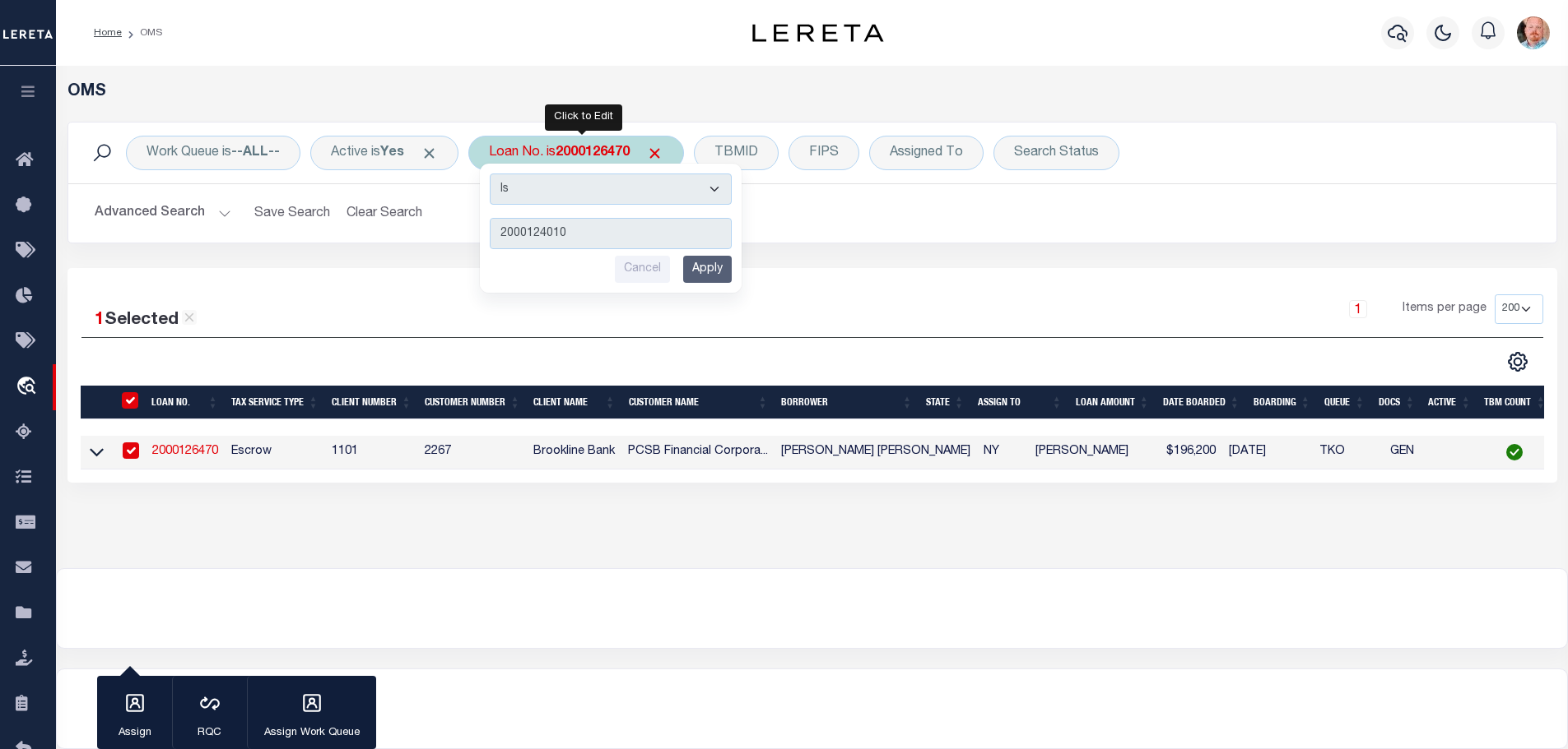
type input "2000124010"
click at [706, 264] on input "Apply" at bounding box center [707, 270] width 48 height 28
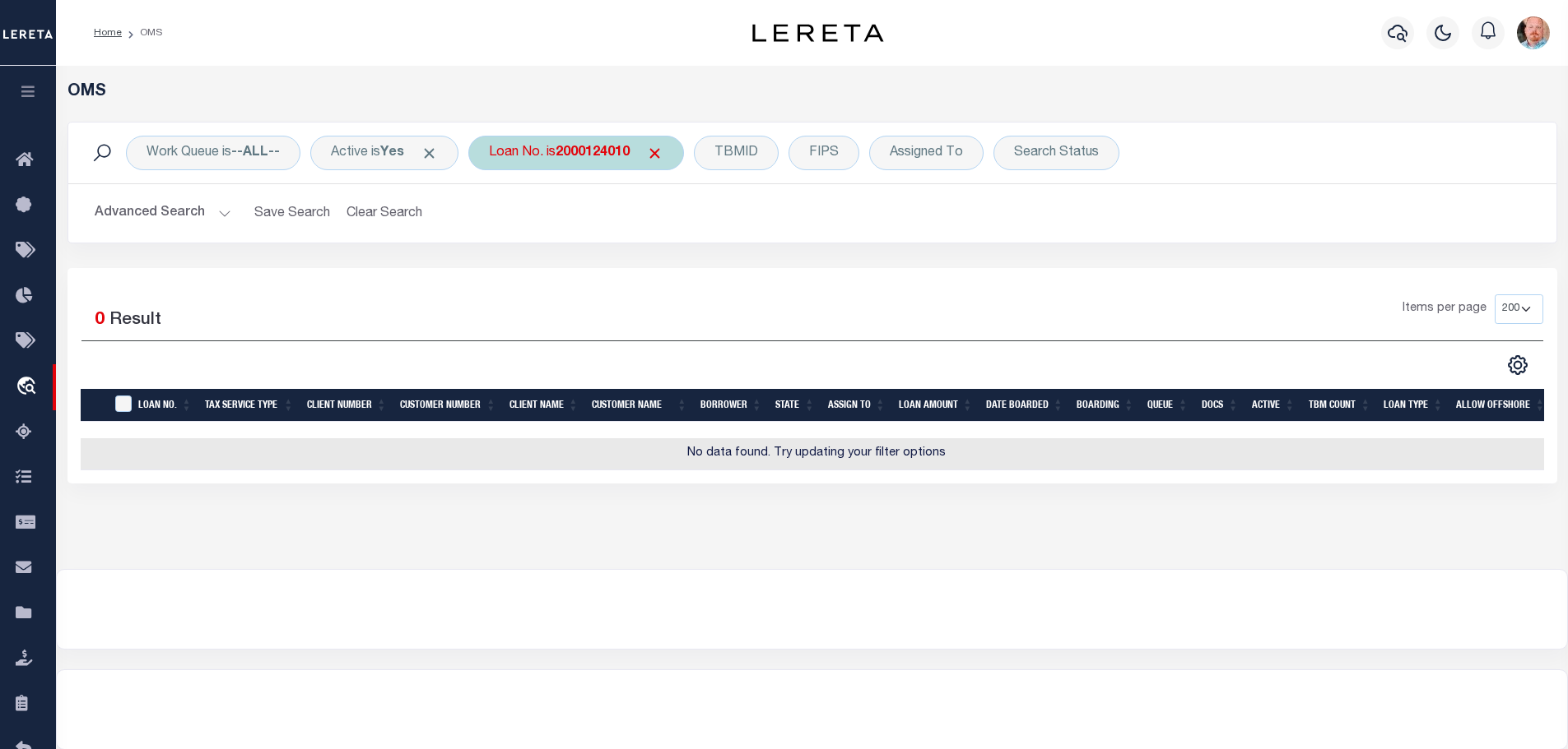
click at [596, 159] on b "2000124010" at bounding box center [592, 153] width 74 height 13
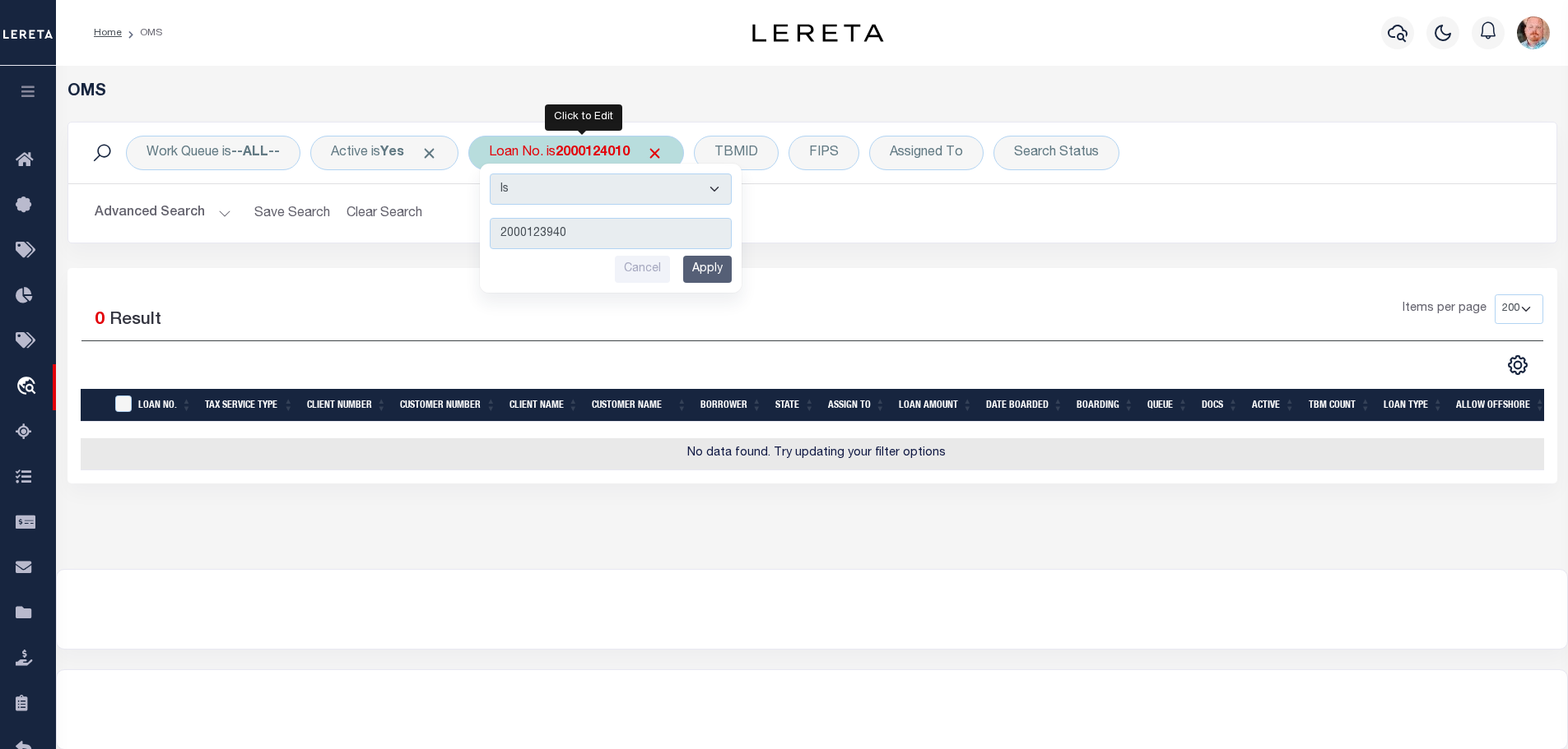
type input "2000123940"
click at [712, 266] on input "Apply" at bounding box center [707, 270] width 48 height 28
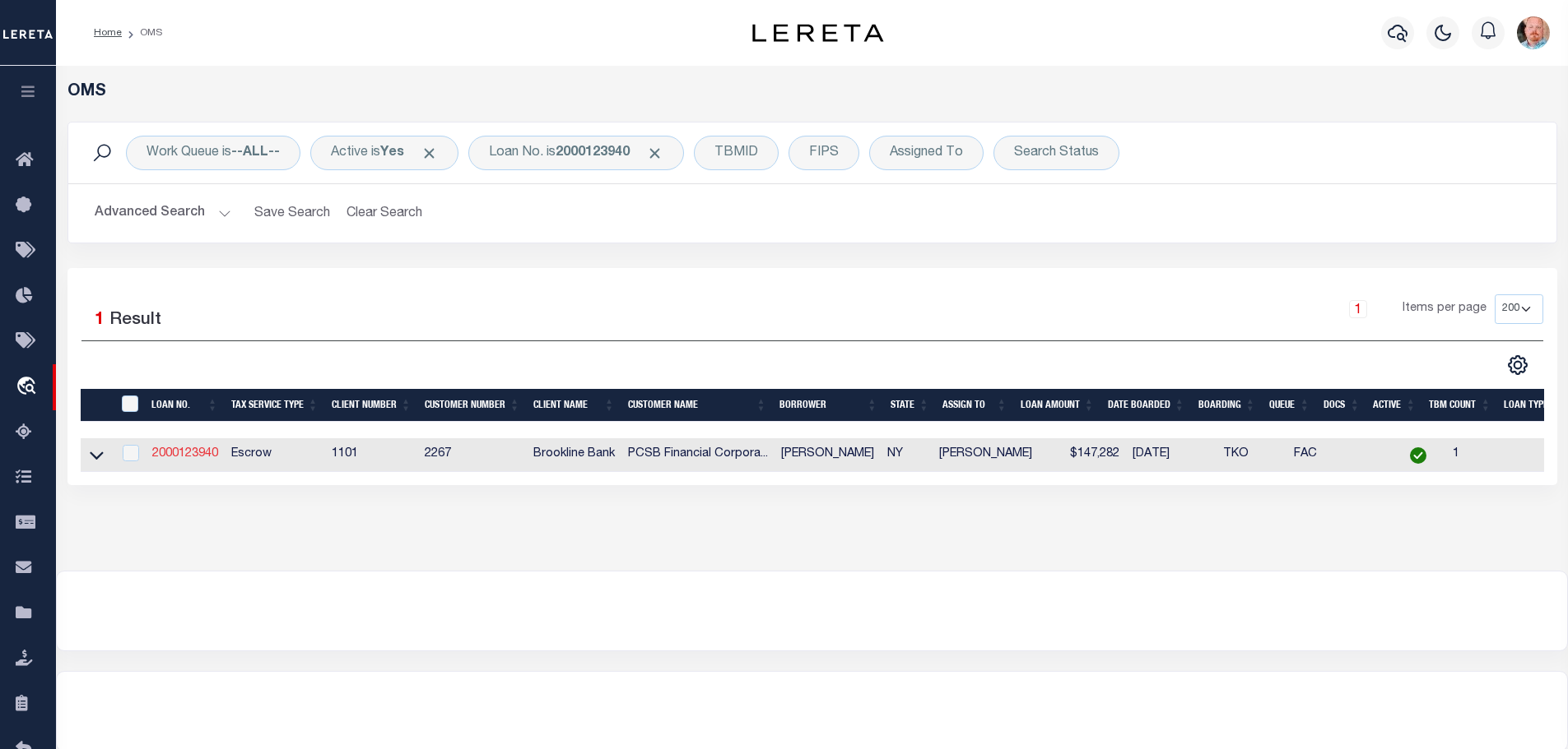
click at [188, 451] on link "2000123940" at bounding box center [184, 454] width 66 height 12
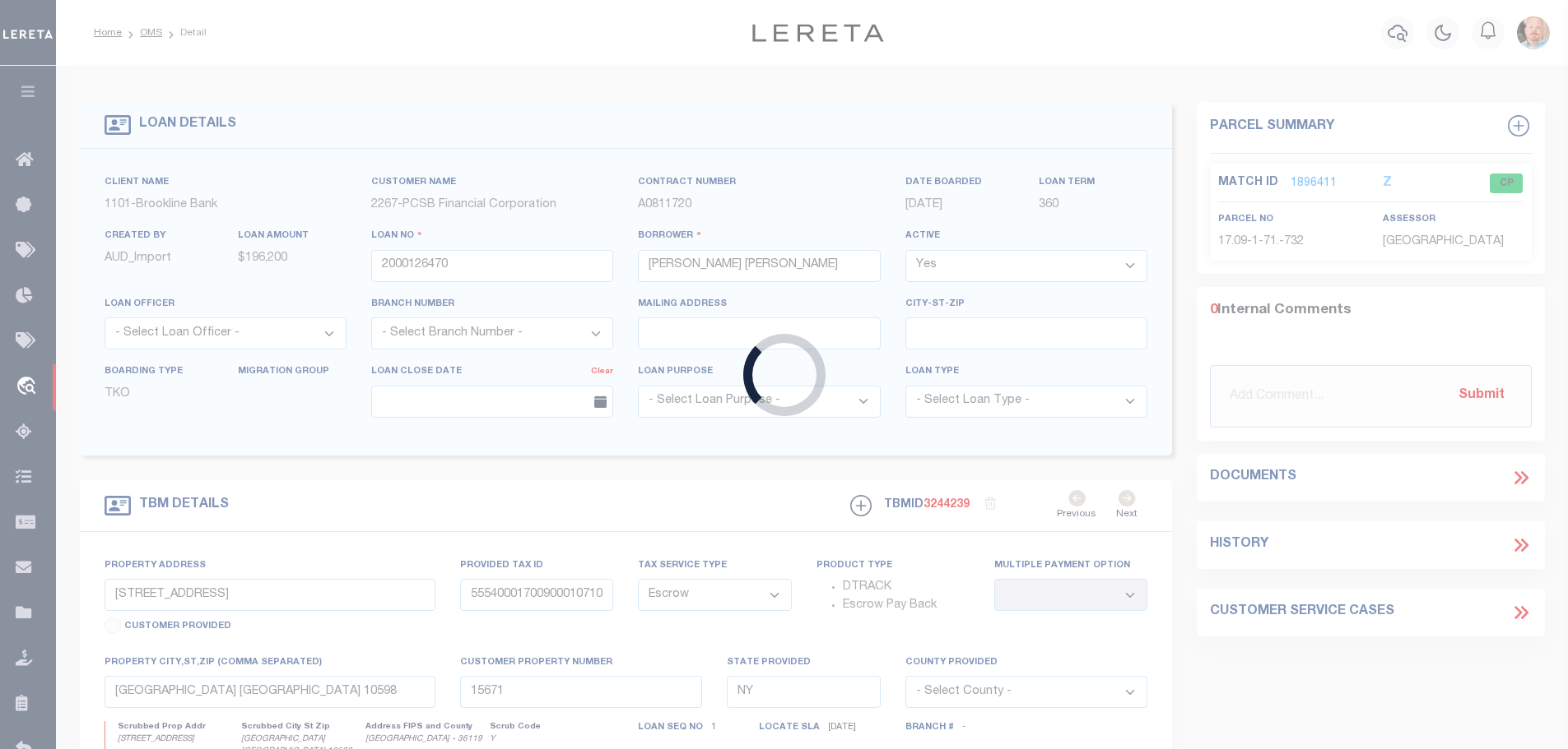
type input "2000123940"
type input "DUNN,THOMAS E"
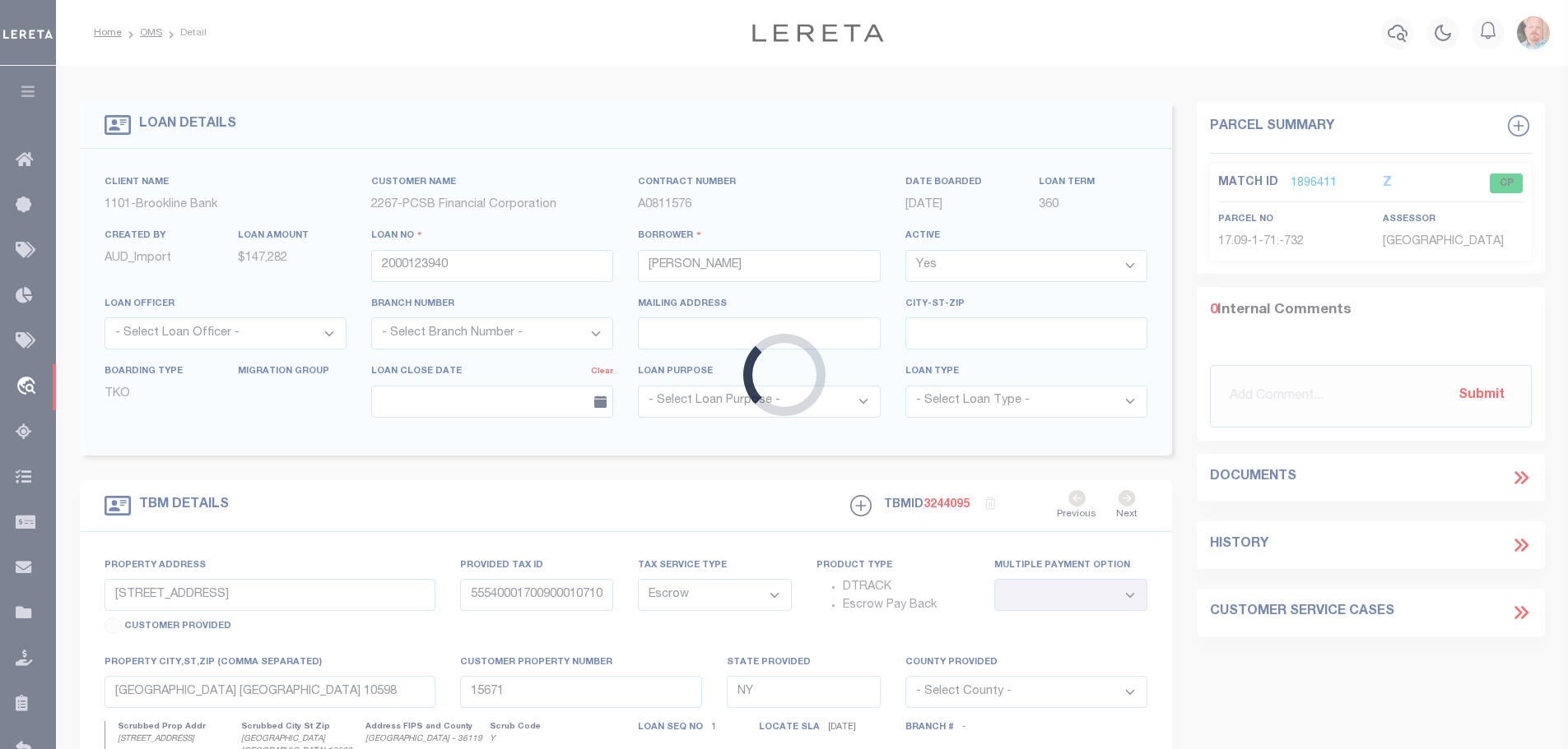
type input "2429 LORING PLACE"
type input "55540003700500010200000000"
type input "15015"
select select
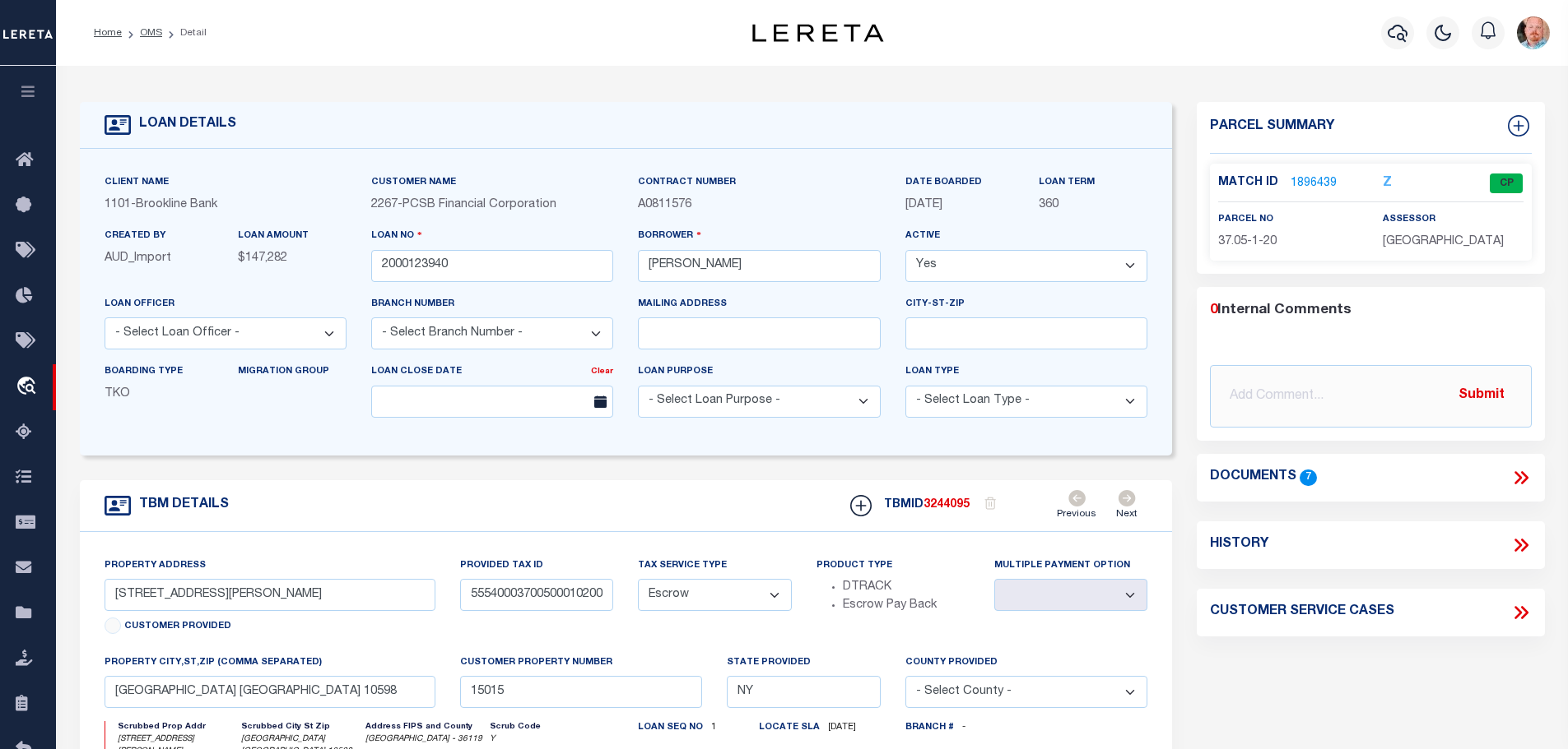
click at [1308, 176] on link "1896439" at bounding box center [1314, 184] width 46 height 18
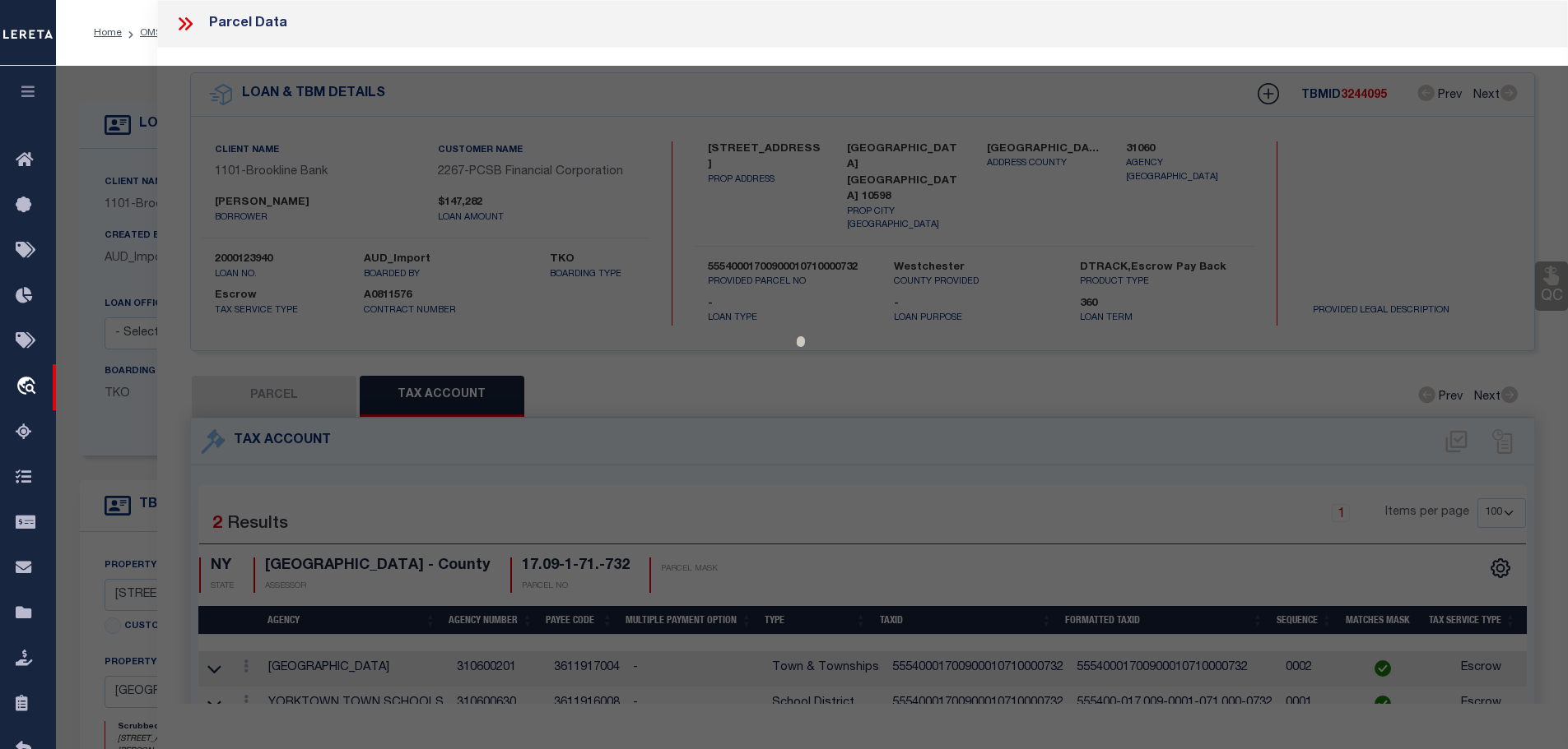
select select "AS"
checkbox input "false"
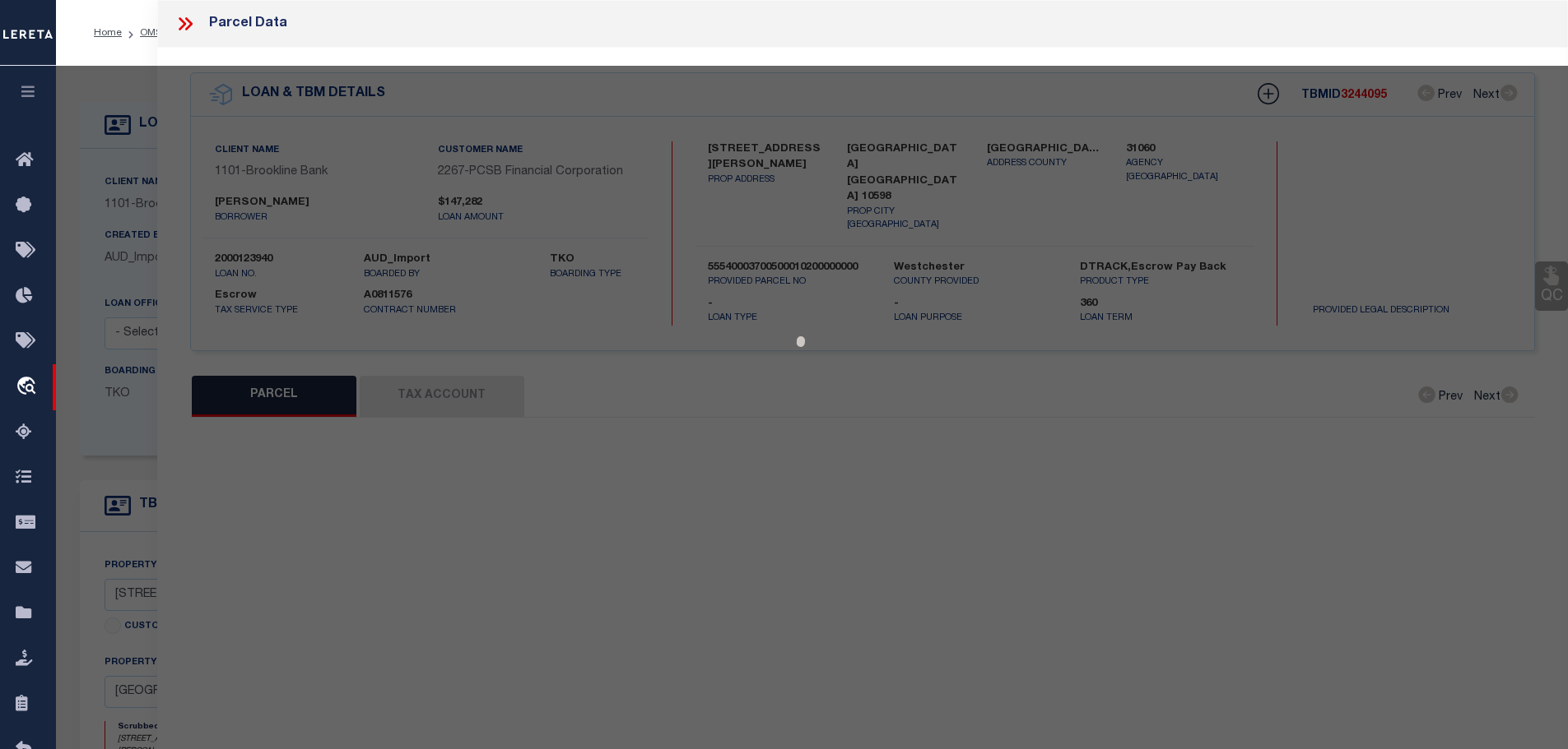
select select "CP"
type input "DUNN, THOMAS & CYNTHIA"
select select
type input "2429 LORING PL."
type input "YORKTOWN HGTS., [GEOGRAPHIC_DATA] 10598"
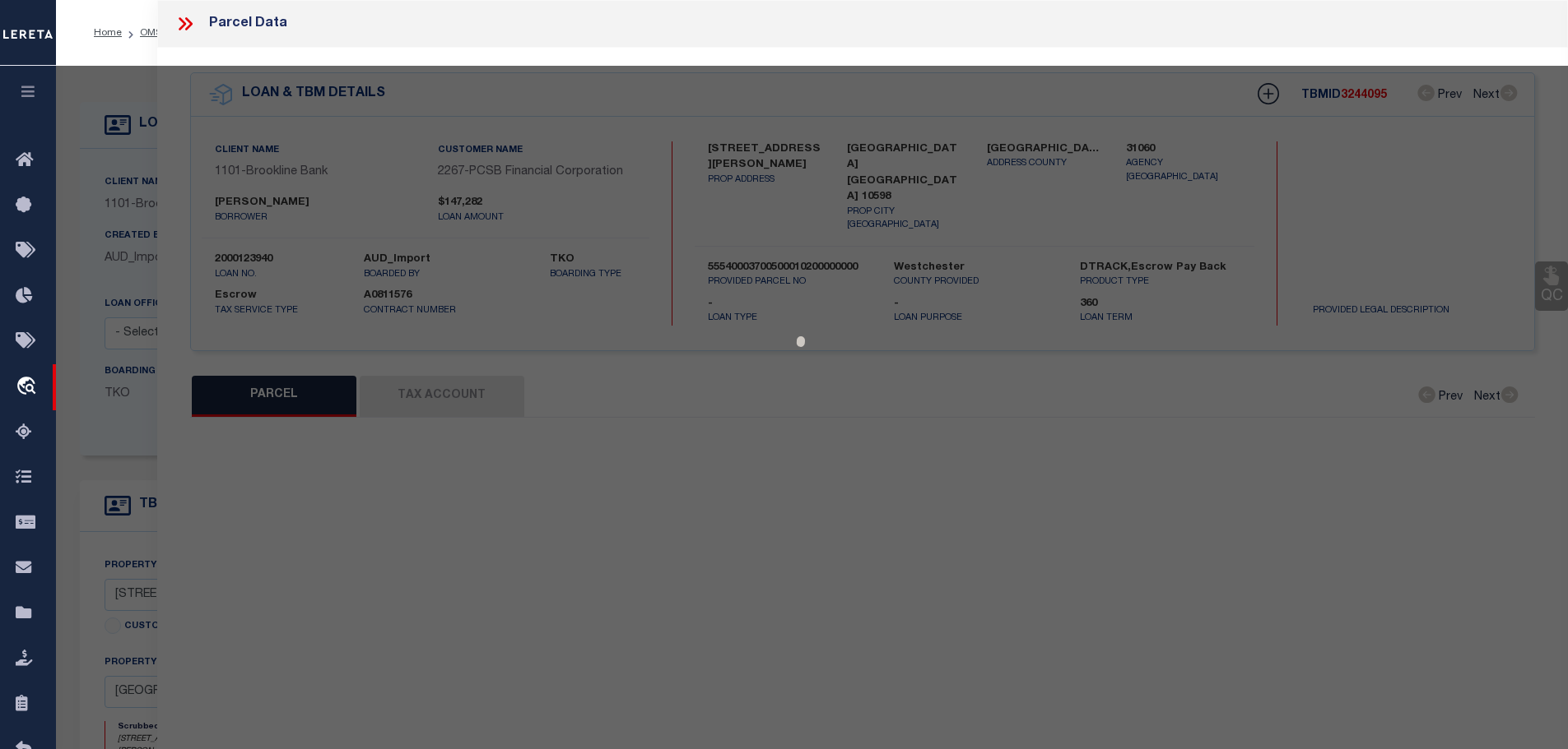
type textarea "ACCOUNT NUMBER 3404000 LAND VALUE 1,250 TOTAL VALUE 8,050"
type textarea "Tax ID Special Project"
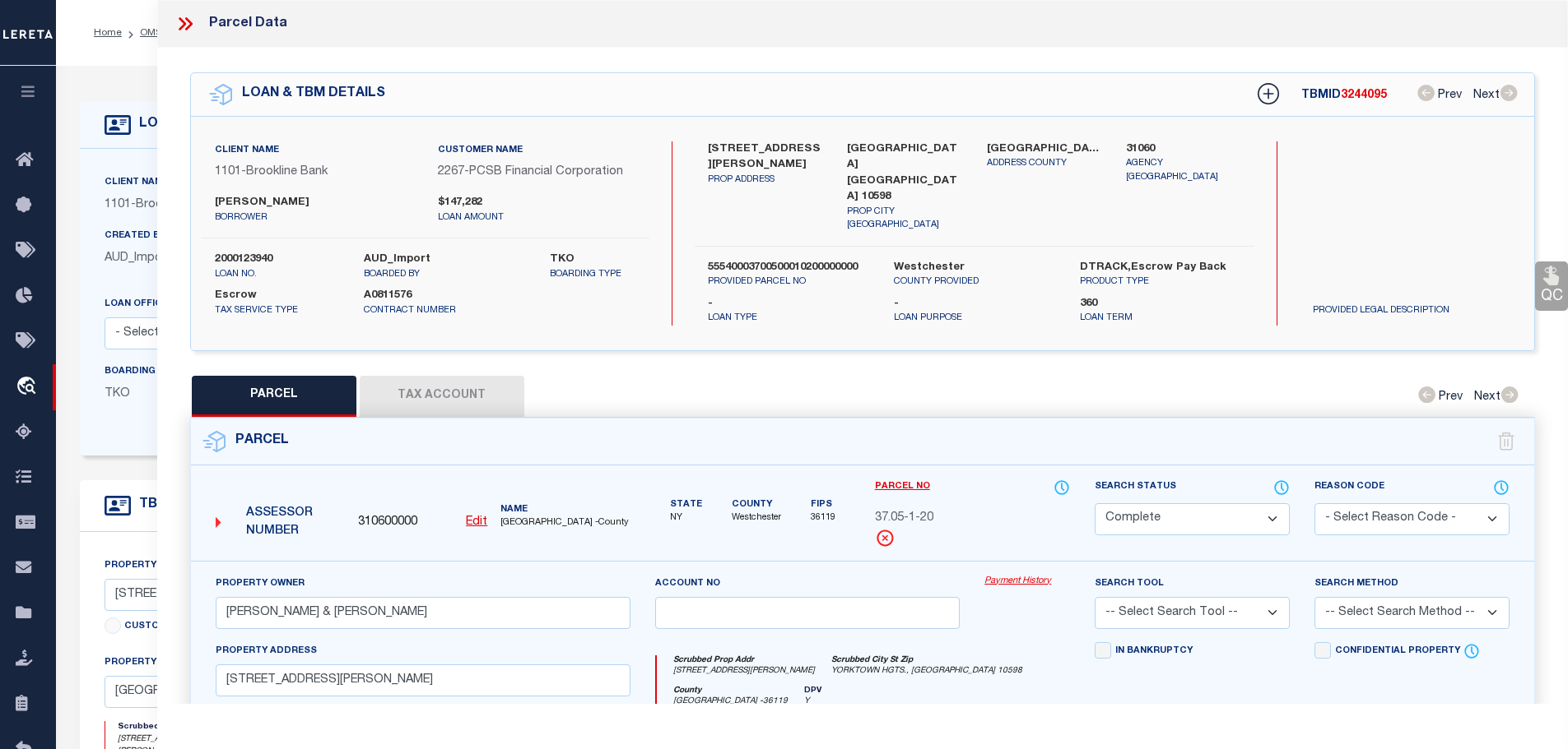
click at [431, 385] on button "Tax Account" at bounding box center [442, 396] width 165 height 41
select select "100"
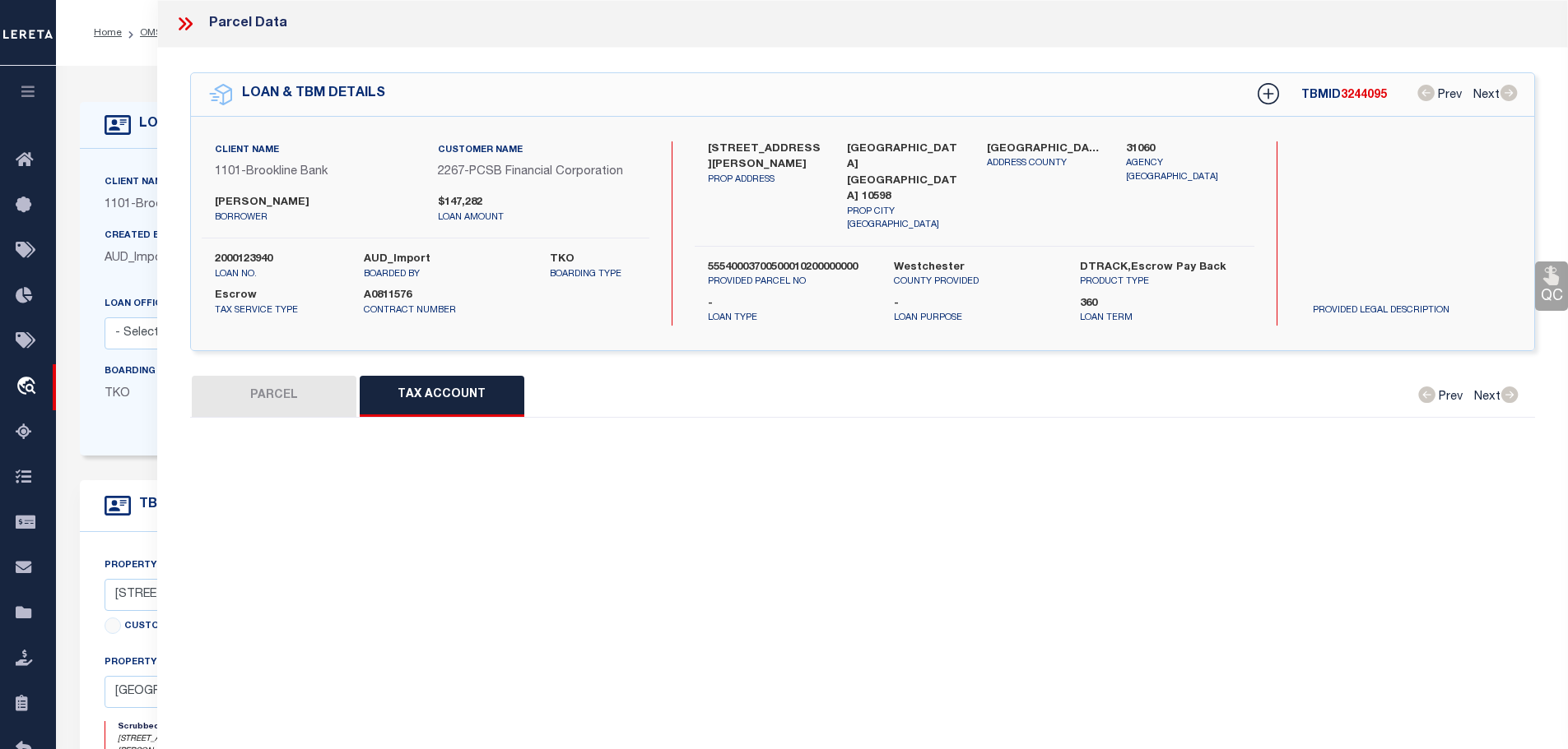
select select "100"
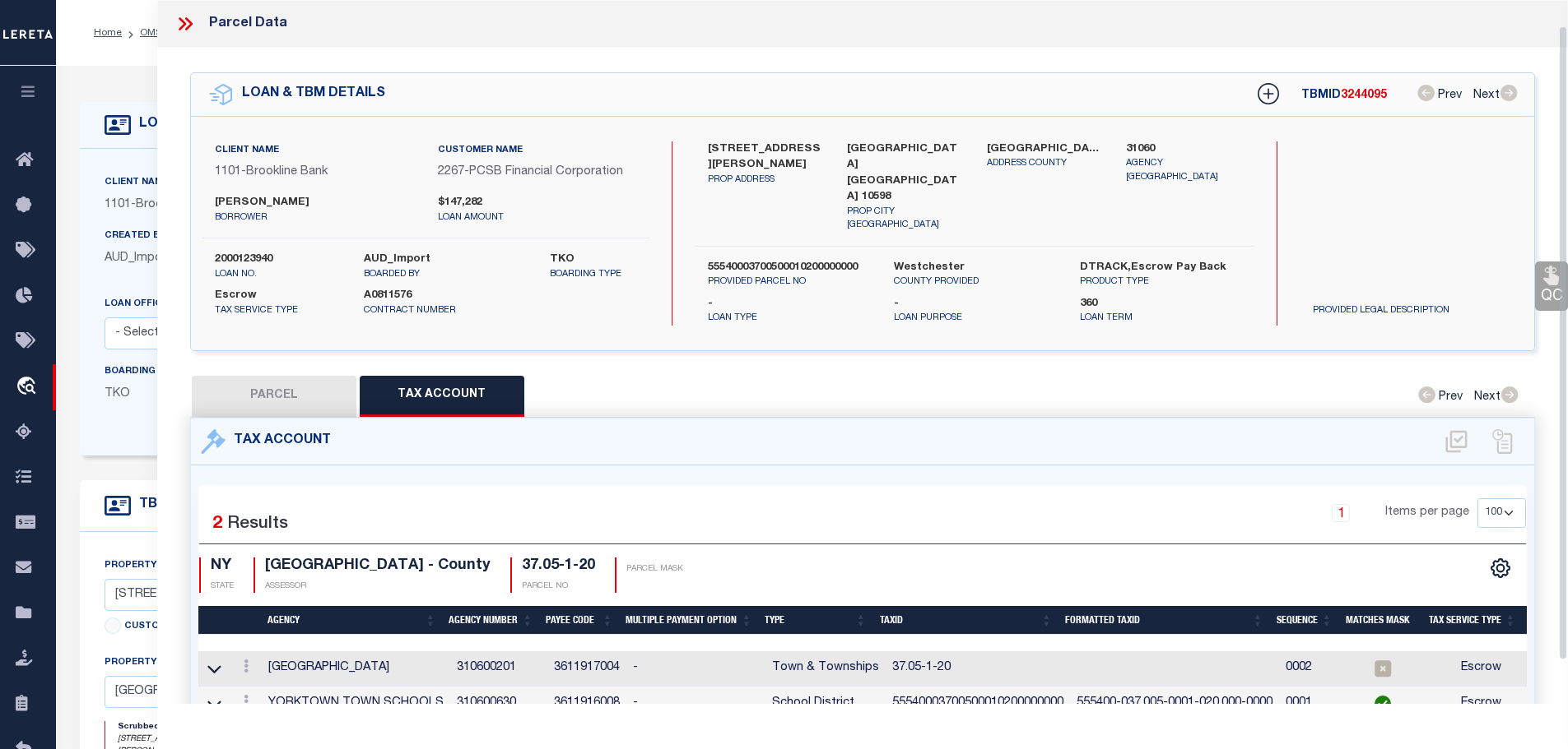
scroll to position [65, 0]
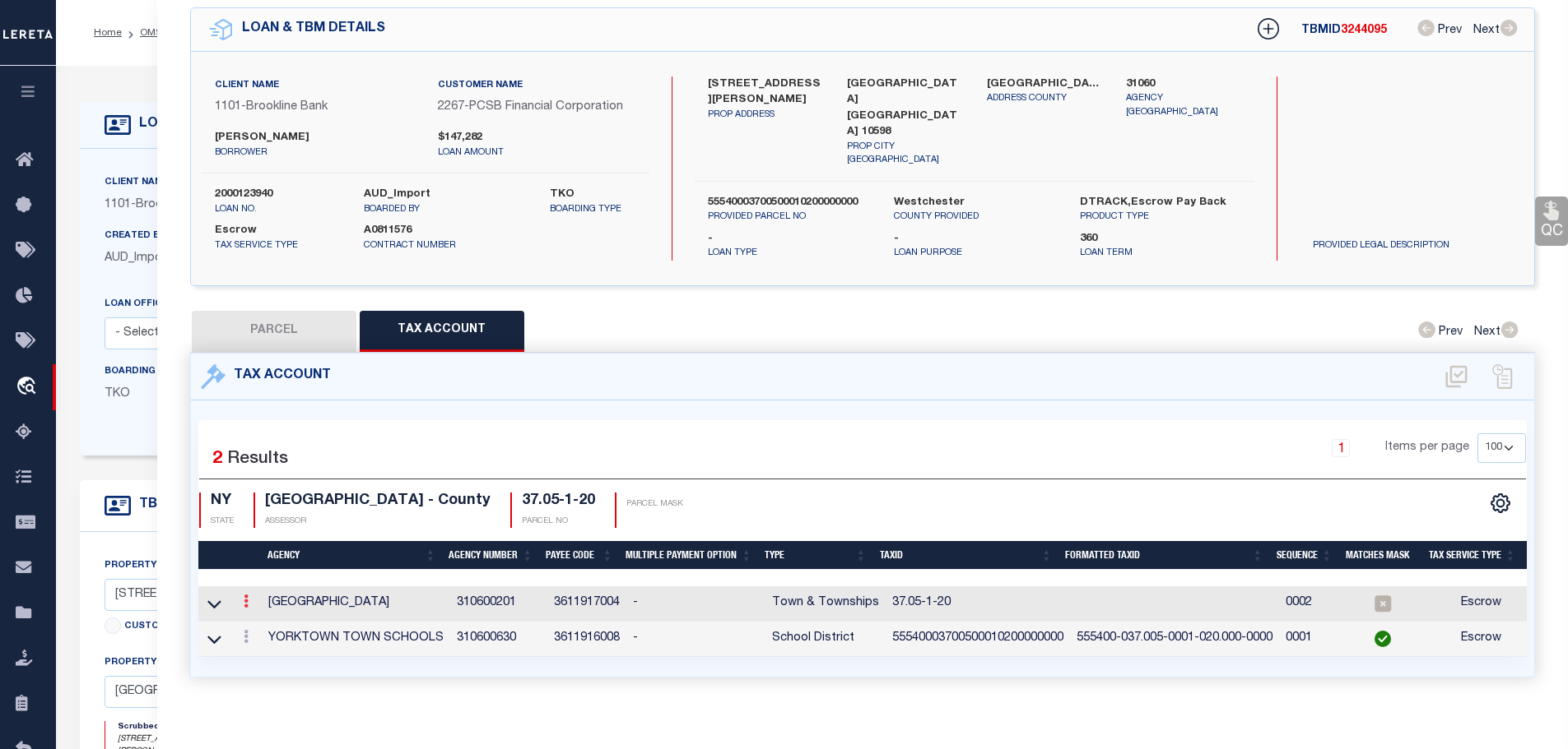
click at [243, 597] on link at bounding box center [246, 603] width 18 height 13
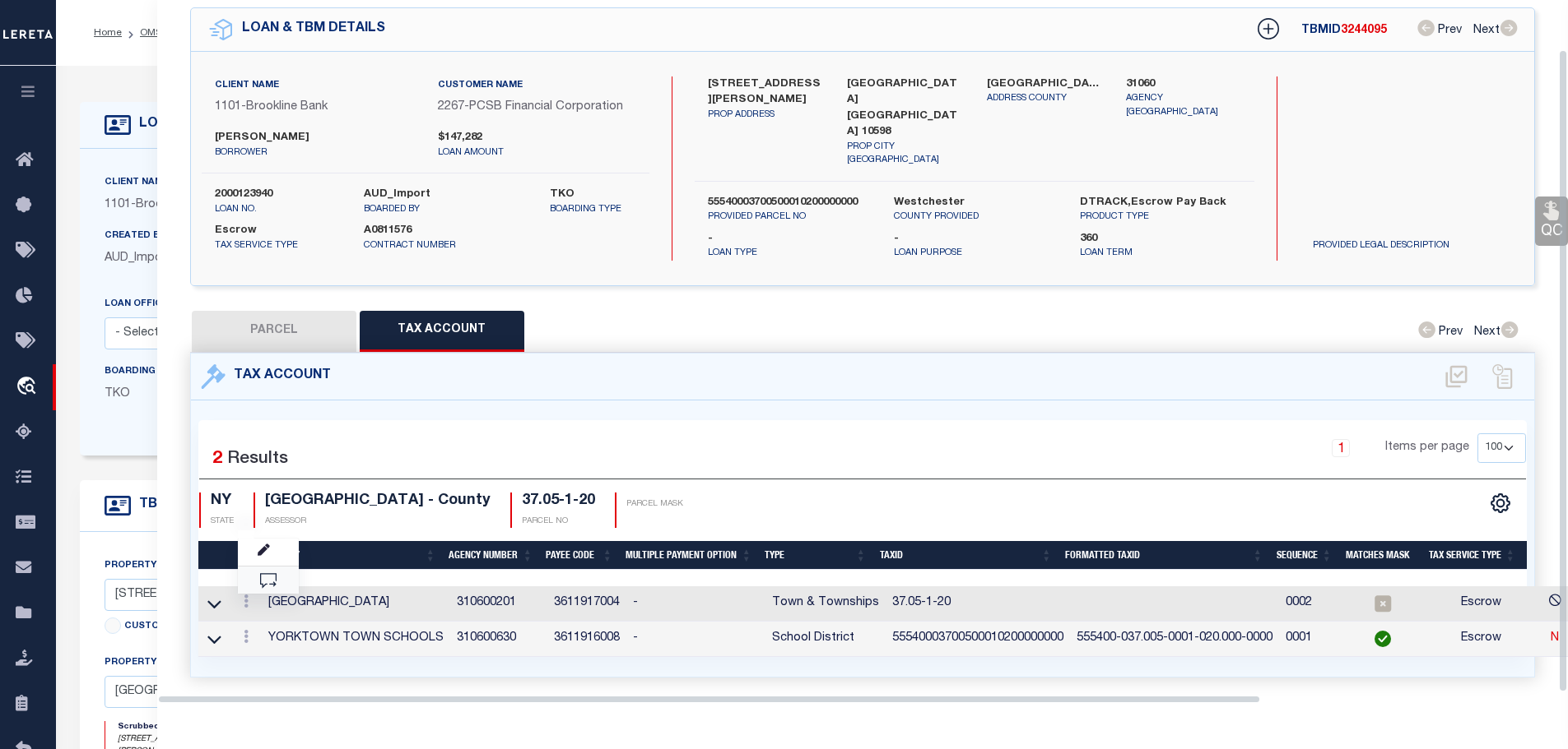
scroll to position [53, 0]
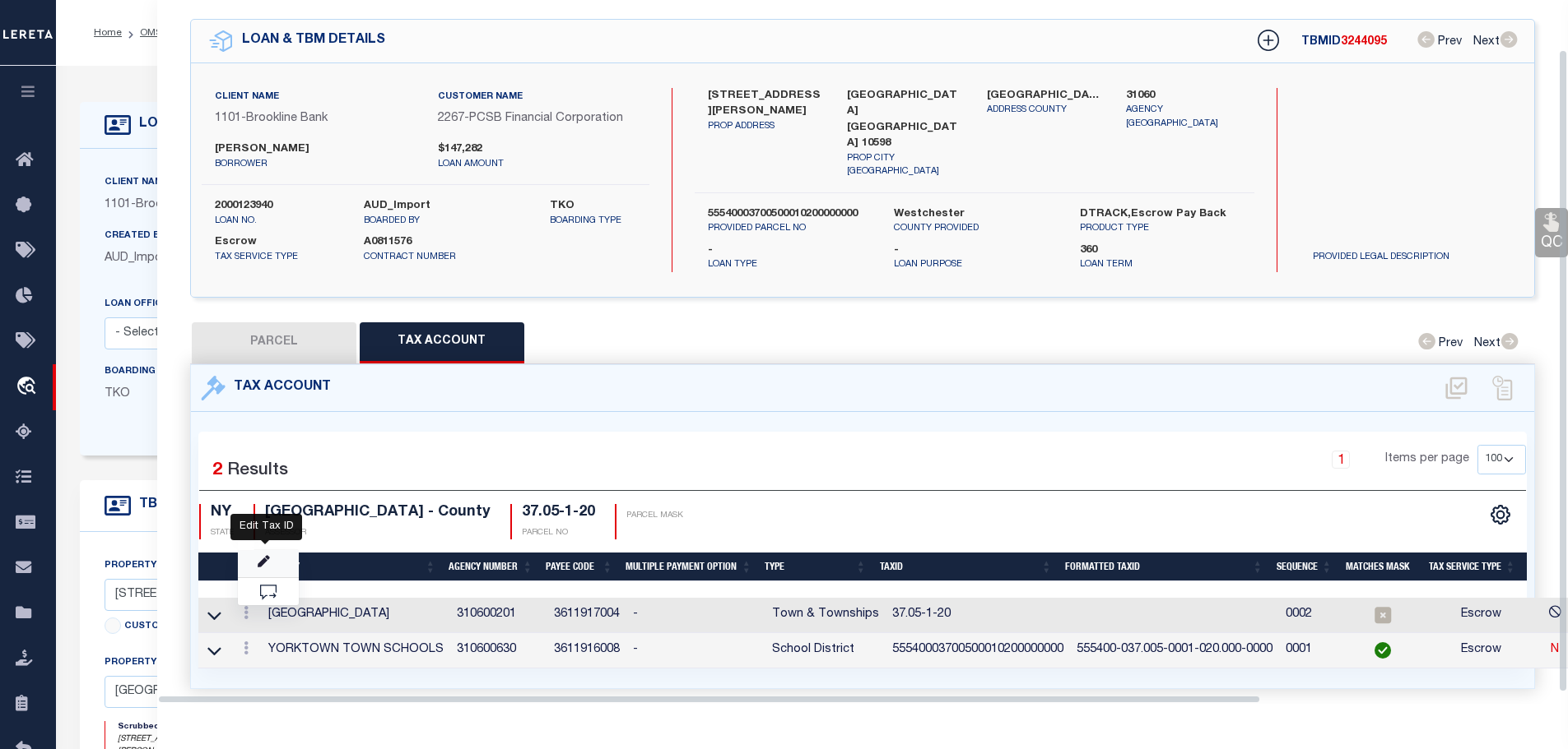
click at [260, 556] on icon "" at bounding box center [263, 562] width 13 height 13
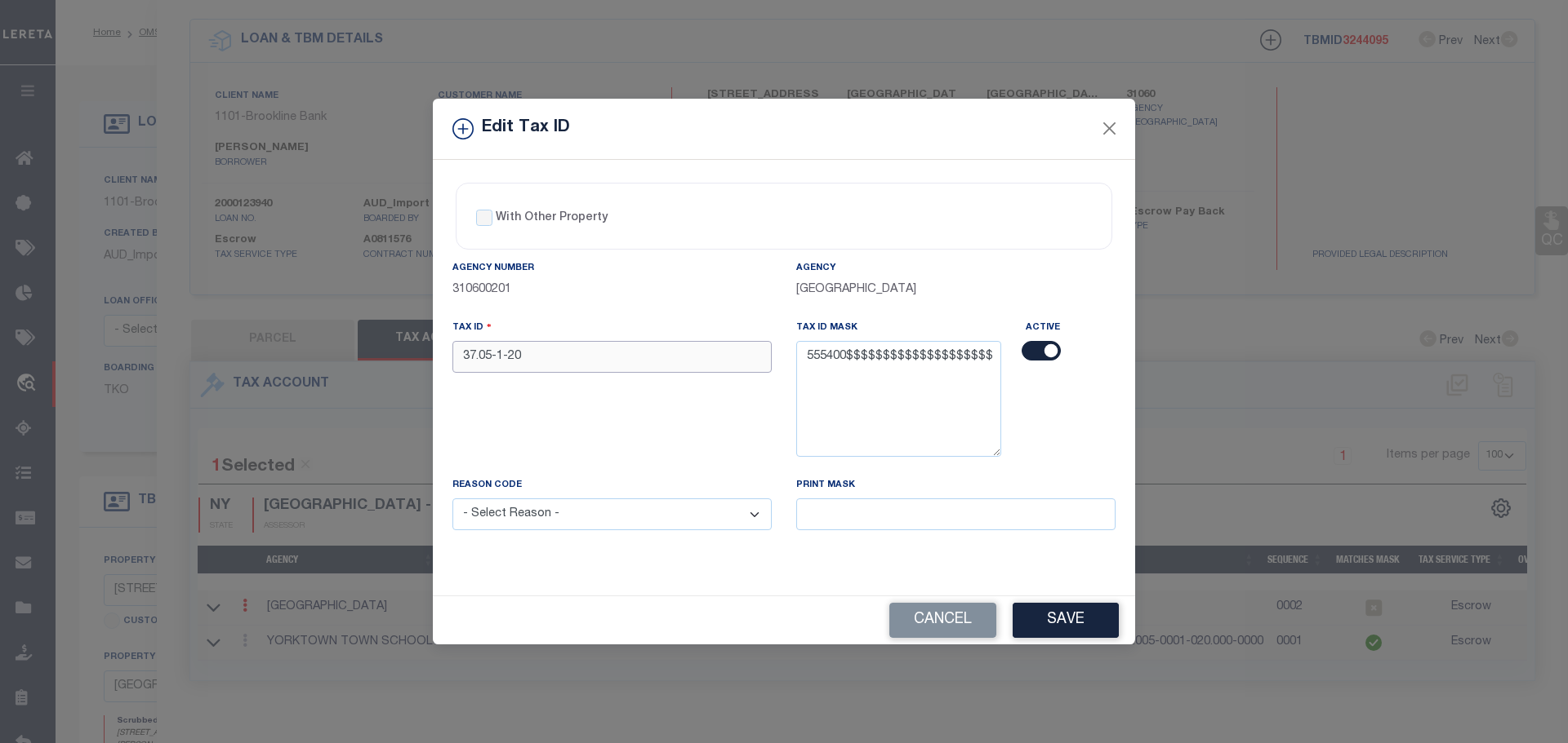
click at [549, 368] on input "37.05-1-20" at bounding box center [611, 357] width 319 height 32
paste input "5554000370050001020000000"
type input "55540003700500010200000000"
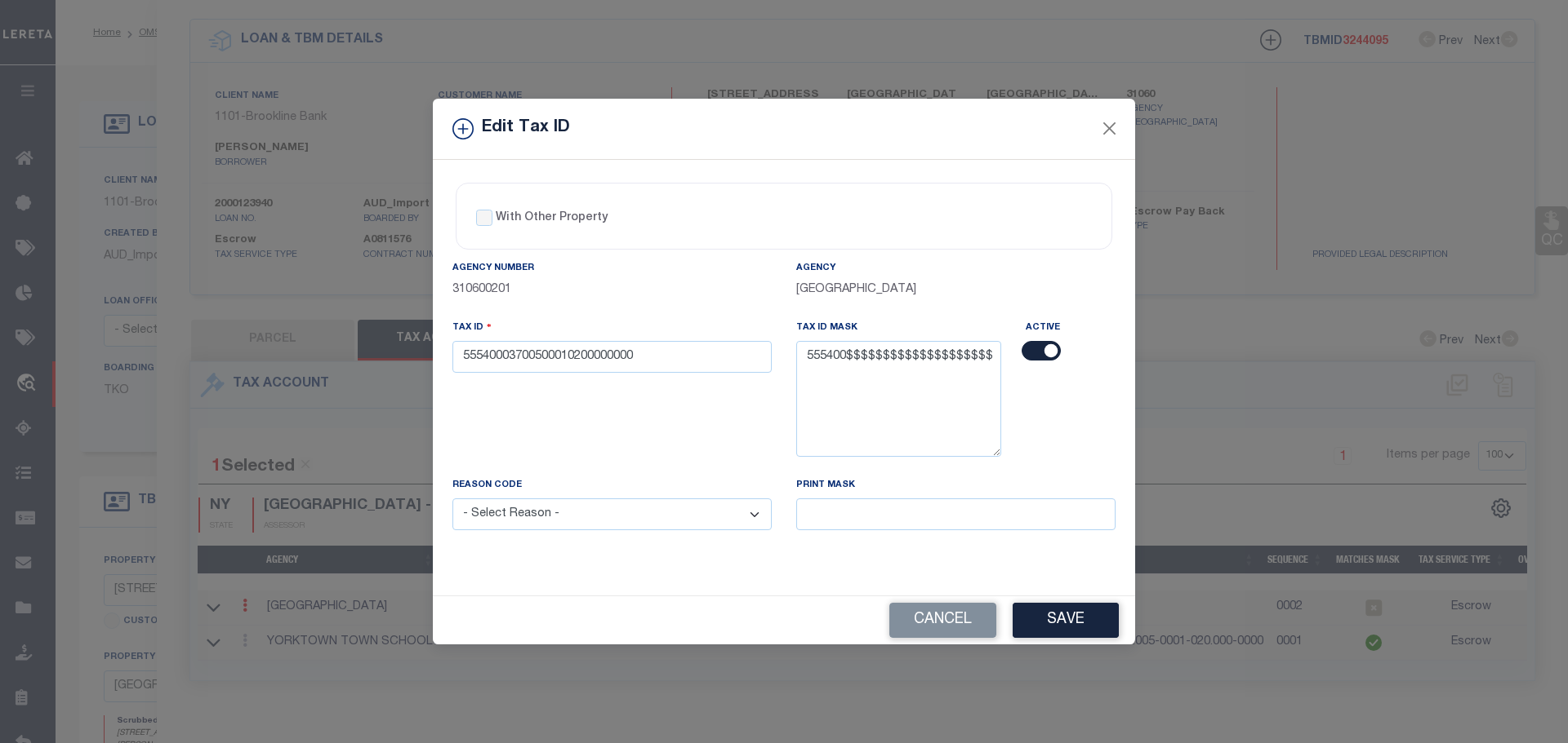
click at [550, 521] on select "- Select Reason - 099 - Other (Provide additional detail) ACT - Agency Changed …" at bounding box center [611, 514] width 319 height 32
select select "ACT"
click at [452, 500] on select "- Select Reason - 099 - Other (Provide additional detail) ACT - Agency Changed …" at bounding box center [611, 514] width 319 height 32
click at [1038, 623] on button "Save" at bounding box center [1065, 621] width 107 height 35
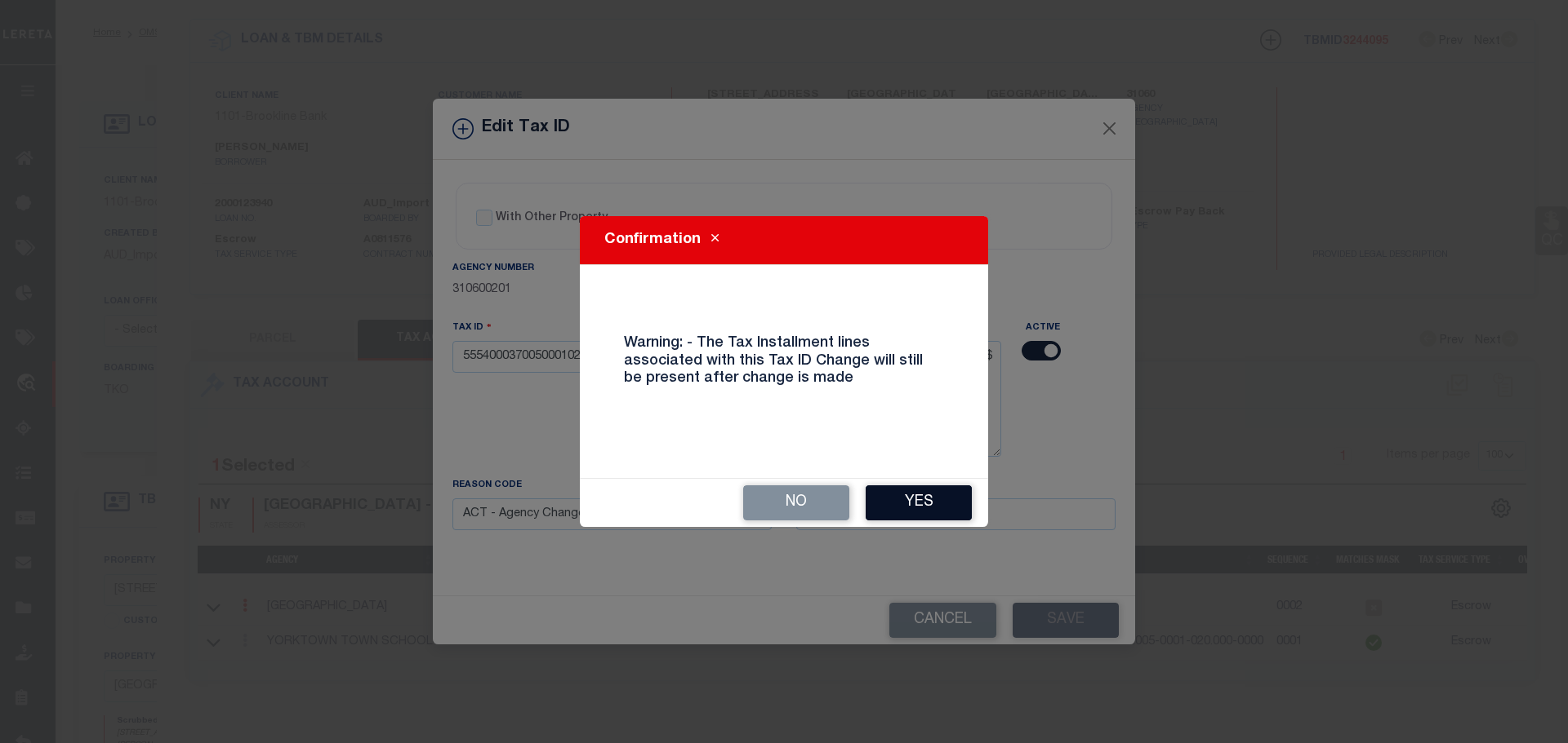
click at [906, 492] on button "Yes" at bounding box center [918, 503] width 107 height 35
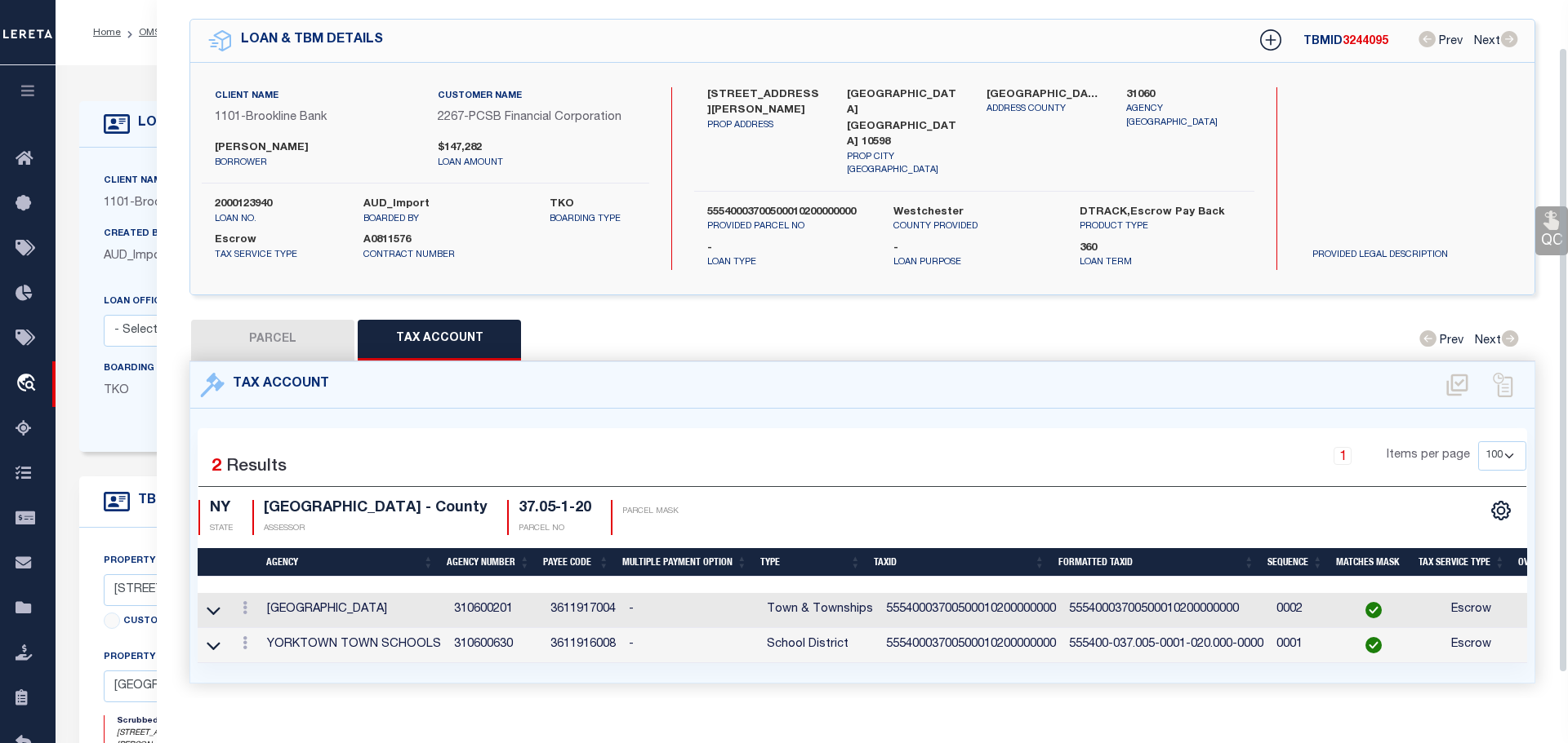
select select
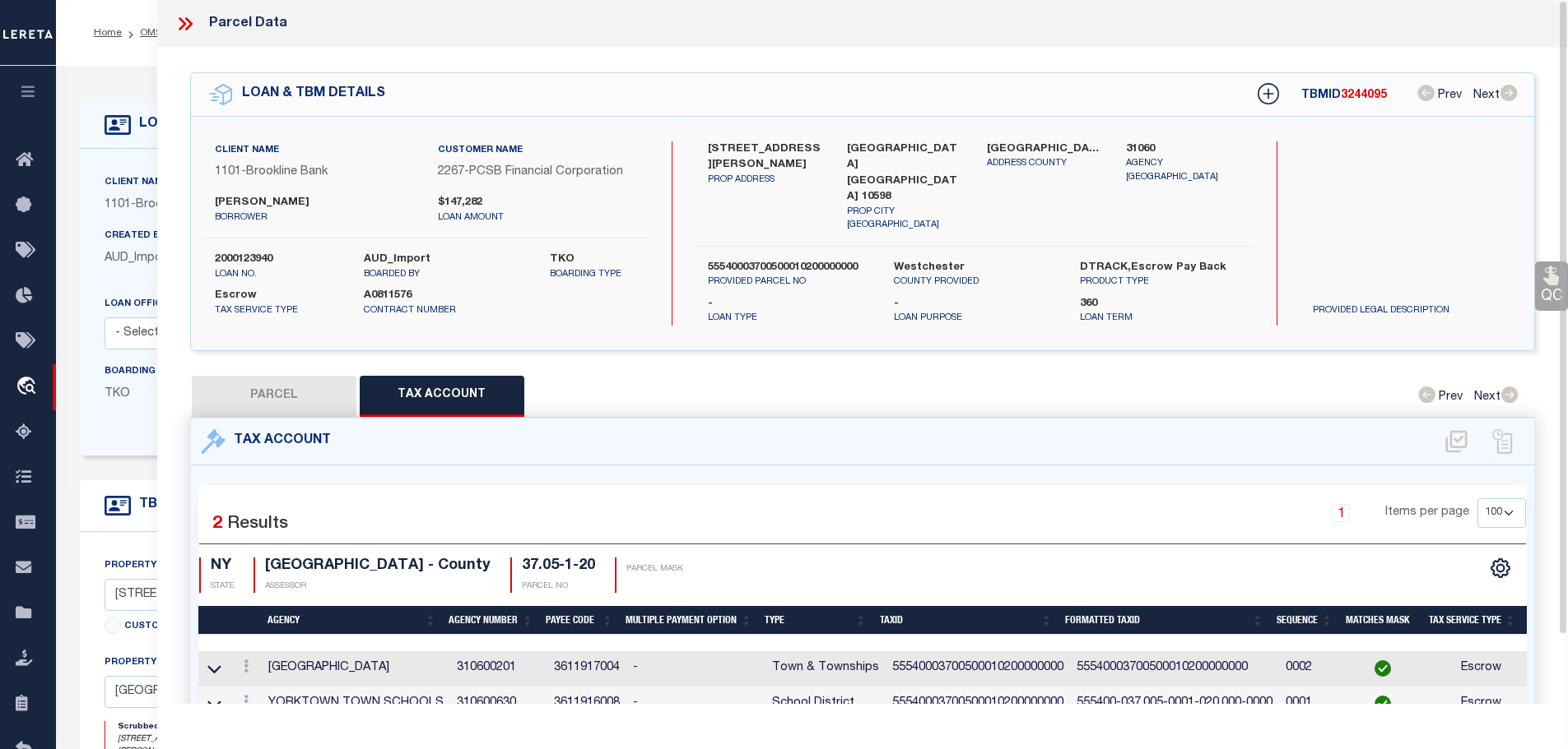
drag, startPoint x: 183, startPoint y: 31, endPoint x: 169, endPoint y: 28, distance: 14.3
click at [185, 28] on icon at bounding box center [185, 24] width 22 height 22
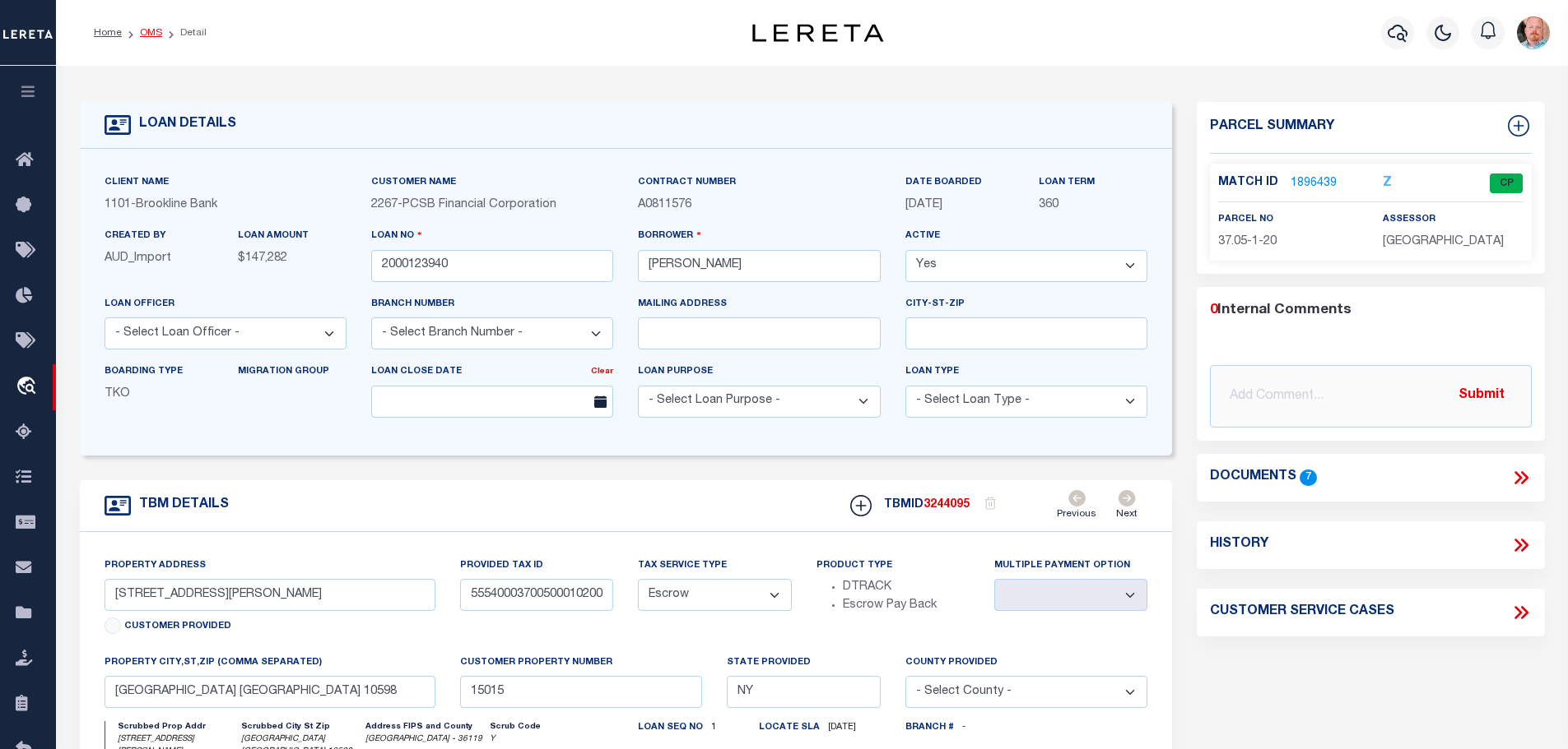
click at [148, 33] on link "OMS" at bounding box center [151, 33] width 23 height 10
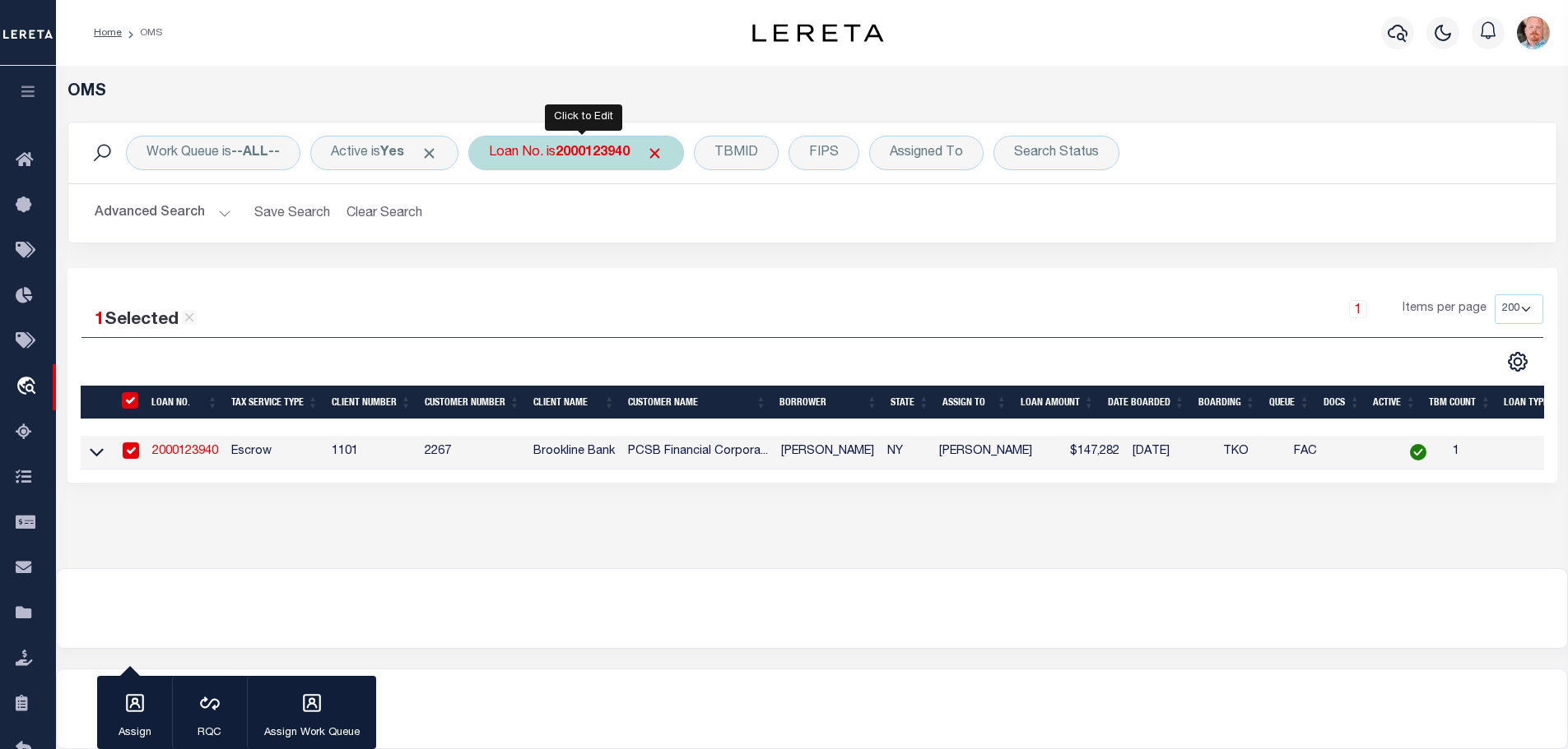
click at [591, 154] on b "2000123940" at bounding box center [592, 153] width 74 height 13
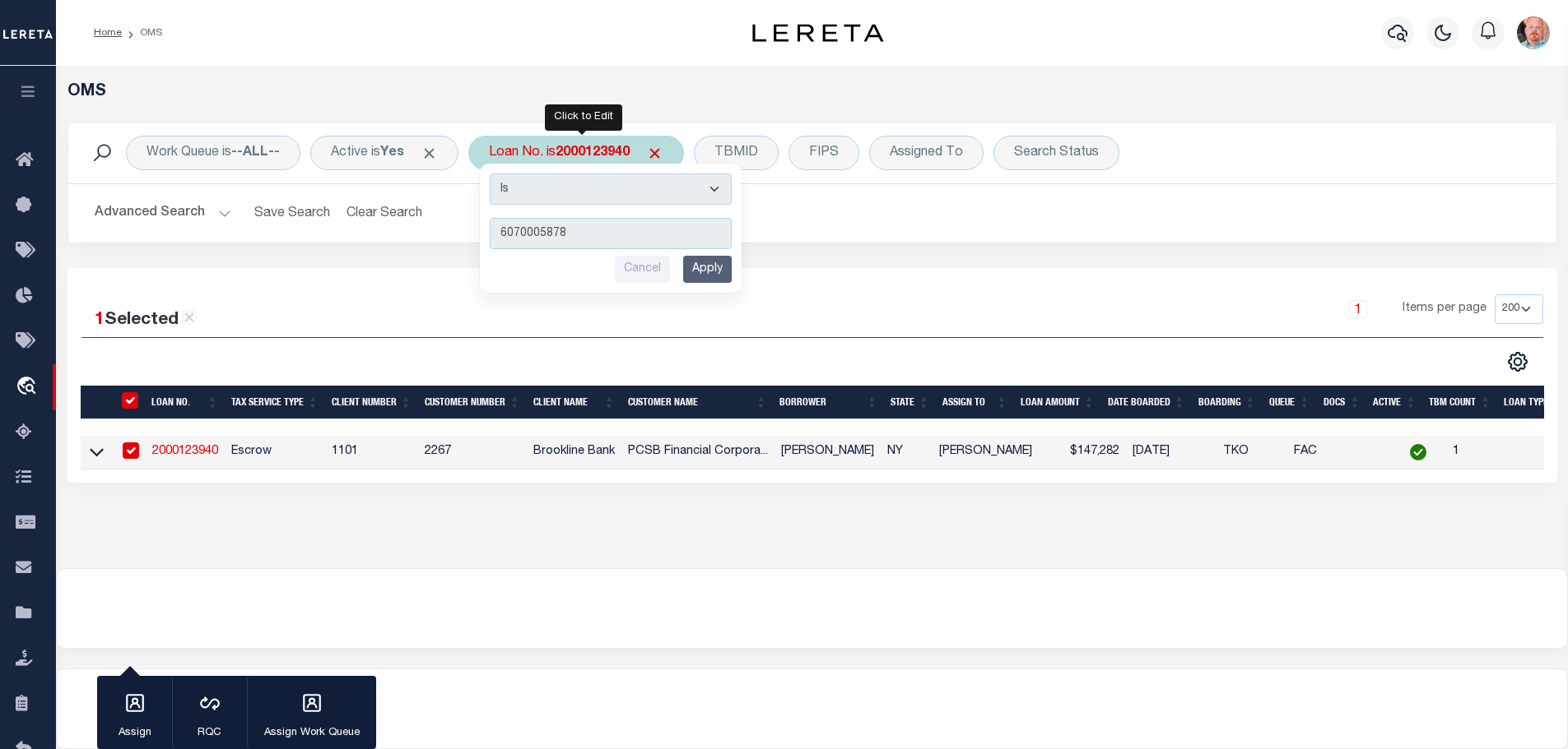
type input "6070005878"
click at [701, 266] on input "Apply" at bounding box center [707, 270] width 48 height 28
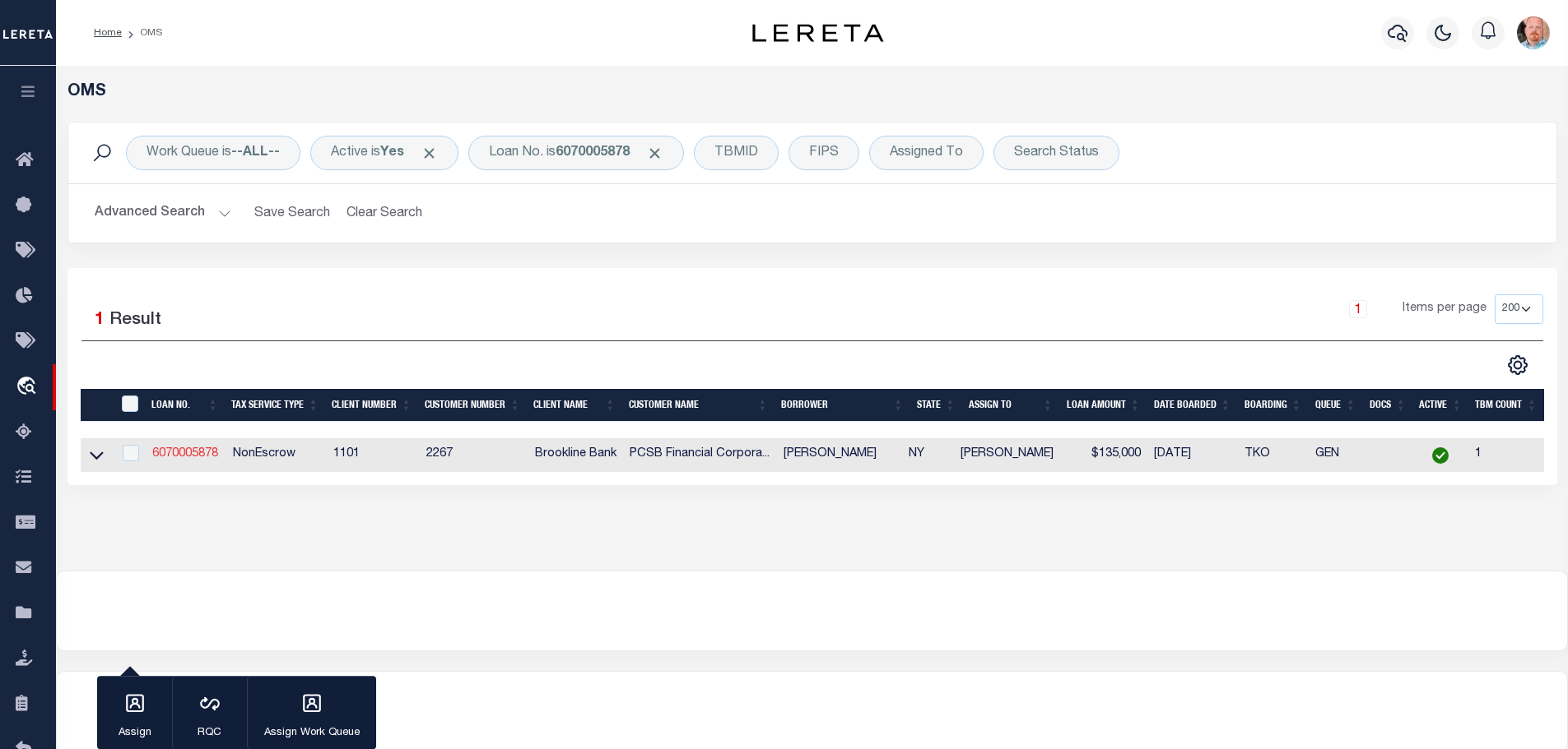
click at [200, 452] on link "6070005878" at bounding box center [184, 454] width 66 height 12
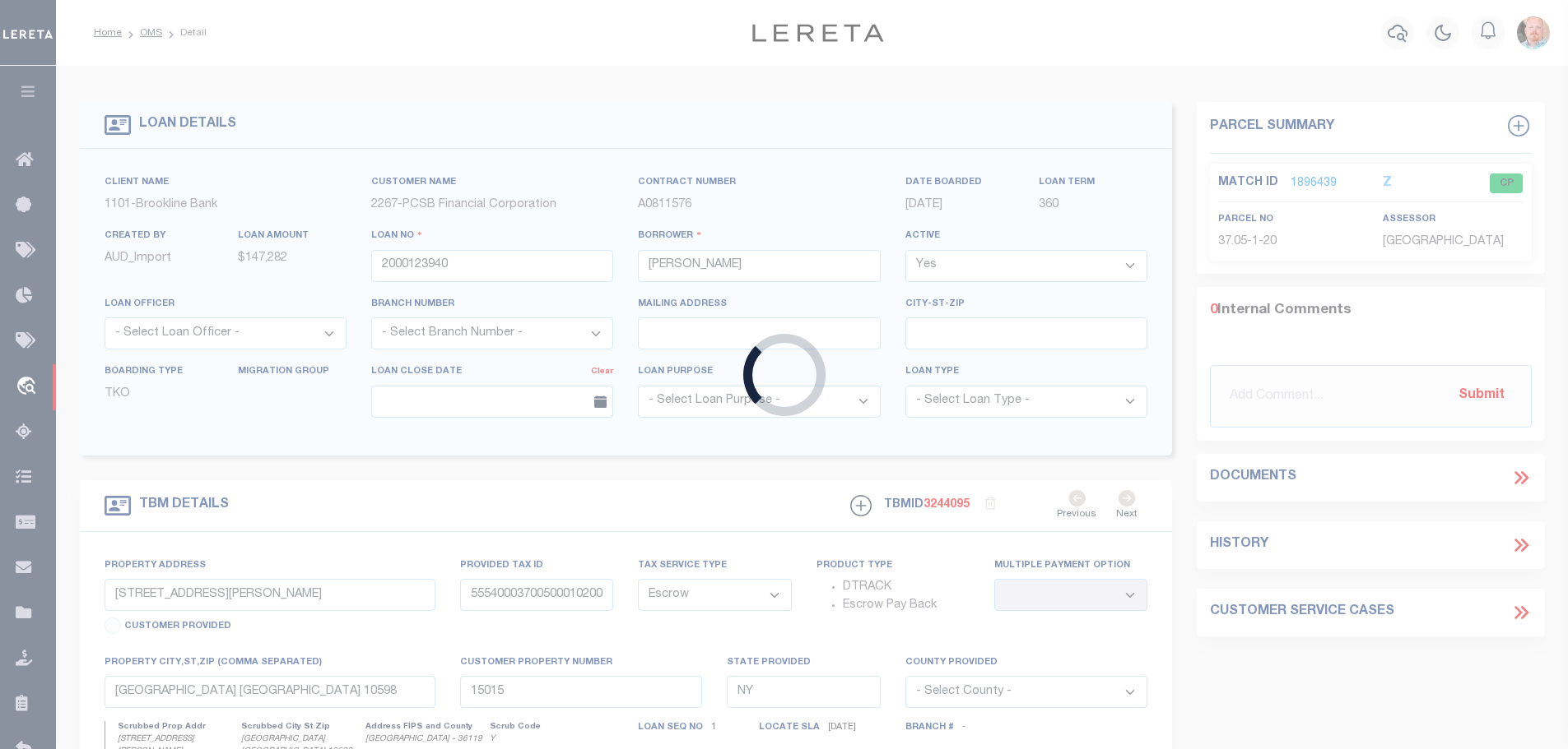
type input "6070005878"
type input "STETTNISCH WILLIAM"
select select "NonEscrow"
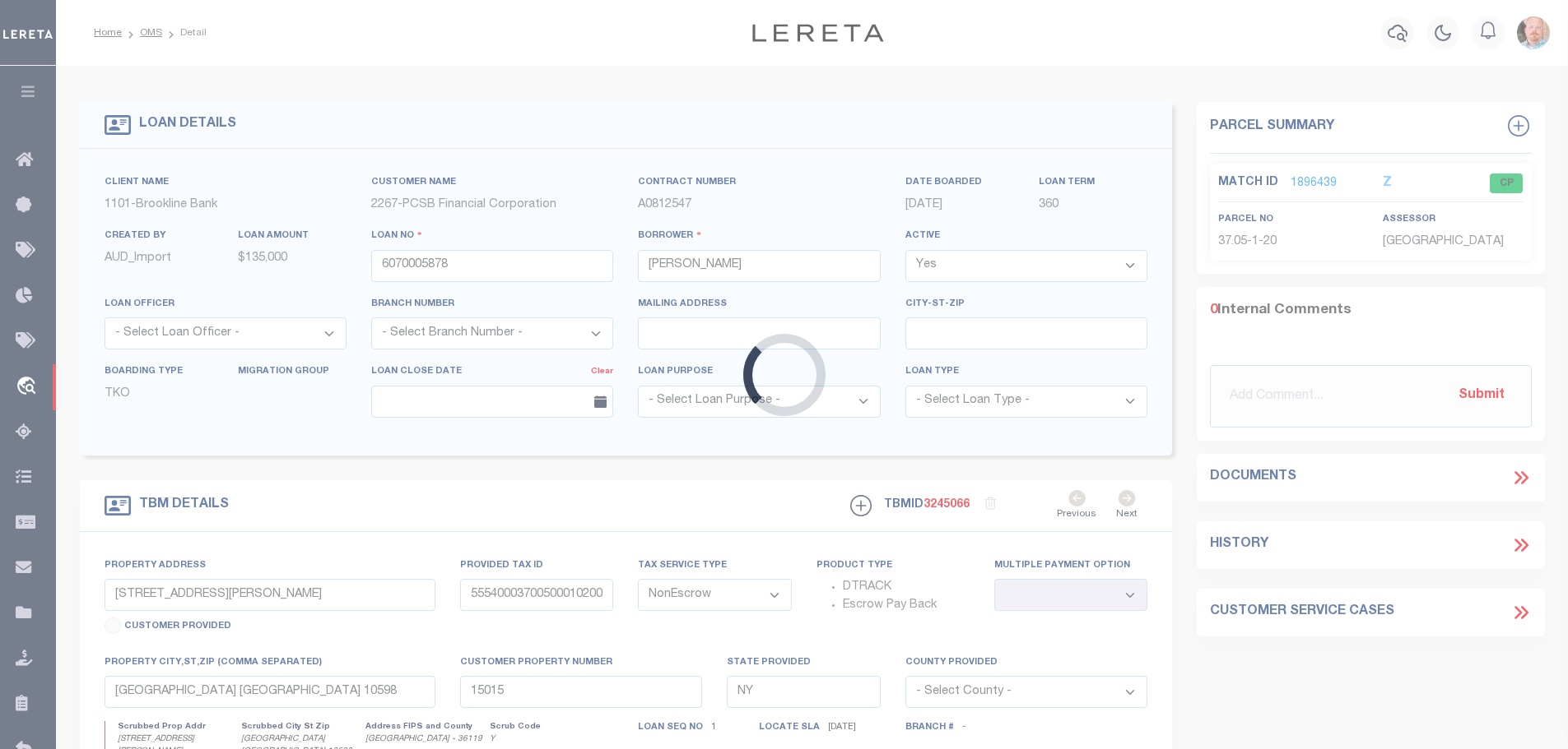
type input "540 YORKHILL ROAD"
type input "55540003700500020280000000"
select select
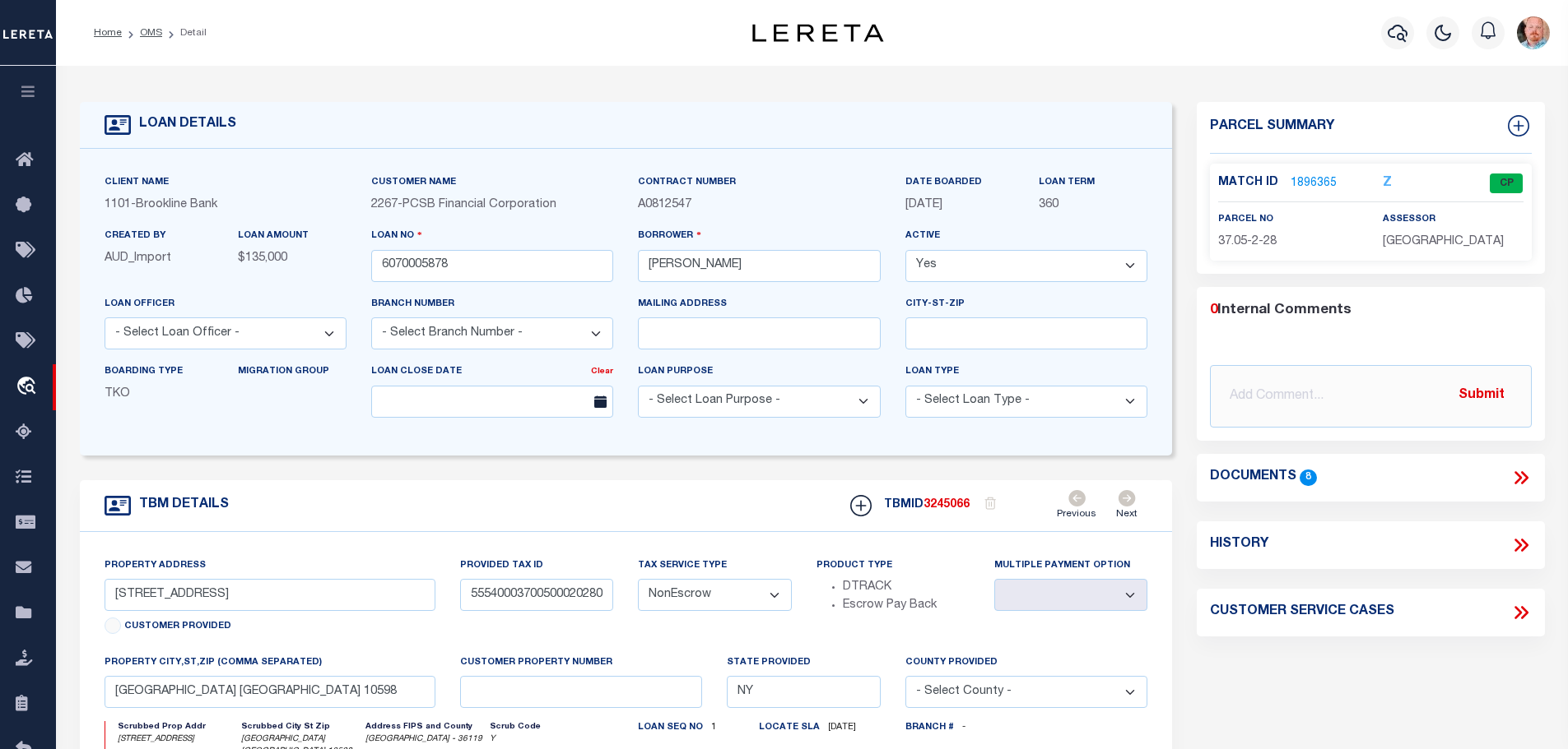
click at [1304, 180] on link "1896365" at bounding box center [1314, 184] width 46 height 18
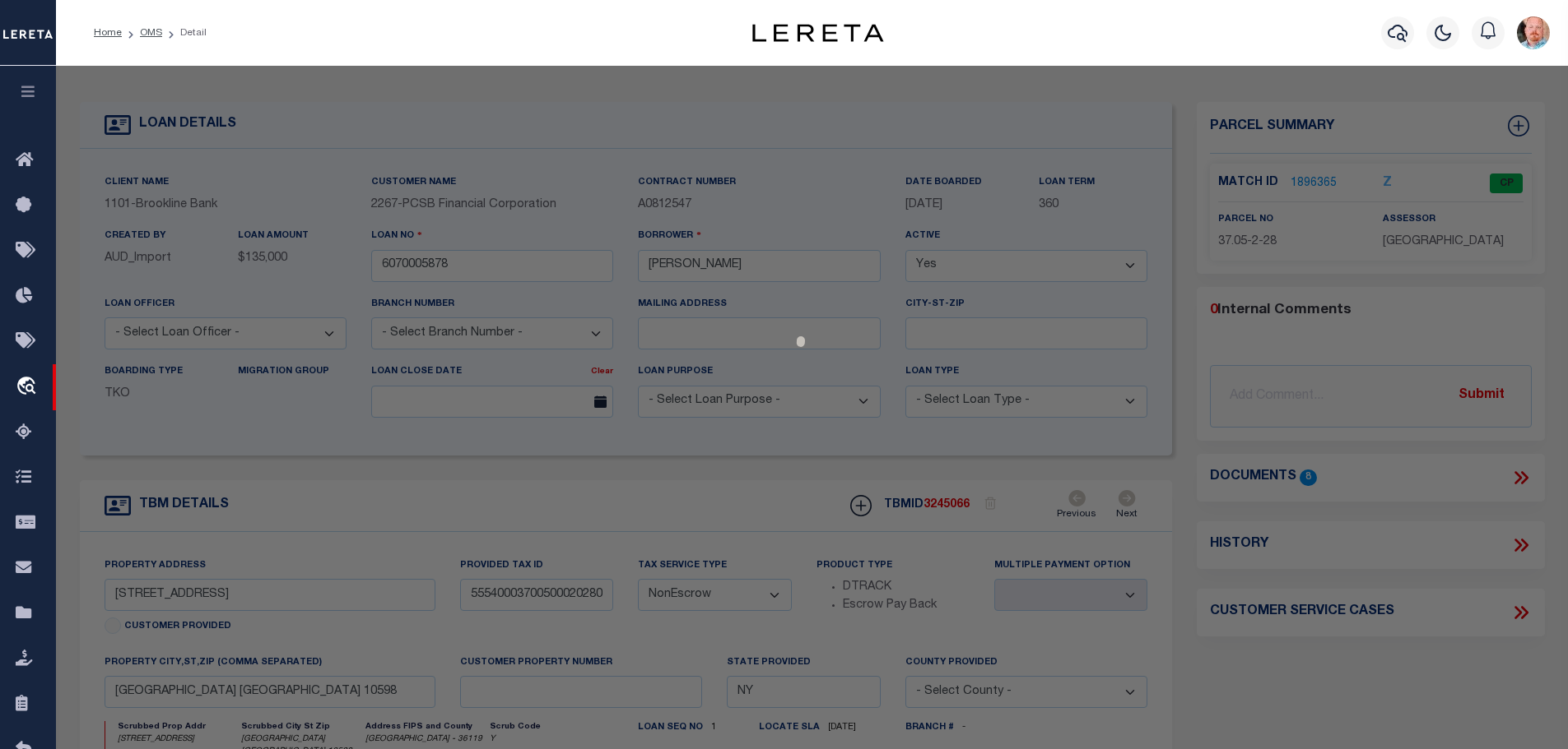
select select "AS"
checkbox input "false"
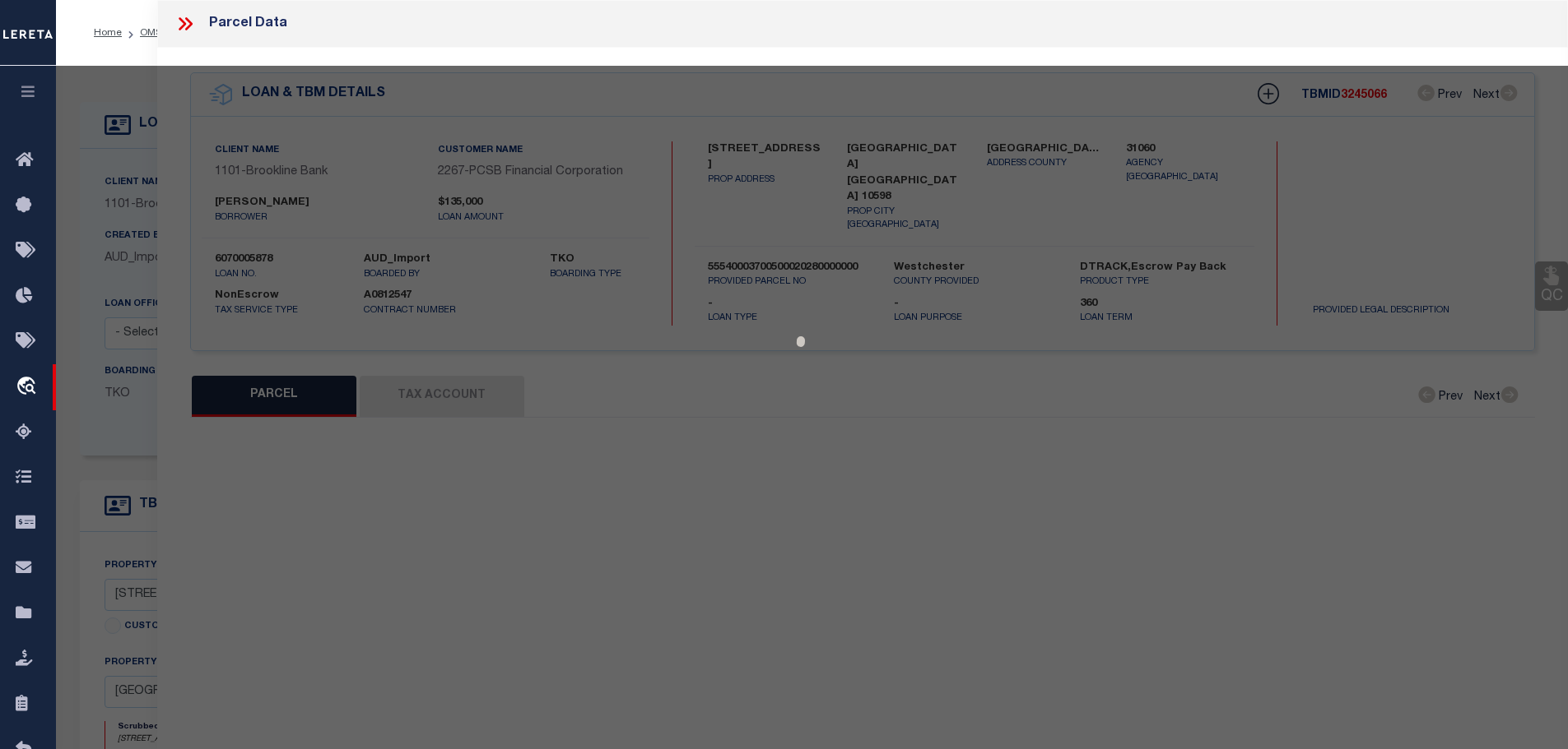
select select "CP"
type input "STETTNISCH, W & BELLITTO, R"
select select
type input "540 YORK HILL RD"
checkbox input "false"
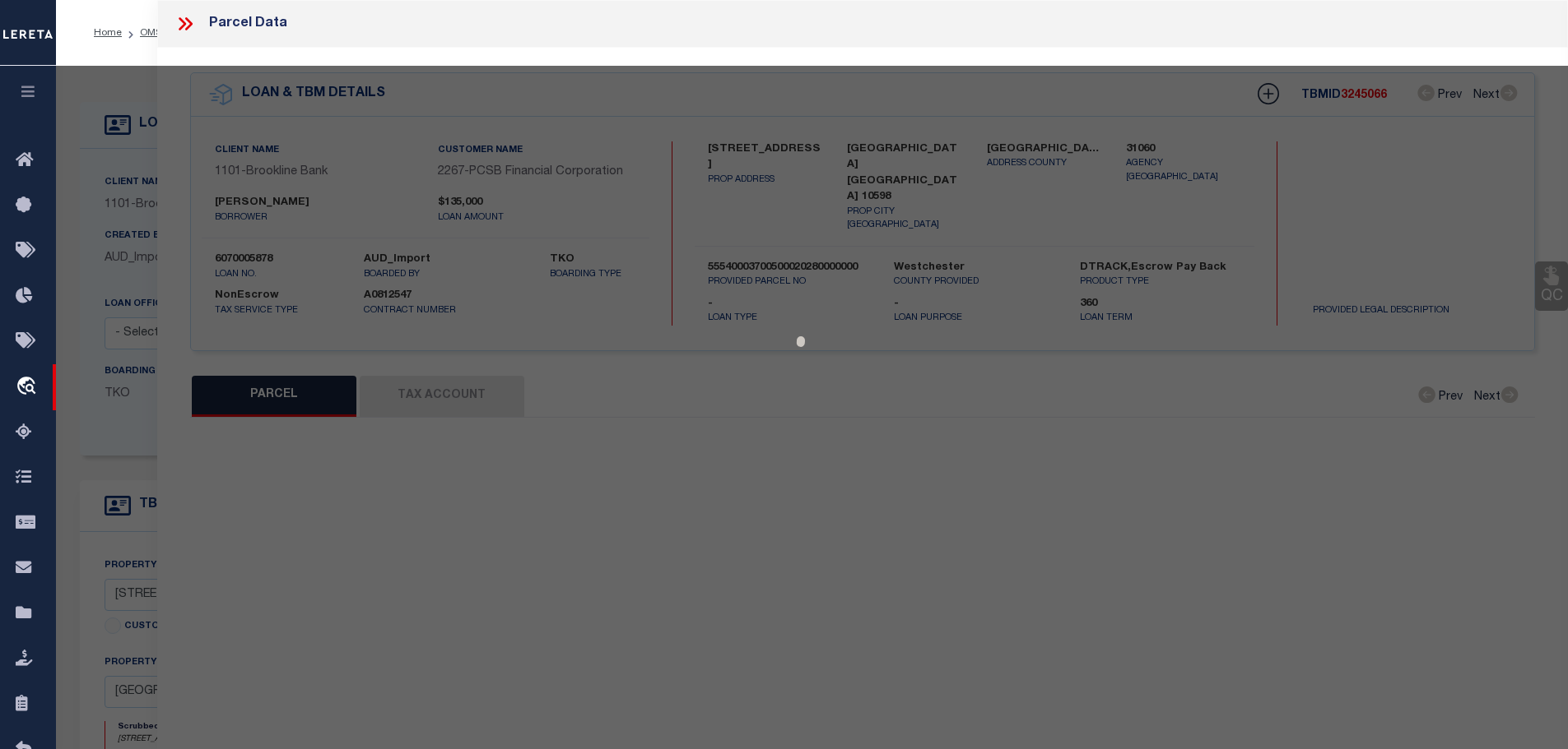
type input "[GEOGRAPHIC_DATA] [GEOGRAPHIC_DATA] 10598"
type textarea "ACCOUNT NUMBER 3387500"
type textarea "Tax ID Special Project"
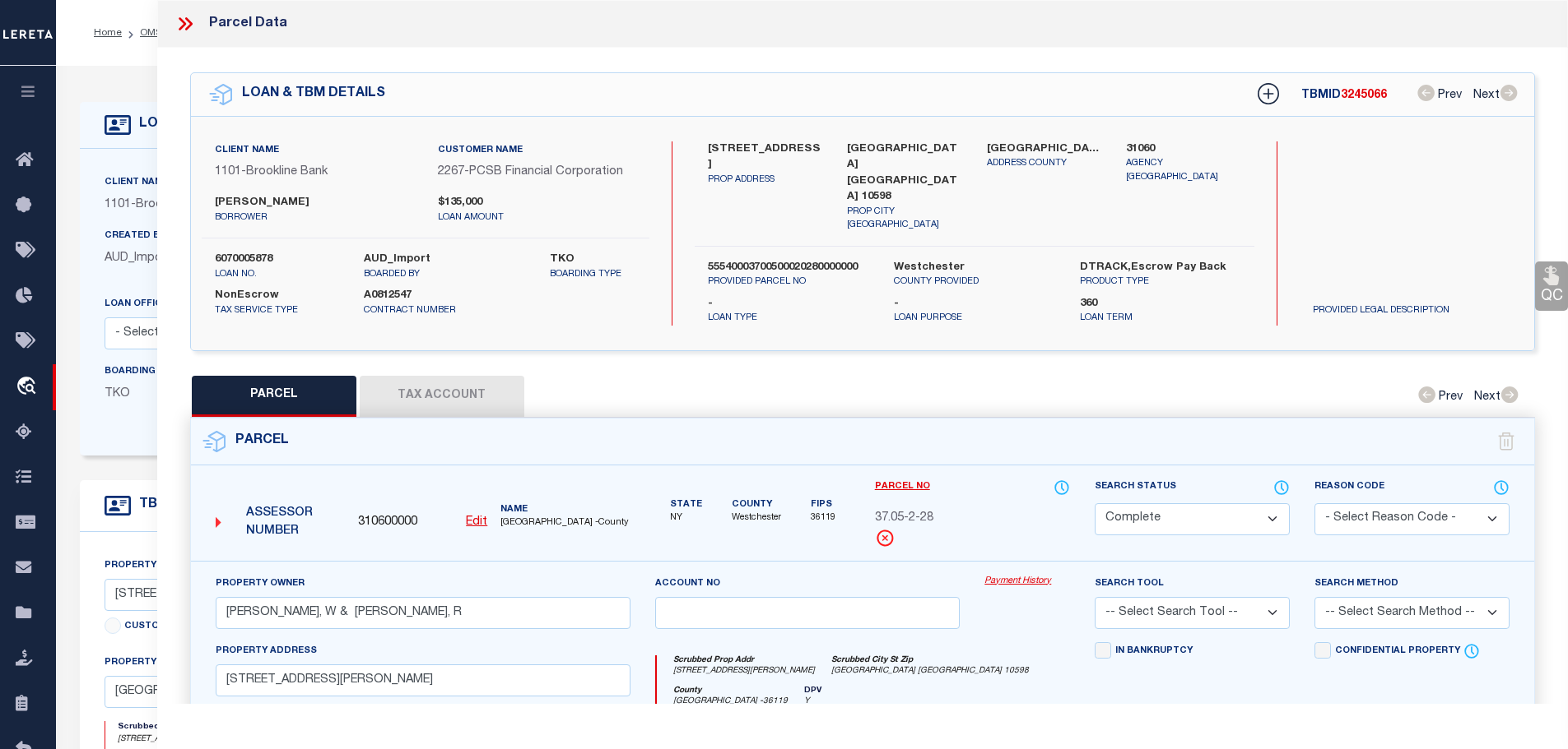
click at [439, 386] on button "Tax Account" at bounding box center [442, 396] width 165 height 41
select select "100"
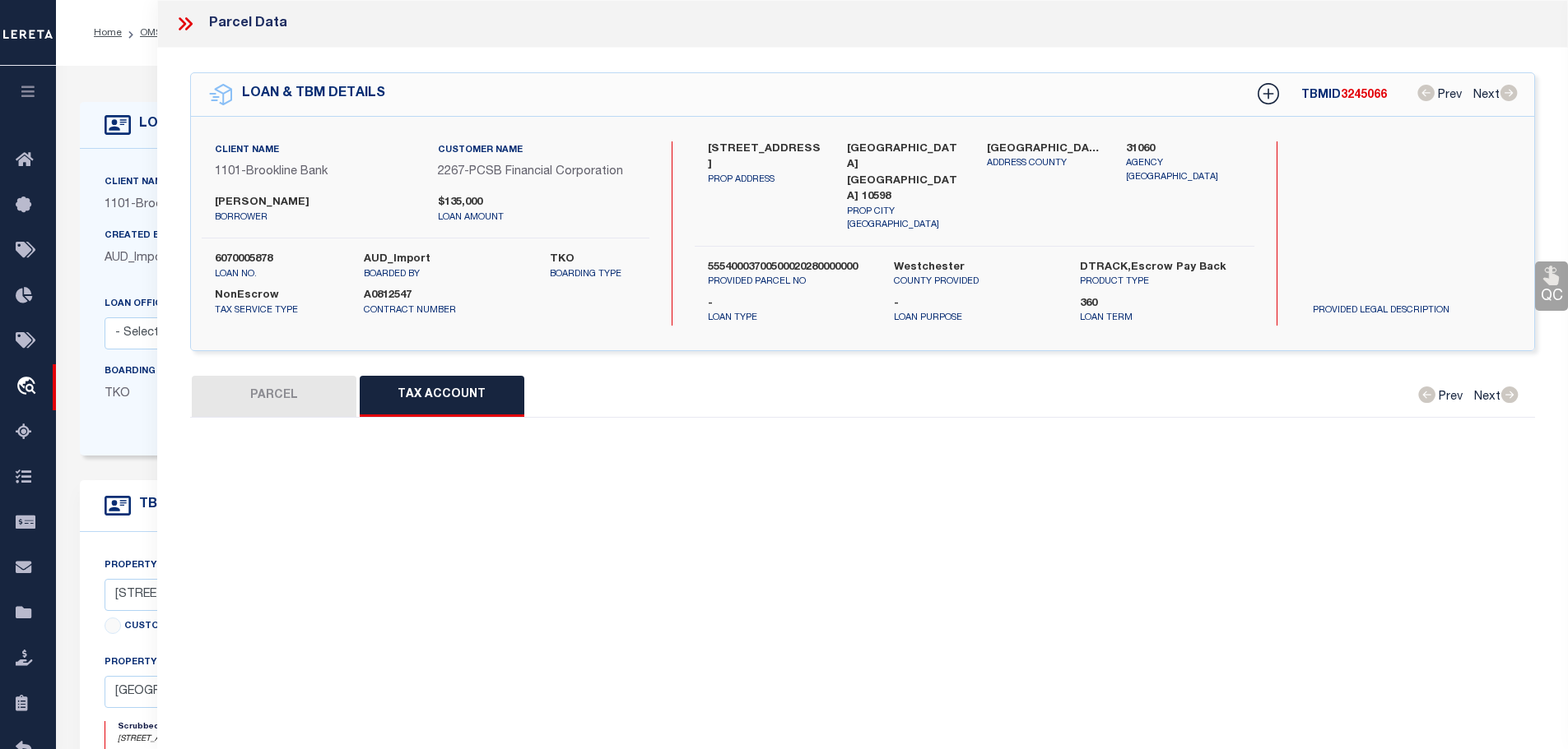
select select "100"
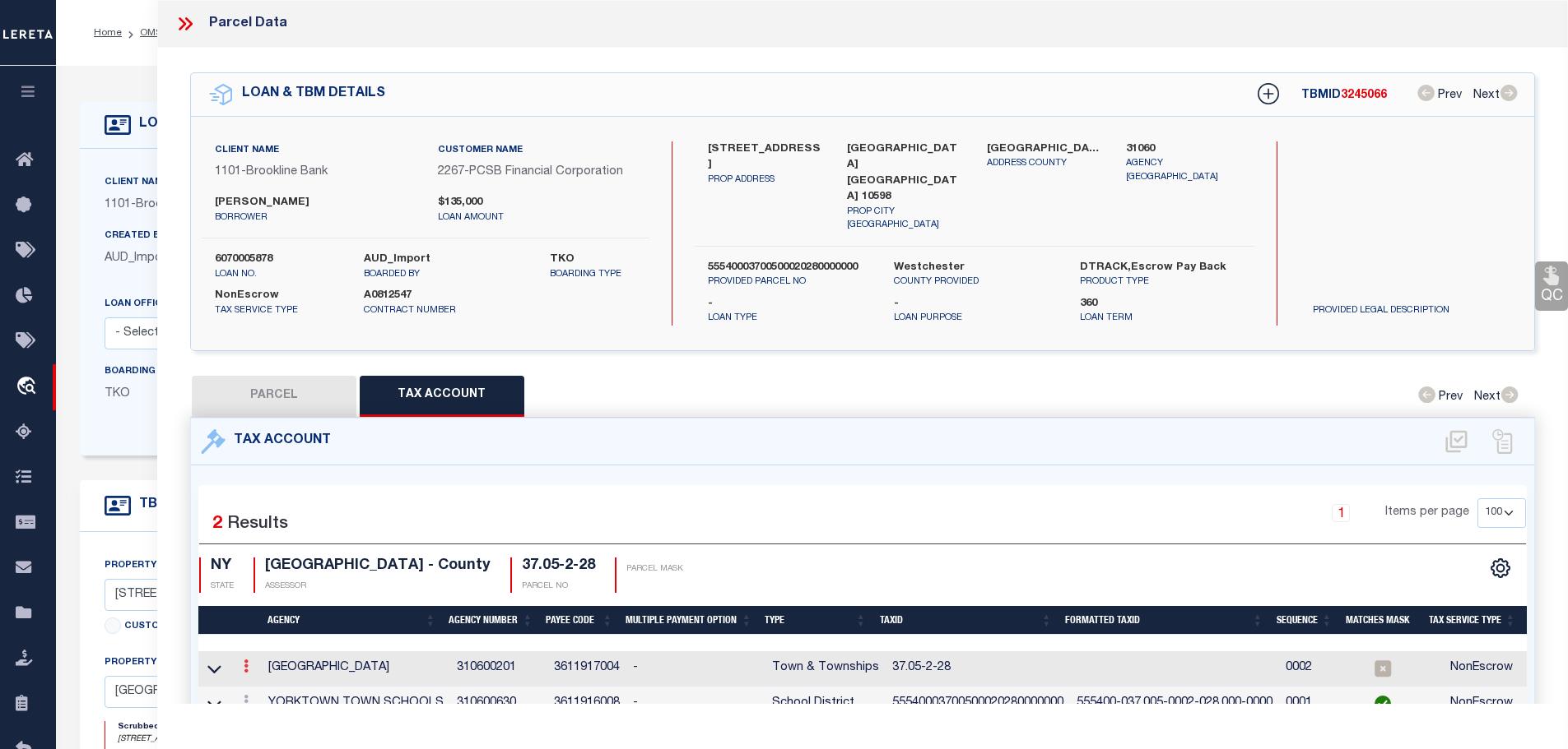
click at [249, 659] on icon at bounding box center [246, 665] width 5 height 13
click at [269, 685] on icon "" at bounding box center [263, 691] width 13 height 13
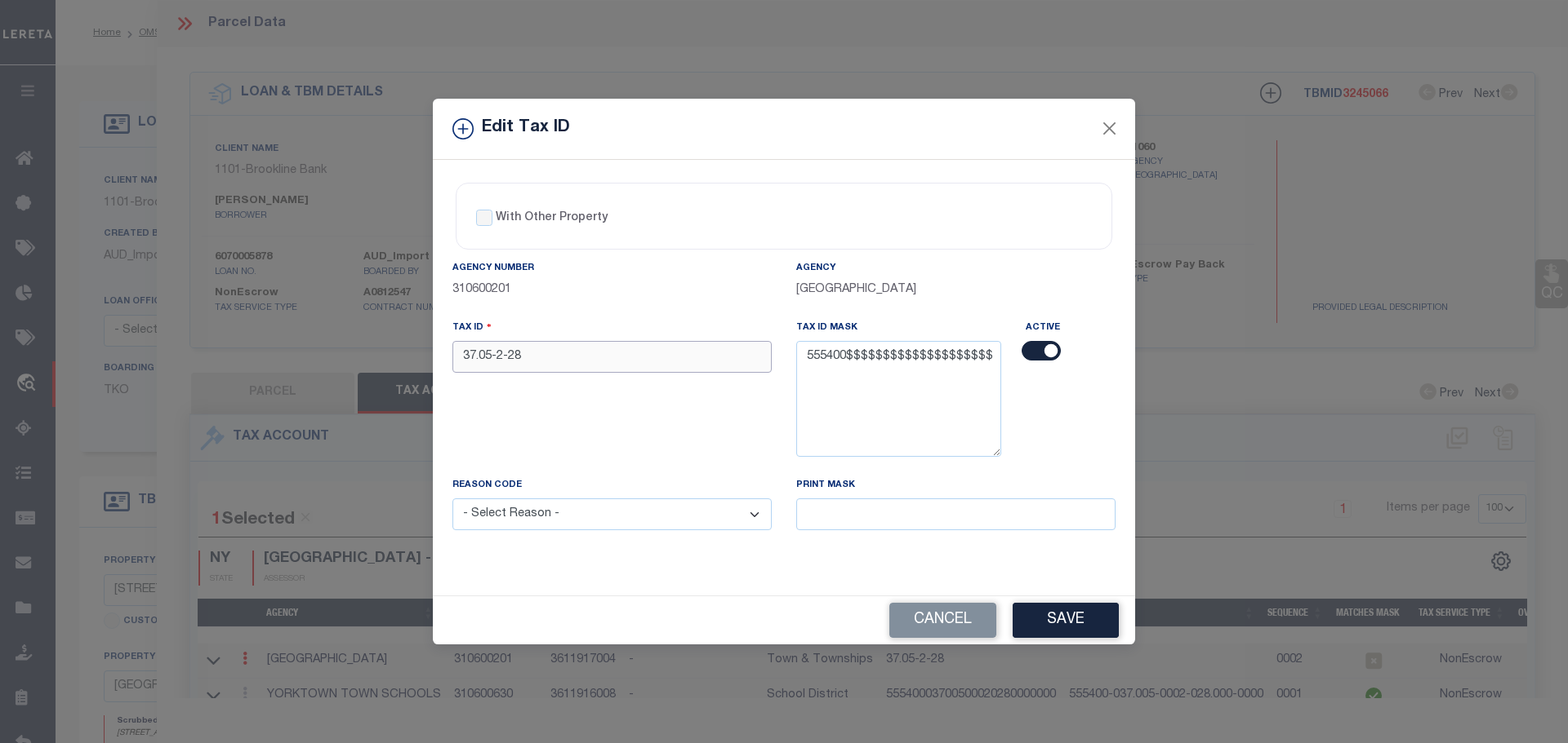
click at [605, 362] on input "37.05-2-28" at bounding box center [611, 357] width 319 height 32
paste input "55540003700500020280000000"
type input "55540003700500020280000000"
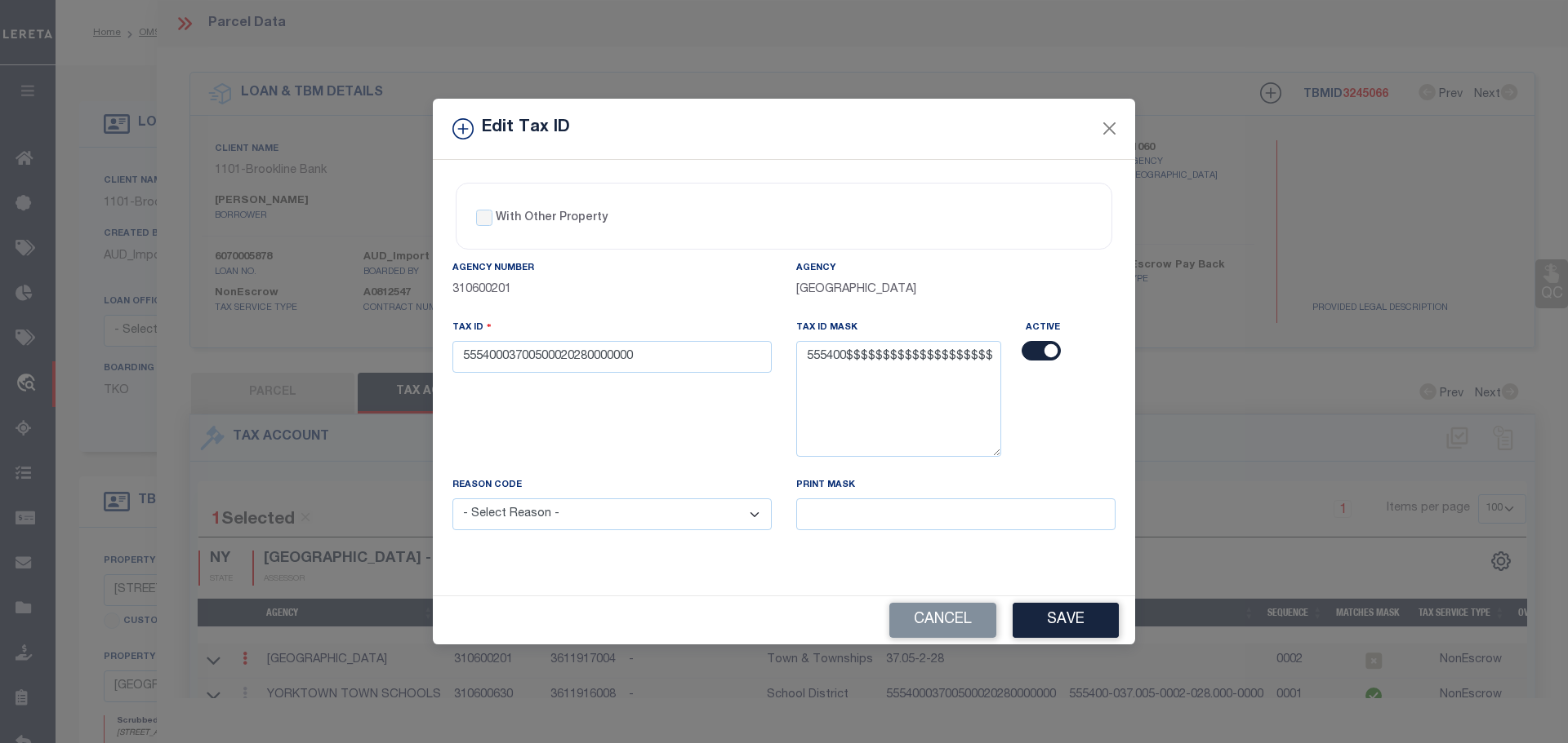
click at [638, 518] on select "- Select Reason - 099 - Other (Provide additional detail) ACT - Agency Changed …" at bounding box center [611, 514] width 319 height 32
select select "ACT"
click at [452, 500] on select "- Select Reason - 099 - Other (Provide additional detail) ACT - Agency Changed …" at bounding box center [611, 514] width 319 height 32
click at [1062, 625] on button "Save" at bounding box center [1065, 621] width 107 height 35
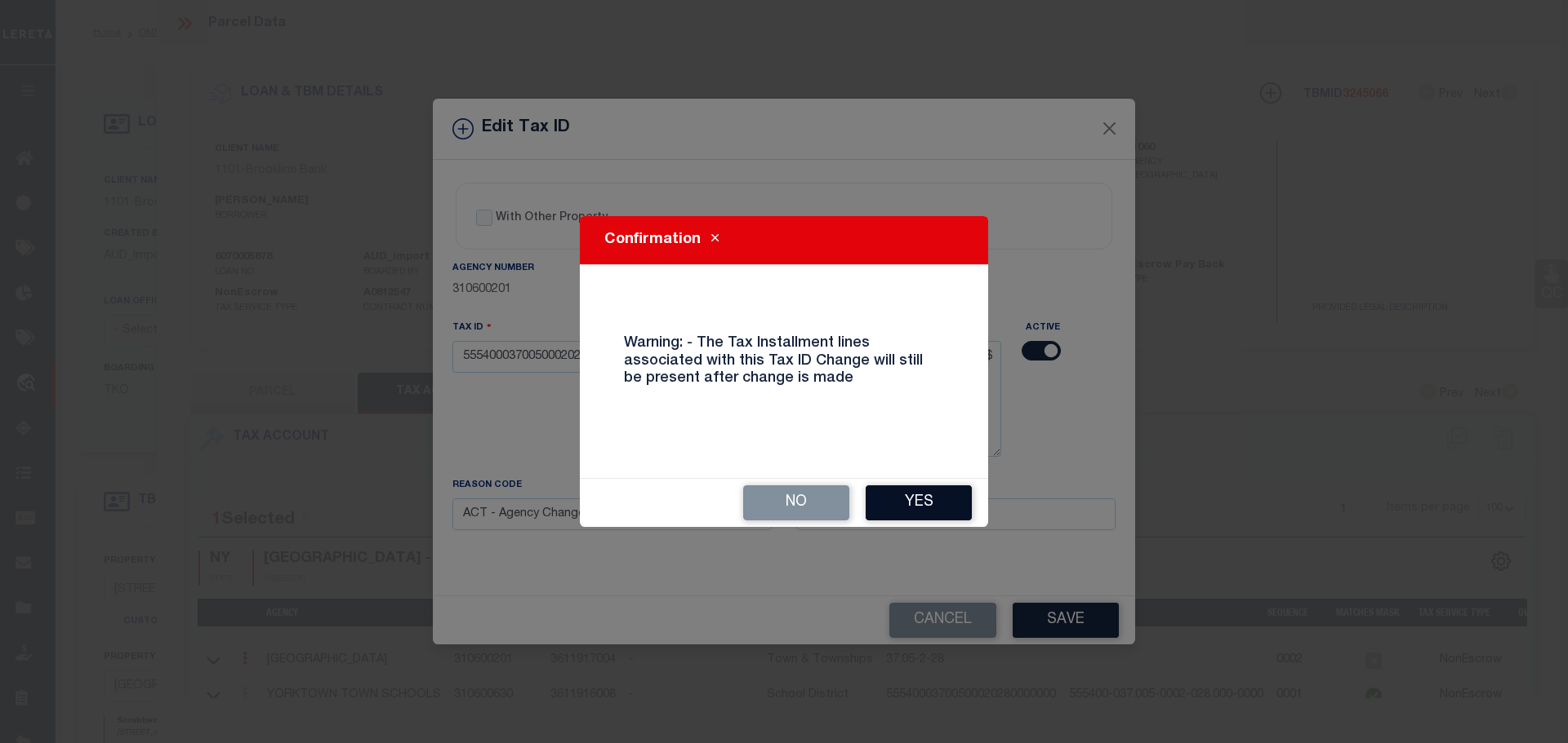
click at [907, 497] on button "Yes" at bounding box center [918, 503] width 107 height 35
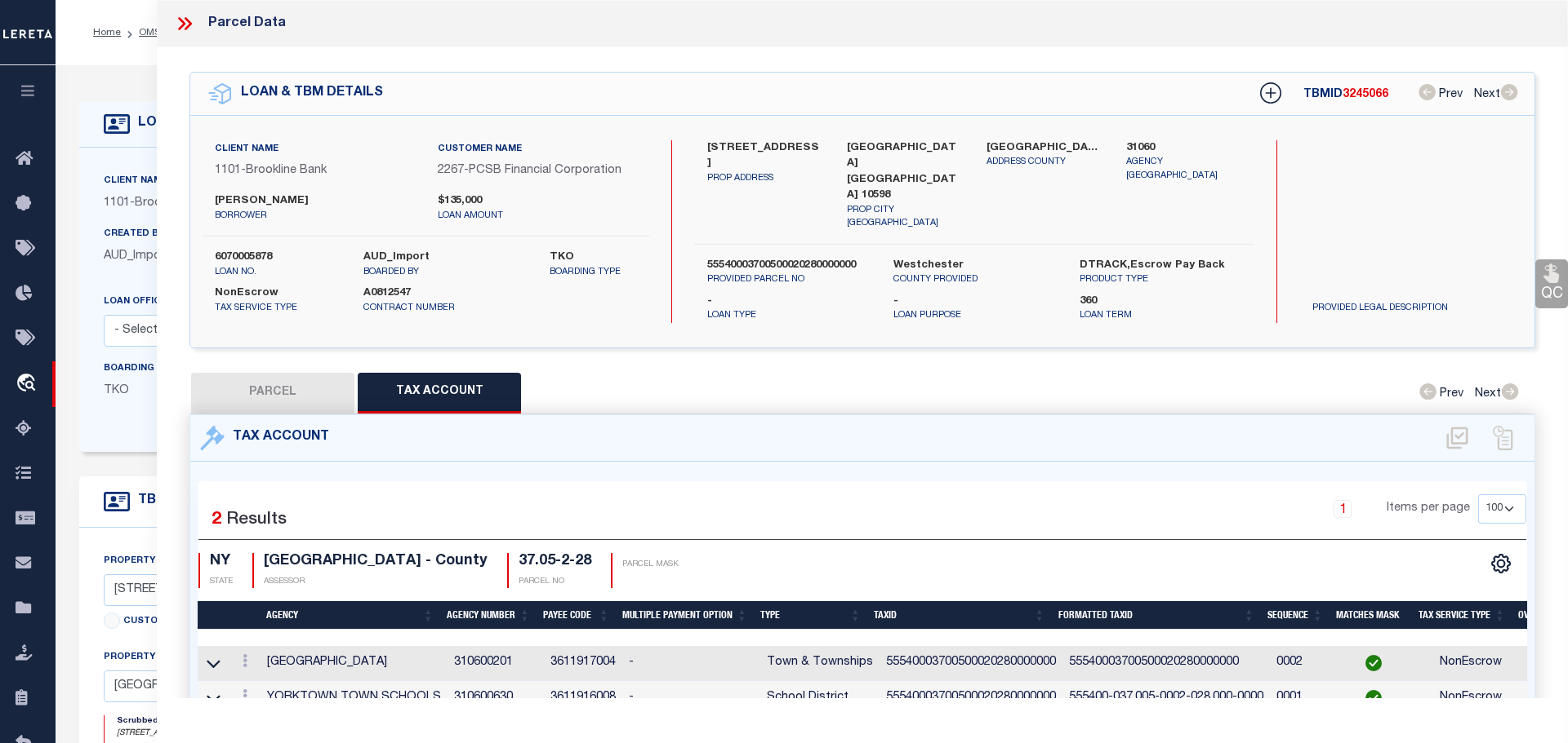
select select
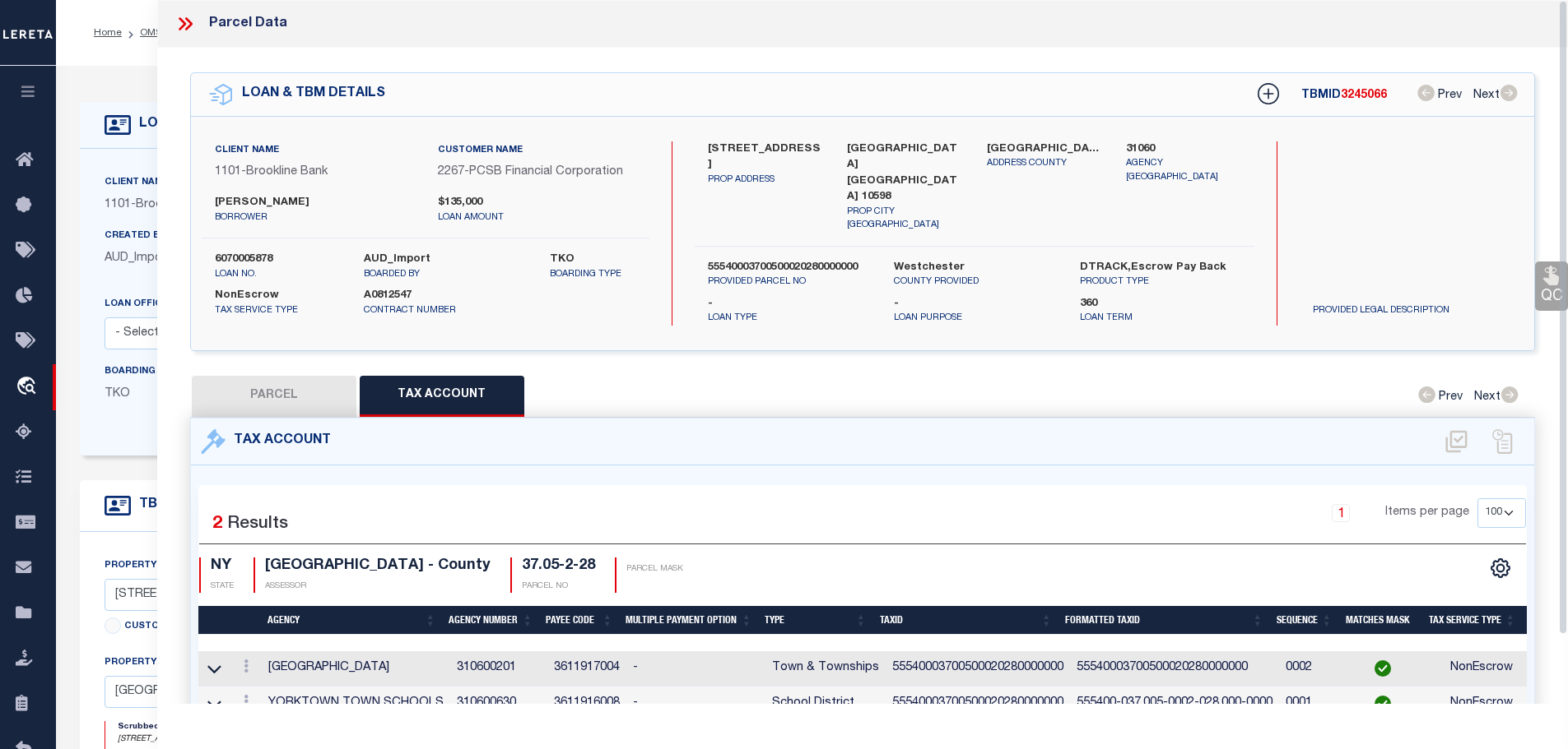
click at [188, 25] on icon at bounding box center [185, 24] width 22 height 22
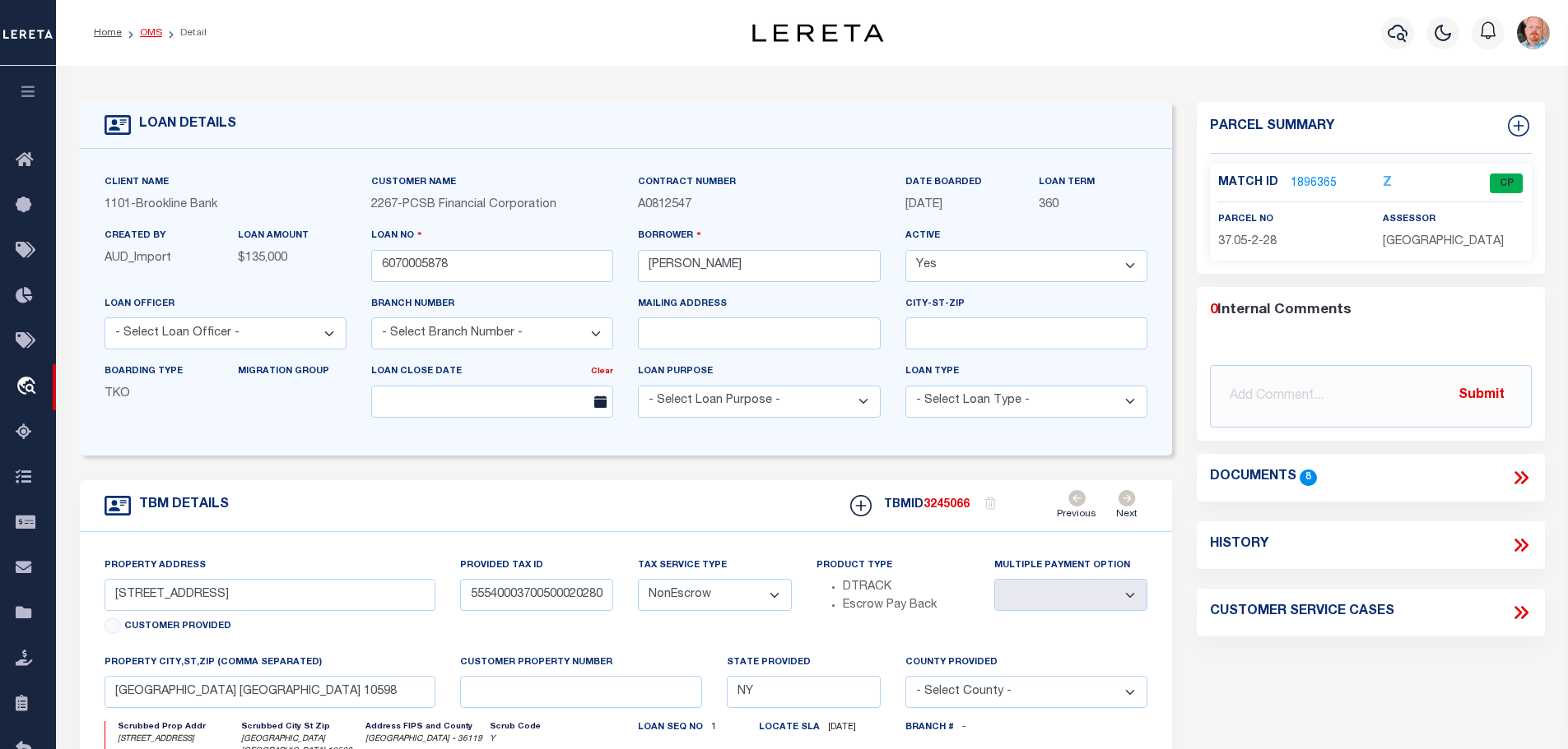
click at [140, 33] on link "OMS" at bounding box center [151, 33] width 23 height 10
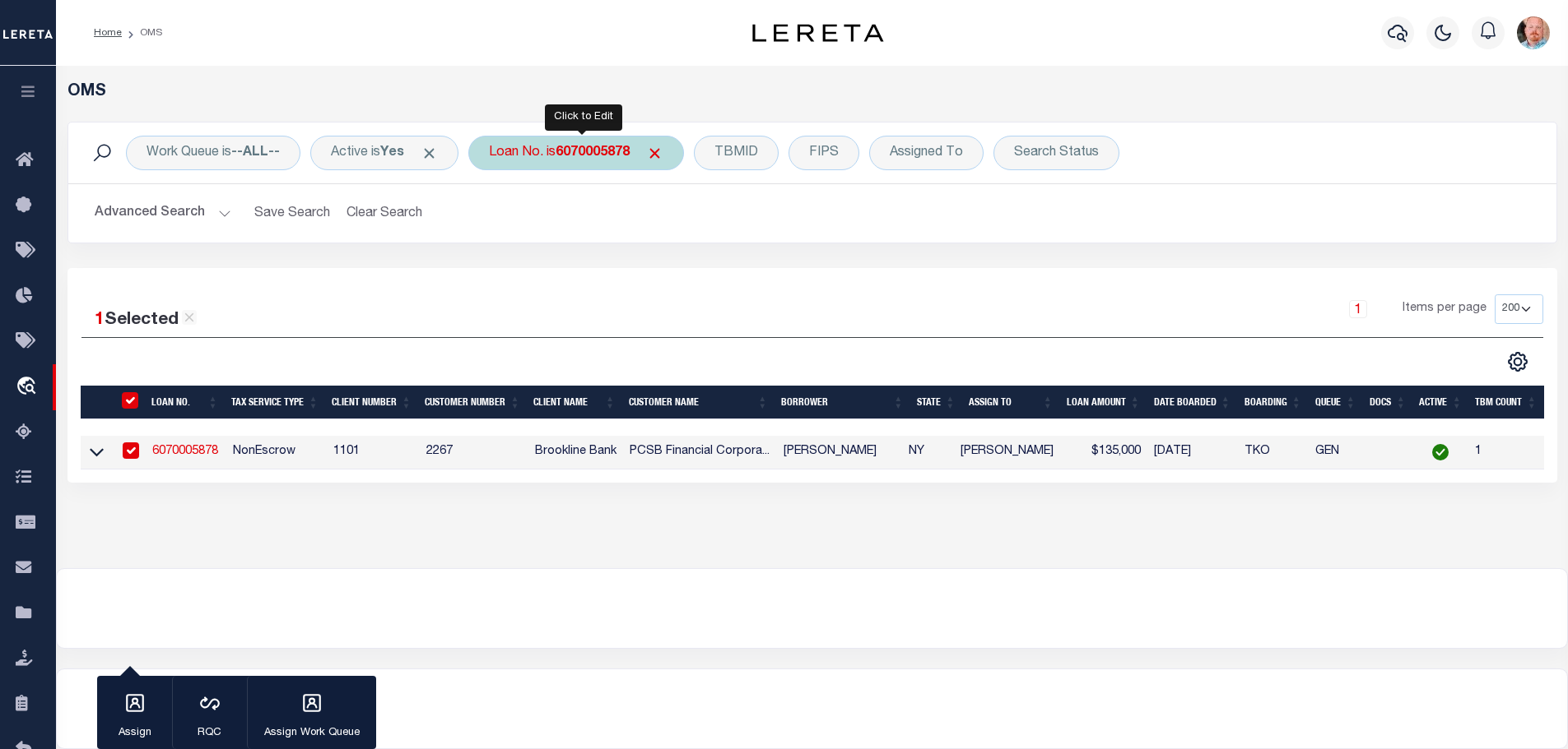
click at [596, 145] on div "Loan No. is 6070005878" at bounding box center [576, 153] width 216 height 34
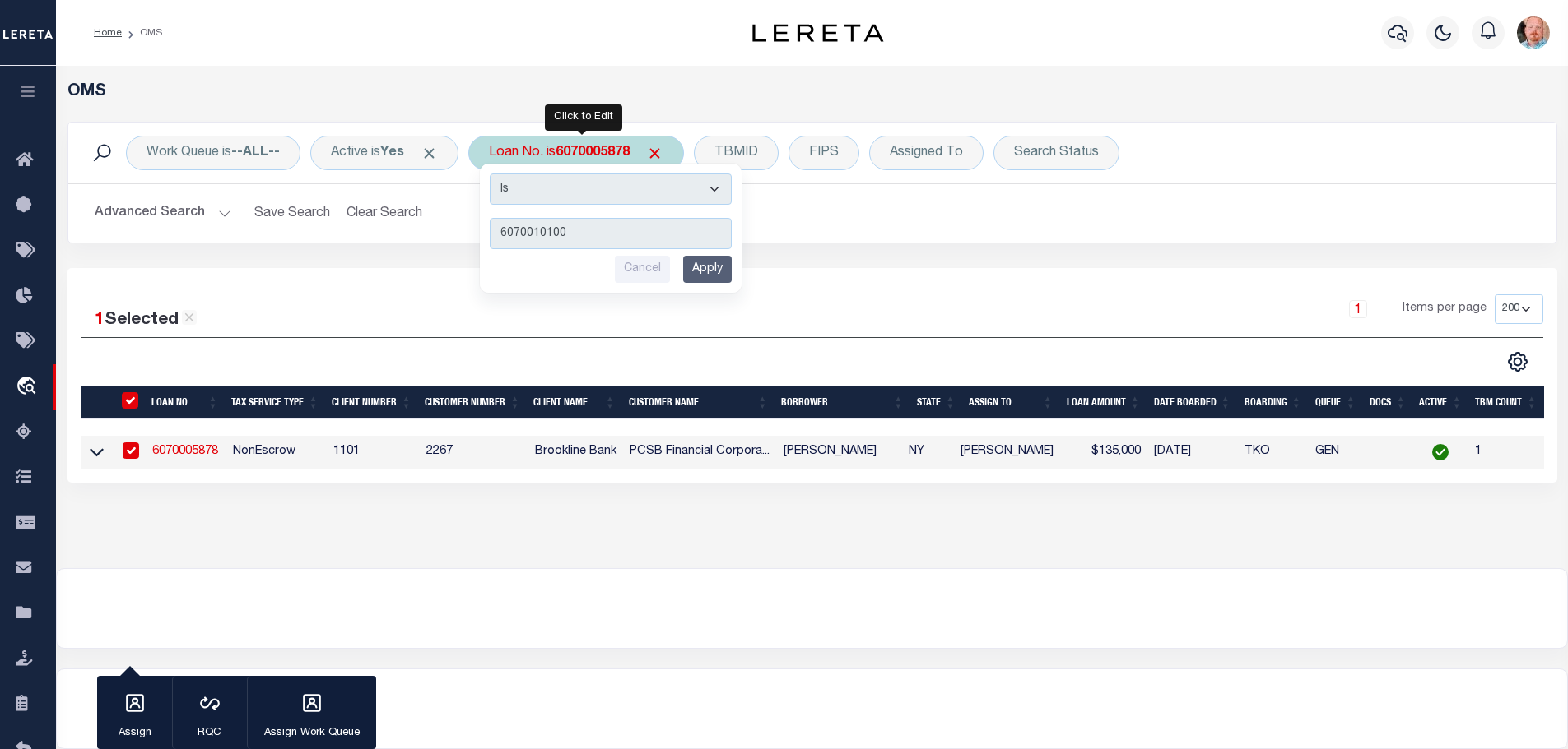
type input "6070010100"
click at [721, 266] on input "Apply" at bounding box center [707, 270] width 48 height 28
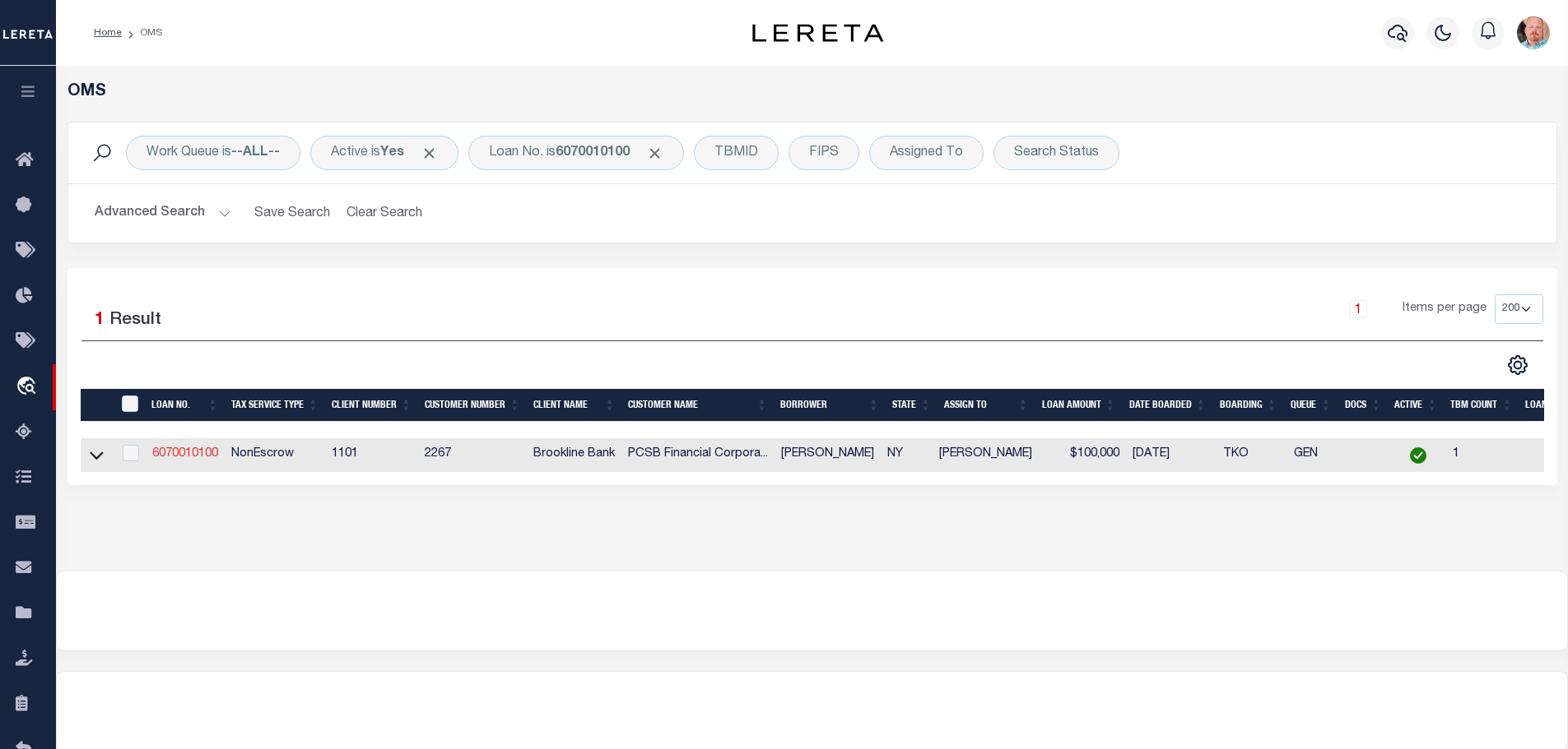
click at [202, 458] on link "6070010100" at bounding box center [184, 454] width 66 height 12
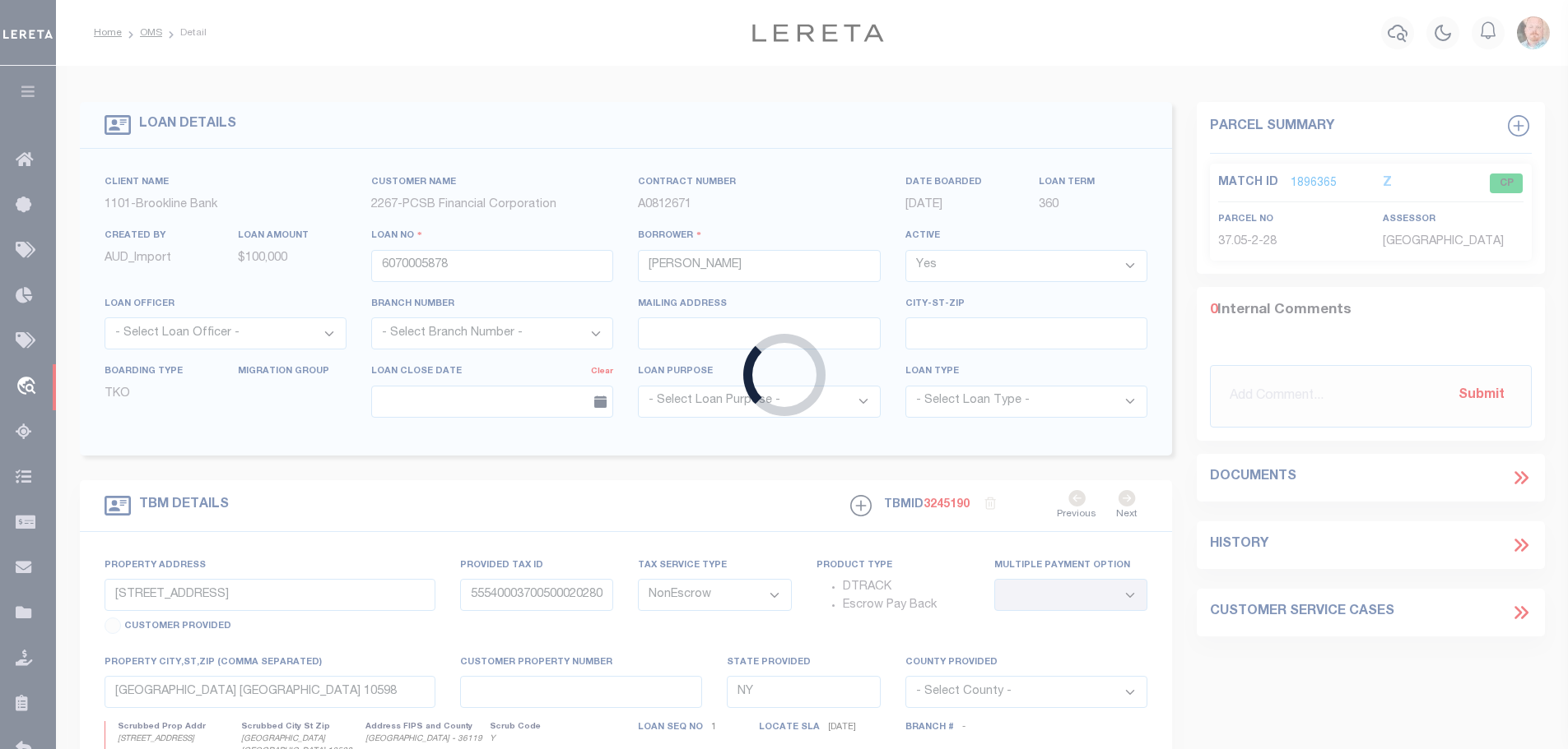
type input "6070010100"
type input "BONDI LORRAINE"
type input "2635 SPRINGHURST STREET"
type input "55540002601600030020000000"
select select
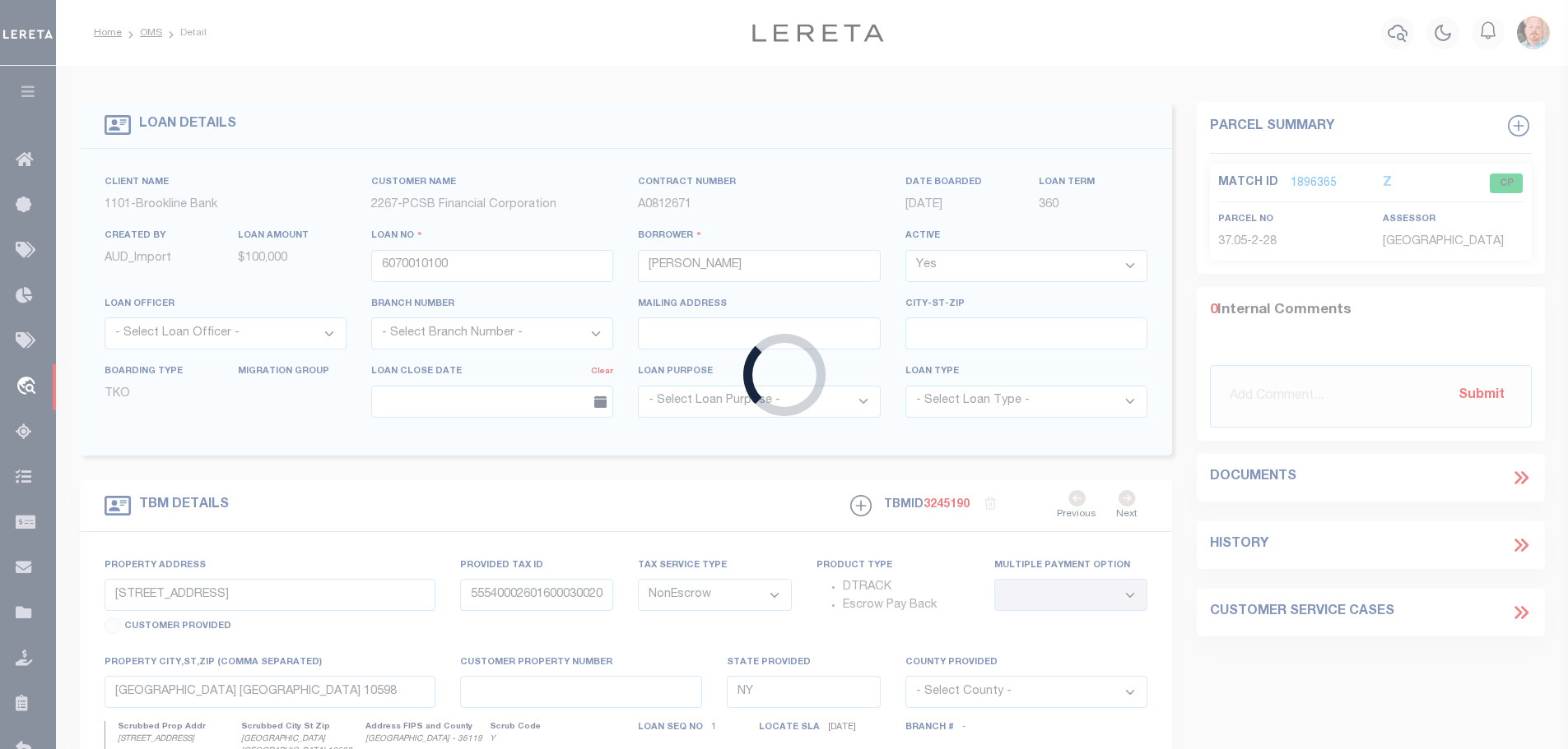
select select
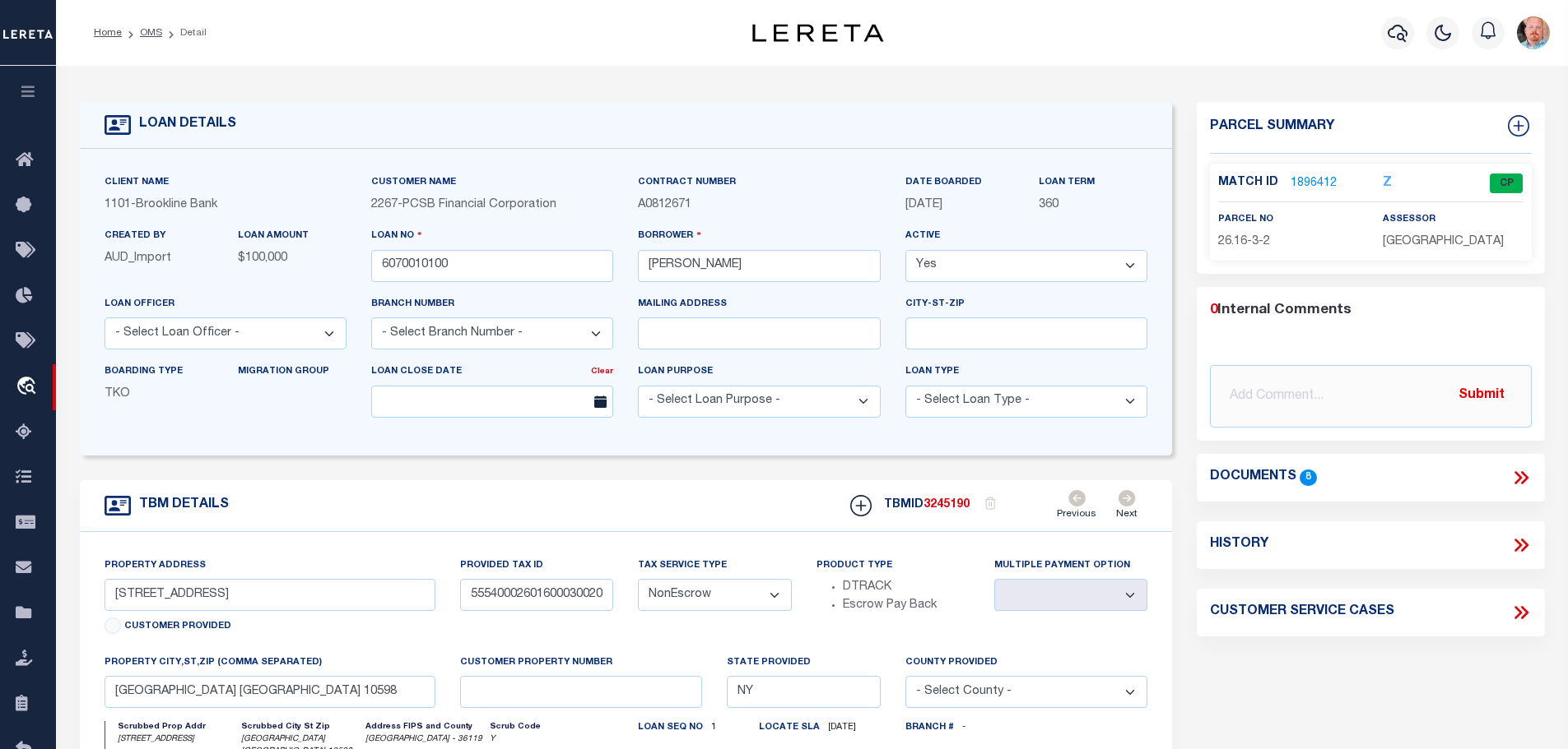
click at [1316, 182] on link "1896412" at bounding box center [1314, 184] width 46 height 18
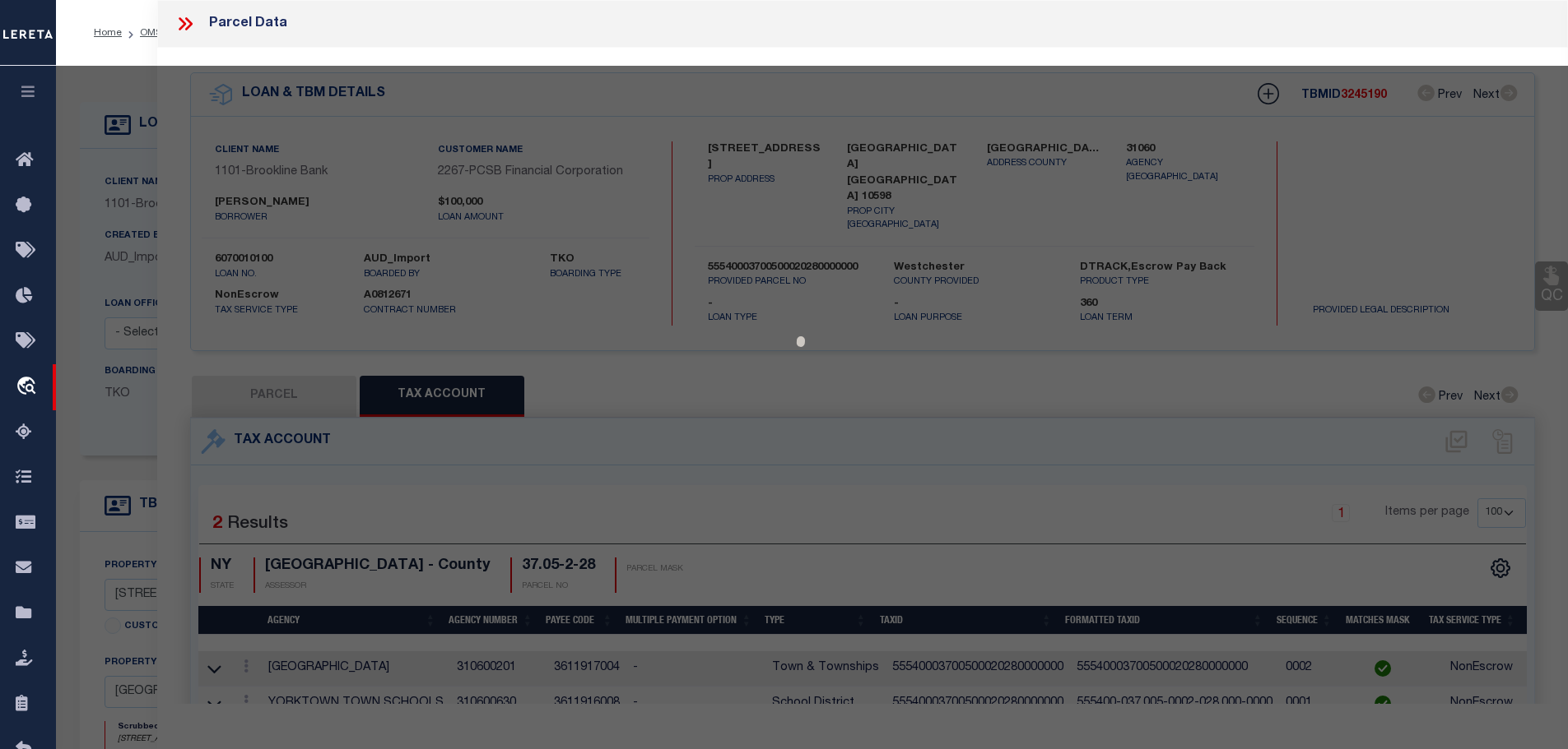
select select "AS"
checkbox input "false"
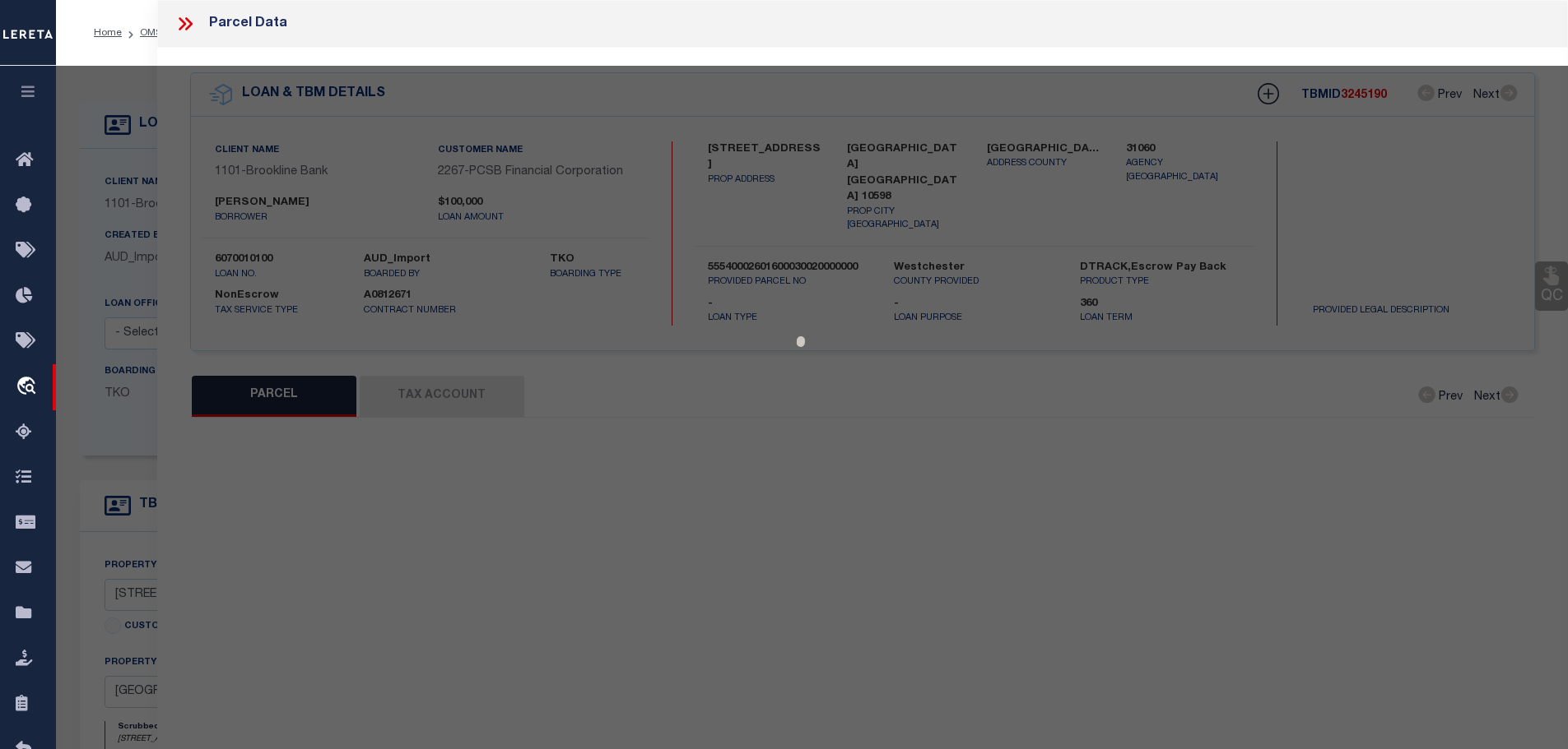
select select "CP"
type input "BONDI, LORRAINE"
select select
type input "2635 SPRINGHURST ST."
checkbox input "false"
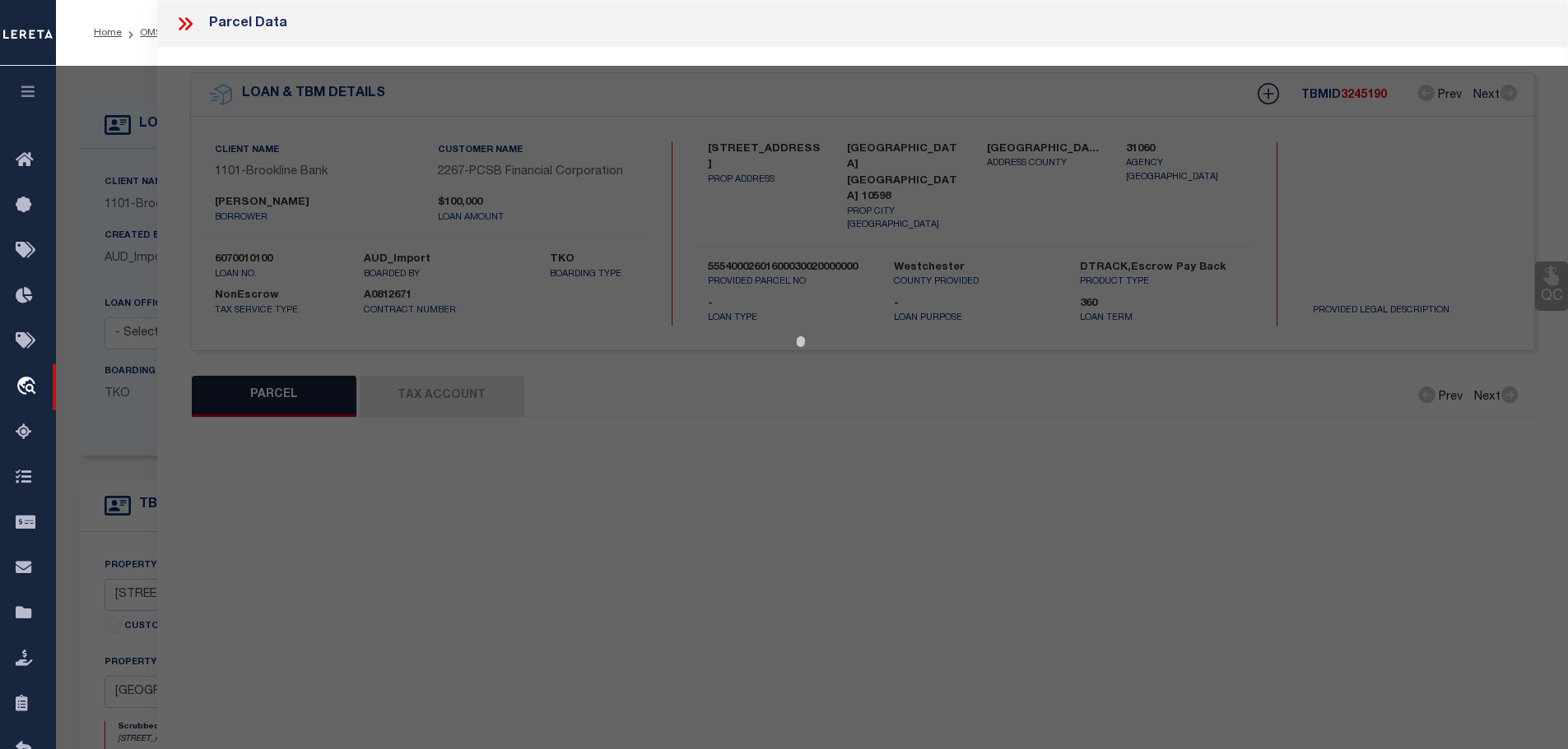
type input "YORKTOWN HGTS., [GEOGRAPHIC_DATA] 10598"
type textarea "ACCOUNT NUMBER 1980500"
type textarea "Tax ID Special Project"
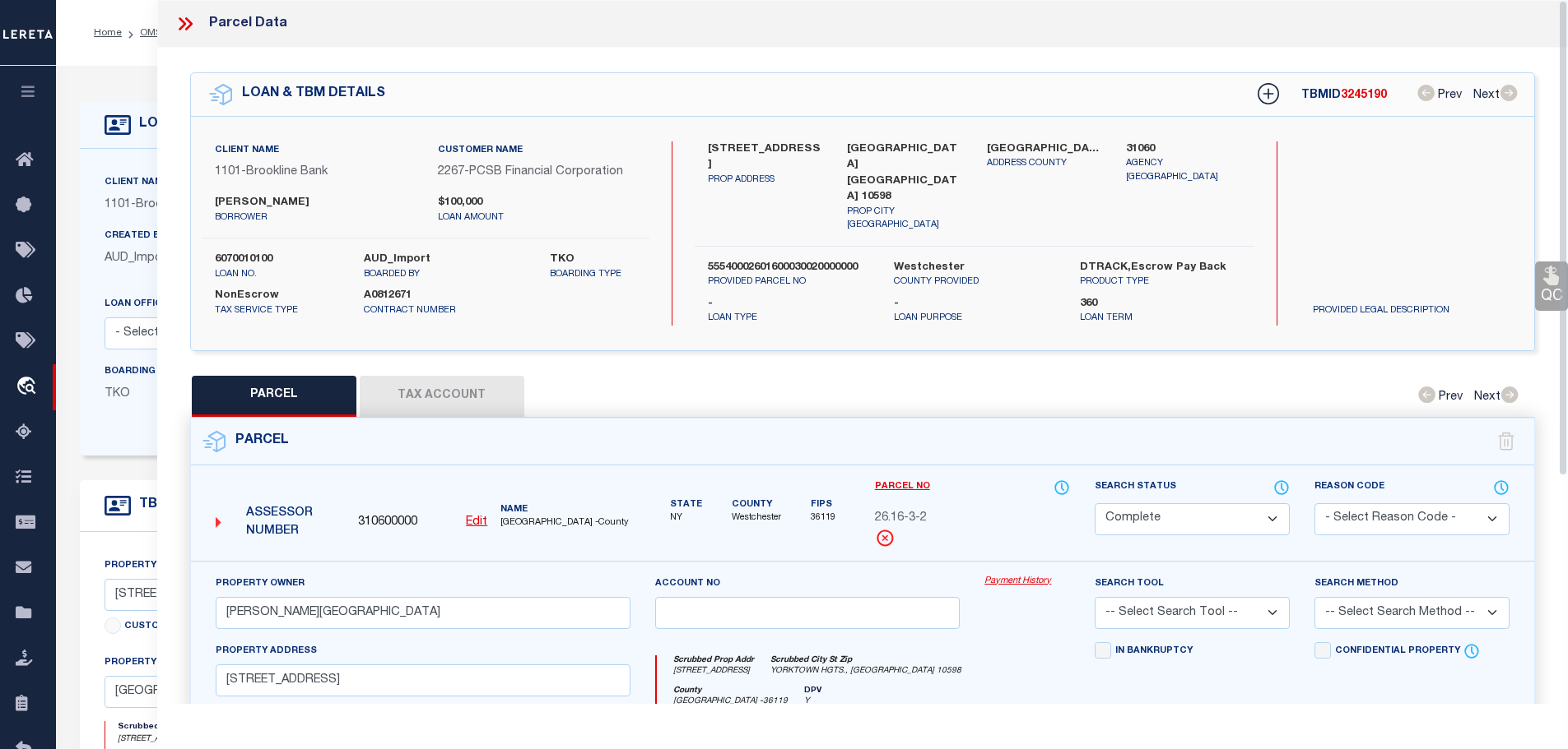
click at [415, 418] on div "Parcel Edit" at bounding box center [863, 724] width 1346 height 613
click at [415, 386] on button "Tax Account" at bounding box center [442, 396] width 165 height 41
select select "100"
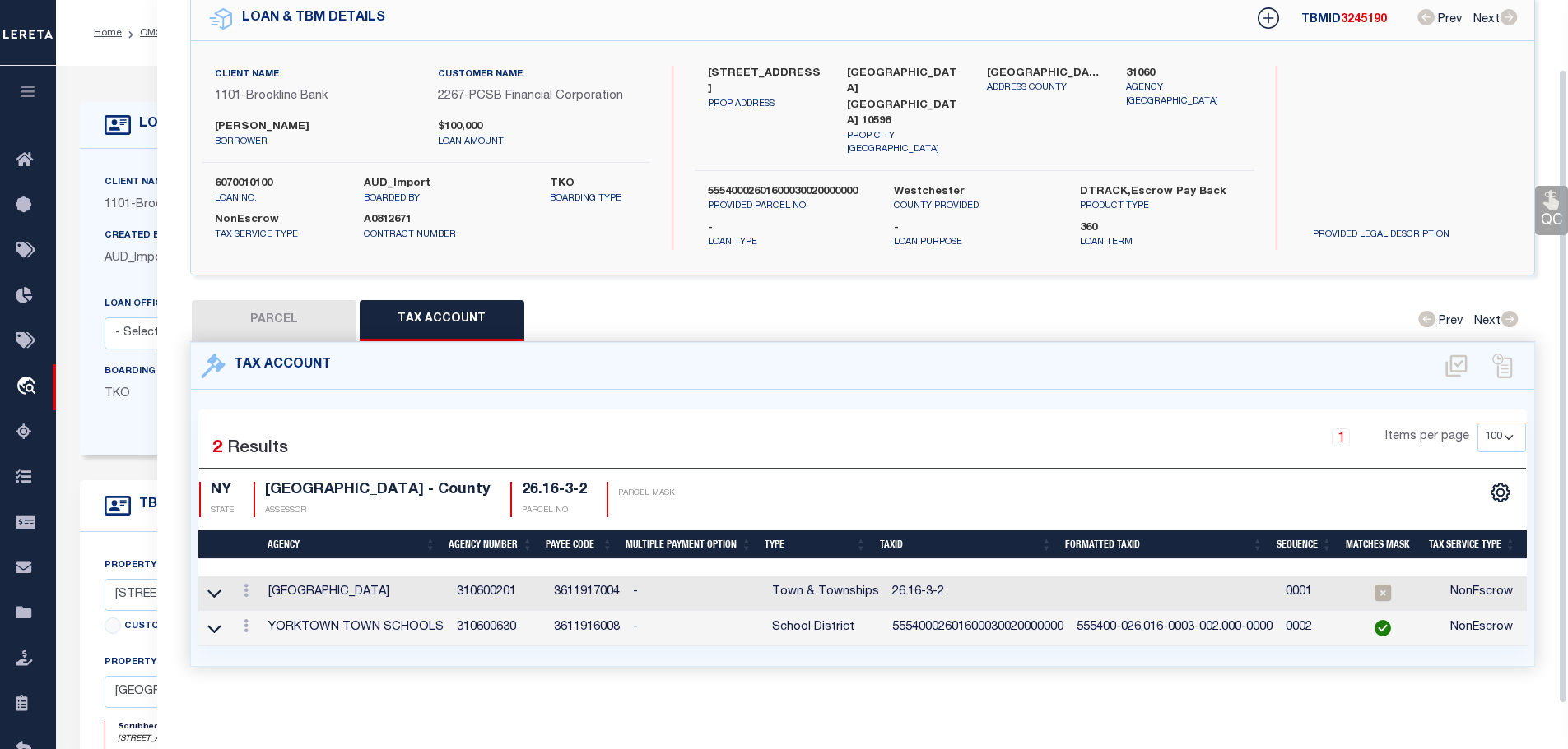
scroll to position [77, 0]
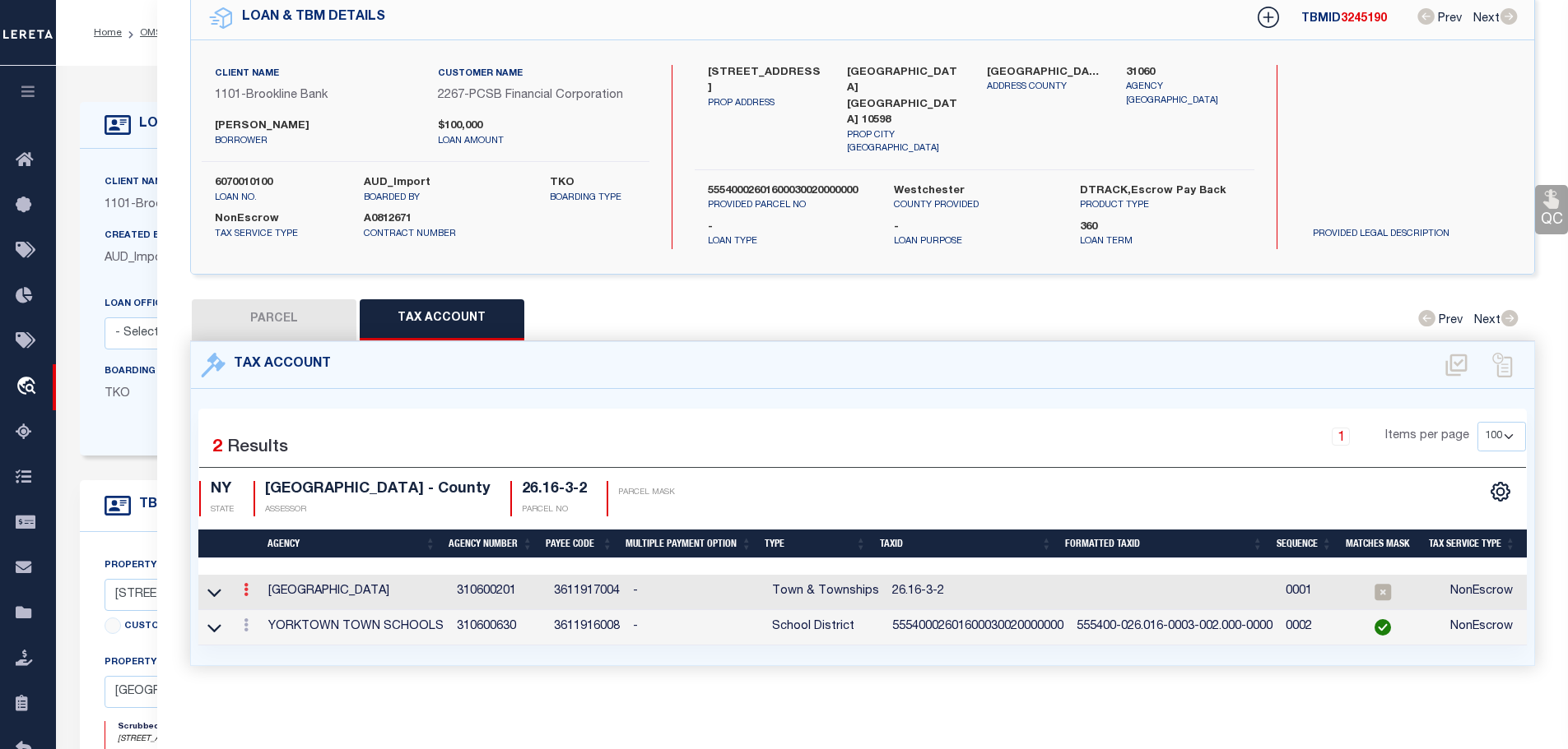
click at [251, 585] on link at bounding box center [246, 591] width 18 height 13
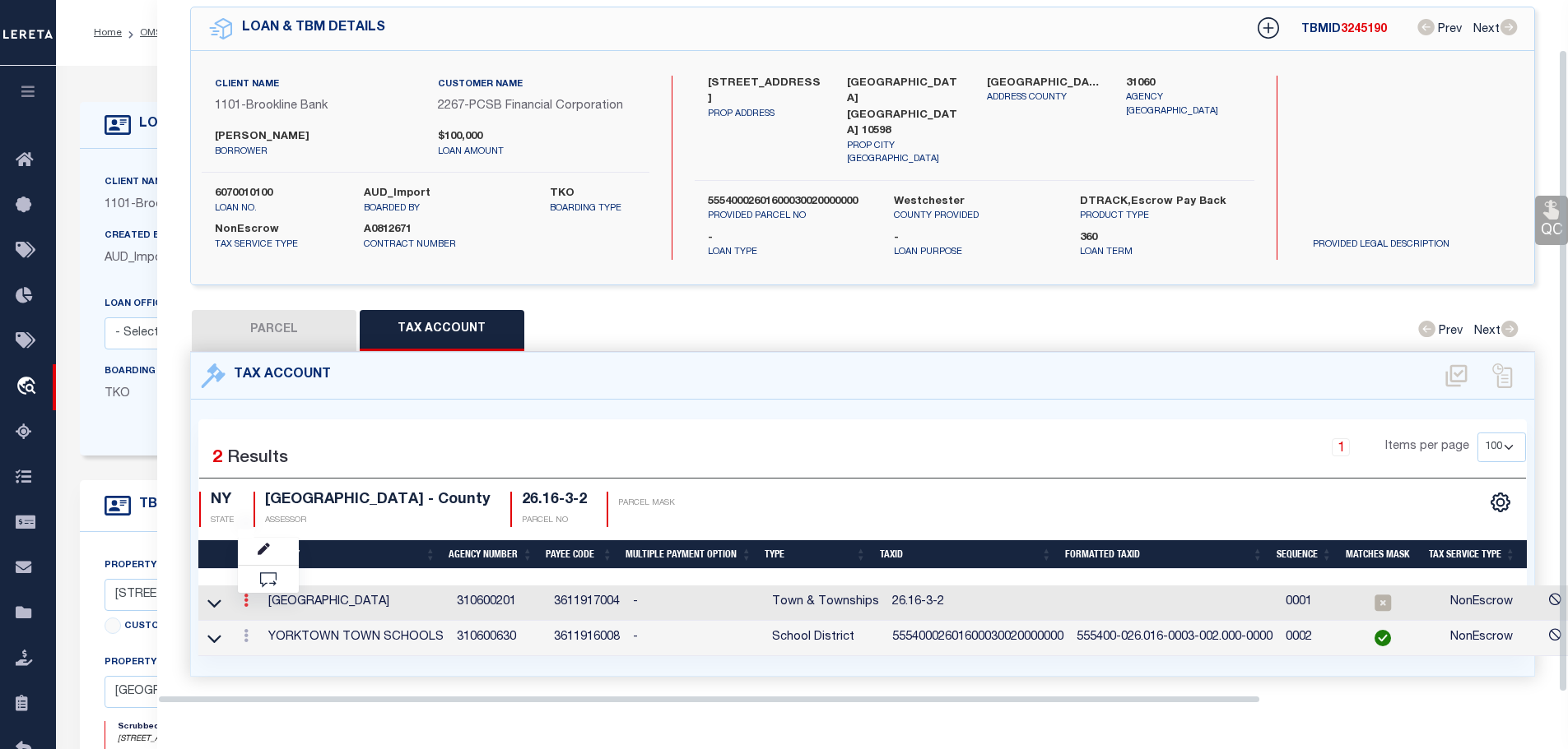
scroll to position [53, 0]
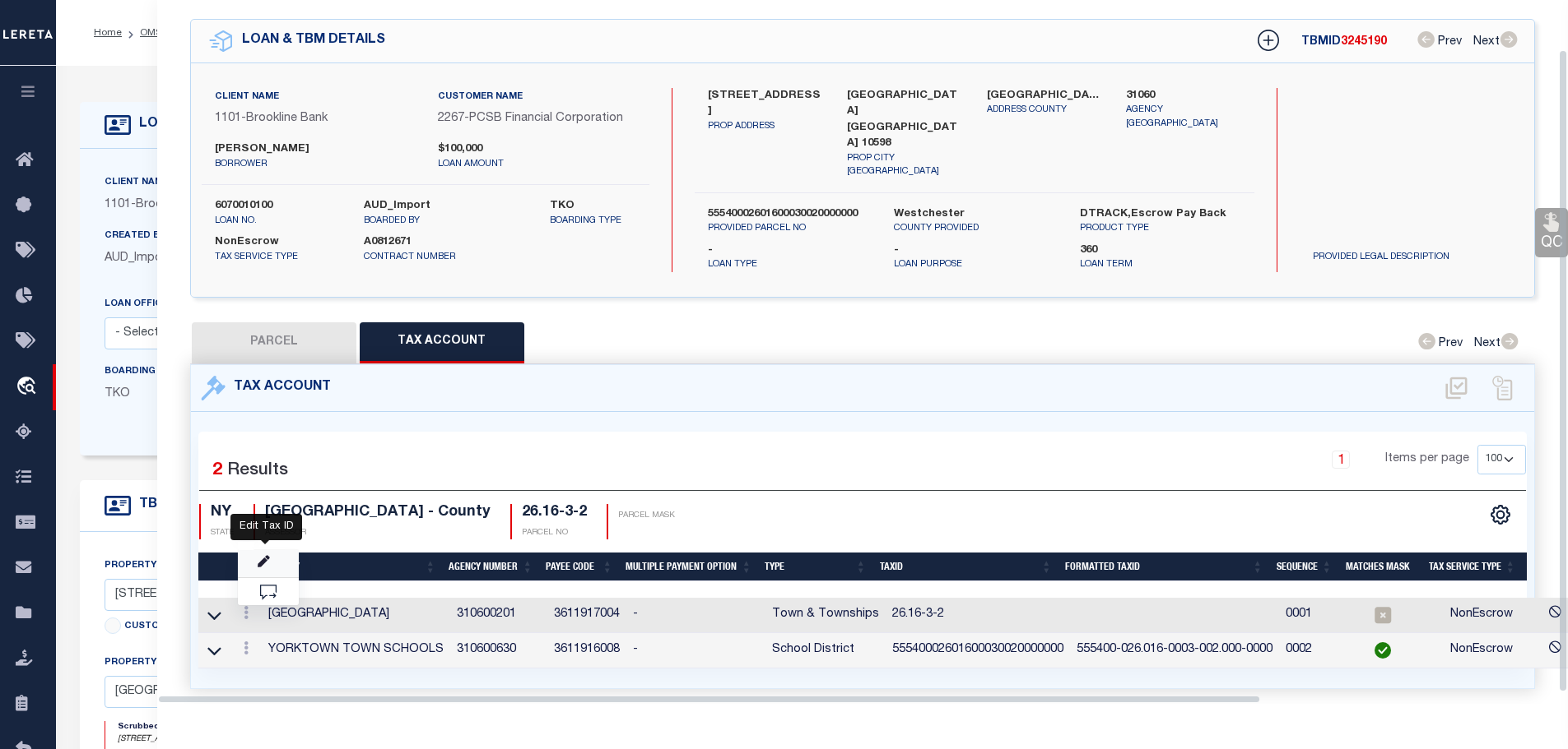
click at [263, 556] on icon "" at bounding box center [263, 562] width 13 height 13
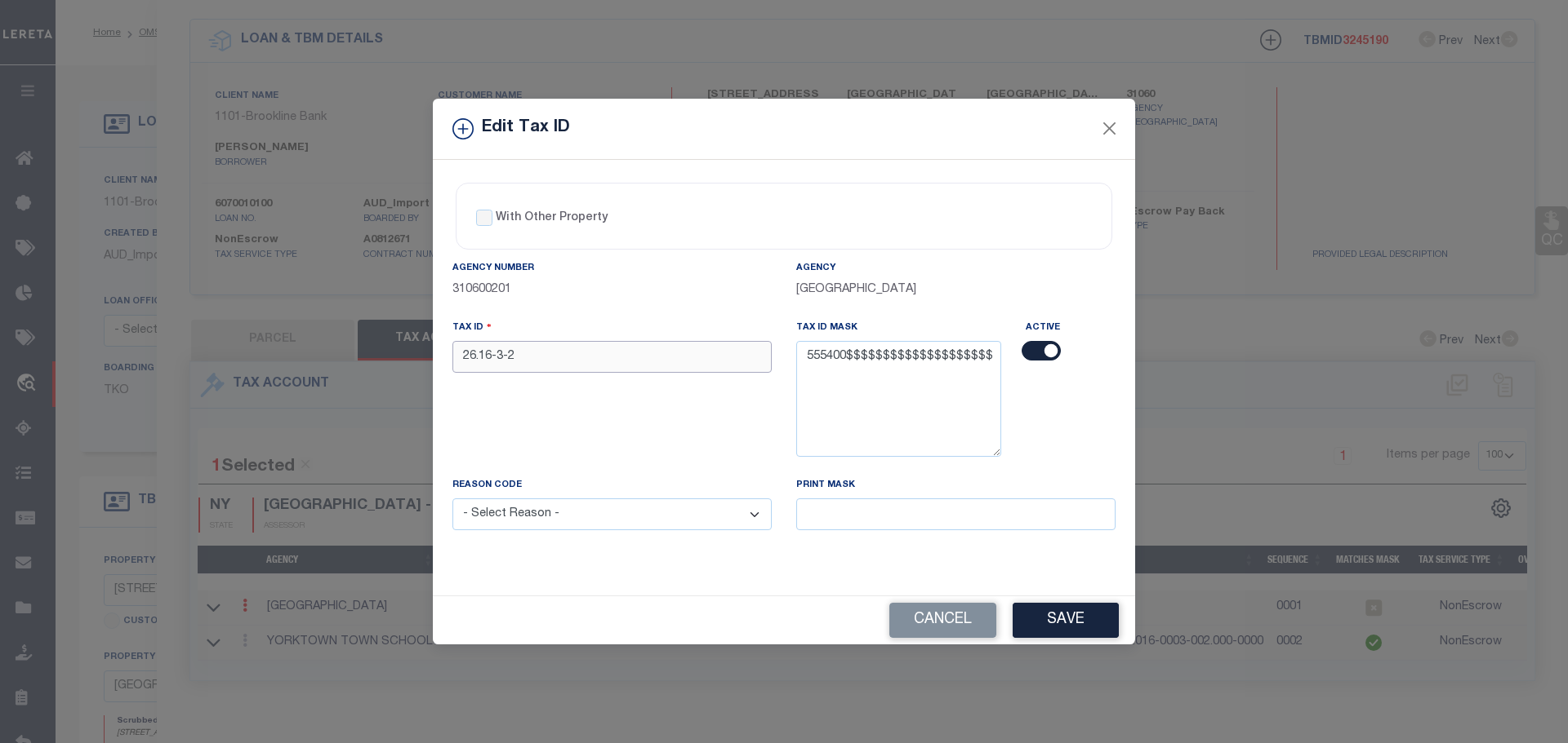
click at [545, 359] on input "26.16-3-2" at bounding box center [611, 357] width 319 height 32
paste input "55540002601600030020000000"
type input "55540002601600030020000000"
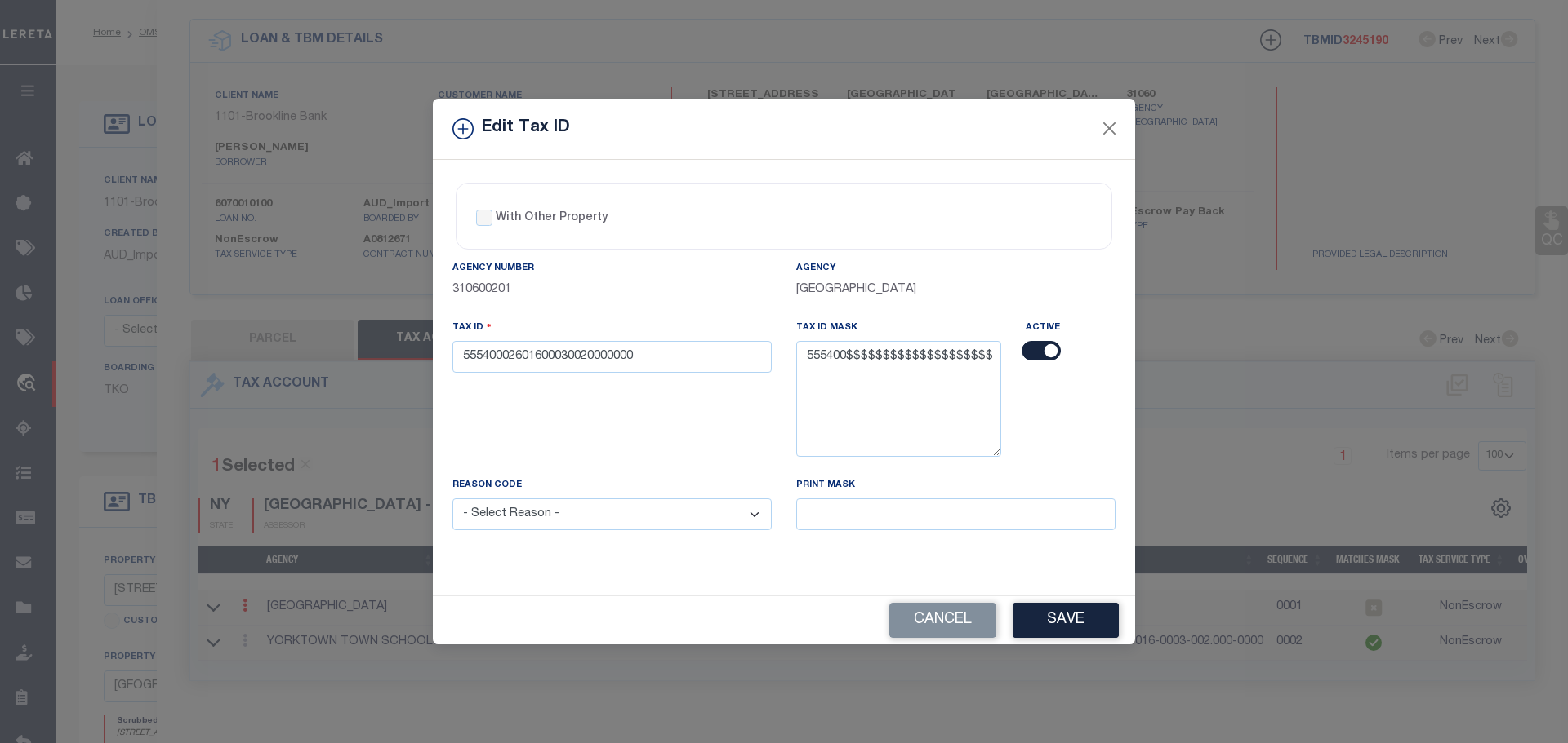
click at [616, 515] on select "- Select Reason - 099 - Other (Provide additional detail) ACT - Agency Changed …" at bounding box center [611, 514] width 319 height 32
select select "ACT"
click at [452, 500] on select "- Select Reason - 099 - Other (Provide additional detail) ACT - Agency Changed …" at bounding box center [611, 514] width 319 height 32
click at [1060, 614] on button "Save" at bounding box center [1065, 621] width 107 height 35
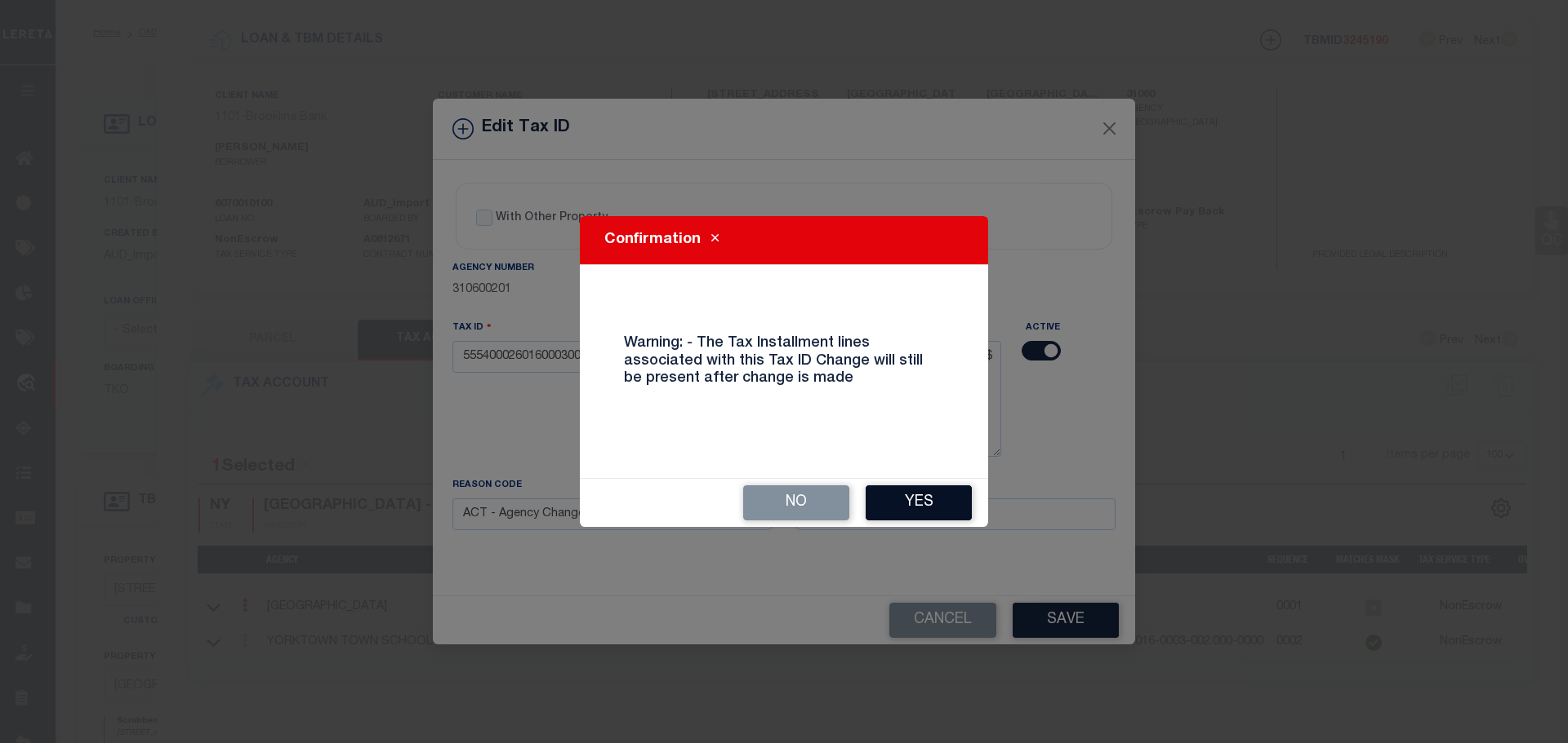
click at [913, 511] on button "Yes" at bounding box center [918, 503] width 107 height 35
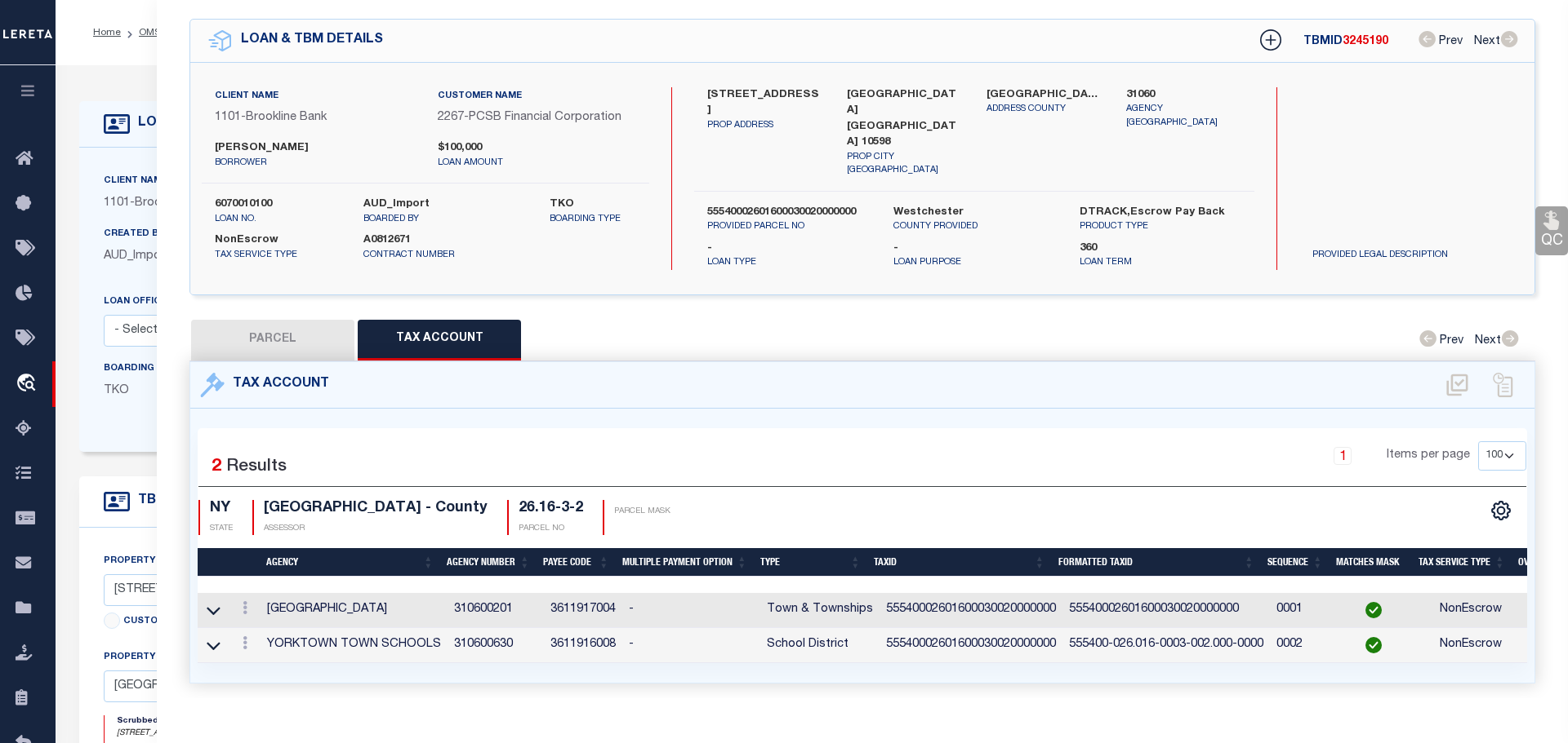
select select
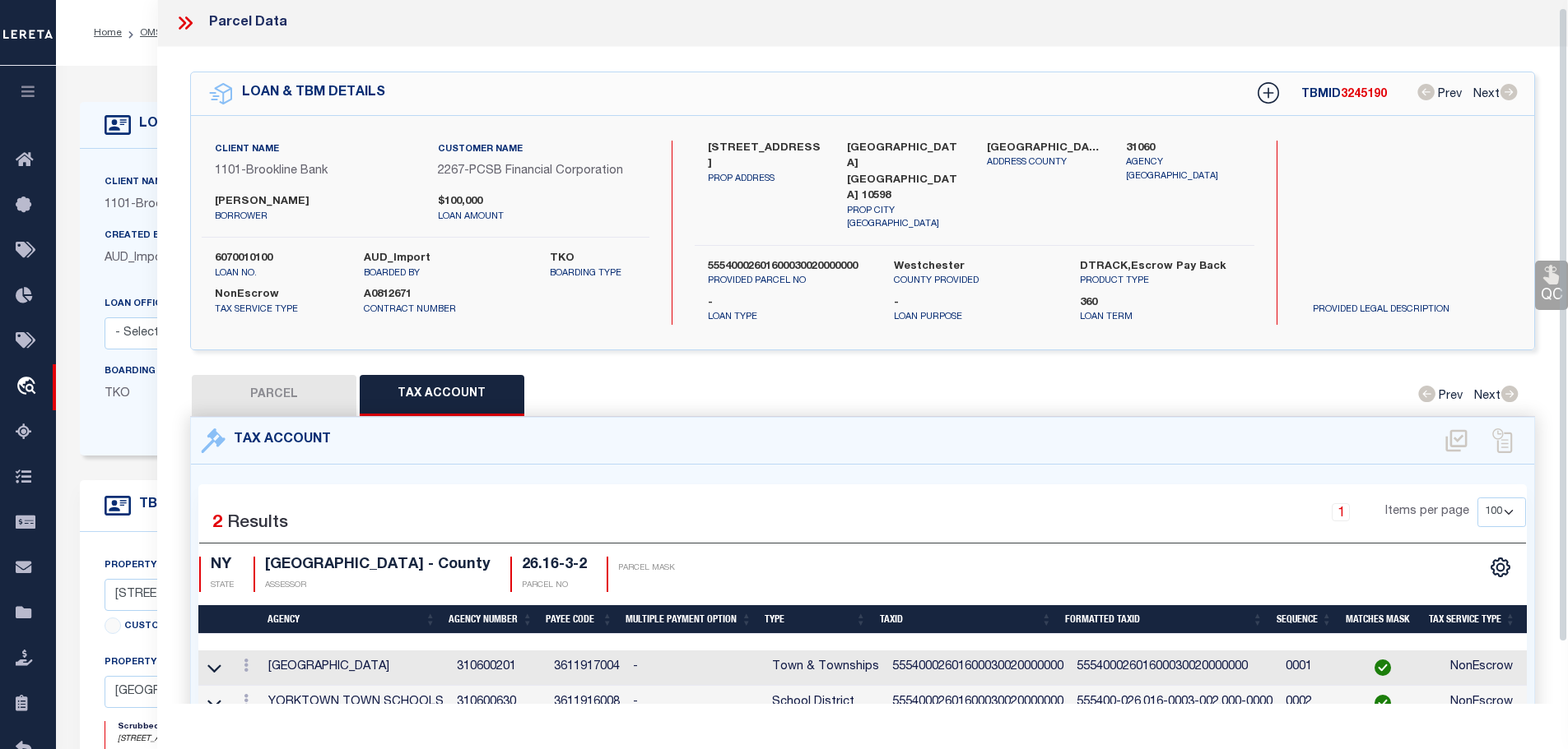
scroll to position [0, 0]
click at [181, 23] on icon at bounding box center [182, 24] width 8 height 13
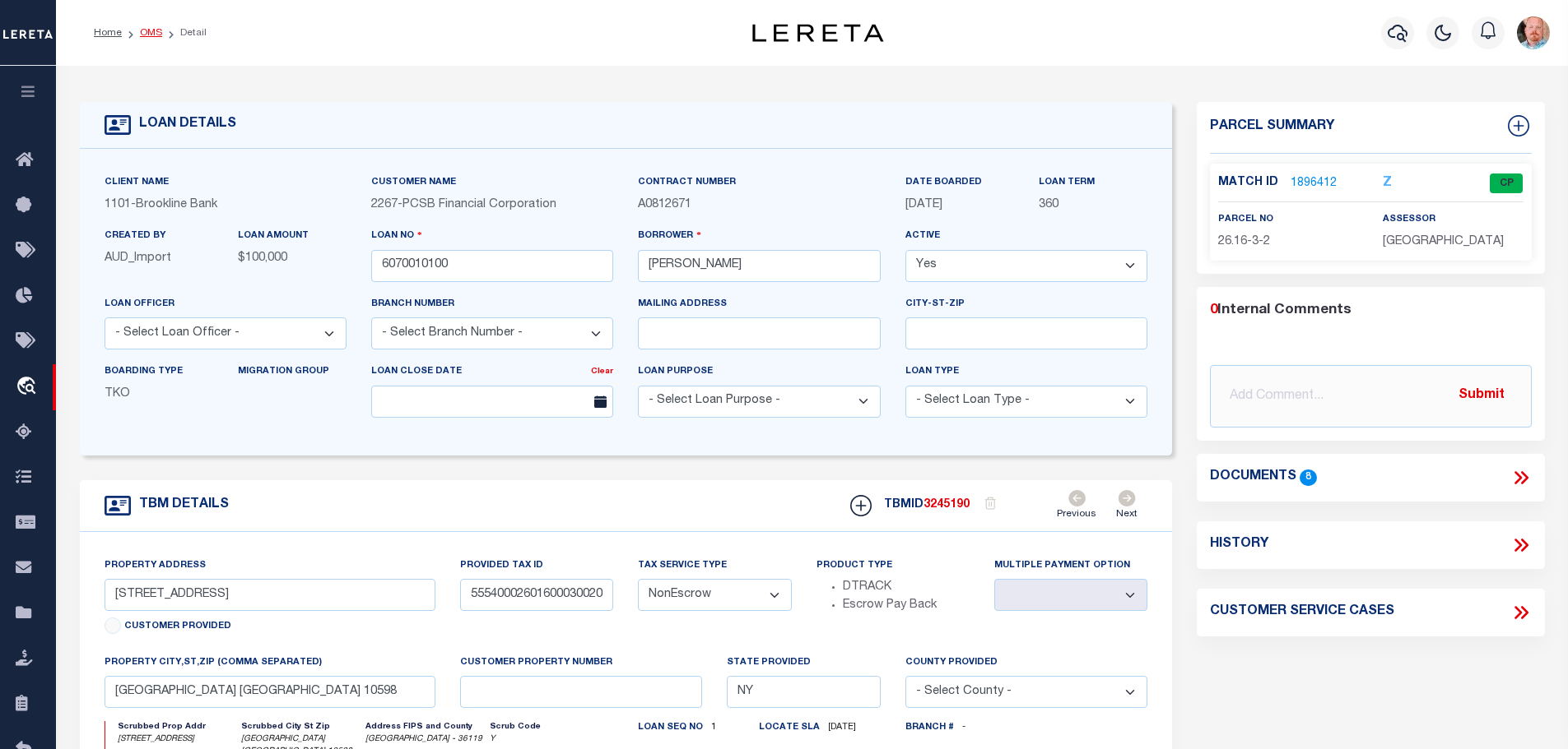
click at [143, 35] on link "OMS" at bounding box center [151, 33] width 23 height 10
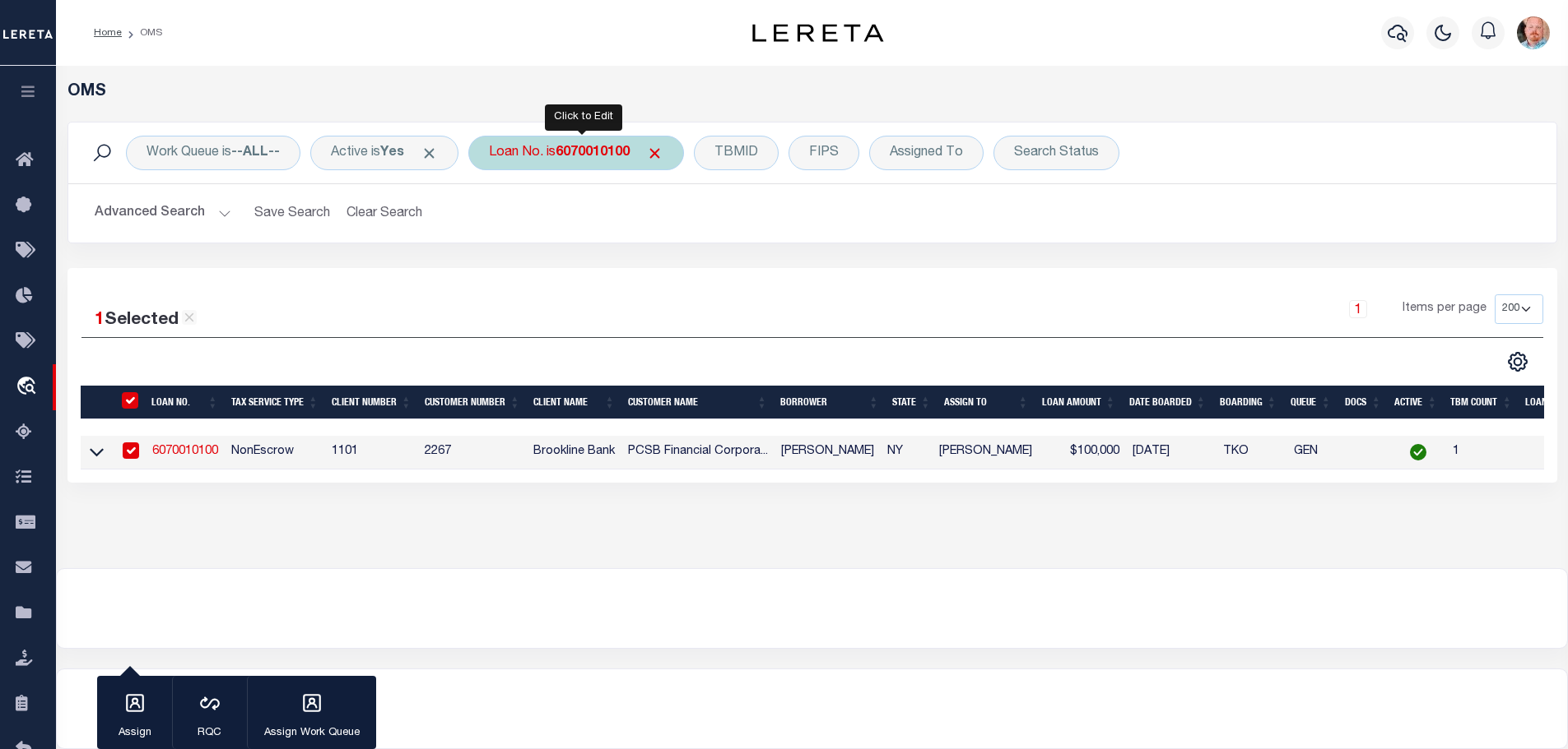
click at [593, 165] on div "Loan No. is 6070010100" at bounding box center [576, 153] width 216 height 34
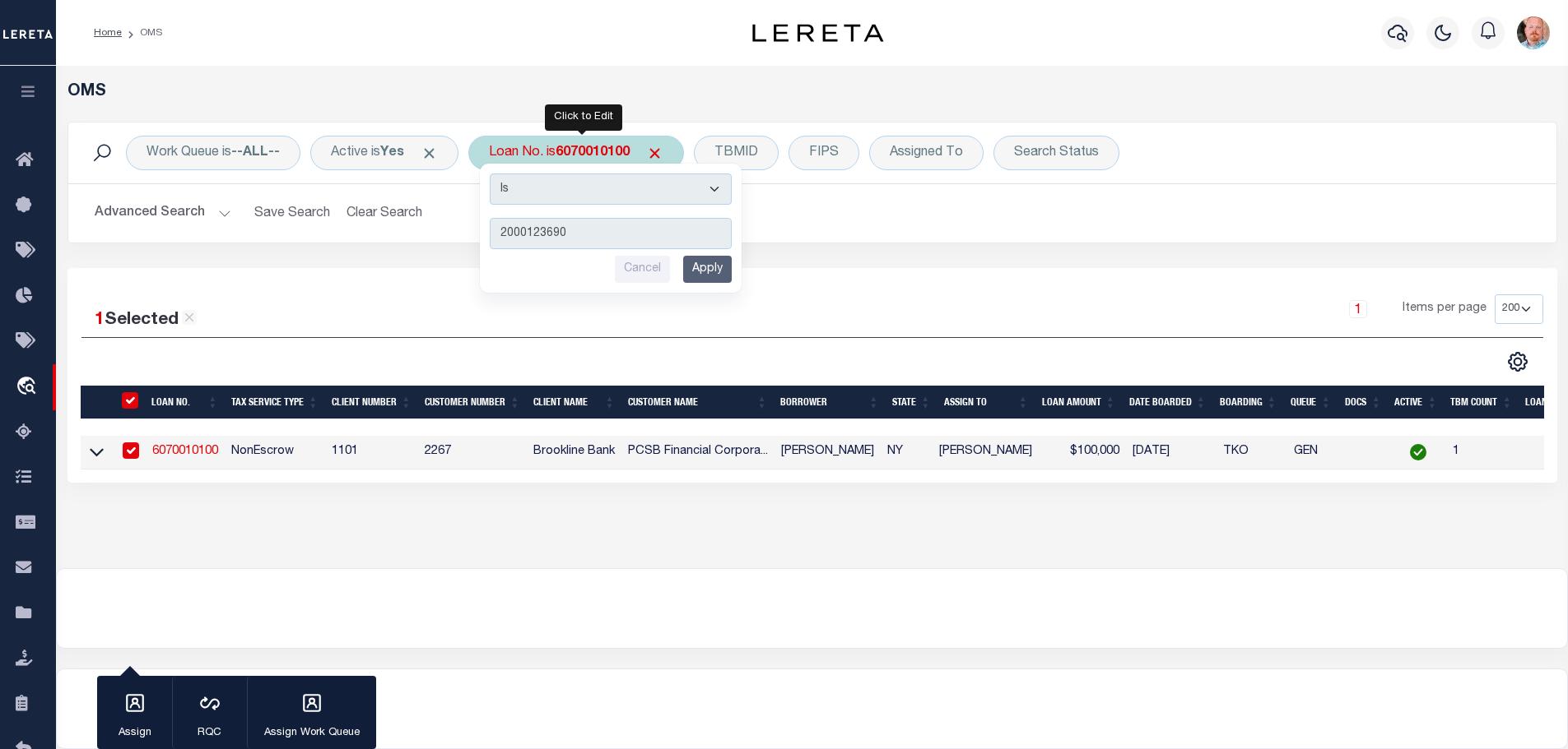
type input "2000123690"
click at [705, 261] on input "Apply" at bounding box center [707, 270] width 48 height 28
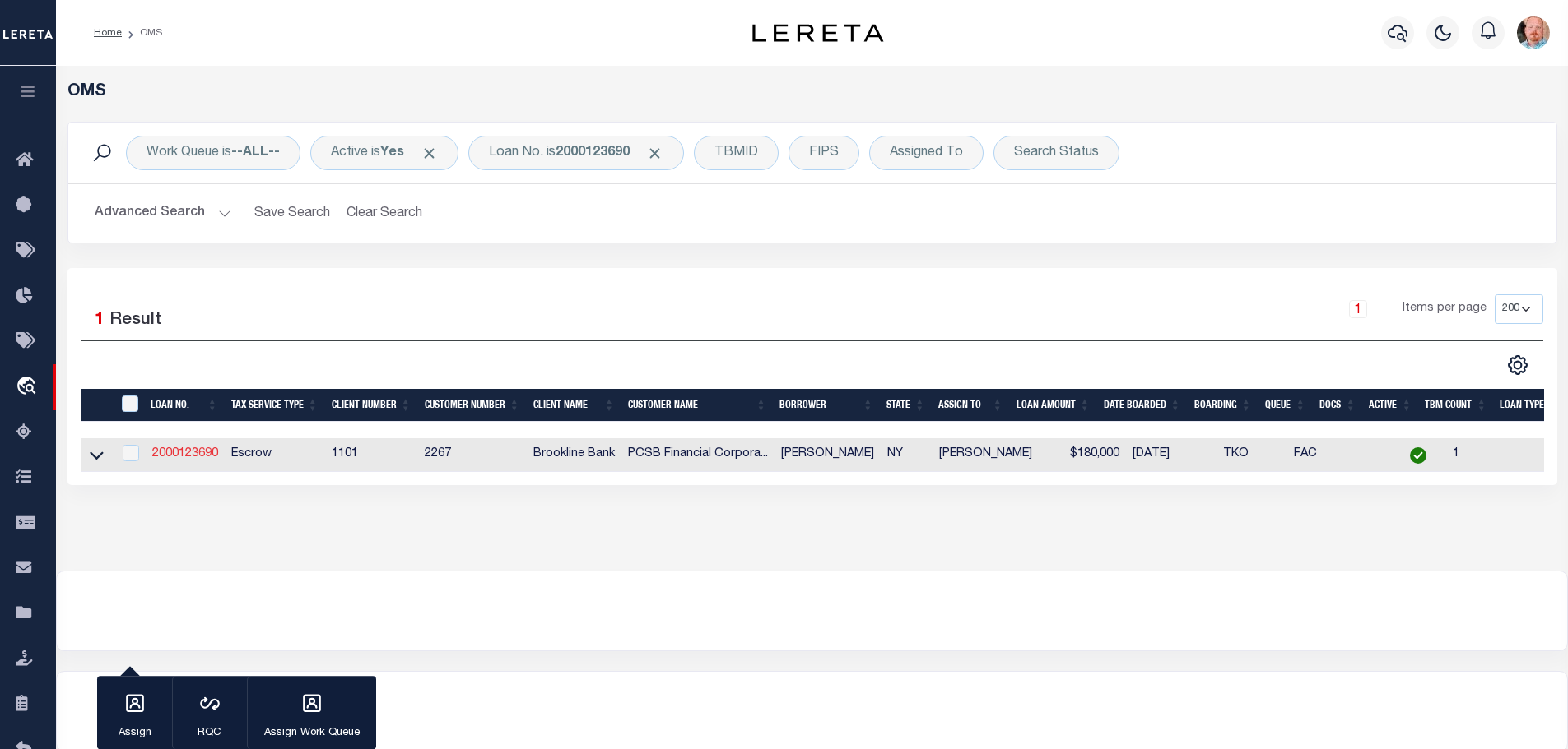
click at [202, 458] on link "2000123690" at bounding box center [184, 454] width 66 height 12
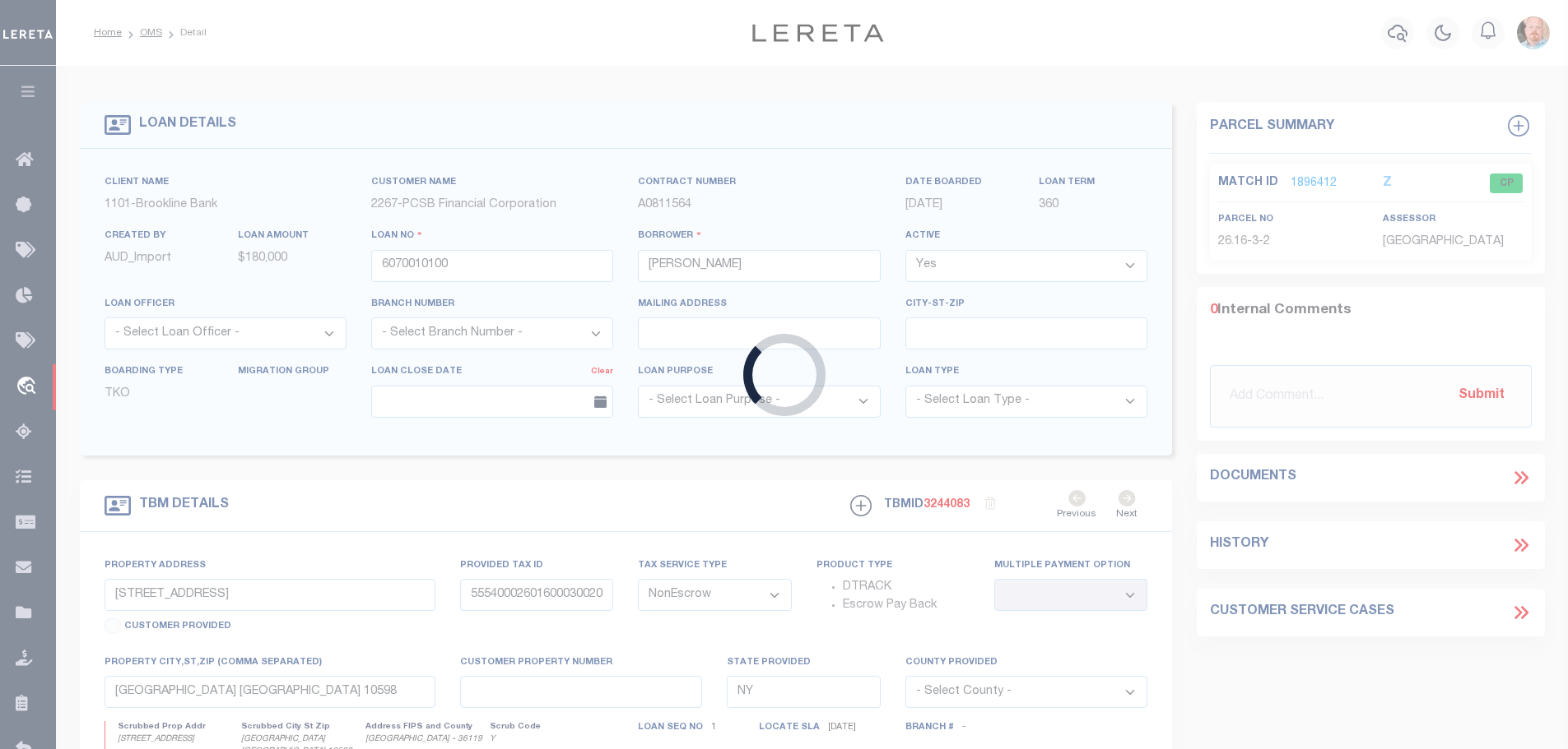
type input "2000123690"
type input "FELICIONE ALAN"
select select "Escrow"
type input "1730 CLOVER ROAD"
type input "55540001501500010060000000"
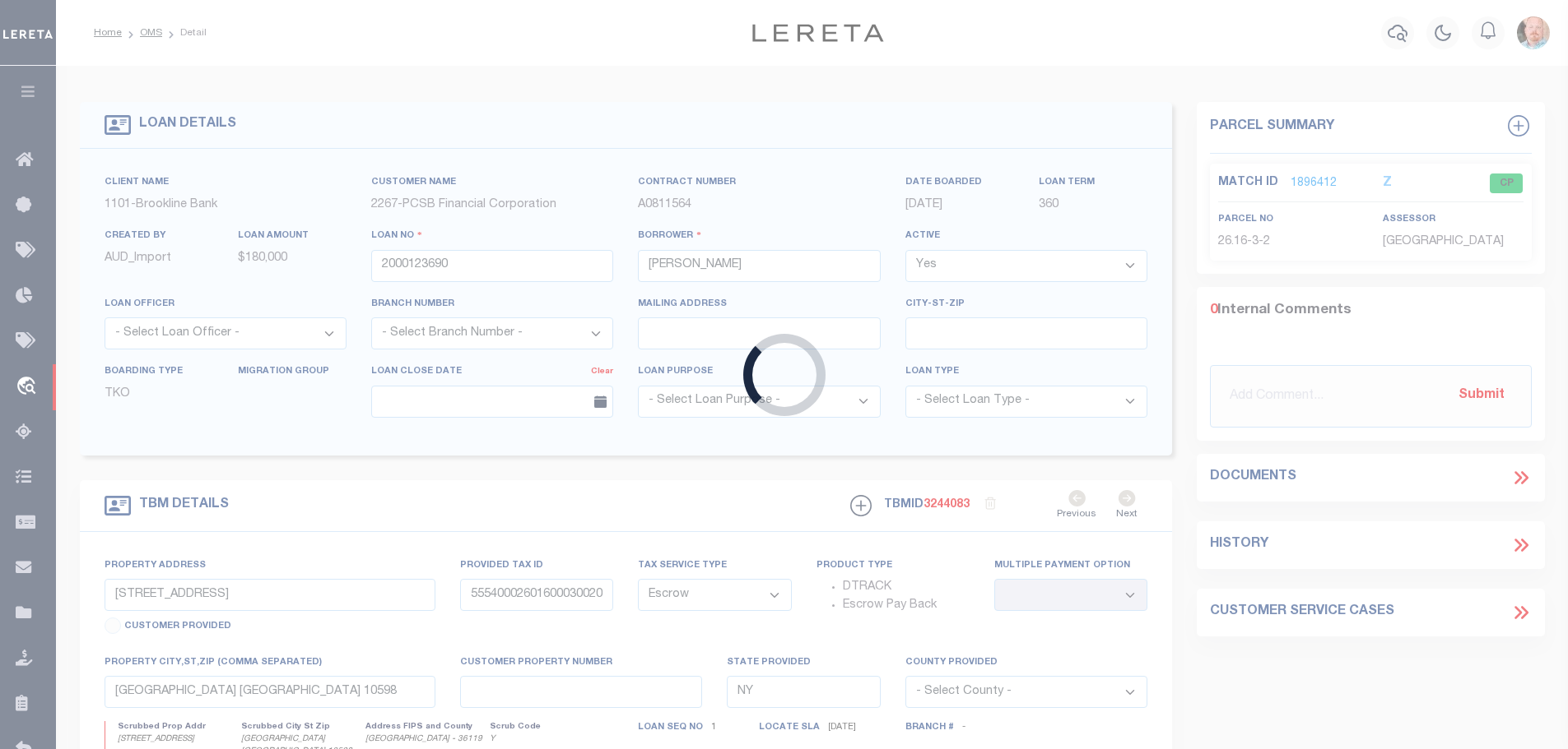
type input "[GEOGRAPHIC_DATA] 10547"
type input "14958"
select select
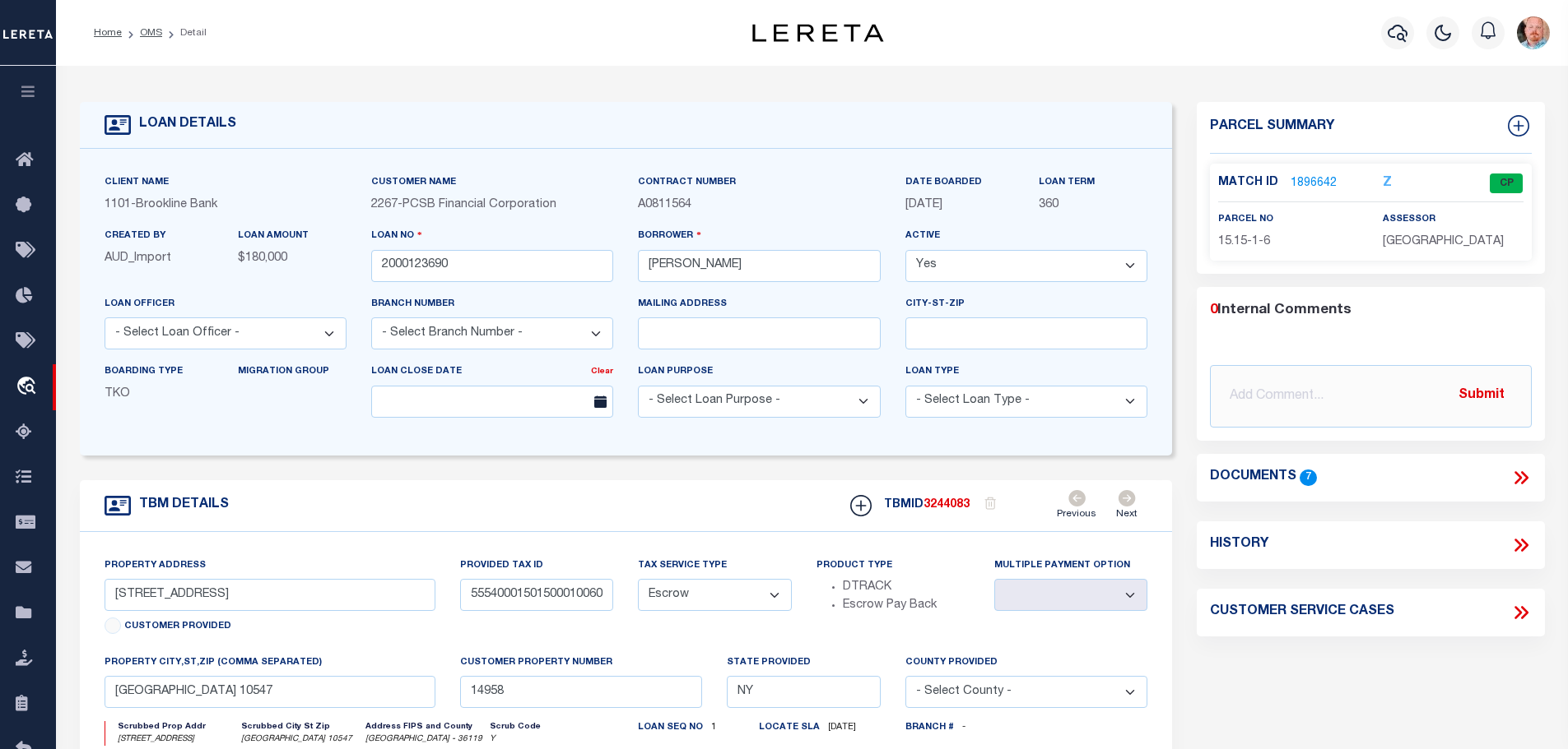
click at [1302, 181] on link "1896642" at bounding box center [1314, 184] width 46 height 18
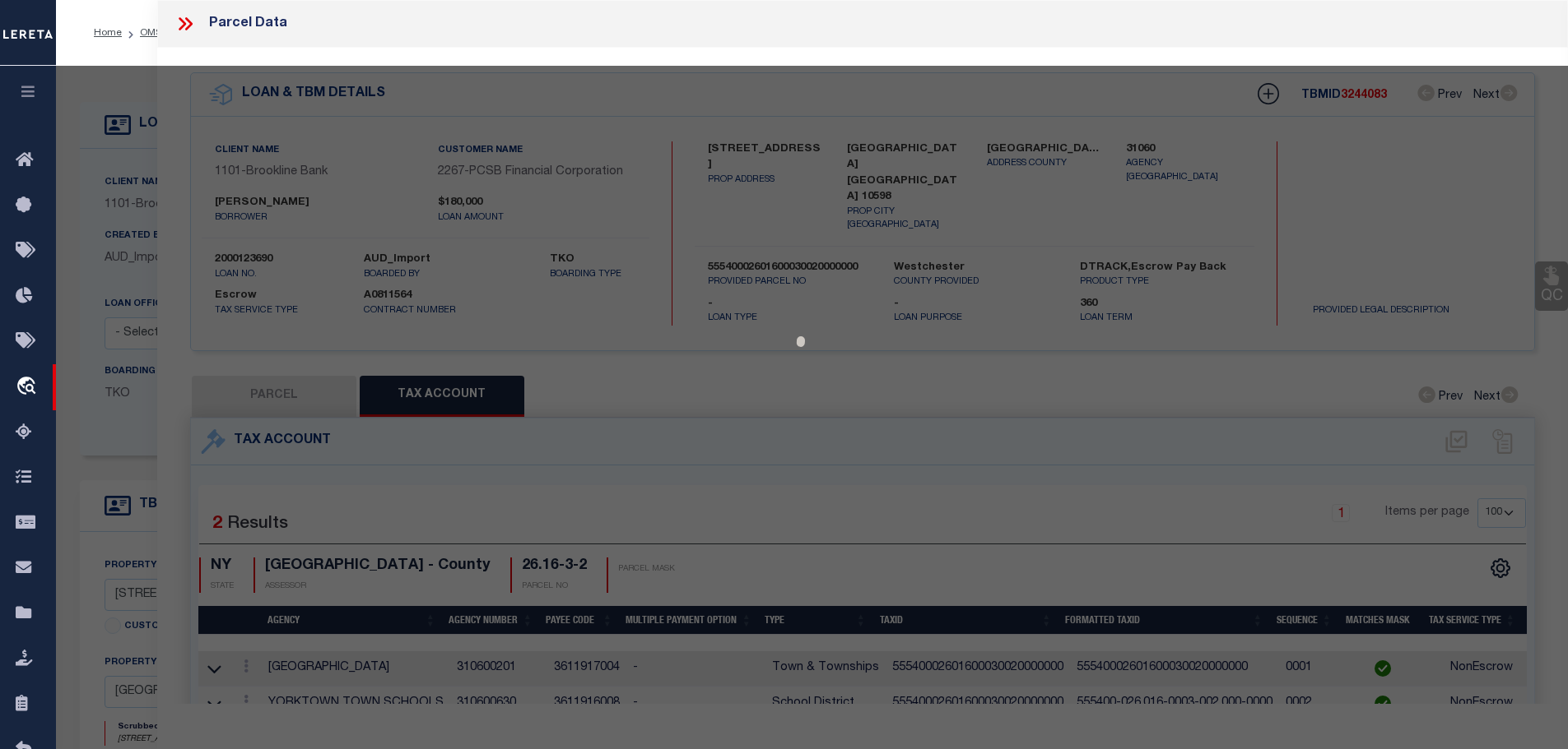
select select "AS"
checkbox input "false"
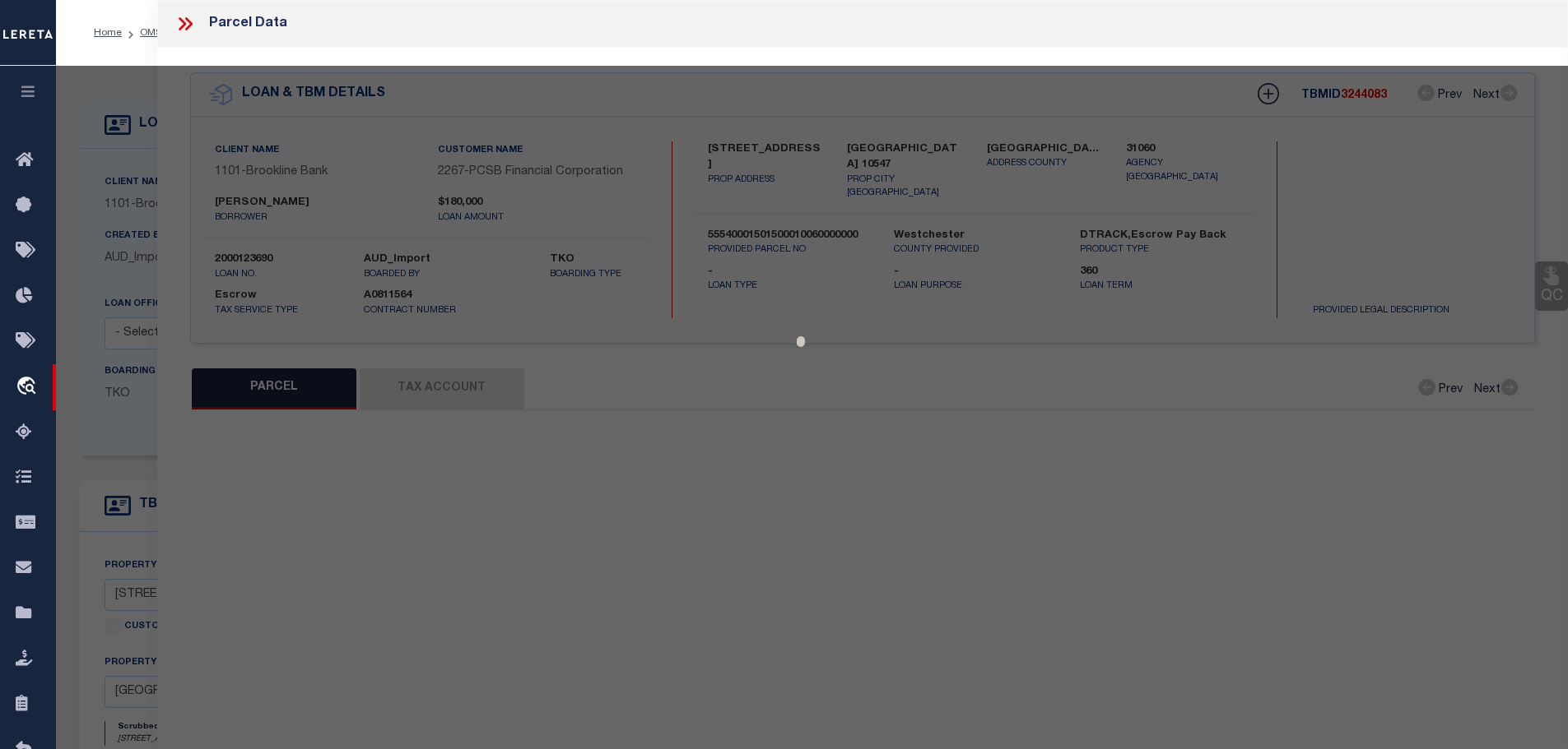
select select "CP"
type input "FELICIONE, ALAN IRREVOC. TRUST & SHELINSKY, MARY"
select select
type input "1730 CLOVER RD."
checkbox input "false"
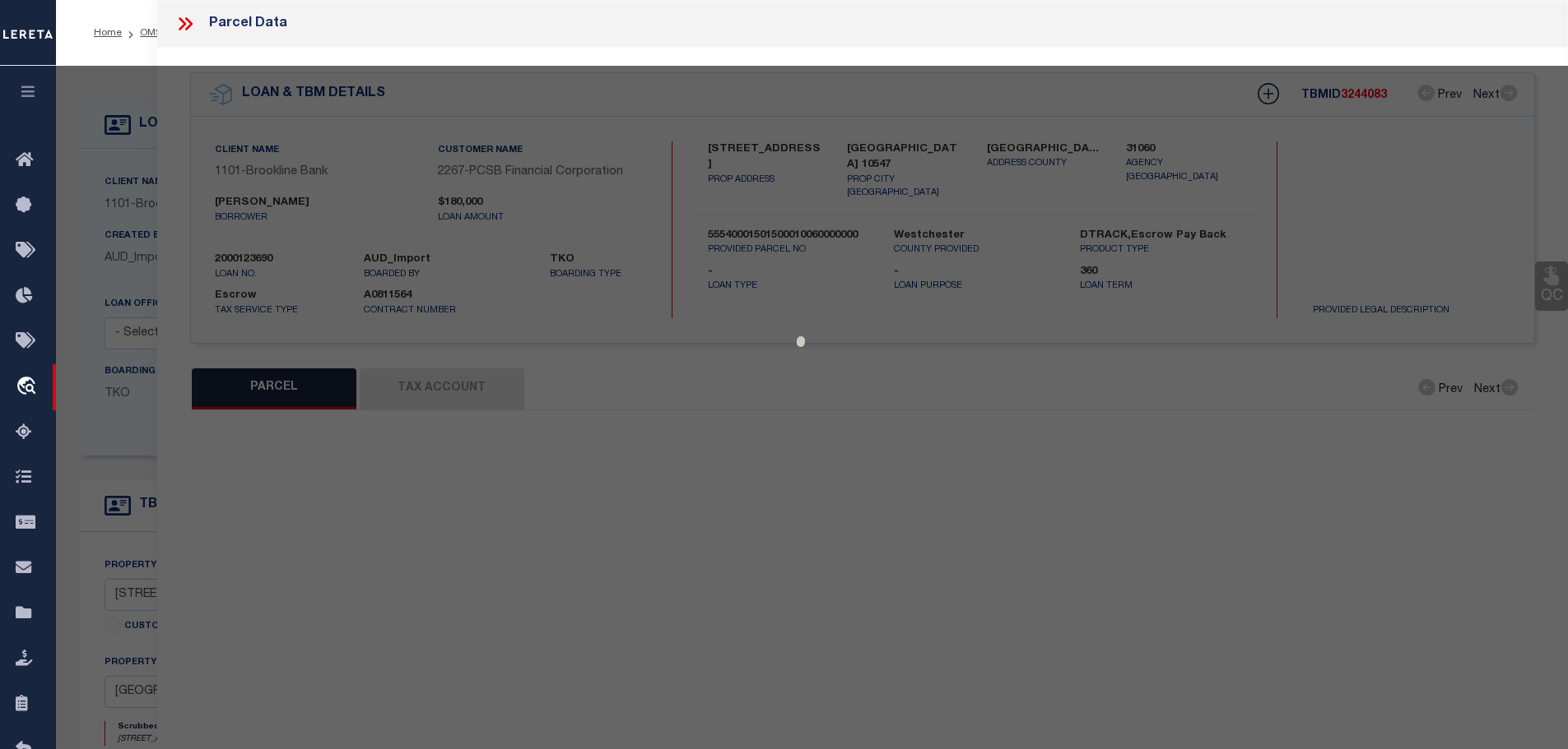
type input "[GEOGRAPHIC_DATA]"
type textarea "ACCOUNT NUMBER 0554500 LAND VALUE 600 TOTAL VALUE 8,000"
type textarea "Tax ID Special Project"
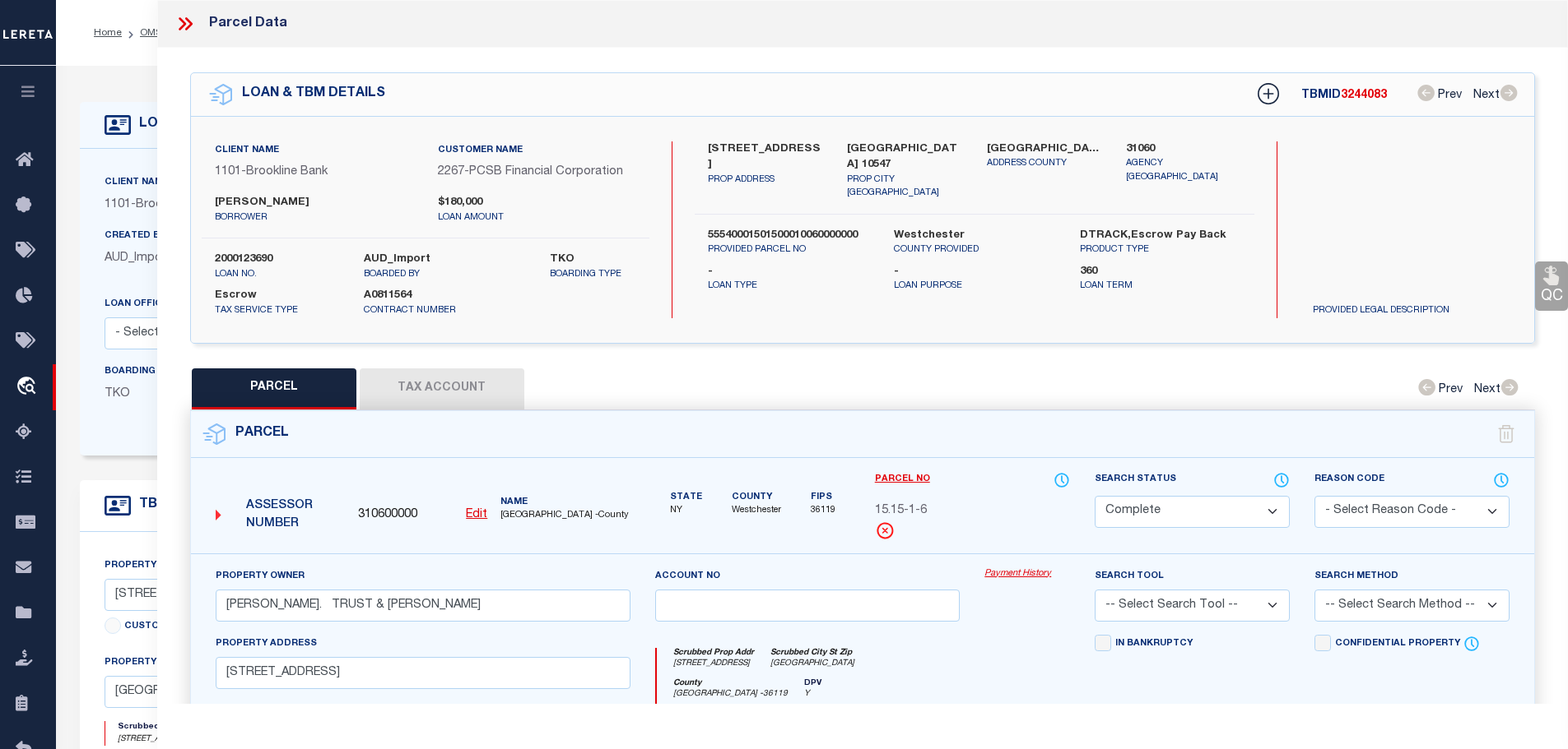
click at [453, 380] on button "Tax Account" at bounding box center [442, 389] width 165 height 41
select select "100"
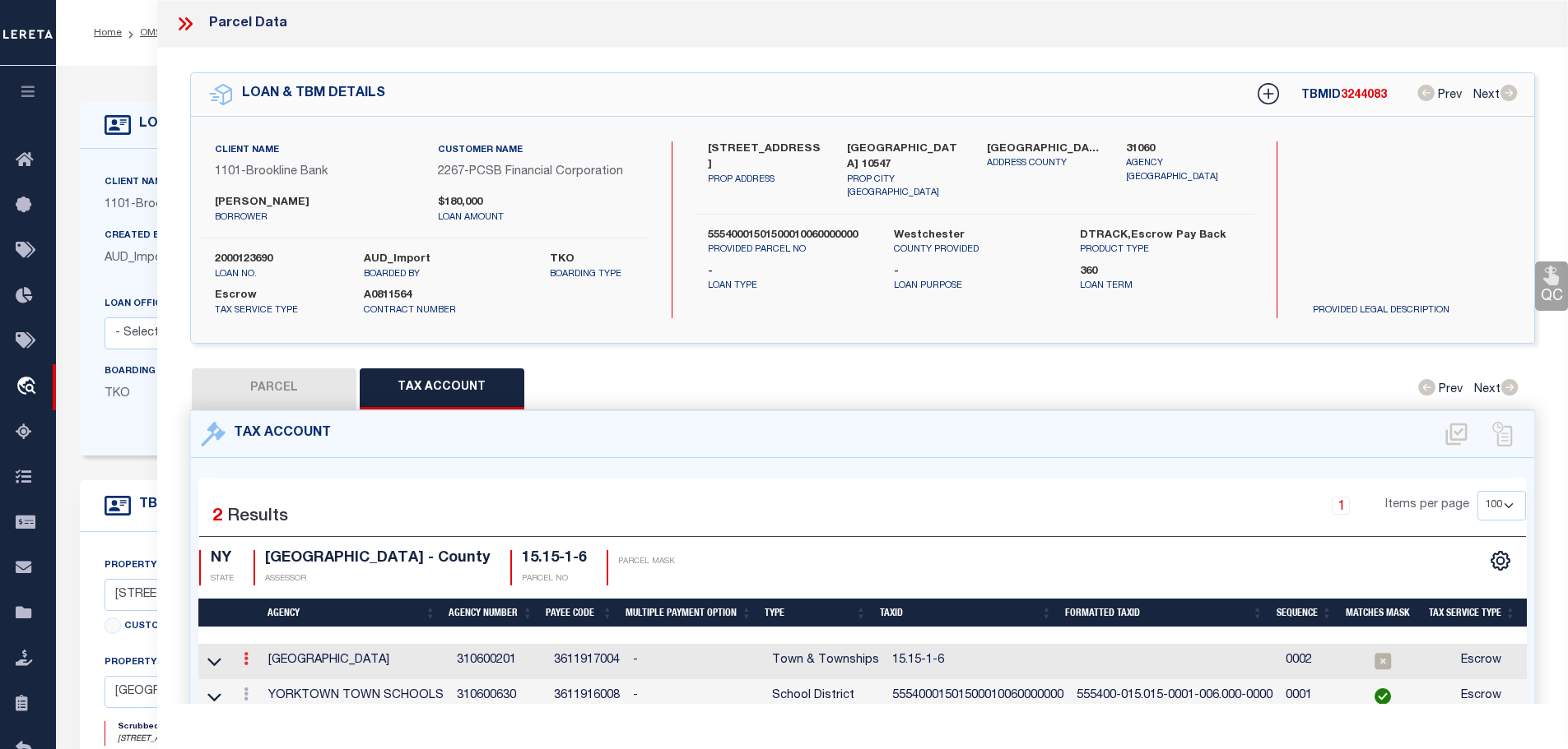
click at [251, 654] on link at bounding box center [246, 660] width 18 height 13
click at [268, 682] on icon "" at bounding box center [263, 684] width 13 height 13
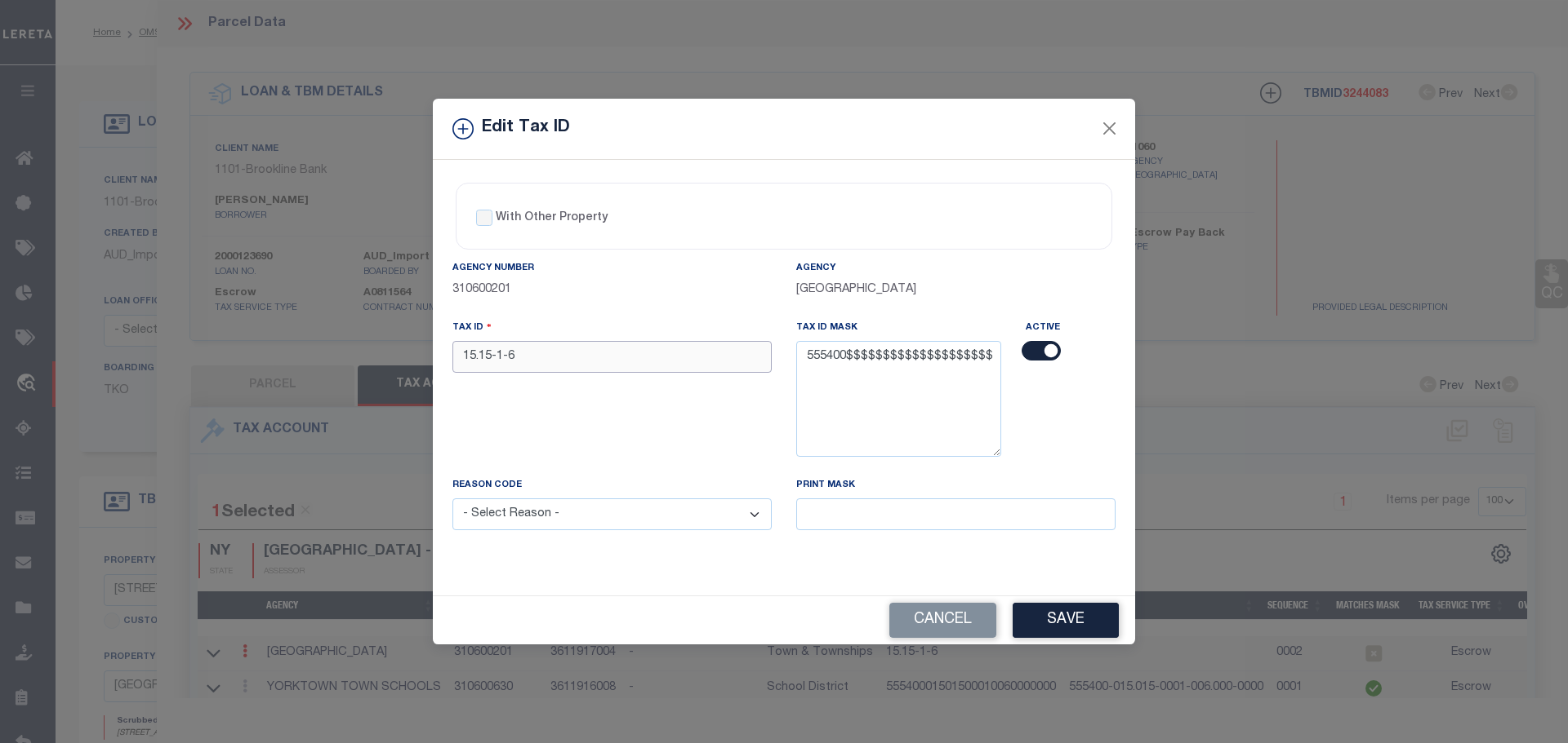
click at [551, 351] on input "15.15-1-6" at bounding box center [611, 357] width 319 height 32
paste input "2000123690"
type input "2000123690"
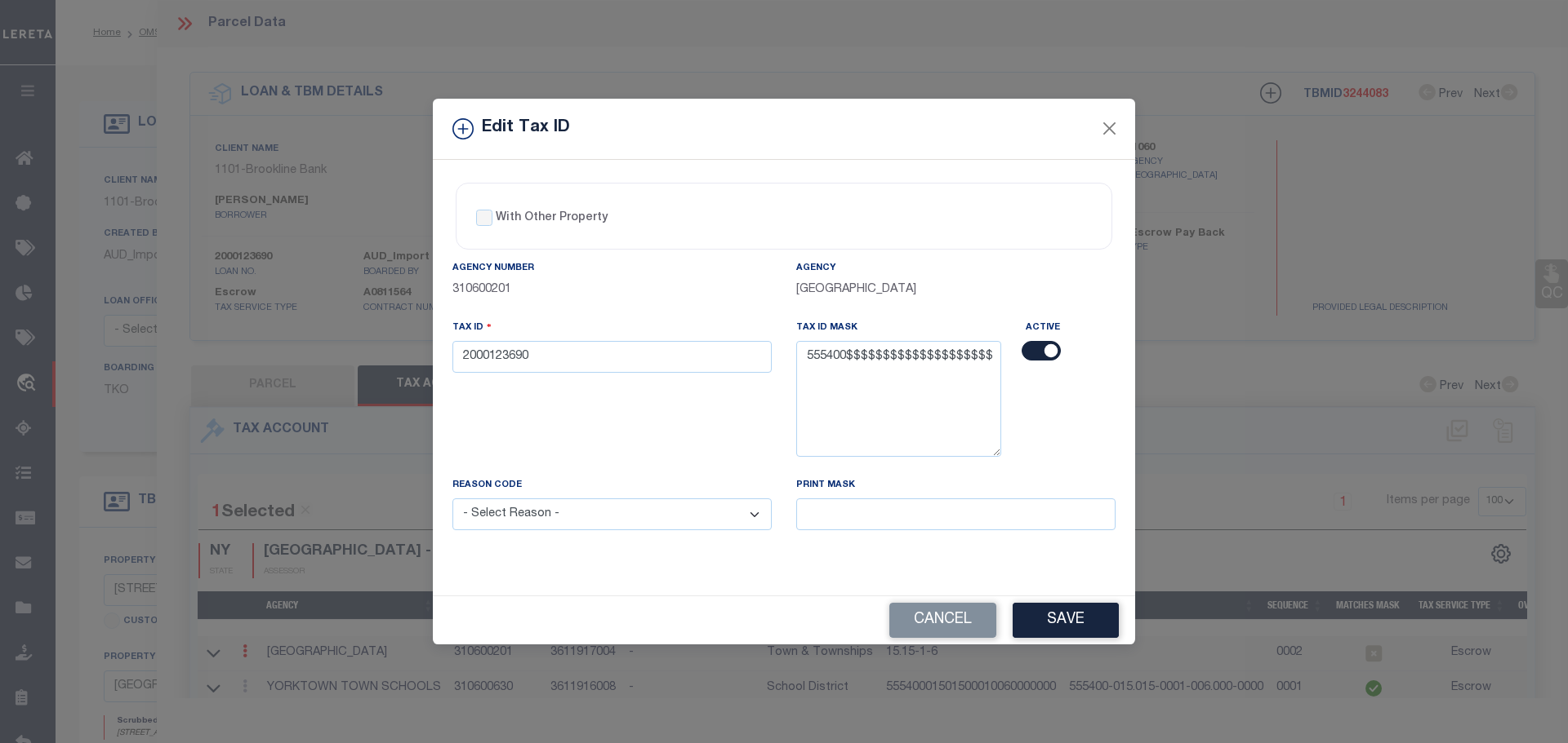
click at [570, 512] on select "- Select Reason - 099 - Other (Provide additional detail) ACT - Agency Changed …" at bounding box center [611, 514] width 319 height 32
select select "ACT"
click at [452, 500] on select "- Select Reason - 099 - Other (Provide additional detail) ACT - Agency Changed …" at bounding box center [611, 514] width 319 height 32
click at [1094, 621] on button "Save" at bounding box center [1065, 621] width 107 height 35
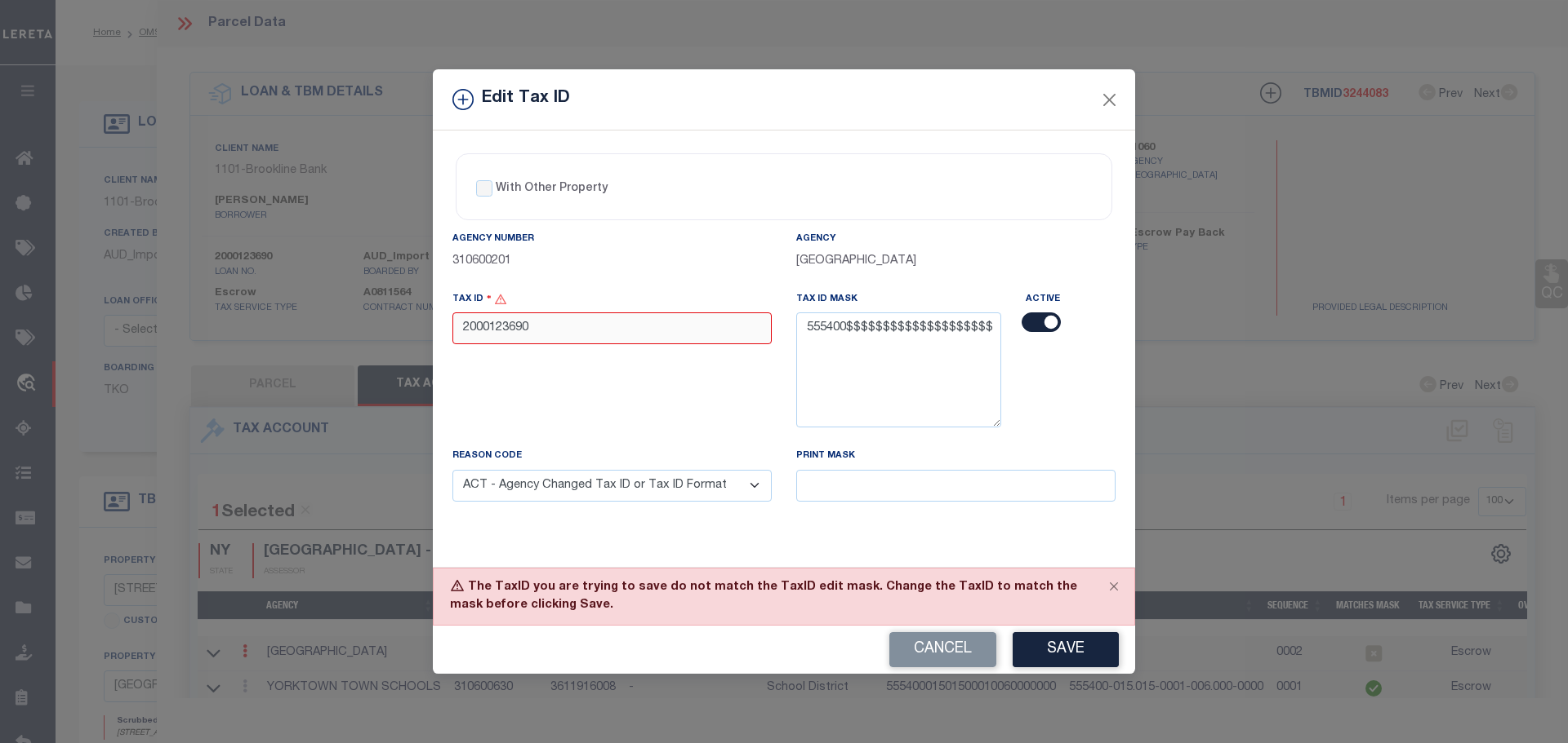
click at [557, 328] on input "2000123690" at bounding box center [611, 328] width 319 height 32
paste input "5554000150150001006000000"
type input "55540001501500010060000000"
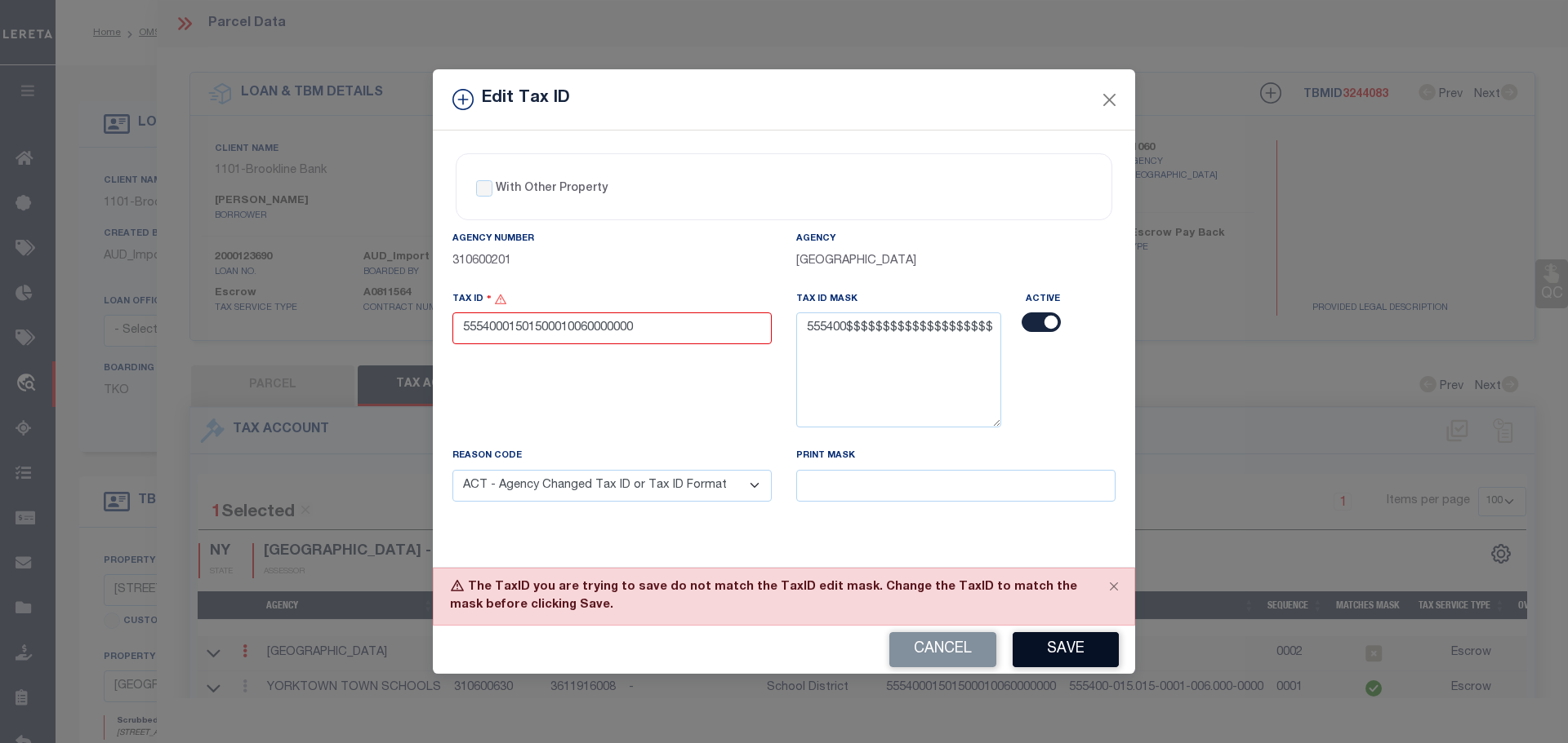
click at [1038, 653] on button "Save" at bounding box center [1065, 650] width 107 height 35
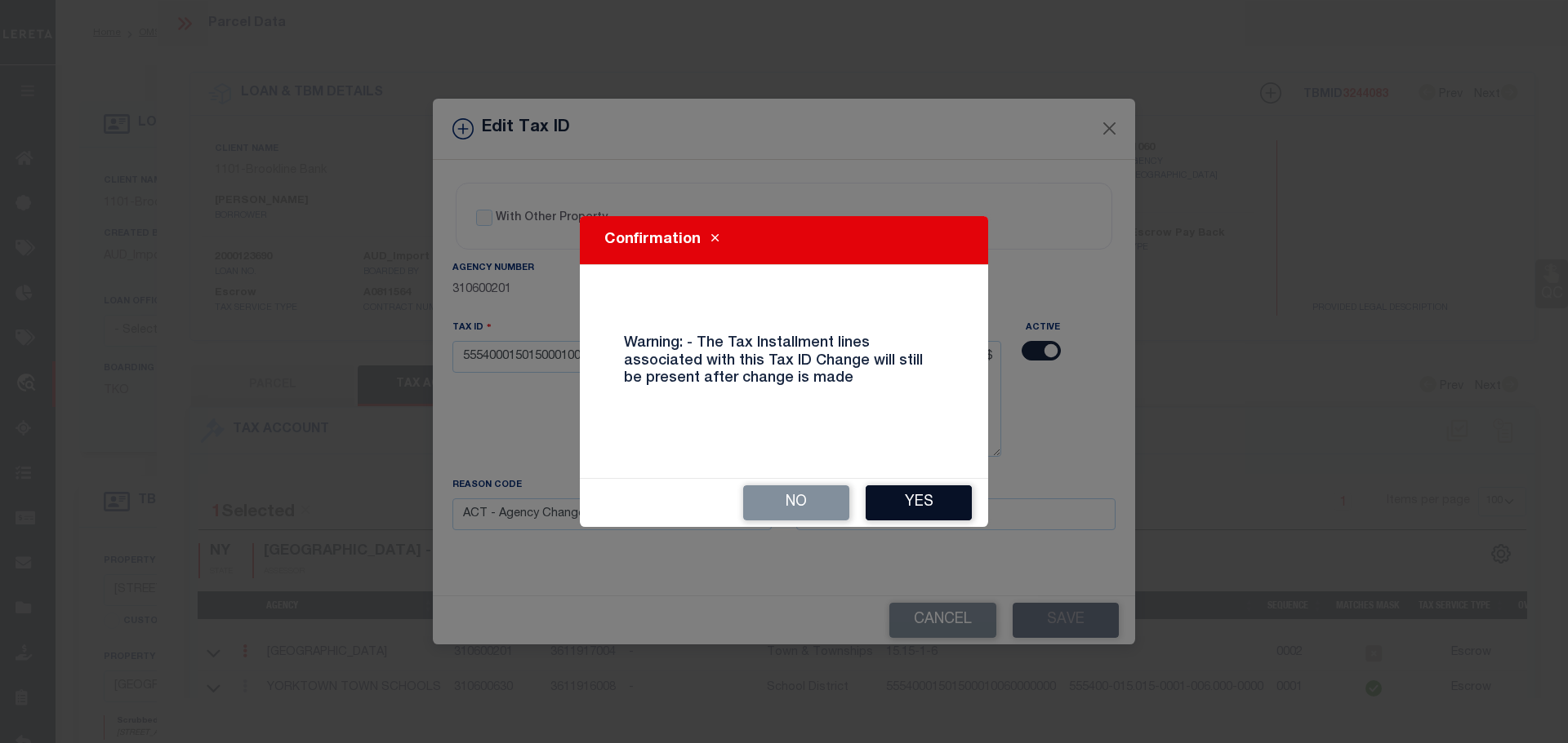
click at [912, 504] on button "Yes" at bounding box center [918, 503] width 107 height 35
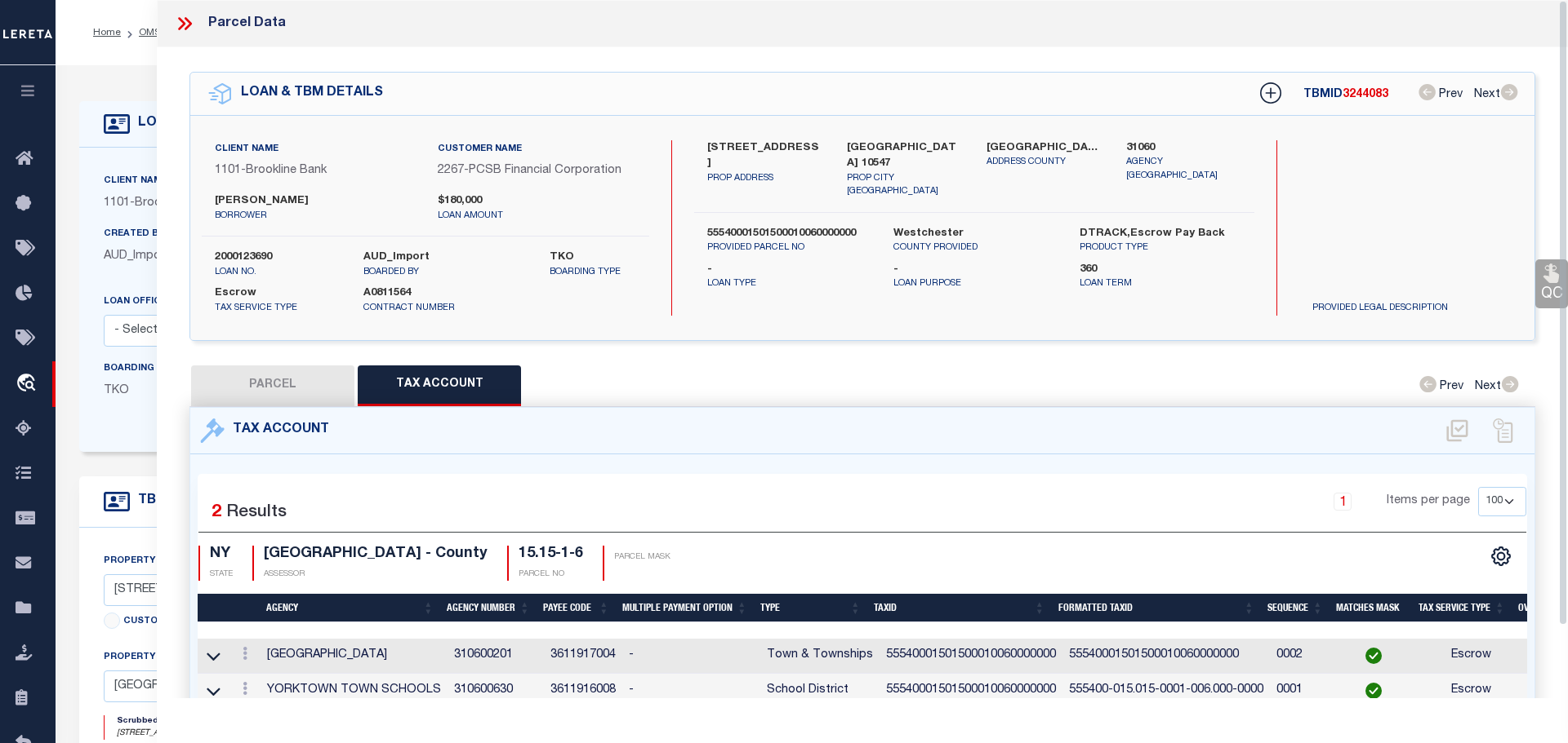
select select
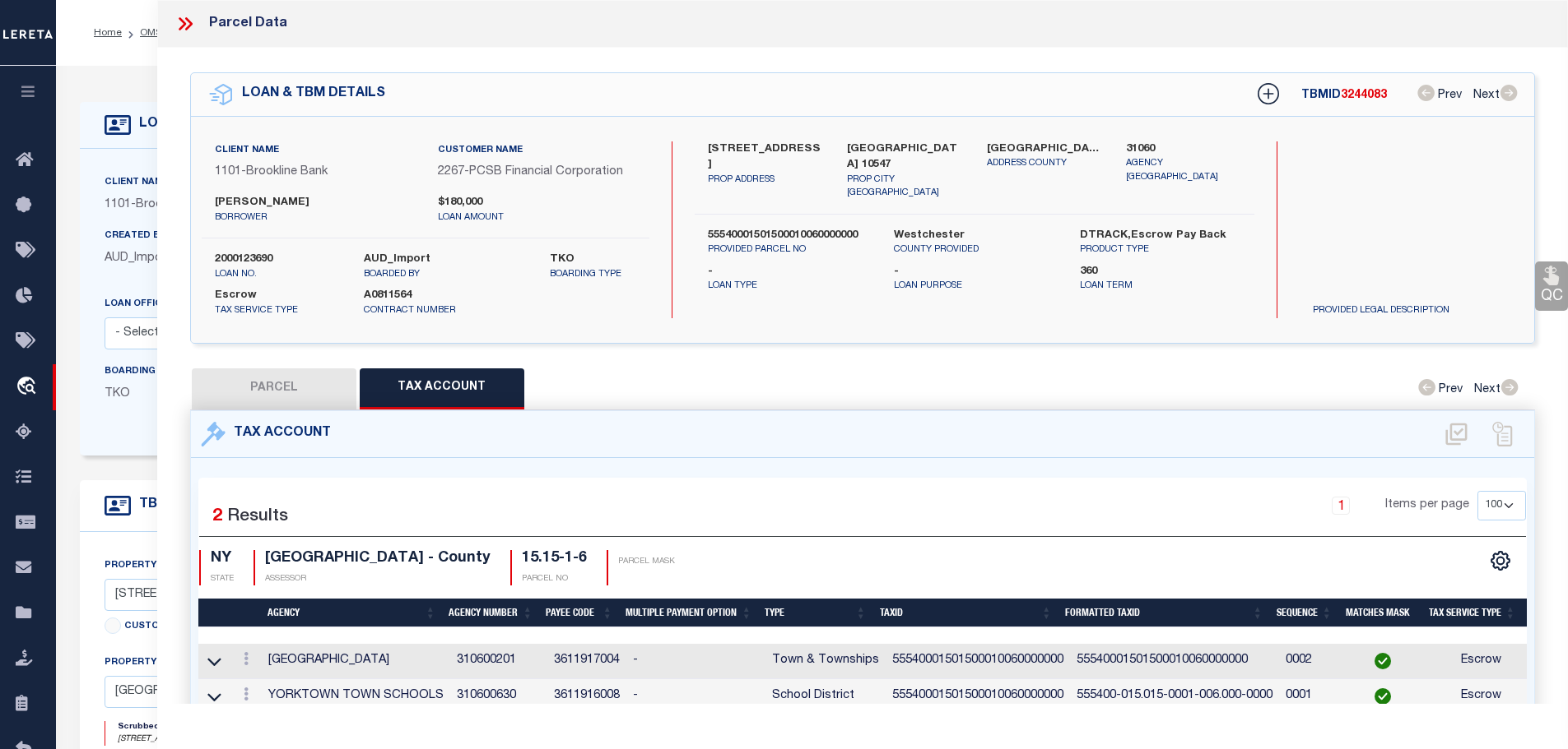
click at [183, 15] on icon at bounding box center [185, 24] width 22 height 22
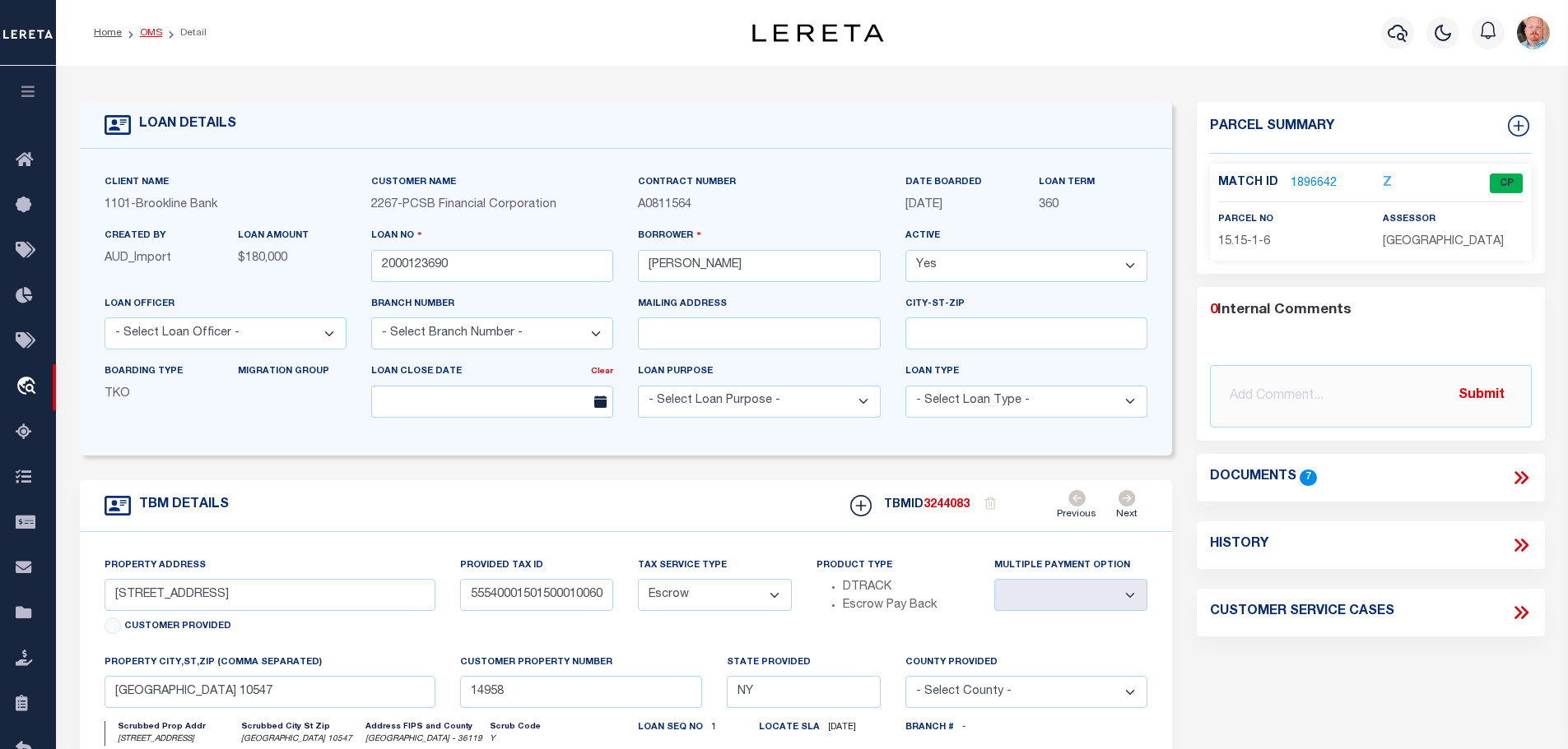
click at [143, 32] on link "OMS" at bounding box center [151, 33] width 23 height 10
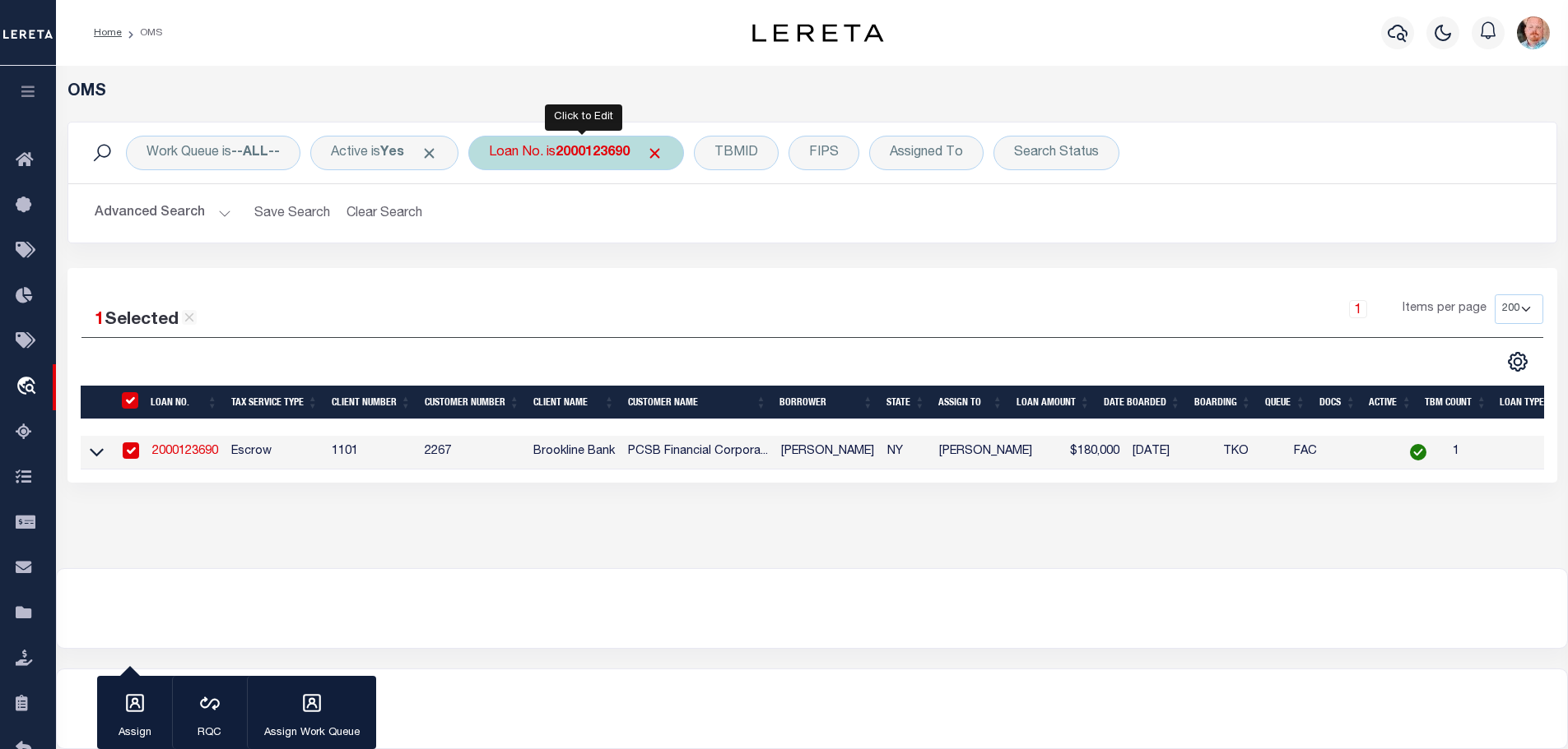
click at [575, 141] on div "Loan No. is 2000123690" at bounding box center [576, 153] width 216 height 34
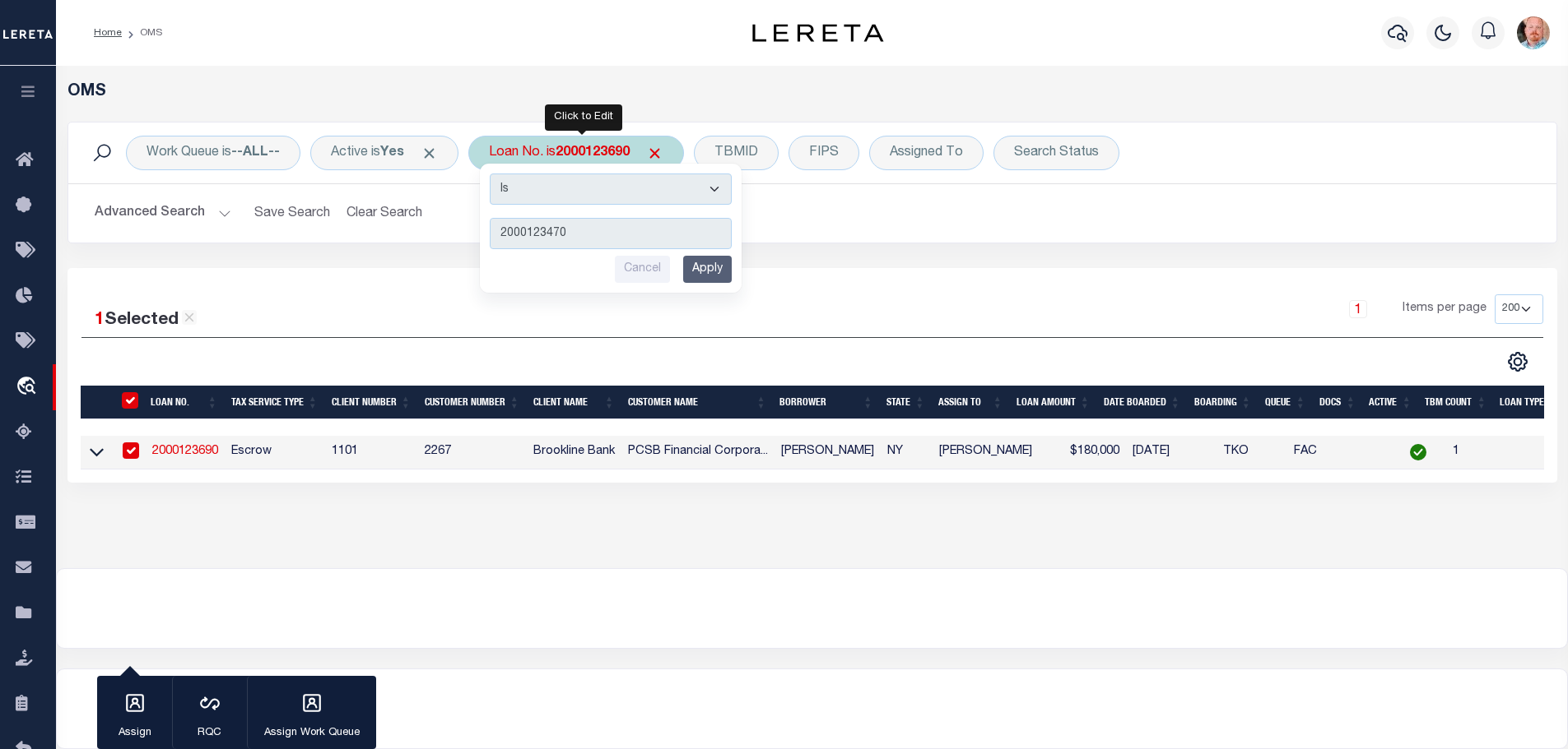
type input "2000123470"
click at [716, 269] on input "Apply" at bounding box center [707, 270] width 48 height 28
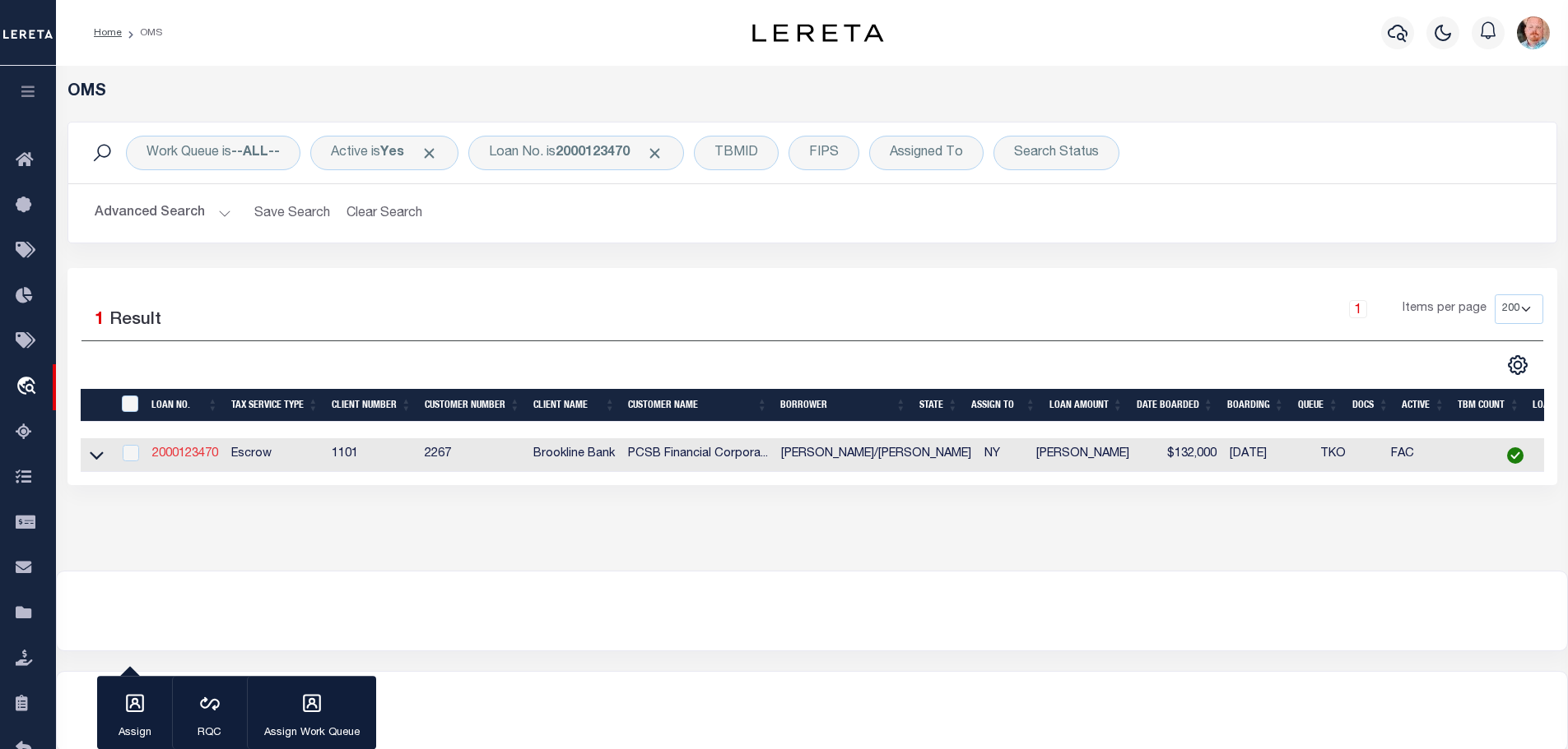
click at [197, 449] on link "2000123470" at bounding box center [184, 454] width 66 height 12
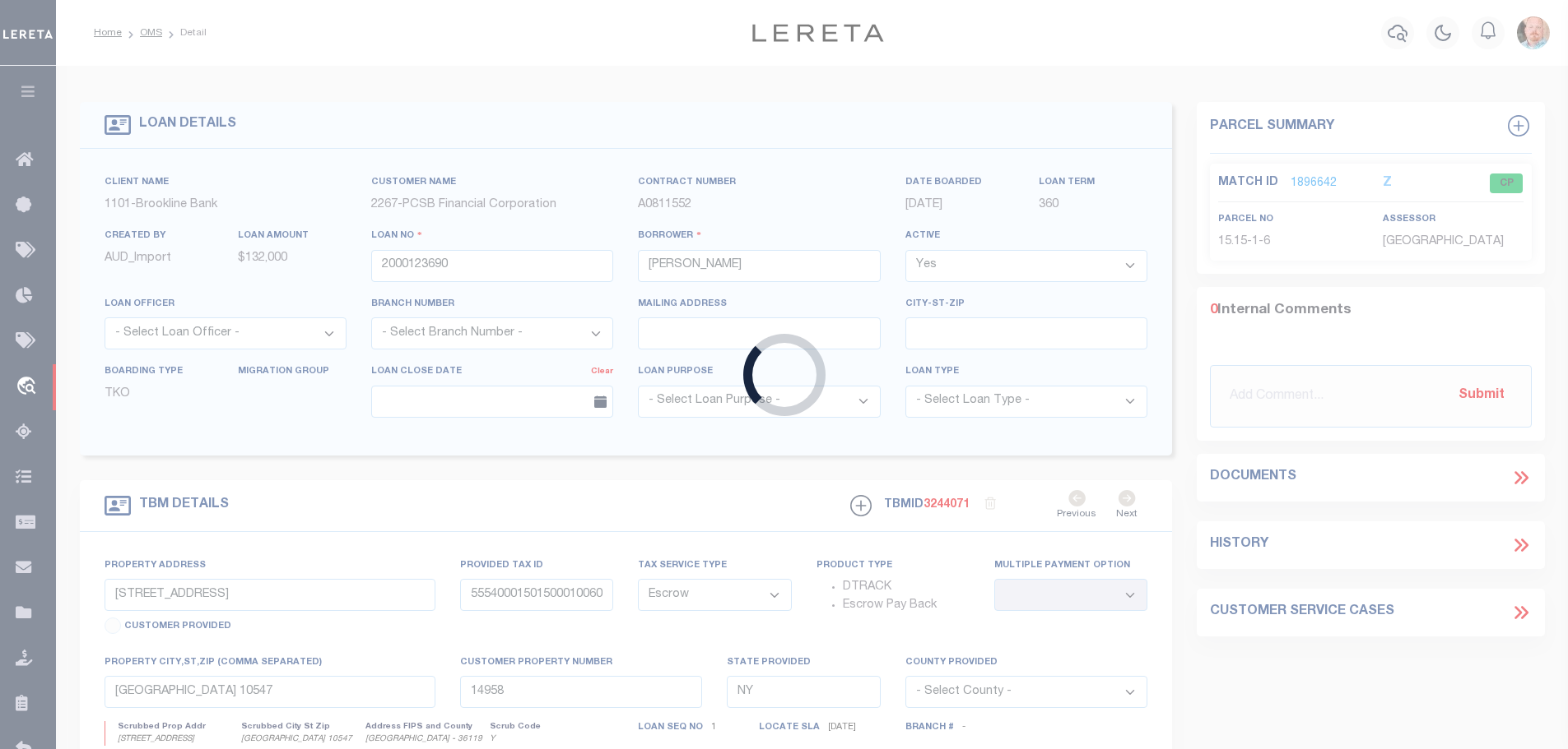
type input "2000123470"
type input "SPINA,PATSY/JOANNE"
type input "86 WOODLANDS DRIVE"
type input "55540001601900010010080006"
type input "[GEOGRAPHIC_DATA] [GEOGRAPHIC_DATA] 10598"
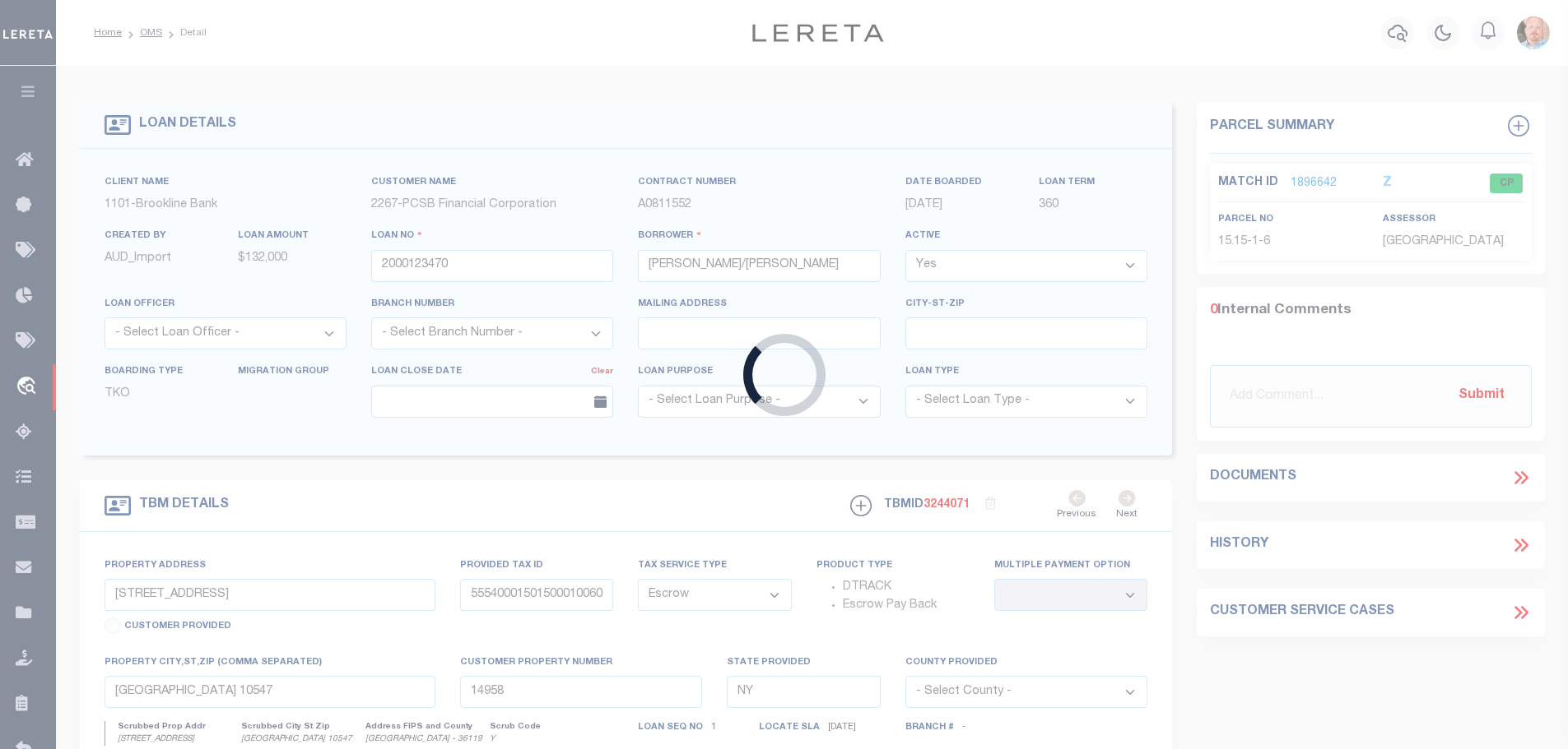
type input "12143"
select select
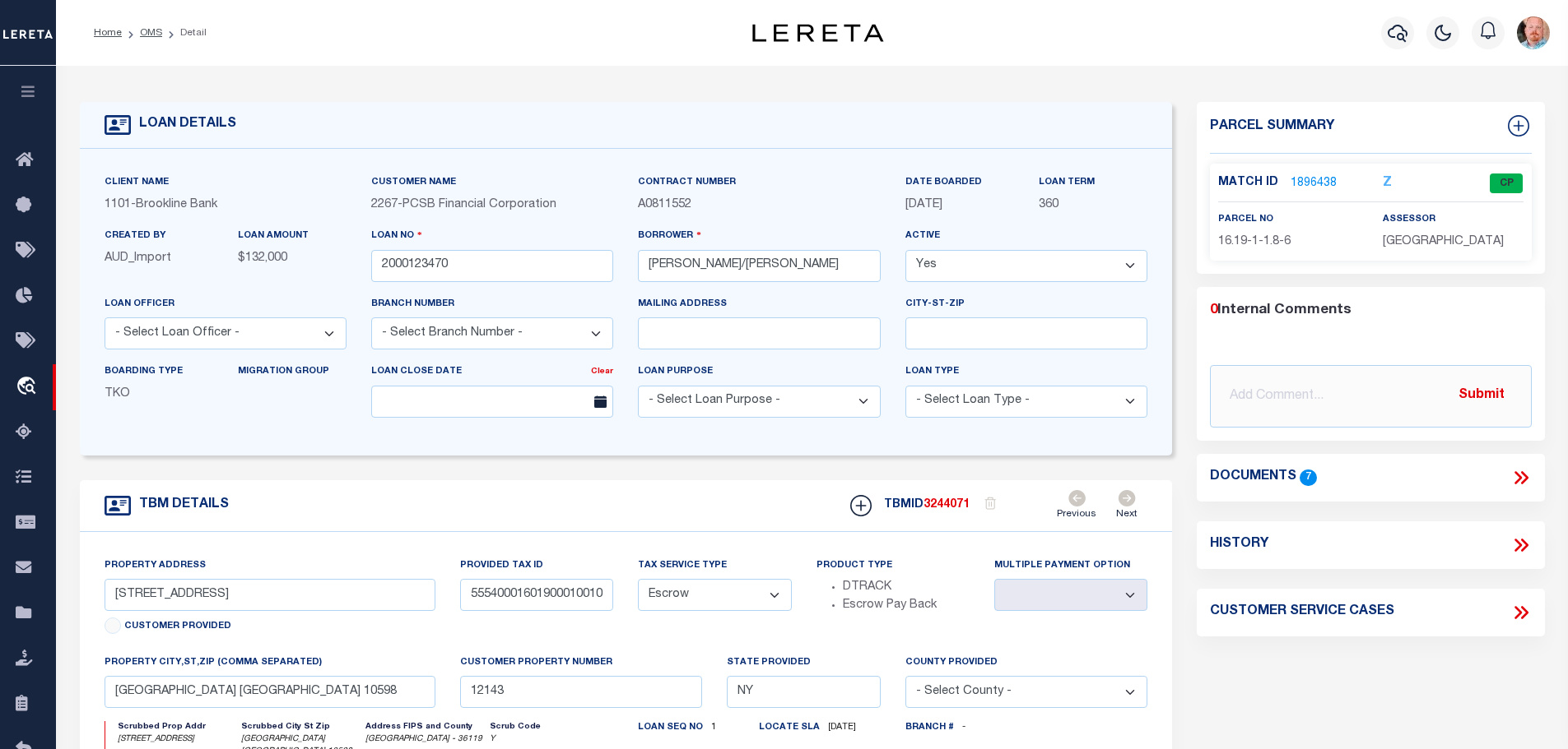
click at [1302, 175] on link "1896438" at bounding box center [1314, 184] width 46 height 18
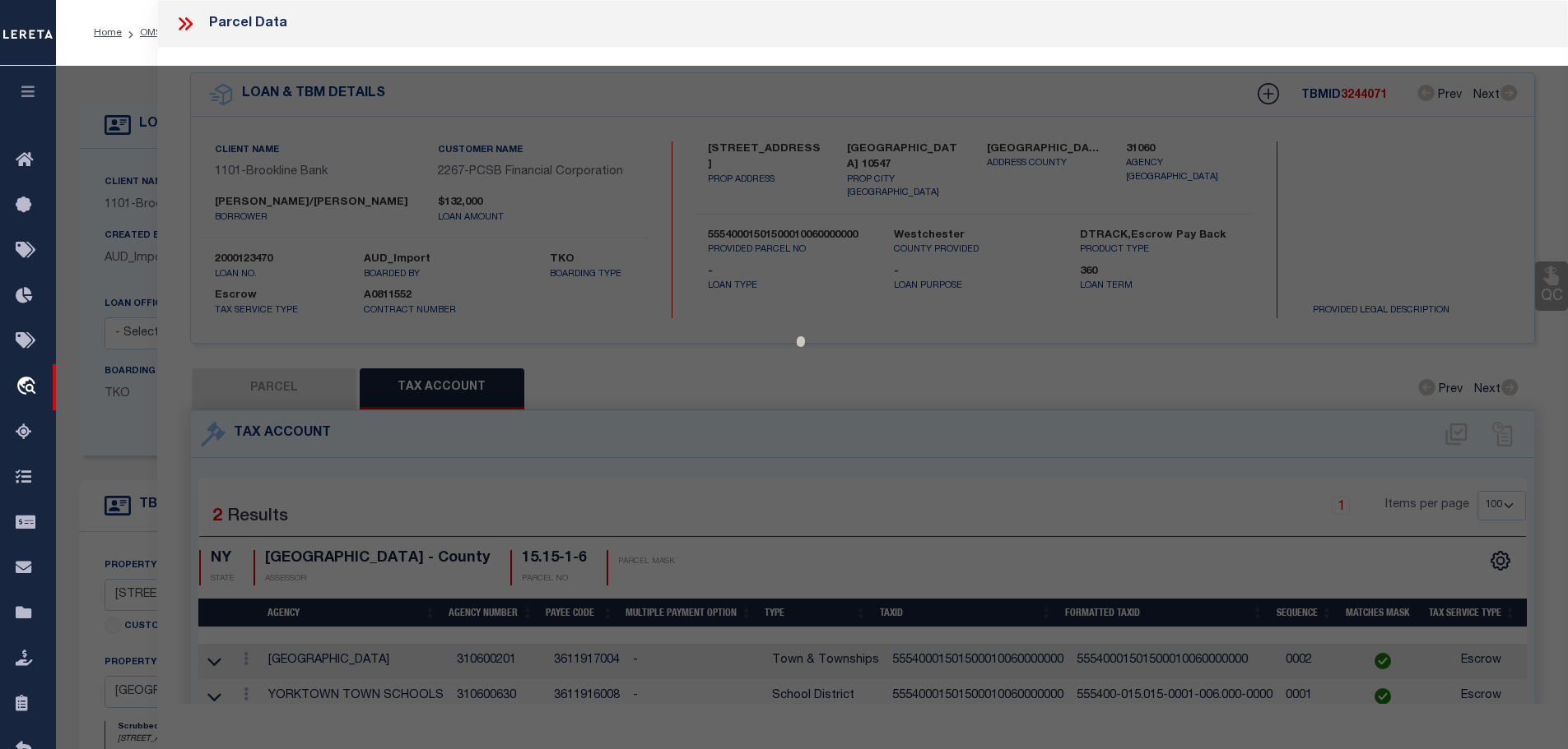
select select "AS"
checkbox input "false"
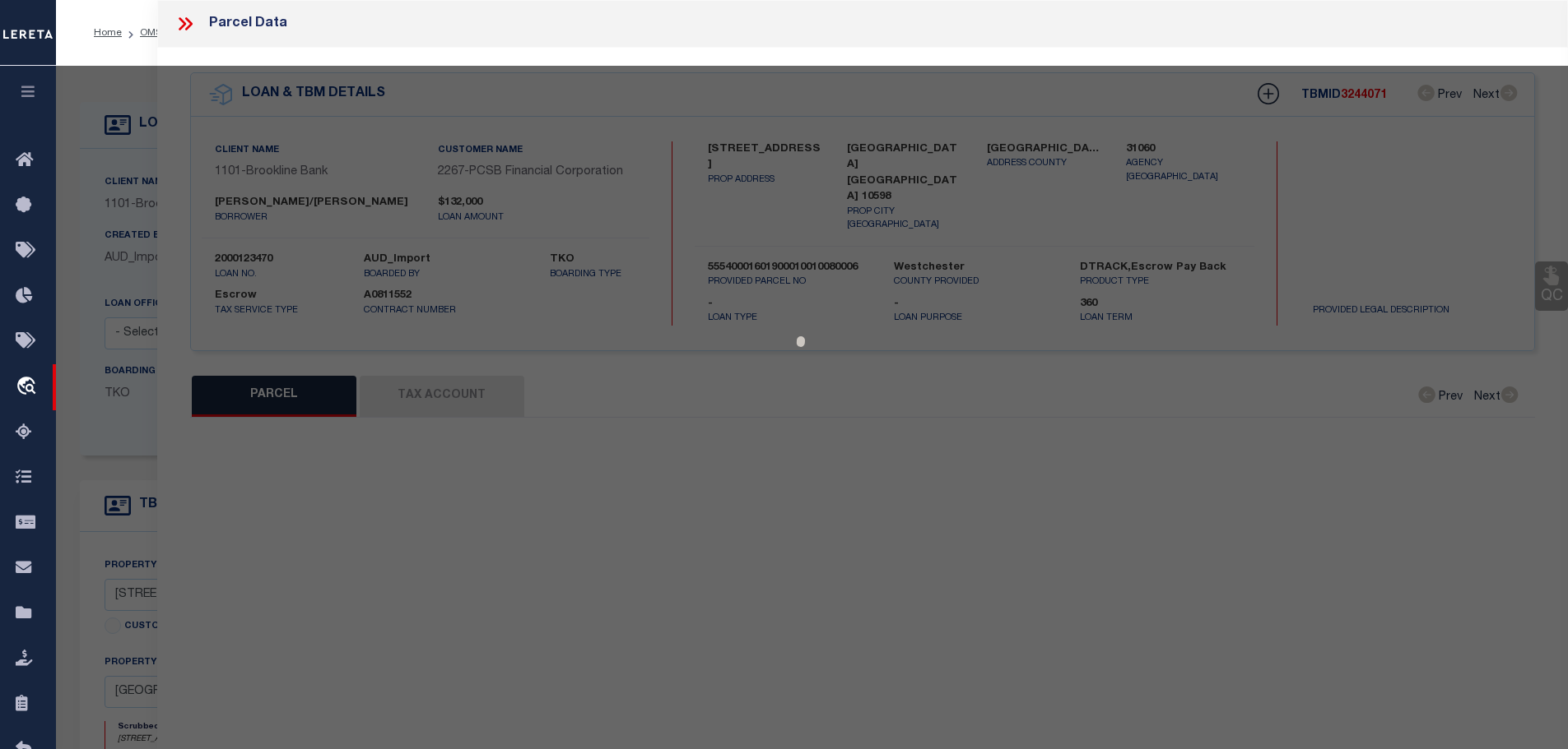
select select "CP"
type input "SPINA, JOANNE & PATSY"
select select
type input "86 WOODLANDS DR."
checkbox input "false"
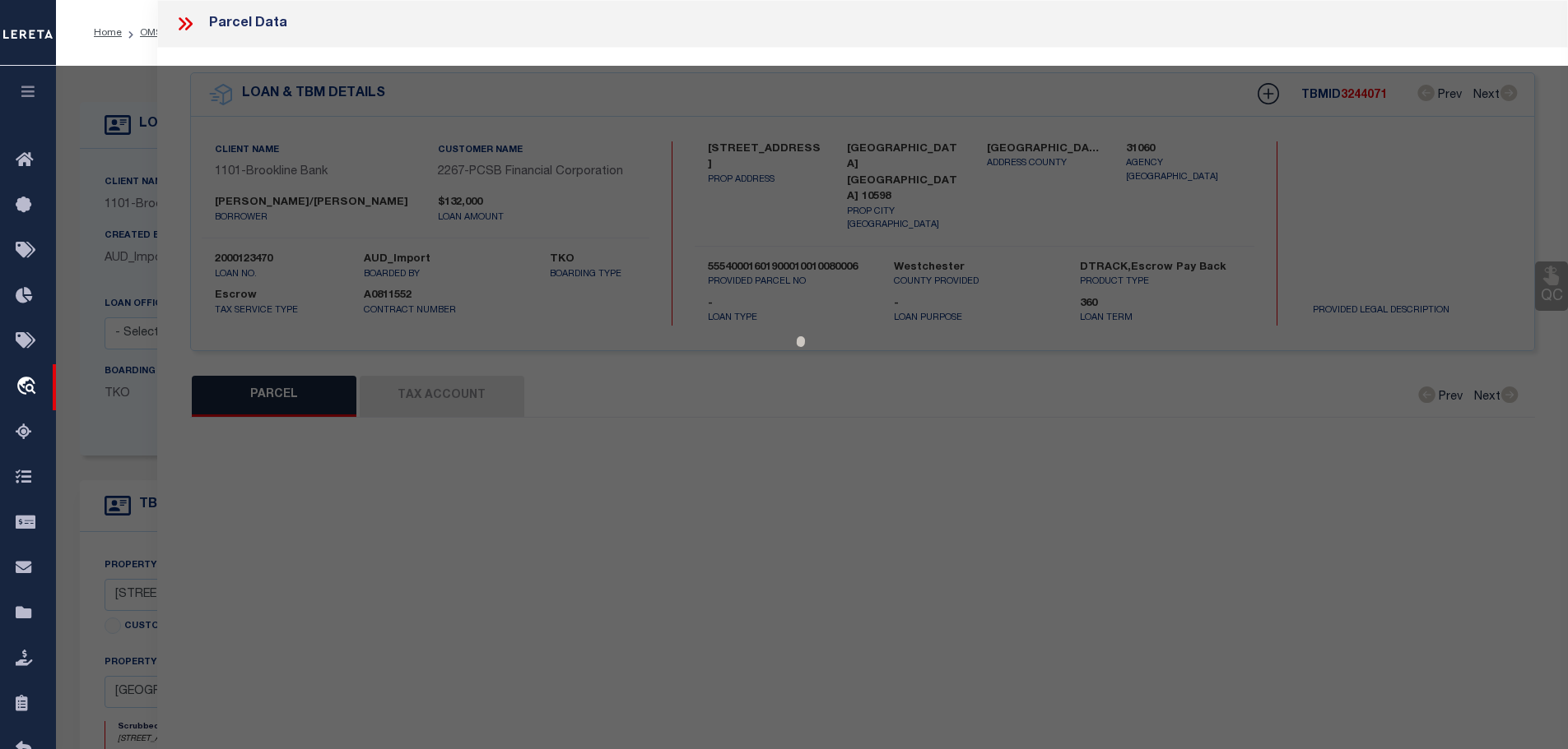
type input "YORKTOWN HGTS., [GEOGRAPHIC_DATA] 10598"
type textarea "ACCOUNT NUMBER 1421036 LAND VALUE 1,650 TOTAL VALUE 4,650"
type textarea "Tax ID Special Project"
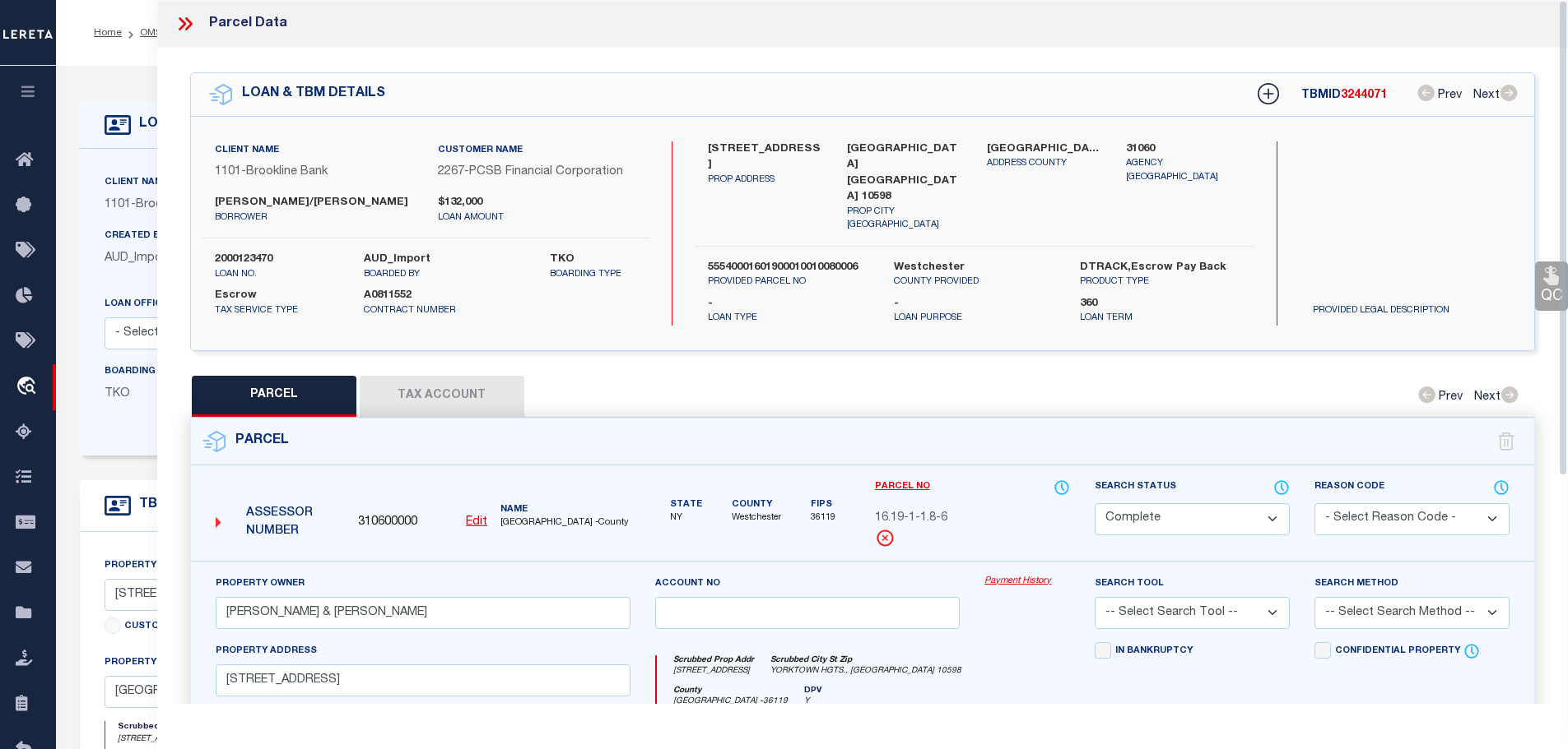
click at [475, 375] on button "Tax Account" at bounding box center [442, 396] width 165 height 41
select select "100"
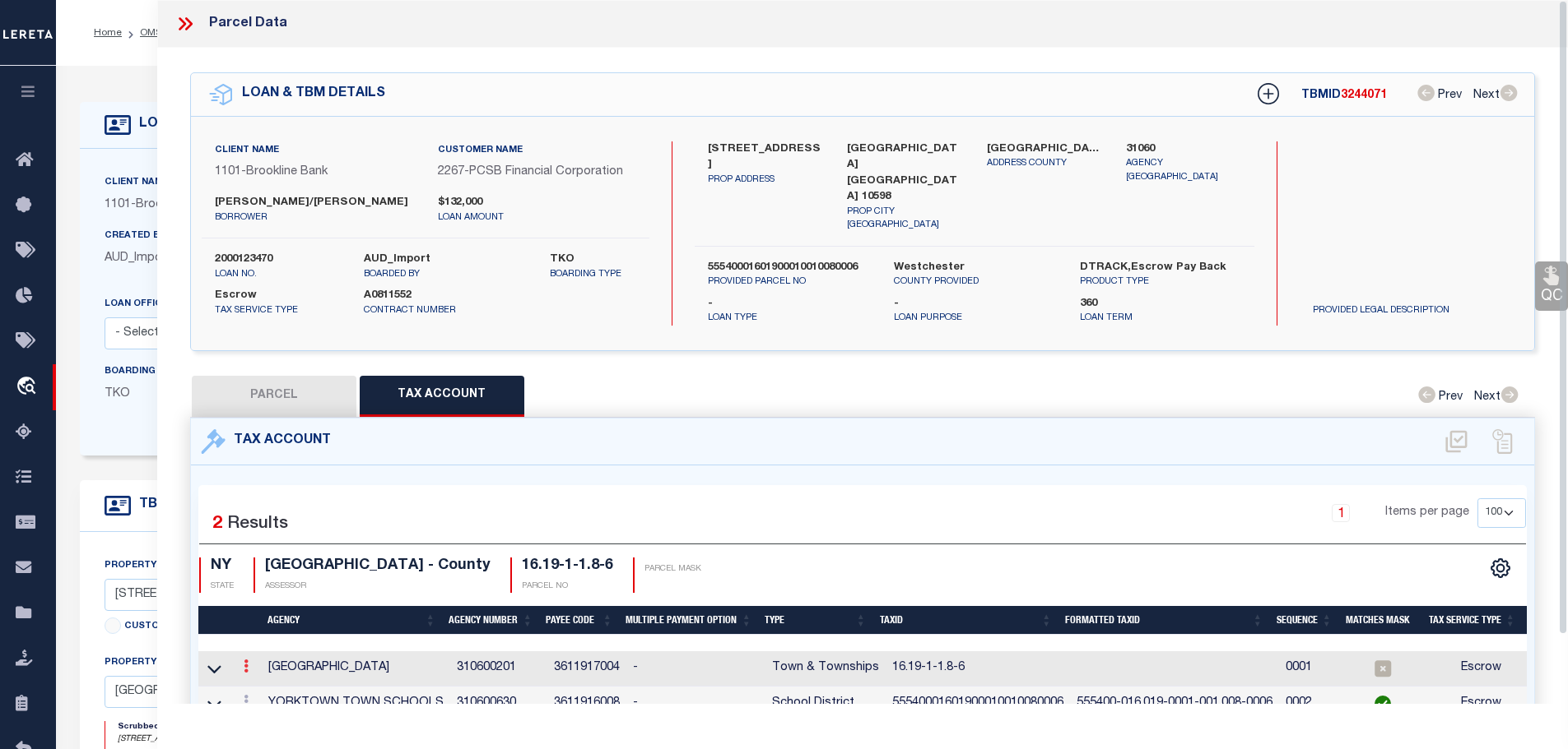
click at [254, 662] on link at bounding box center [246, 668] width 18 height 13
click at [266, 685] on icon "" at bounding box center [263, 691] width 13 height 13
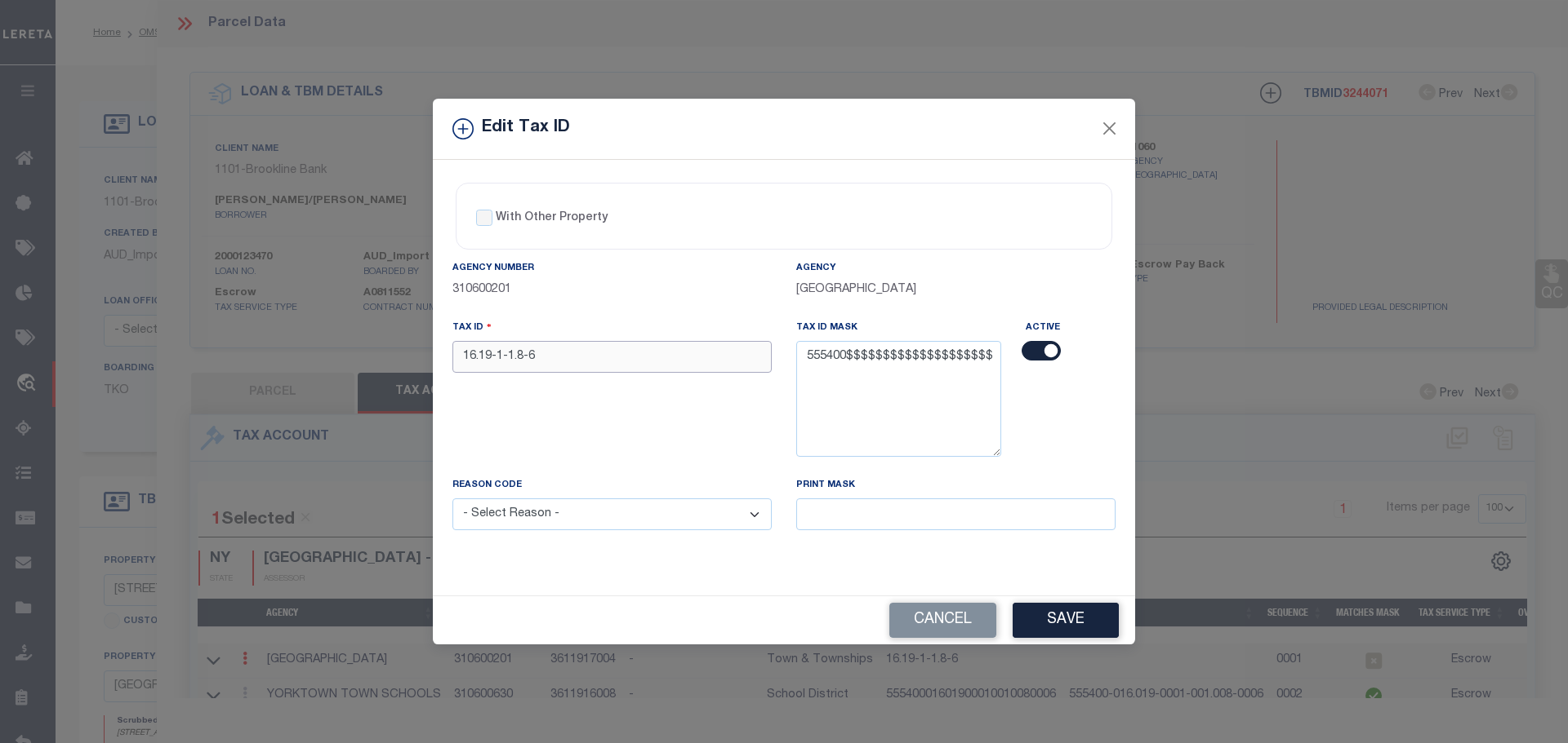
click at [635, 361] on input "16.19-1-1.8-6" at bounding box center [611, 357] width 319 height 32
paste input "5554000160190001001008000"
type input "55540001601900010010080006"
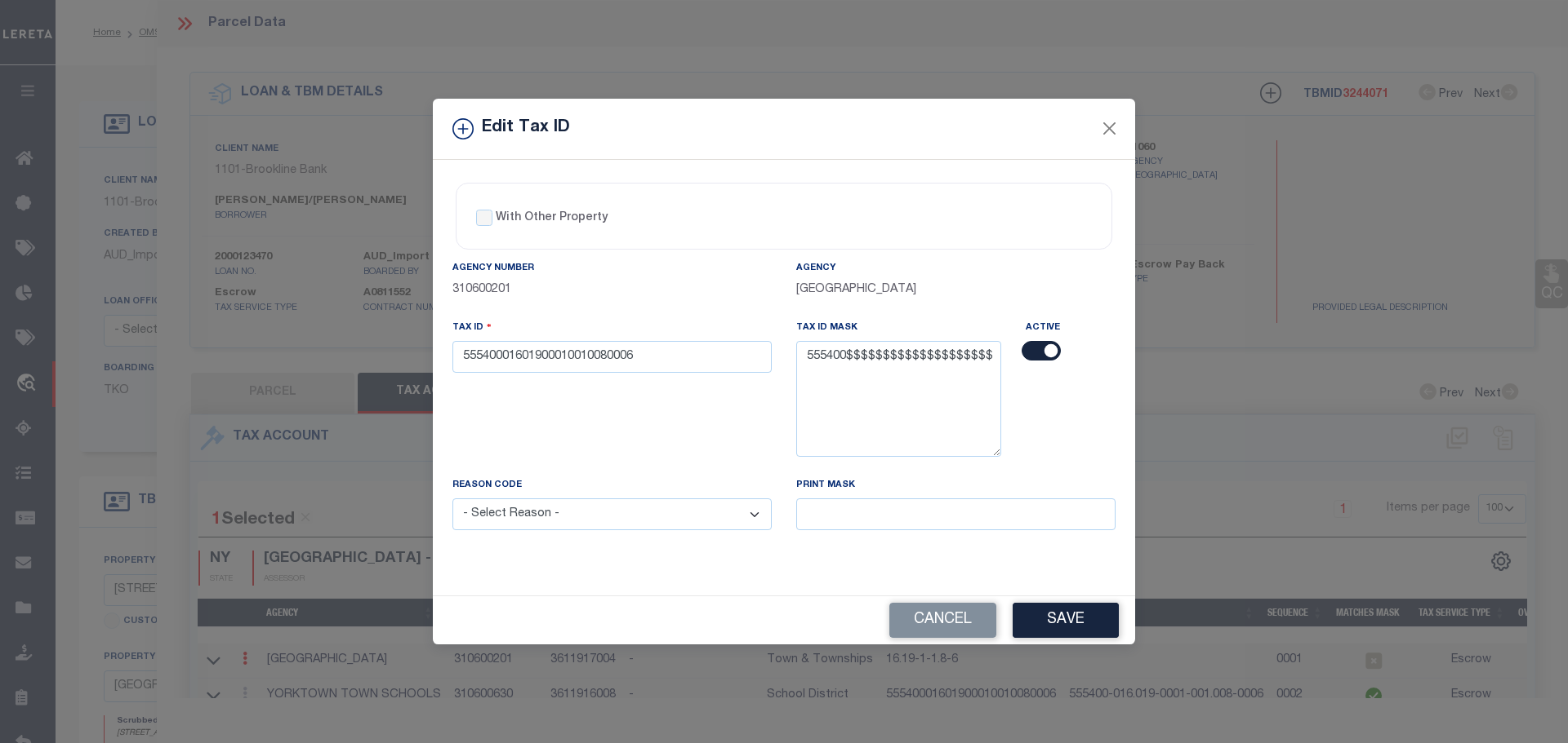
click at [690, 517] on select "- Select Reason - 099 - Other (Provide additional detail) ACT - Agency Changed …" at bounding box center [611, 514] width 319 height 32
select select "ACT"
click at [452, 500] on select "- Select Reason - 099 - Other (Provide additional detail) ACT - Agency Changed …" at bounding box center [611, 514] width 319 height 32
click at [1100, 625] on button "Save" at bounding box center [1065, 621] width 107 height 35
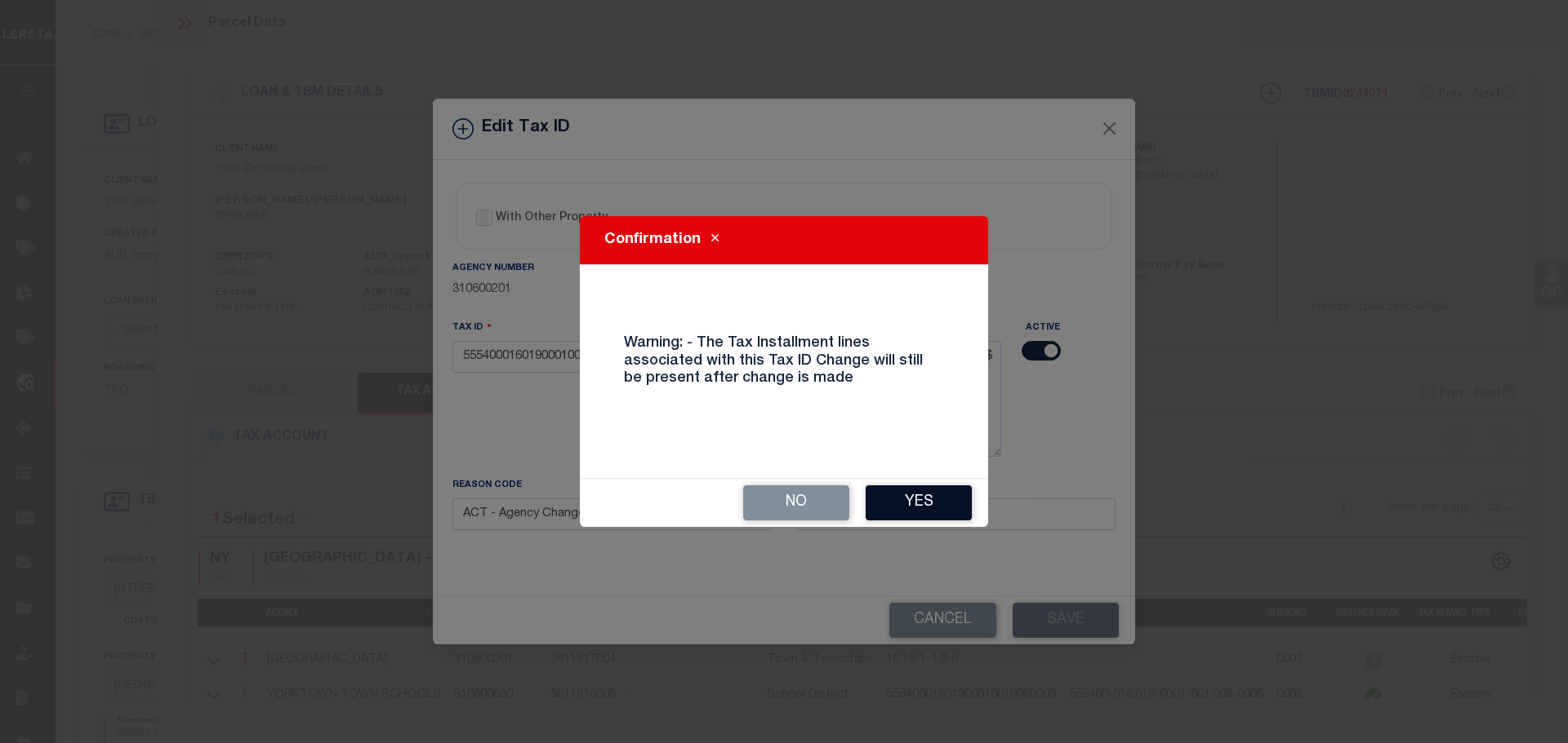
click at [933, 501] on button "Yes" at bounding box center [918, 503] width 107 height 35
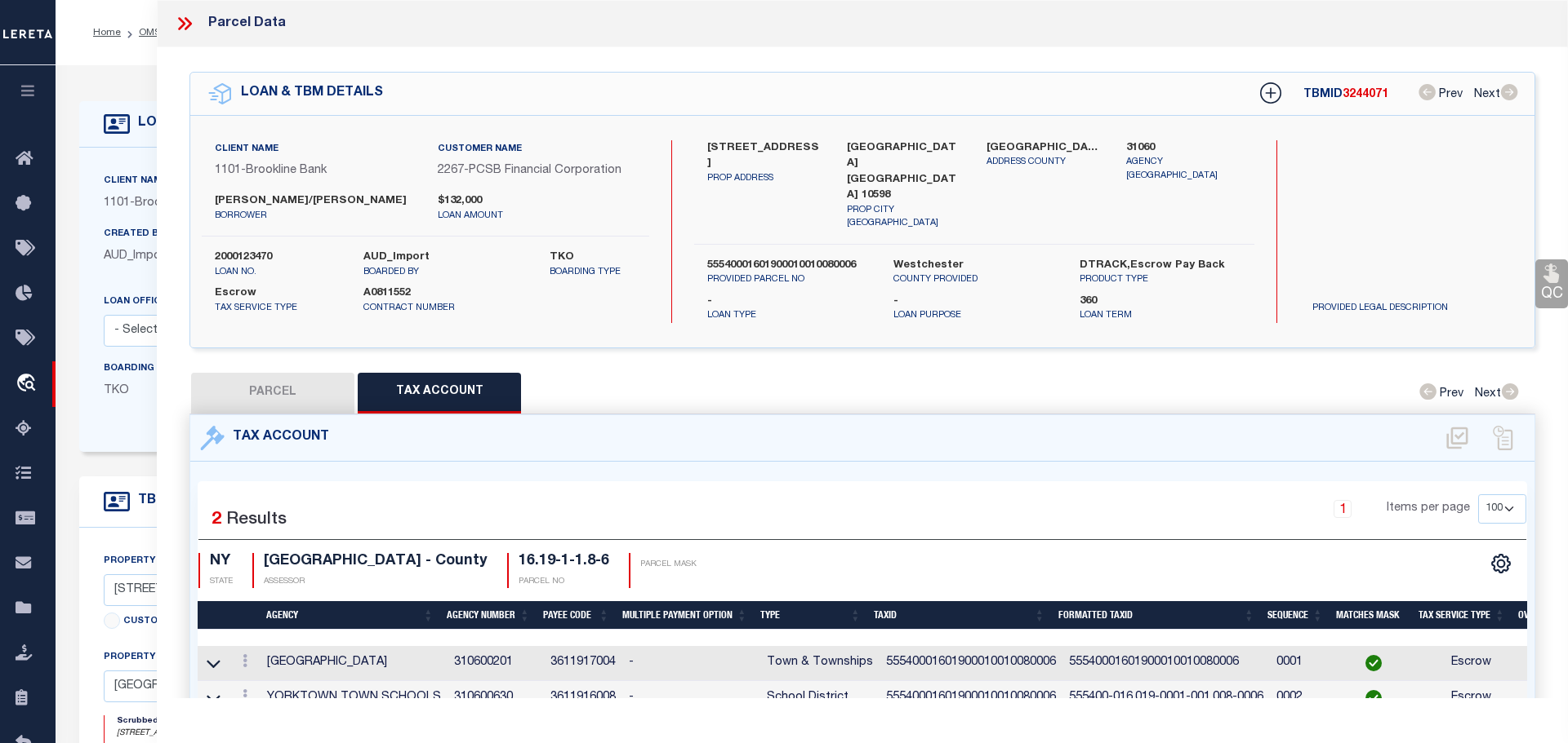
select select
click at [189, 22] on icon at bounding box center [187, 23] width 8 height 13
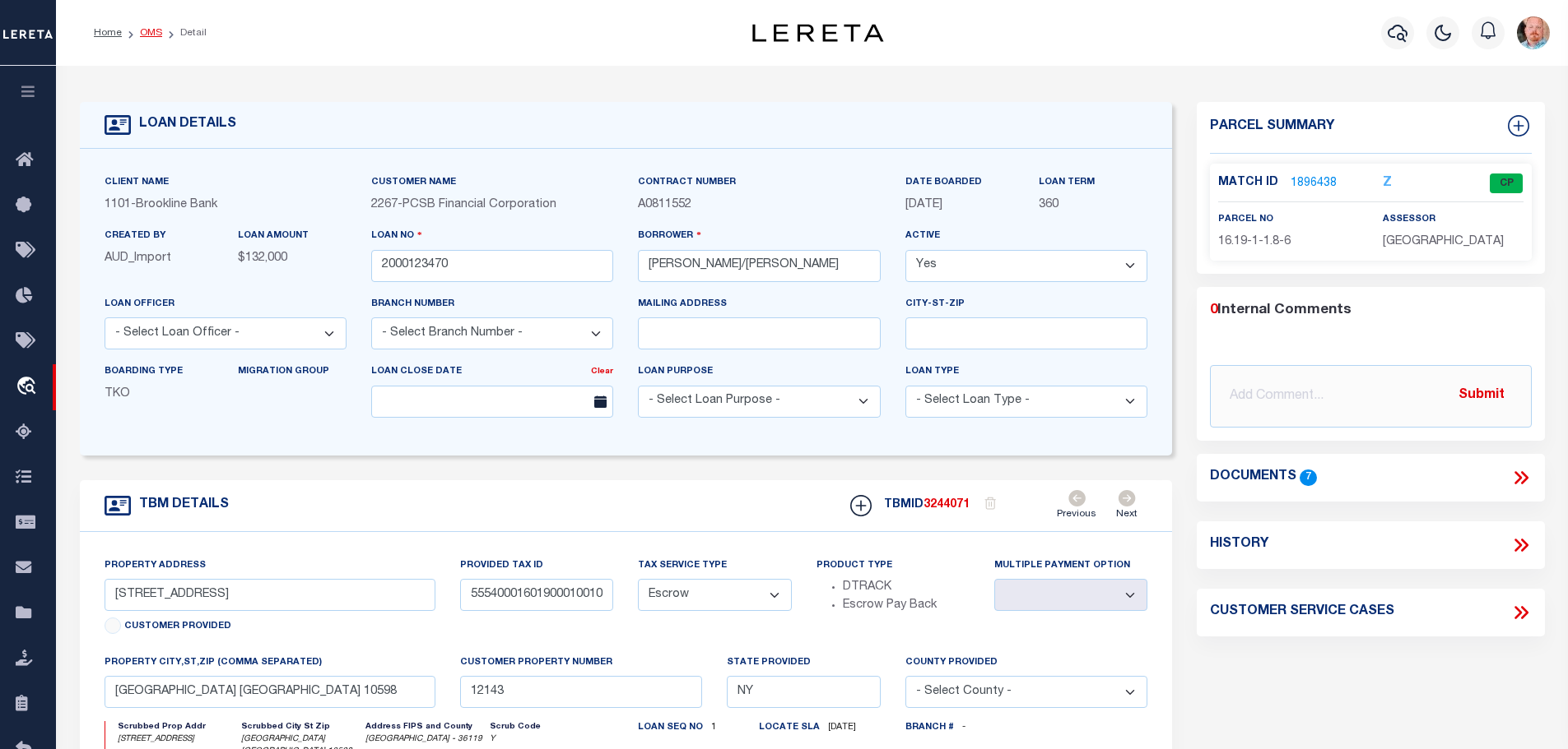
click at [140, 35] on link "OMS" at bounding box center [151, 33] width 23 height 10
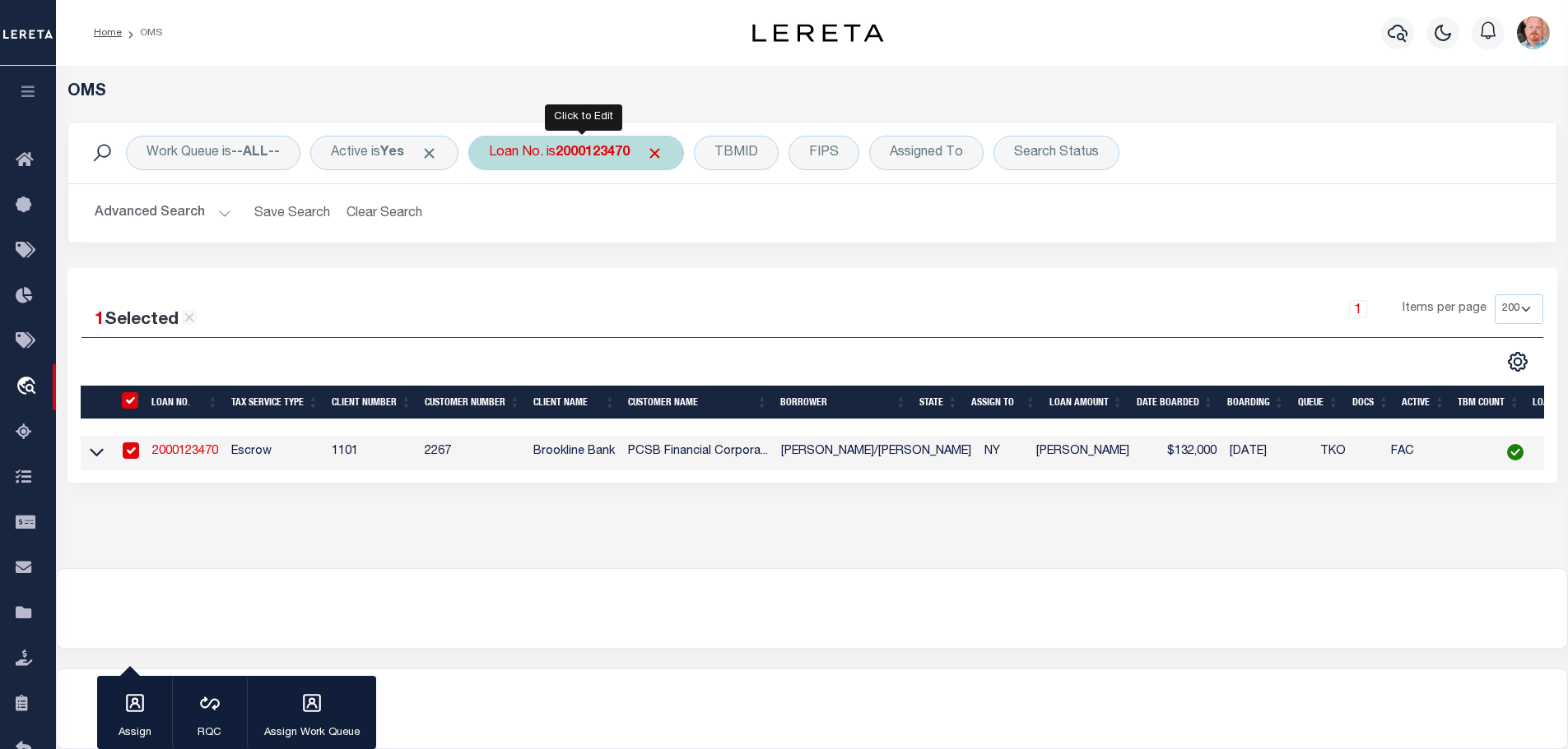
click at [532, 163] on div "Loan No. is 2000123470" at bounding box center [576, 153] width 216 height 34
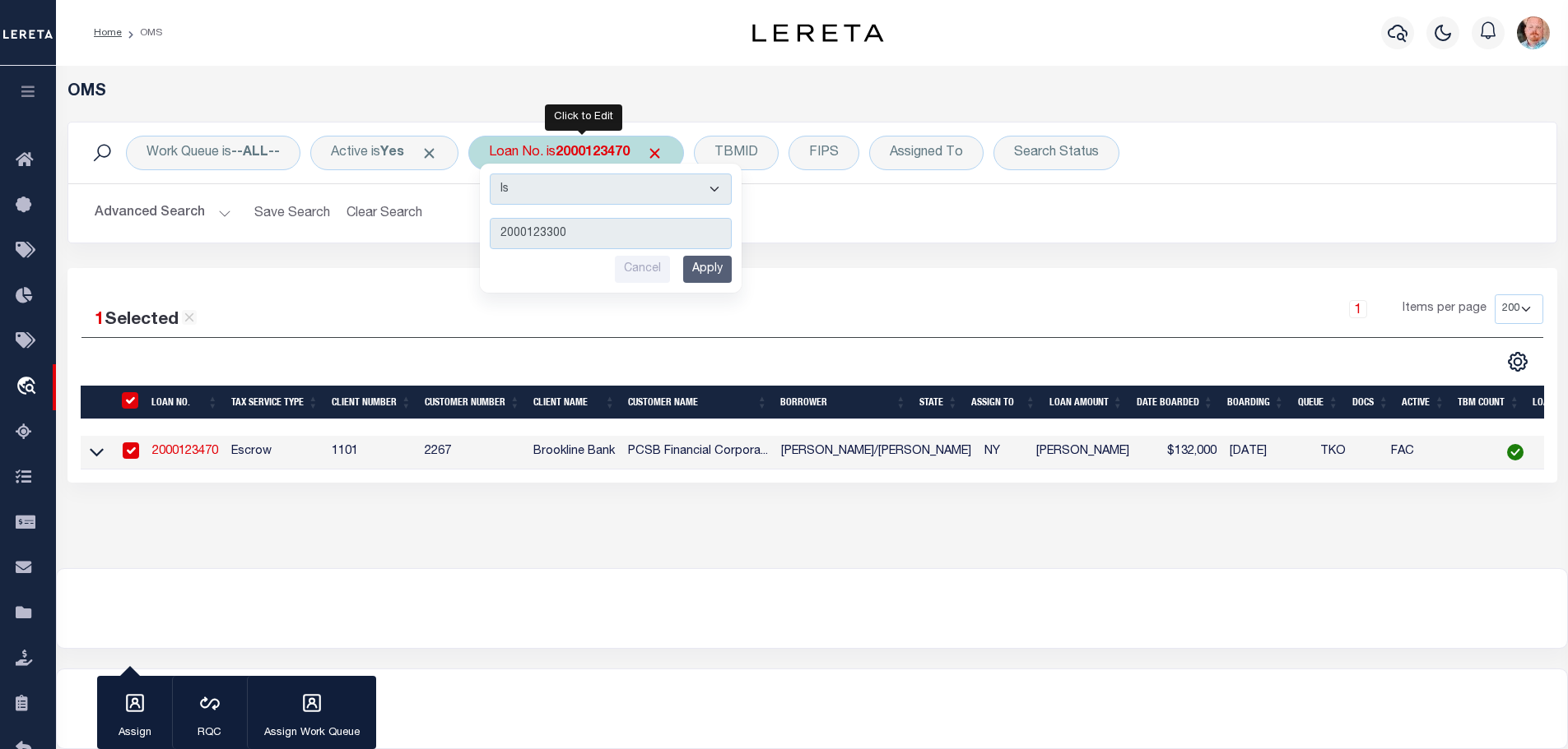
type input "2000123300"
click at [701, 261] on input "Apply" at bounding box center [707, 270] width 48 height 28
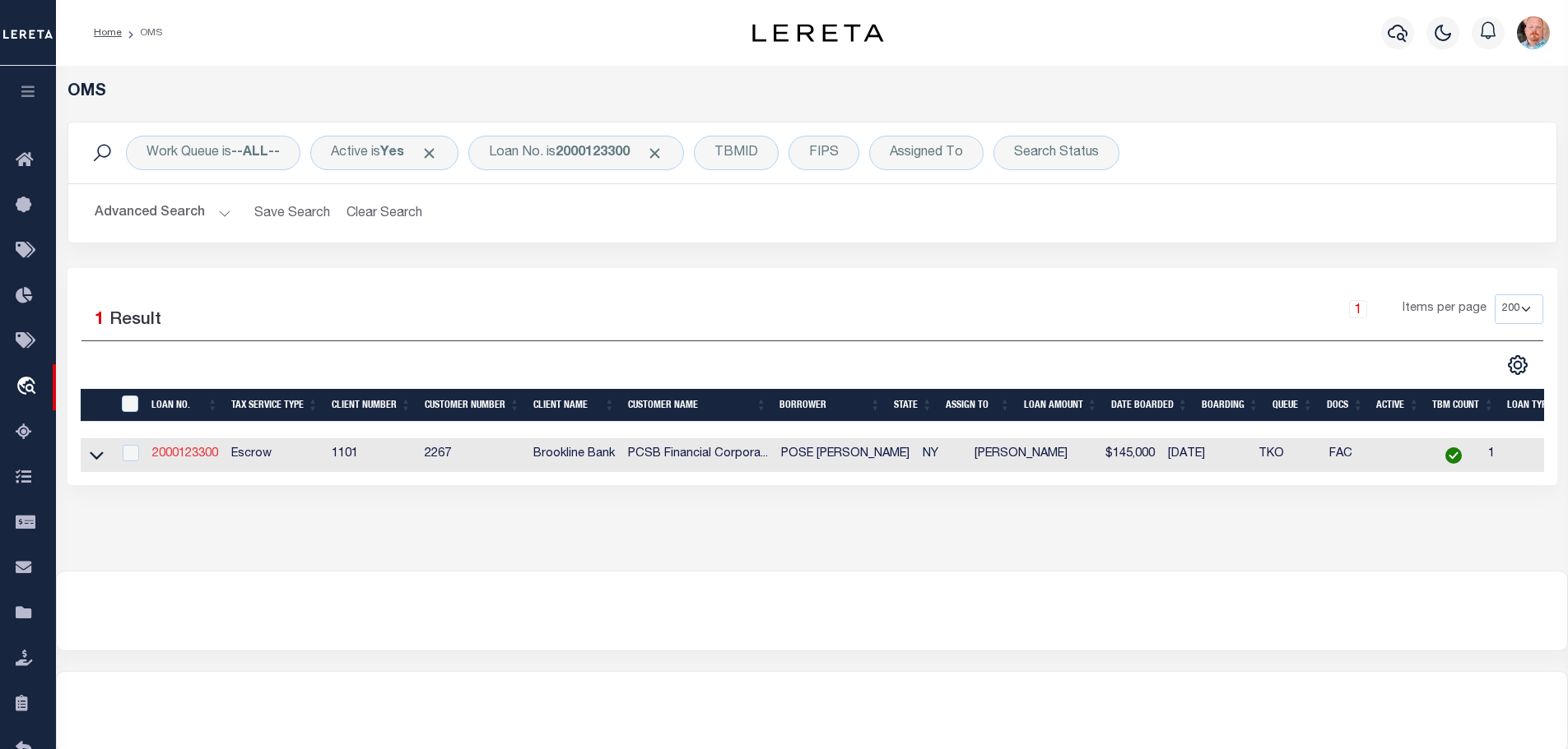
click at [195, 448] on link "2000123300" at bounding box center [184, 454] width 66 height 12
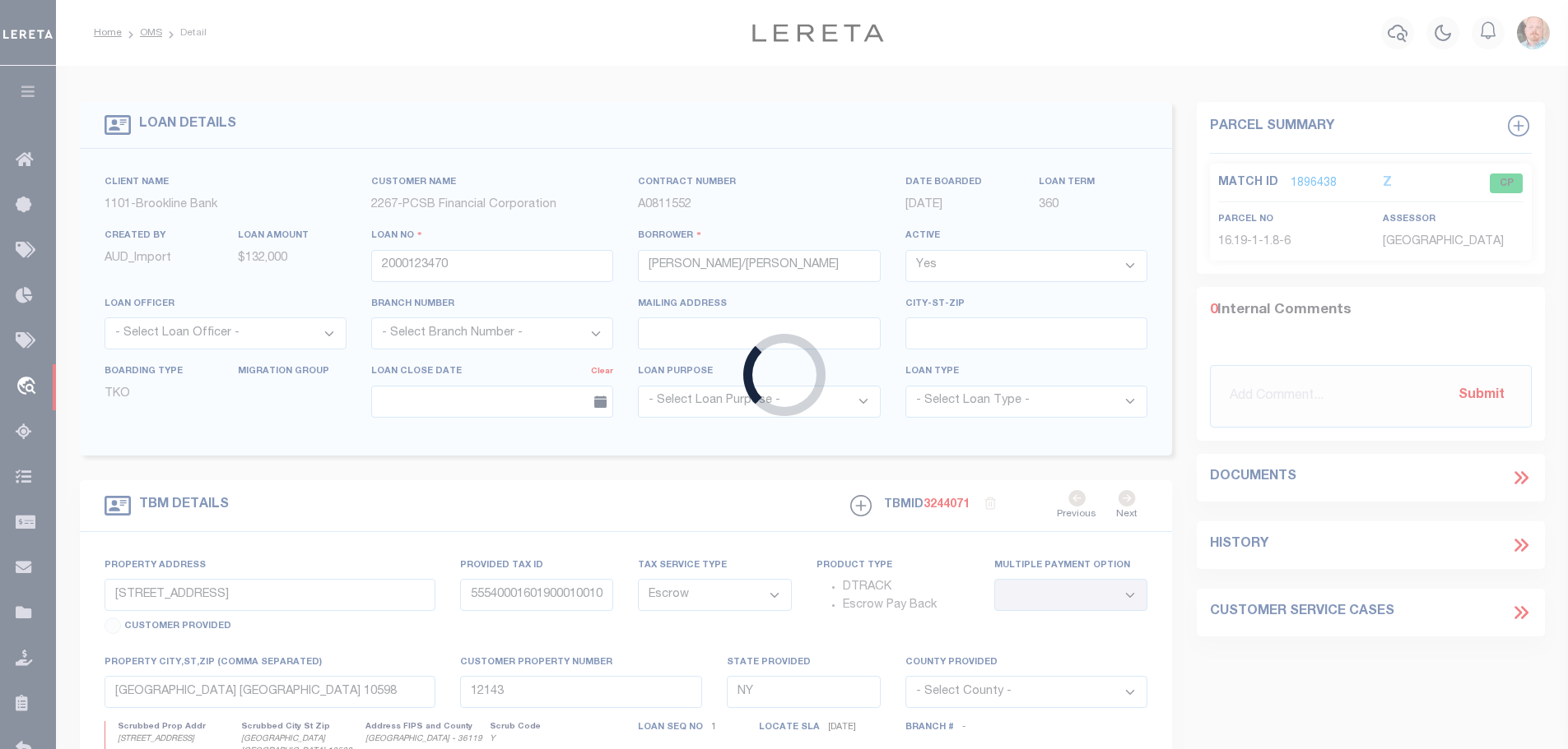
type input "2000123300"
type input "POSE BARBARA A"
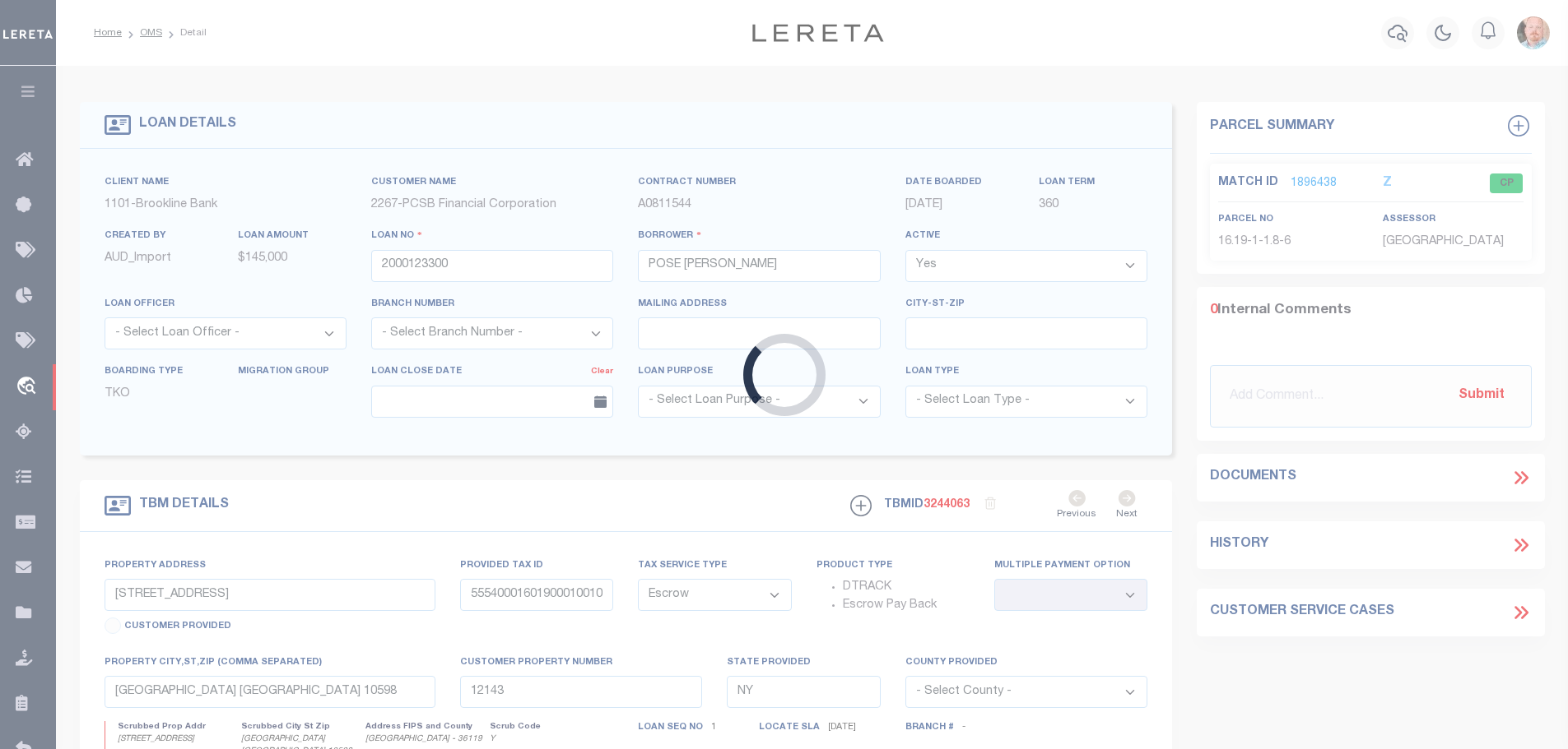
type input "2880 HICKORY STREET"
type input "55540002700900030060000000"
type input "11975"
select select
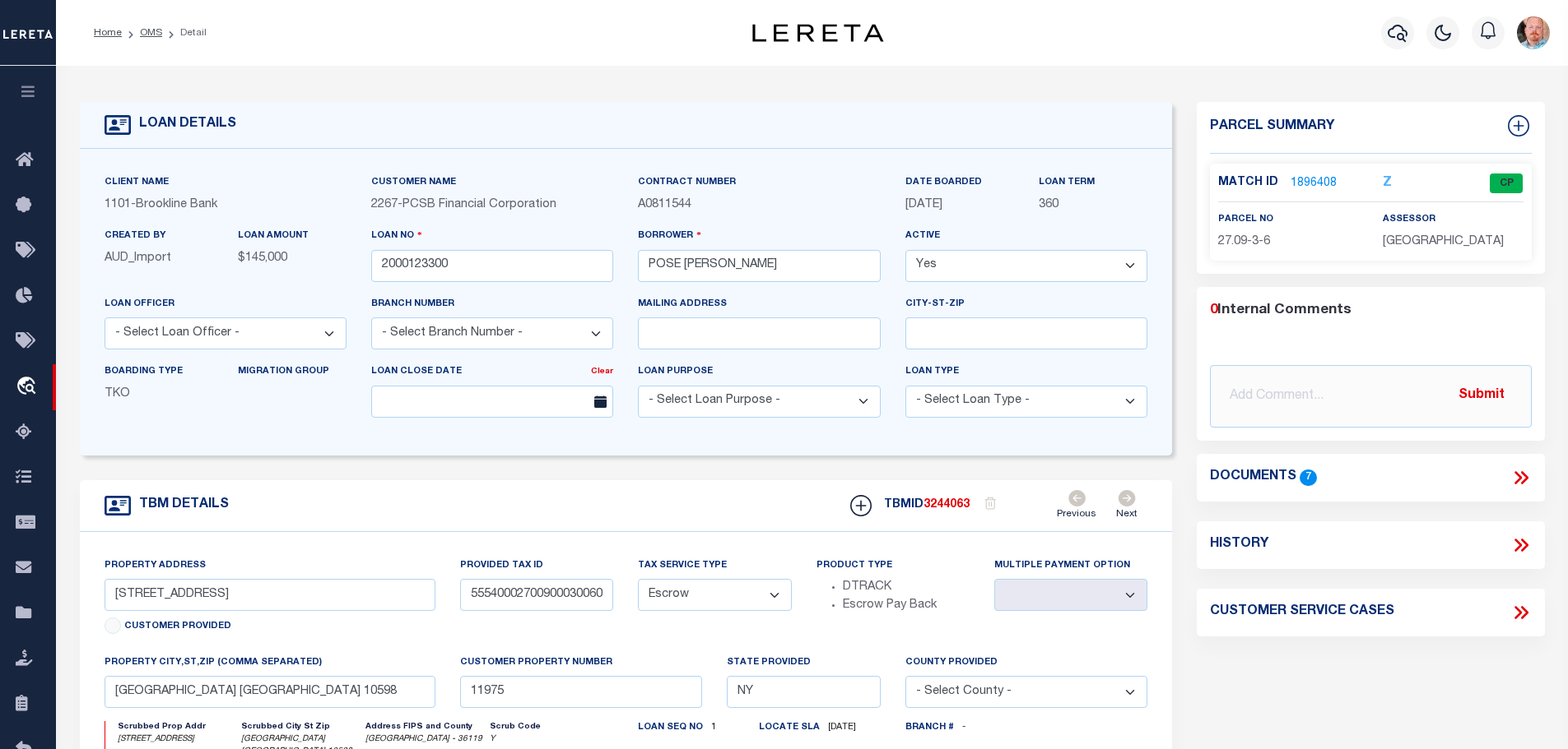
click at [1315, 175] on link "1896408" at bounding box center [1314, 184] width 46 height 18
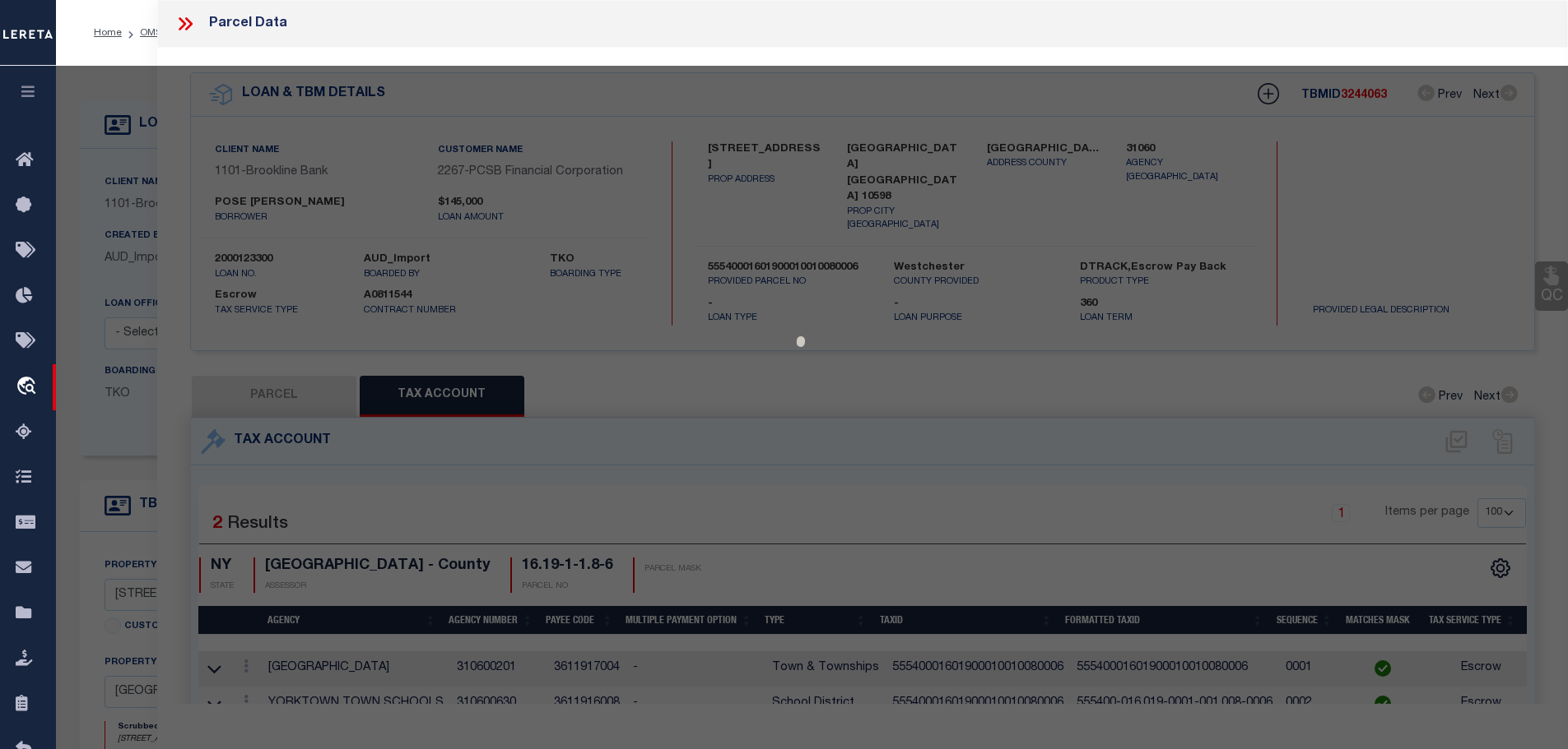
select select "AS"
checkbox input "false"
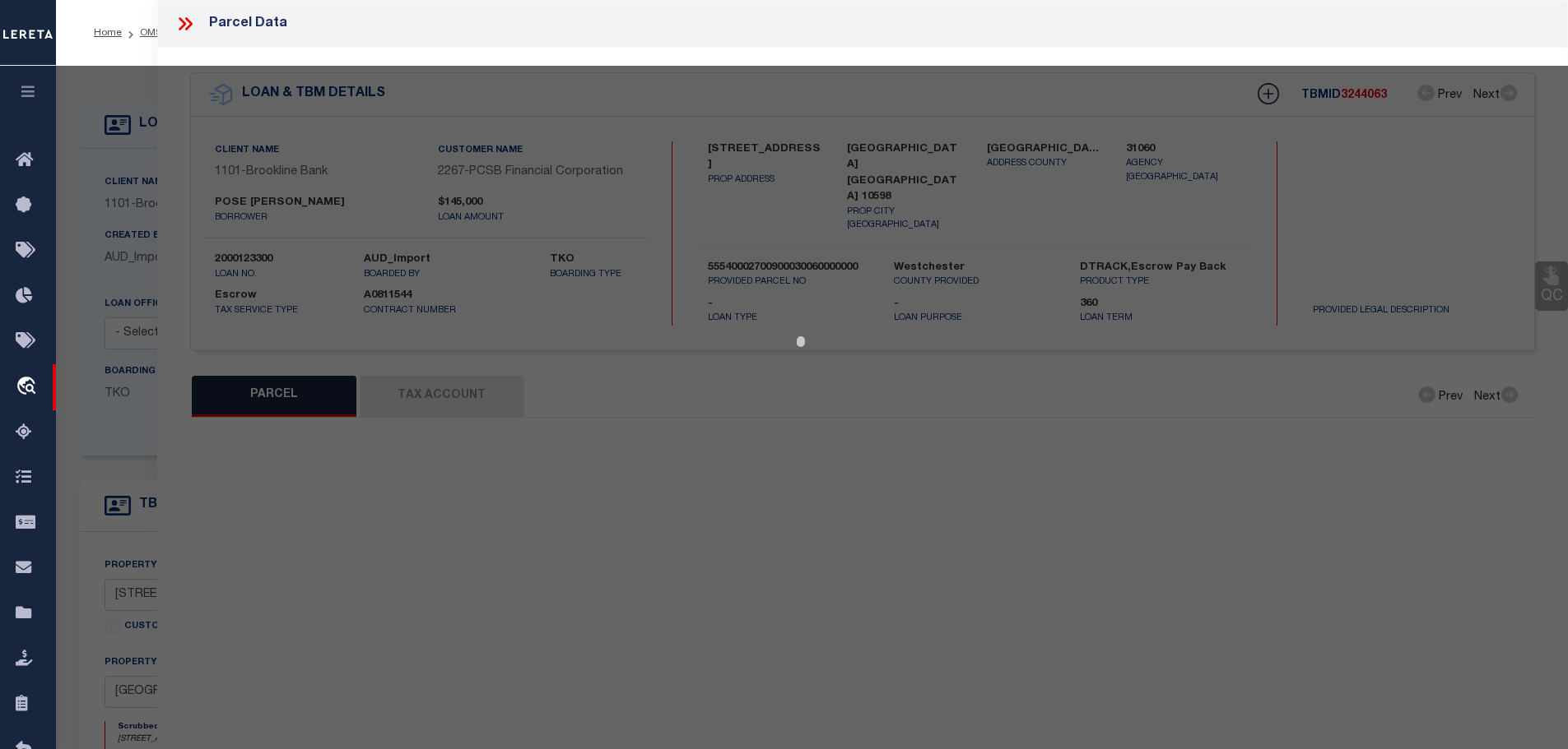
select select "CP"
type input "POSE, BARBARA"
select select
type input "2880 HICKORY ST."
checkbox input "false"
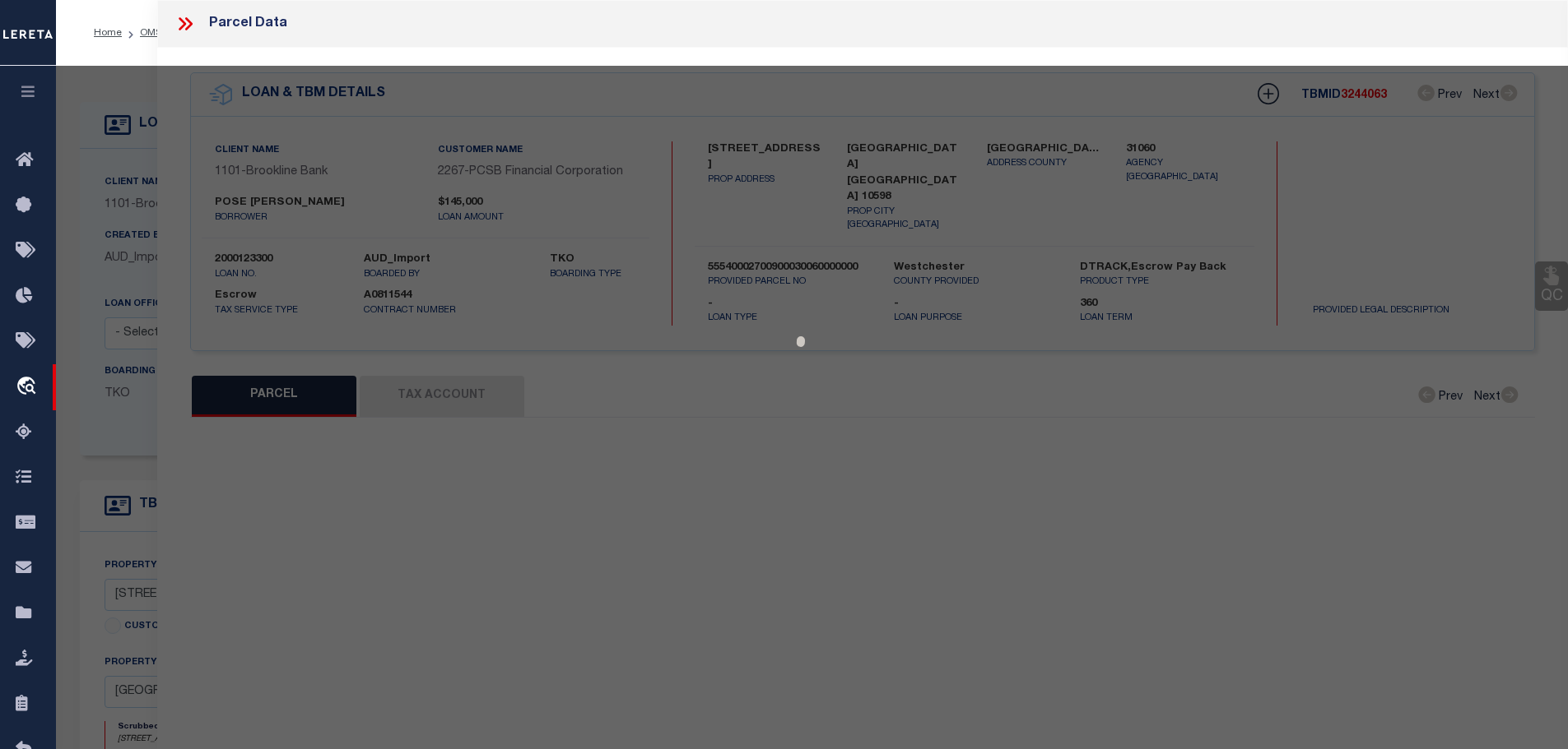
type input "YORKTOWN HGTS., [GEOGRAPHIC_DATA] 10598"
type textarea "ACCOUNT NUMBER 2410500 LAND VALUE 1,300 TOTAL VALUE 7,650"
type textarea "Tax ID Special Project"
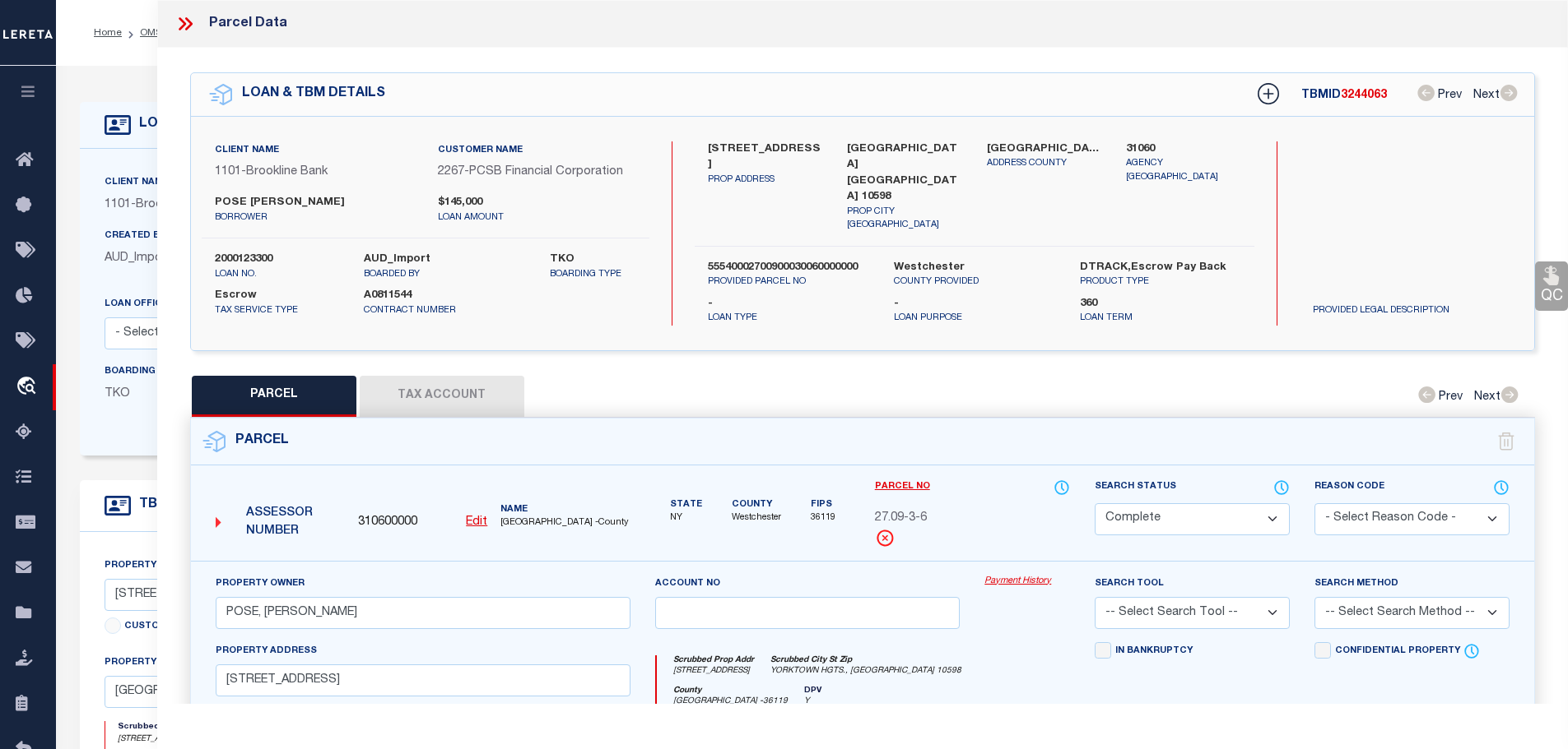
click at [421, 395] on button "Tax Account" at bounding box center [442, 396] width 165 height 41
select select "100"
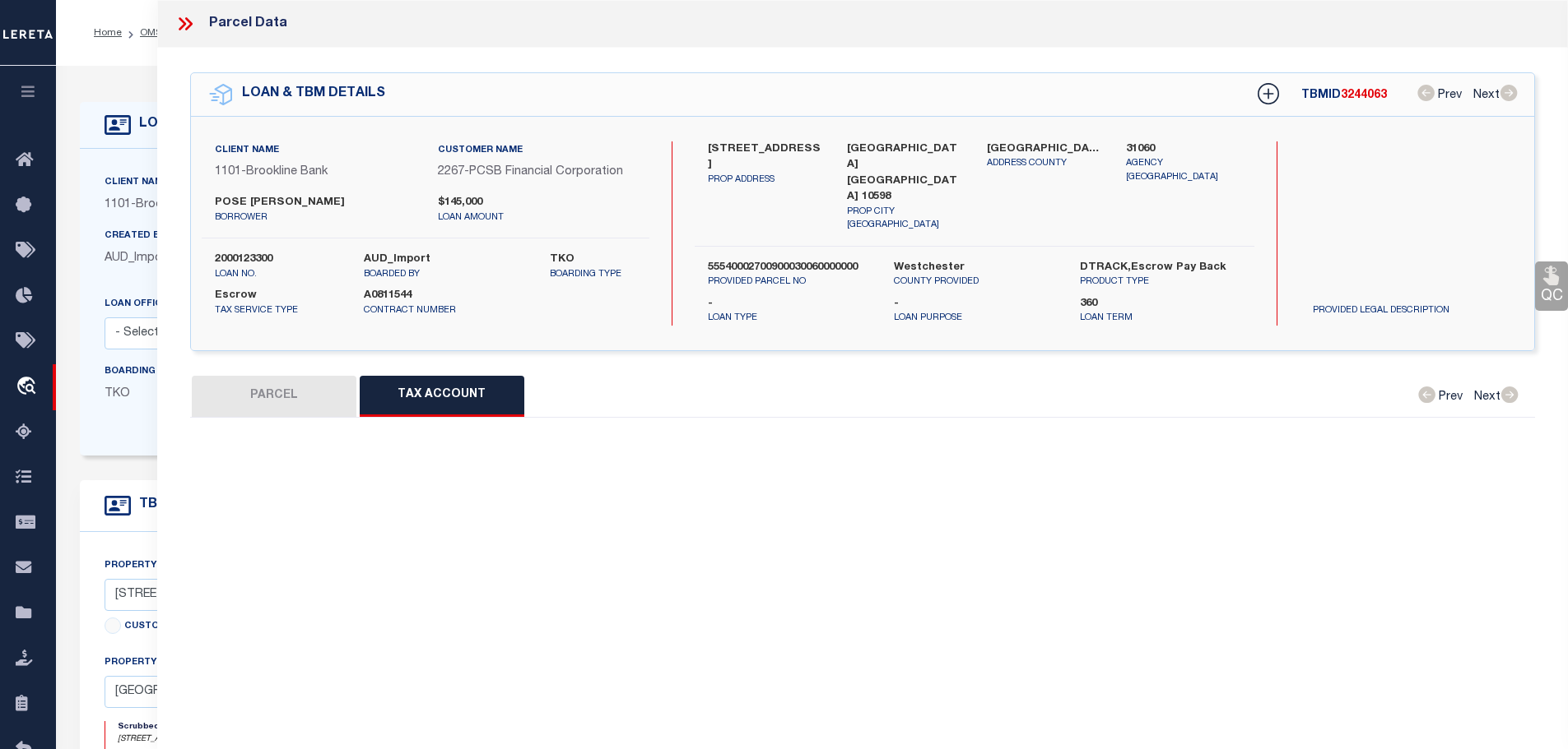
select select "100"
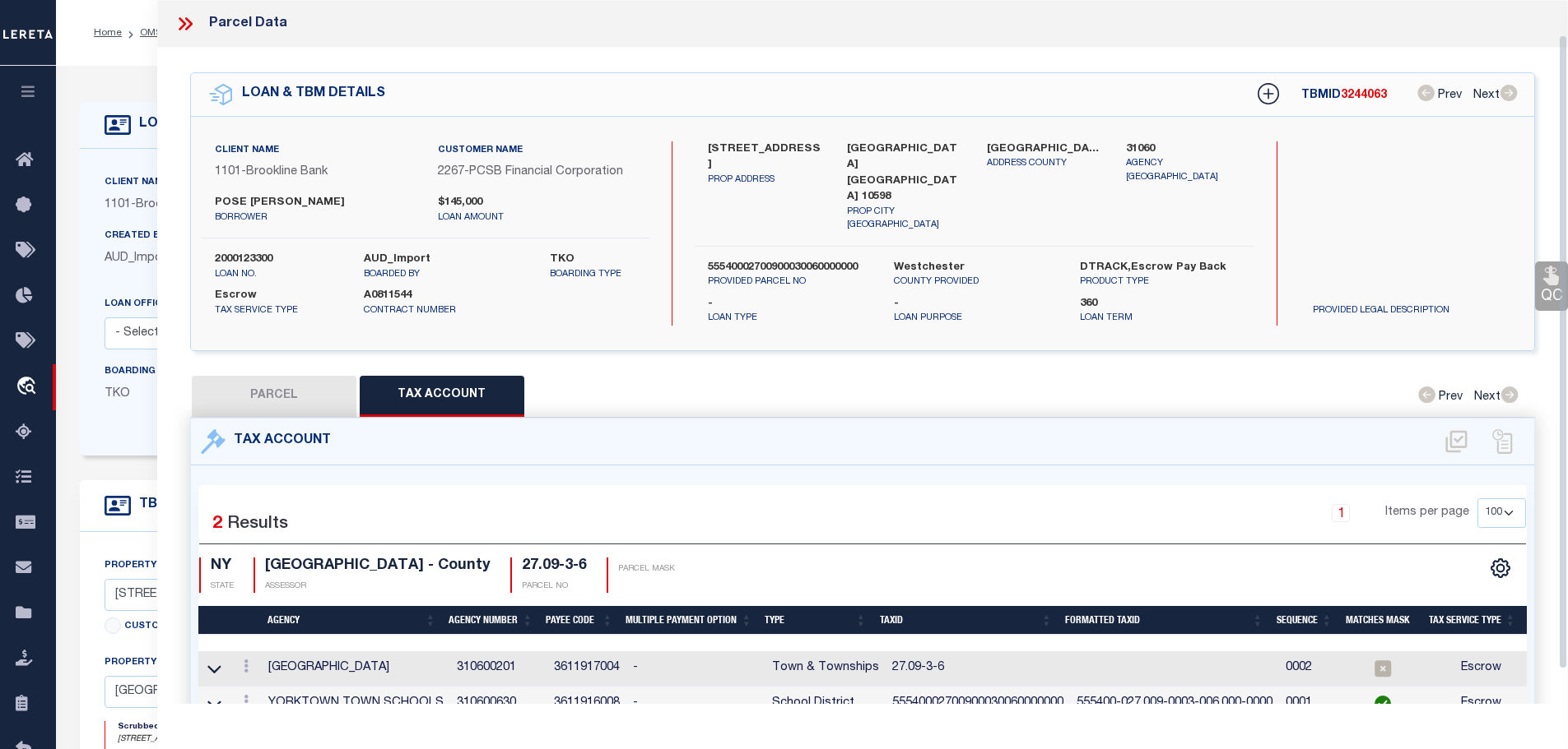
scroll to position [77, 0]
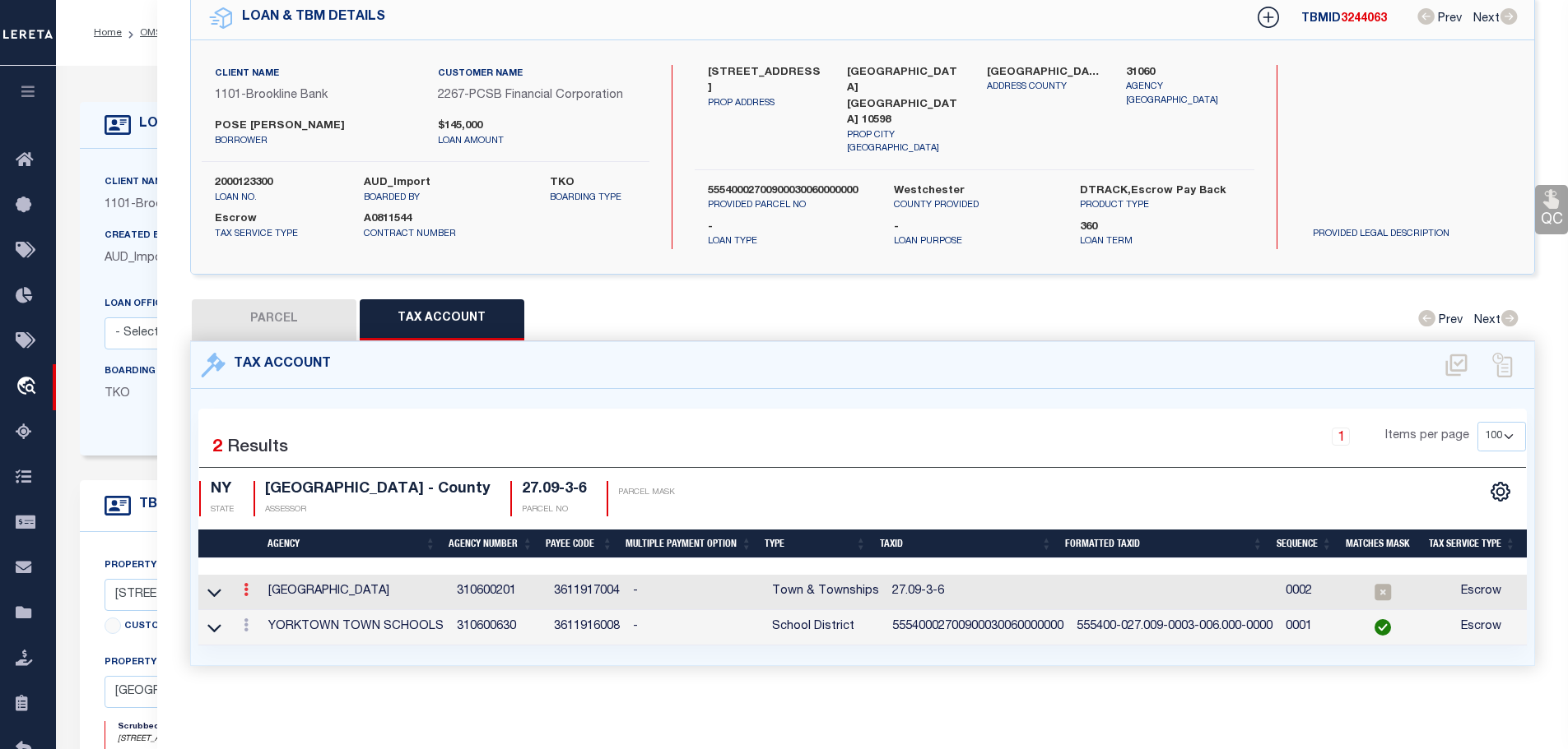
click at [241, 585] on link at bounding box center [246, 591] width 18 height 13
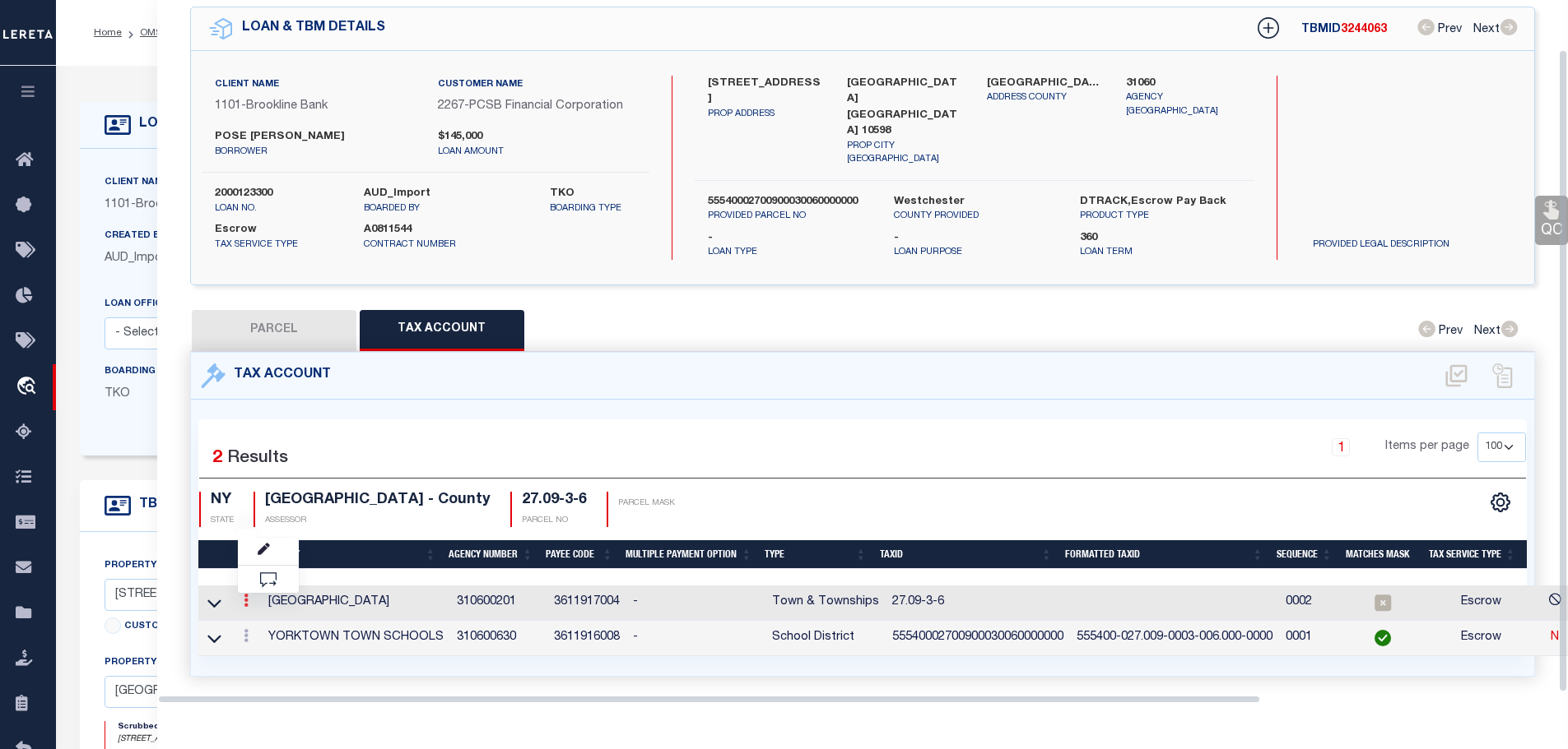
scroll to position [53, 0]
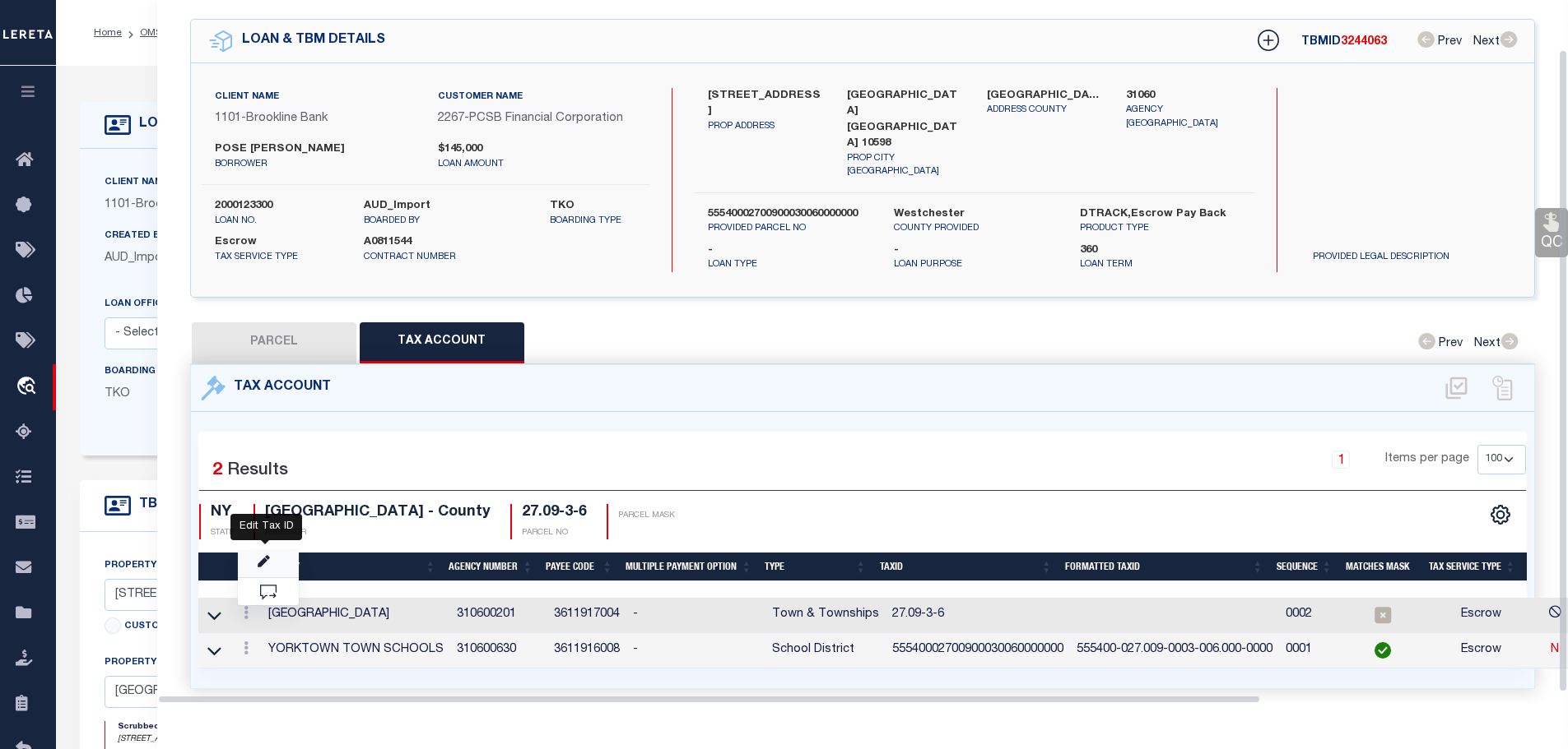
click at [267, 556] on icon "" at bounding box center [263, 562] width 13 height 13
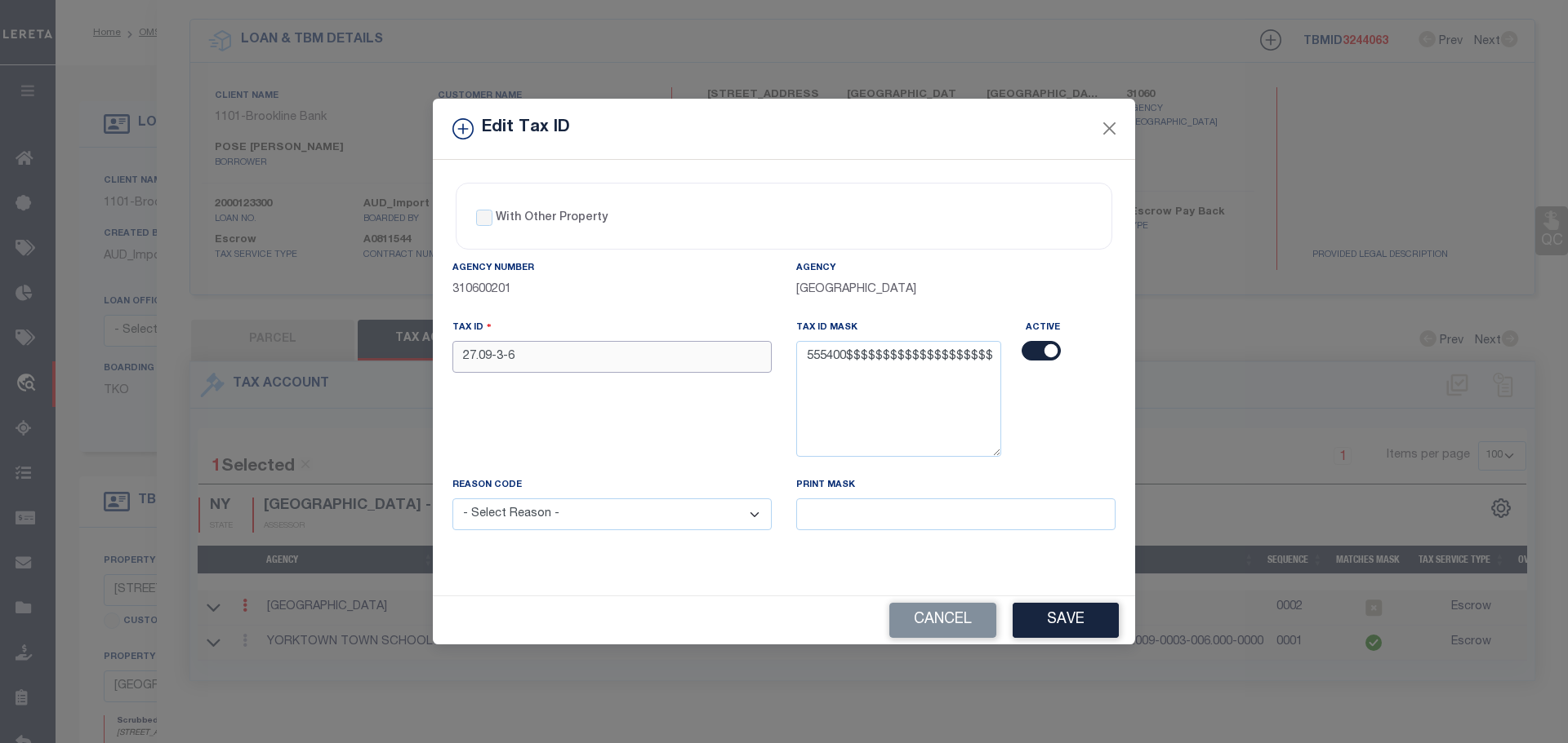
click at [519, 357] on input "27.09-3-6" at bounding box center [611, 357] width 319 height 32
paste input "55540002700900030060000000"
type input "55540002700900030060000000"
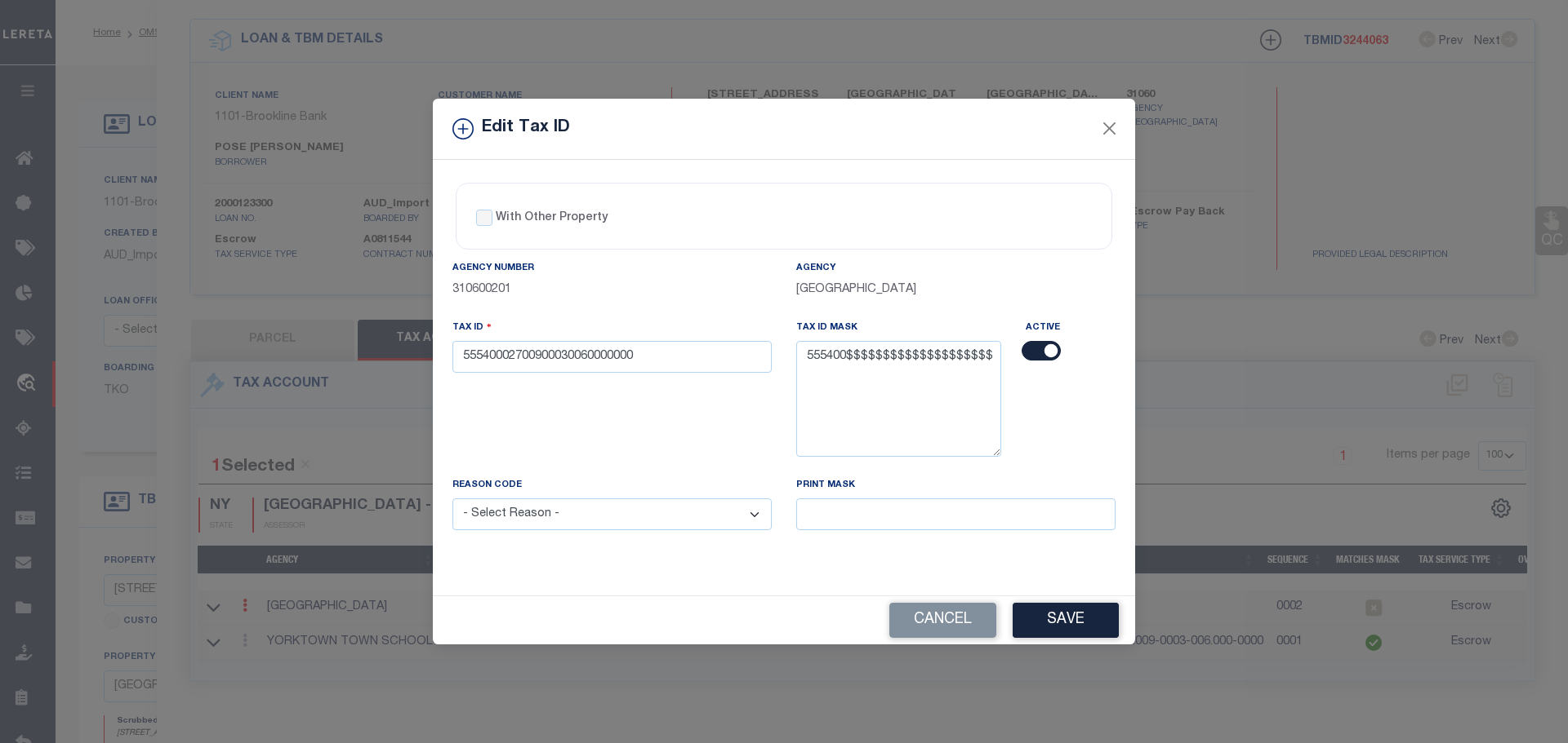
click at [642, 526] on select "- Select Reason - 099 - Other (Provide additional detail) ACT - Agency Changed …" at bounding box center [611, 514] width 319 height 32
select select "ACT"
click at [452, 500] on select "- Select Reason - 099 - Other (Provide additional detail) ACT - Agency Changed …" at bounding box center [611, 514] width 319 height 32
click at [1114, 630] on button "Save" at bounding box center [1065, 621] width 107 height 35
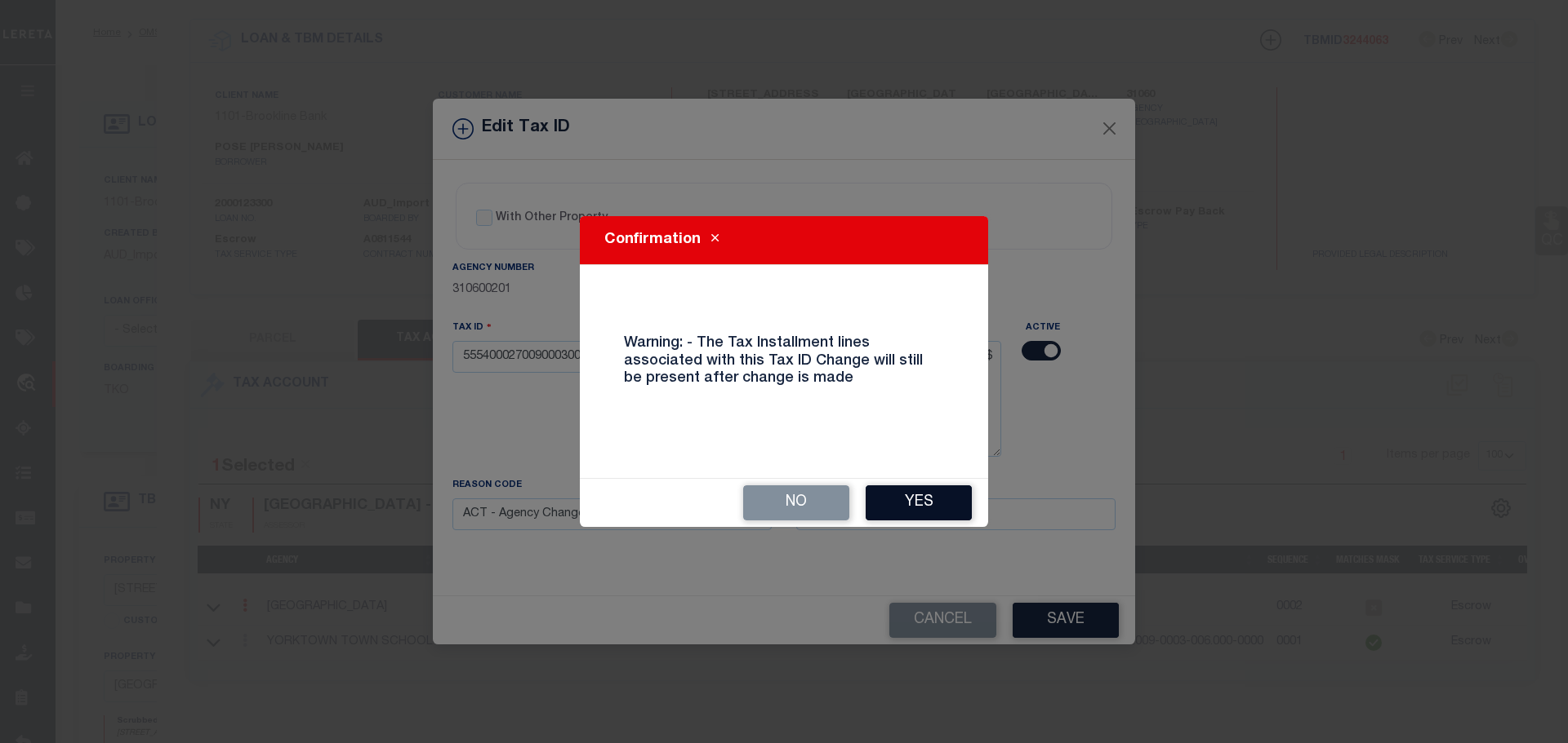
click at [911, 506] on button "Yes" at bounding box center [918, 503] width 107 height 35
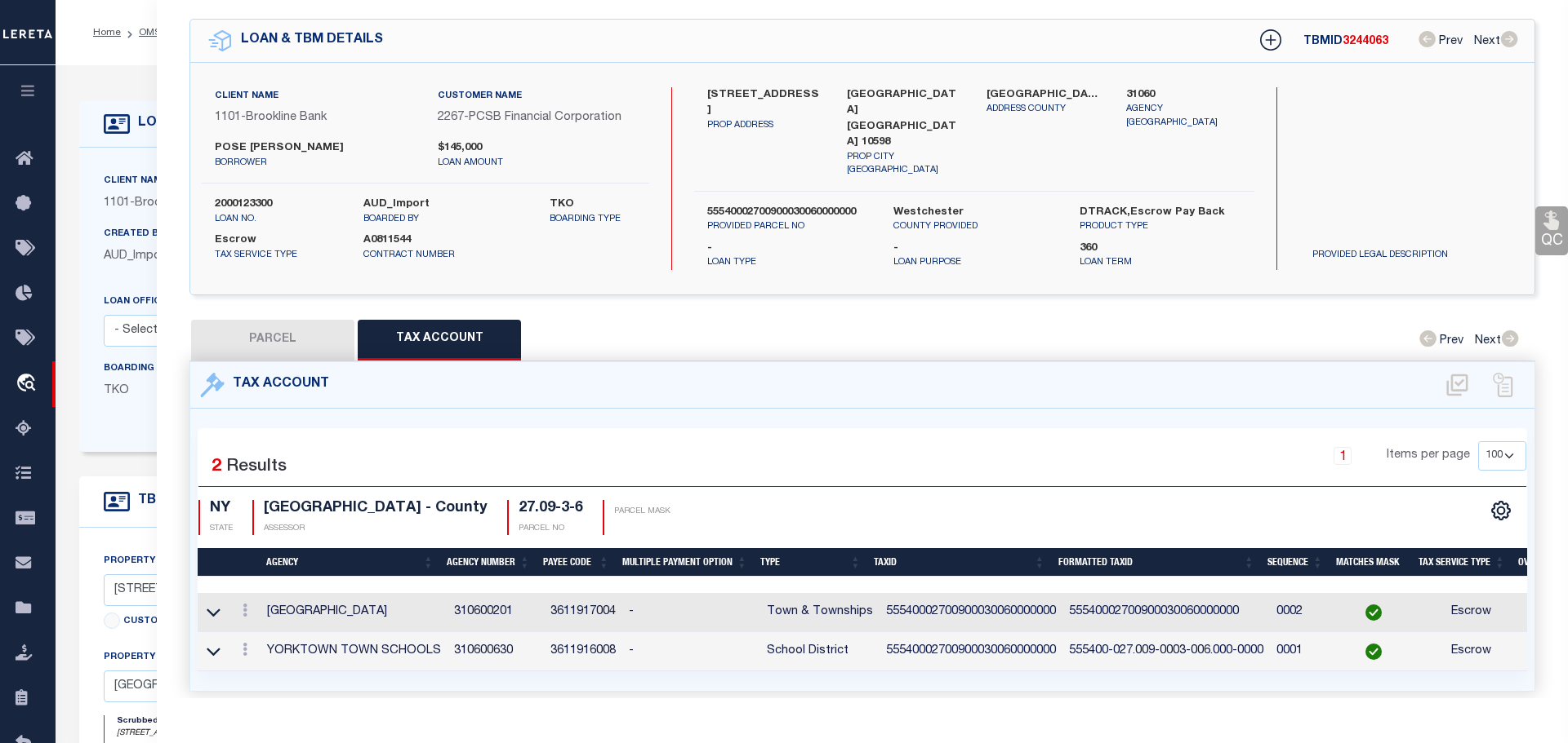
select select
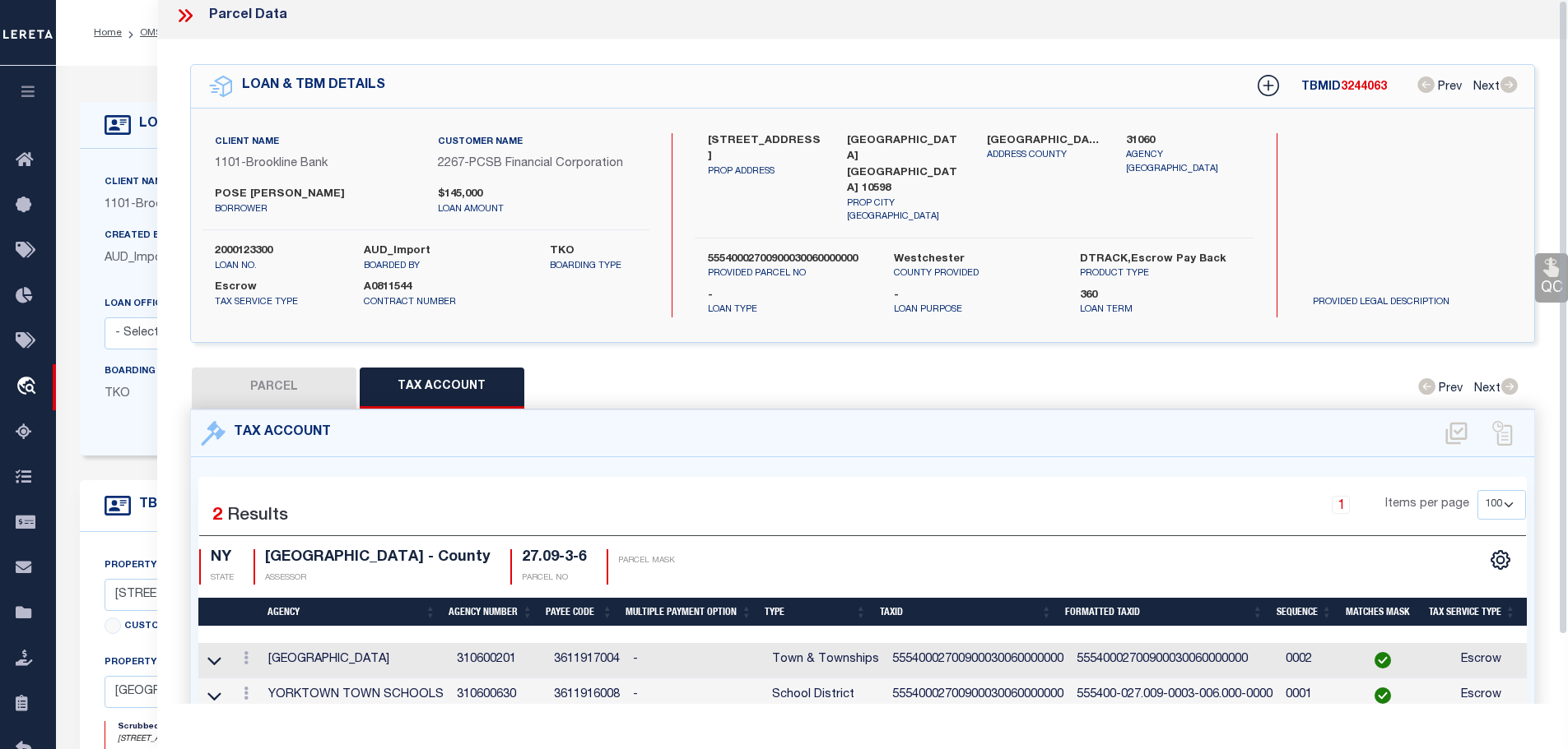
scroll to position [0, 0]
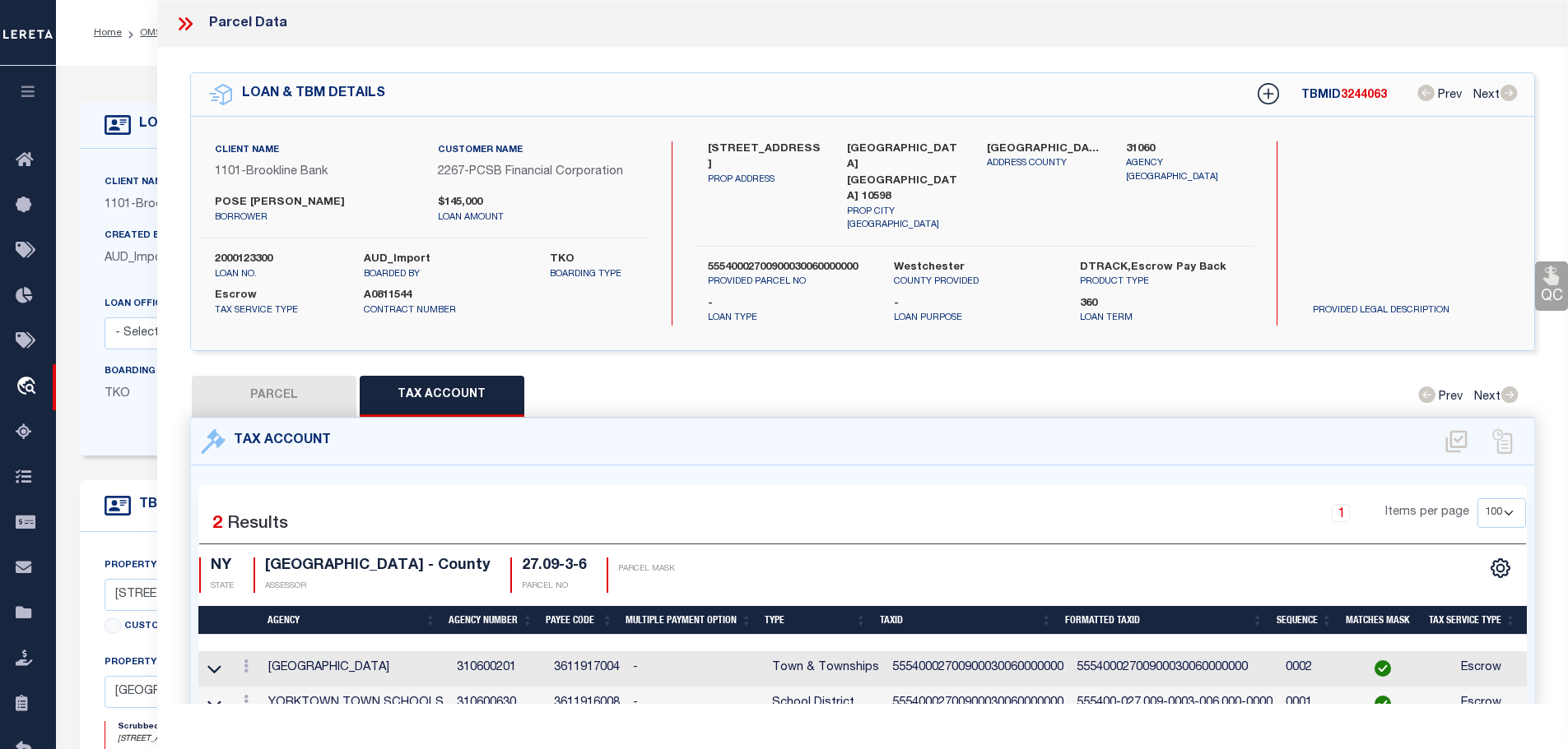
click at [185, 27] on icon at bounding box center [185, 24] width 22 height 22
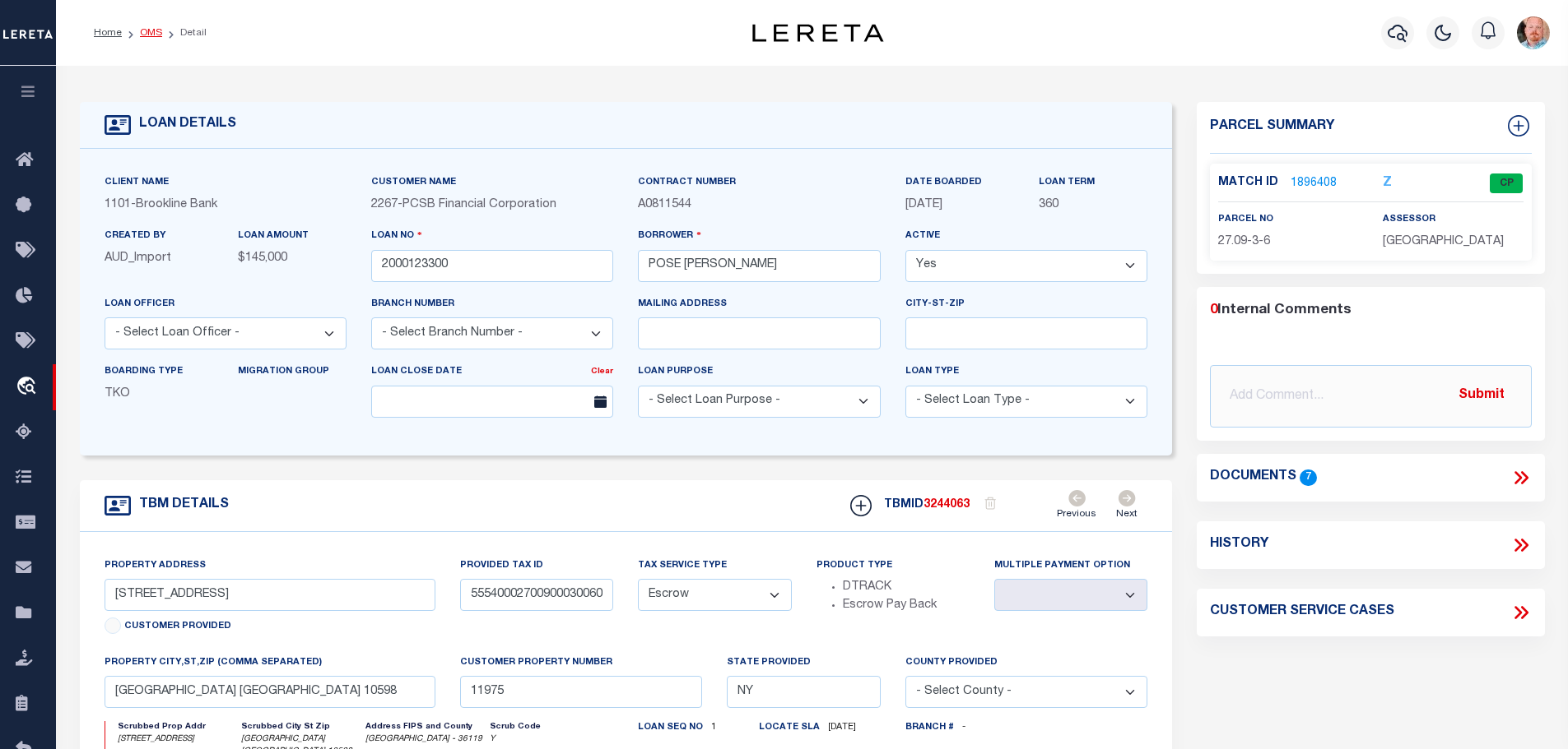
click at [145, 33] on link "OMS" at bounding box center [151, 33] width 23 height 10
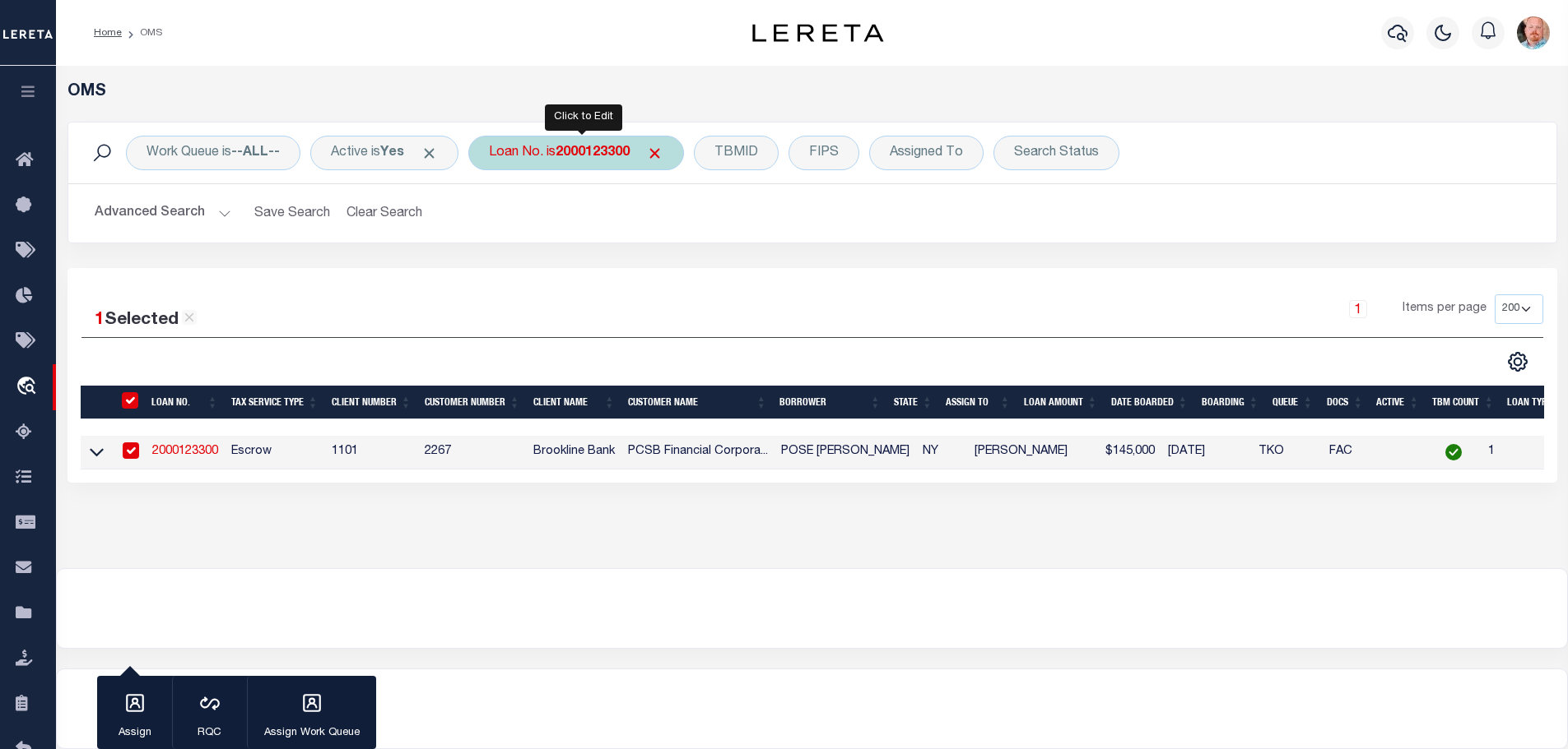
click at [590, 157] on b "2000123300" at bounding box center [592, 153] width 74 height 13
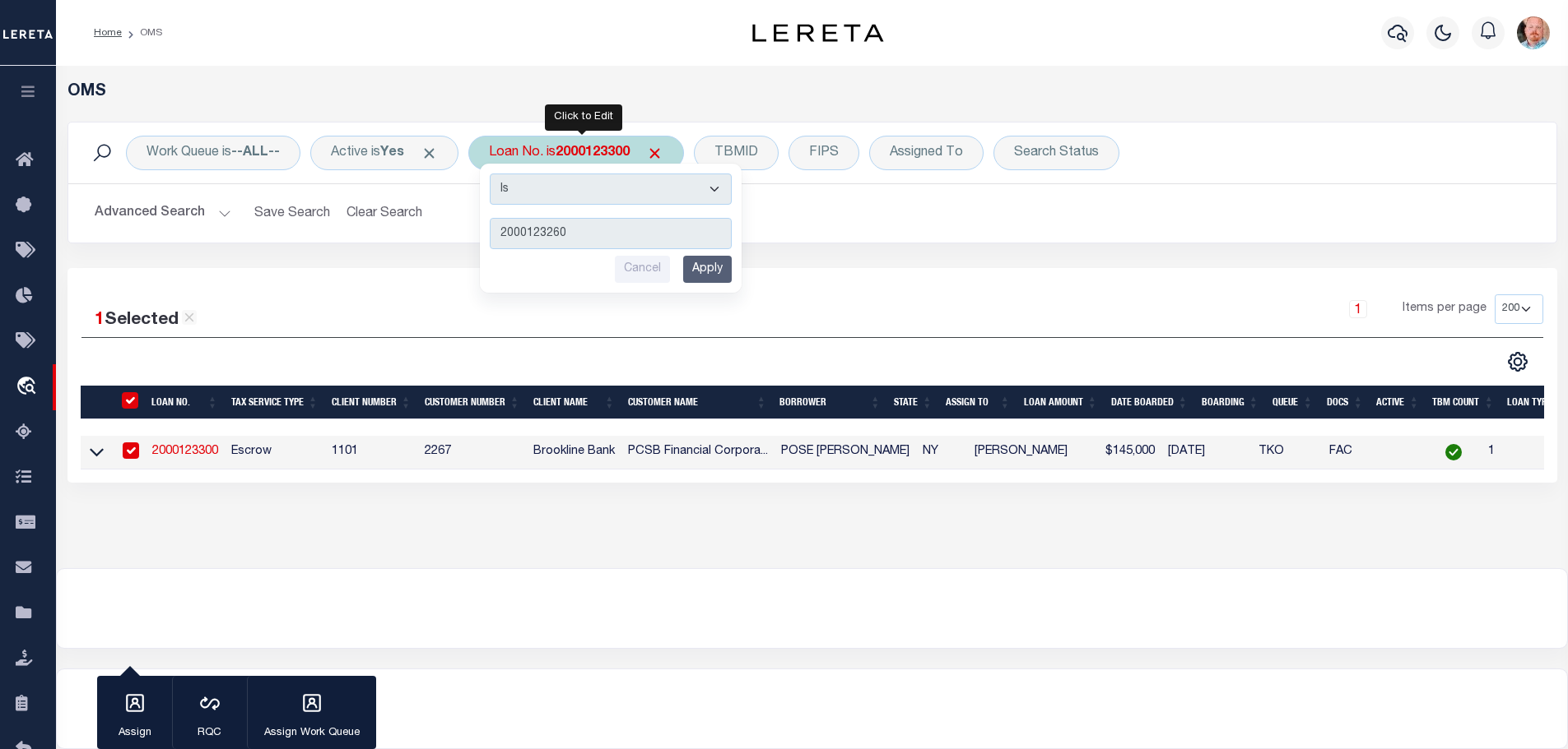
type input "2000123260"
click at [710, 266] on input "Apply" at bounding box center [707, 270] width 48 height 28
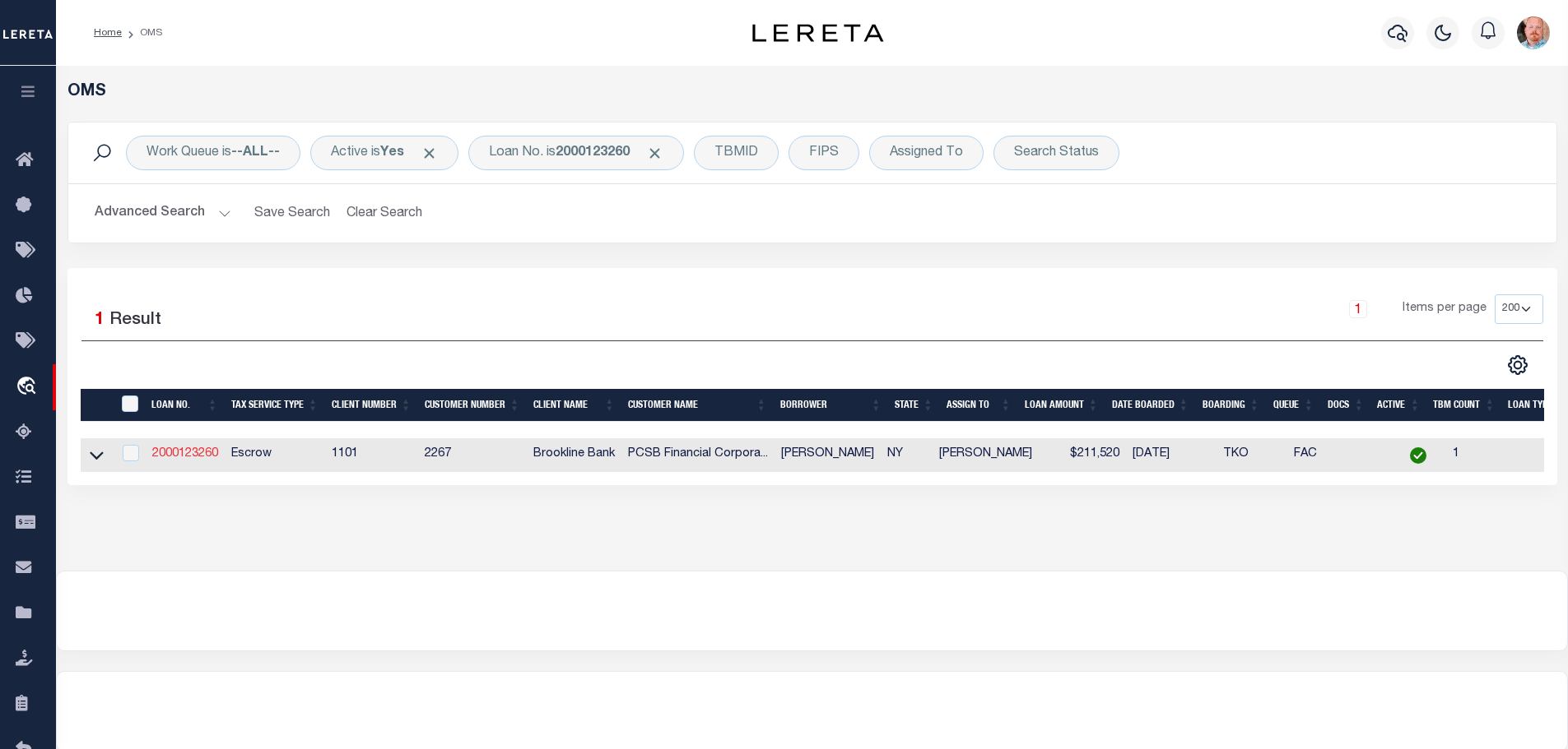
click at [179, 450] on link "2000123260" at bounding box center [184, 454] width 66 height 12
type input "2000123260"
type input "GUTIERREZ RODY"
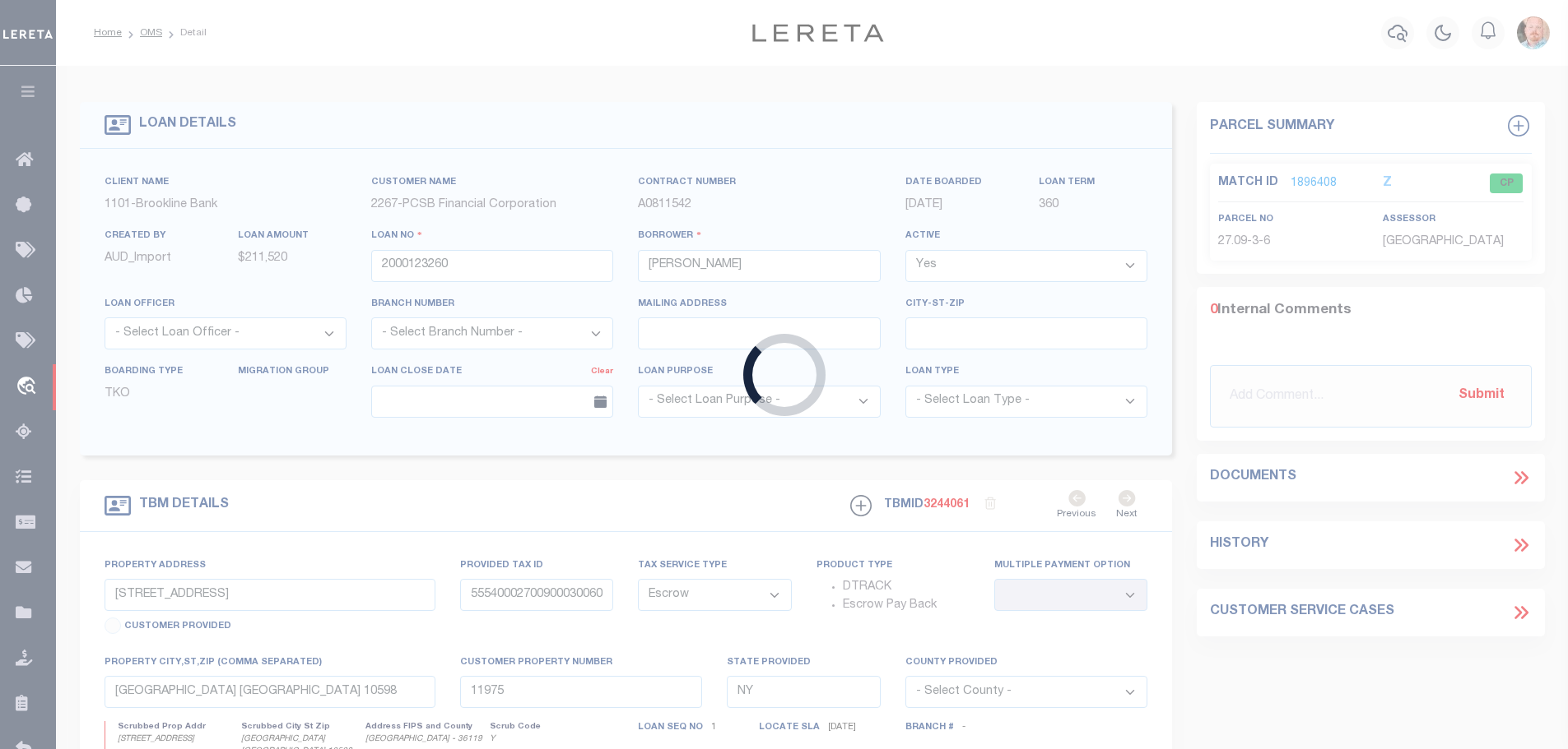
type input "2509 CROMPOND CROSSING"
type input "55540002601800010070110000"
type input "11570"
select select
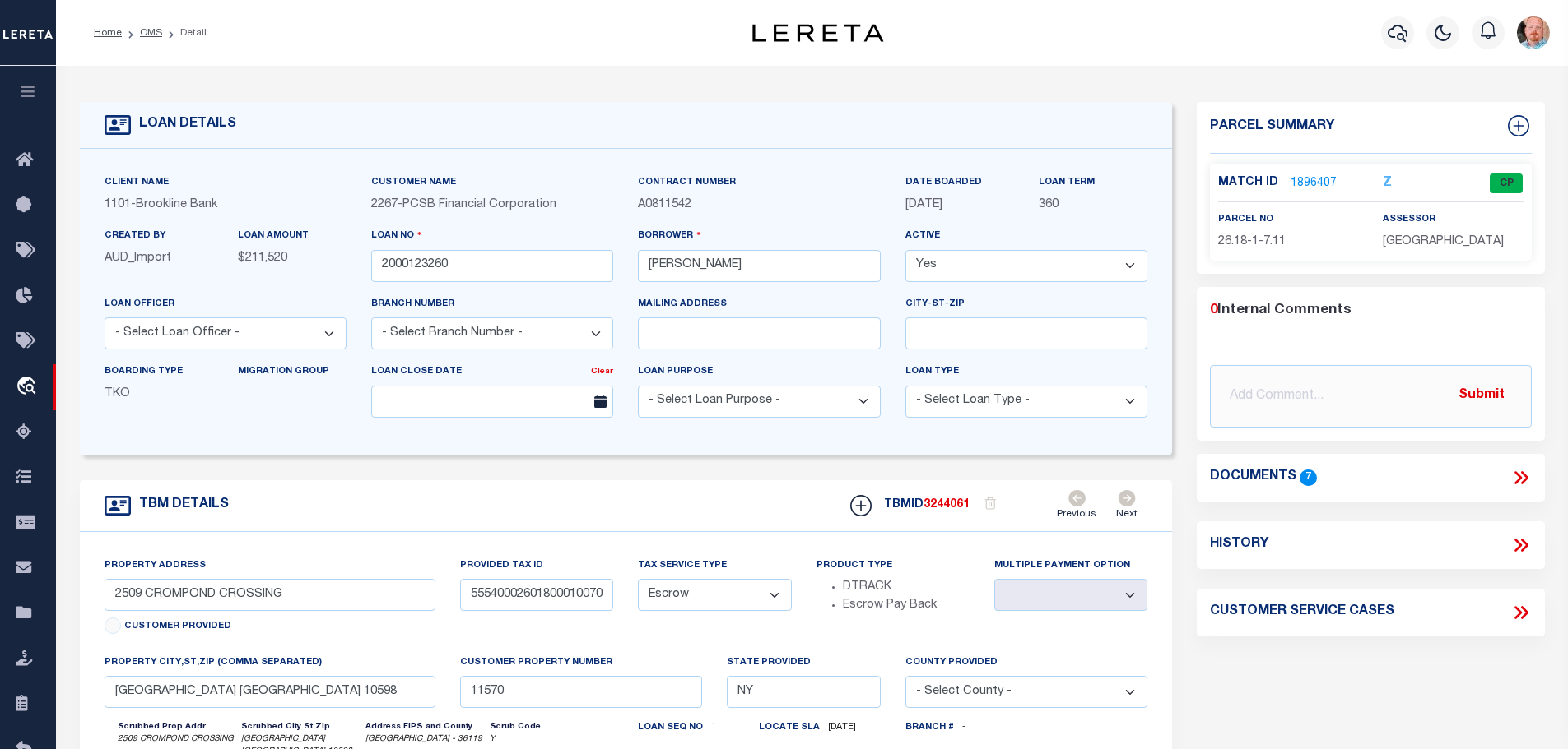
click at [1297, 177] on link "1896407" at bounding box center [1314, 184] width 46 height 18
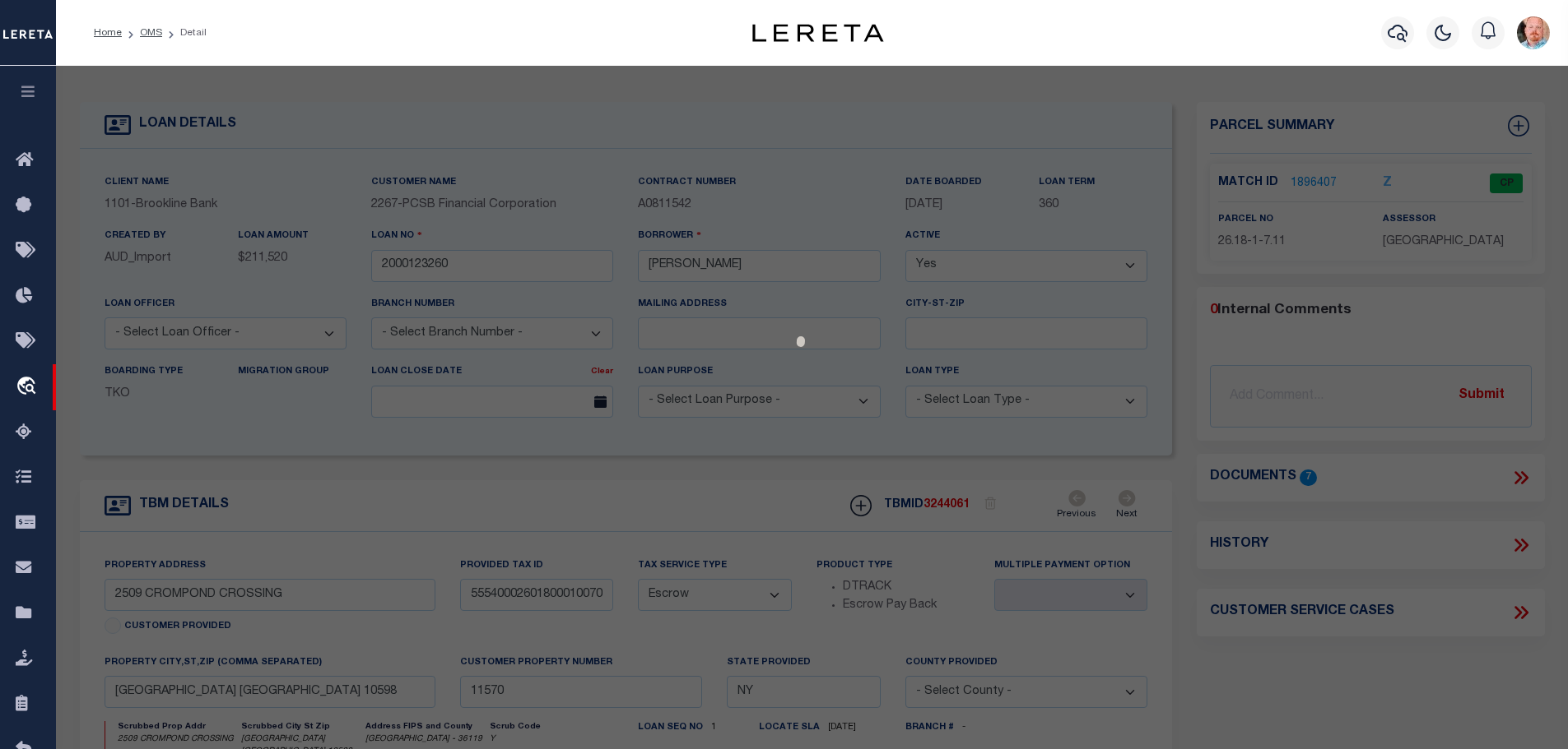
select select "AS"
checkbox input "false"
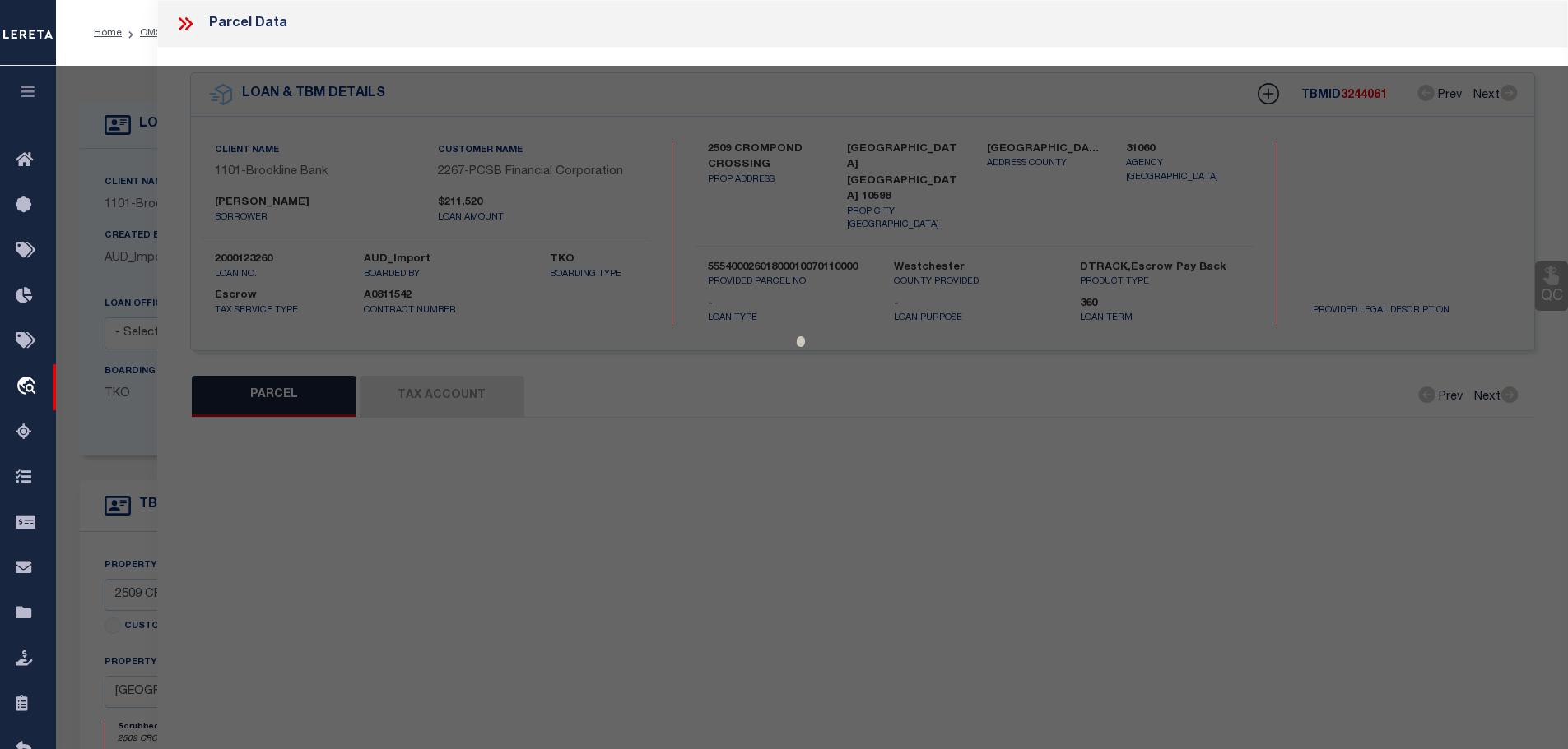
select select "CP"
type input "GUTIERREZ, RODY & MARTHA"
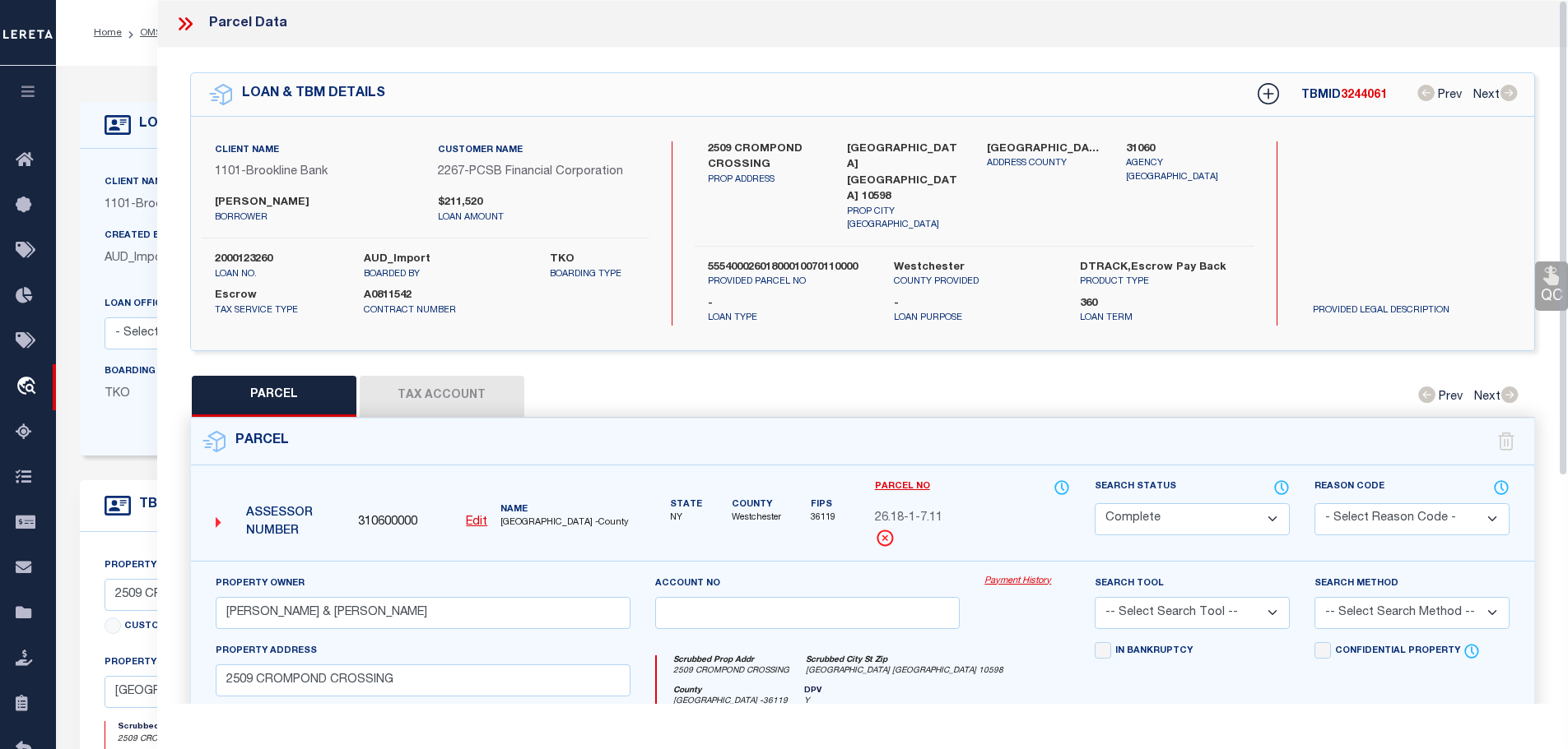
click at [486, 382] on button "Tax Account" at bounding box center [442, 396] width 165 height 41
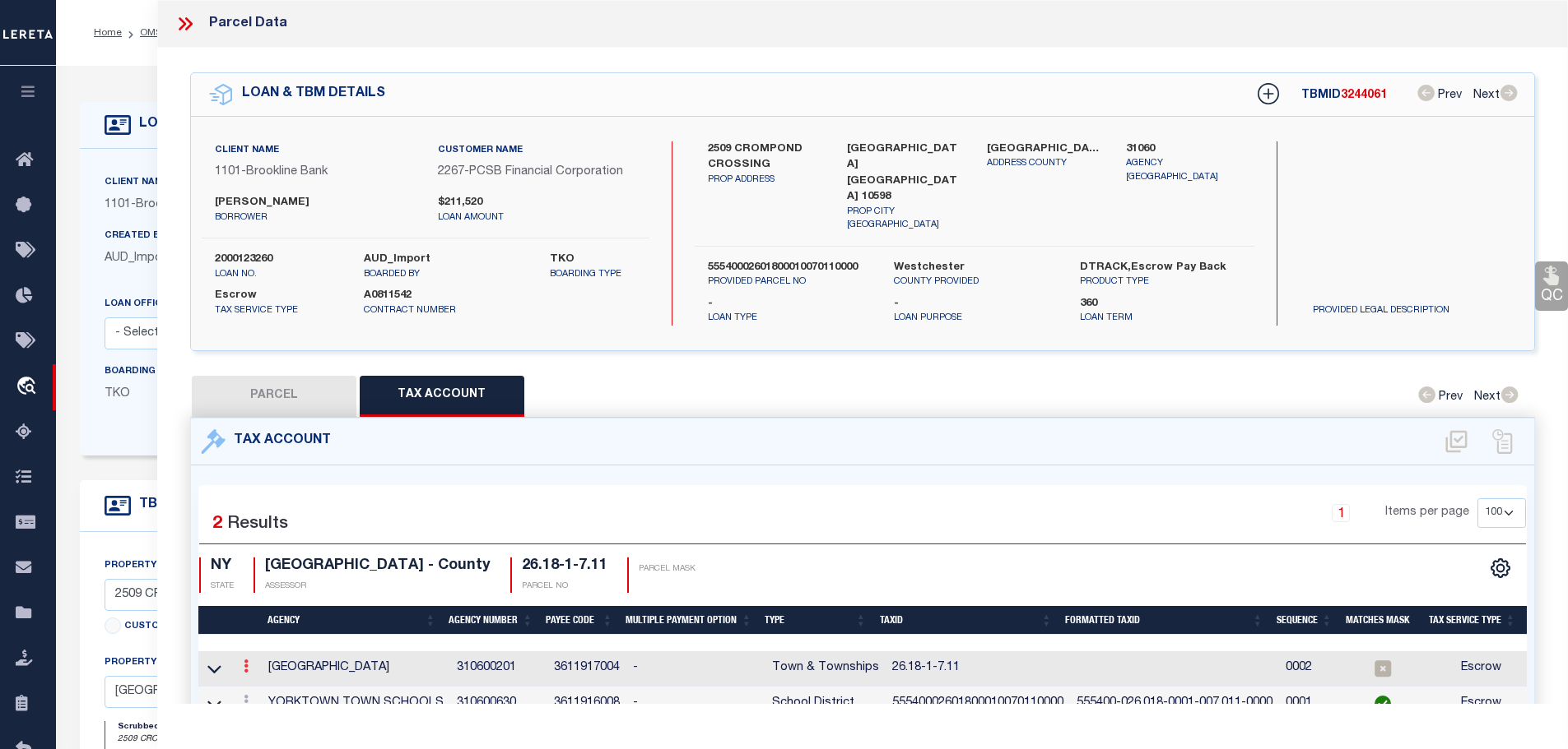
click at [249, 659] on icon at bounding box center [246, 665] width 5 height 13
click at [268, 685] on icon "" at bounding box center [263, 691] width 13 height 13
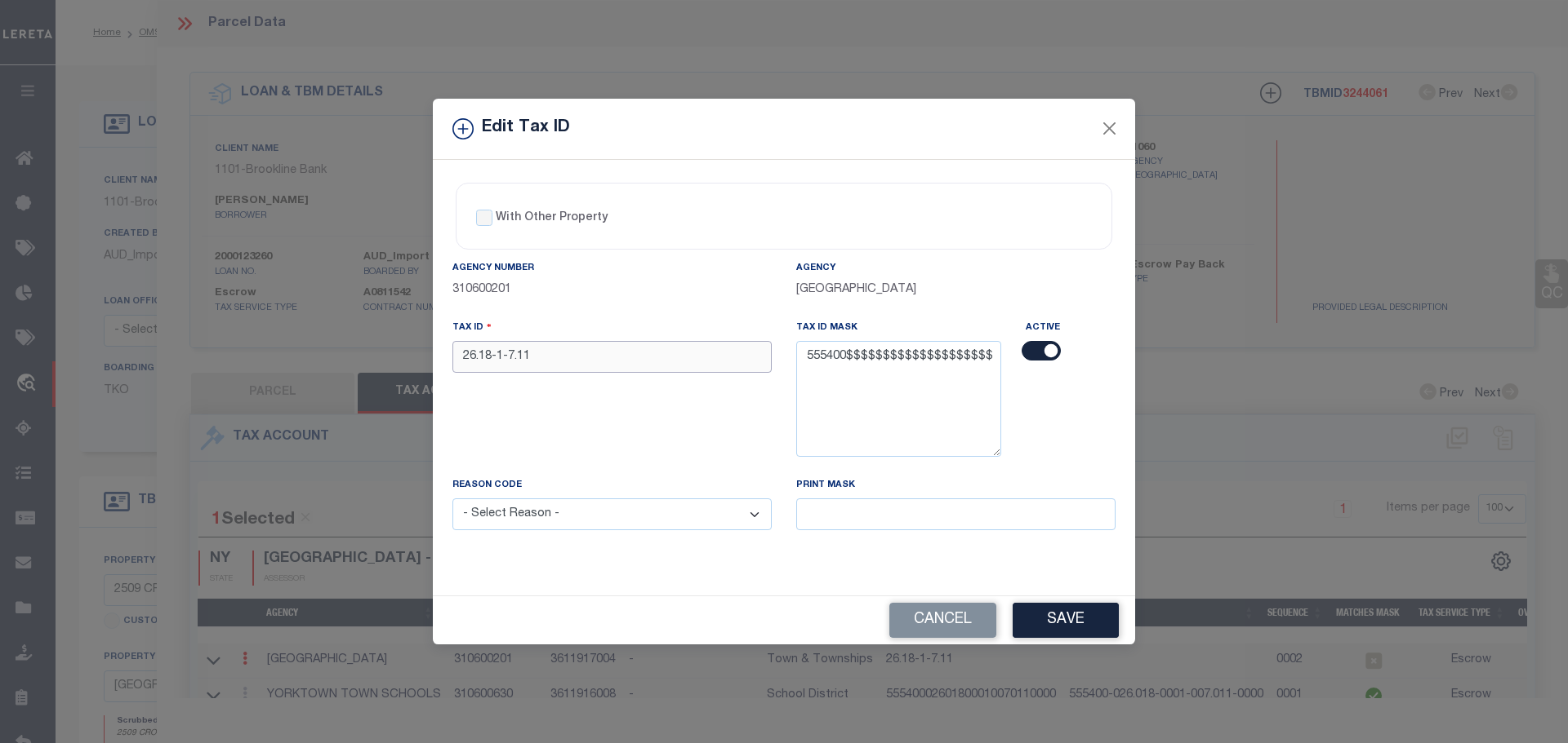
click at [595, 361] on input "26.18-1-7.11" at bounding box center [611, 357] width 319 height 32
paste input "55540002601800010070110000"
click at [626, 516] on select "- Select Reason - 099 - Other (Provide additional detail) ACT - Agency Changed …" at bounding box center [611, 514] width 319 height 32
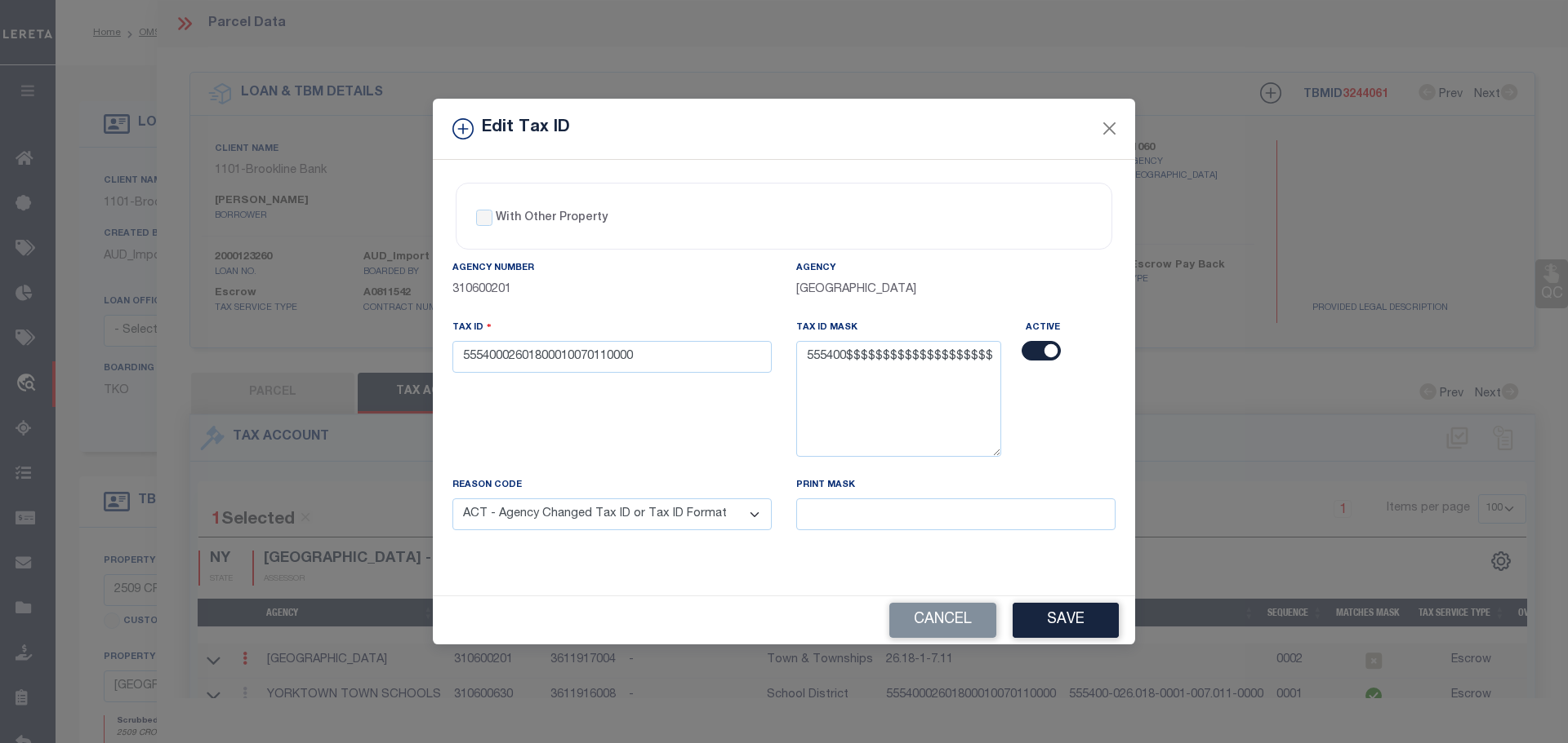
click at [452, 500] on select "- Select Reason - 099 - Other (Provide additional detail) ACT - Agency Changed …" at bounding box center [611, 514] width 319 height 32
click at [1084, 627] on button "Save" at bounding box center [1065, 621] width 107 height 35
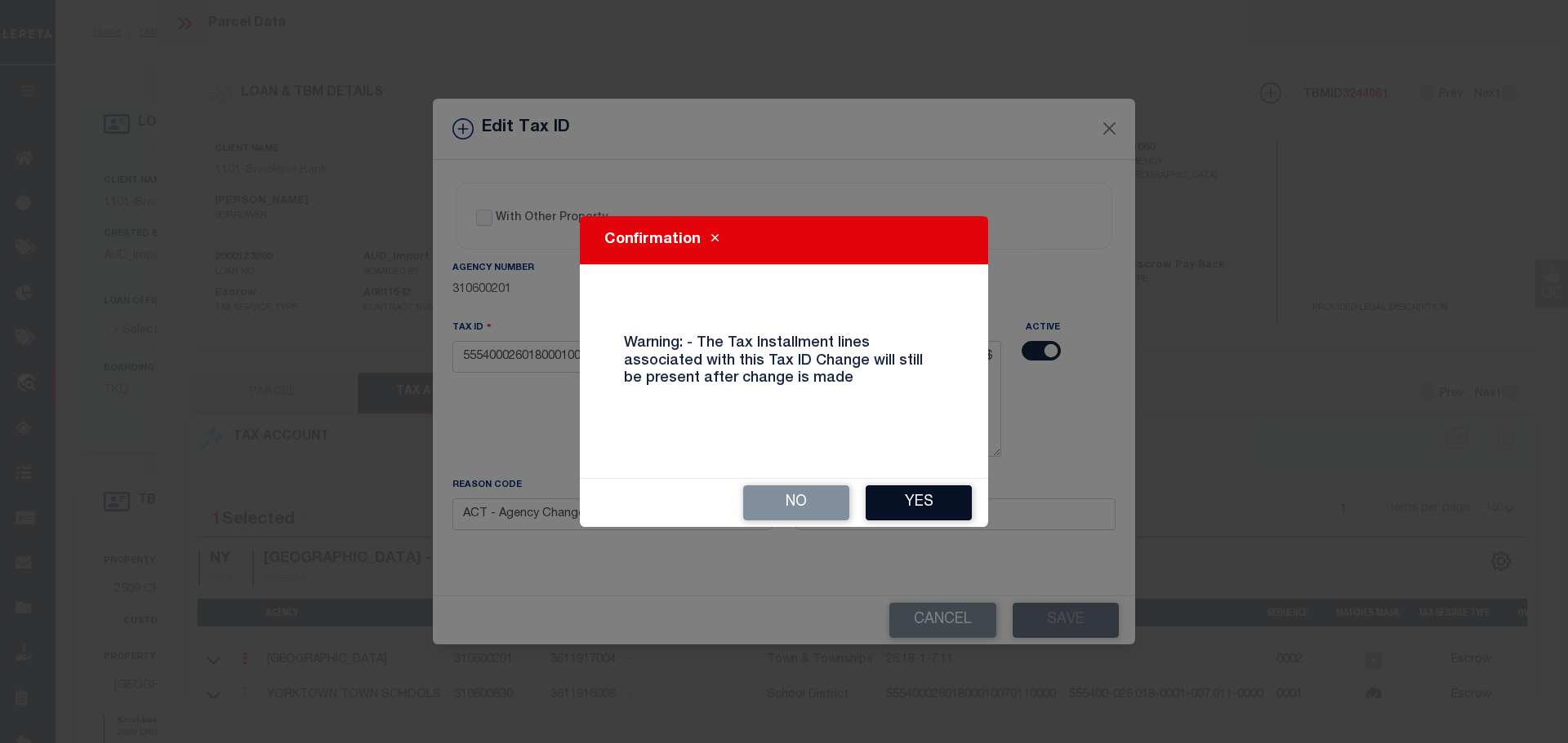
click at [918, 509] on button "Yes" at bounding box center [918, 503] width 107 height 35
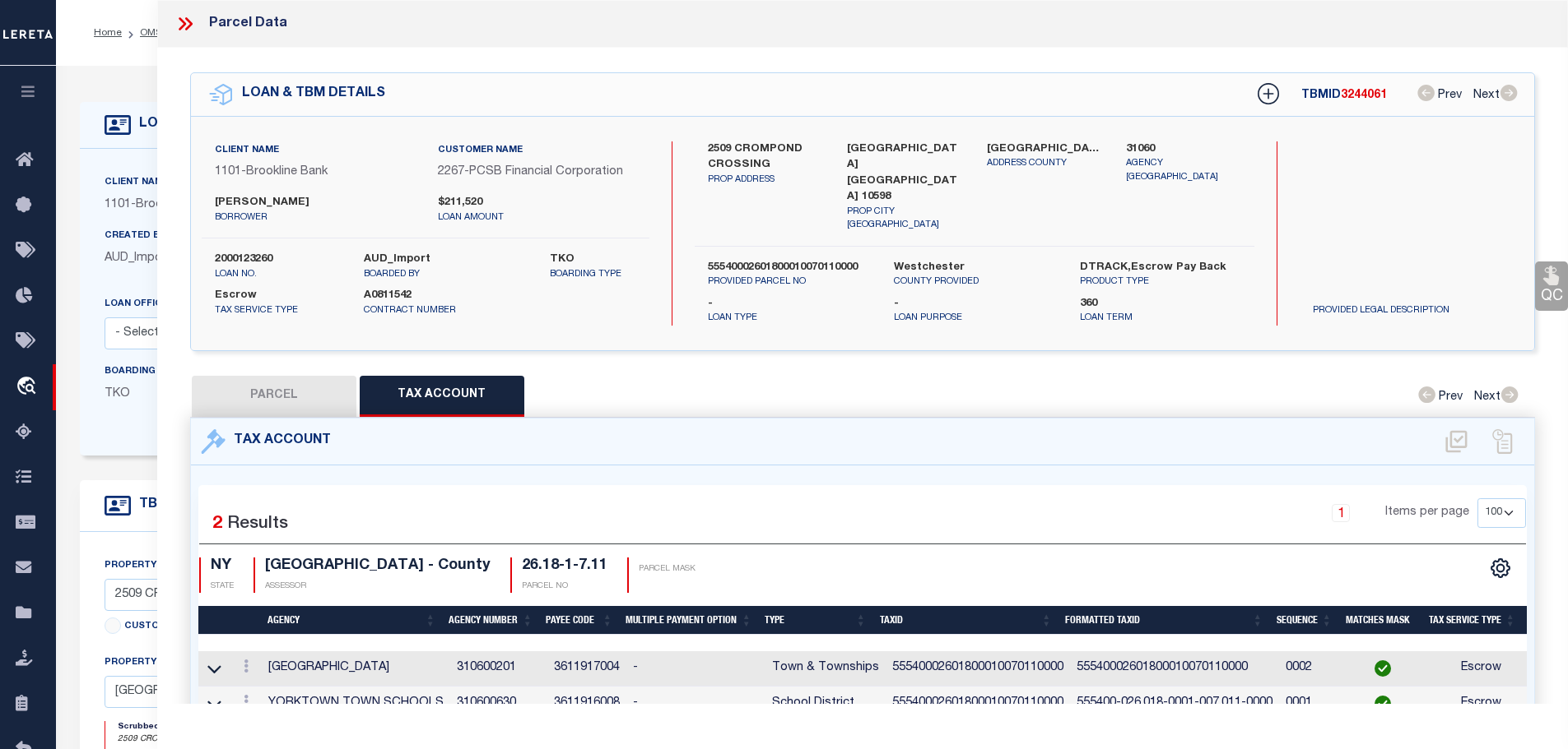
click at [191, 19] on icon at bounding box center [185, 24] width 22 height 22
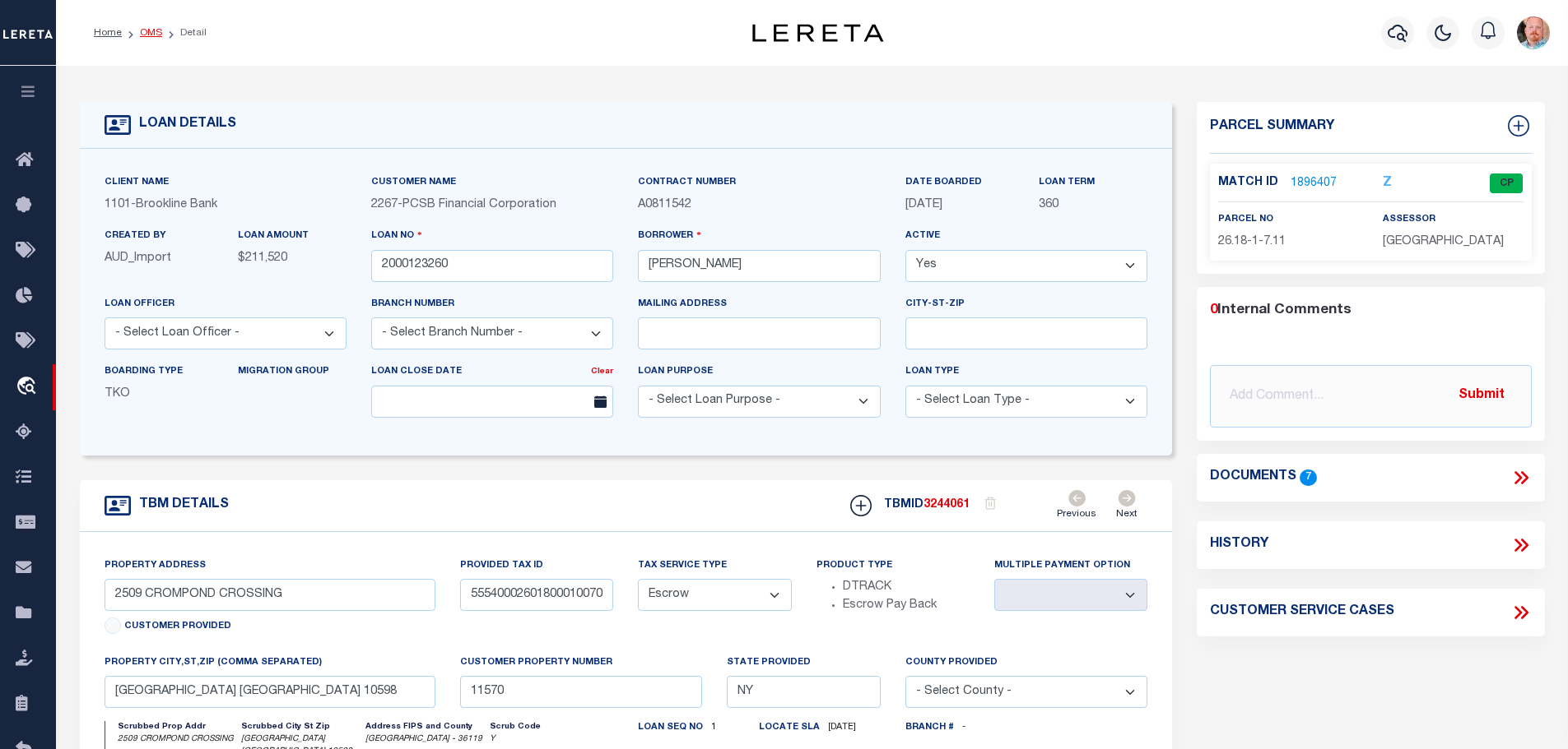
click at [152, 31] on link "OMS" at bounding box center [151, 33] width 23 height 10
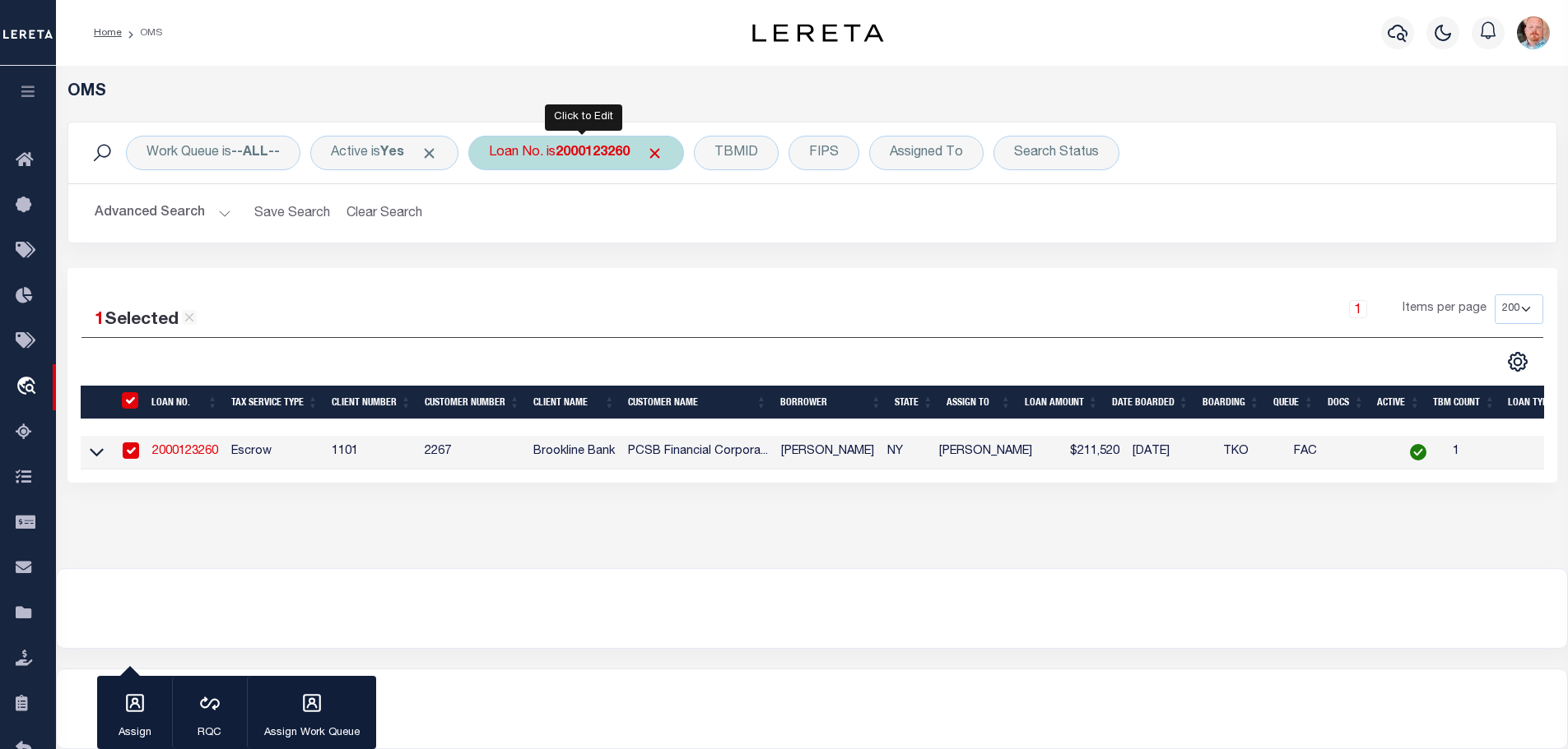
click at [569, 142] on div "Loan No. is 2000123260" at bounding box center [576, 153] width 216 height 34
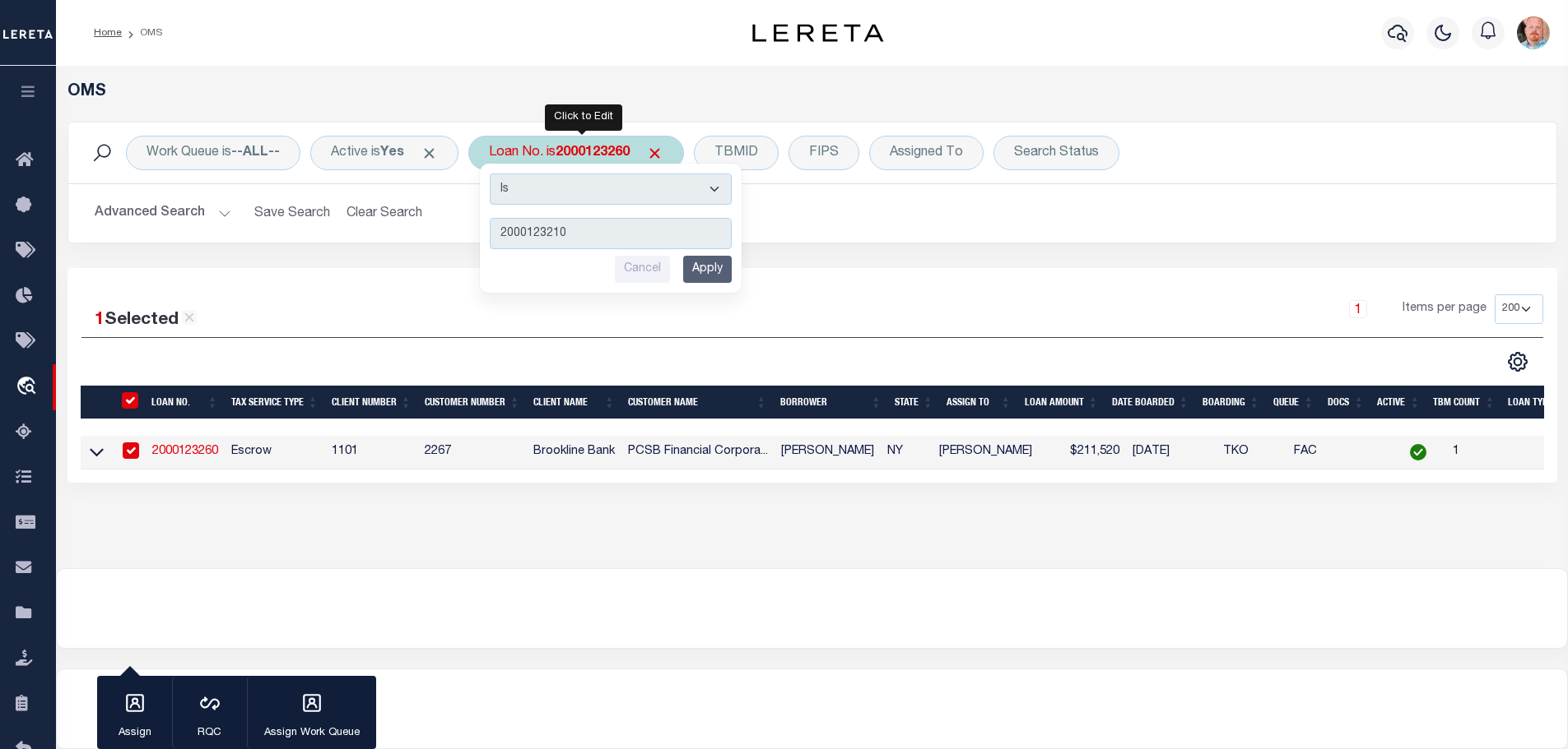
click at [705, 274] on input "Apply" at bounding box center [707, 270] width 48 height 28
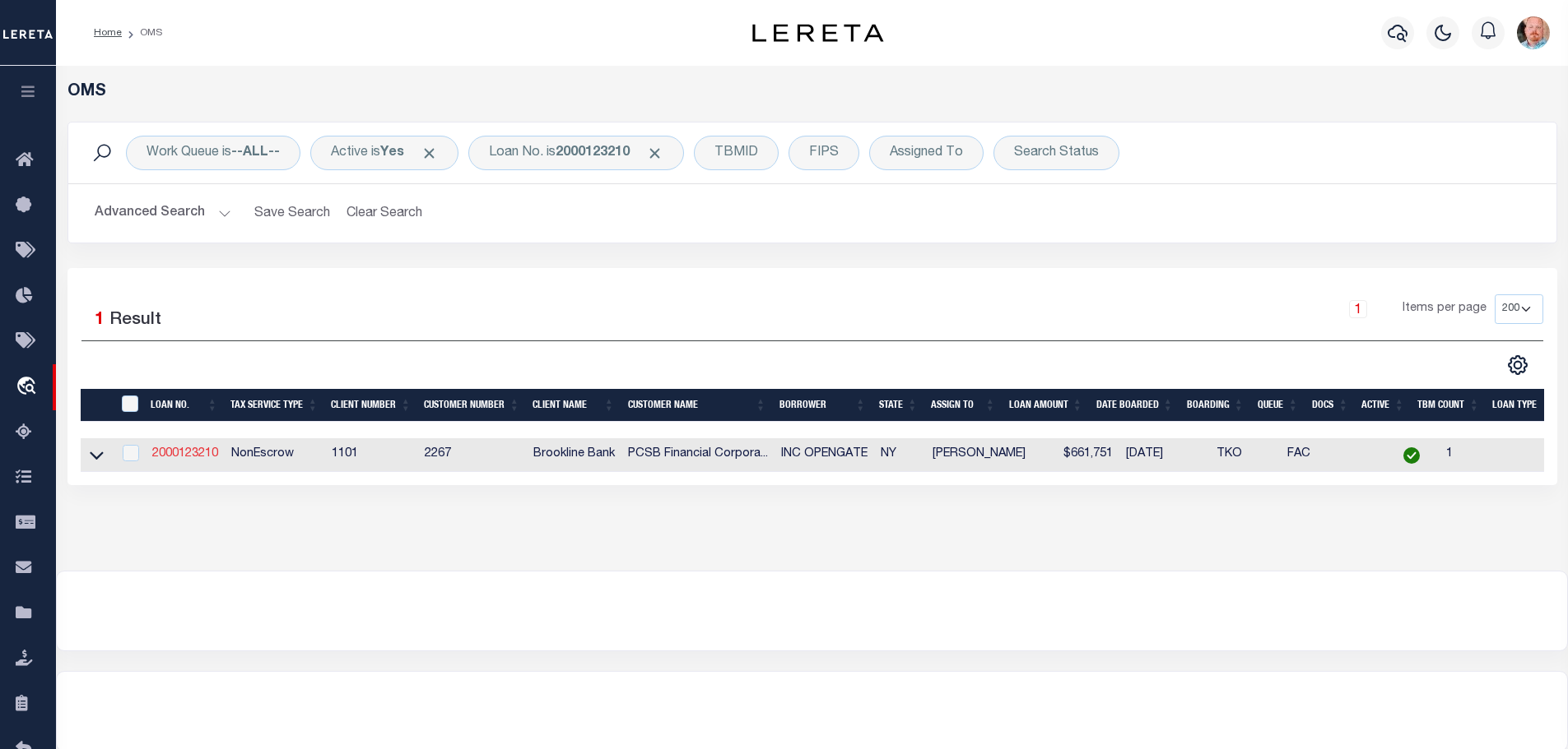
click at [186, 448] on link "2000123210" at bounding box center [184, 454] width 66 height 12
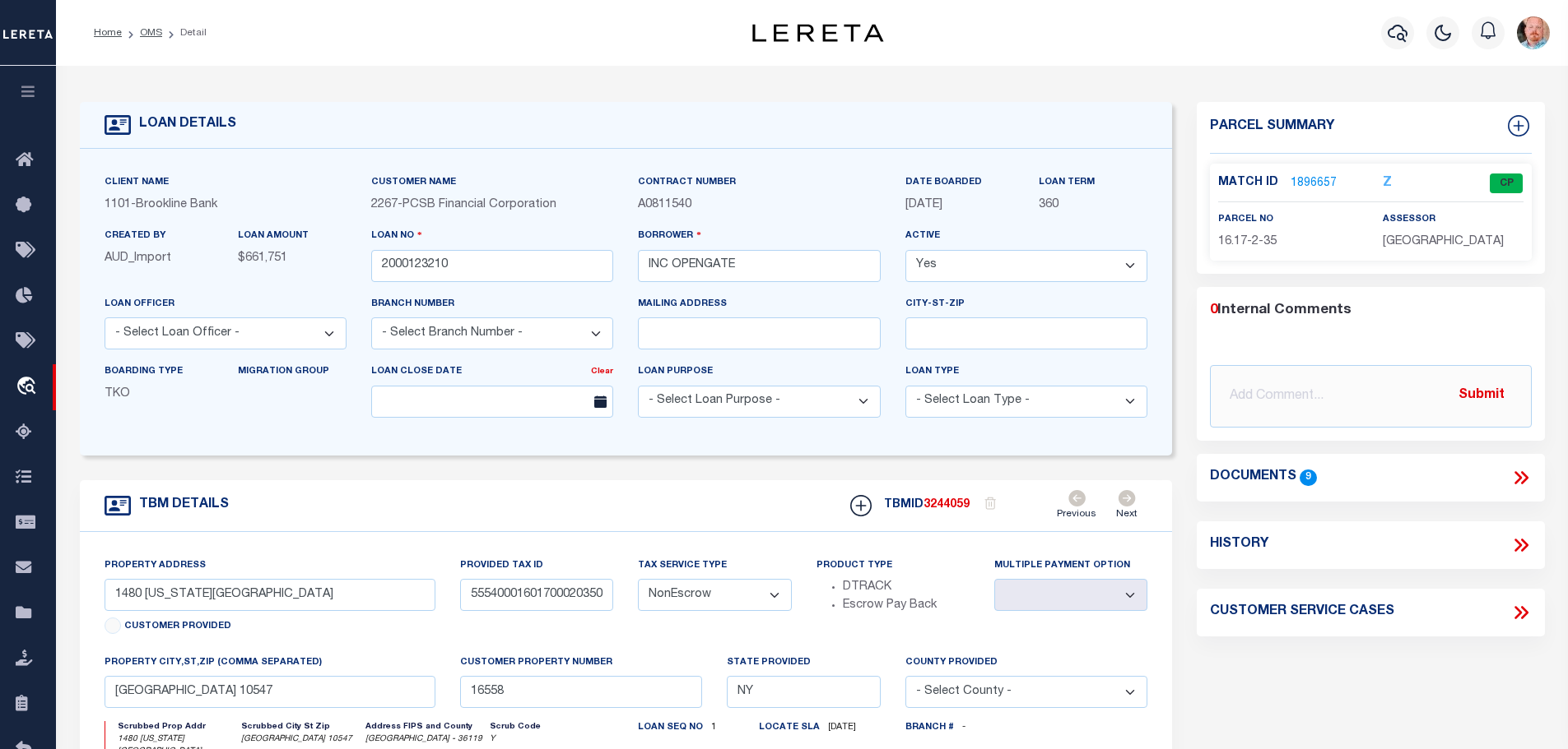
click at [1318, 185] on link "1896657" at bounding box center [1314, 184] width 46 height 18
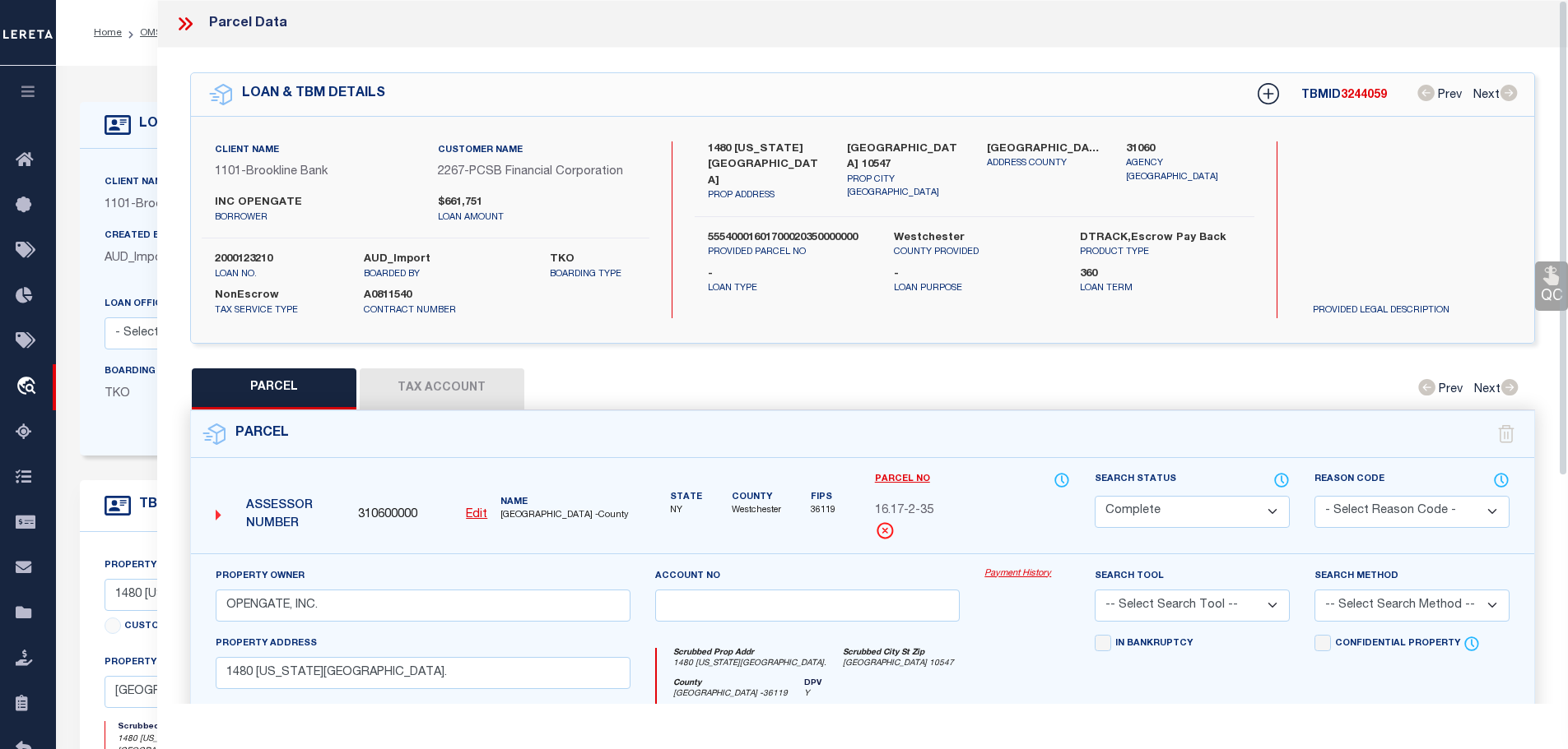
click at [408, 384] on button "Tax Account" at bounding box center [442, 389] width 165 height 41
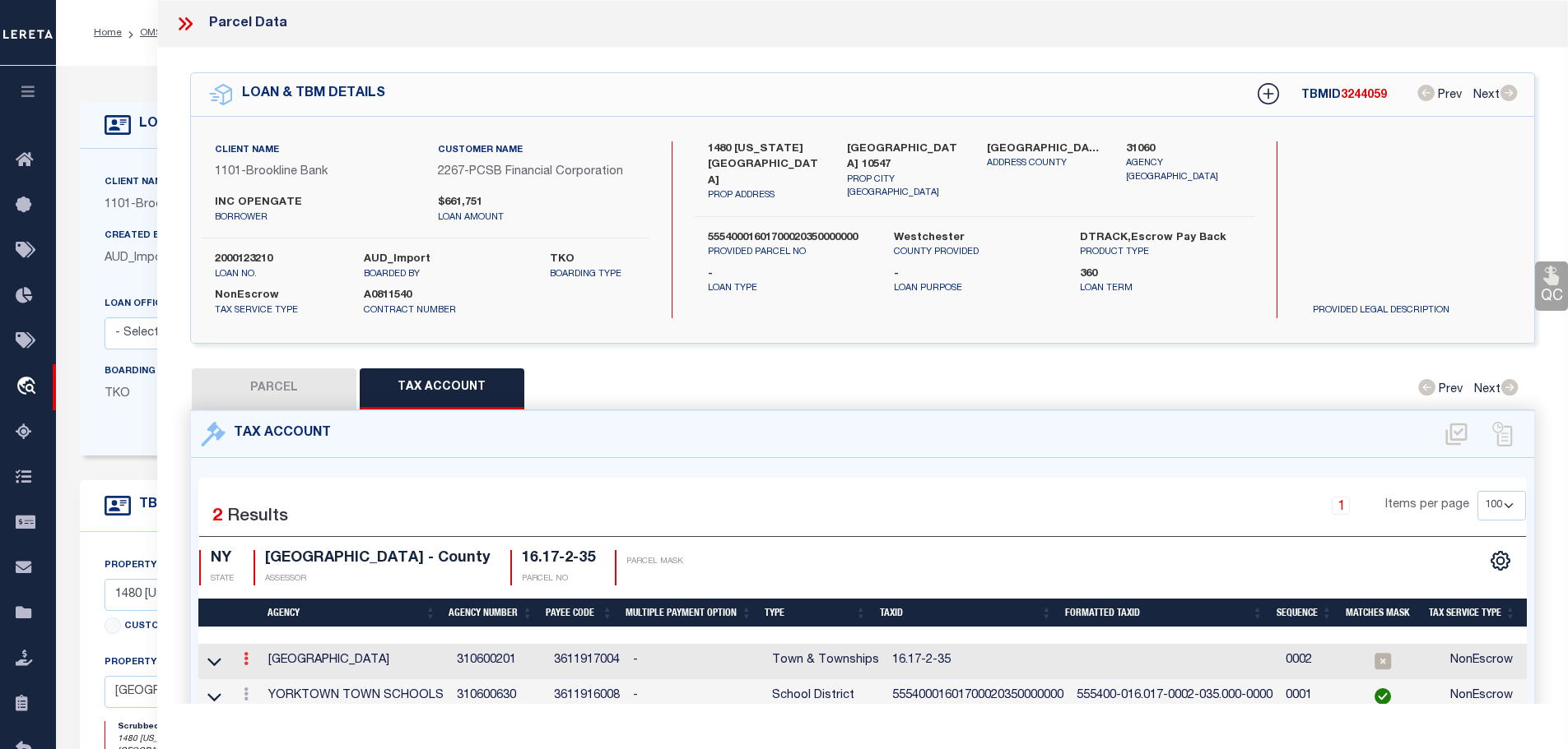
click at [246, 654] on icon at bounding box center [246, 658] width 5 height 13
click at [266, 680] on icon "" at bounding box center [263, 684] width 13 height 13
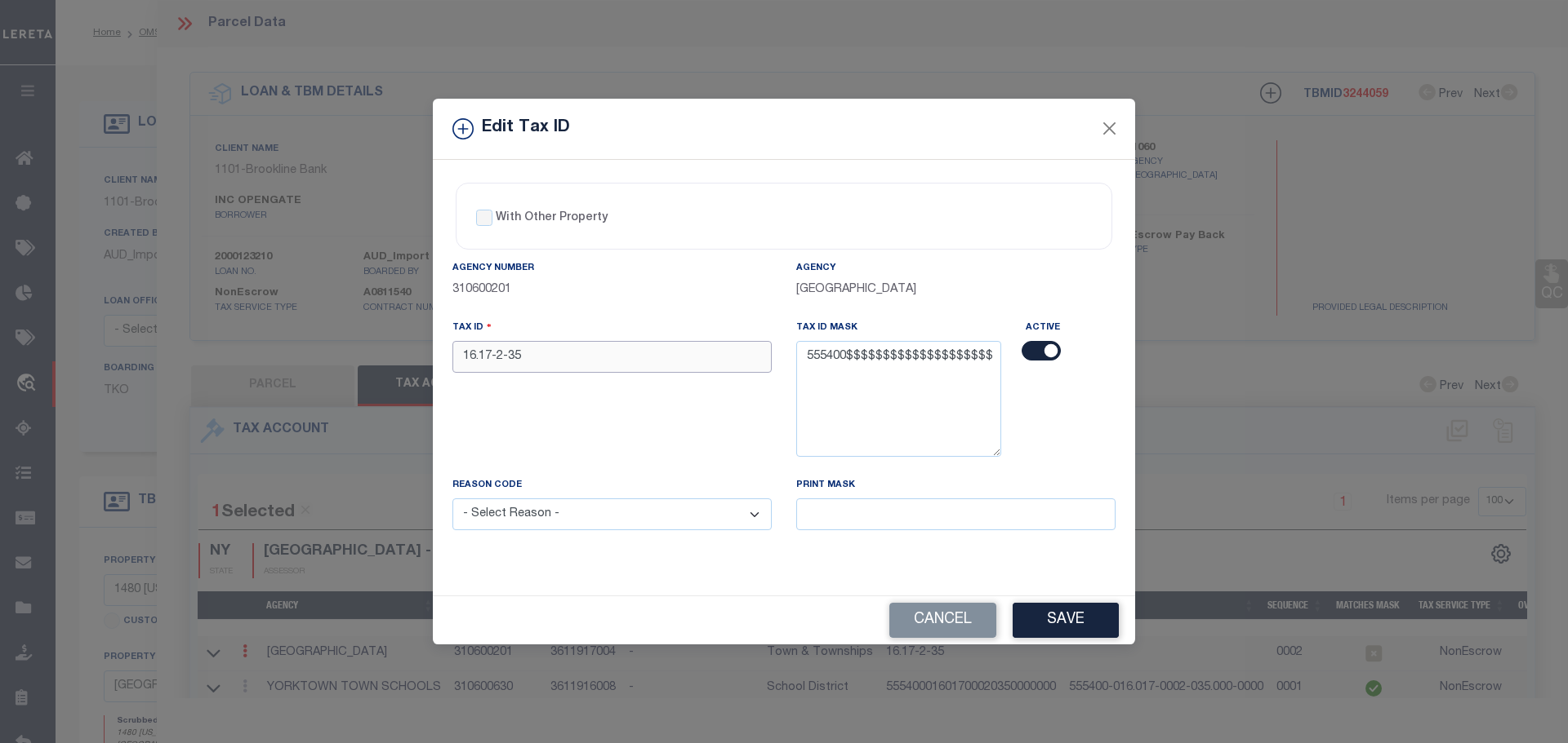
click at [537, 366] on input "16.17-2-35" at bounding box center [611, 357] width 319 height 32
paste input "55540001601700020350000000"
click at [663, 525] on select "- Select Reason - 099 - Other (Provide additional detail) ACT - Agency Changed …" at bounding box center [611, 514] width 319 height 32
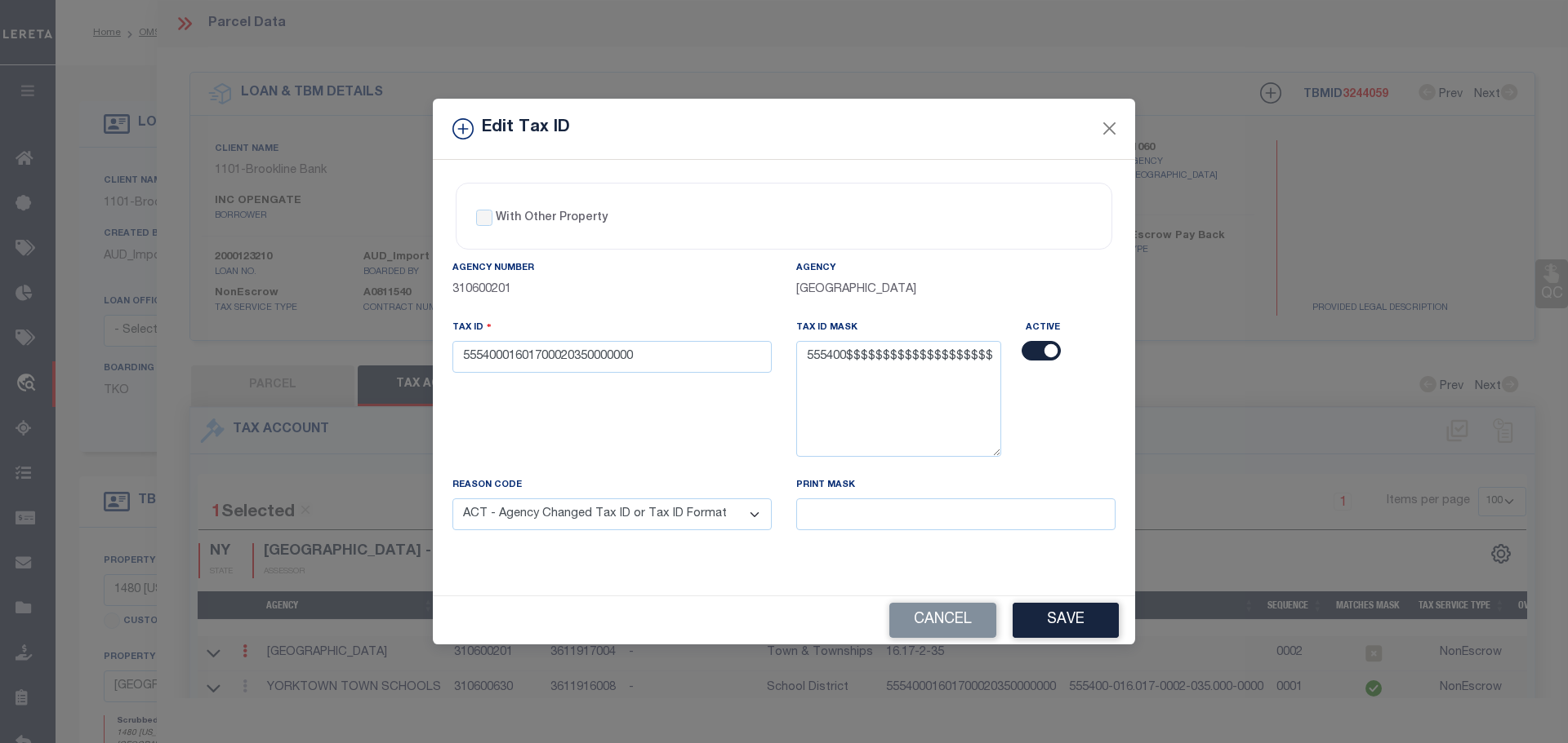
click at [452, 500] on select "- Select Reason - 099 - Other (Provide additional detail) ACT - Agency Changed …" at bounding box center [611, 514] width 319 height 32
click at [1079, 625] on button "Save" at bounding box center [1065, 621] width 107 height 35
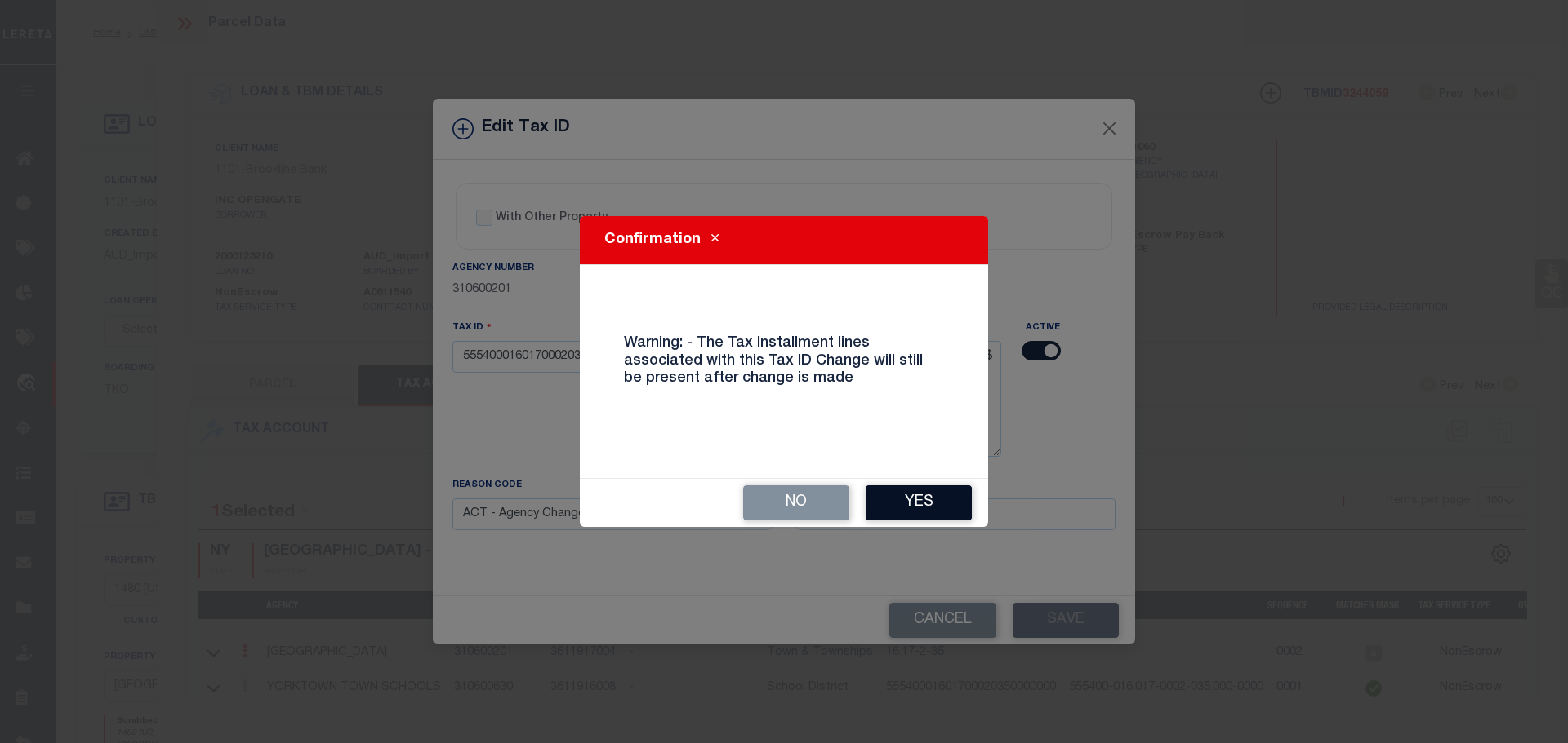
click at [912, 508] on button "Yes" at bounding box center [918, 503] width 107 height 35
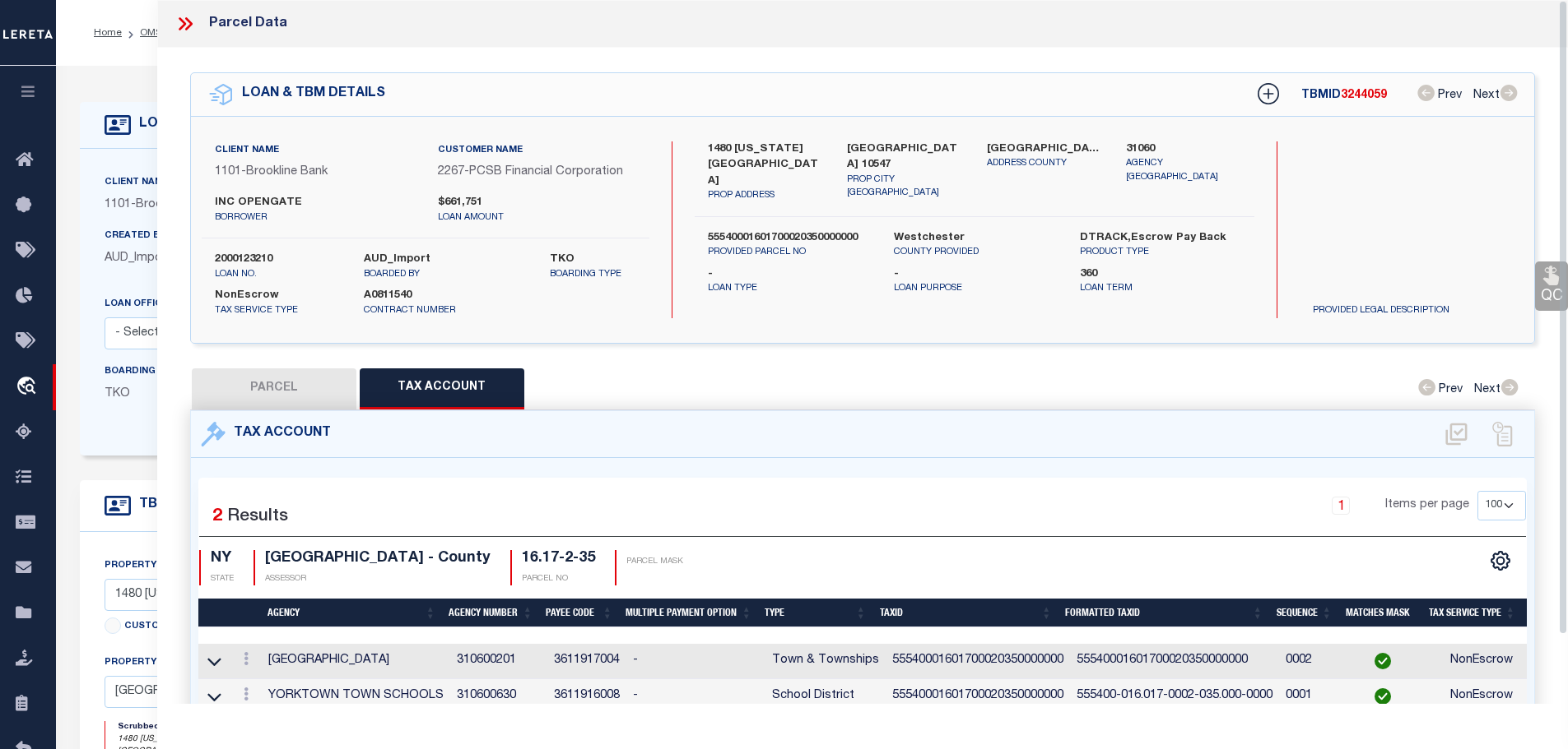
click at [181, 30] on icon at bounding box center [185, 24] width 22 height 22
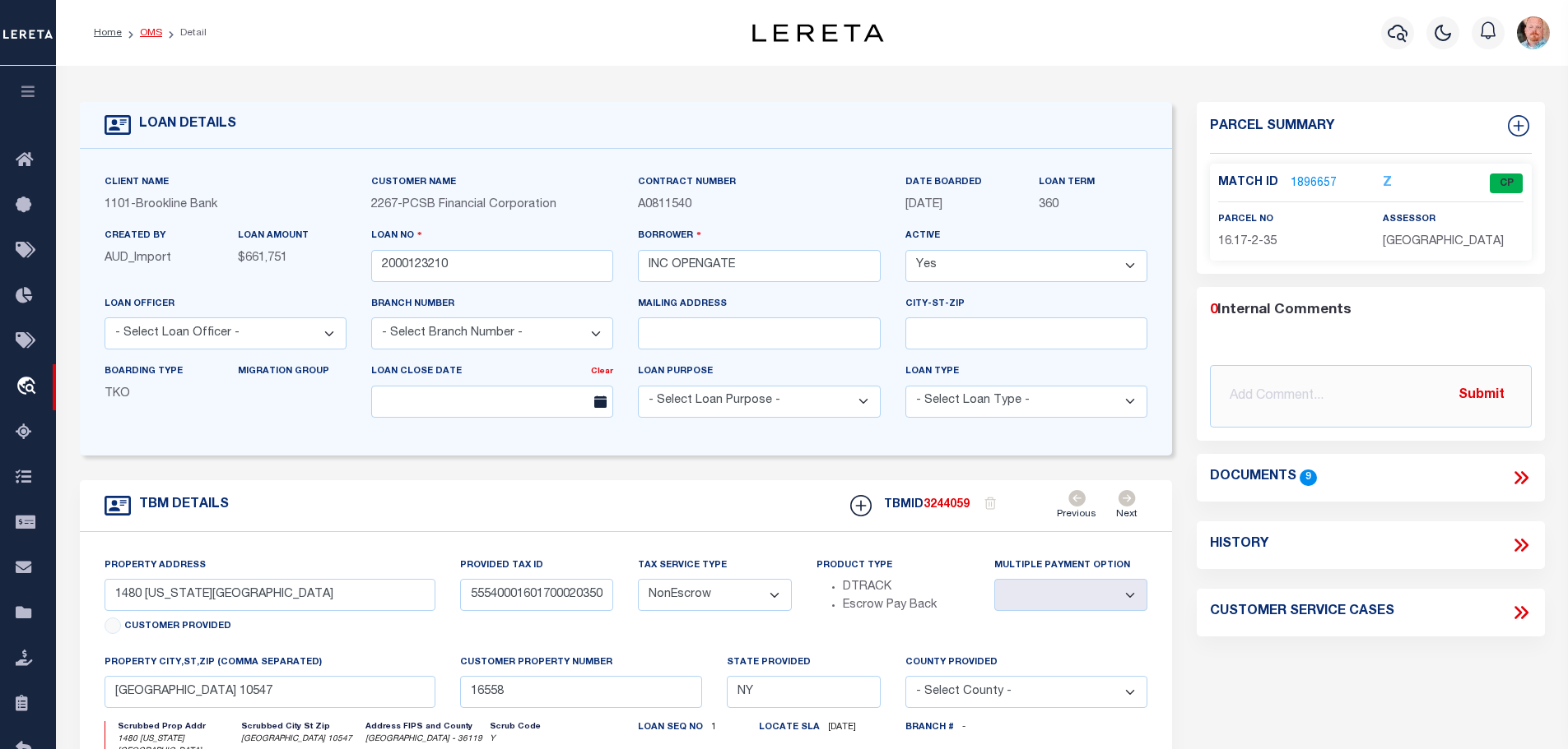
click at [142, 37] on link "OMS" at bounding box center [151, 33] width 23 height 10
